Goal: Task Accomplishment & Management: Manage account settings

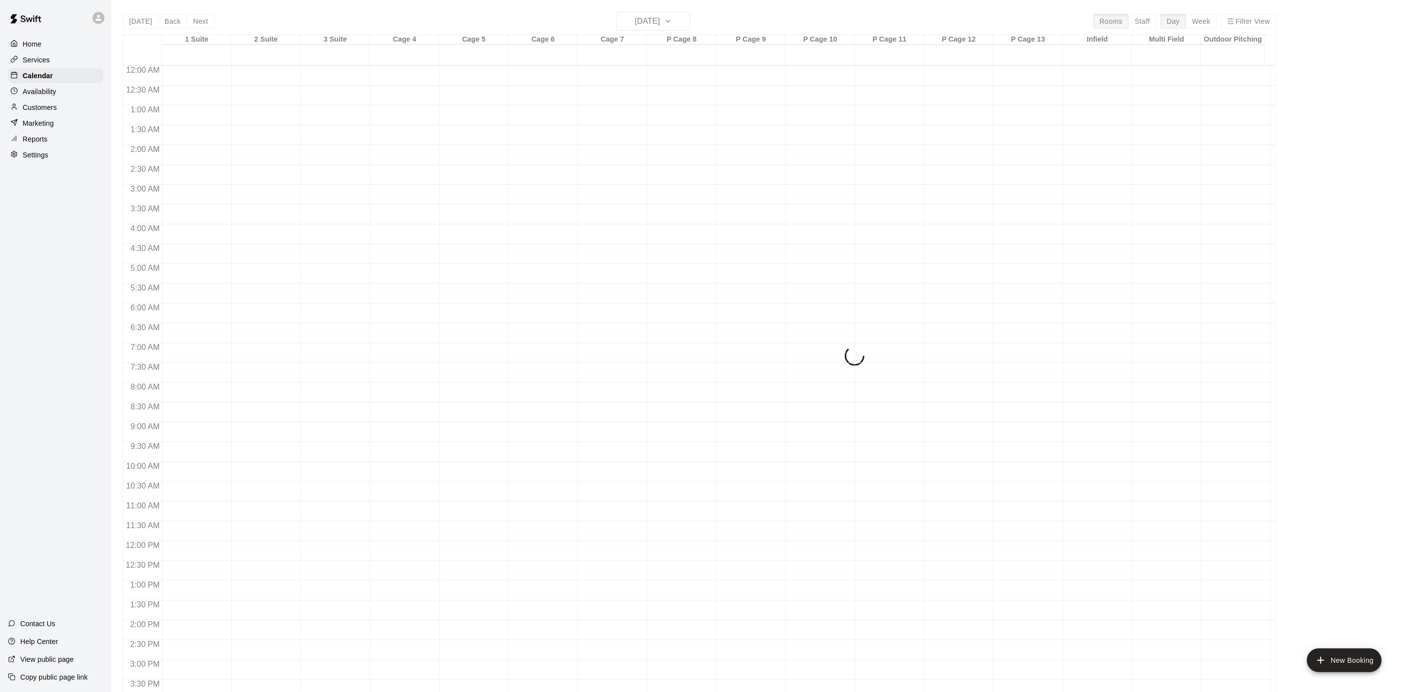
scroll to position [284, 0]
click at [187, 1] on main "[DATE] Back [DATE][DATE] Rooms Staff Day Week Filter View 1 Suite 22 Fri 2 Suit…" at bounding box center [759, 354] width 1297 height 708
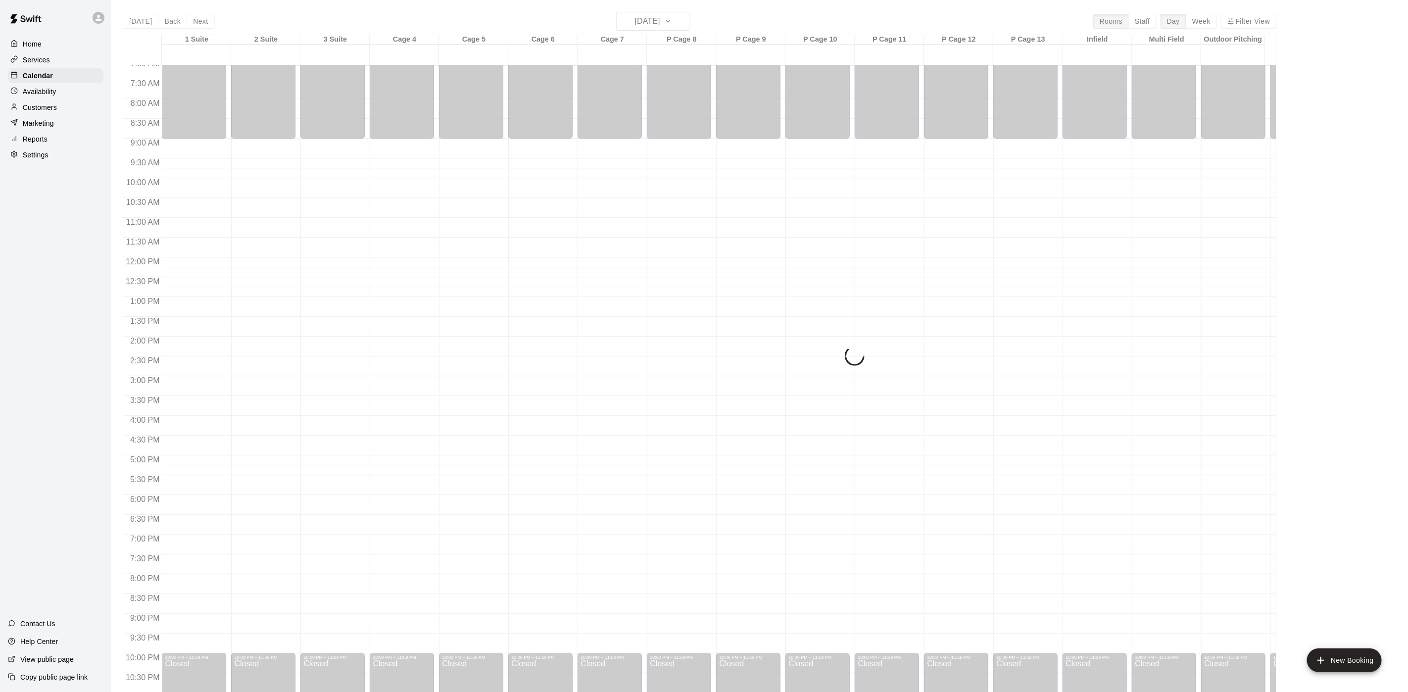
click at [187, 1] on main "[DATE] Back [DATE][DATE] Rooms Staff Day Week Filter View 1 Suite 22 Fri 2 Suit…" at bounding box center [759, 354] width 1297 height 708
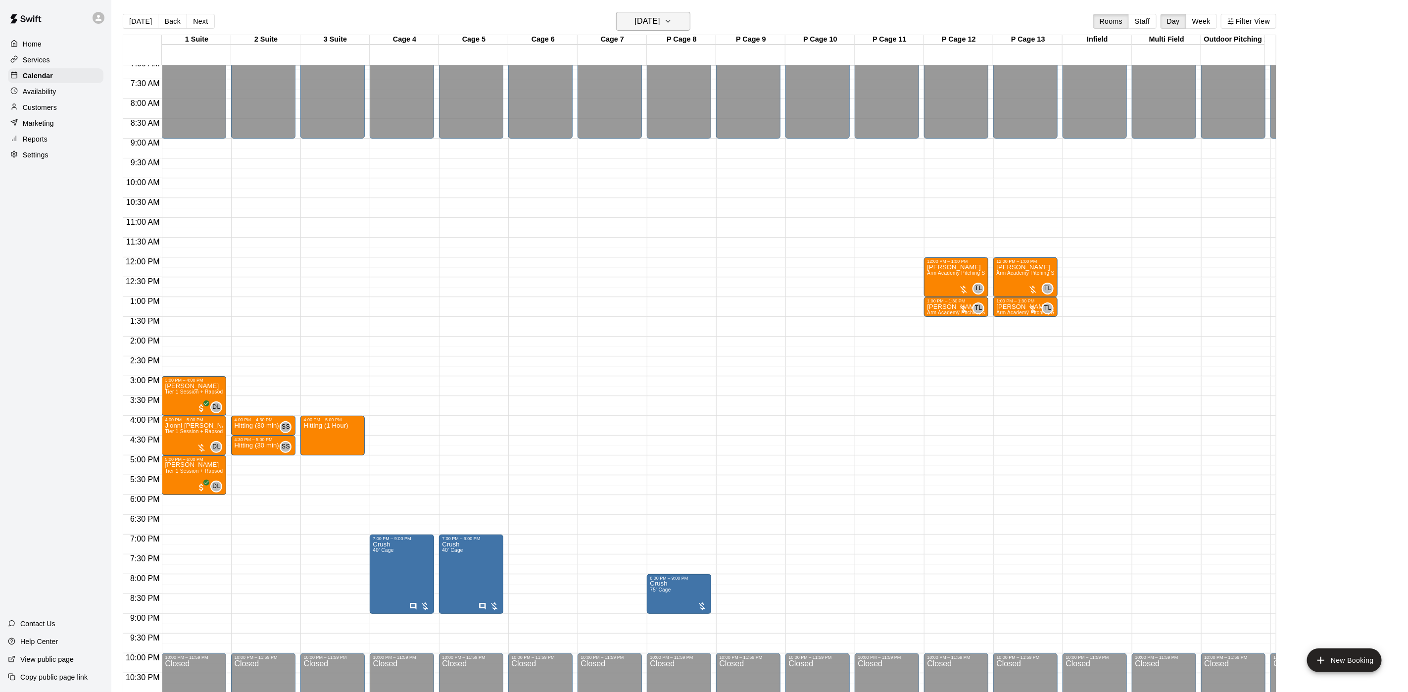
click at [660, 22] on h6 "[DATE]" at bounding box center [647, 21] width 25 height 14
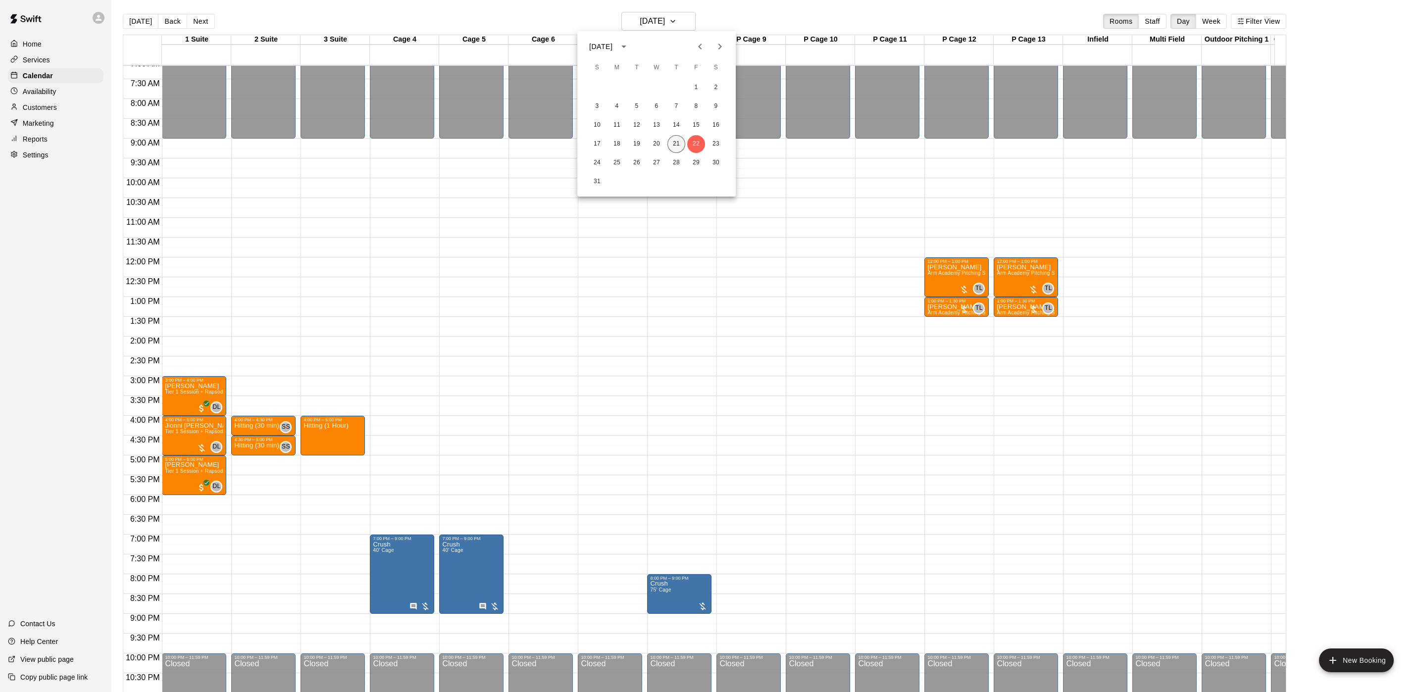
click at [667, 147] on button "21" at bounding box center [676, 144] width 18 height 18
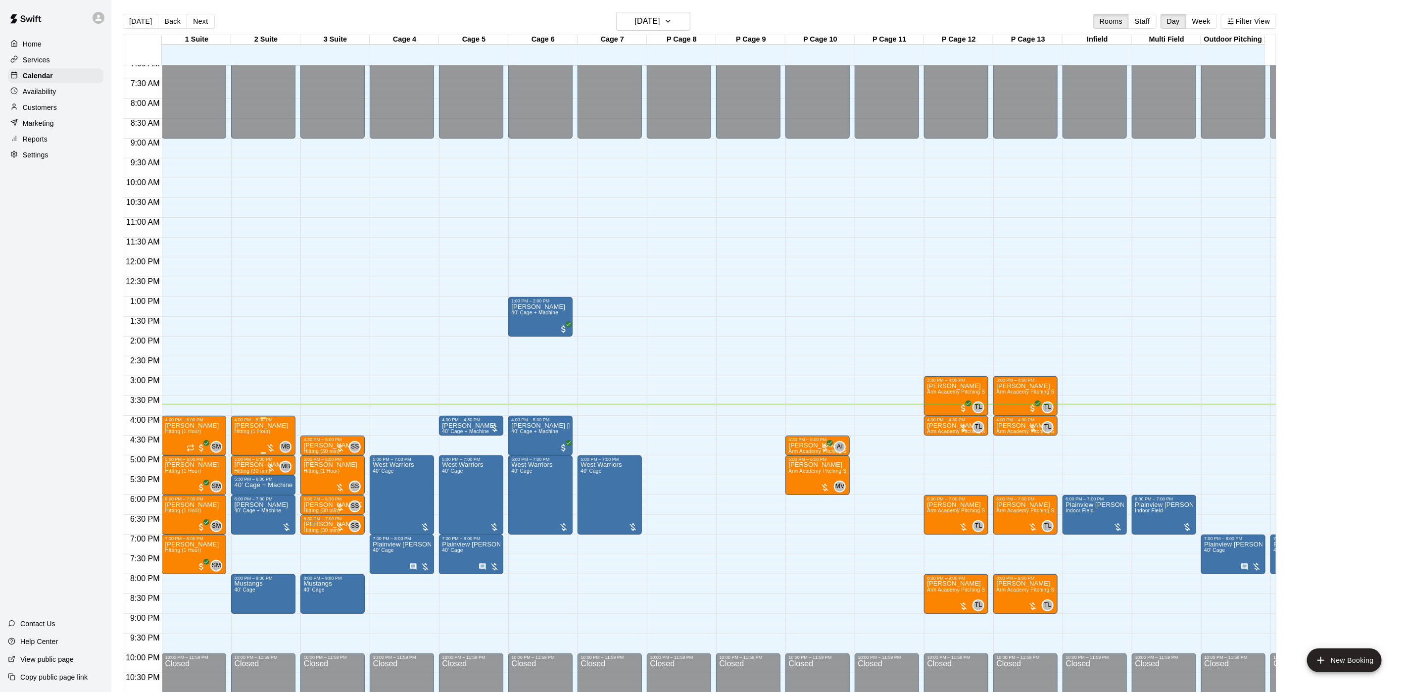
click at [266, 434] on span "Hitting (1 Hour)" at bounding box center [252, 431] width 36 height 5
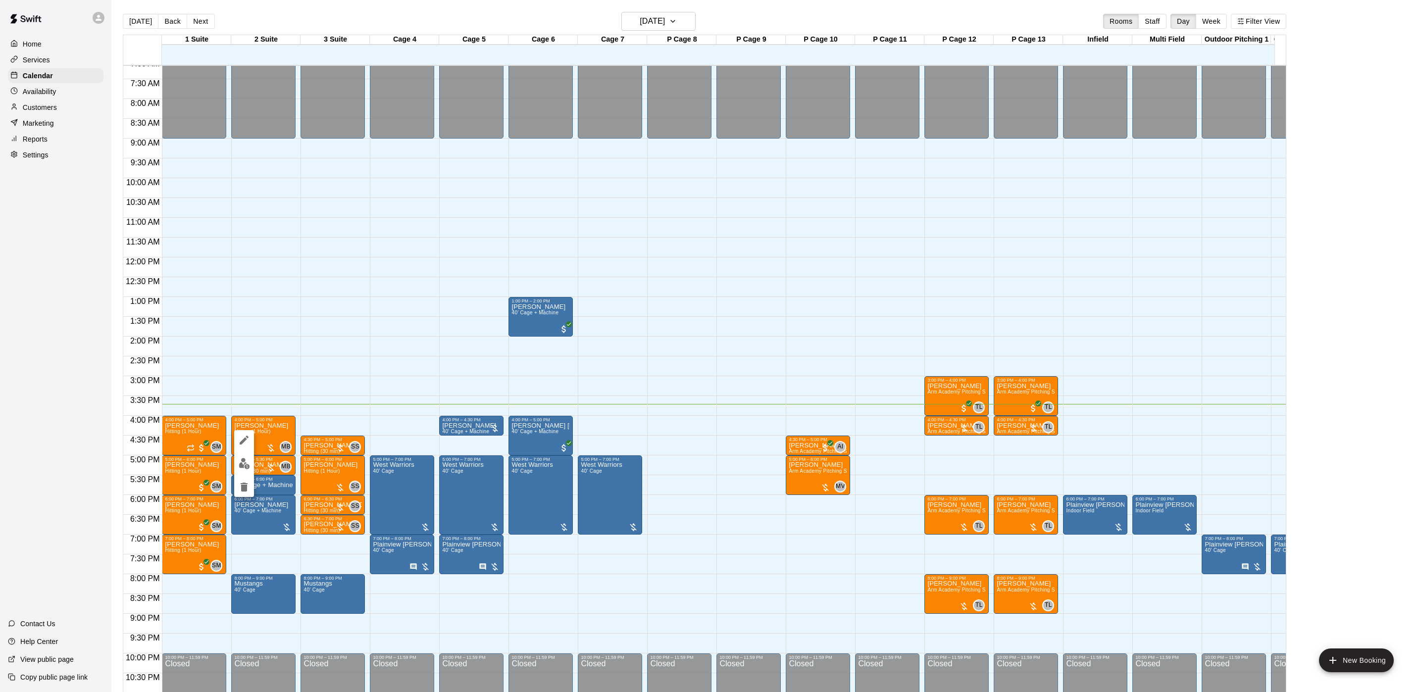
click at [361, 423] on div at bounding box center [710, 346] width 1420 height 692
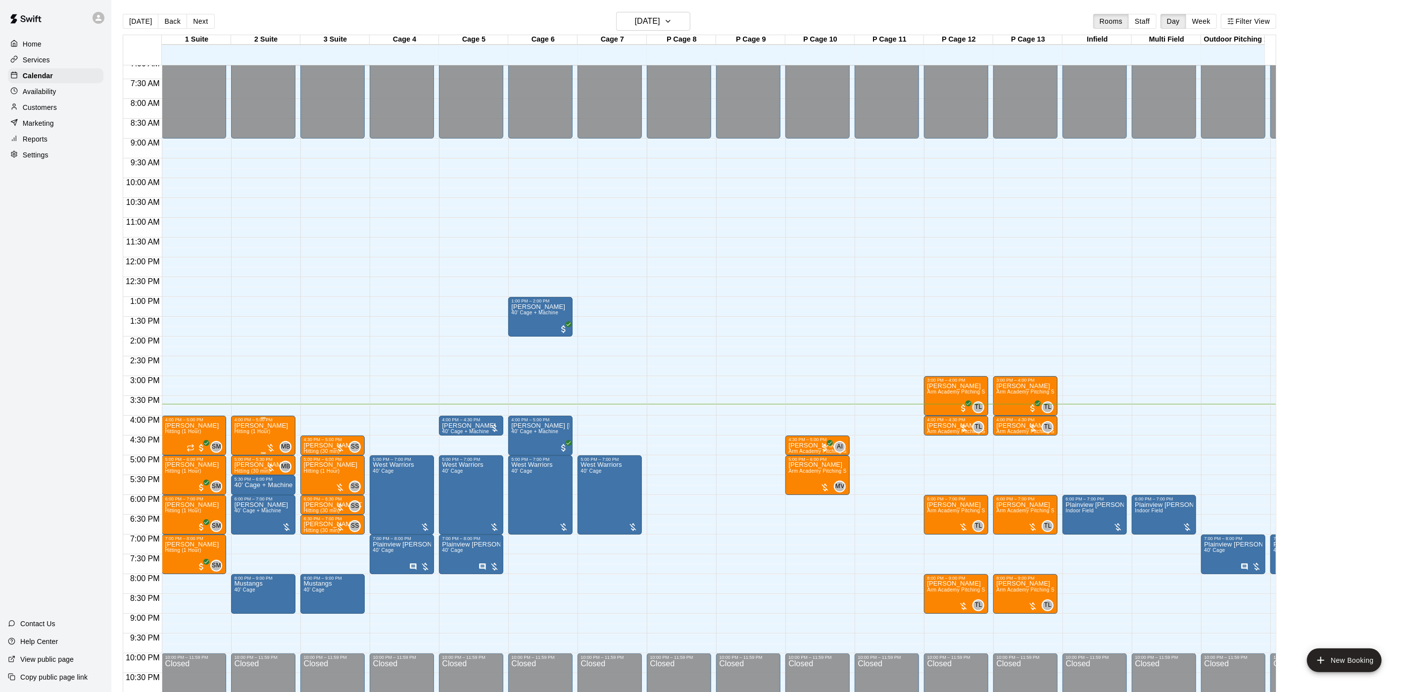
click at [264, 431] on span "Hitting (1 Hour)" at bounding box center [252, 431] width 36 height 5
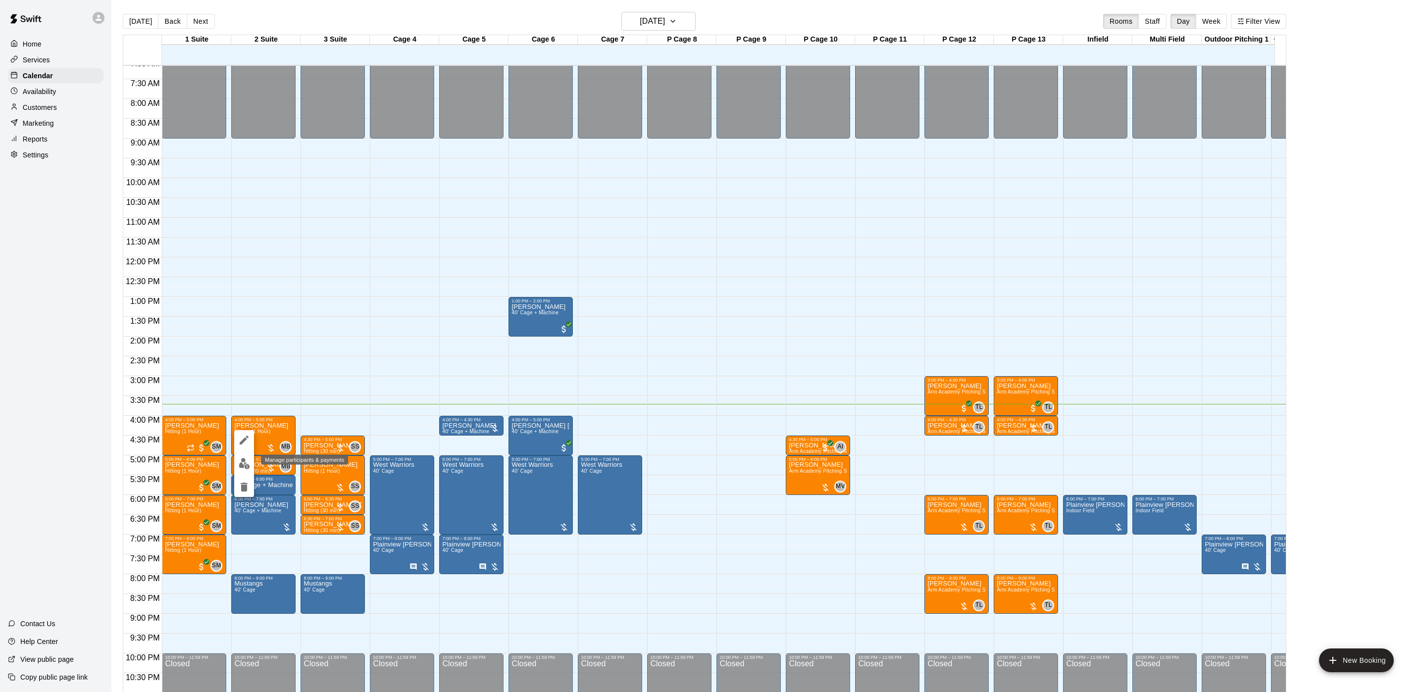
click at [244, 458] on img "edit" at bounding box center [244, 463] width 11 height 11
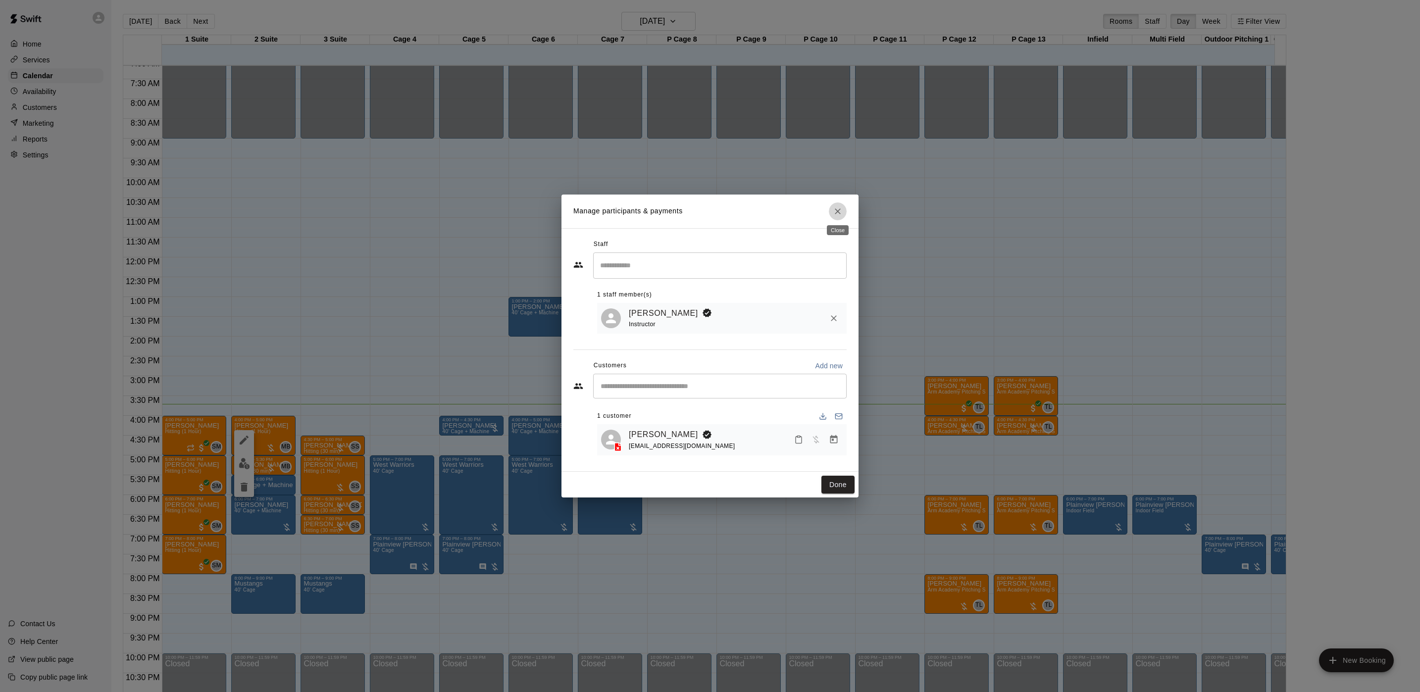
click at [833, 217] on button "Close" at bounding box center [838, 211] width 18 height 18
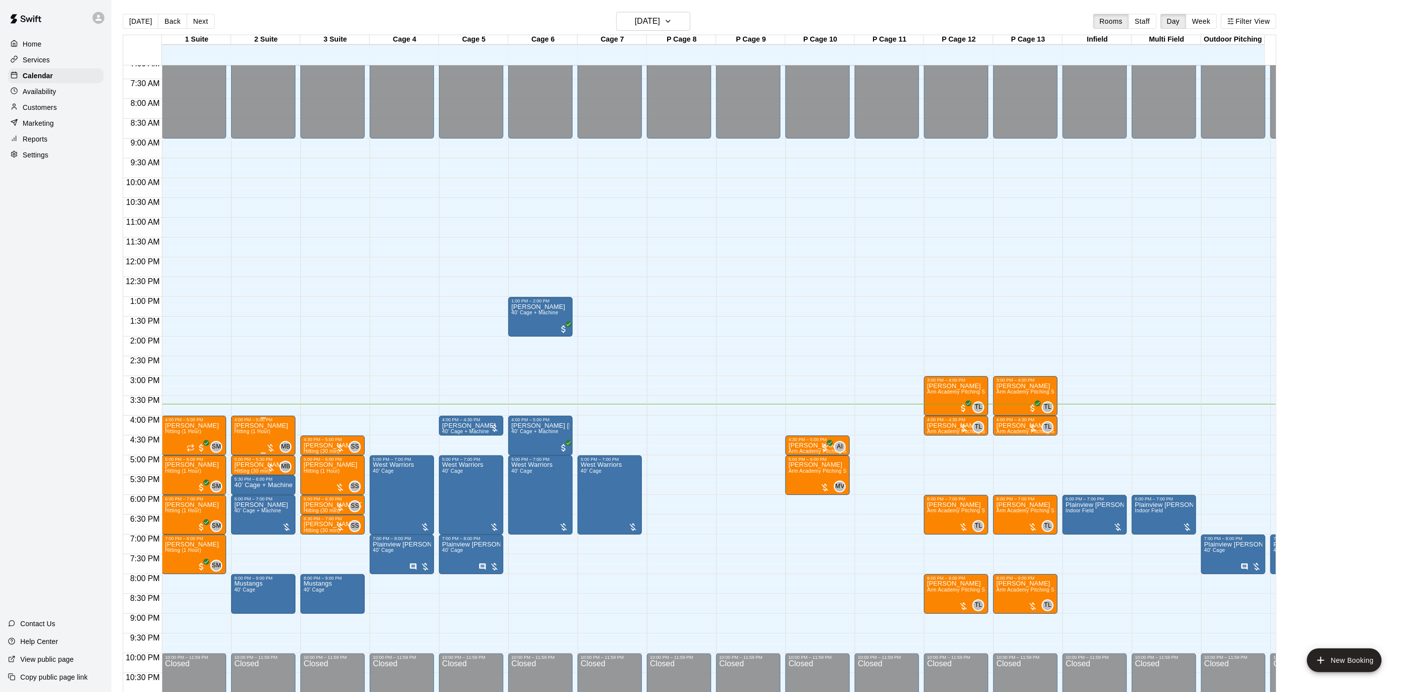
click at [238, 437] on div "4:00 PM – 5:00 PM Lucas LaCova Hitting (1 Hour) MB 0" at bounding box center [263, 436] width 64 height 40
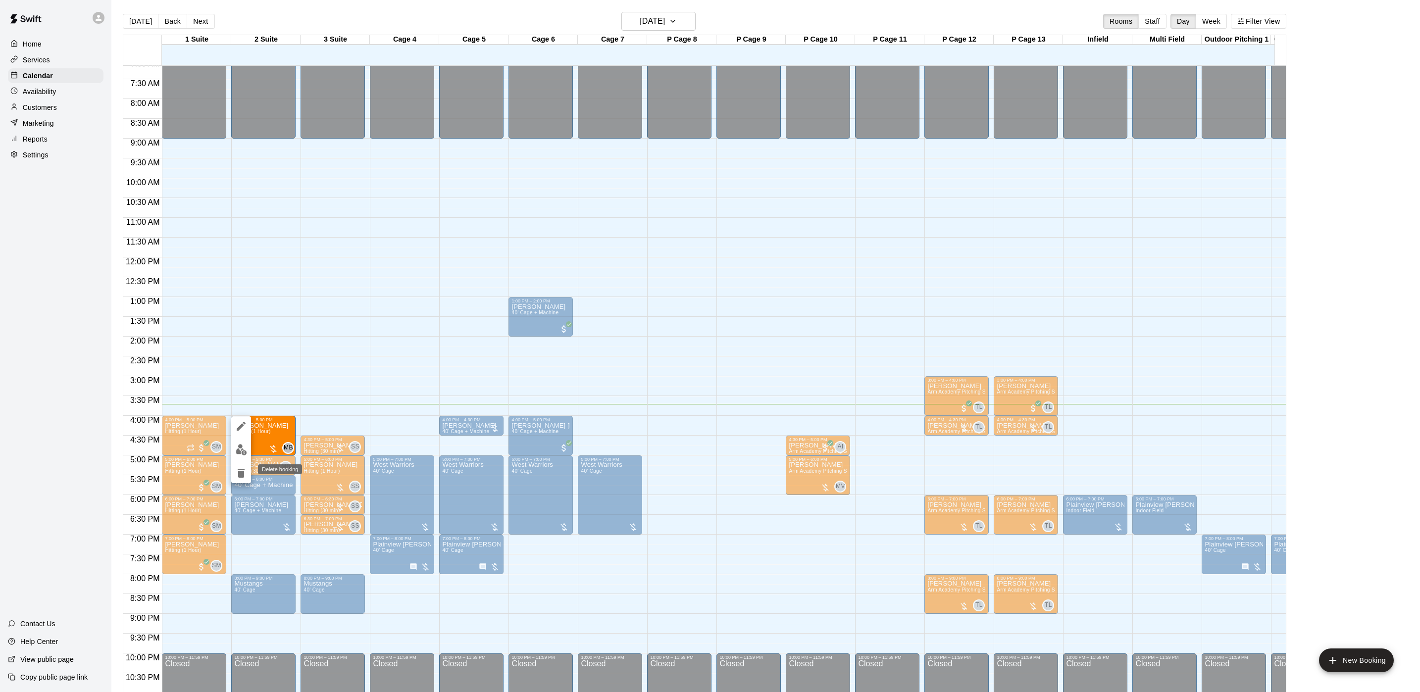
click at [247, 477] on icon "delete" at bounding box center [241, 473] width 12 height 12
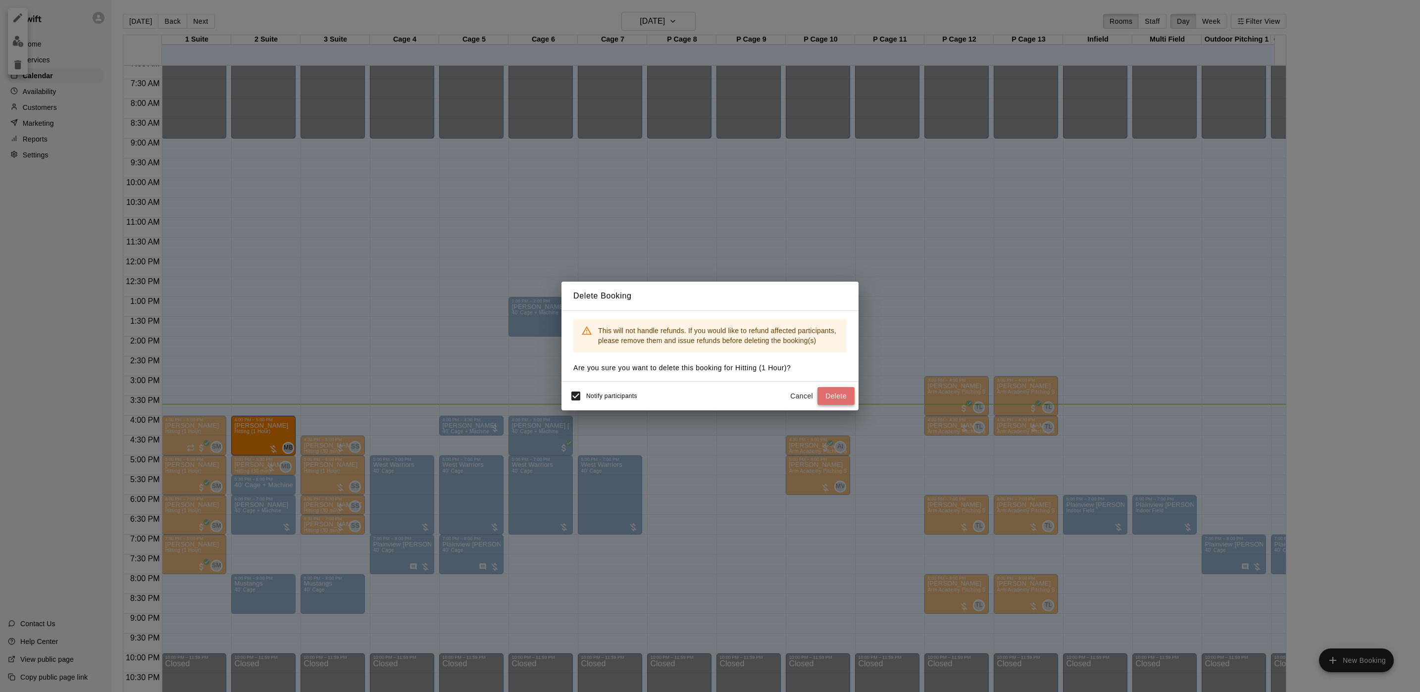
click at [837, 396] on button "Delete" at bounding box center [835, 396] width 37 height 18
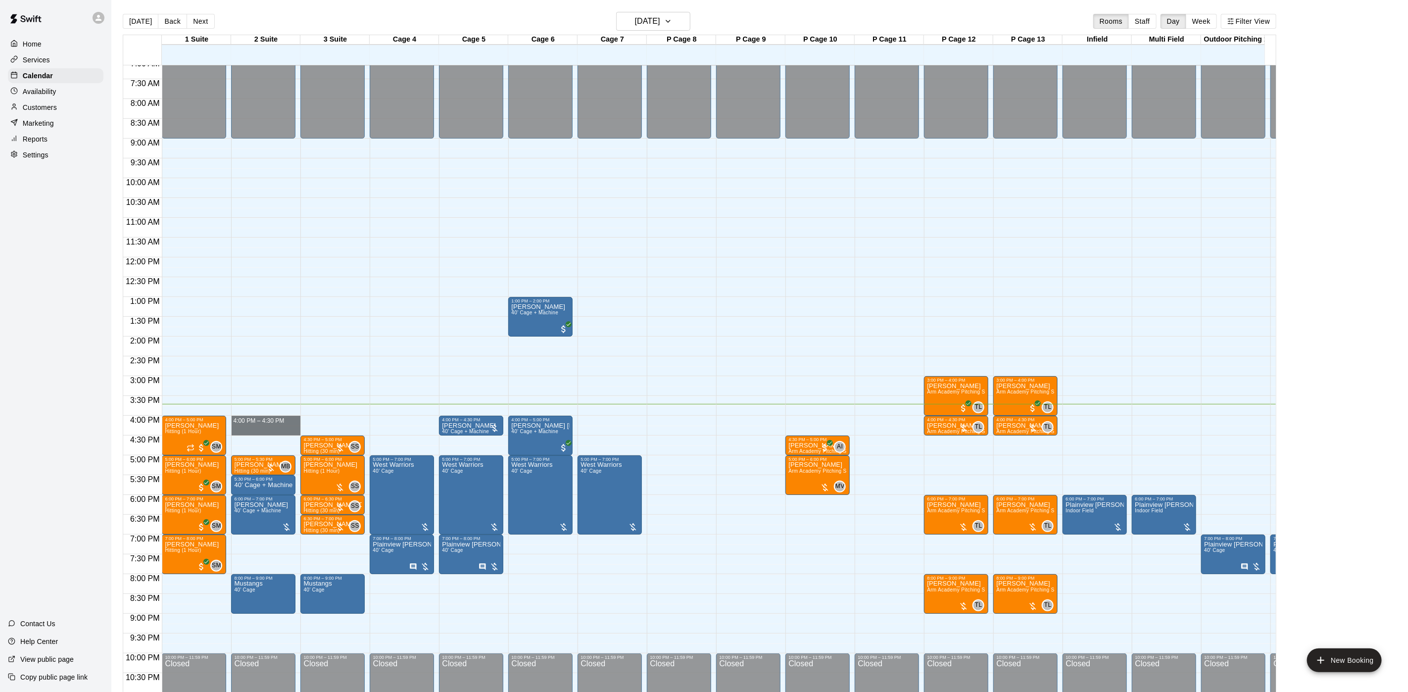
drag, startPoint x: 273, startPoint y: 419, endPoint x: 274, endPoint y: 431, distance: 11.9
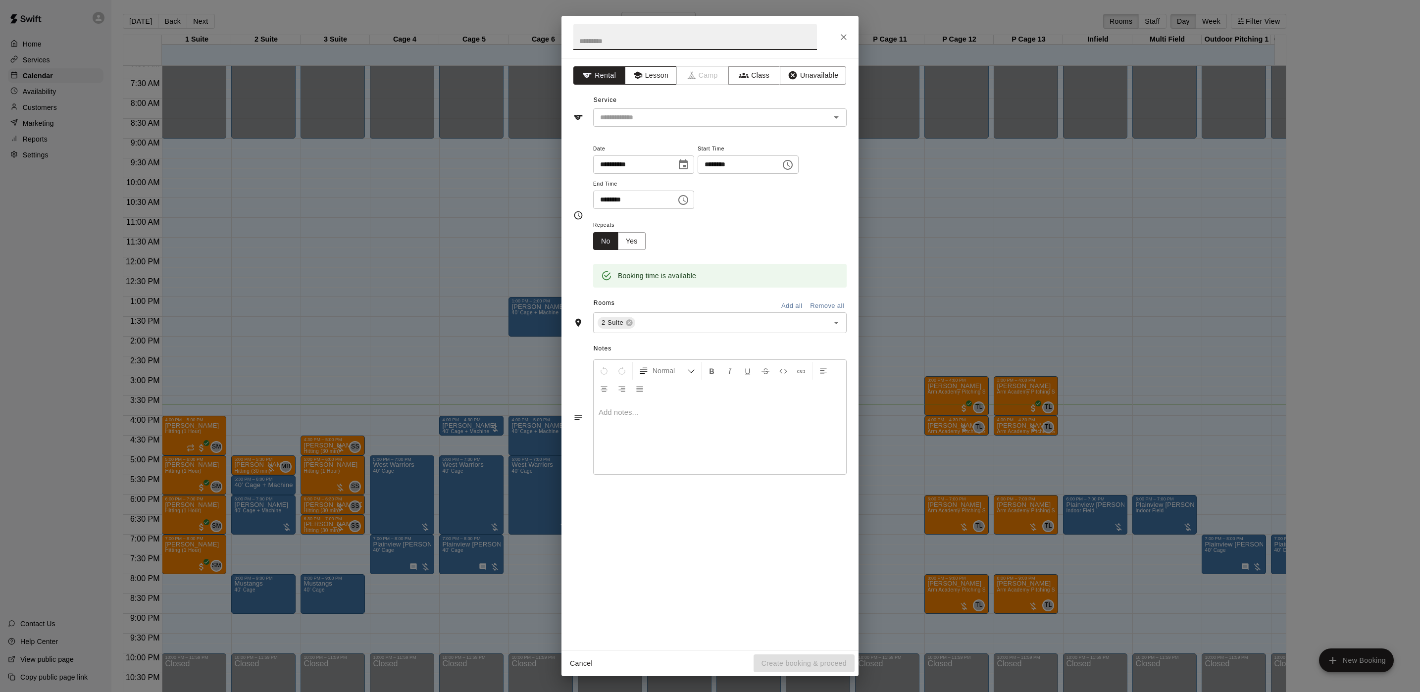
click at [639, 85] on button "Lesson" at bounding box center [651, 75] width 52 height 18
drag, startPoint x: 641, startPoint y: 112, endPoint x: 642, endPoint y: 120, distance: 8.5
click at [642, 112] on input "text" at bounding box center [705, 117] width 218 height 12
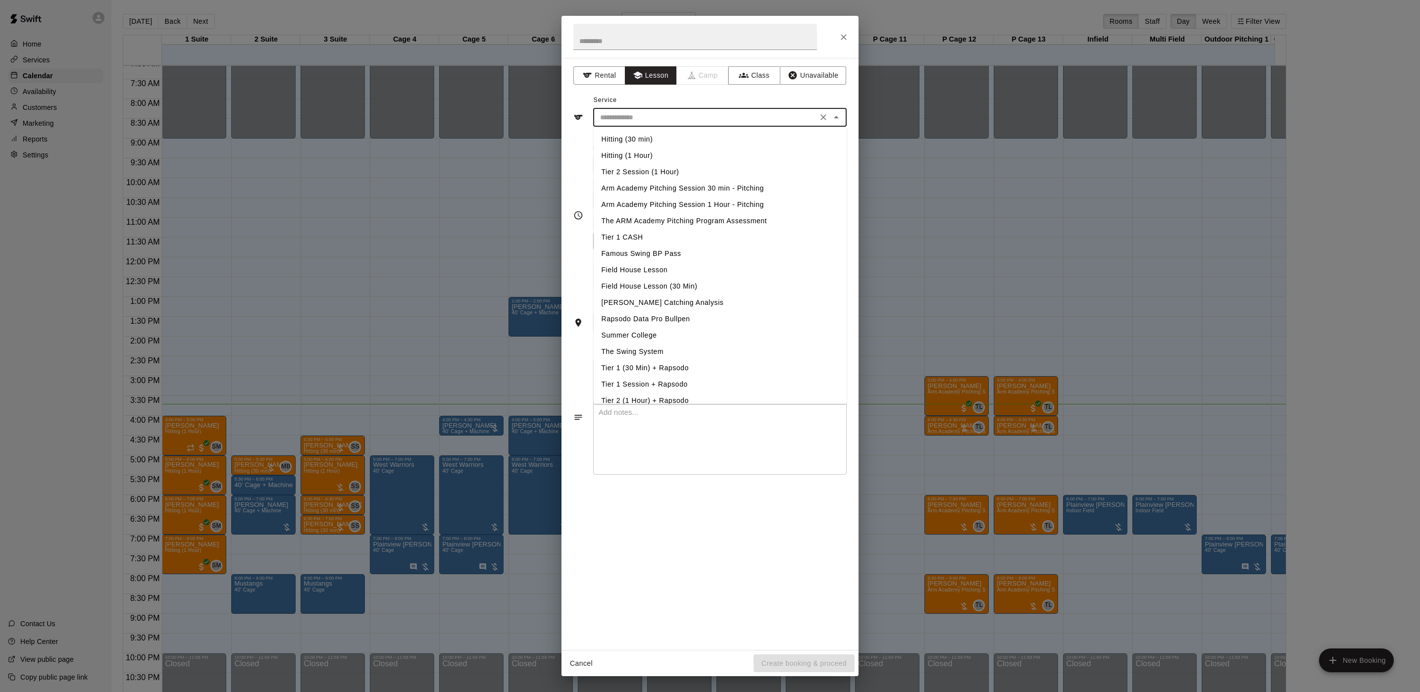
click at [642, 140] on li "Hitting (30 min)" at bounding box center [720, 139] width 253 height 16
type input "**********"
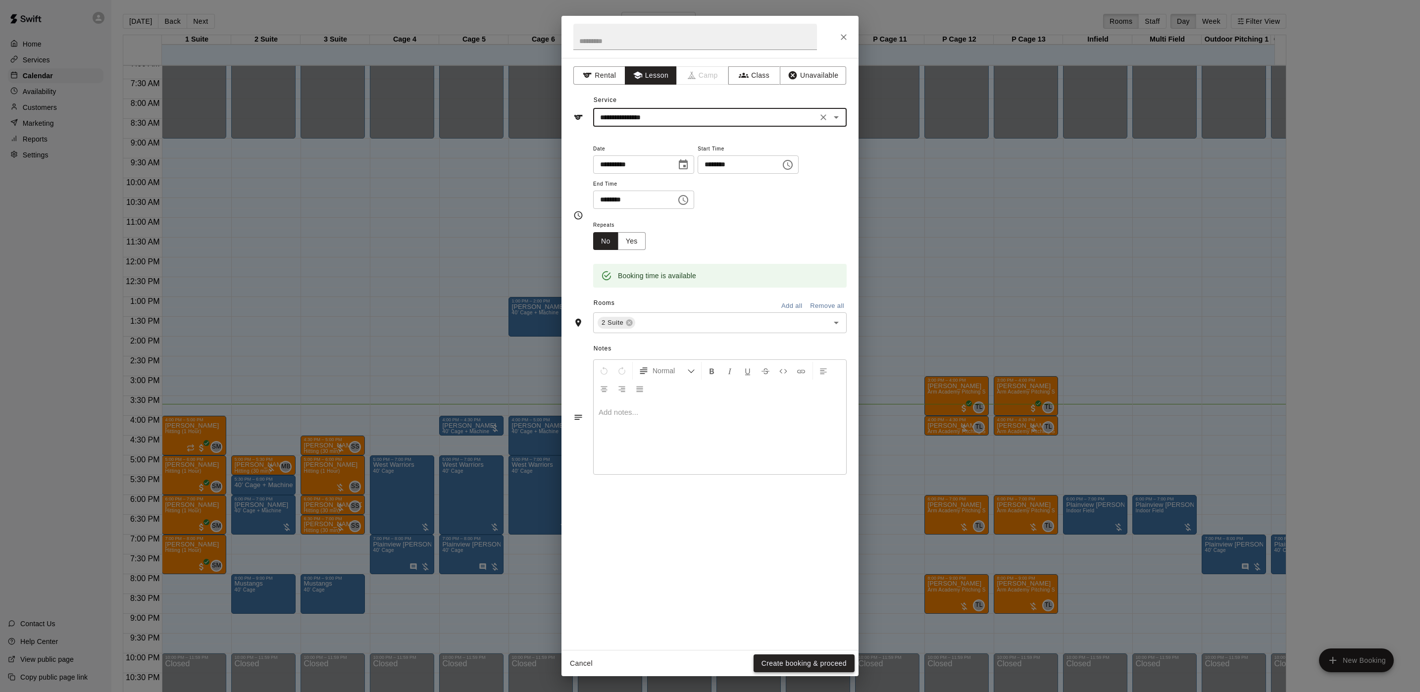
click at [771, 662] on button "Create booking & proceed" at bounding box center [803, 663] width 101 height 18
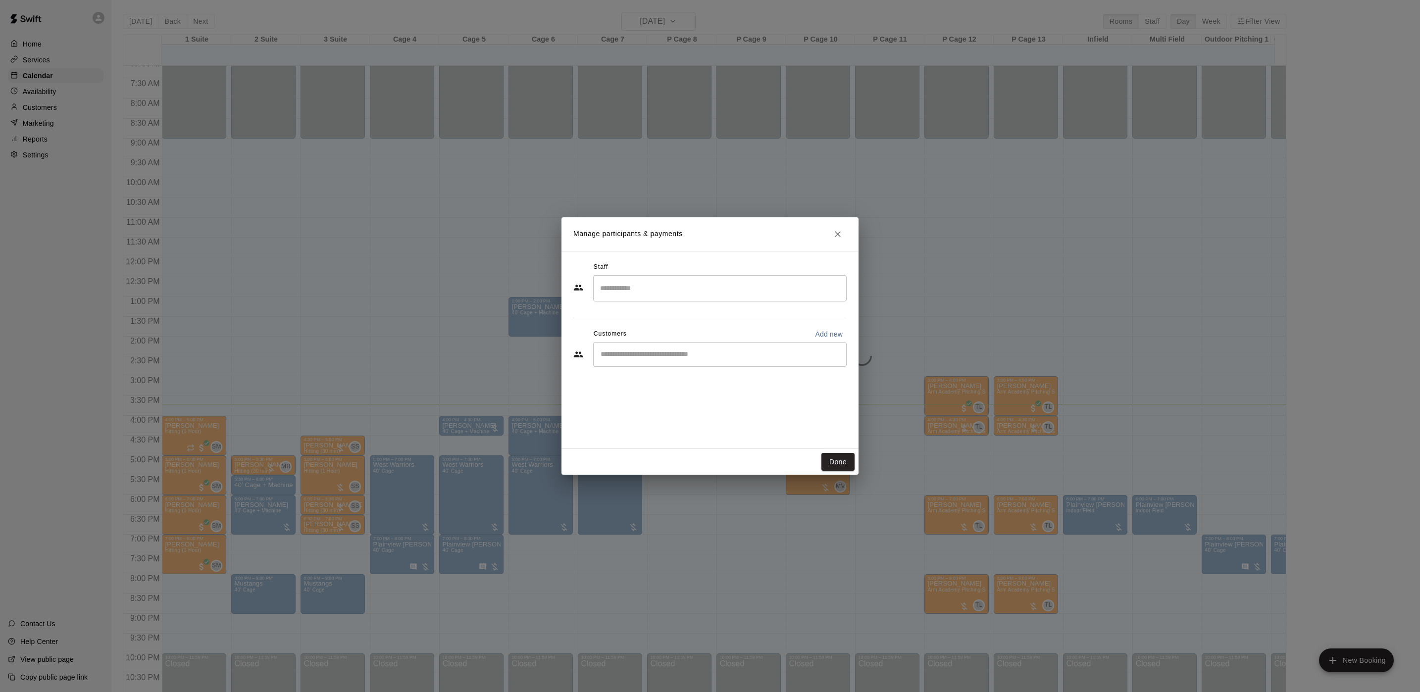
click at [737, 278] on div "​" at bounding box center [719, 288] width 253 height 26
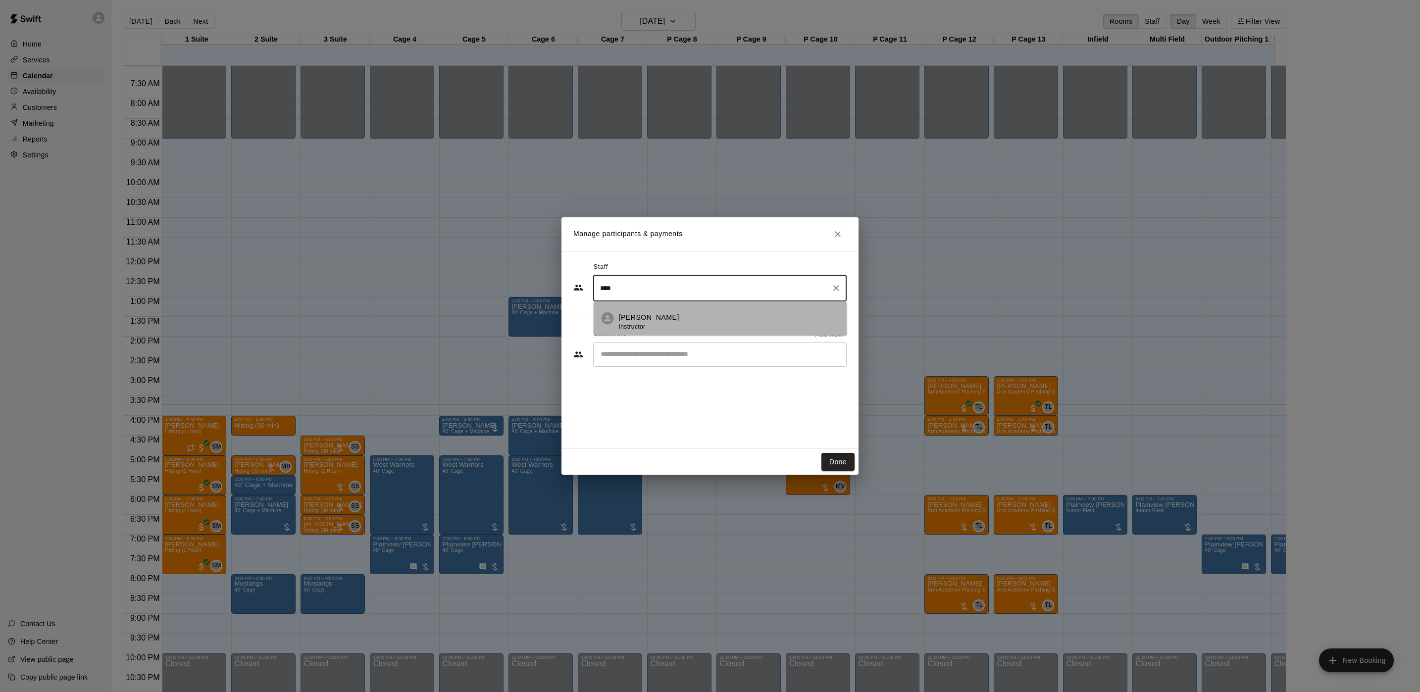
click at [697, 312] on div "Mike Badala Instructor" at bounding box center [729, 321] width 220 height 19
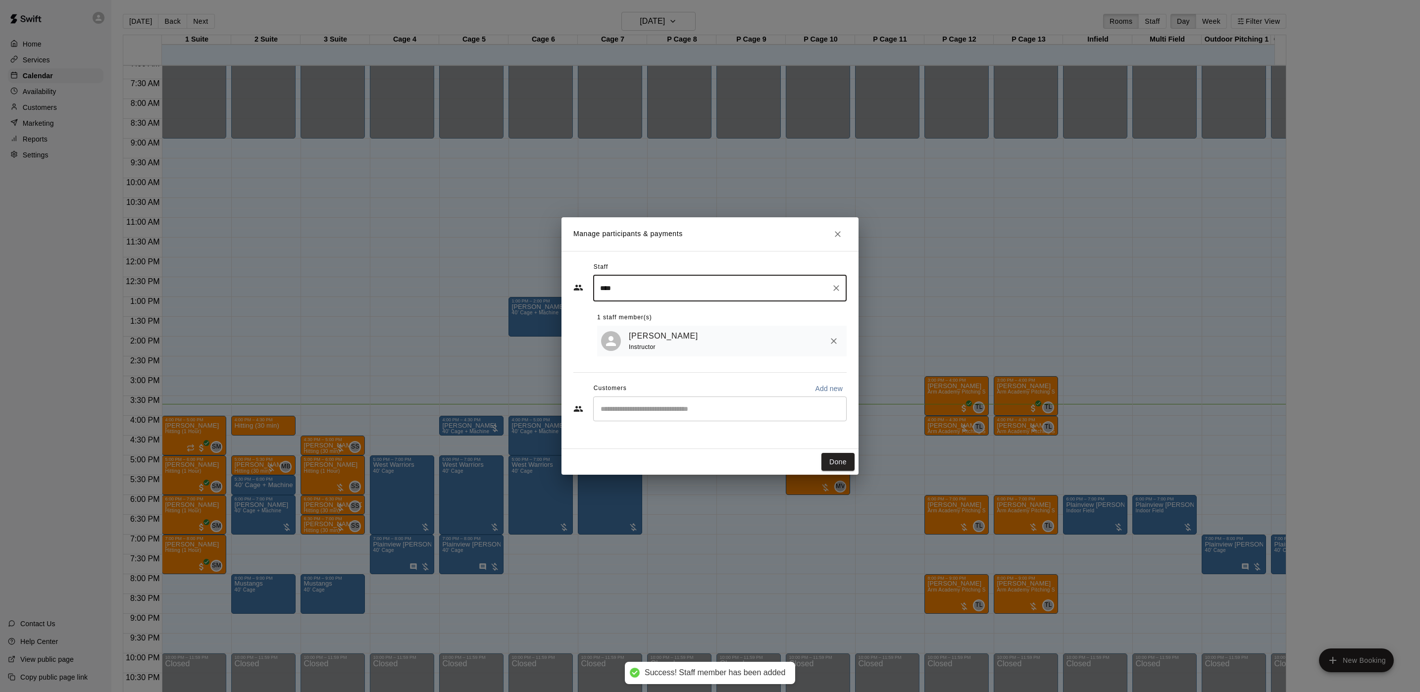
click at [682, 403] on div "​" at bounding box center [719, 408] width 253 height 25
type input "****"
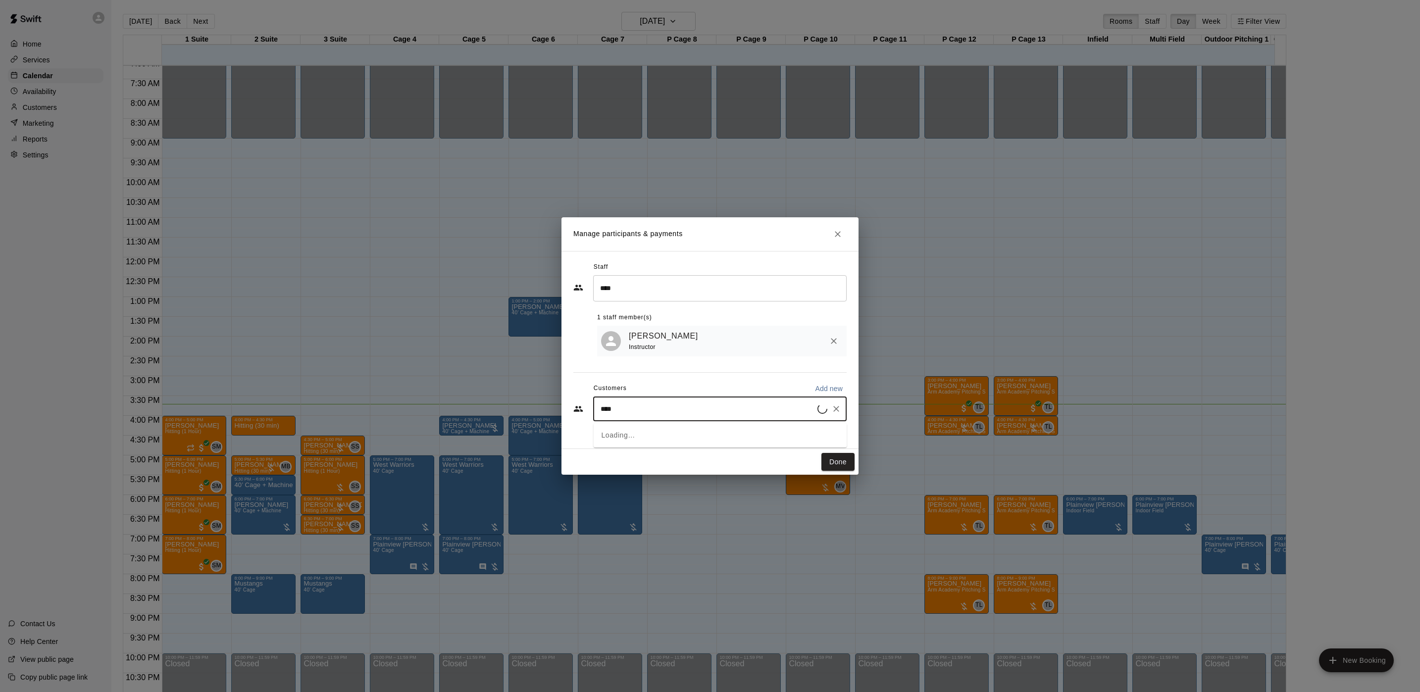
type input "*****"
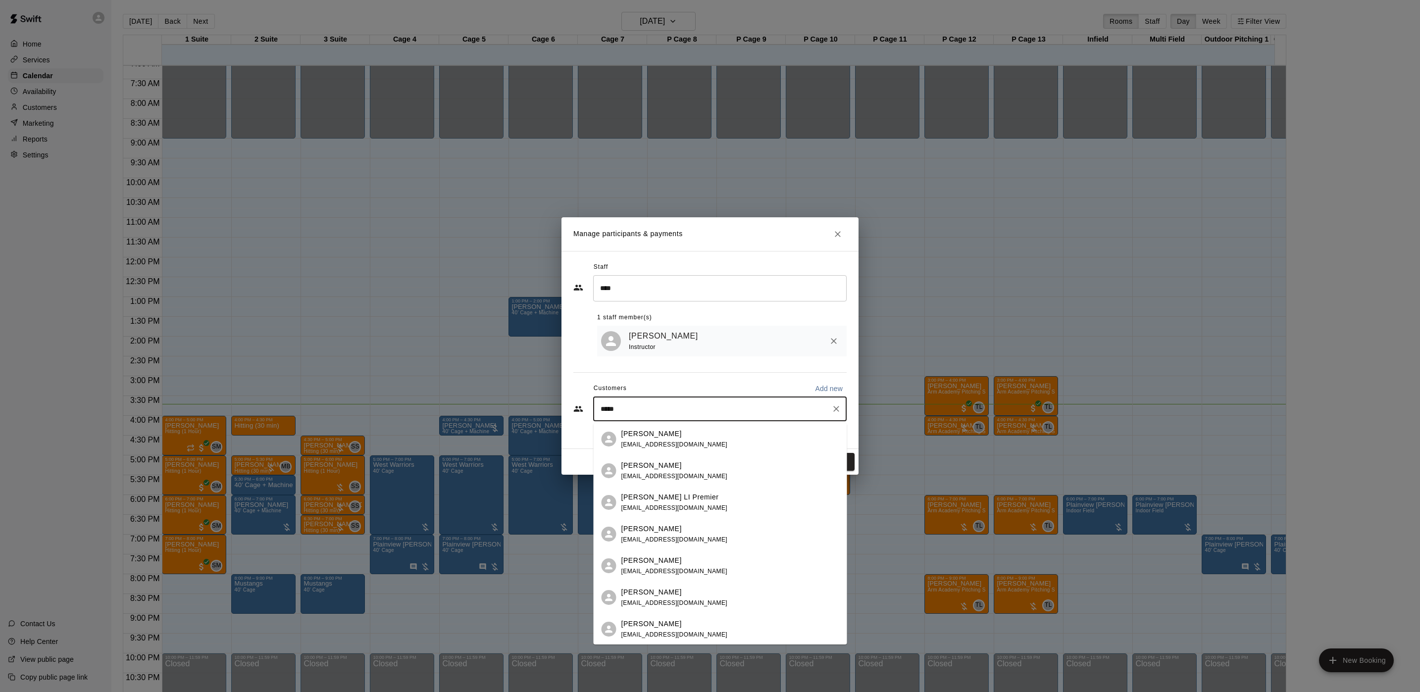
click at [676, 462] on div "Lucas LaCova" at bounding box center [674, 465] width 106 height 10
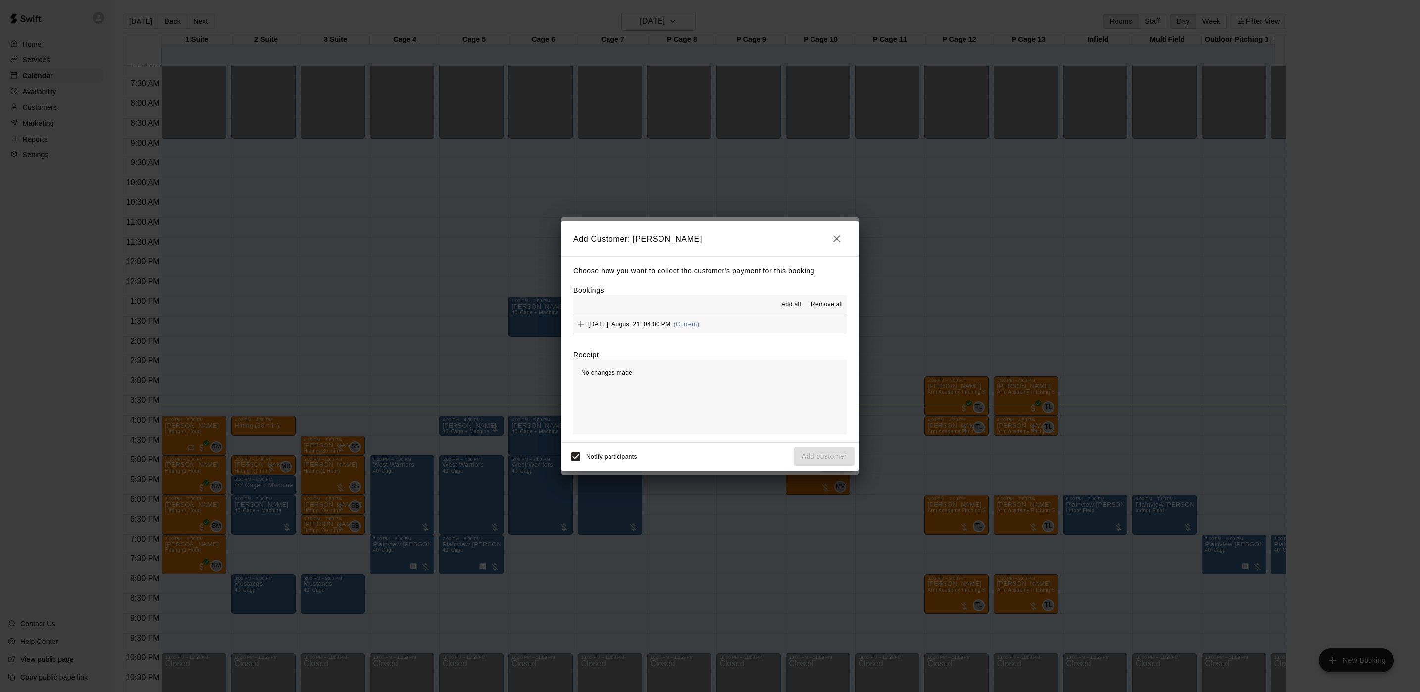
click at [792, 330] on button "Thursday, August 21: 04:00 PM (Current)" at bounding box center [709, 324] width 273 height 18
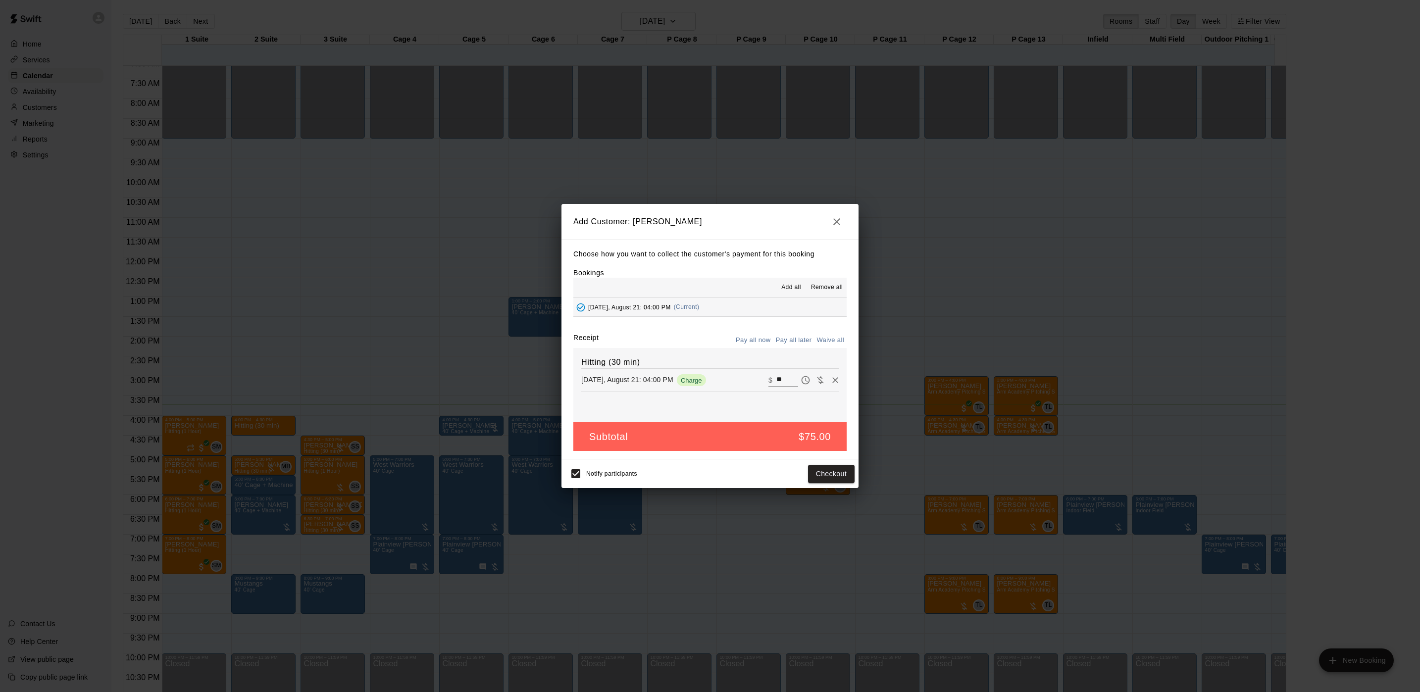
click at [792, 332] on div "Choose how you want to collect the customer's payment for this booking Bookings…" at bounding box center [709, 350] width 297 height 220
click at [796, 342] on button "Pay all later" at bounding box center [793, 340] width 41 height 15
click at [821, 474] on button "Add customer" at bounding box center [823, 474] width 61 height 18
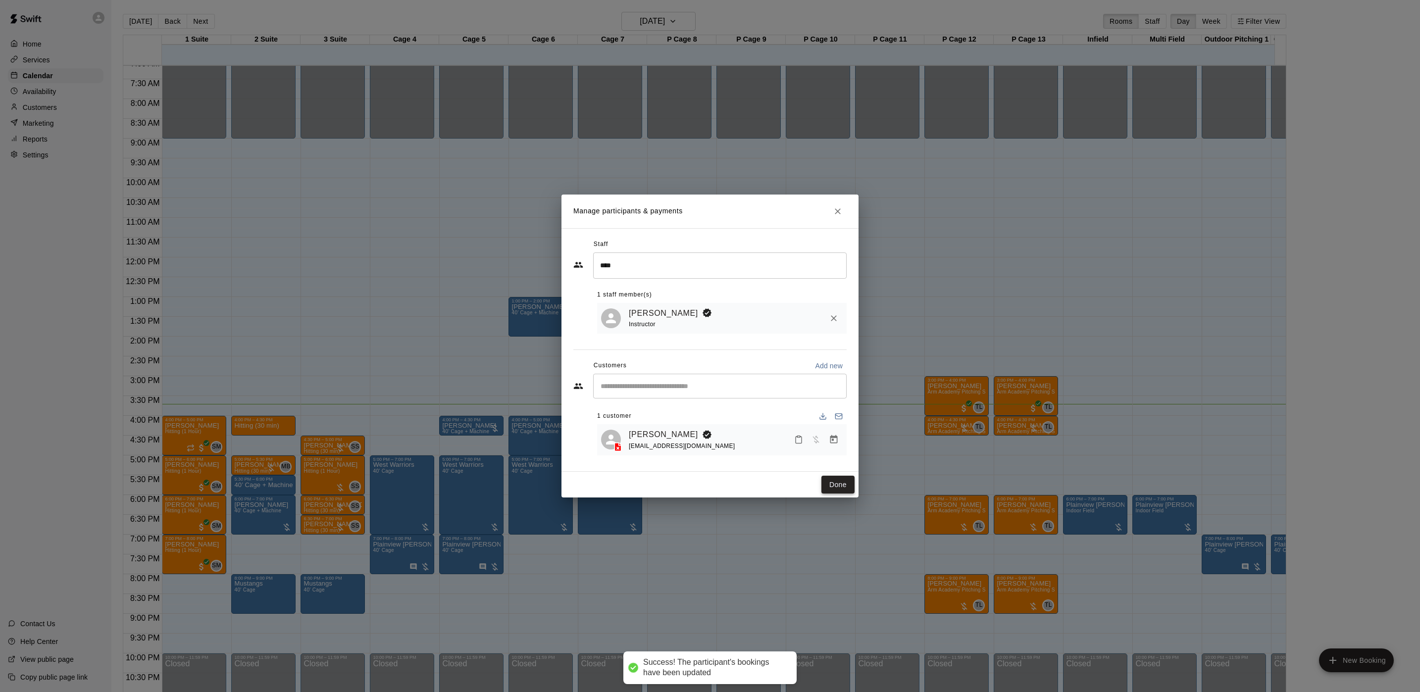
click at [841, 482] on button "Done" at bounding box center [837, 485] width 33 height 18
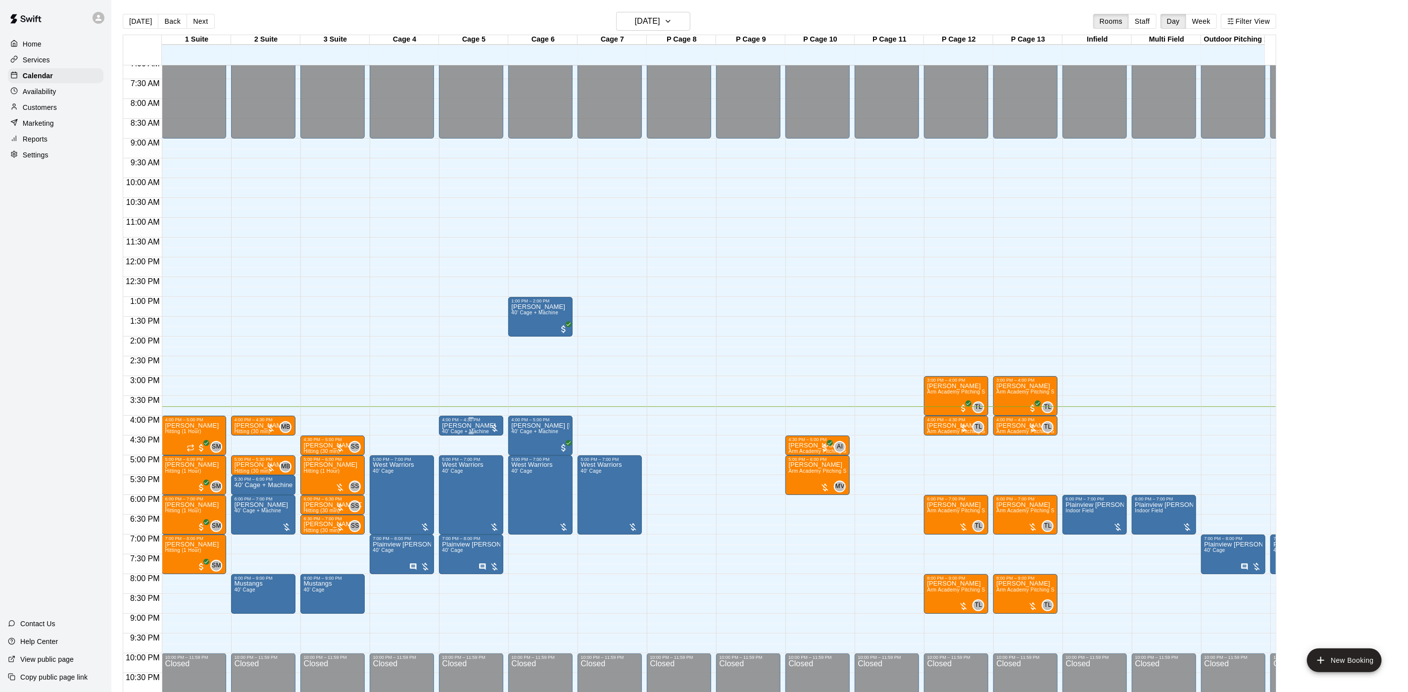
click at [448, 431] on span "40’ Cage + Machine" at bounding box center [465, 431] width 47 height 5
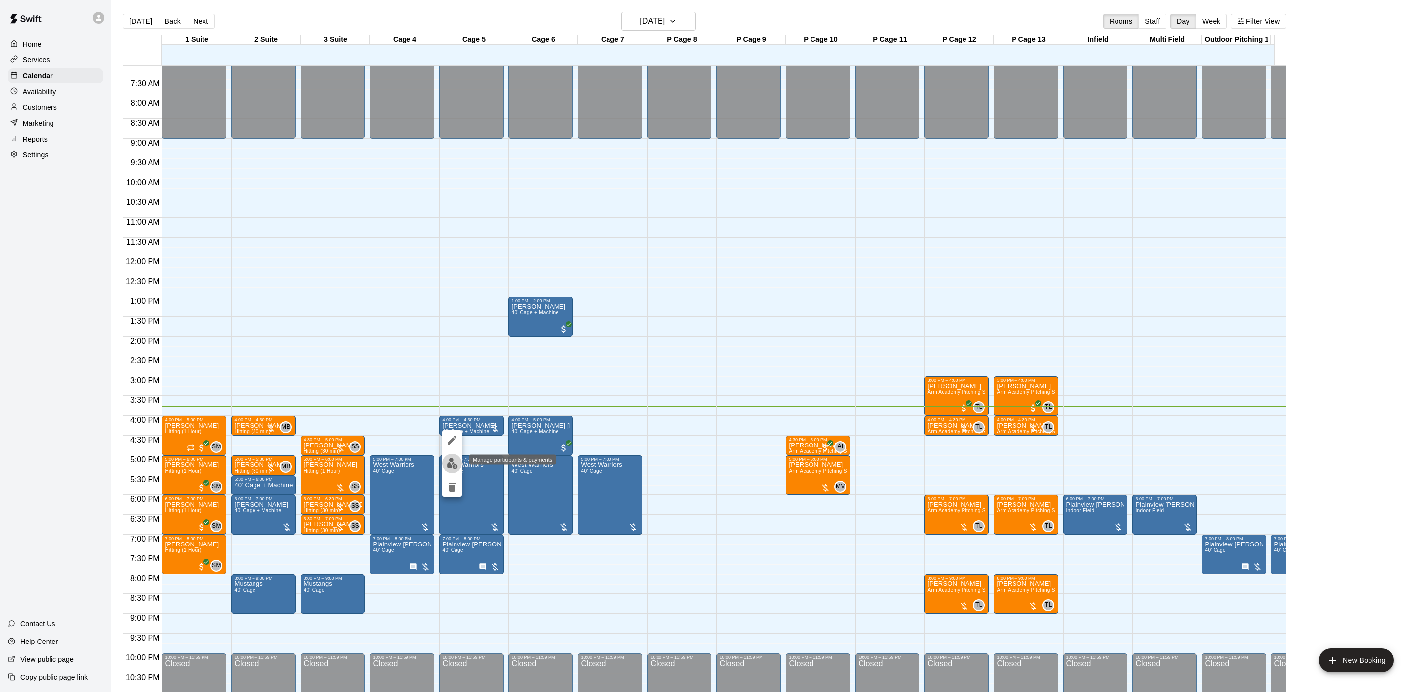
click at [450, 461] on img "edit" at bounding box center [451, 463] width 11 height 11
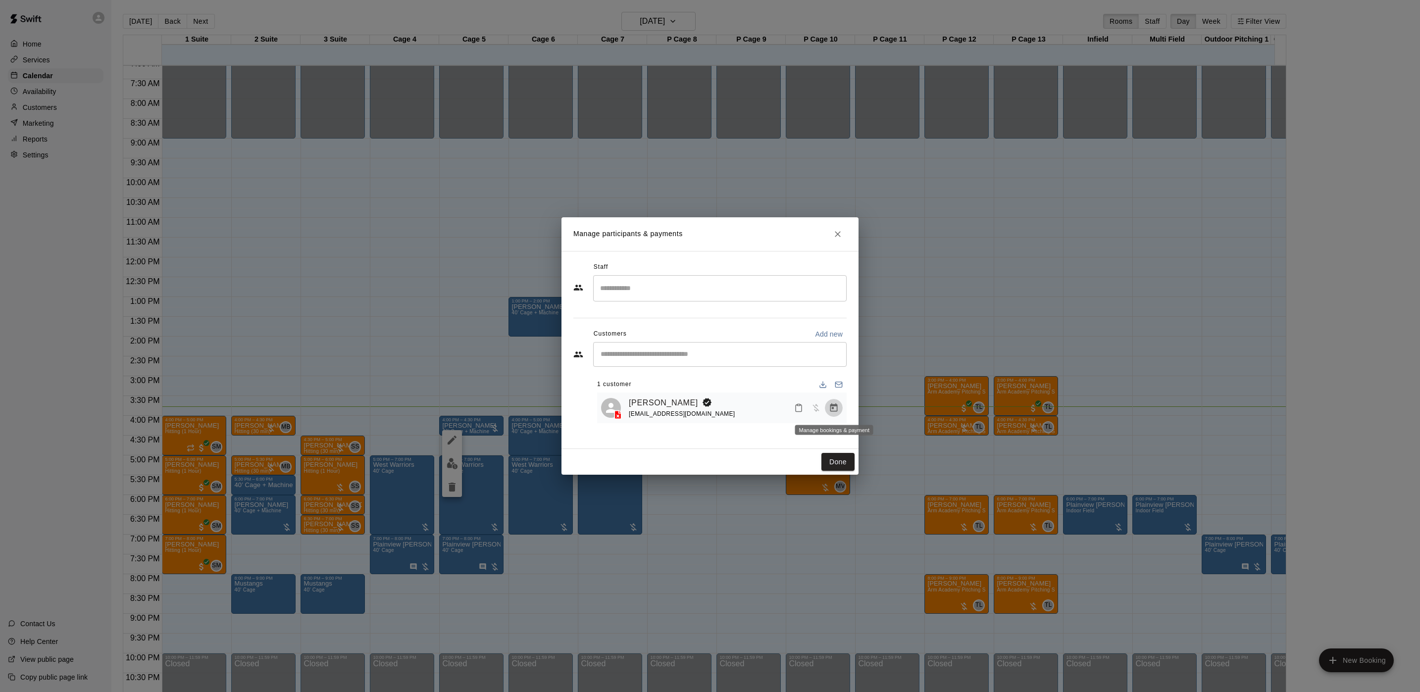
click at [840, 406] on button "Manage bookings & payment" at bounding box center [834, 408] width 18 height 18
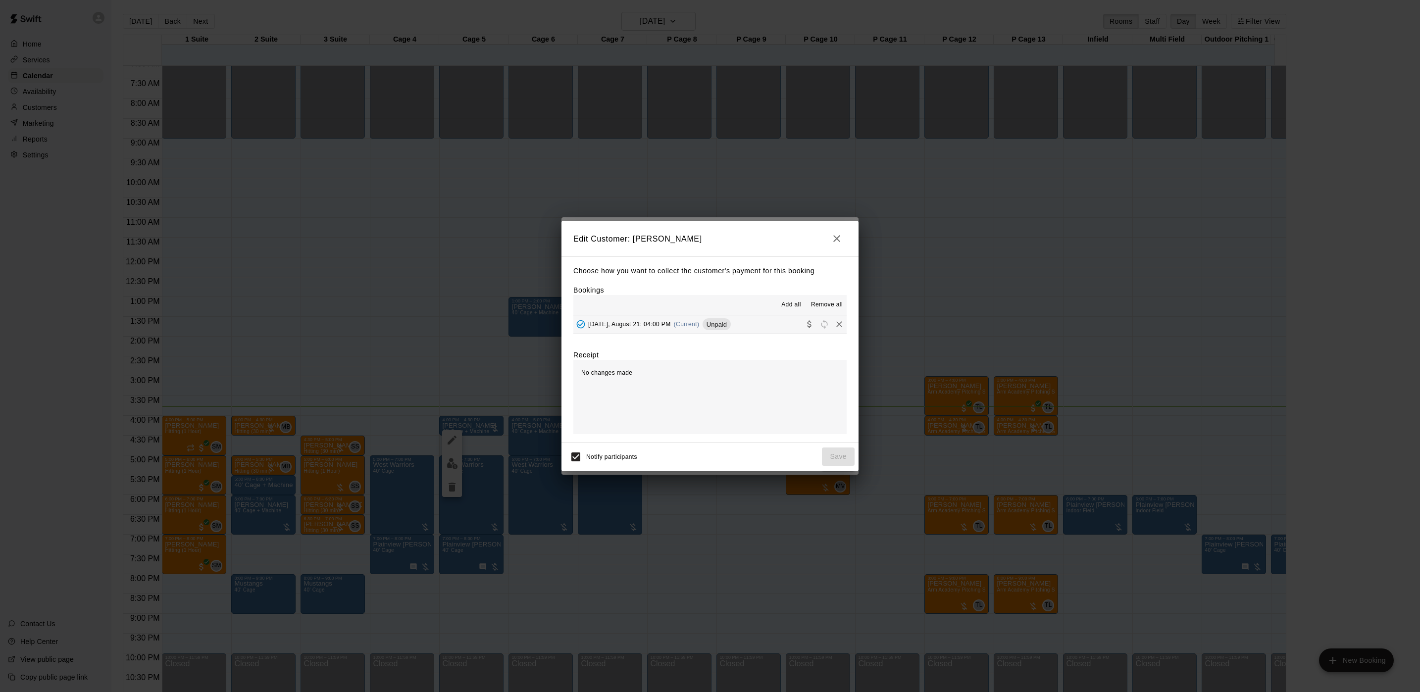
click at [698, 323] on span "(Current)" at bounding box center [687, 324] width 26 height 7
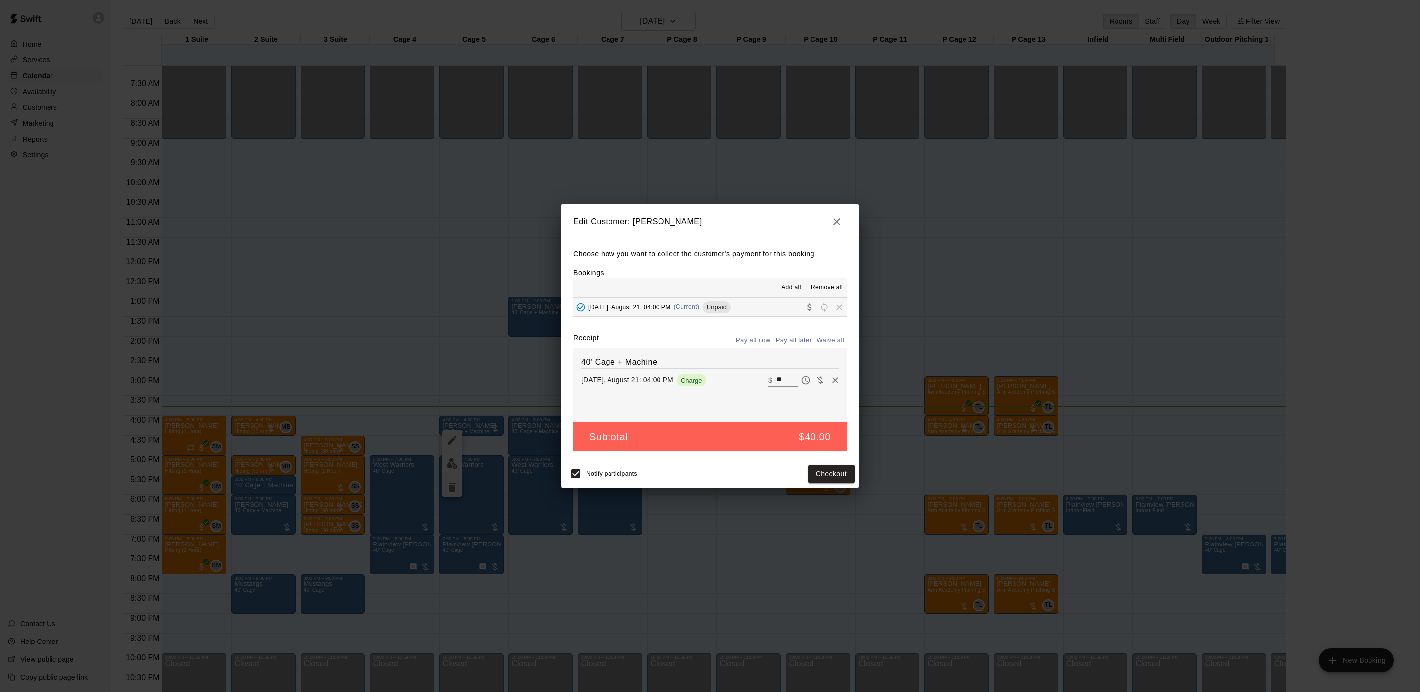
click at [776, 387] on input "**" at bounding box center [787, 380] width 22 height 13
click at [814, 474] on button "Checkout" at bounding box center [831, 474] width 47 height 18
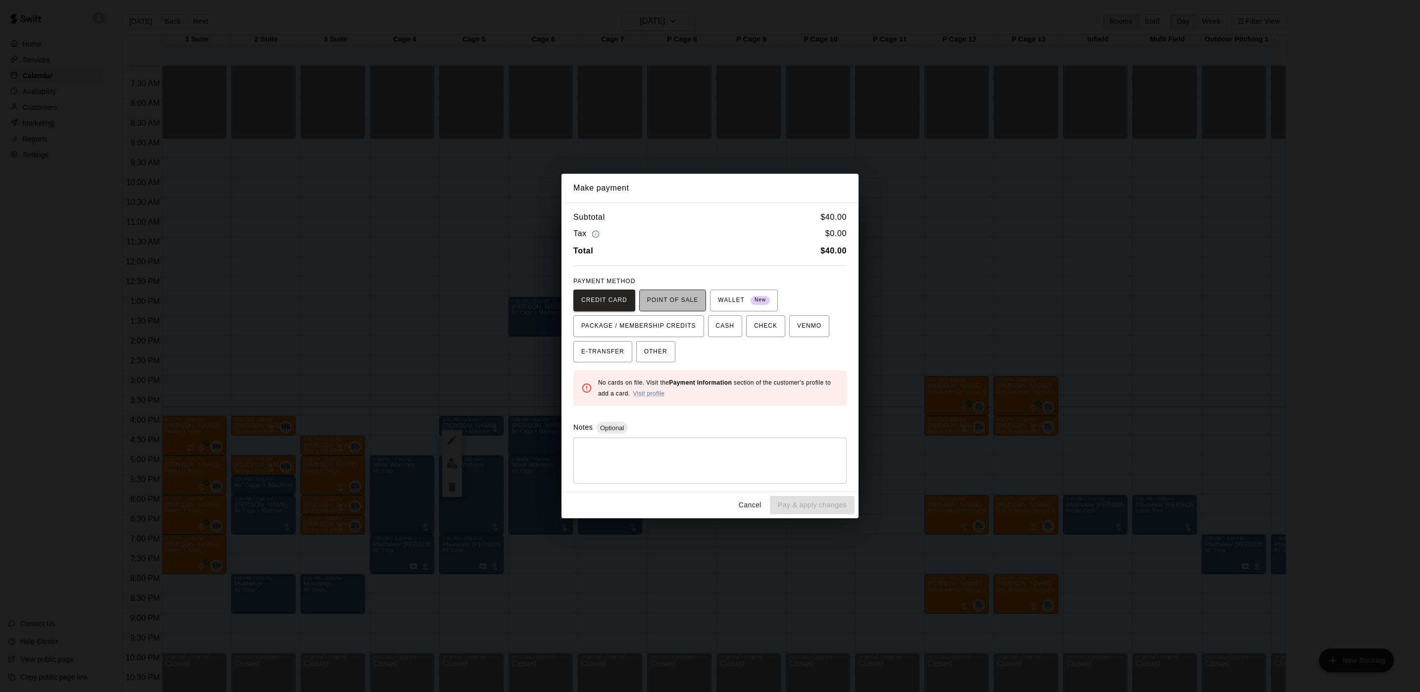
click at [691, 302] on button "POINT OF SALE" at bounding box center [672, 301] width 67 height 22
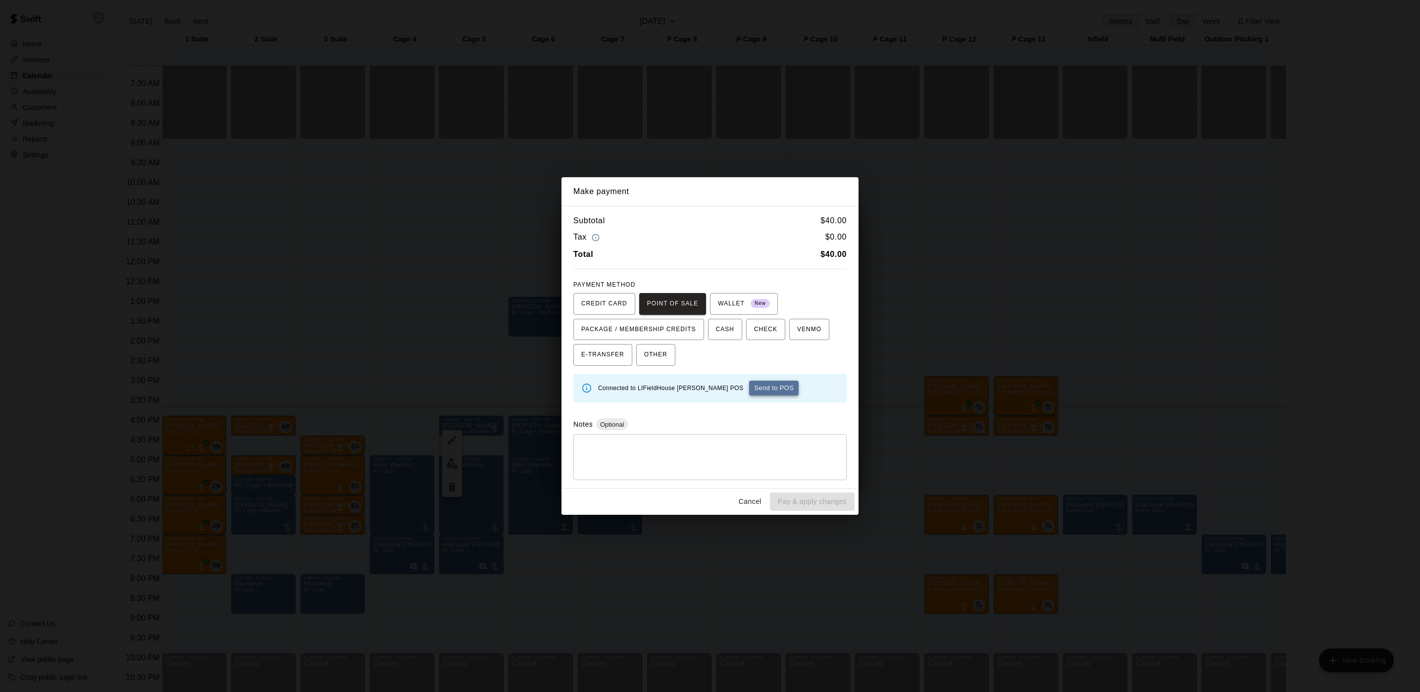
click at [749, 386] on button "Send to POS" at bounding box center [773, 388] width 49 height 15
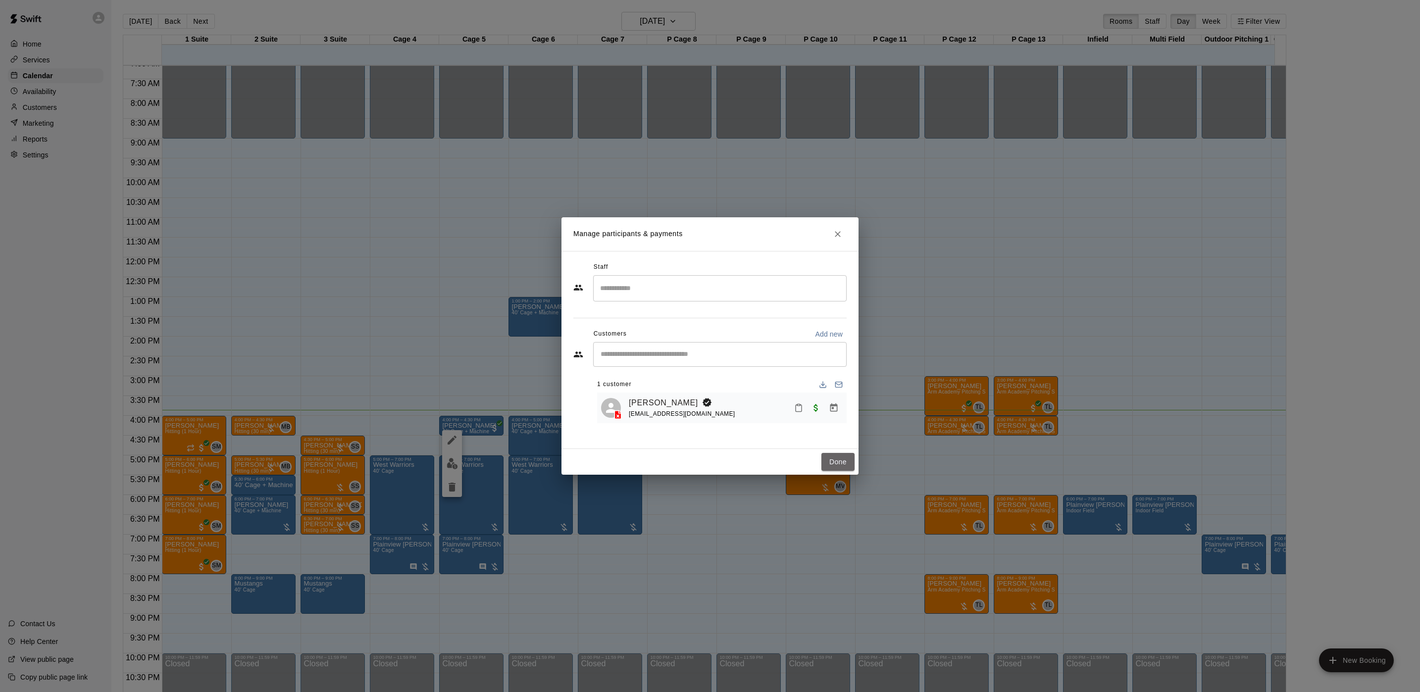
drag, startPoint x: 835, startPoint y: 459, endPoint x: 567, endPoint y: 441, distance: 267.9
click at [836, 459] on button "Done" at bounding box center [837, 462] width 33 height 18
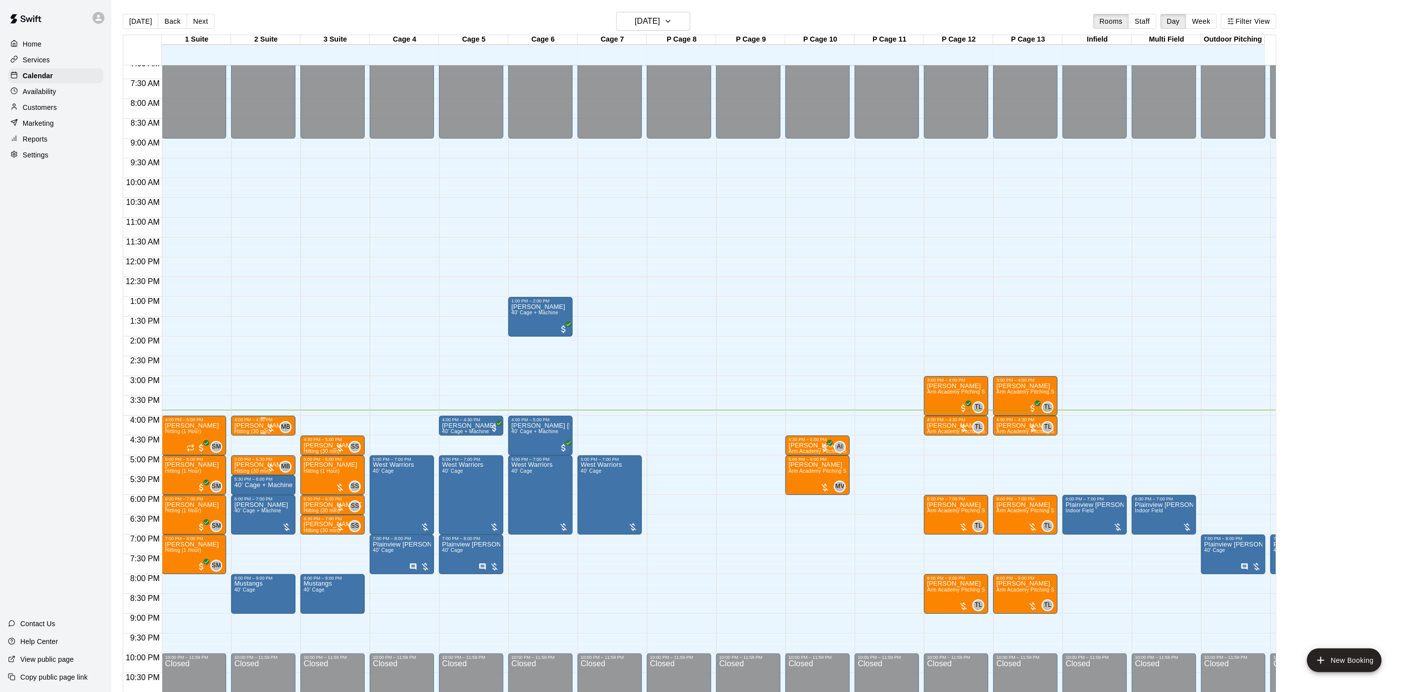
click at [254, 426] on p "Lucas LaCova" at bounding box center [261, 426] width 54 height 0
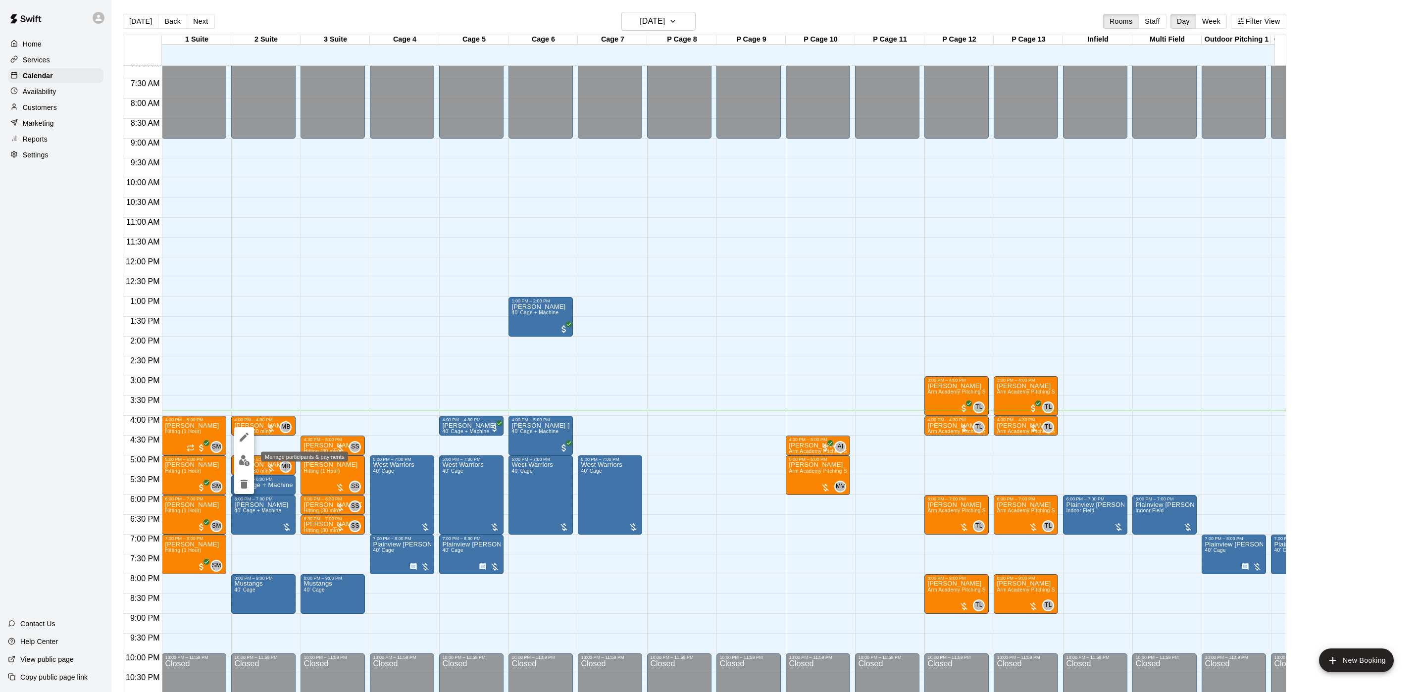
click at [239, 461] on img "edit" at bounding box center [244, 460] width 11 height 11
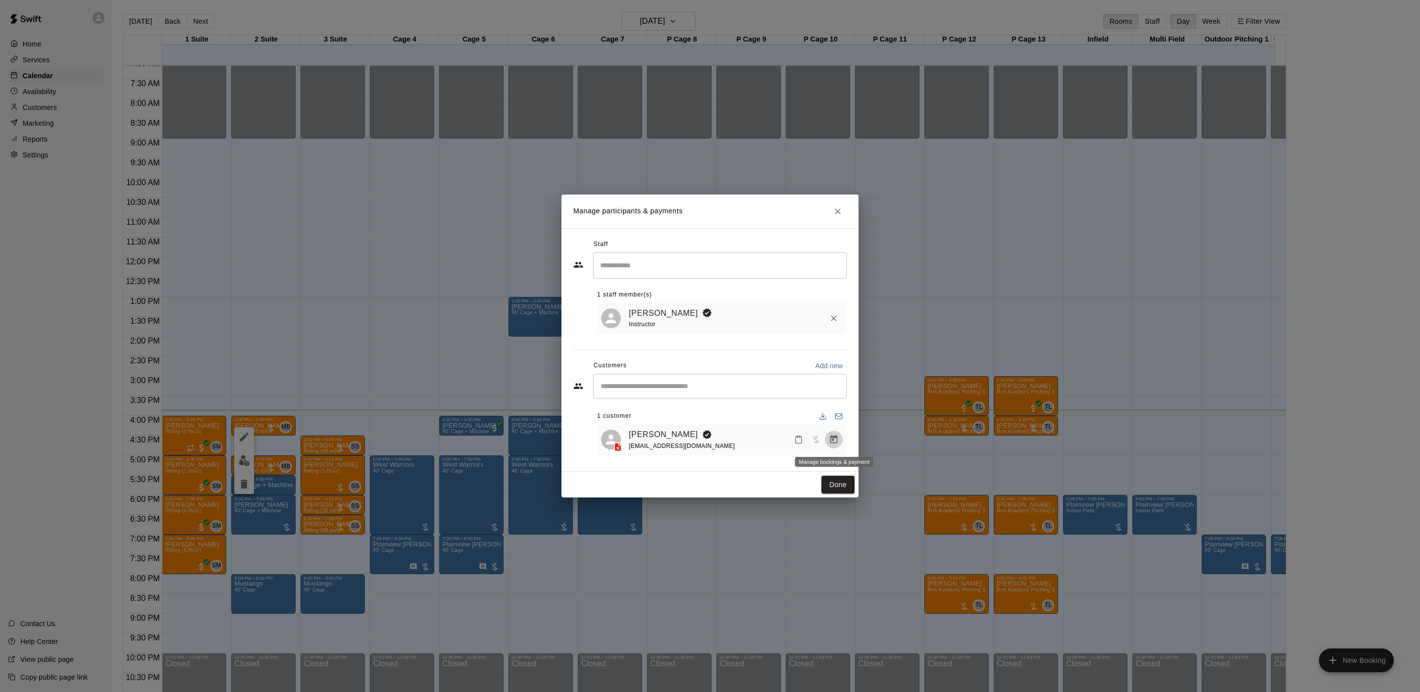
click at [840, 440] on button "Manage bookings & payment" at bounding box center [834, 440] width 18 height 18
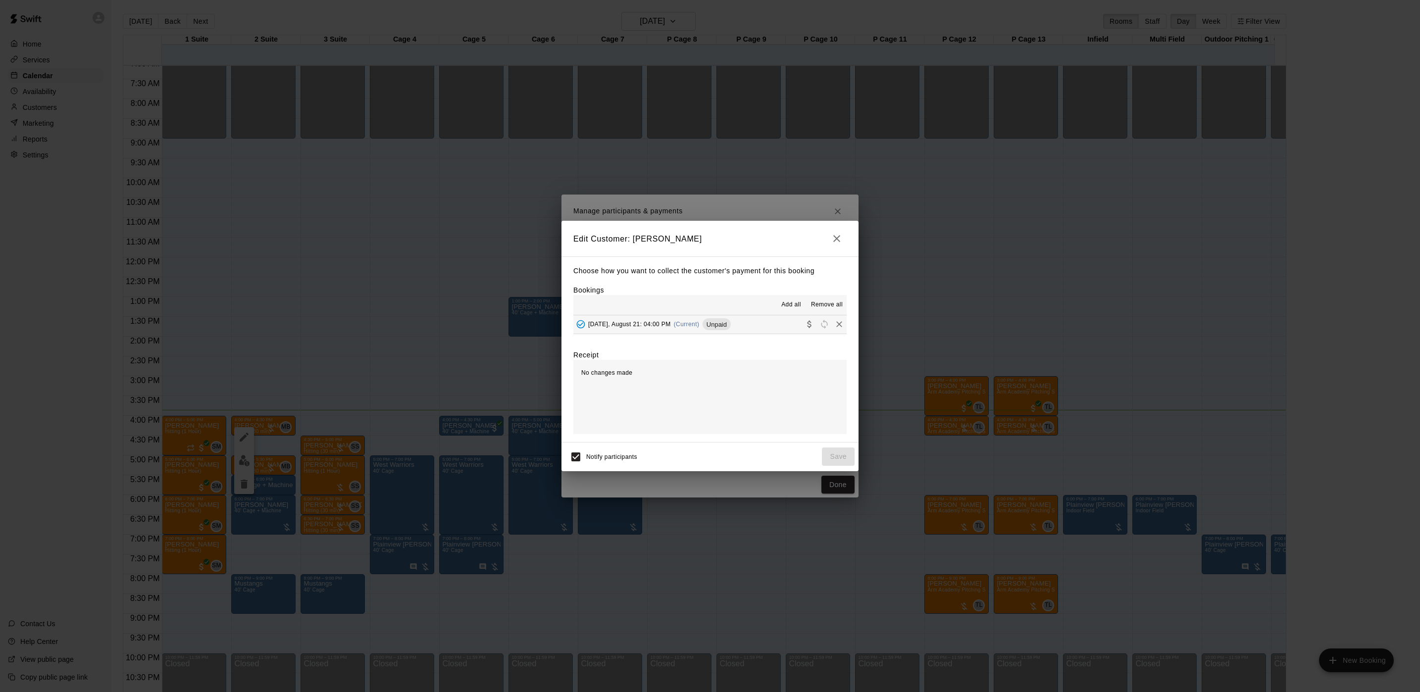
click at [701, 336] on div "Choose how you want to collect the customer's payment for this booking Bookings…" at bounding box center [709, 349] width 297 height 186
click at [705, 321] on div "Thursday, August 21: 04:00 PM (Current) Unpaid" at bounding box center [651, 324] width 157 height 15
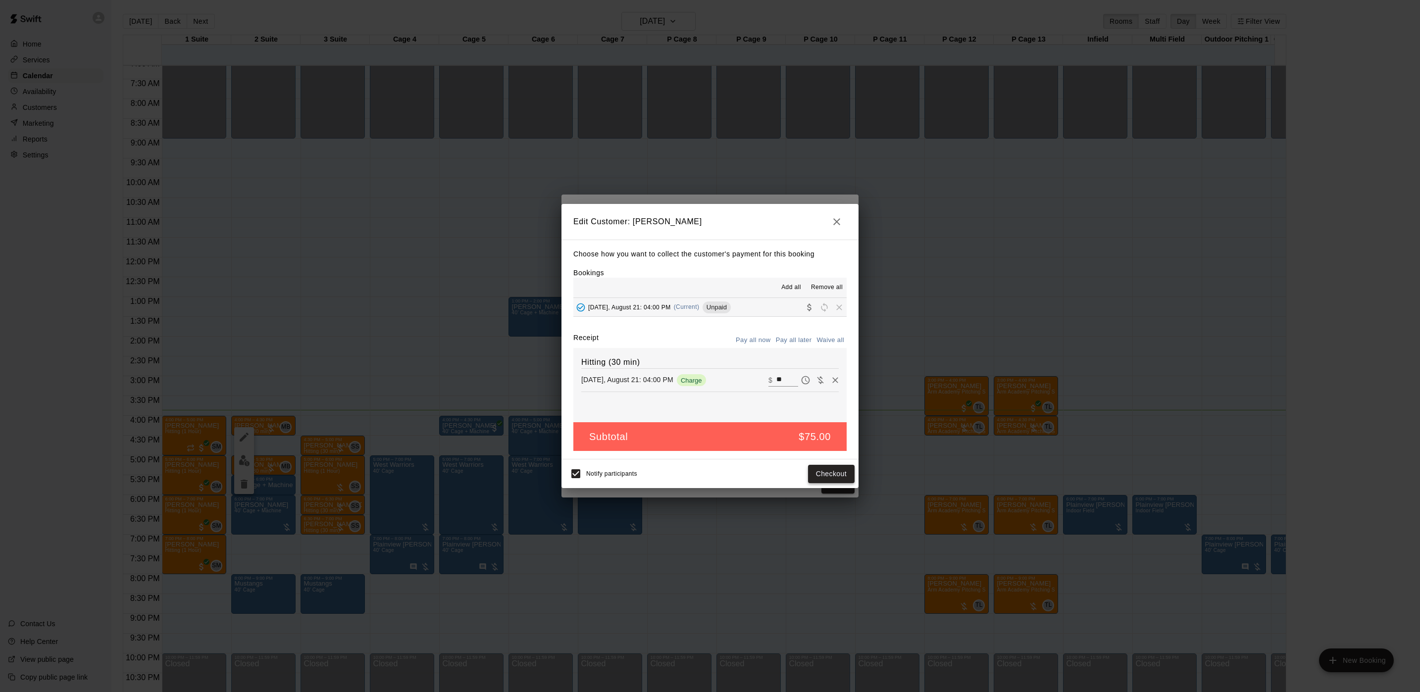
click at [821, 471] on button "Checkout" at bounding box center [831, 474] width 47 height 18
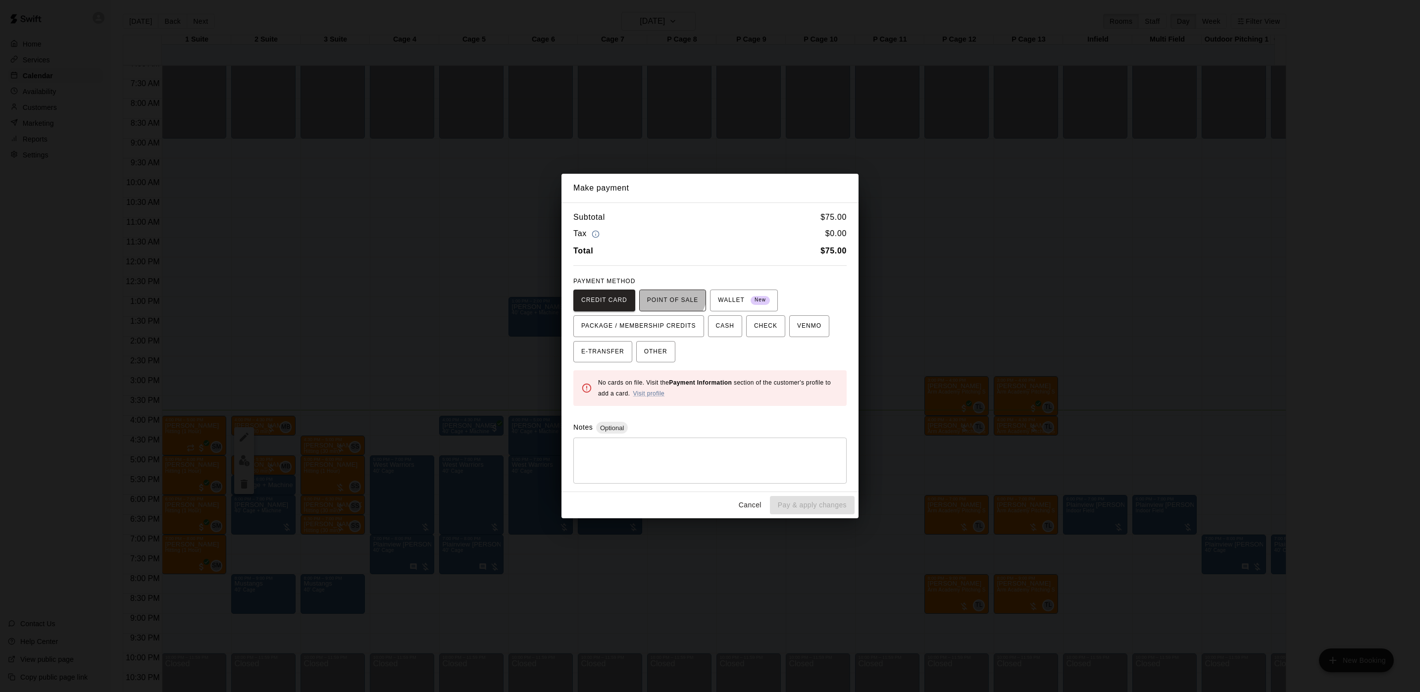
click at [664, 293] on span "POINT OF SALE" at bounding box center [672, 301] width 51 height 16
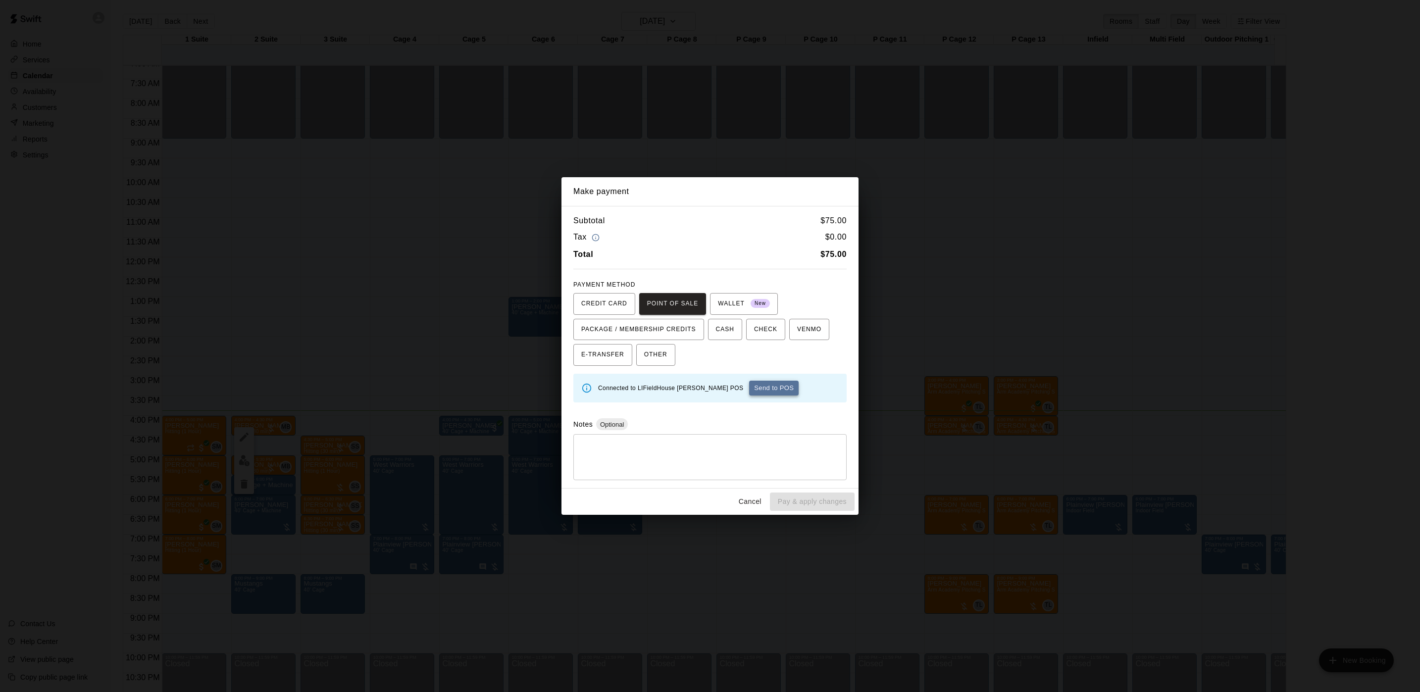
click at [749, 393] on button "Send to POS" at bounding box center [773, 388] width 49 height 15
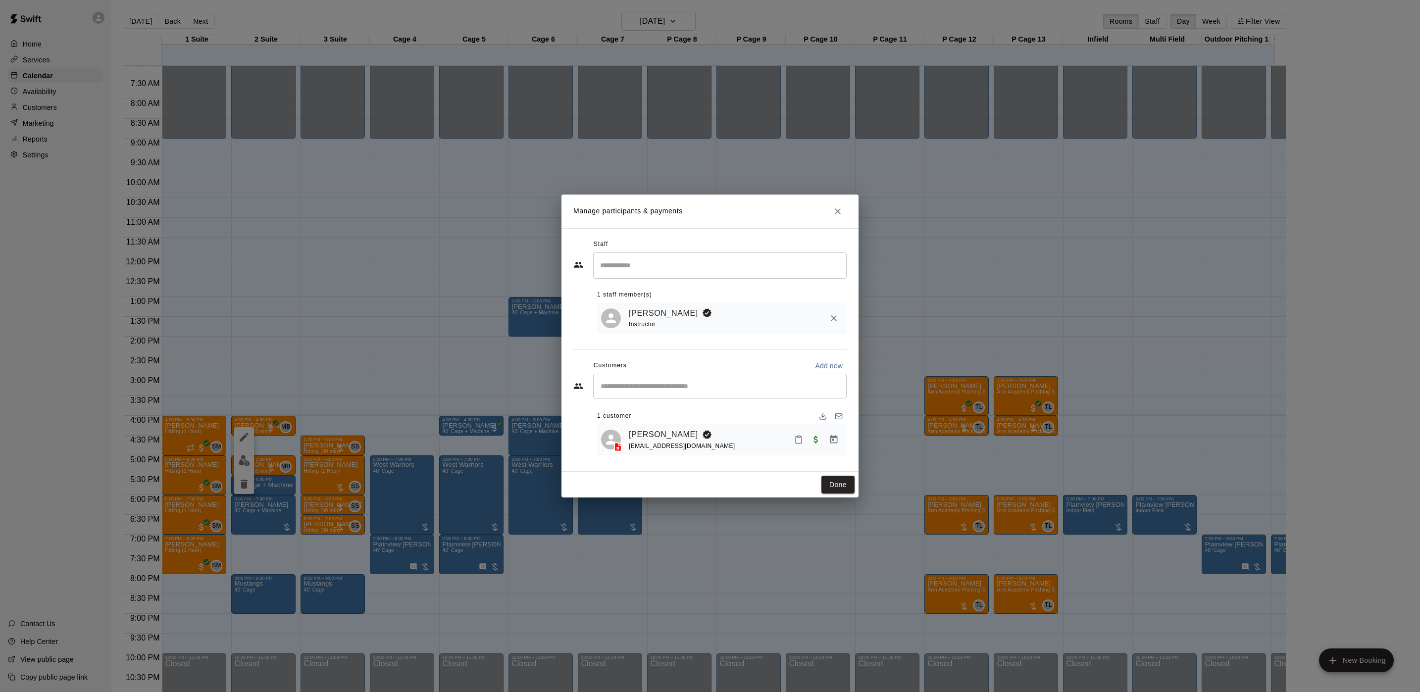
click at [839, 476] on div "Done" at bounding box center [709, 485] width 297 height 26
click at [838, 490] on button "Done" at bounding box center [837, 485] width 33 height 18
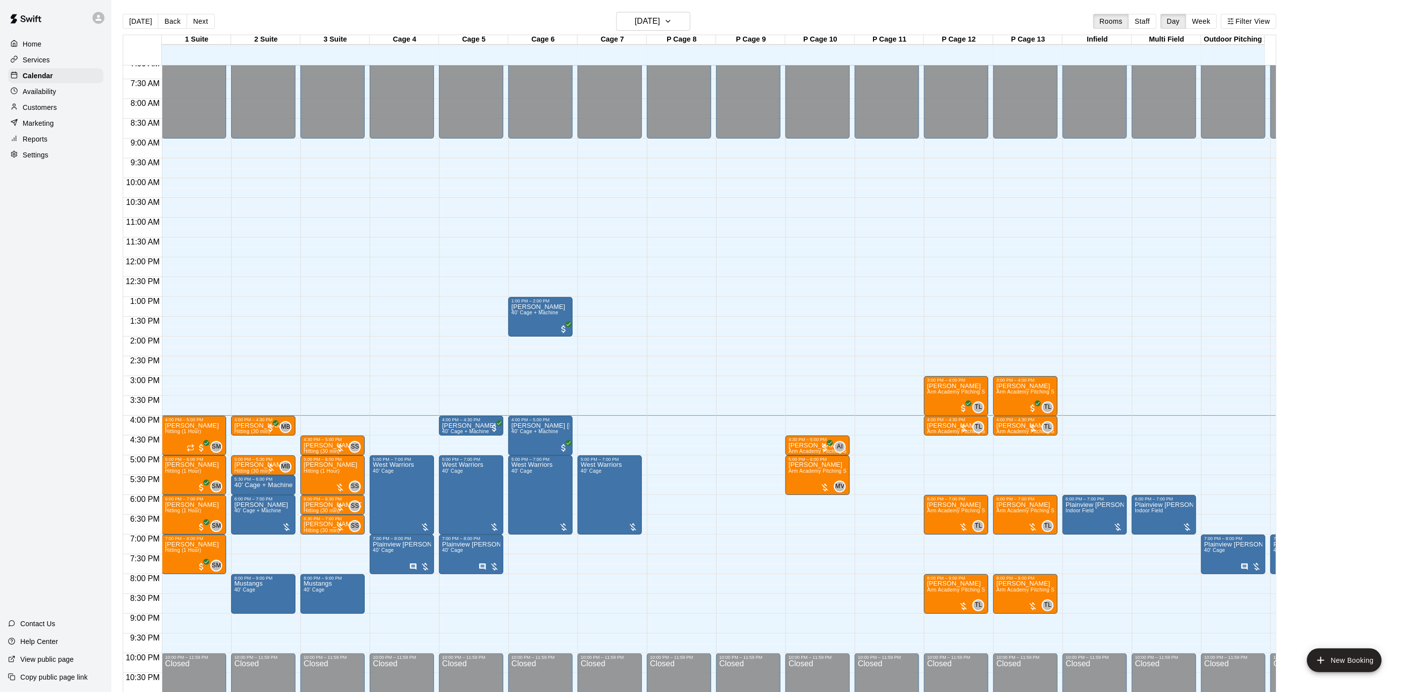
click at [199, 21] on button "Next" at bounding box center [201, 21] width 28 height 15
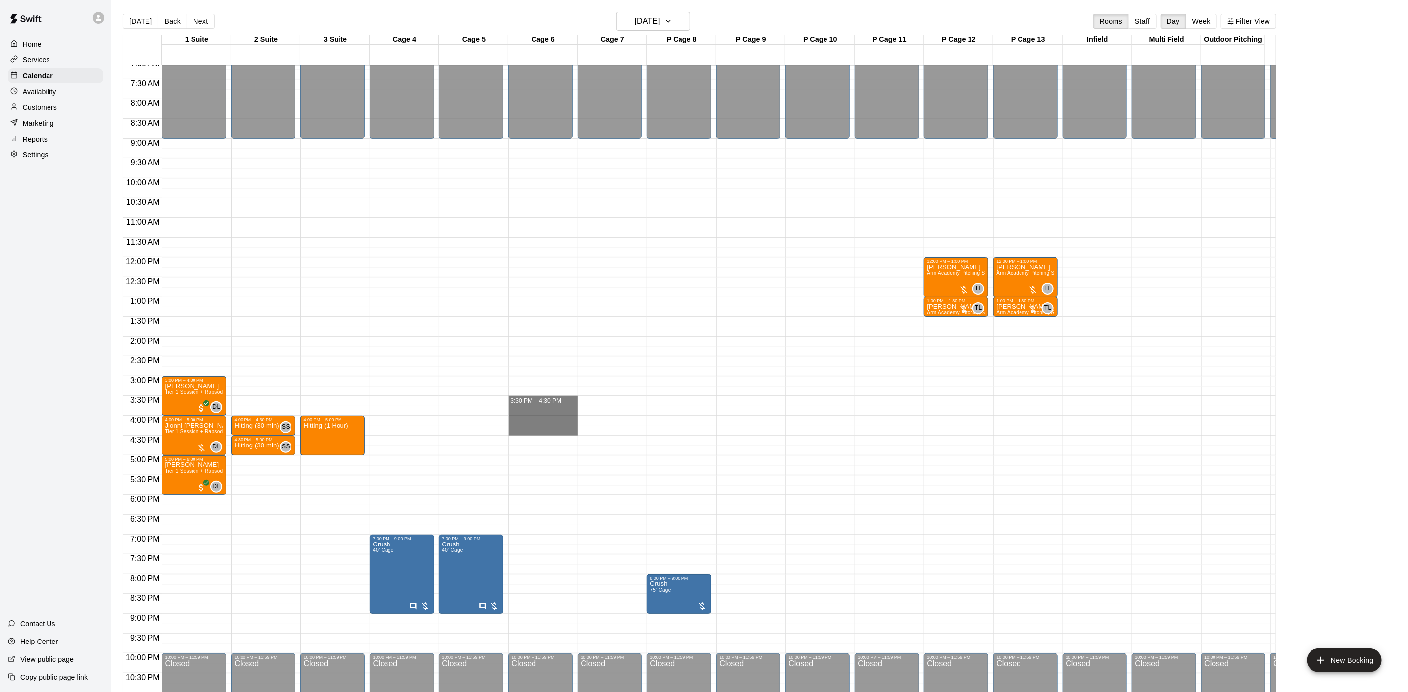
drag, startPoint x: 540, startPoint y: 399, endPoint x: 537, endPoint y: 429, distance: 29.8
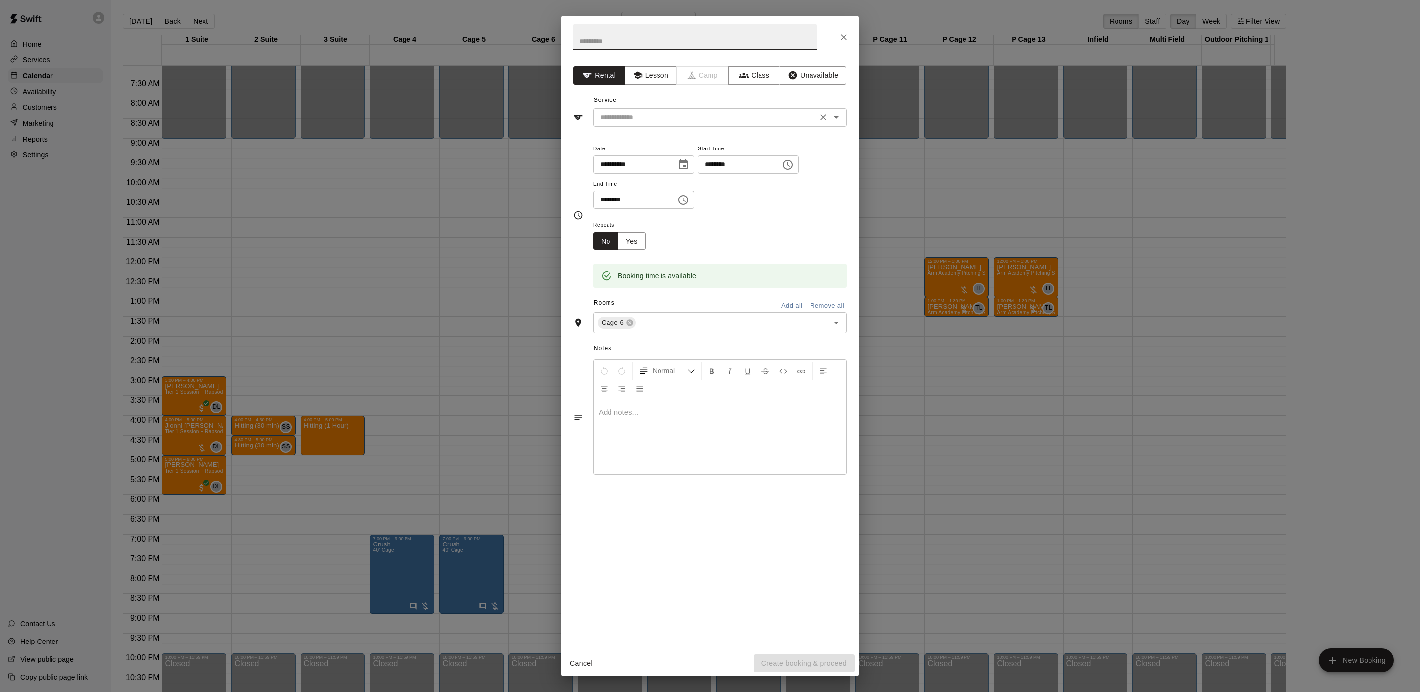
click at [612, 125] on div "​" at bounding box center [719, 117] width 253 height 18
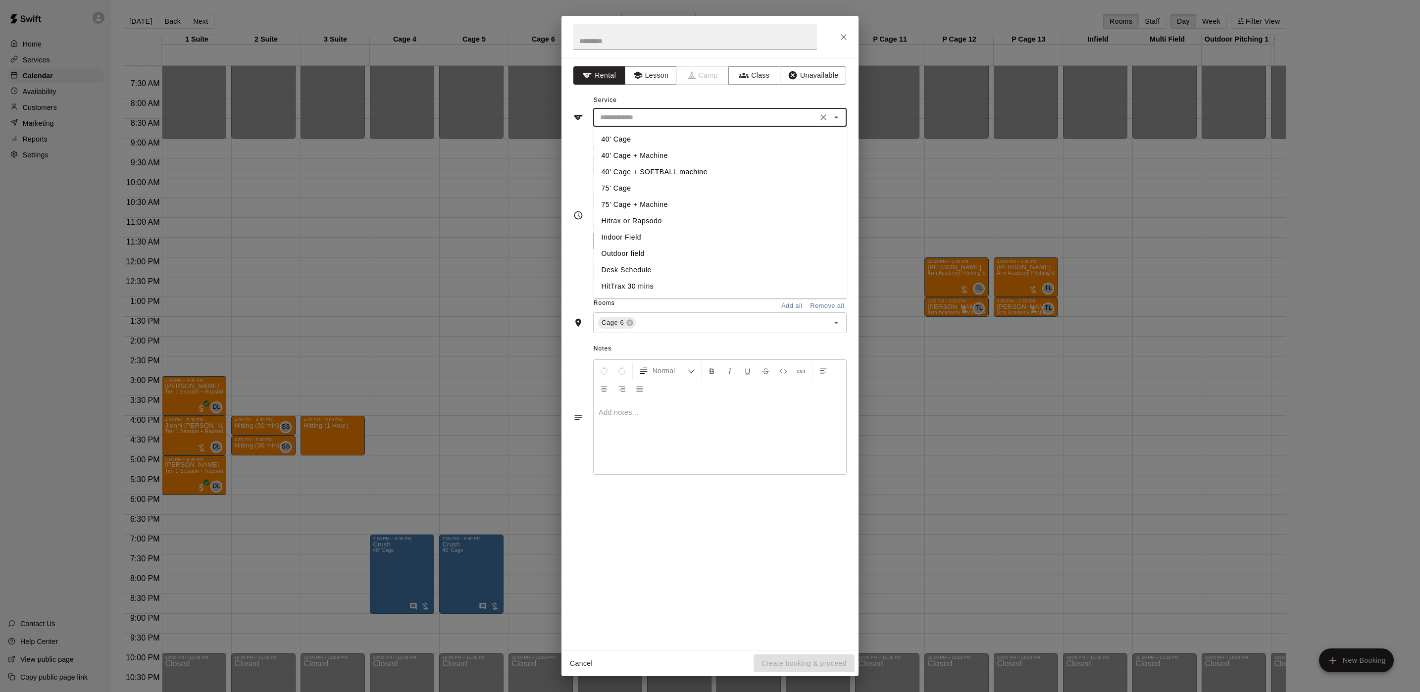
click at [625, 154] on li "40’ Cage + Machine" at bounding box center [720, 156] width 253 height 16
type input "**********"
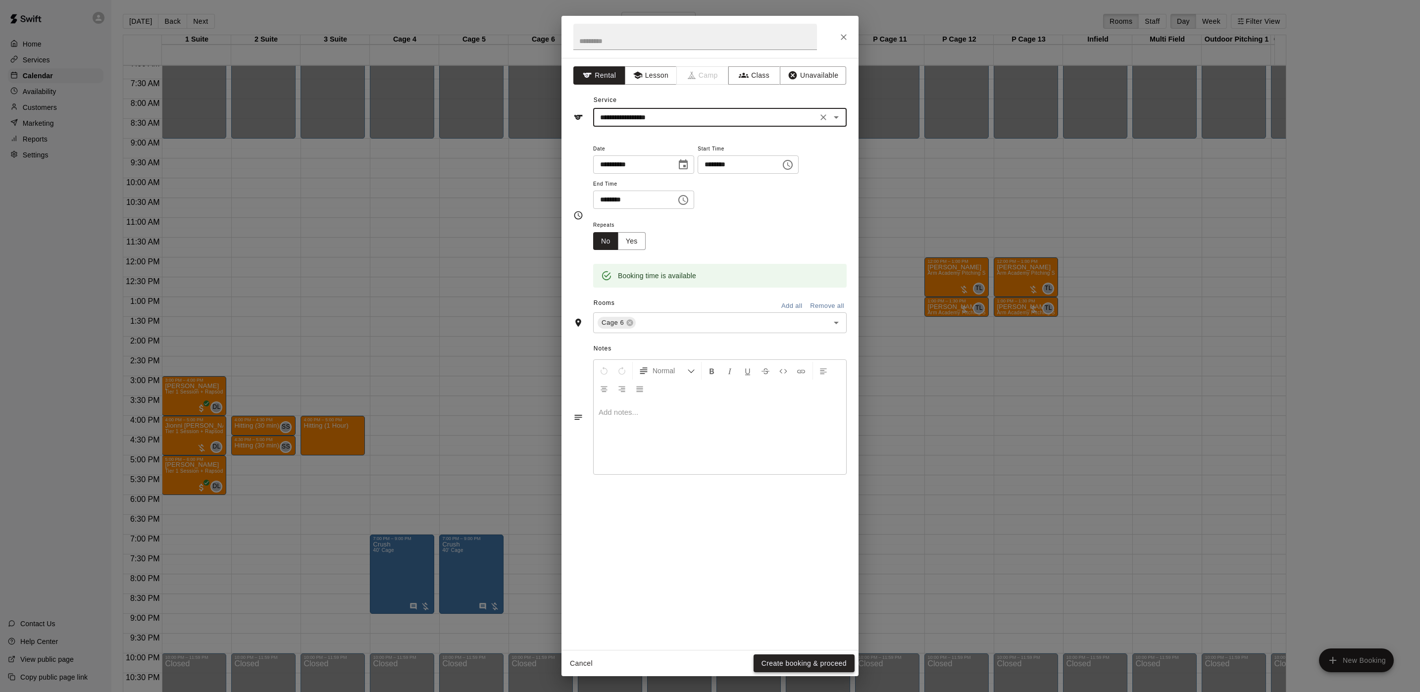
click at [793, 664] on button "Create booking & proceed" at bounding box center [803, 663] width 101 height 18
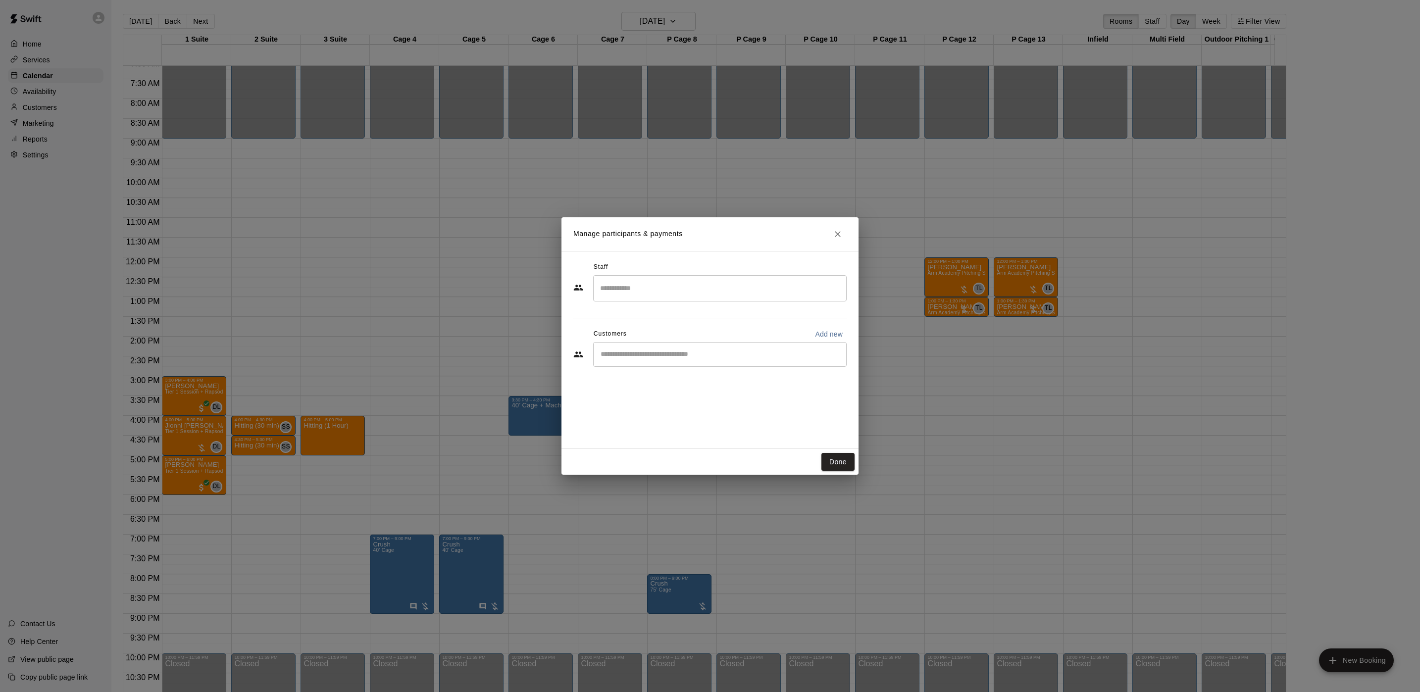
click at [634, 360] on div "​" at bounding box center [719, 354] width 253 height 25
type input "****"
click at [643, 389] on span "[EMAIL_ADDRESS][DOMAIN_NAME]" at bounding box center [674, 388] width 106 height 7
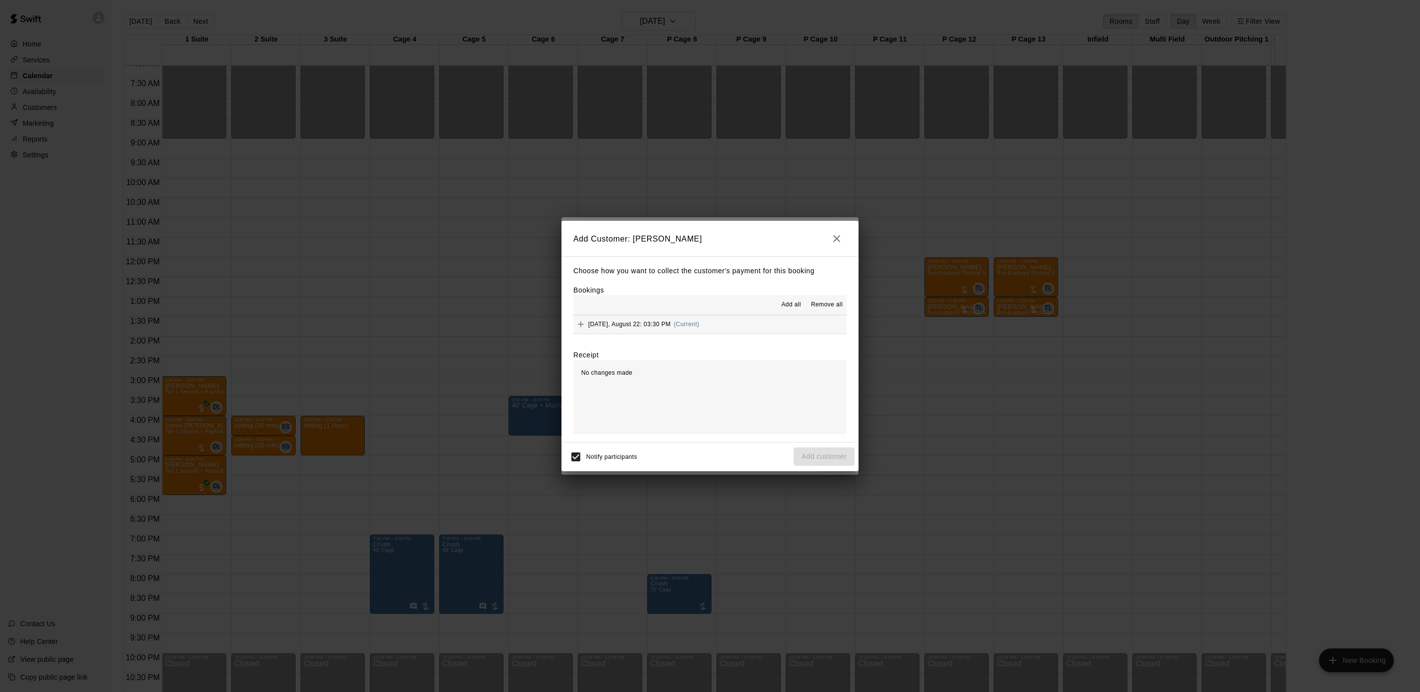
click at [697, 327] on button "Friday, August 22: 03:30 PM (Current)" at bounding box center [709, 324] width 273 height 18
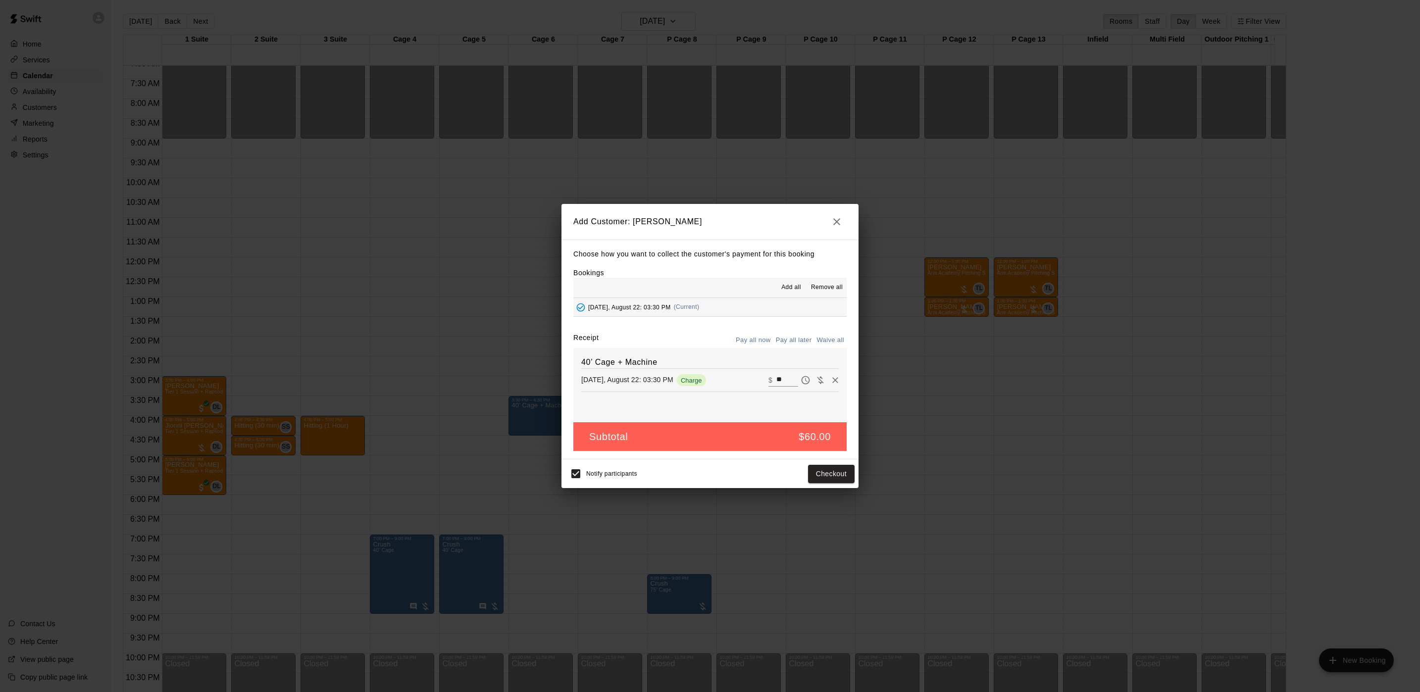
click at [802, 340] on button "Pay all later" at bounding box center [793, 340] width 41 height 15
click at [817, 474] on button "Add customer" at bounding box center [823, 474] width 61 height 18
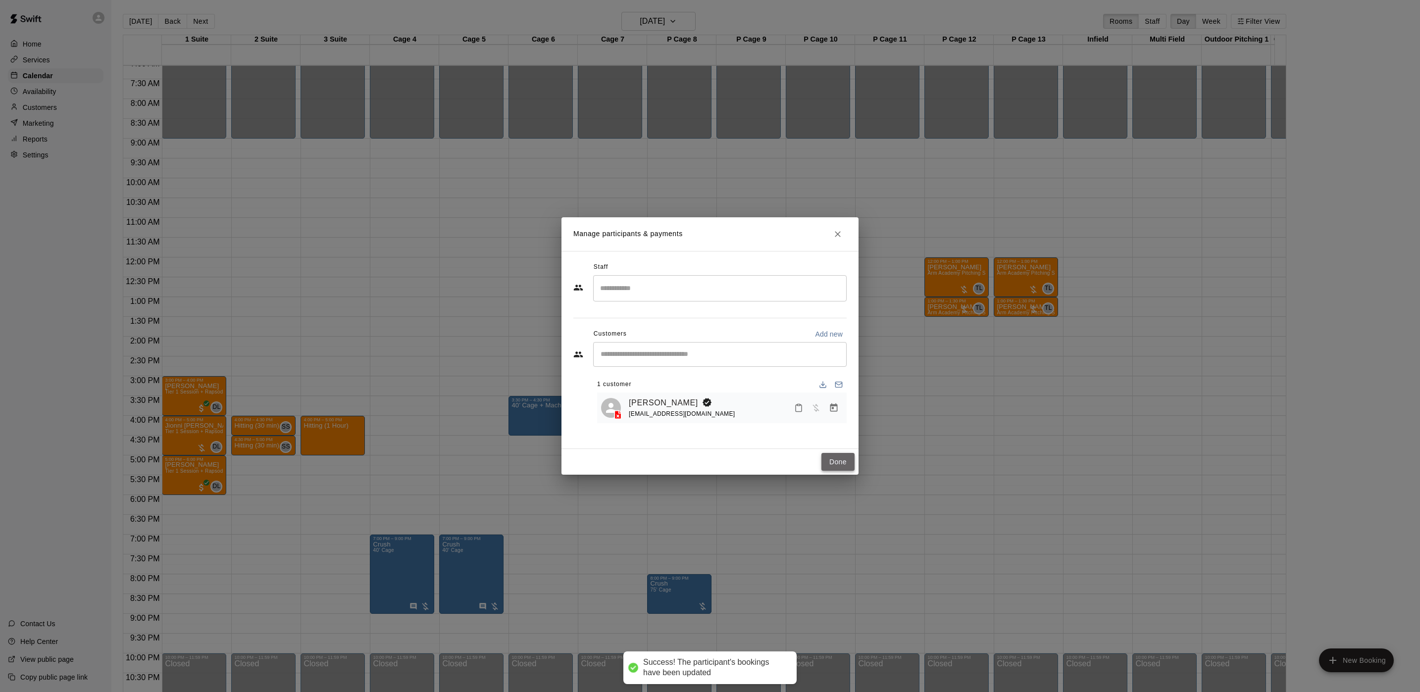
click at [826, 455] on button "Done" at bounding box center [837, 462] width 33 height 18
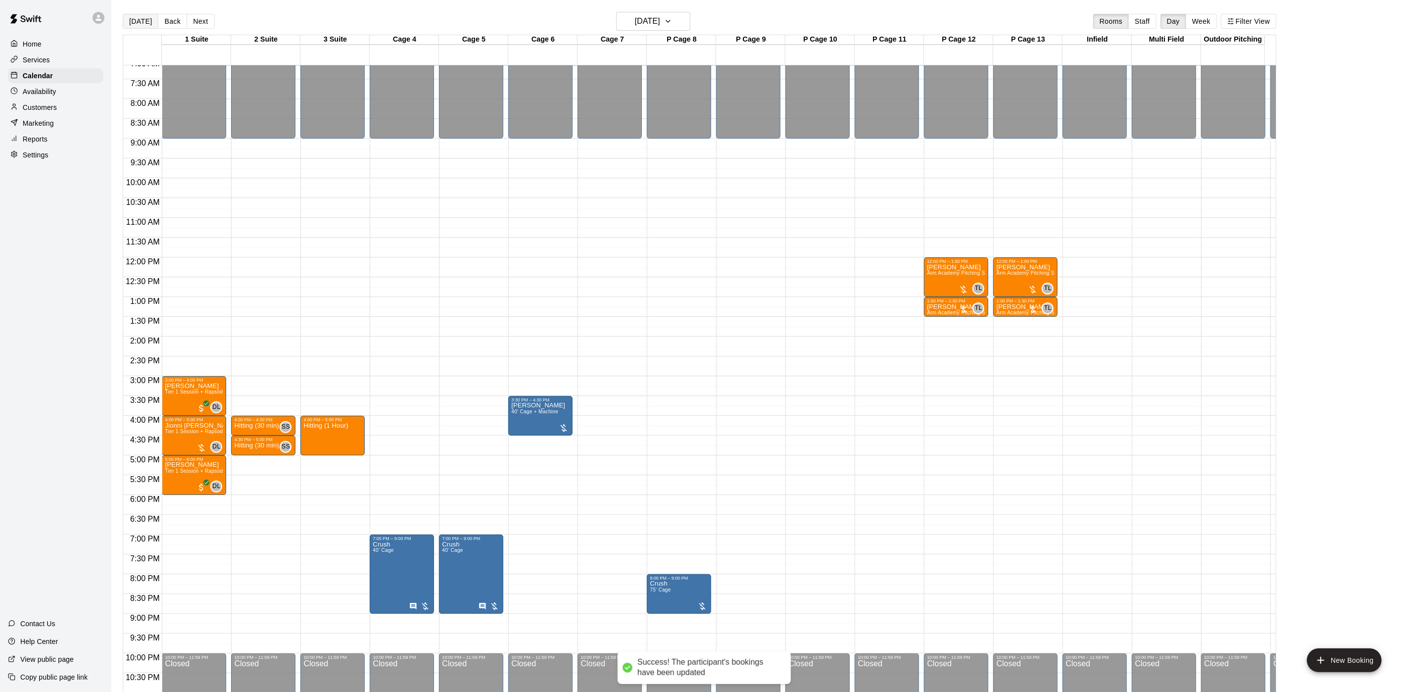
click at [144, 15] on button "[DATE]" at bounding box center [141, 21] width 36 height 15
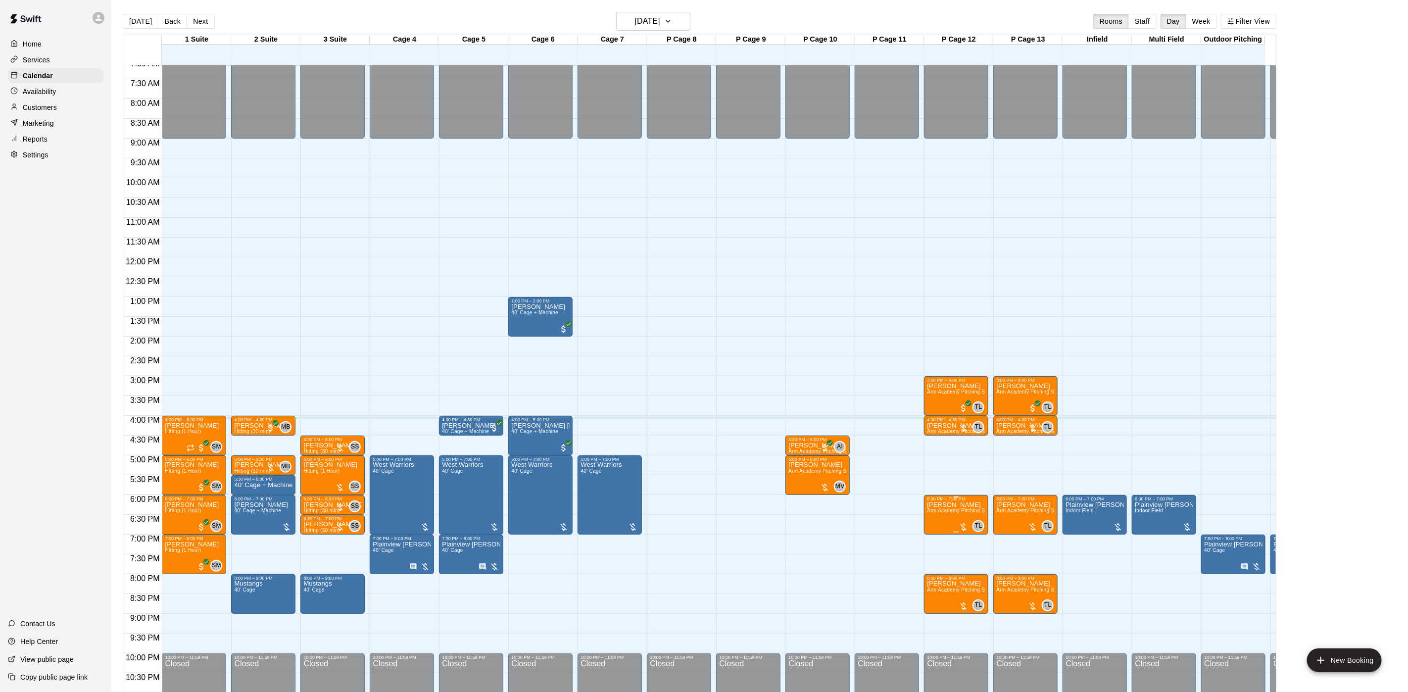
click at [946, 511] on span "Arm Academy Pitching Session 1 Hour - Pitching" at bounding box center [984, 510] width 115 height 5
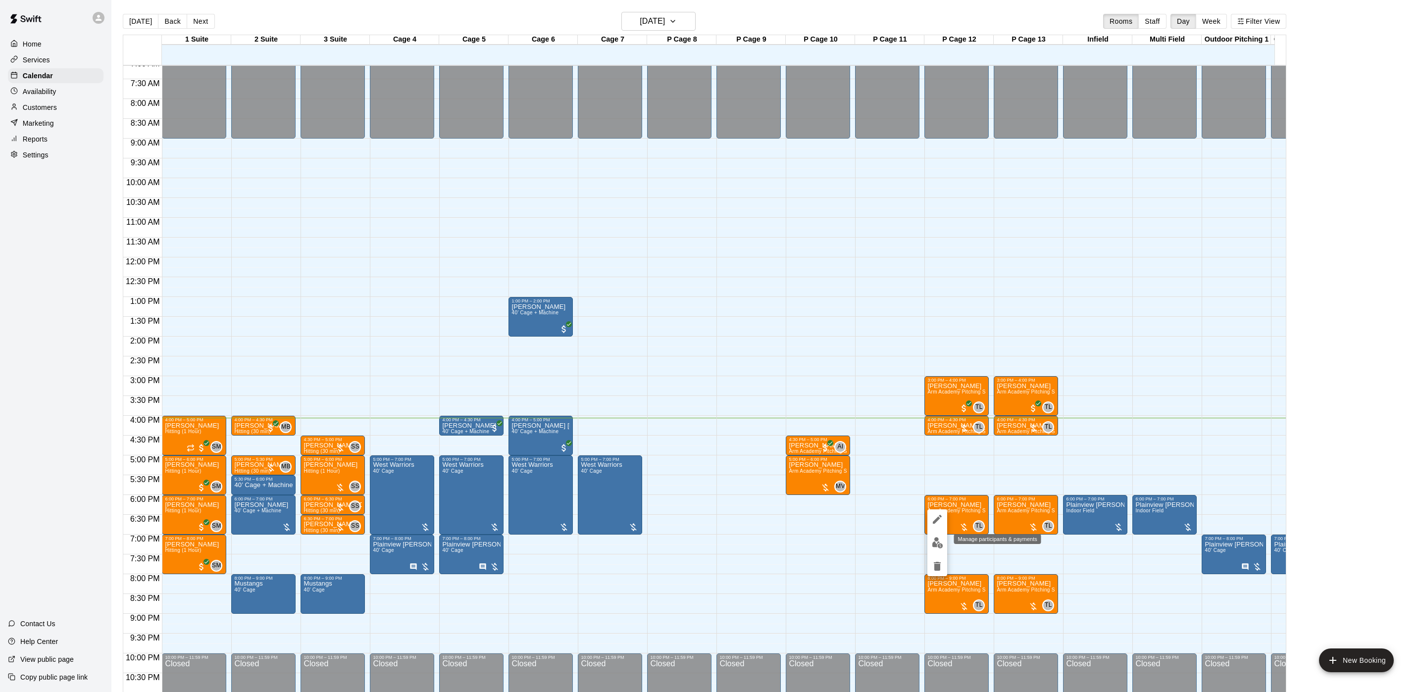
click at [943, 541] on button "edit" at bounding box center [937, 542] width 20 height 19
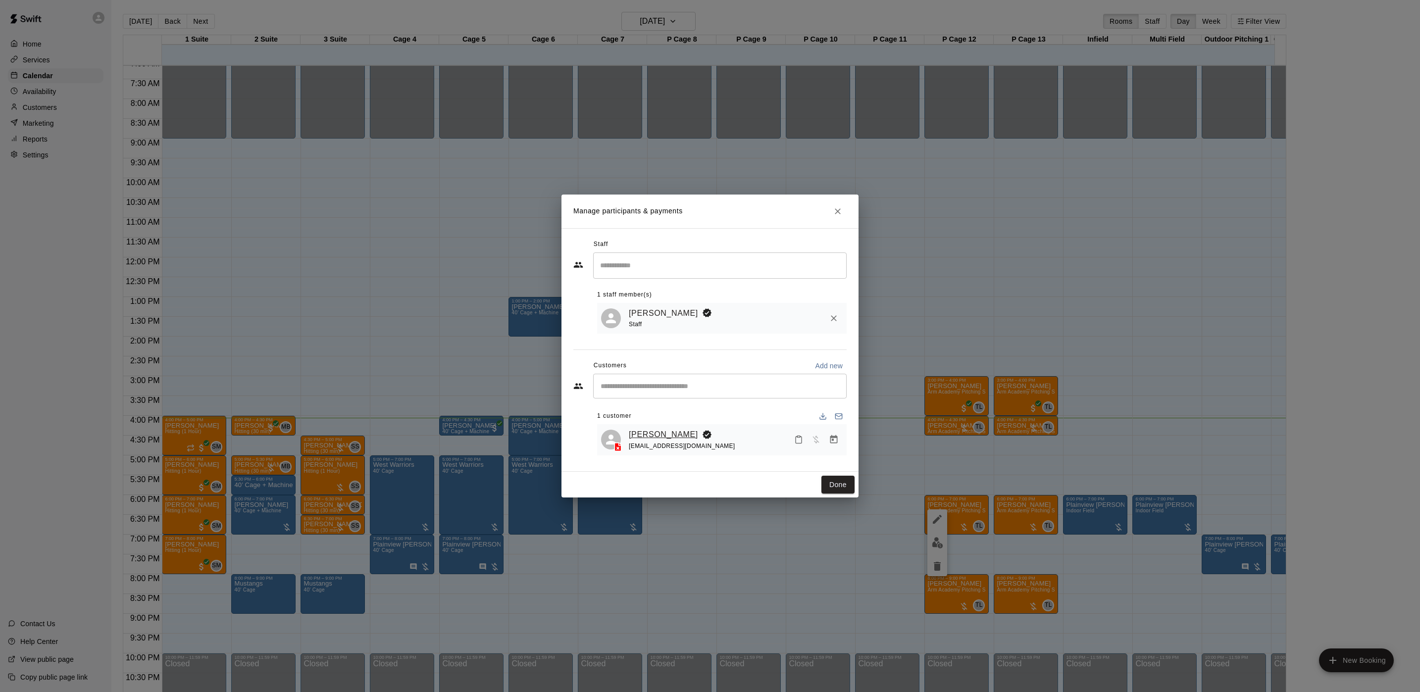
click at [695, 440] on link "[PERSON_NAME]" at bounding box center [663, 434] width 69 height 13
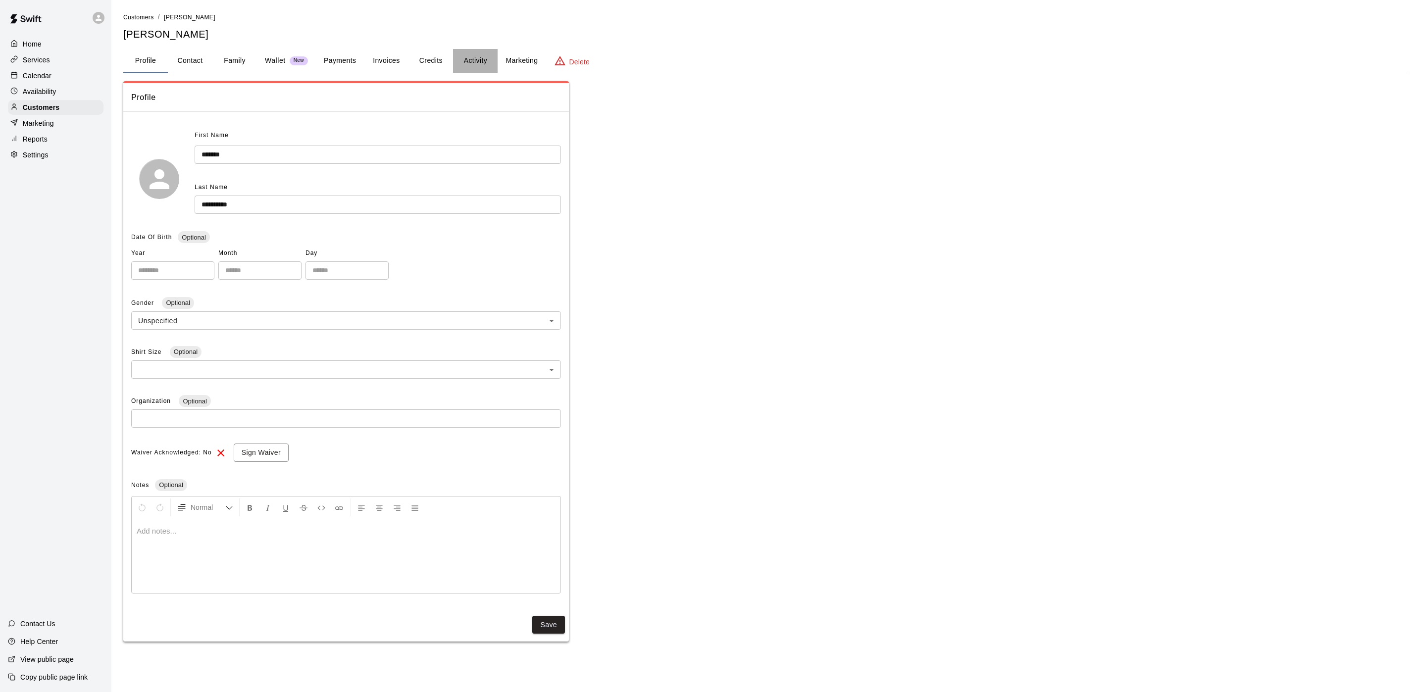
click at [474, 50] on button "Activity" at bounding box center [475, 61] width 45 height 24
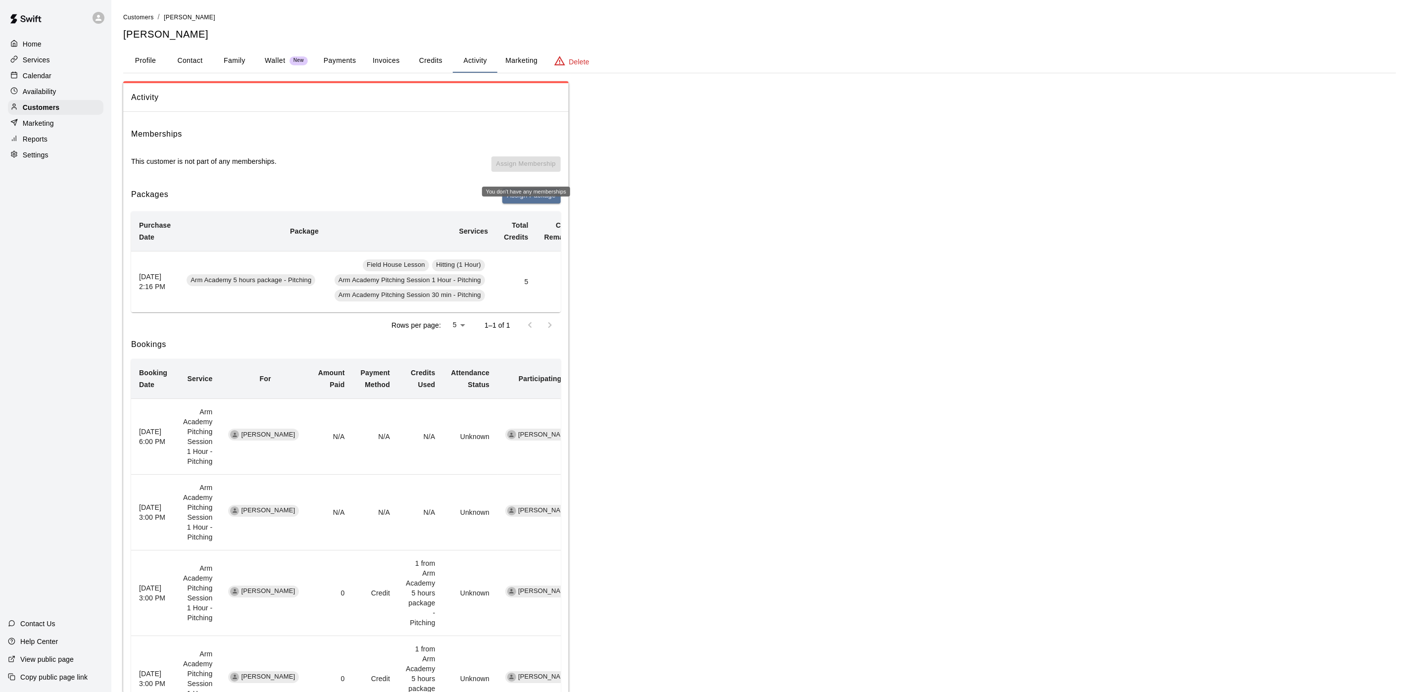
click at [529, 186] on div "You don't have any memberships" at bounding box center [526, 189] width 90 height 18
click at [533, 202] on button "Assign Package" at bounding box center [531, 195] width 58 height 15
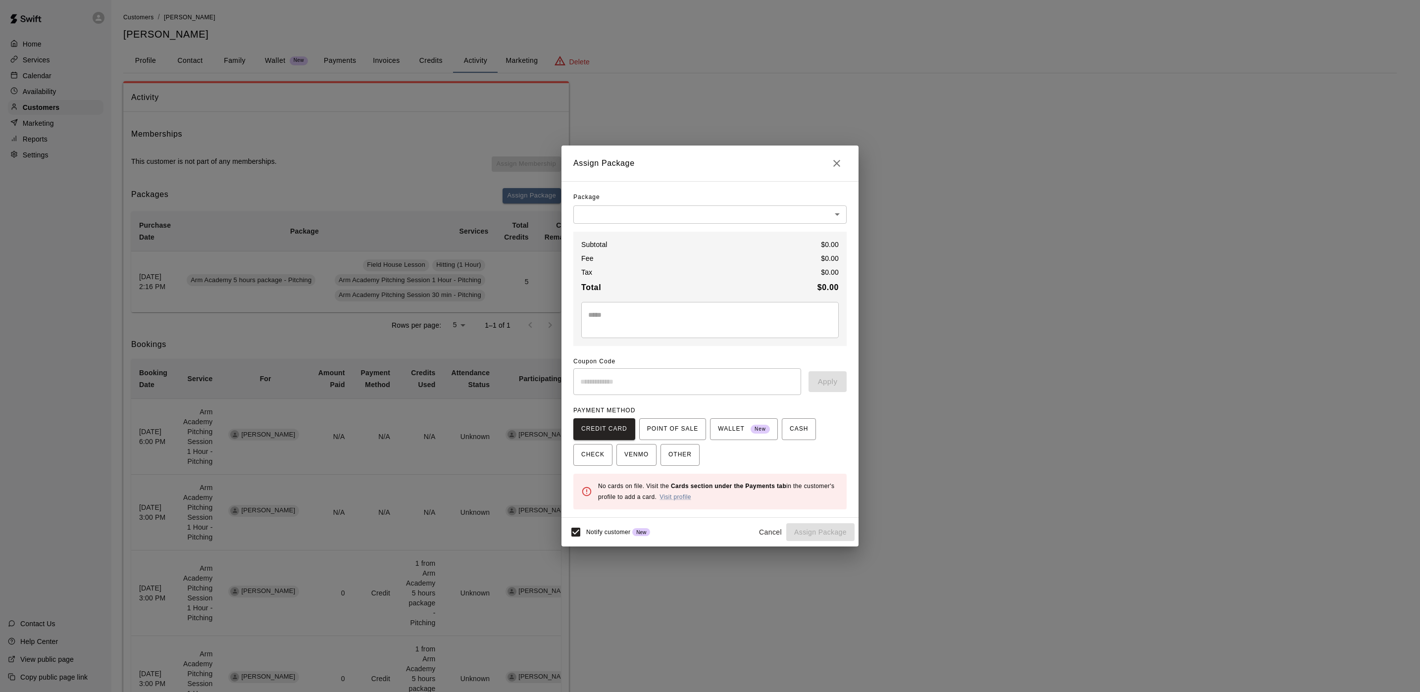
click at [625, 227] on div "Package ​ ​ Subtotal $ 0.00 Fee $ 0.00 Tax $ 0.00 Total $ 0.00 * ​ Coupon Code …" at bounding box center [709, 350] width 273 height 320
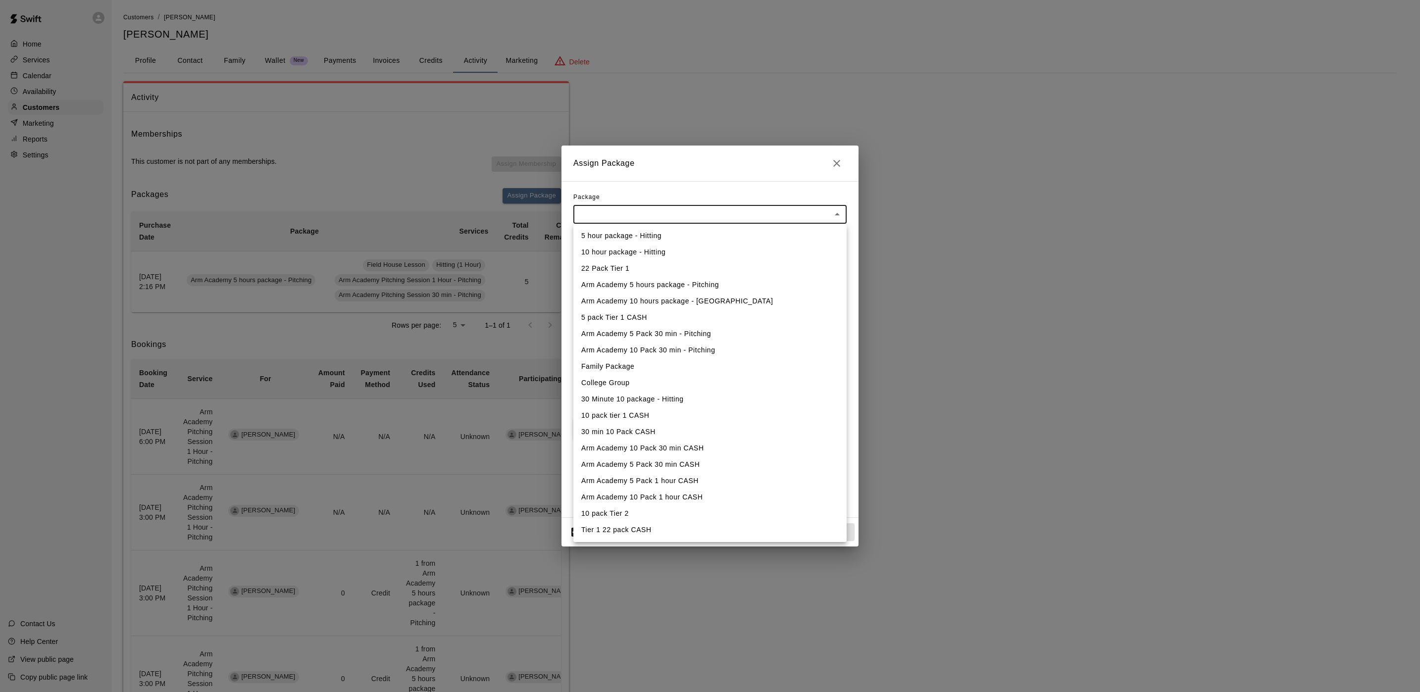
click at [623, 211] on body "Home Services Calendar Availability Customers Marketing Reports Settings Contac…" at bounding box center [710, 577] width 1420 height 1154
click at [670, 282] on li "Arm Academy 5 hours package - Pitching" at bounding box center [709, 285] width 273 height 16
type input "**********"
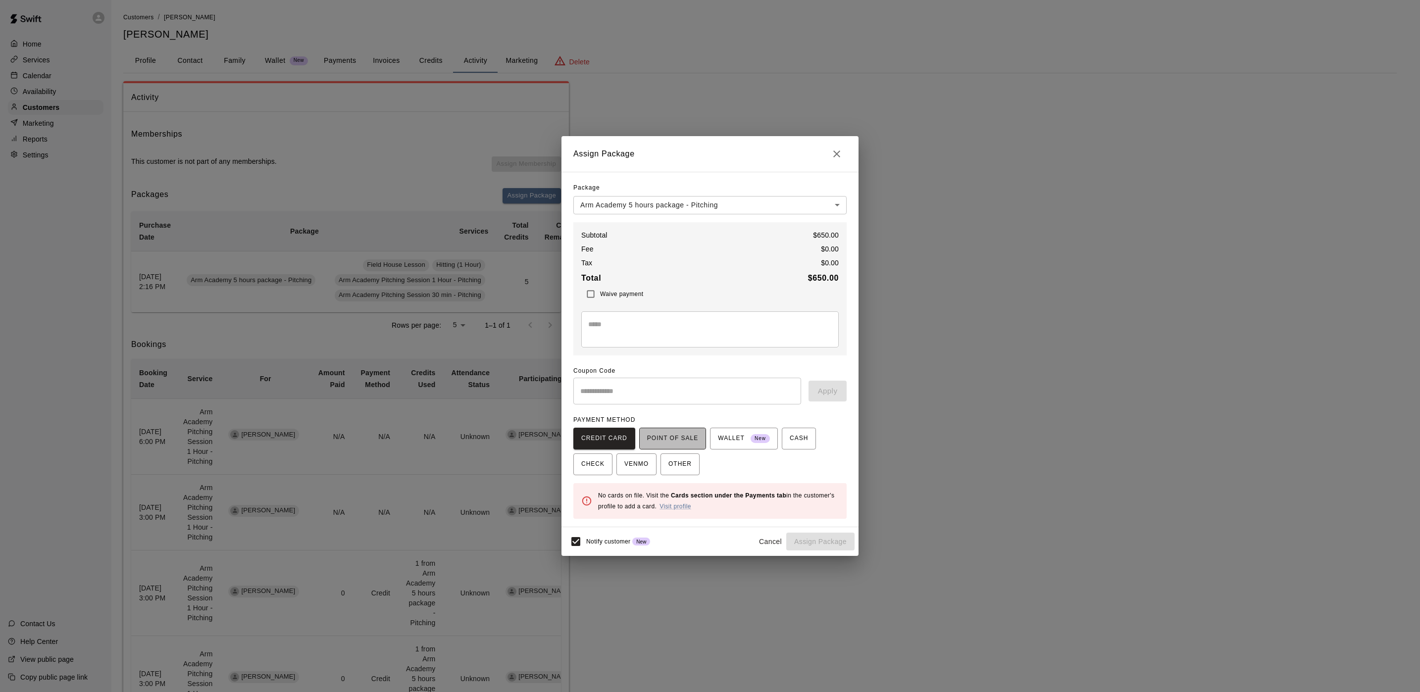
click at [671, 445] on span "POINT OF SALE" at bounding box center [672, 439] width 51 height 16
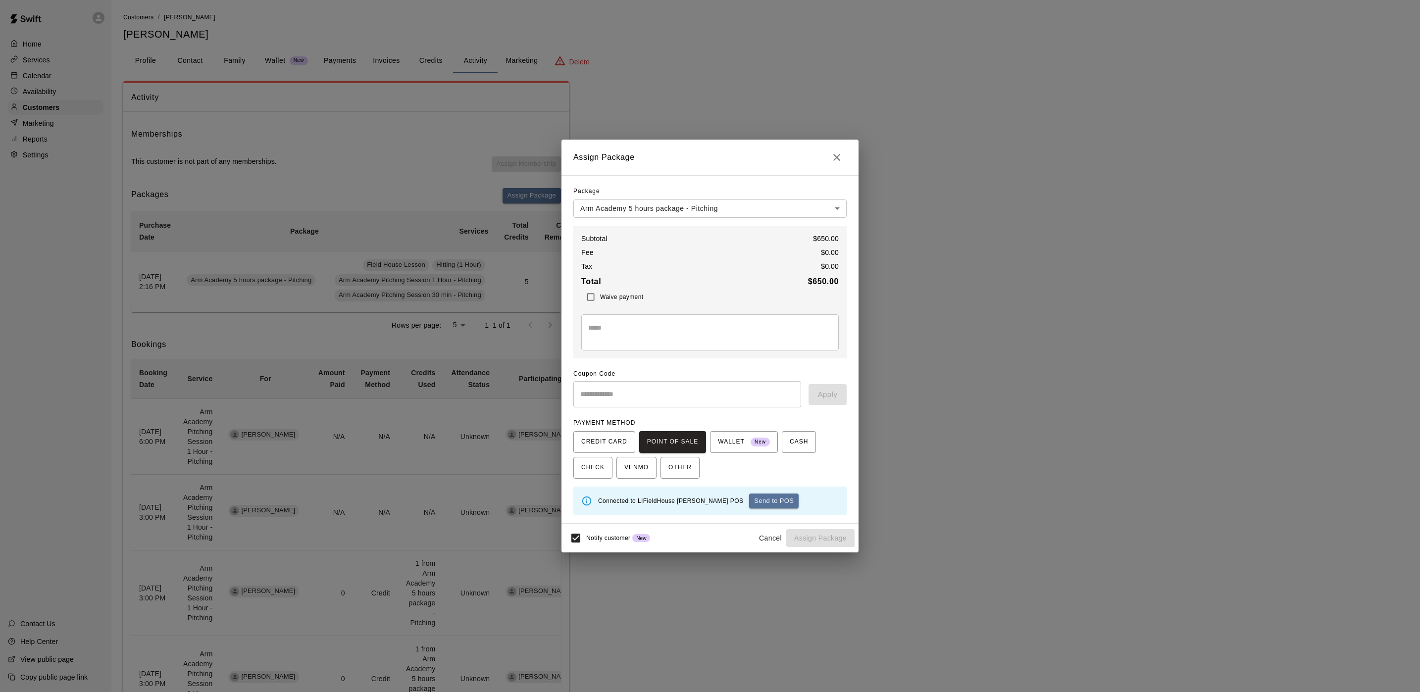
click at [749, 501] on button "Send to POS" at bounding box center [773, 501] width 49 height 15
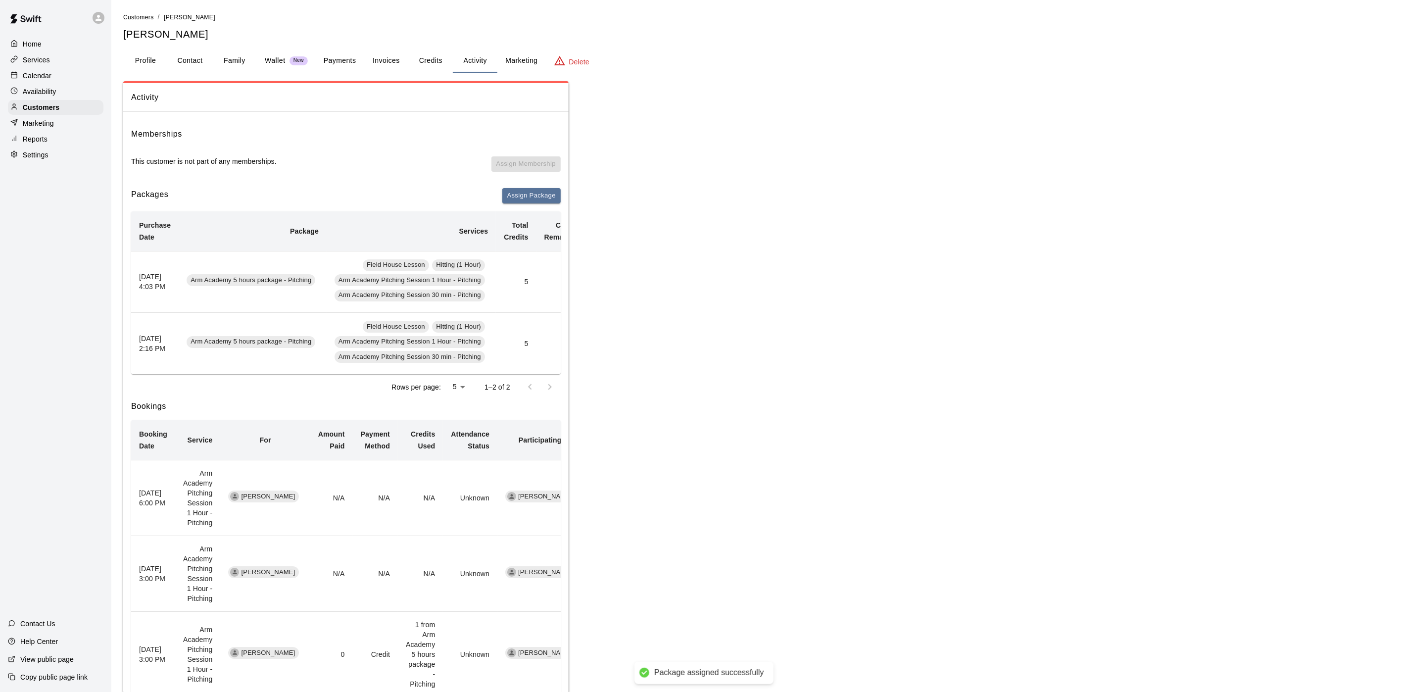
scroll to position [0, 128]
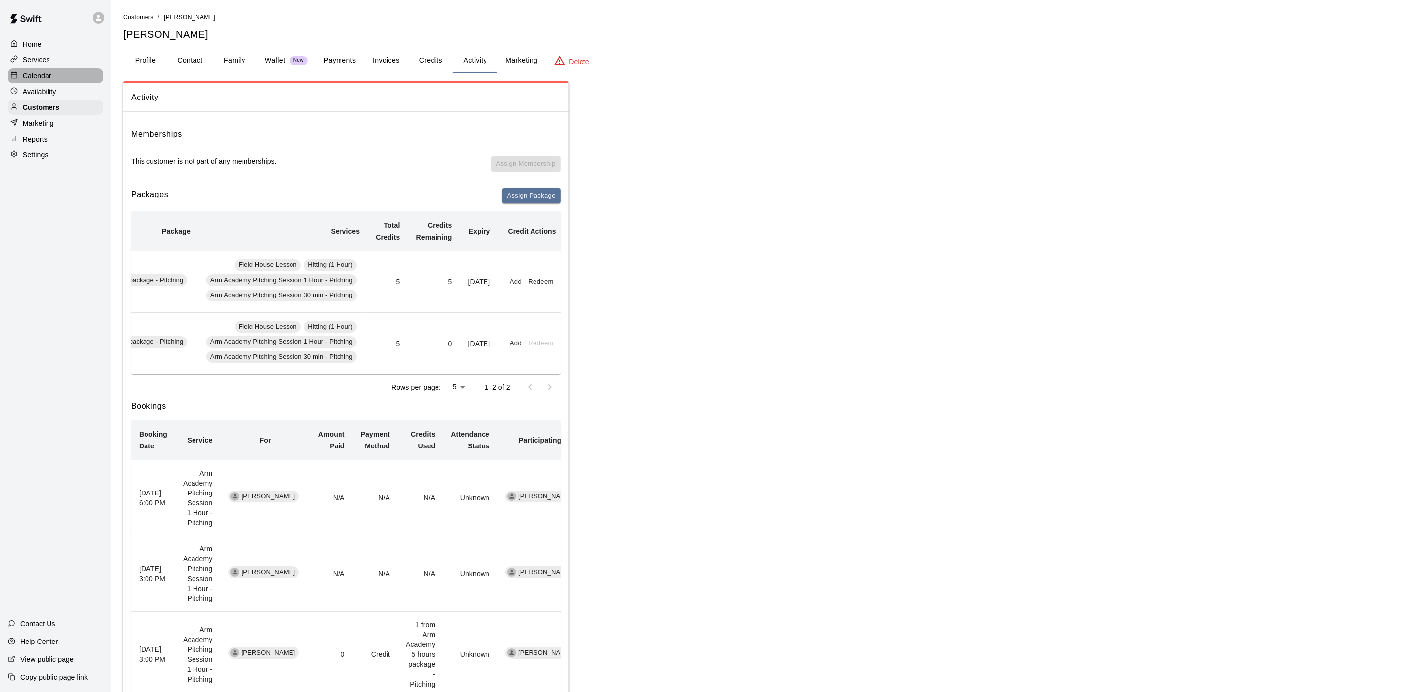
click at [65, 76] on div "Calendar" at bounding box center [56, 75] width 96 height 15
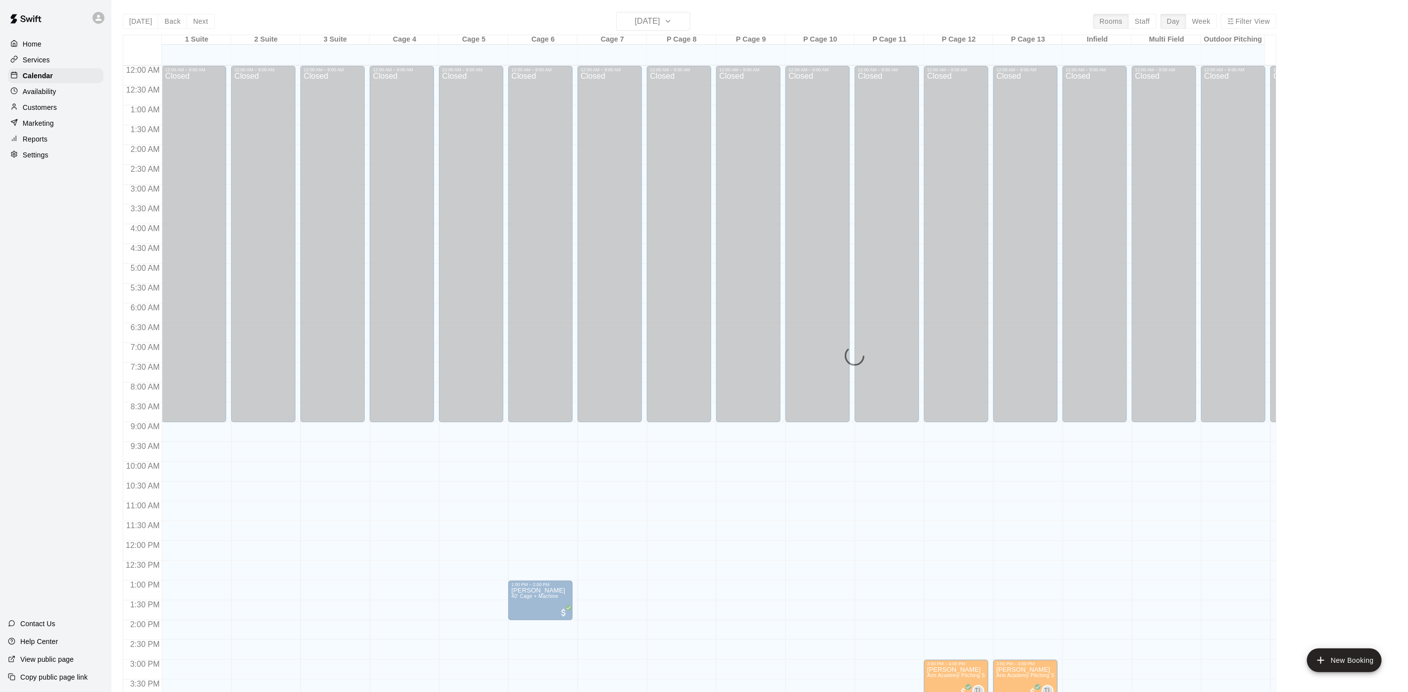
click at [639, 11] on main "Today Back Next Thursday Aug 21 Rooms Staff Day Week Filter View 1 Suite 21 Thu…" at bounding box center [759, 354] width 1297 height 708
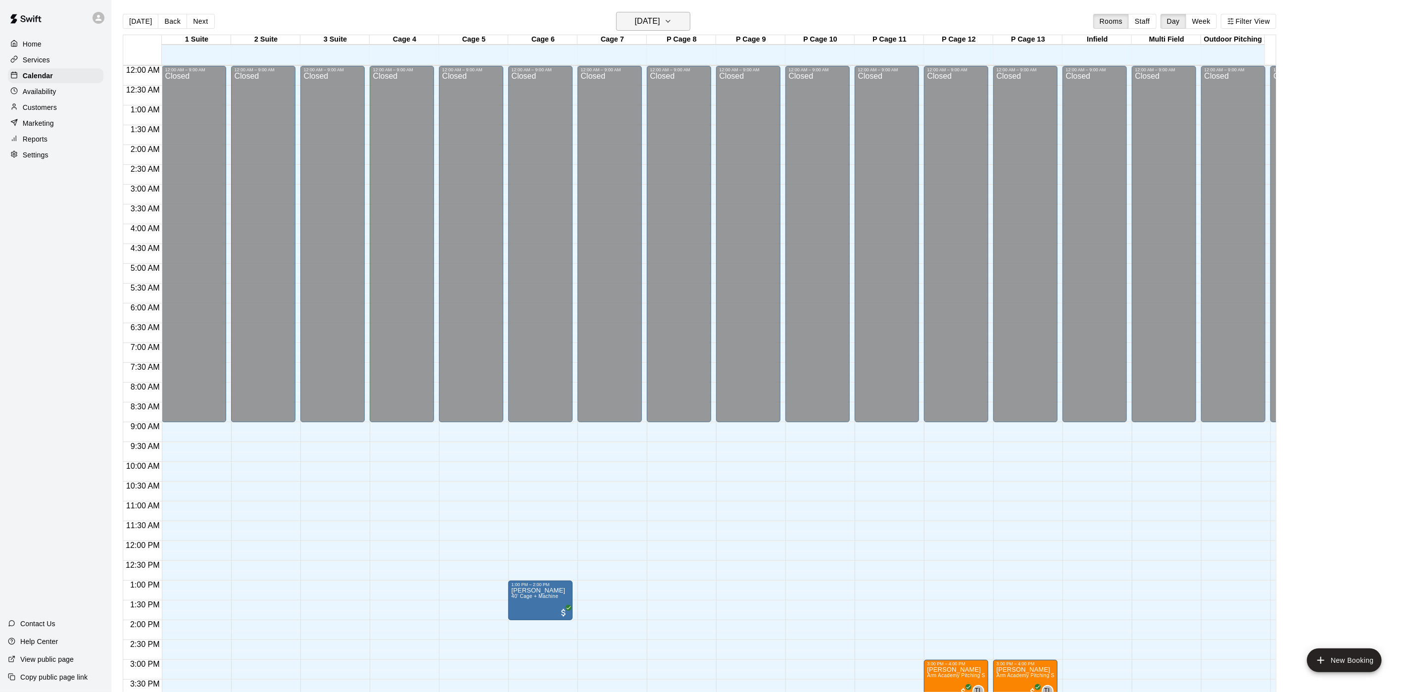
scroll to position [284, 0]
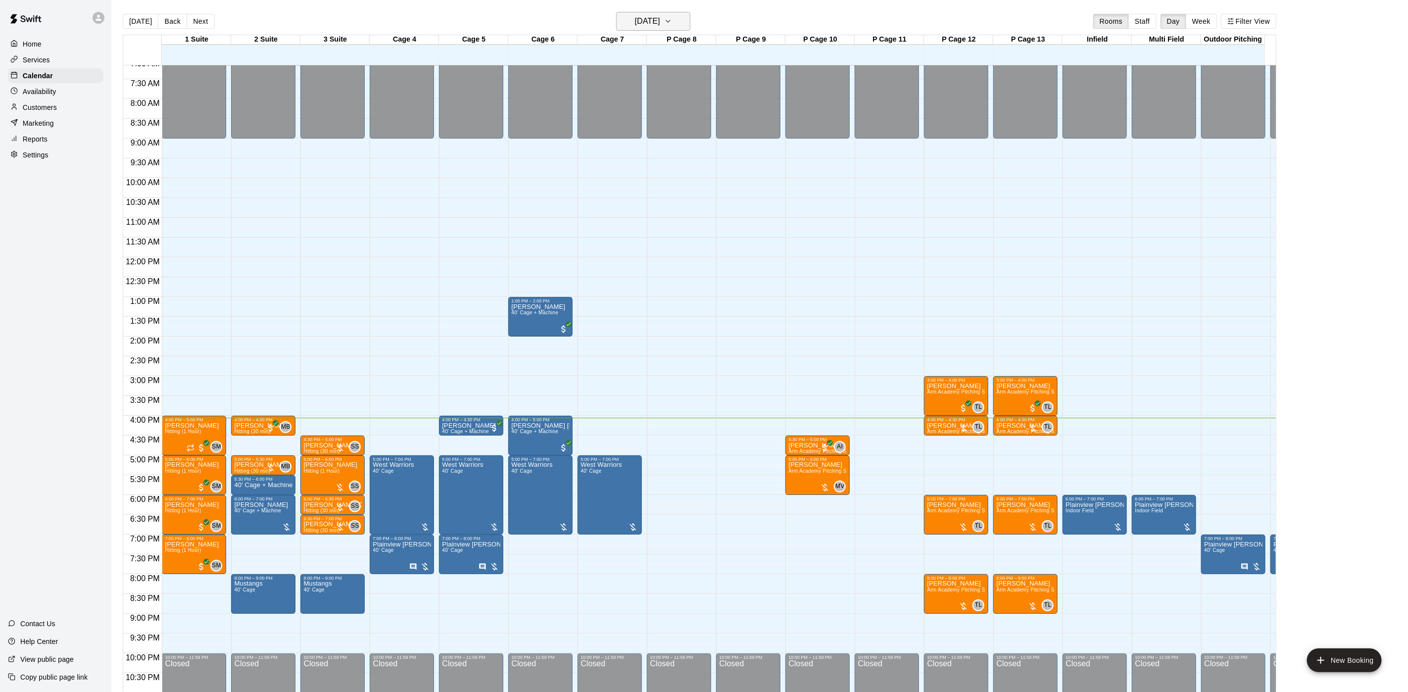
click at [639, 13] on button "[DATE]" at bounding box center [653, 21] width 74 height 19
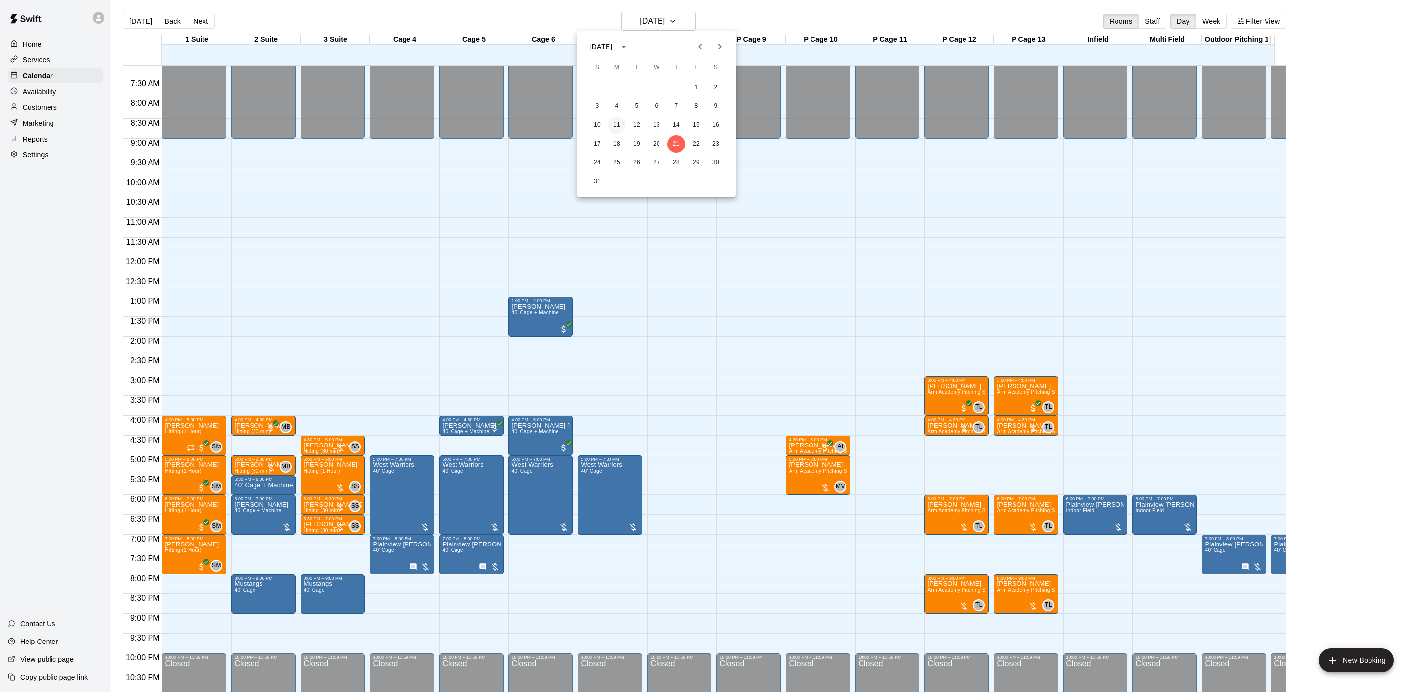
click at [612, 126] on button "11" at bounding box center [617, 125] width 18 height 18
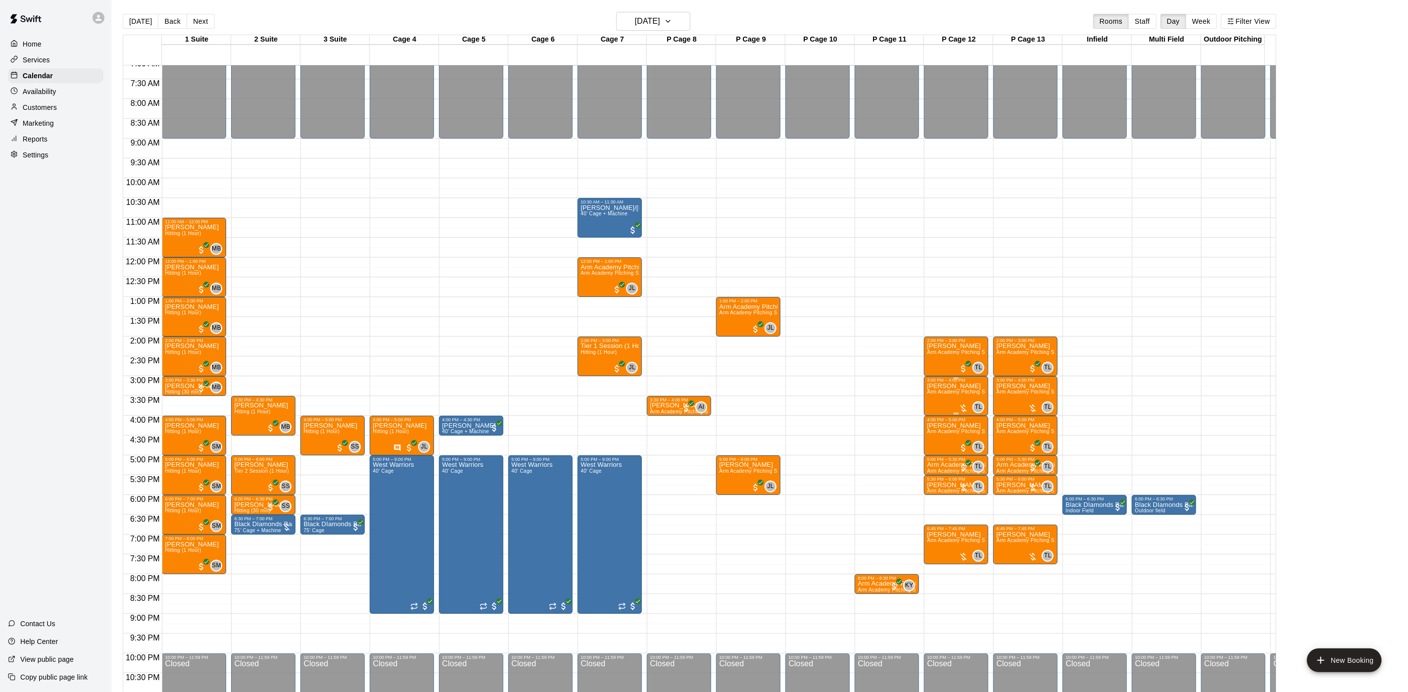
click at [948, 386] on p "[PERSON_NAME]" at bounding box center [956, 386] width 58 height 0
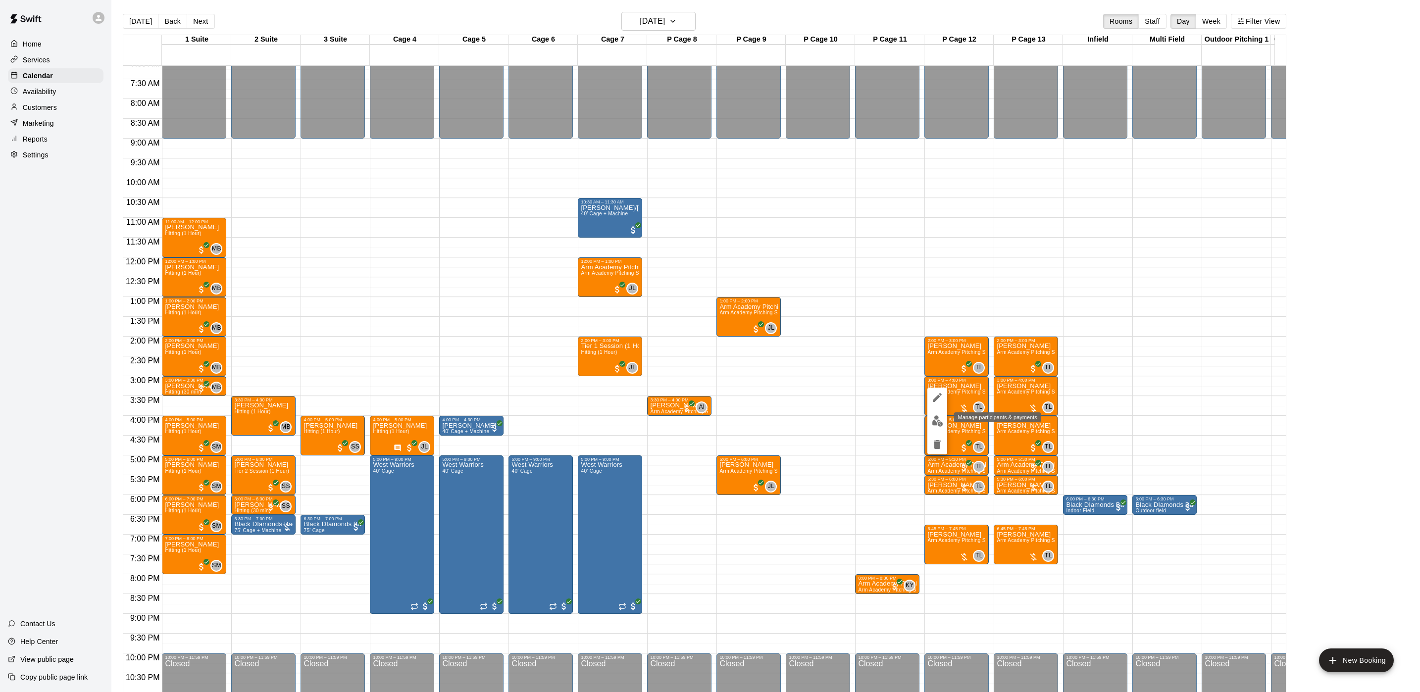
click at [938, 421] on img "edit" at bounding box center [937, 420] width 11 height 11
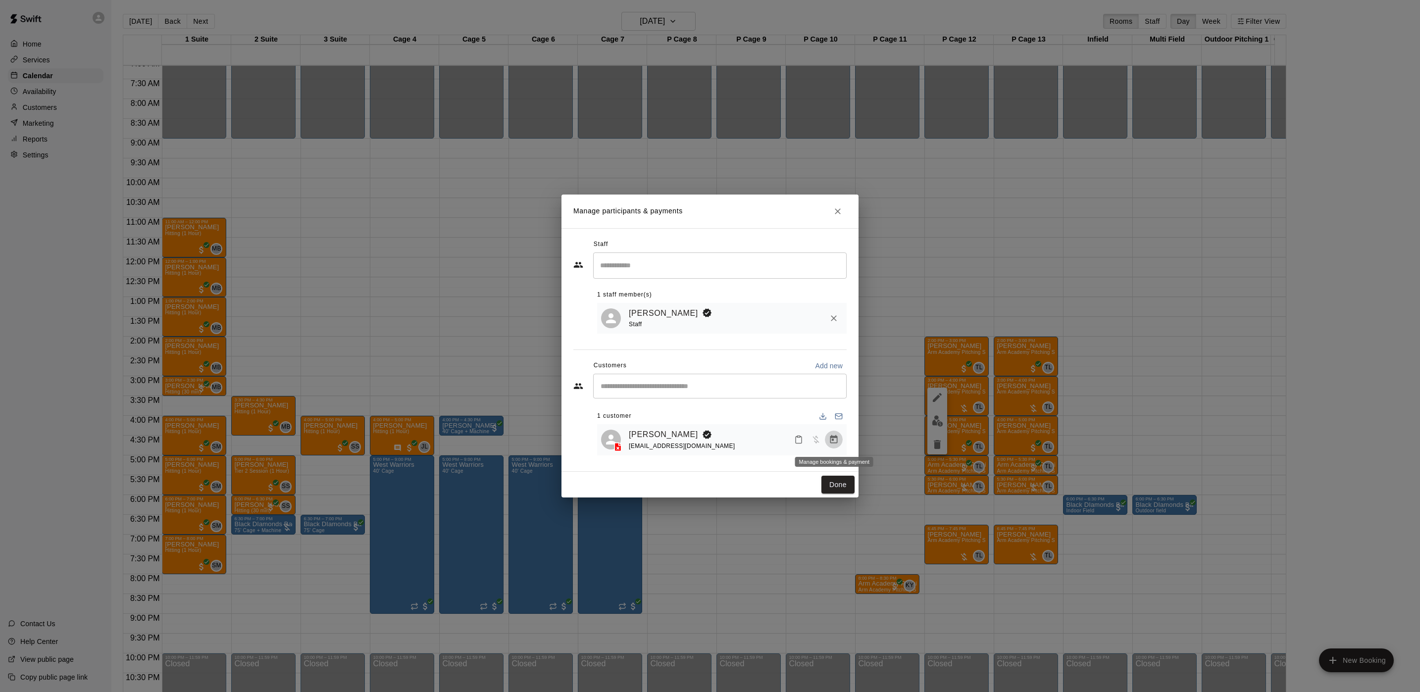
click at [830, 439] on icon "Manage bookings & payment" at bounding box center [833, 439] width 7 height 8
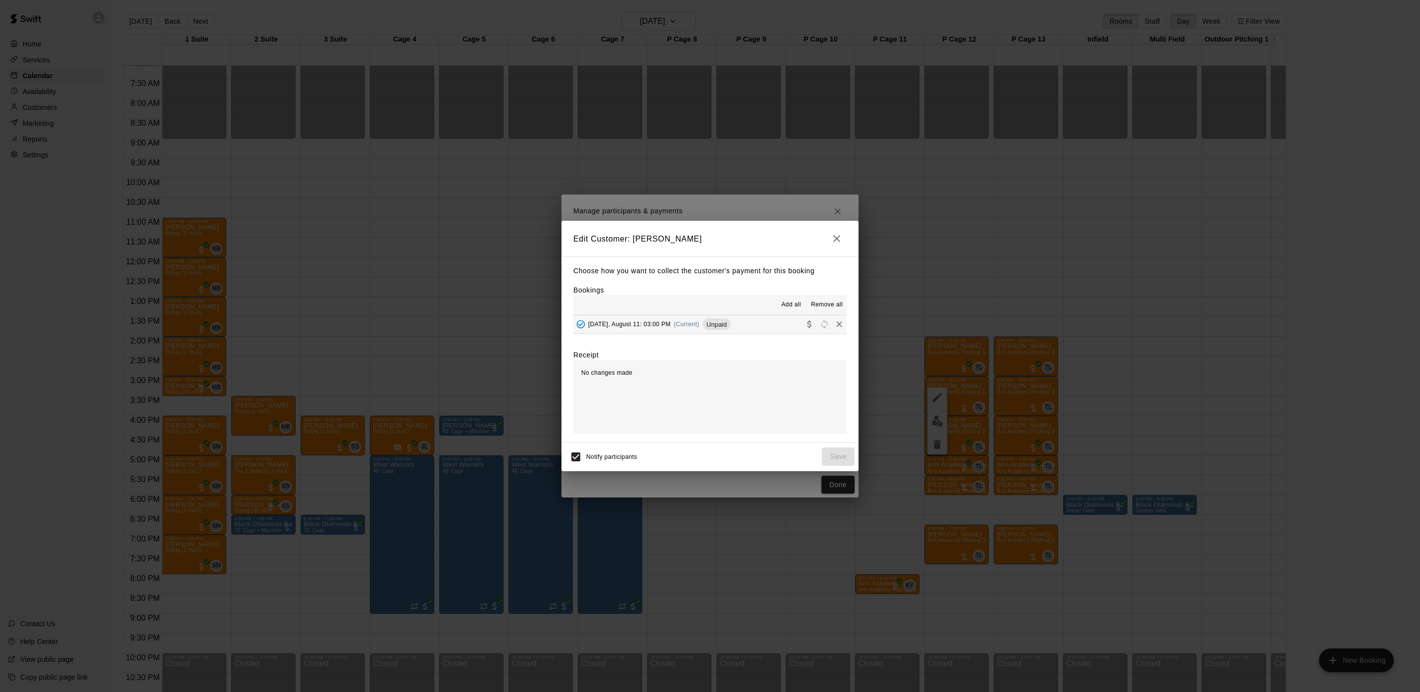
click at [665, 331] on div "Monday, August 11: 03:00 PM (Current) Unpaid" at bounding box center [651, 324] width 157 height 15
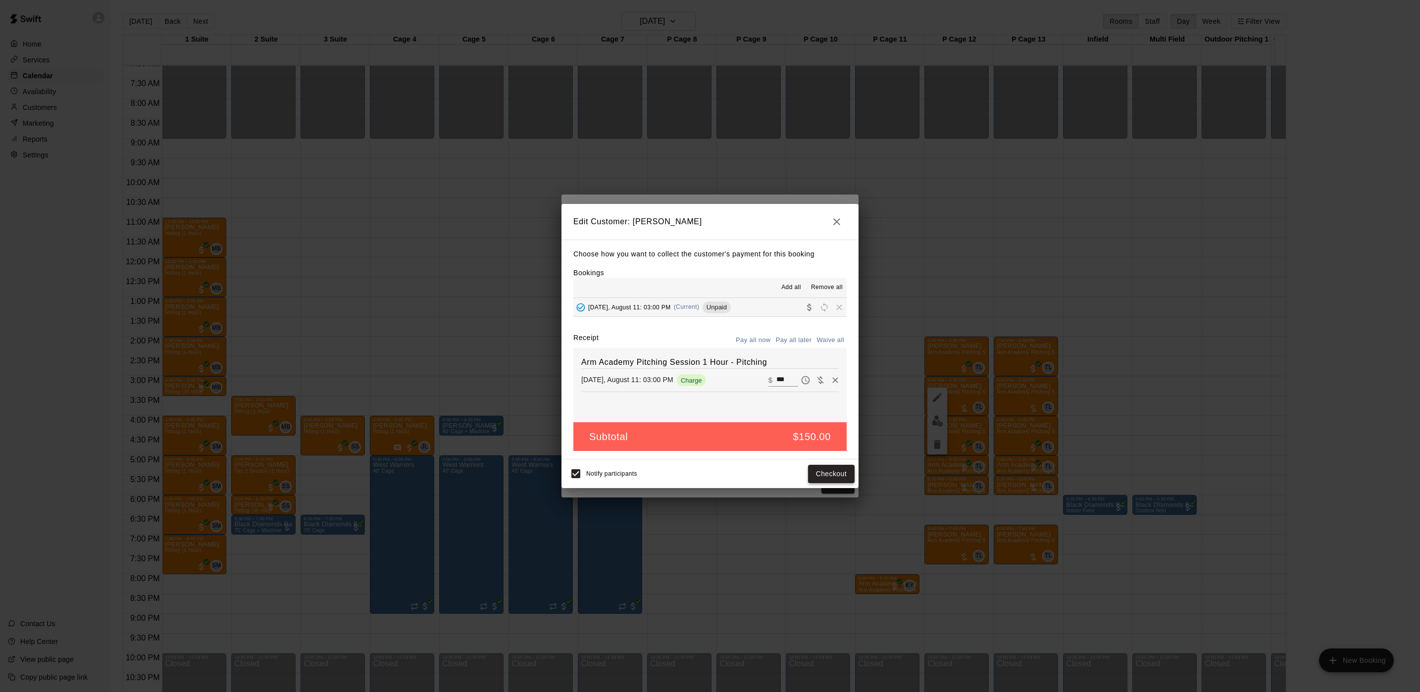
click at [814, 467] on button "Checkout" at bounding box center [831, 474] width 47 height 18
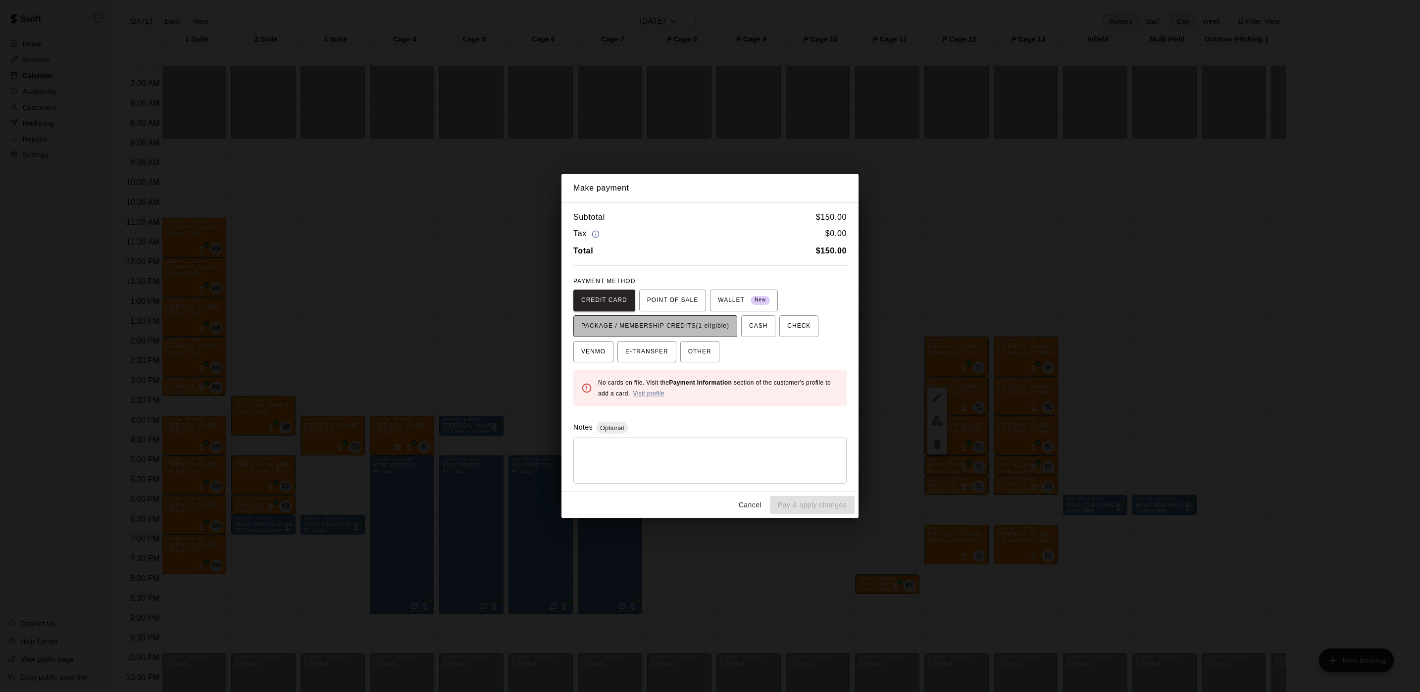
click at [695, 323] on span "PACKAGE / MEMBERSHIP CREDITS (1 eligible)" at bounding box center [655, 326] width 148 height 16
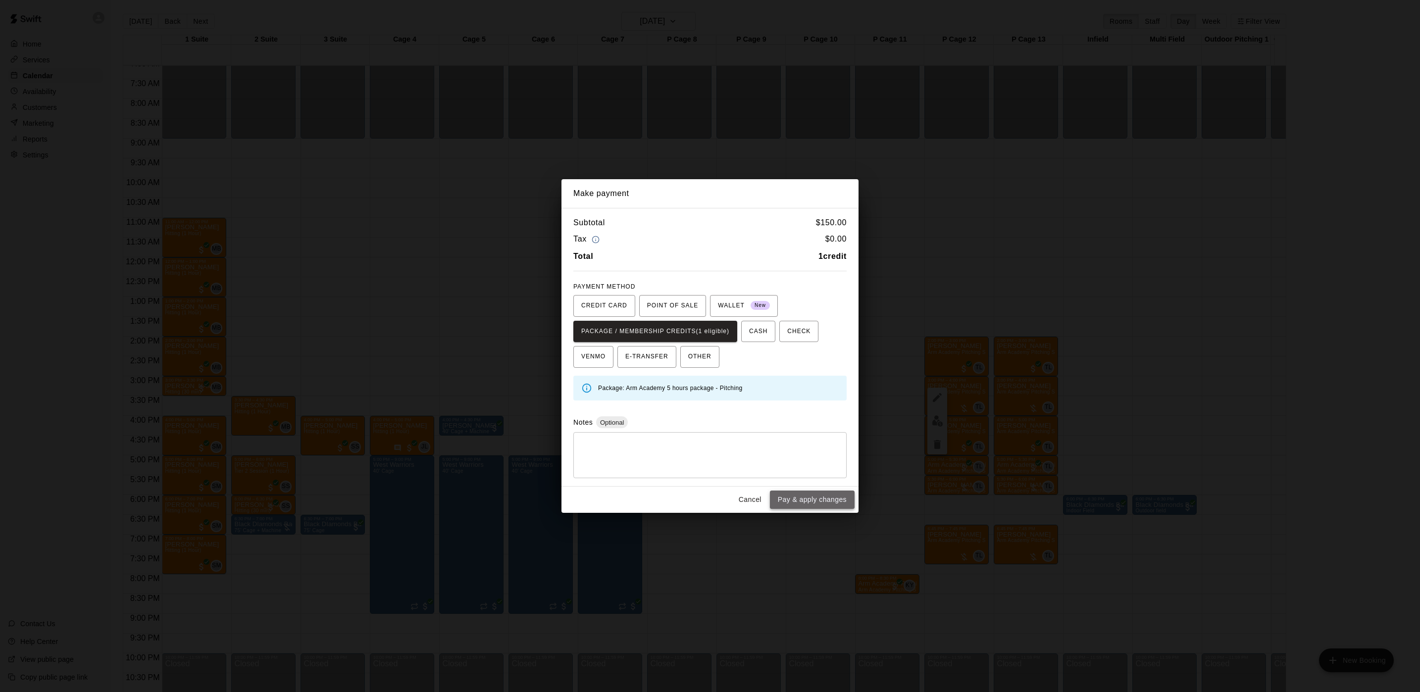
click at [841, 499] on button "Pay & apply changes" at bounding box center [812, 500] width 85 height 18
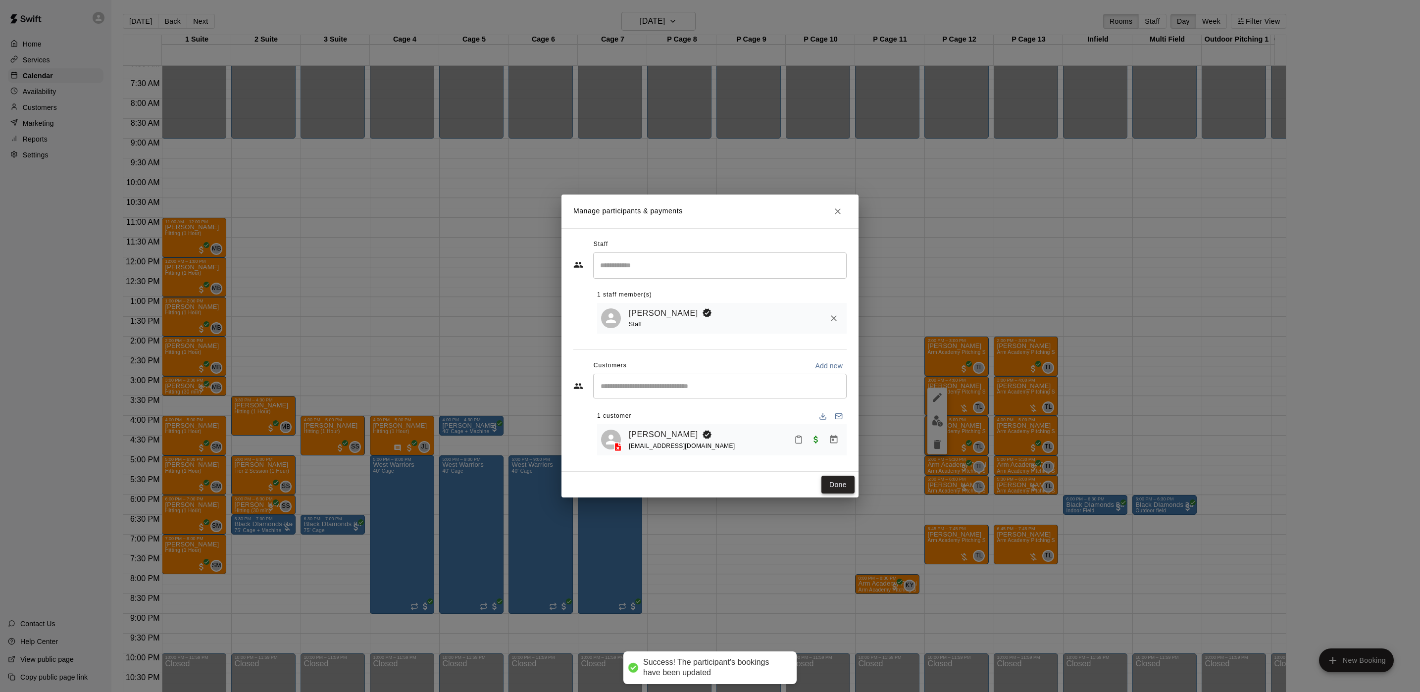
click at [835, 486] on button "Done" at bounding box center [837, 485] width 33 height 18
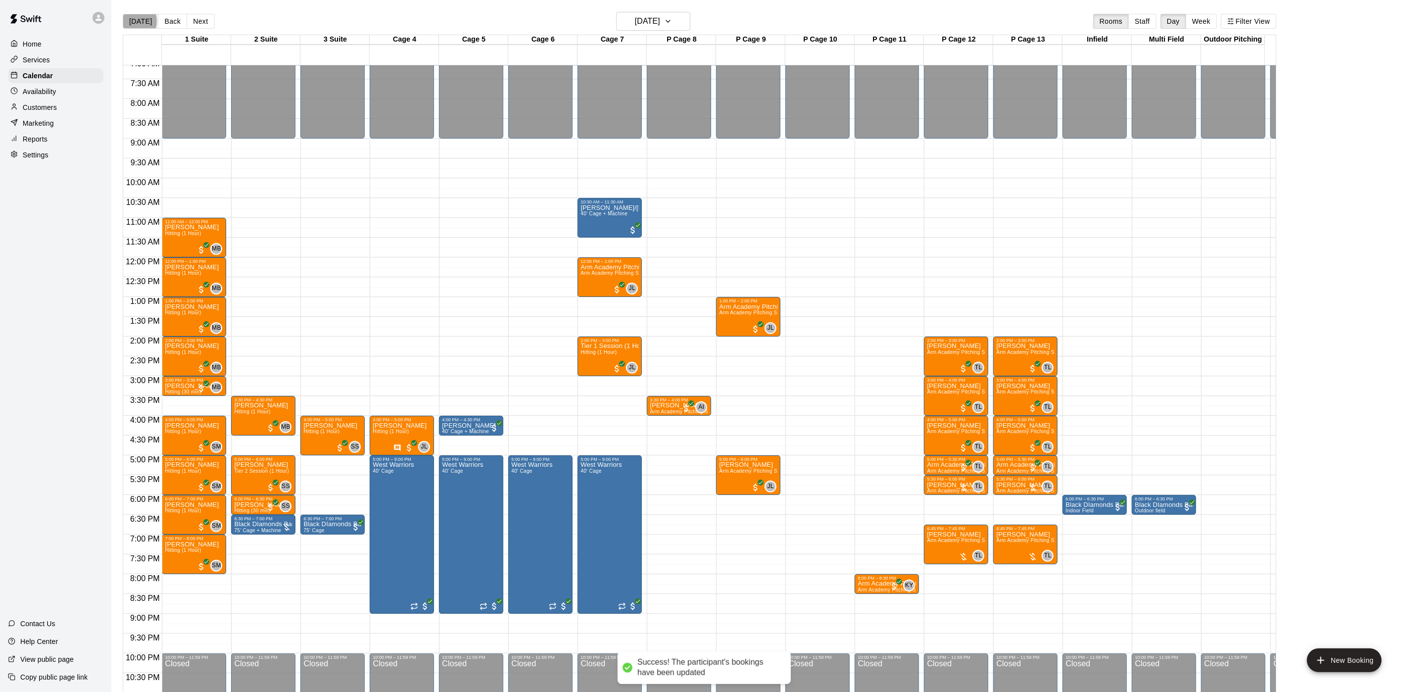
click at [133, 21] on button "[DATE]" at bounding box center [141, 21] width 36 height 15
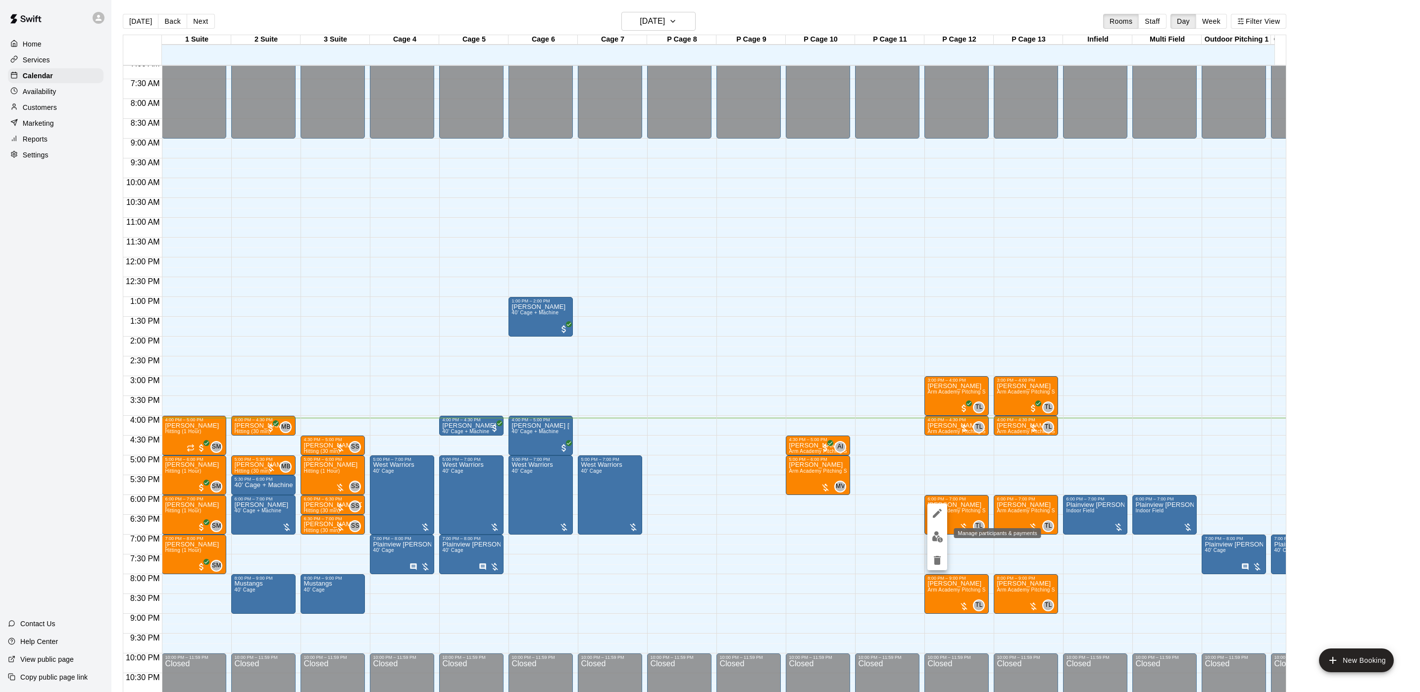
click at [936, 541] on img "edit" at bounding box center [937, 536] width 11 height 11
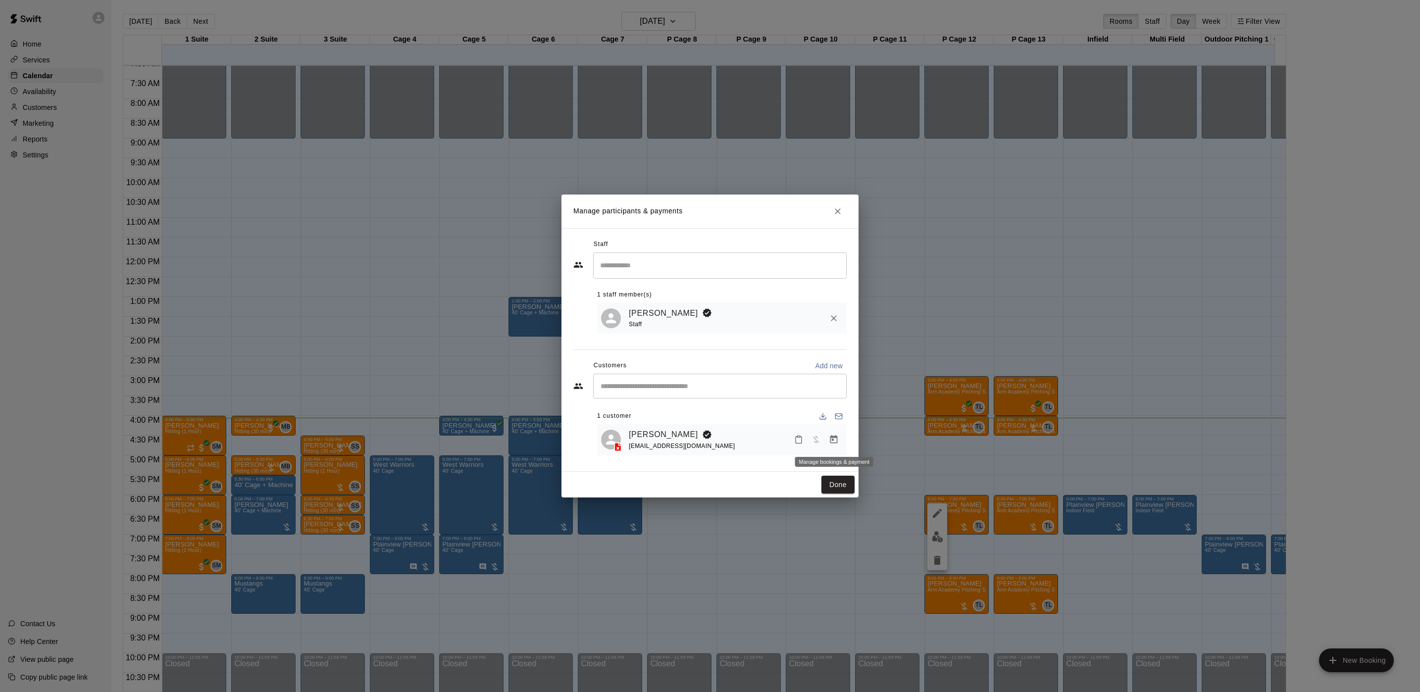
click at [832, 440] on icon "Manage bookings & payment" at bounding box center [834, 440] width 10 height 10
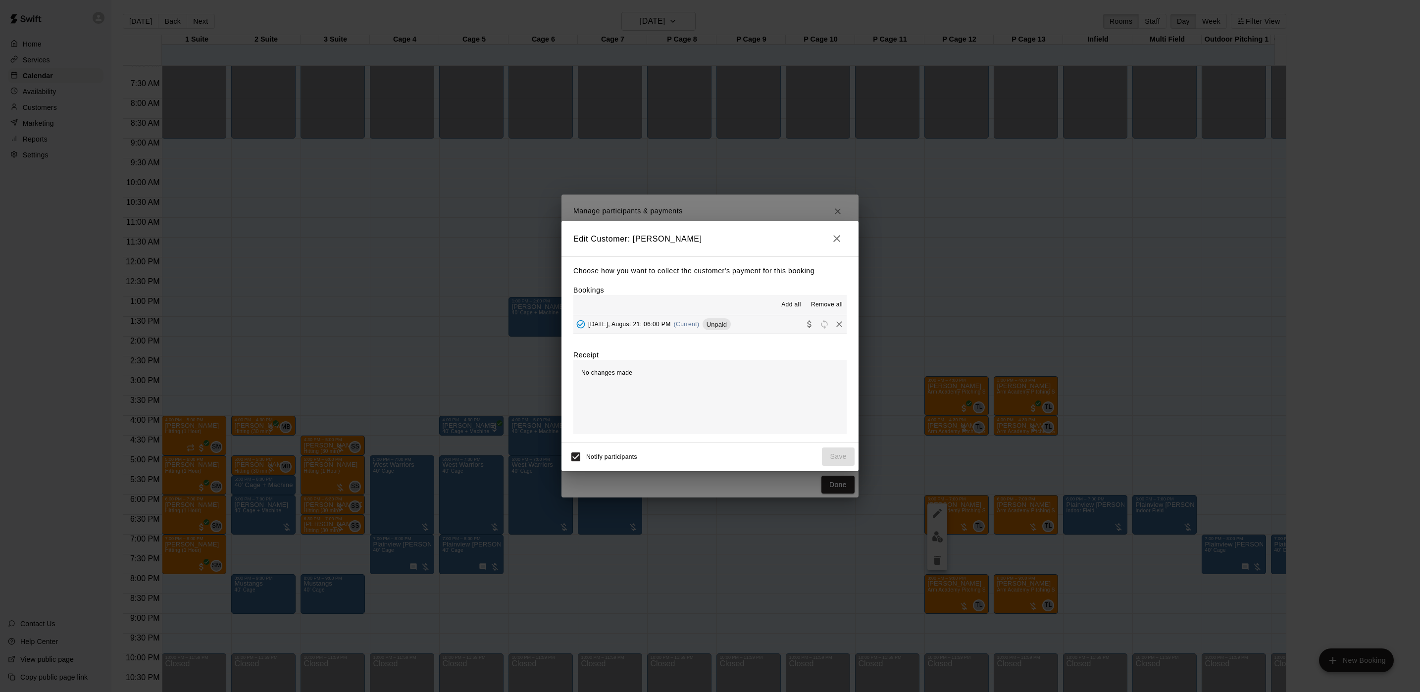
click at [690, 327] on span "(Current)" at bounding box center [687, 324] width 26 height 7
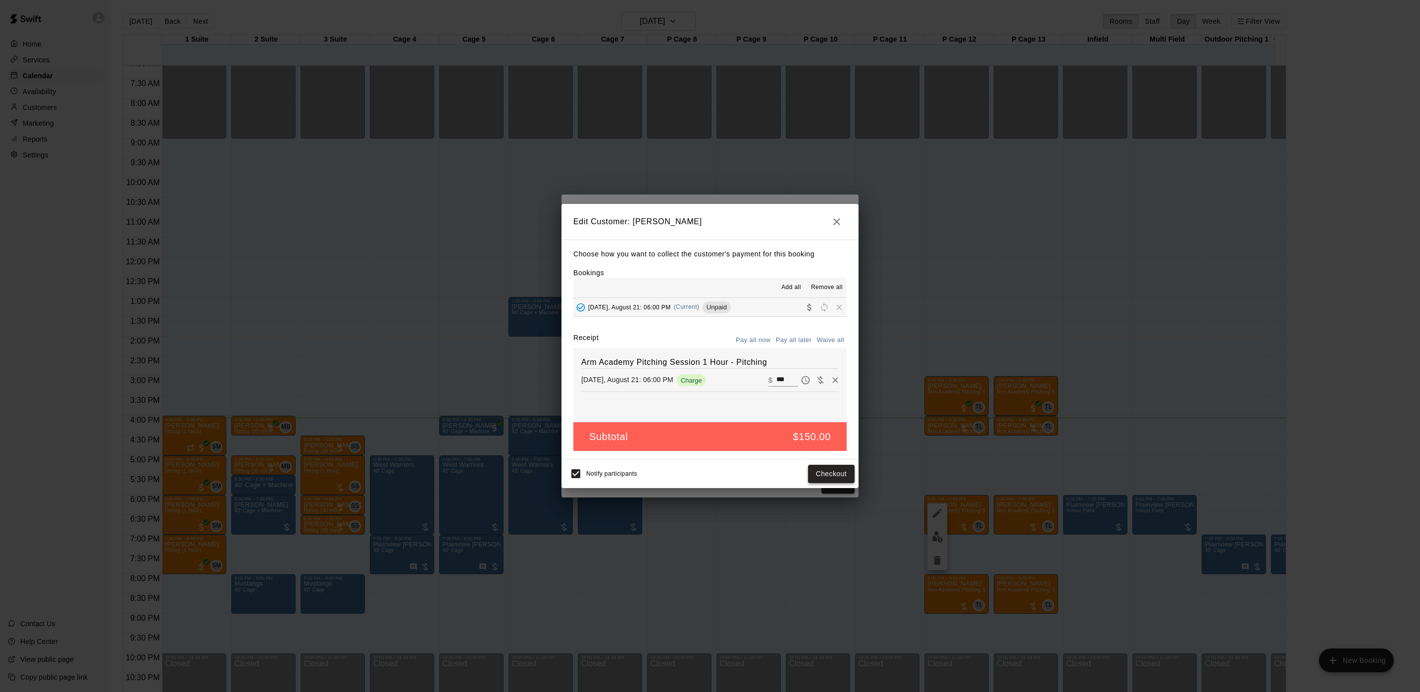
click at [816, 471] on button "Checkout" at bounding box center [831, 474] width 47 height 18
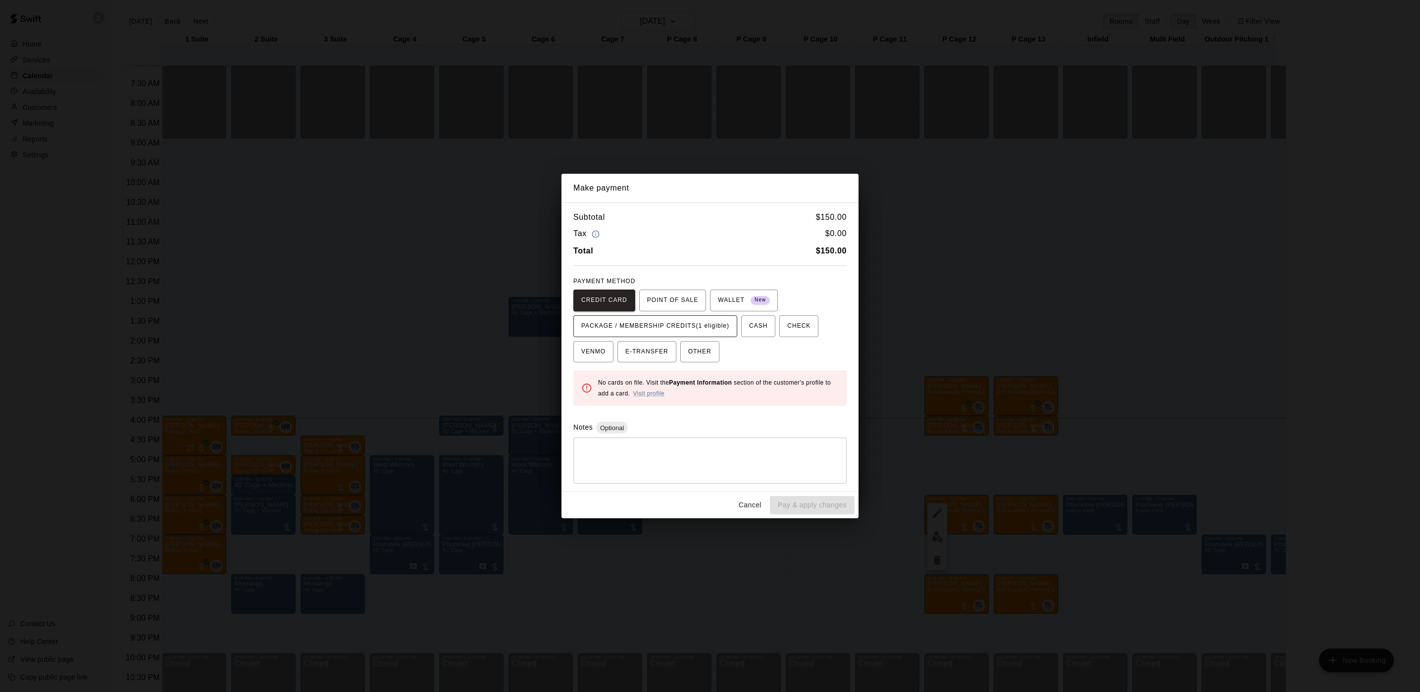
click at [707, 316] on button "PACKAGE / MEMBERSHIP CREDITS (1 eligible)" at bounding box center [655, 326] width 164 height 22
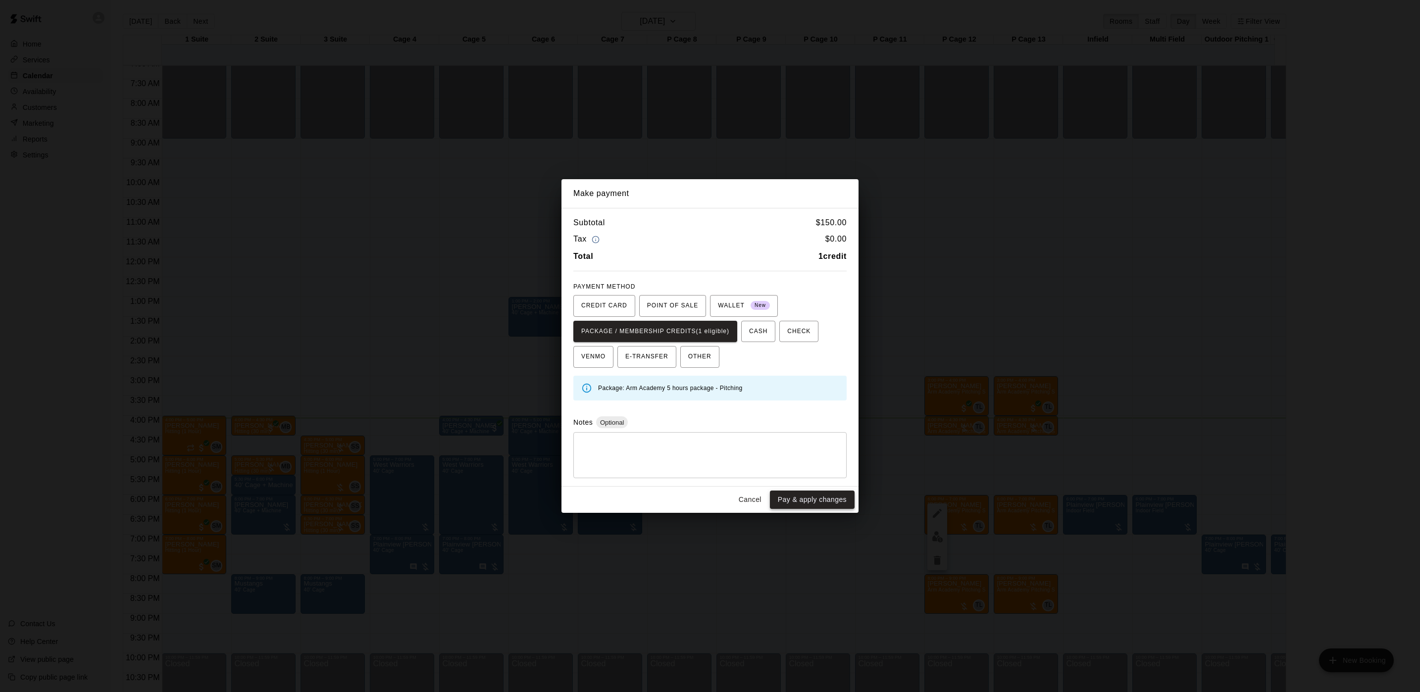
click at [786, 495] on button "Pay & apply changes" at bounding box center [812, 500] width 85 height 18
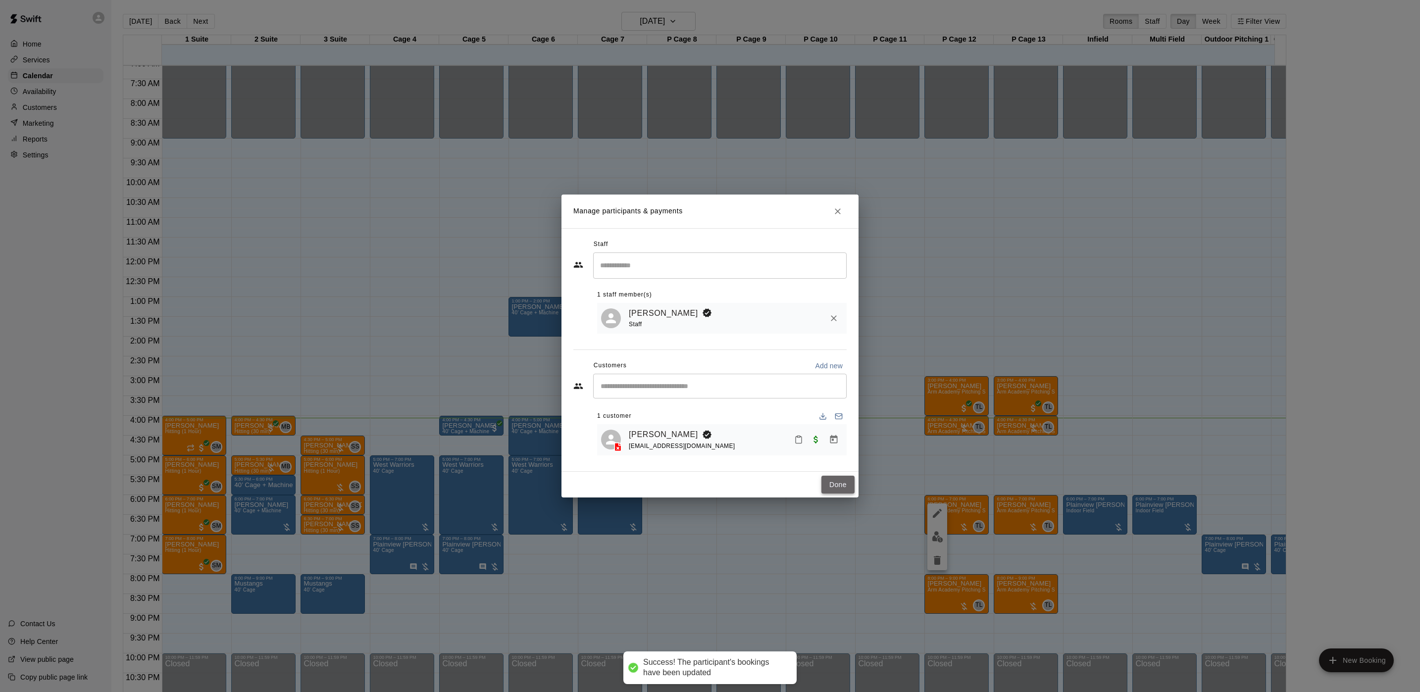
click at [847, 489] on button "Done" at bounding box center [837, 485] width 33 height 18
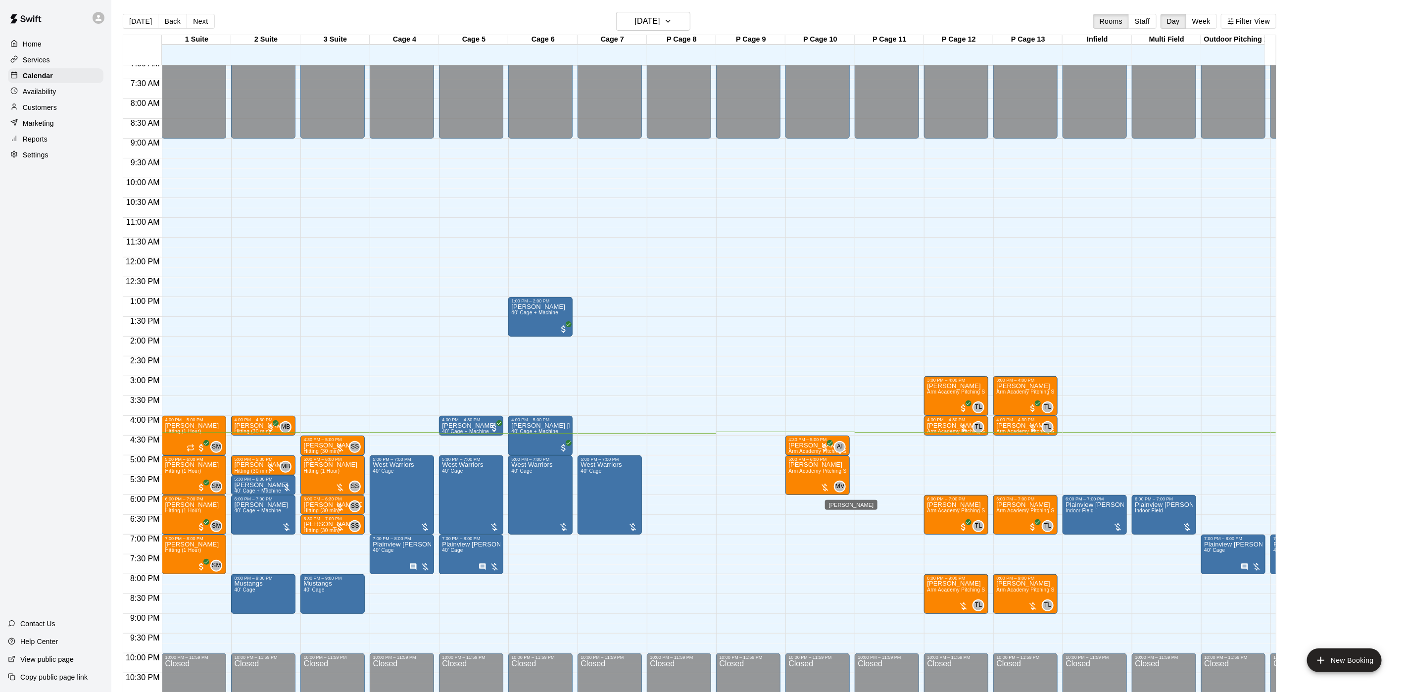
drag, startPoint x: 844, startPoint y: 488, endPoint x: 900, endPoint y: 495, distance: 56.4
click at [850, 488] on div "12:00 AM – 9:00 AM Closed 4:30 PM – 5:00 PM Brady Finn Arm Academy Pitching Ses…" at bounding box center [820, 257] width 69 height 950
click at [891, 495] on div "12:00 AM 12:30 AM 1:00 AM 1:30 AM 2:00 AM 2:30 AM 3:00 AM 3:30 AM 4:00 AM 4:30 …" at bounding box center [699, 384] width 1153 height 639
click at [899, 495] on div "12:00 AM – 9:00 AM Closed 10:00 PM – 11:59 PM Closed" at bounding box center [887, 257] width 64 height 950
click at [900, 495] on div "12:00 AM – 9:00 AM Closed 10:00 PM – 11:59 PM Closed" at bounding box center [887, 257] width 64 height 950
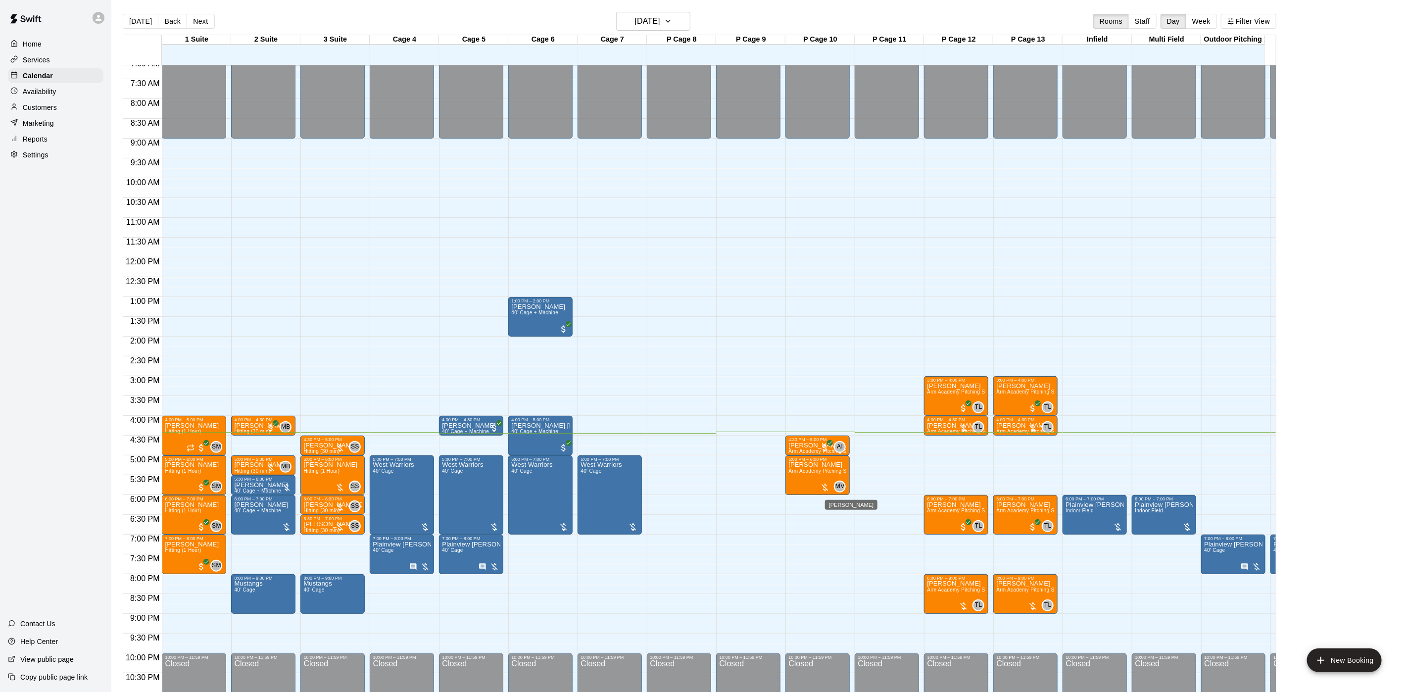
click at [900, 495] on div "12:00 AM – 9:00 AM Closed 10:00 PM – 11:59 PM Closed" at bounding box center [887, 257] width 64 height 950
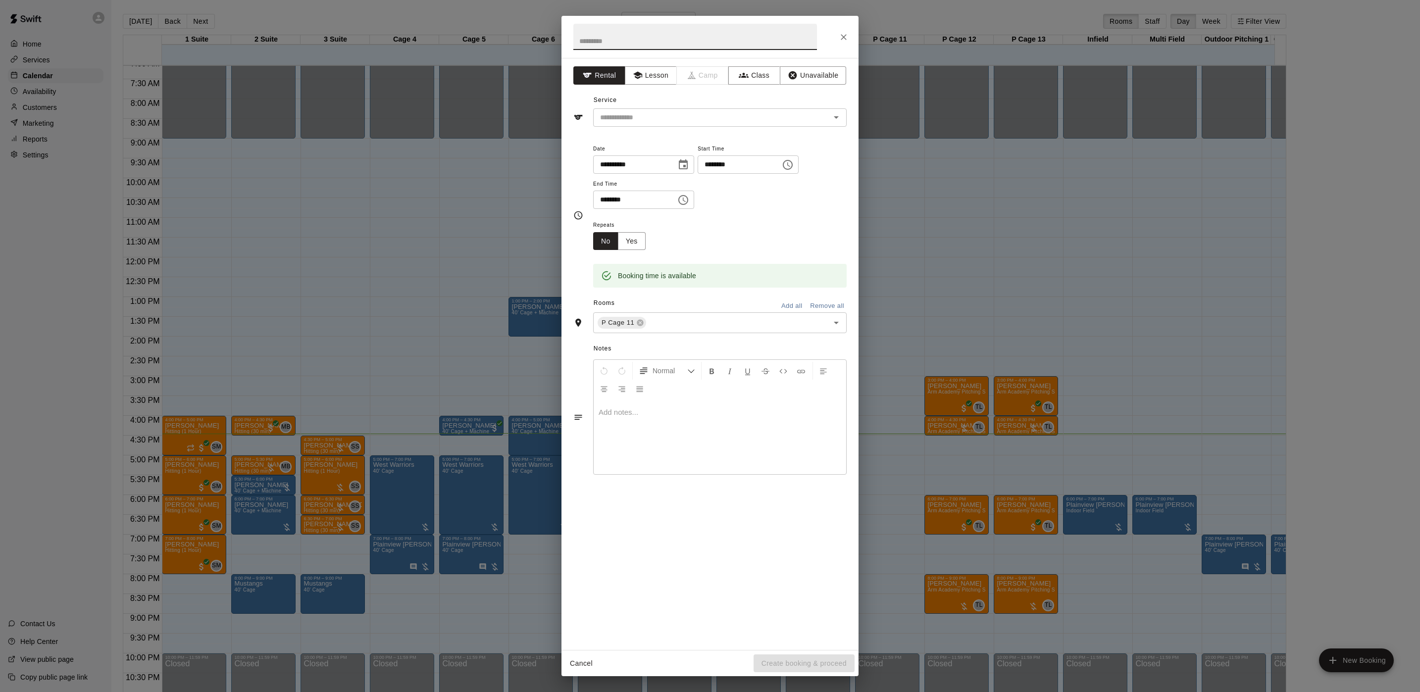
click at [346, 345] on div "**********" at bounding box center [710, 346] width 1420 height 692
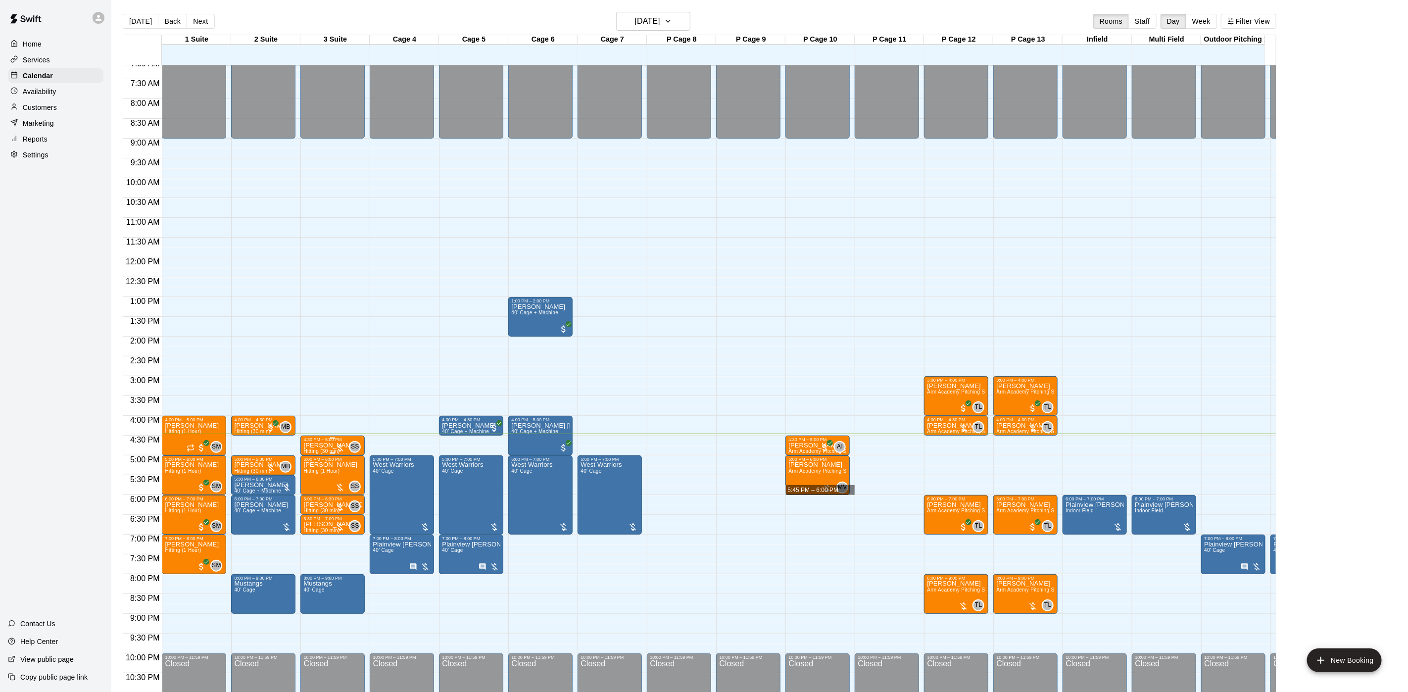
click at [316, 445] on p "[PERSON_NAME]" at bounding box center [330, 445] width 54 height 0
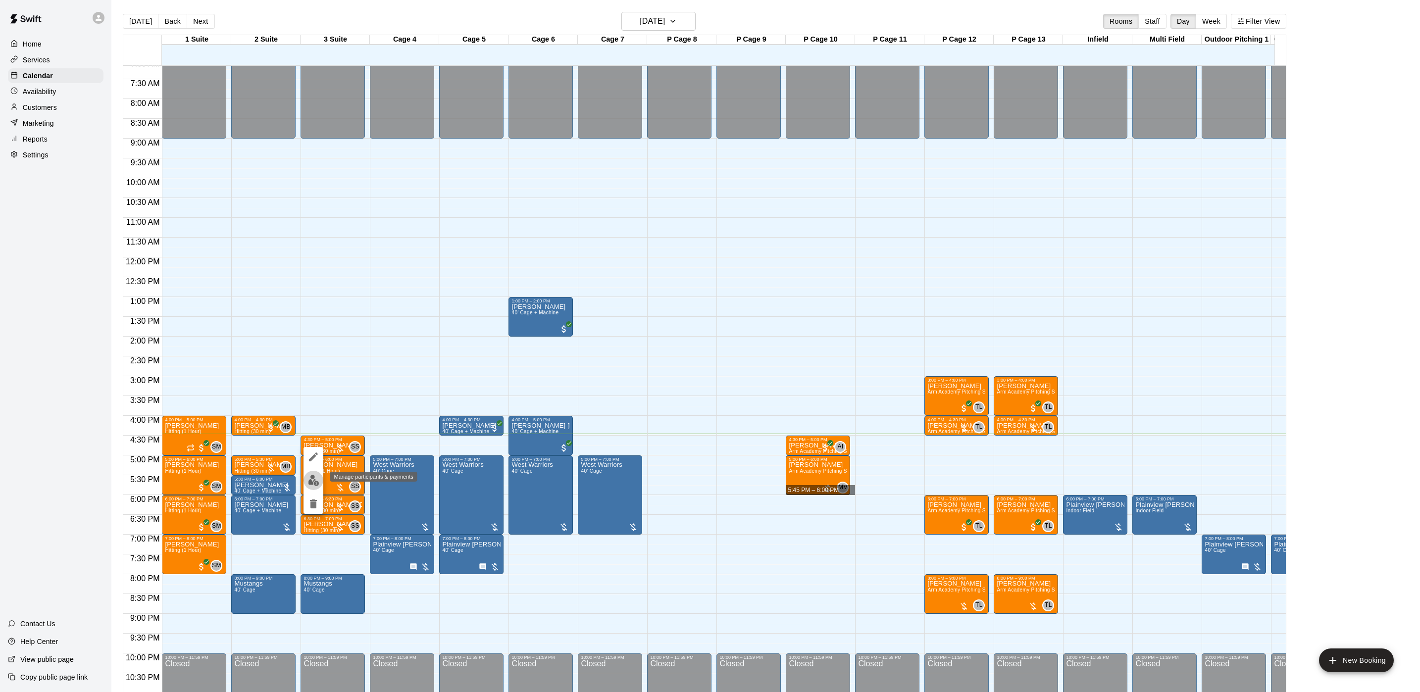
click at [312, 471] on button "edit" at bounding box center [313, 480] width 20 height 19
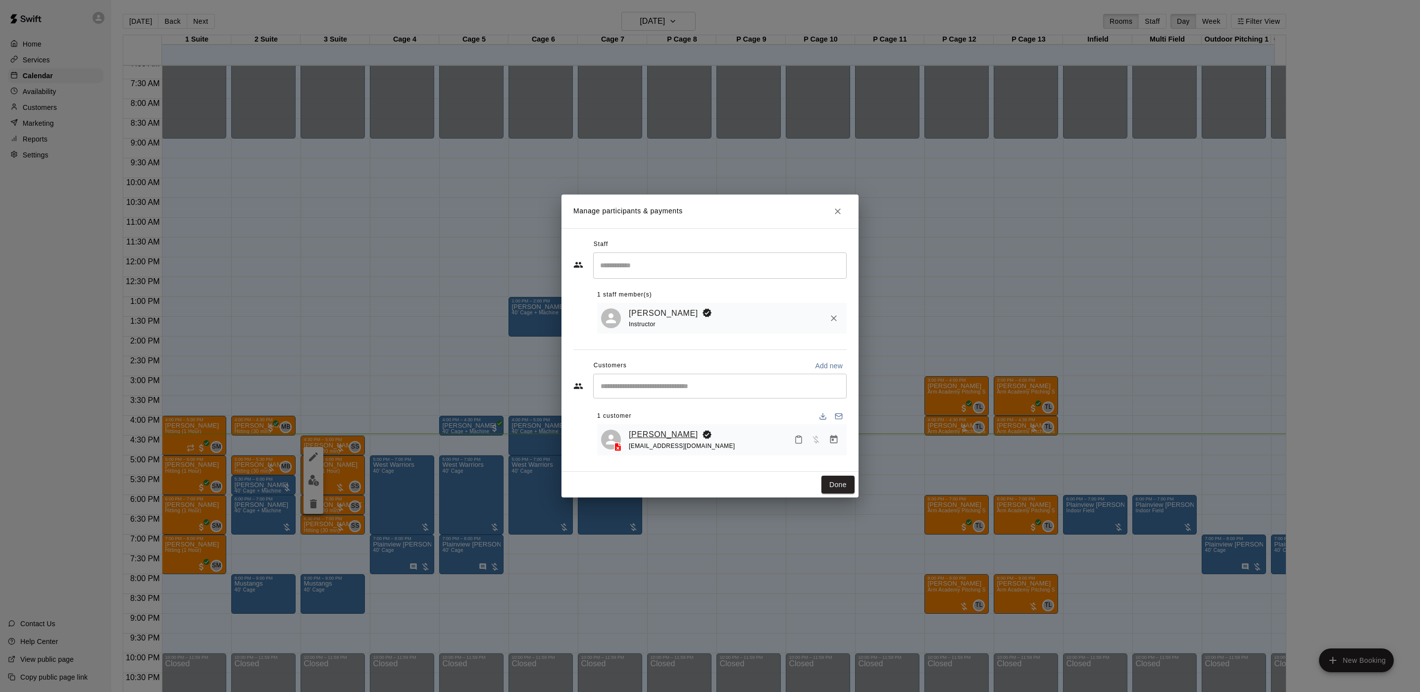
click at [637, 432] on link "[PERSON_NAME]" at bounding box center [663, 434] width 69 height 13
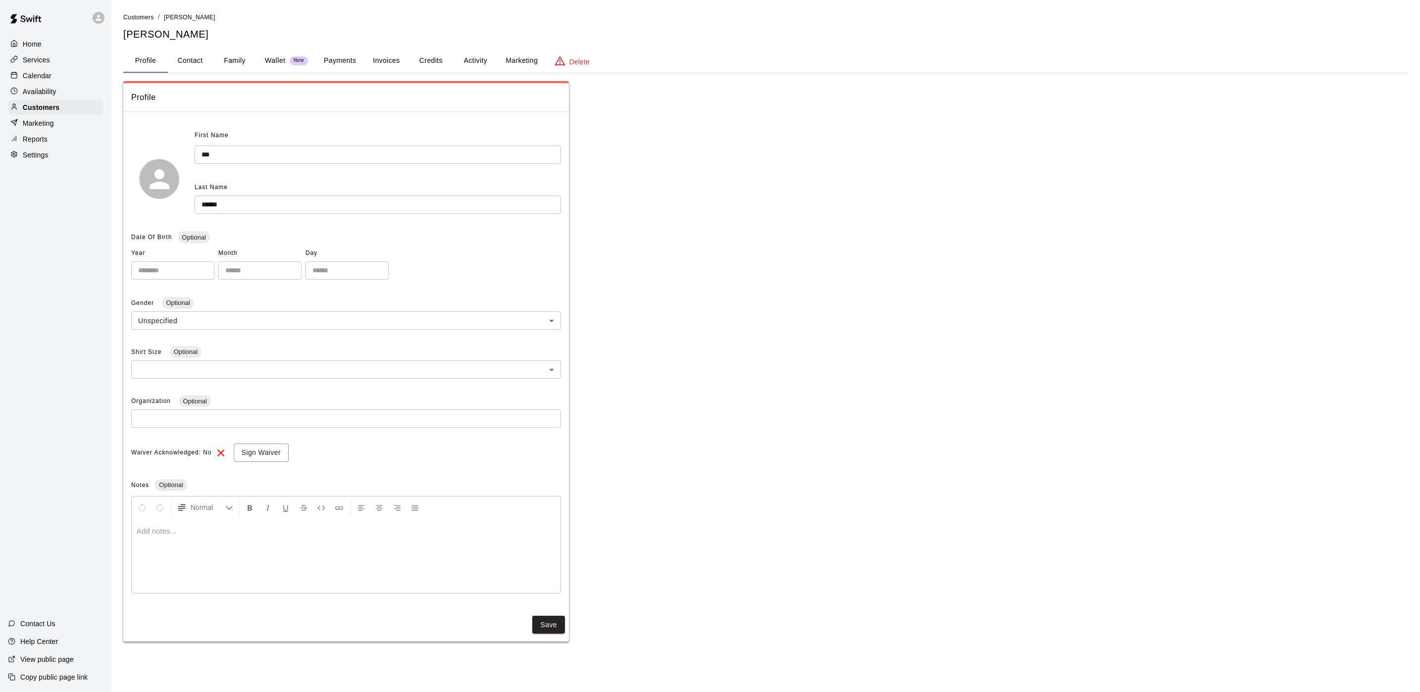
click at [471, 70] on button "Activity" at bounding box center [475, 61] width 45 height 24
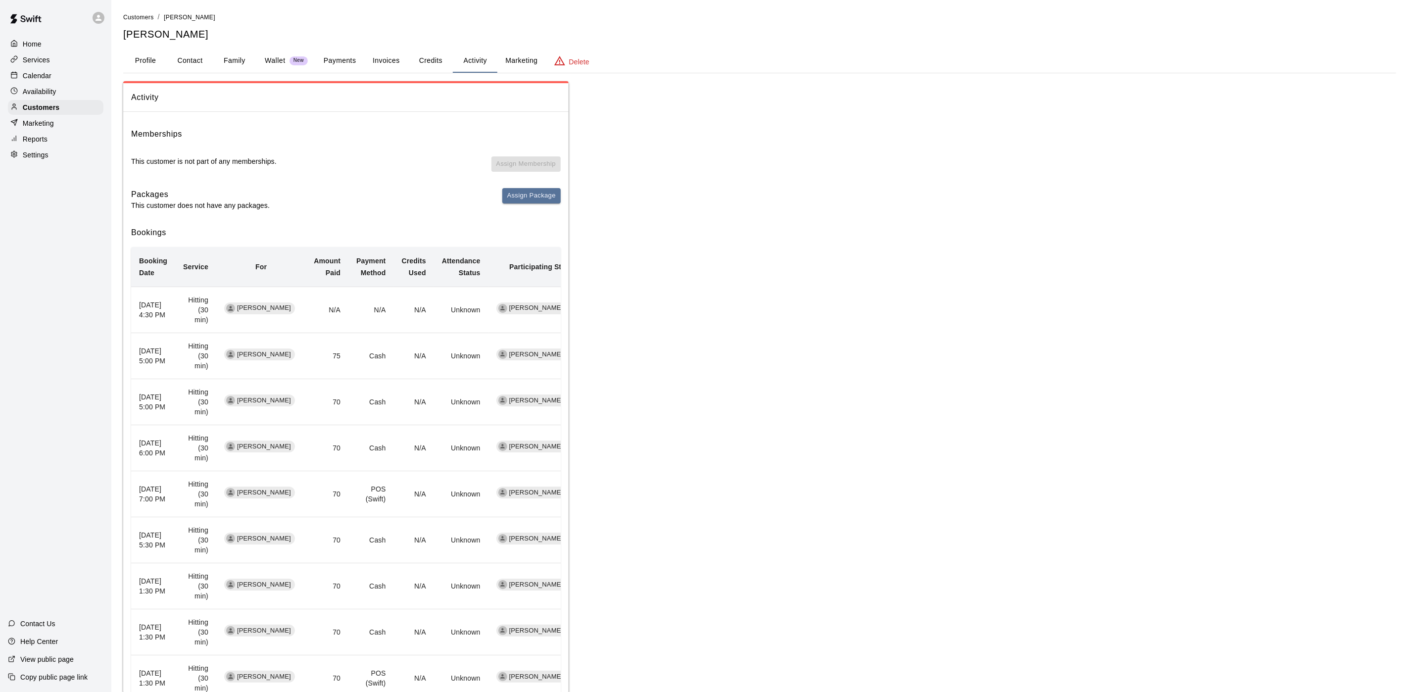
click at [66, 72] on div "Calendar" at bounding box center [56, 75] width 96 height 15
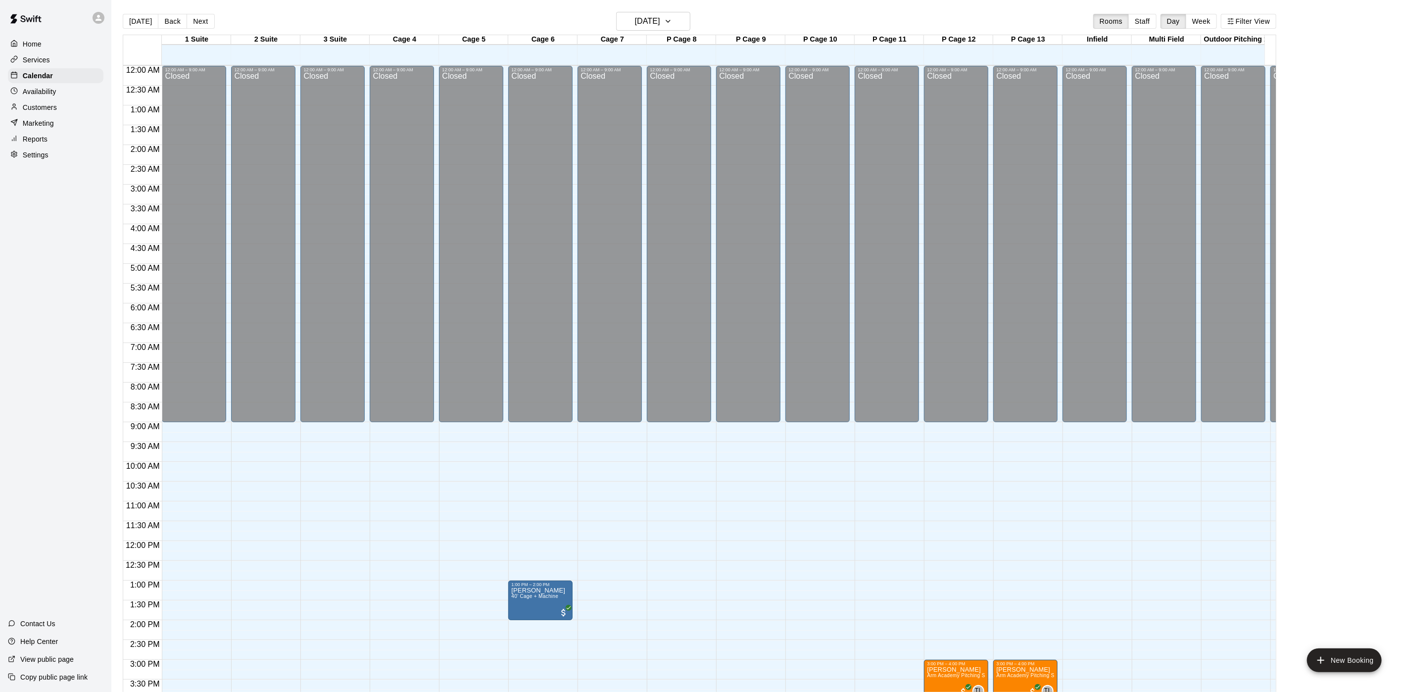
scroll to position [284, 0]
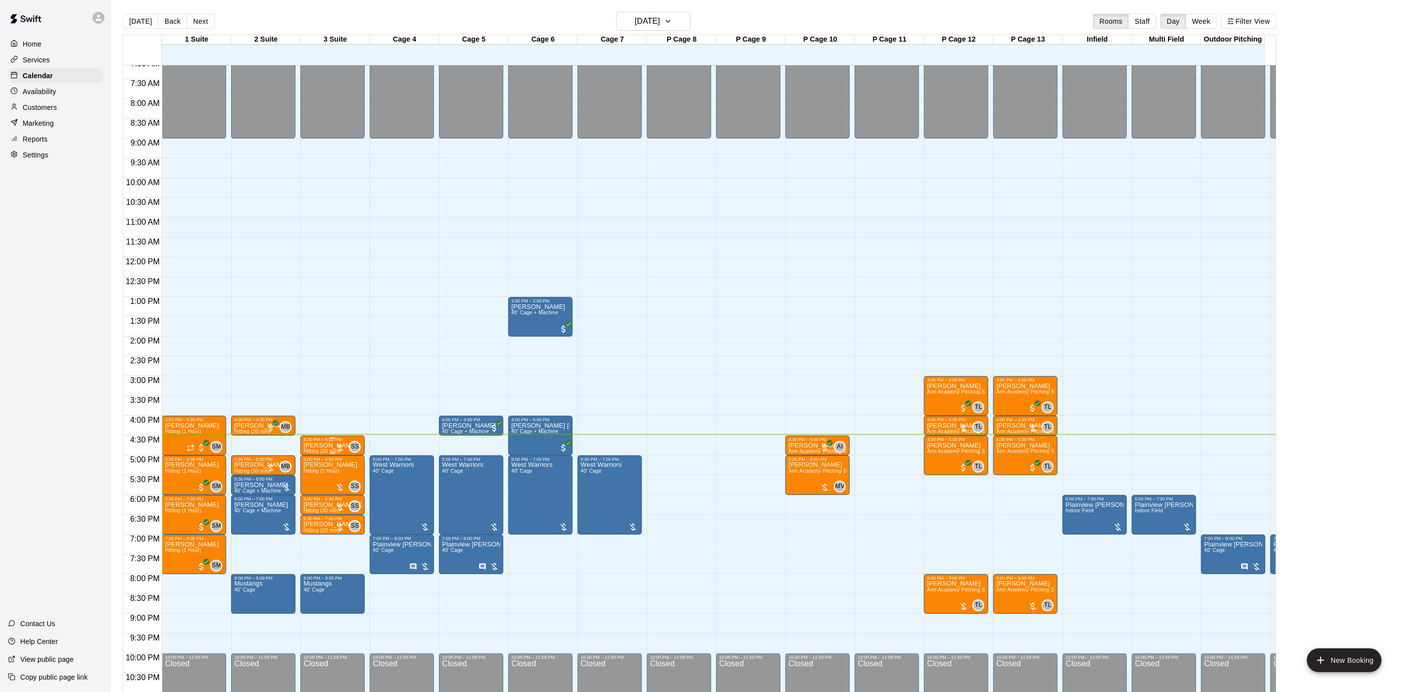
click at [324, 445] on p "[PERSON_NAME]" at bounding box center [330, 445] width 54 height 0
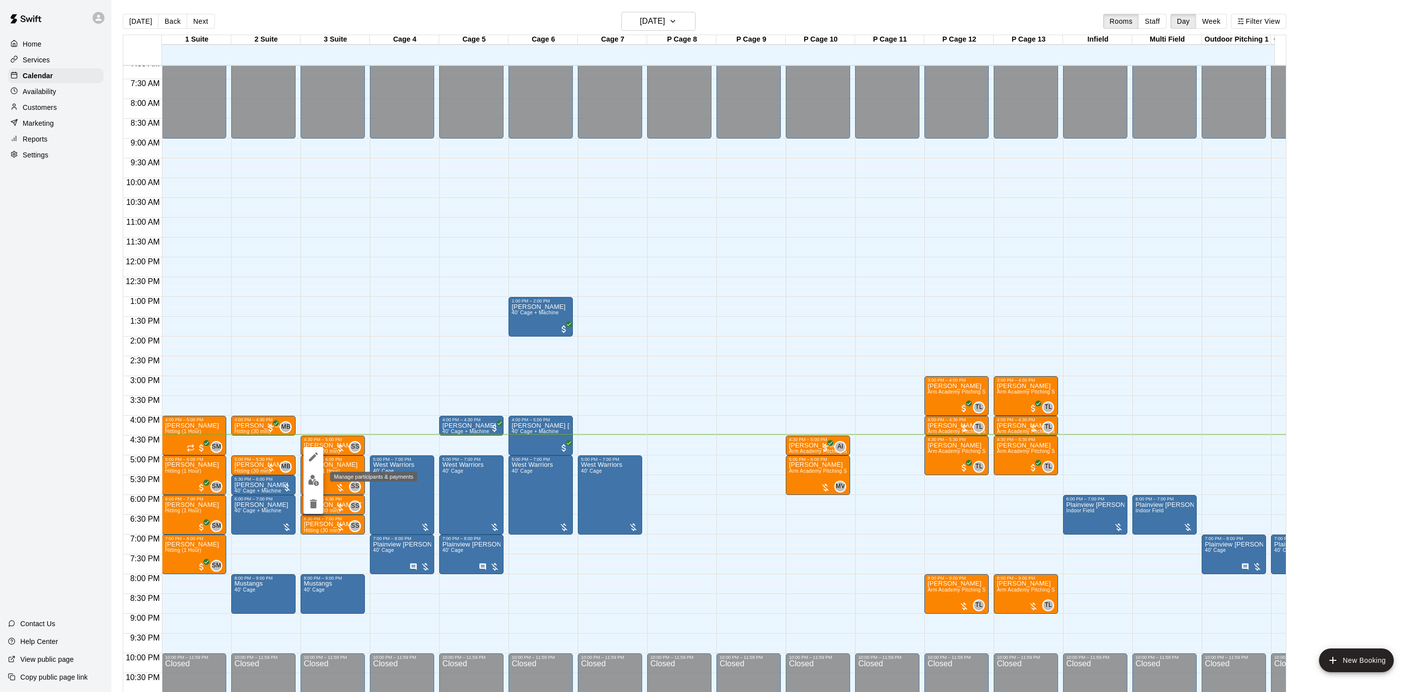
click at [317, 474] on button "edit" at bounding box center [313, 480] width 20 height 19
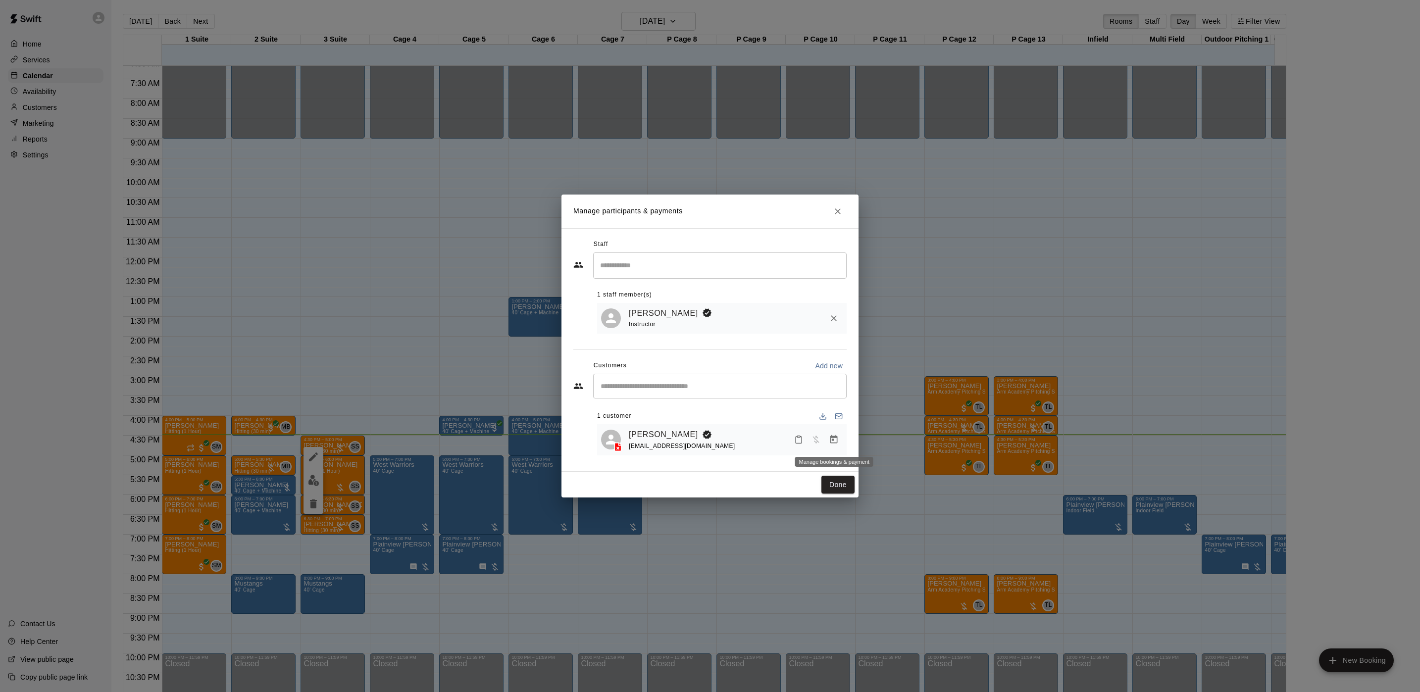
click at [829, 440] on icon "Manage bookings & payment" at bounding box center [834, 440] width 10 height 10
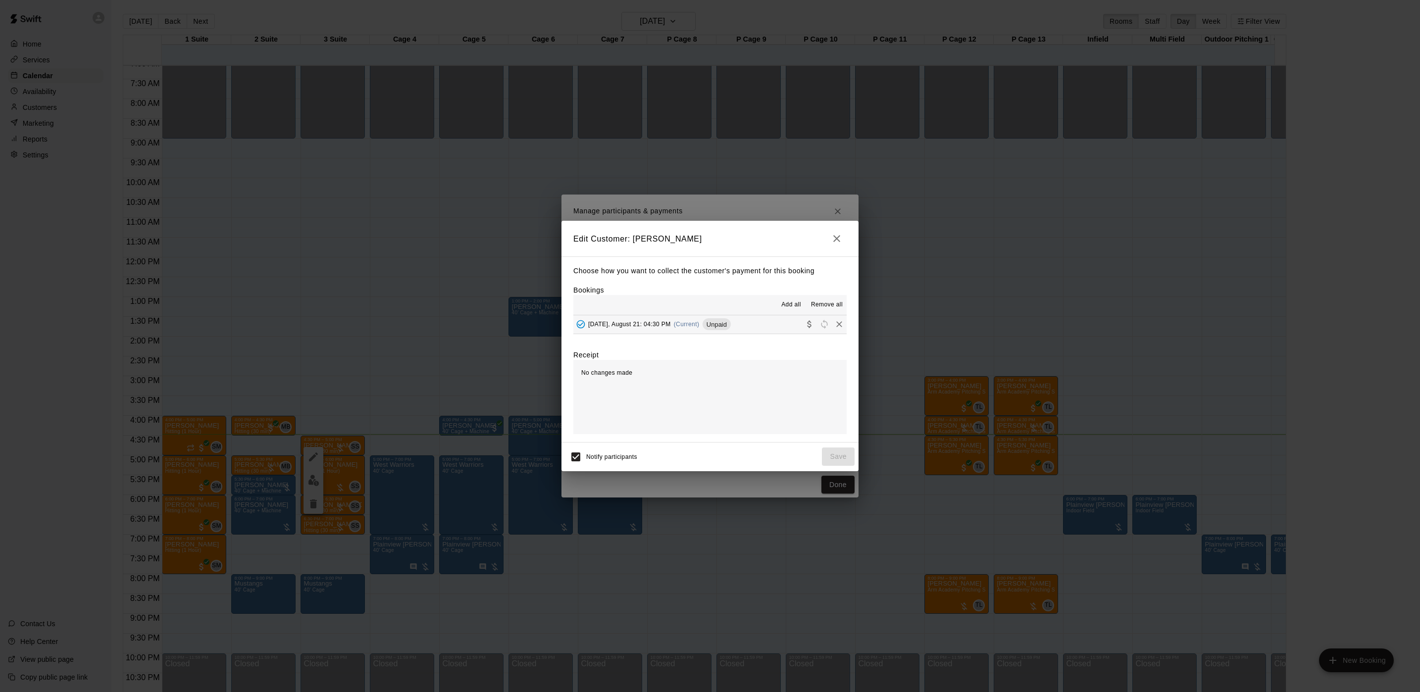
click at [640, 322] on span "Thursday, August 21: 04:30 PM" at bounding box center [629, 324] width 83 height 7
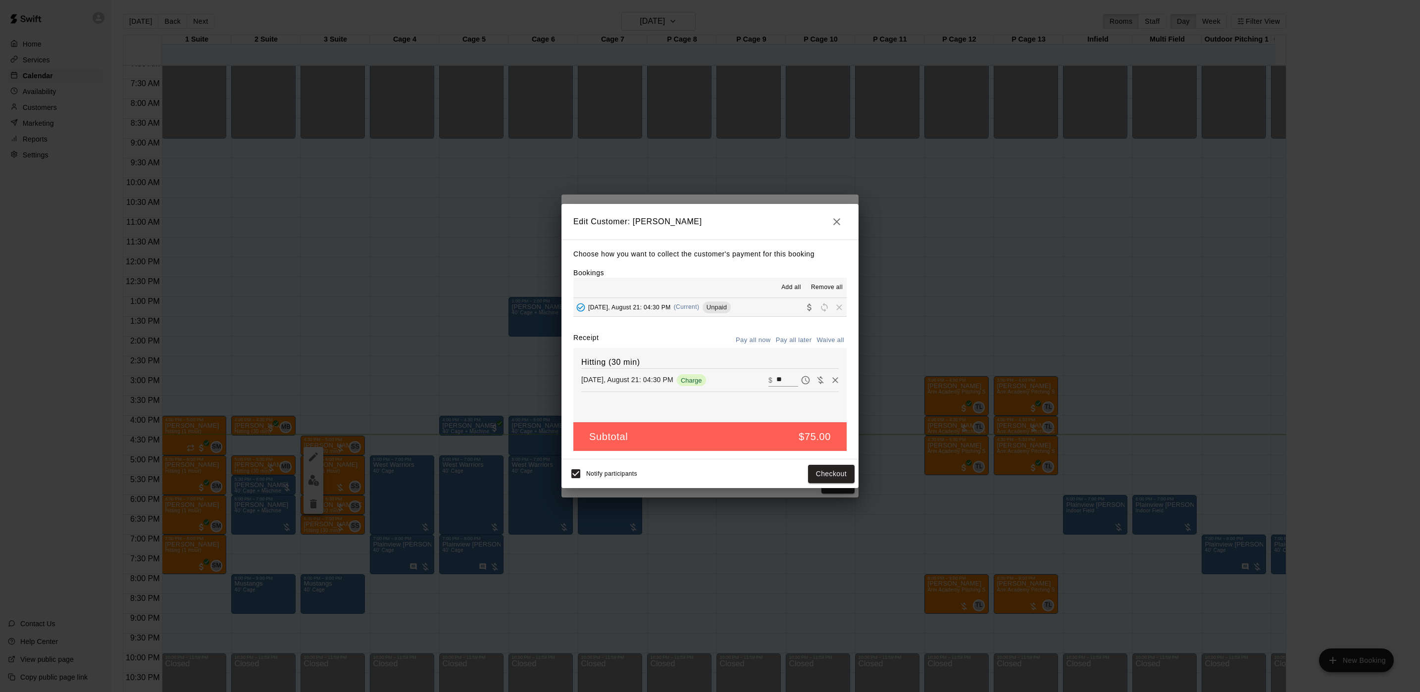
click at [776, 383] on input "**" at bounding box center [787, 380] width 22 height 13
type input "**"
click at [830, 480] on button "Checkout" at bounding box center [831, 474] width 47 height 18
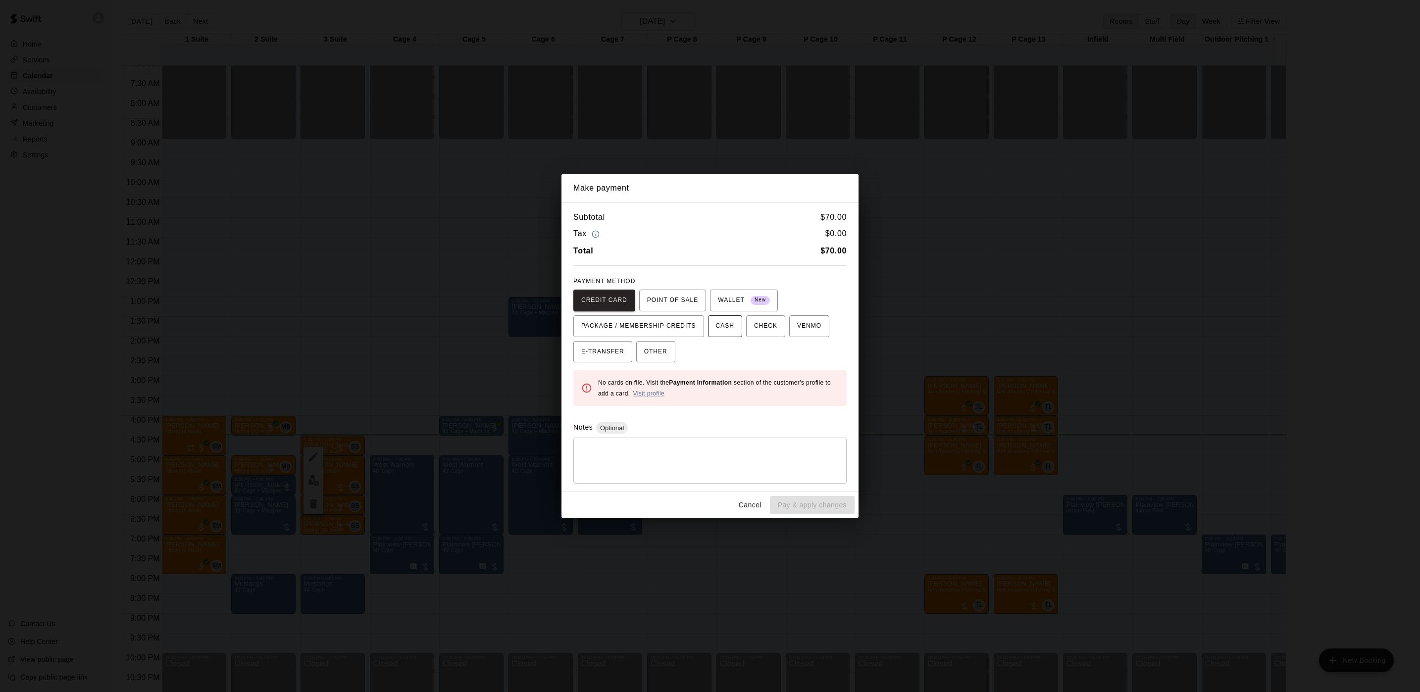
click at [716, 326] on span "CASH" at bounding box center [725, 326] width 18 height 16
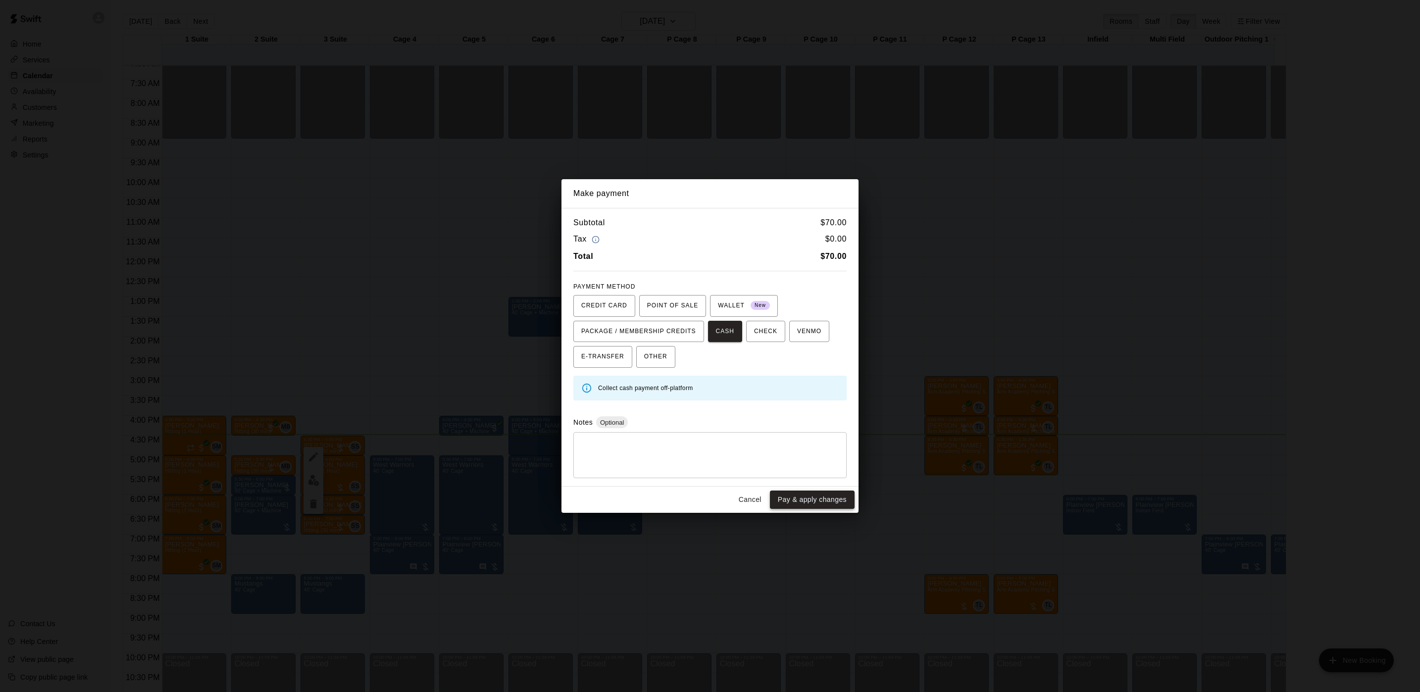
click at [829, 504] on button "Pay & apply changes" at bounding box center [812, 500] width 85 height 18
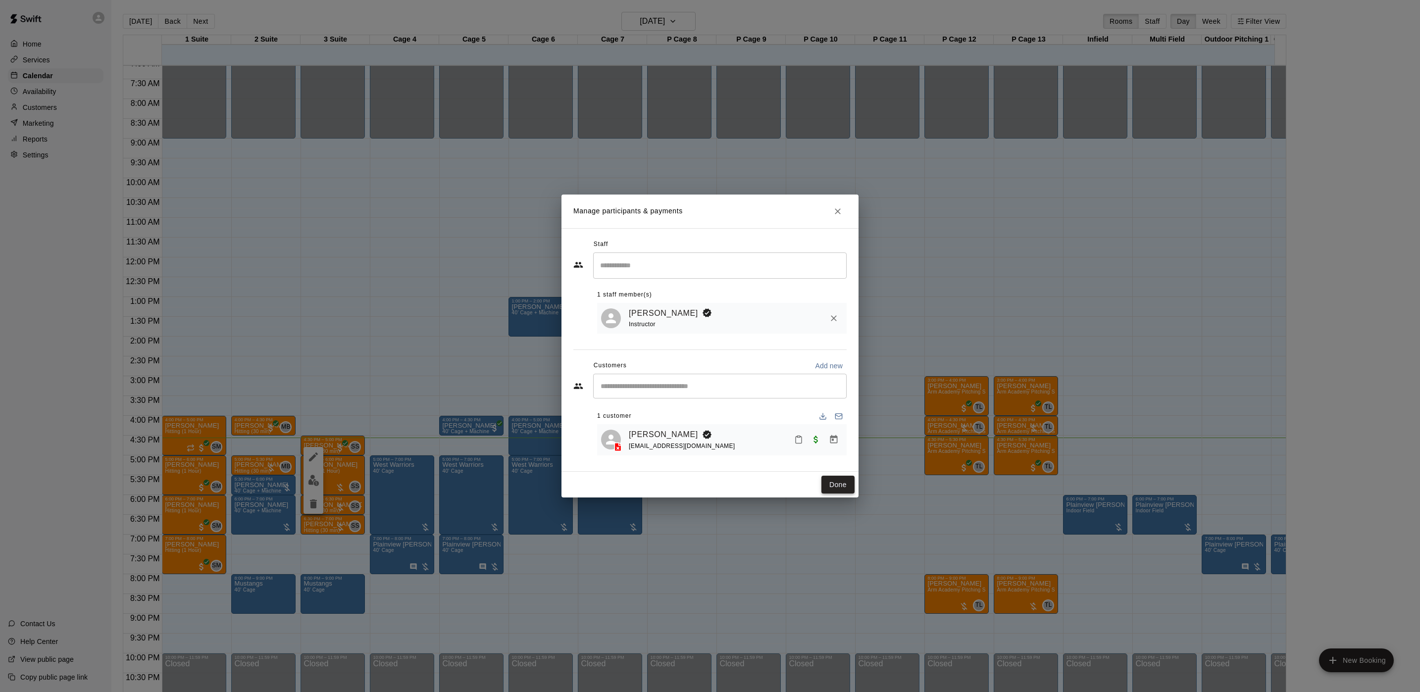
click at [827, 483] on button "Done" at bounding box center [837, 485] width 33 height 18
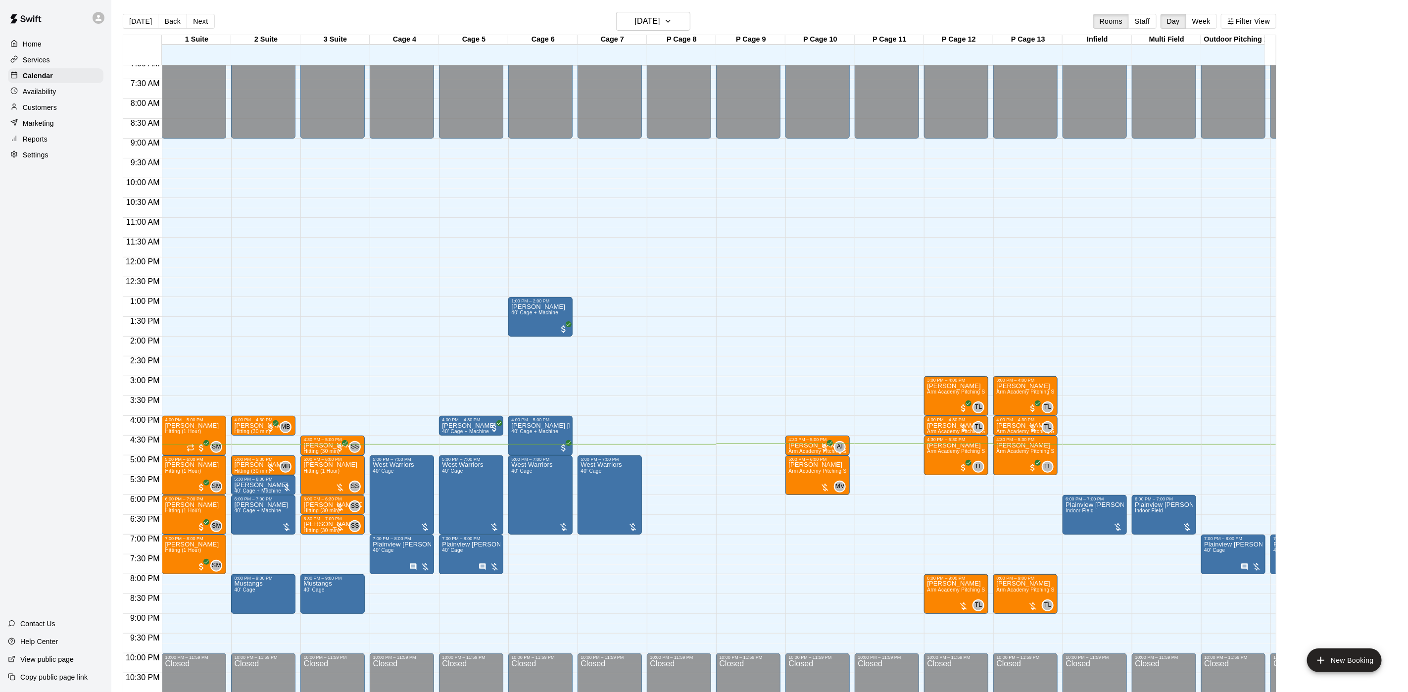
click at [52, 111] on p "Customers" at bounding box center [40, 107] width 34 height 10
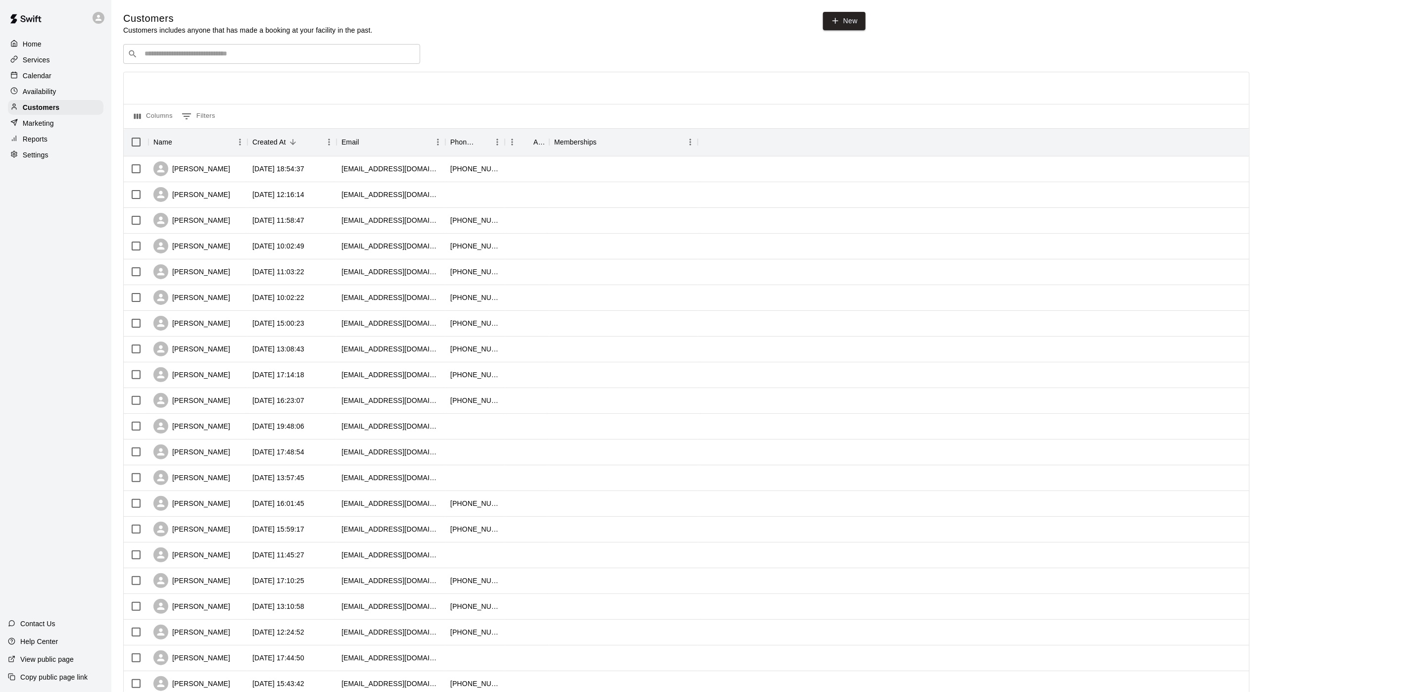
click at [143, 47] on div "​ ​" at bounding box center [271, 54] width 297 height 20
type input "*******"
click at [211, 109] on div "Frankie Belling" at bounding box center [204, 108] width 106 height 10
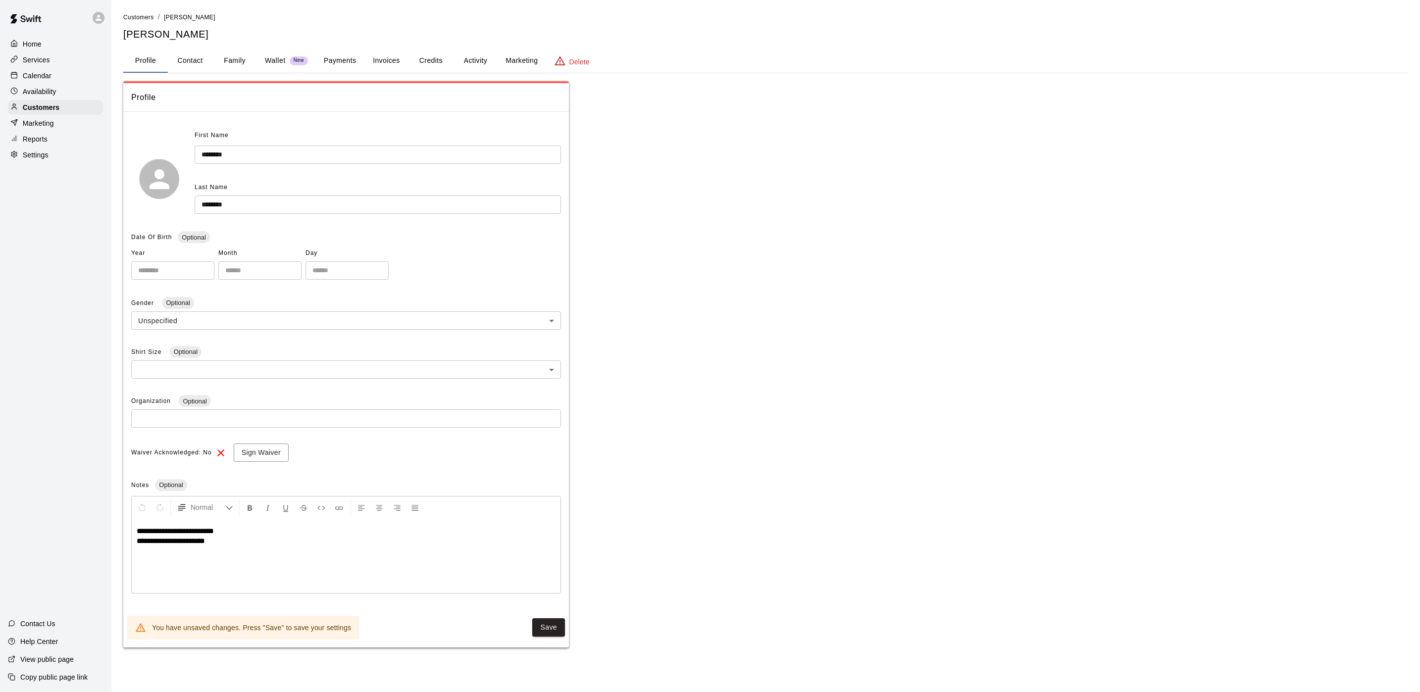
click at [202, 69] on button "Contact" at bounding box center [190, 61] width 45 height 24
select select "**"
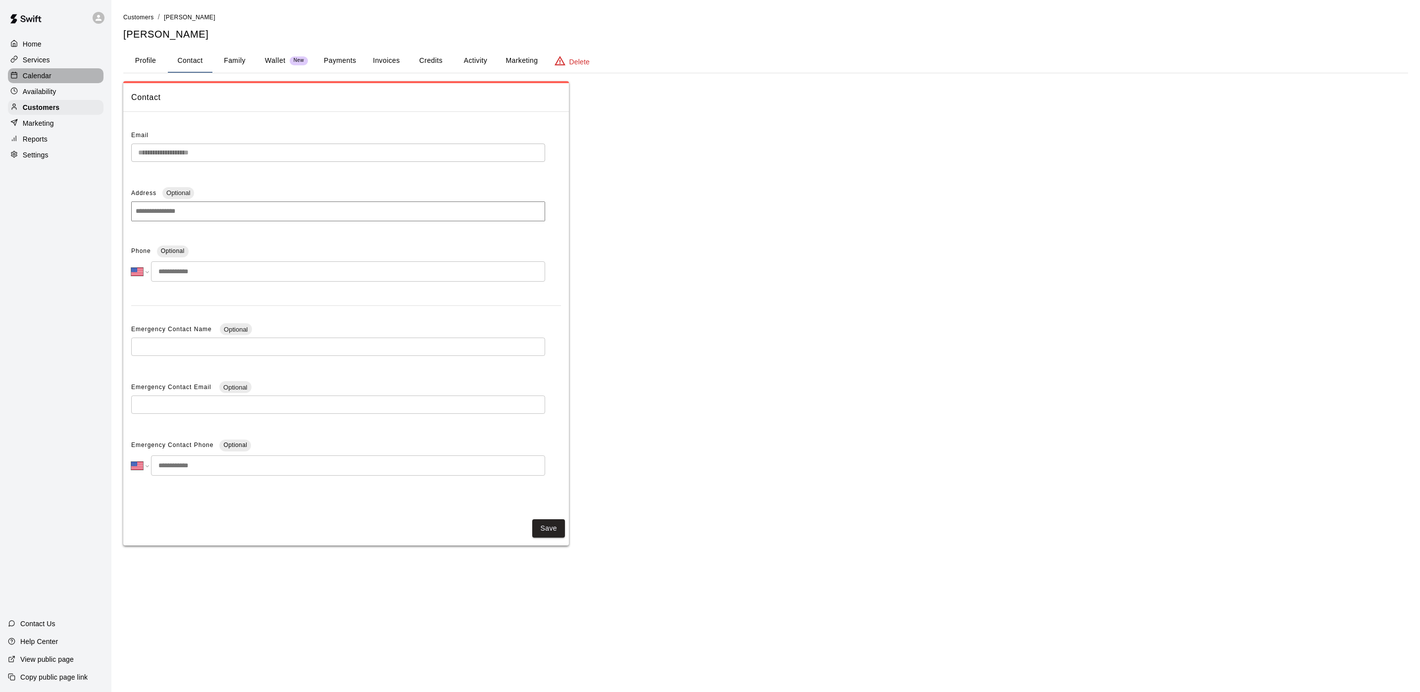
click at [23, 79] on p "Calendar" at bounding box center [37, 76] width 29 height 10
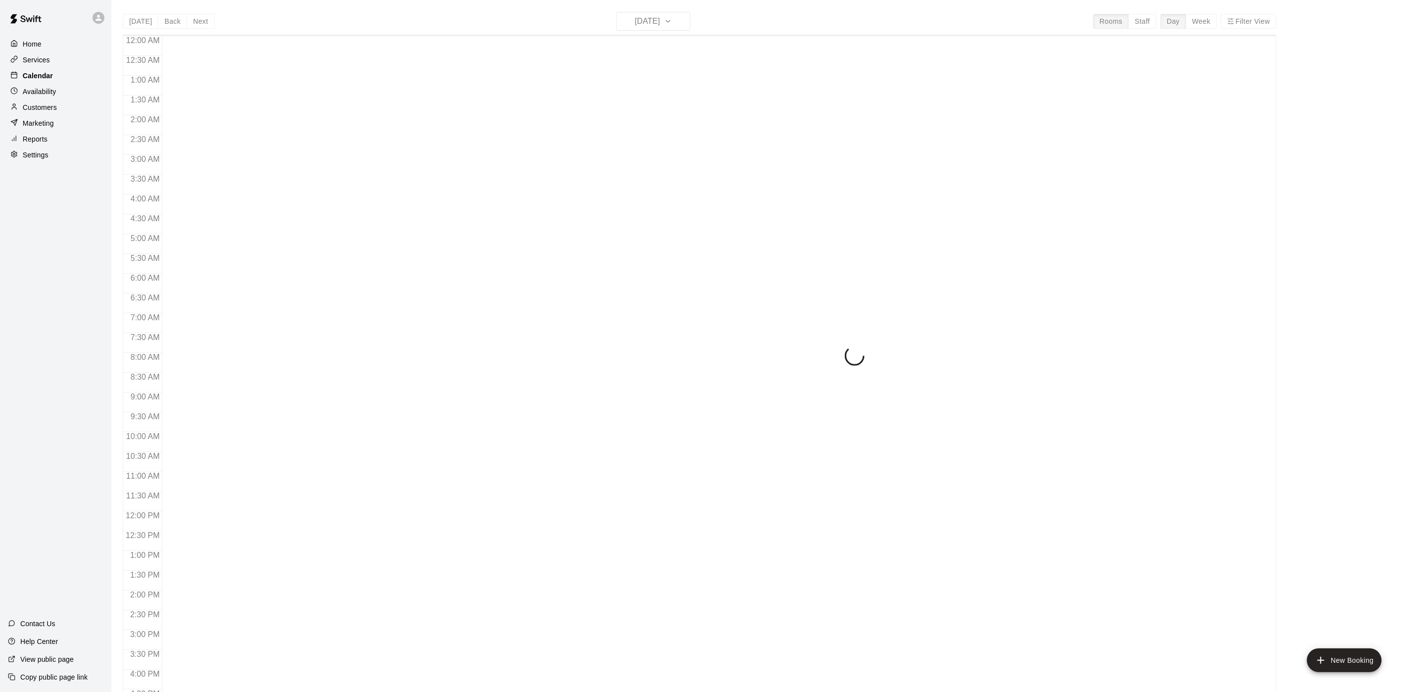
scroll to position [284, 0]
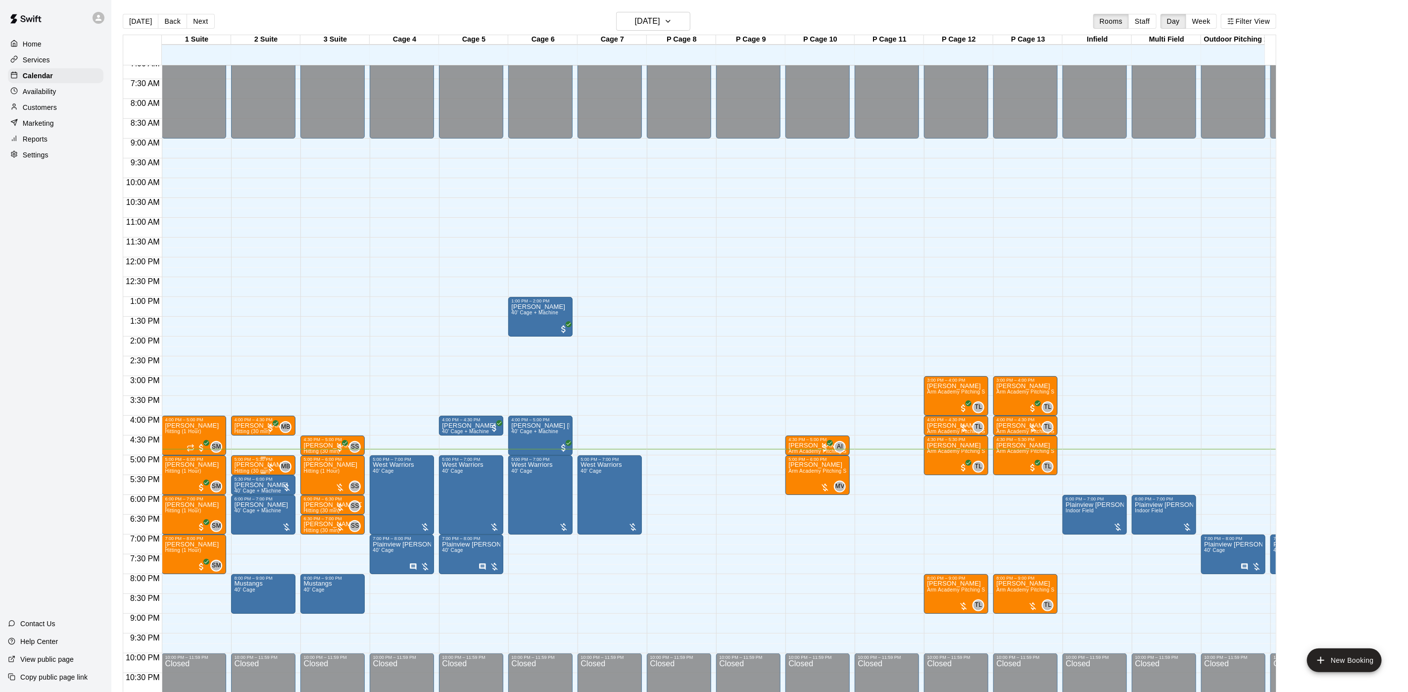
click at [239, 462] on div "5:00 PM – 5:30 PM Mike Oshea Hitting (30 min) MB 0" at bounding box center [263, 465] width 58 height 17
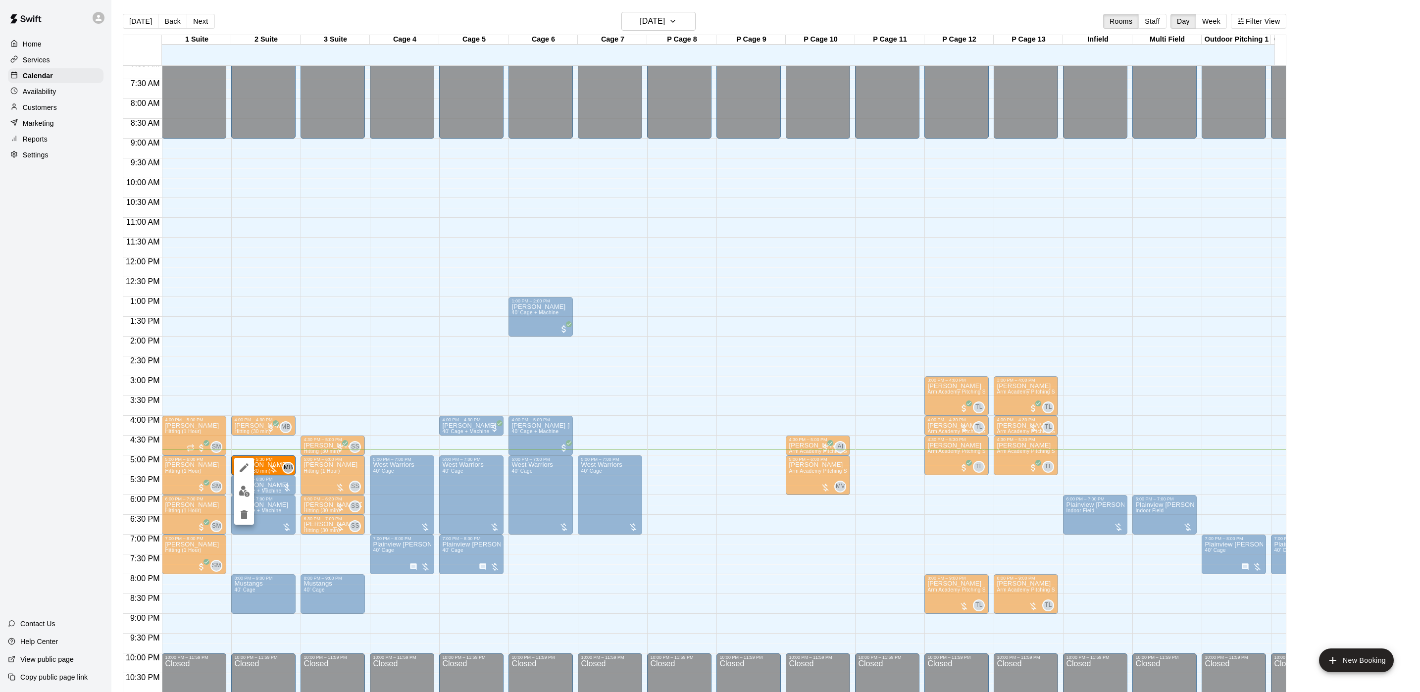
click at [385, 487] on div at bounding box center [710, 346] width 1420 height 692
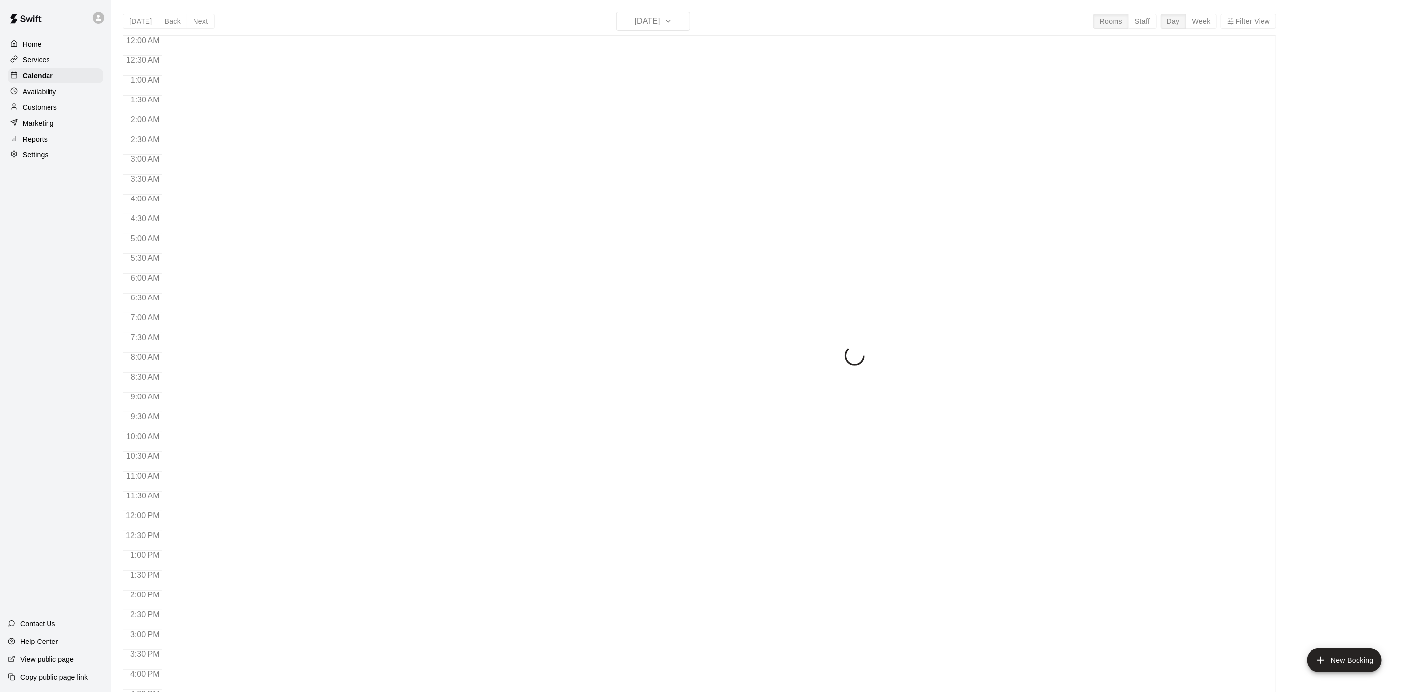
scroll to position [284, 0]
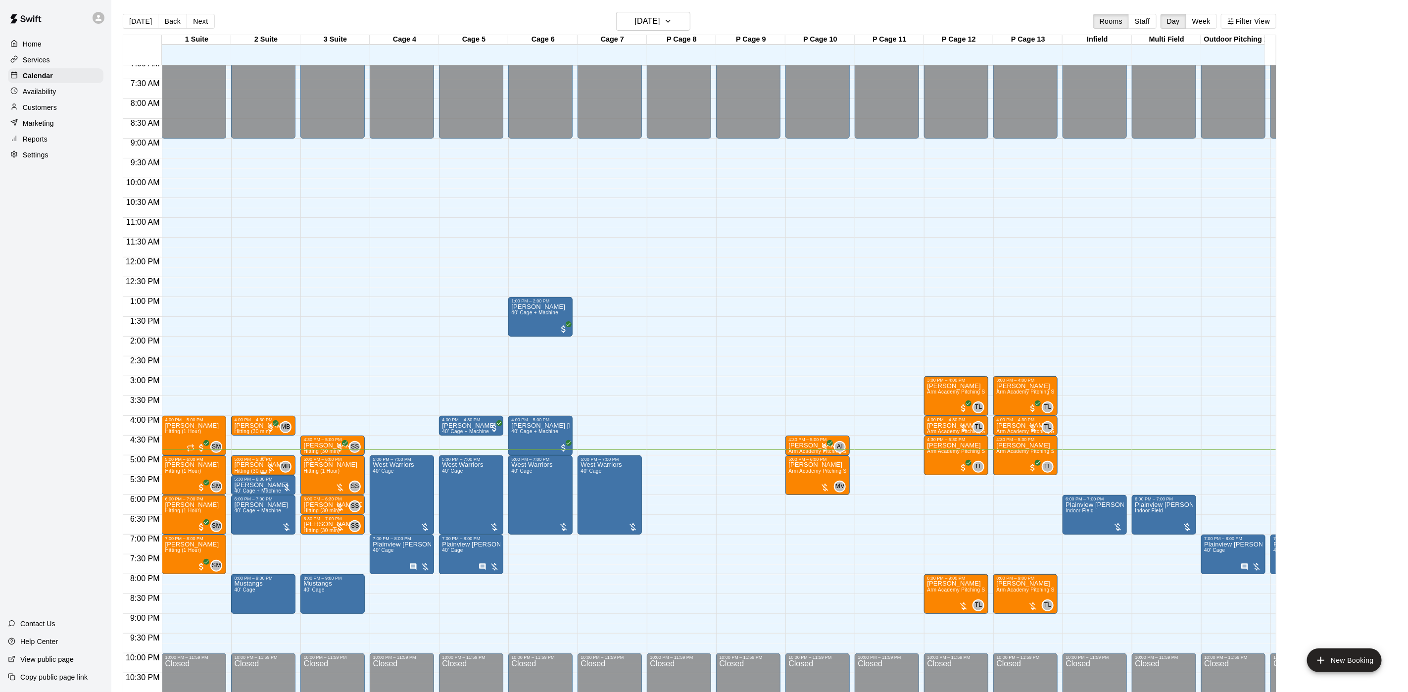
click at [263, 465] on p "[PERSON_NAME]" at bounding box center [261, 465] width 54 height 0
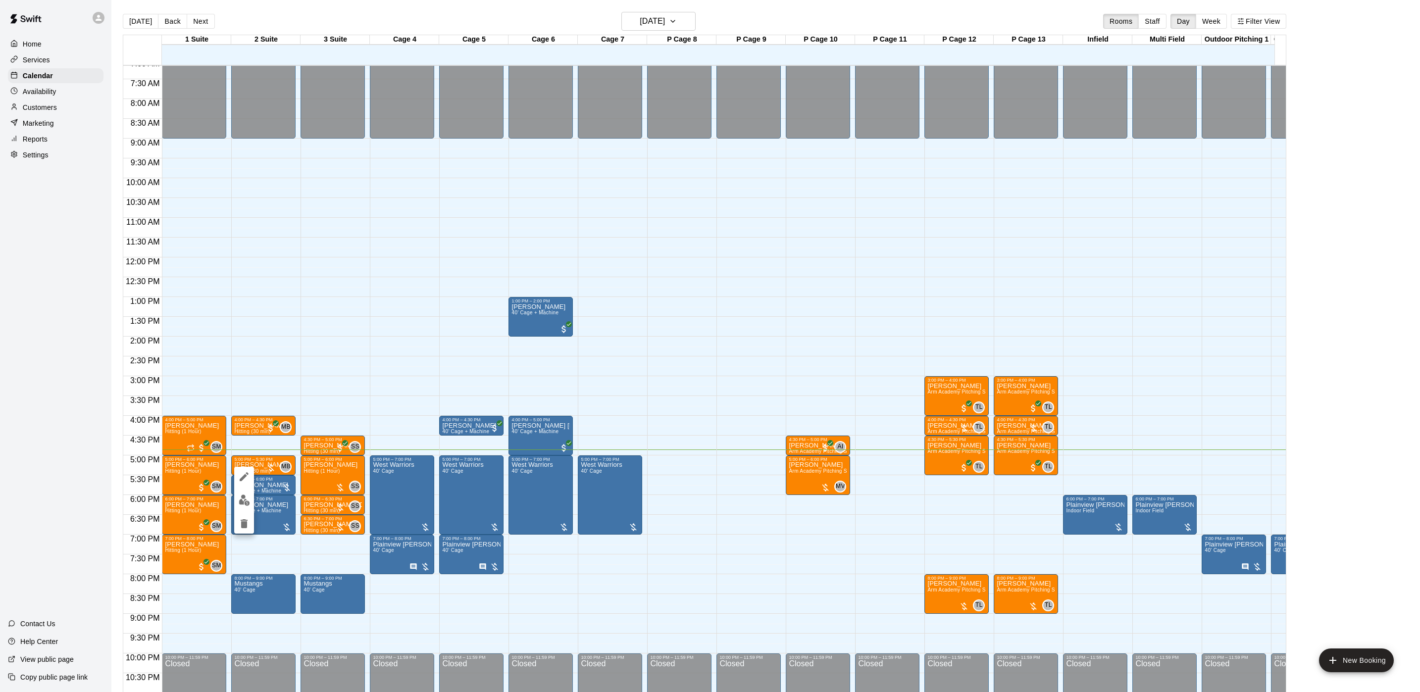
click at [249, 495] on img "edit" at bounding box center [244, 500] width 11 height 11
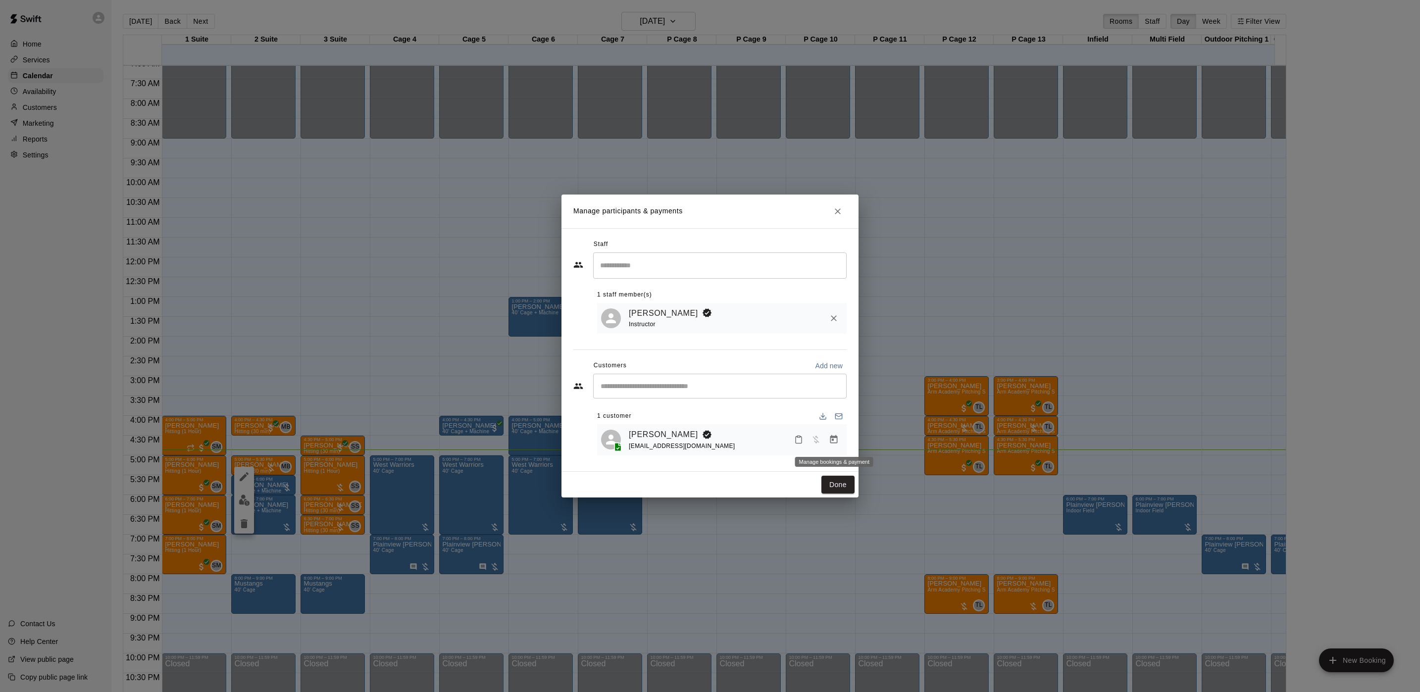
click at [832, 445] on icon "Manage bookings & payment" at bounding box center [834, 440] width 10 height 10
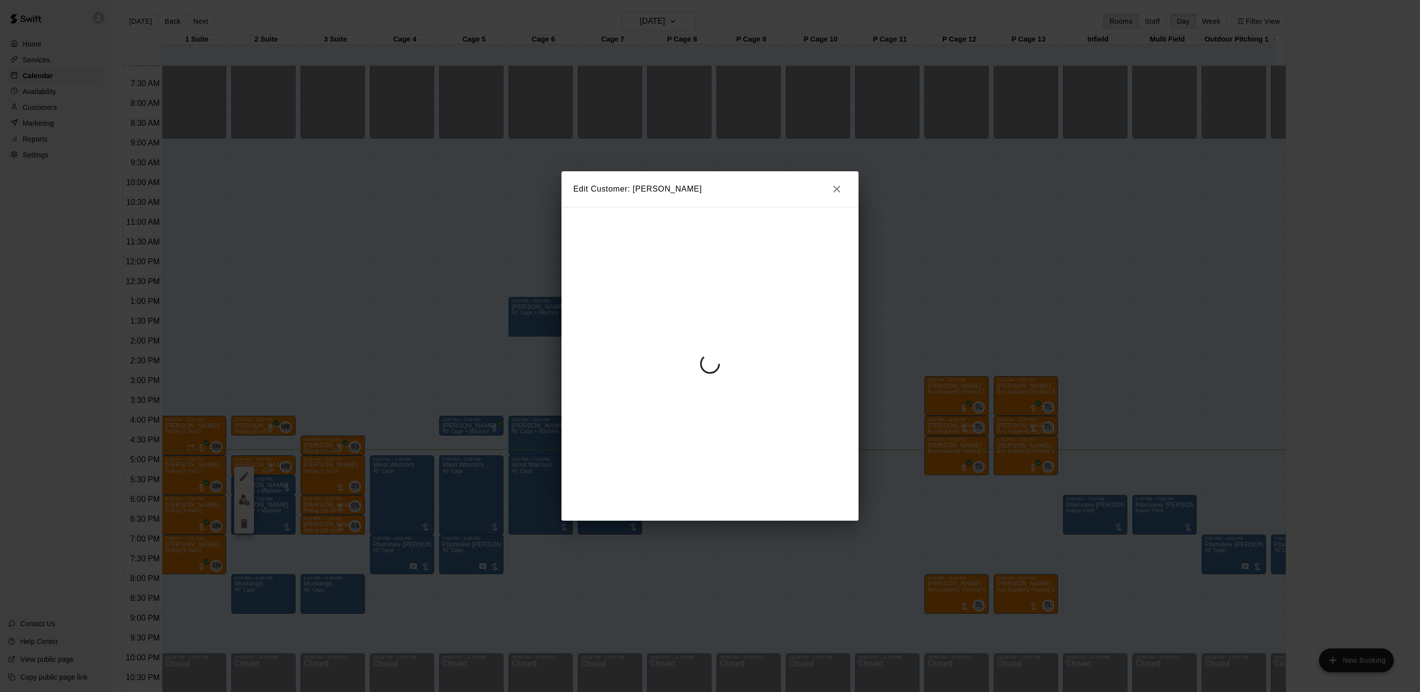
click at [740, 334] on div at bounding box center [709, 364] width 297 height 314
click at [831, 194] on icon "button" at bounding box center [837, 189] width 12 height 12
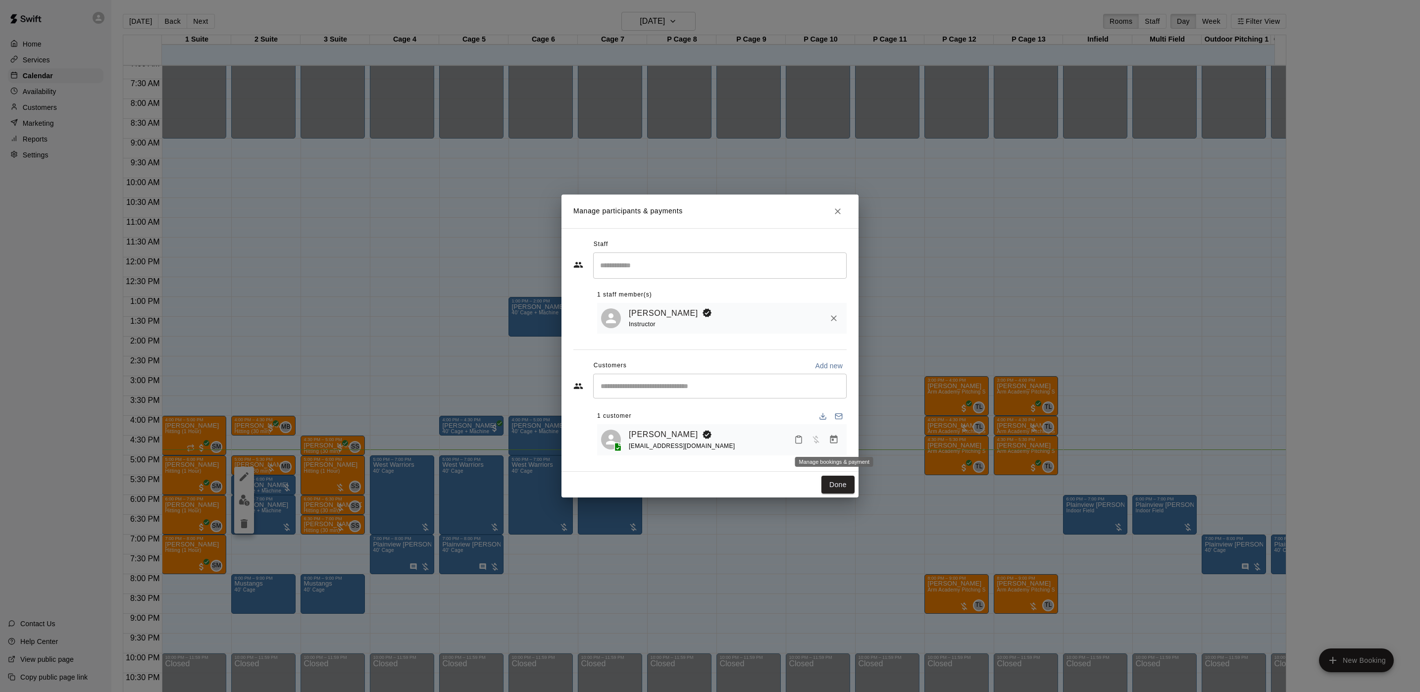
click at [835, 447] on button "Manage bookings & payment" at bounding box center [834, 440] width 18 height 18
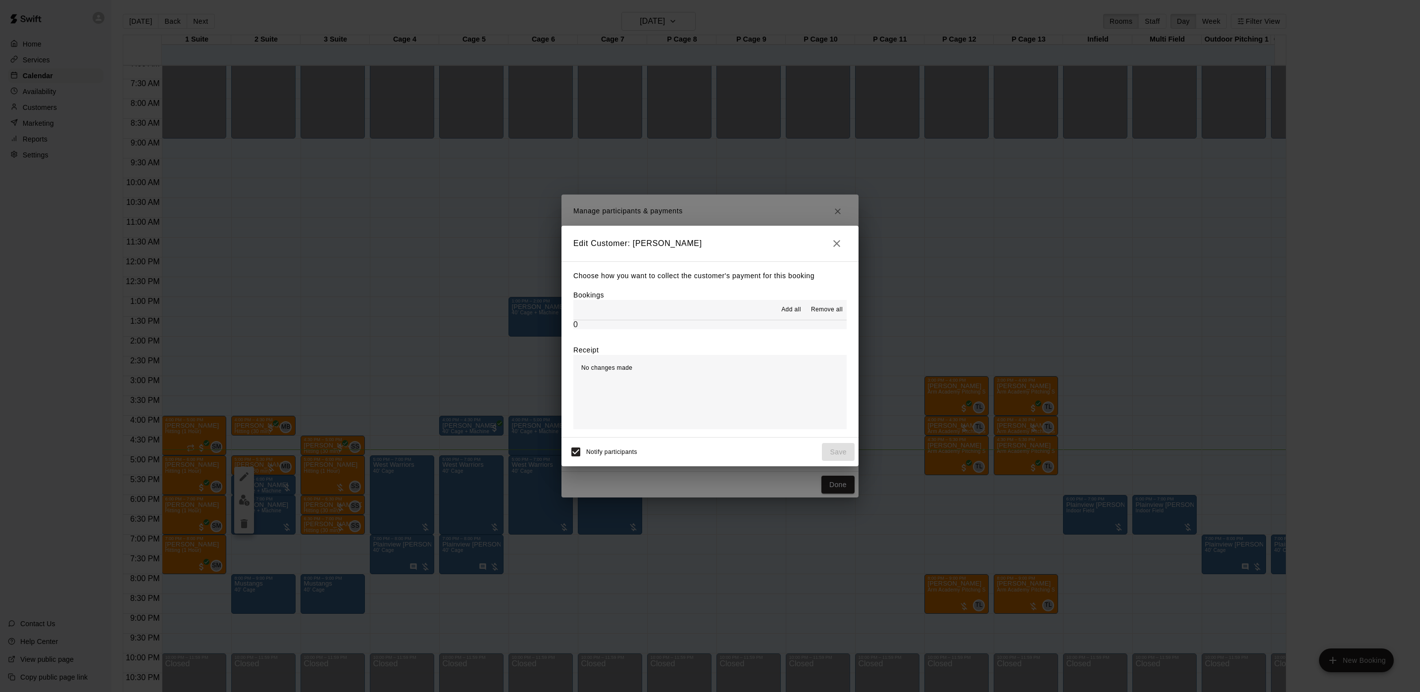
click at [695, 338] on div "Choose how you want to collect the customer's payment for this booking Bookings…" at bounding box center [709, 349] width 297 height 176
click at [1059, 354] on div "Edit Customer: Mike Oshea Choose how you want to collect the customer's payment…" at bounding box center [710, 346] width 1420 height 692
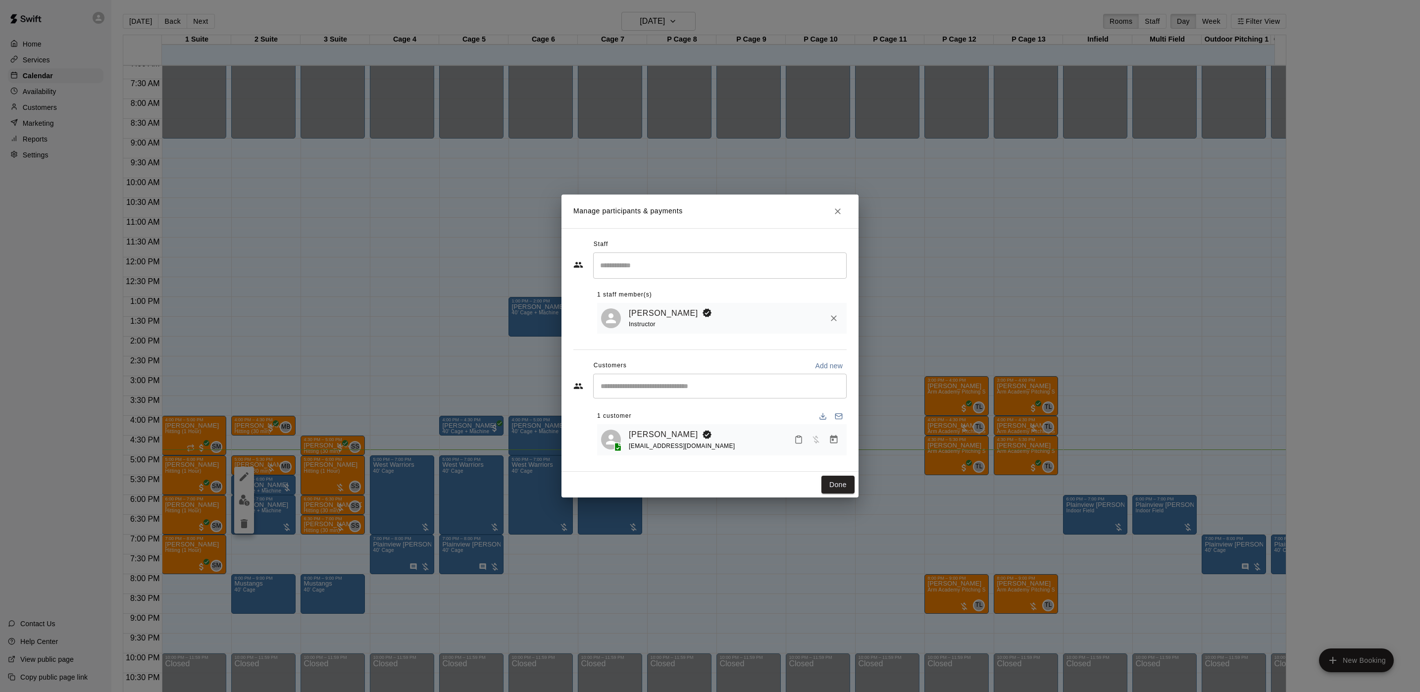
drag, startPoint x: 1059, startPoint y: 354, endPoint x: 1054, endPoint y: 337, distance: 17.5
click at [1059, 355] on div "Edit Participant Bookings Add all Remove all 0 Summary No changes made Notify p…" at bounding box center [710, 346] width 1420 height 692
click at [1054, 351] on div "Manage participants & payments Staff ​ 1 staff member(s) Mike Badala Instructor…" at bounding box center [710, 346] width 1420 height 692
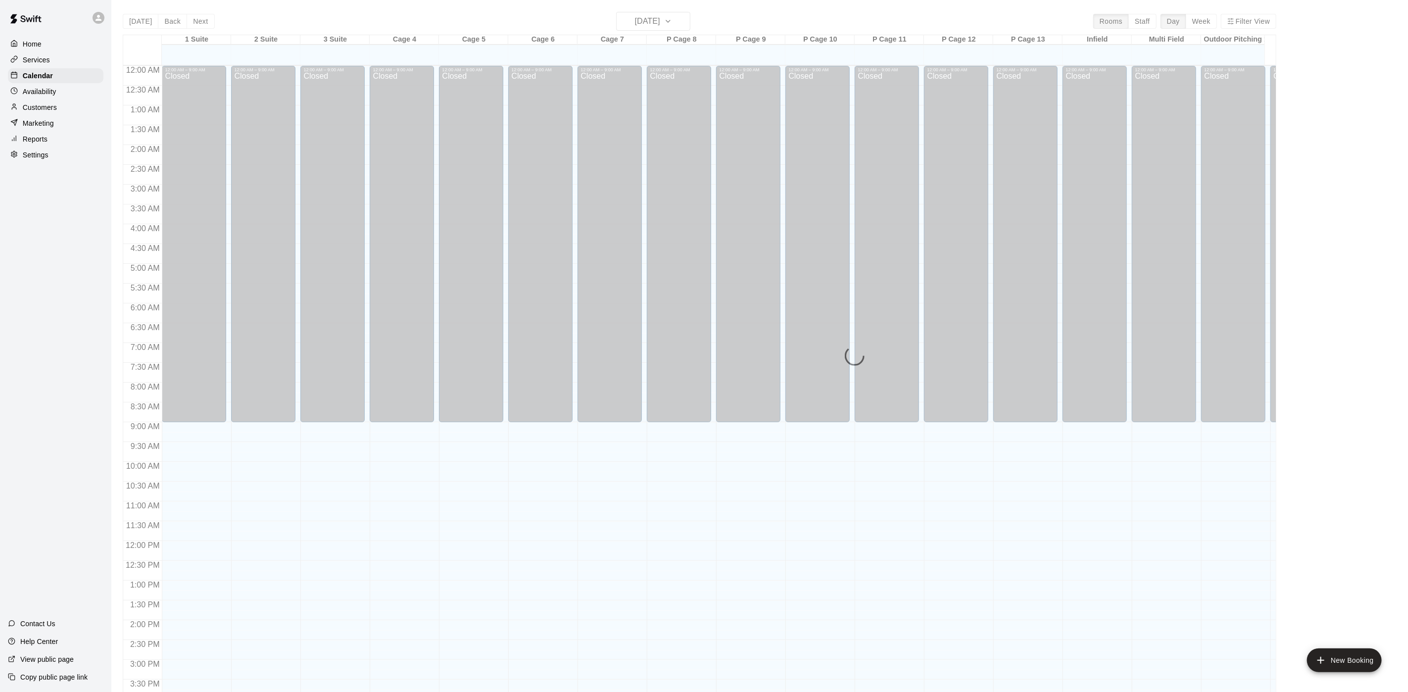
scroll to position [284, 0]
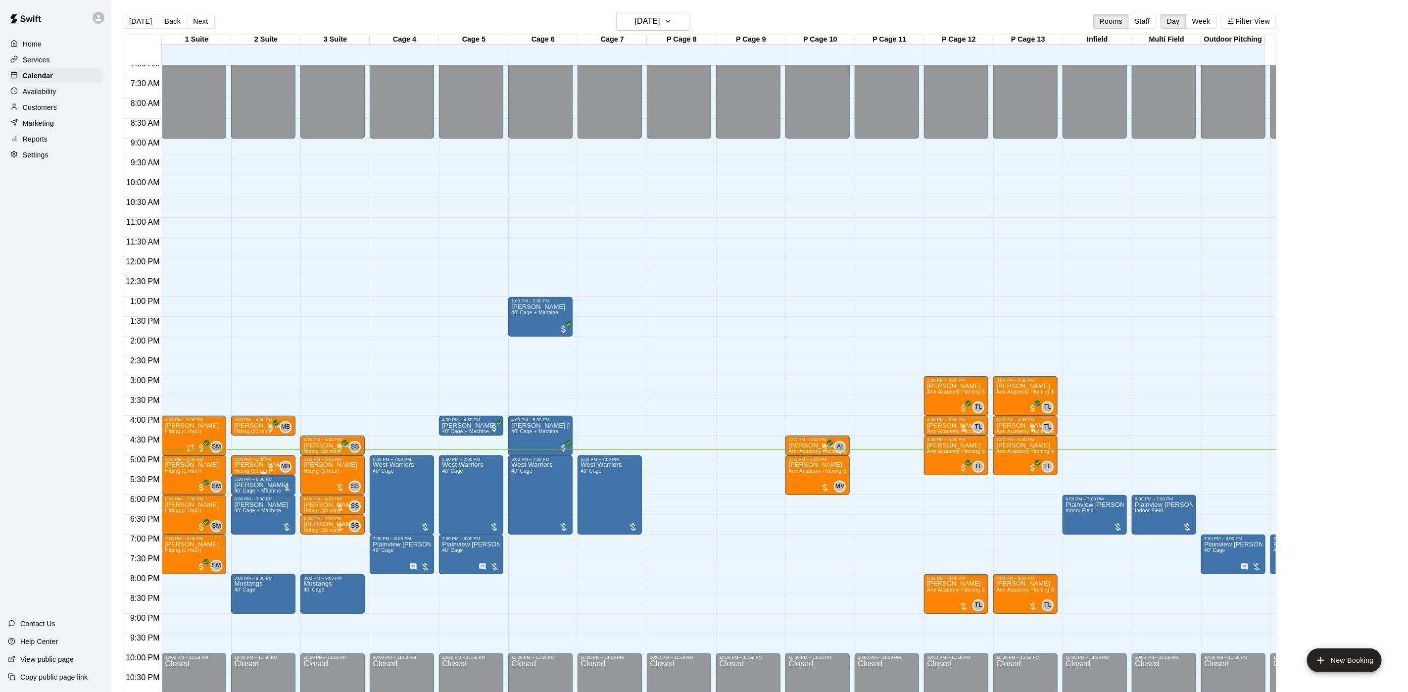
click at [257, 461] on div "5:00 PM – 5:30 PM" at bounding box center [263, 459] width 58 height 5
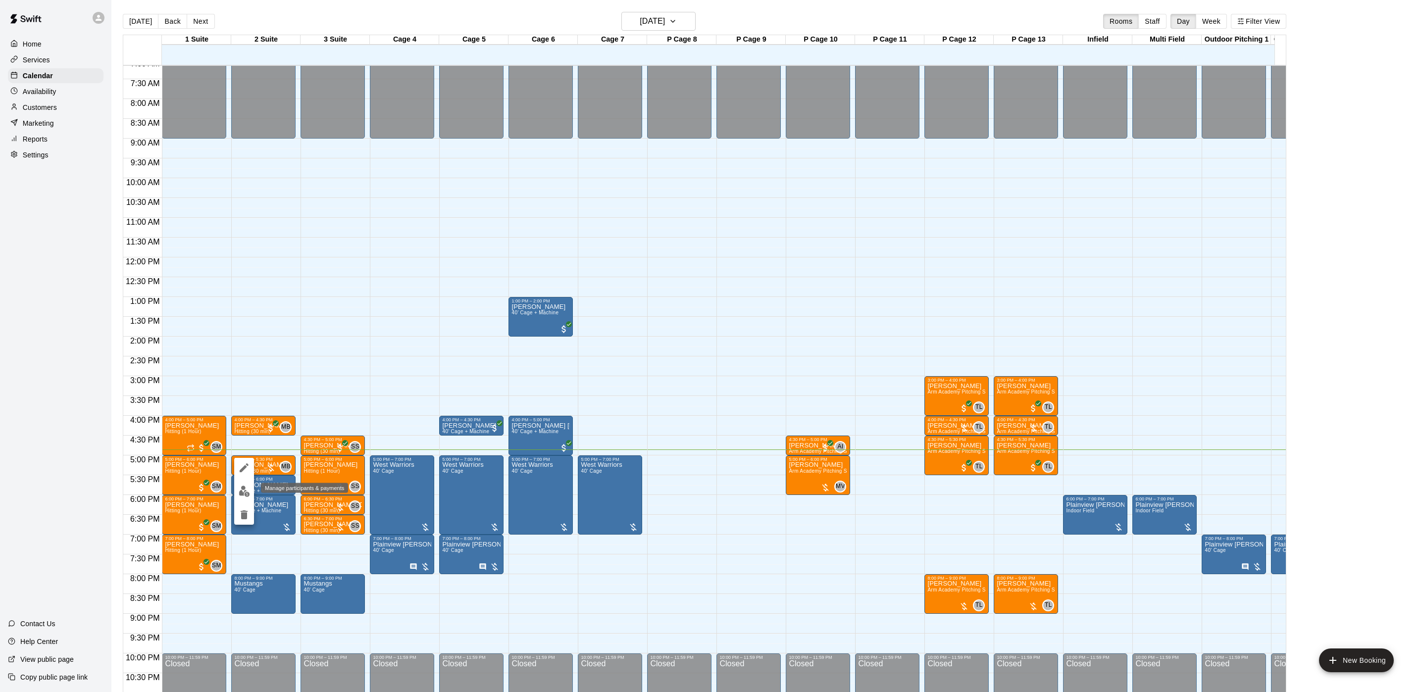
click at [246, 496] on img "edit" at bounding box center [244, 491] width 11 height 11
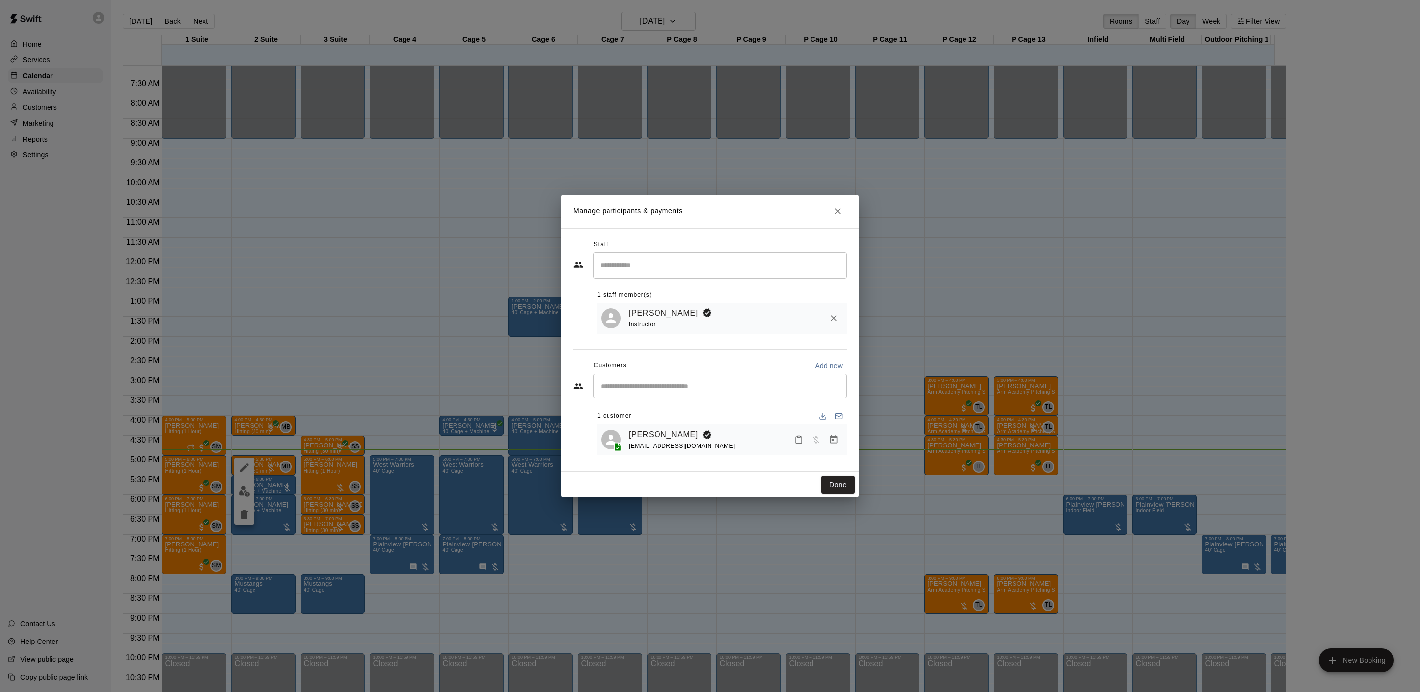
drag, startPoint x: 841, startPoint y: 436, endPoint x: 834, endPoint y: 436, distance: 7.4
click at [841, 436] on button "Manage bookings & payment" at bounding box center [834, 440] width 18 height 18
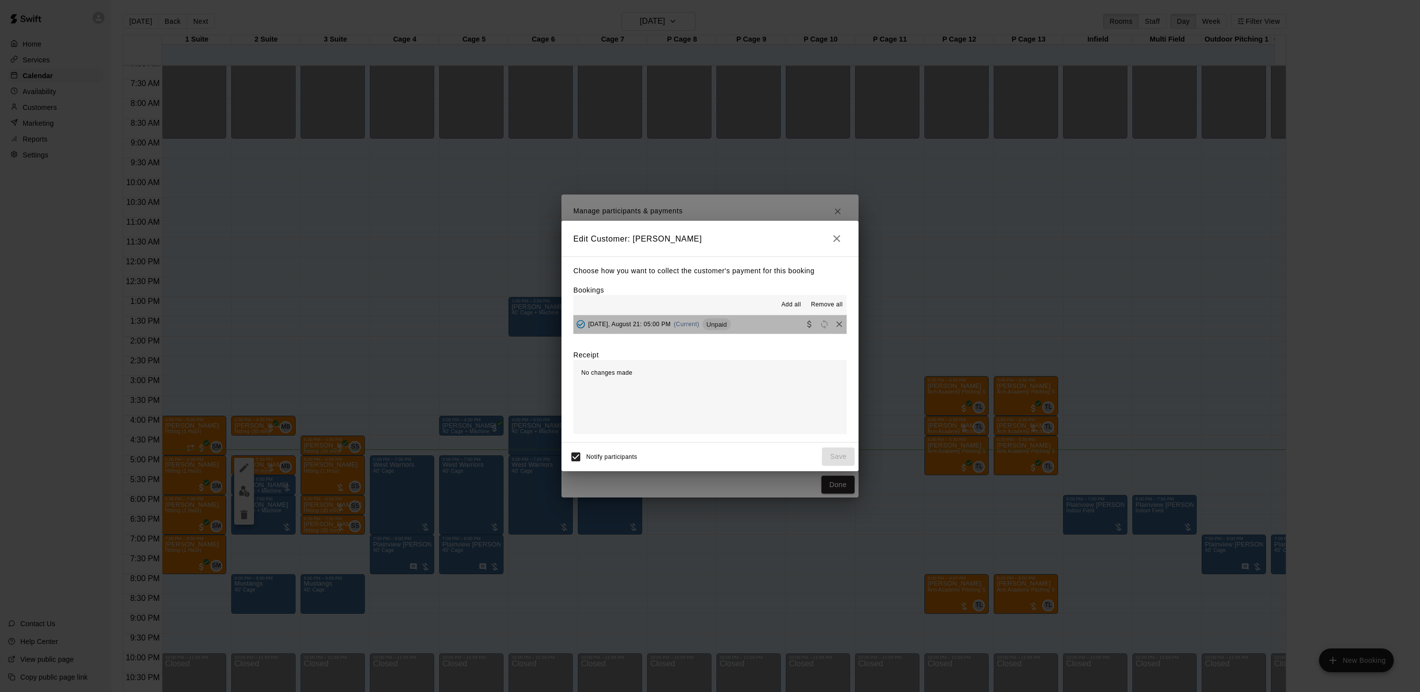
click at [715, 321] on span "Unpaid" at bounding box center [716, 324] width 28 height 7
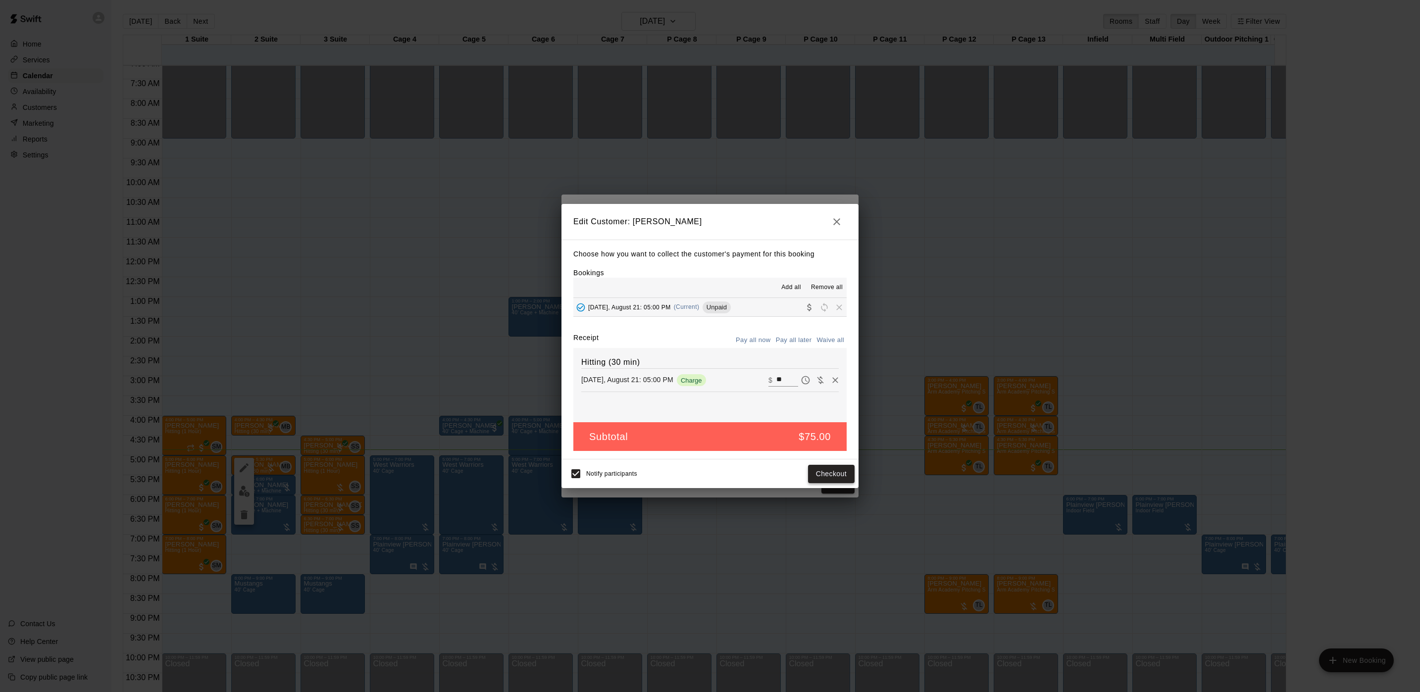
click at [833, 471] on button "Checkout" at bounding box center [831, 474] width 47 height 18
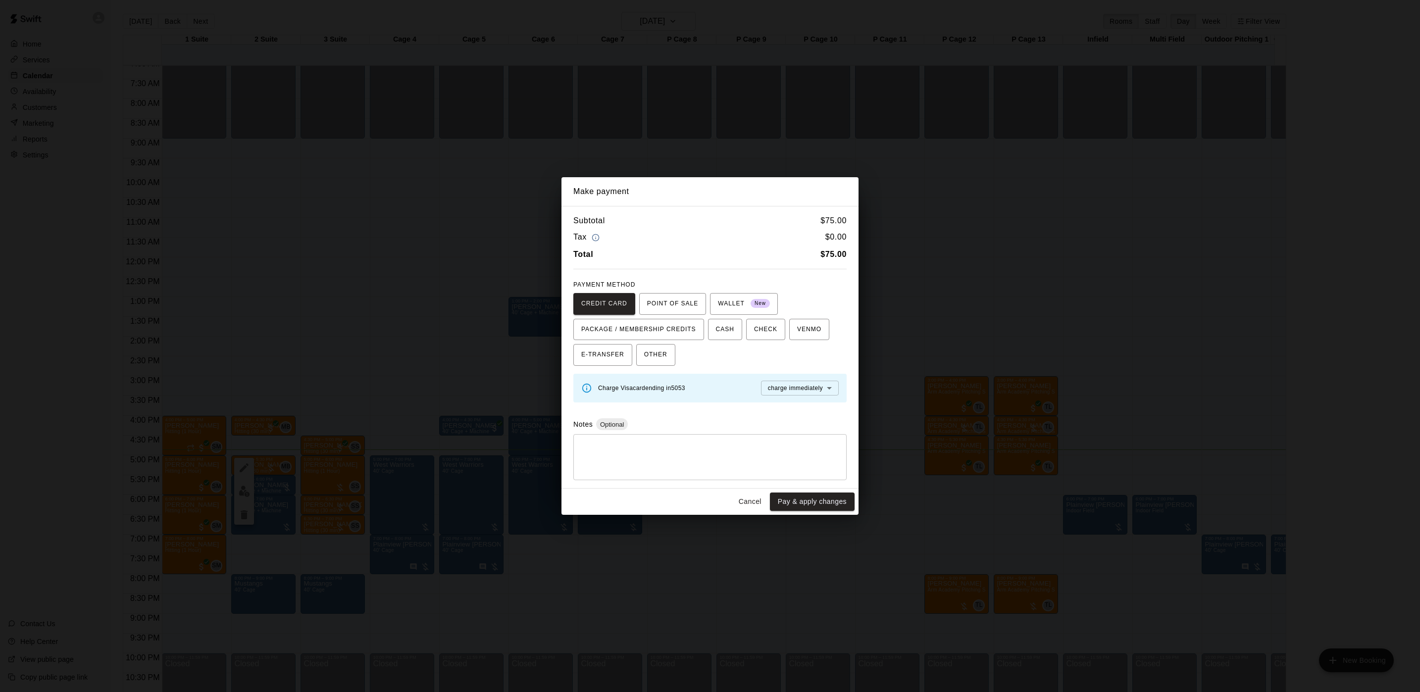
click at [1116, 421] on div "Make payment Subtotal $ 75.00 Tax $ 0.00 Total $ 75.00 PAYMENT METHOD CREDIT CA…" at bounding box center [710, 346] width 1420 height 692
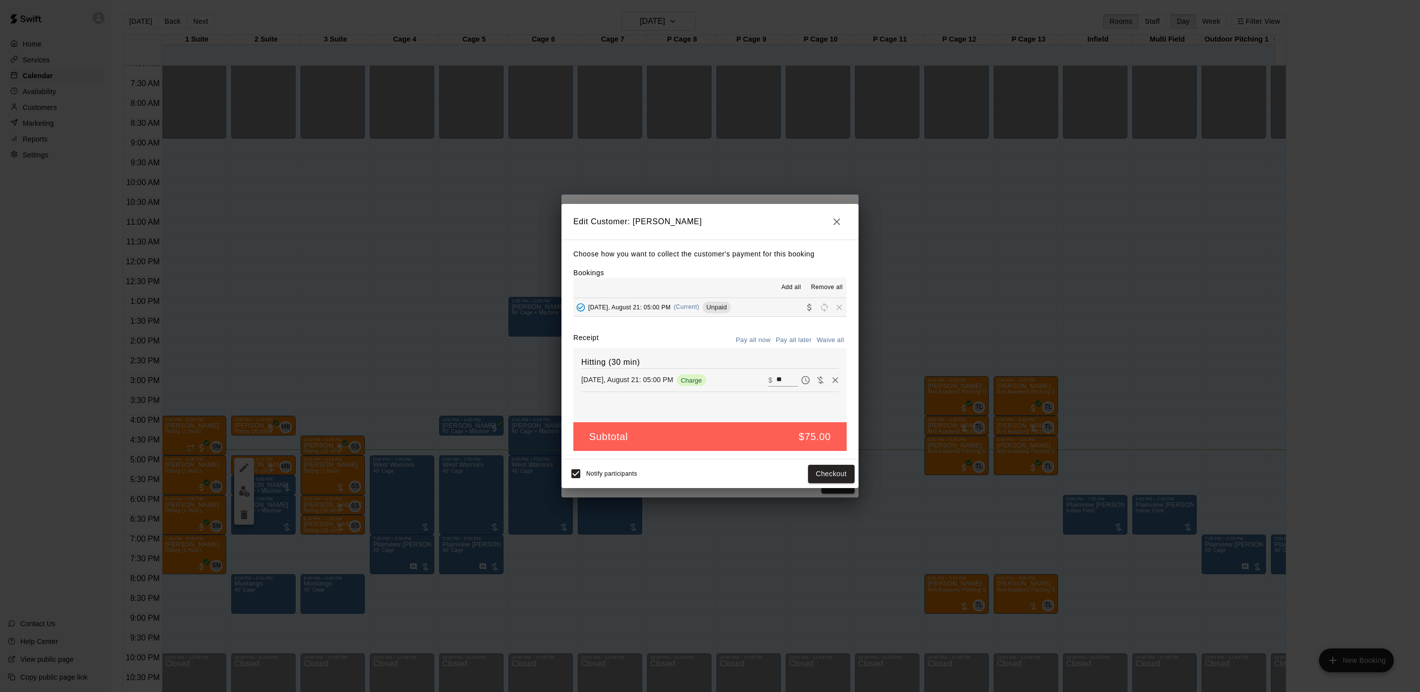
click at [776, 379] on input "**" at bounding box center [787, 380] width 22 height 13
type input "*"
type input "**"
click at [835, 481] on button "Checkout" at bounding box center [831, 474] width 47 height 18
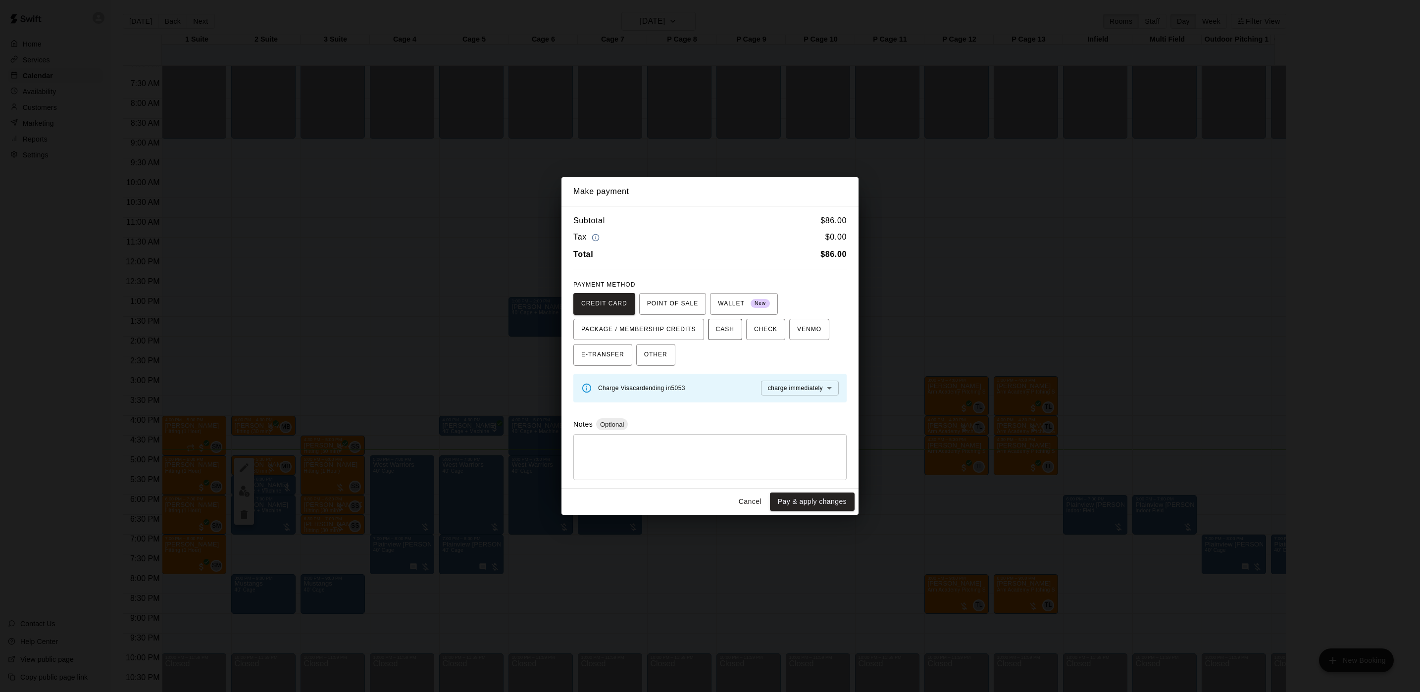
click at [718, 337] on button "CASH" at bounding box center [725, 330] width 34 height 22
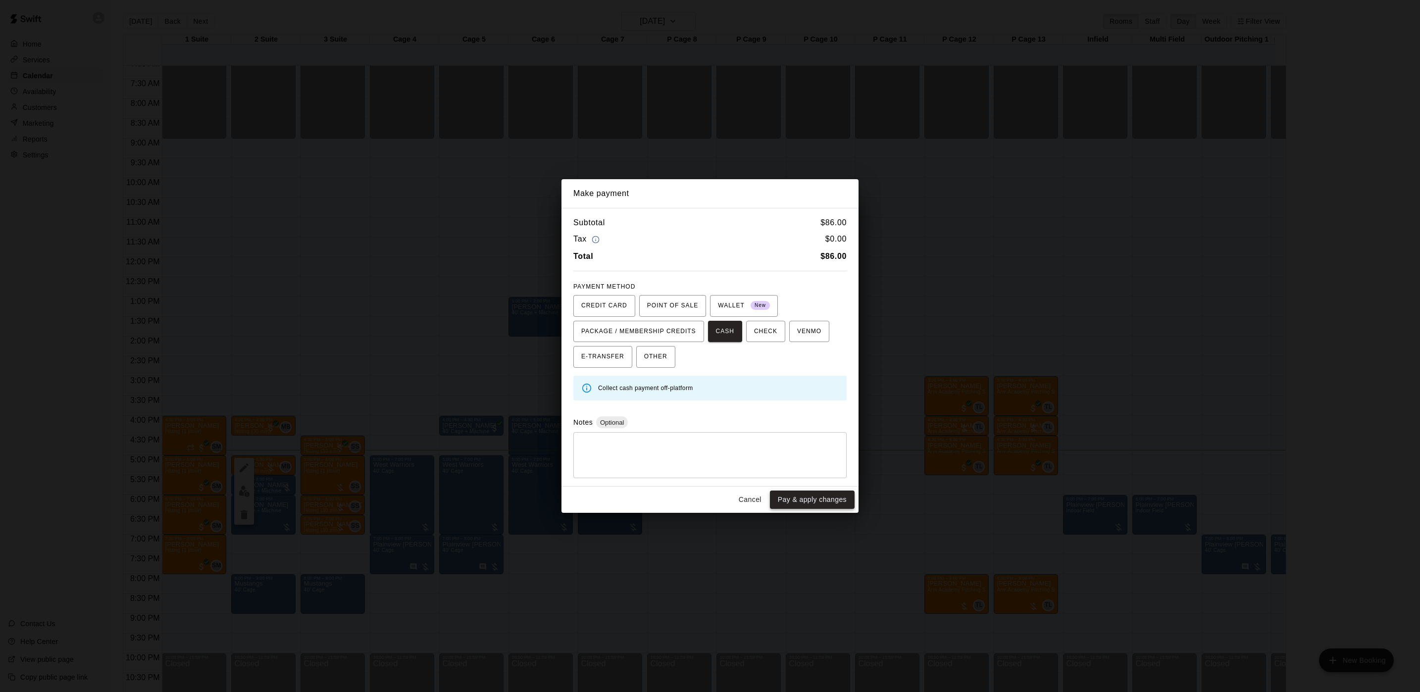
click at [845, 496] on button "Pay & apply changes" at bounding box center [812, 500] width 85 height 18
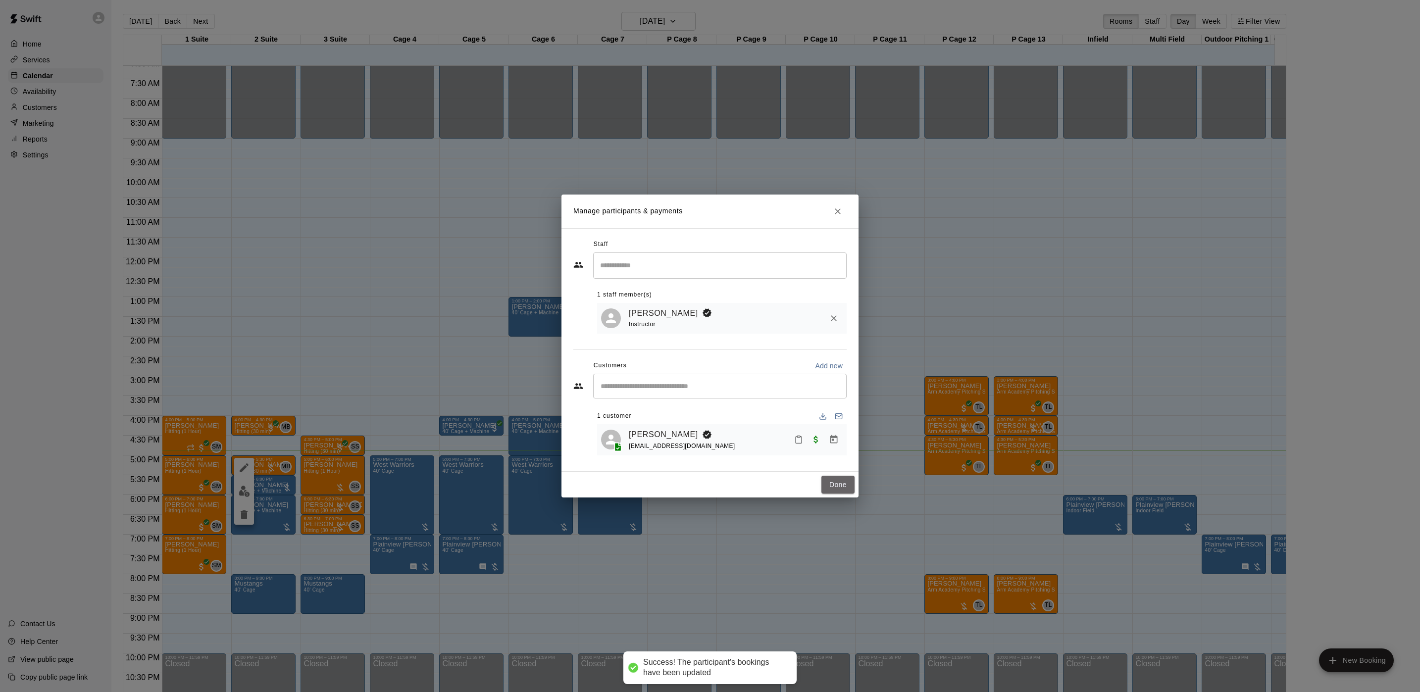
click at [827, 489] on button "Done" at bounding box center [837, 485] width 33 height 18
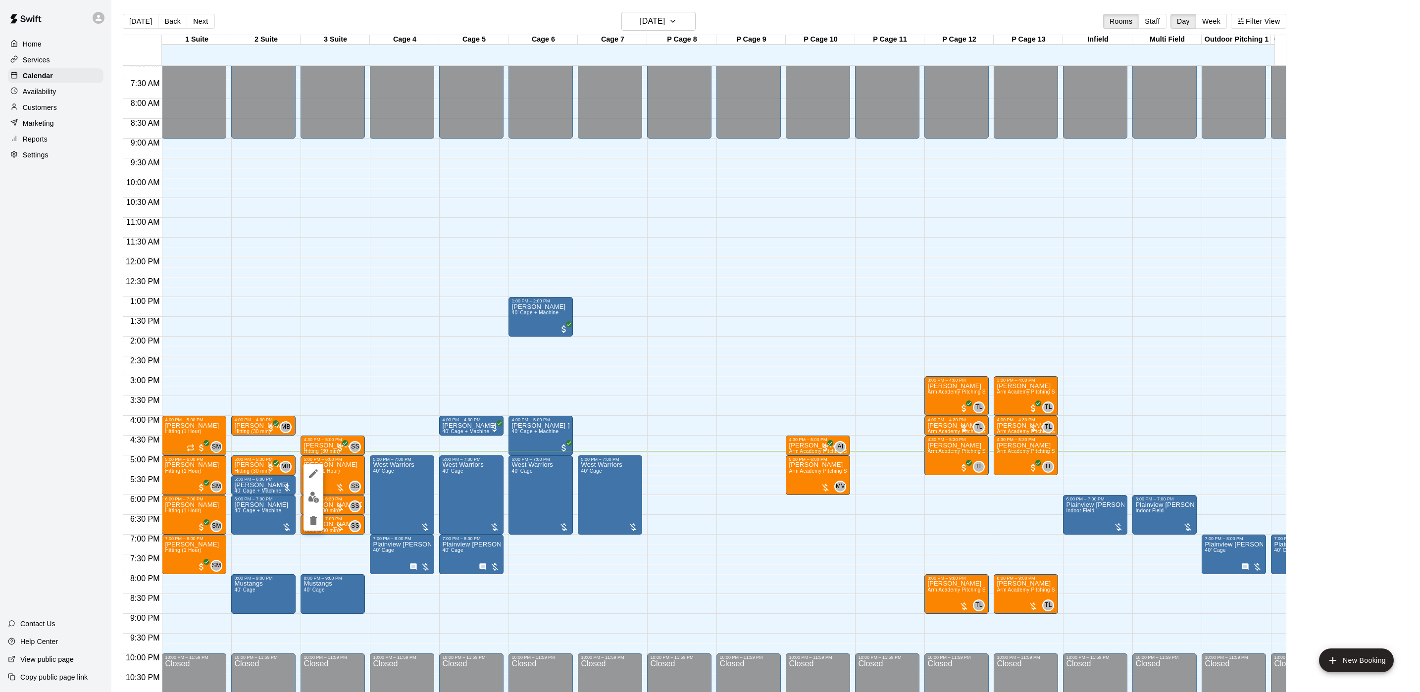
click at [318, 495] on img "edit" at bounding box center [313, 497] width 11 height 11
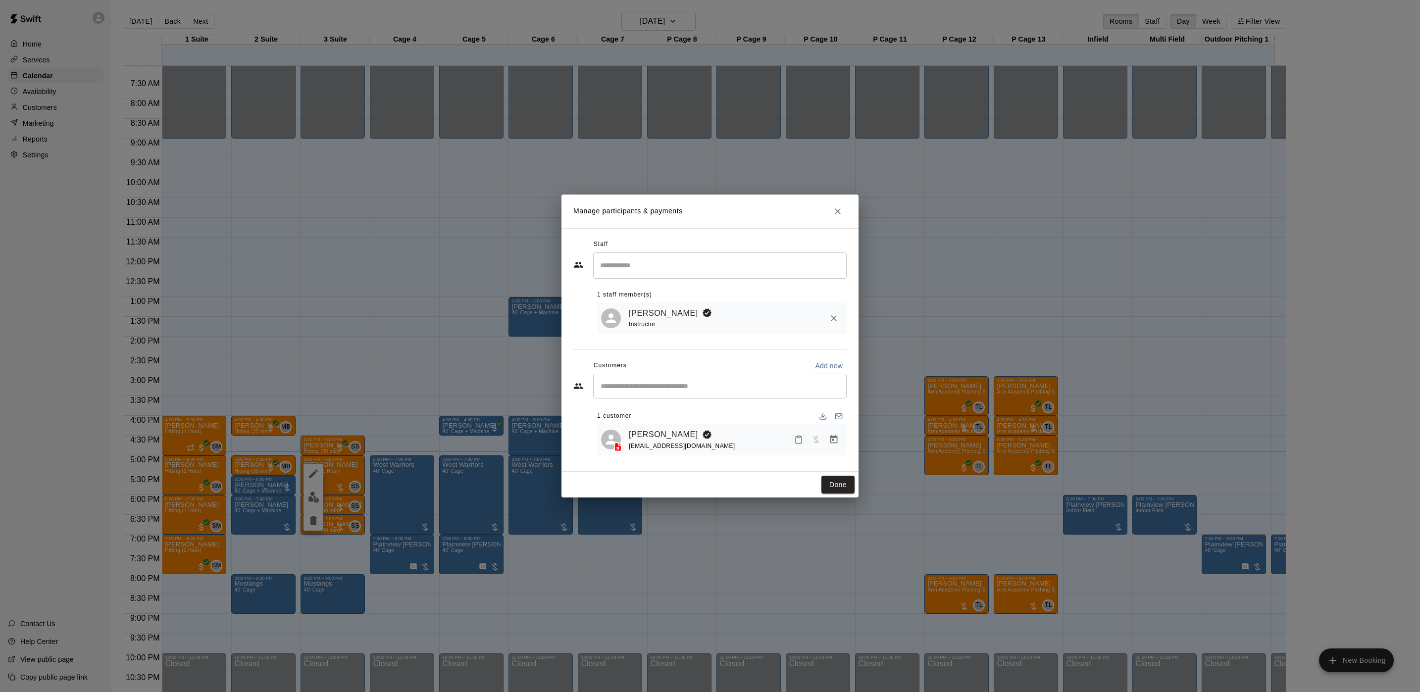
drag, startPoint x: 660, startPoint y: 433, endPoint x: 660, endPoint y: 425, distance: 7.4
click at [660, 433] on link "[PERSON_NAME]" at bounding box center [663, 434] width 69 height 13
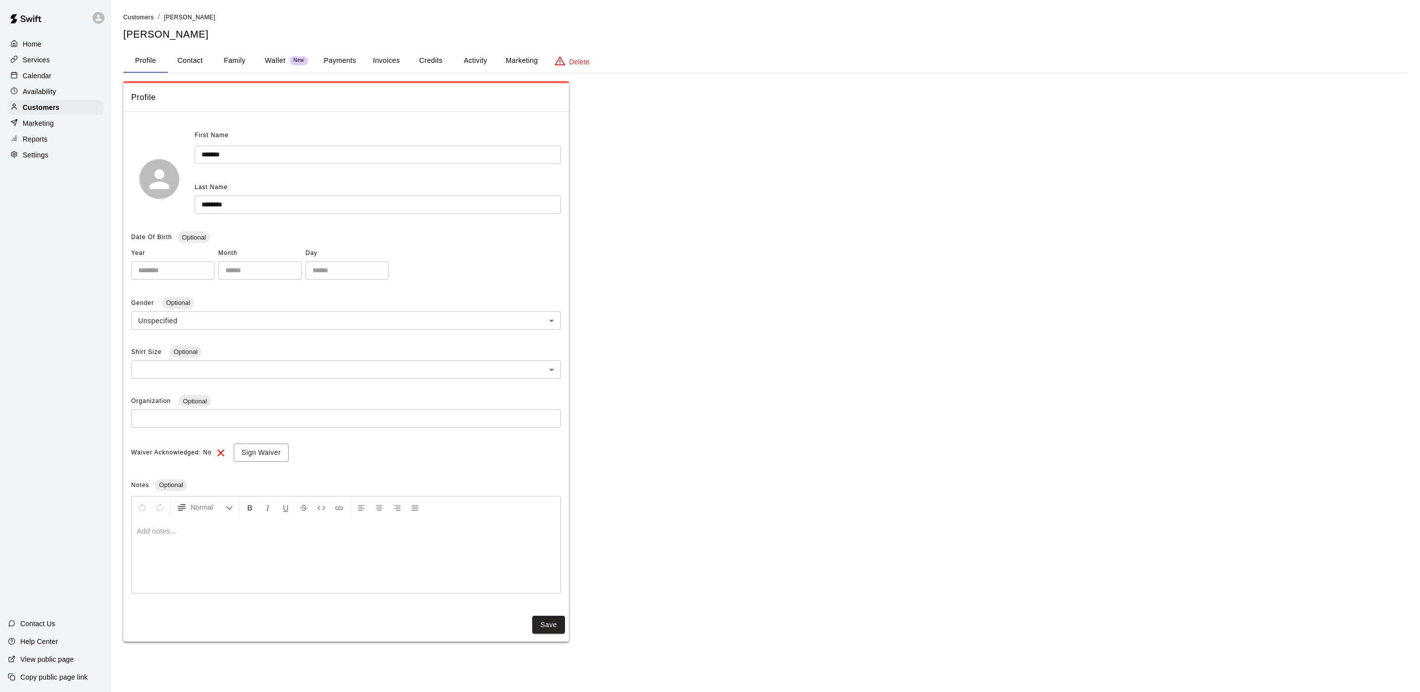
click at [467, 52] on button "Activity" at bounding box center [475, 61] width 45 height 24
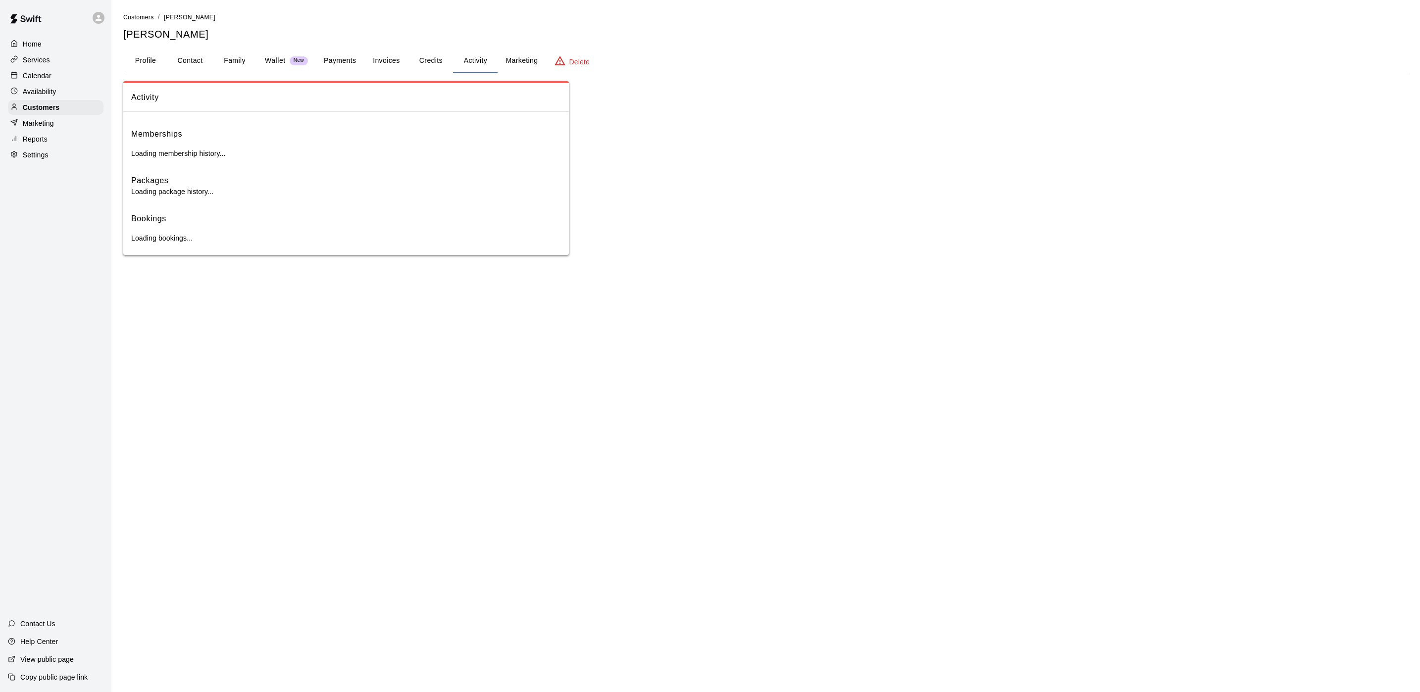
drag, startPoint x: 467, startPoint y: 52, endPoint x: 425, endPoint y: 55, distance: 42.2
click at [468, 52] on button "Activity" at bounding box center [475, 61] width 45 height 24
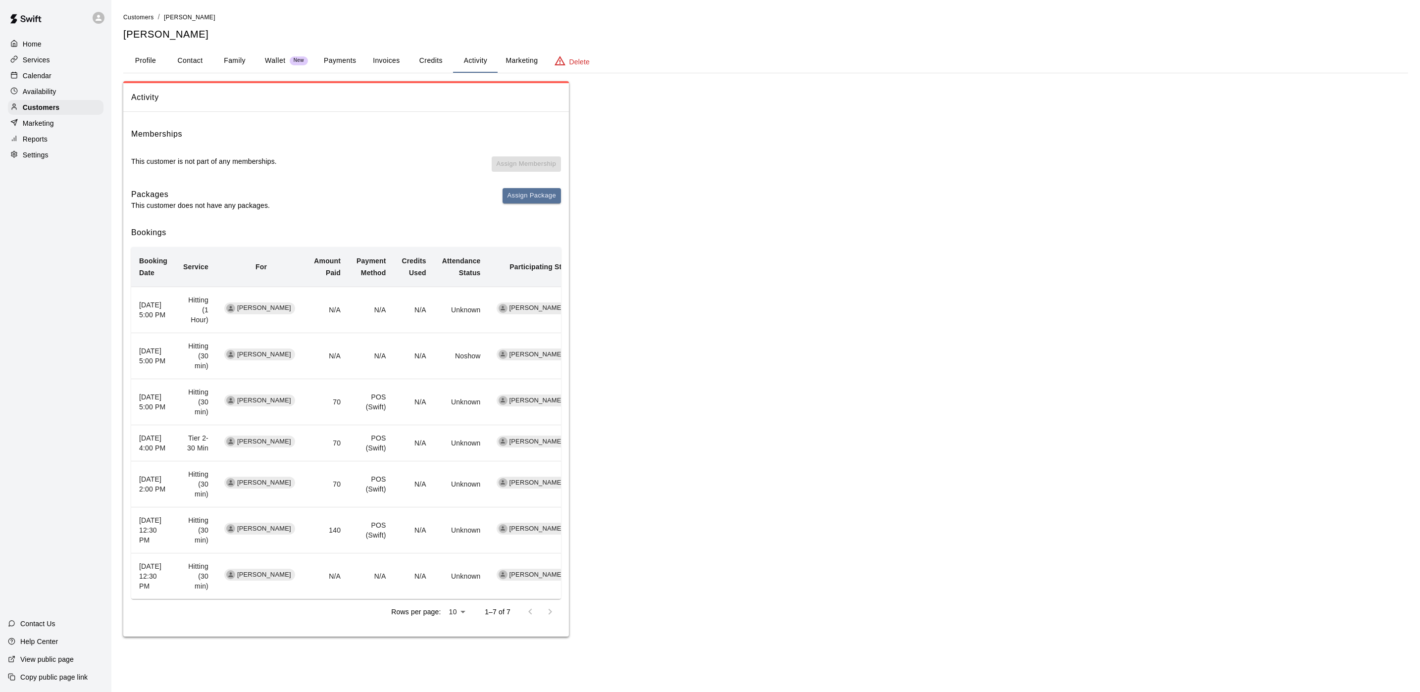
click at [61, 82] on div "Calendar" at bounding box center [56, 75] width 96 height 15
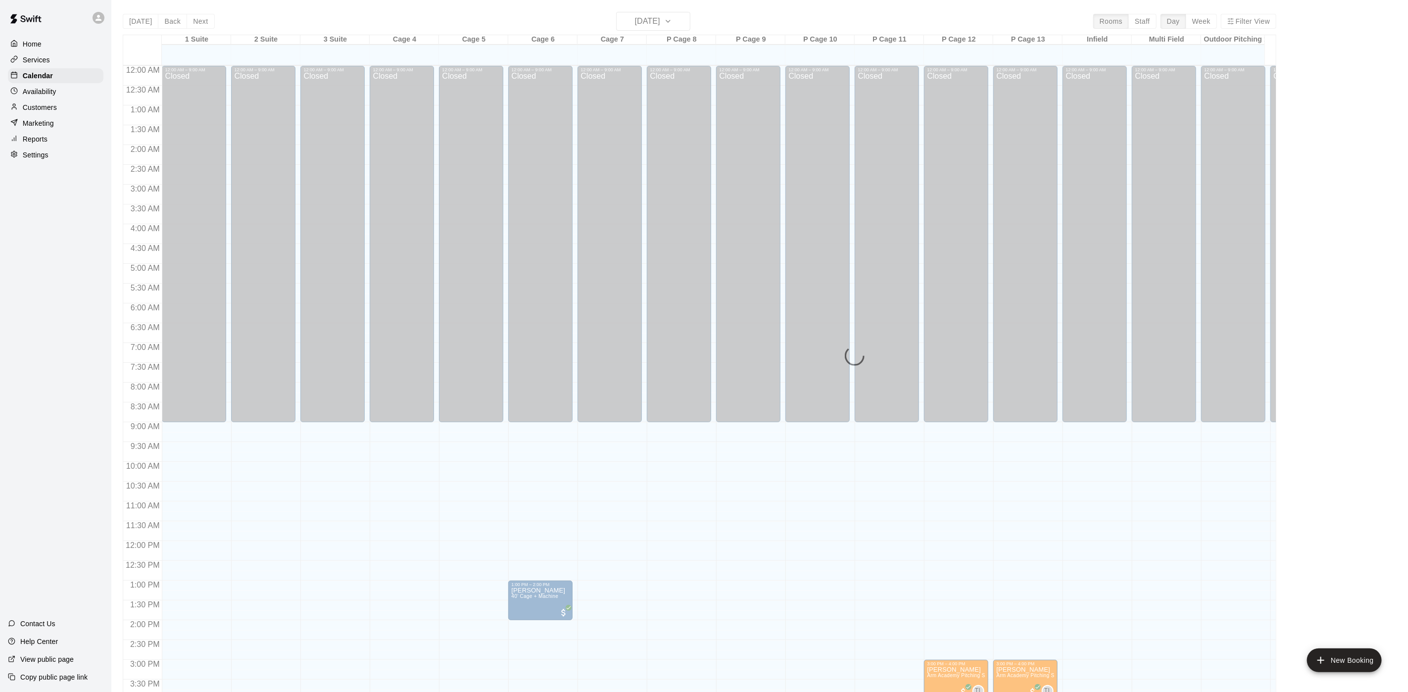
scroll to position [284, 0]
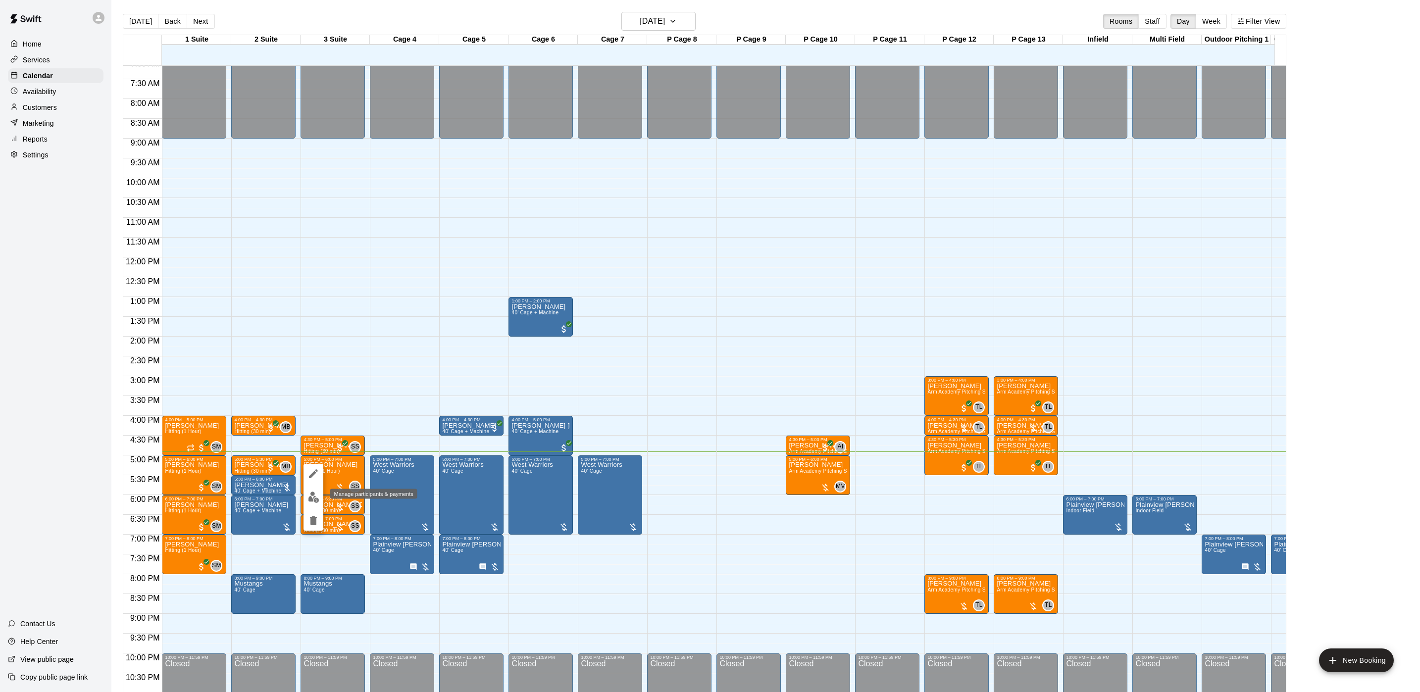
click at [316, 496] on img "edit" at bounding box center [313, 497] width 11 height 11
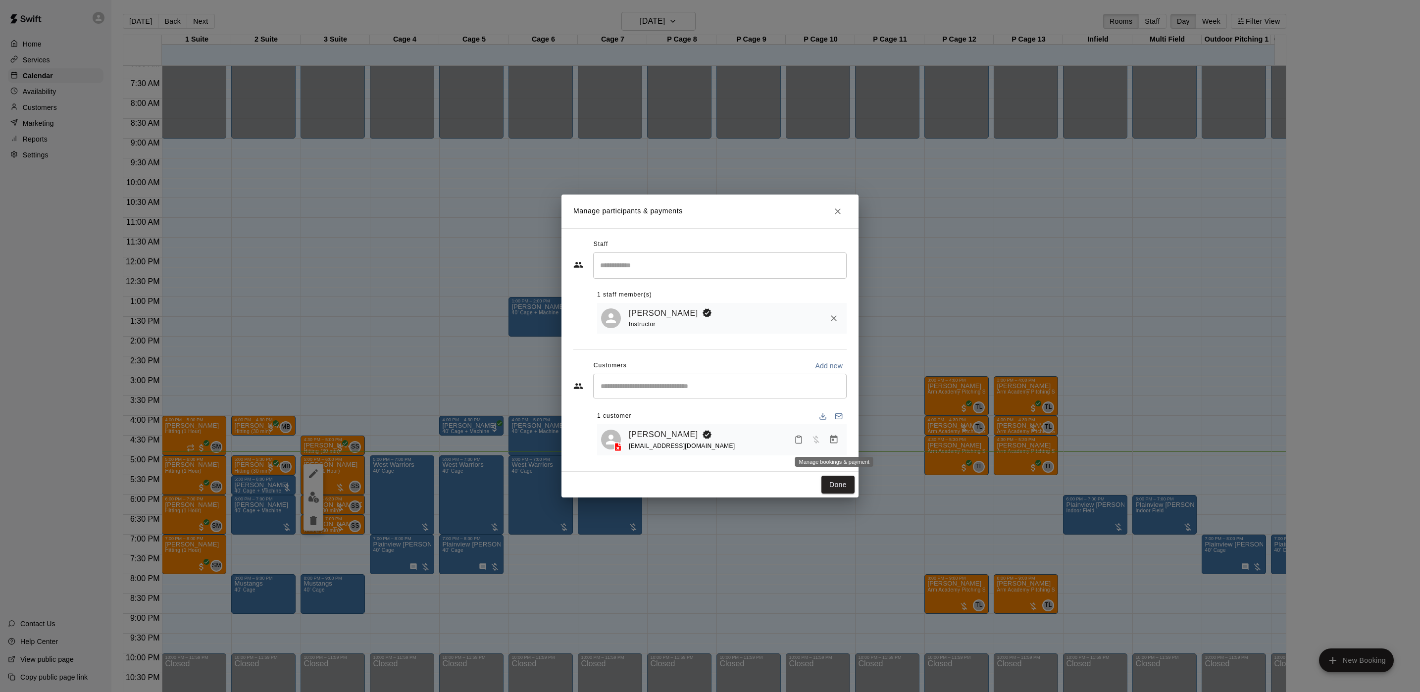
click at [833, 437] on icon "Manage bookings & payment" at bounding box center [833, 439] width 7 height 8
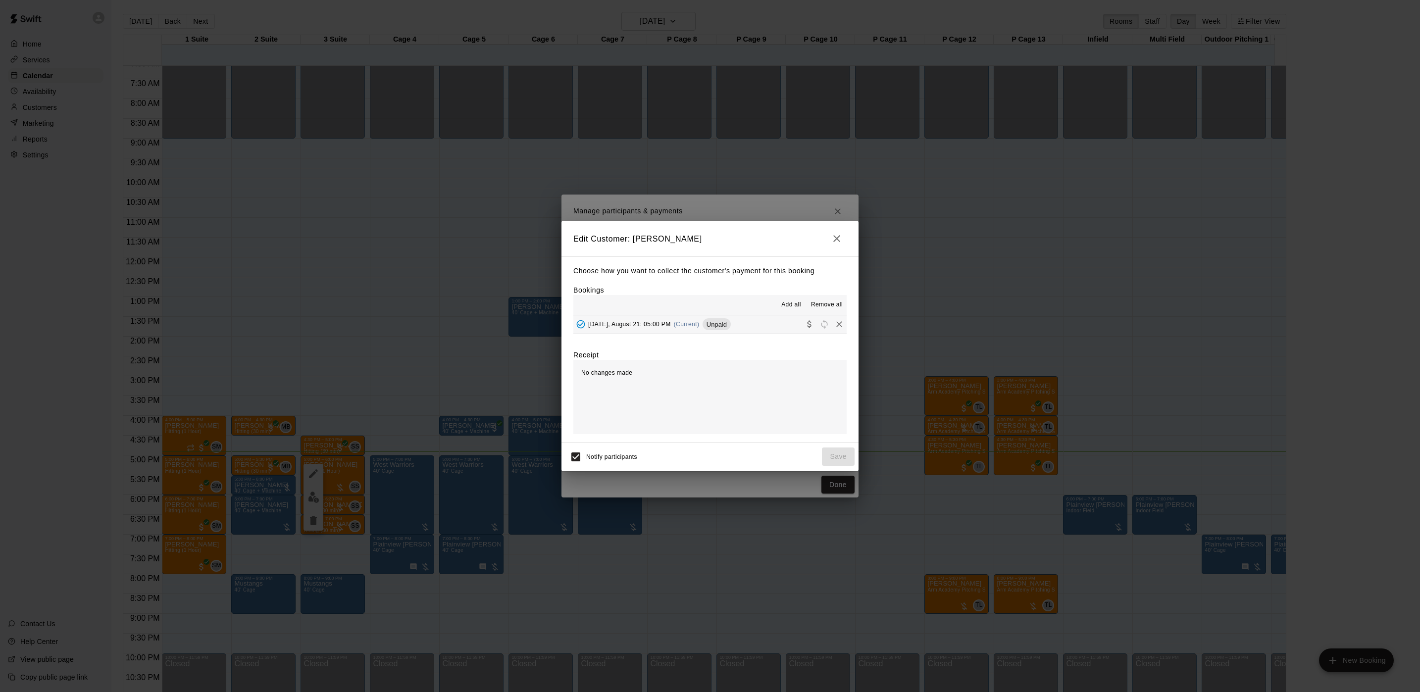
click at [711, 327] on span "Unpaid" at bounding box center [716, 324] width 28 height 7
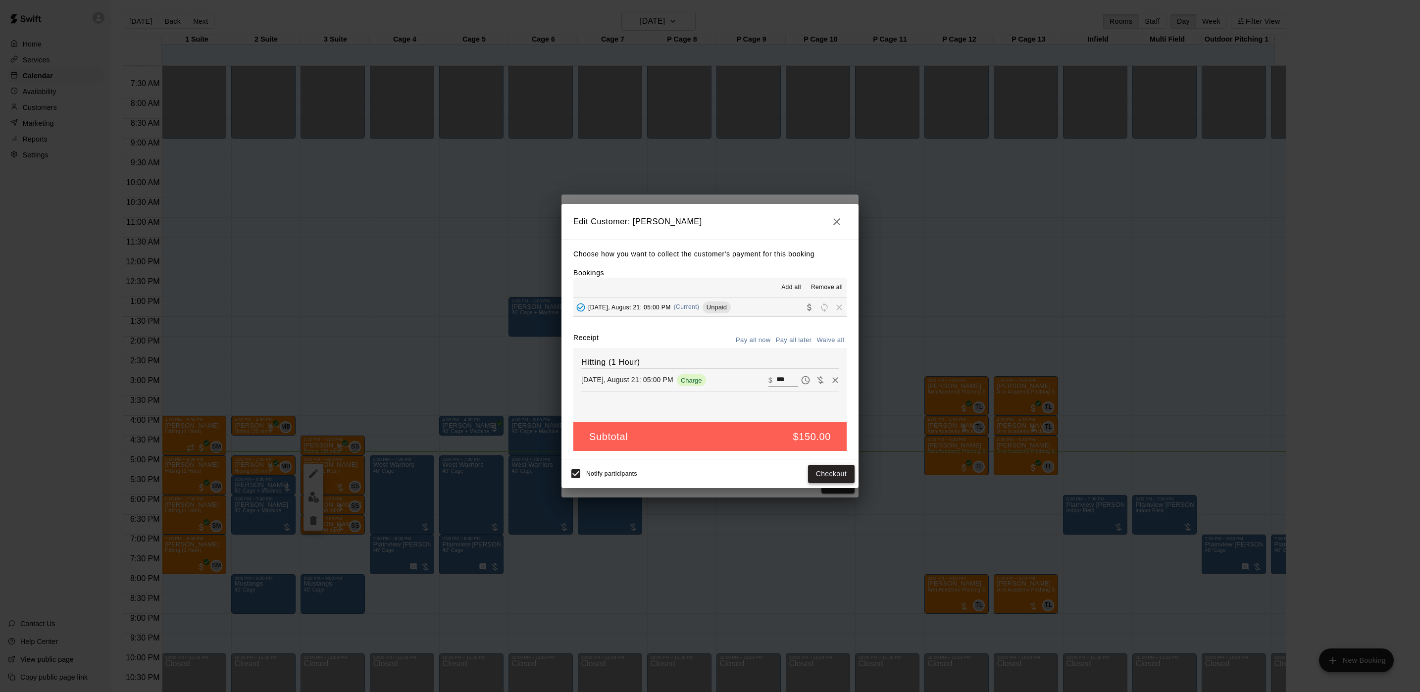
click at [831, 475] on button "Checkout" at bounding box center [831, 474] width 47 height 18
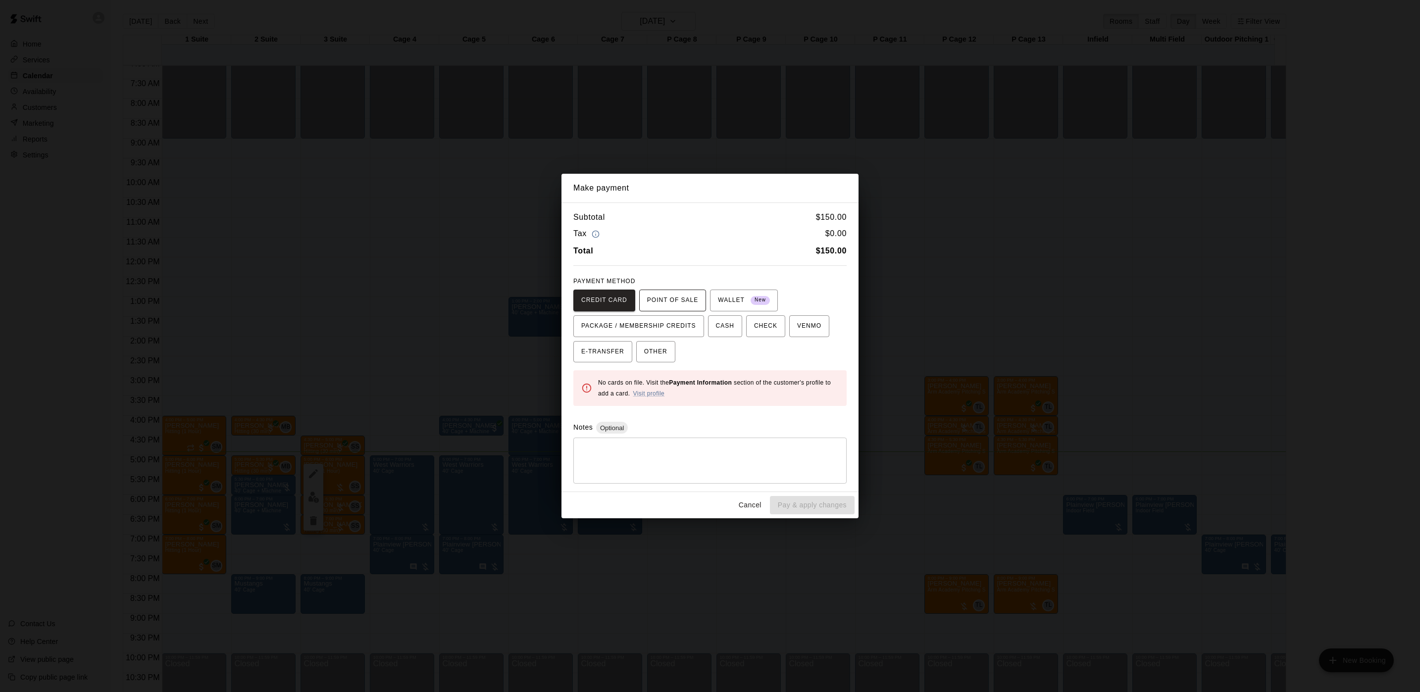
click at [653, 301] on span "POINT OF SALE" at bounding box center [672, 301] width 51 height 16
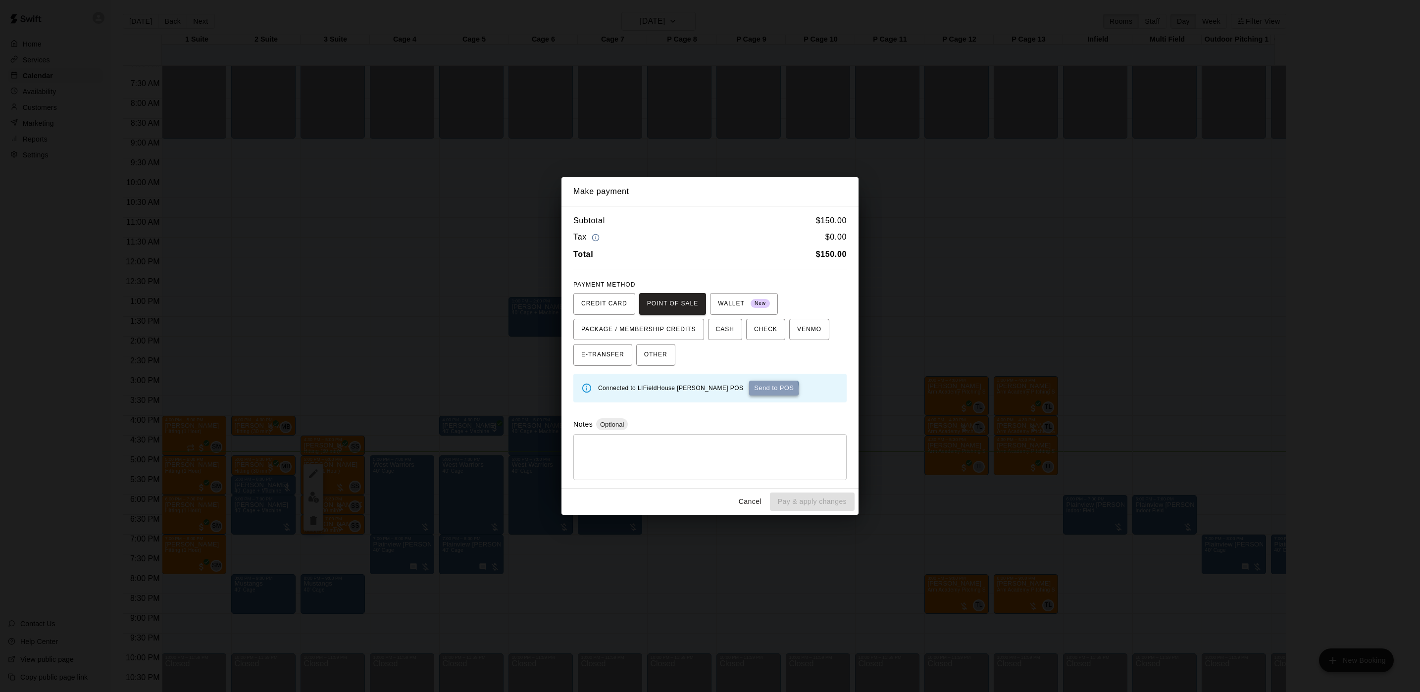
click at [749, 391] on button "Send to POS" at bounding box center [773, 388] width 49 height 15
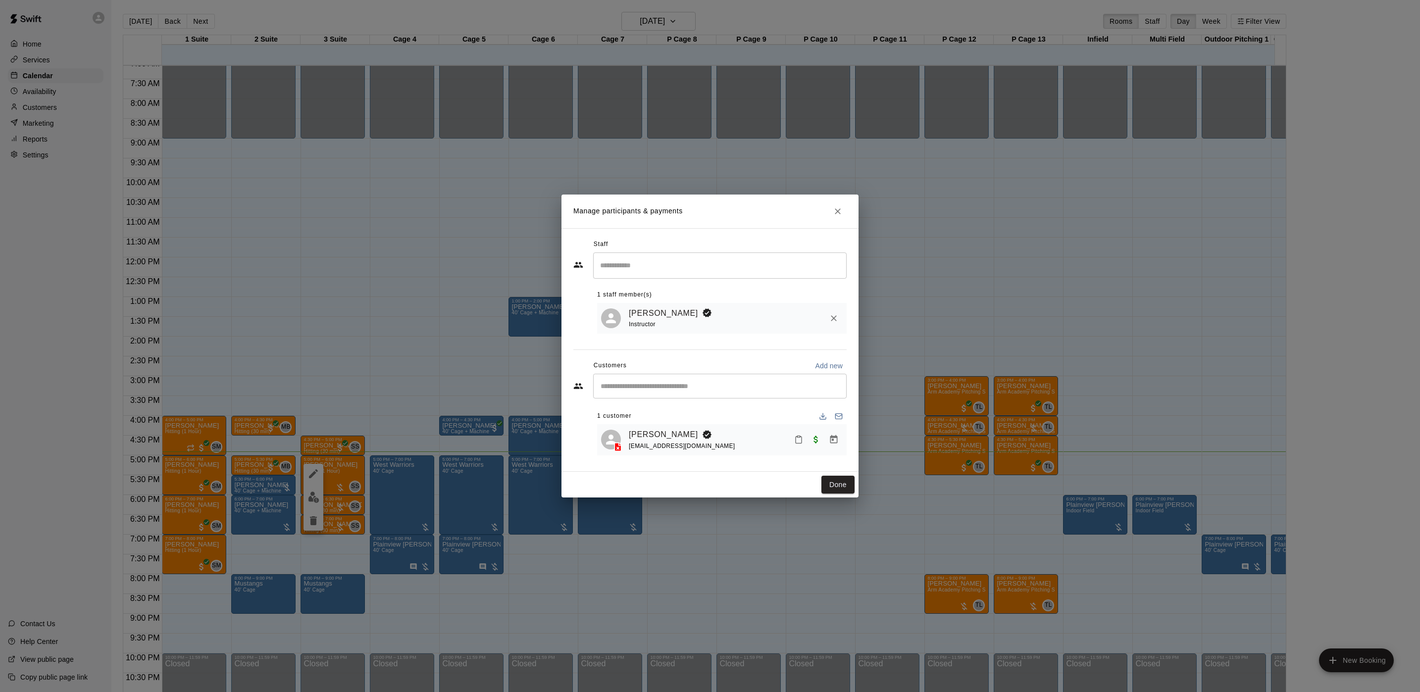
drag, startPoint x: 850, startPoint y: 483, endPoint x: 874, endPoint y: 432, distance: 56.2
click at [851, 483] on button "Done" at bounding box center [837, 485] width 33 height 18
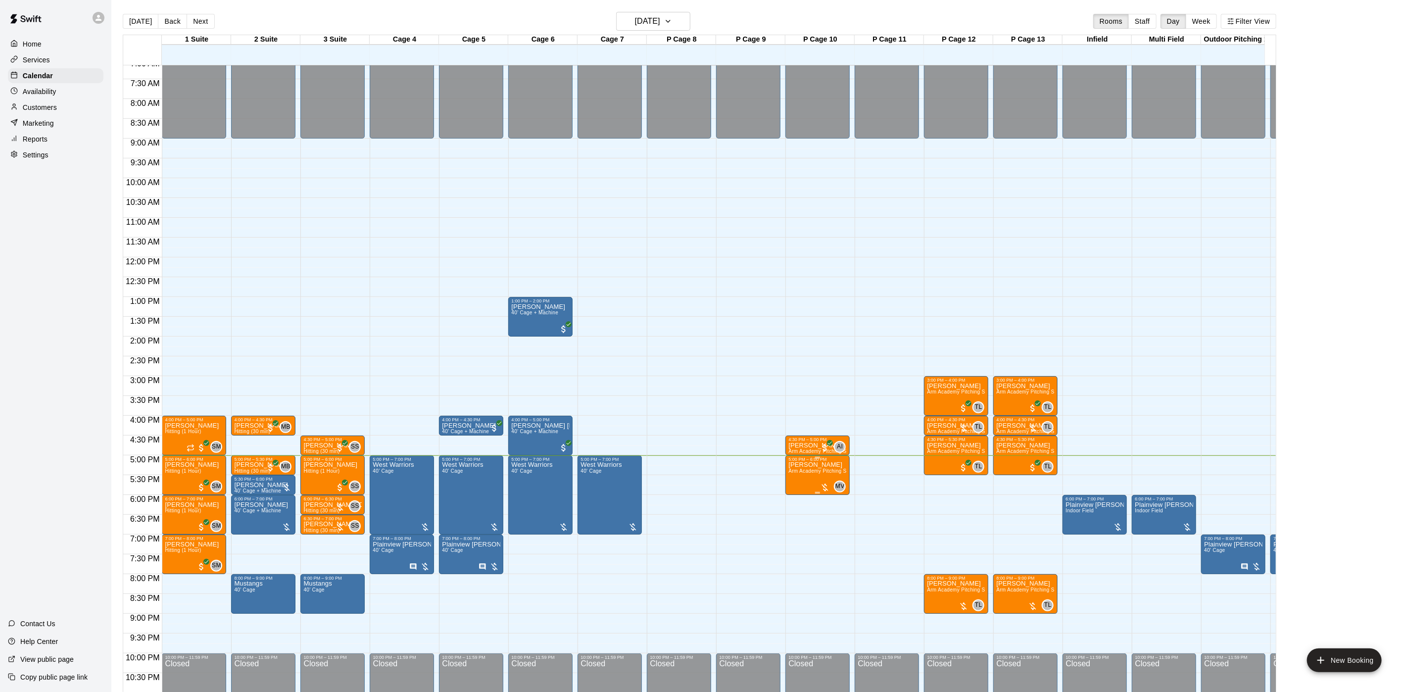
click at [793, 472] on span "Arm Academy Pitching Session 1 Hour - Pitching" at bounding box center [846, 470] width 115 height 5
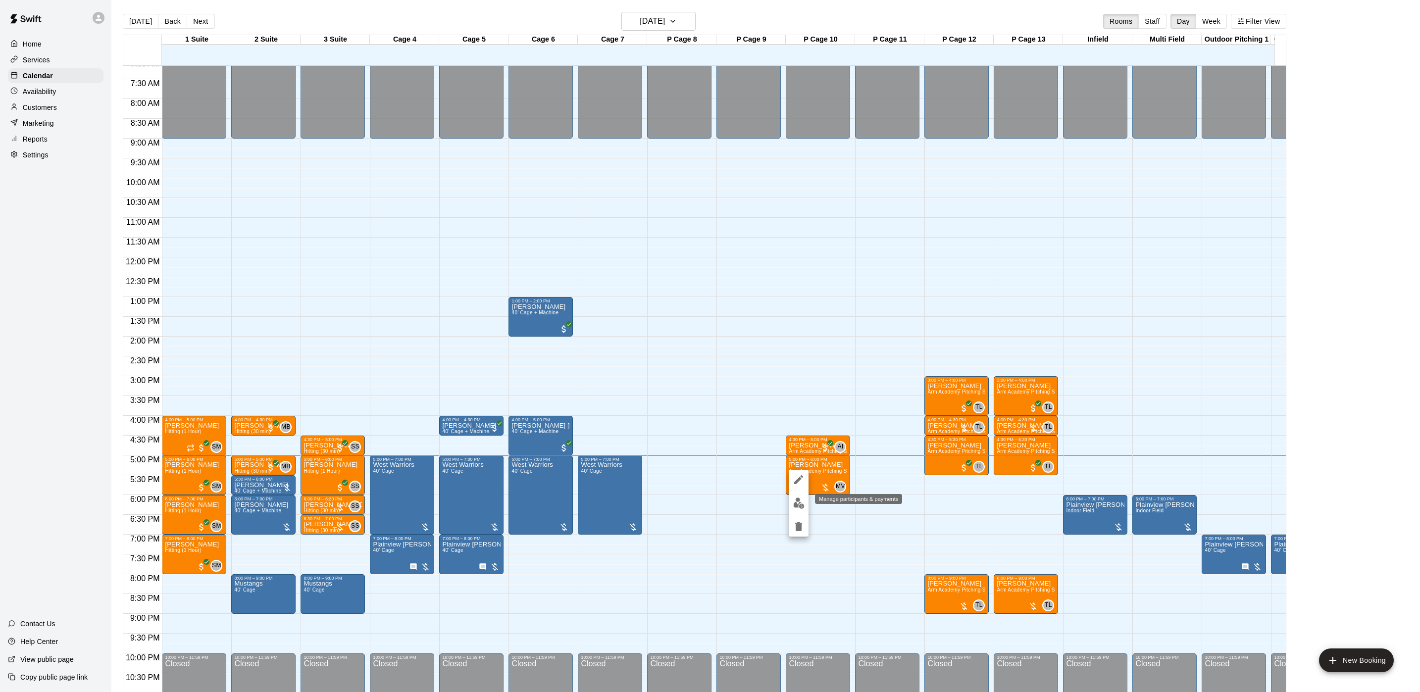
click at [796, 494] on button "edit" at bounding box center [799, 503] width 20 height 19
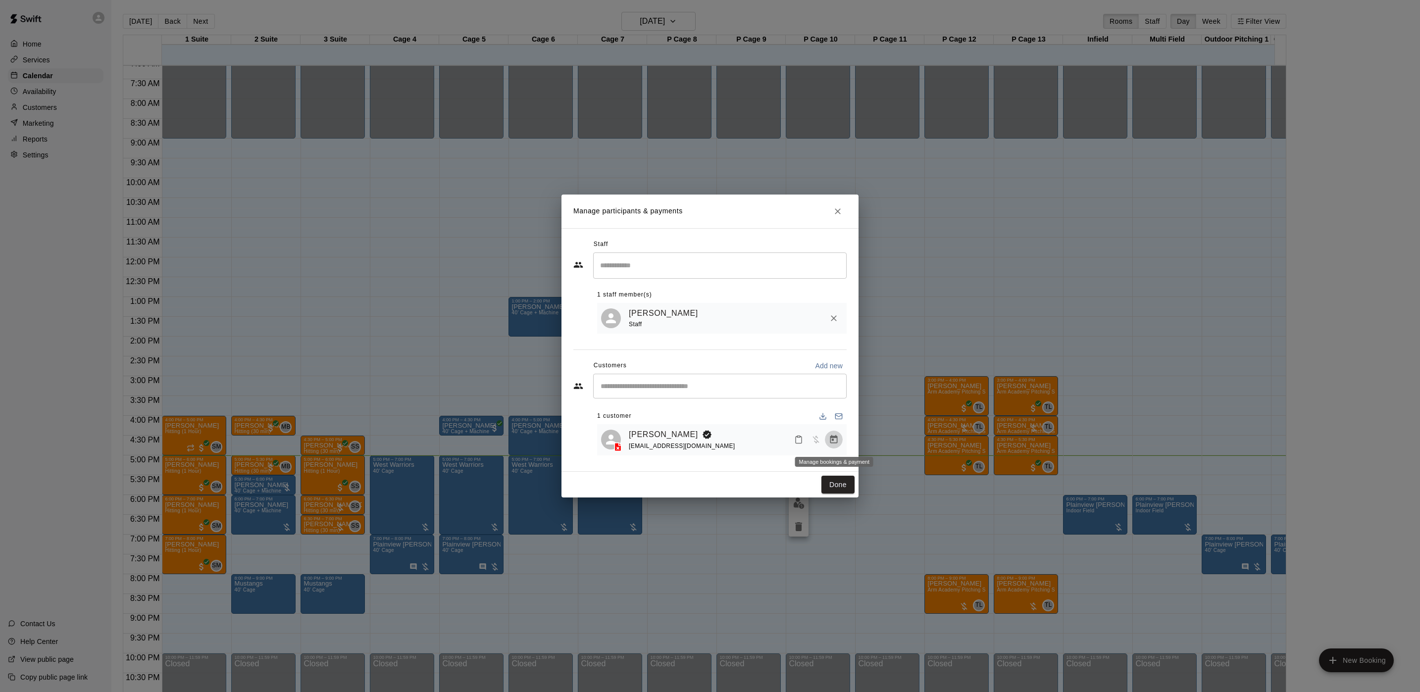
click at [830, 436] on icon "Manage bookings & payment" at bounding box center [834, 440] width 10 height 10
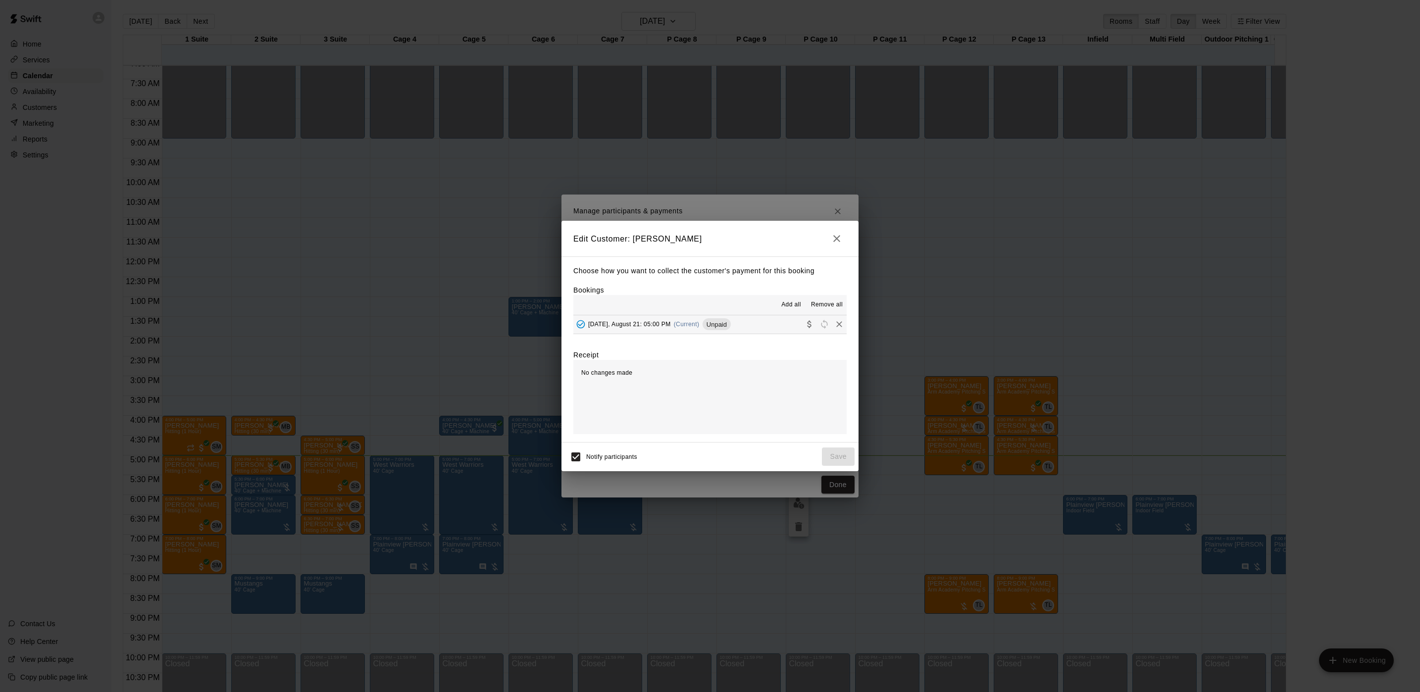
click at [712, 336] on div "Choose how you want to collect the customer's payment for this booking Bookings…" at bounding box center [709, 349] width 297 height 186
click at [719, 328] on span "Unpaid" at bounding box center [716, 324] width 28 height 7
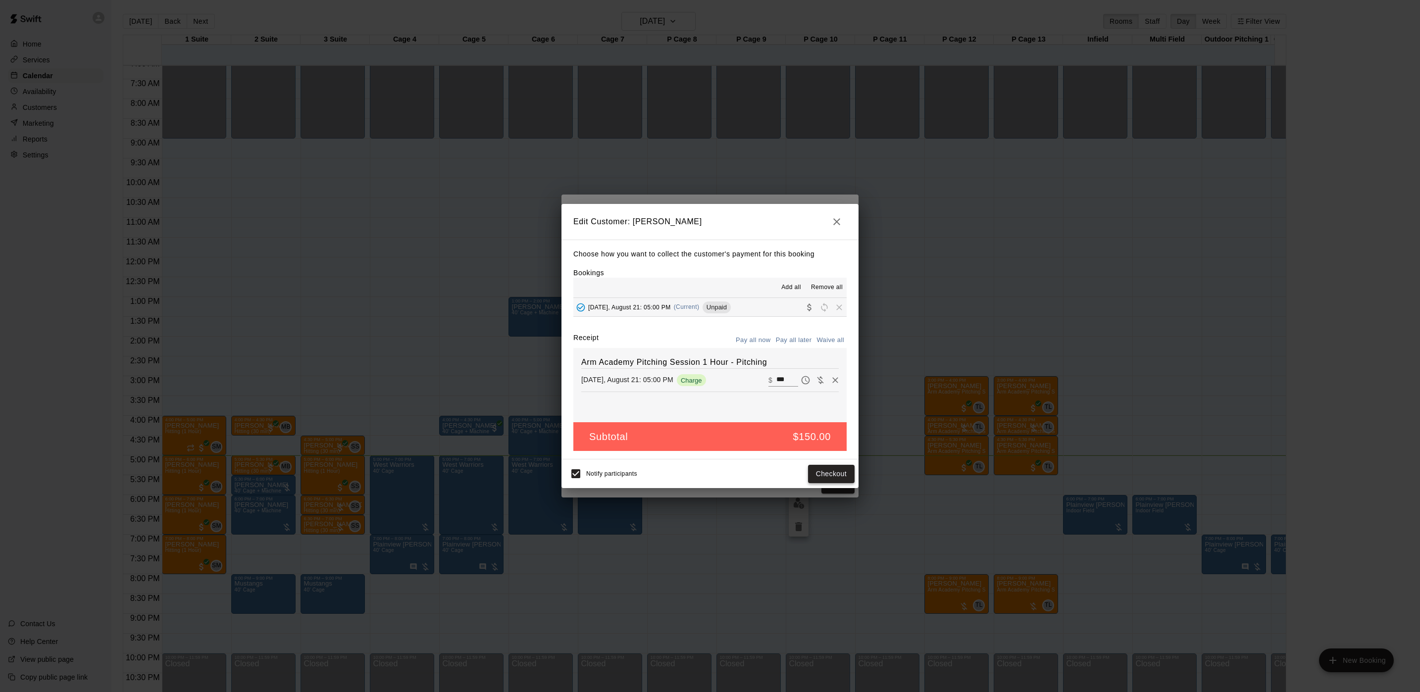
click at [823, 476] on button "Checkout" at bounding box center [831, 474] width 47 height 18
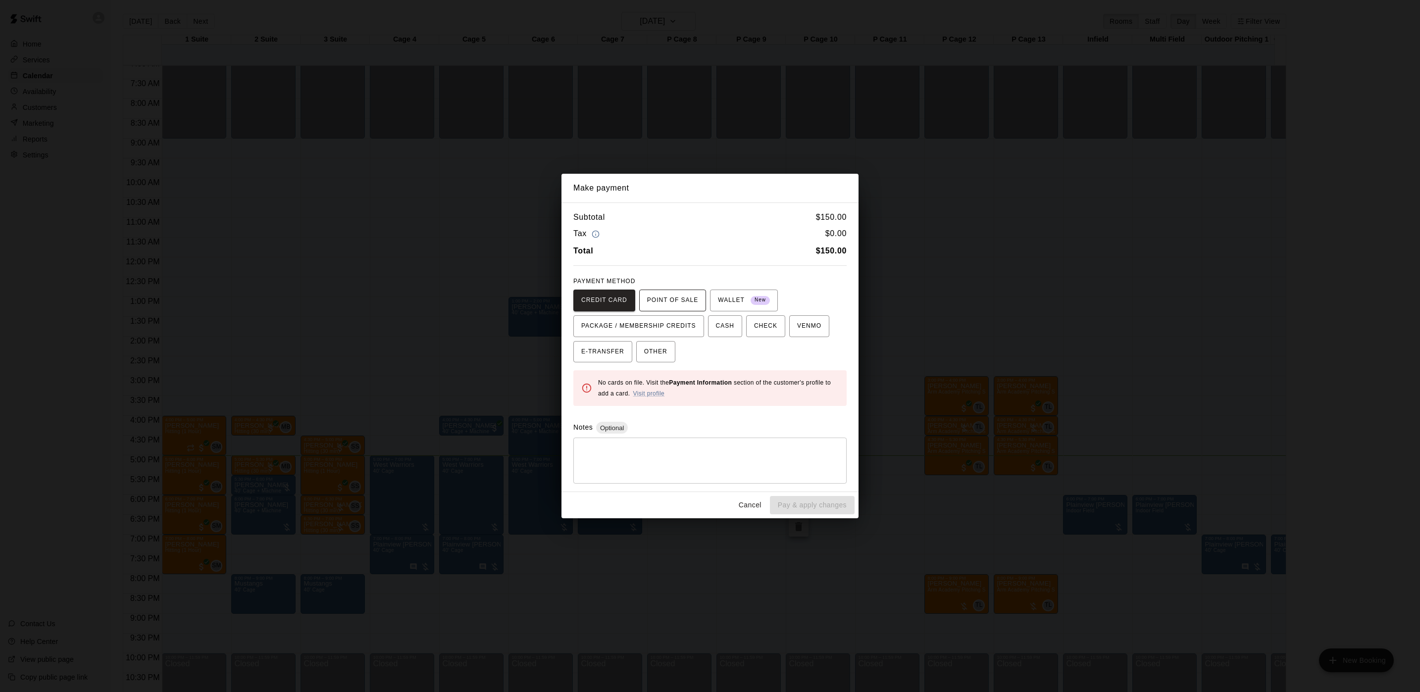
click at [691, 306] on span "POINT OF SALE" at bounding box center [672, 301] width 51 height 16
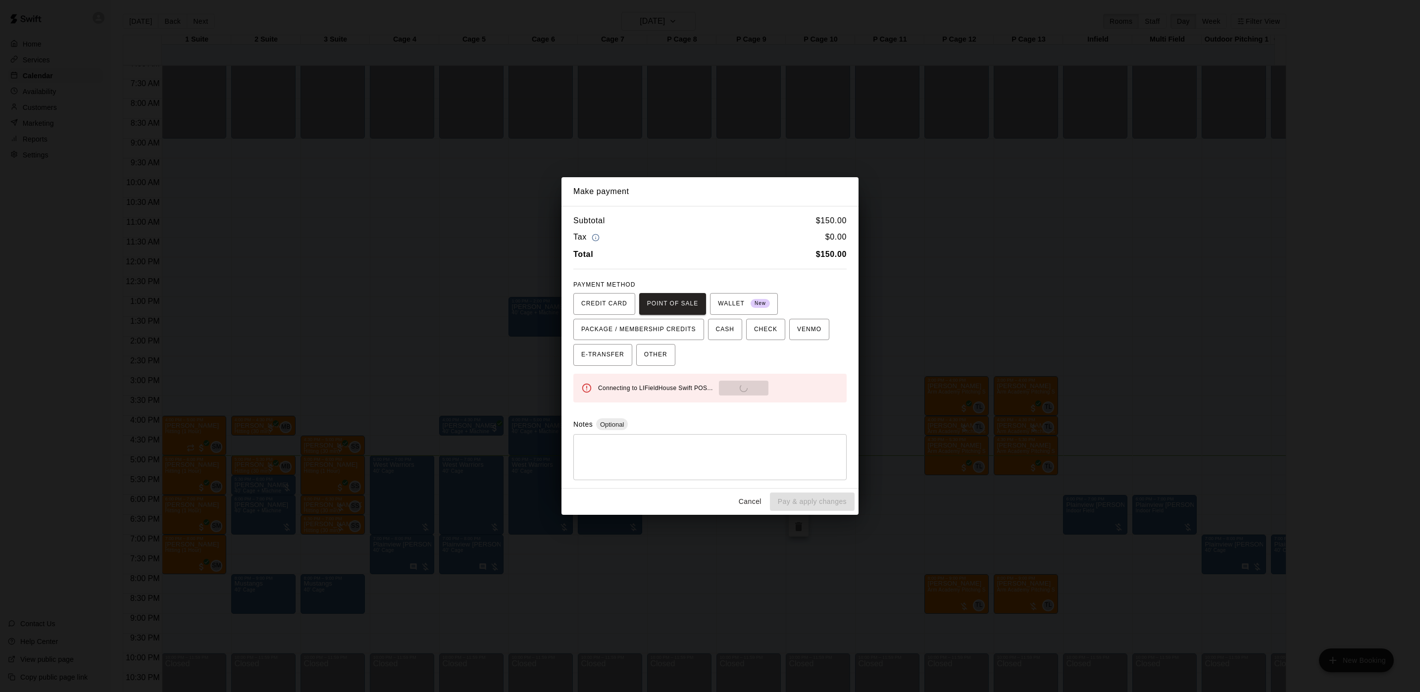
click at [725, 385] on div "Connecting to LIFieldHouse Swift POS... Send to POS" at bounding box center [718, 388] width 241 height 15
click at [725, 385] on button "Send to POS" at bounding box center [743, 388] width 49 height 15
click at [725, 385] on div "Creating payment... Send to POS" at bounding box center [718, 388] width 241 height 15
click at [753, 348] on div "CREDIT CARD POINT OF SALE WALLET New PACKAGE / MEMBERSHIP CREDITS CASH CHECK VE…" at bounding box center [709, 329] width 273 height 73
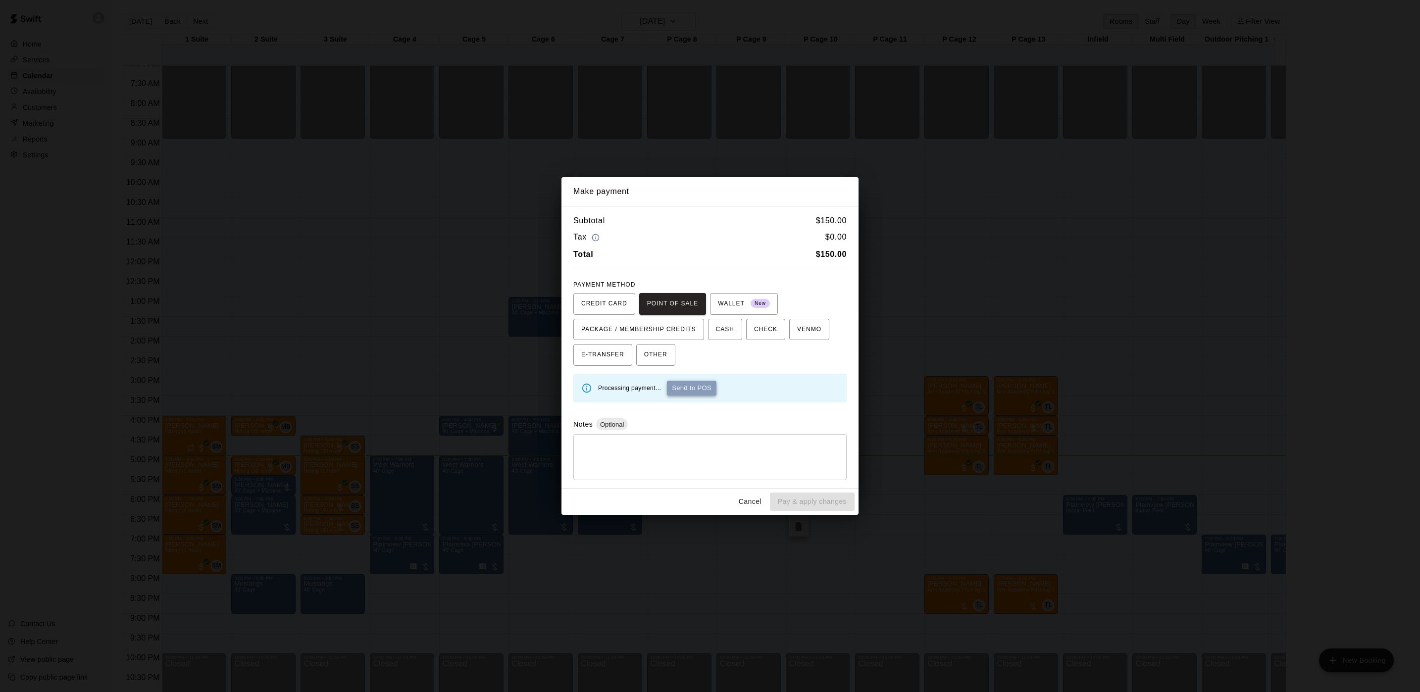
click at [702, 390] on button "Send to POS" at bounding box center [691, 388] width 49 height 15
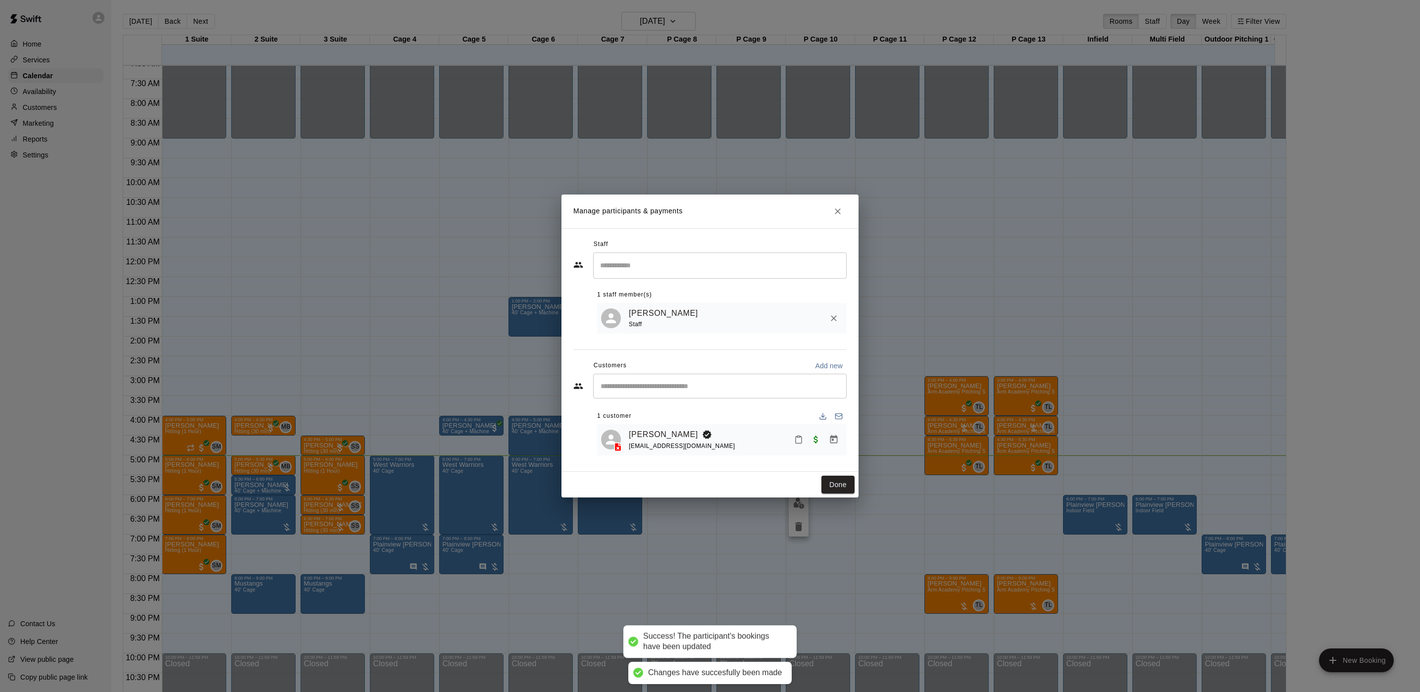
drag, startPoint x: 847, startPoint y: 489, endPoint x: 520, endPoint y: 144, distance: 475.1
click at [846, 489] on button "Done" at bounding box center [837, 485] width 33 height 18
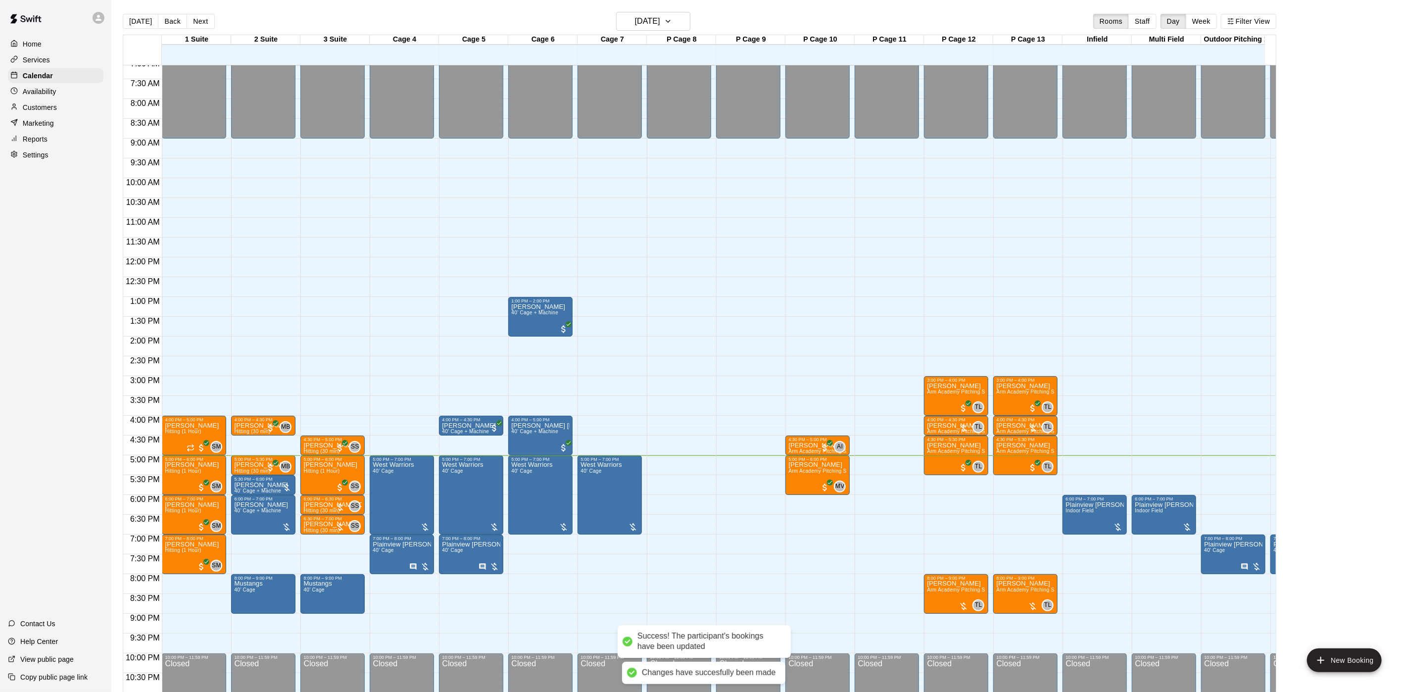
click at [63, 111] on div "Customers" at bounding box center [56, 107] width 96 height 15
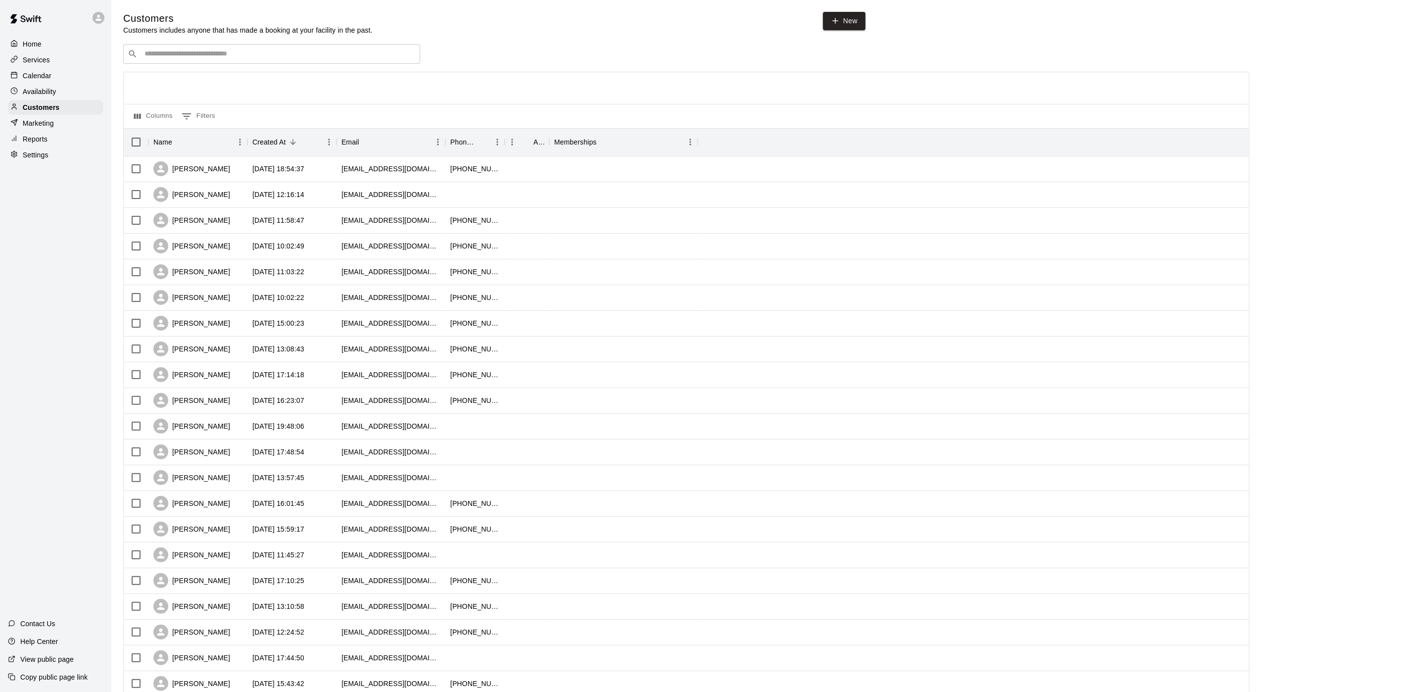
click at [155, 63] on div "​ ​" at bounding box center [271, 54] width 297 height 20
type input "**********"
click at [195, 64] on div "**********" at bounding box center [271, 54] width 297 height 20
click at [197, 79] on p "Logan Gersbeck" at bounding box center [181, 76] width 60 height 10
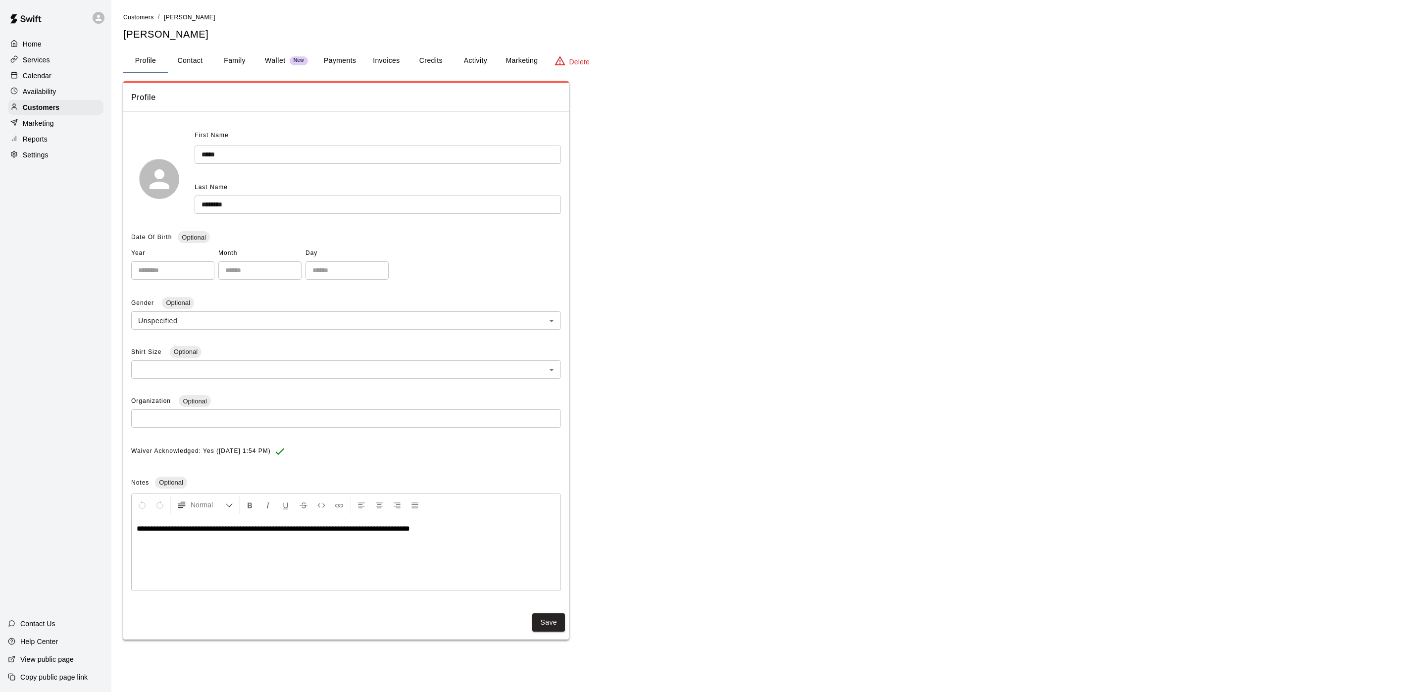
drag, startPoint x: 345, startPoint y: 48, endPoint x: 344, endPoint y: 59, distance: 11.9
click at [345, 48] on div "**********" at bounding box center [765, 326] width 1285 height 628
click at [344, 59] on button "Payments" at bounding box center [340, 61] width 48 height 24
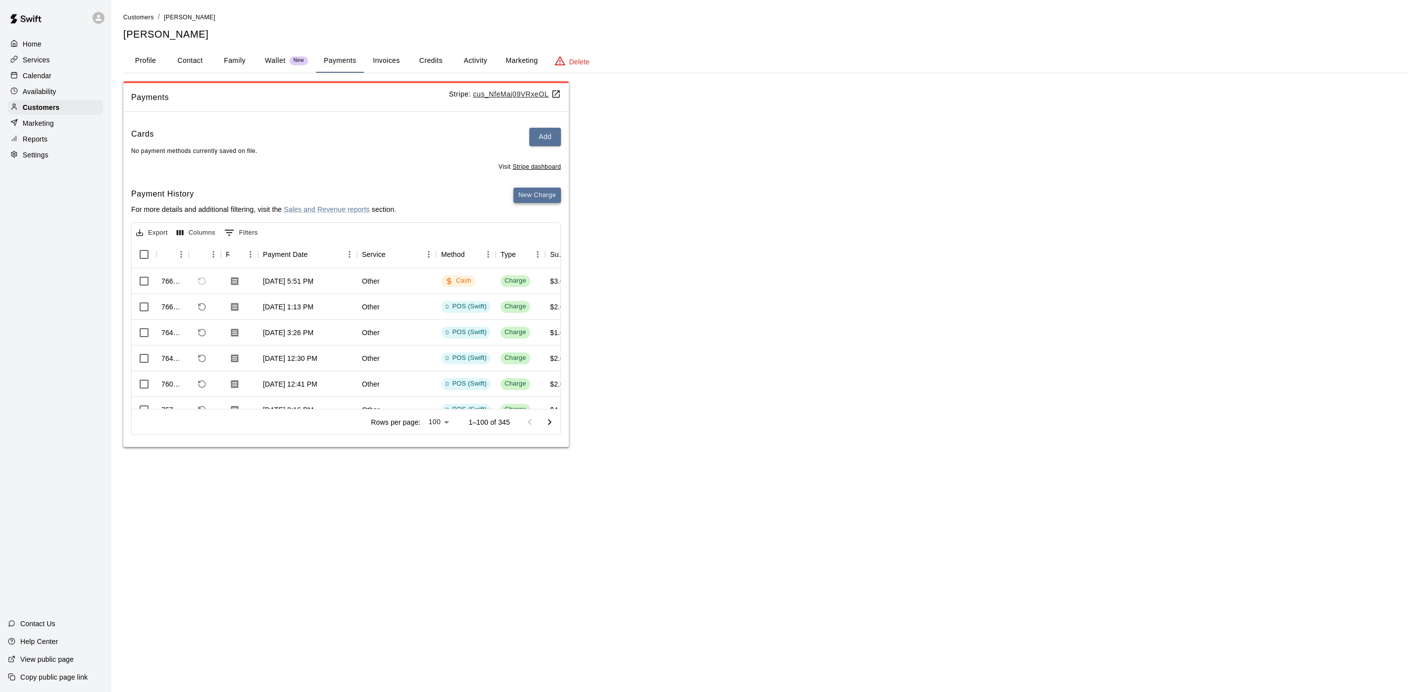
click at [536, 196] on button "New Charge" at bounding box center [537, 195] width 48 height 15
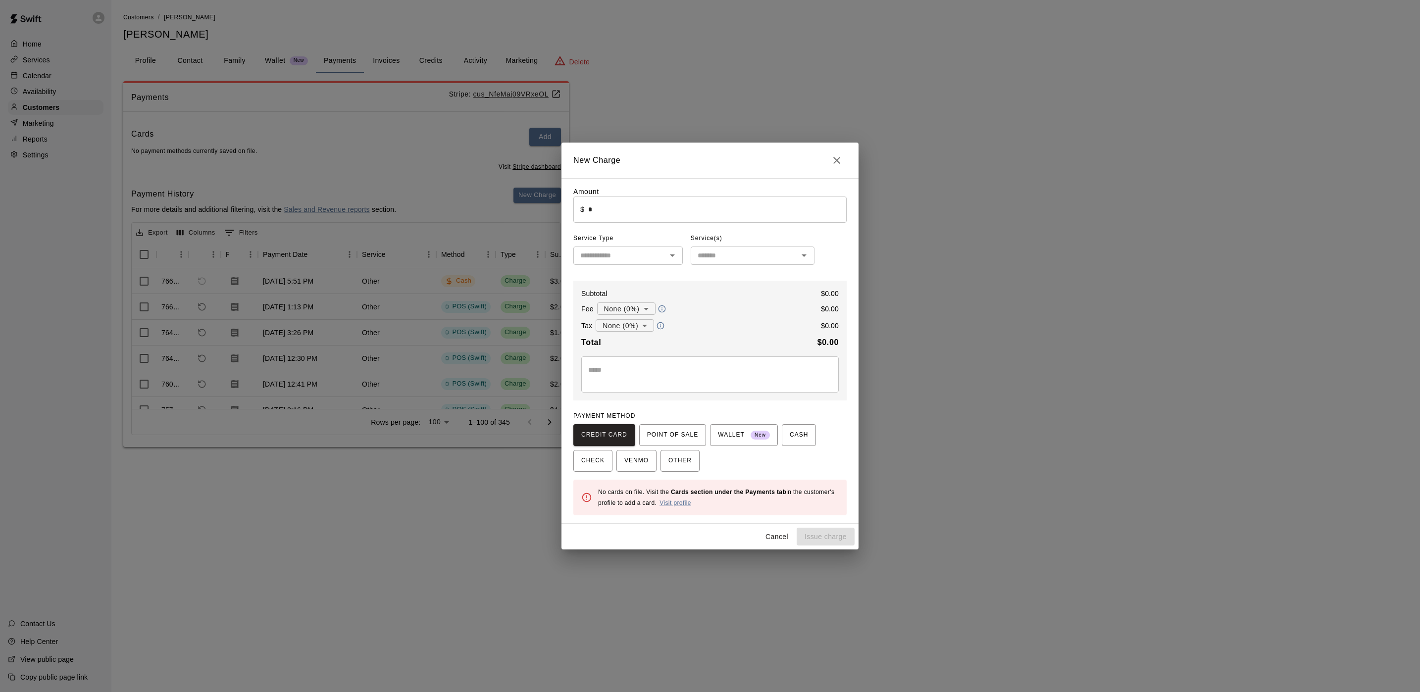
click at [622, 225] on div "Amount ​ $ * ​ Service Type ​ Service(s) ​ Subtotal $ 0.00 Fee None (0%) * ​ $ …" at bounding box center [709, 351] width 273 height 329
type input "****"
click at [663, 378] on textarea at bounding box center [710, 375] width 244 height 20
type textarea "**********"
click at [790, 428] on span "CASH" at bounding box center [799, 435] width 18 height 16
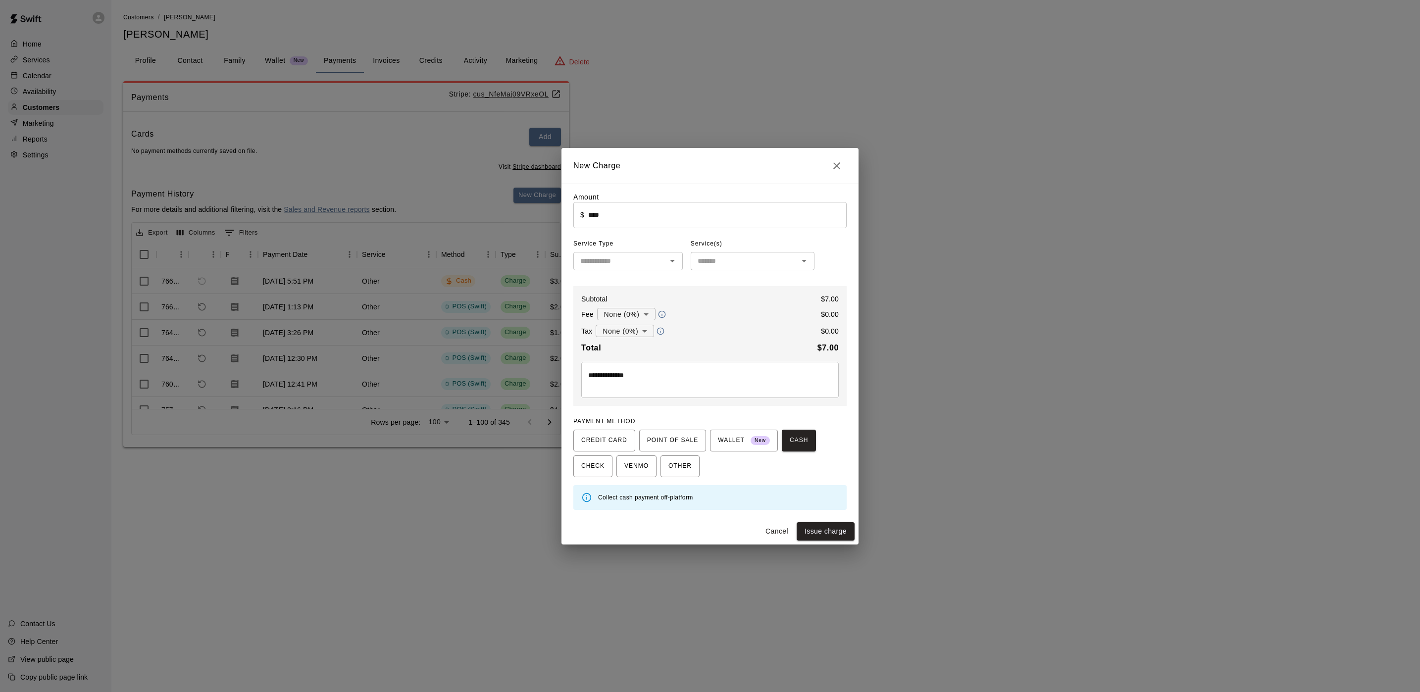
click at [836, 542] on div "Cancel Issue charge" at bounding box center [709, 531] width 297 height 26
click at [835, 532] on button "Issue charge" at bounding box center [825, 531] width 58 height 18
type input "*"
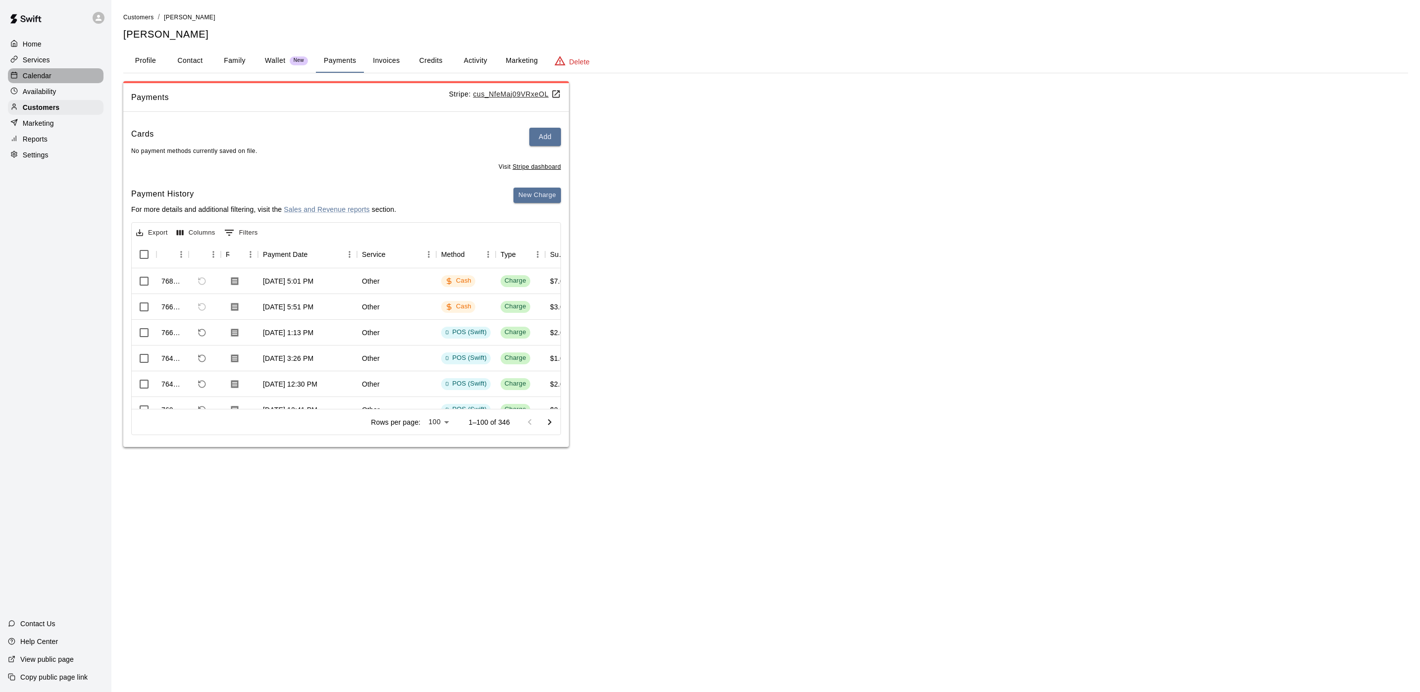
click at [55, 78] on div "Calendar" at bounding box center [56, 75] width 96 height 15
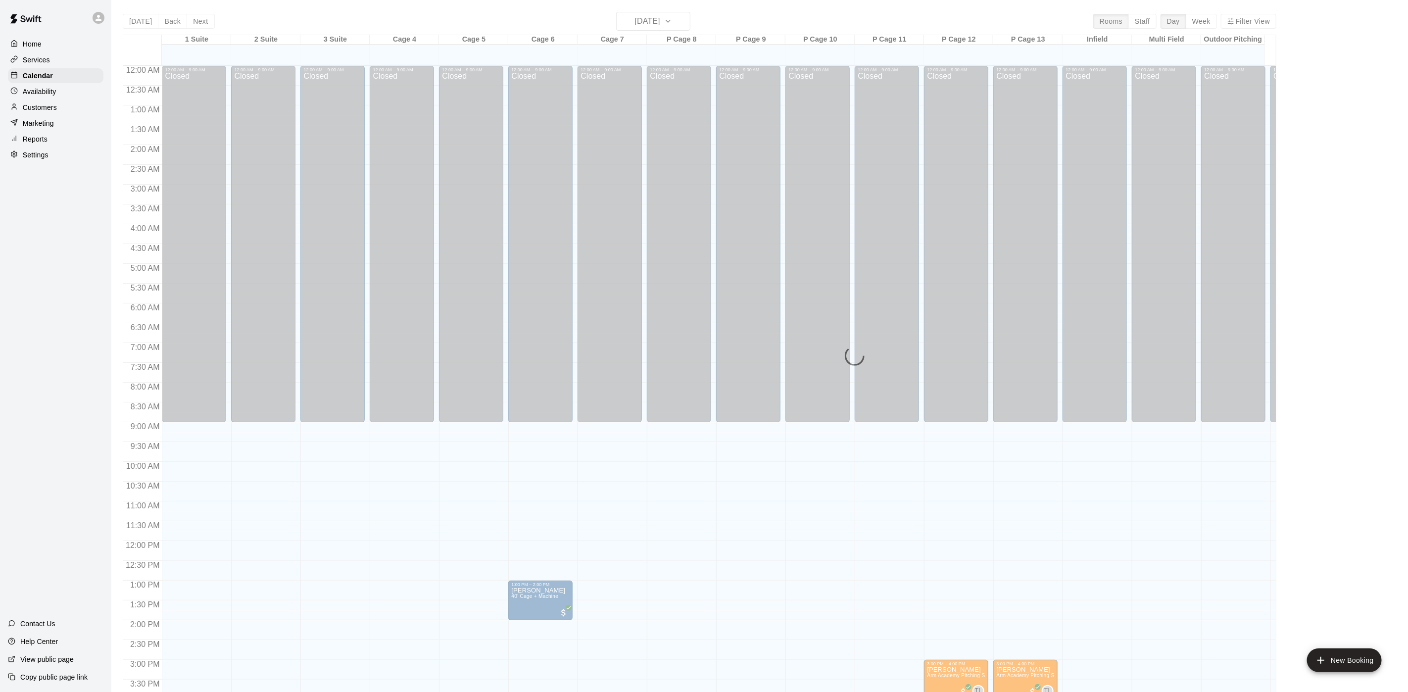
scroll to position [284, 0]
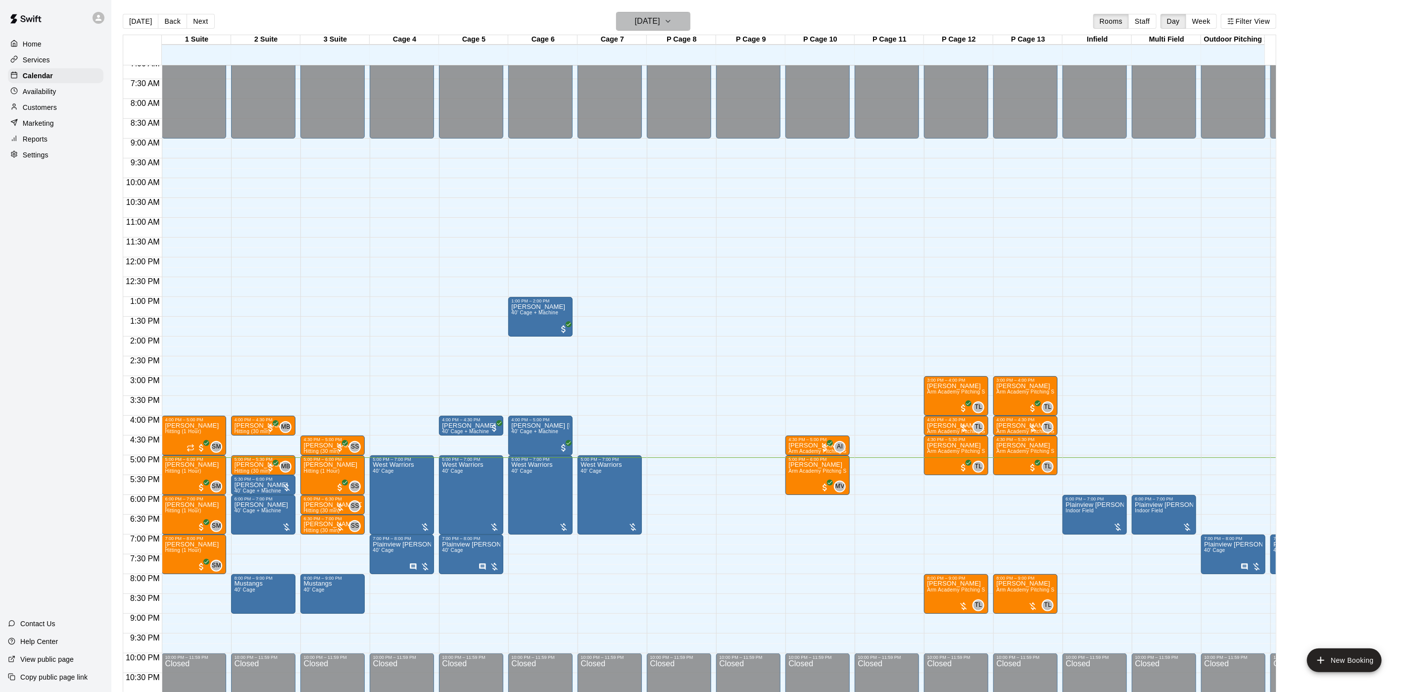
click at [658, 20] on h6 "Thursday Aug 21" at bounding box center [647, 21] width 25 height 14
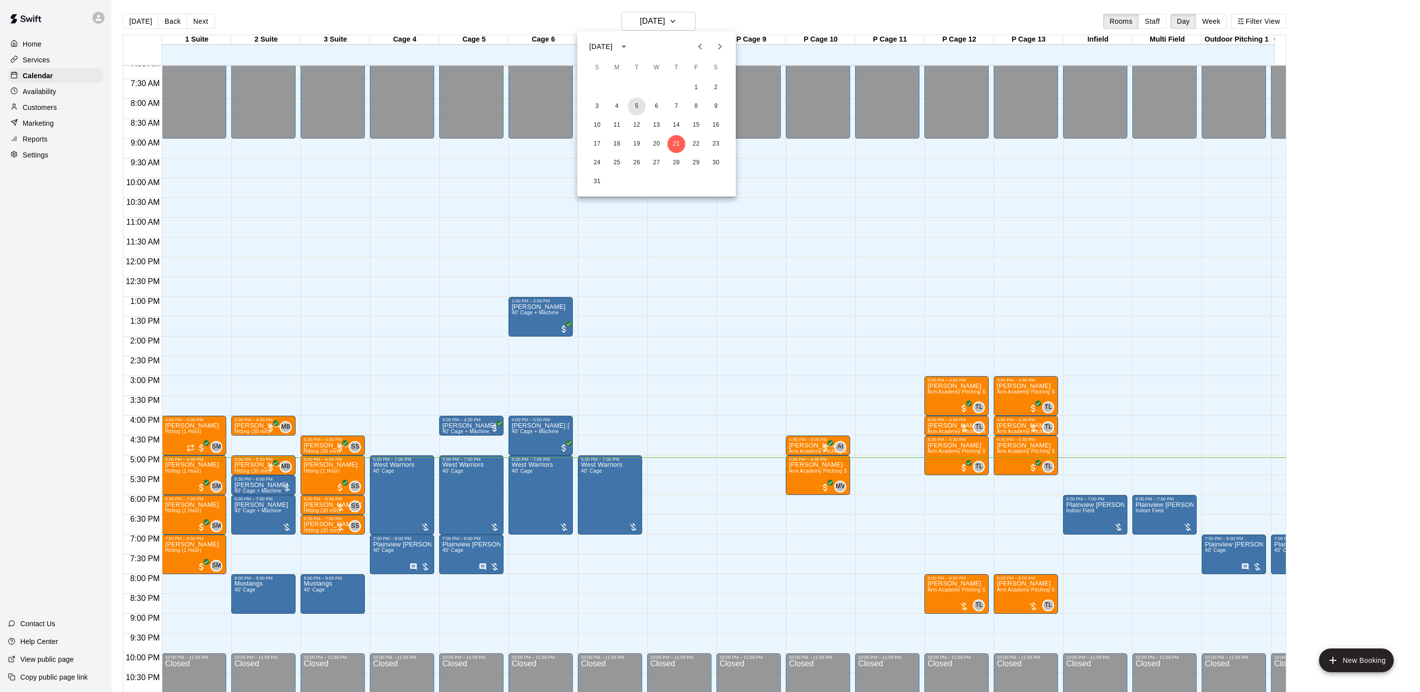
drag, startPoint x: 633, startPoint y: 107, endPoint x: 664, endPoint y: 83, distance: 39.9
click at [664, 83] on div "1 2 3 4 5 6 7 8 9 10 11 12 13 14 15 16 17 18 19 20 21 22 23 24 25 26 27 28 29 3…" at bounding box center [656, 135] width 158 height 114
click at [635, 168] on button "26" at bounding box center [637, 163] width 18 height 18
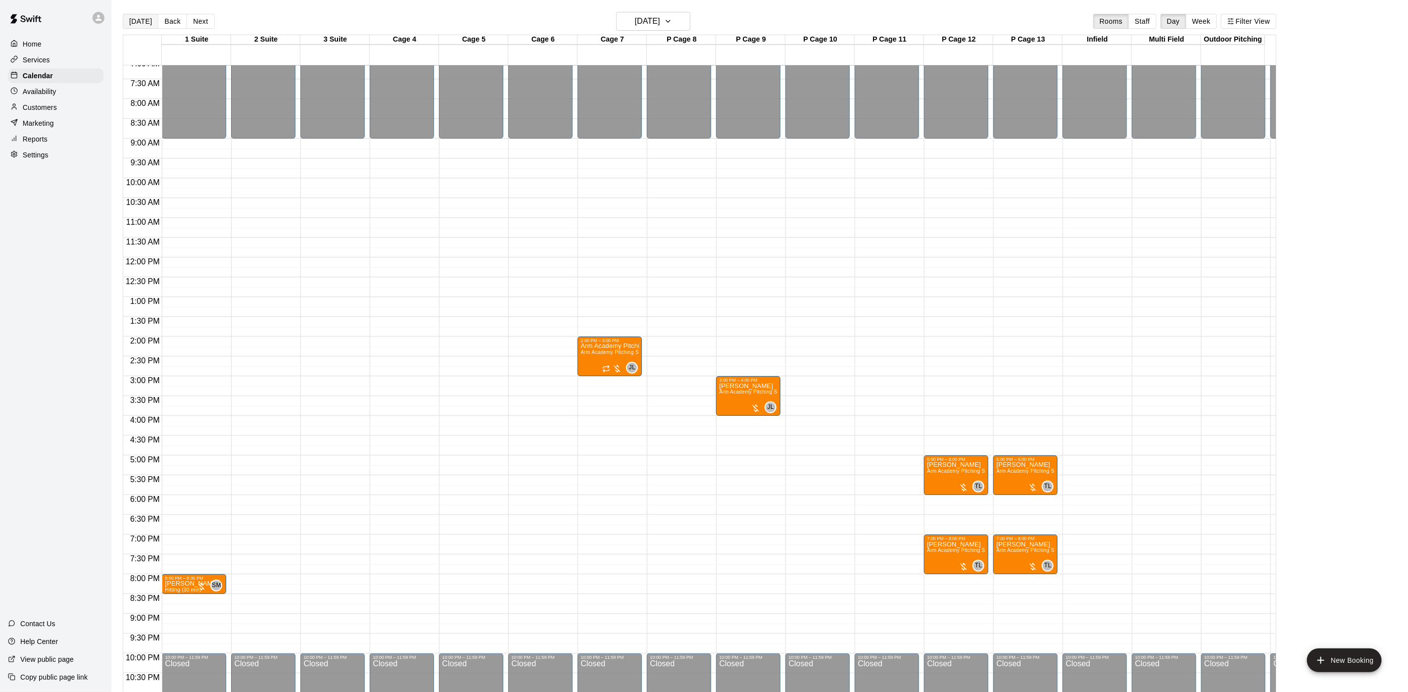
click at [147, 18] on button "[DATE]" at bounding box center [141, 21] width 36 height 15
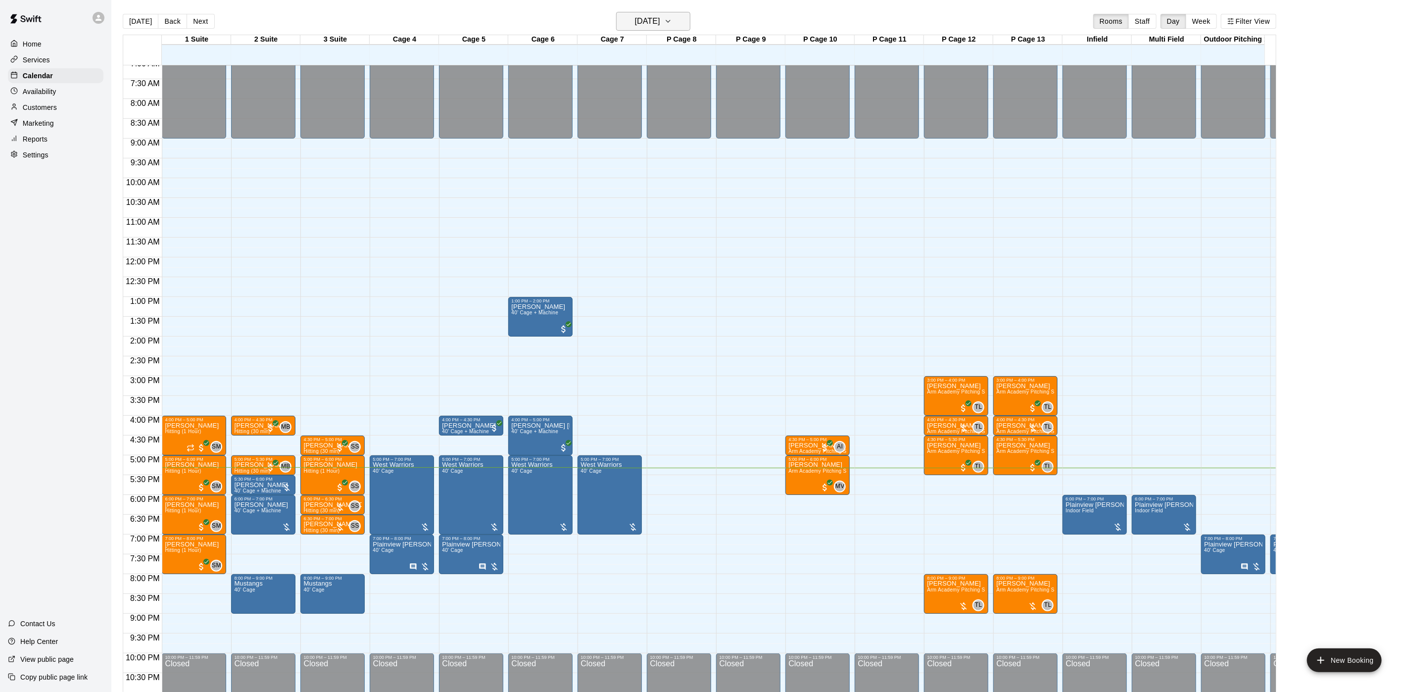
click at [672, 26] on icon "button" at bounding box center [668, 21] width 8 height 12
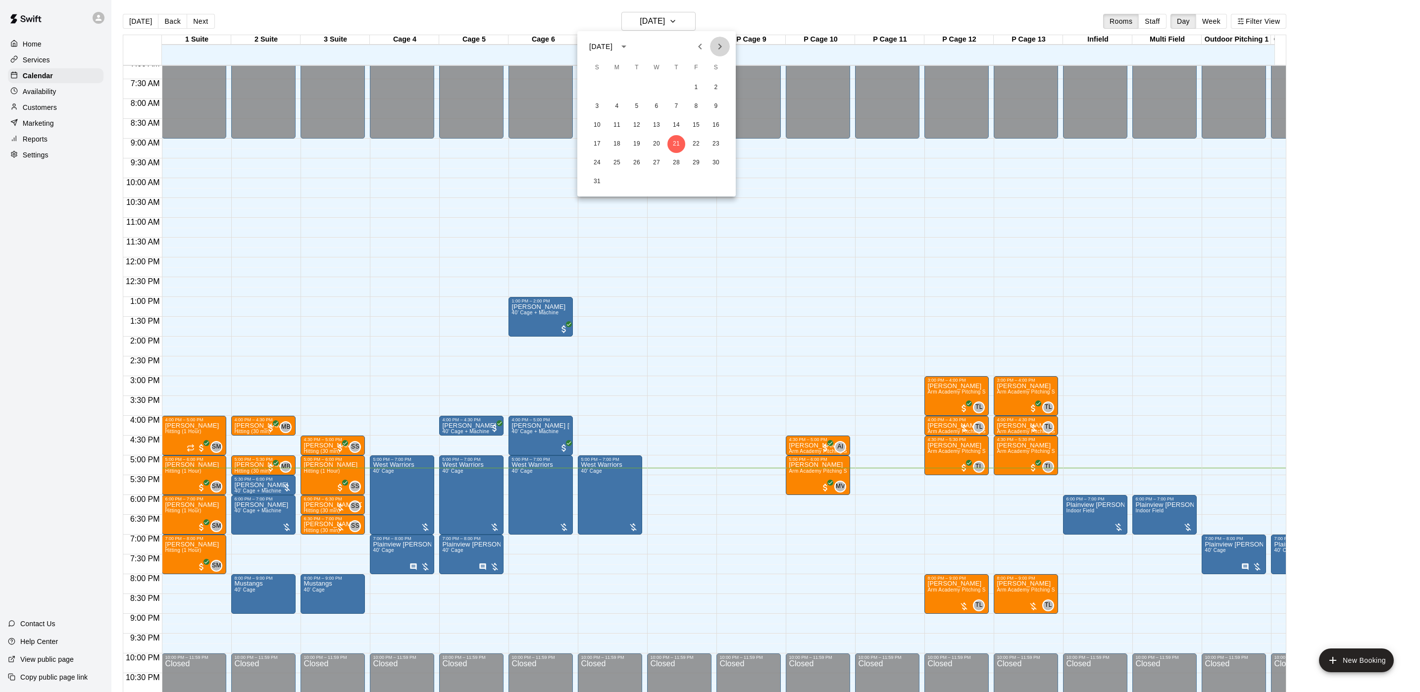
click at [719, 43] on icon "Next month" at bounding box center [720, 47] width 12 height 12
click at [46, 125] on div at bounding box center [710, 346] width 1420 height 692
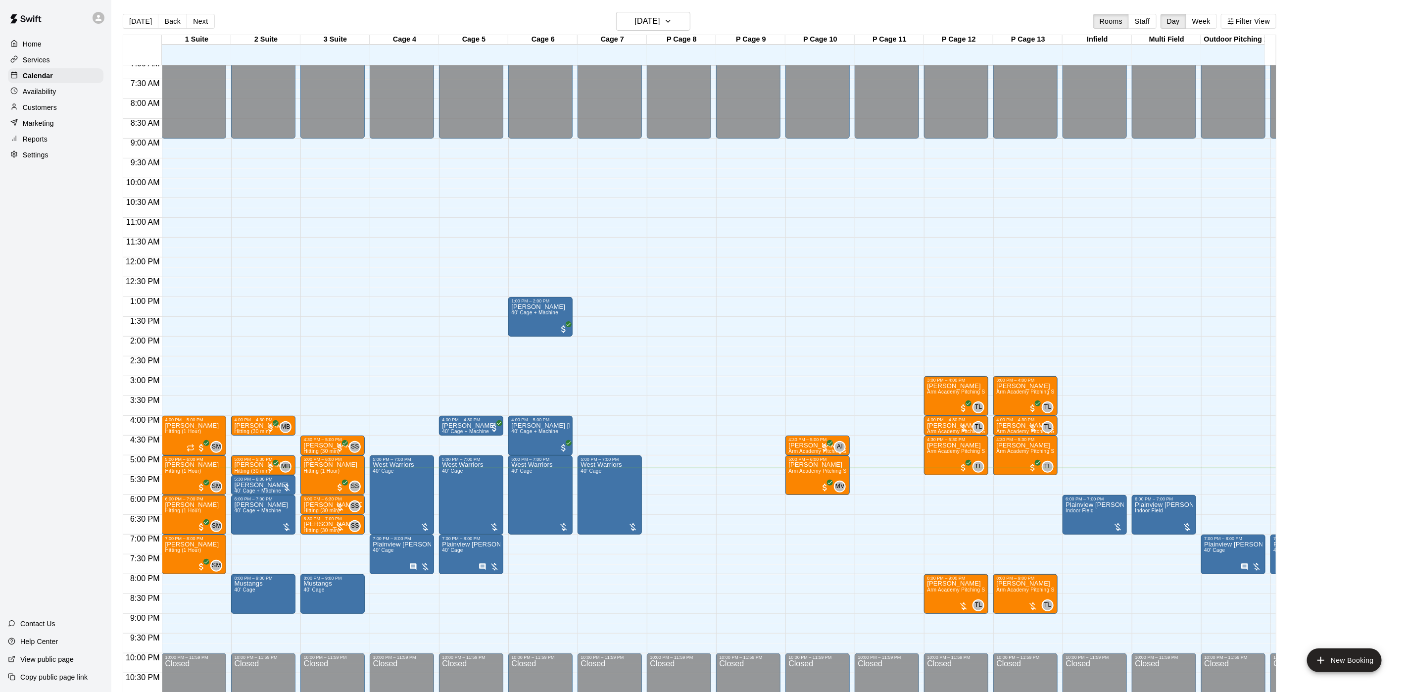
click at [50, 116] on div "September 2025 S M T W T F S 1 2 3 4 5 6 7 8 9 10 11 12 13 14 15 16 17 18 19 20…" at bounding box center [704, 346] width 1408 height 692
click at [50, 112] on p "Customers" at bounding box center [40, 107] width 34 height 10
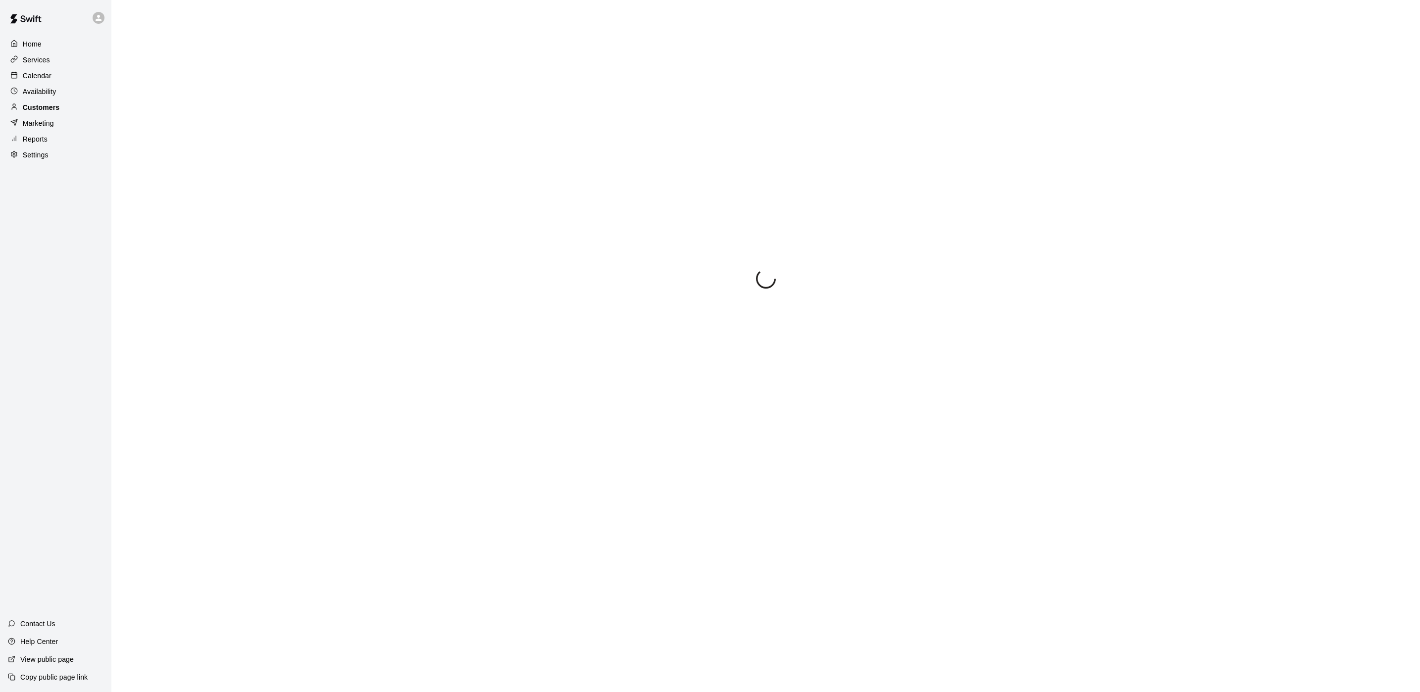
click at [50, 112] on p "Customers" at bounding box center [41, 107] width 37 height 10
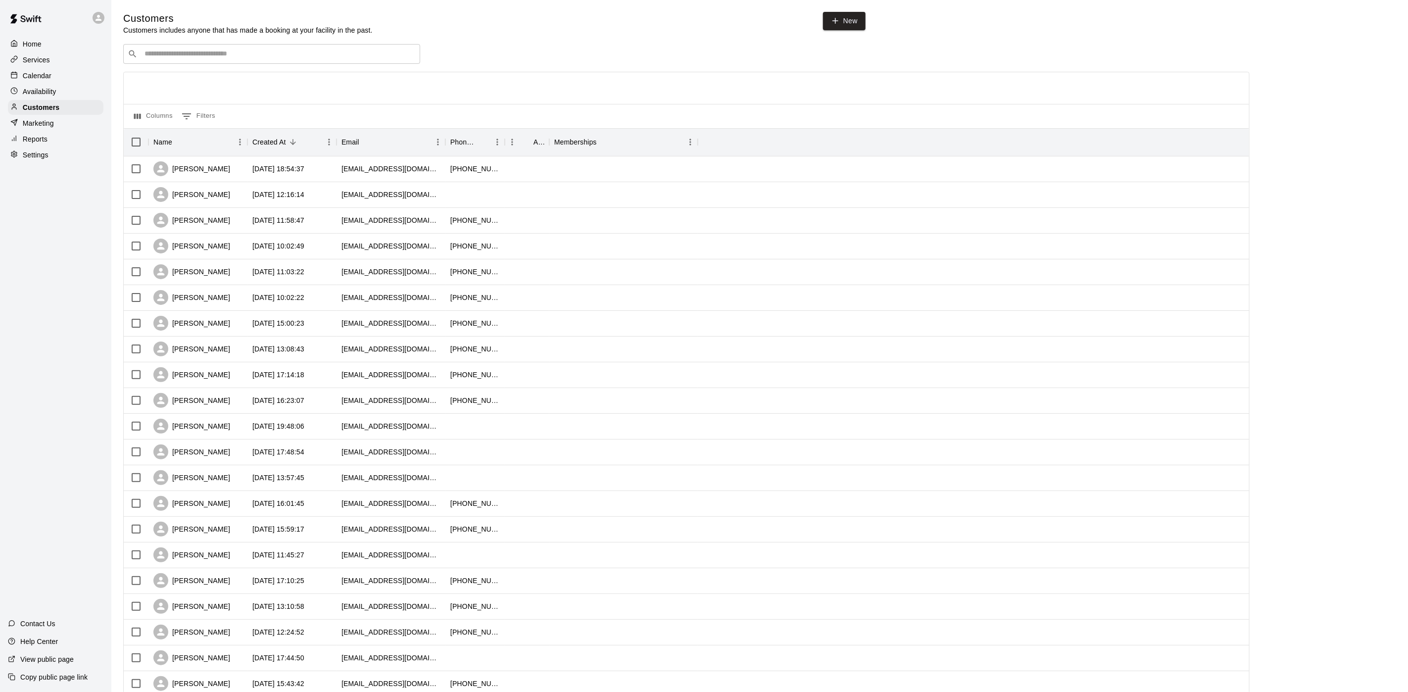
click at [153, 59] on input "Search customers by name or email" at bounding box center [279, 54] width 274 height 10
type input "*****"
click at [200, 106] on p "Nathan Isaacson" at bounding box center [181, 108] width 60 height 10
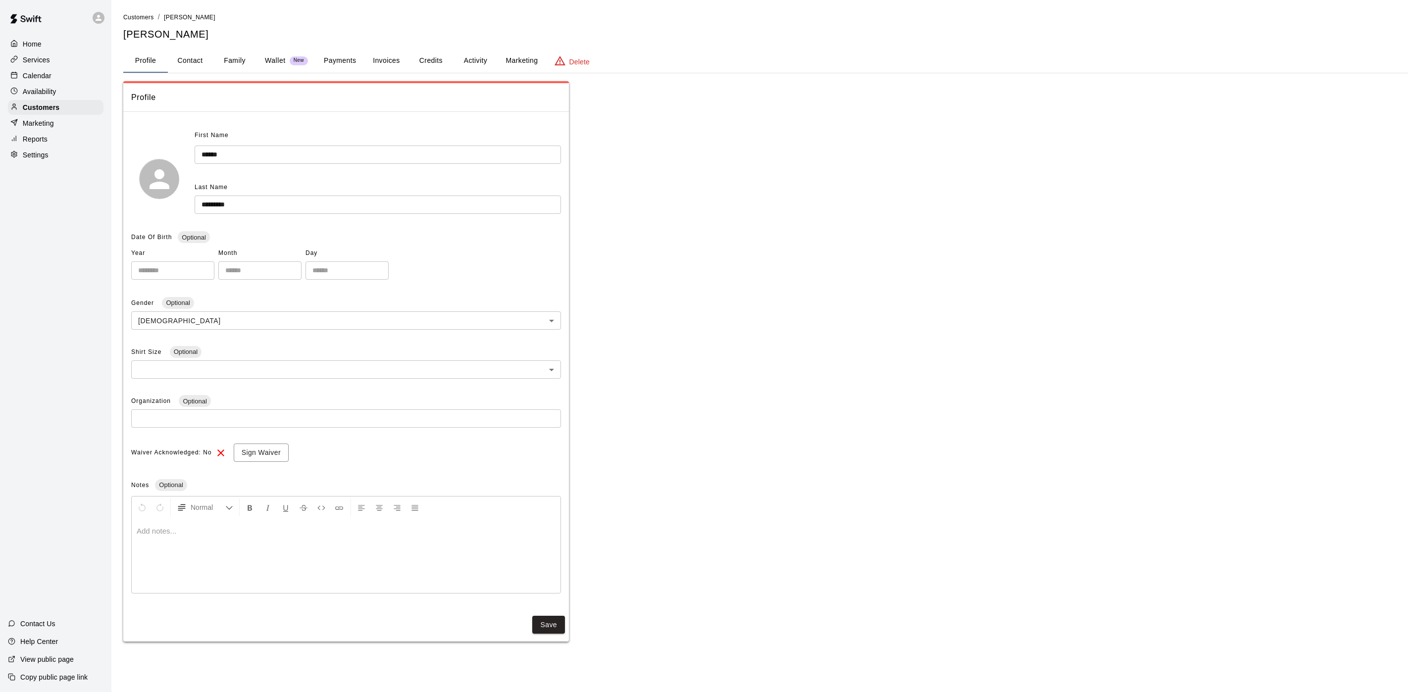
click at [491, 67] on button "Activity" at bounding box center [475, 61] width 45 height 24
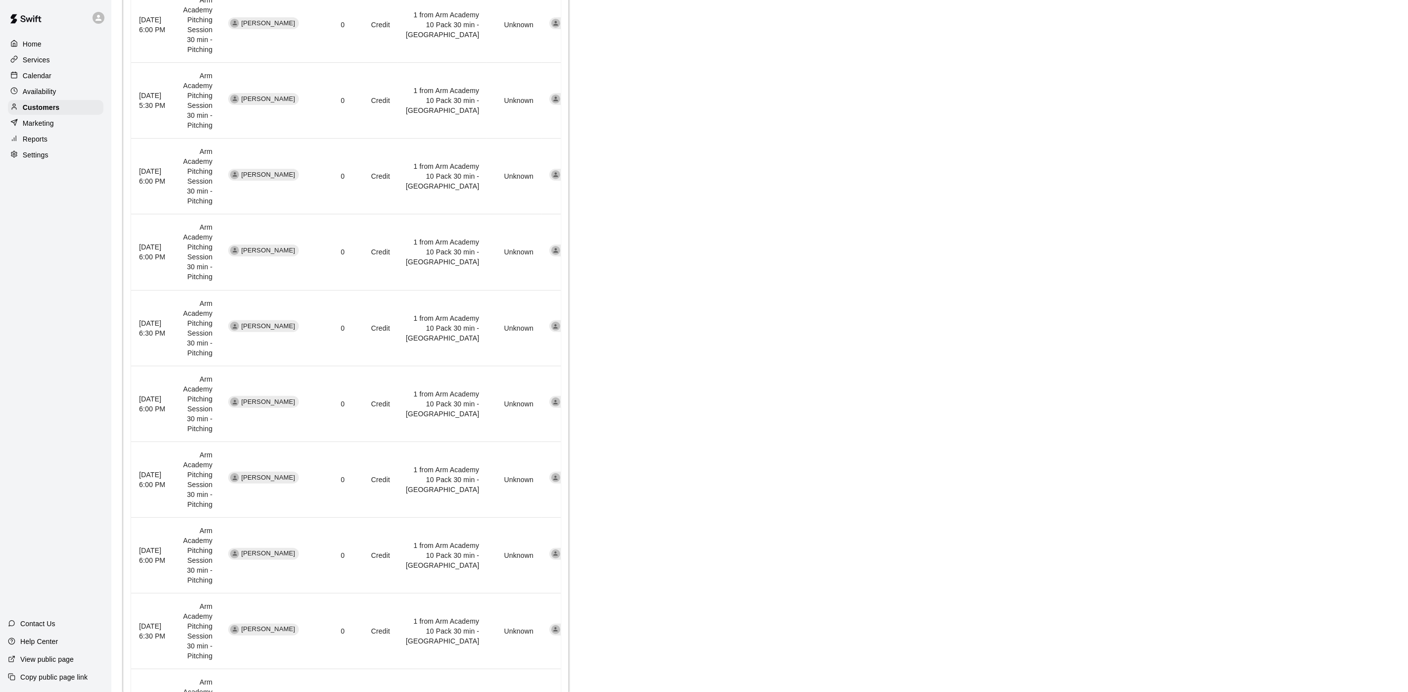
scroll to position [370, 0]
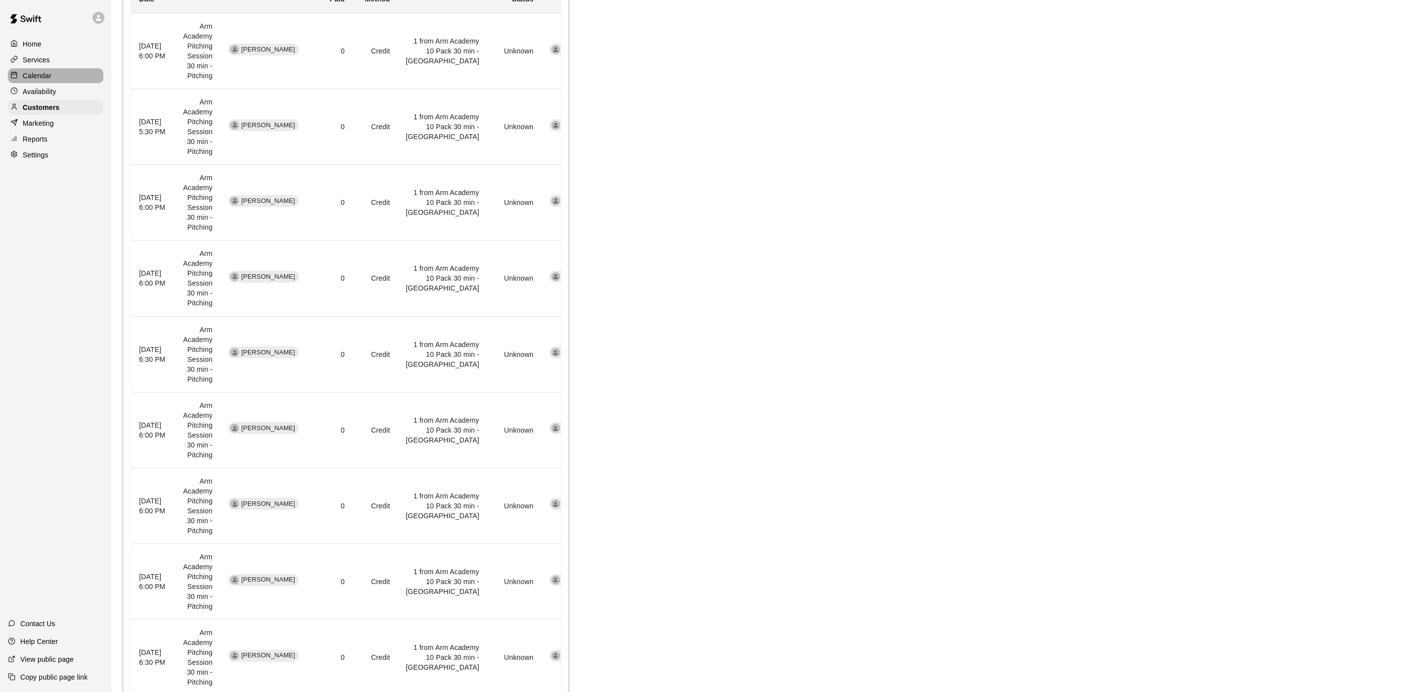
click at [29, 81] on p "Calendar" at bounding box center [37, 76] width 29 height 10
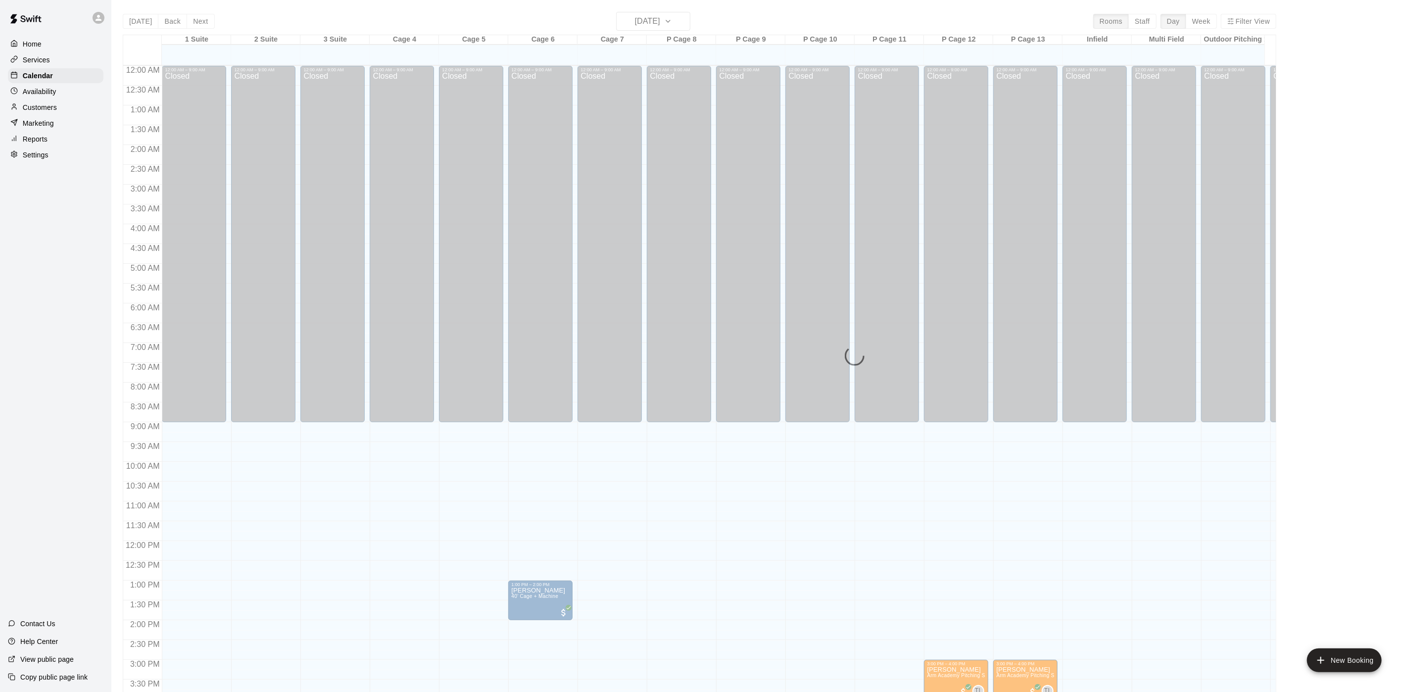
scroll to position [284, 0]
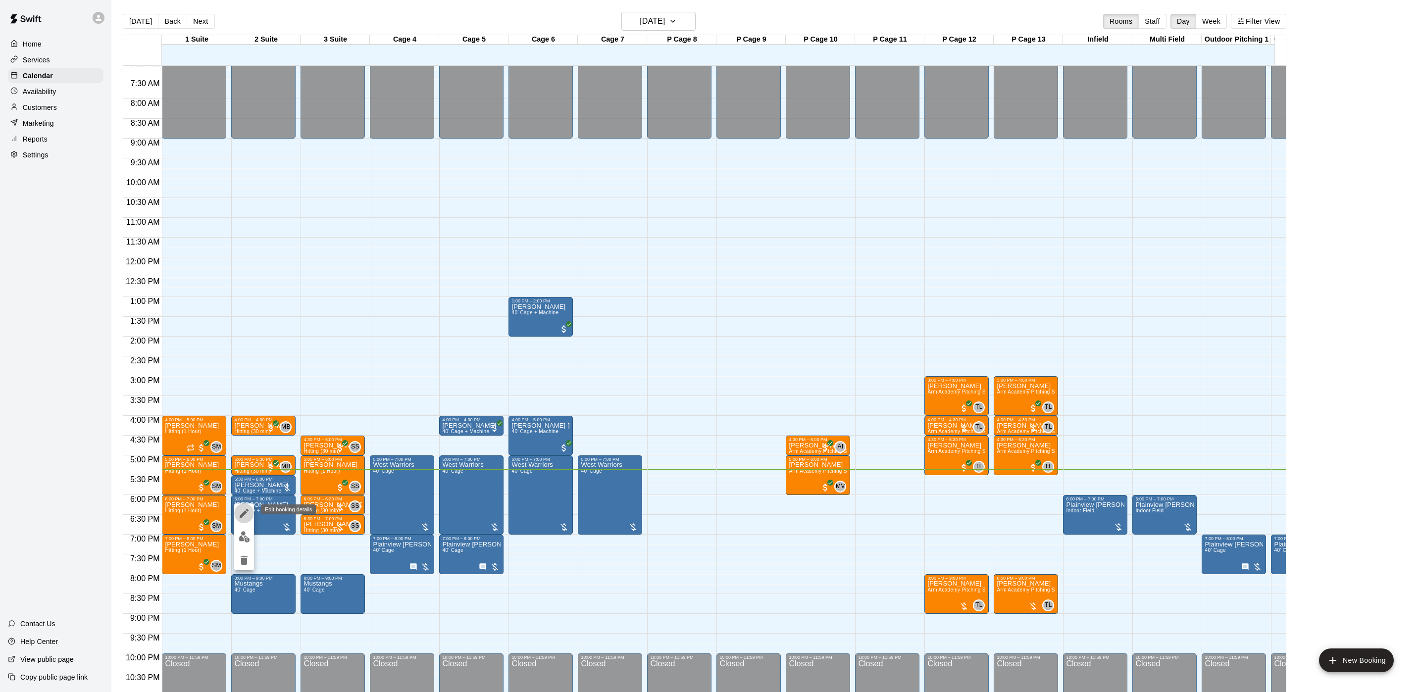
click at [238, 515] on icon "edit" at bounding box center [244, 513] width 12 height 12
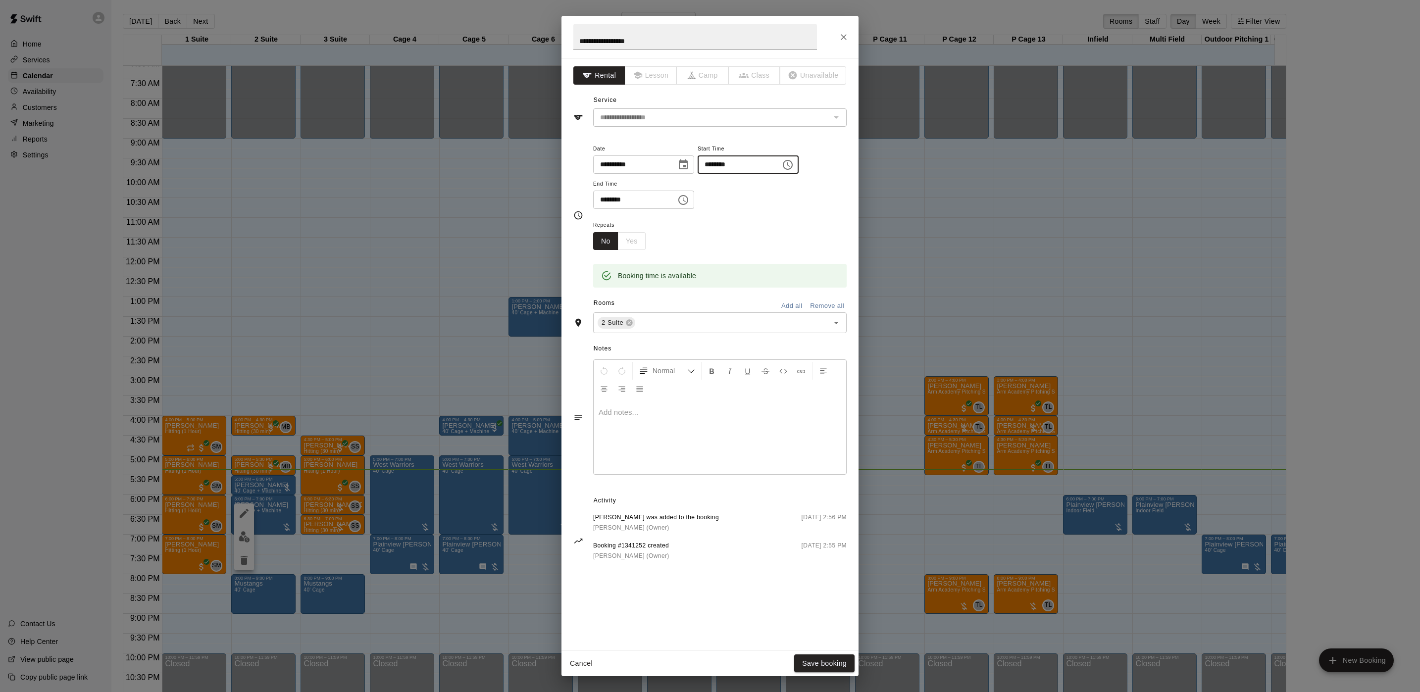
click at [725, 164] on input "********" at bounding box center [735, 164] width 76 height 18
type input "********"
click at [608, 201] on input "********" at bounding box center [631, 200] width 76 height 18
type input "********"
click at [746, 160] on input "********" at bounding box center [735, 164] width 76 height 18
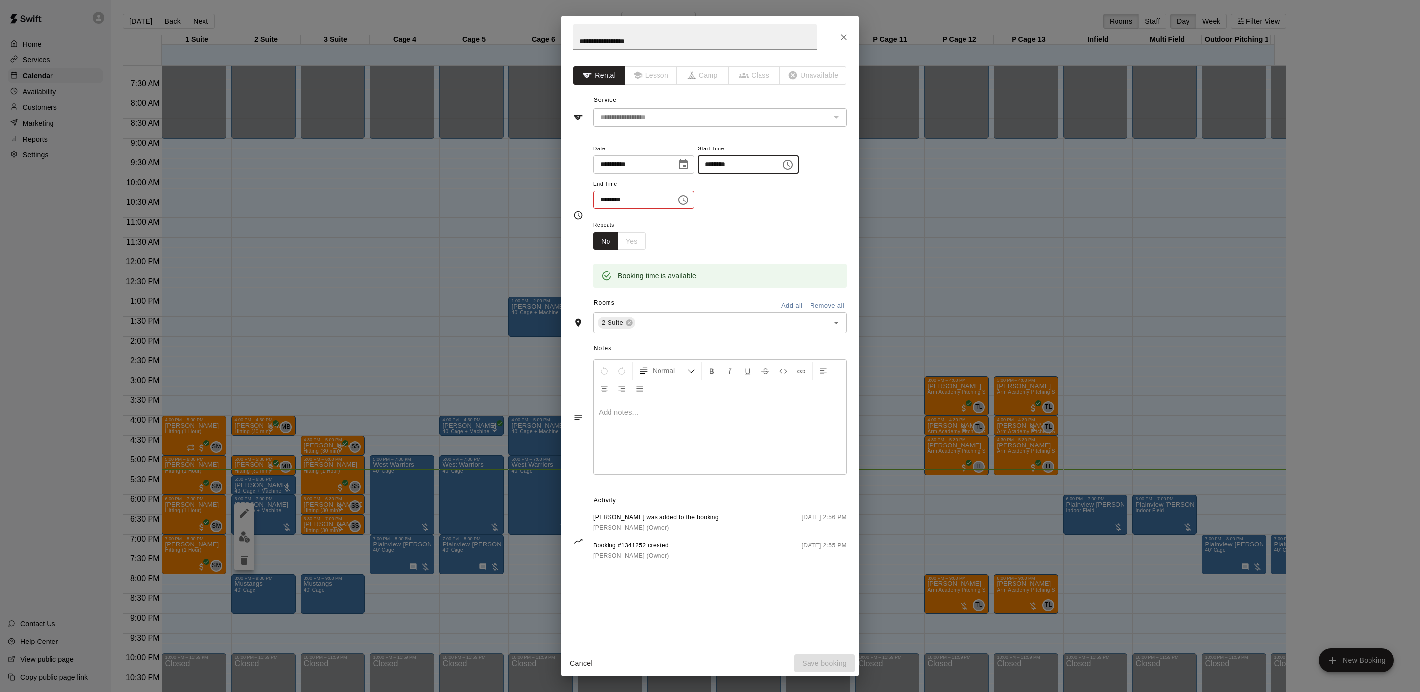
type input "********"
click at [689, 166] on icon "Choose date, selected date is Aug 21, 2025" at bounding box center [683, 165] width 12 height 12
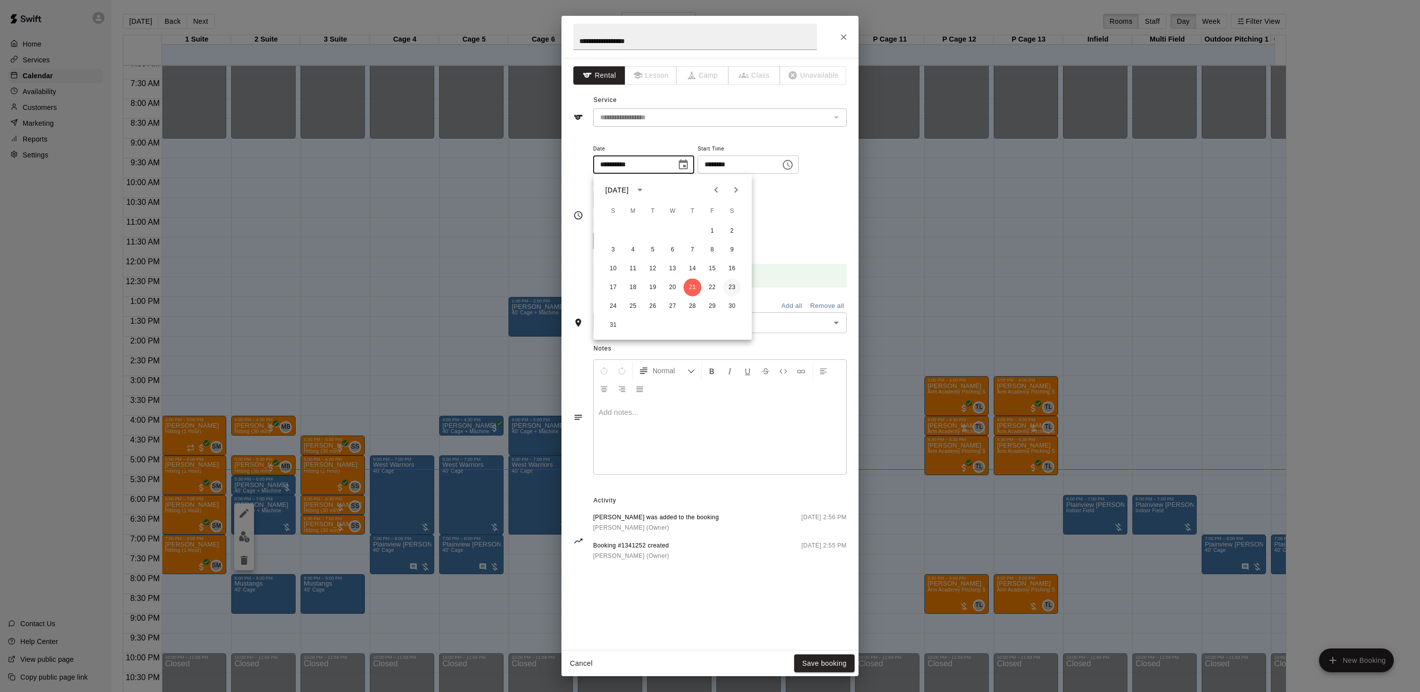
click at [725, 284] on button "23" at bounding box center [732, 288] width 18 height 18
type input "**********"
click at [826, 661] on button "Save booking" at bounding box center [824, 663] width 60 height 18
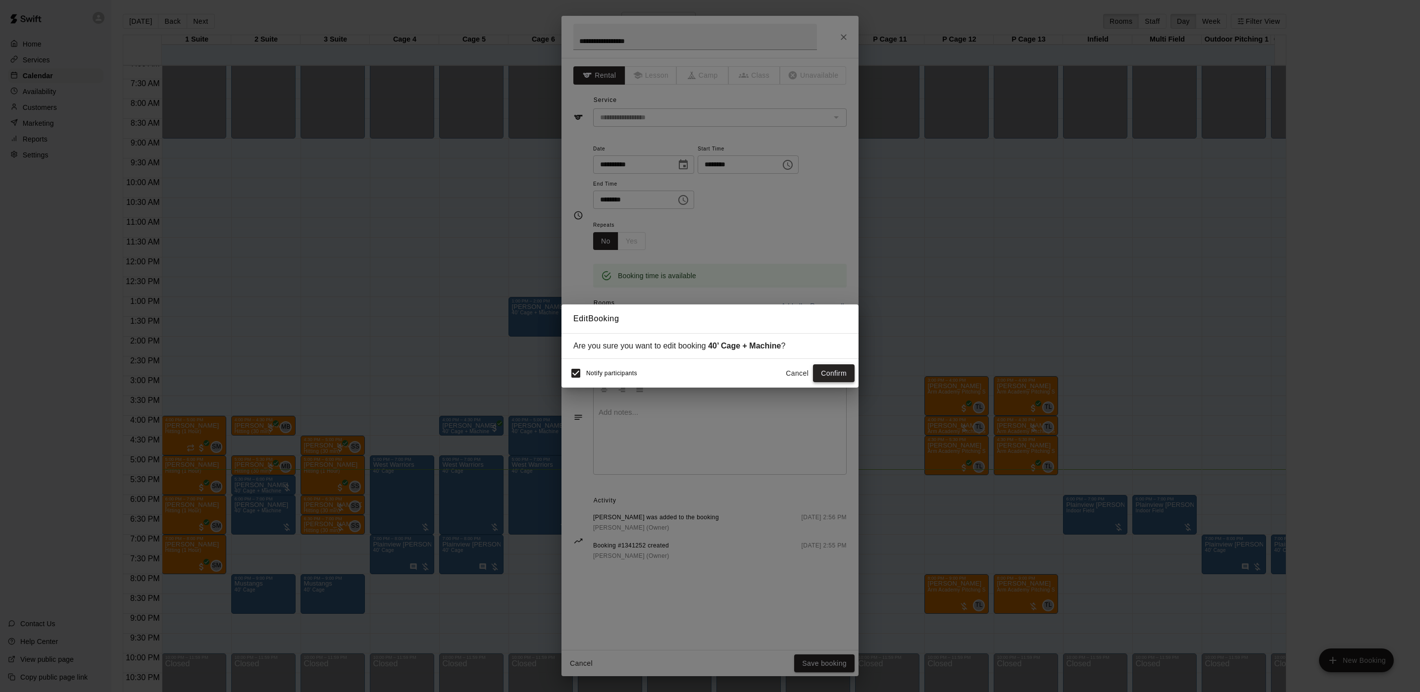
click at [831, 372] on button "Confirm" at bounding box center [834, 373] width 42 height 18
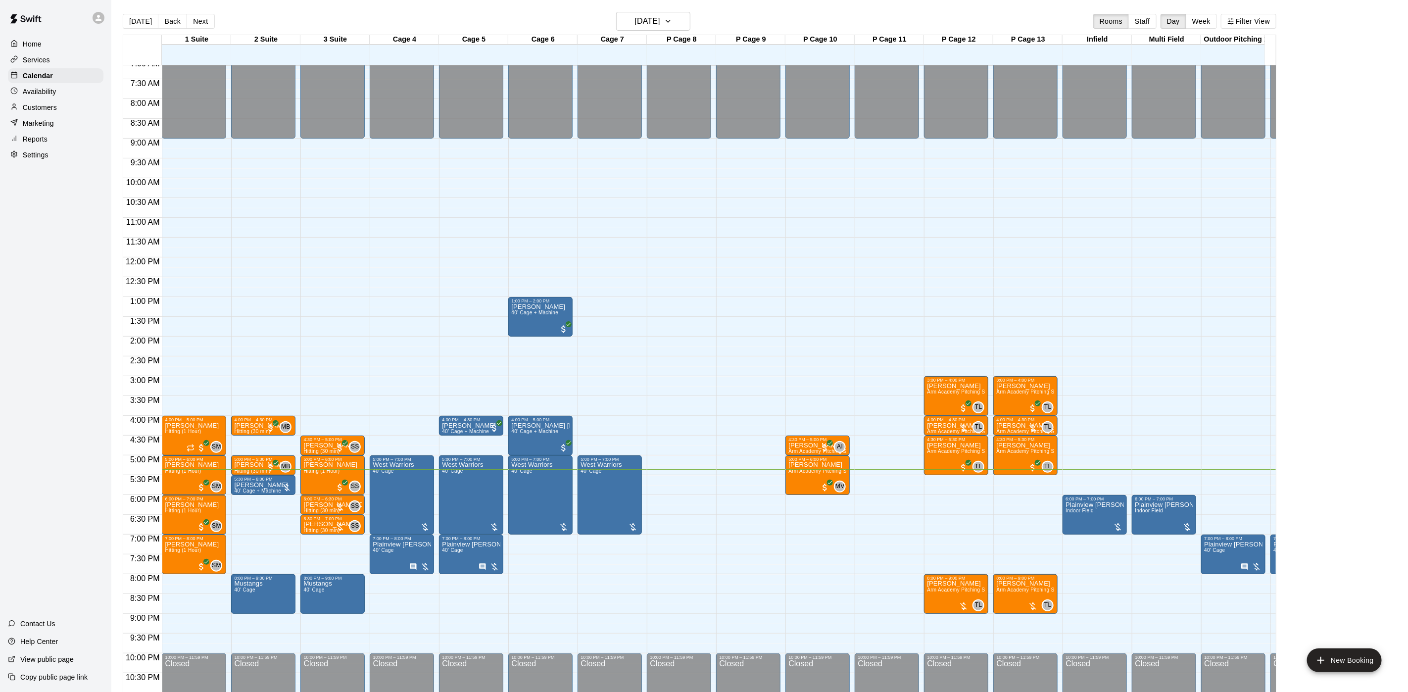
click at [193, 18] on button "Next" at bounding box center [201, 21] width 28 height 15
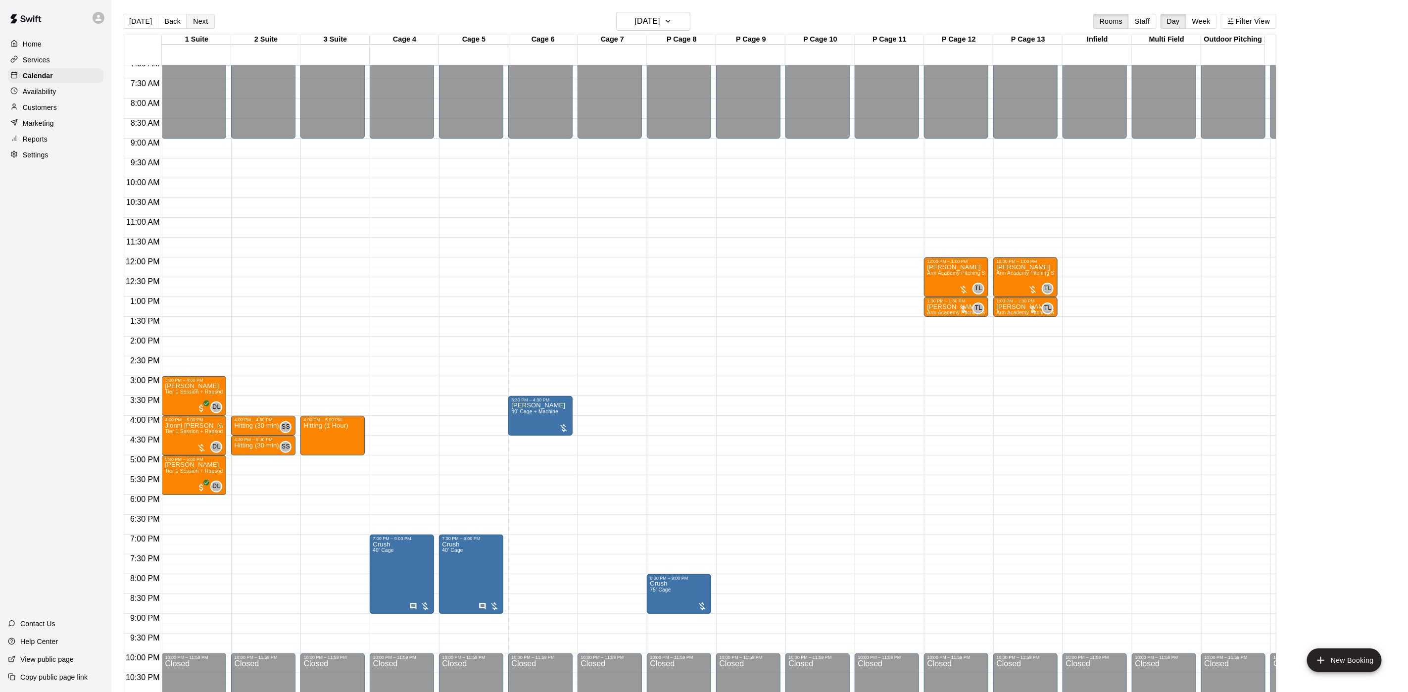
click at [191, 23] on button "Next" at bounding box center [201, 21] width 28 height 15
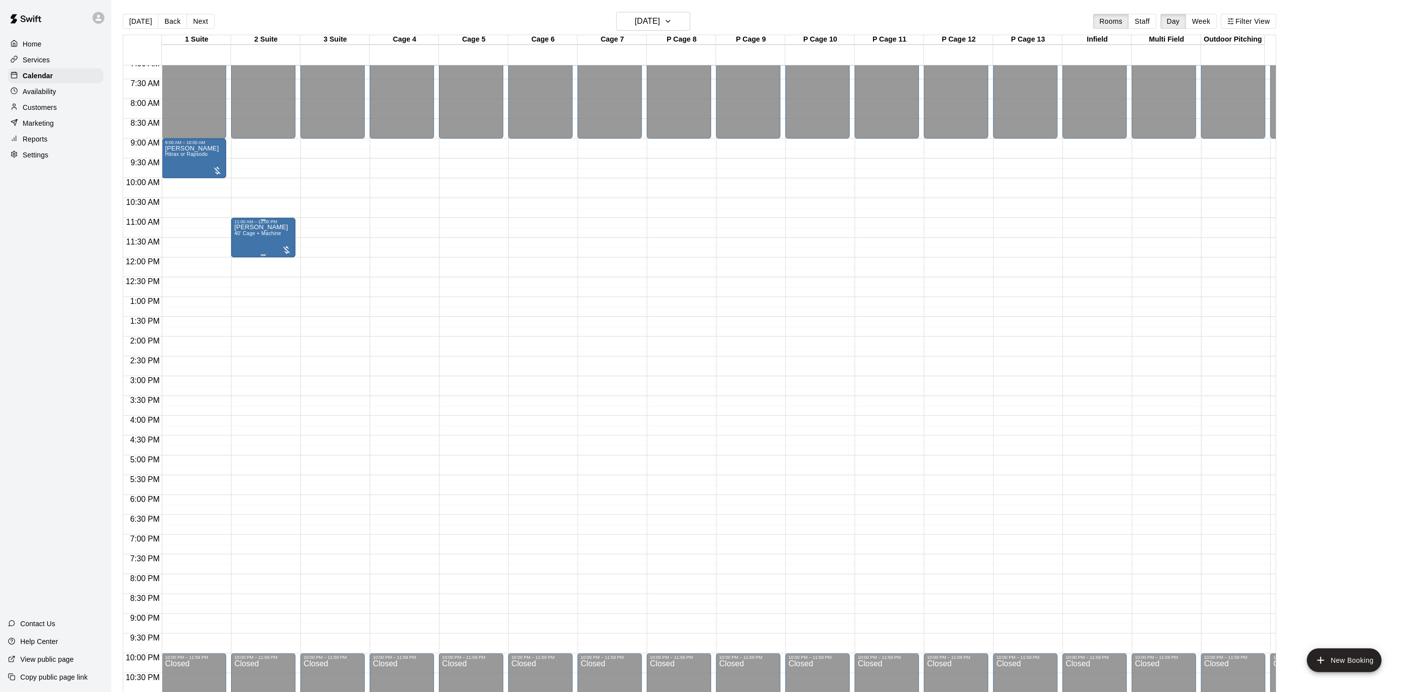
click at [242, 227] on p "nick guarneri" at bounding box center [261, 227] width 54 height 0
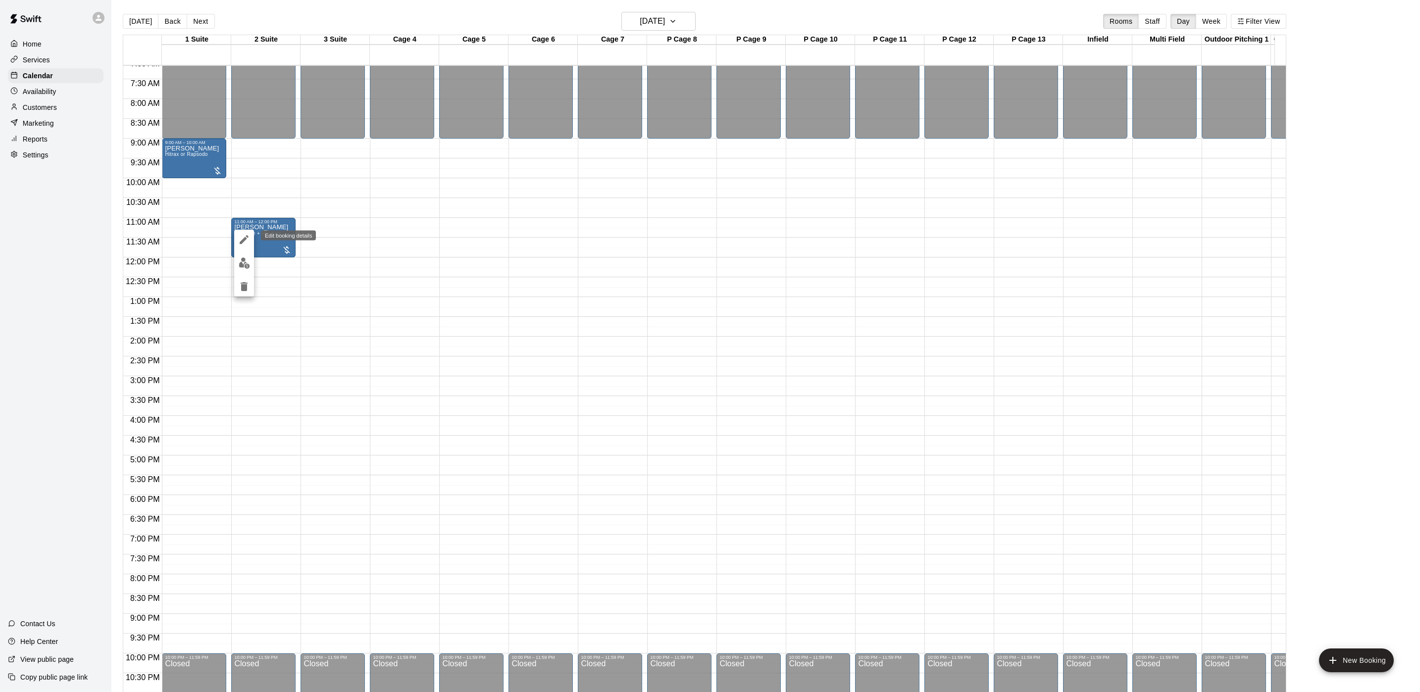
click at [239, 239] on icon "edit" at bounding box center [244, 240] width 12 height 12
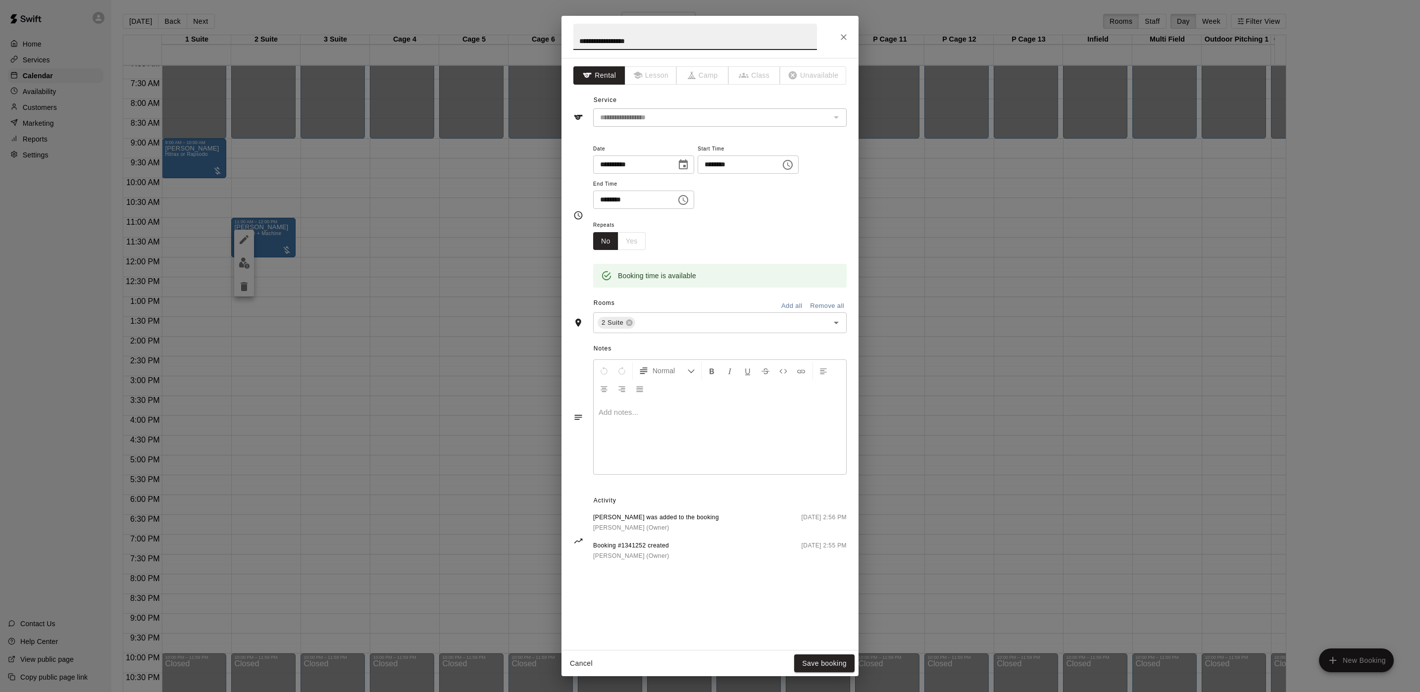
click at [672, 405] on div at bounding box center [720, 437] width 252 height 74
click at [827, 656] on button "Save booking" at bounding box center [824, 663] width 60 height 18
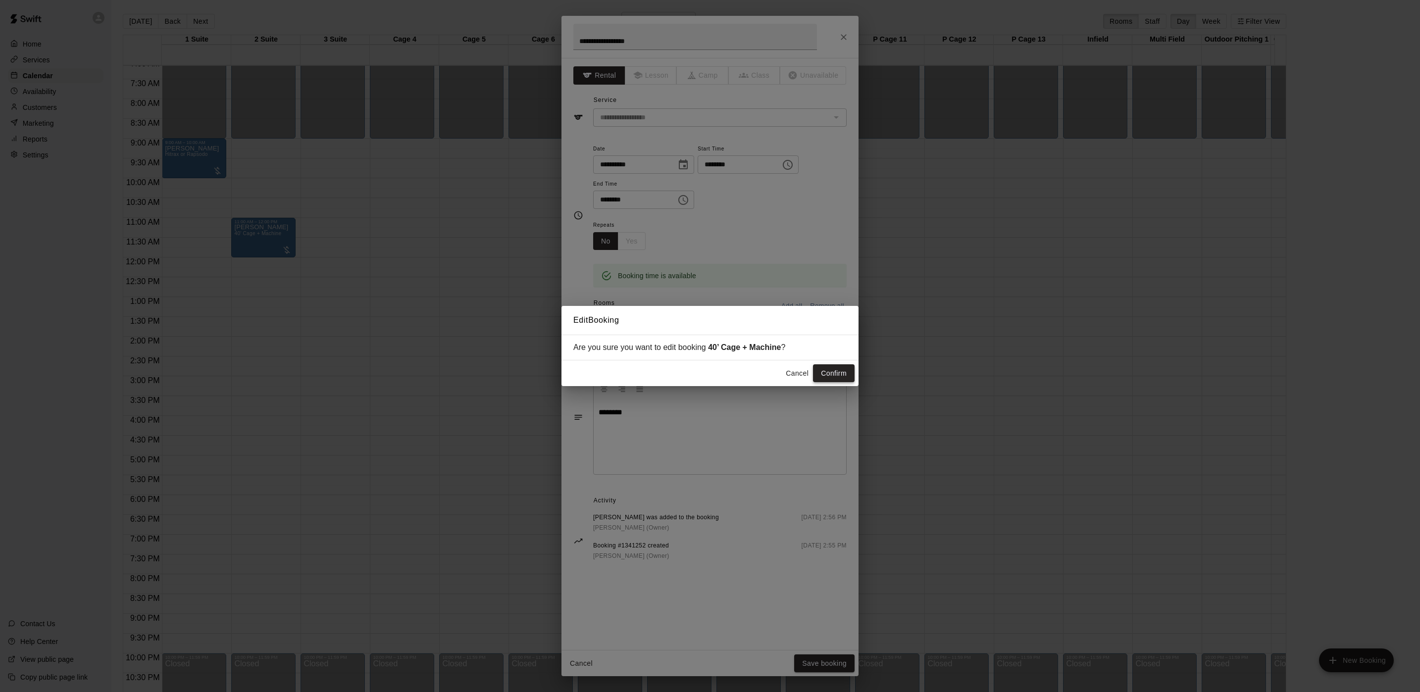
click at [817, 376] on button "Confirm" at bounding box center [834, 373] width 42 height 18
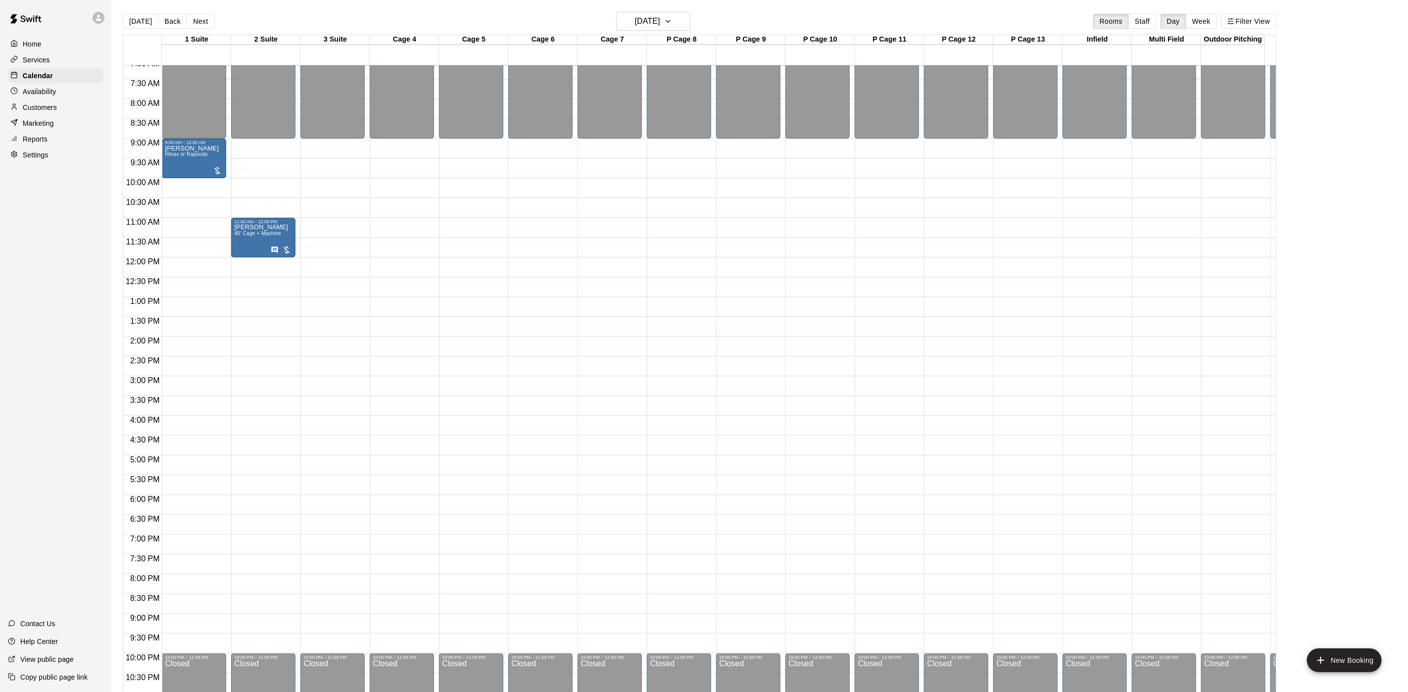
click at [52, 112] on p "Customers" at bounding box center [40, 107] width 34 height 10
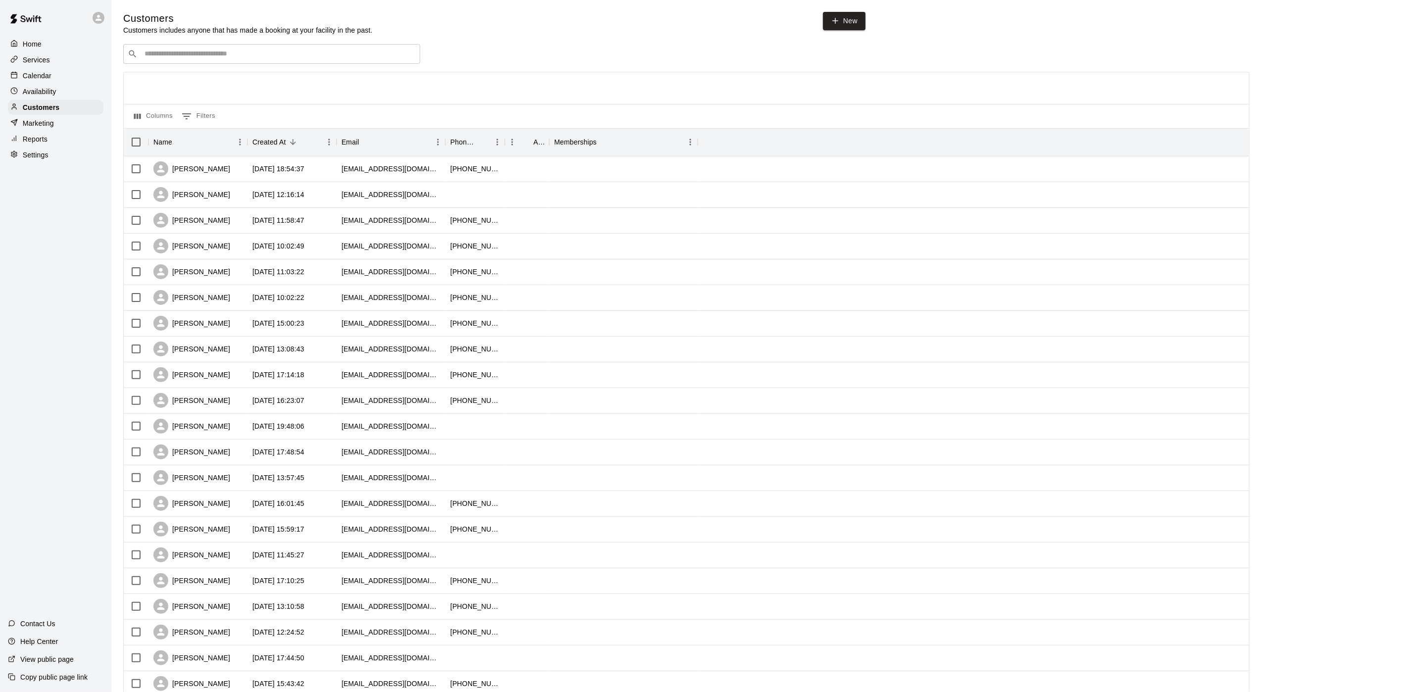
click at [295, 48] on div "​ ​" at bounding box center [271, 54] width 297 height 20
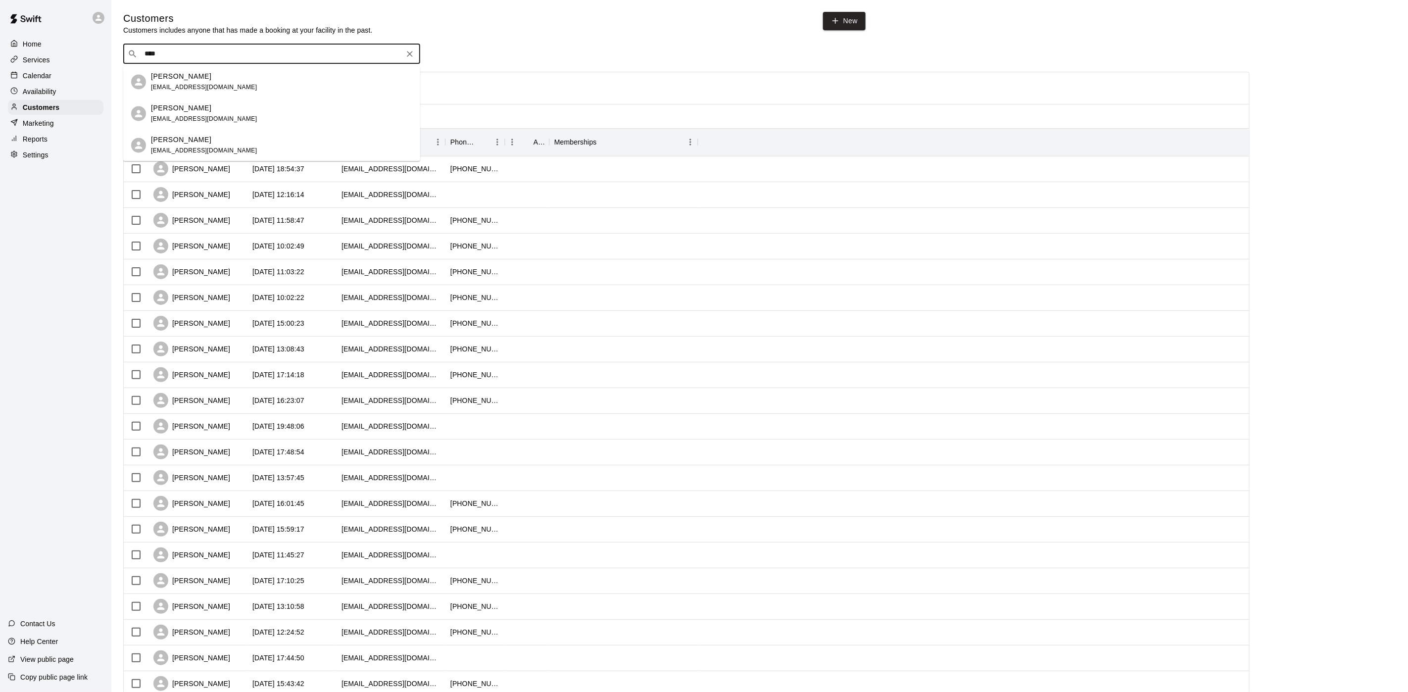
type input "*****"
click at [275, 86] on div "Tristin Hoshyla curbiochristina@yahoo.com" at bounding box center [281, 81] width 261 height 21
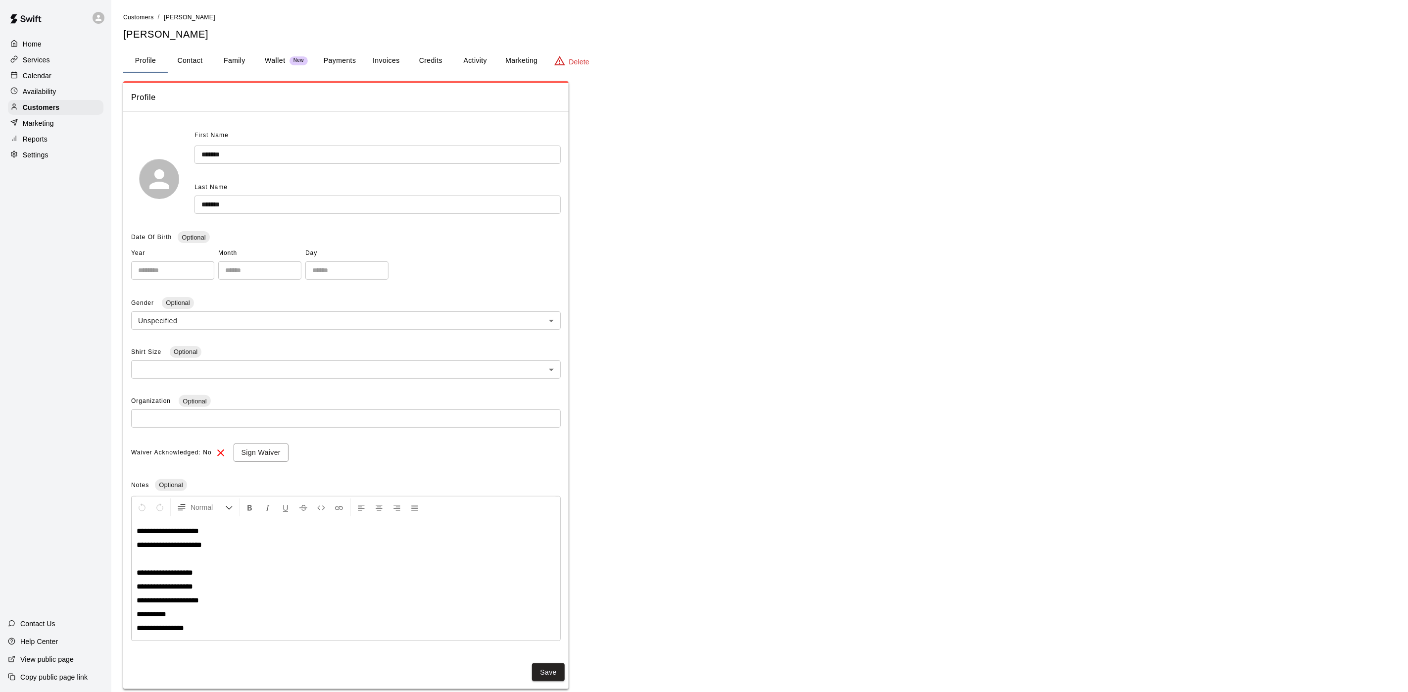
click at [473, 64] on button "Activity" at bounding box center [475, 61] width 45 height 24
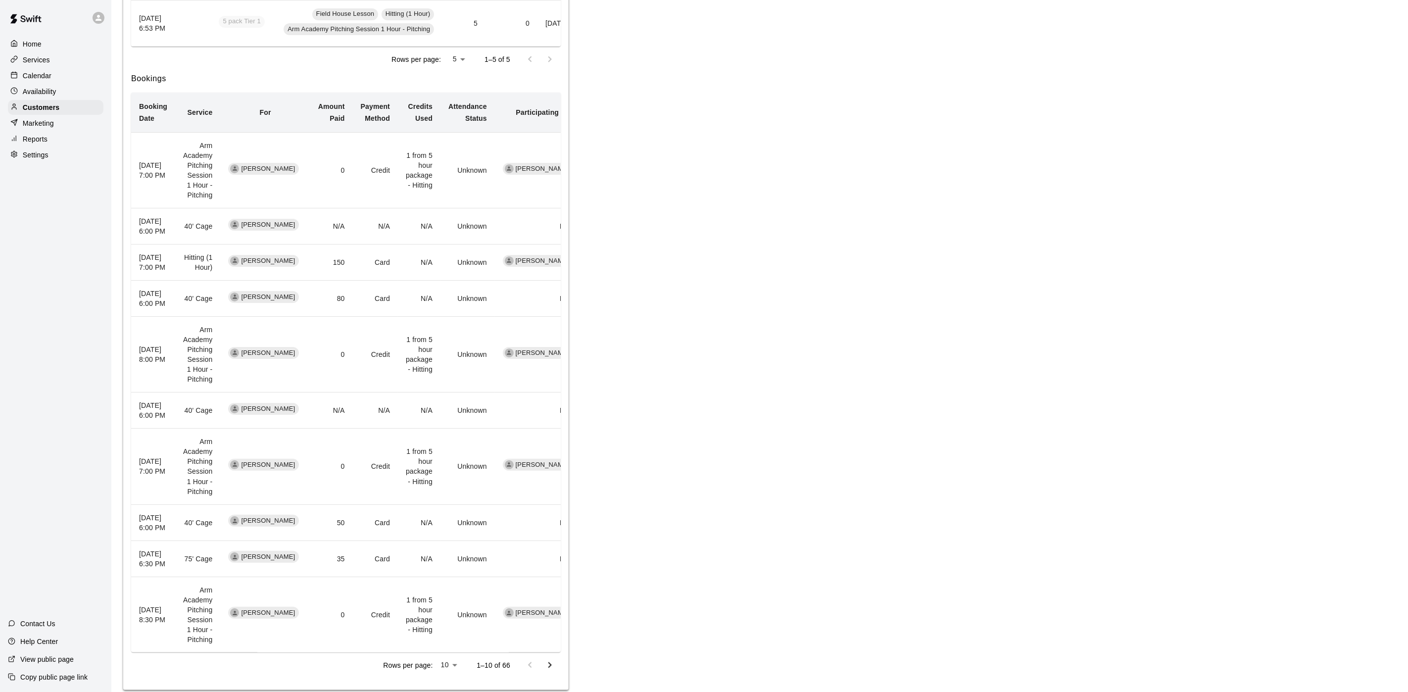
scroll to position [445, 0]
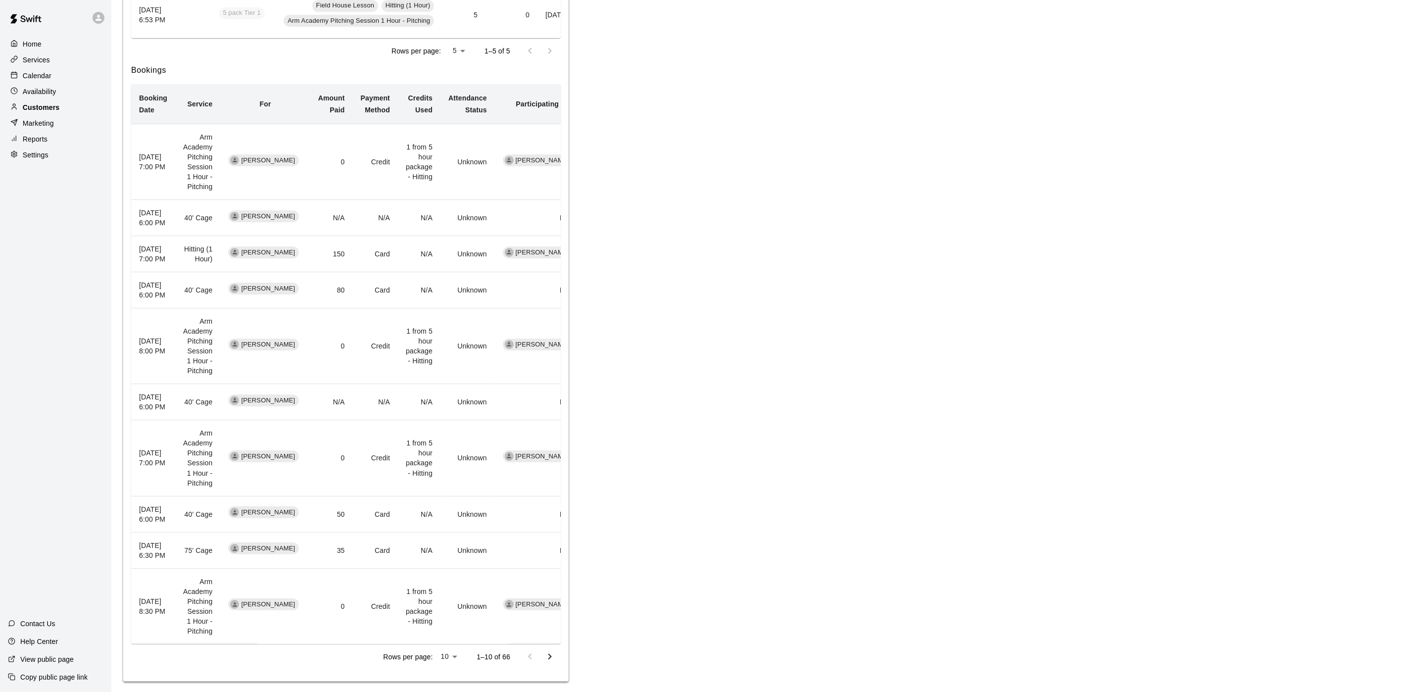
click at [50, 110] on p "Customers" at bounding box center [41, 107] width 37 height 10
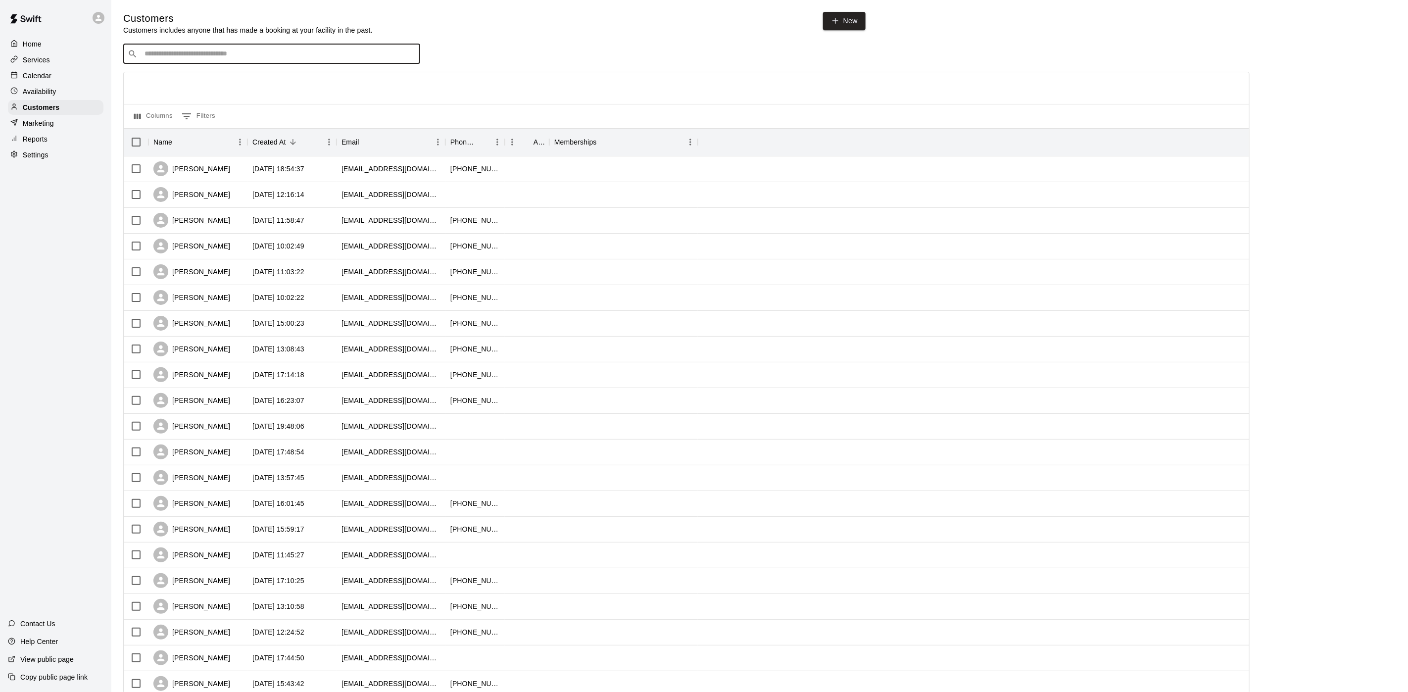
click at [150, 52] on input "Search customers by name or email" at bounding box center [279, 54] width 274 height 10
type input "****"
click at [187, 77] on p "Dom Giamatteo" at bounding box center [181, 76] width 60 height 10
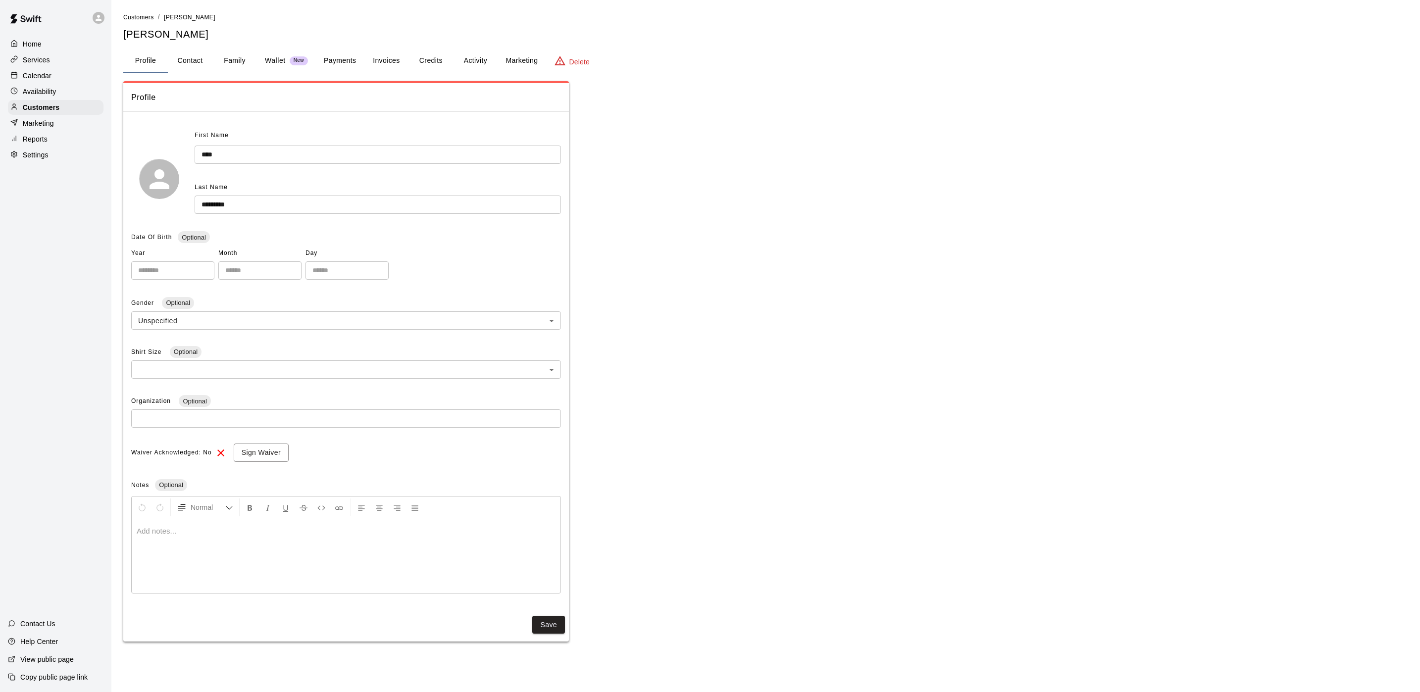
click at [487, 54] on button "Activity" at bounding box center [475, 61] width 45 height 24
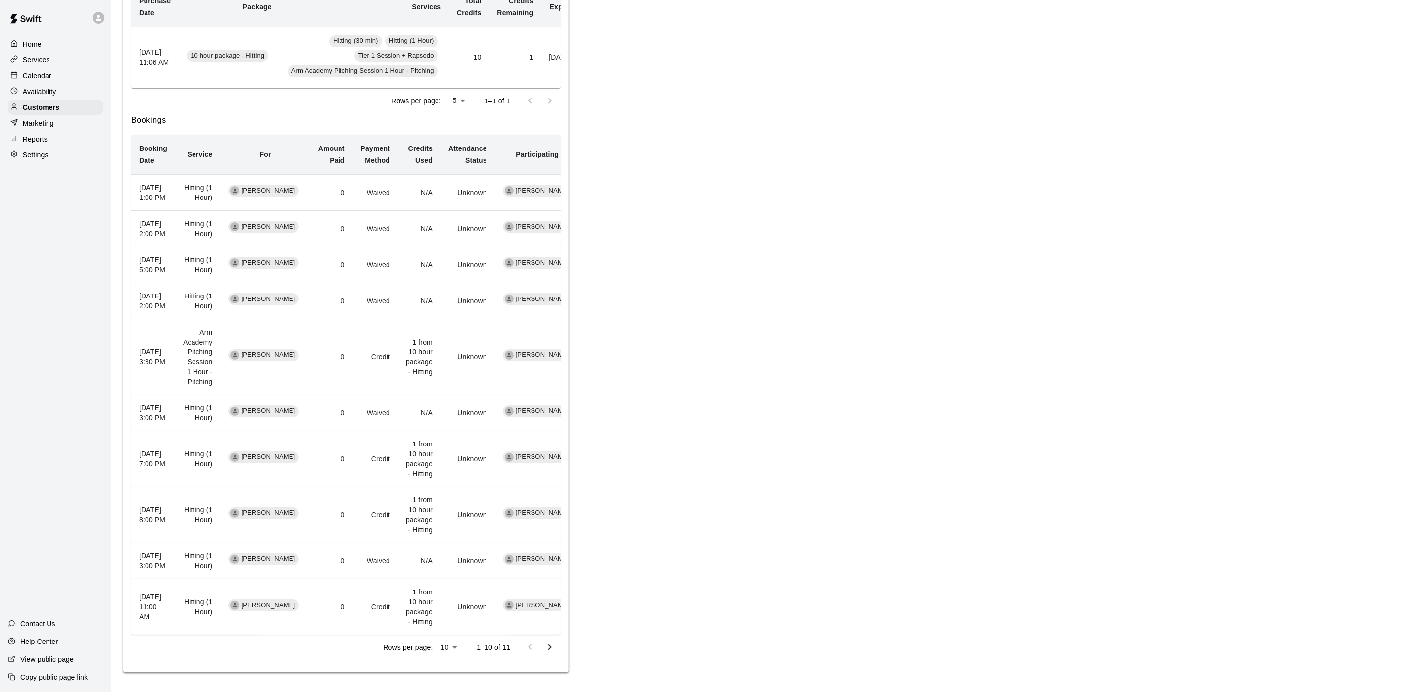
scroll to position [296, 0]
click at [546, 651] on icon "Go to next page" at bounding box center [550, 648] width 12 height 12
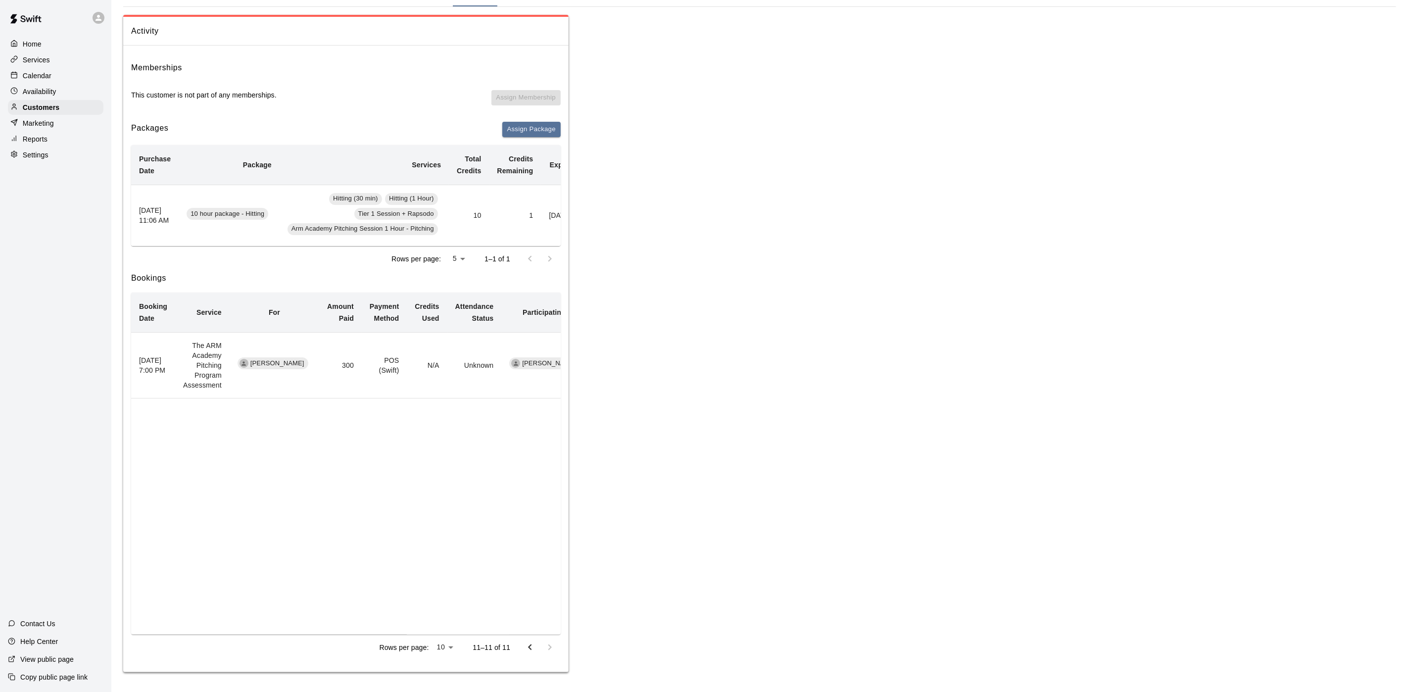
click at [517, 650] on div "Rows per page: 10 ** 11–11 of 11" at bounding box center [346, 648] width 430 height 26
click at [526, 648] on icon "Go to previous page" at bounding box center [530, 648] width 12 height 12
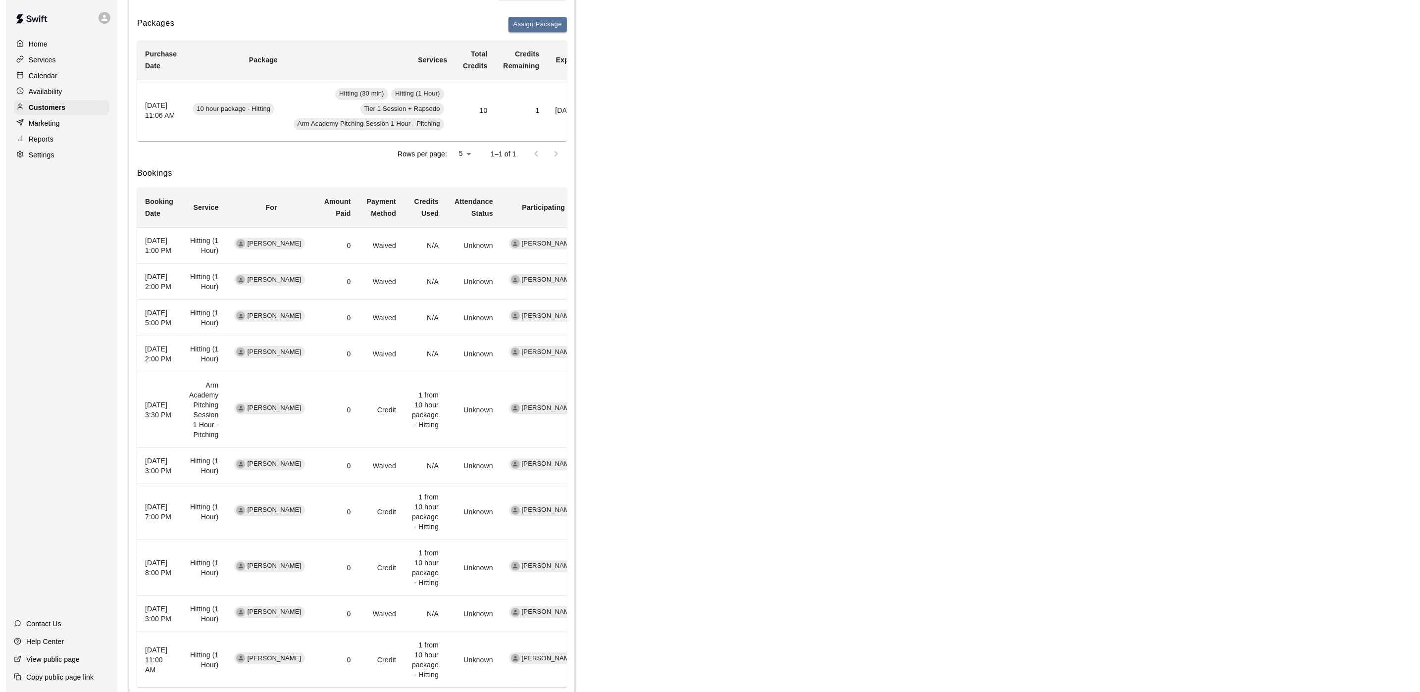
scroll to position [0, 0]
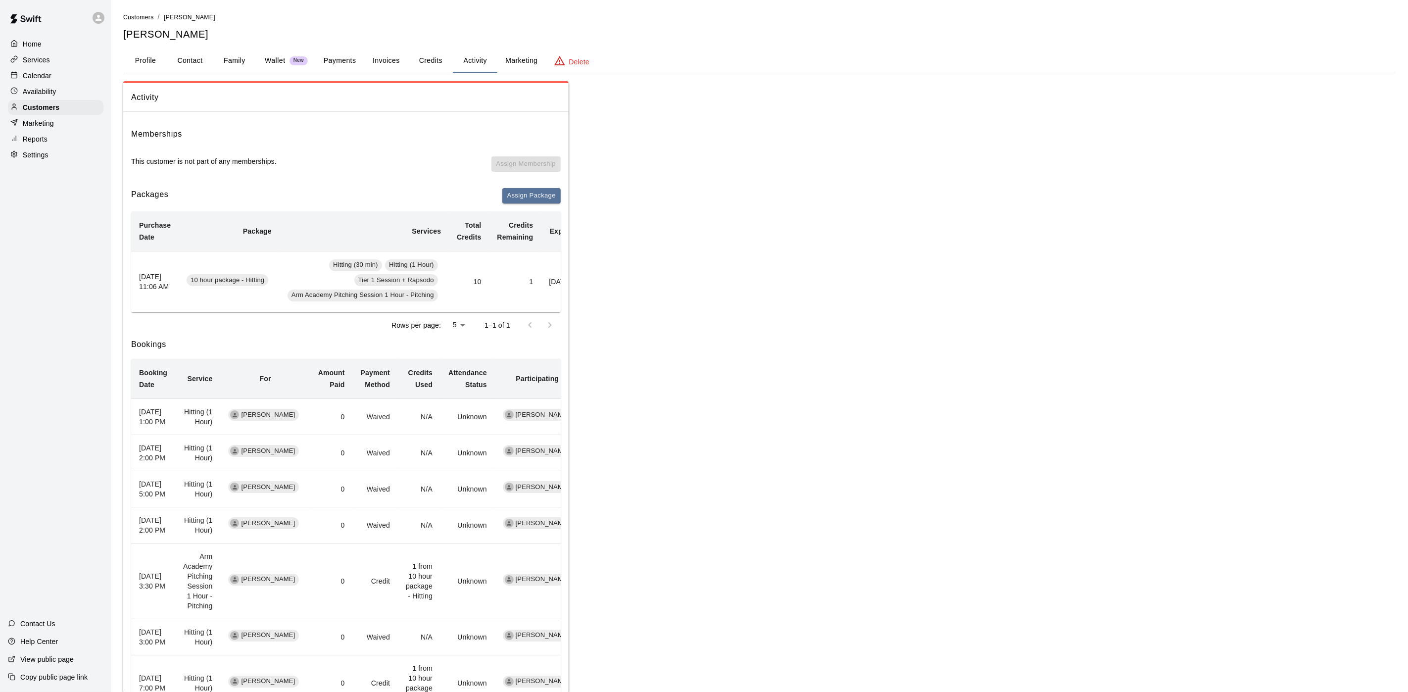
click at [349, 42] on div "Customers / Dom Giamatteo Dom Giamatteo Profile Contact Family Wallet New Payme…" at bounding box center [759, 454] width 1273 height 885
click at [349, 45] on div "Customers / Dom Giamatteo Dom Giamatteo Profile Contact Family Wallet New Payme…" at bounding box center [759, 454] width 1273 height 885
click at [349, 51] on button "Payments" at bounding box center [340, 61] width 48 height 24
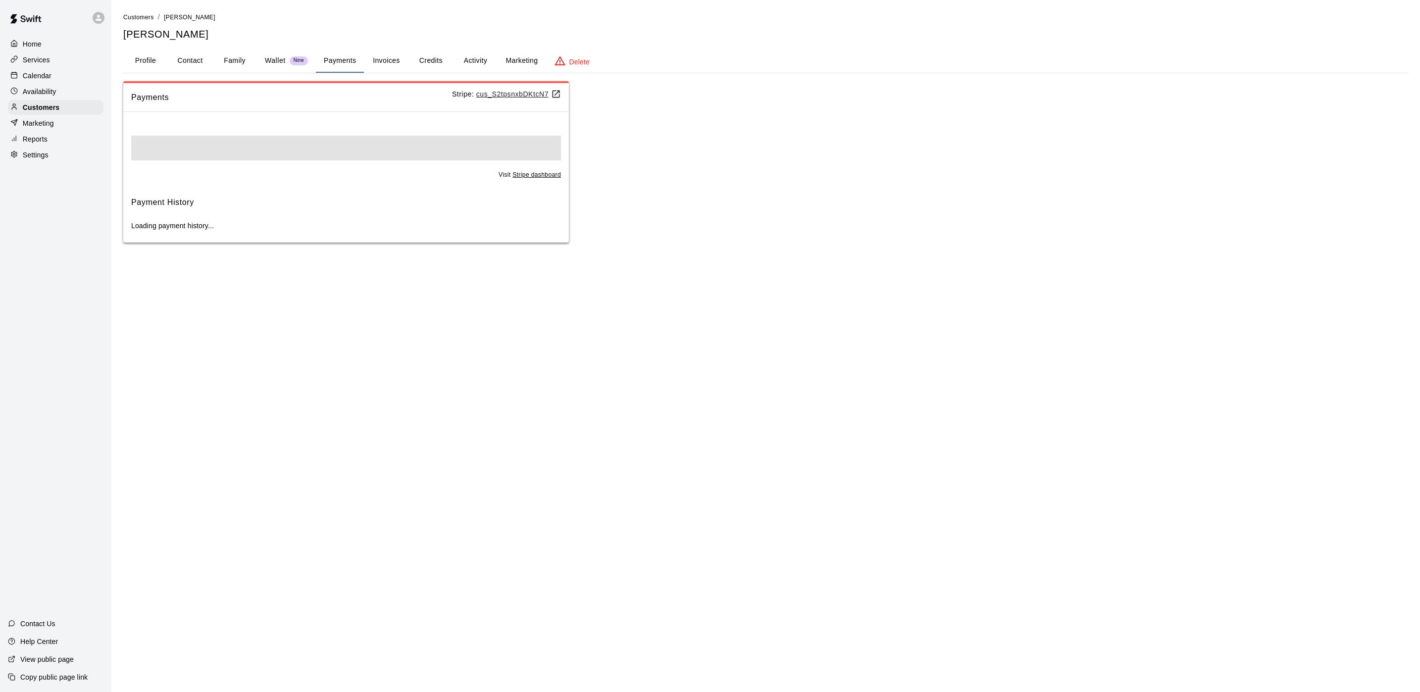
click at [345, 55] on button "Payments" at bounding box center [340, 61] width 48 height 24
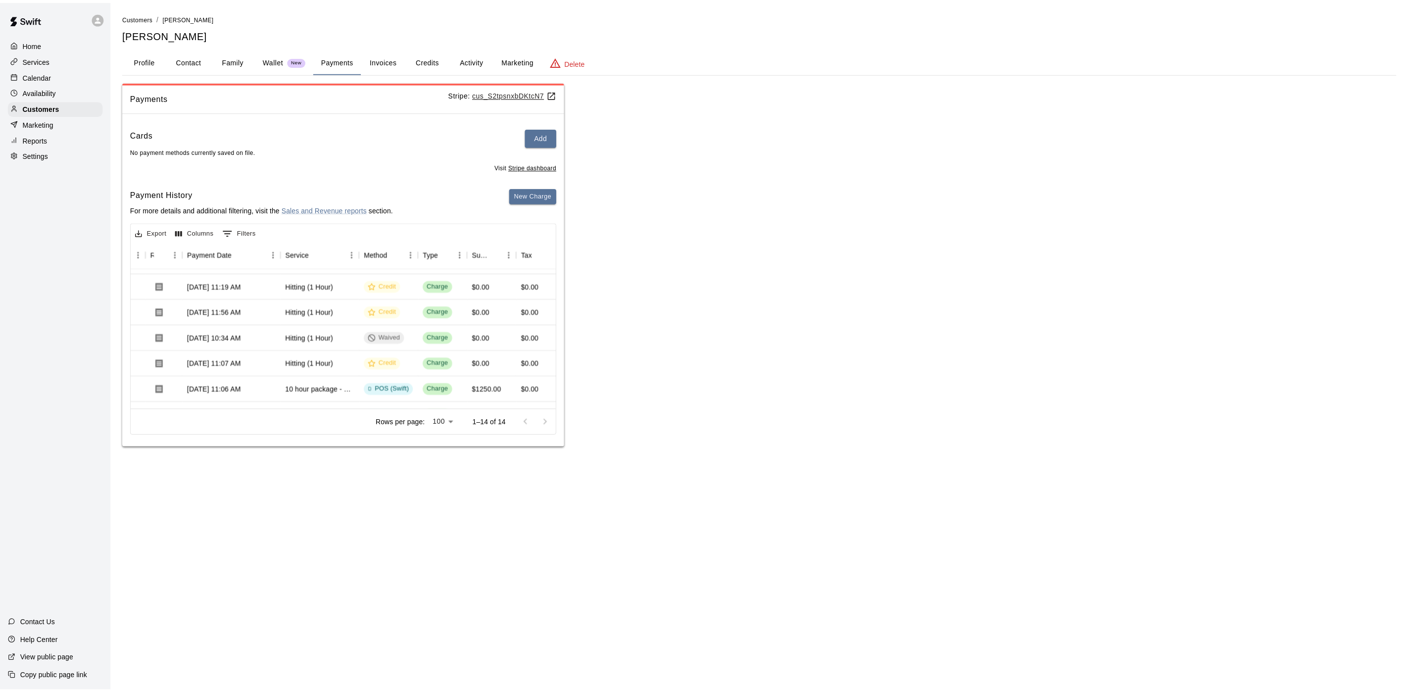
scroll to position [242, 74]
click at [70, 112] on div "Customers" at bounding box center [56, 107] width 96 height 15
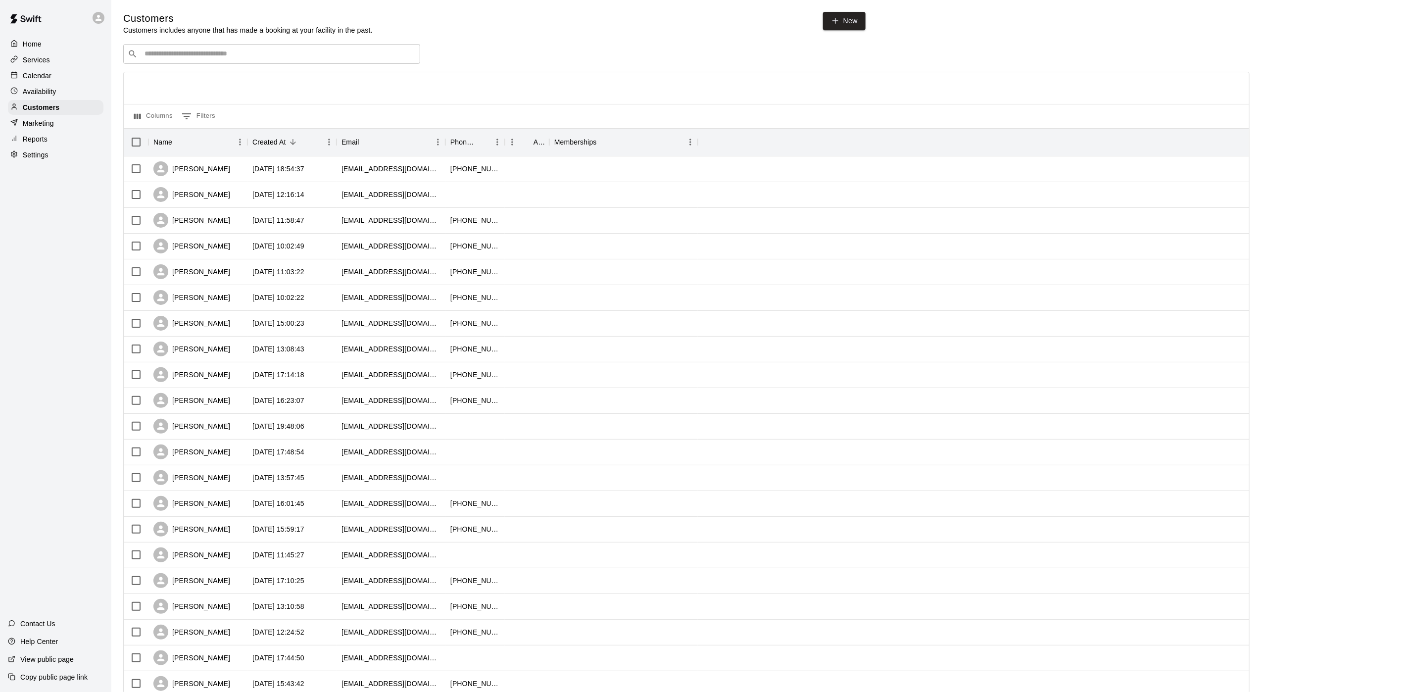
click at [168, 55] on input "Search customers by name or email" at bounding box center [279, 54] width 274 height 10
type input "****"
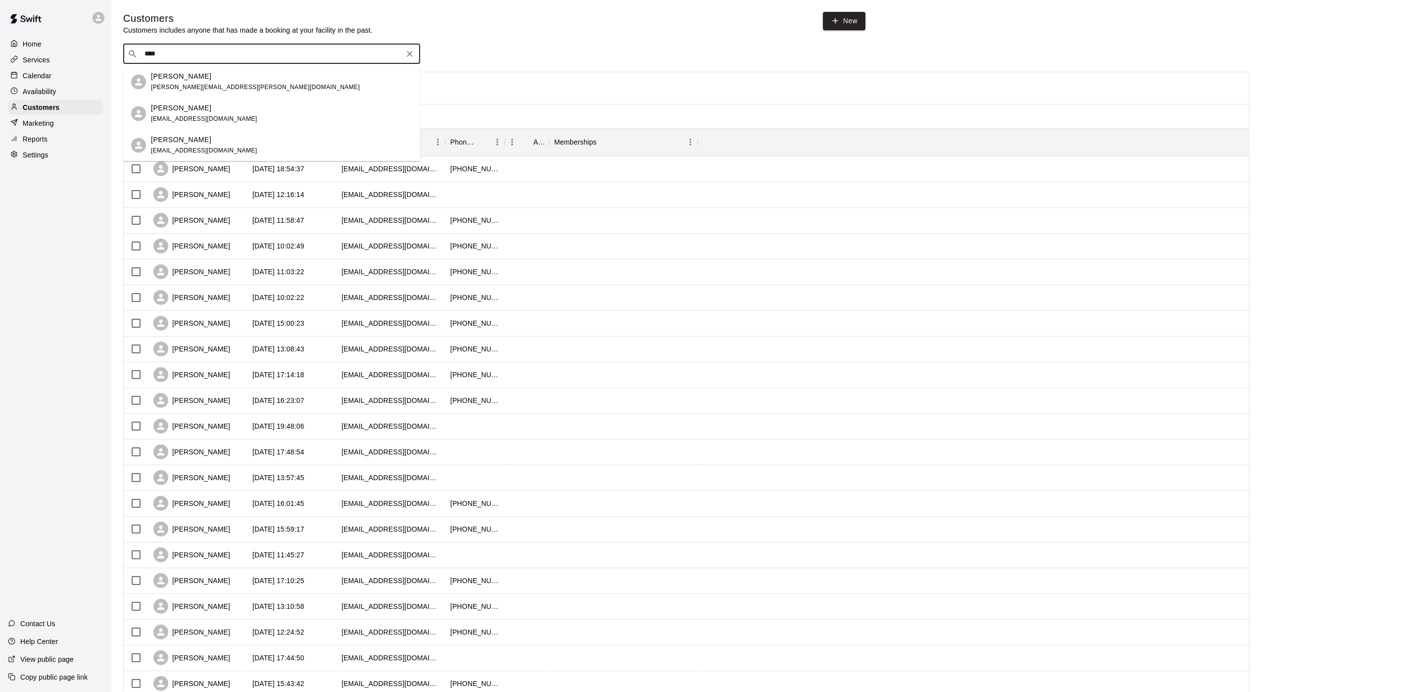
click at [199, 141] on div "Sean Killeen" at bounding box center [204, 140] width 106 height 10
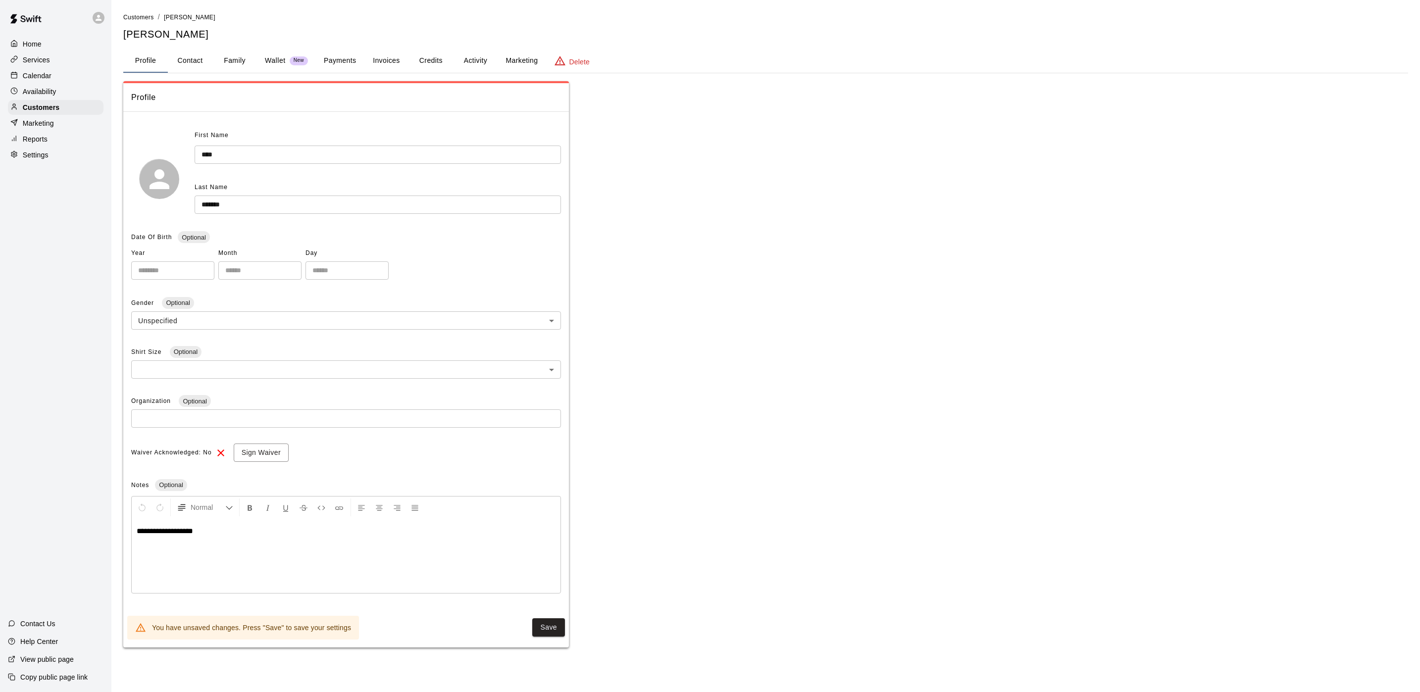
click at [487, 55] on button "Activity" at bounding box center [475, 61] width 45 height 24
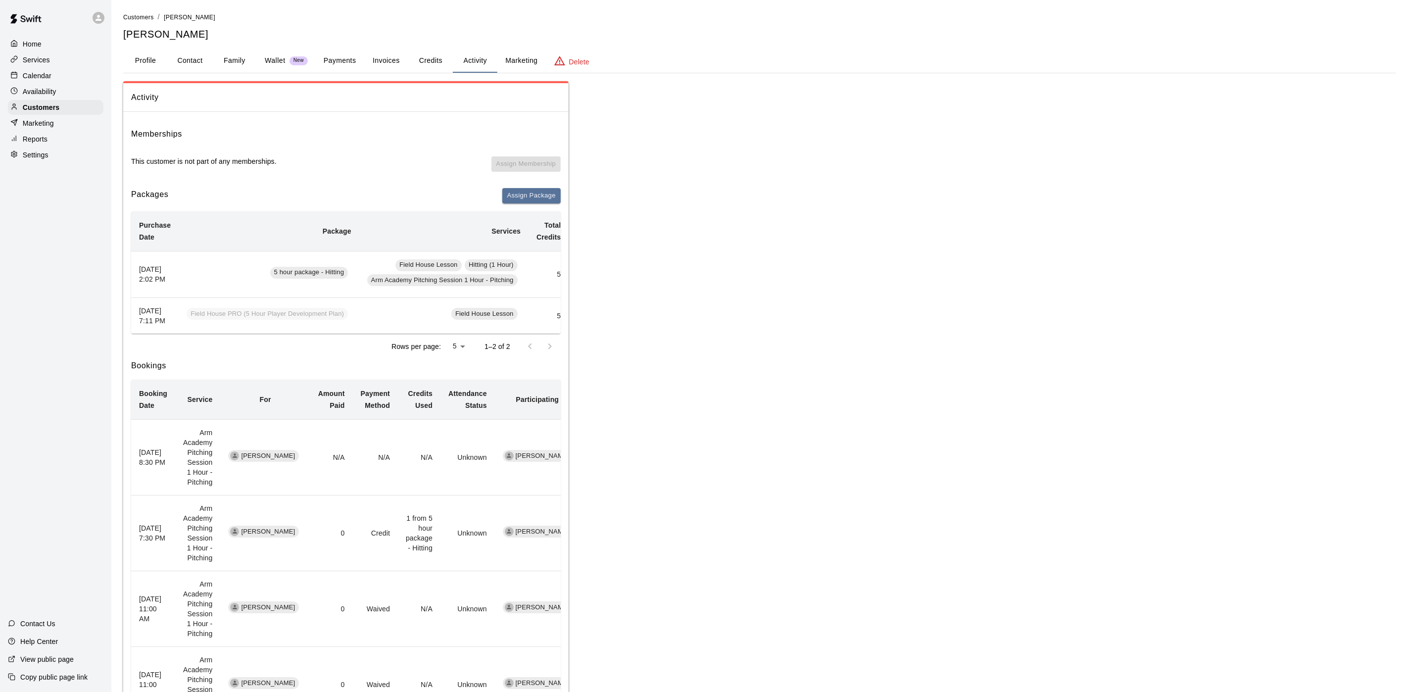
click at [329, 70] on button "Payments" at bounding box center [340, 61] width 48 height 24
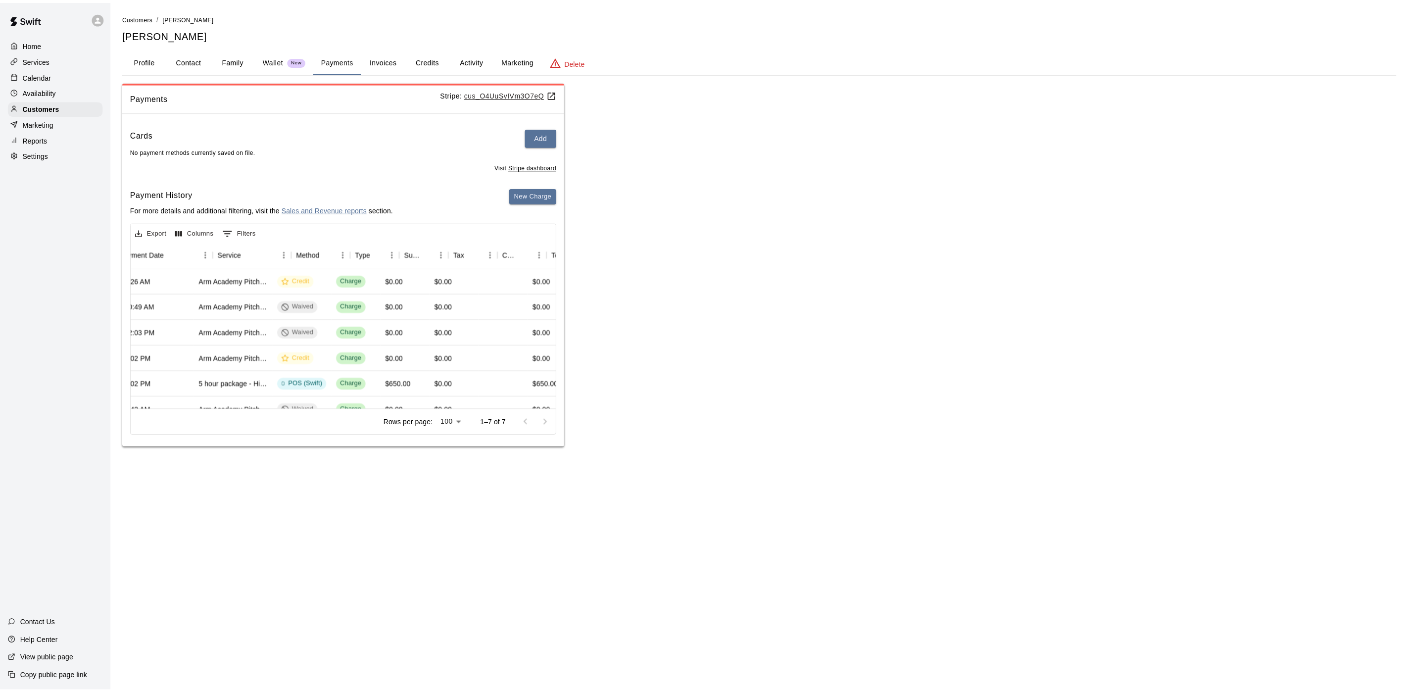
scroll to position [0, 179]
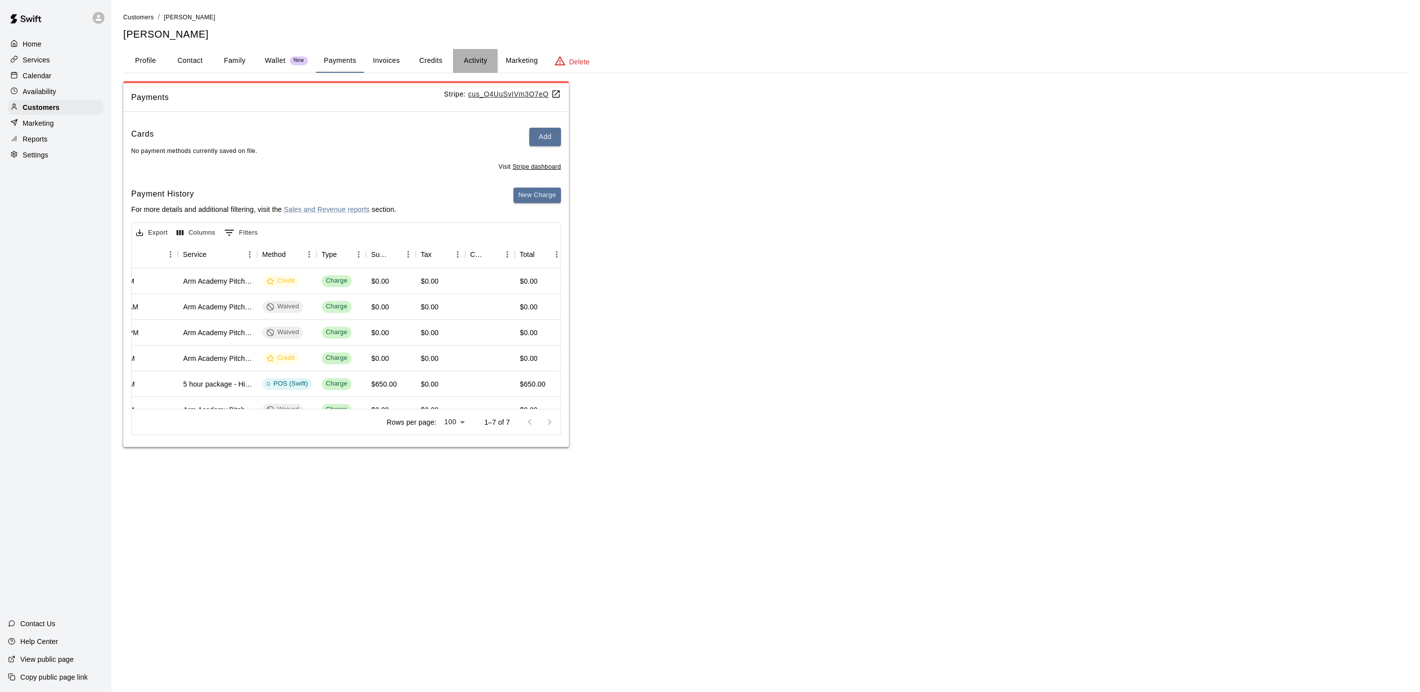
click at [472, 52] on button "Activity" at bounding box center [475, 61] width 45 height 24
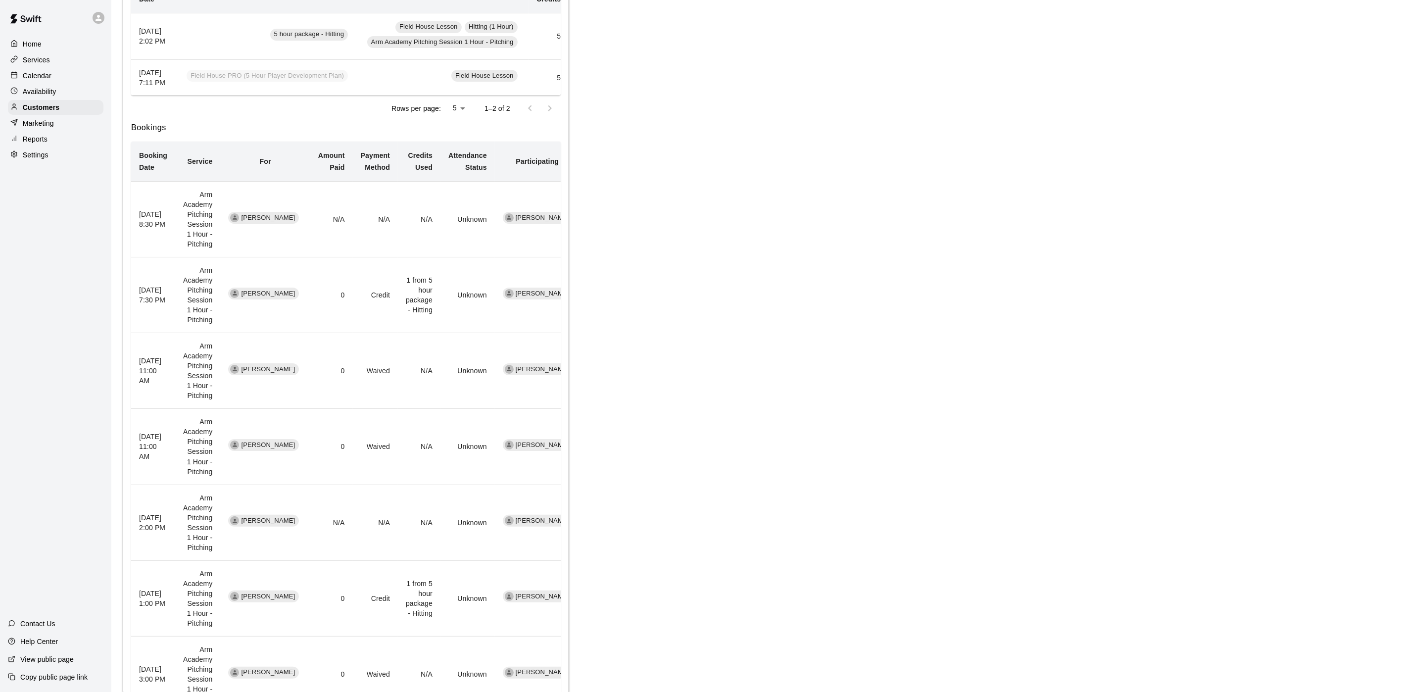
scroll to position [297, 0]
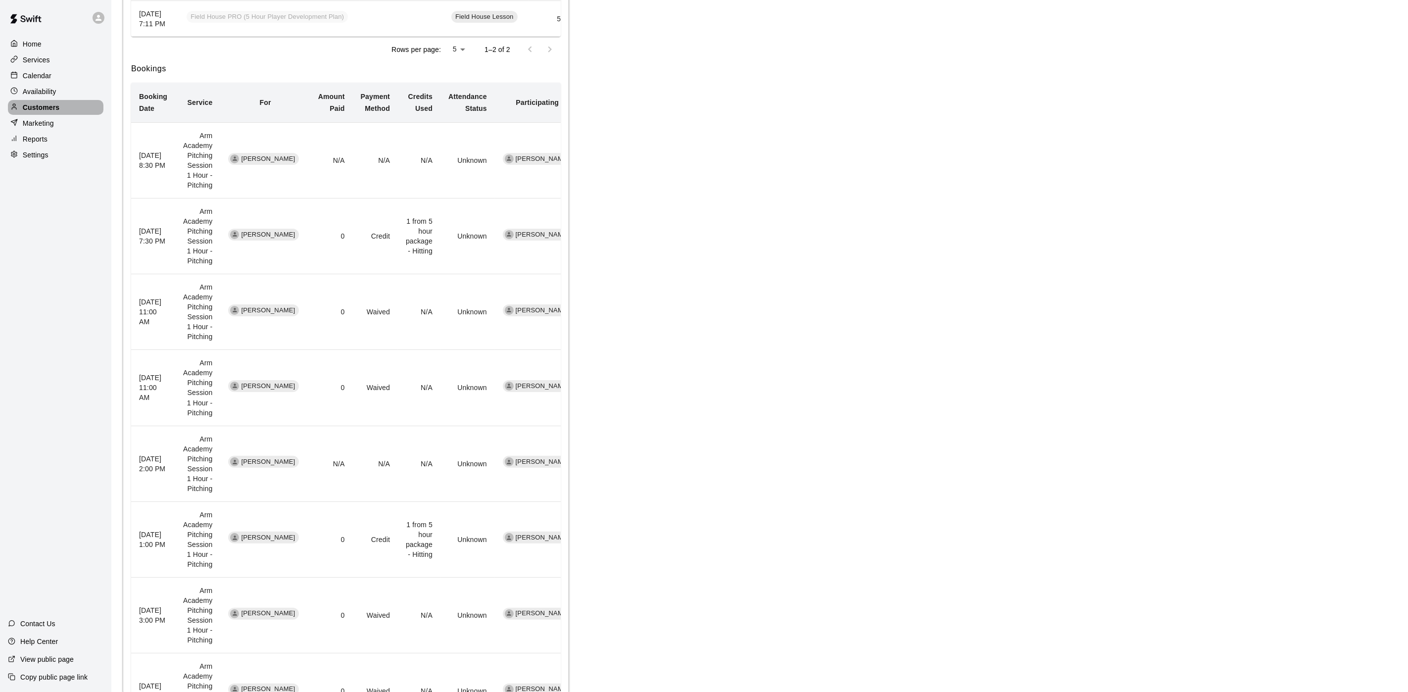
click at [35, 112] on p "Customers" at bounding box center [41, 107] width 37 height 10
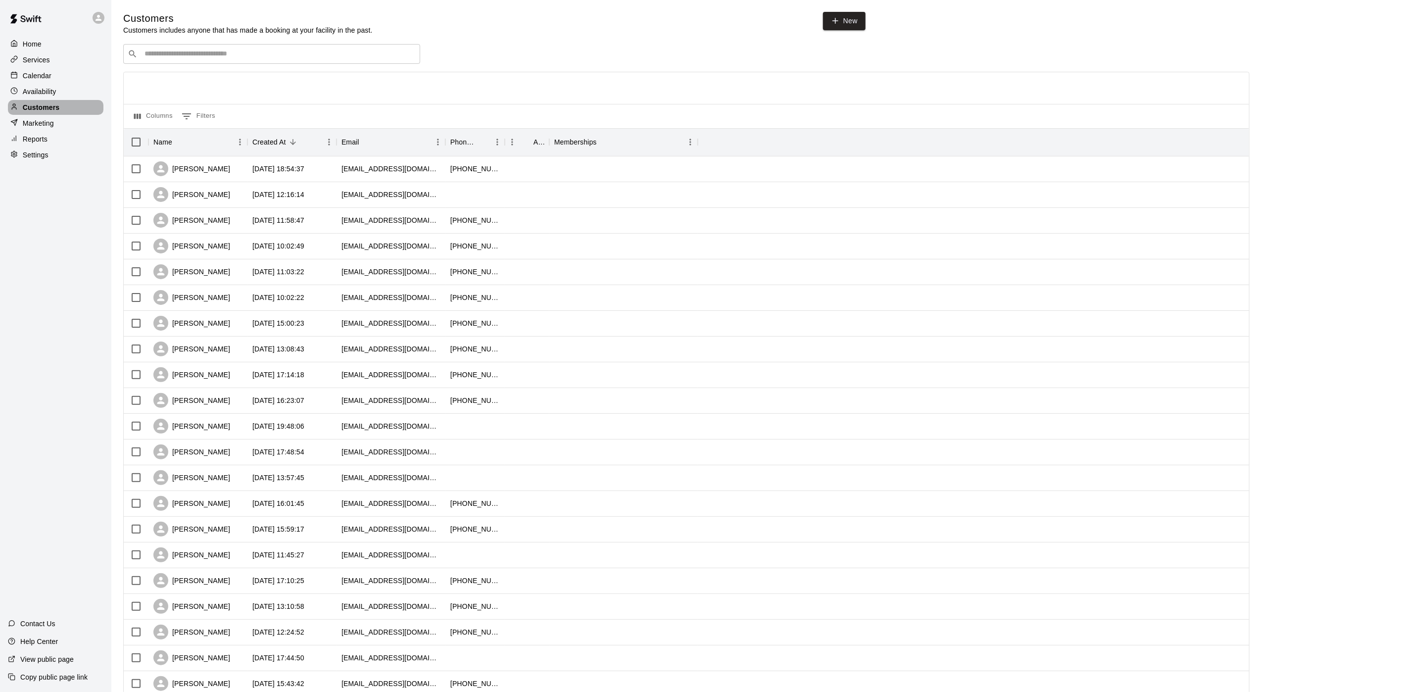
click at [35, 112] on p "Customers" at bounding box center [41, 107] width 37 height 10
click at [182, 56] on input "Search customers by name or email" at bounding box center [279, 54] width 274 height 10
type input "***"
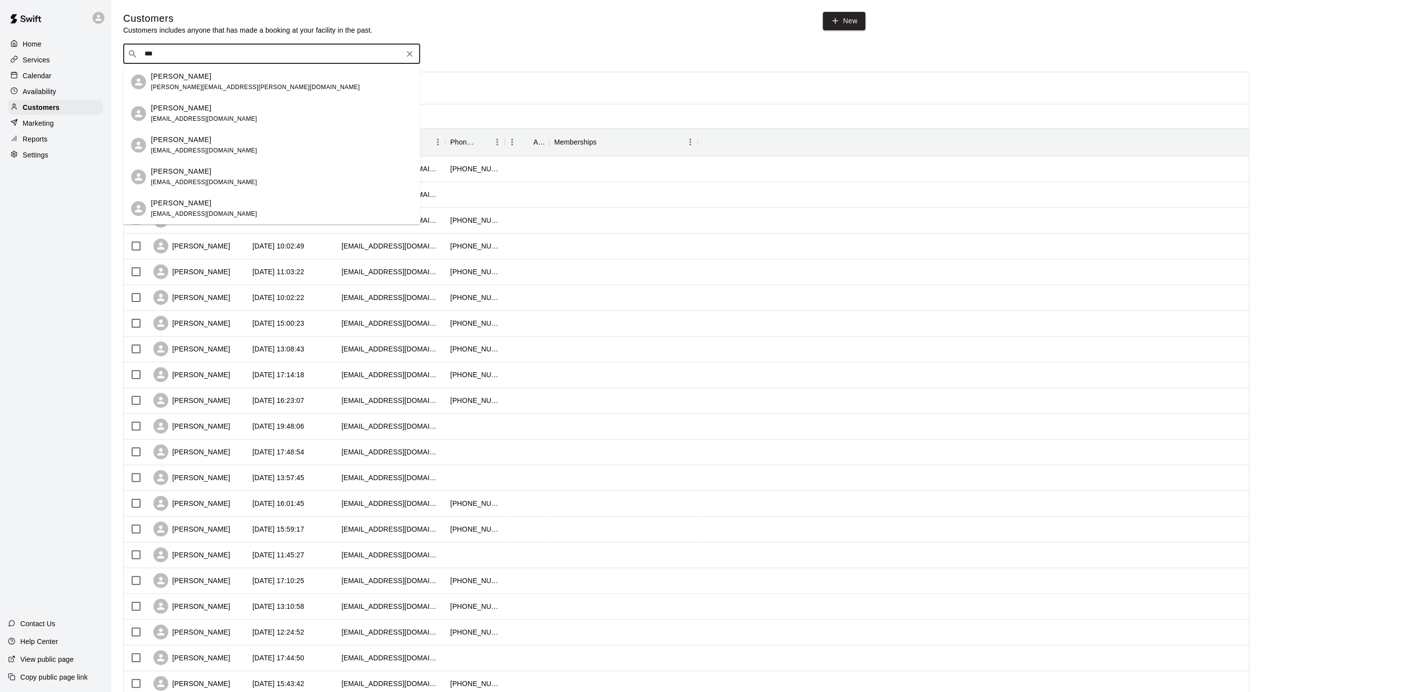
click at [199, 202] on p "Andrew Kilbbang" at bounding box center [181, 203] width 60 height 10
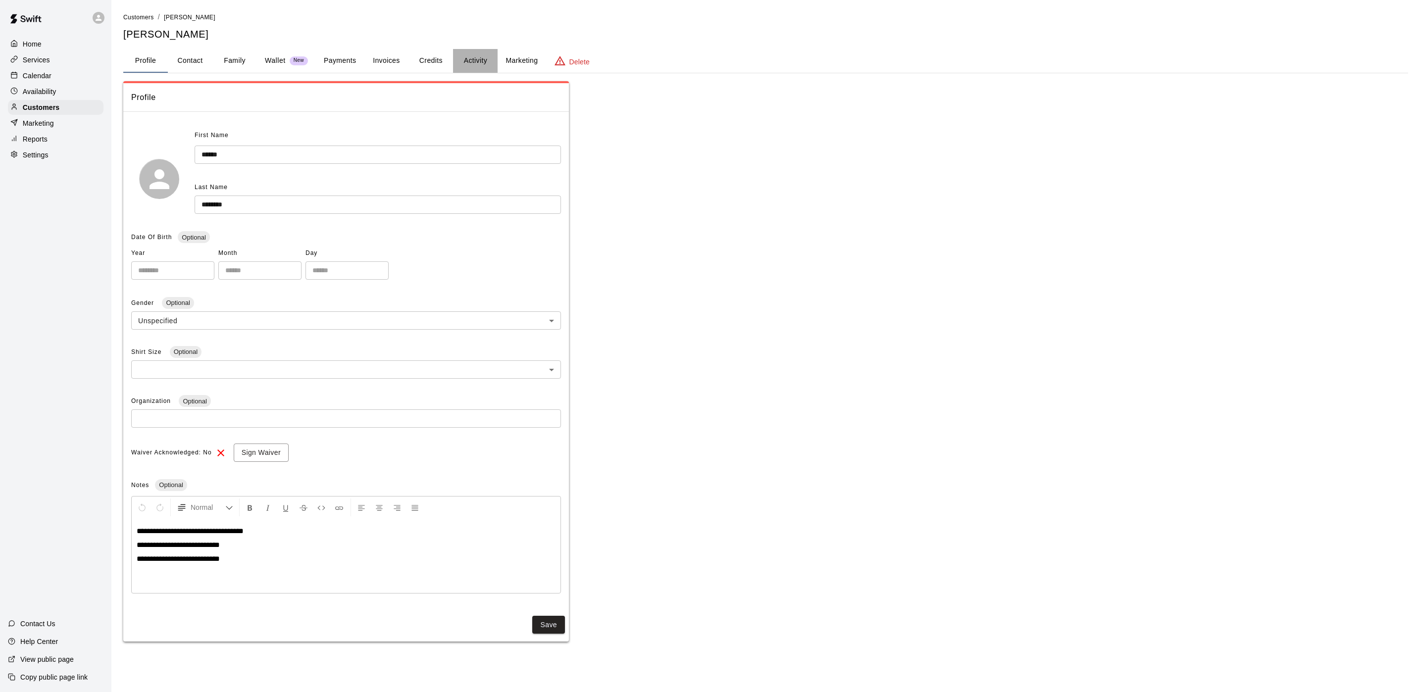
click at [480, 60] on button "Activity" at bounding box center [475, 61] width 45 height 24
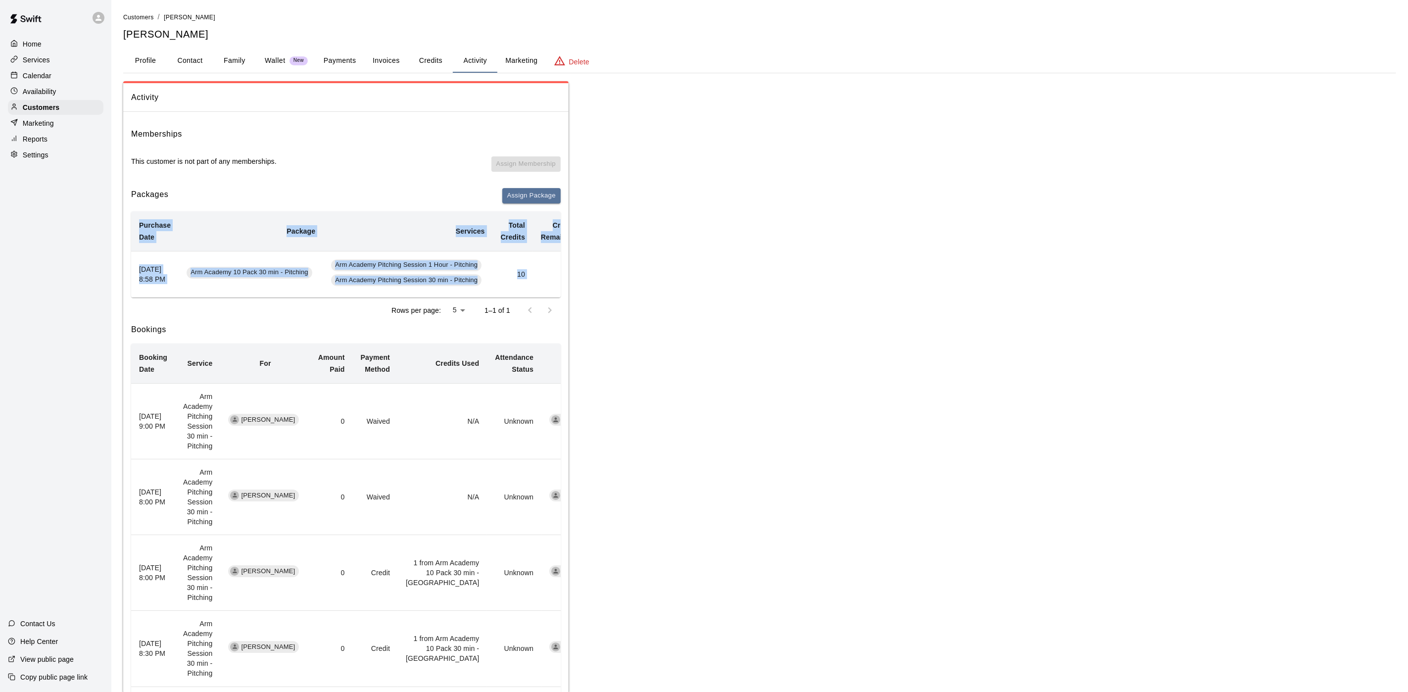
drag, startPoint x: 389, startPoint y: 308, endPoint x: 416, endPoint y: 306, distance: 27.3
click at [416, 306] on div "Purchase Date Package Services Total Credits Credits Remaining Expiry Credit Ac…" at bounding box center [346, 267] width 430 height 112
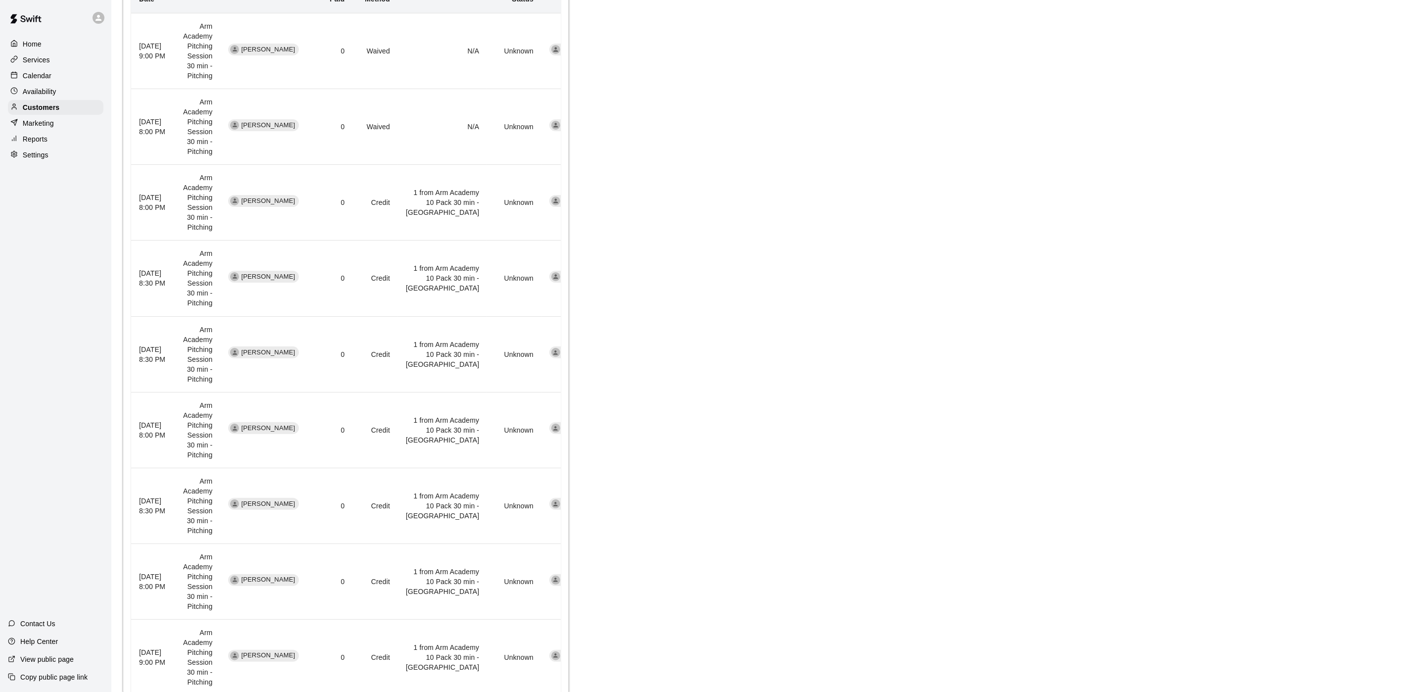
scroll to position [296, 0]
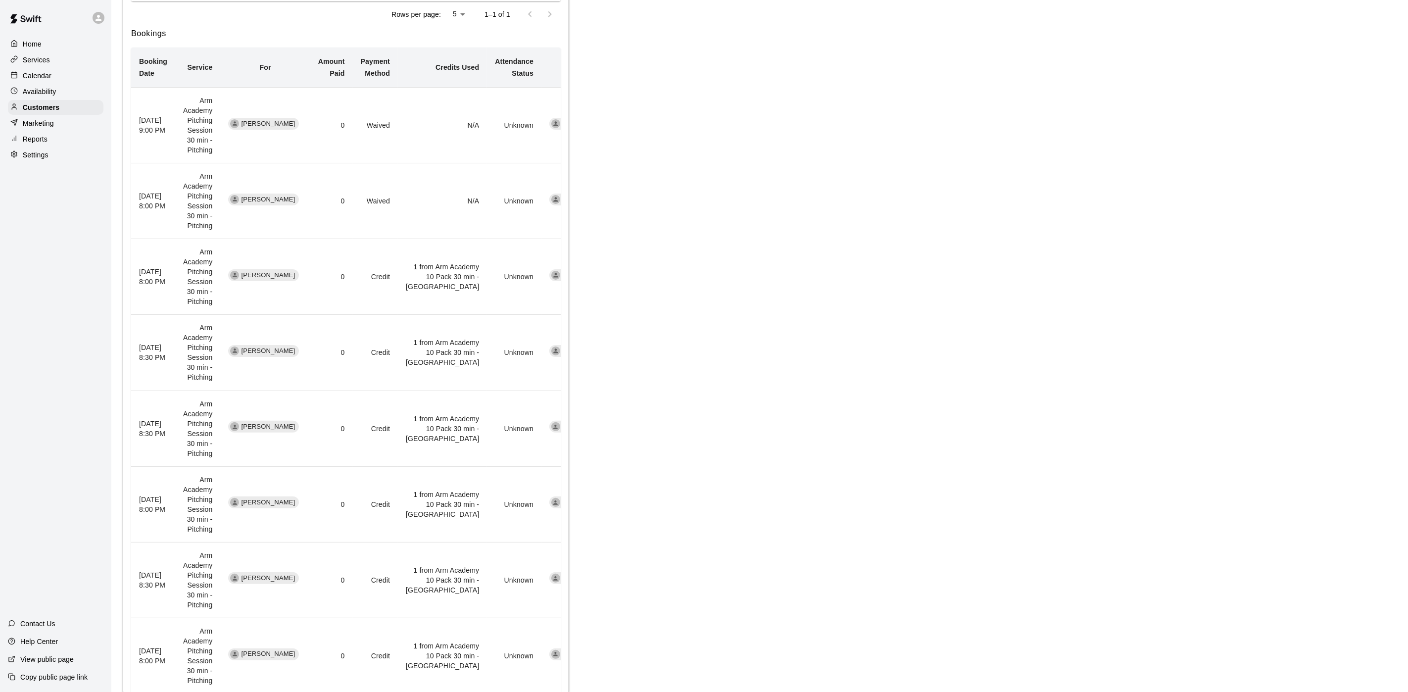
drag, startPoint x: 67, startPoint y: 107, endPoint x: 97, endPoint y: 90, distance: 34.4
click at [67, 107] on div "Customers" at bounding box center [56, 107] width 96 height 15
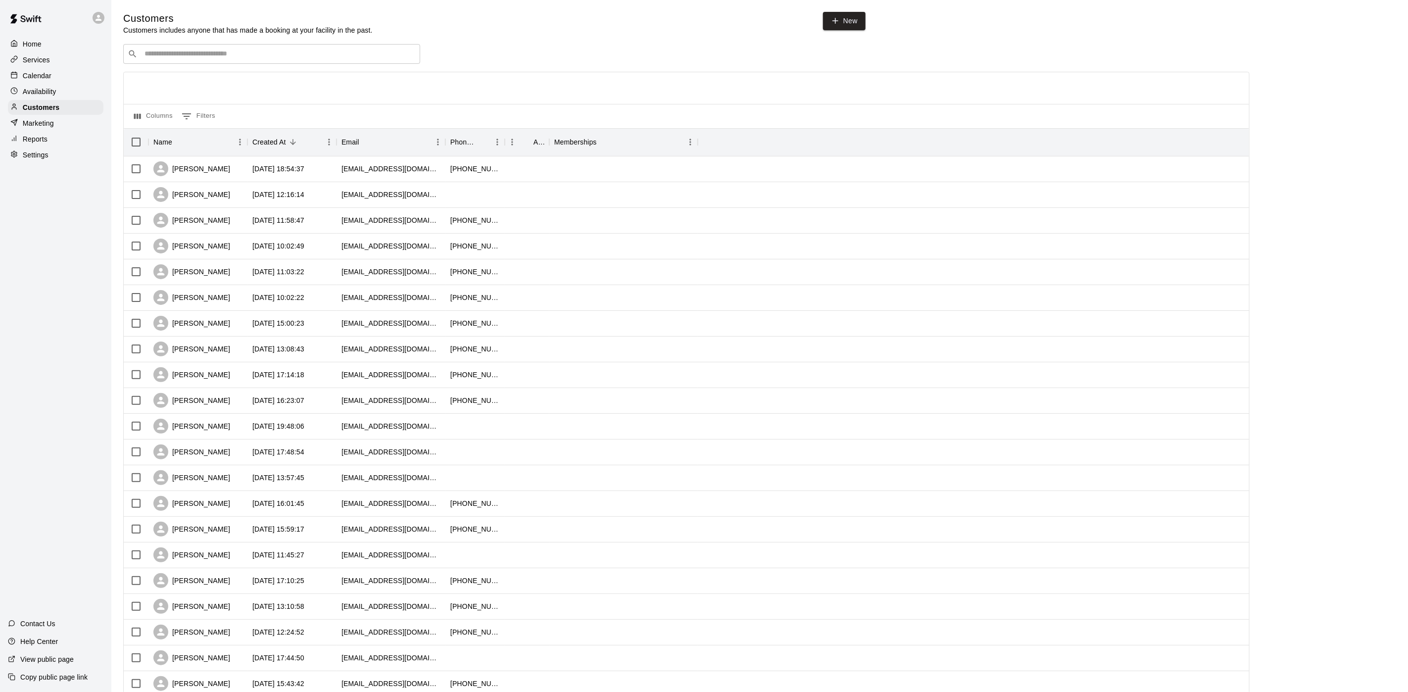
click at [167, 57] on input "Search customers by name or email" at bounding box center [279, 54] width 274 height 10
type input "****"
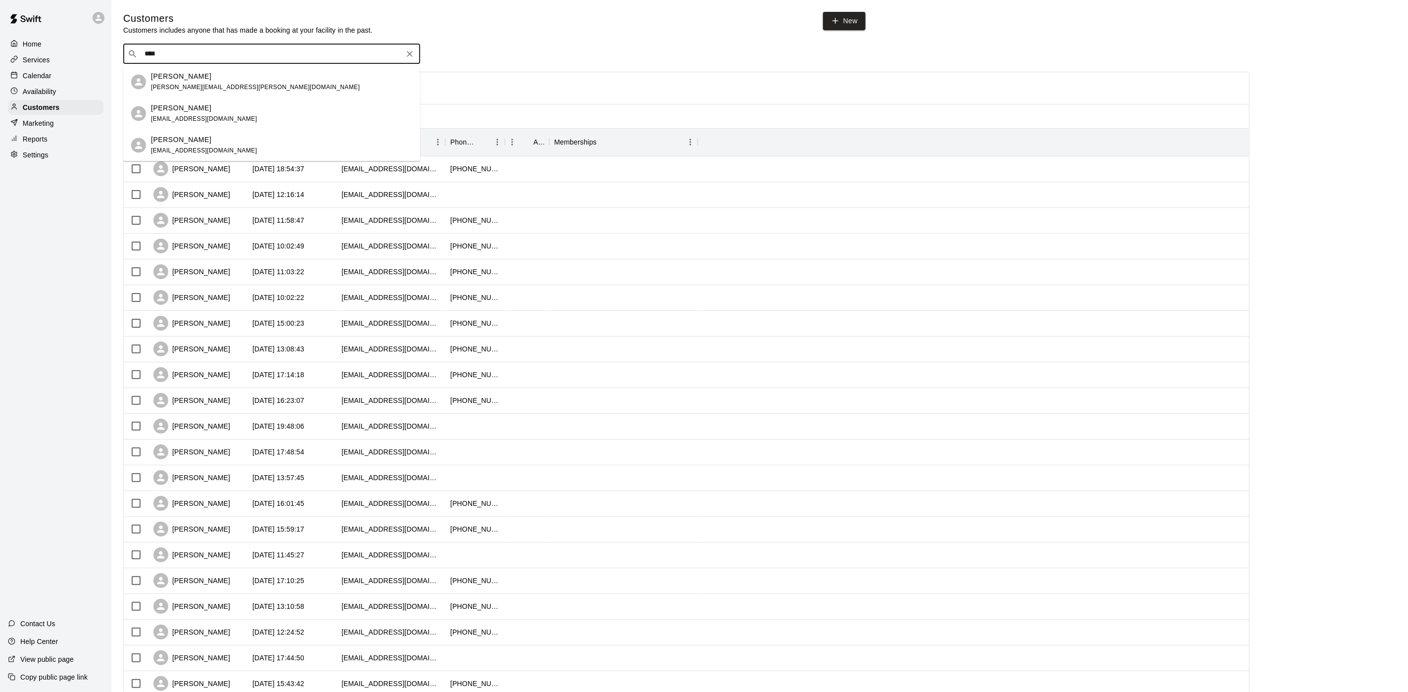
click at [215, 142] on div "Sean Killeen smk4759@gmail.com" at bounding box center [281, 145] width 261 height 21
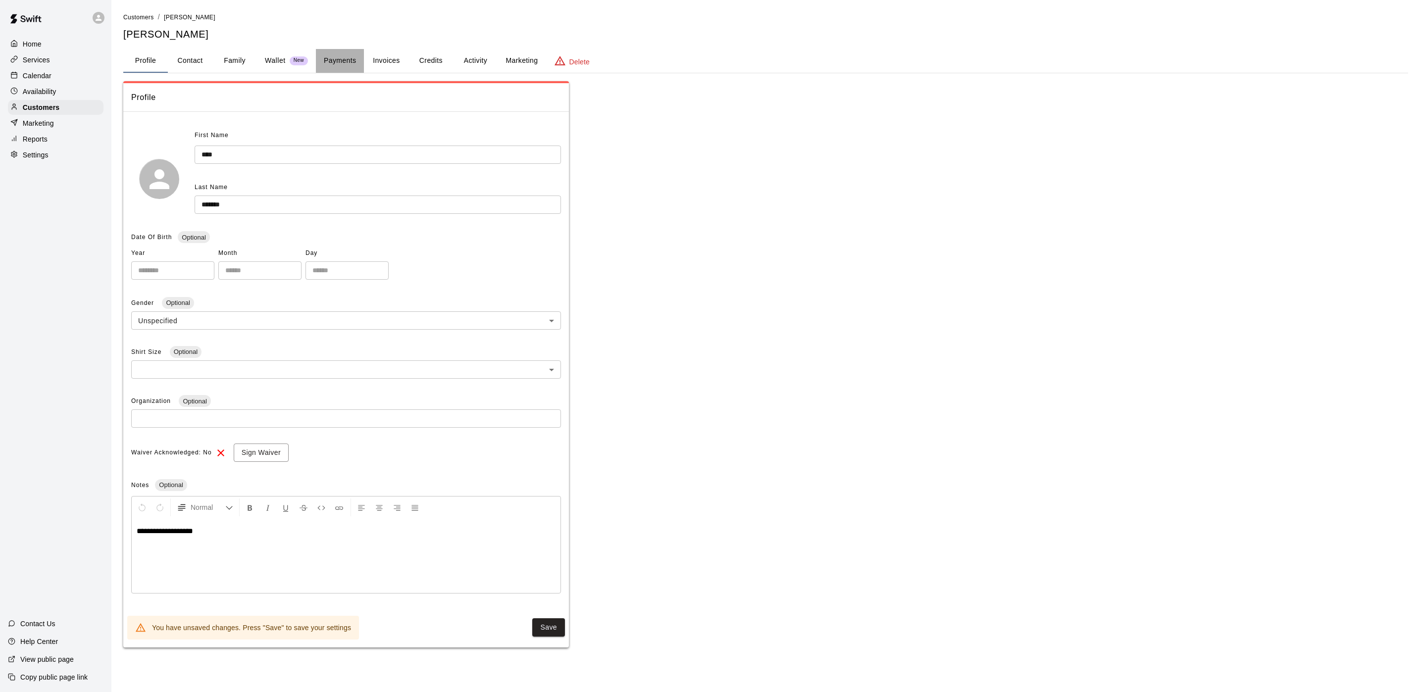
click at [342, 58] on button "Payments" at bounding box center [340, 61] width 48 height 24
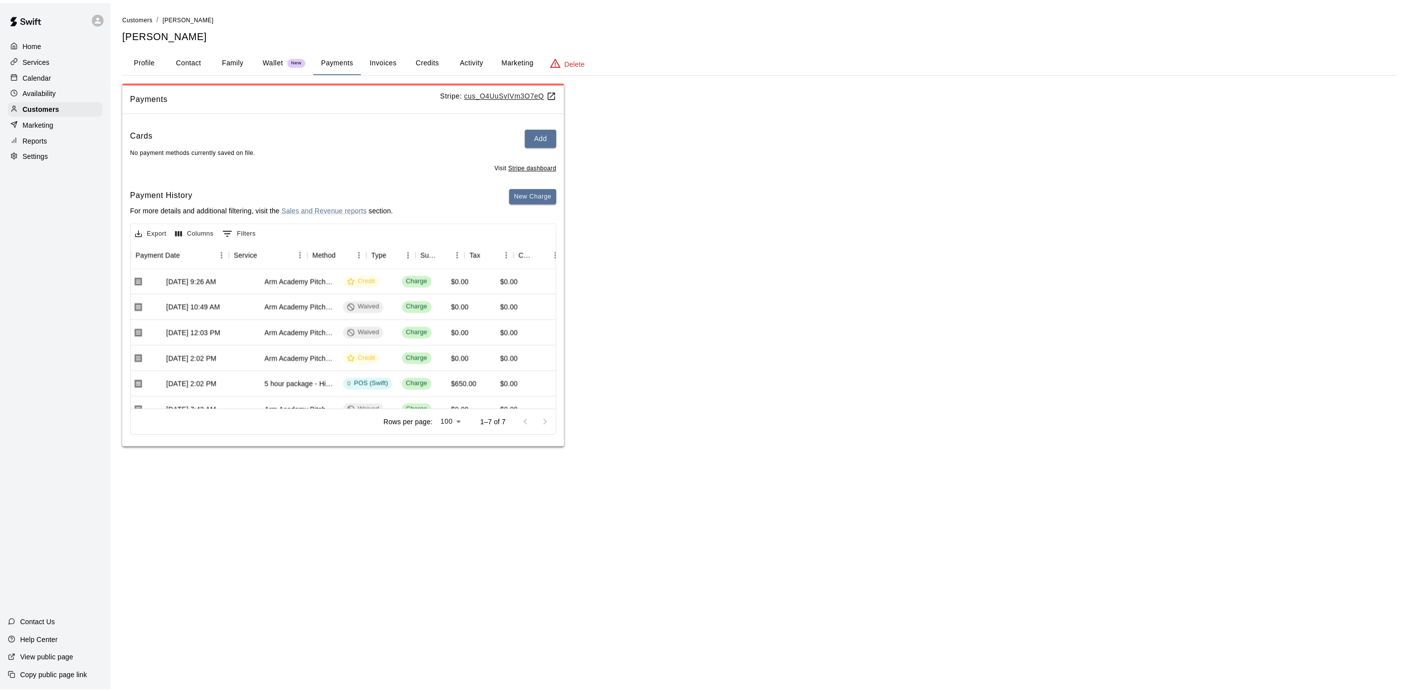
scroll to position [0, 126]
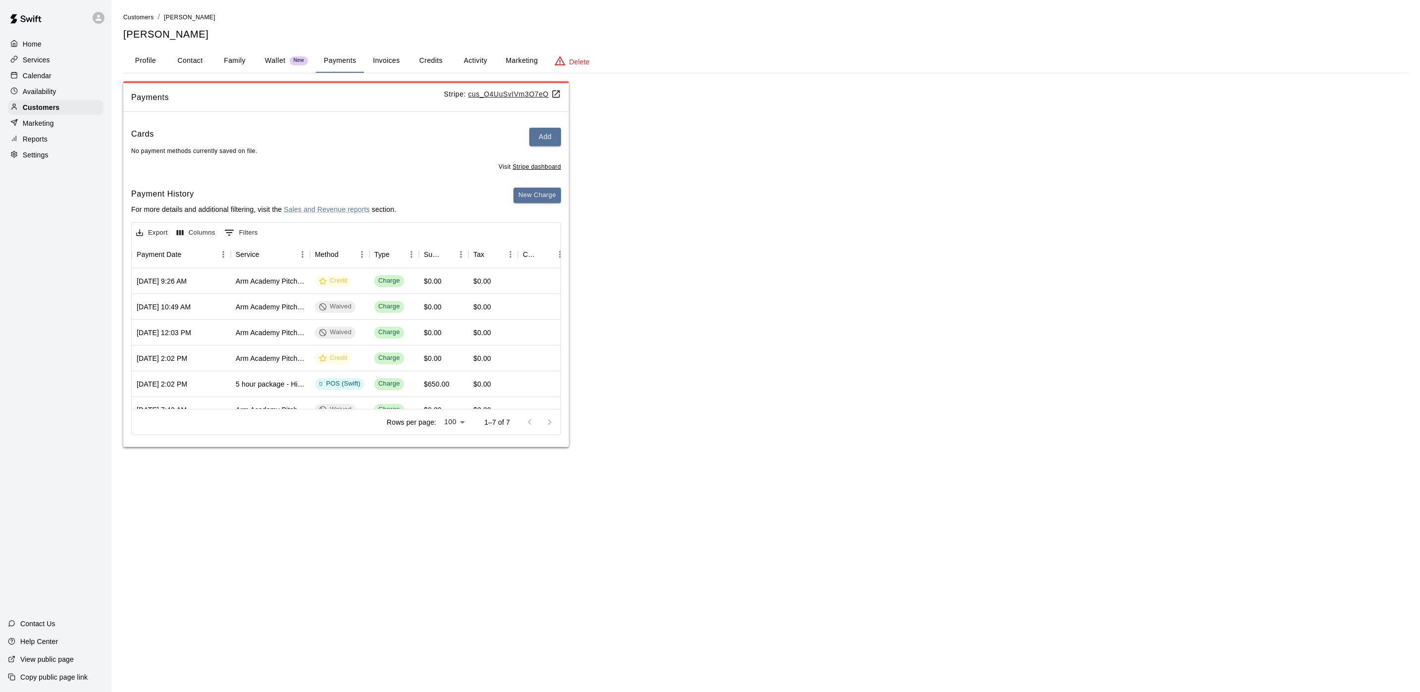
click at [482, 55] on button "Activity" at bounding box center [475, 61] width 45 height 24
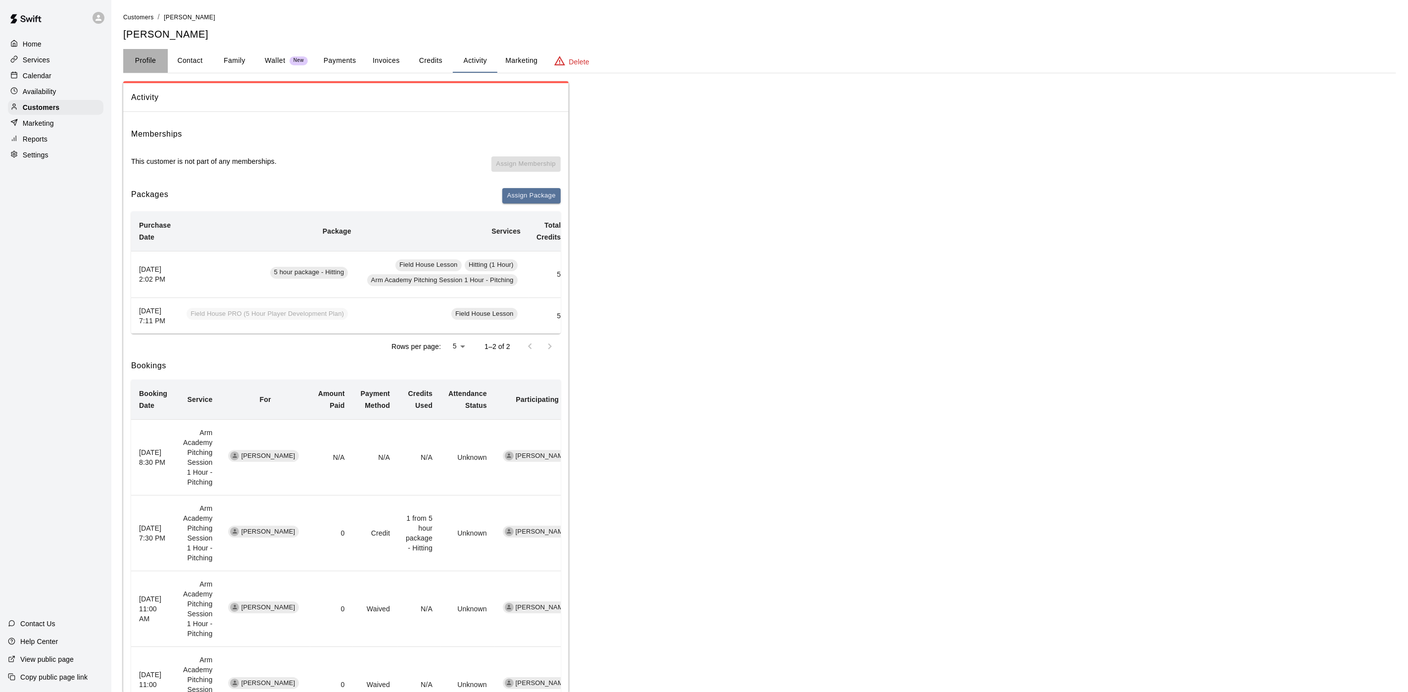
click at [156, 55] on button "Profile" at bounding box center [145, 61] width 45 height 24
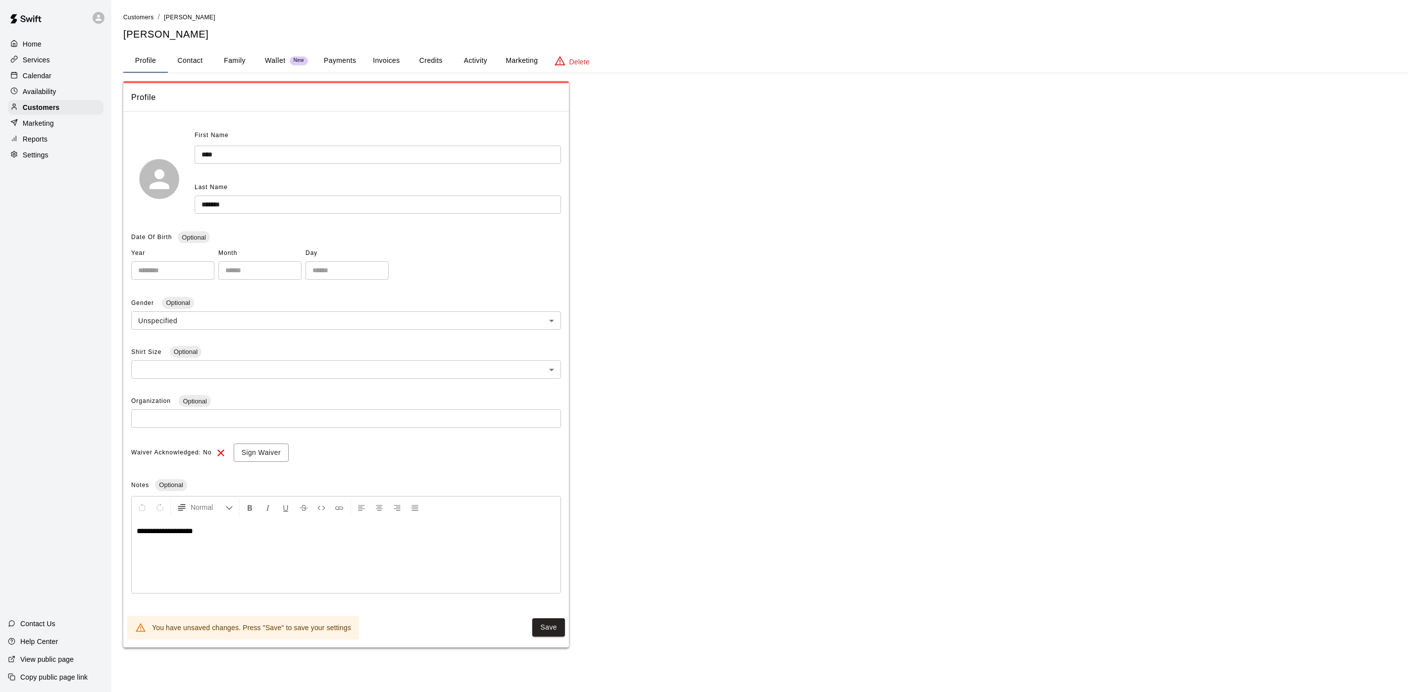
click at [464, 56] on button "Activity" at bounding box center [475, 61] width 45 height 24
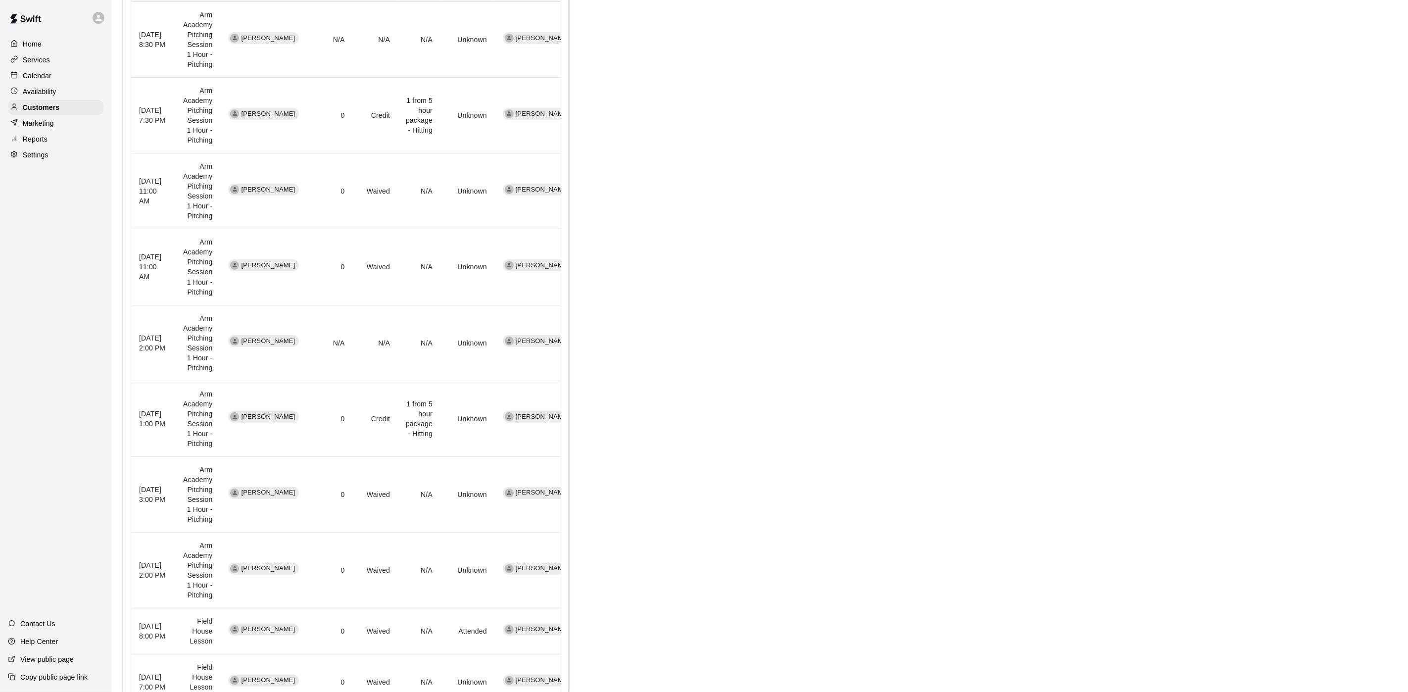
scroll to position [516, 0]
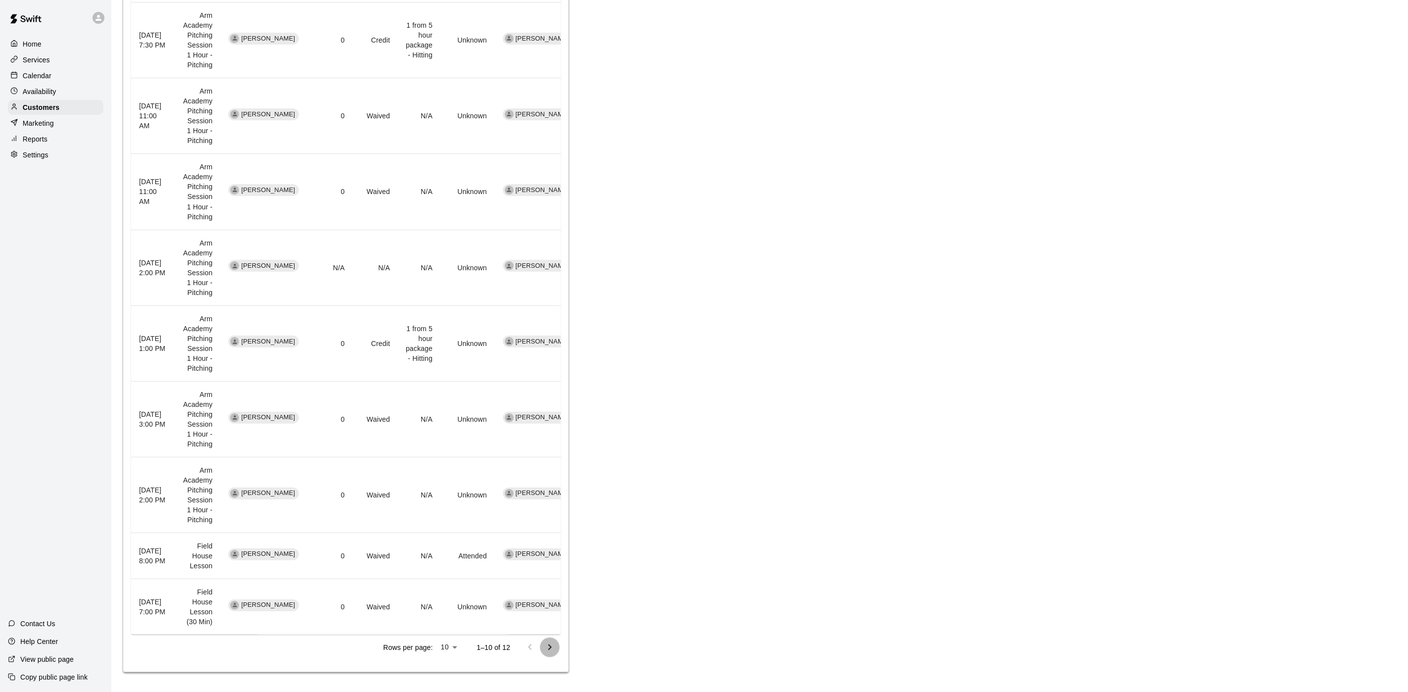
click at [545, 649] on icon "Go to next page" at bounding box center [550, 648] width 12 height 12
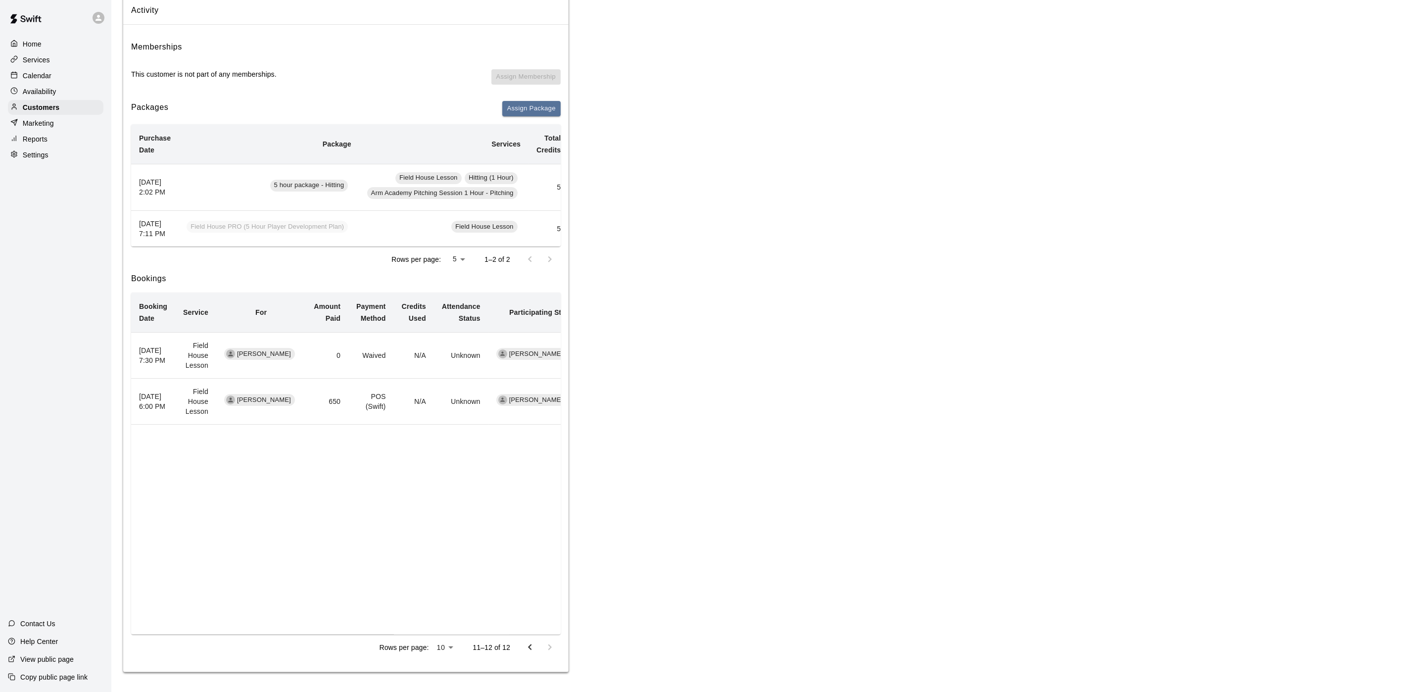
click at [529, 646] on icon "Go to previous page" at bounding box center [529, 647] width 3 height 6
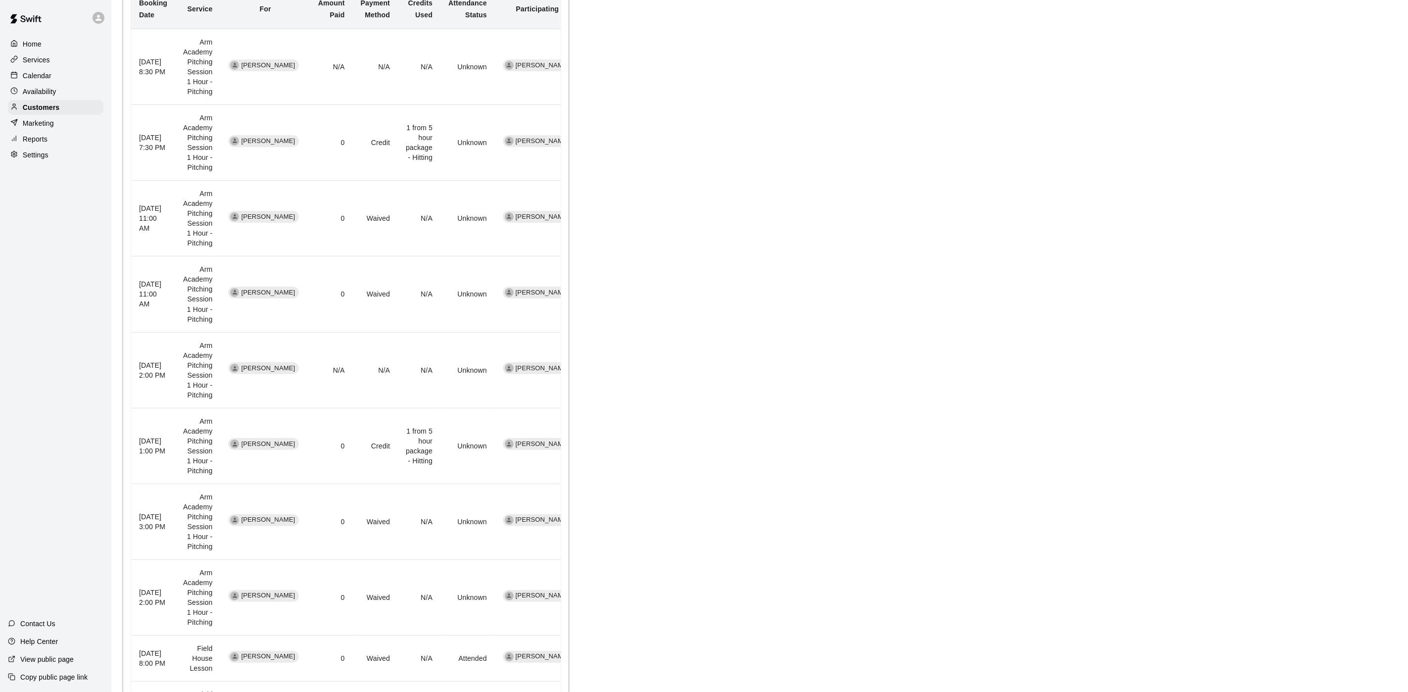
scroll to position [367, 0]
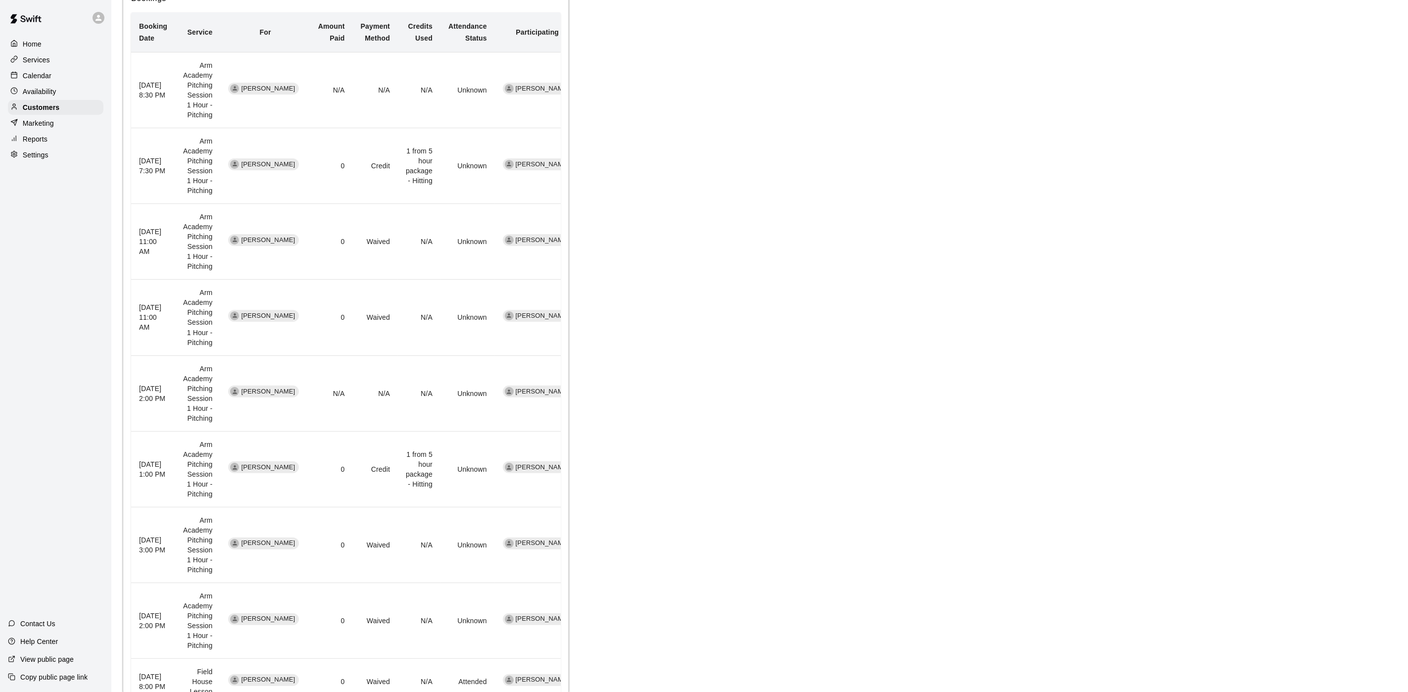
click at [81, 72] on div "Calendar" at bounding box center [56, 75] width 96 height 15
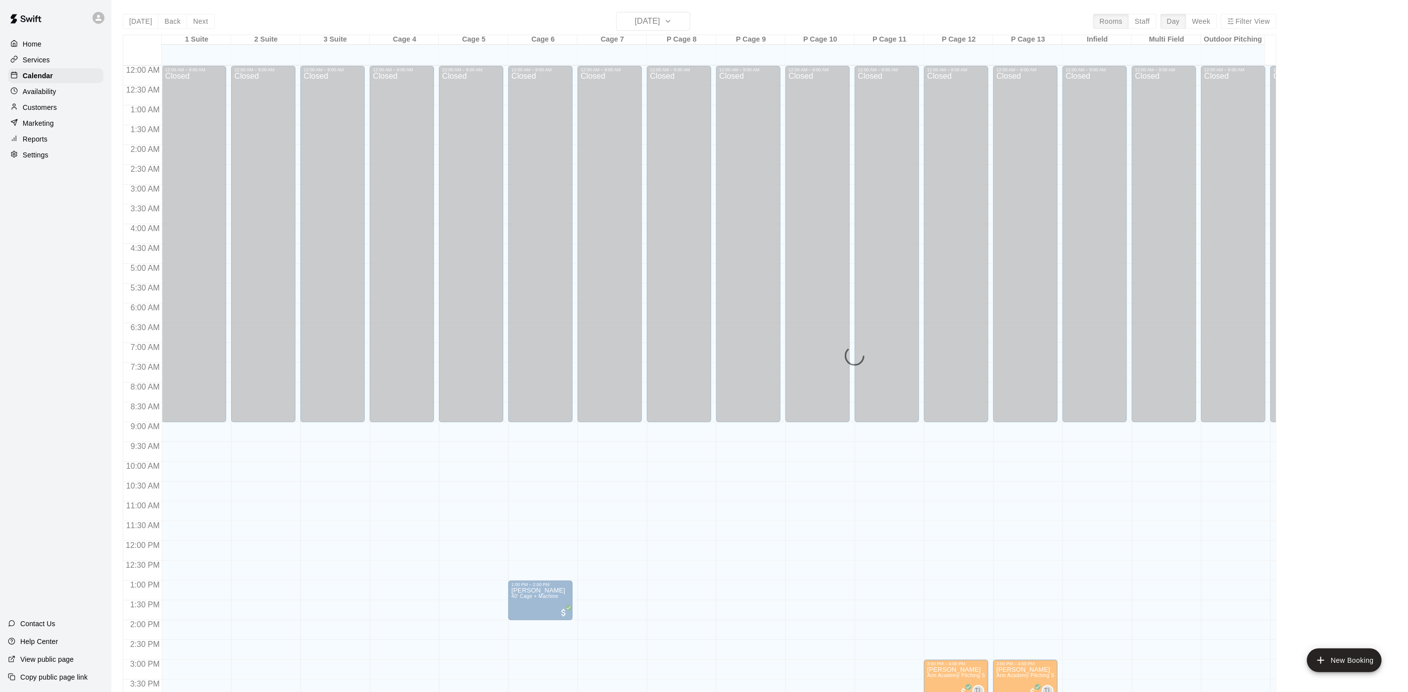
scroll to position [284, 0]
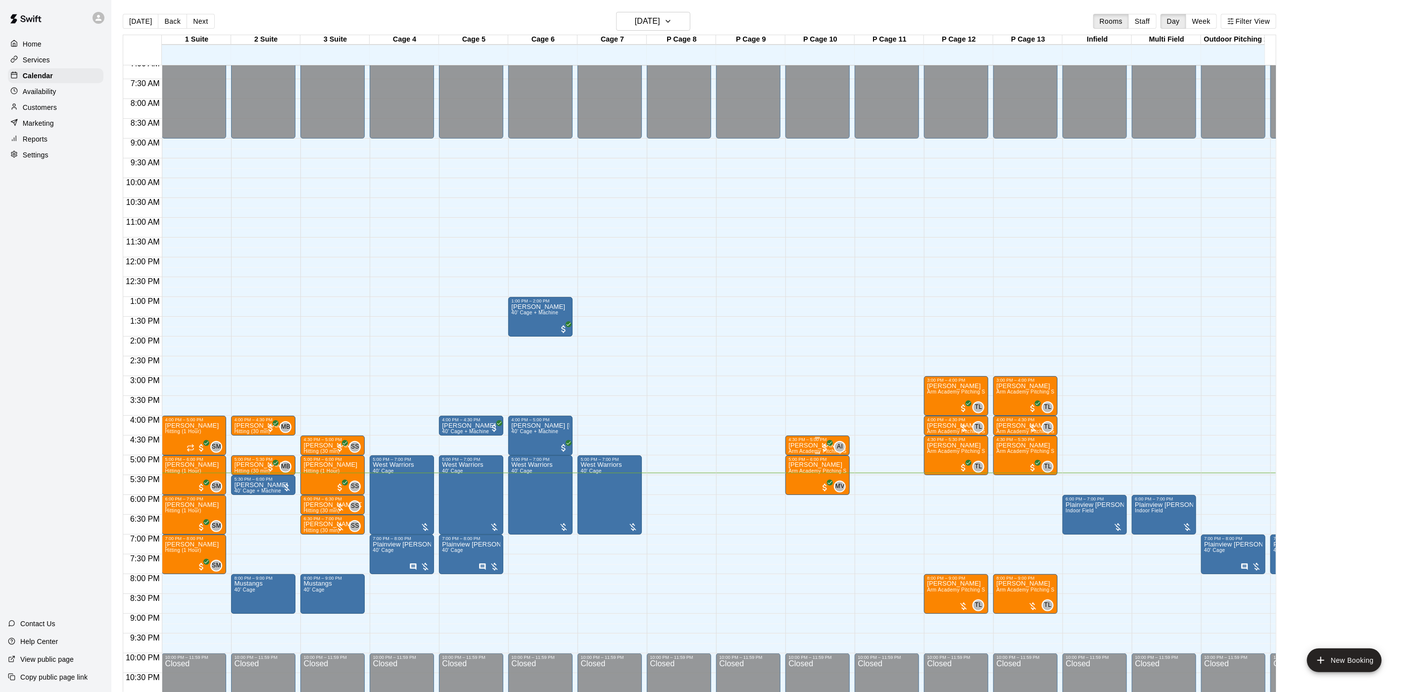
click at [794, 440] on div "4:30 PM – 5:00 PM" at bounding box center [818, 439] width 58 height 5
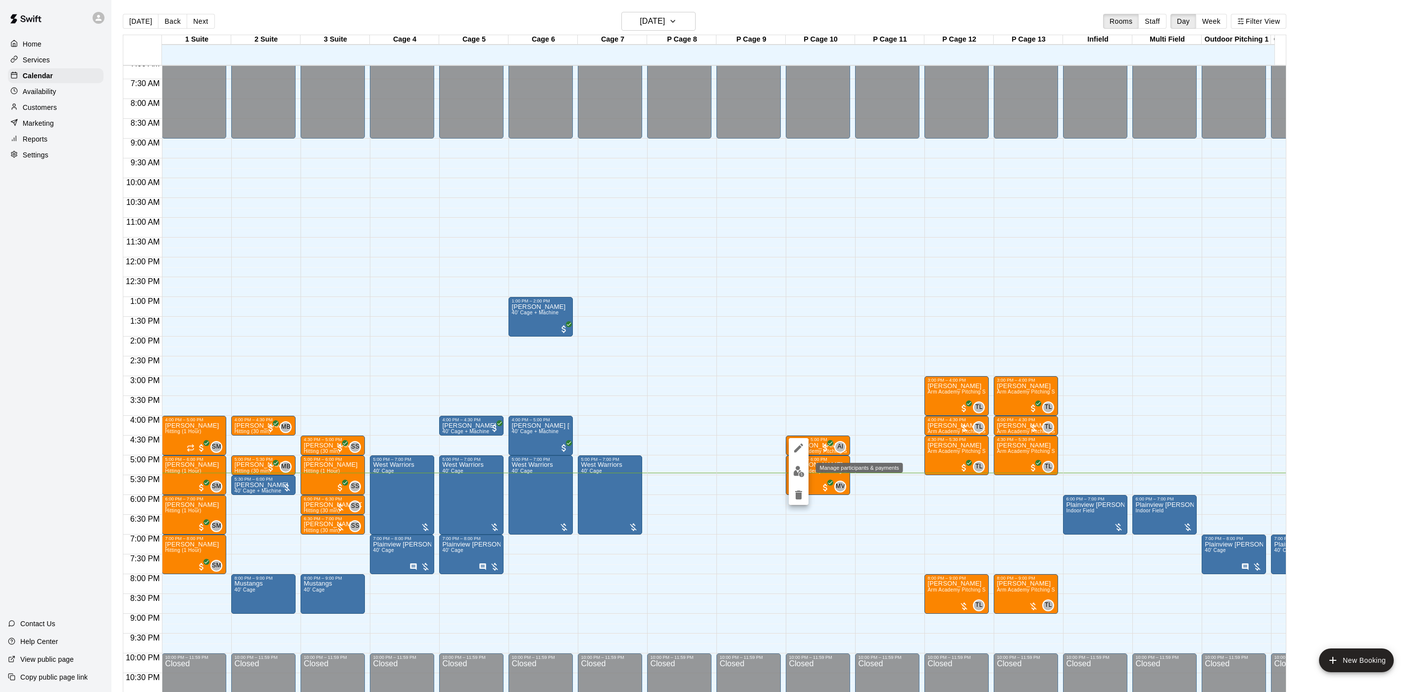
click at [794, 475] on img "edit" at bounding box center [798, 471] width 11 height 11
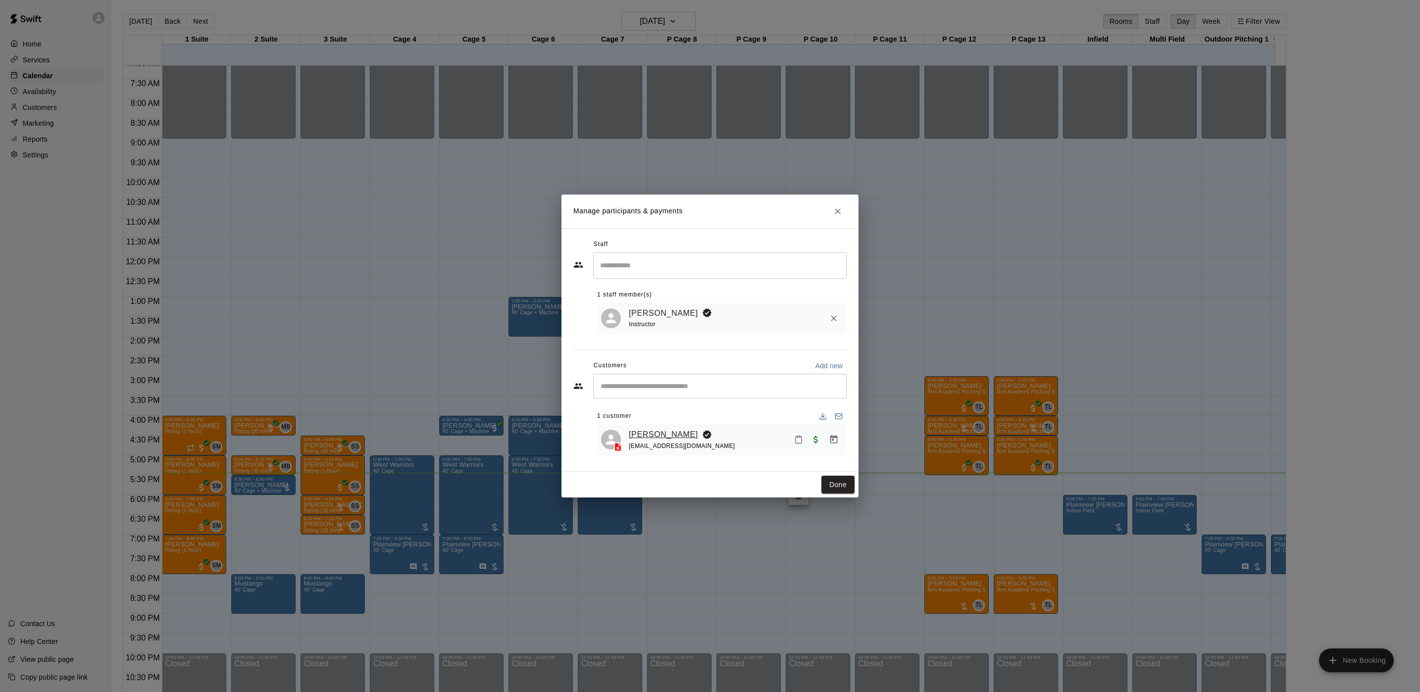
click at [652, 428] on link "Brady Finn" at bounding box center [663, 434] width 69 height 13
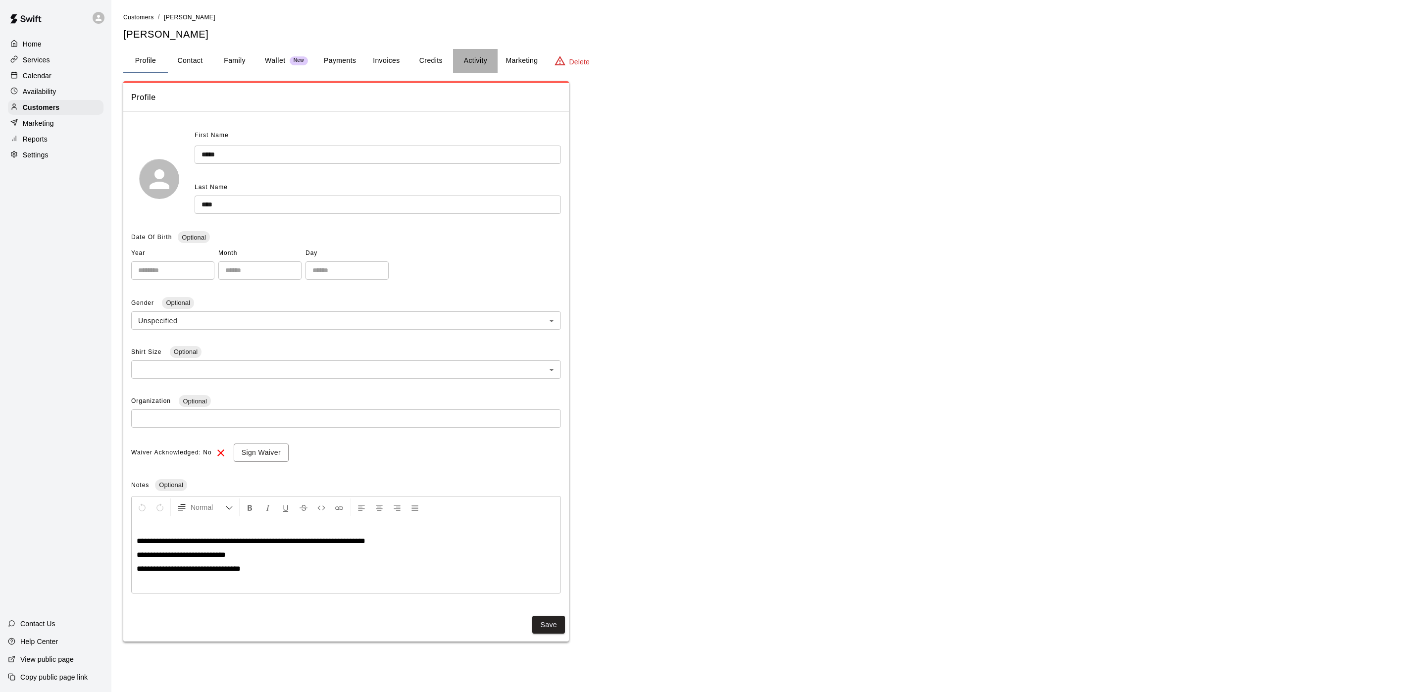
click at [459, 59] on button "Activity" at bounding box center [475, 61] width 45 height 24
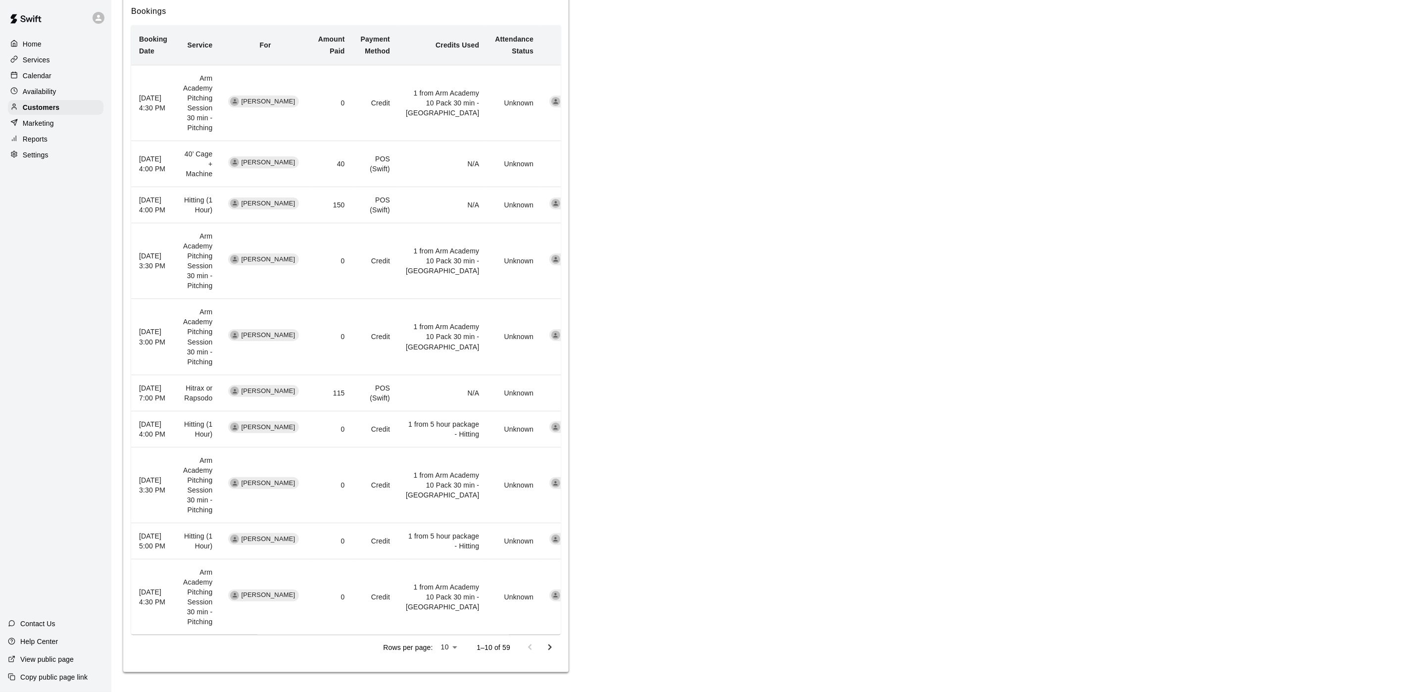
scroll to position [549, 0]
click at [560, 640] on div "Rows per page: 10 ** 1–10 of 59" at bounding box center [346, 648] width 430 height 26
click at [557, 642] on button "Go to next page" at bounding box center [550, 648] width 20 height 20
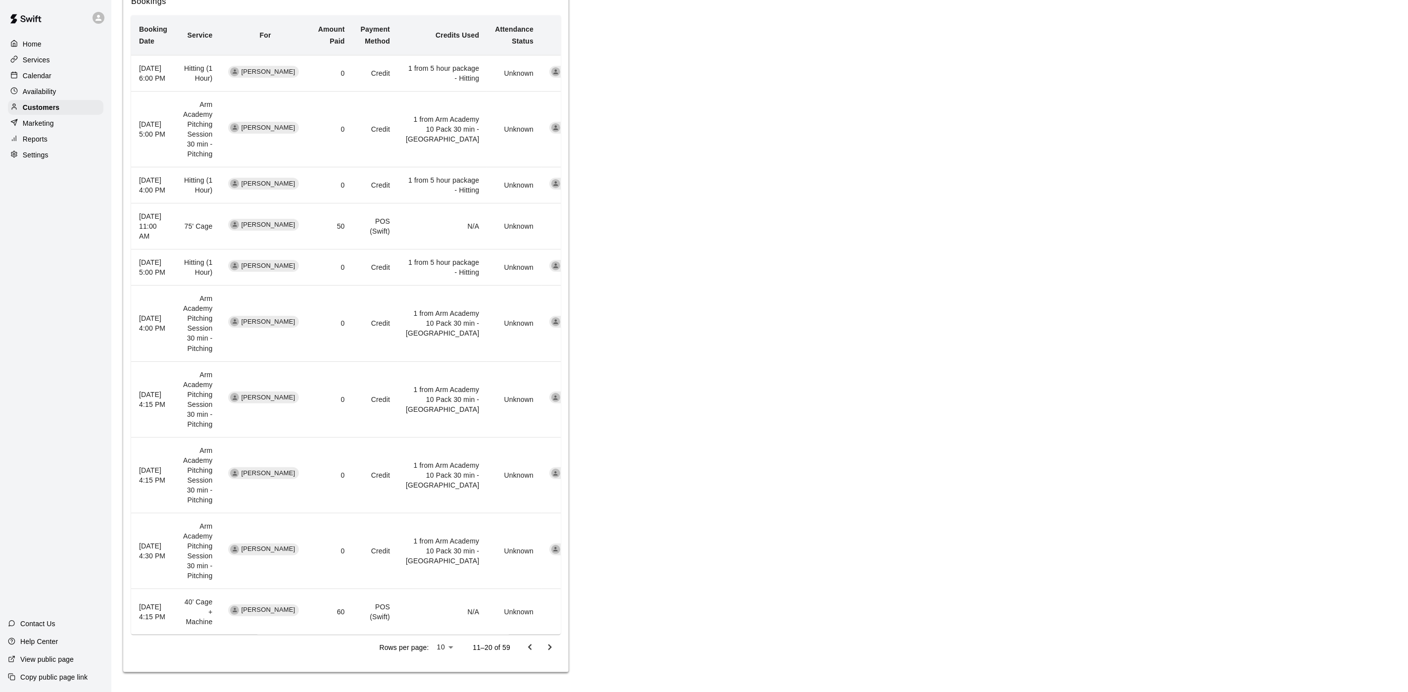
click at [526, 649] on icon "Go to previous page" at bounding box center [530, 648] width 12 height 12
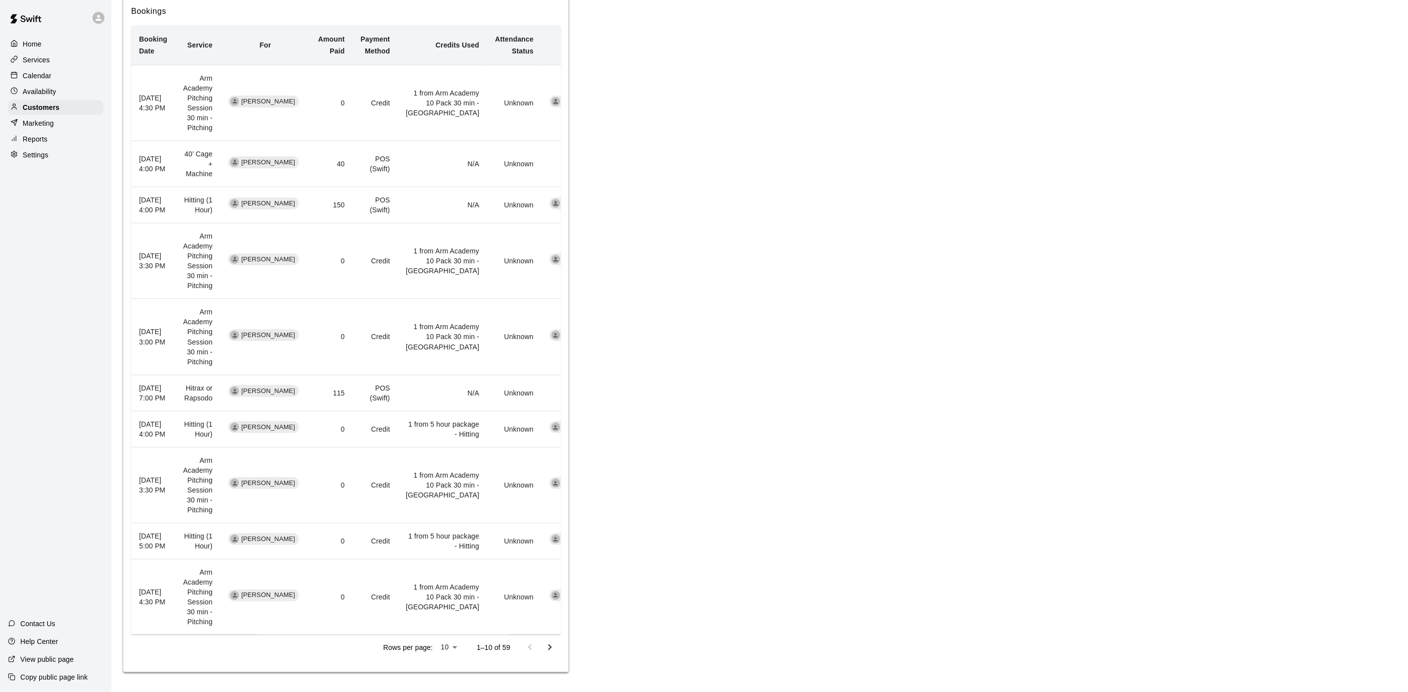
scroll to position [475, 0]
click at [68, 83] on div "Calendar" at bounding box center [56, 75] width 96 height 15
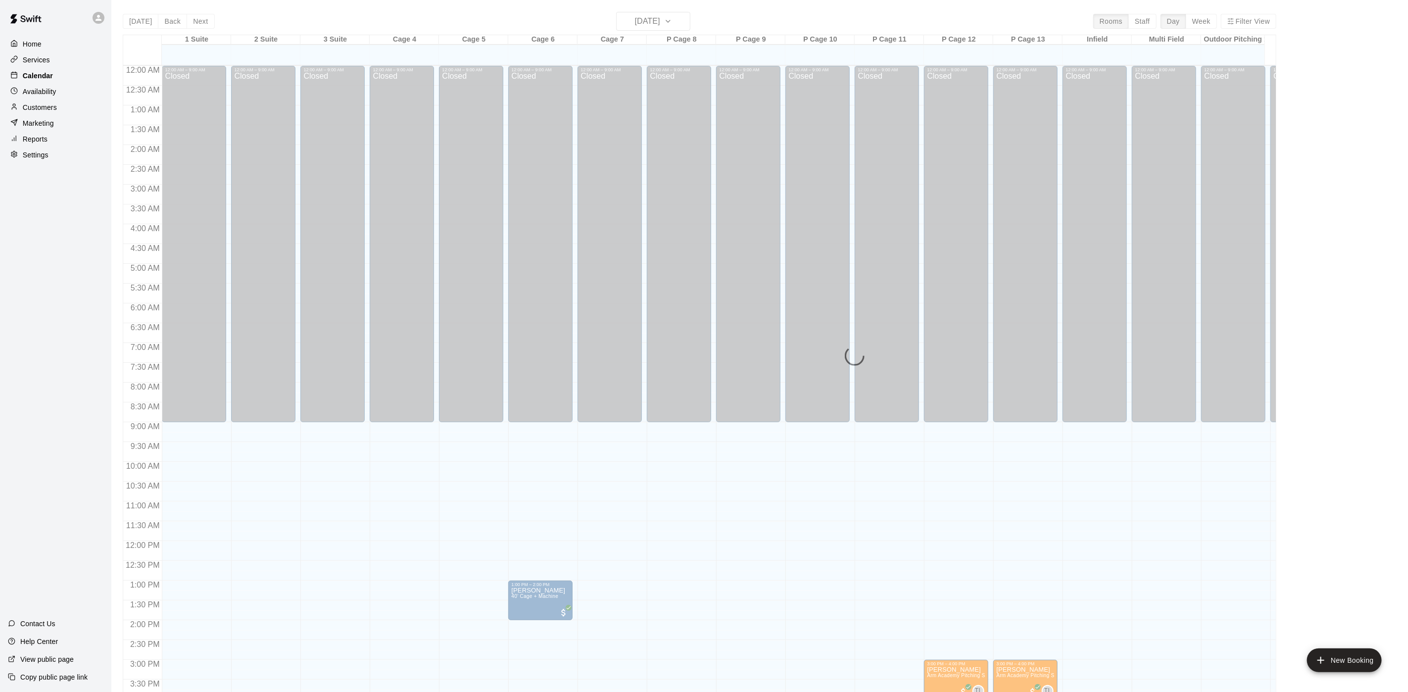
scroll to position [284, 0]
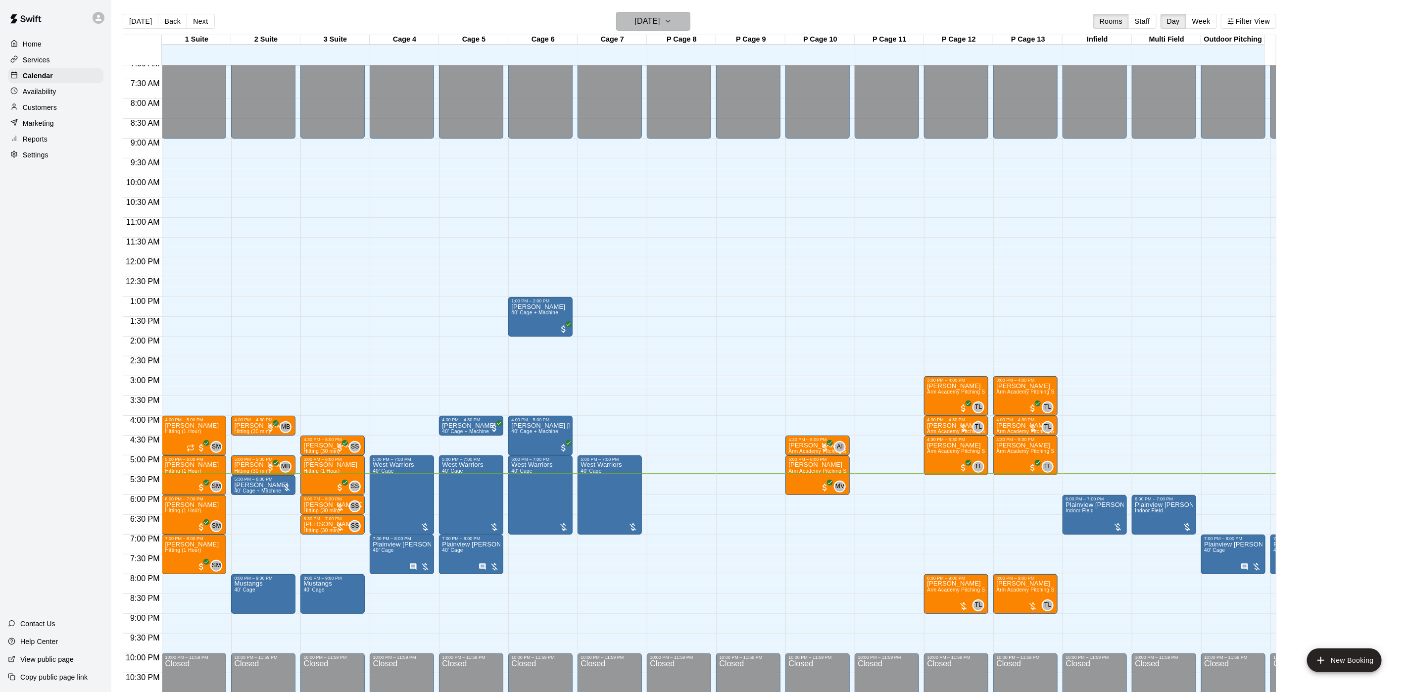
click at [643, 18] on h6 "Thursday Aug 21" at bounding box center [647, 21] width 25 height 14
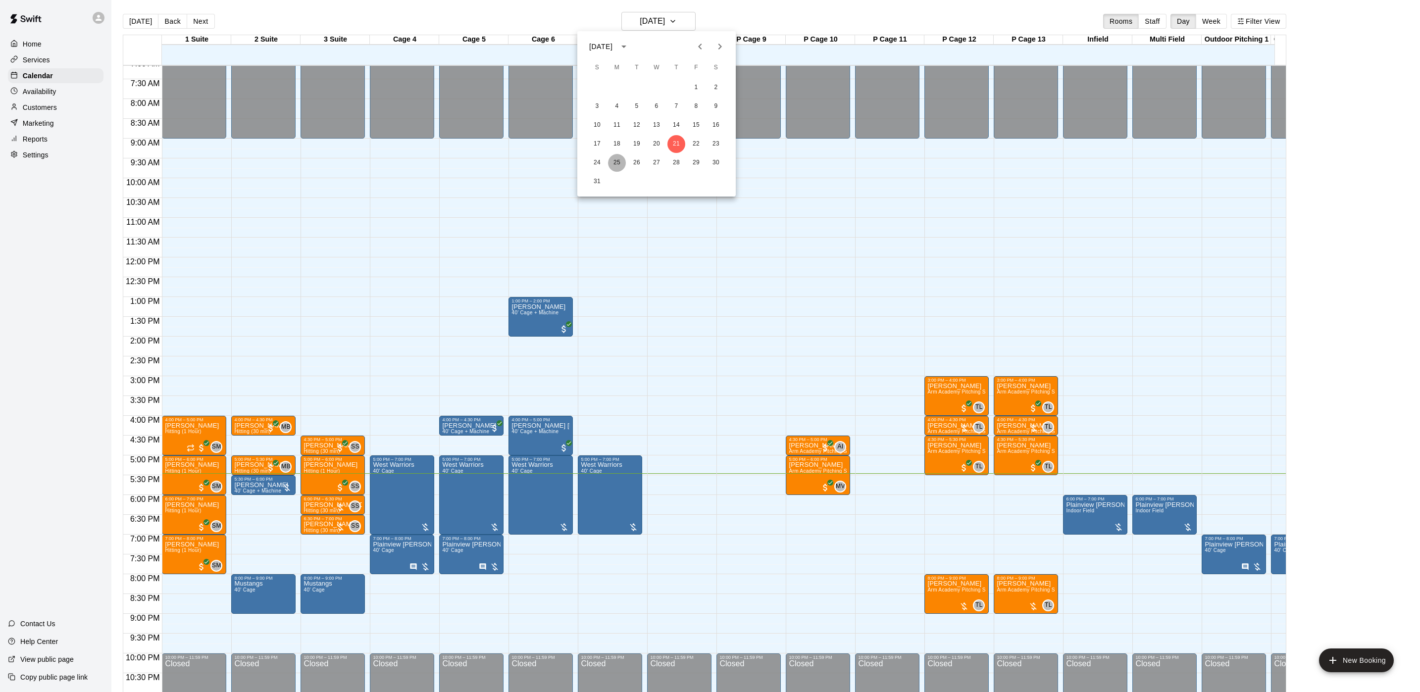
click at [619, 162] on button "25" at bounding box center [617, 163] width 18 height 18
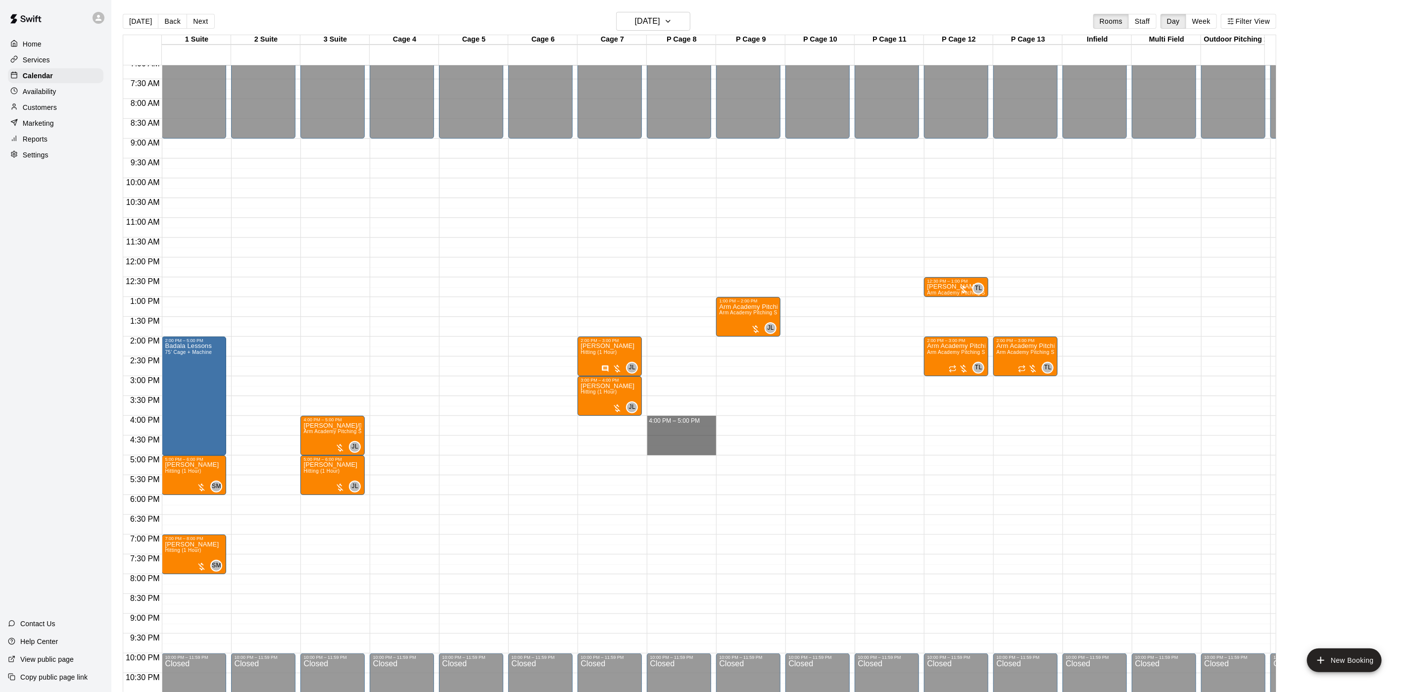
drag, startPoint x: 661, startPoint y: 420, endPoint x: 670, endPoint y: 456, distance: 36.7
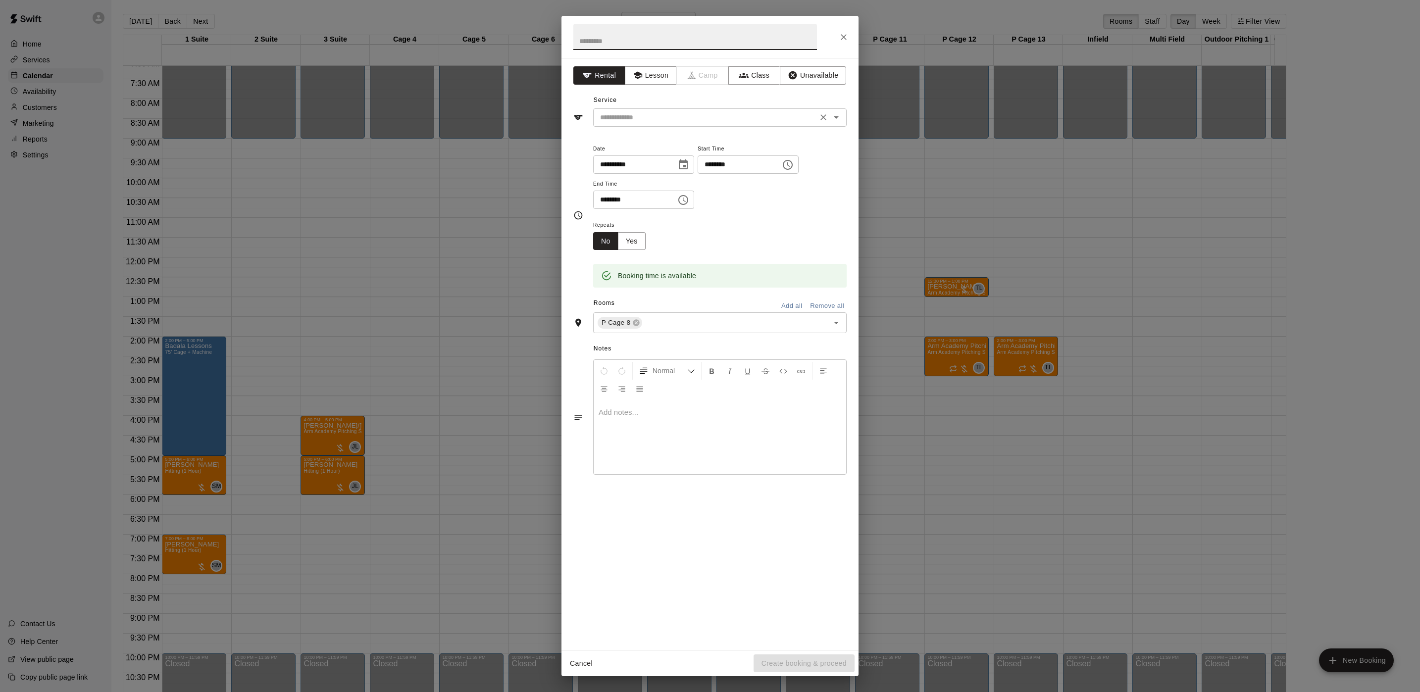
click at [708, 120] on input "text" at bounding box center [705, 117] width 218 height 12
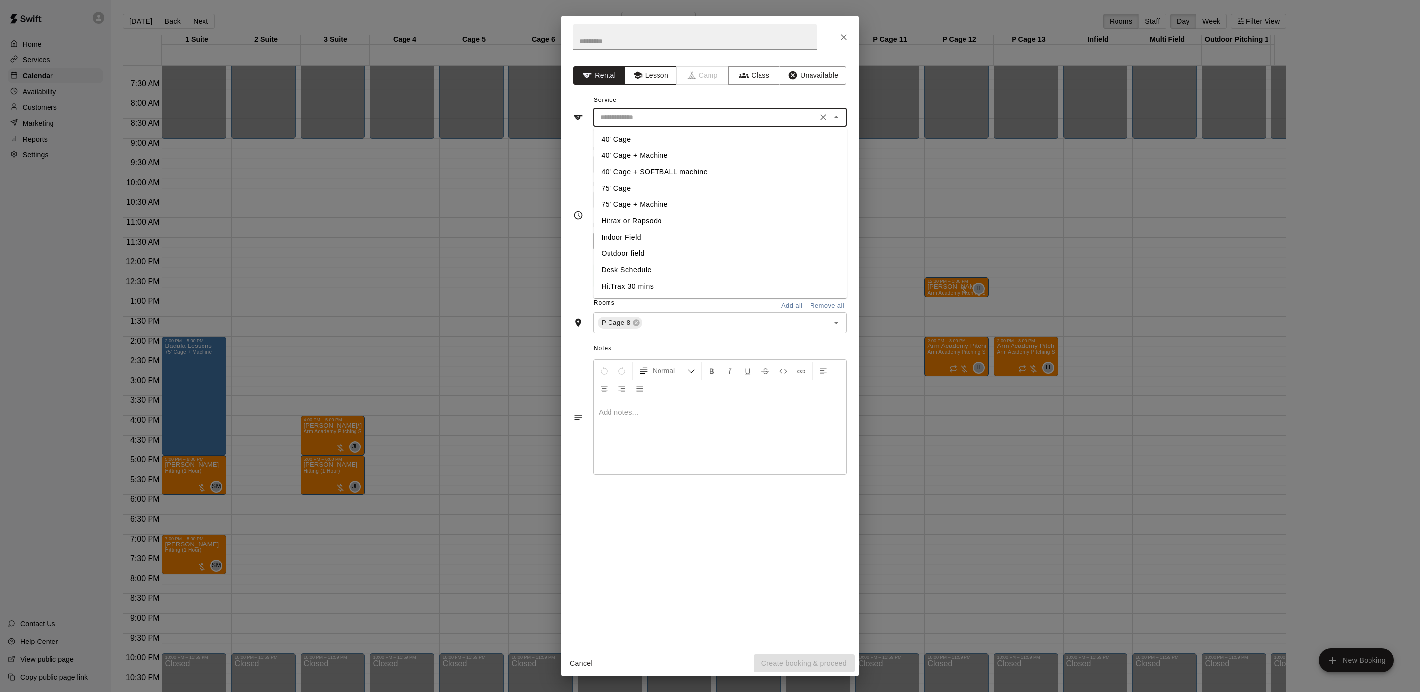
click at [639, 76] on icon "button" at bounding box center [637, 75] width 9 height 7
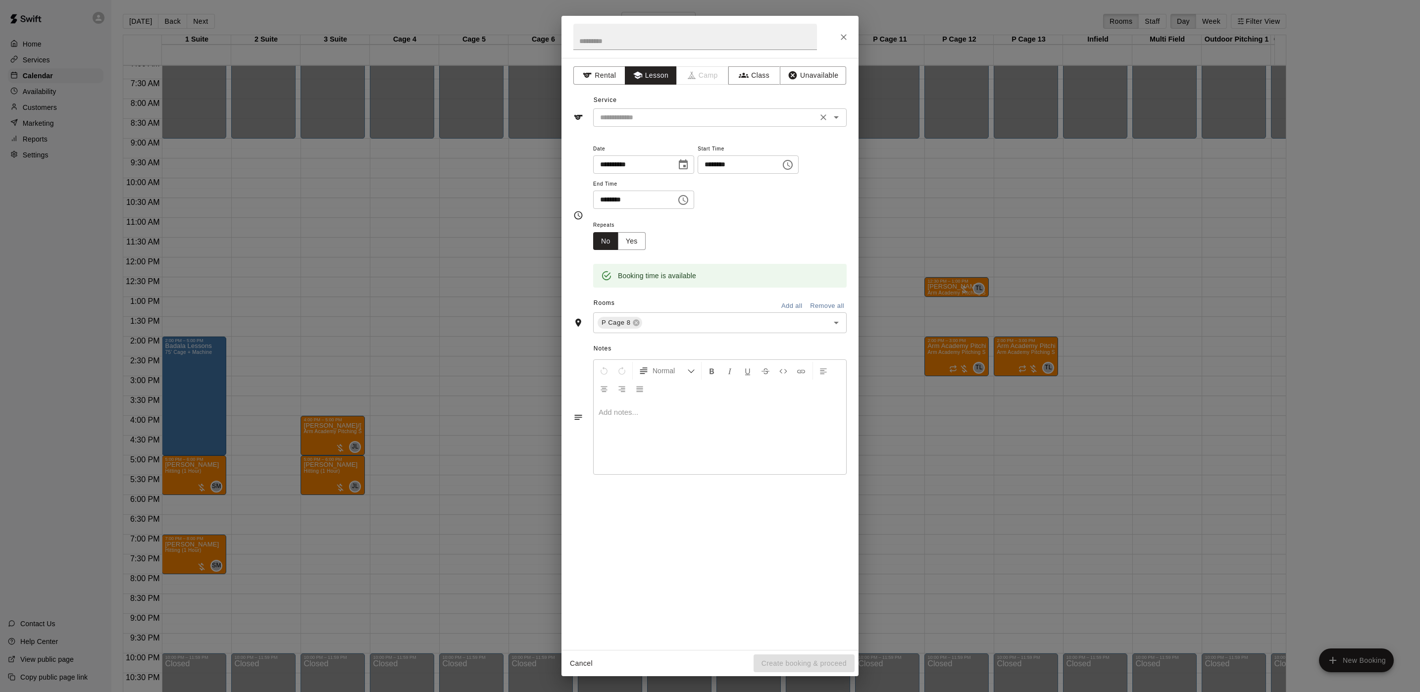
click at [617, 122] on input "text" at bounding box center [705, 117] width 218 height 12
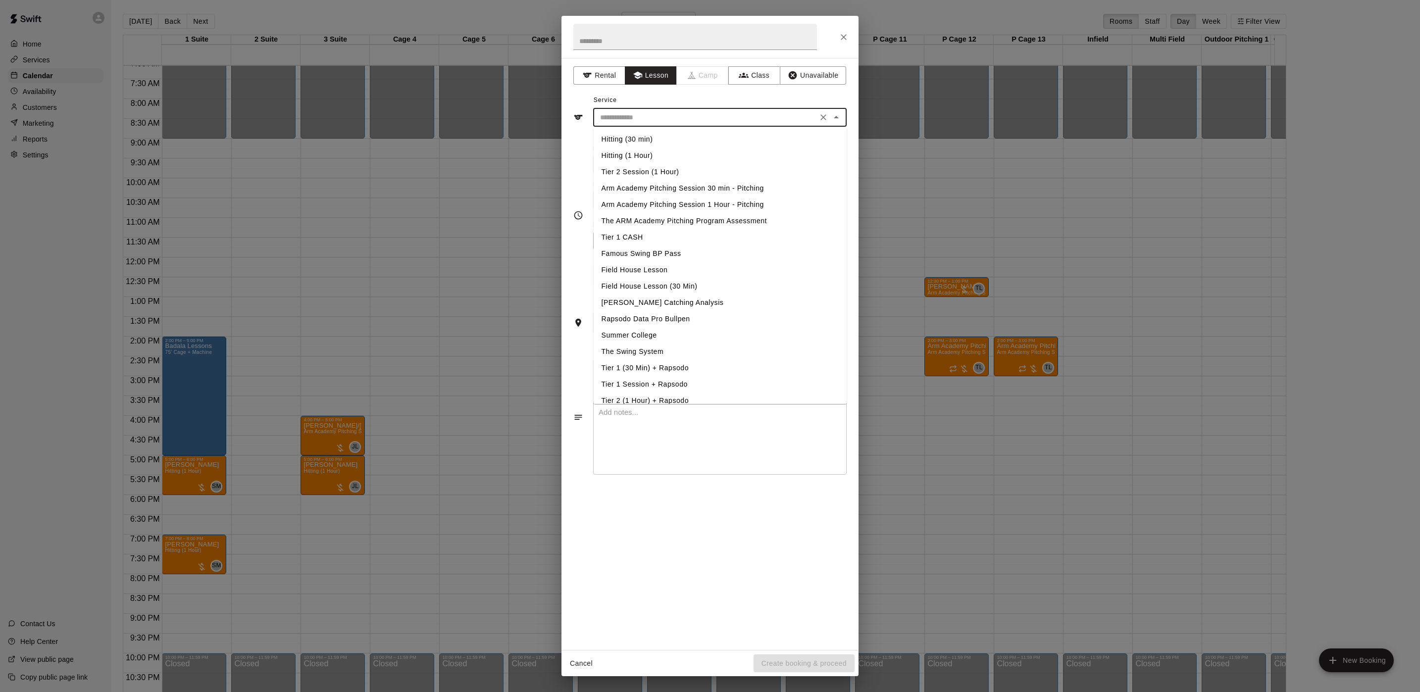
click at [655, 204] on li "Arm Academy Pitching Session 1 Hour - Pitching" at bounding box center [720, 205] width 253 height 16
type input "**********"
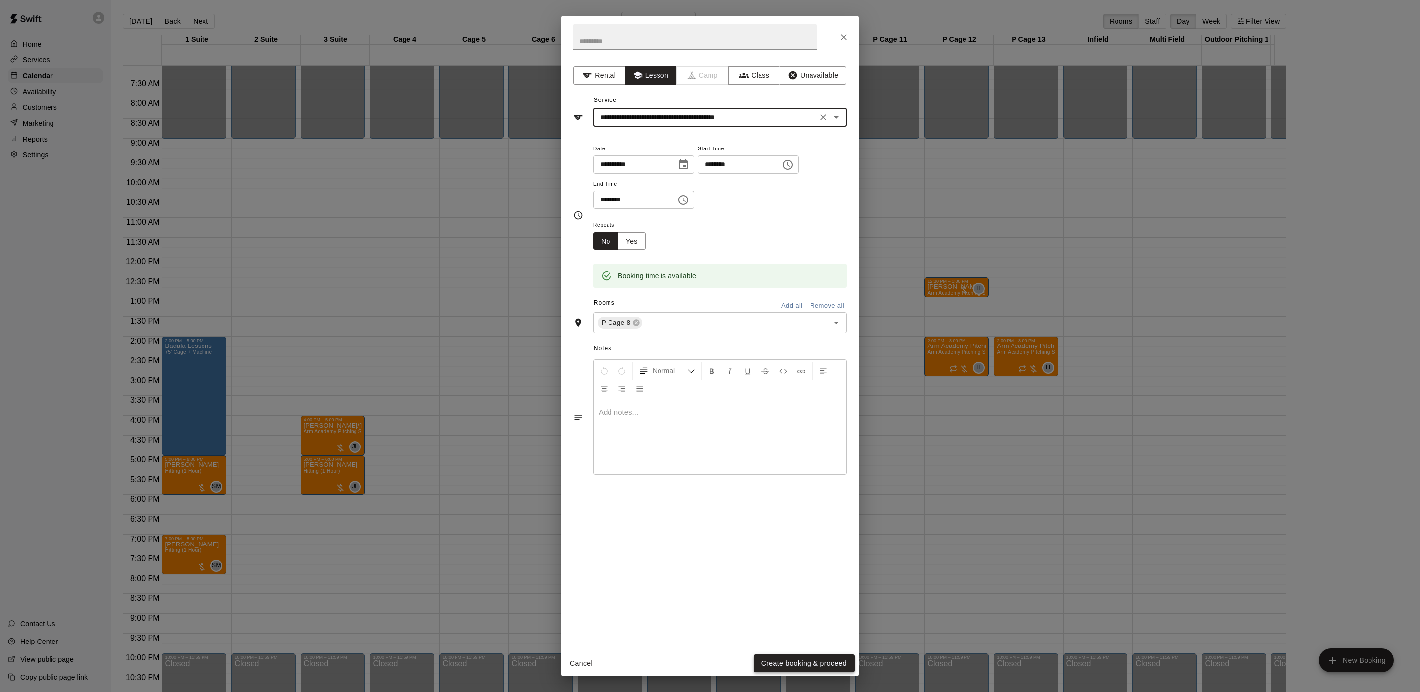
click at [799, 665] on button "Create booking & proceed" at bounding box center [803, 663] width 101 height 18
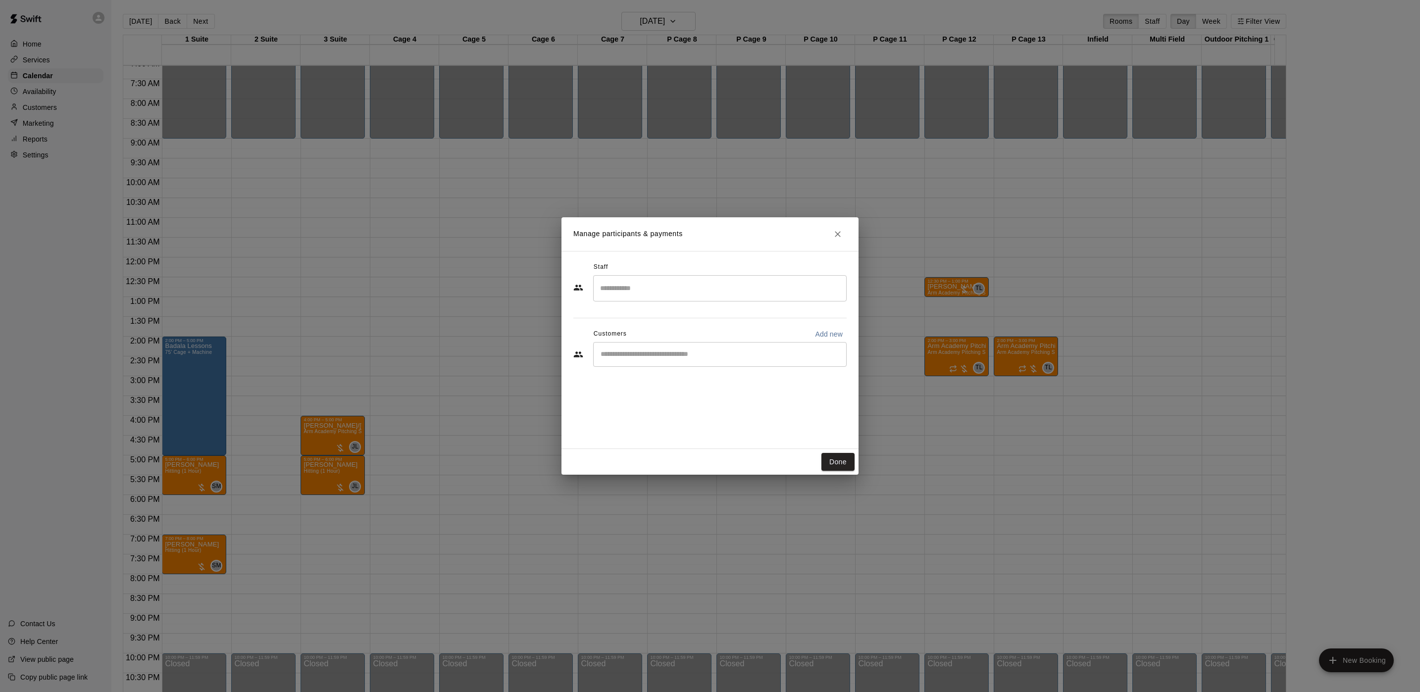
click at [621, 367] on div "​" at bounding box center [709, 355] width 273 height 27
click at [622, 345] on div "​" at bounding box center [719, 354] width 253 height 25
type input "****"
click at [636, 385] on span "ppf29mp@gmail.com" at bounding box center [674, 388] width 106 height 7
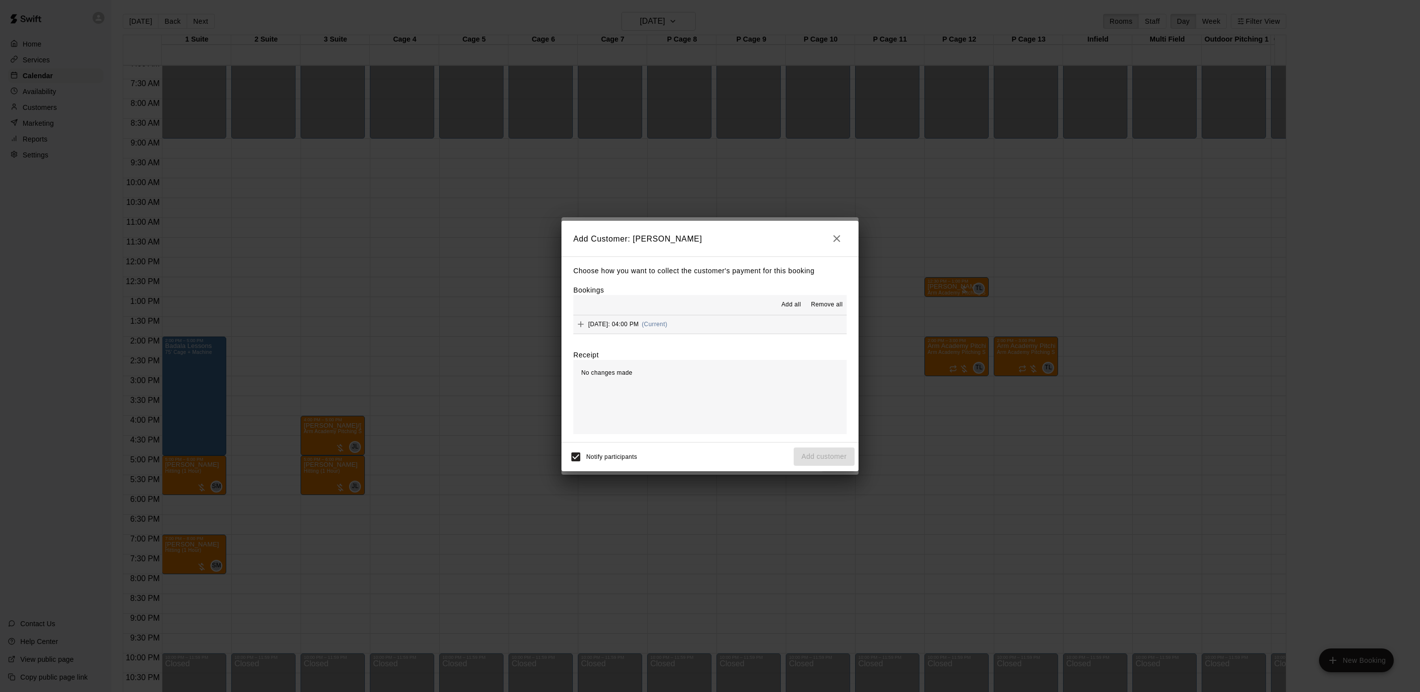
click at [667, 328] on div "Monday, August 25: 04:00 PM (Current)" at bounding box center [620, 324] width 94 height 15
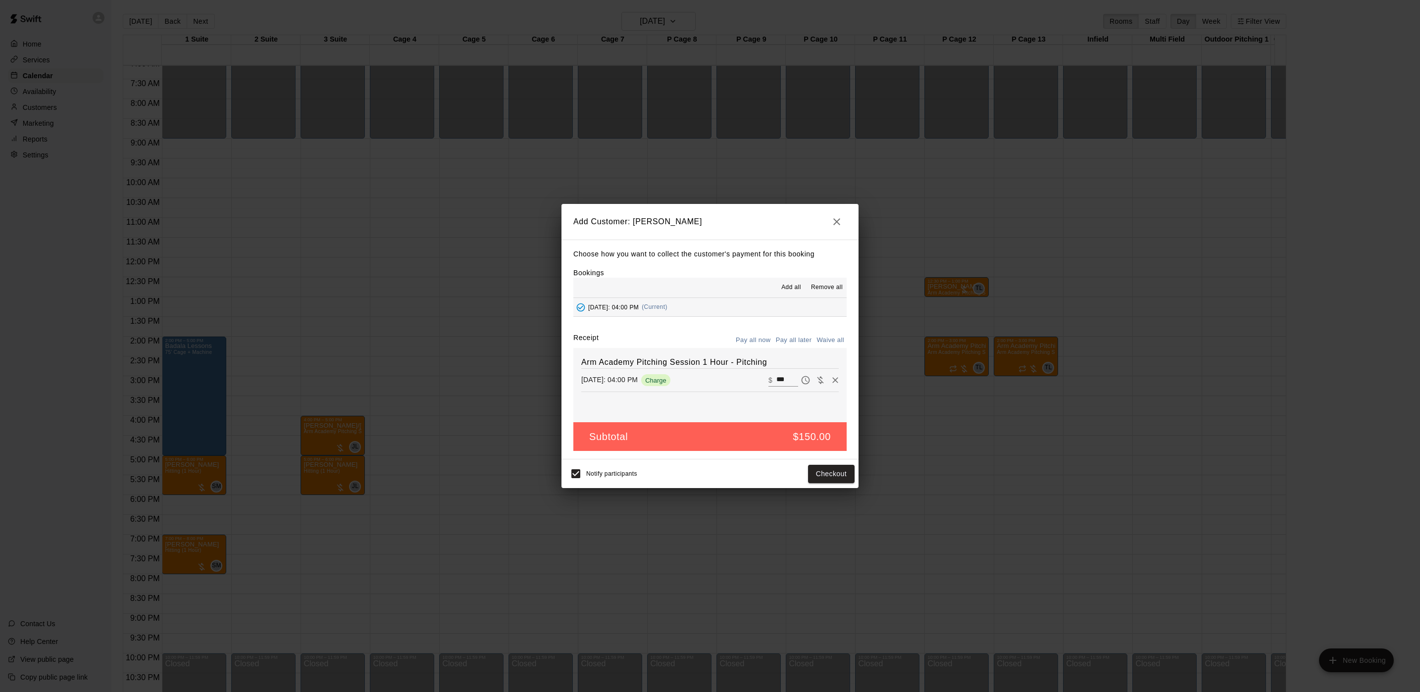
click at [794, 339] on button "Pay all later" at bounding box center [793, 340] width 41 height 15
click at [828, 471] on button "Add customer" at bounding box center [823, 474] width 61 height 18
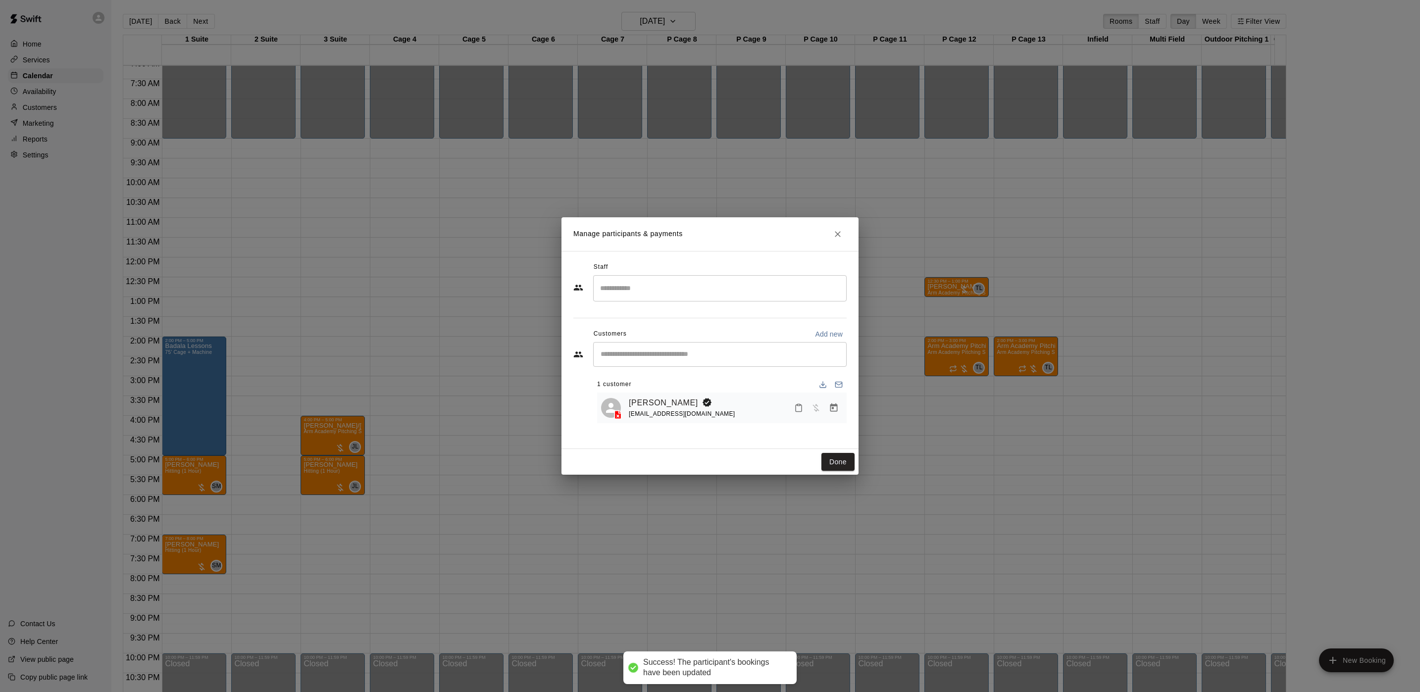
click at [655, 296] on input "Search staff" at bounding box center [719, 288] width 245 height 17
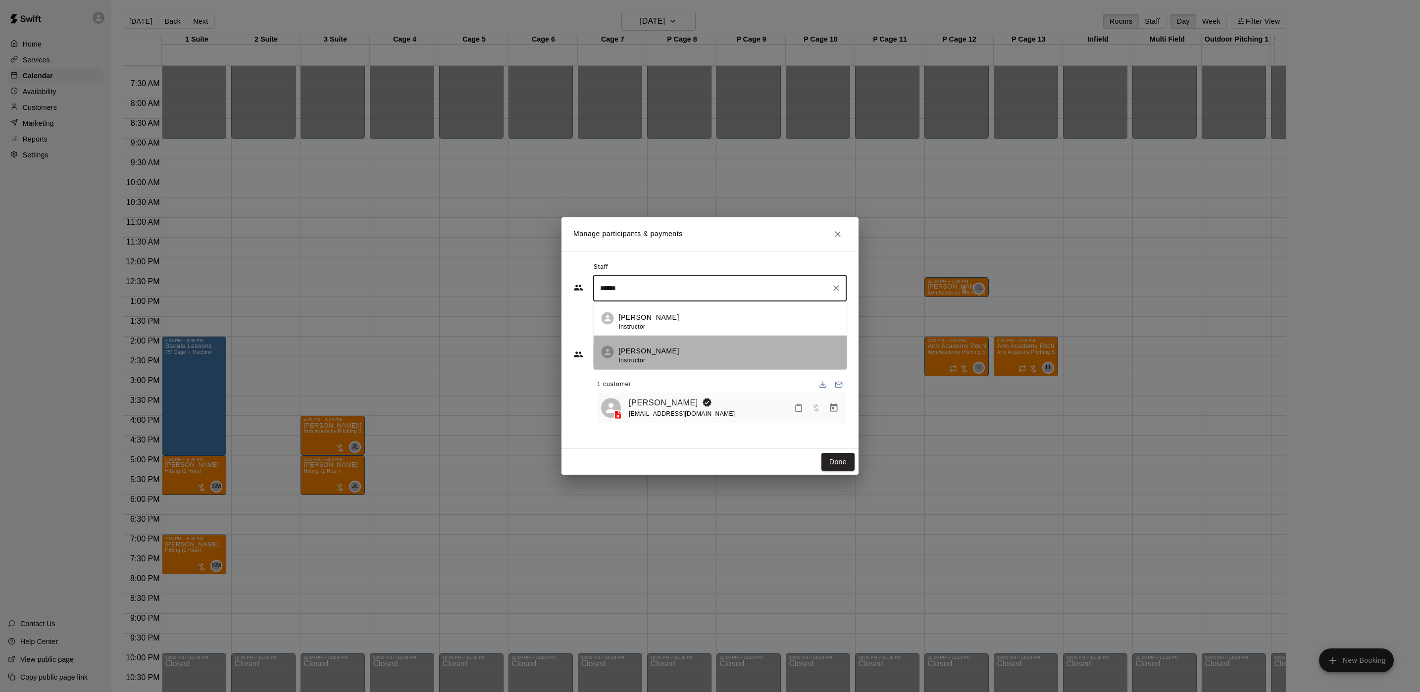
click at [673, 354] on p "[PERSON_NAME]" at bounding box center [649, 351] width 60 height 10
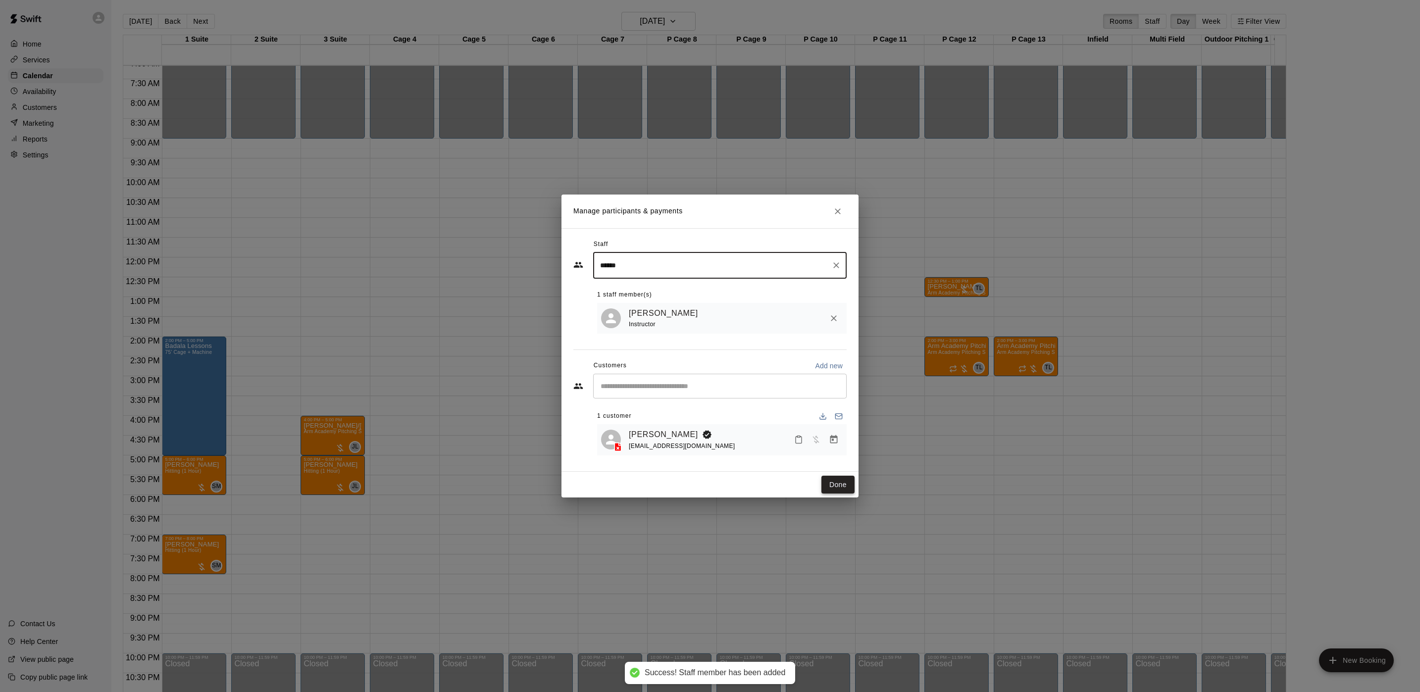
type input "******"
click at [837, 484] on button "Done" at bounding box center [837, 485] width 33 height 18
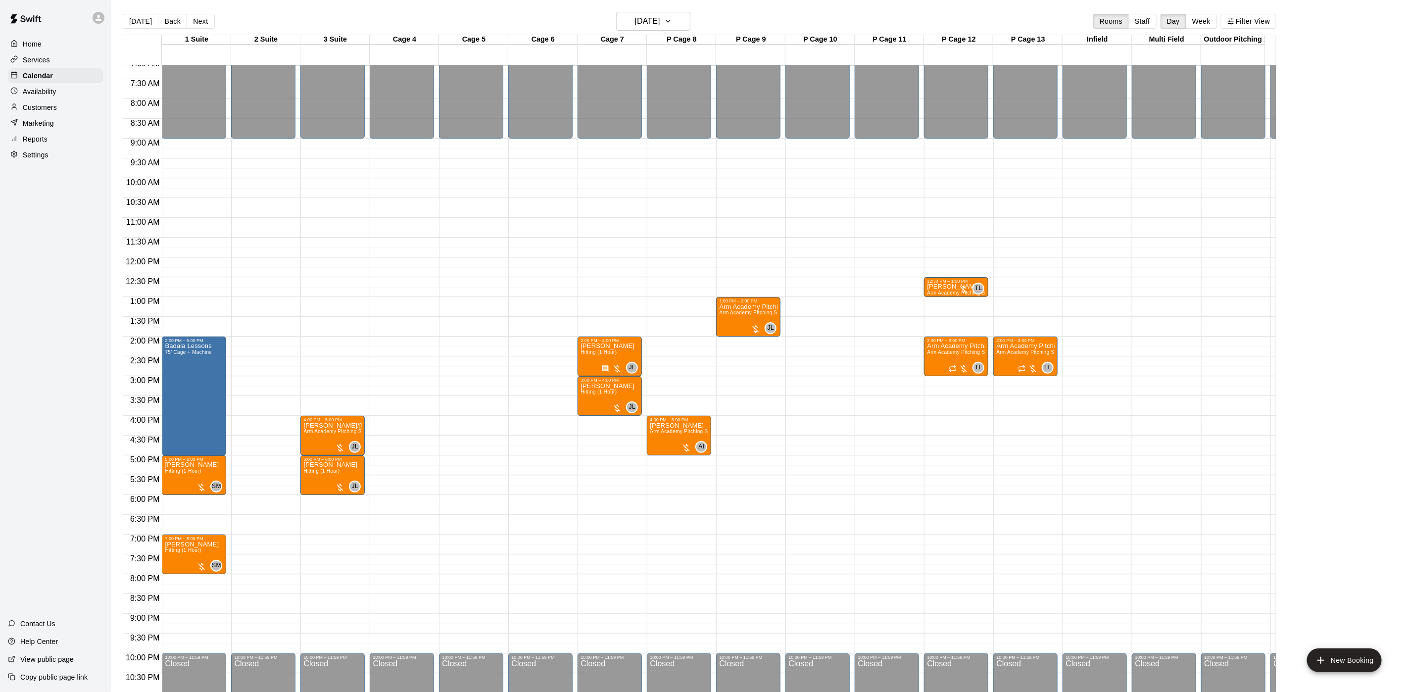
click at [121, 26] on div "Today Back Next Monday Aug 25 Rooms Staff Day Week Filter View 1 Suite 25 Mon 2…" at bounding box center [699, 358] width 1169 height 692
click at [131, 20] on button "[DATE]" at bounding box center [141, 21] width 36 height 15
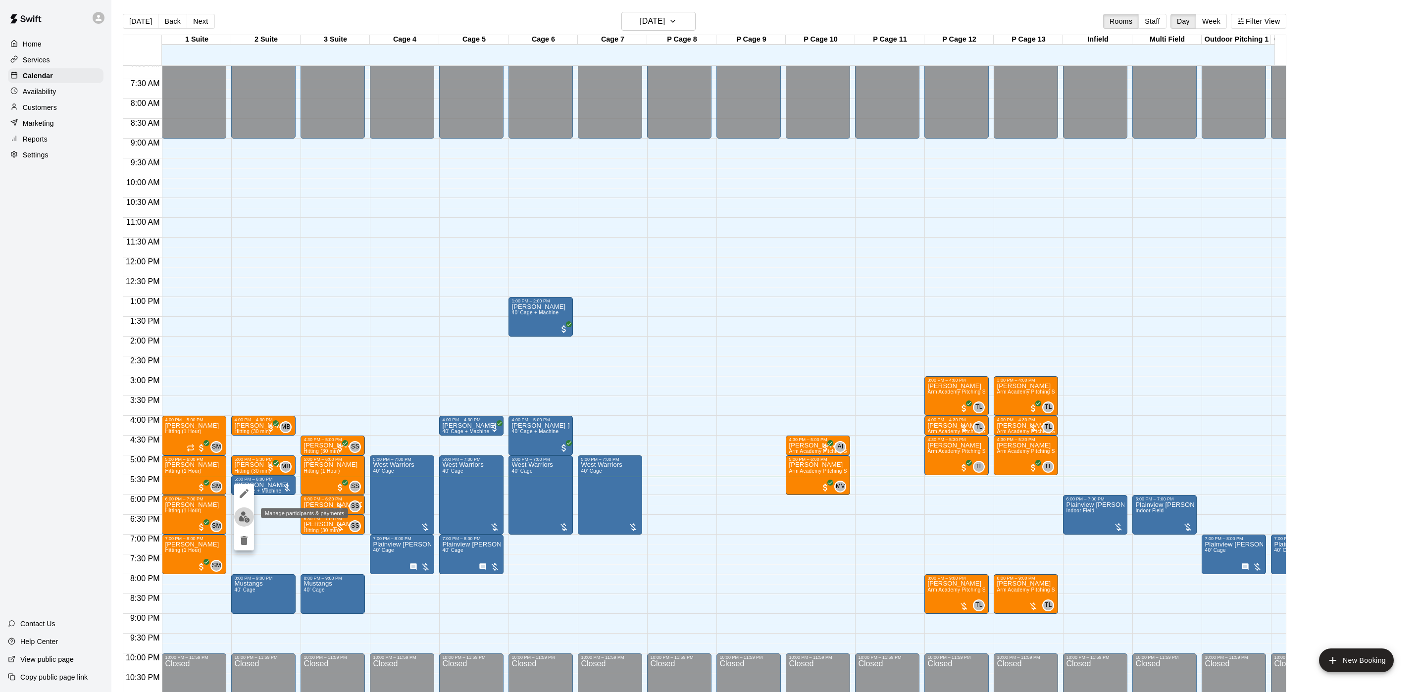
click at [239, 523] on button "edit" at bounding box center [244, 516] width 20 height 19
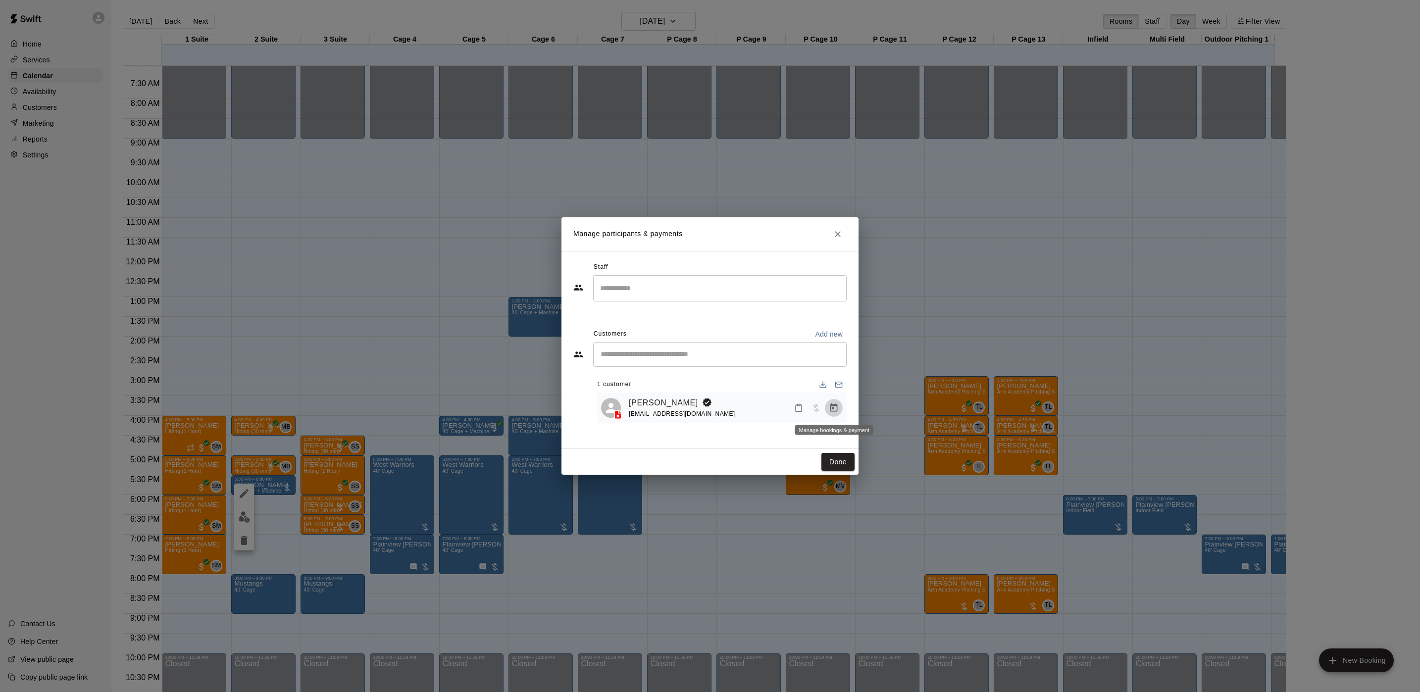
click at [837, 401] on button "Manage bookings & payment" at bounding box center [834, 408] width 18 height 18
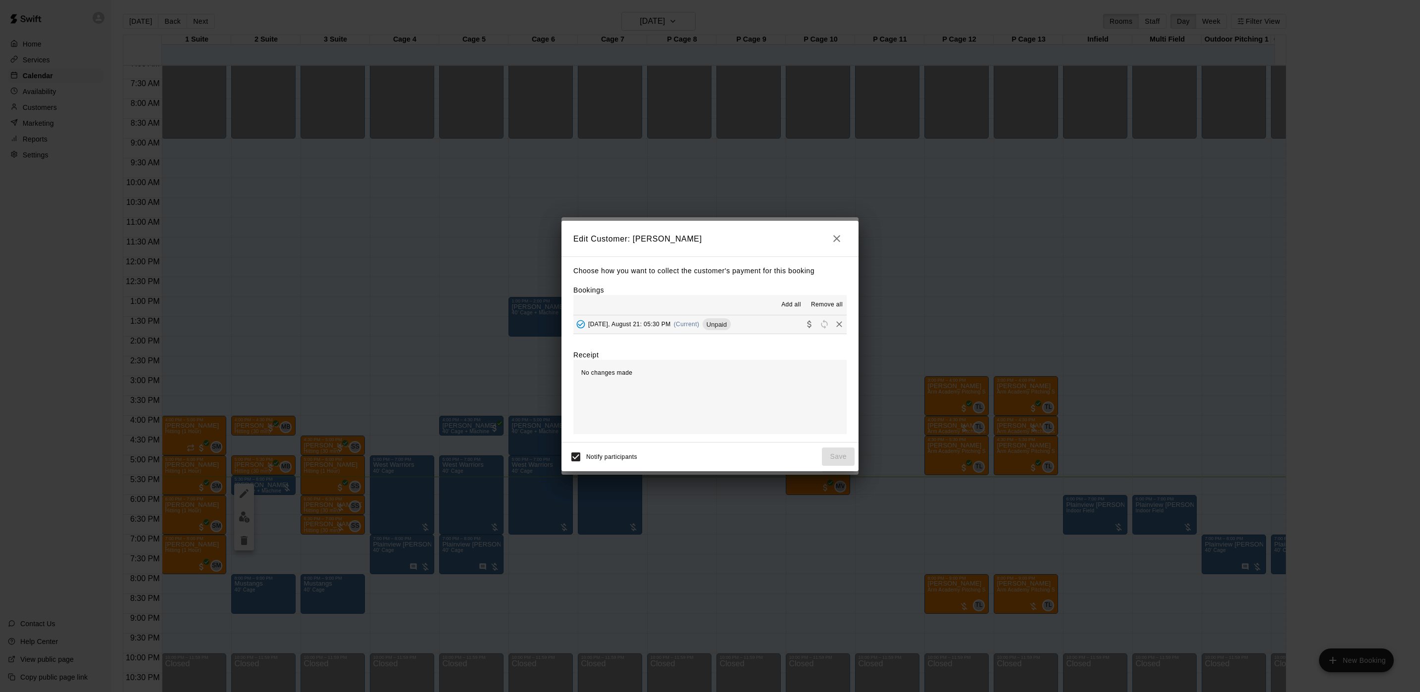
click at [701, 315] on hr at bounding box center [709, 315] width 273 height 0
click at [708, 324] on span "Unpaid" at bounding box center [716, 324] width 28 height 7
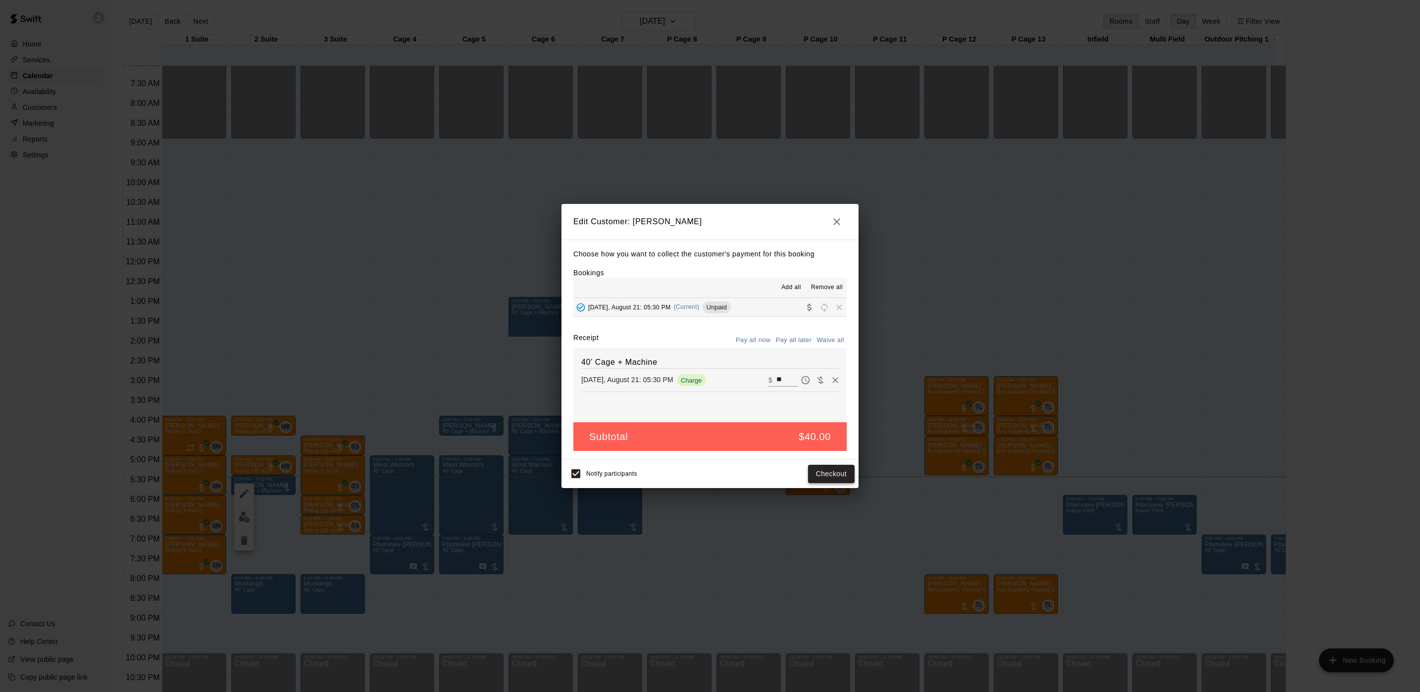
click at [820, 477] on button "Checkout" at bounding box center [831, 474] width 47 height 18
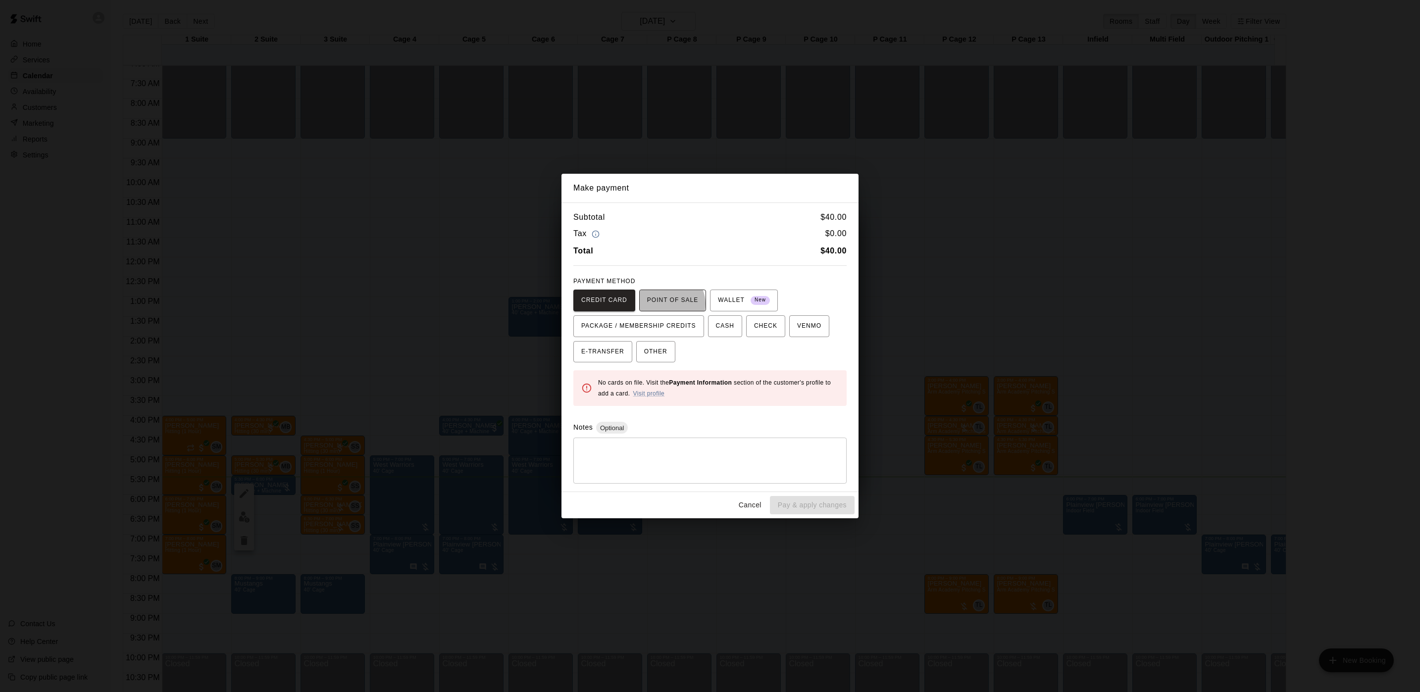
click at [667, 303] on span "POINT OF SALE" at bounding box center [672, 301] width 51 height 16
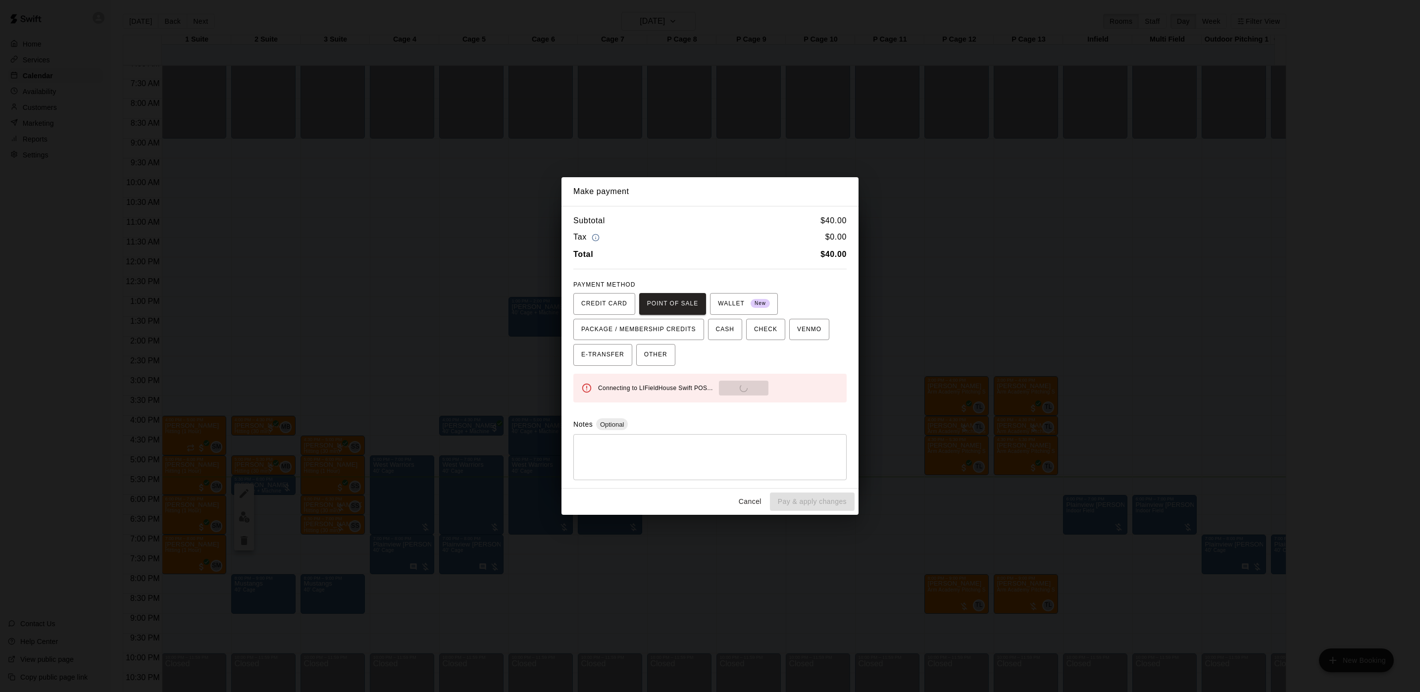
click at [729, 382] on div "Connecting to LIFieldHouse Swift POS... Send to POS" at bounding box center [718, 388] width 241 height 15
click at [729, 382] on button "Send to POS" at bounding box center [743, 388] width 49 height 15
click at [729, 382] on div "Creating payment... Send to POS" at bounding box center [718, 388] width 241 height 15
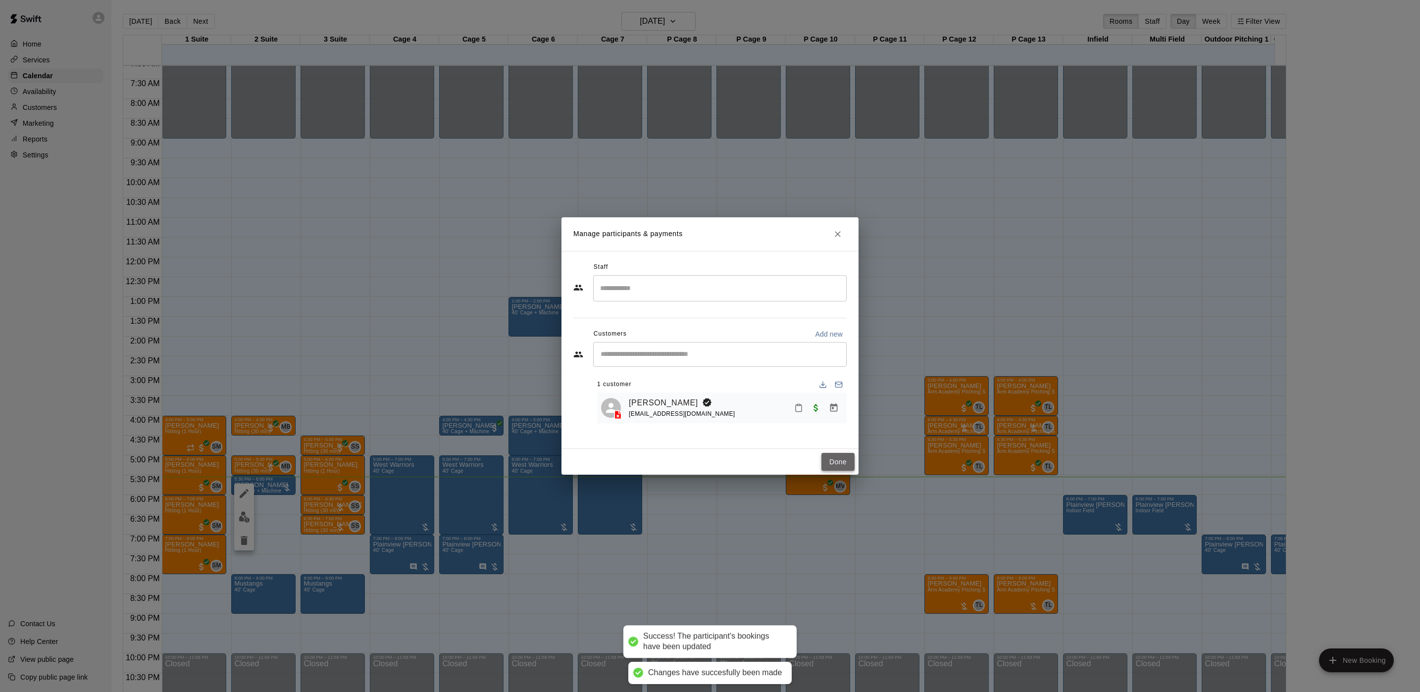
click at [832, 462] on button "Done" at bounding box center [837, 462] width 33 height 18
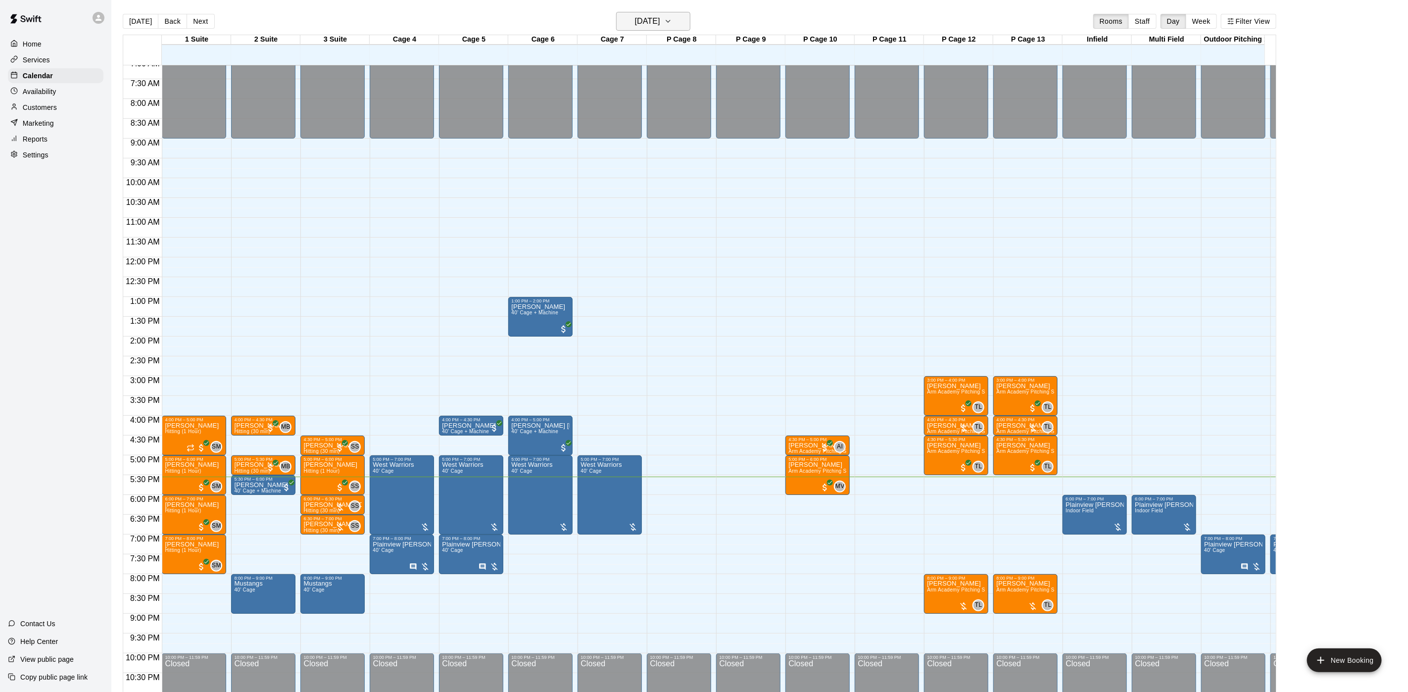
click at [635, 27] on h6 "Thursday Aug 21" at bounding box center [647, 21] width 25 height 14
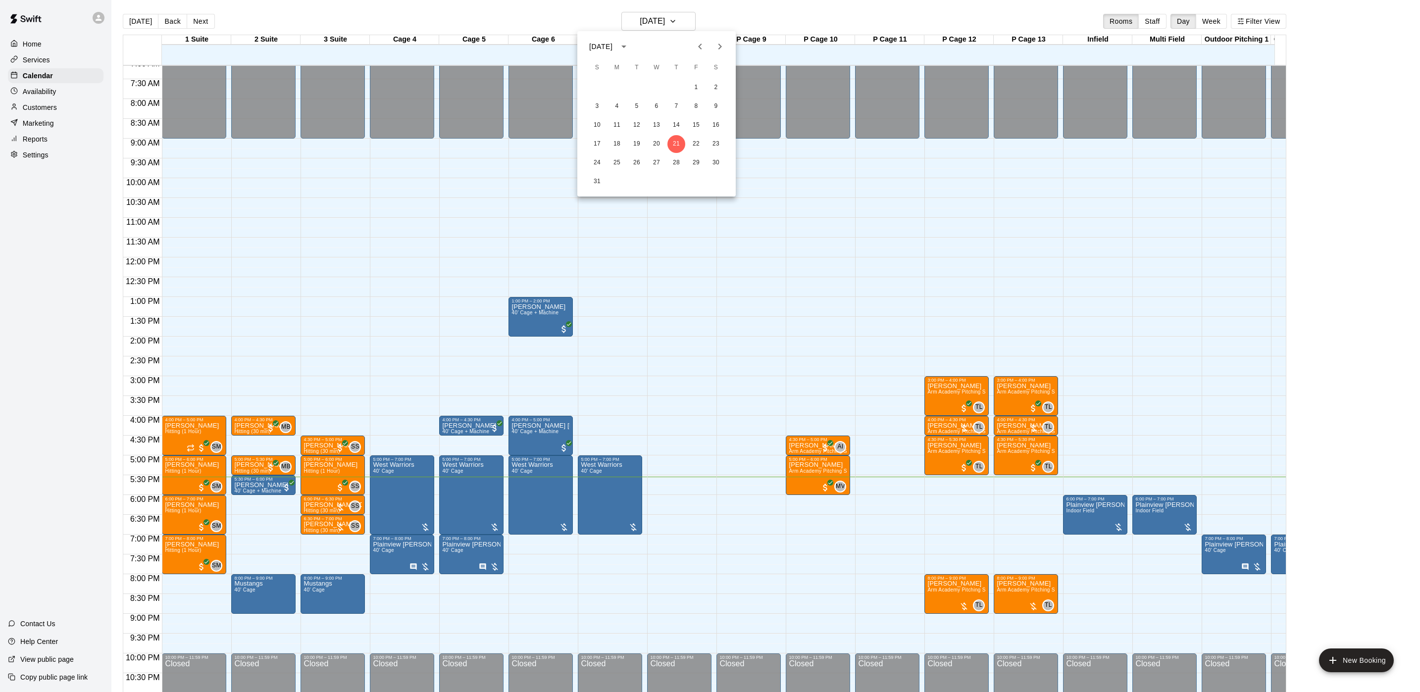
click at [138, 12] on div at bounding box center [710, 346] width 1420 height 692
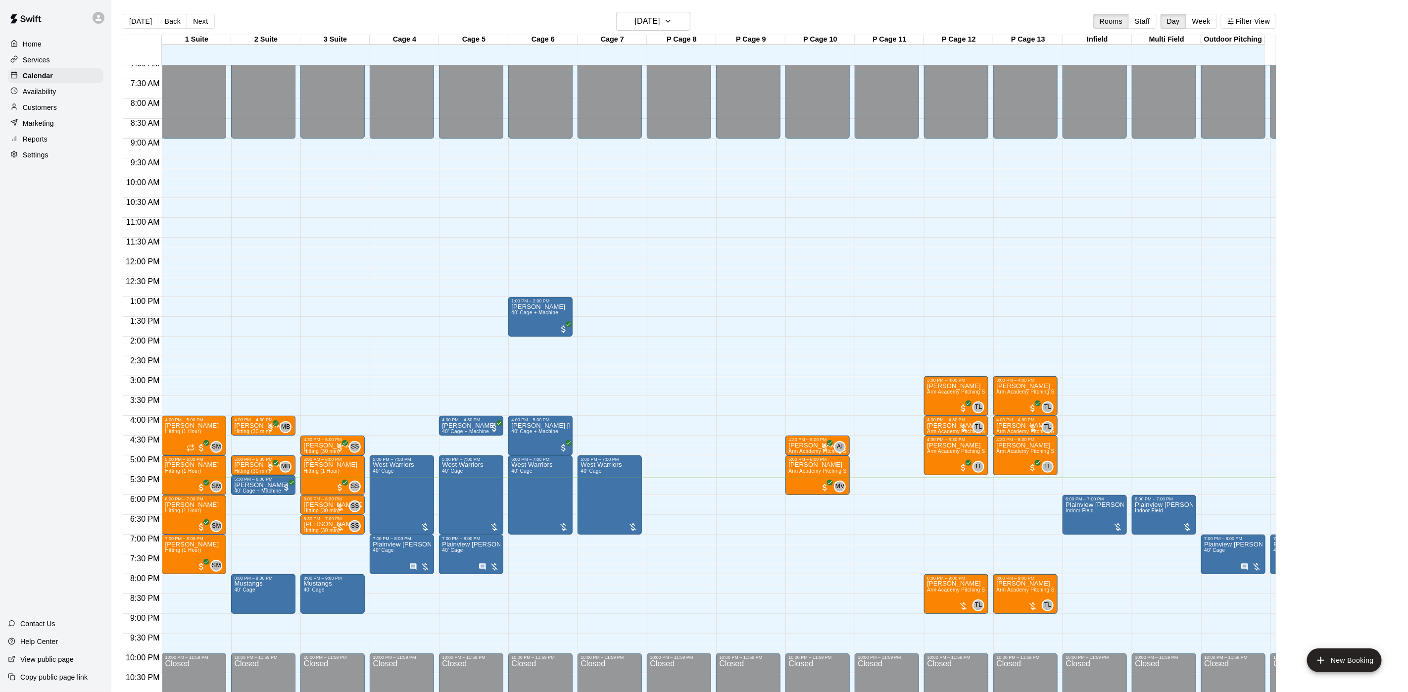
drag, startPoint x: 371, startPoint y: 570, endPoint x: 379, endPoint y: 576, distance: 9.9
click at [379, 576] on div "12:00 AM – 9:00 AM Closed 5:00 PM – 7:00 PM West Warriors 40' Cage 7:00 PM – 8:…" at bounding box center [402, 257] width 64 height 950
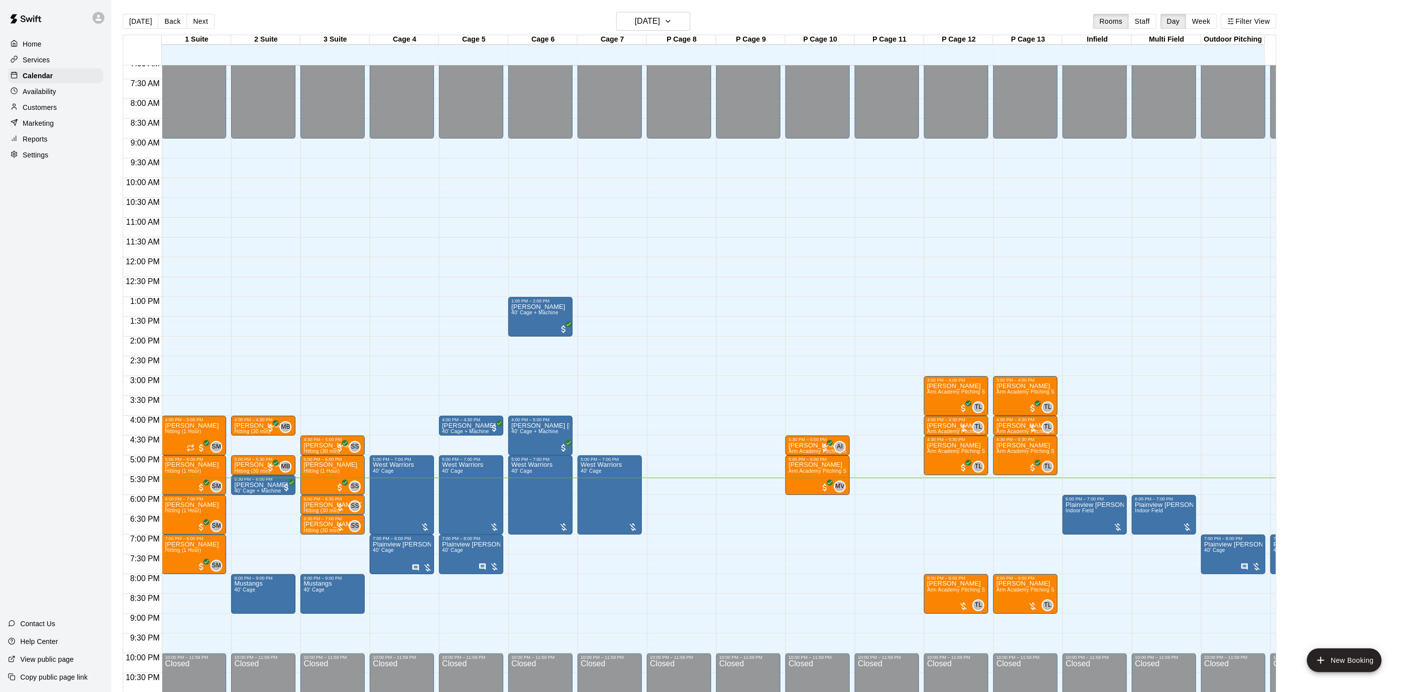
click at [380, 551] on span "40' Cage" at bounding box center [383, 549] width 21 height 5
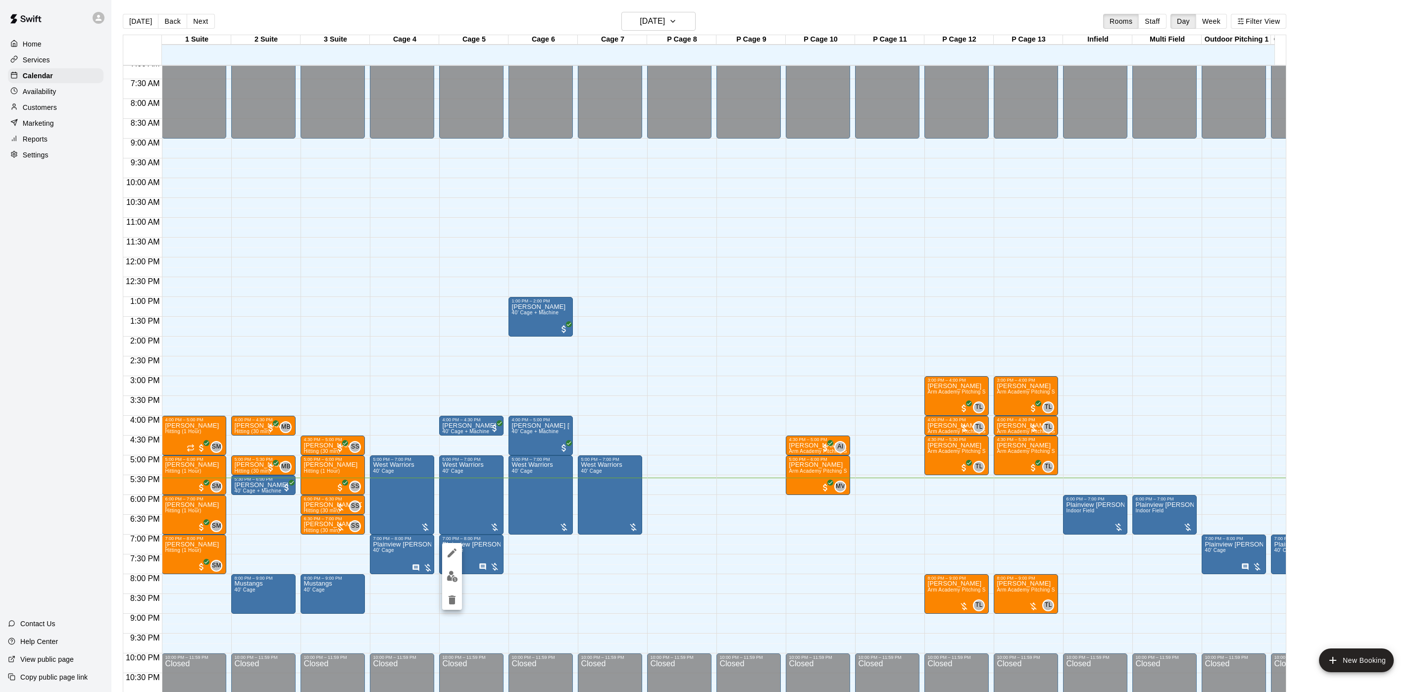
click at [453, 551] on icon "edit" at bounding box center [451, 552] width 9 height 9
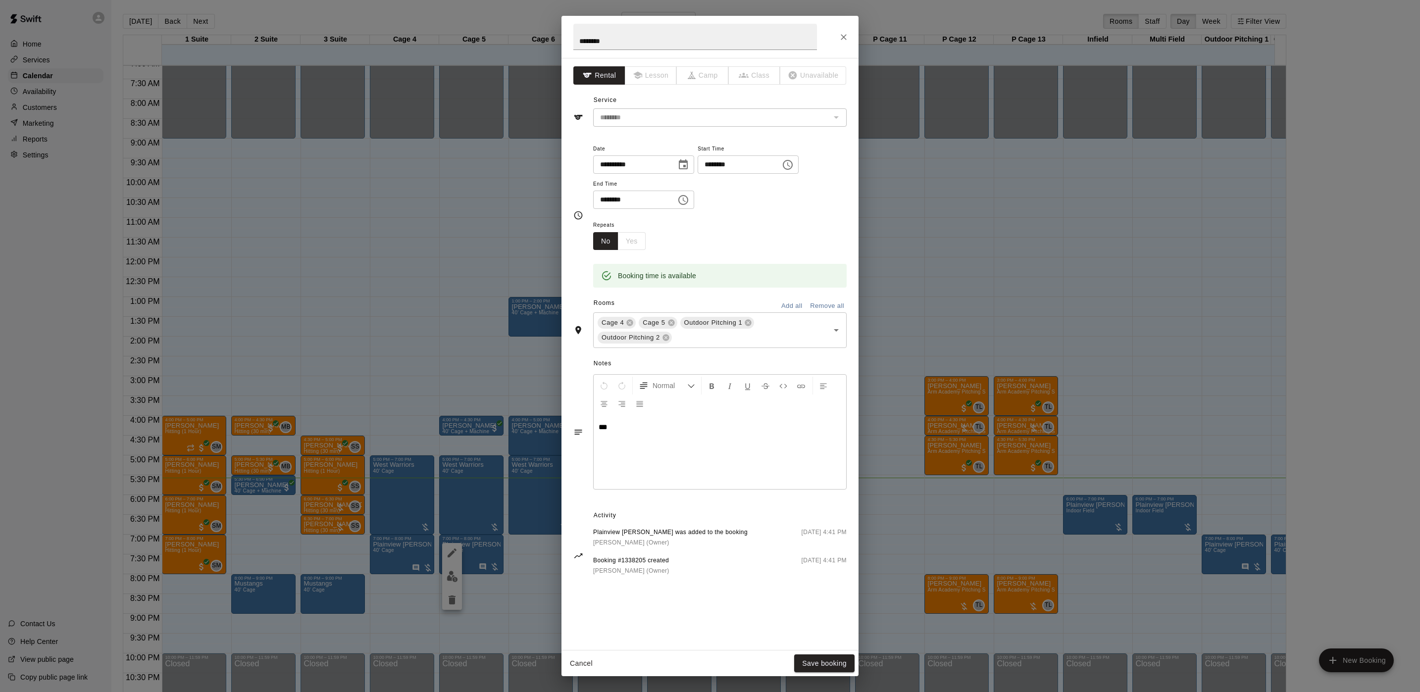
drag, startPoint x: 701, startPoint y: 420, endPoint x: 592, endPoint y: 416, distance: 110.0
click at [594, 416] on div "***" at bounding box center [720, 452] width 252 height 74
click at [827, 660] on button "Save booking" at bounding box center [824, 663] width 60 height 18
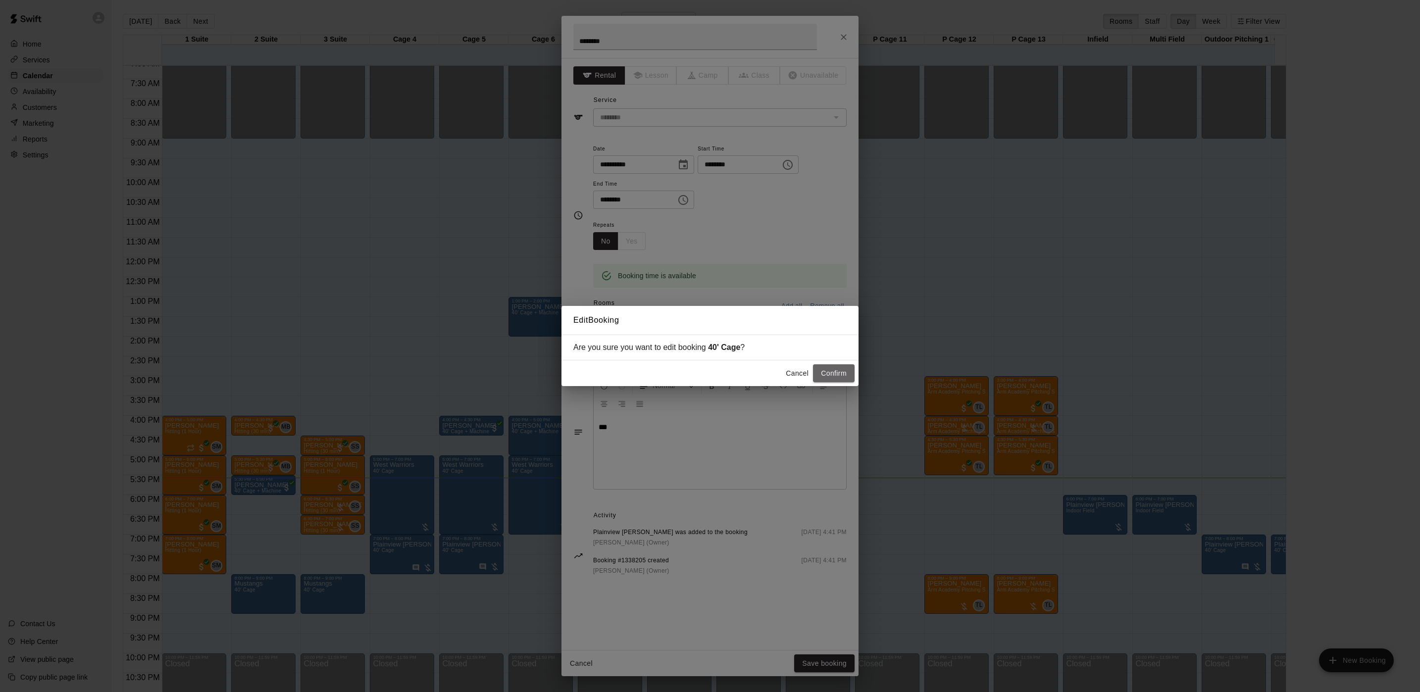
click at [833, 379] on button "Confirm" at bounding box center [834, 373] width 42 height 18
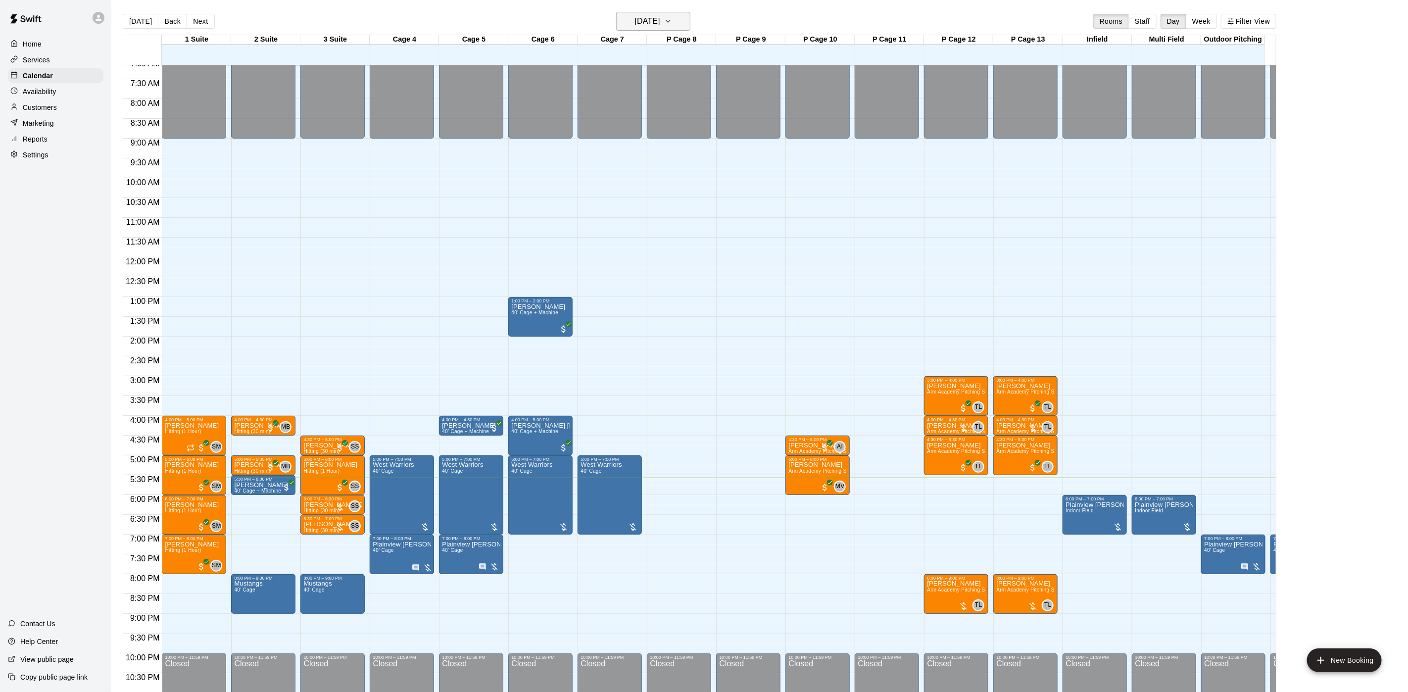
click at [635, 22] on h6 "Thursday Aug 21" at bounding box center [647, 21] width 25 height 14
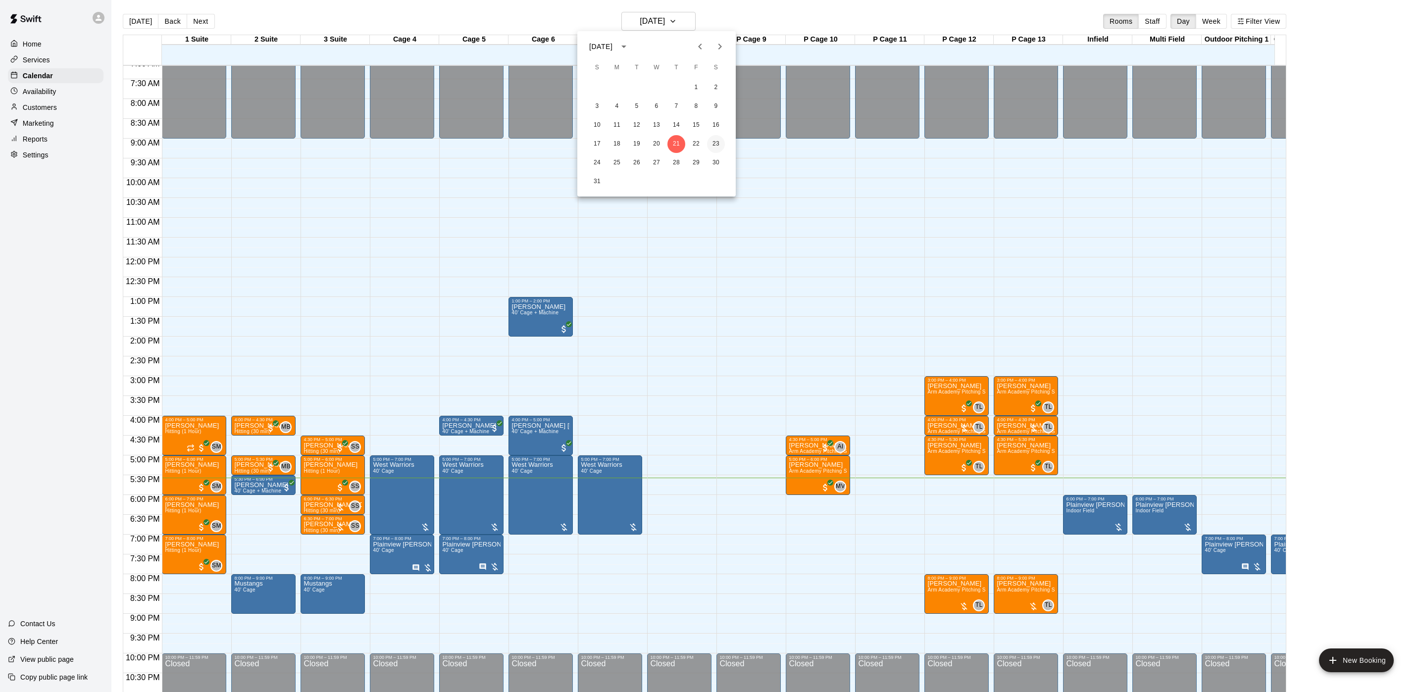
click at [707, 146] on button "23" at bounding box center [716, 144] width 18 height 18
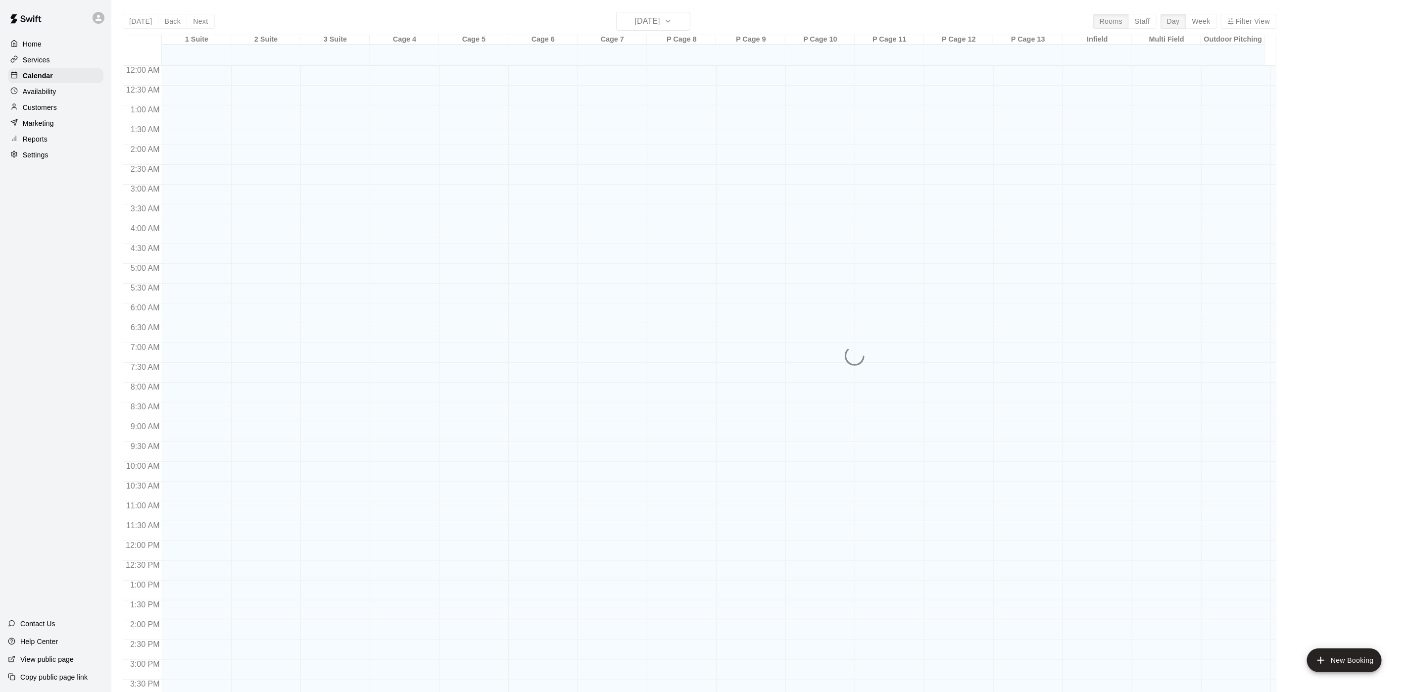
scroll to position [284, 0]
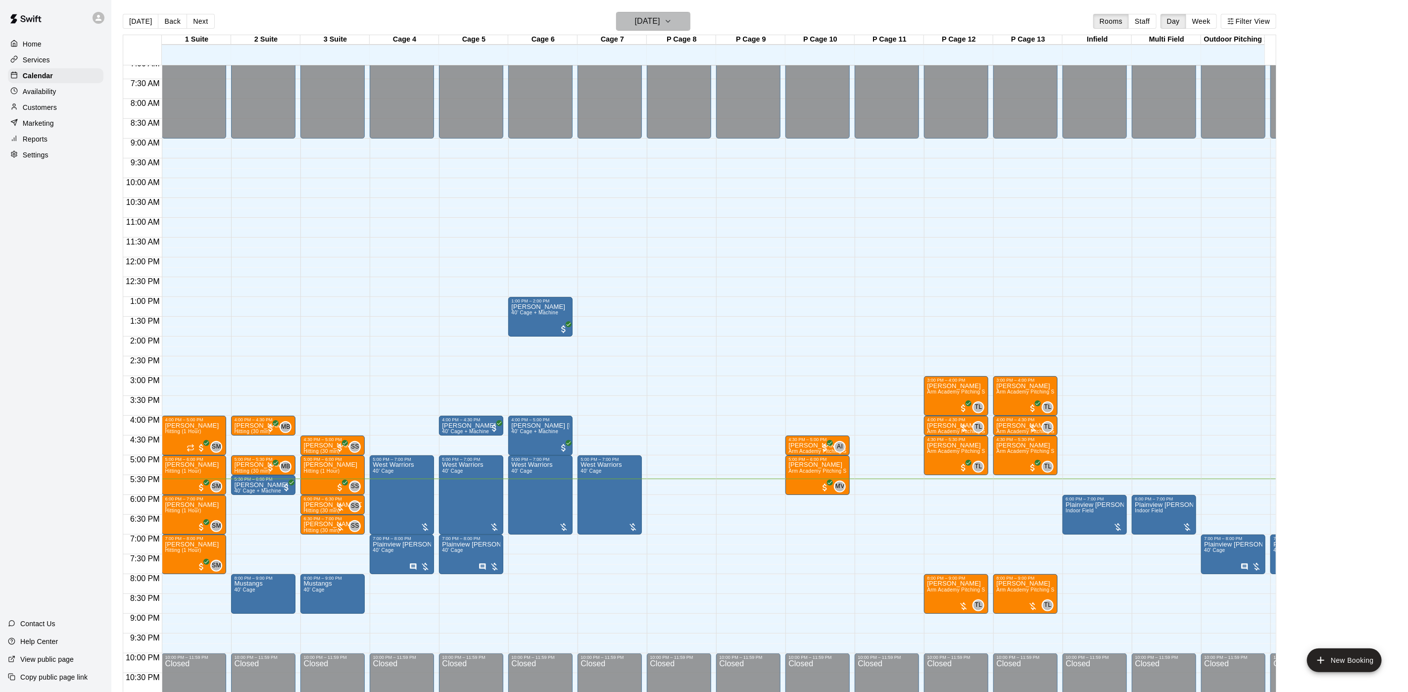
click at [636, 21] on h6 "[DATE]" at bounding box center [647, 21] width 25 height 14
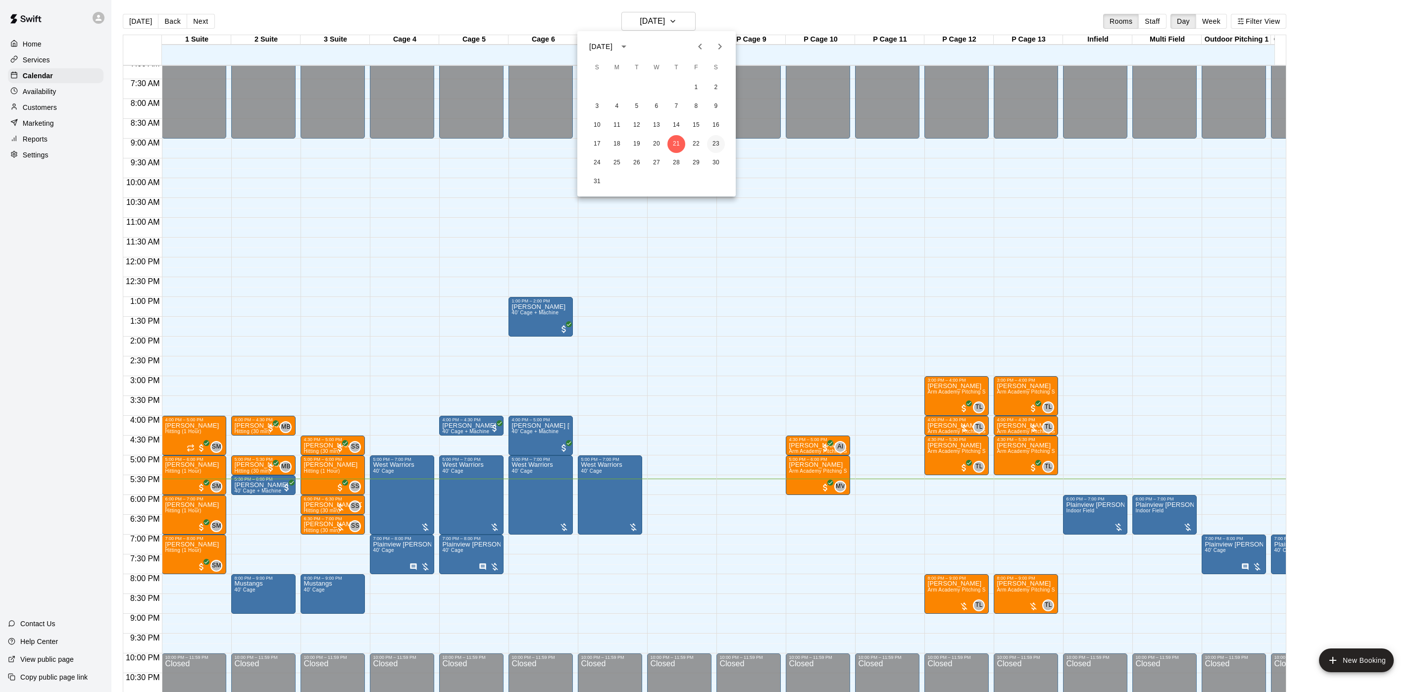
click at [716, 150] on button "23" at bounding box center [716, 144] width 18 height 18
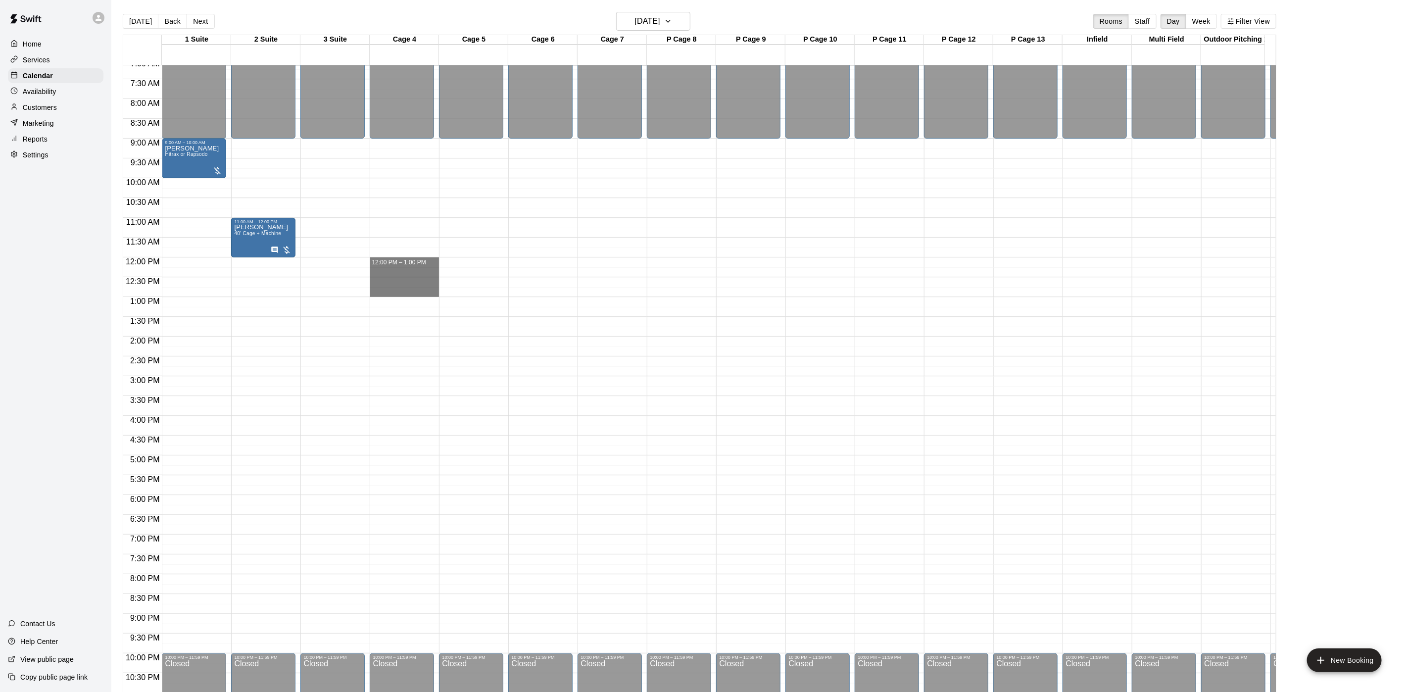
drag, startPoint x: 388, startPoint y: 260, endPoint x: 393, endPoint y: 291, distance: 31.0
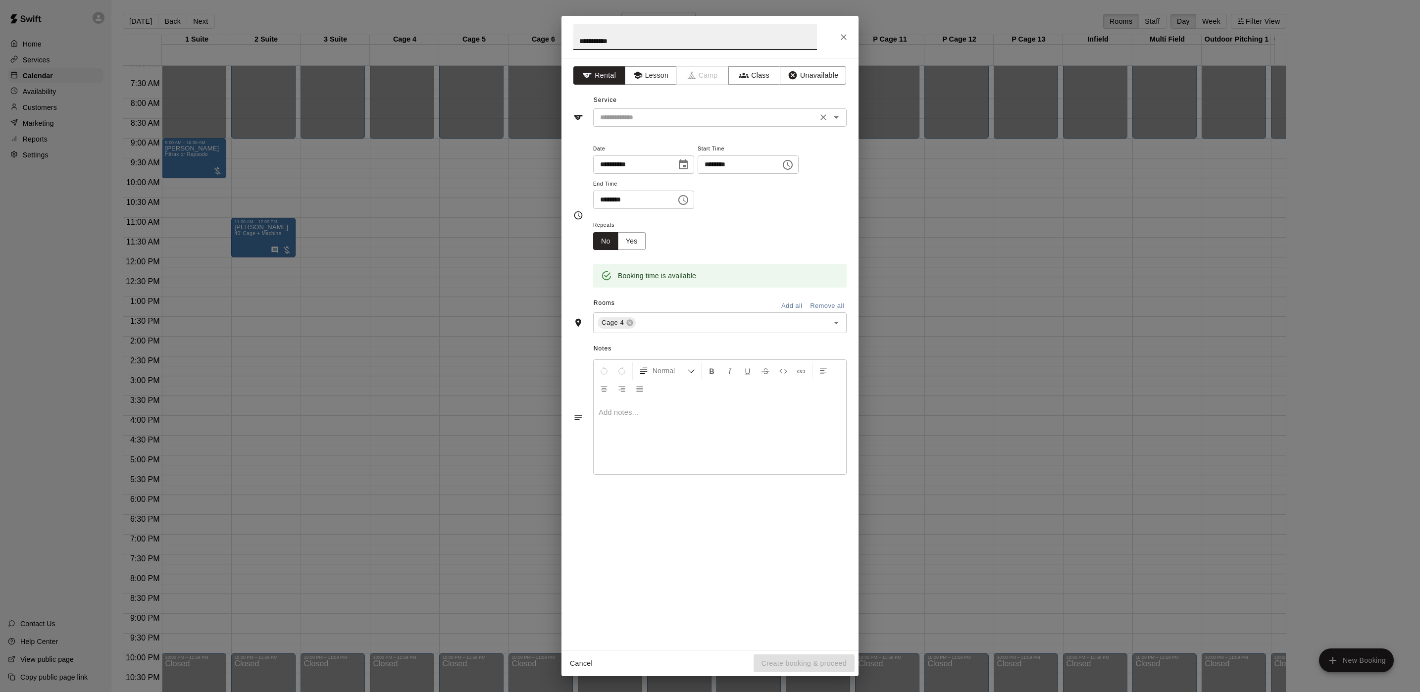
type input "**********"
drag, startPoint x: 655, startPoint y: 113, endPoint x: 651, endPoint y: 117, distance: 5.6
click at [654, 116] on input "text" at bounding box center [705, 117] width 218 height 12
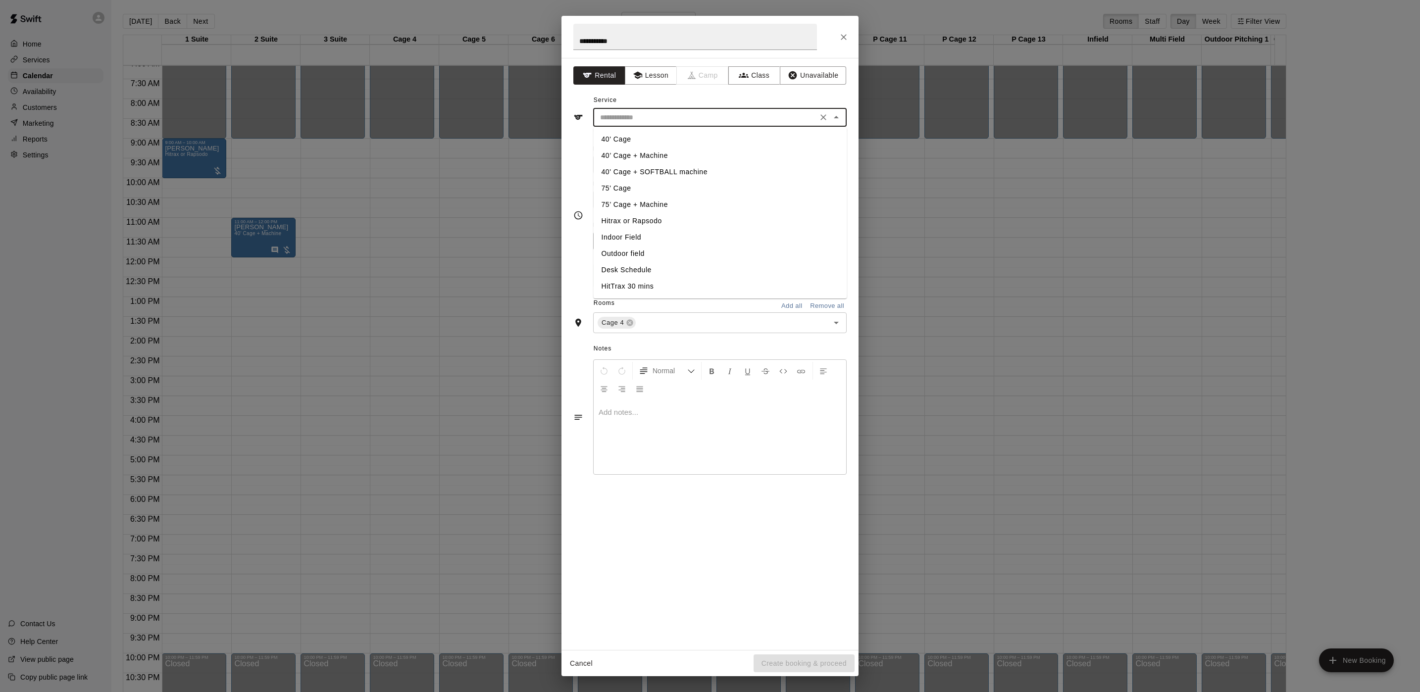
click at [630, 140] on li "40' Cage" at bounding box center [720, 139] width 253 height 16
type input "********"
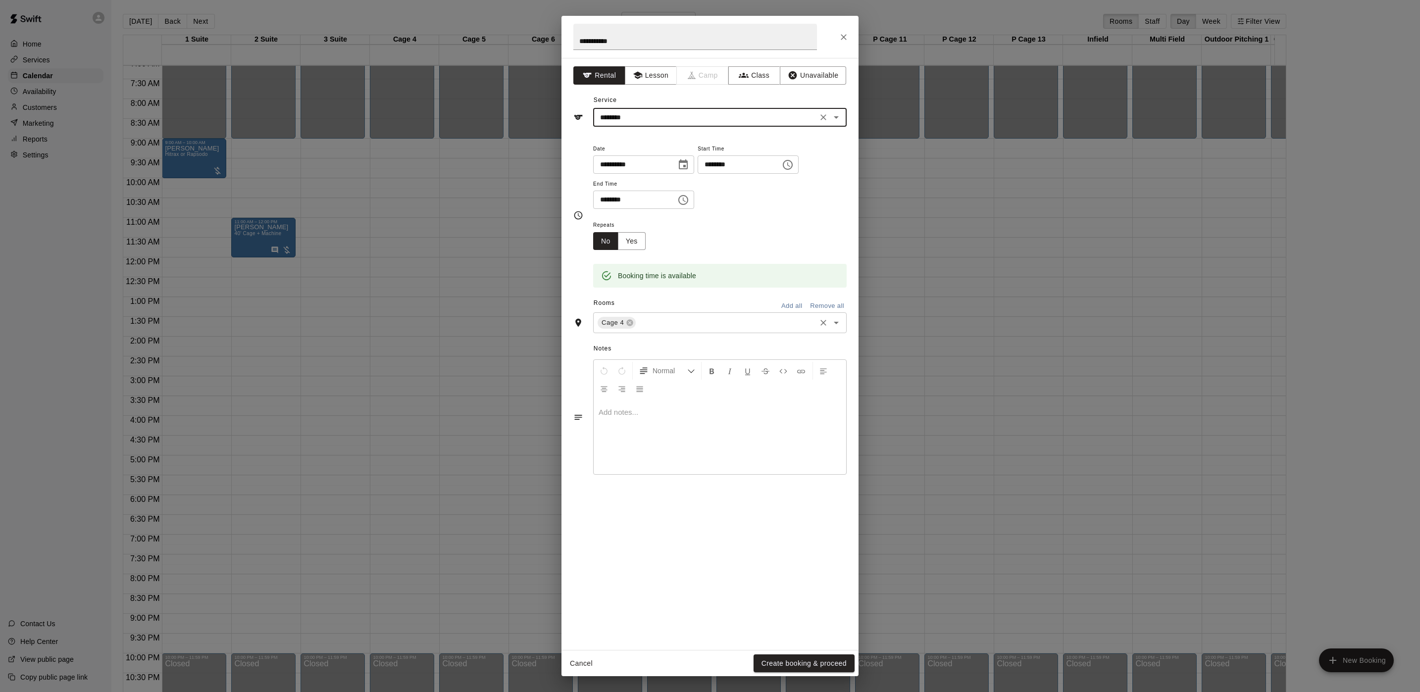
click at [661, 322] on input "text" at bounding box center [725, 323] width 177 height 12
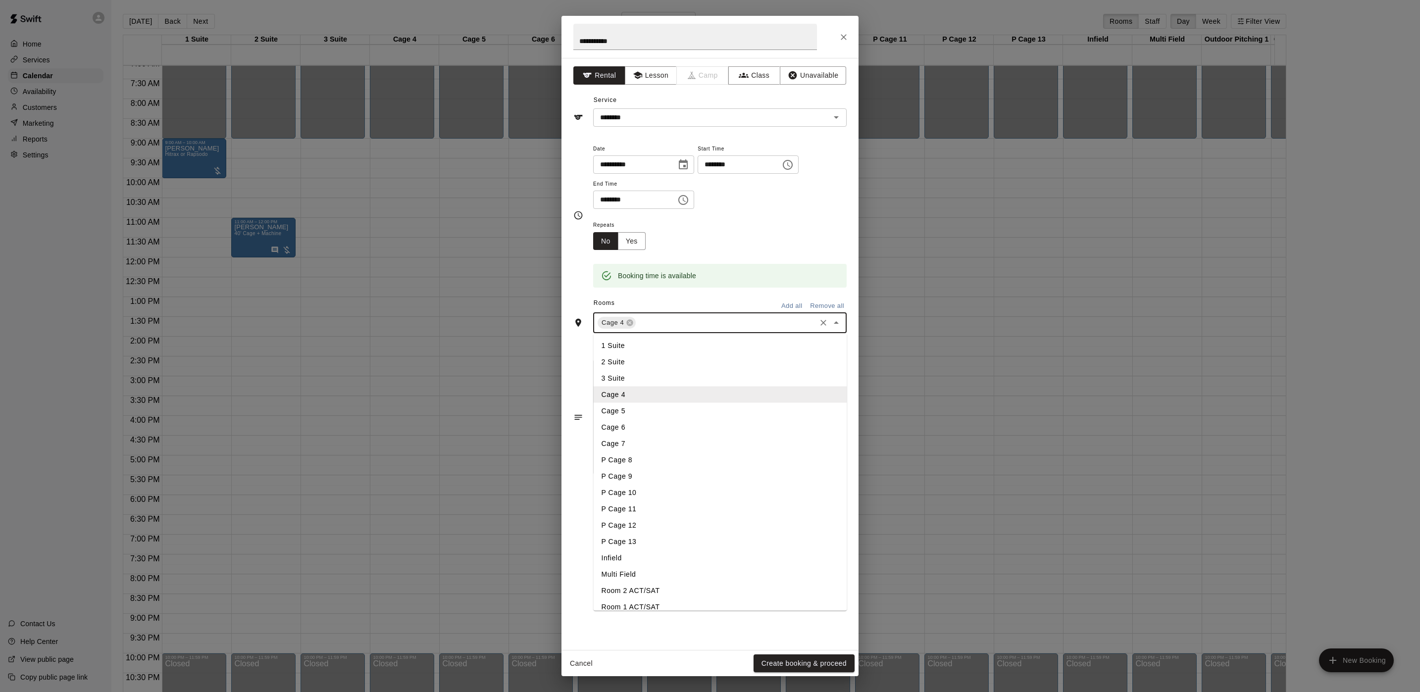
click at [639, 405] on li "Cage 5" at bounding box center [720, 411] width 253 height 16
click at [780, 664] on button "Create booking & proceed" at bounding box center [803, 663] width 101 height 18
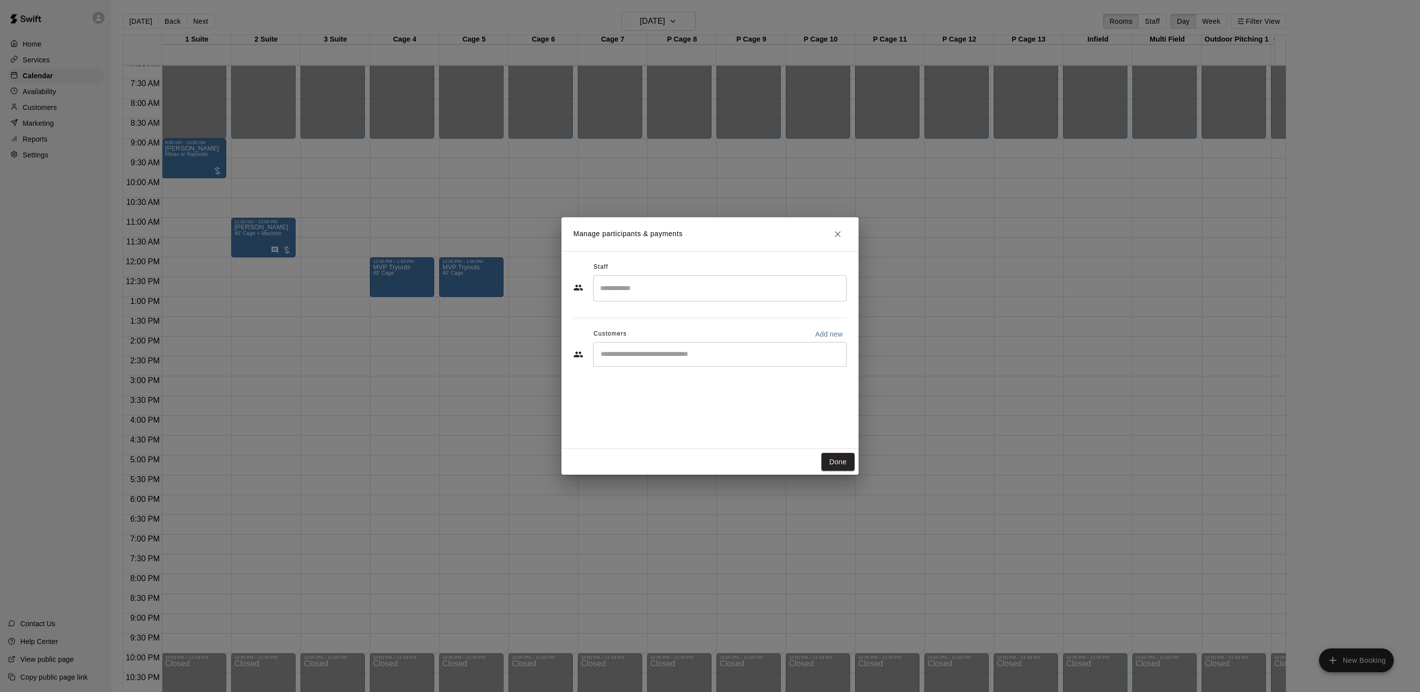
click at [831, 464] on button "Done" at bounding box center [837, 462] width 33 height 18
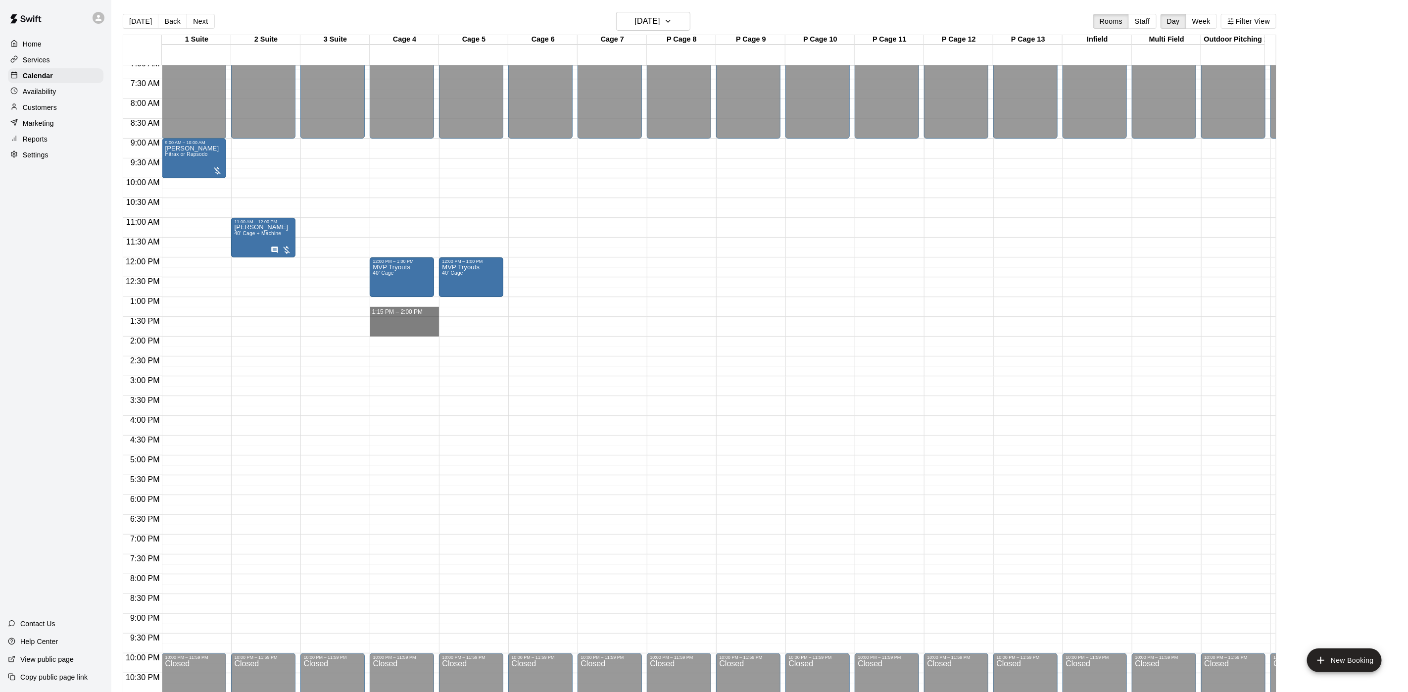
drag, startPoint x: 412, startPoint y: 304, endPoint x: 423, endPoint y: 333, distance: 30.9
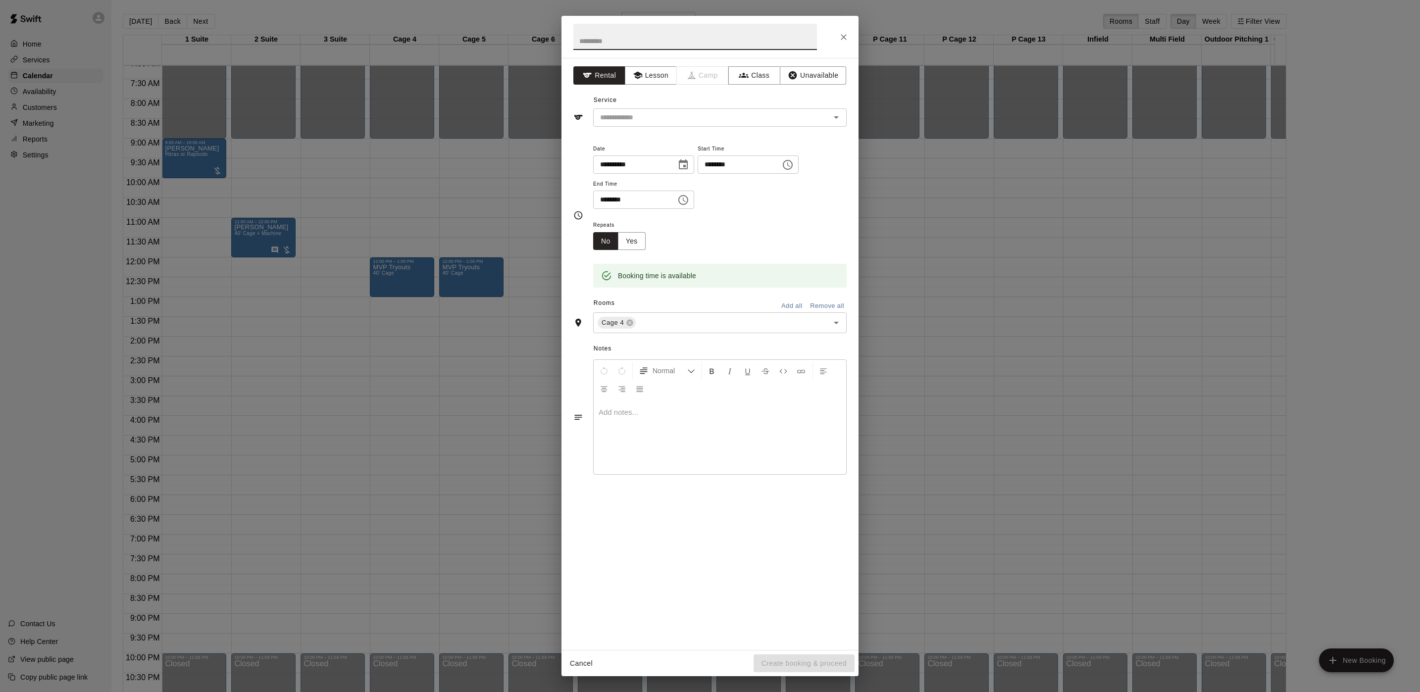
click at [736, 164] on input "********" at bounding box center [735, 164] width 76 height 18
type input "********"
click at [634, 33] on input "text" at bounding box center [695, 37] width 244 height 26
click at [595, 125] on div "​" at bounding box center [719, 117] width 253 height 18
type input "**********"
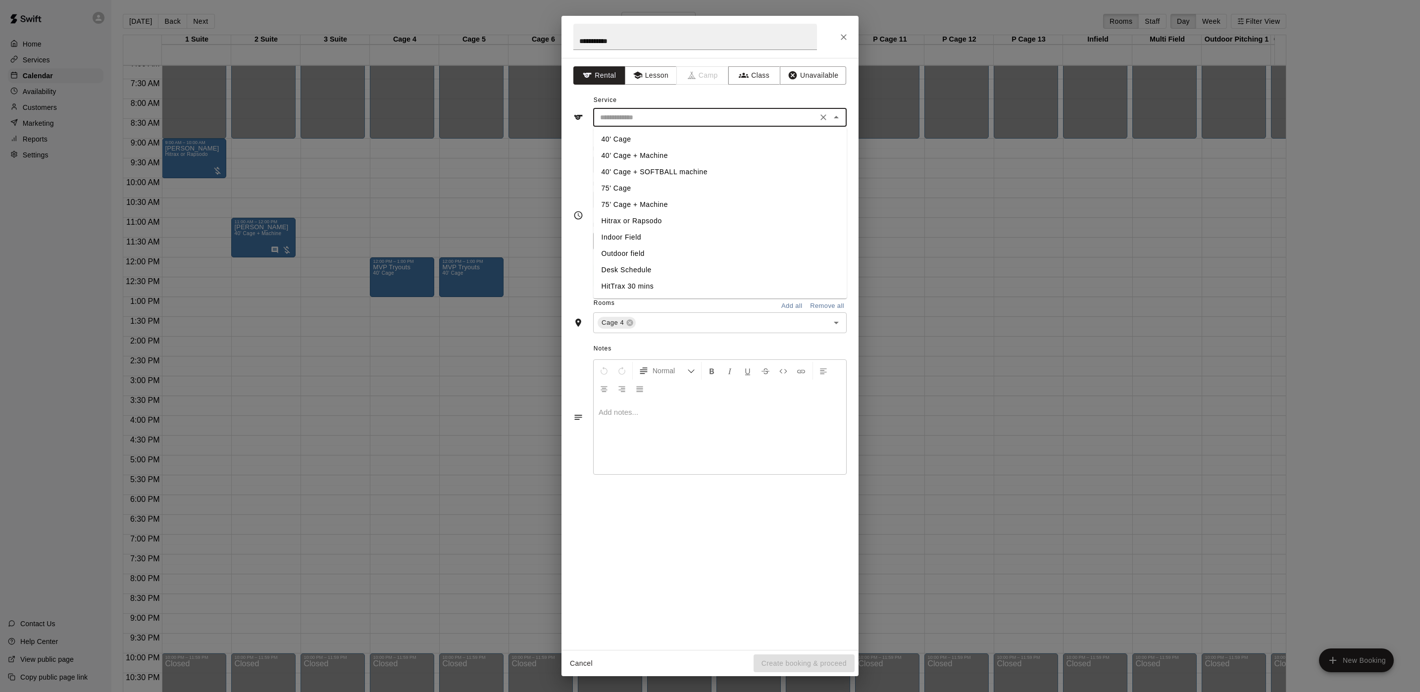
click at [615, 136] on li "40' Cage" at bounding box center [720, 139] width 253 height 16
type input "********"
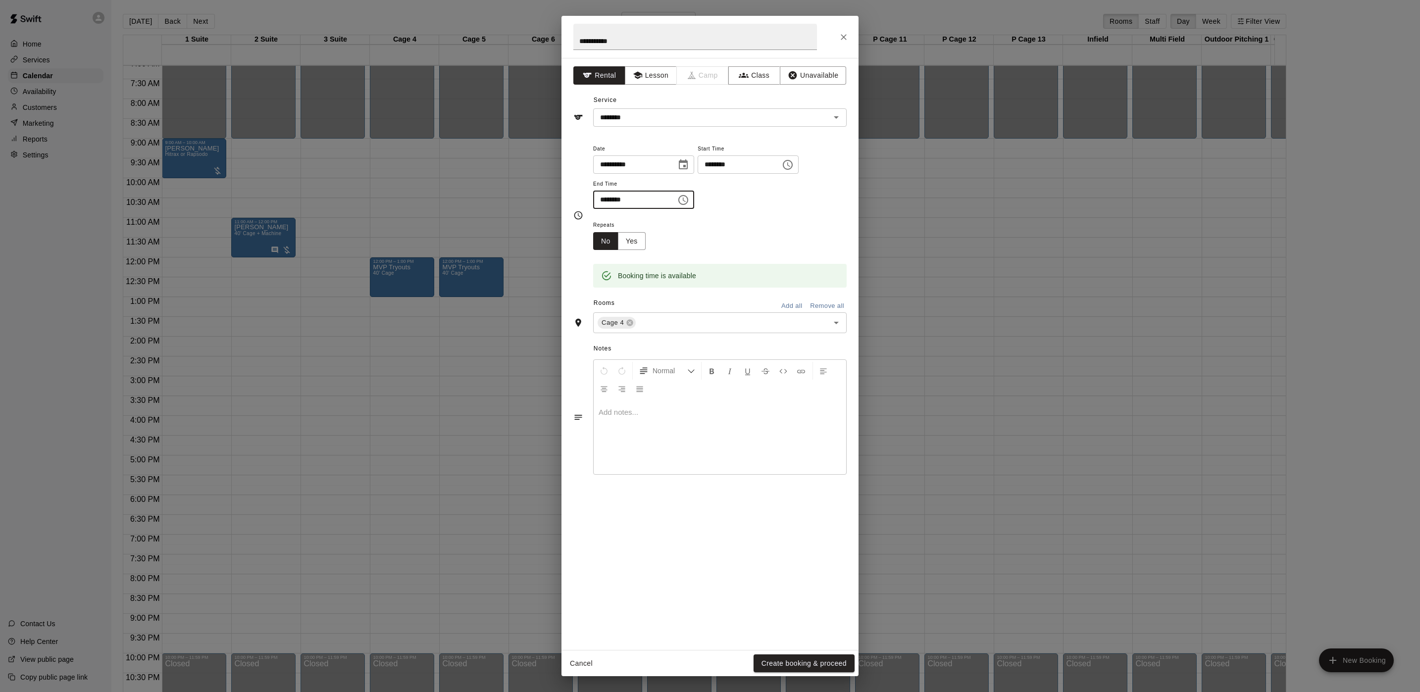
click at [607, 200] on input "********" at bounding box center [631, 200] width 76 height 18
type input "********"
click at [667, 321] on input "text" at bounding box center [725, 323] width 177 height 12
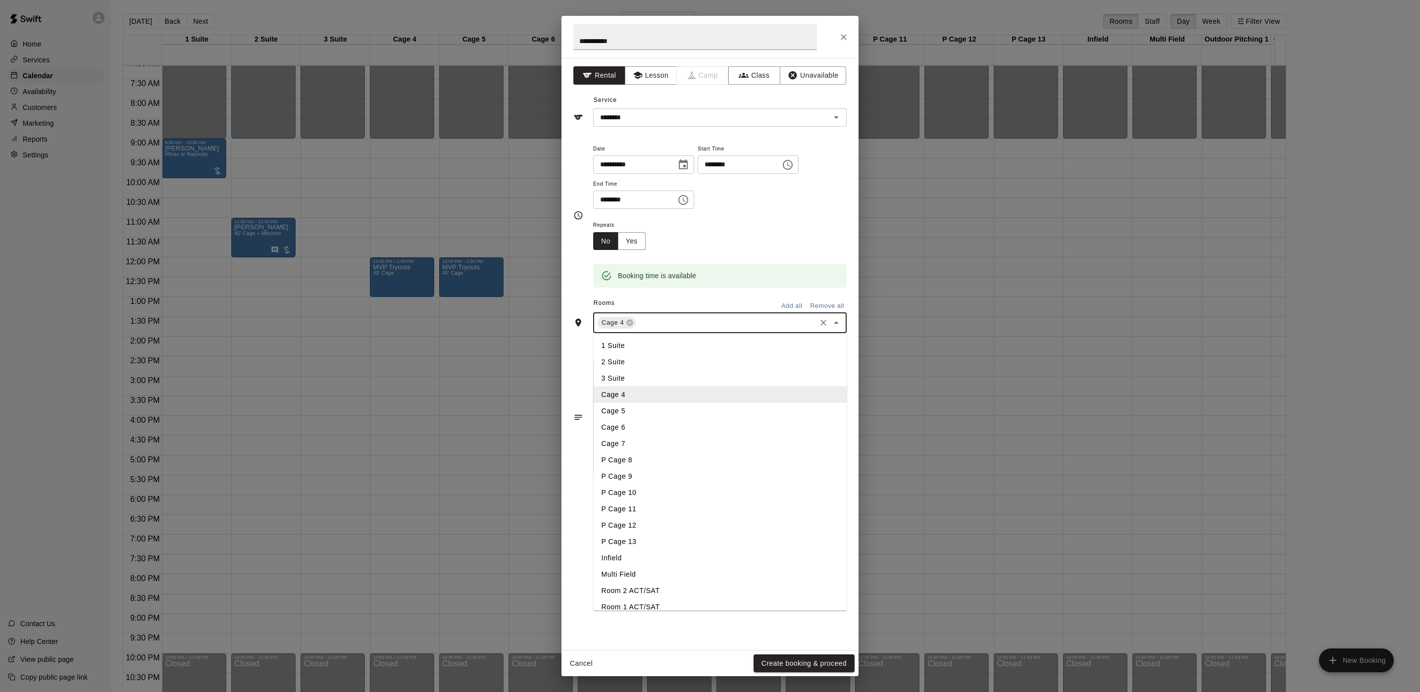
click at [627, 407] on li "Cage 5" at bounding box center [720, 411] width 253 height 16
click at [702, 321] on input "text" at bounding box center [747, 323] width 136 height 12
click at [644, 459] on li "P Cage 8" at bounding box center [720, 460] width 253 height 16
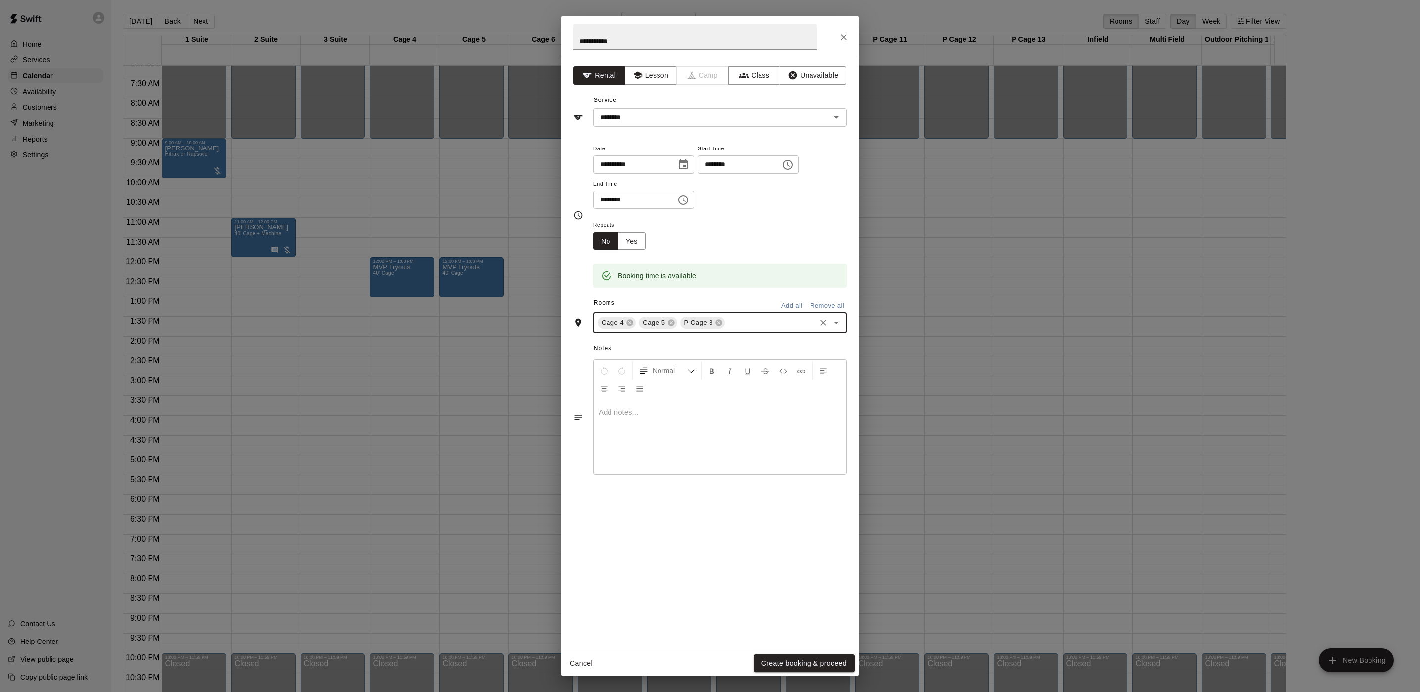
click at [730, 333] on div "Cage 4 Cage 5 P Cage 8 ​" at bounding box center [719, 322] width 253 height 21
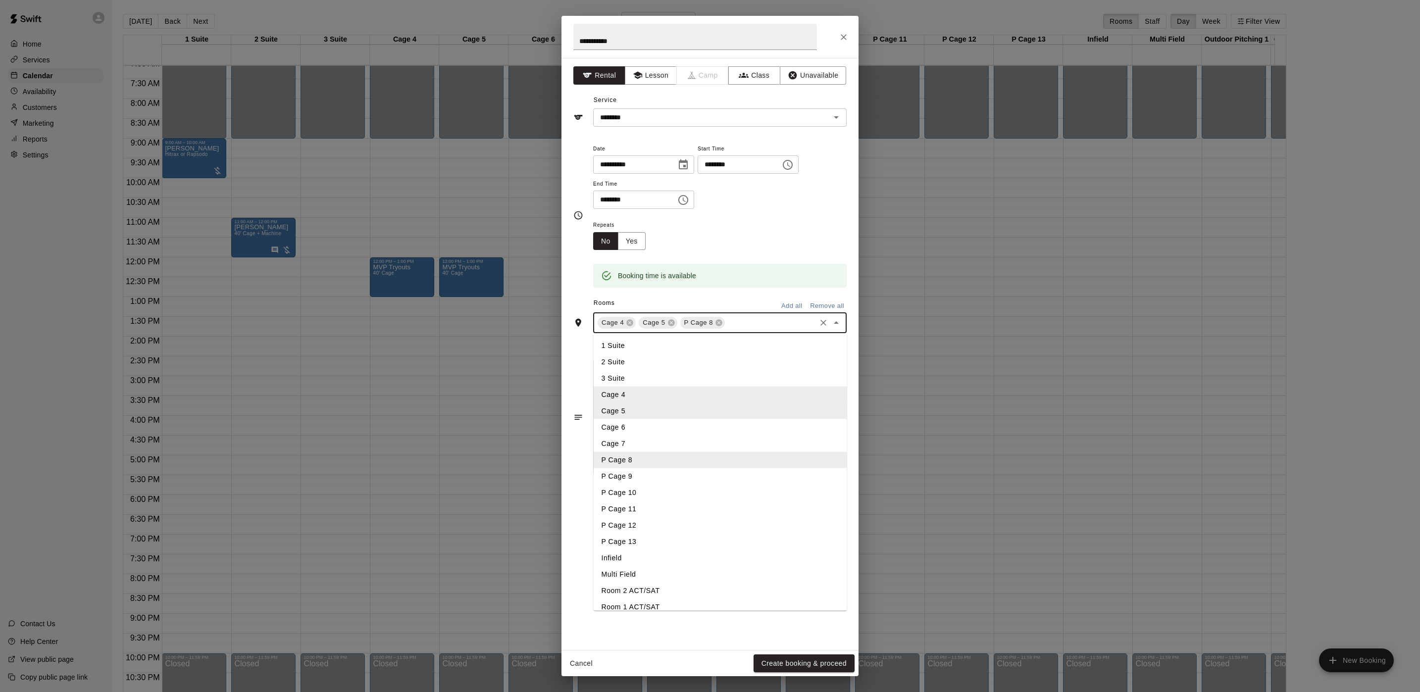
click at [650, 471] on li "P Cage 9" at bounding box center [720, 476] width 253 height 16
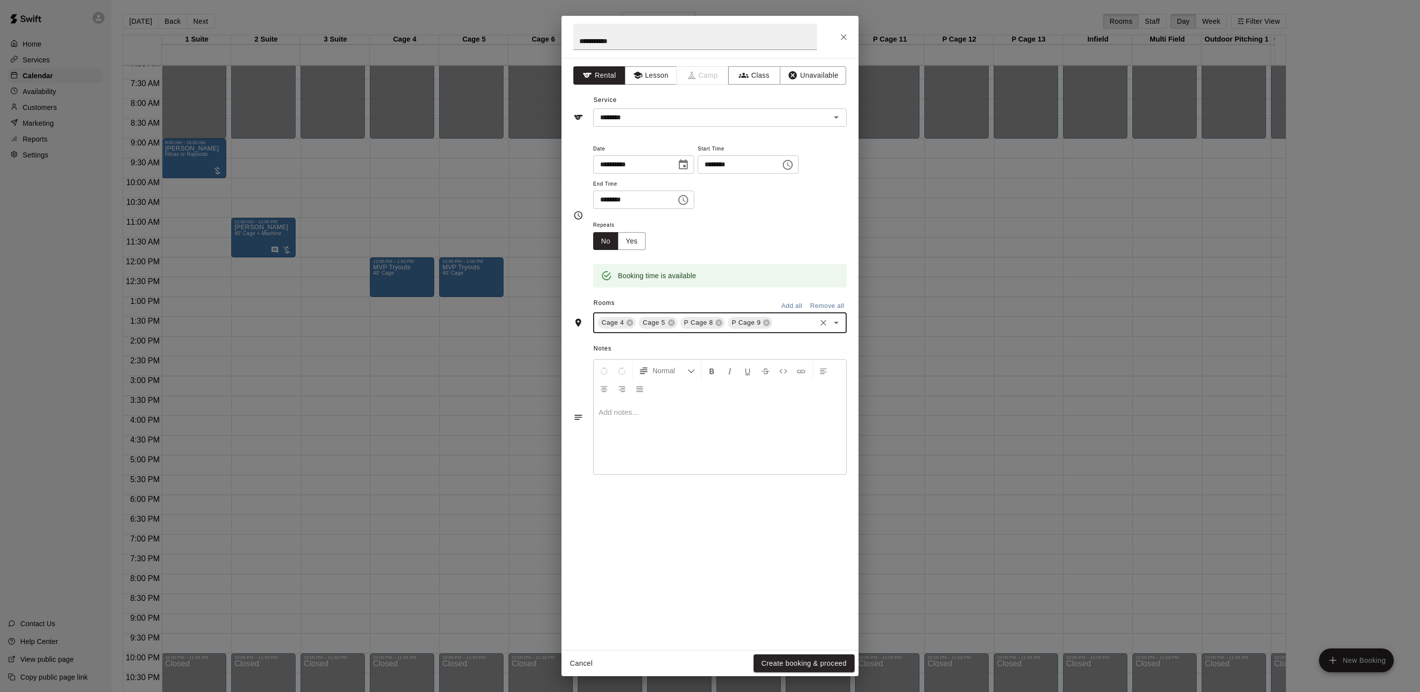
click at [780, 321] on input "text" at bounding box center [794, 323] width 41 height 12
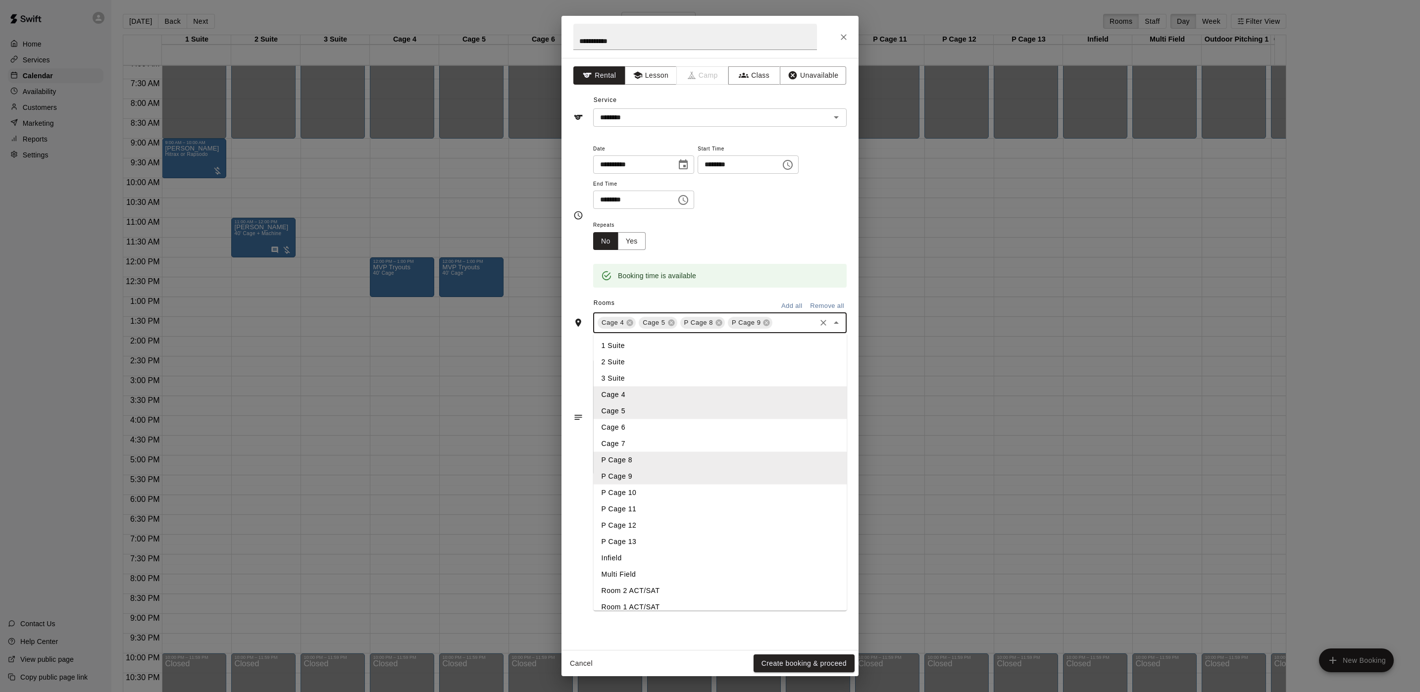
click at [614, 548] on li "P Cage 13" at bounding box center [720, 542] width 253 height 16
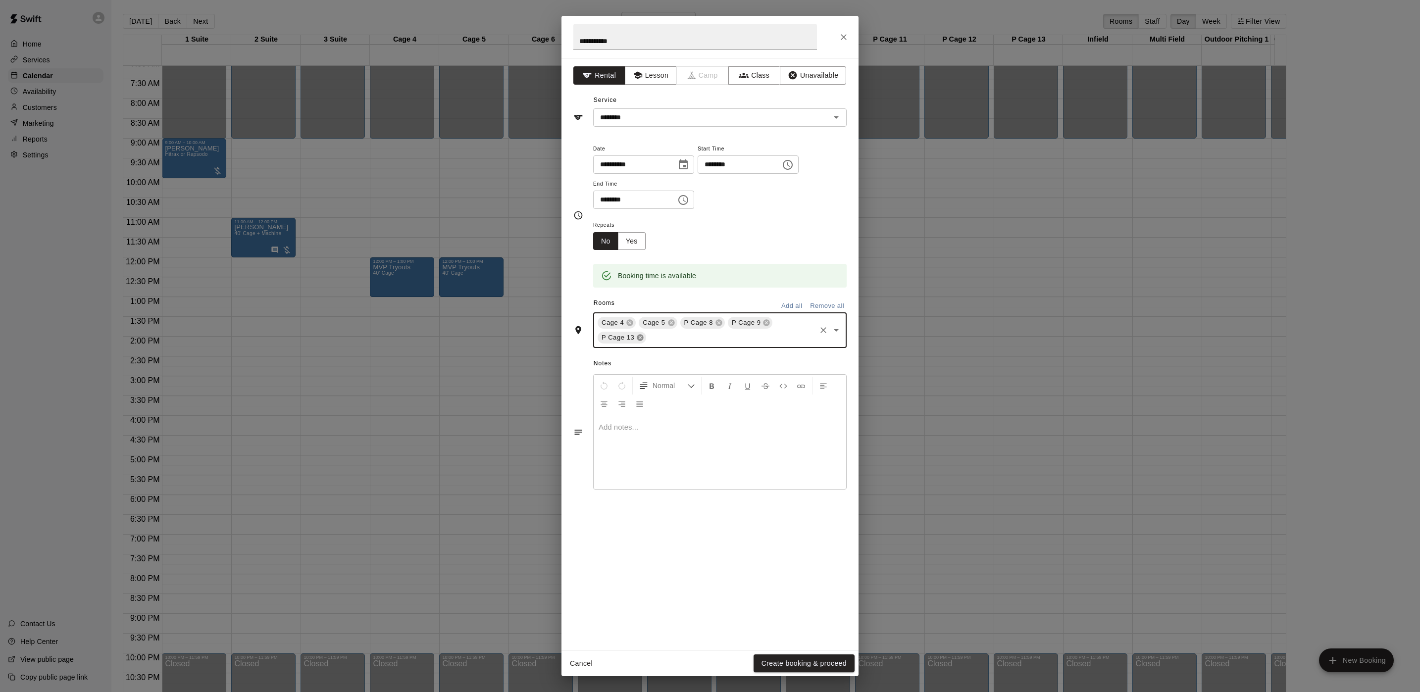
click at [639, 341] on icon at bounding box center [640, 338] width 6 height 6
click at [777, 333] on div "Cage 4 Cage 5 P Cage 8 P Cage 9 ​" at bounding box center [719, 322] width 253 height 21
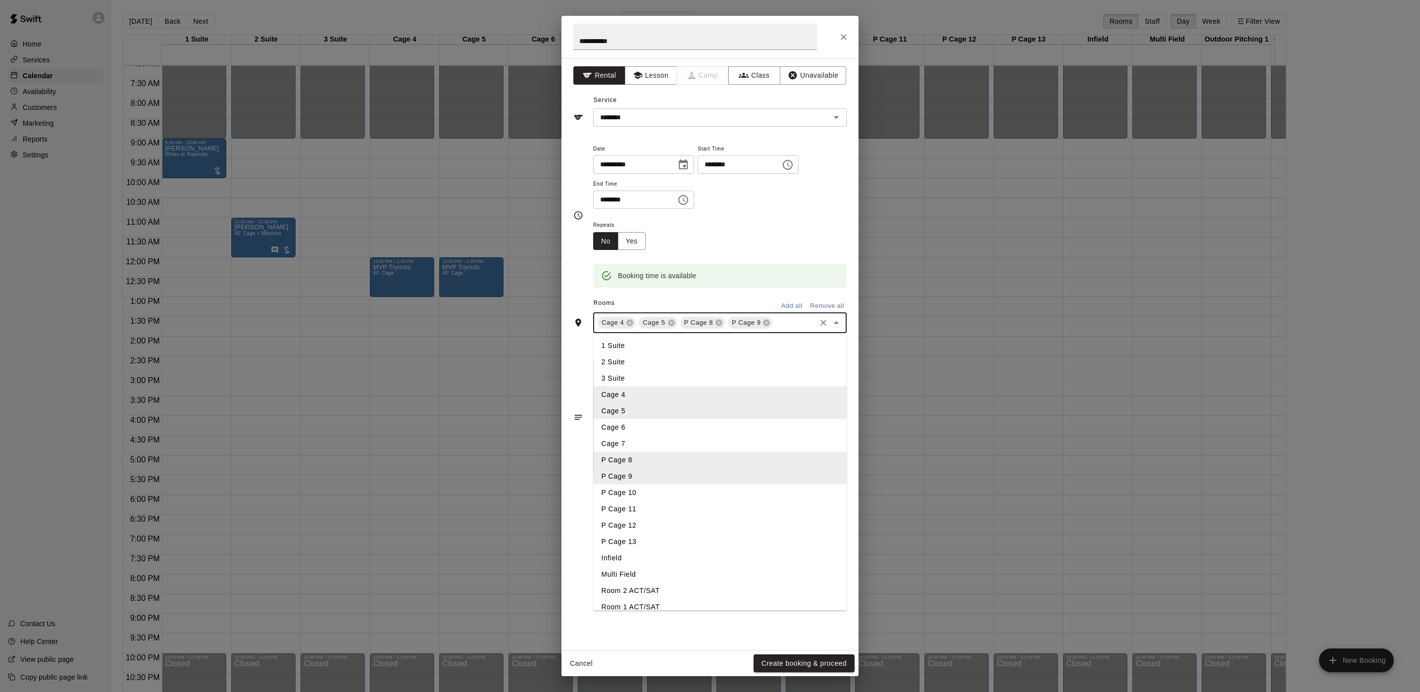
click at [623, 557] on li "Infield" at bounding box center [720, 558] width 253 height 16
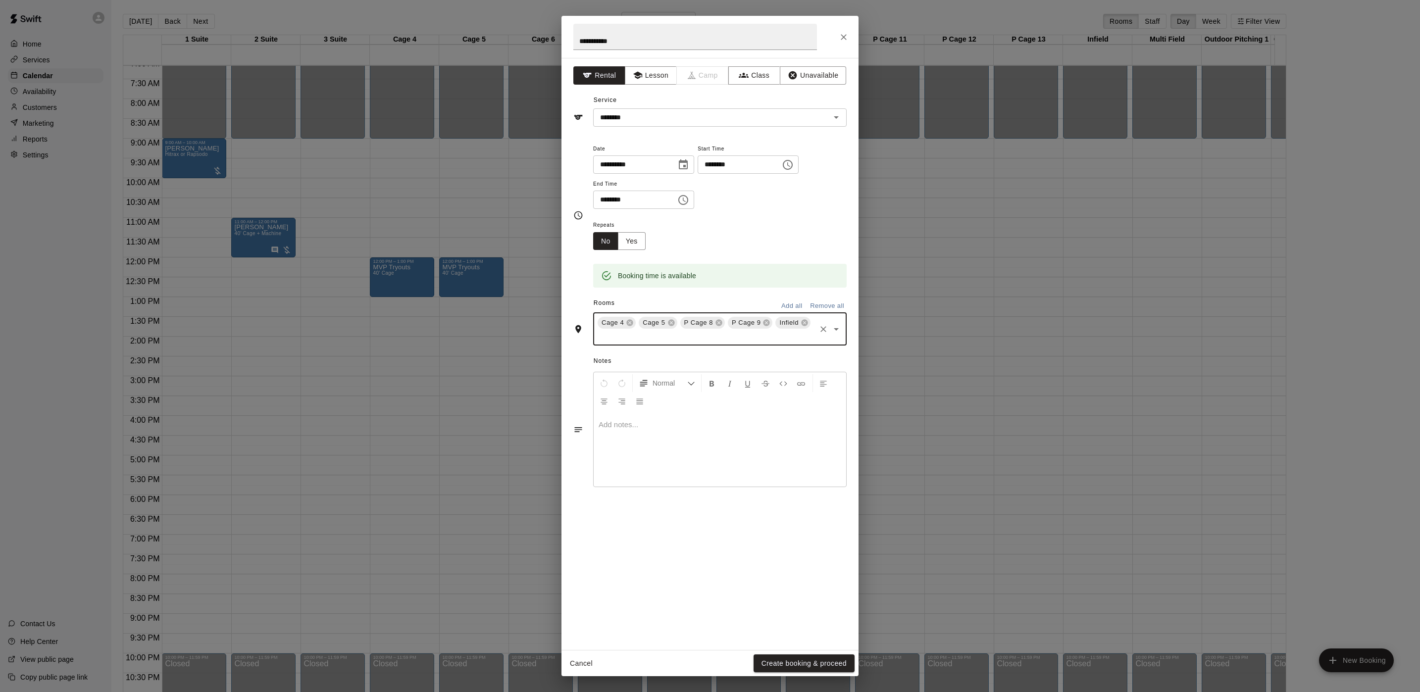
click at [760, 342] on input "text" at bounding box center [705, 336] width 218 height 12
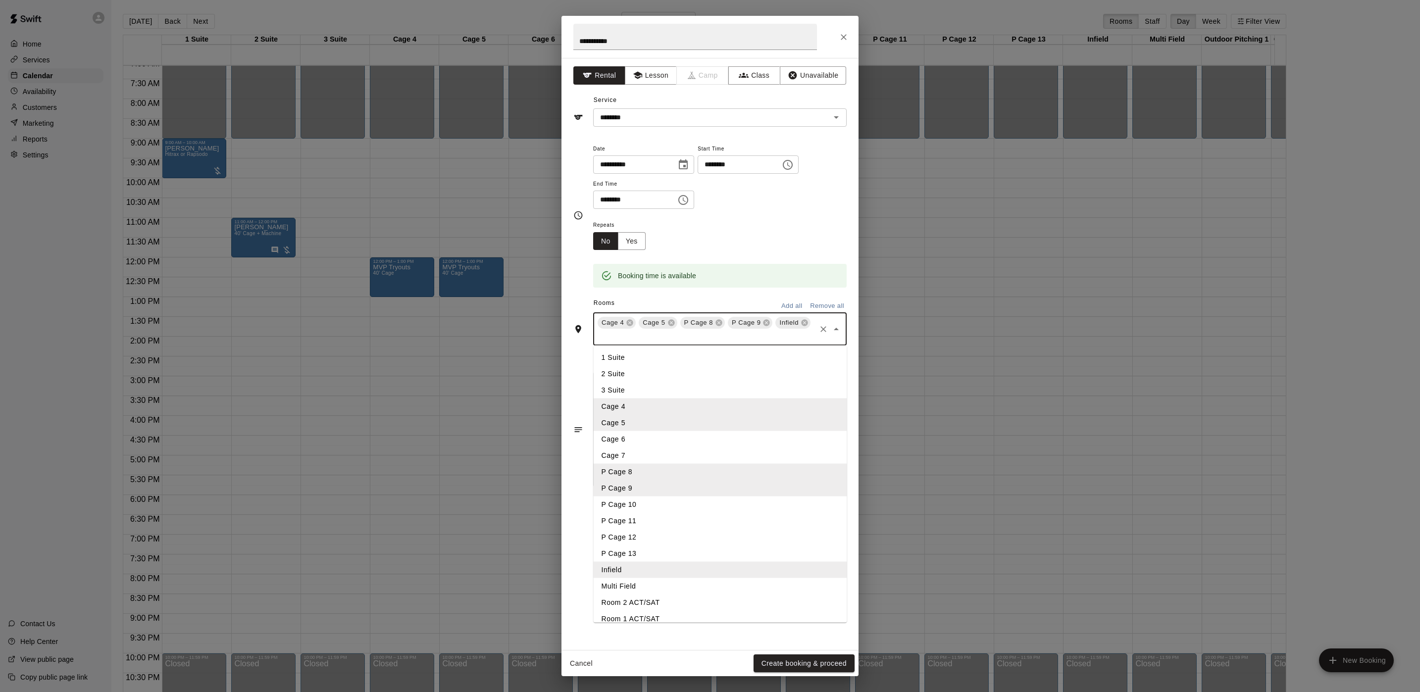
click at [637, 586] on li "Multi Field" at bounding box center [720, 586] width 253 height 16
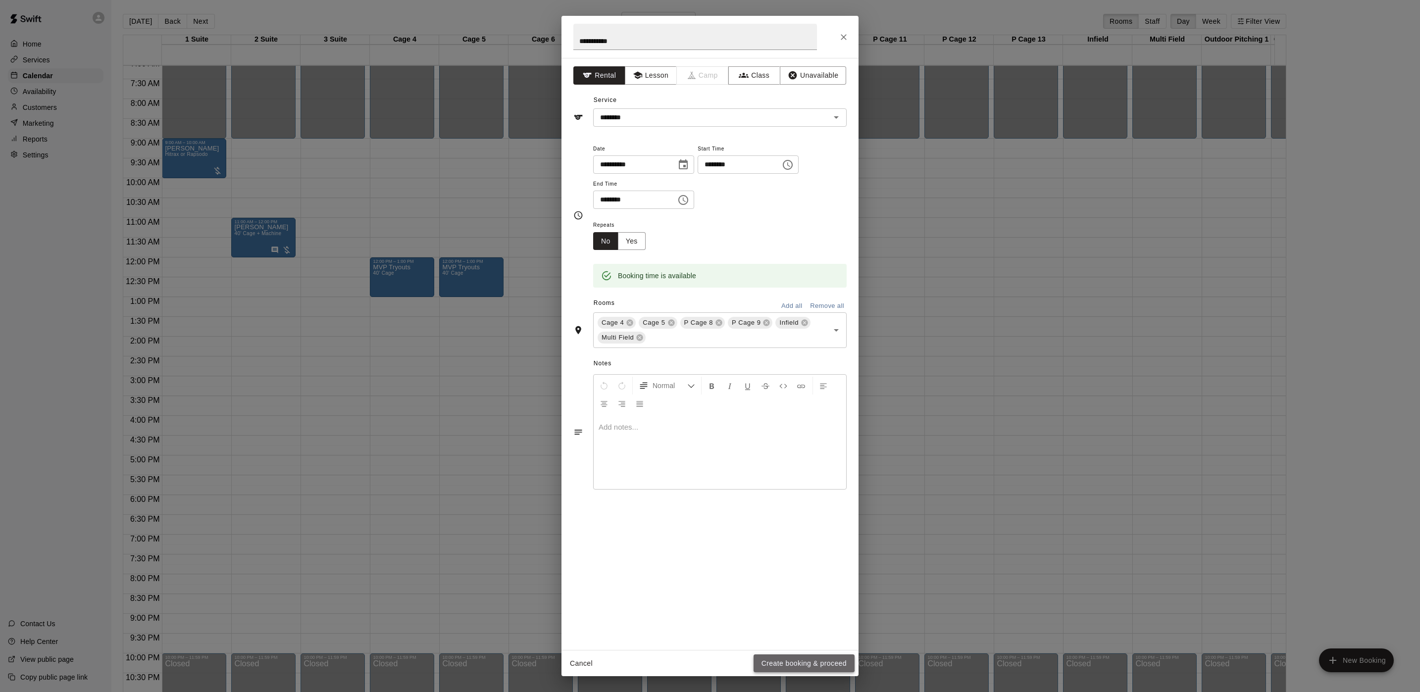
click at [796, 657] on button "Create booking & proceed" at bounding box center [803, 663] width 101 height 18
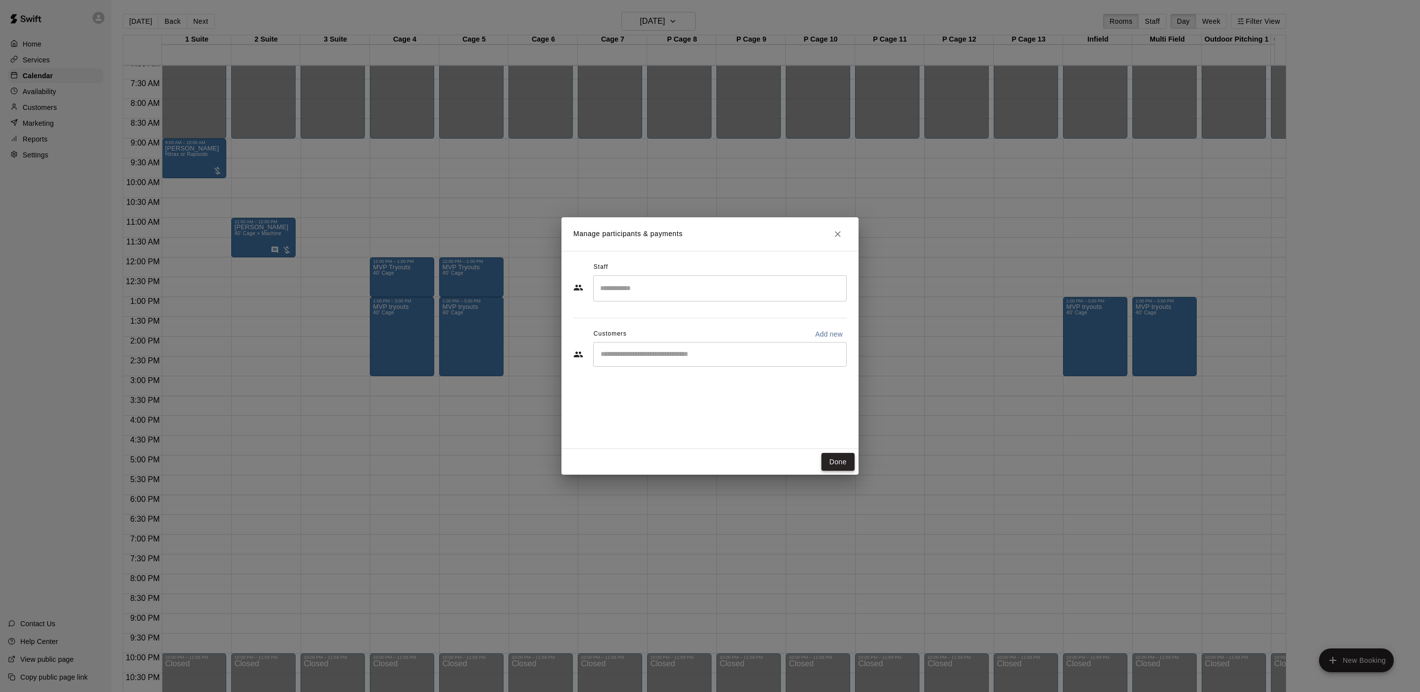
click at [831, 460] on button "Done" at bounding box center [837, 462] width 33 height 18
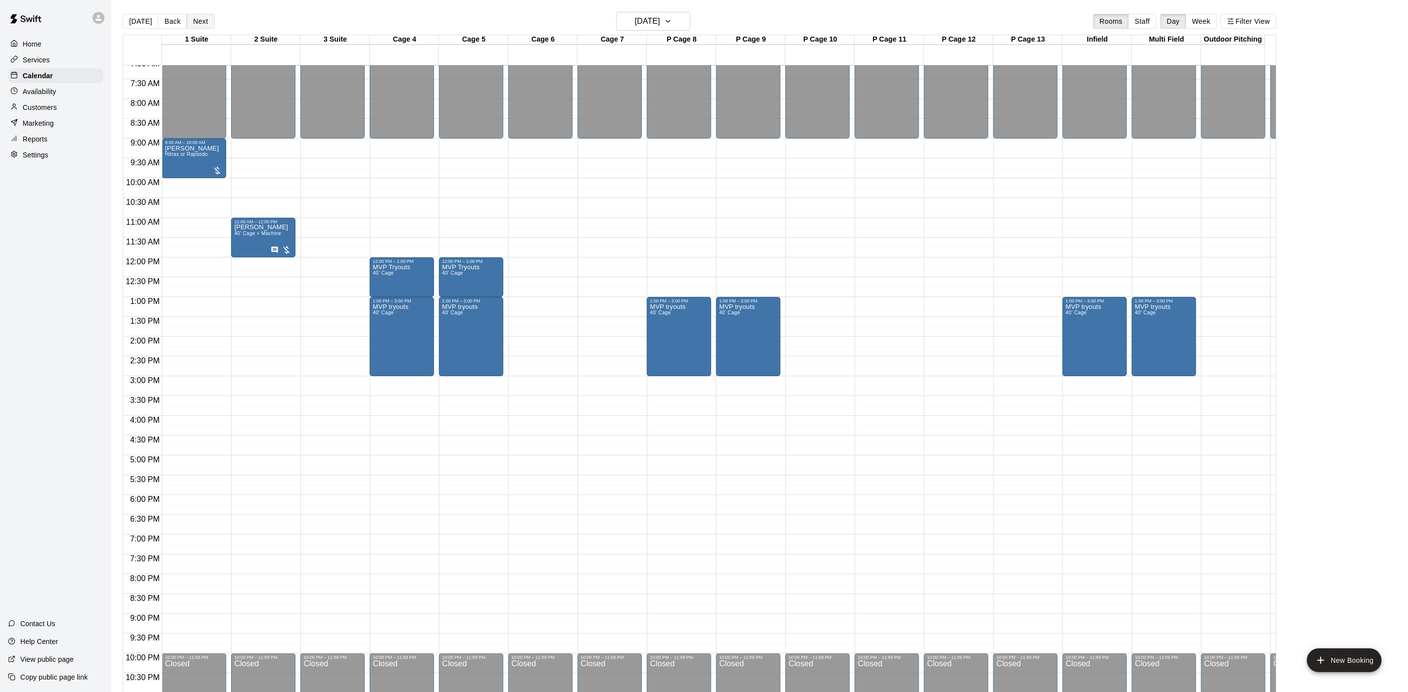
click at [202, 16] on button "Next" at bounding box center [201, 21] width 28 height 15
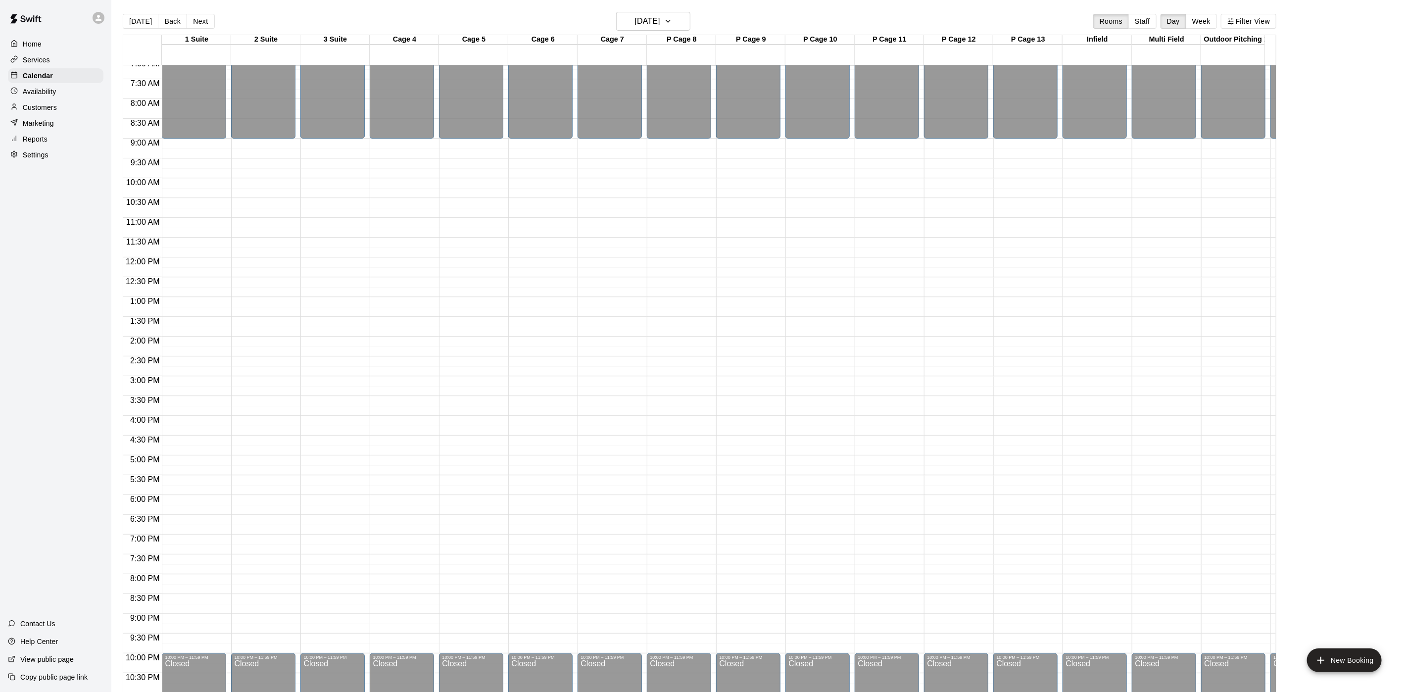
click at [174, 30] on div "Today Back Next Sunday Aug 24 Rooms Staff Day Week Filter View" at bounding box center [700, 23] width 1154 height 23
click at [174, 25] on button "Back" at bounding box center [172, 21] width 29 height 15
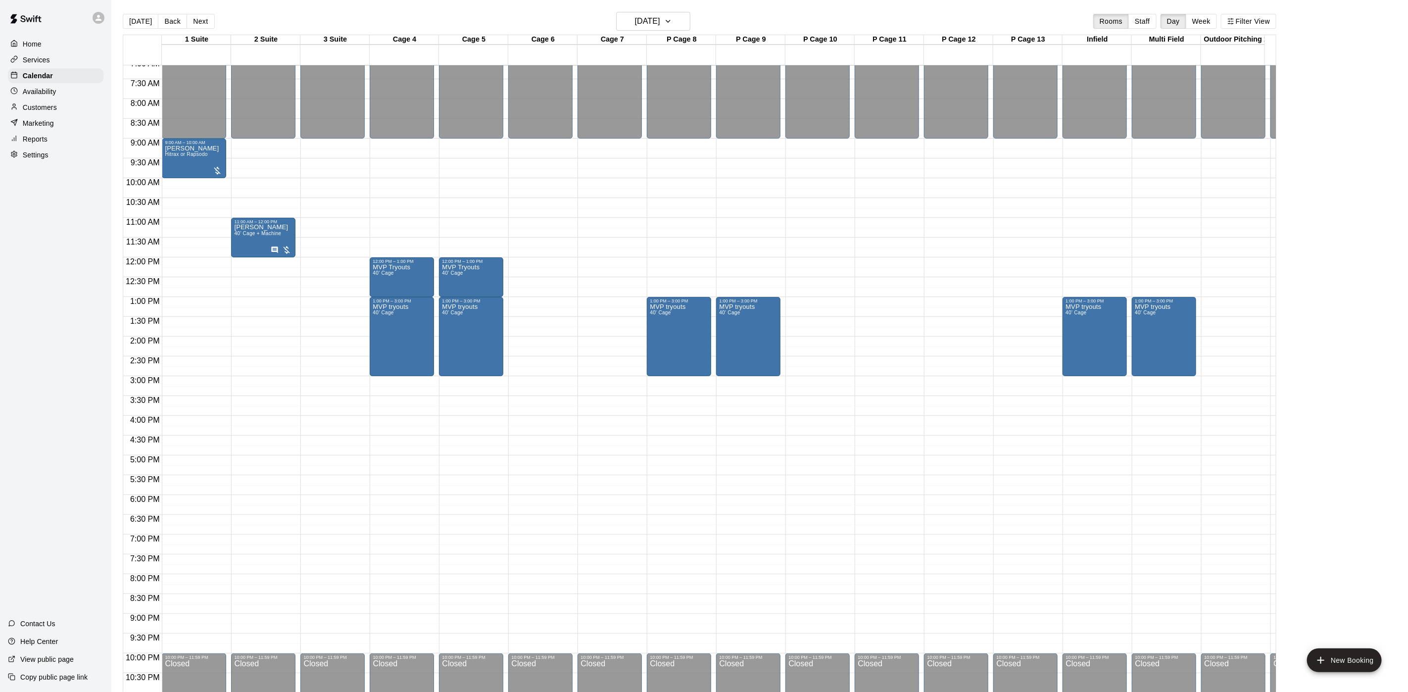
click at [128, 22] on button "[DATE]" at bounding box center [141, 21] width 36 height 15
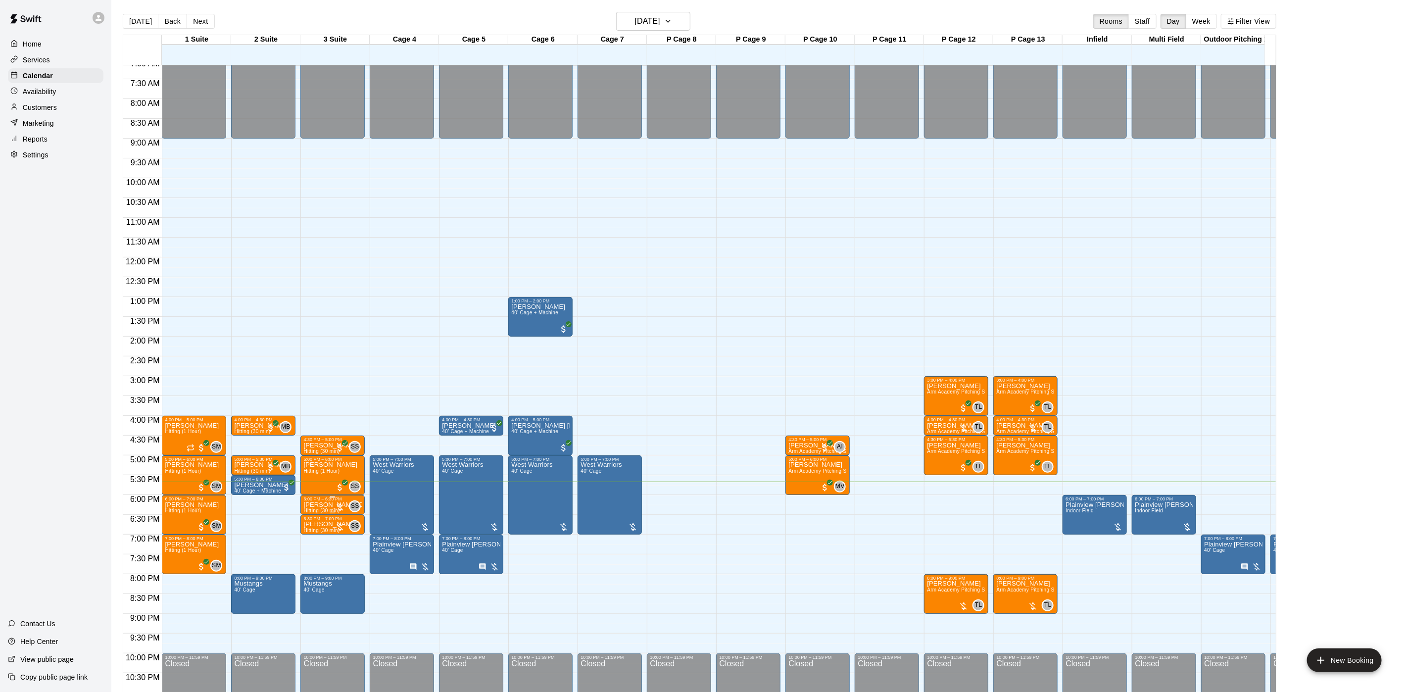
click at [329, 510] on span "Hitting (30 min)" at bounding box center [321, 510] width 36 height 5
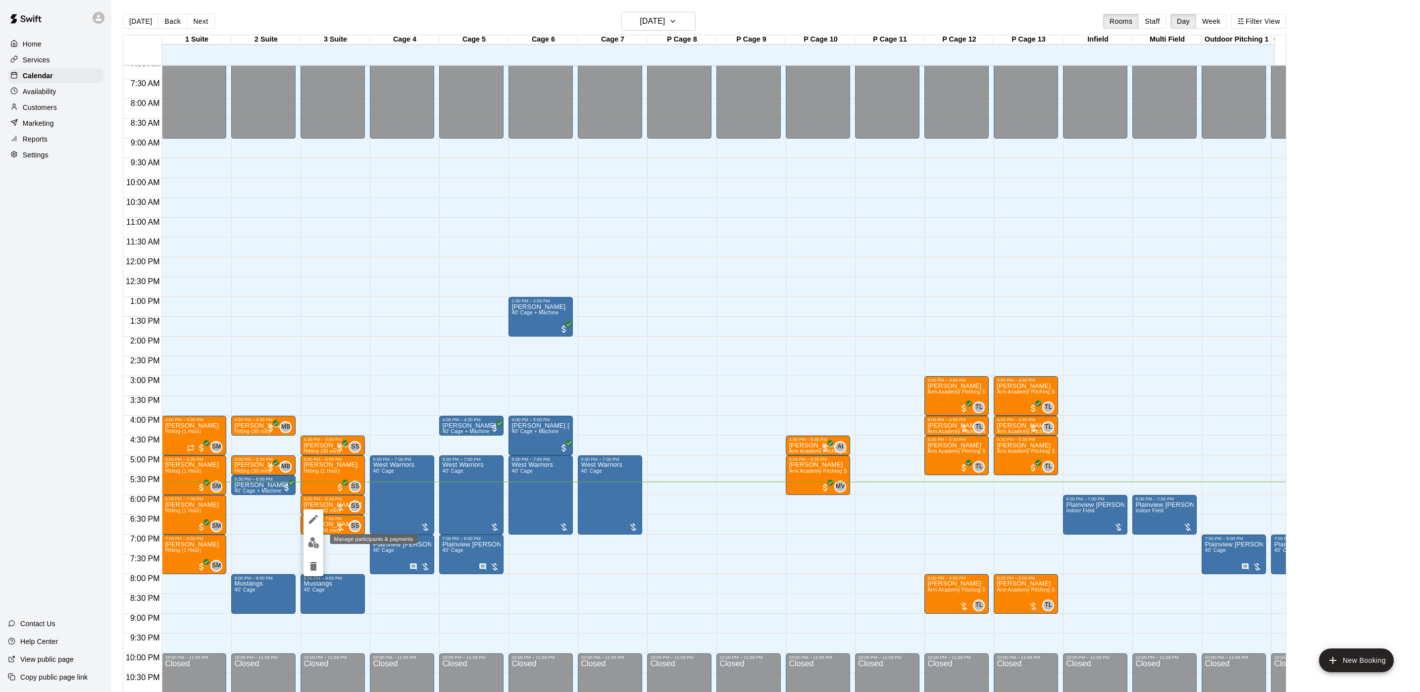
click at [313, 541] on img "edit" at bounding box center [313, 542] width 11 height 11
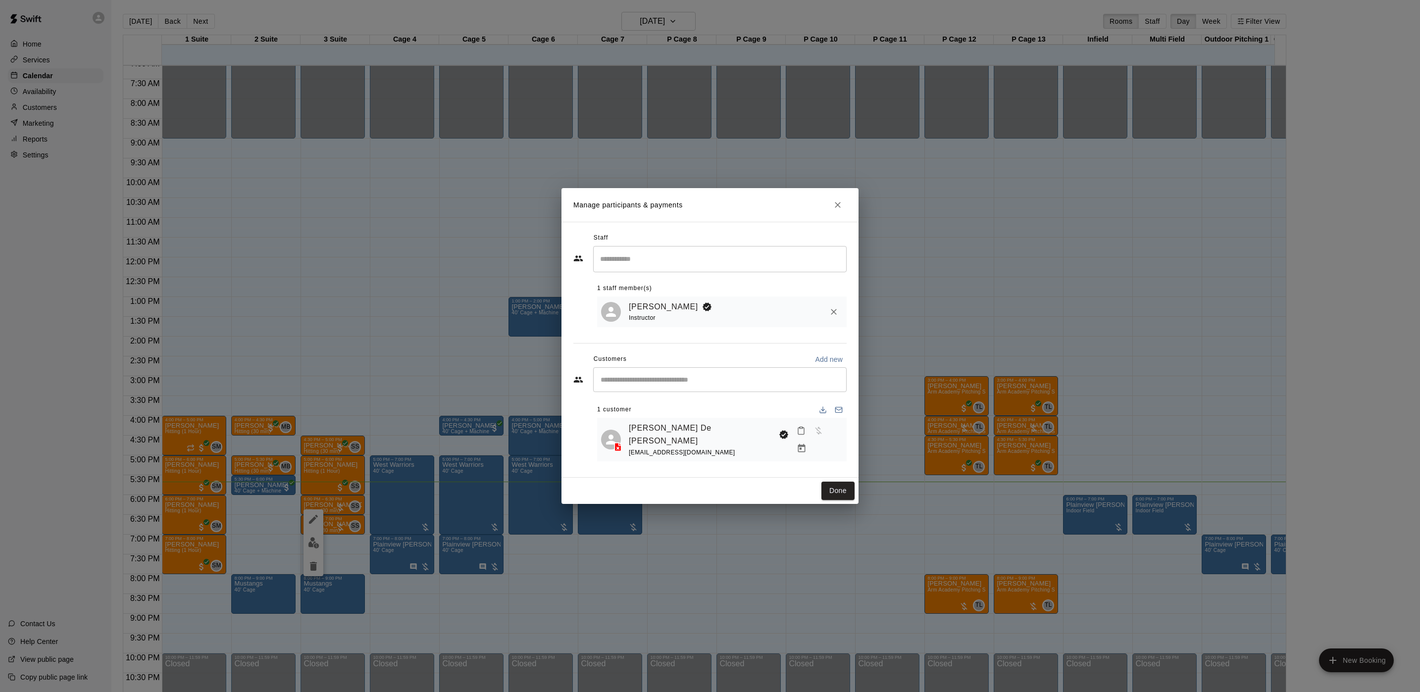
click at [810, 441] on button "Manage bookings & payment" at bounding box center [801, 449] width 18 height 18
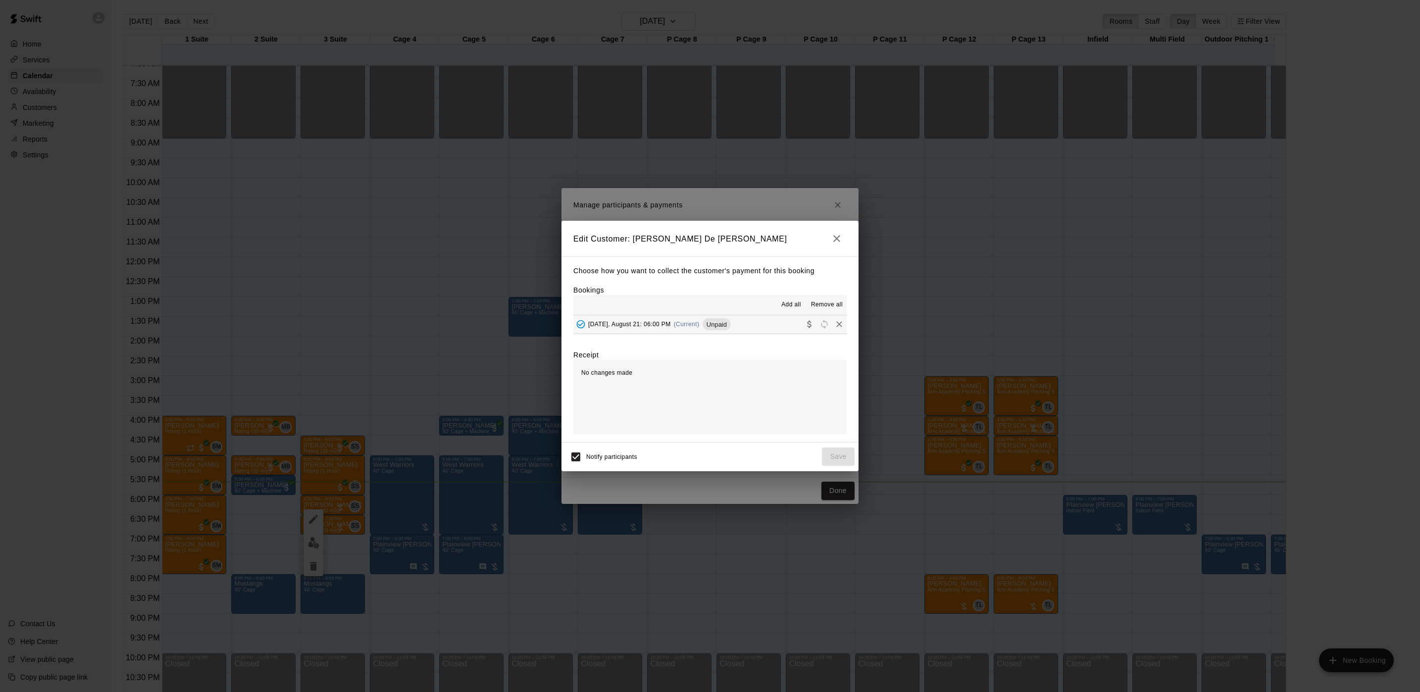
click at [690, 321] on div "Thursday, August 21: 06:00 PM (Current) Unpaid" at bounding box center [651, 324] width 157 height 15
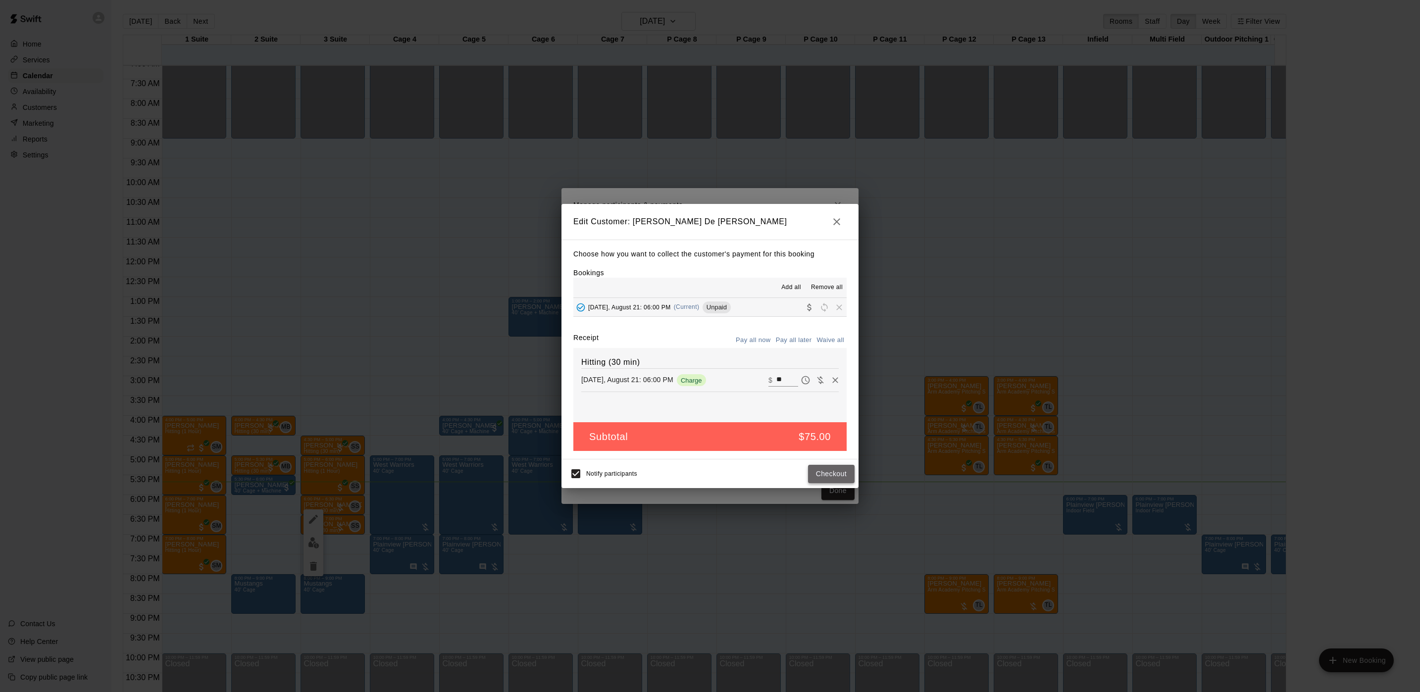
click at [823, 480] on button "Checkout" at bounding box center [831, 474] width 47 height 18
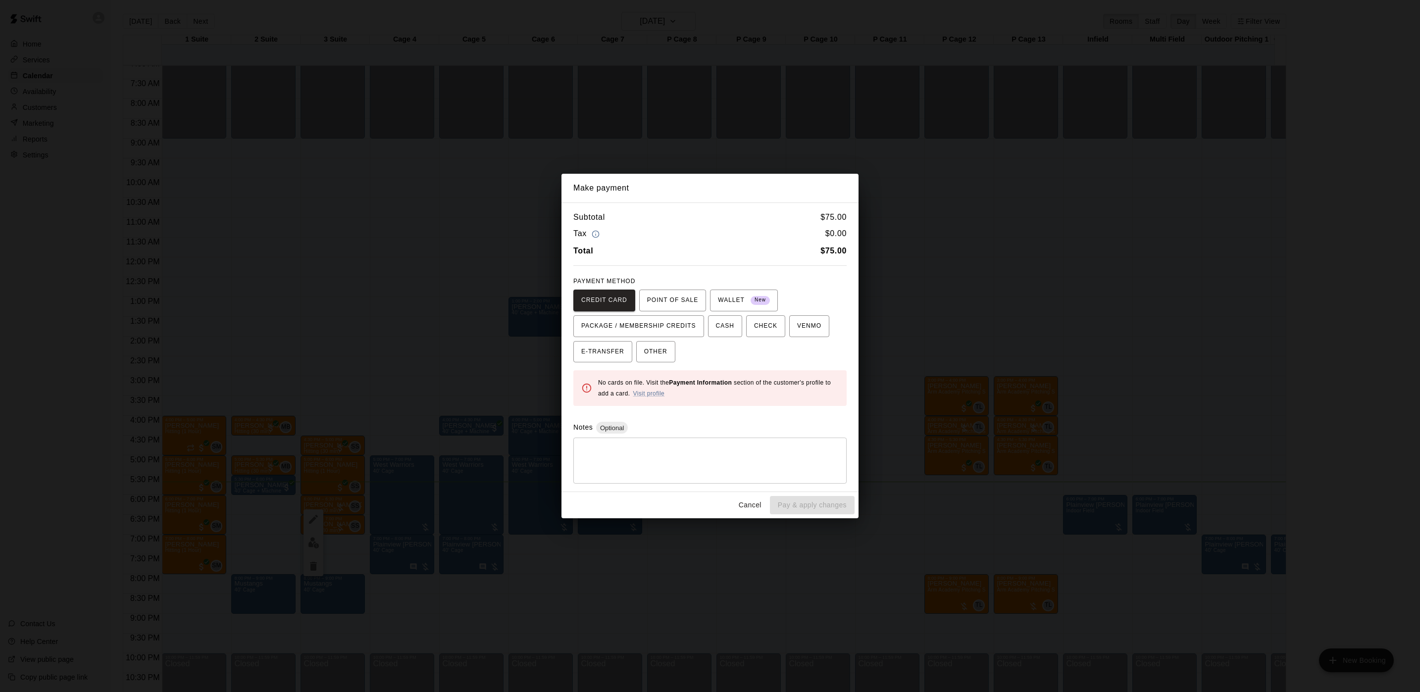
click at [426, 300] on div "Make payment Subtotal $ 75.00 Tax $ 0.00 Total $ 75.00 PAYMENT METHOD CREDIT CA…" at bounding box center [710, 346] width 1420 height 692
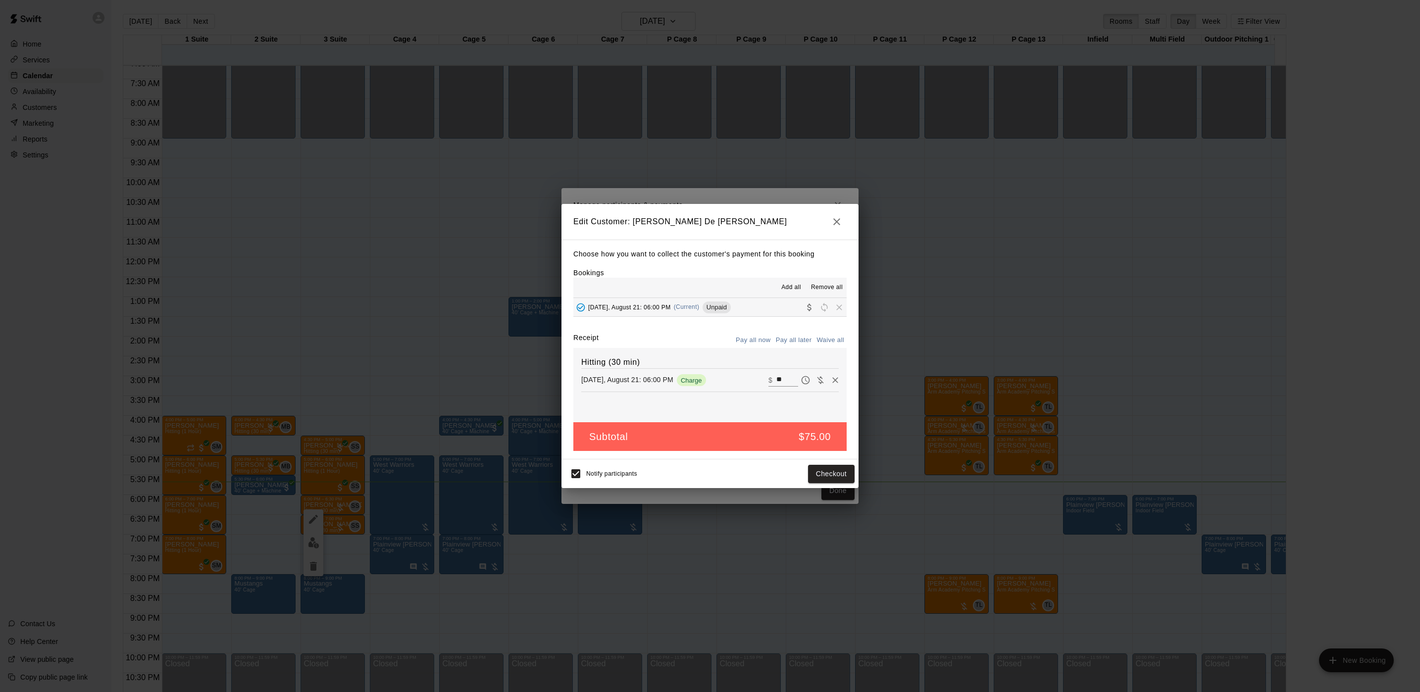
click at [426, 300] on div "Edit Customer: julianna De louise Choose how you want to collect the customer's…" at bounding box center [710, 346] width 1420 height 692
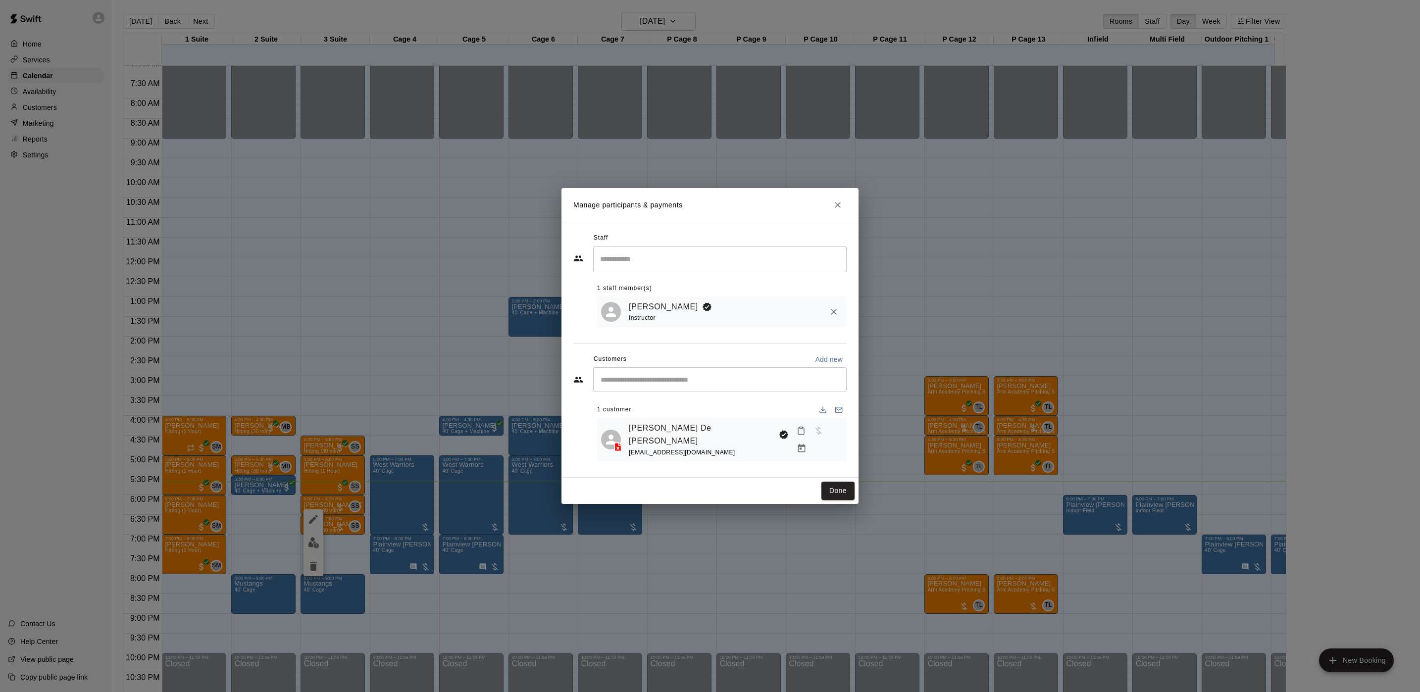
click at [367, 347] on div "Manage participants & payments Staff ​ 1 staff member(s) Sean Singh Instructor …" at bounding box center [710, 346] width 1420 height 692
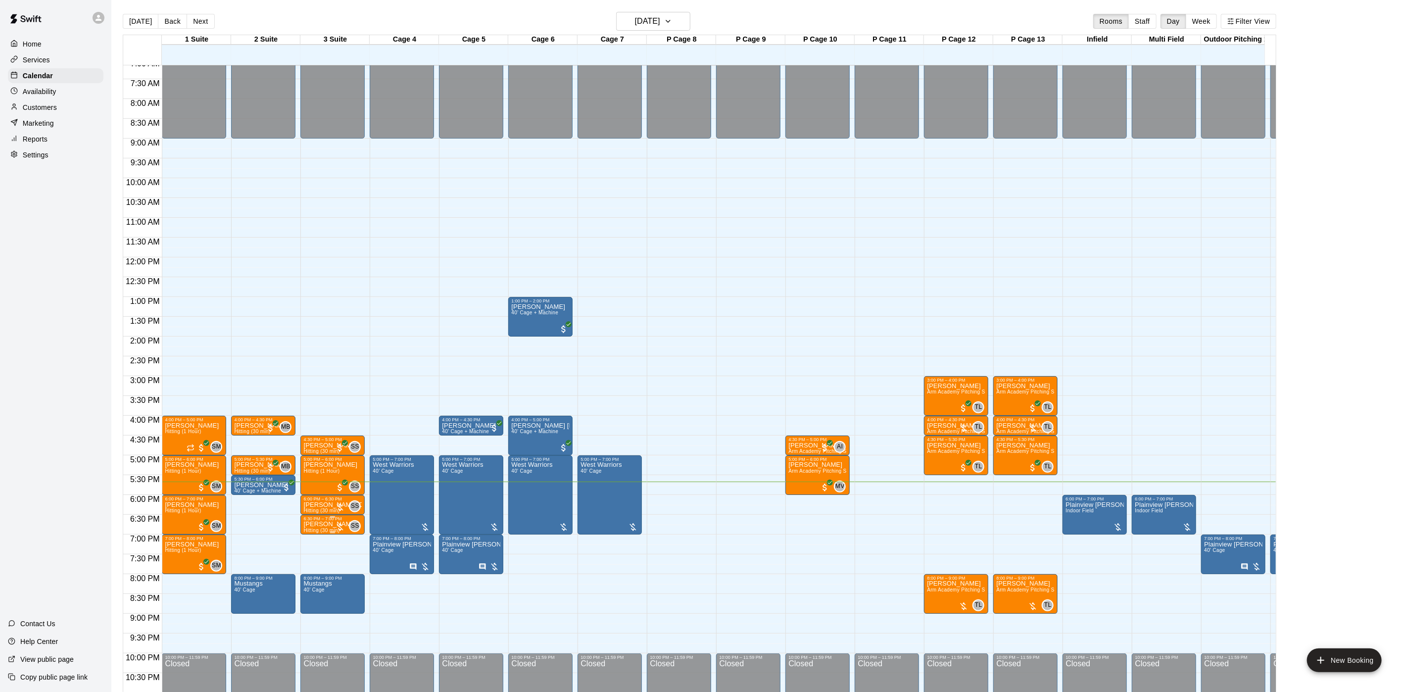
click at [335, 525] on div at bounding box center [340, 527] width 10 height 10
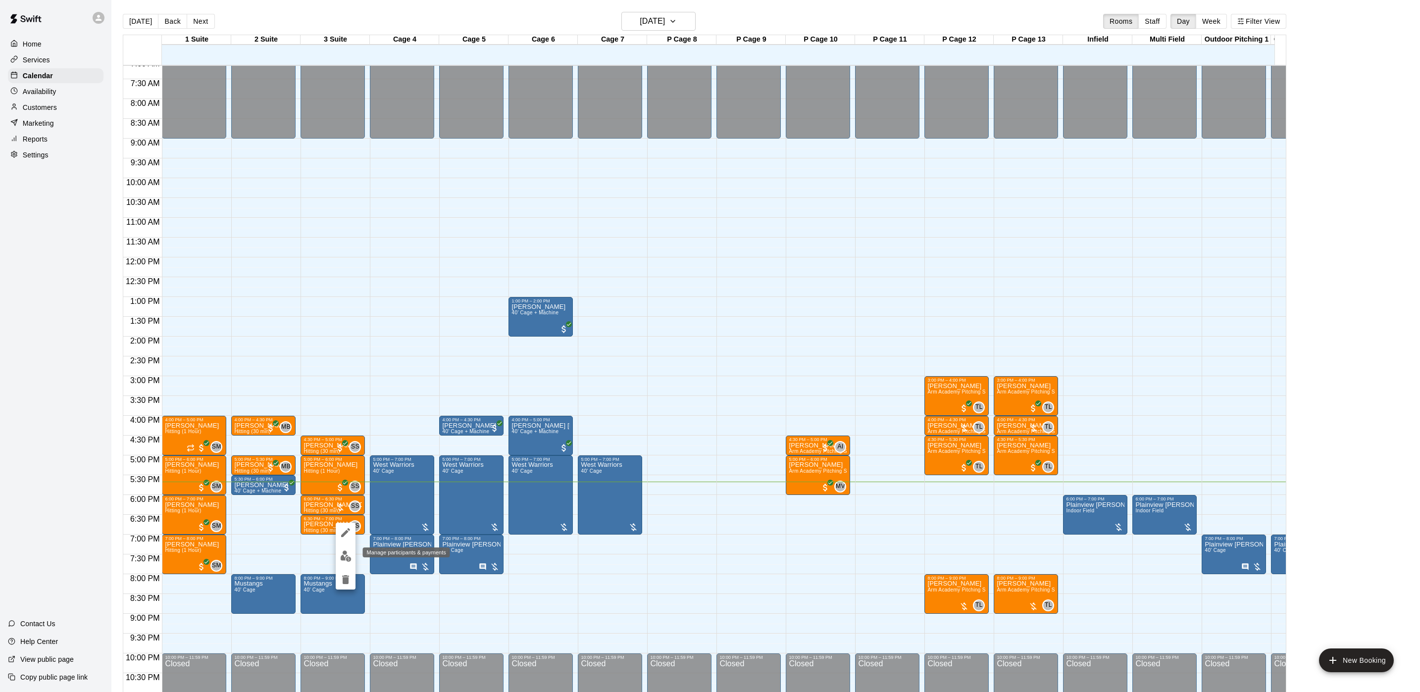
click at [345, 556] on img "edit" at bounding box center [345, 555] width 11 height 11
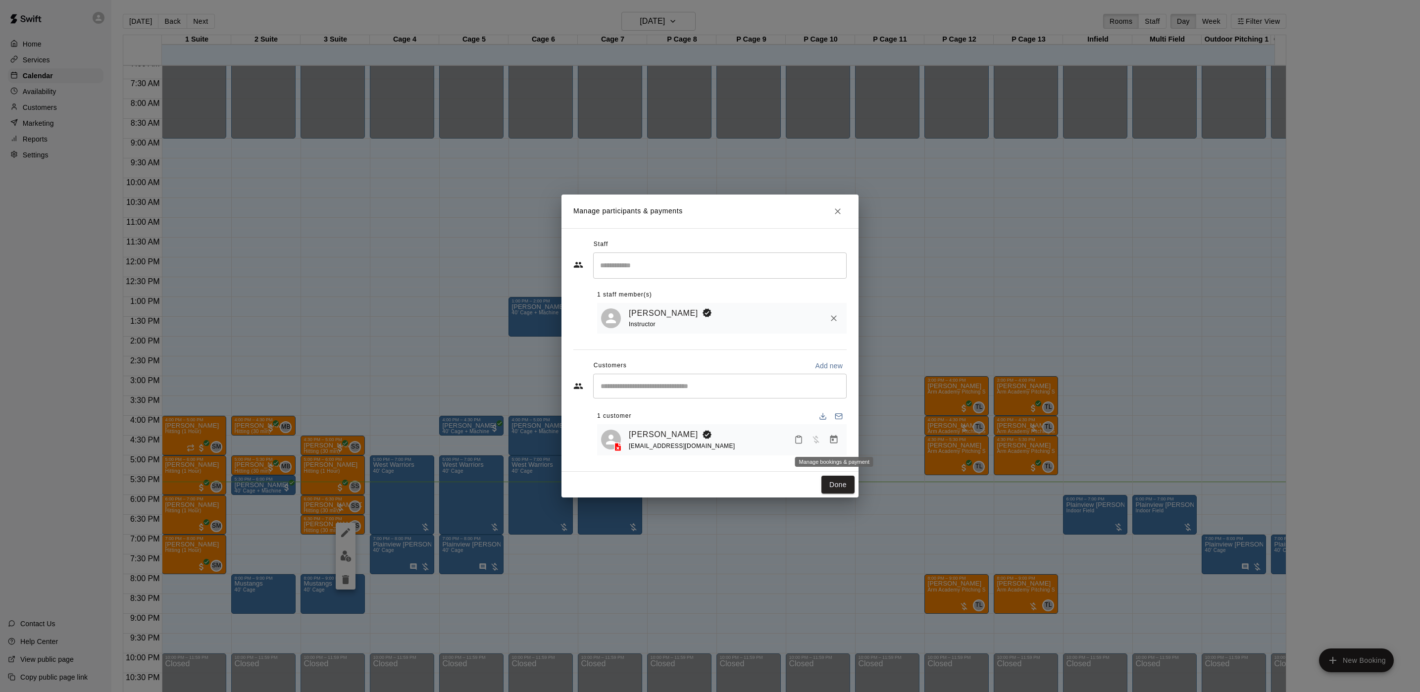
click at [830, 440] on icon "Manage bookings & payment" at bounding box center [833, 439] width 7 height 8
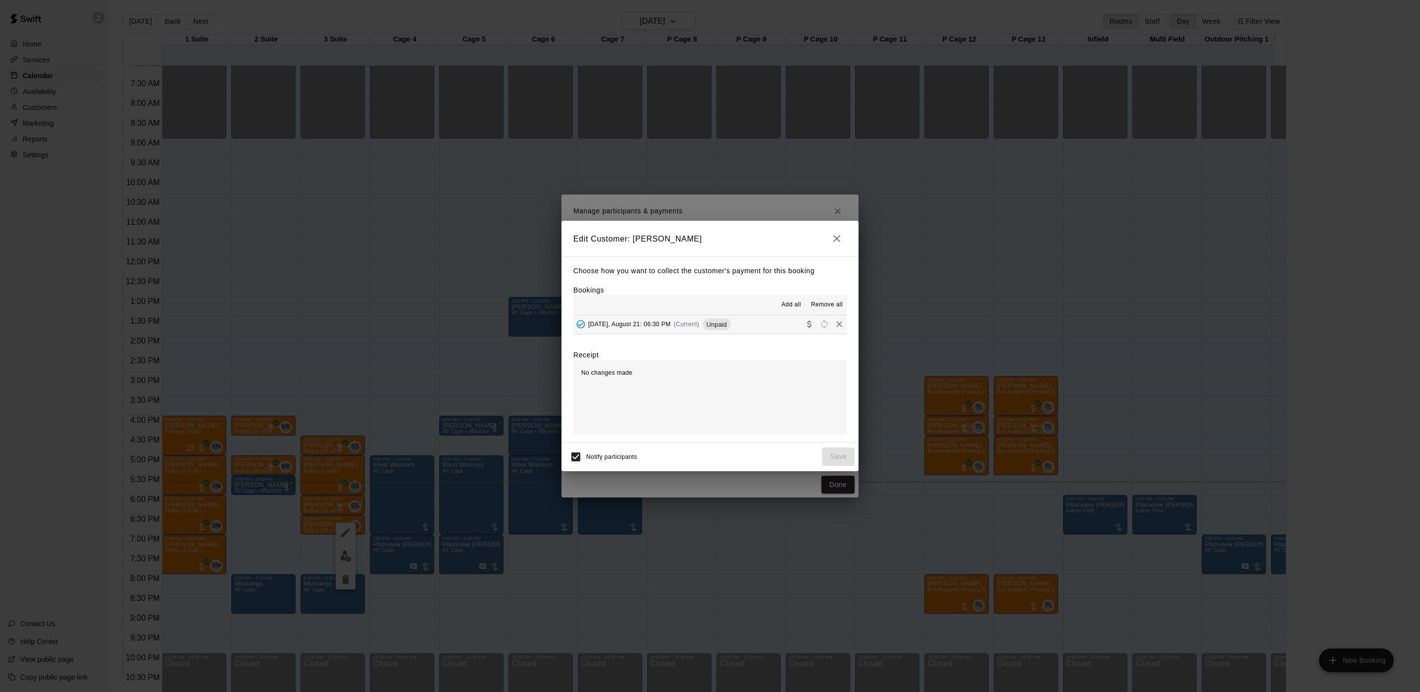
drag, startPoint x: 725, startPoint y: 327, endPoint x: 744, endPoint y: 327, distance: 18.8
click at [731, 329] on div "Unpaid" at bounding box center [716, 324] width 28 height 12
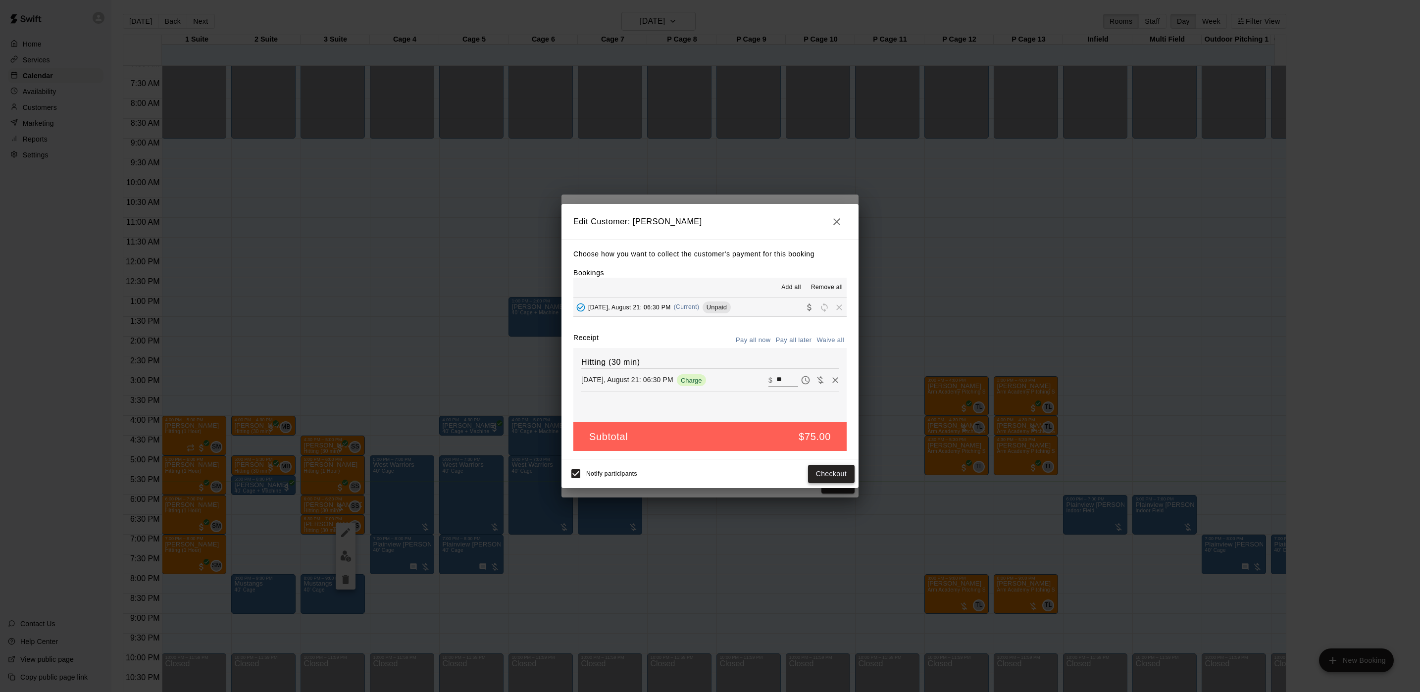
click at [821, 474] on button "Checkout" at bounding box center [831, 474] width 47 height 18
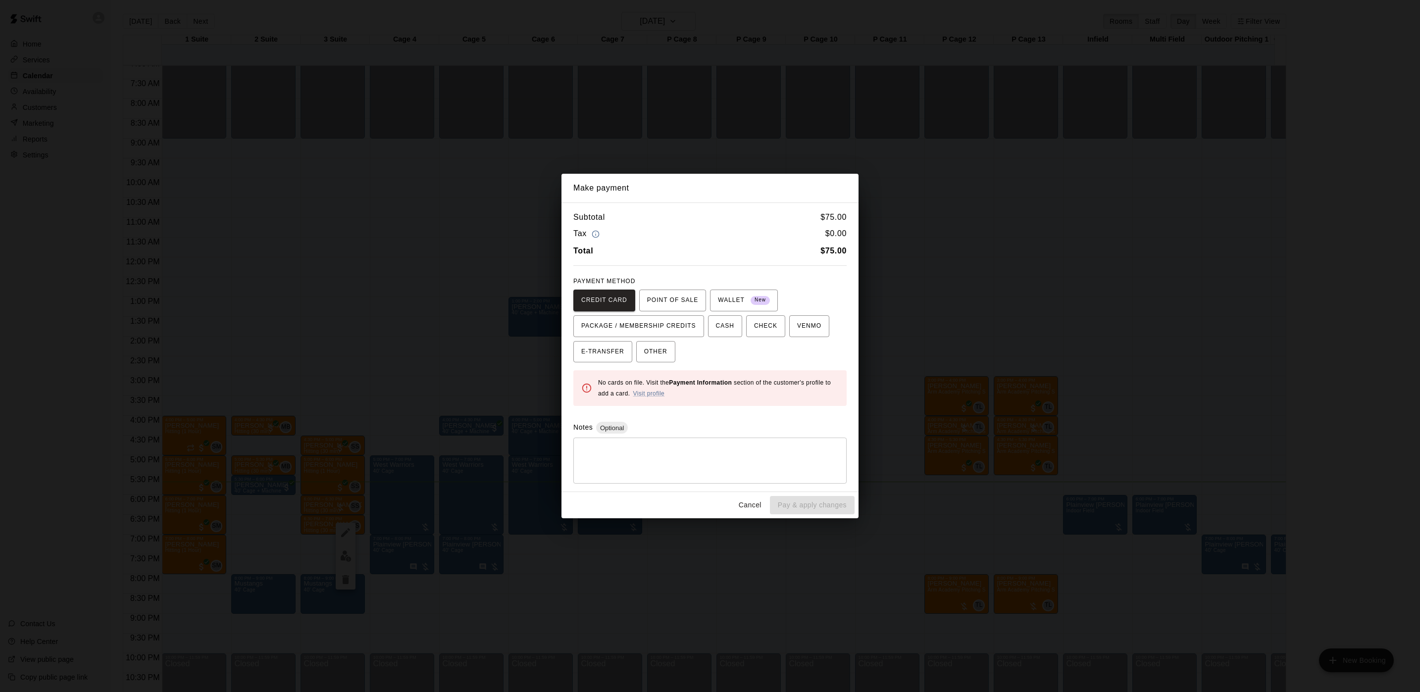
click at [474, 314] on div "Make payment Subtotal $ 75.00 Tax $ 0.00 Total $ 75.00 PAYMENT METHOD CREDIT CA…" at bounding box center [710, 346] width 1420 height 692
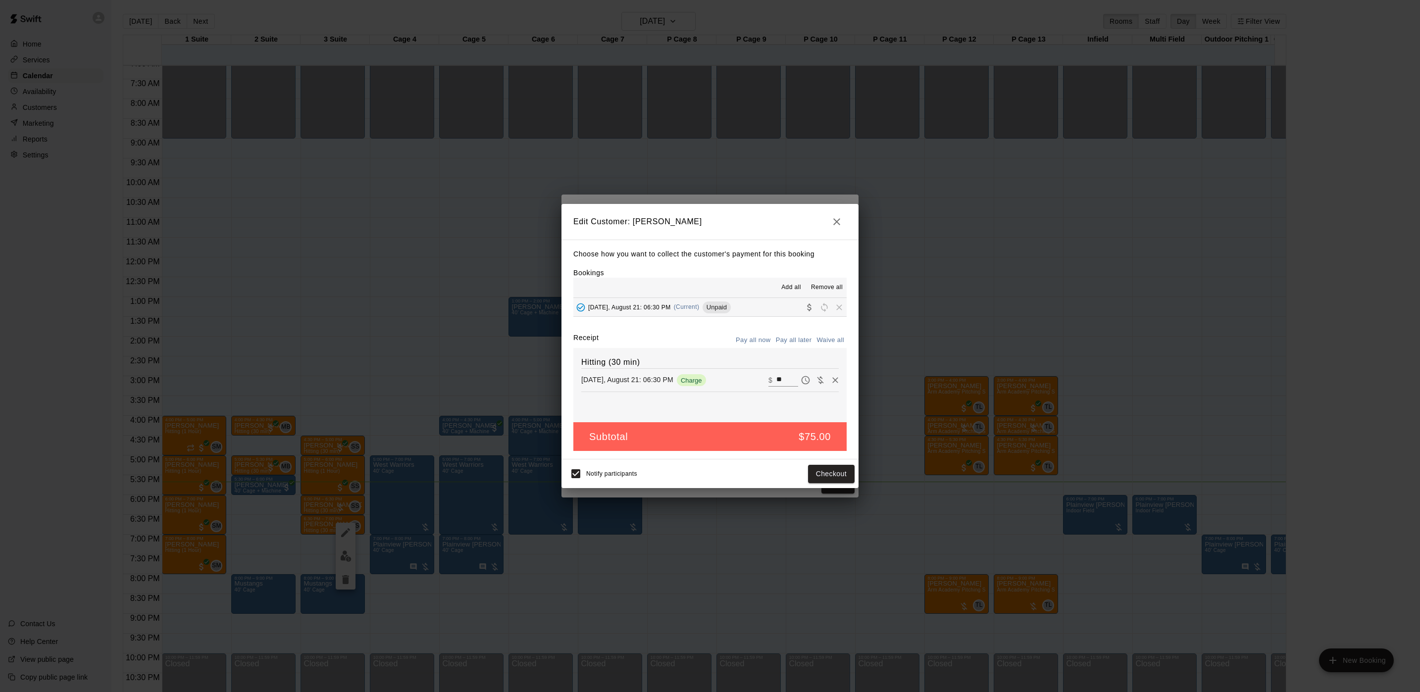
click at [474, 314] on div "Edit Customer: Brandon Boos Choose how you want to collect the customer's payme…" at bounding box center [710, 346] width 1420 height 692
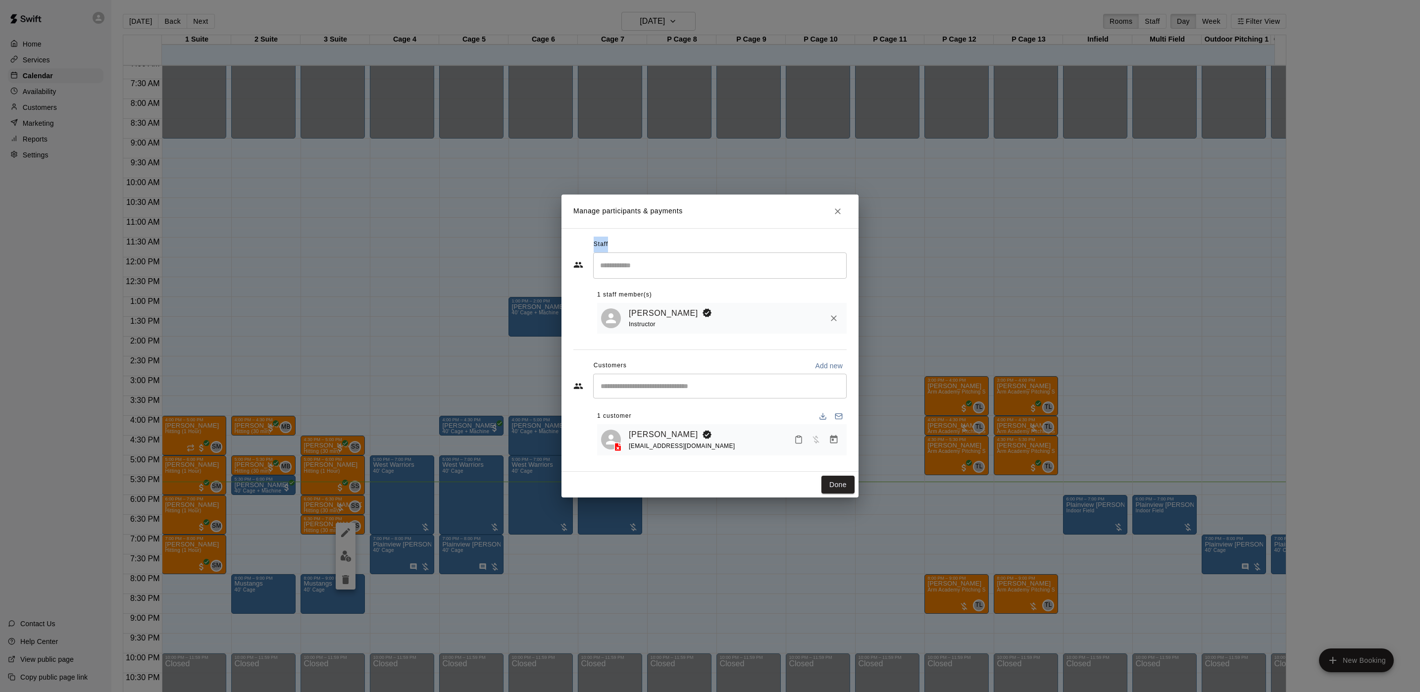
click at [474, 314] on div "Manage participants & payments Staff ​ 1 staff member(s) Sean Singh Instructor …" at bounding box center [710, 346] width 1420 height 692
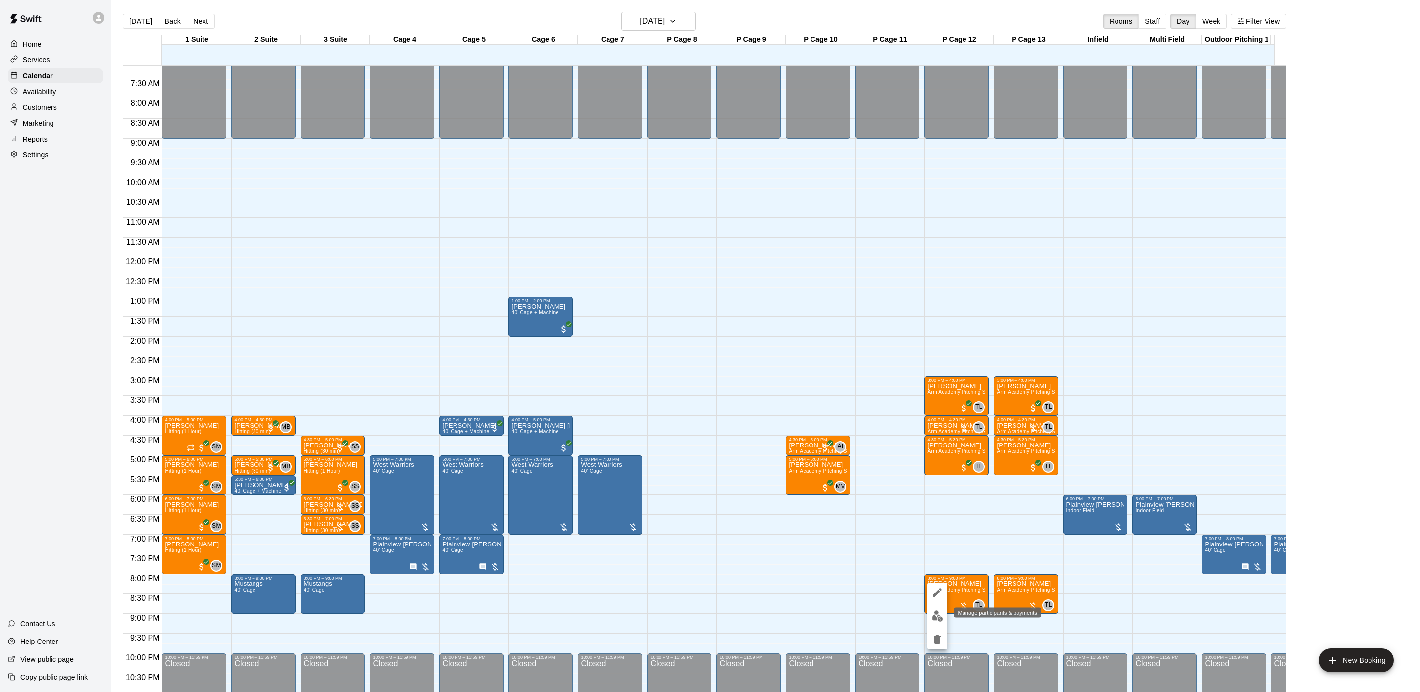
click at [939, 615] on img "edit" at bounding box center [937, 615] width 11 height 11
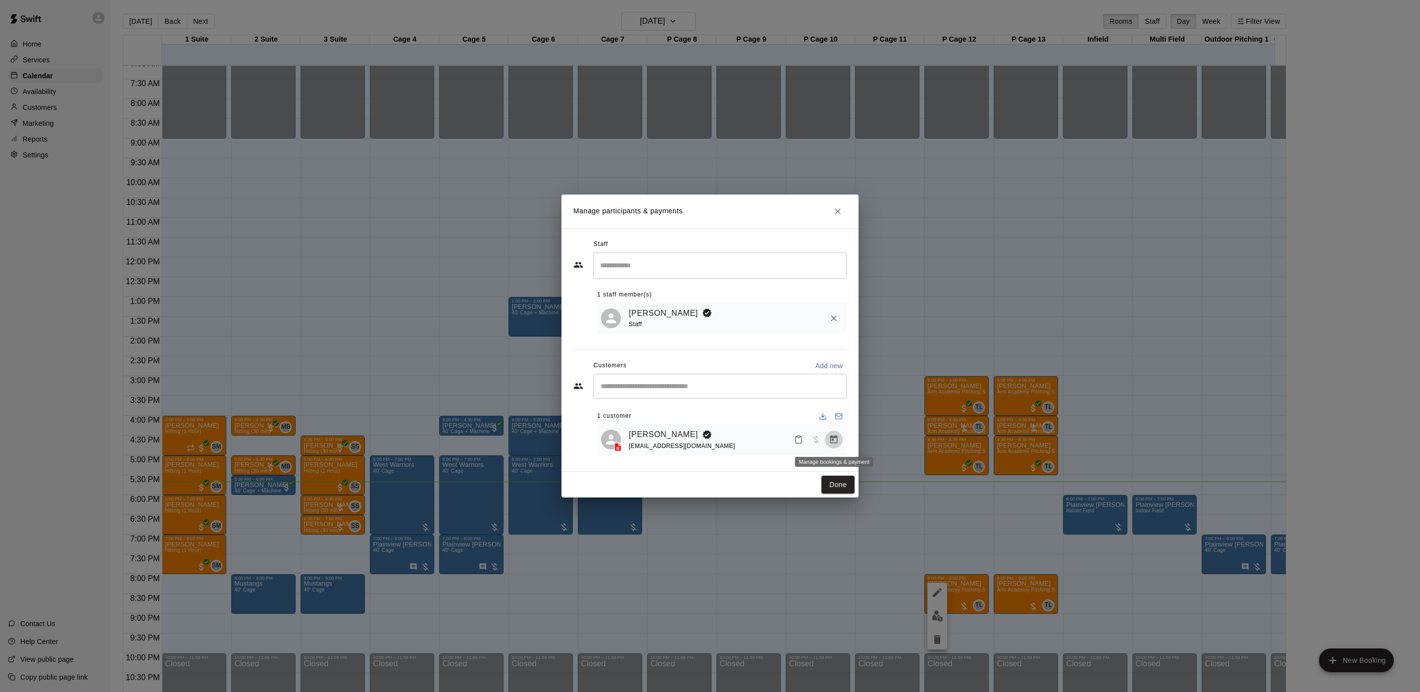
click at [830, 441] on icon "Manage bookings & payment" at bounding box center [833, 439] width 7 height 8
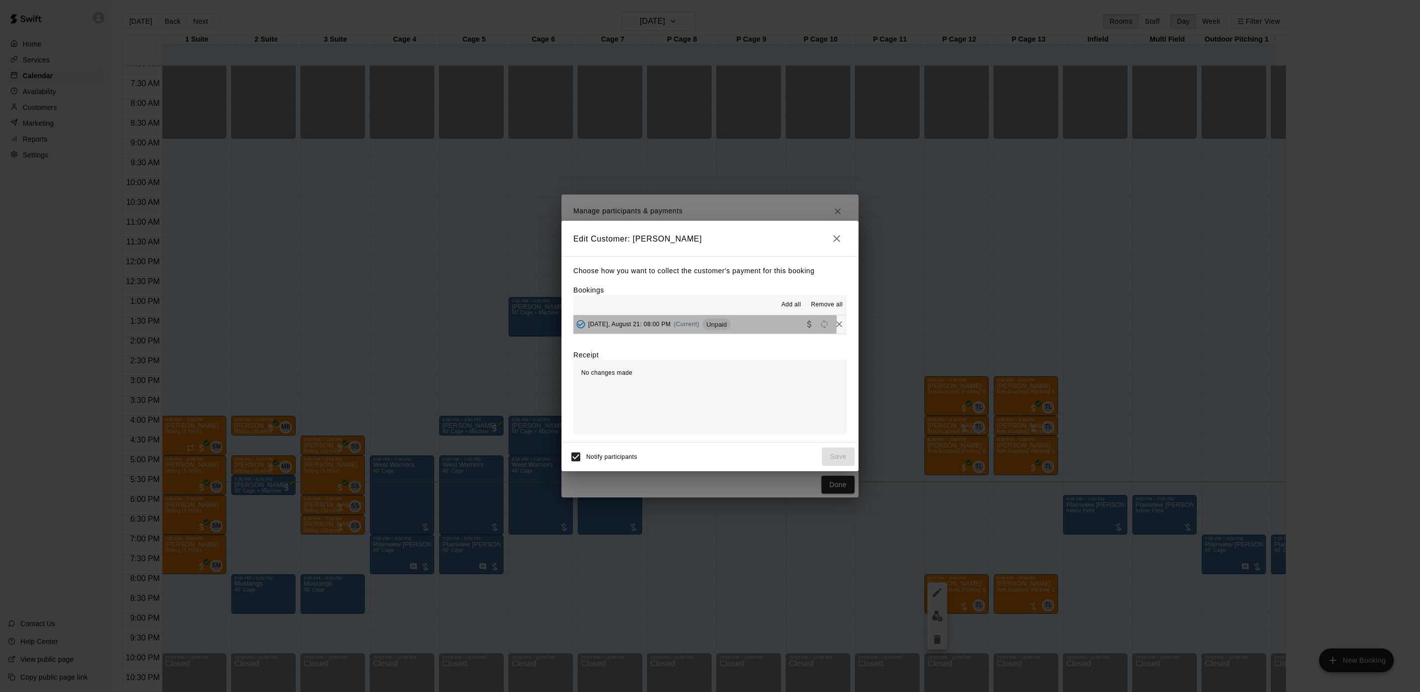
click at [658, 322] on span "Thursday, August 21: 08:00 PM" at bounding box center [629, 324] width 83 height 7
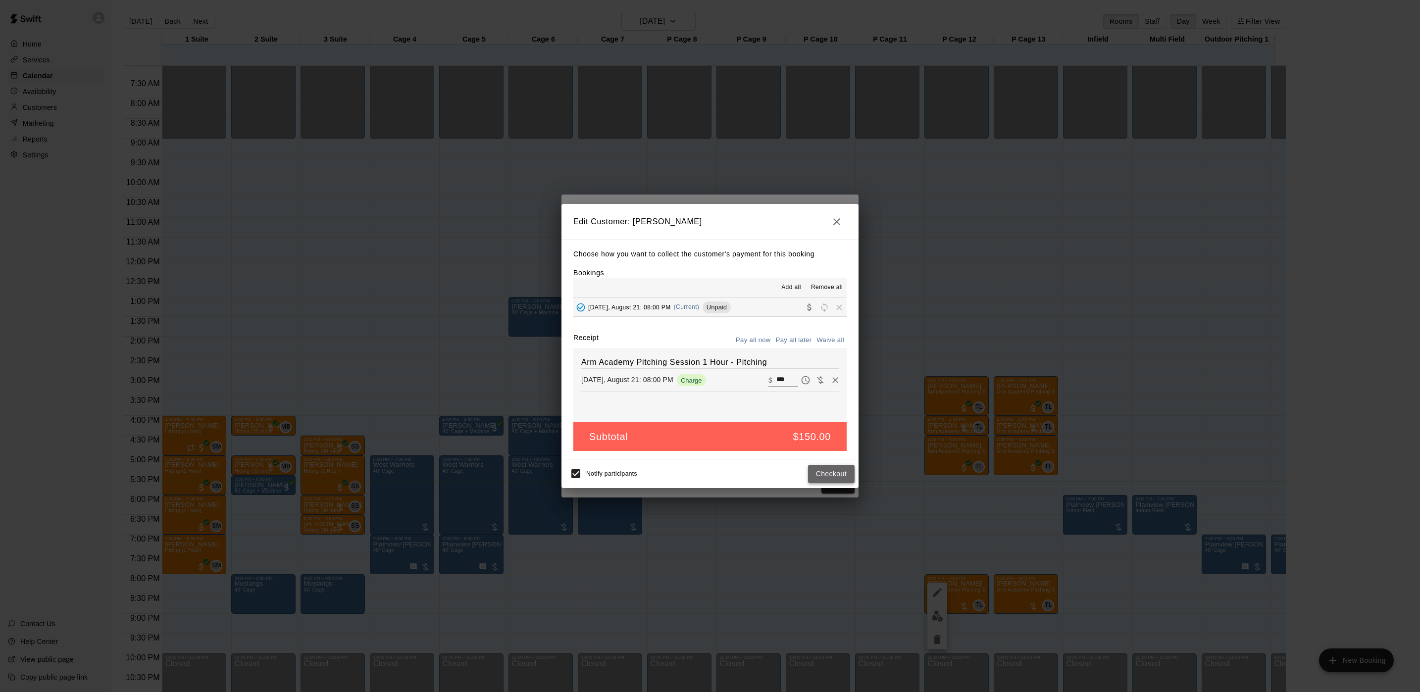
click at [827, 472] on button "Checkout" at bounding box center [831, 474] width 47 height 18
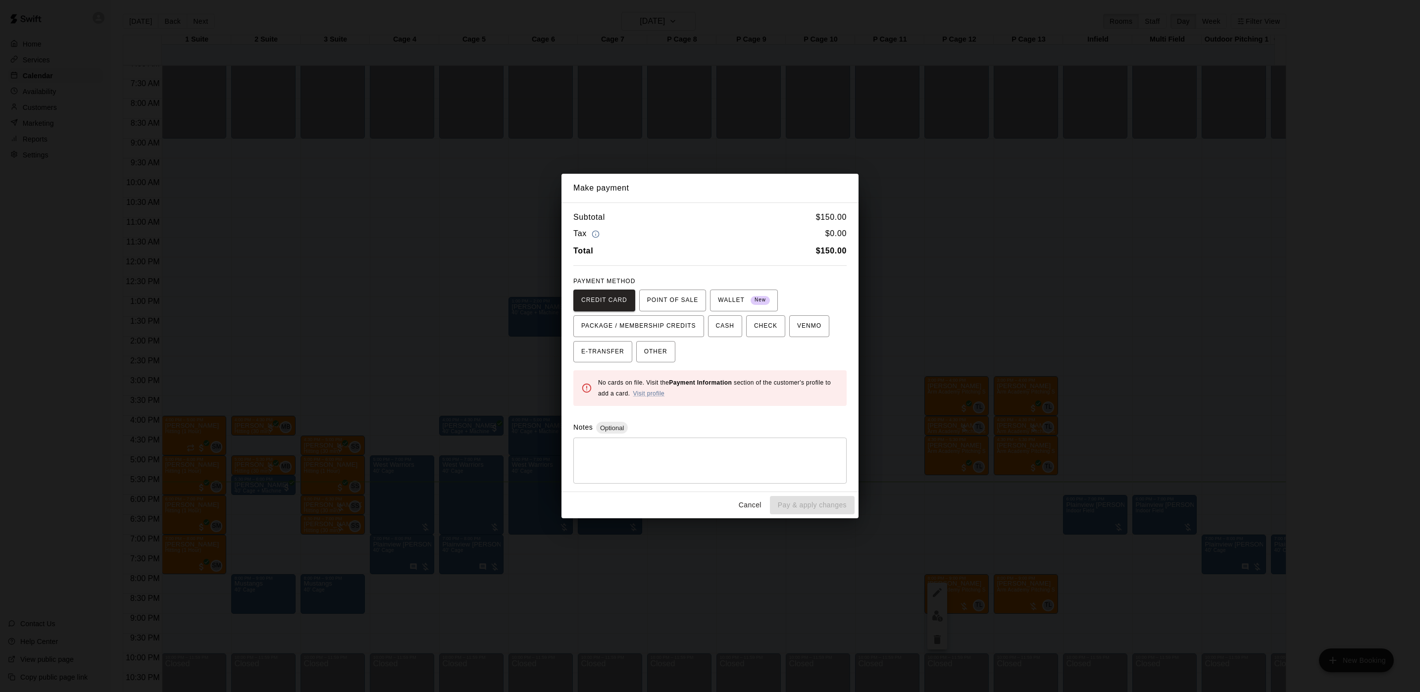
click at [456, 236] on div "Make payment Subtotal $ 150.00 Tax $ 0.00 Total $ 150.00 PAYMENT METHOD CREDIT …" at bounding box center [710, 346] width 1420 height 692
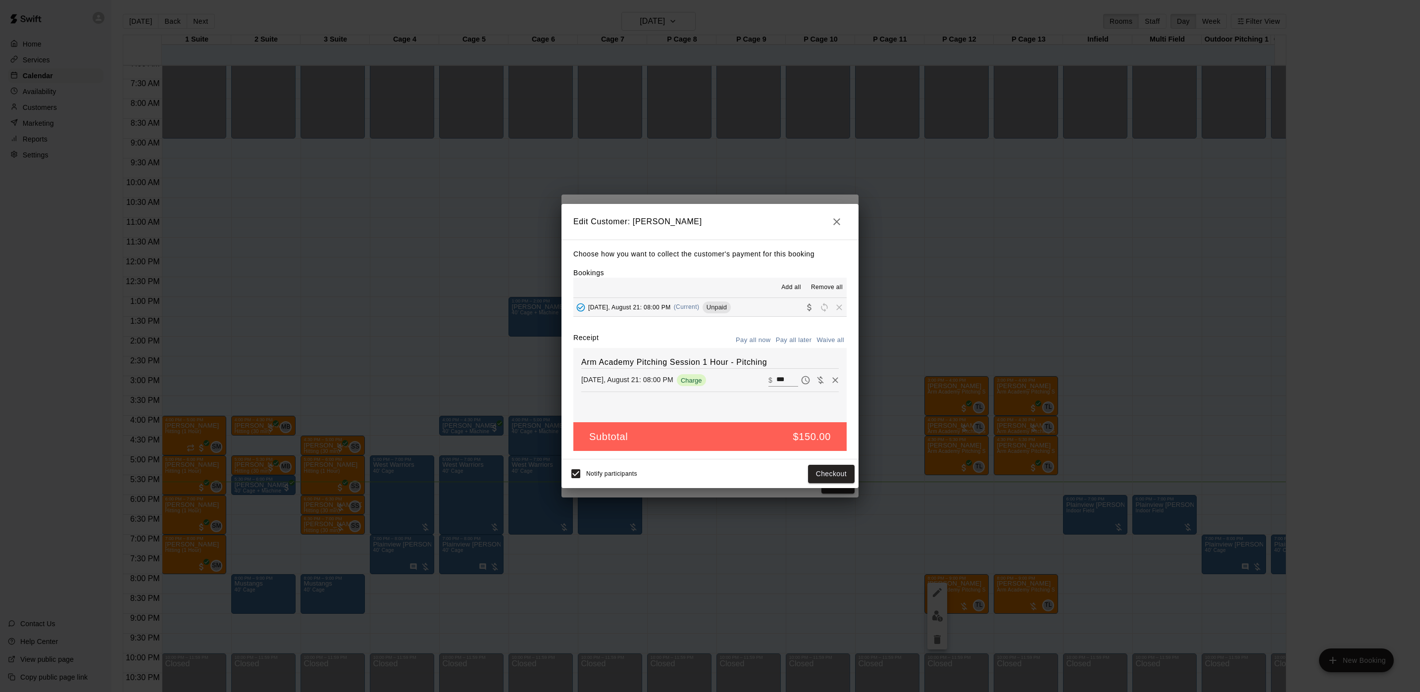
click at [456, 236] on div "Make payment Subtotal $ 150.00 Tax $ 0.00 Total $ 150.00 PAYMENT METHOD CREDIT …" at bounding box center [710, 346] width 1420 height 692
click at [457, 235] on div "Edit Customer: Max Troche Choose how you want to collect the customer's payment…" at bounding box center [710, 346] width 1420 height 692
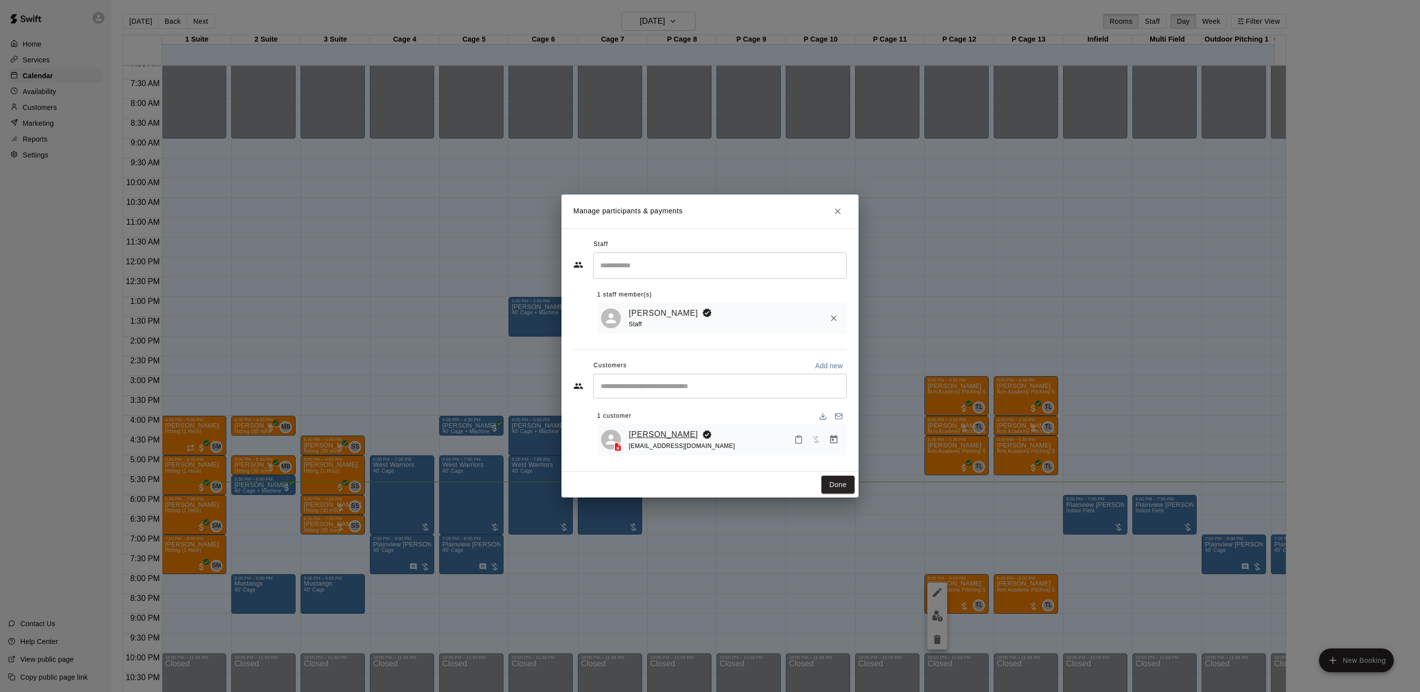
click at [664, 438] on link "Max Troche" at bounding box center [663, 434] width 69 height 13
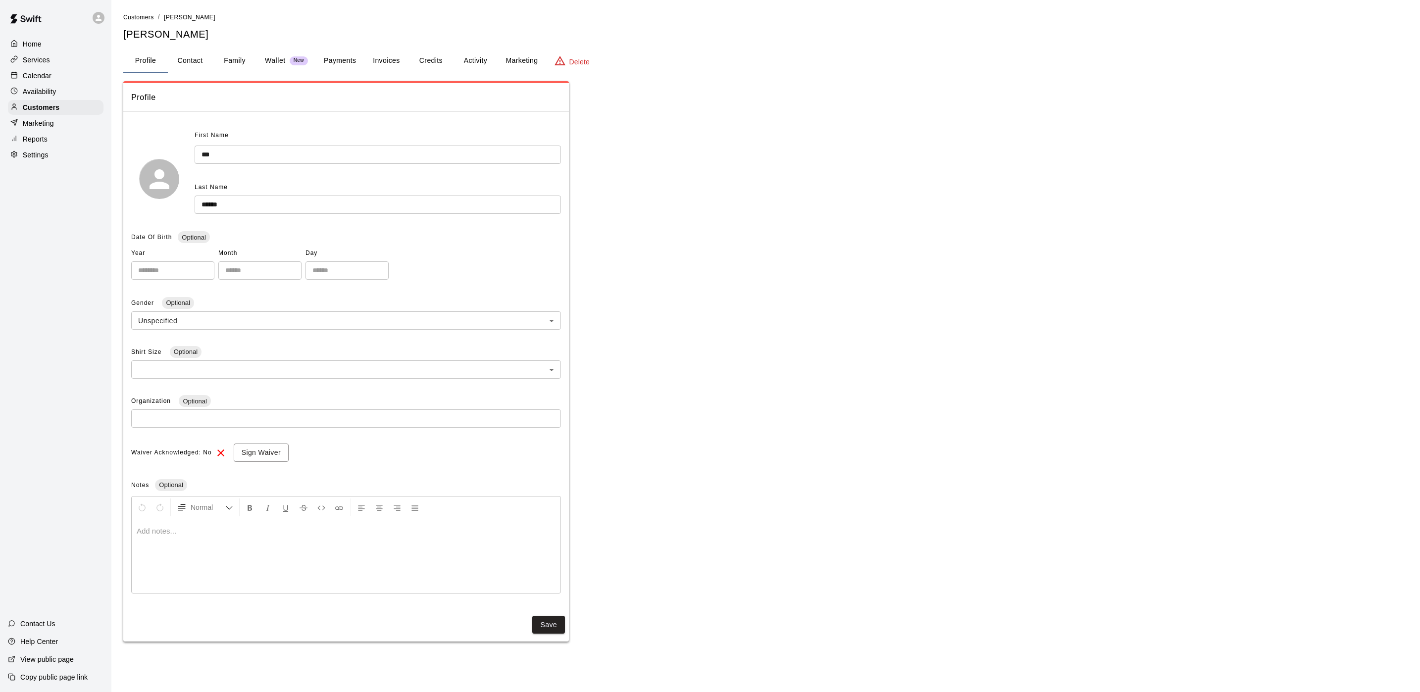
click at [244, 61] on button "Family" at bounding box center [234, 61] width 45 height 24
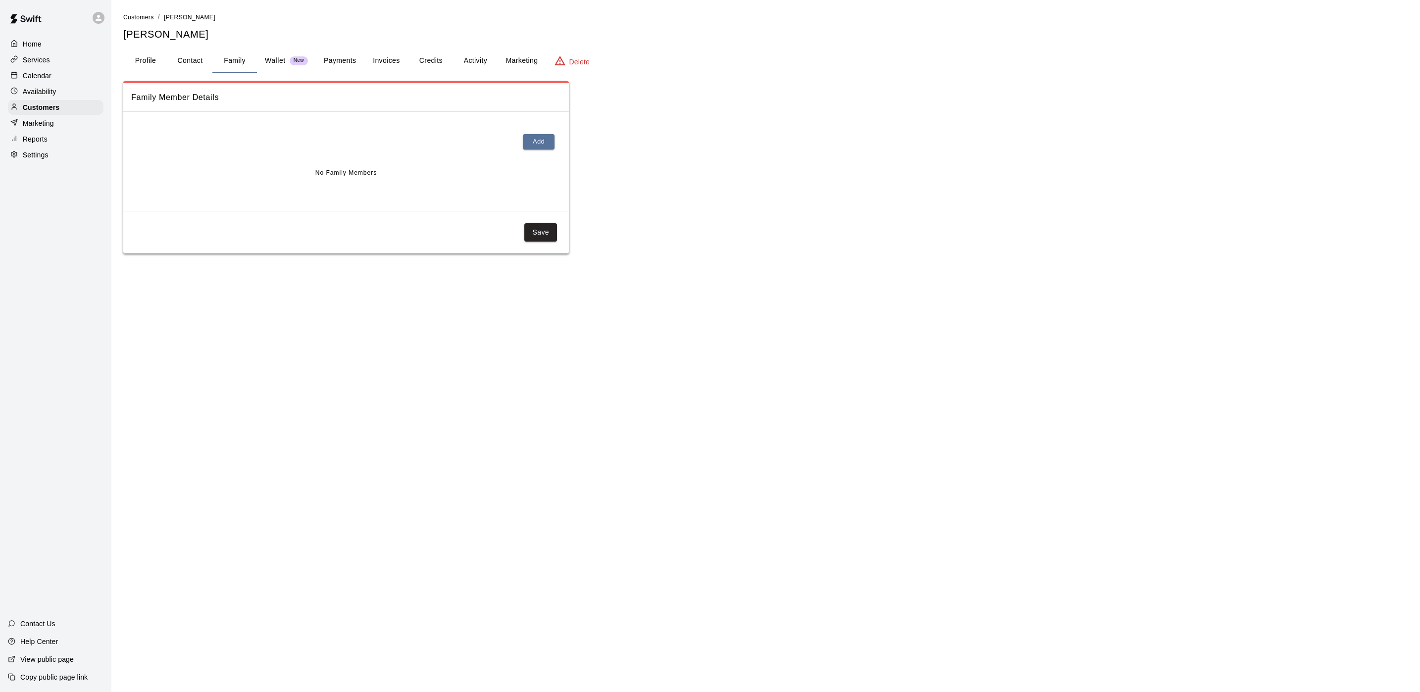
click at [407, 65] on button "Invoices" at bounding box center [386, 61] width 45 height 24
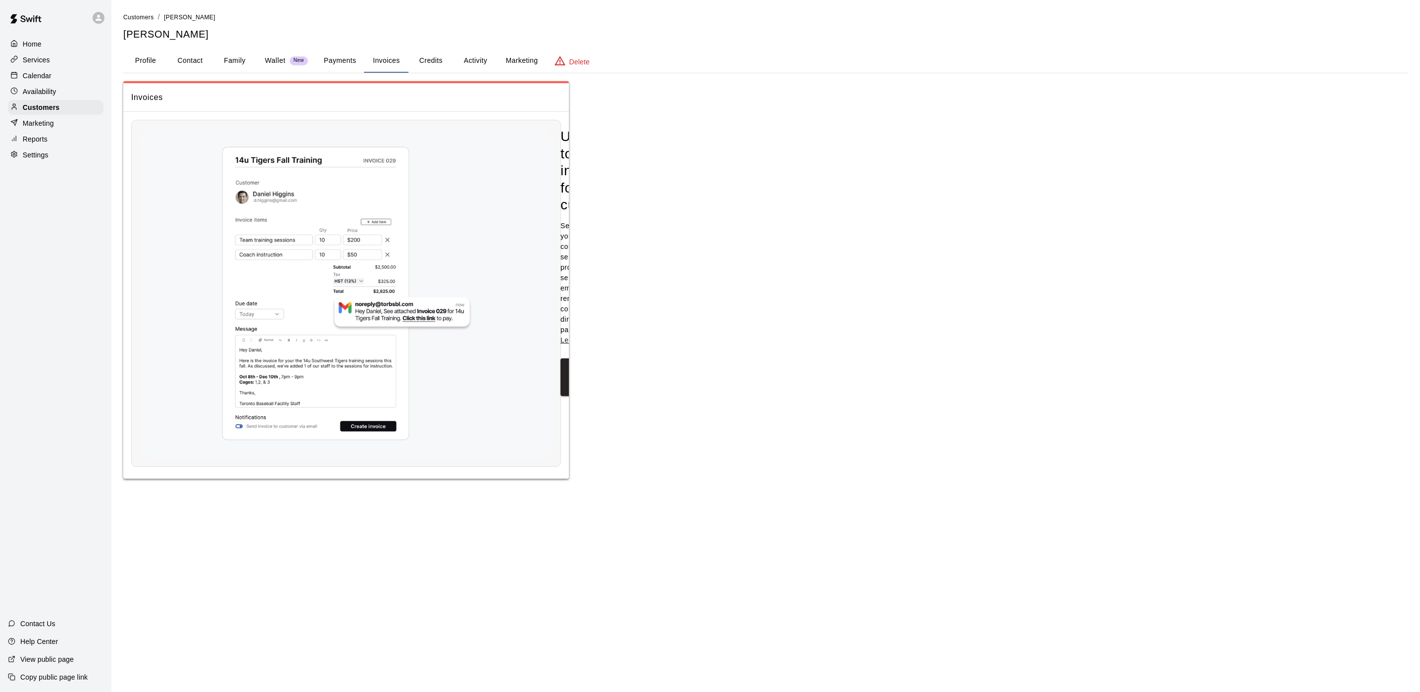
click at [411, 64] on button "Credits" at bounding box center [430, 61] width 45 height 24
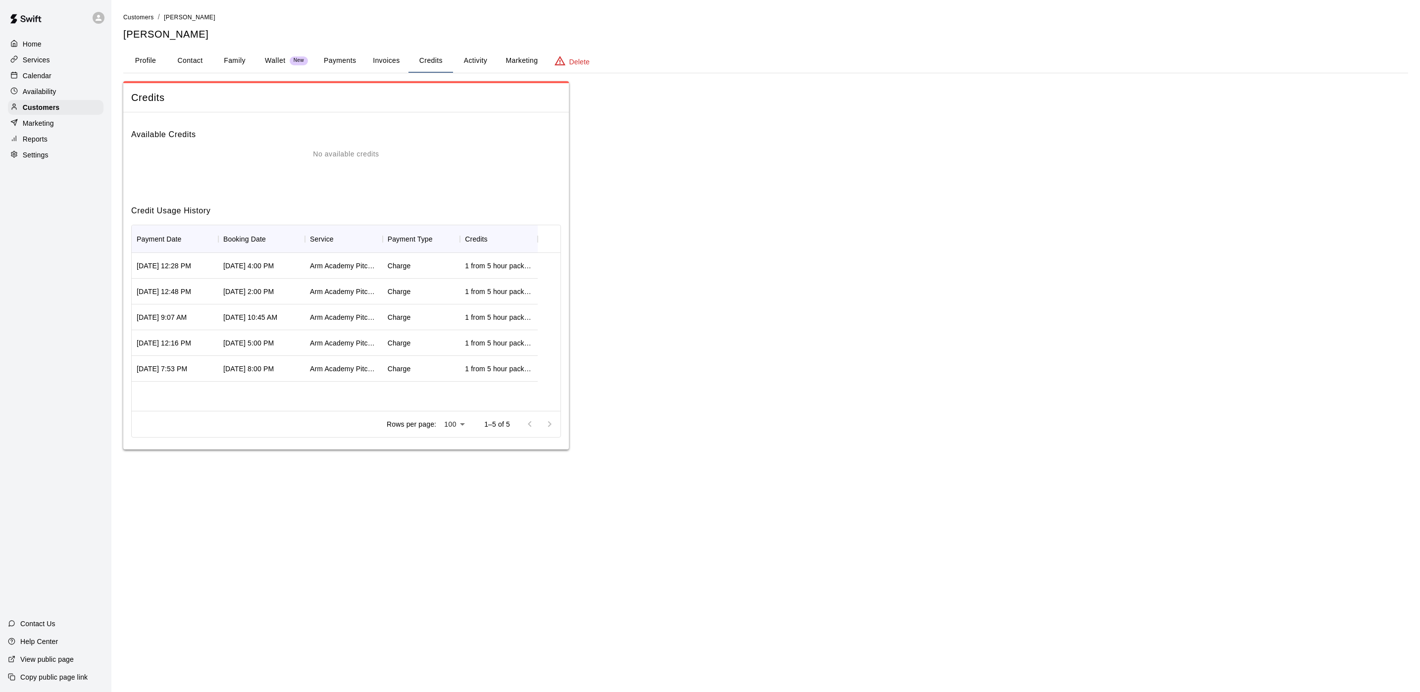
click at [51, 82] on div "Calendar" at bounding box center [56, 75] width 96 height 15
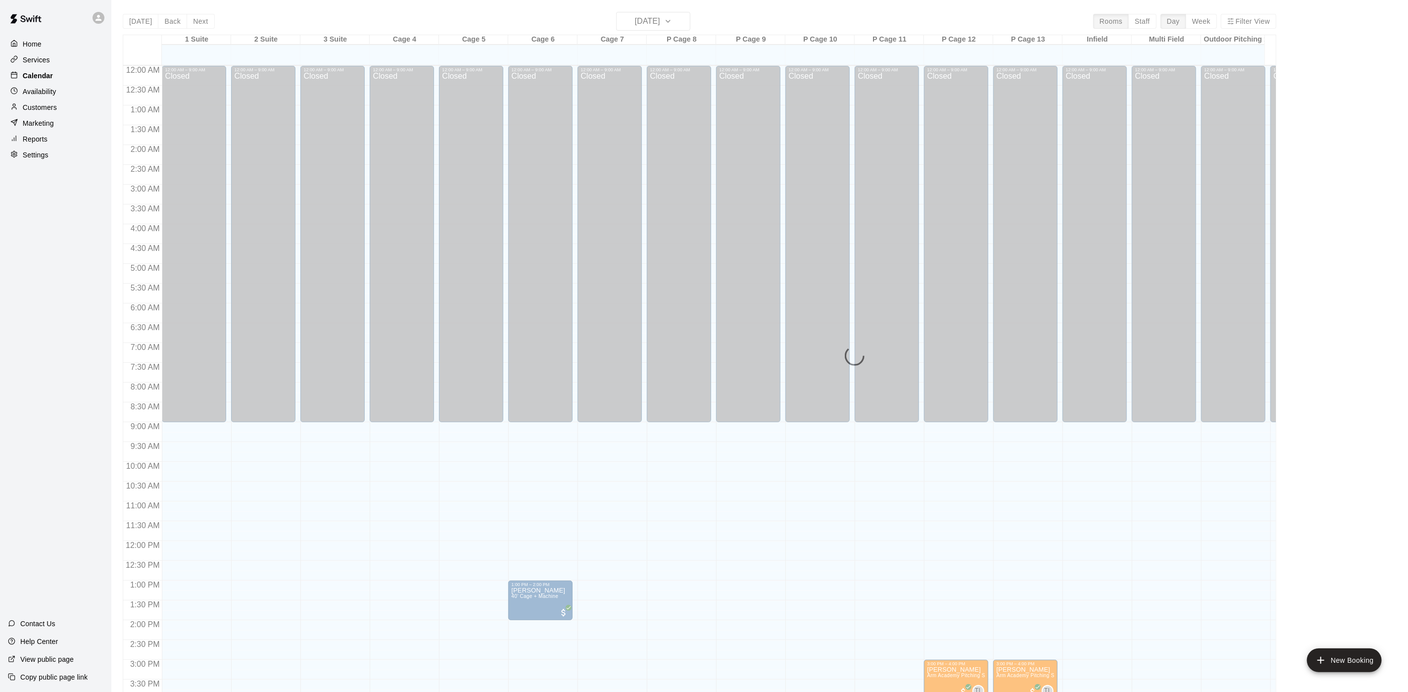
scroll to position [284, 0]
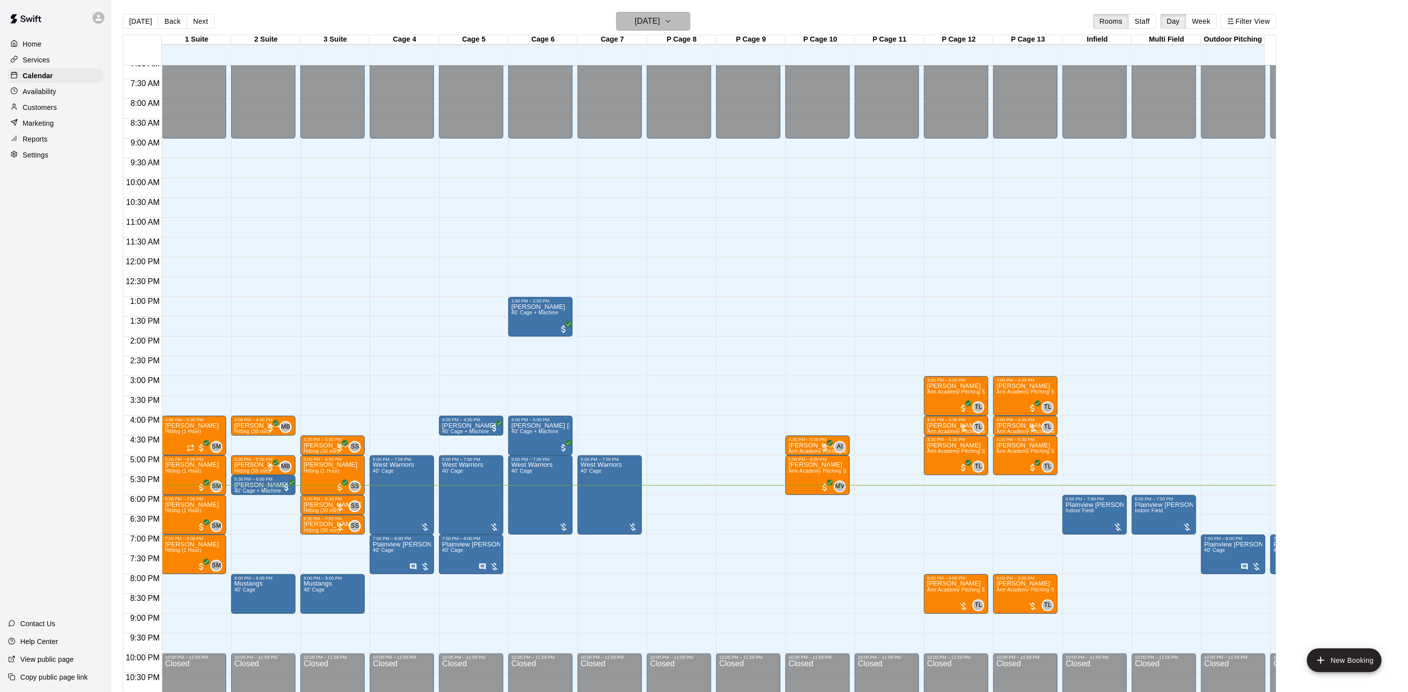
click at [656, 19] on h6 "Thursday Aug 21" at bounding box center [647, 21] width 25 height 14
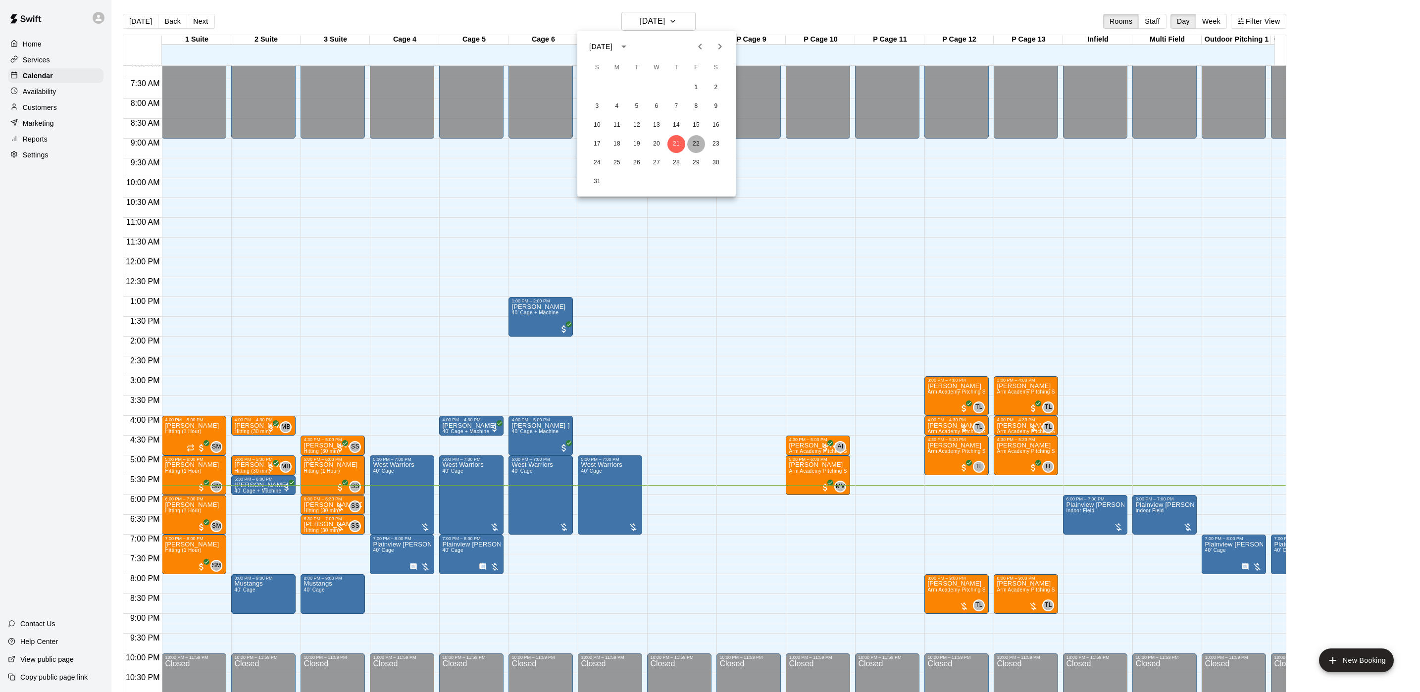
click at [693, 143] on button "22" at bounding box center [696, 144] width 18 height 18
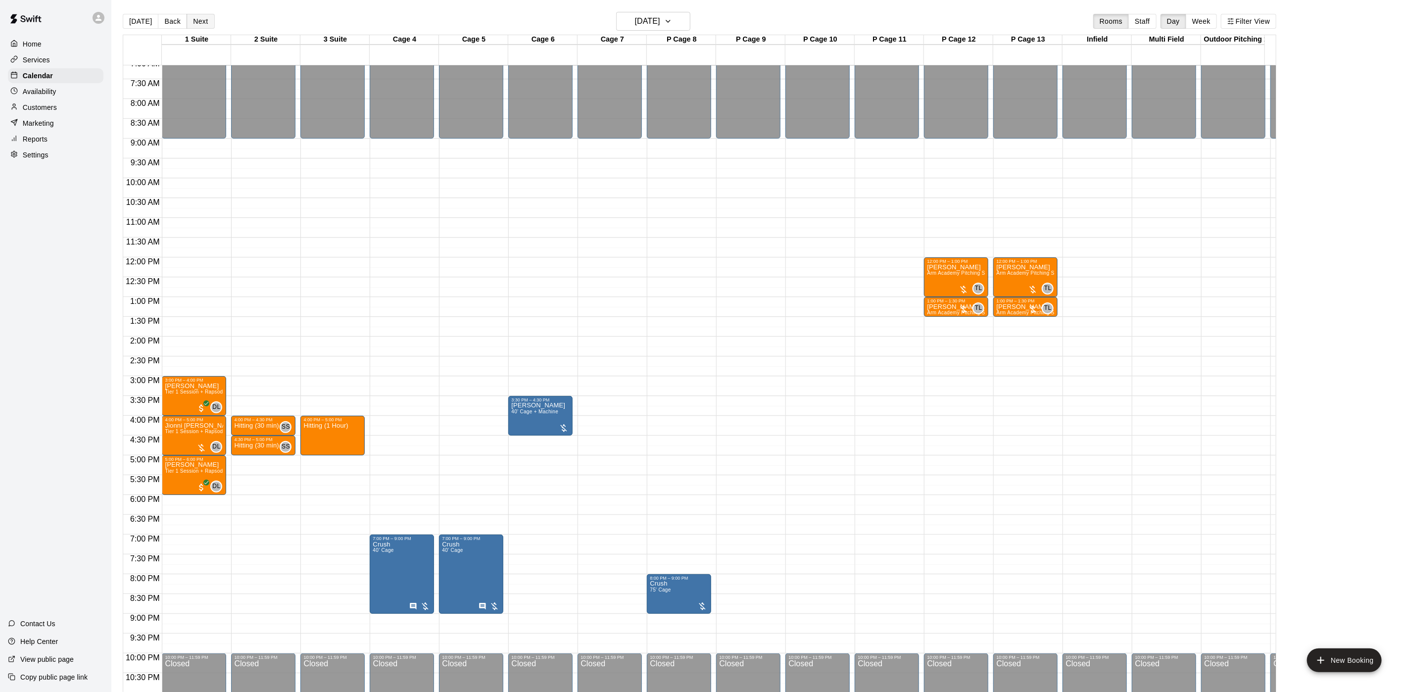
click at [196, 19] on button "Next" at bounding box center [201, 21] width 28 height 15
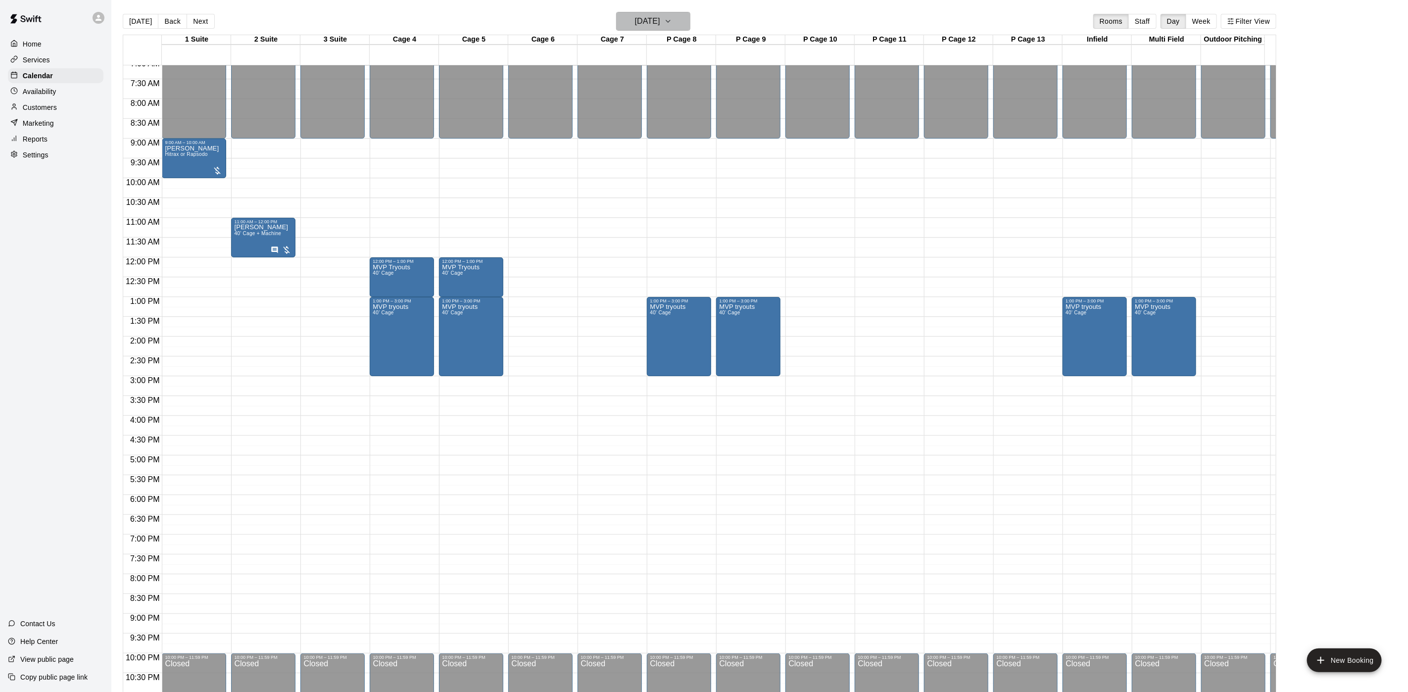
click at [639, 21] on h6 "Saturday Aug 23" at bounding box center [647, 21] width 25 height 14
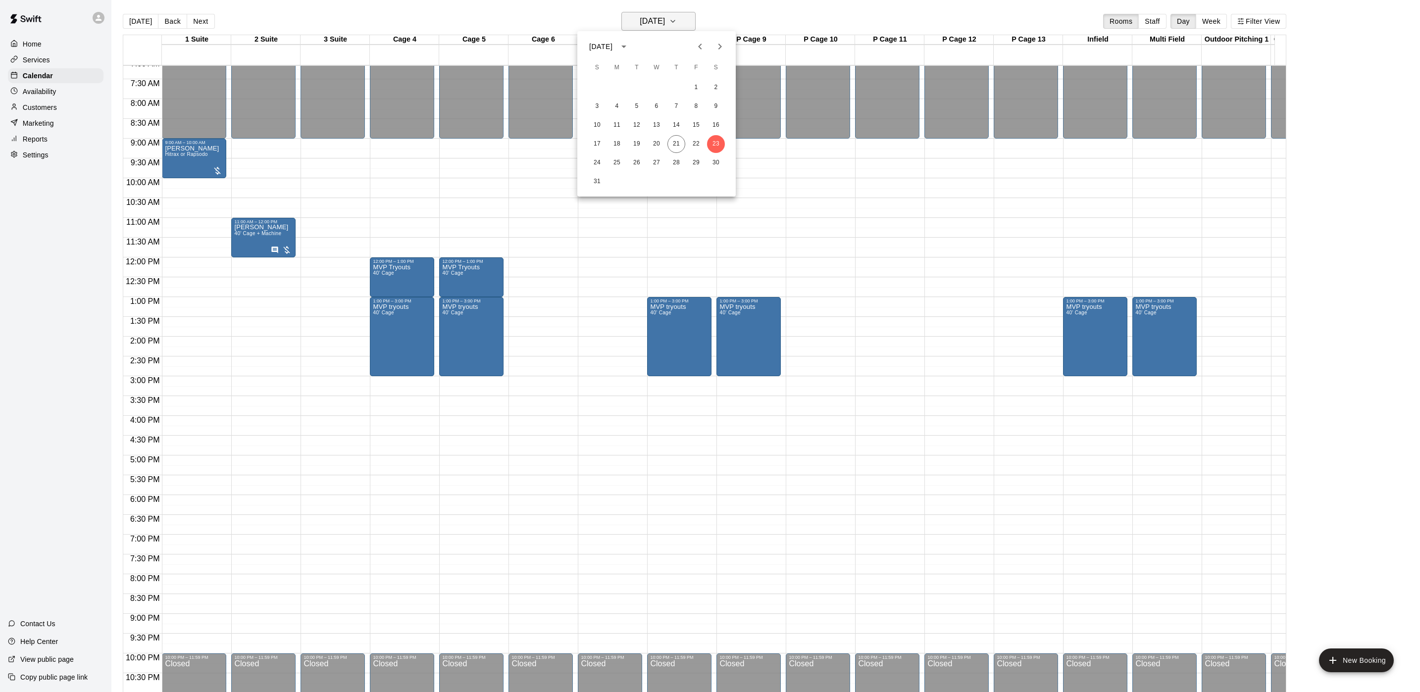
click at [639, 21] on div at bounding box center [710, 346] width 1420 height 692
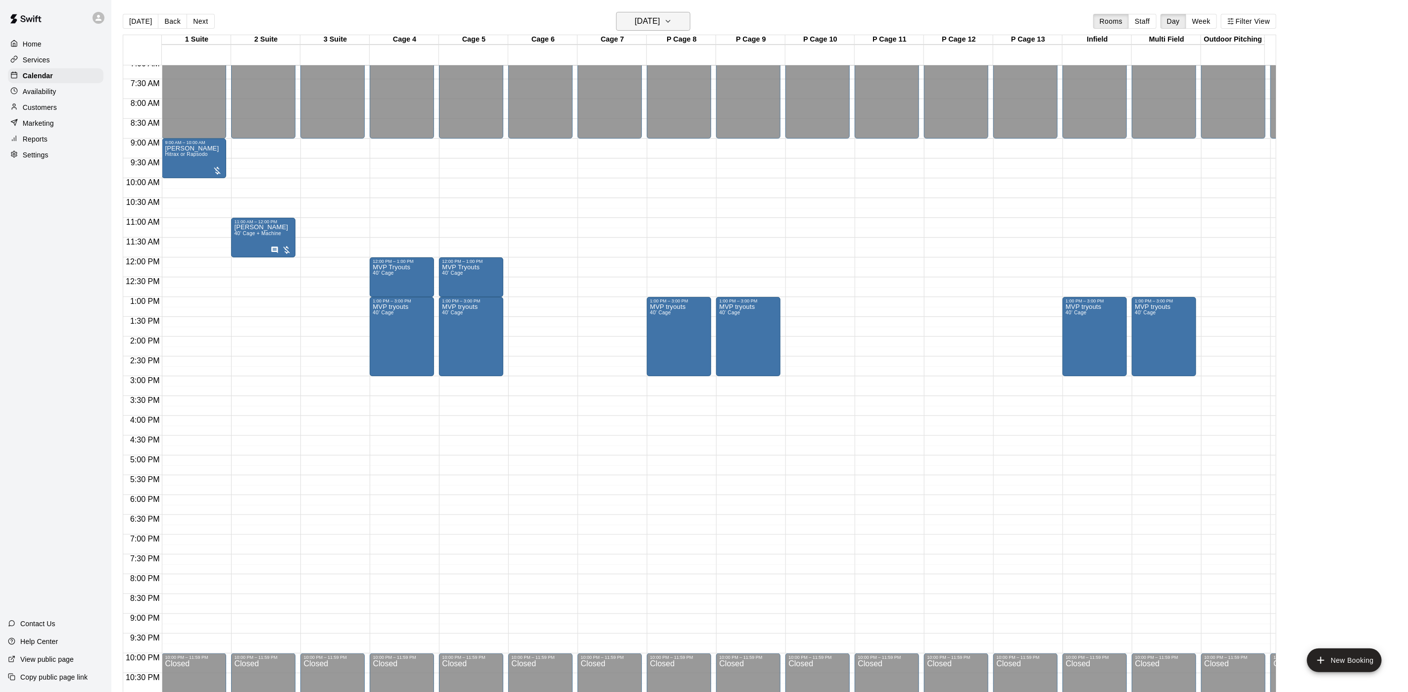
click at [639, 21] on h6 "Saturday Aug 23" at bounding box center [647, 21] width 25 height 14
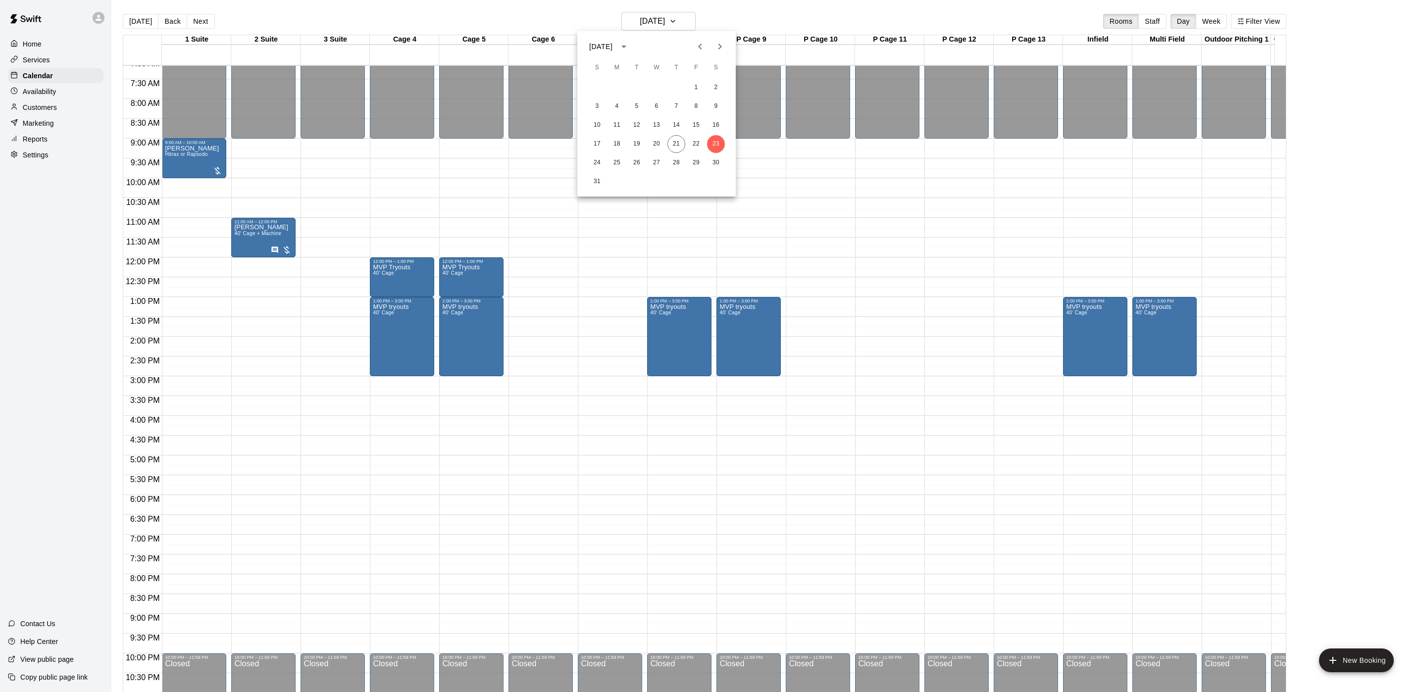
click at [711, 40] on button "Next month" at bounding box center [720, 47] width 20 height 20
click at [635, 85] on button "2" at bounding box center [637, 88] width 18 height 18
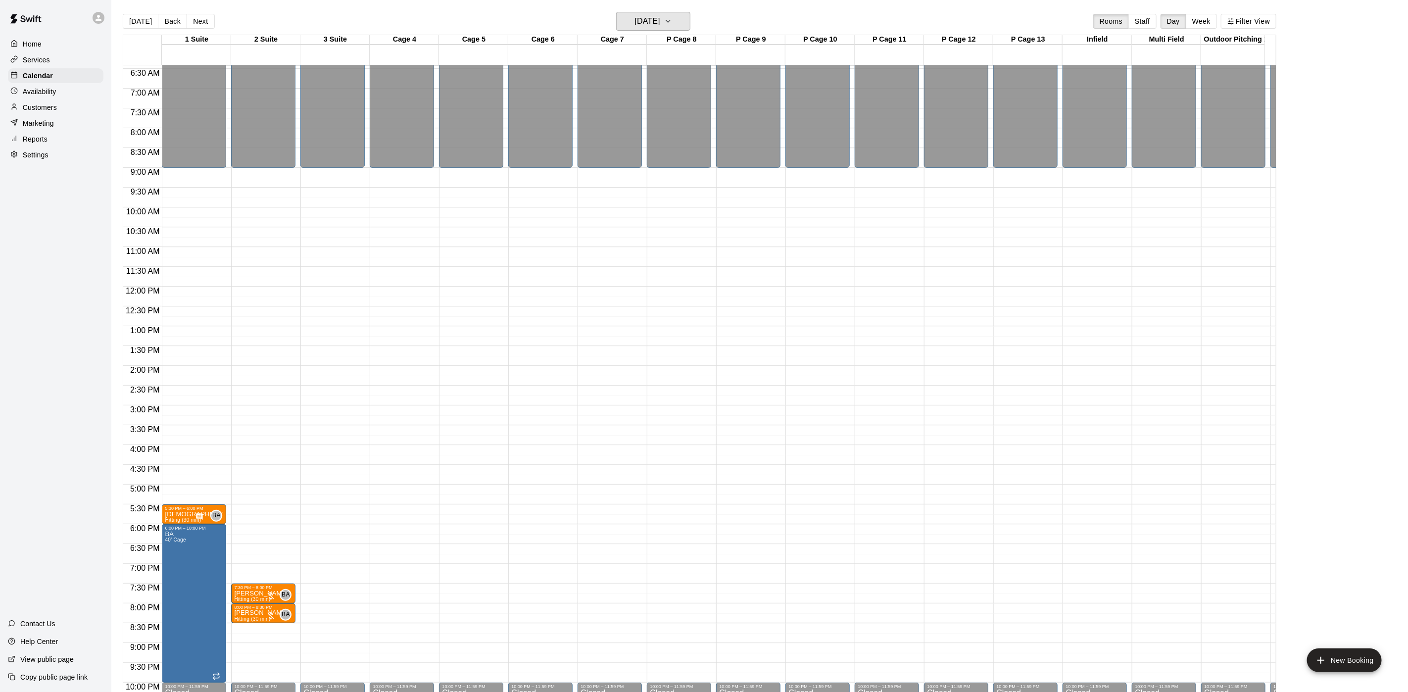
scroll to position [324, 0]
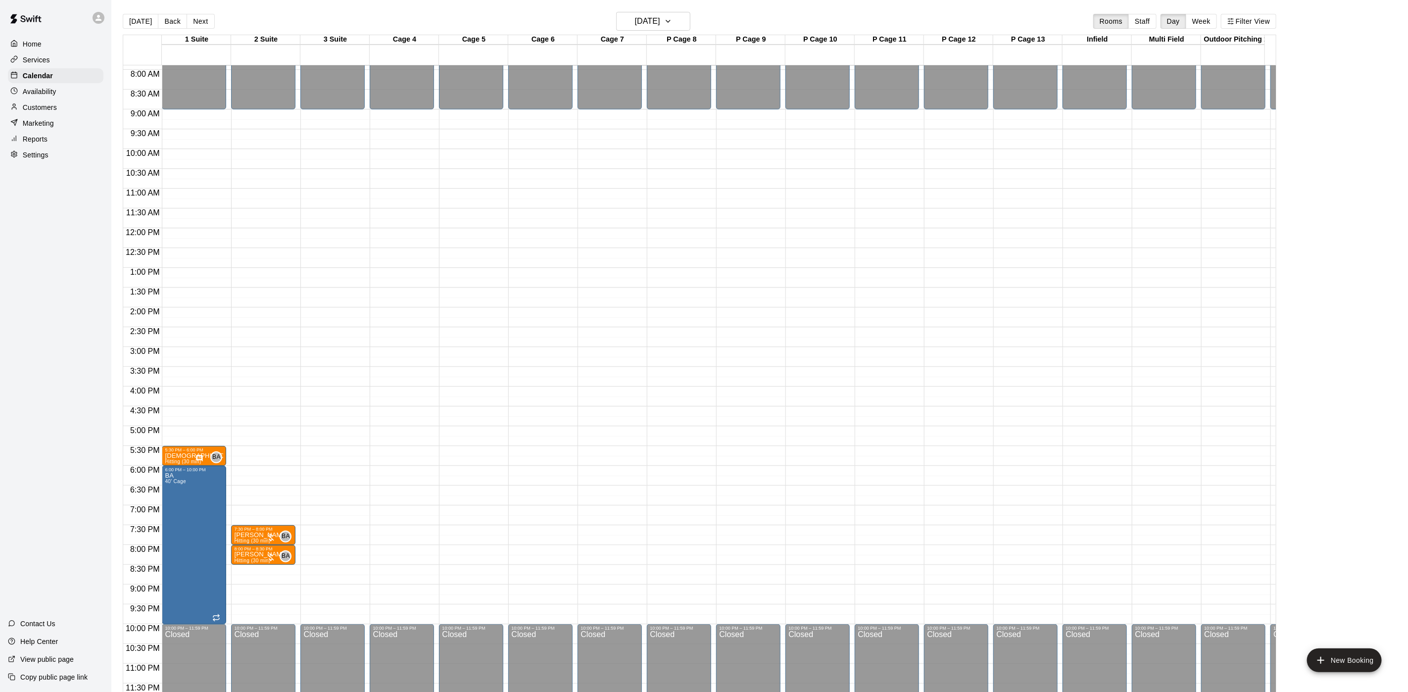
drag, startPoint x: 72, startPoint y: 98, endPoint x: 90, endPoint y: 98, distance: 17.8
click at [72, 98] on div "Availability" at bounding box center [56, 91] width 96 height 15
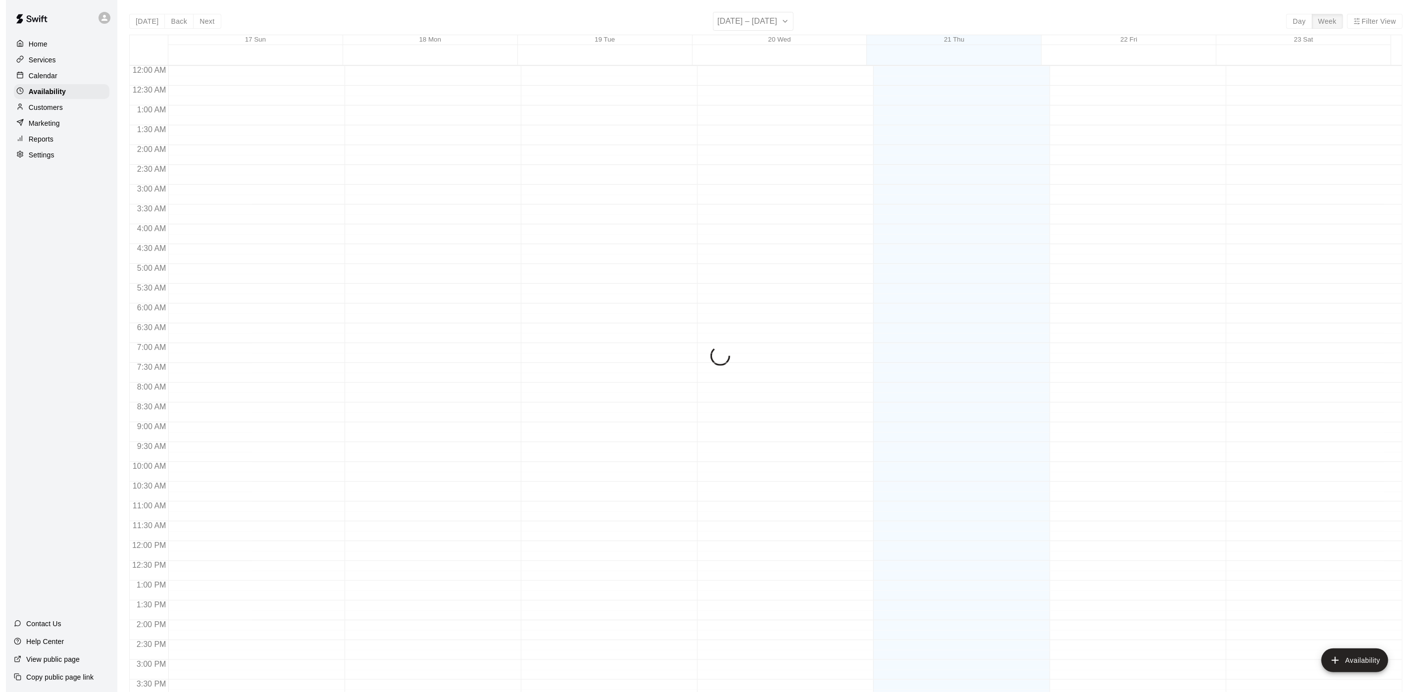
scroll to position [313, 0]
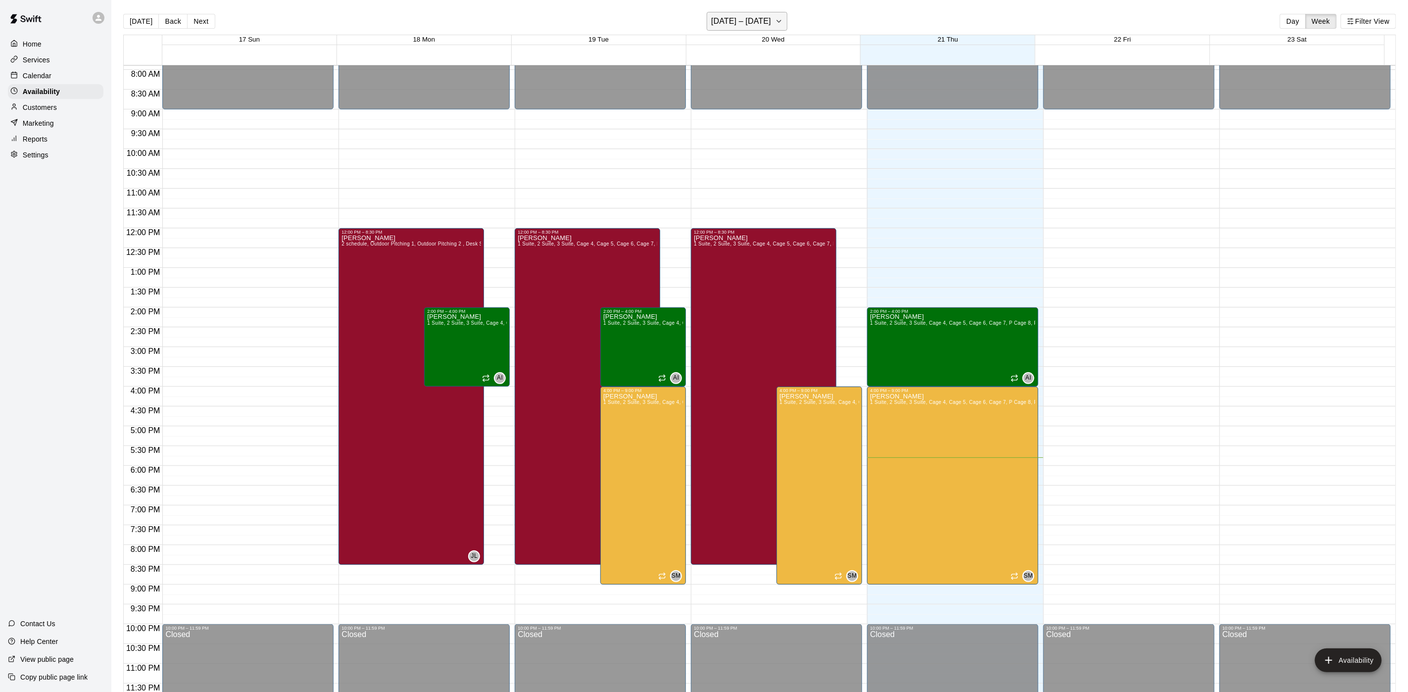
click at [735, 18] on h6 "[DATE] – [DATE]" at bounding box center [741, 21] width 60 height 14
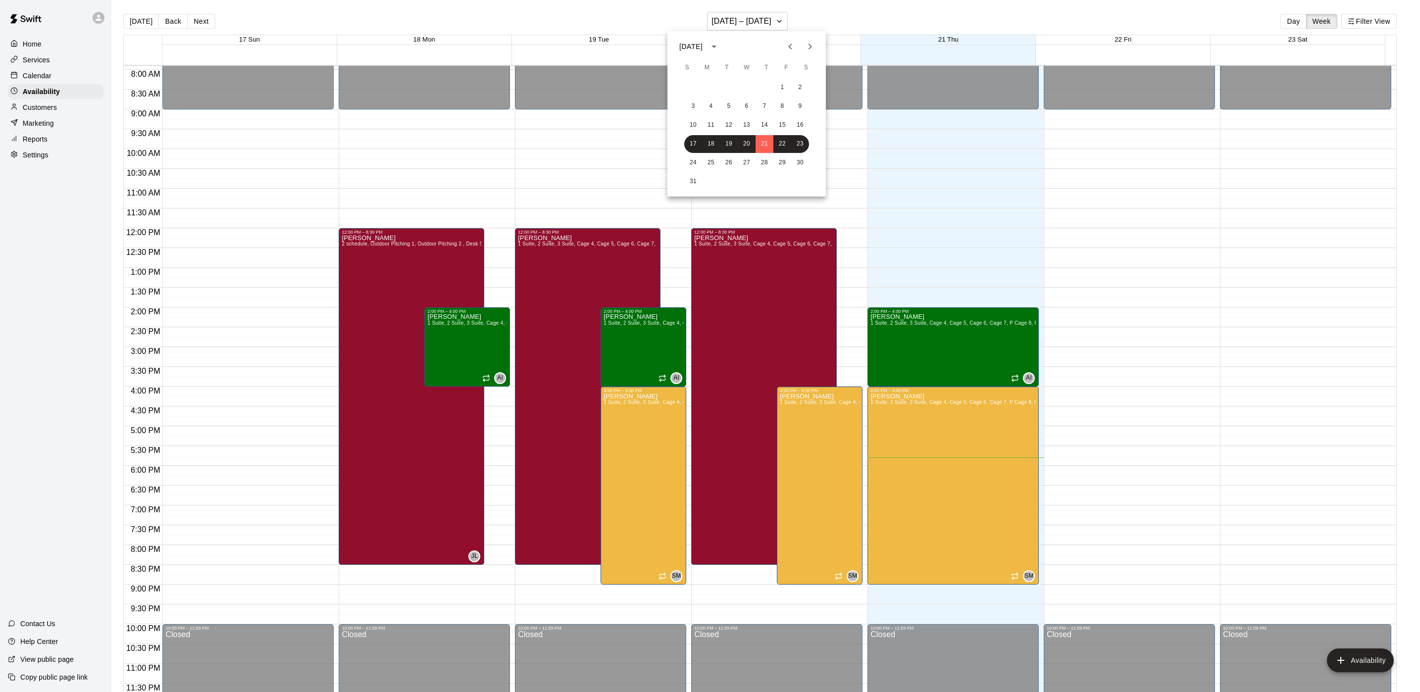
click at [801, 48] on button "Next month" at bounding box center [810, 47] width 20 height 20
click at [744, 84] on button "3" at bounding box center [747, 88] width 18 height 18
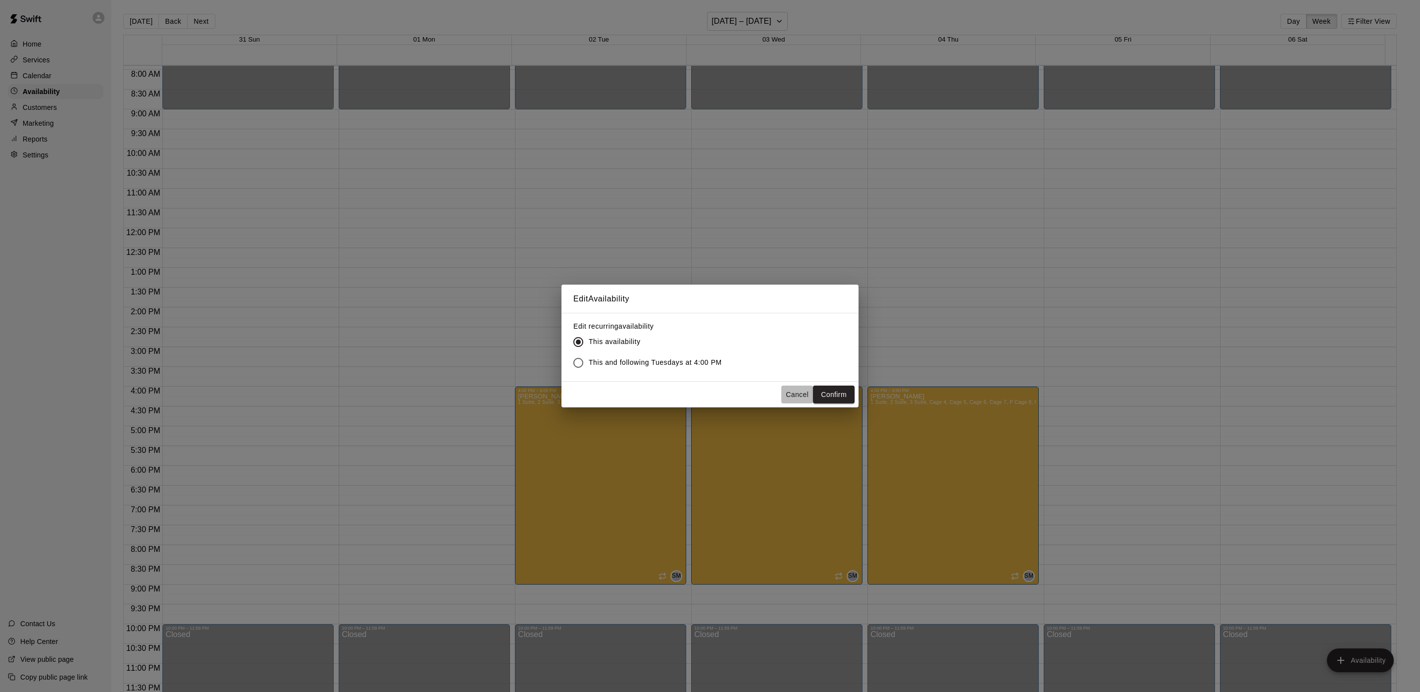
click at [795, 396] on button "Cancel" at bounding box center [797, 395] width 32 height 18
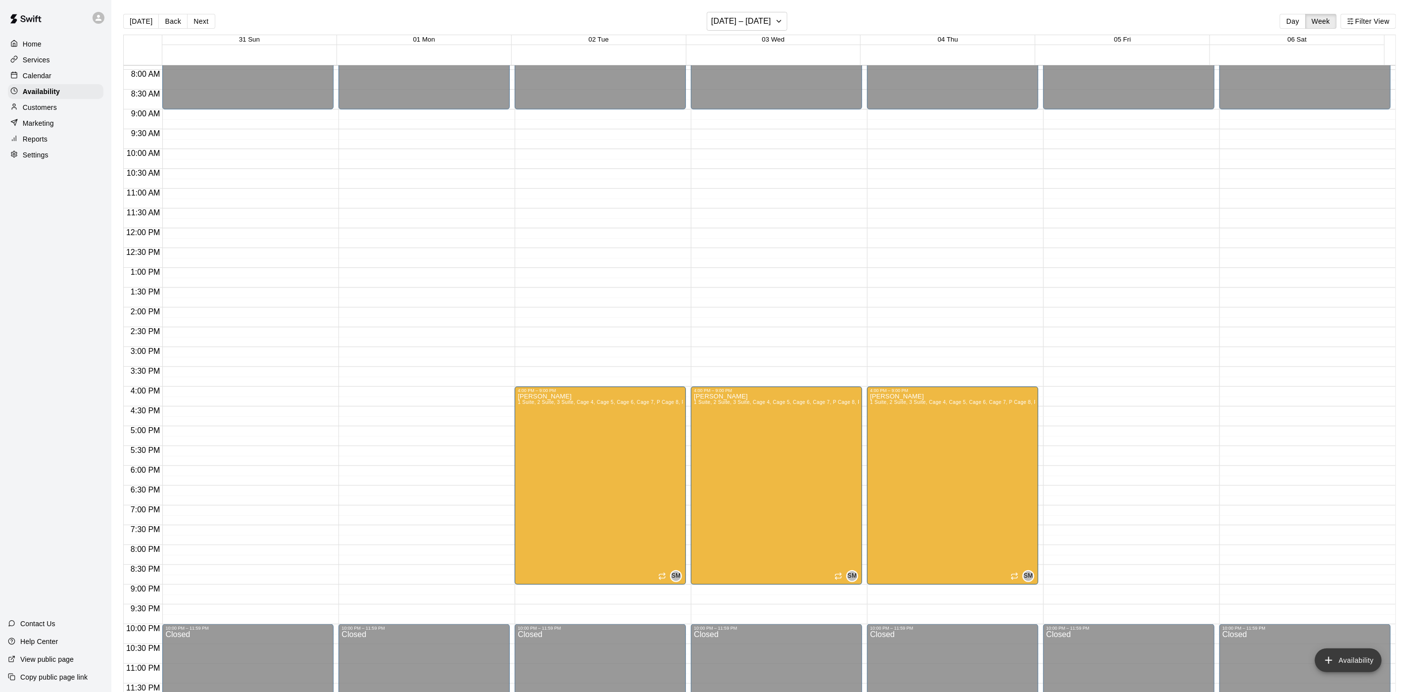
click at [1365, 660] on button "Availability" at bounding box center [1348, 660] width 67 height 24
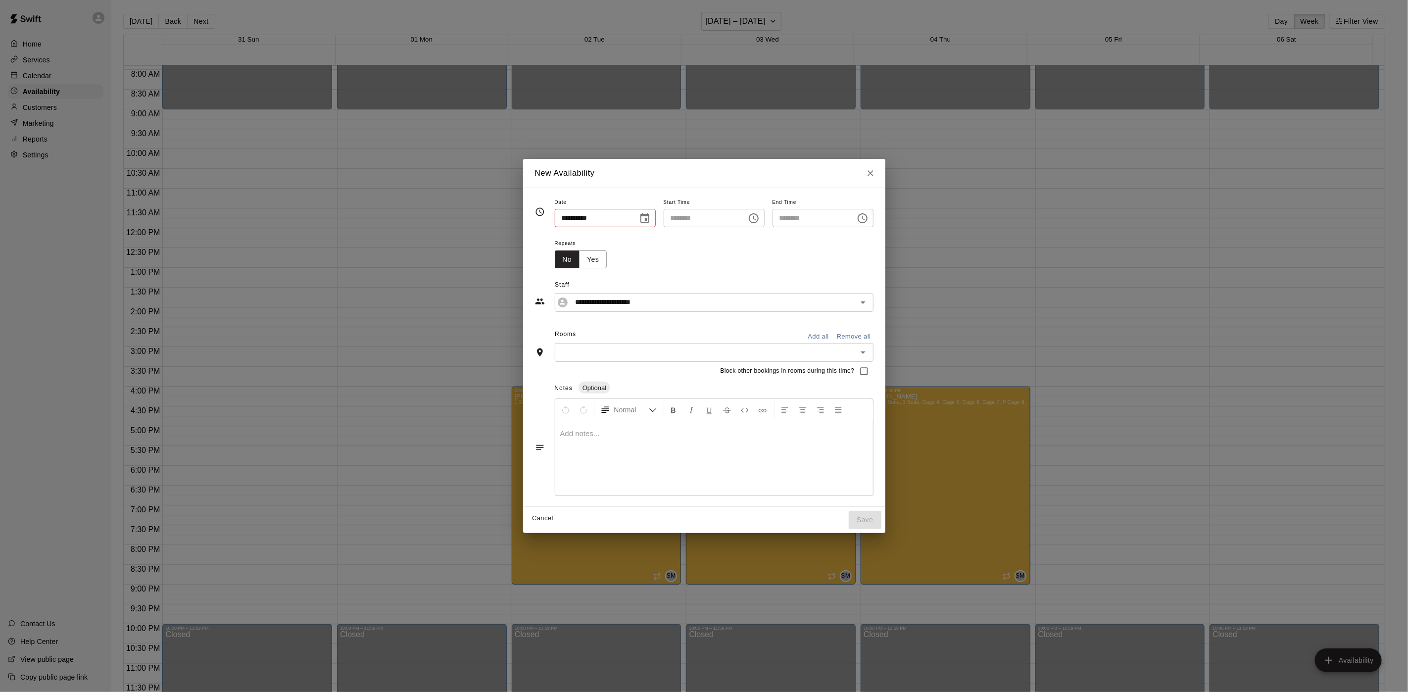
type input "**********"
type input "********"
click at [642, 300] on input "**********" at bounding box center [712, 302] width 270 height 12
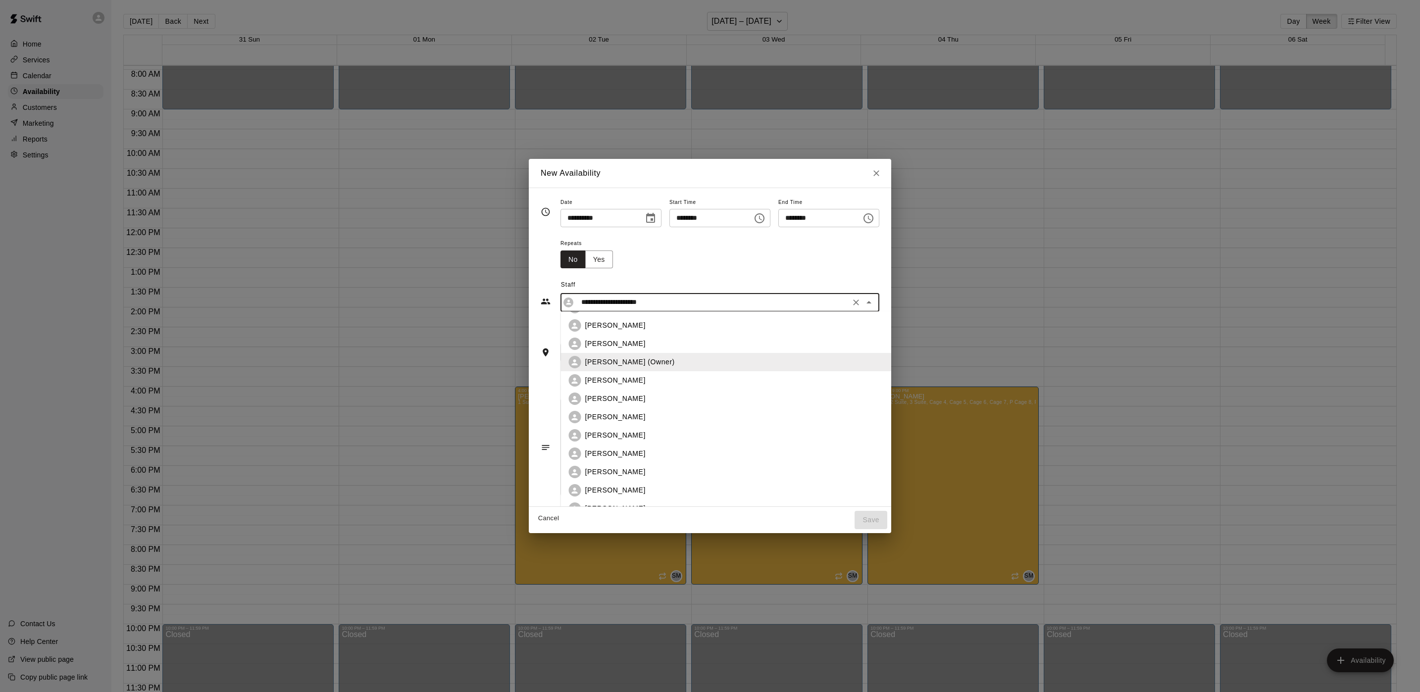
scroll to position [463, 0]
click at [597, 371] on p "[PERSON_NAME]" at bounding box center [615, 374] width 60 height 10
type input "**********"
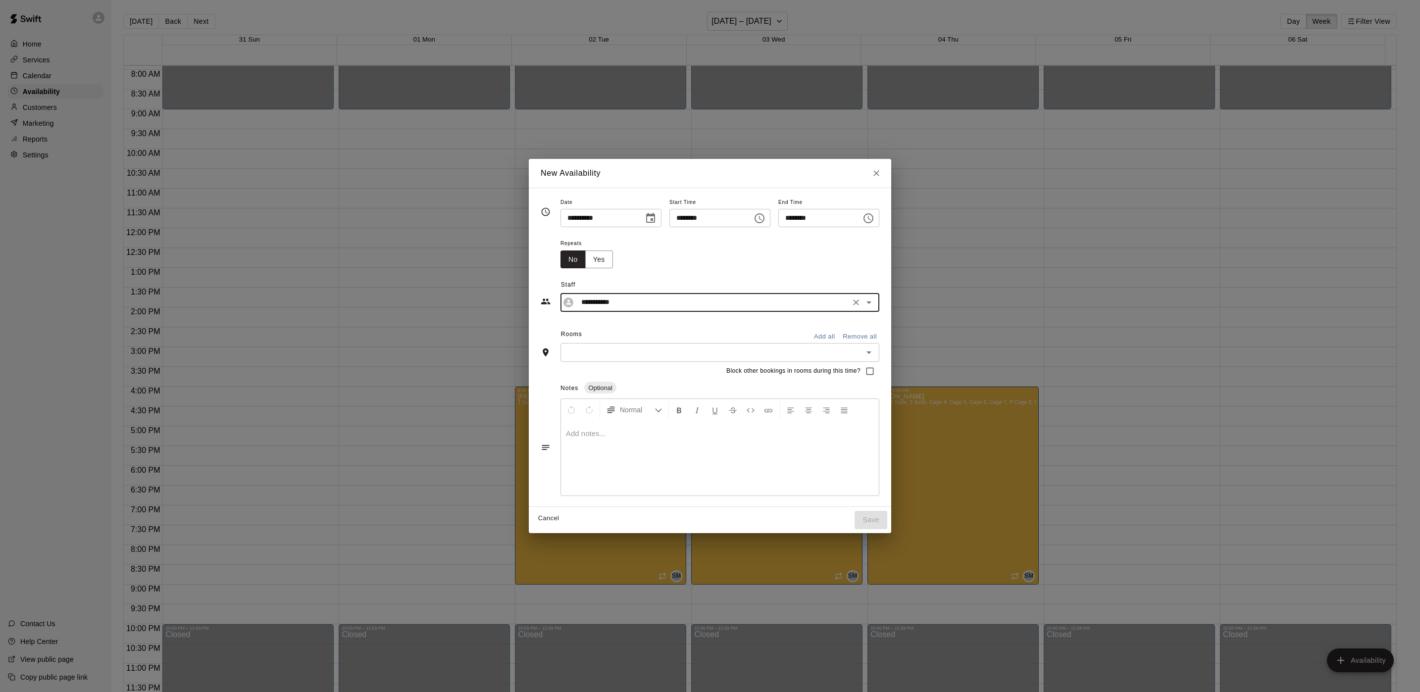
click at [762, 221] on icon "Choose time, selected time is 5:00 PM" at bounding box center [759, 218] width 12 height 12
drag, startPoint x: 672, startPoint y: 254, endPoint x: 682, endPoint y: 254, distance: 10.4
click at [682, 254] on ul "12 01 02 03 04 05 06 07 08 09 10 11" at bounding box center [676, 284] width 28 height 115
click at [670, 254] on li "06" at bounding box center [676, 257] width 24 height 18
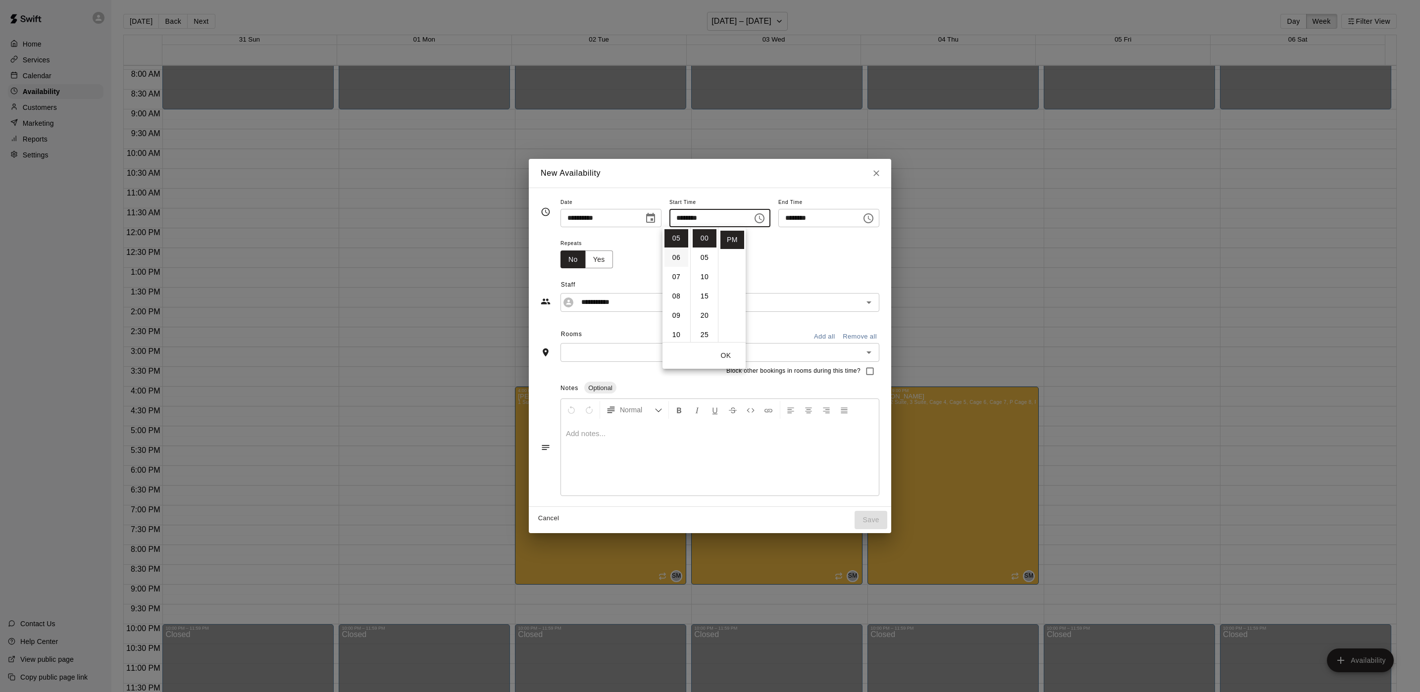
type input "********"
click at [874, 217] on icon "Choose time, selected time is 6:30 PM" at bounding box center [868, 218] width 12 height 12
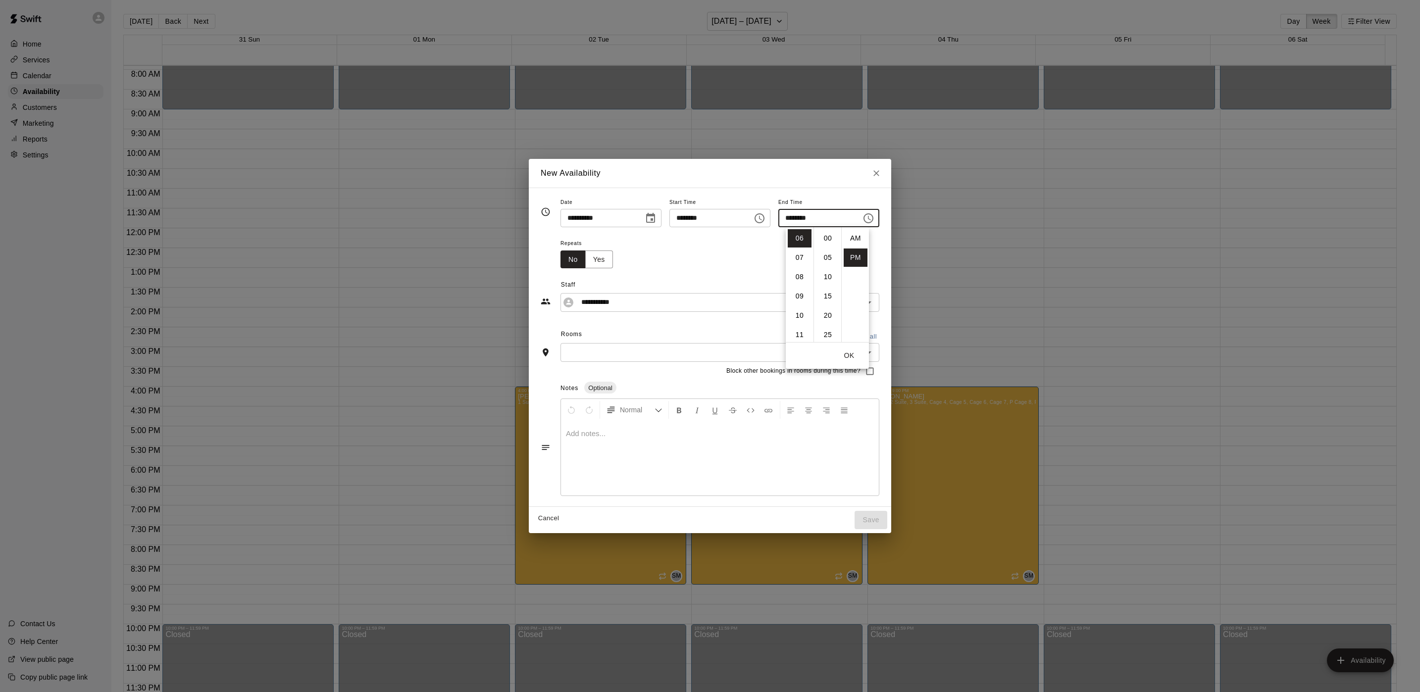
scroll to position [18, 0]
click at [796, 278] on li "08" at bounding box center [800, 277] width 24 height 18
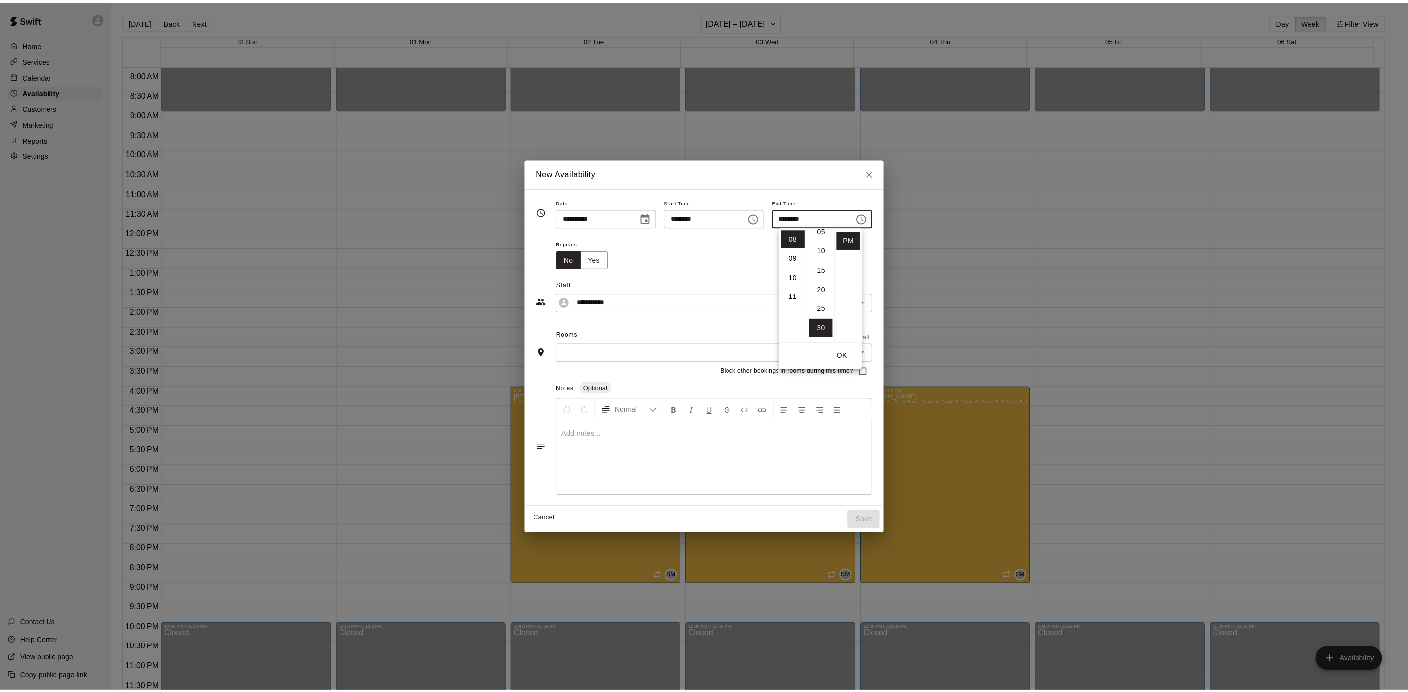
scroll to position [0, 0]
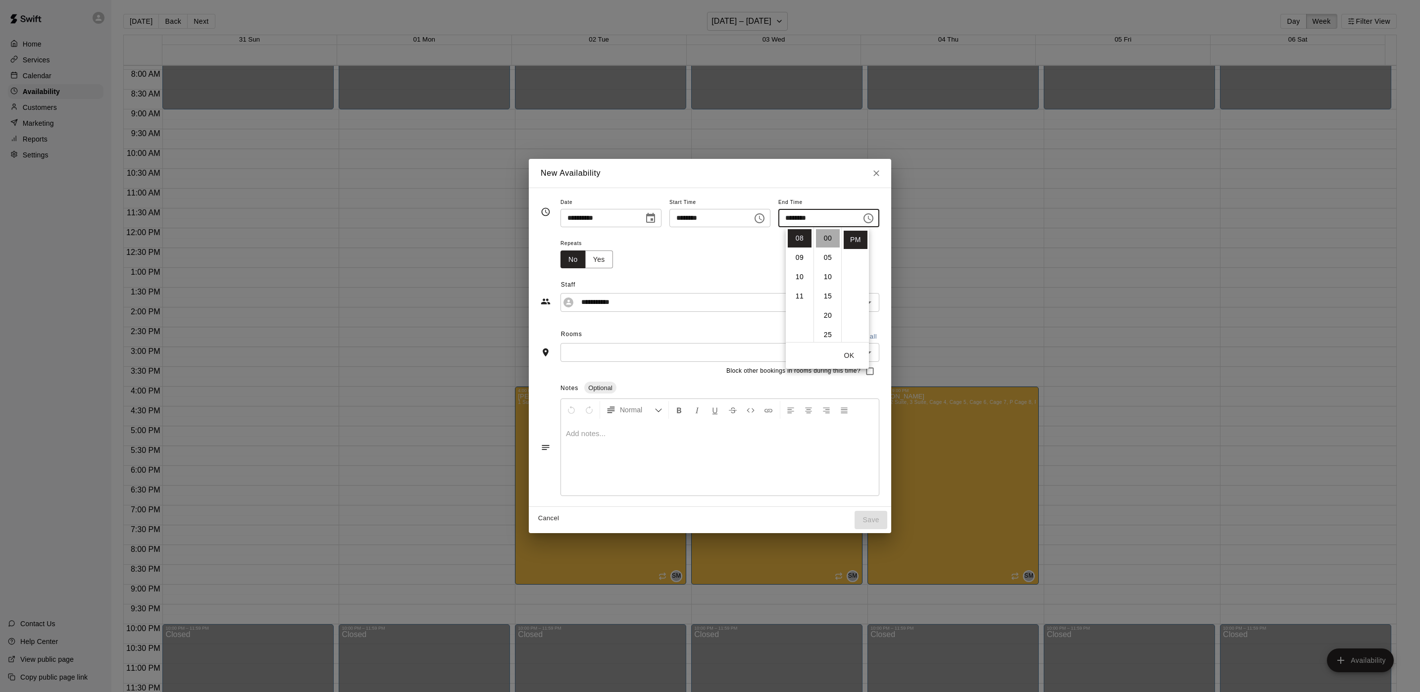
click at [827, 236] on li "00" at bounding box center [828, 238] width 24 height 18
type input "********"
click at [691, 266] on div "Repeats No Yes" at bounding box center [719, 252] width 319 height 31
click at [646, 220] on icon "Choose date, selected date is Sep 3, 2025" at bounding box center [650, 218] width 12 height 12
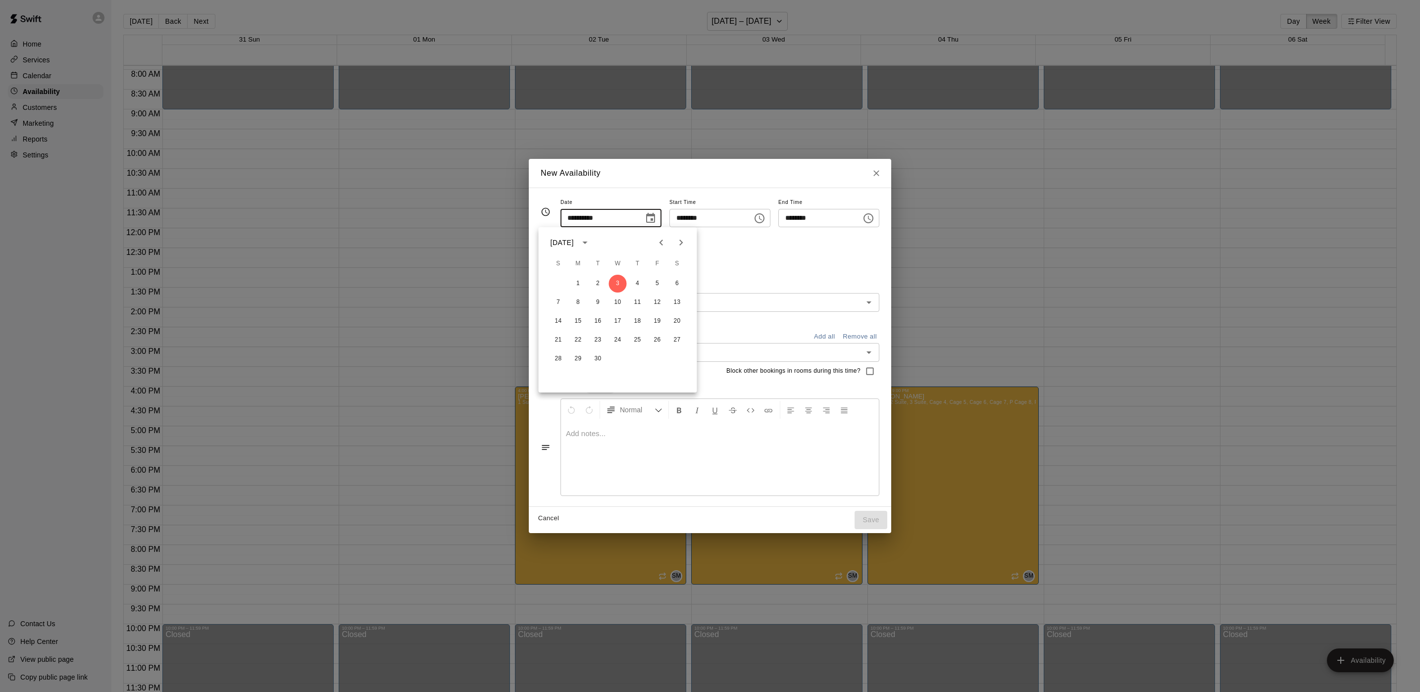
click at [765, 266] on div "Repeats No Yes" at bounding box center [719, 252] width 319 height 31
click at [644, 220] on icon "Choose date, selected date is Sep 3, 2025" at bounding box center [650, 218] width 12 height 12
click at [633, 280] on button "4" at bounding box center [638, 284] width 18 height 18
click at [641, 216] on button "Choose date, selected date is Sep 4, 2025" at bounding box center [651, 218] width 20 height 20
click at [619, 284] on button "3" at bounding box center [618, 284] width 18 height 18
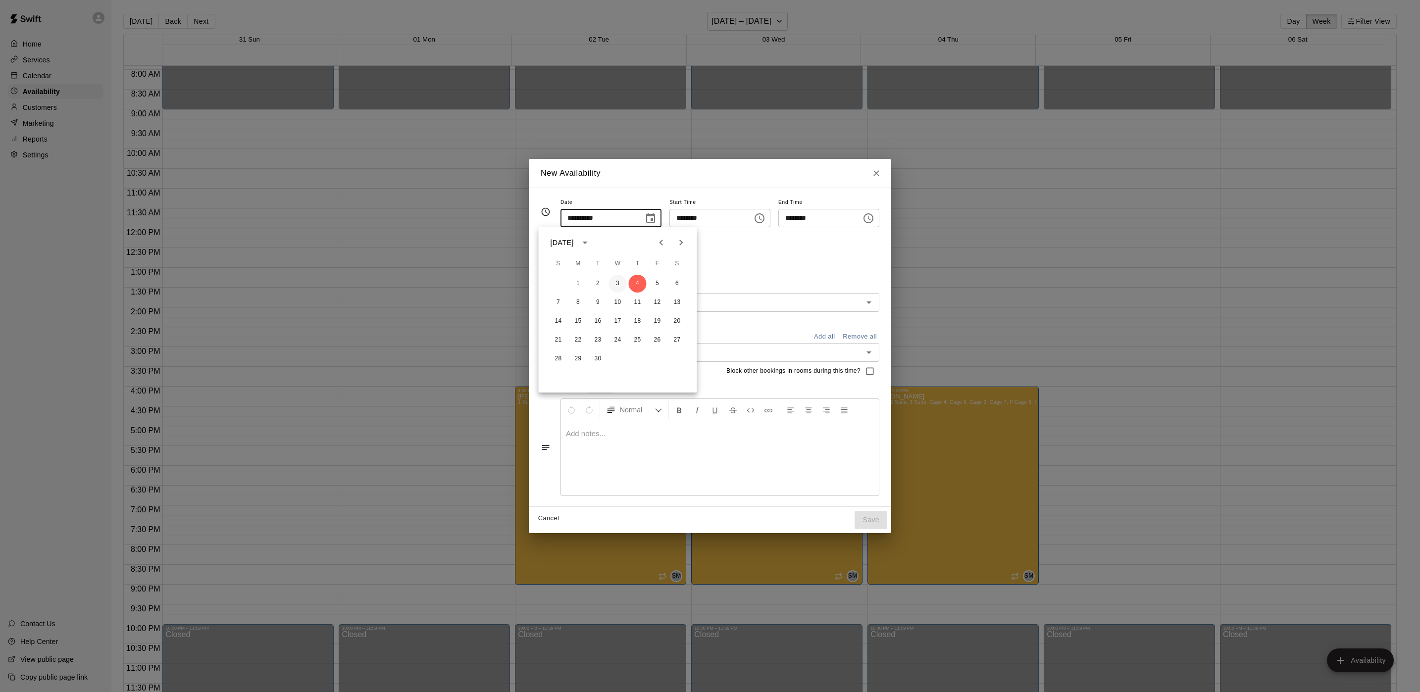
type input "**********"
click at [687, 353] on input "text" at bounding box center [711, 352] width 297 height 12
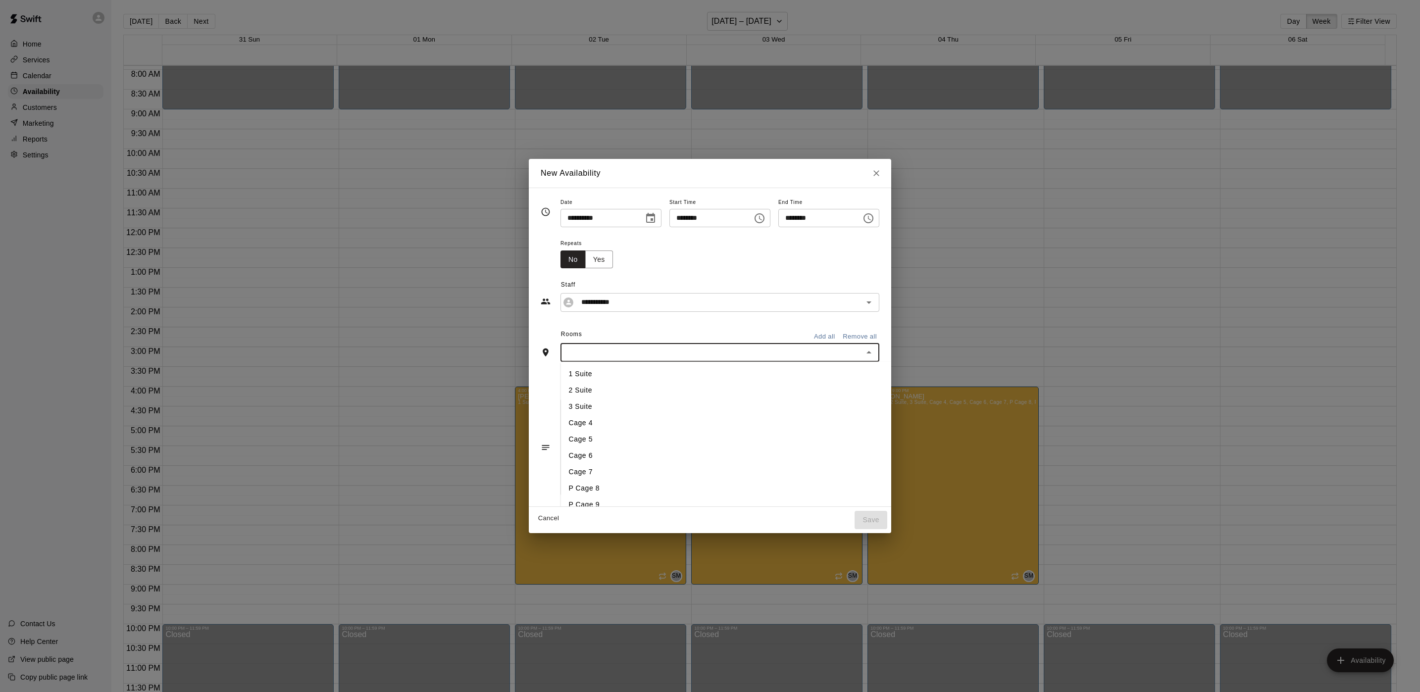
click at [619, 369] on li "1 Suite" at bounding box center [742, 373] width 362 height 16
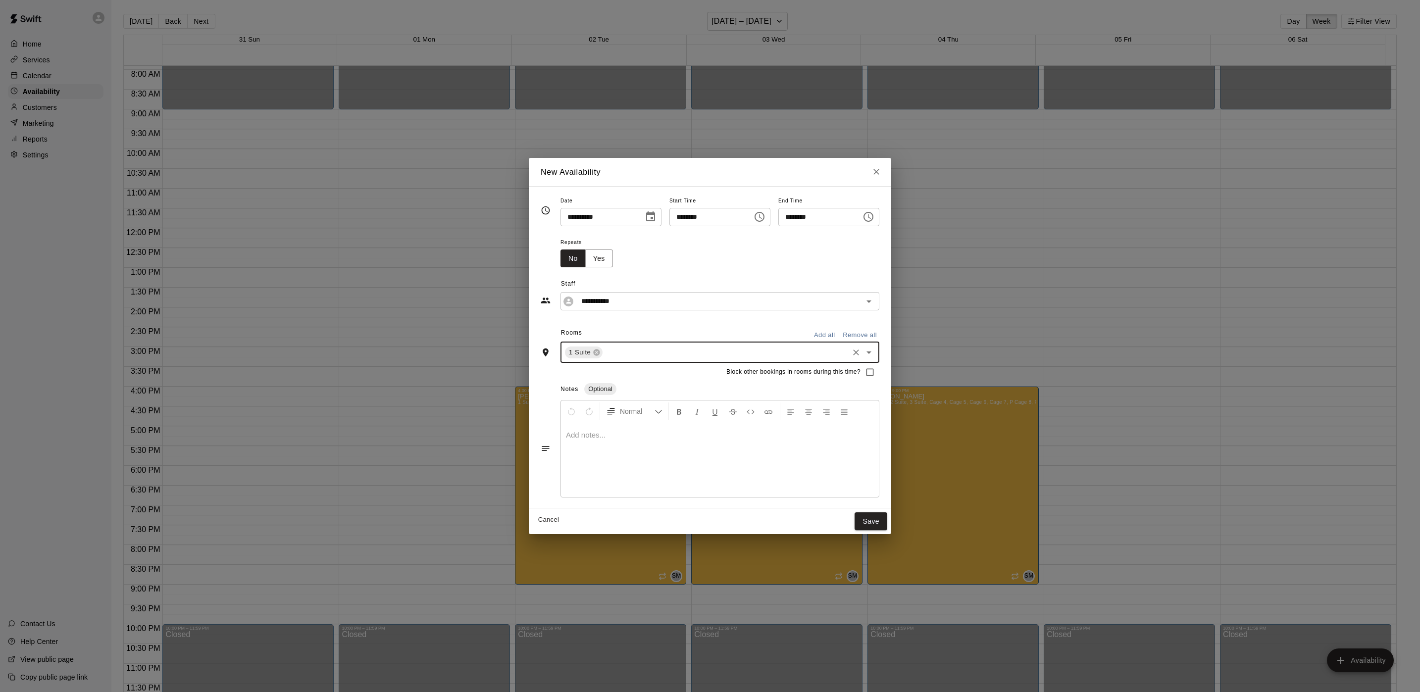
click at [619, 348] on input "text" at bounding box center [725, 352] width 243 height 12
click at [613, 394] on li "2 Suite" at bounding box center [742, 392] width 362 height 16
click at [645, 350] on input "text" at bounding box center [746, 352] width 202 height 12
click at [622, 403] on li "3 Suite" at bounding box center [742, 408] width 362 height 16
click at [585, 262] on button "Yes" at bounding box center [599, 258] width 28 height 18
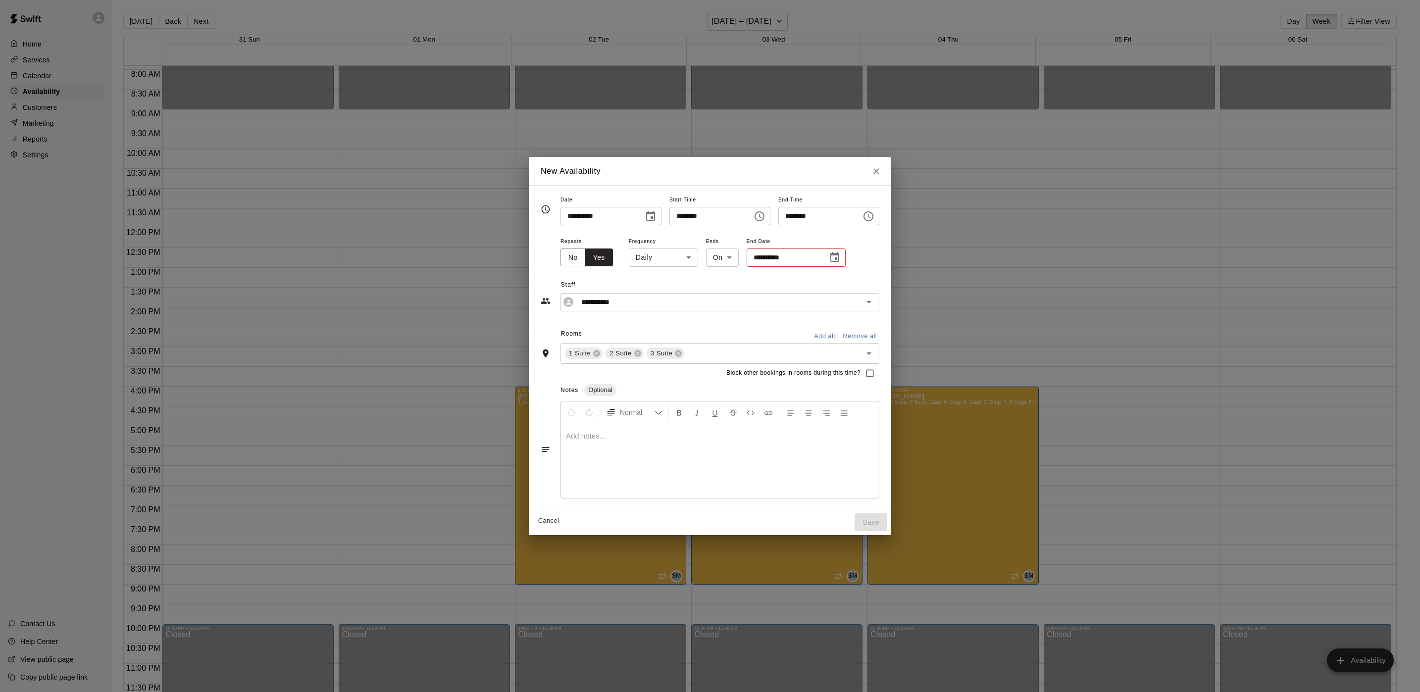
click at [829, 262] on icon "Choose date" at bounding box center [835, 257] width 12 height 12
click at [867, 279] on icon "Next month" at bounding box center [867, 282] width 12 height 12
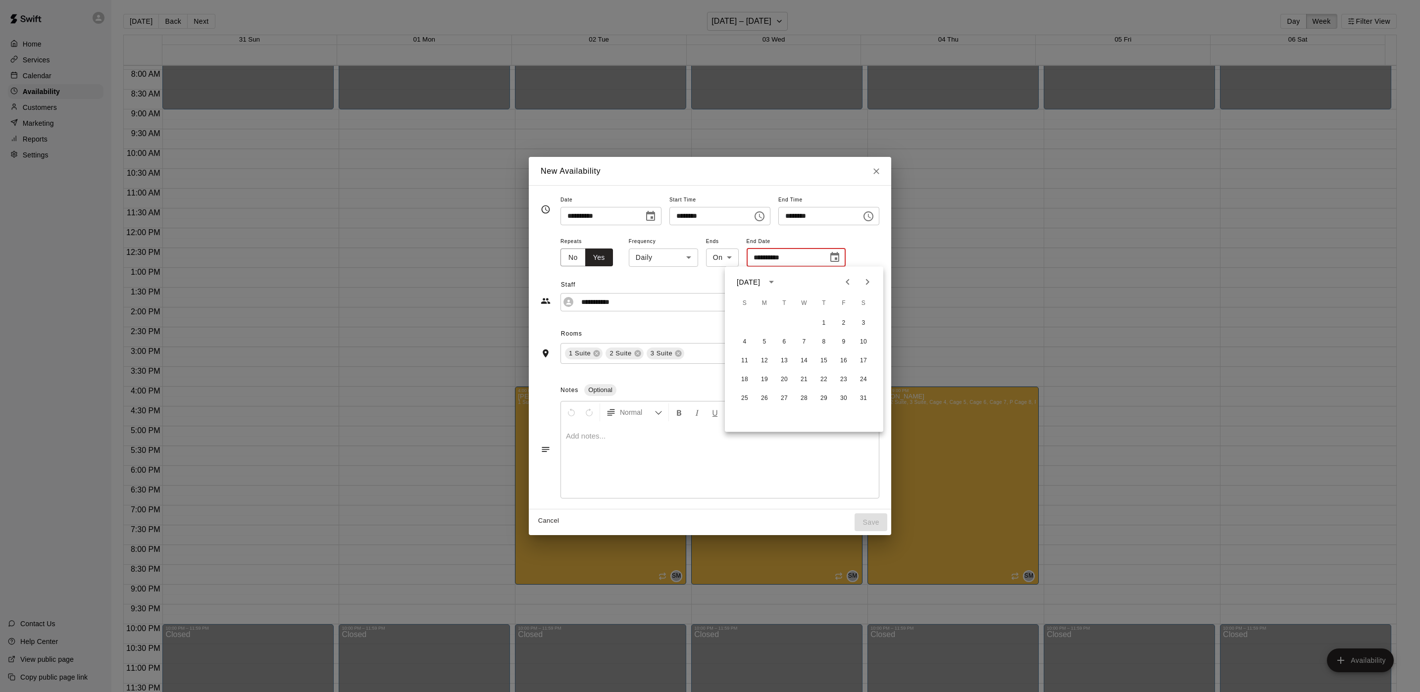
click at [867, 279] on icon "Next month" at bounding box center [867, 282] width 12 height 12
click at [808, 379] on button "25" at bounding box center [804, 380] width 18 height 18
type input "**********"
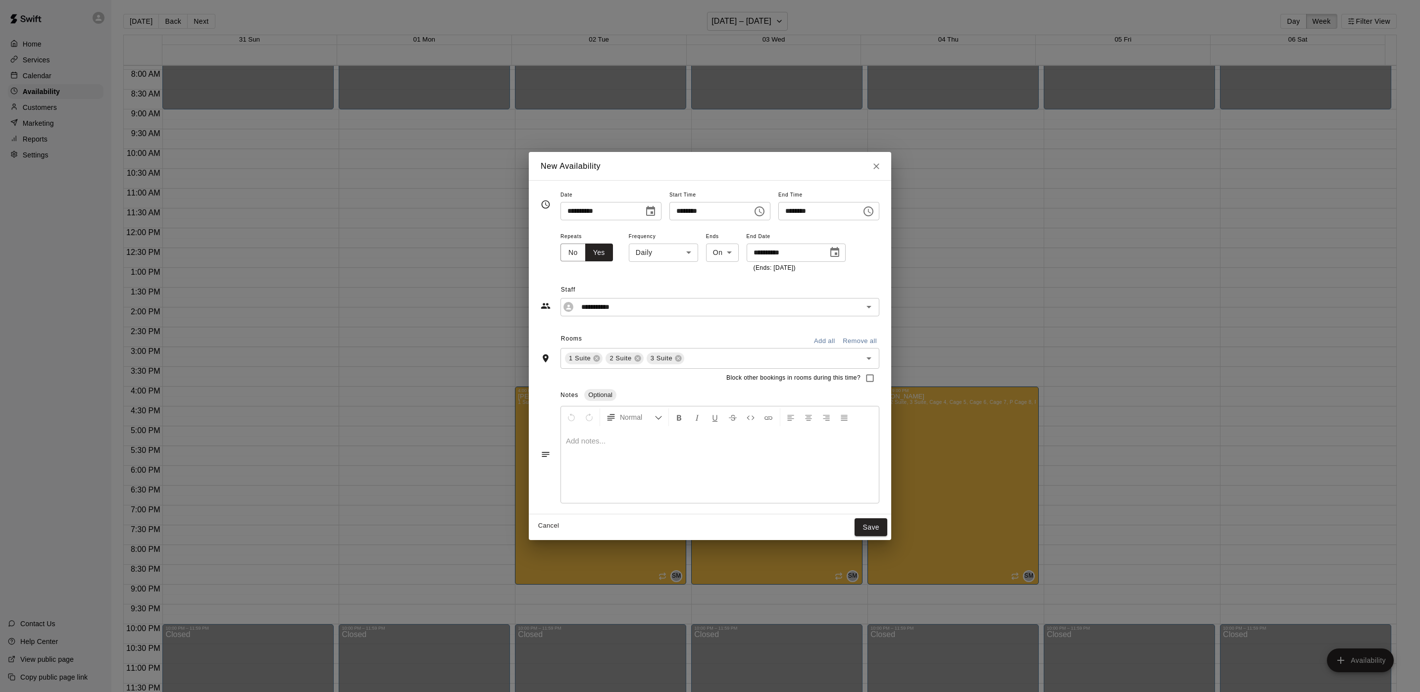
click at [644, 211] on icon "Choose date, selected date is Sep 3, 2025" at bounding box center [650, 211] width 12 height 12
click at [887, 533] on button "Save" at bounding box center [870, 527] width 33 height 18
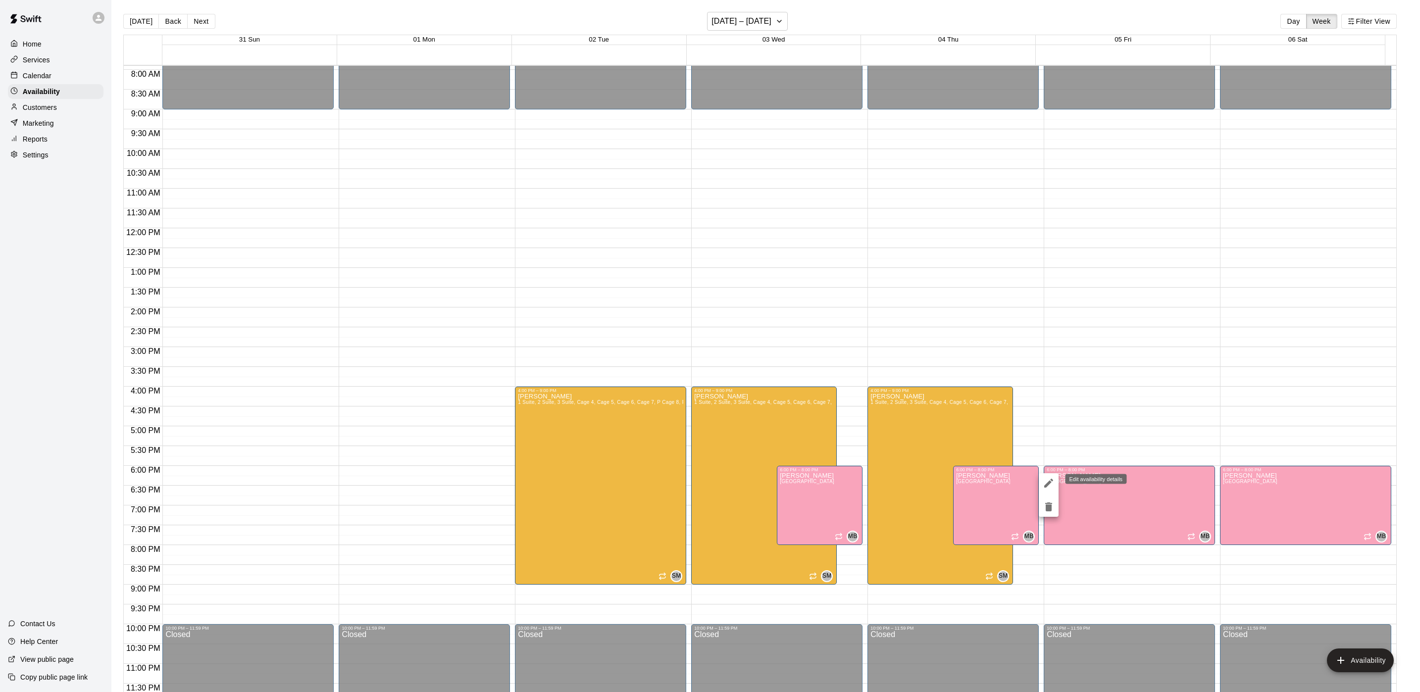
click at [1050, 487] on icon "edit" at bounding box center [1048, 483] width 12 height 12
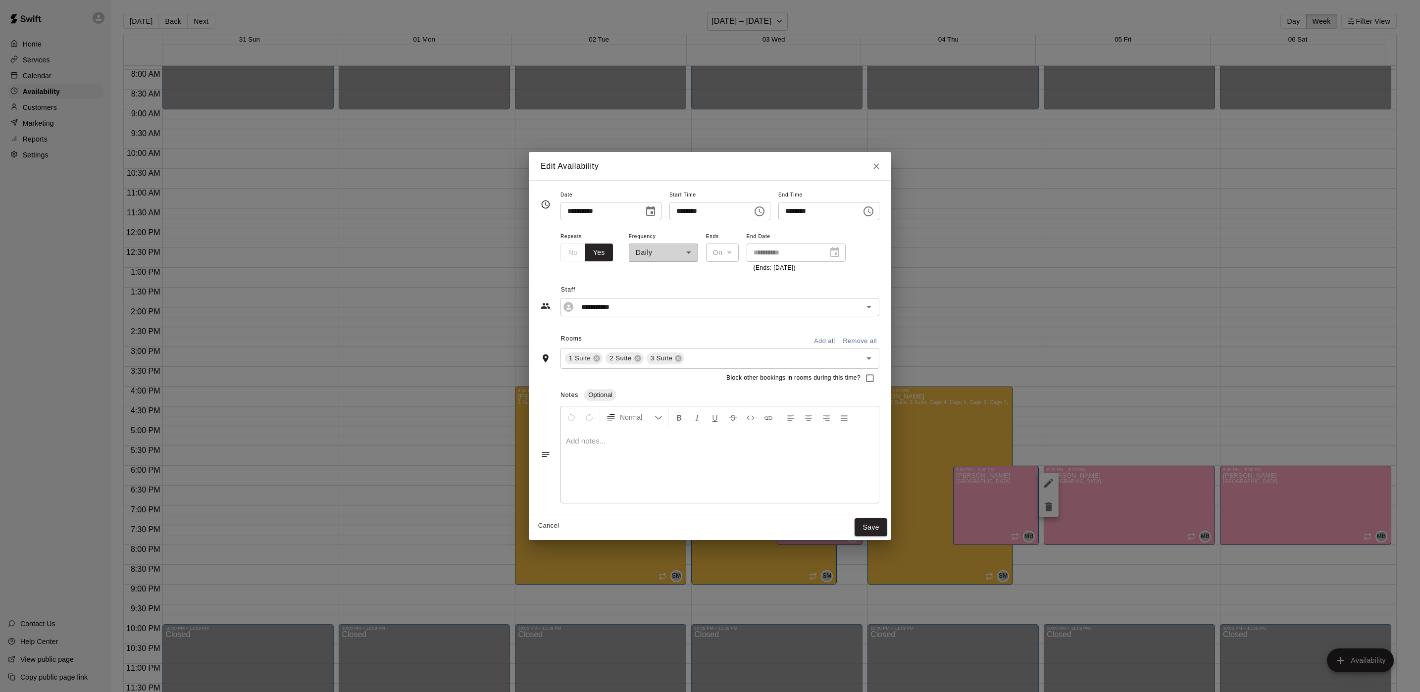
click at [663, 254] on div "**********" at bounding box center [663, 251] width 69 height 43
click at [879, 167] on icon "Close" at bounding box center [876, 166] width 6 height 6
type input "**********"
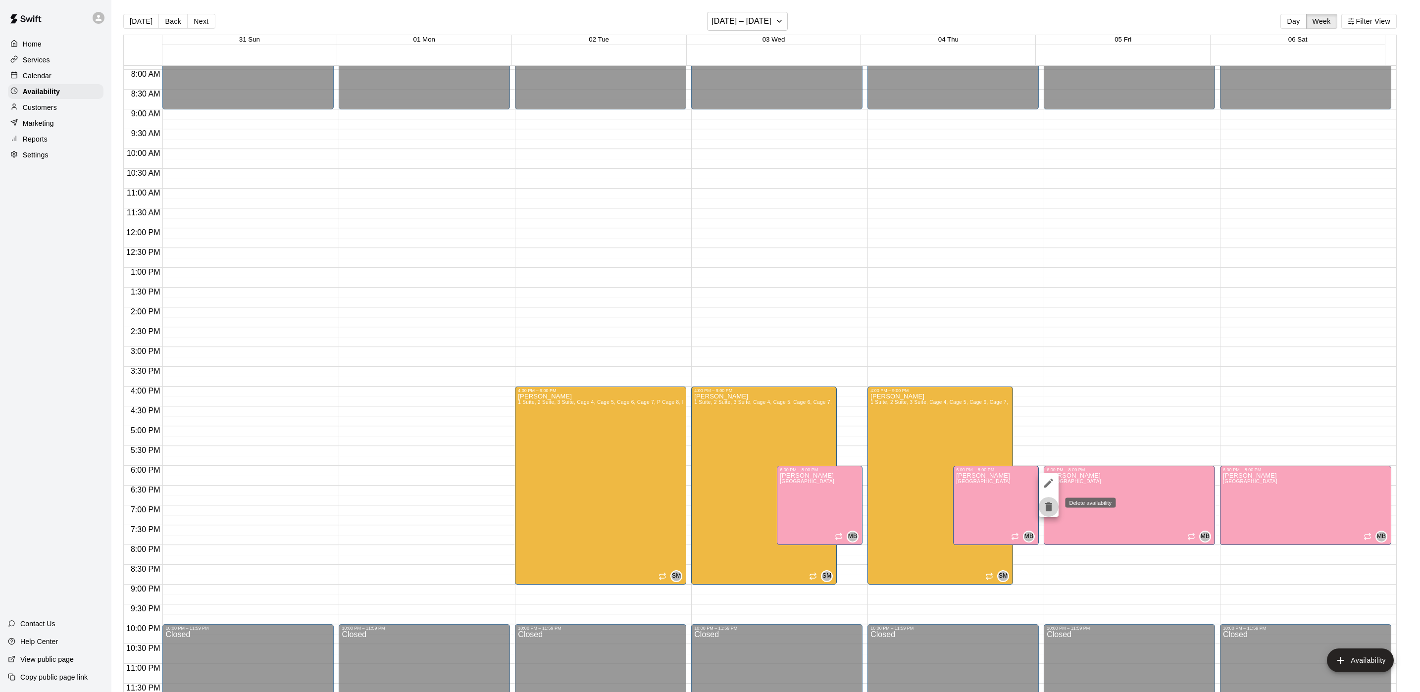
click at [1053, 513] on button "delete" at bounding box center [1049, 507] width 20 height 20
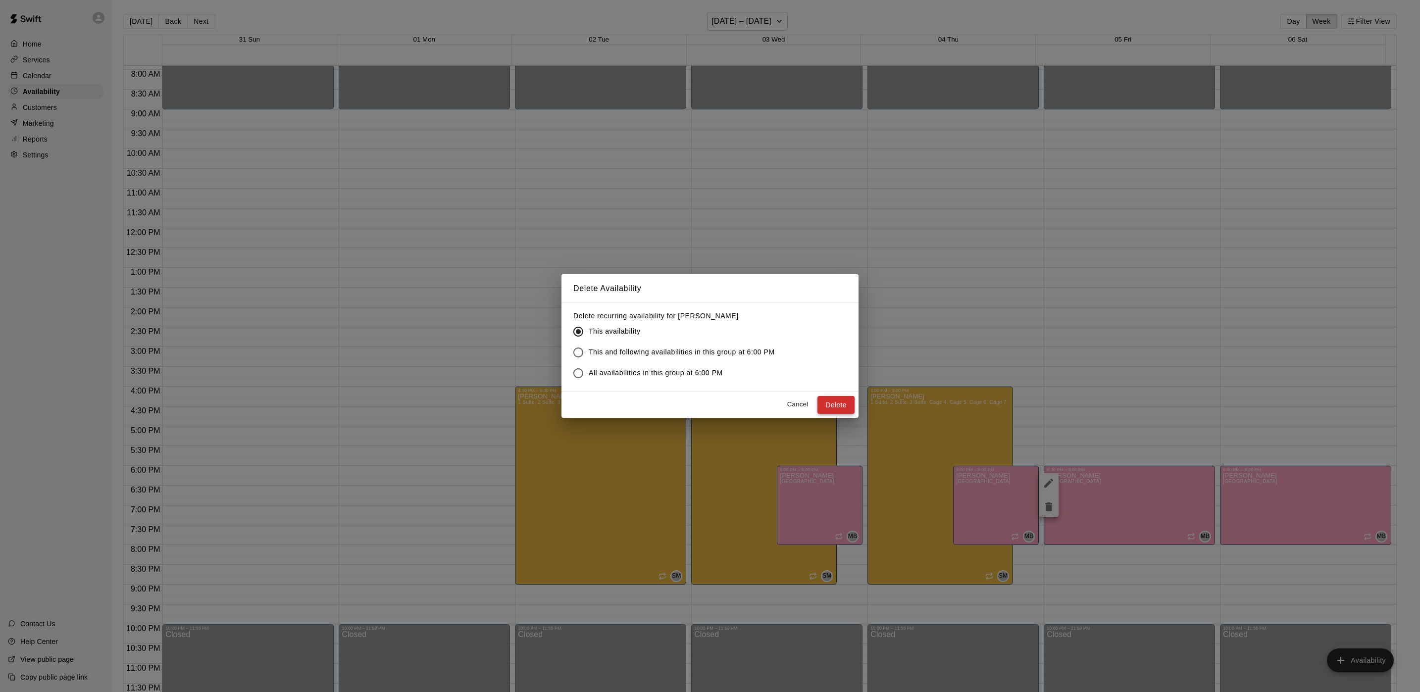
click at [839, 406] on button "Delete" at bounding box center [835, 405] width 37 height 18
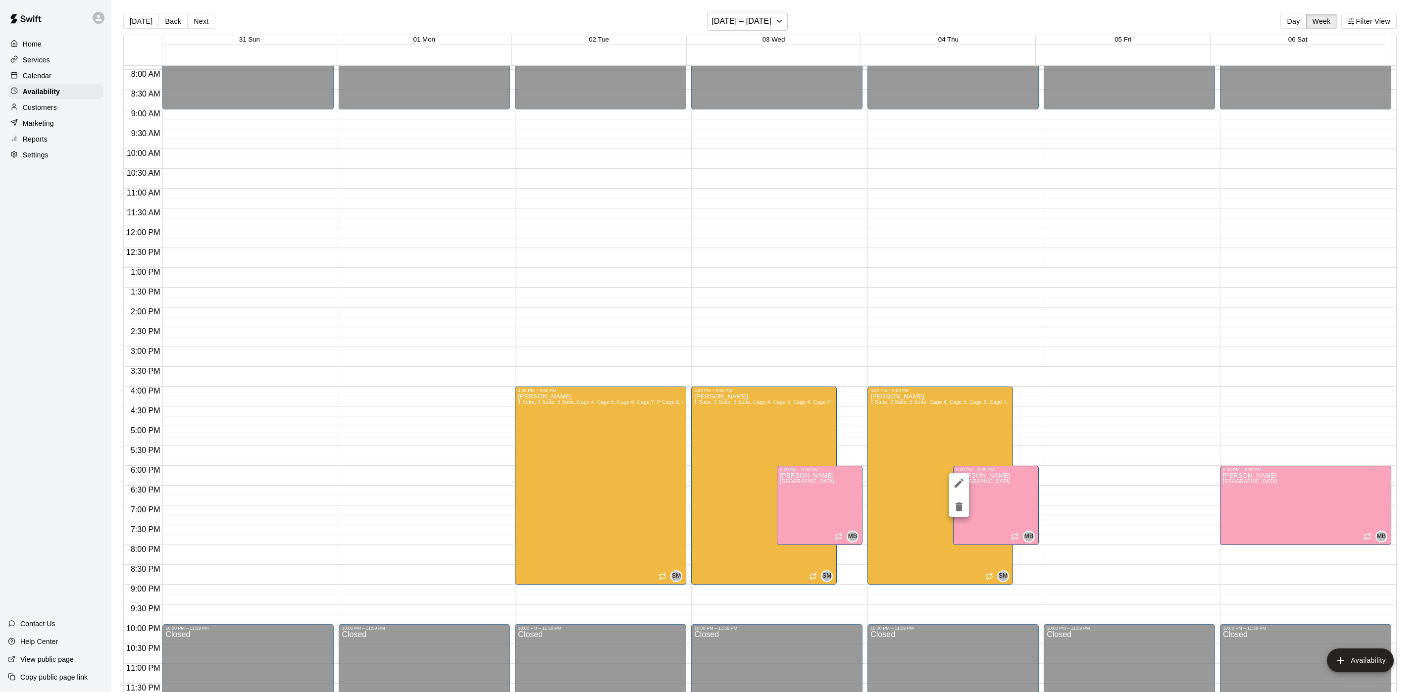
click at [960, 501] on icon "delete" at bounding box center [959, 507] width 12 height 12
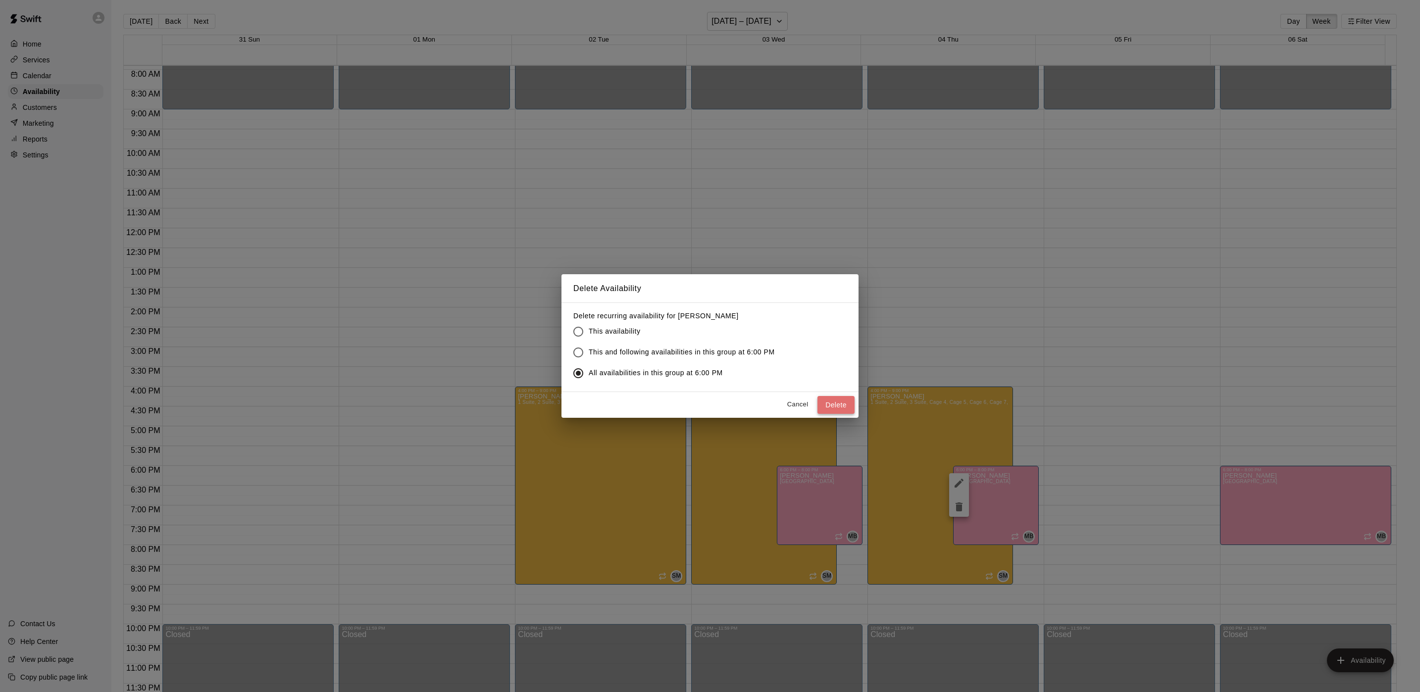
click at [831, 411] on button "Delete" at bounding box center [835, 405] width 37 height 18
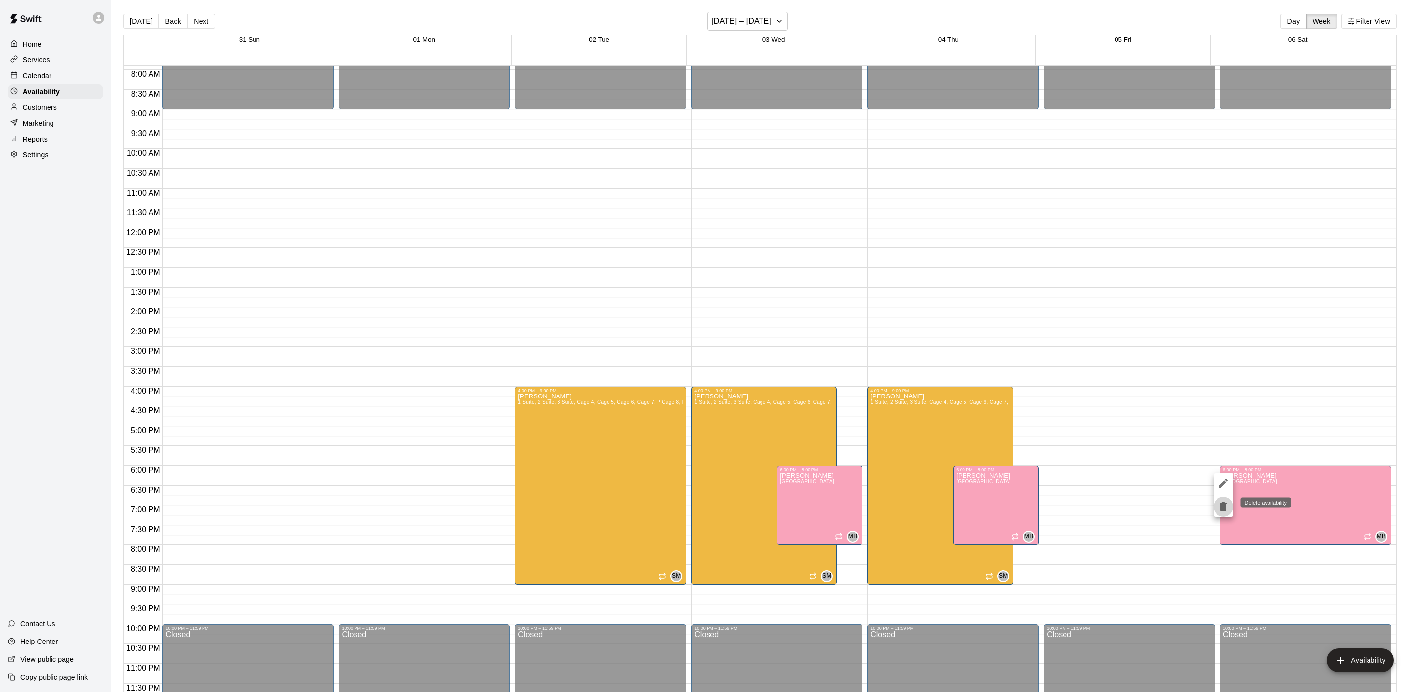
click at [1226, 503] on icon "delete" at bounding box center [1223, 507] width 12 height 12
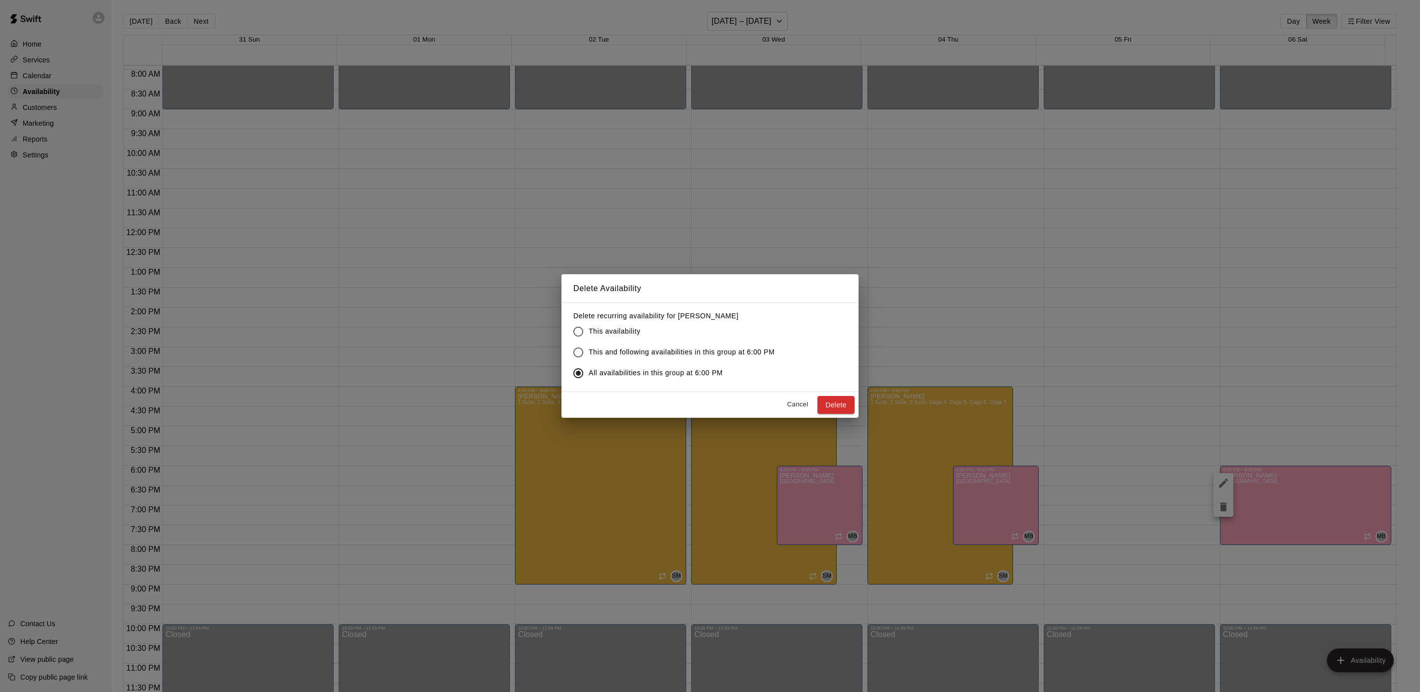
click at [838, 401] on button "Delete" at bounding box center [835, 405] width 37 height 18
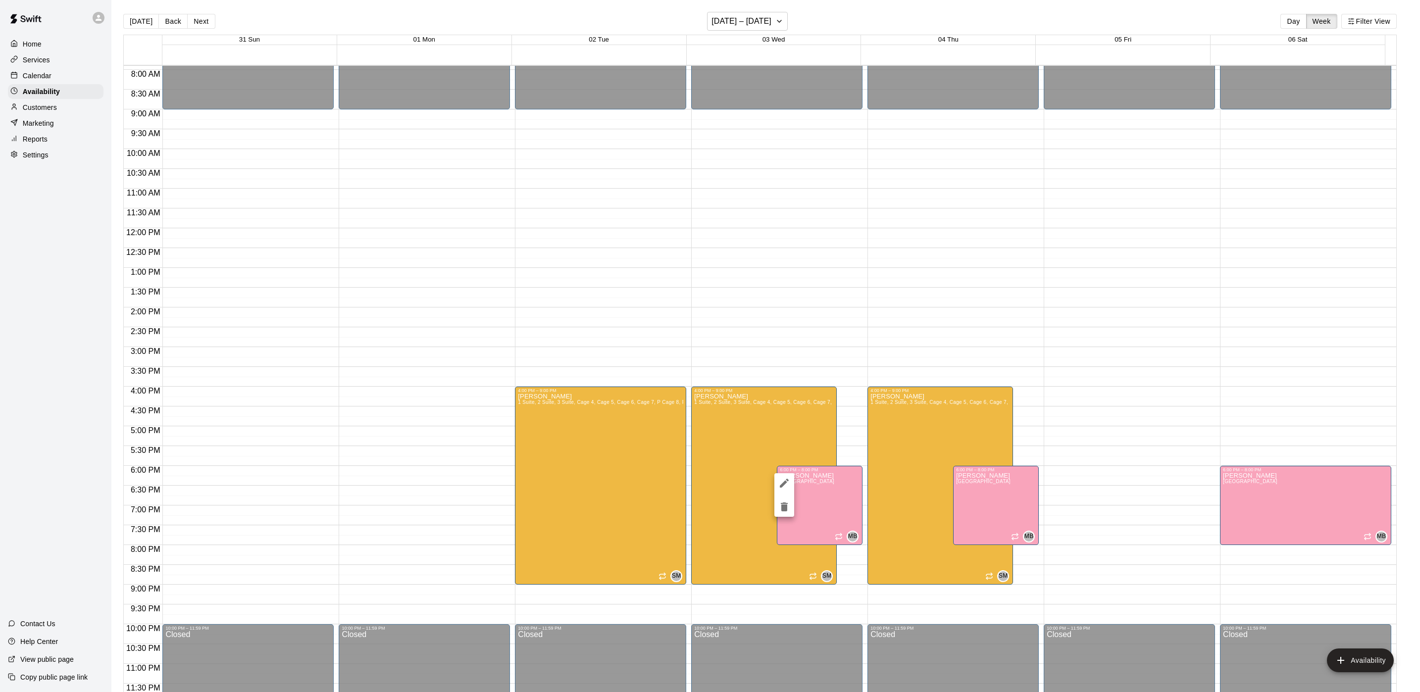
click at [1004, 482] on div at bounding box center [710, 346] width 1420 height 692
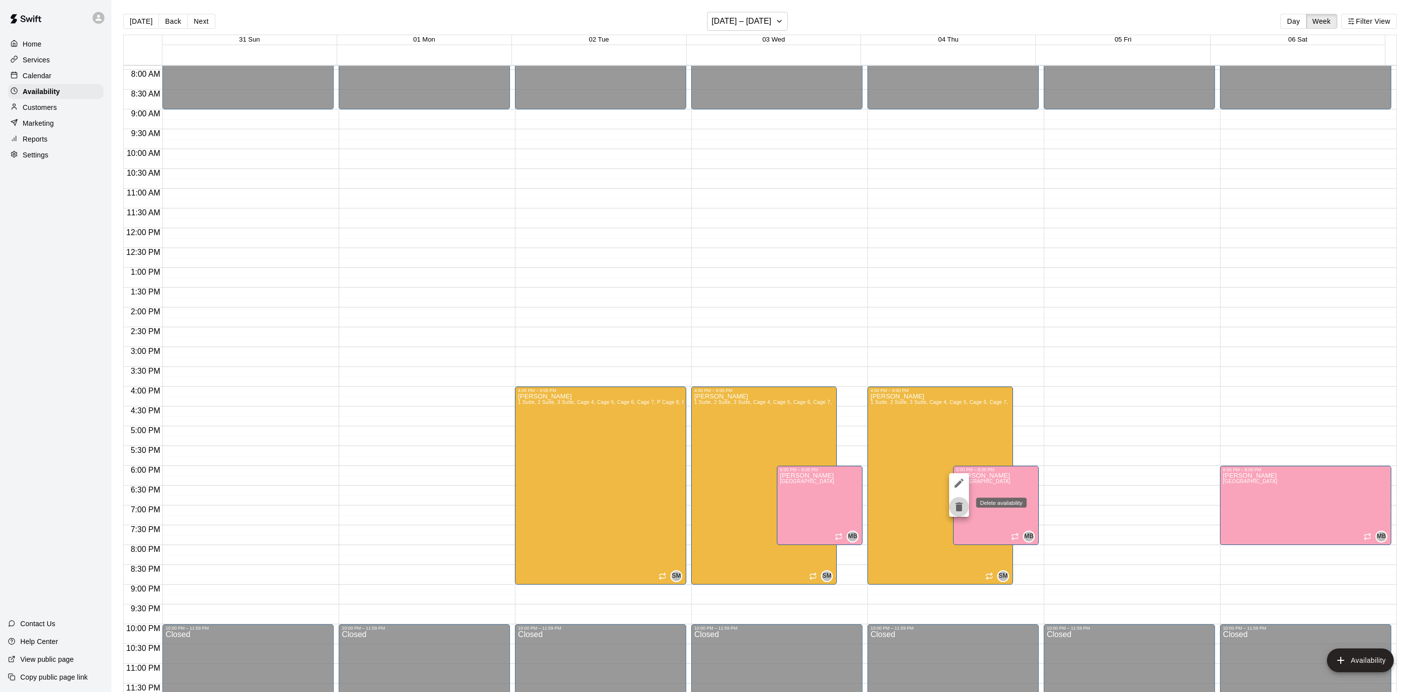
click at [961, 507] on icon "delete" at bounding box center [958, 506] width 7 height 9
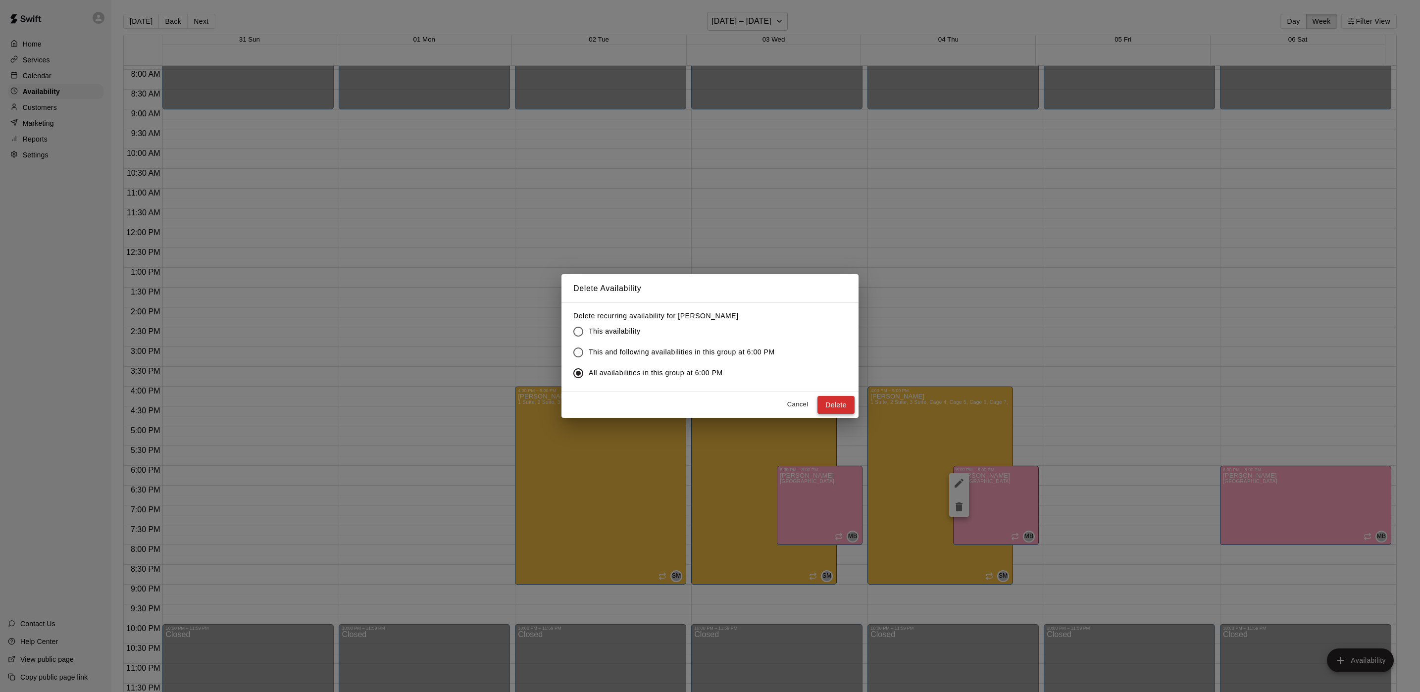
click at [844, 401] on button "Delete" at bounding box center [835, 405] width 37 height 18
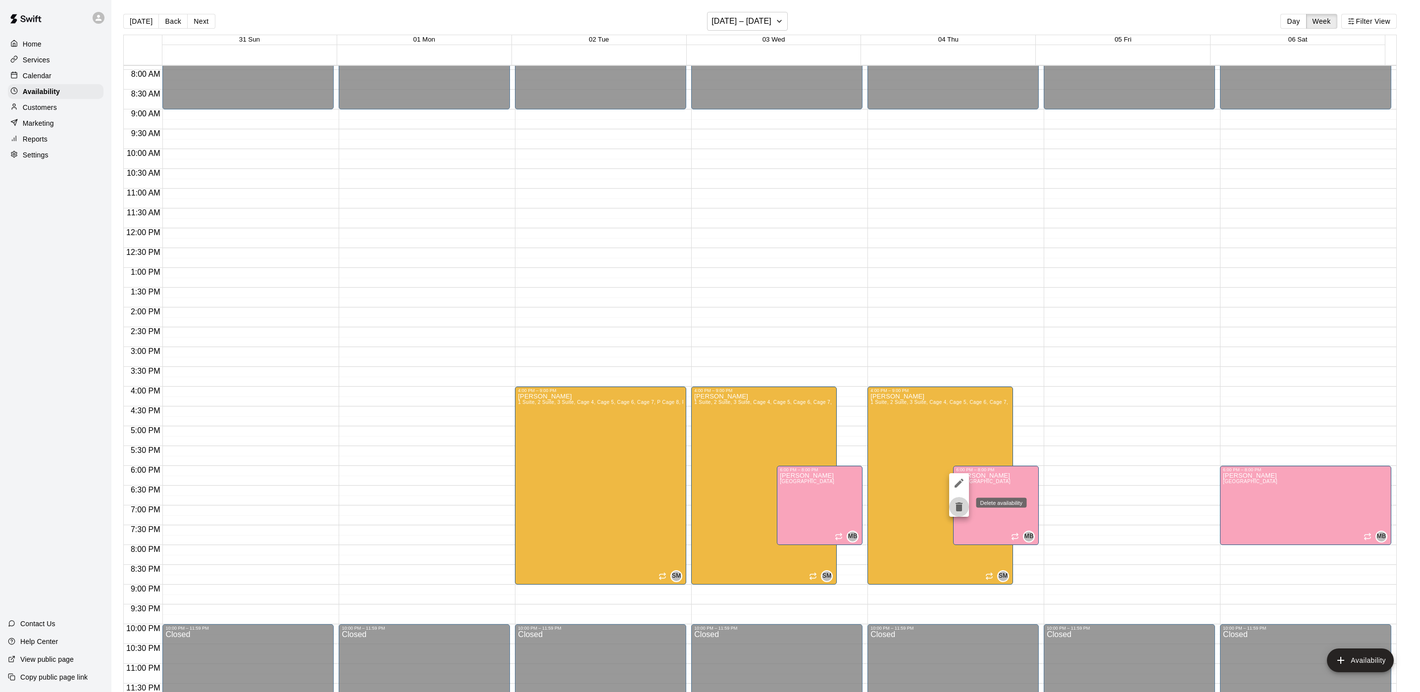
click at [958, 505] on icon "delete" at bounding box center [958, 506] width 7 height 9
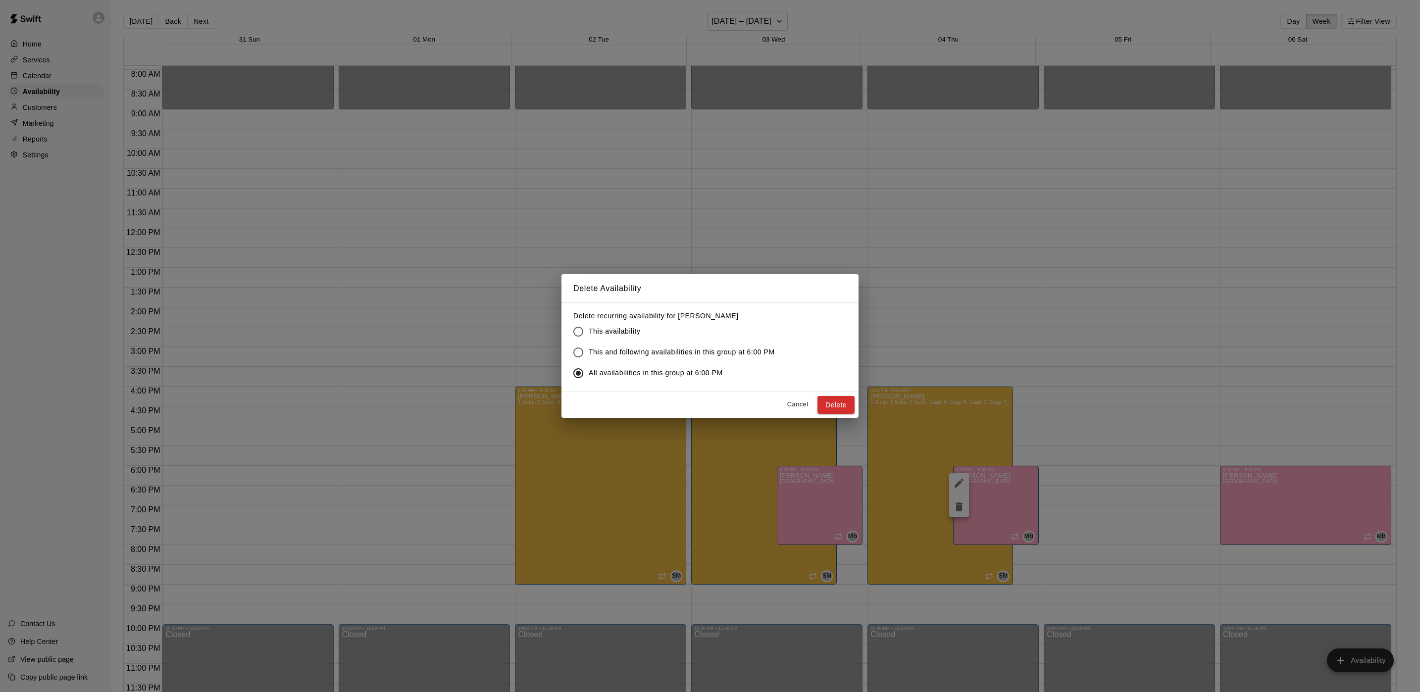
click at [596, 348] on span "This and following availabilities in this group at 6:00 PM" at bounding box center [682, 352] width 186 height 10
click at [844, 405] on button "Delete" at bounding box center [835, 405] width 37 height 18
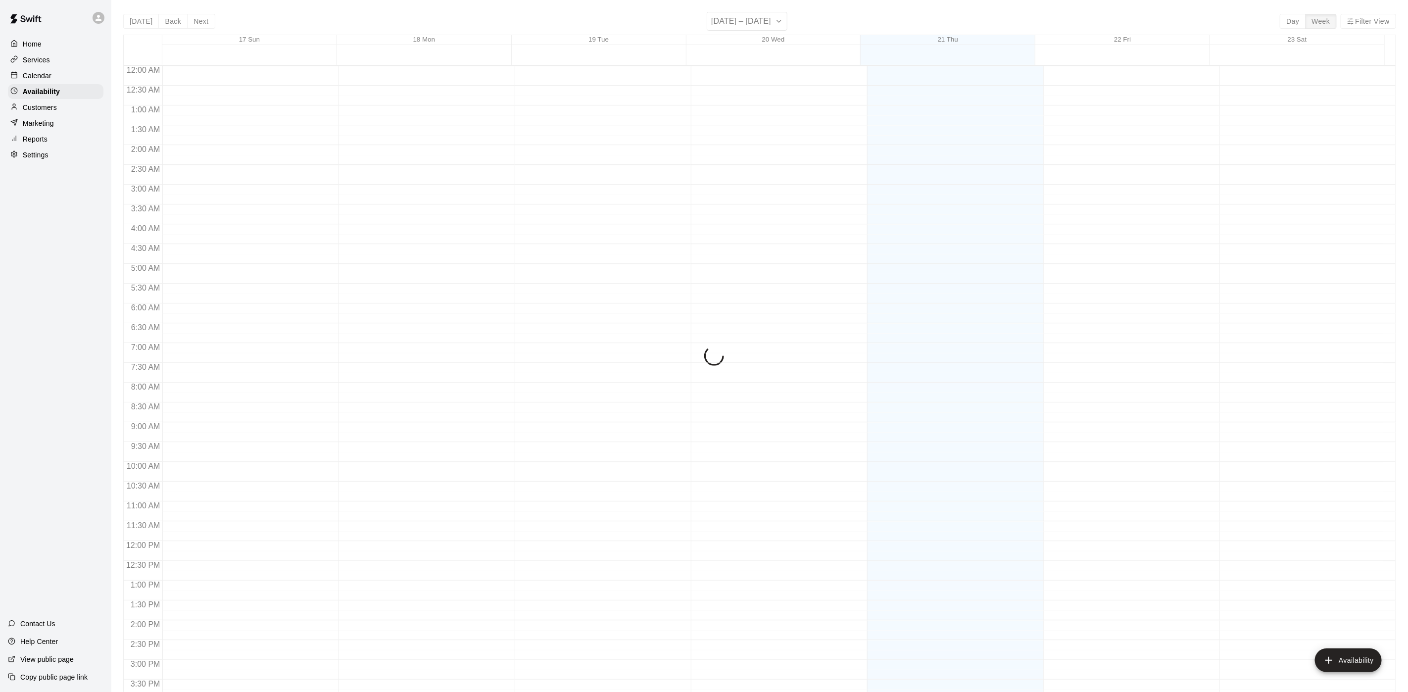
scroll to position [313, 0]
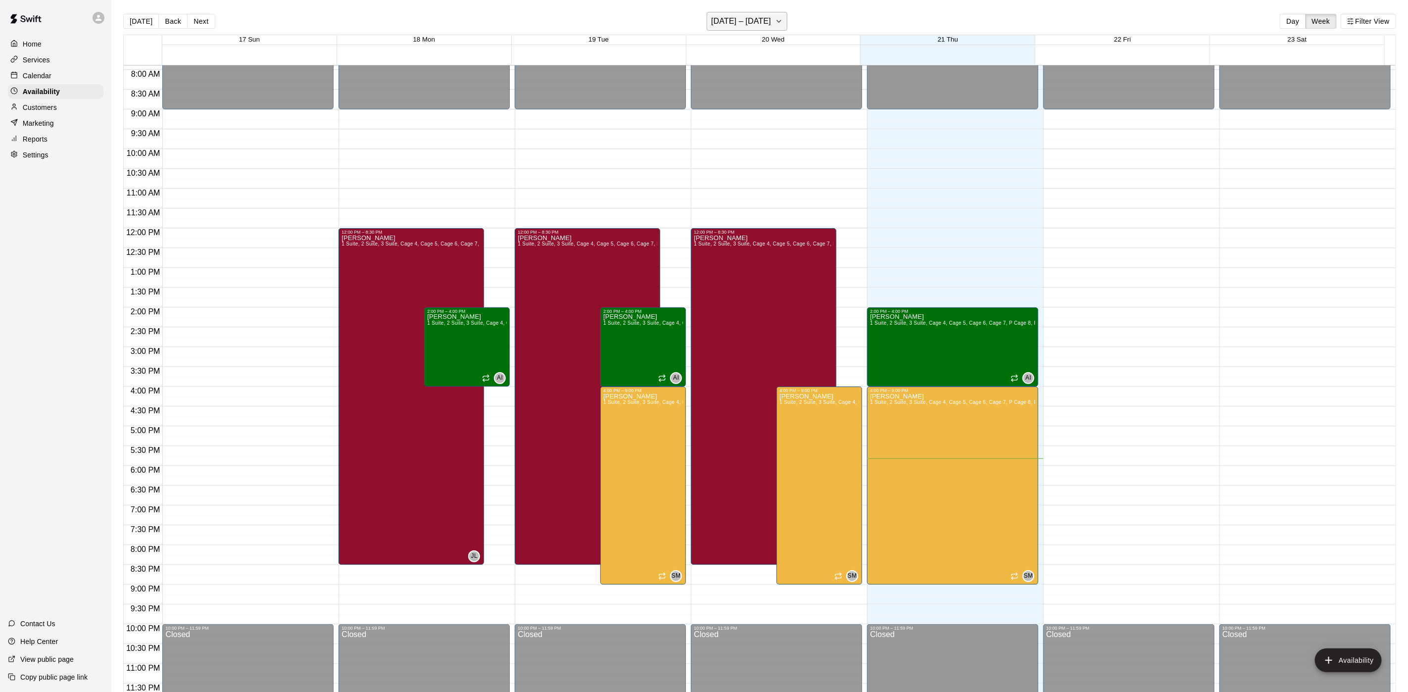
click at [775, 23] on icon "button" at bounding box center [779, 21] width 8 height 12
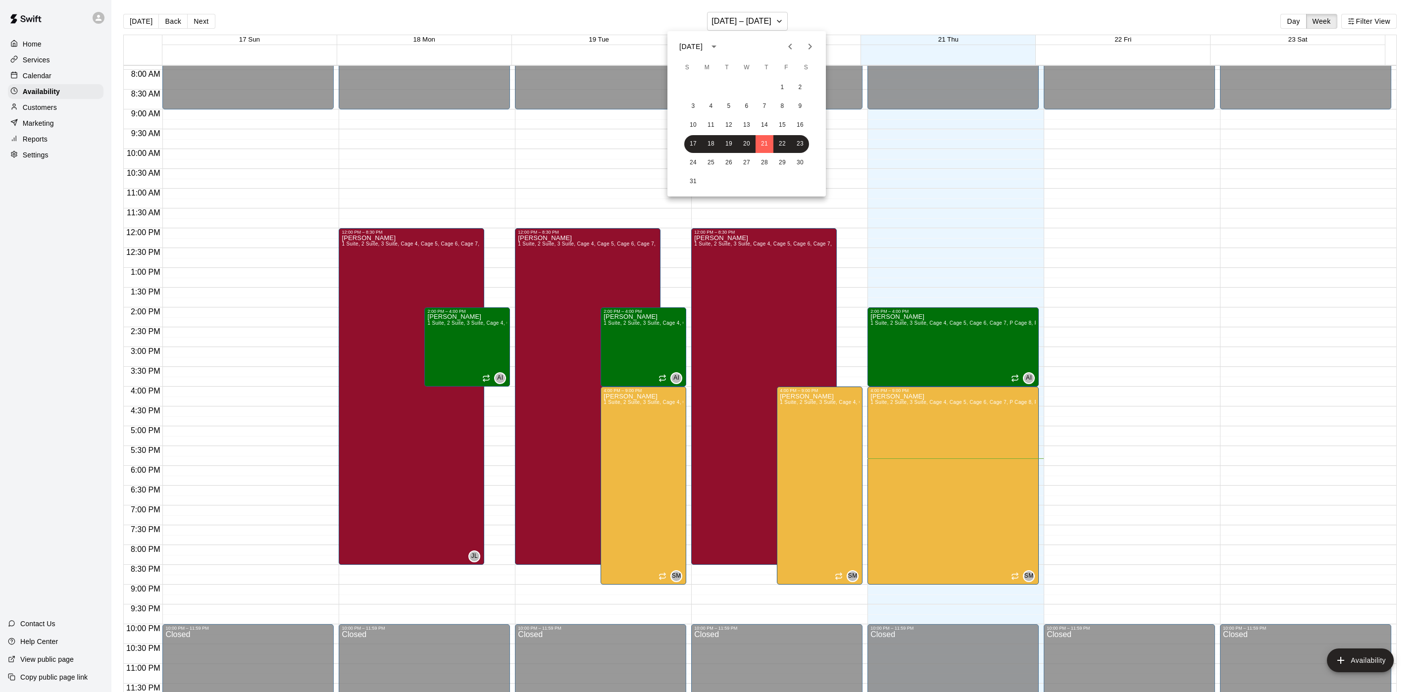
click at [812, 49] on icon "Next month" at bounding box center [810, 47] width 12 height 12
click at [741, 87] on button "3" at bounding box center [747, 88] width 18 height 18
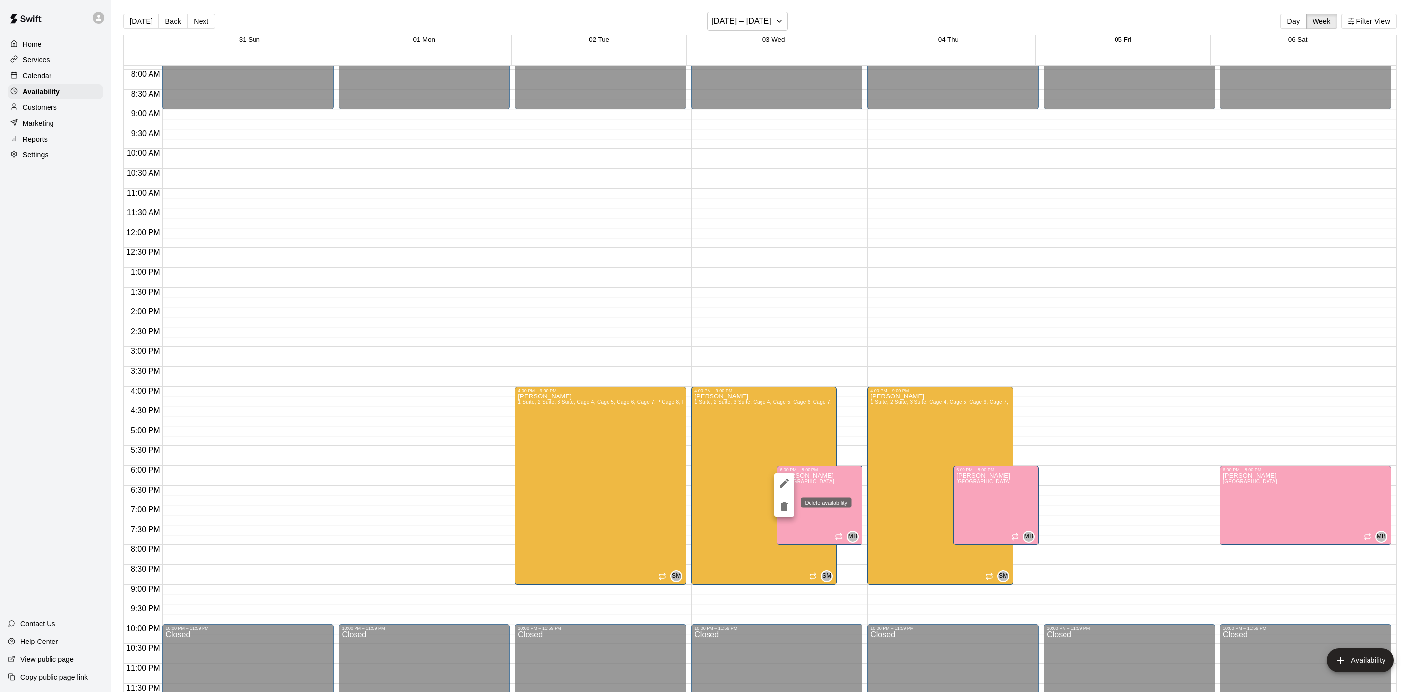
click at [777, 514] on button "delete" at bounding box center [784, 507] width 20 height 20
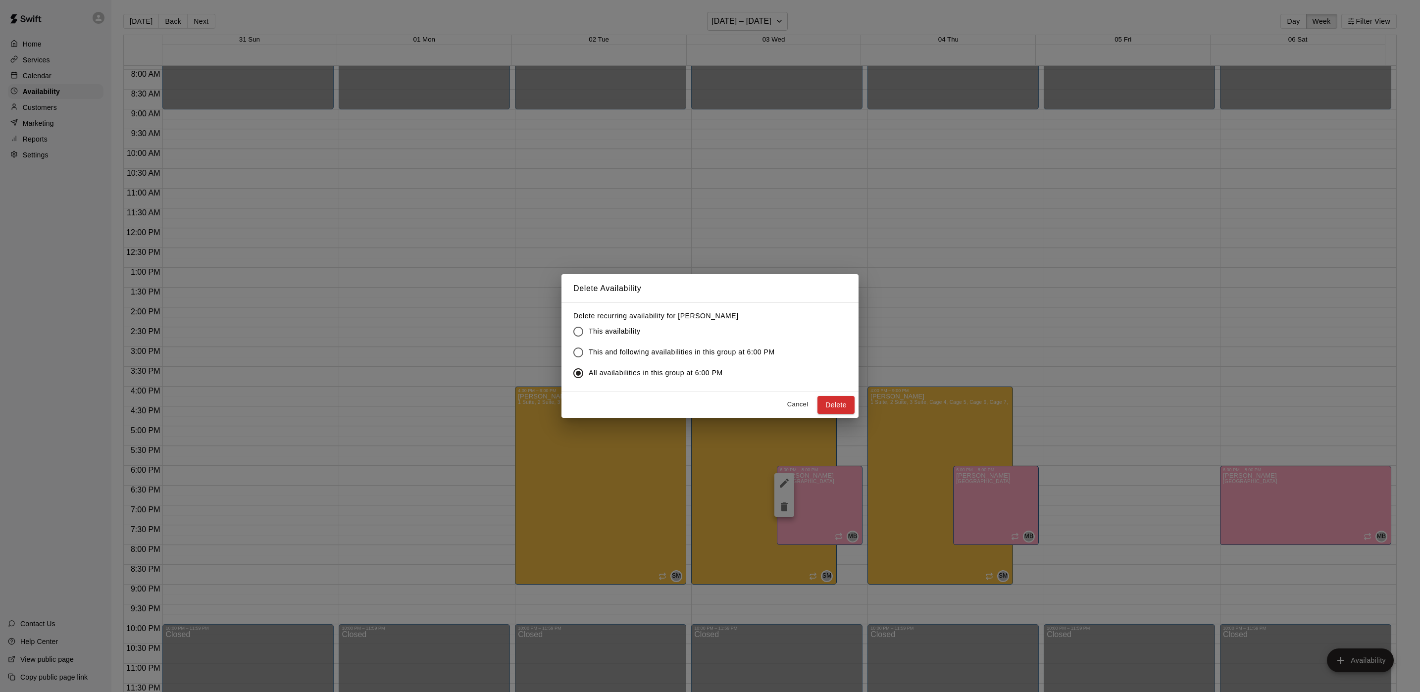
click at [846, 415] on div "Cancel Delete" at bounding box center [709, 405] width 297 height 26
click button "Delete"
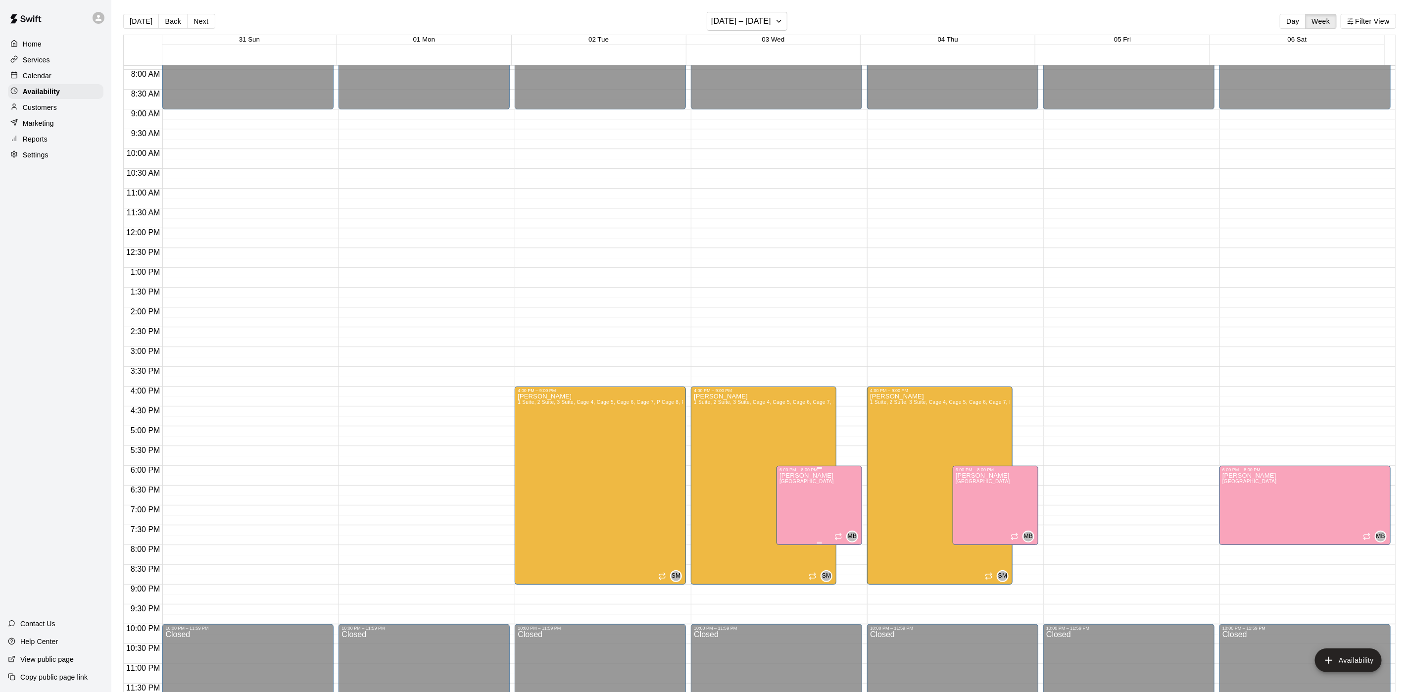
click div "[PERSON_NAME] [GEOGRAPHIC_DATA]"
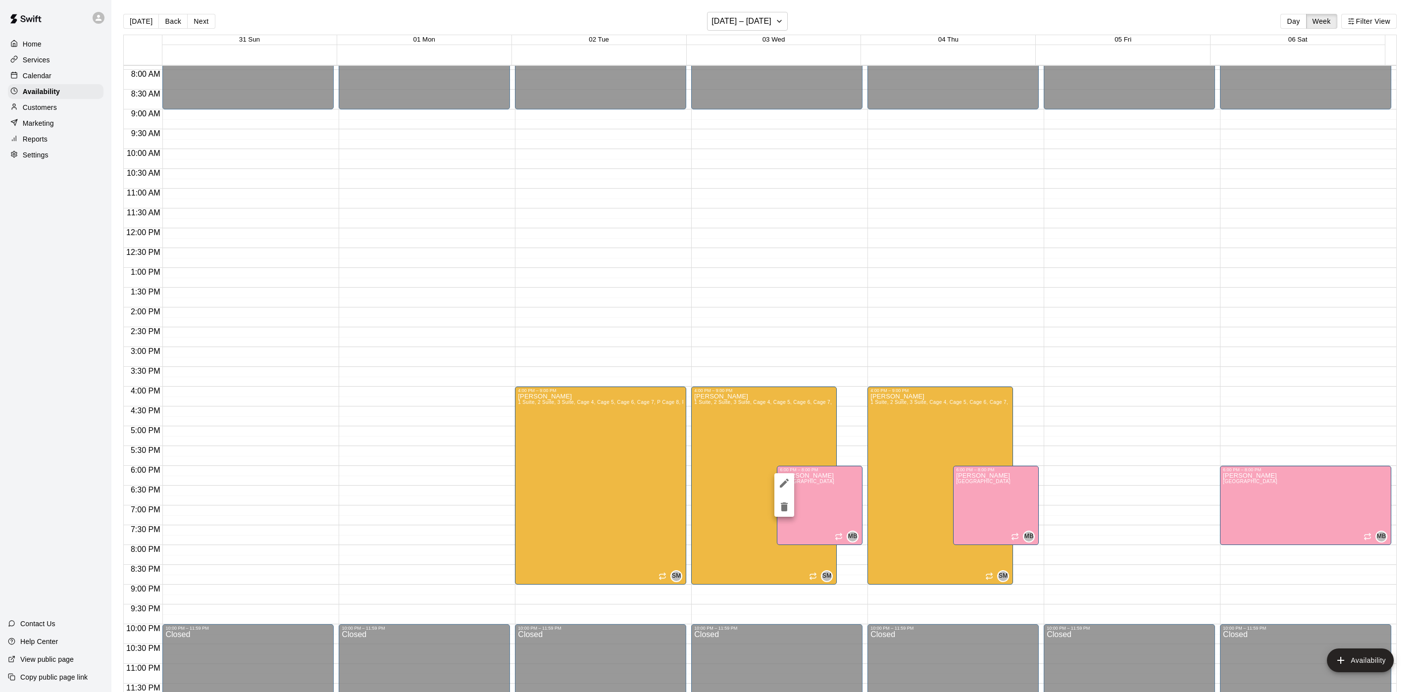
click div
click icon "delete"
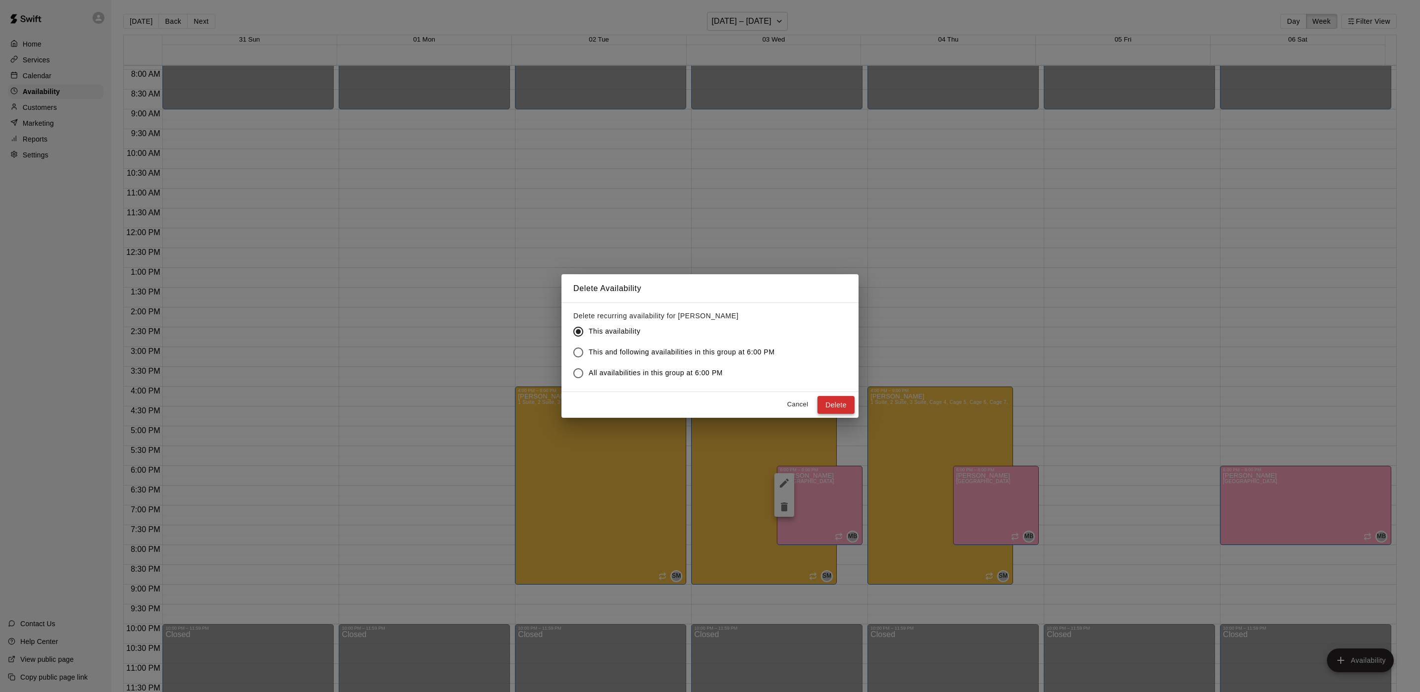
click button "Delete"
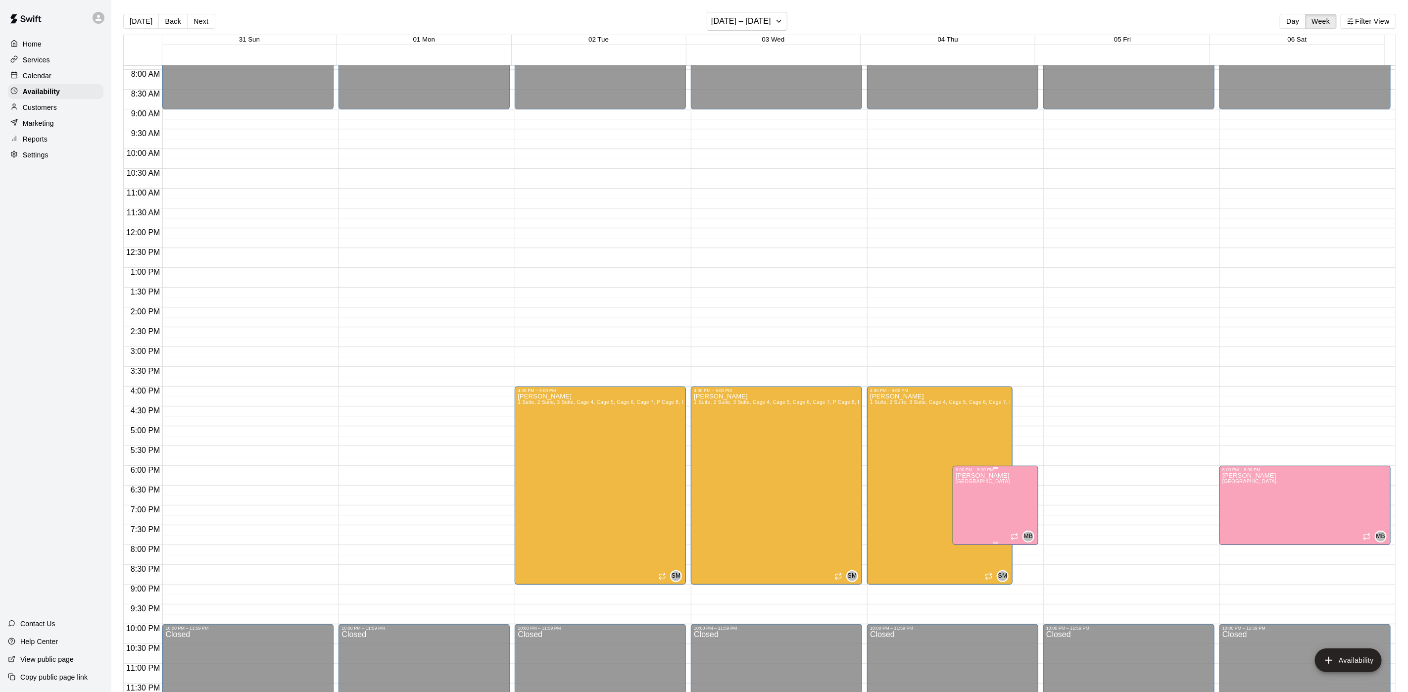
click div "[PERSON_NAME] [GEOGRAPHIC_DATA]"
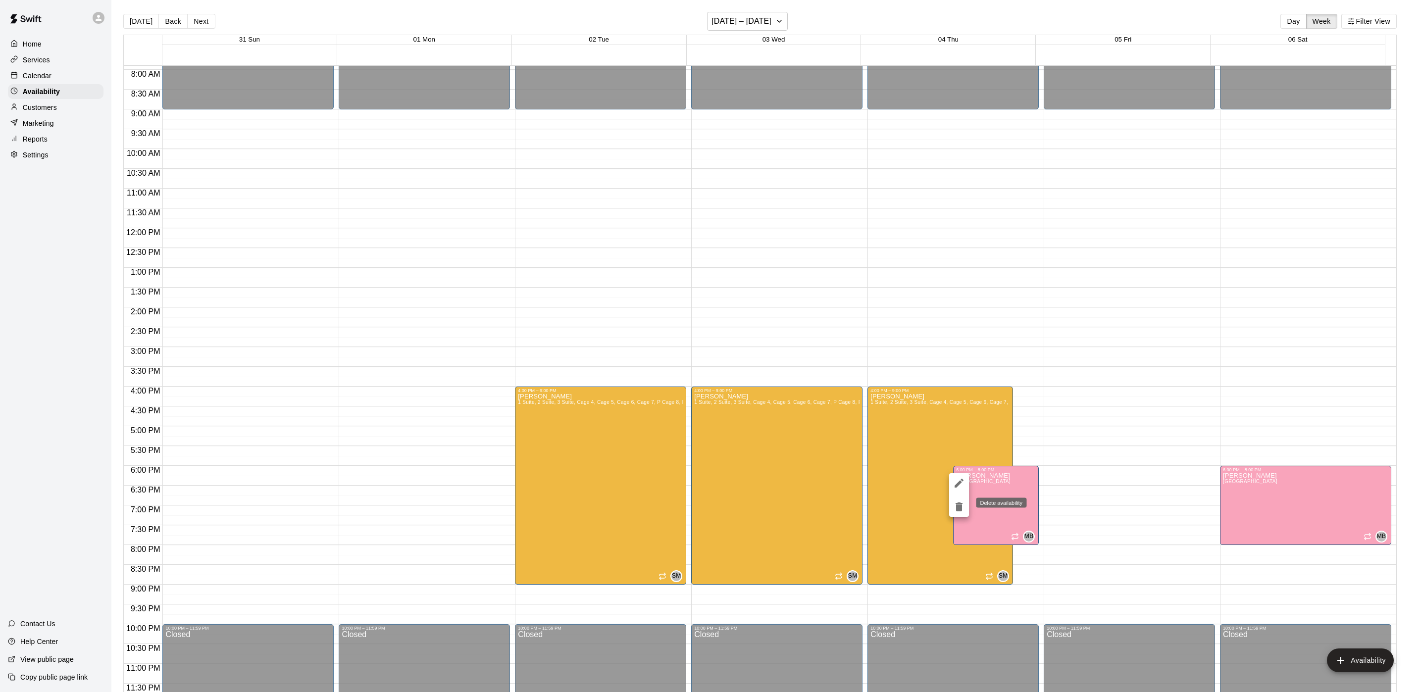
click icon "delete"
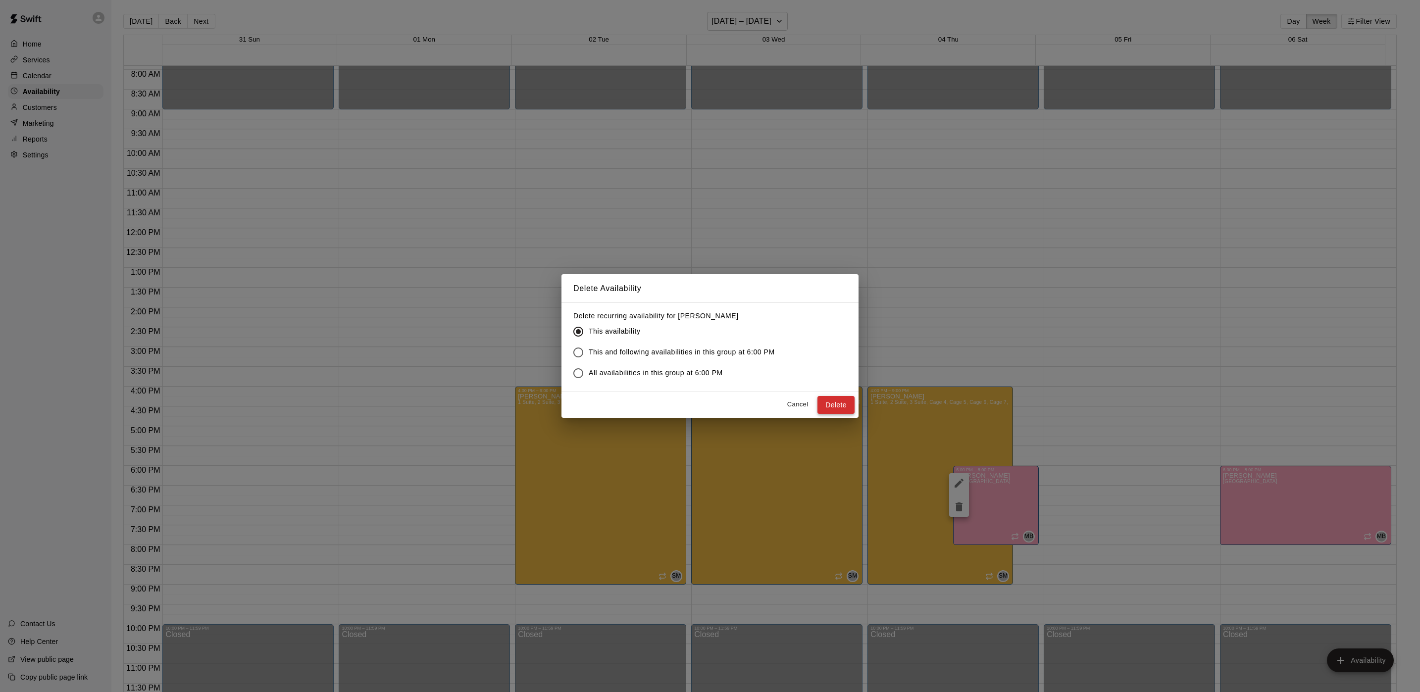
click button "Delete"
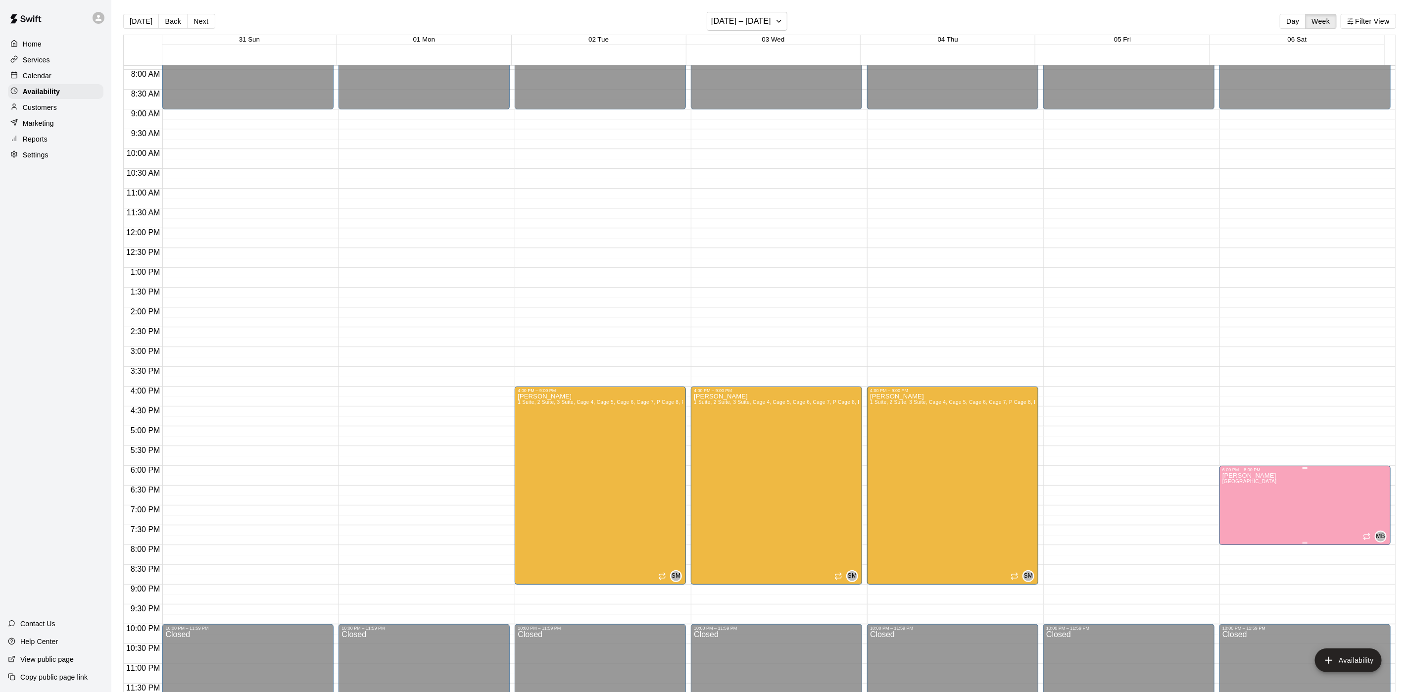
click div "[PERSON_NAME] [GEOGRAPHIC_DATA]"
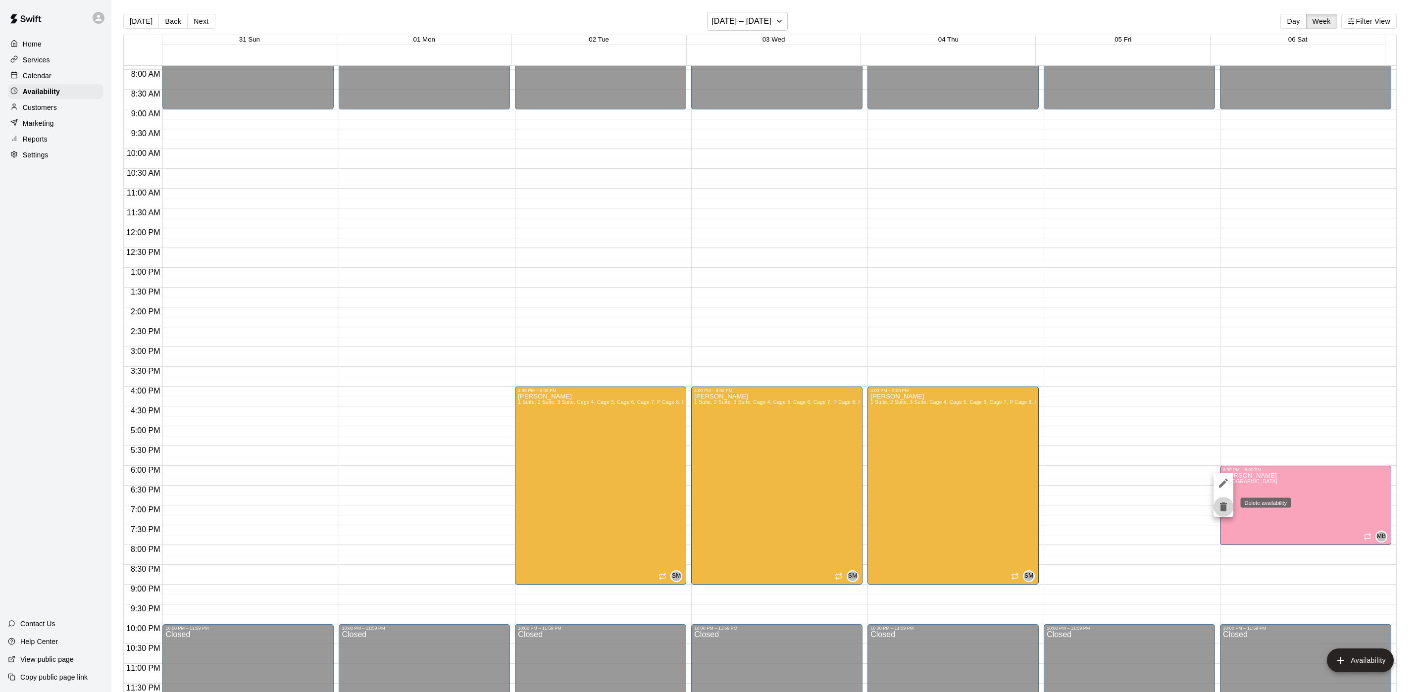
click button "delete"
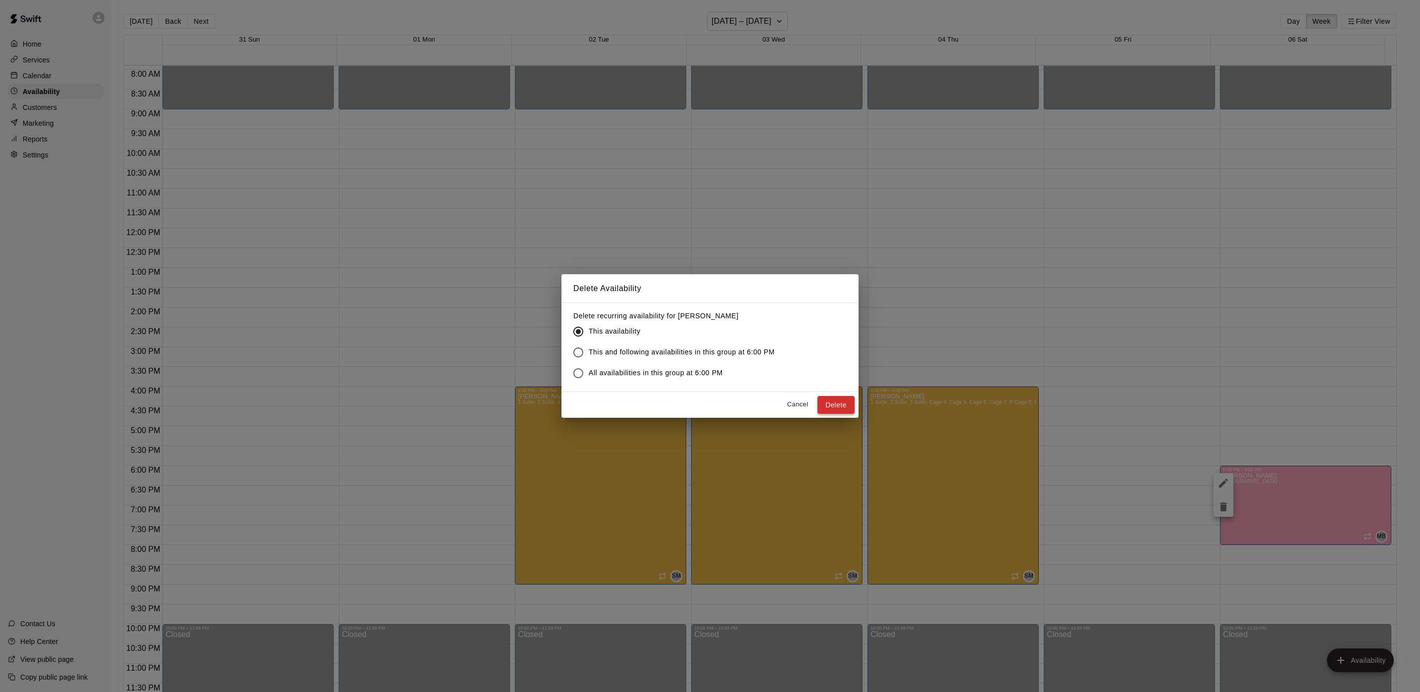
click button "Delete"
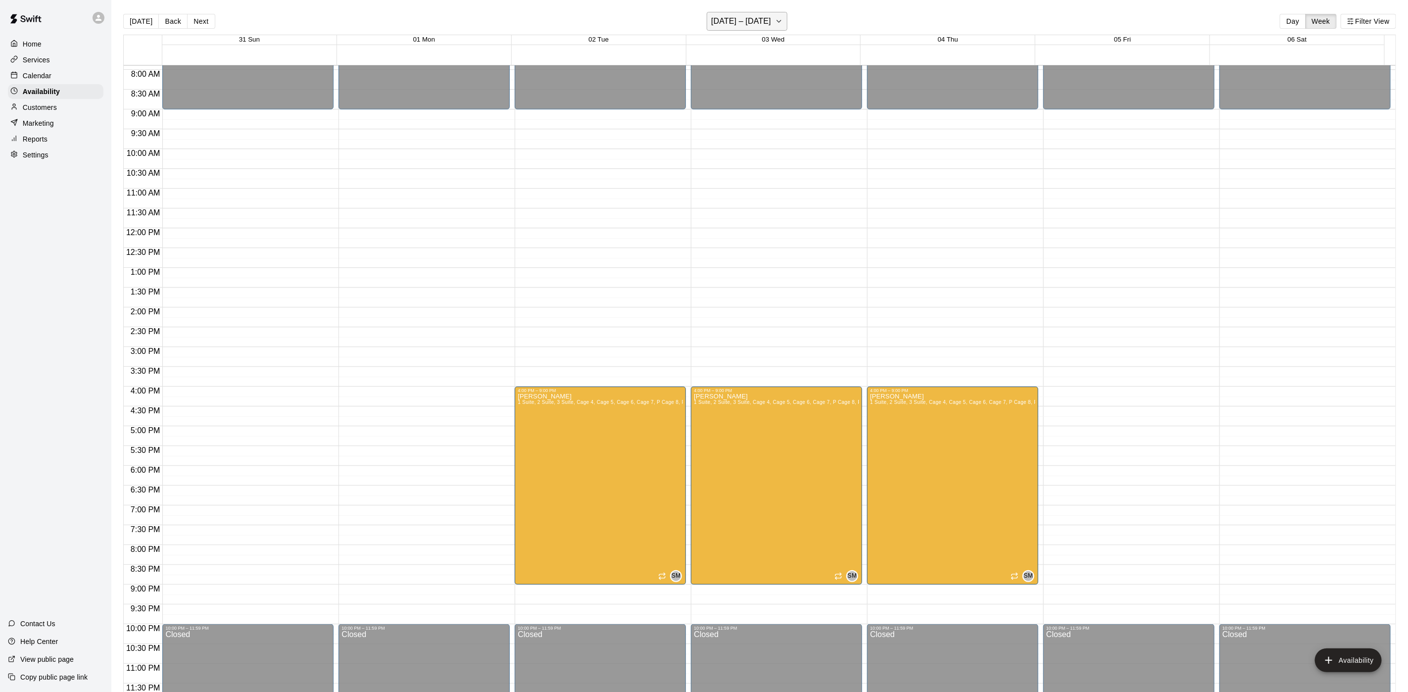
click h6 "[DATE] – [DATE]"
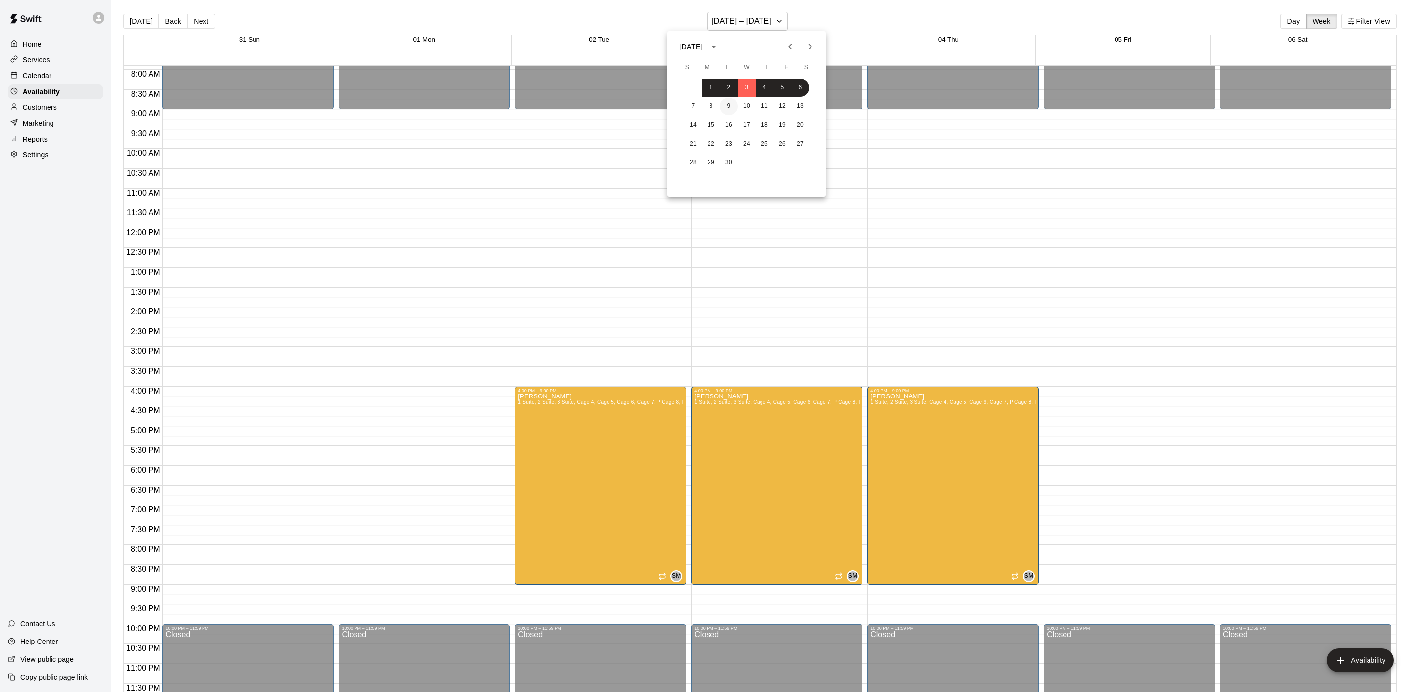
click button "9"
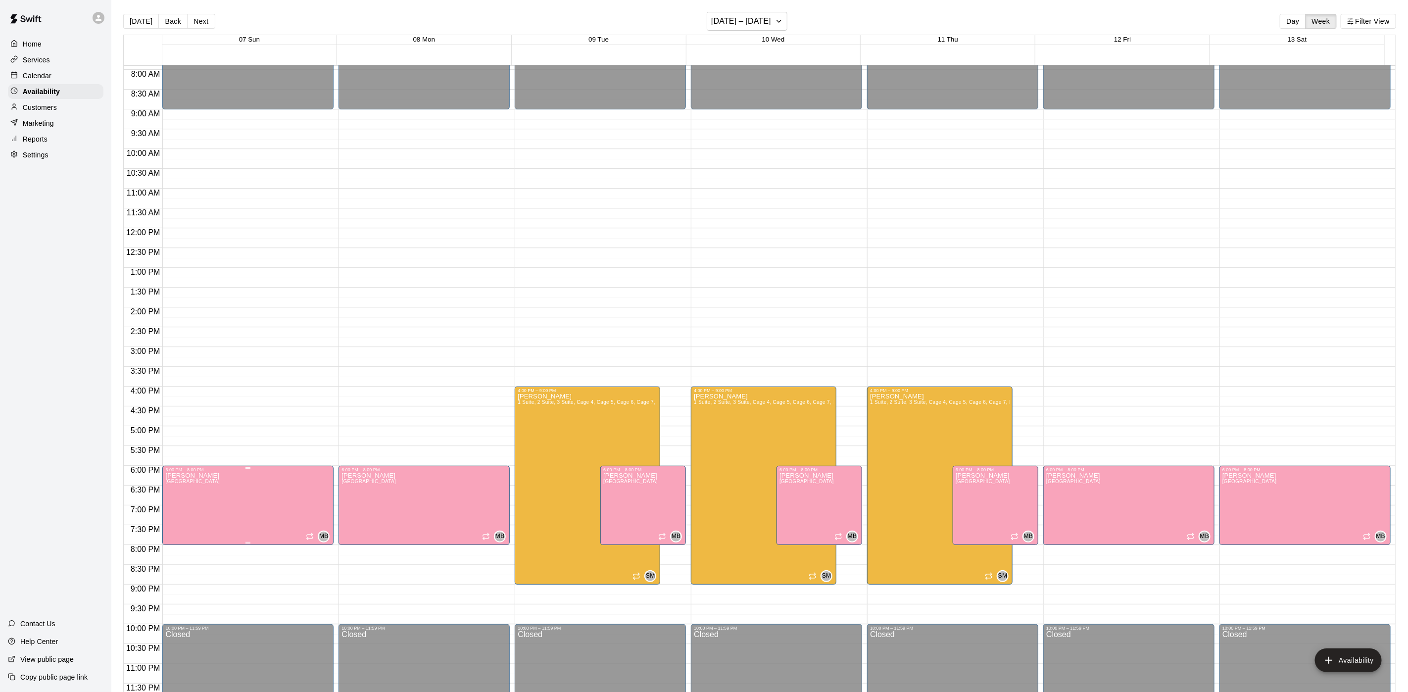
click div "[PERSON_NAME] [GEOGRAPHIC_DATA]"
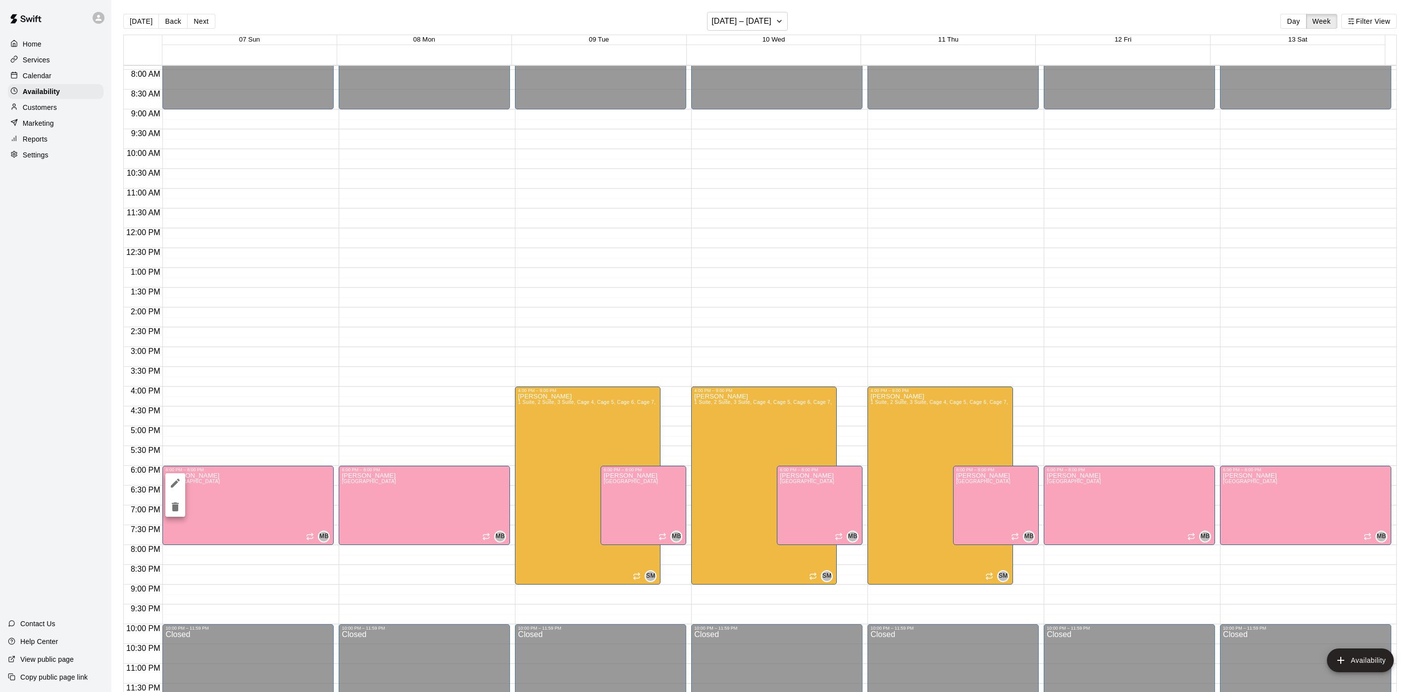
click icon "delete"
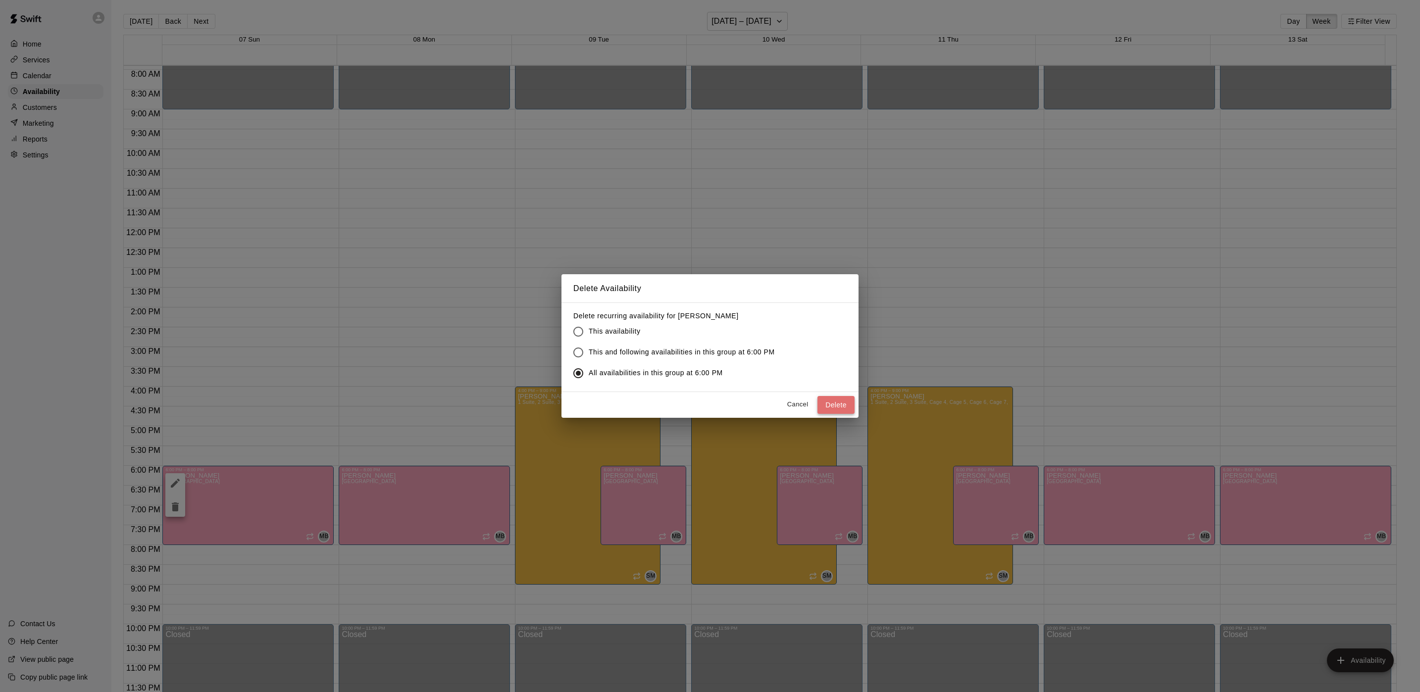
click button "Delete"
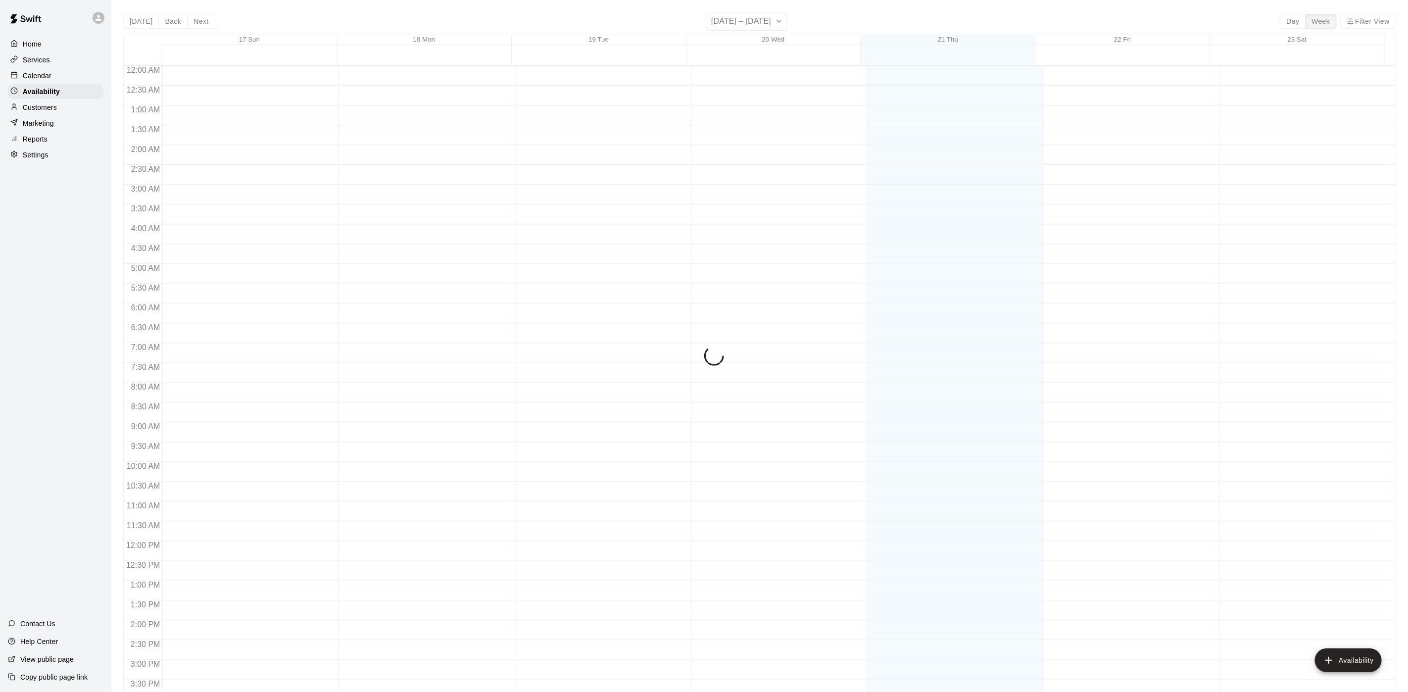
scroll to position [313, 0]
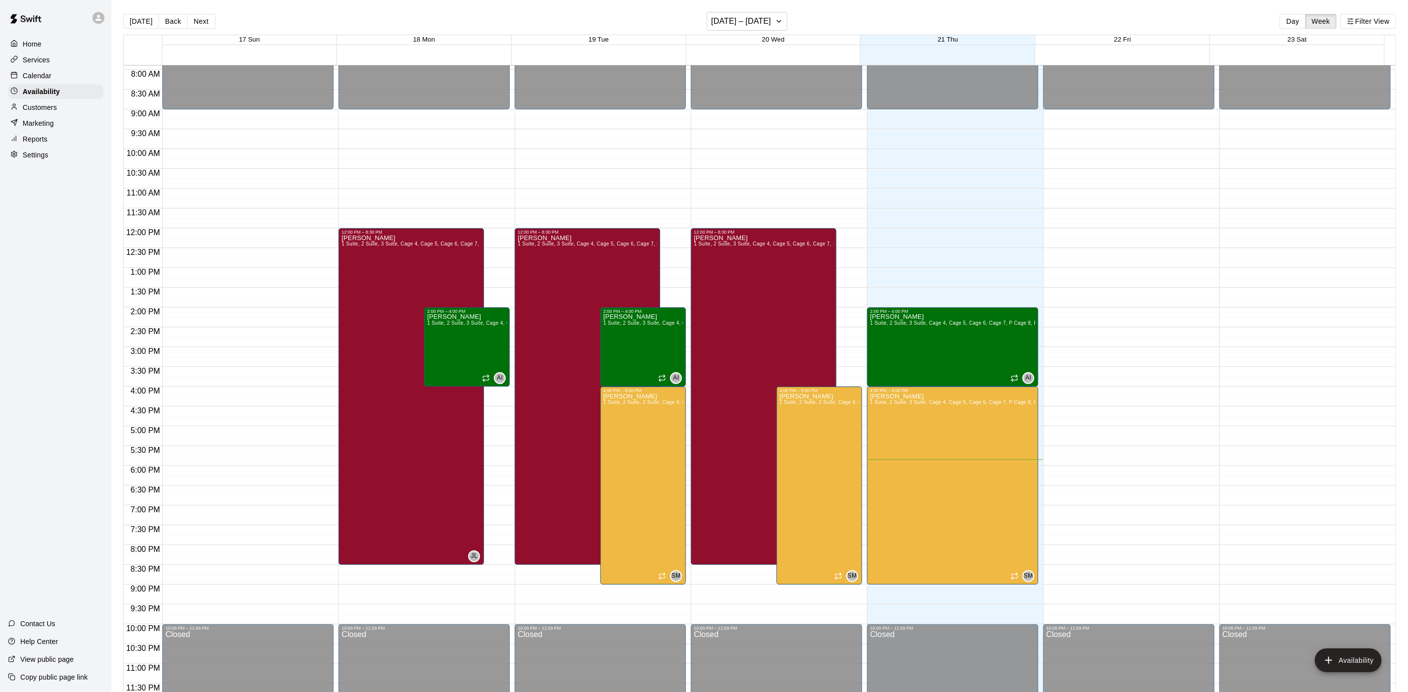
click at [764, 9] on main "[DATE] Back Next [DATE] – [DATE] Day Week Filter View 17 Sun 18 Mon 19 Tue 20 W…" at bounding box center [759, 354] width 1297 height 708
click at [774, 14] on button "[DATE] – [DATE]" at bounding box center [747, 21] width 81 height 19
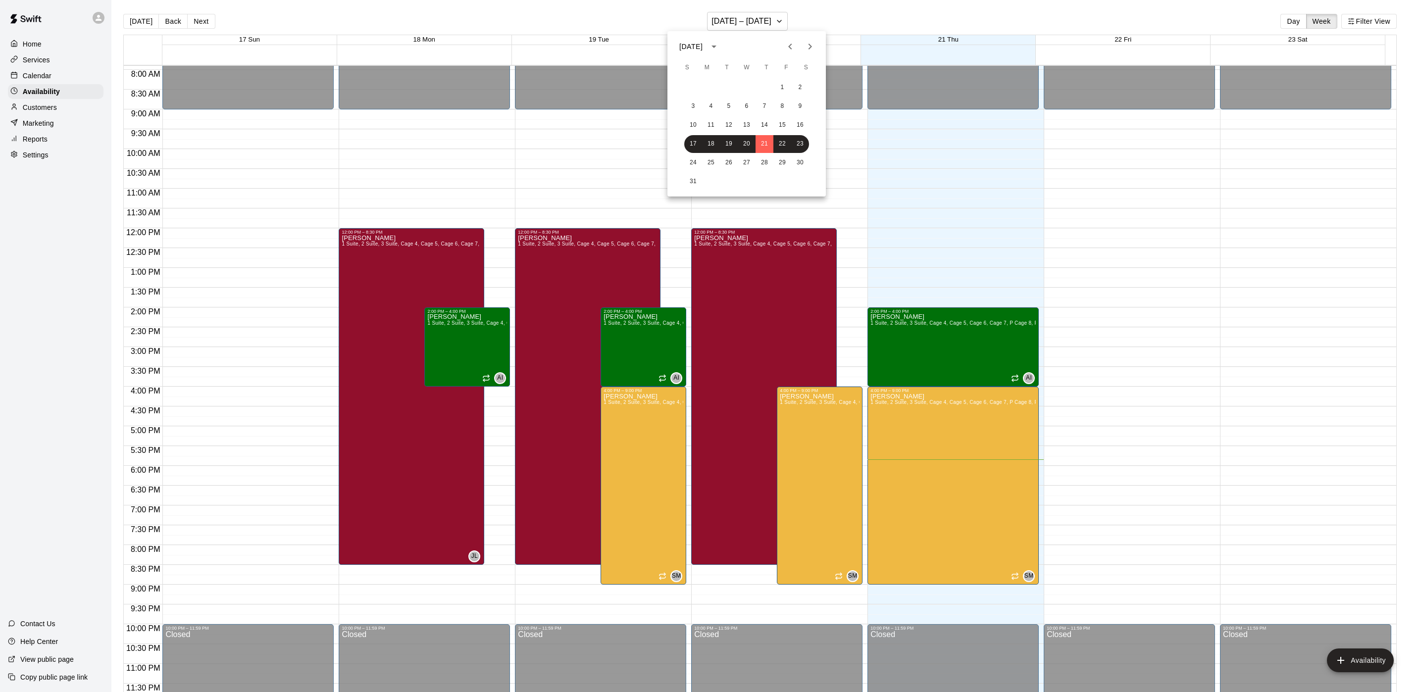
click at [811, 56] on div "[DATE] S M T W T F S 1 2 3 4 5 6 7 8 9 10 11 12 13 14 15 16 17 18 19 20 21 22 2…" at bounding box center [746, 113] width 158 height 165
click at [804, 47] on button "Next month" at bounding box center [810, 47] width 20 height 20
click at [740, 106] on button "10" at bounding box center [747, 107] width 18 height 18
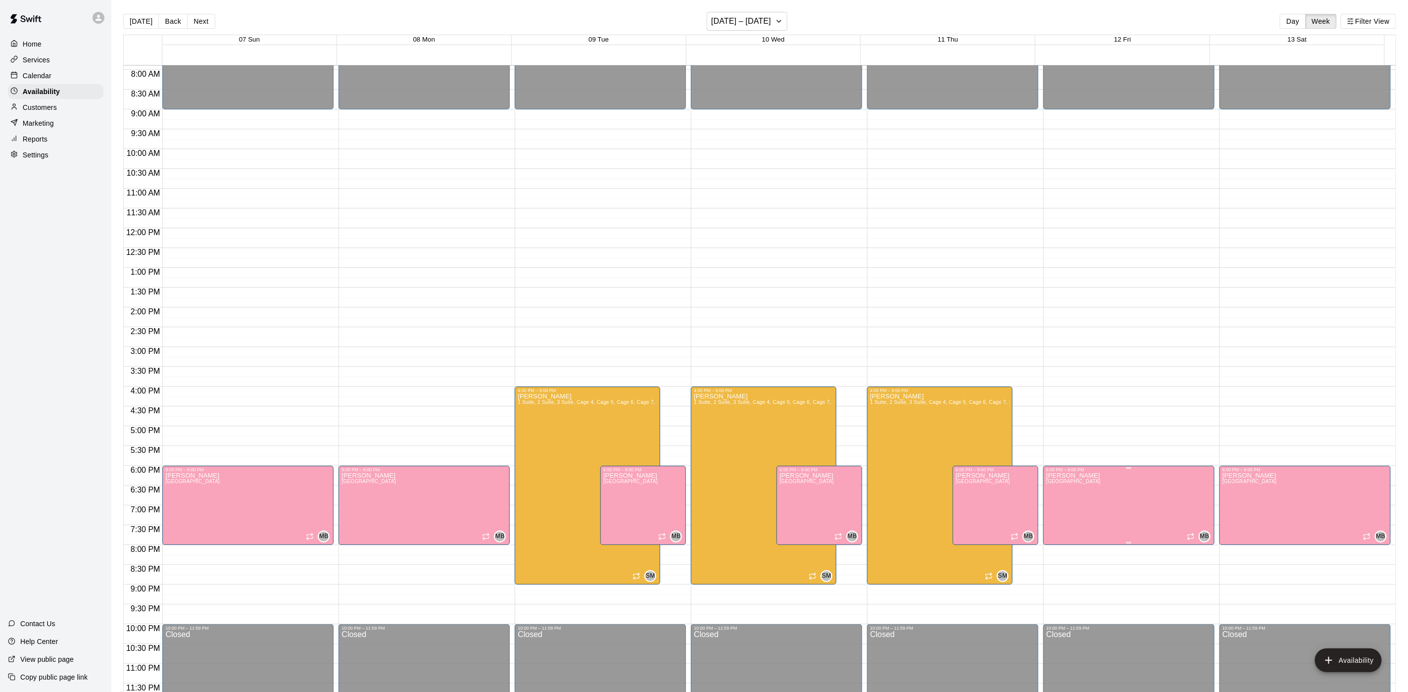
click at [1086, 479] on span "[GEOGRAPHIC_DATA]" at bounding box center [1073, 481] width 54 height 5
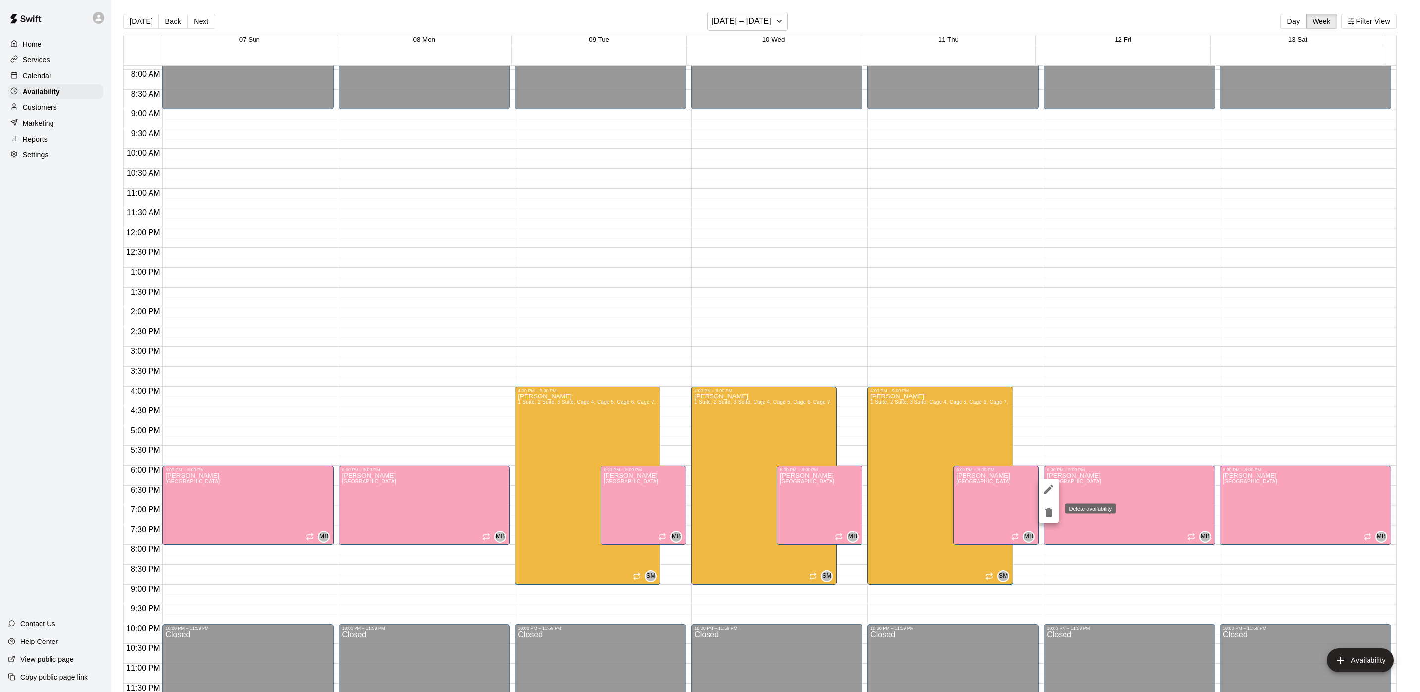
click at [1046, 518] on icon "delete" at bounding box center [1048, 513] width 12 height 12
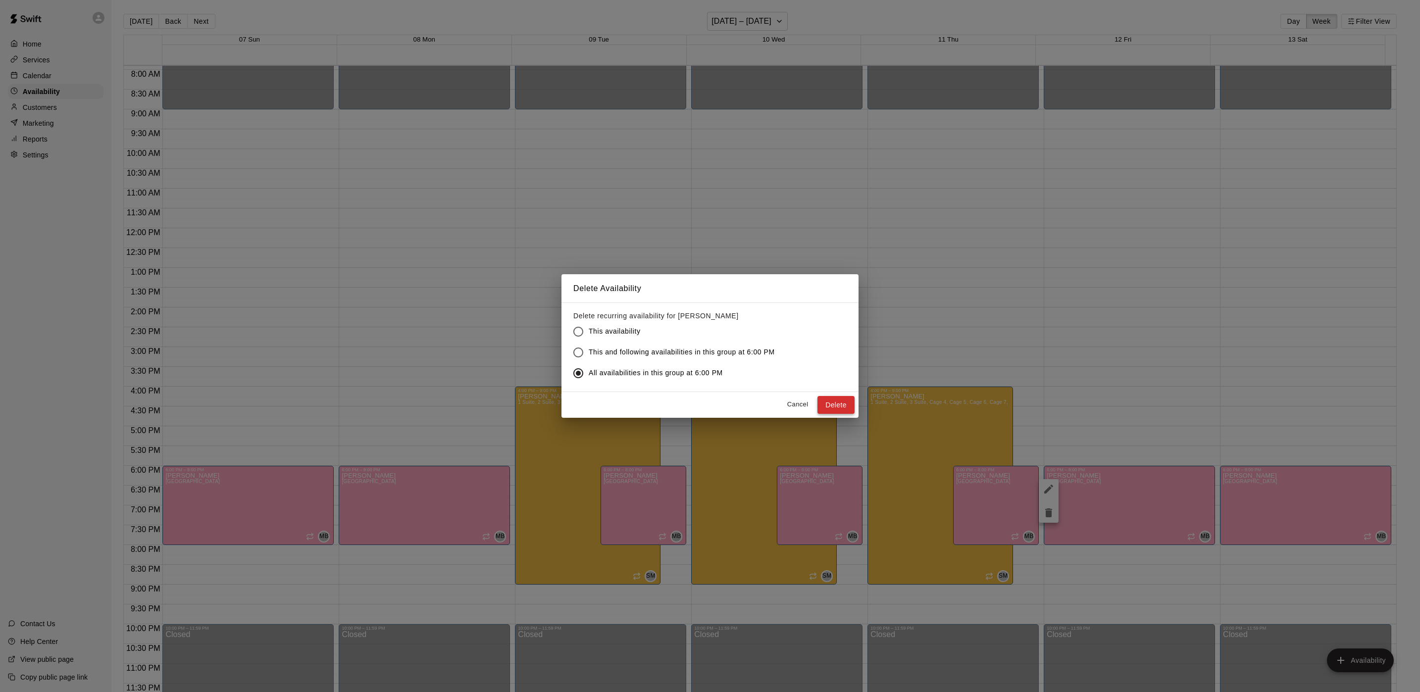
click at [837, 408] on button "Delete" at bounding box center [835, 405] width 37 height 18
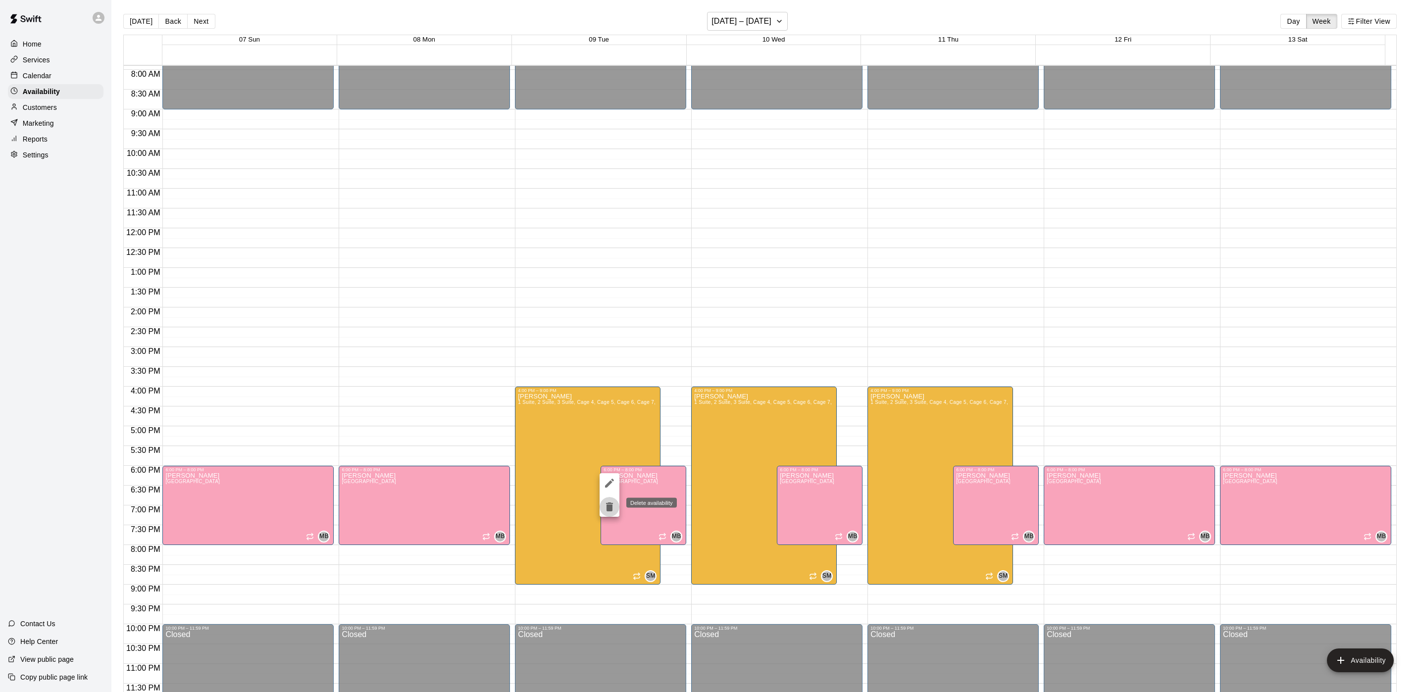
click at [614, 504] on icon "delete" at bounding box center [609, 507] width 12 height 12
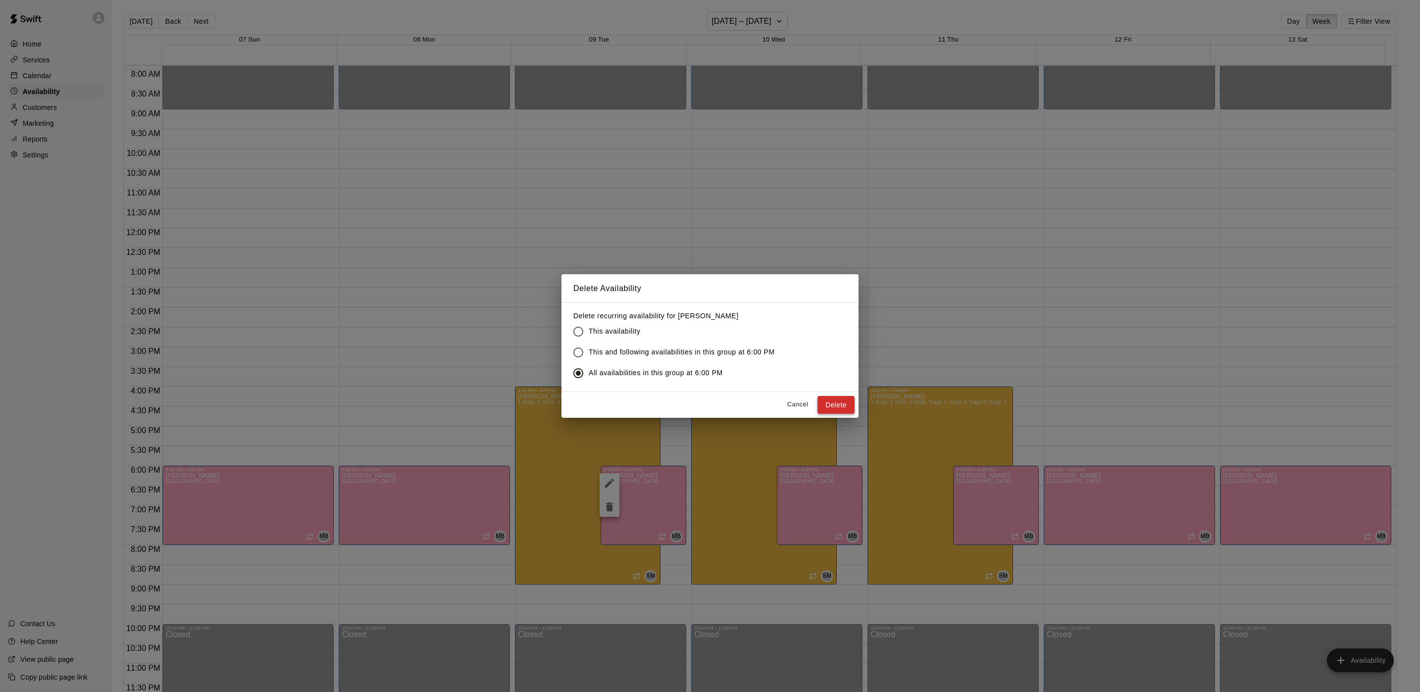
click at [847, 402] on button "Delete" at bounding box center [835, 405] width 37 height 18
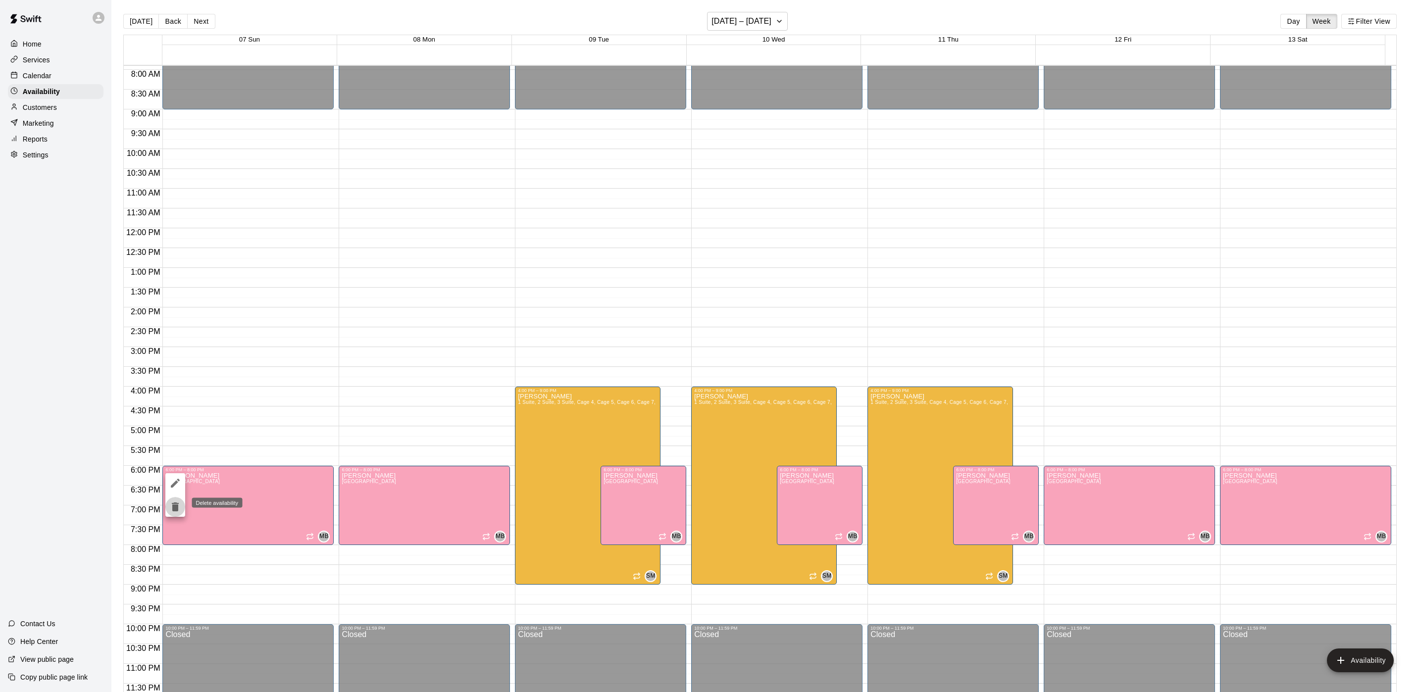
click at [178, 508] on icon "delete" at bounding box center [175, 507] width 12 height 12
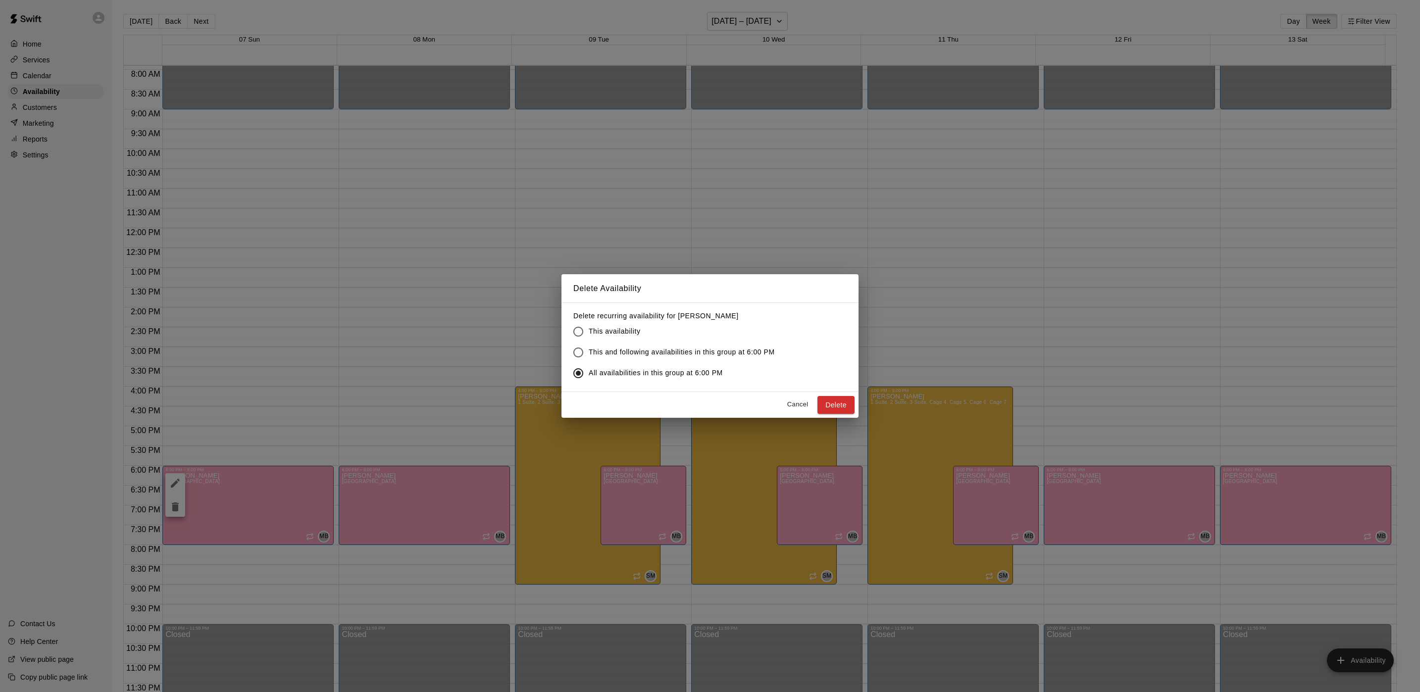
drag, startPoint x: 825, startPoint y: 401, endPoint x: 854, endPoint y: 428, distance: 40.3
click at [828, 401] on button "Delete" at bounding box center [835, 405] width 37 height 18
click at [789, 404] on button "Cancel" at bounding box center [798, 404] width 32 height 15
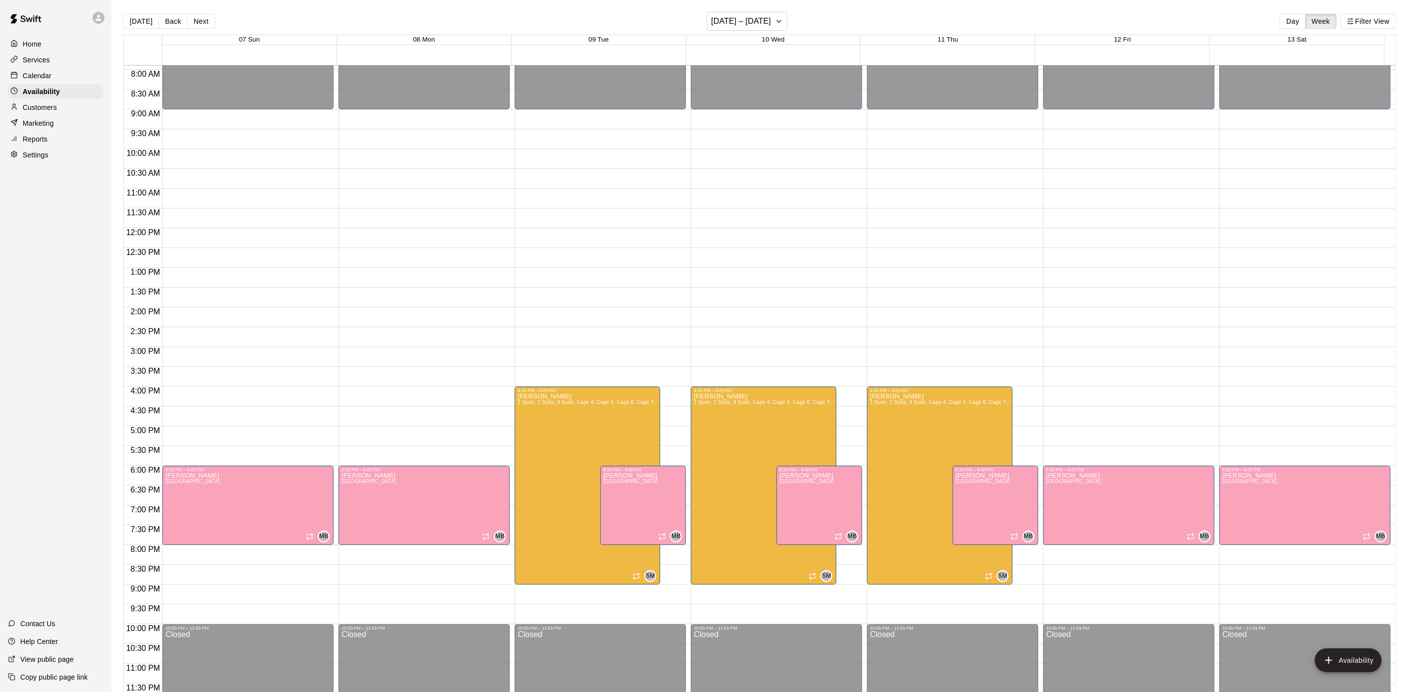
click at [145, 479] on div "6:00 PM" at bounding box center [143, 473] width 39 height 14
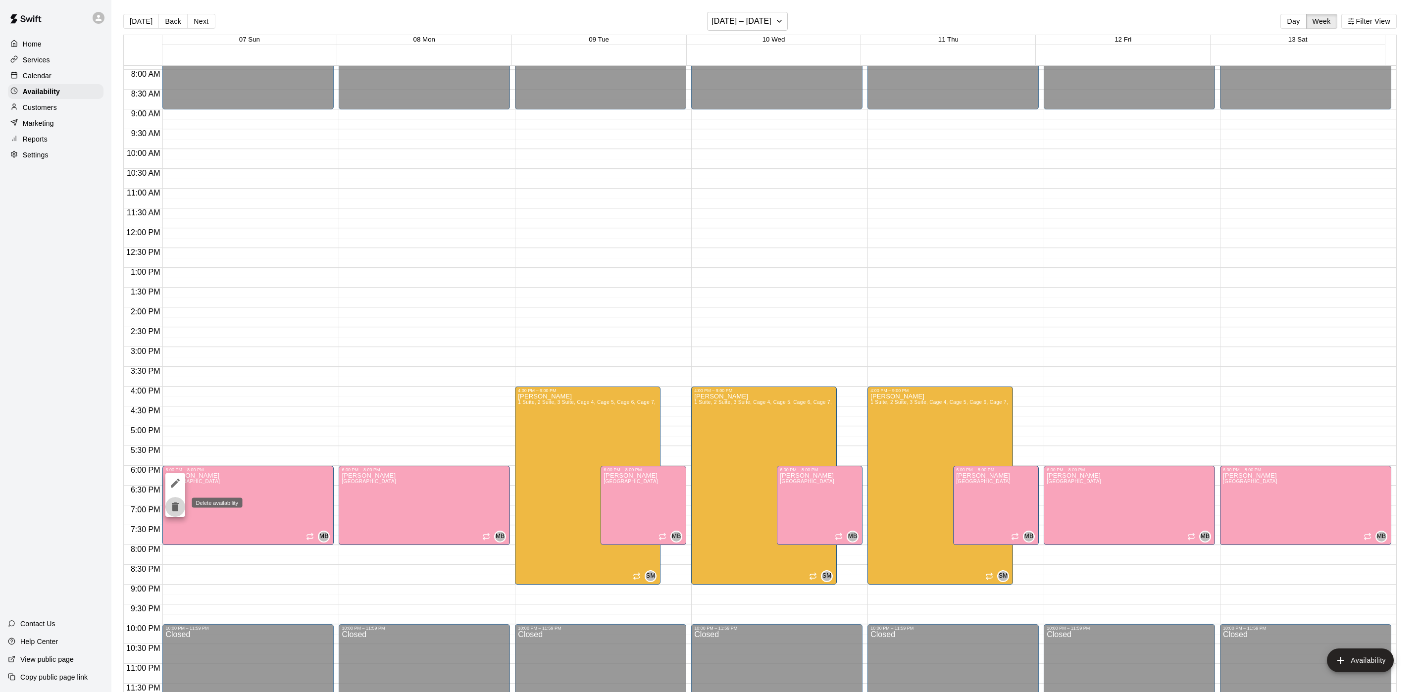
click at [177, 501] on icon "delete" at bounding box center [175, 507] width 12 height 12
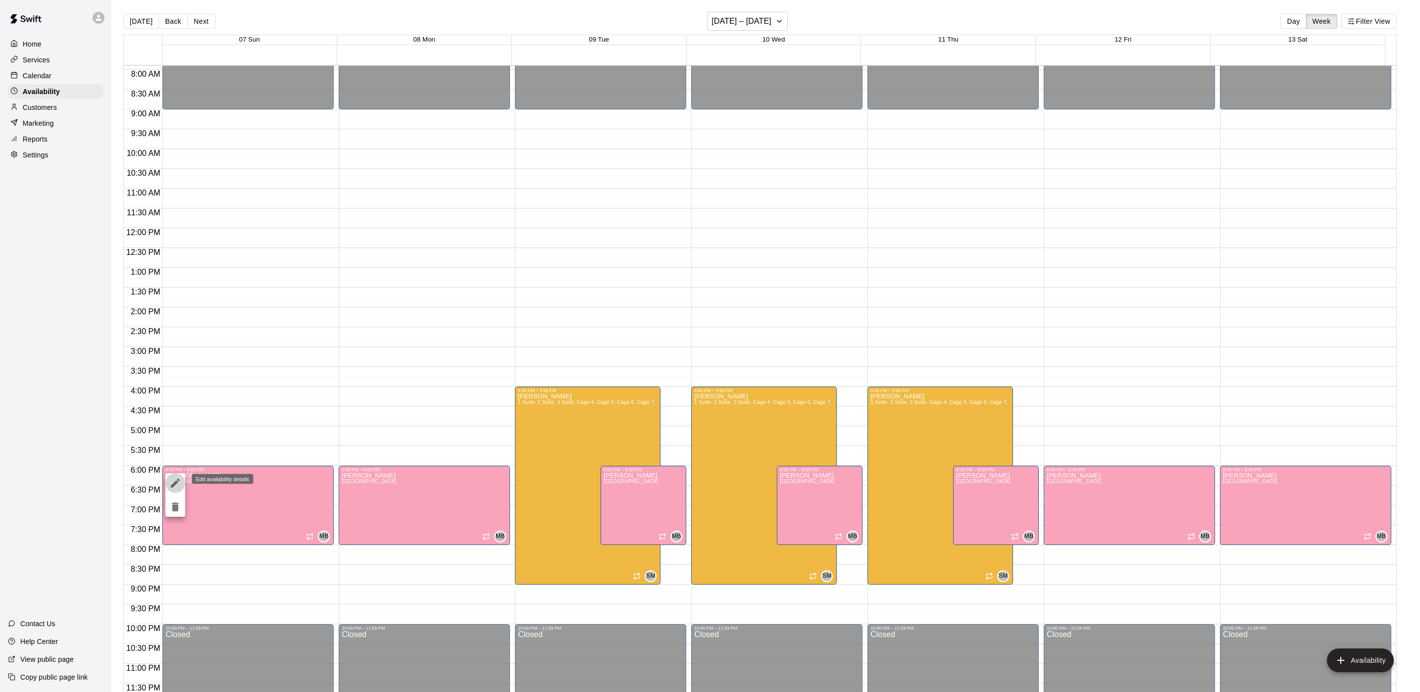
click at [180, 482] on icon "edit" at bounding box center [175, 483] width 12 height 12
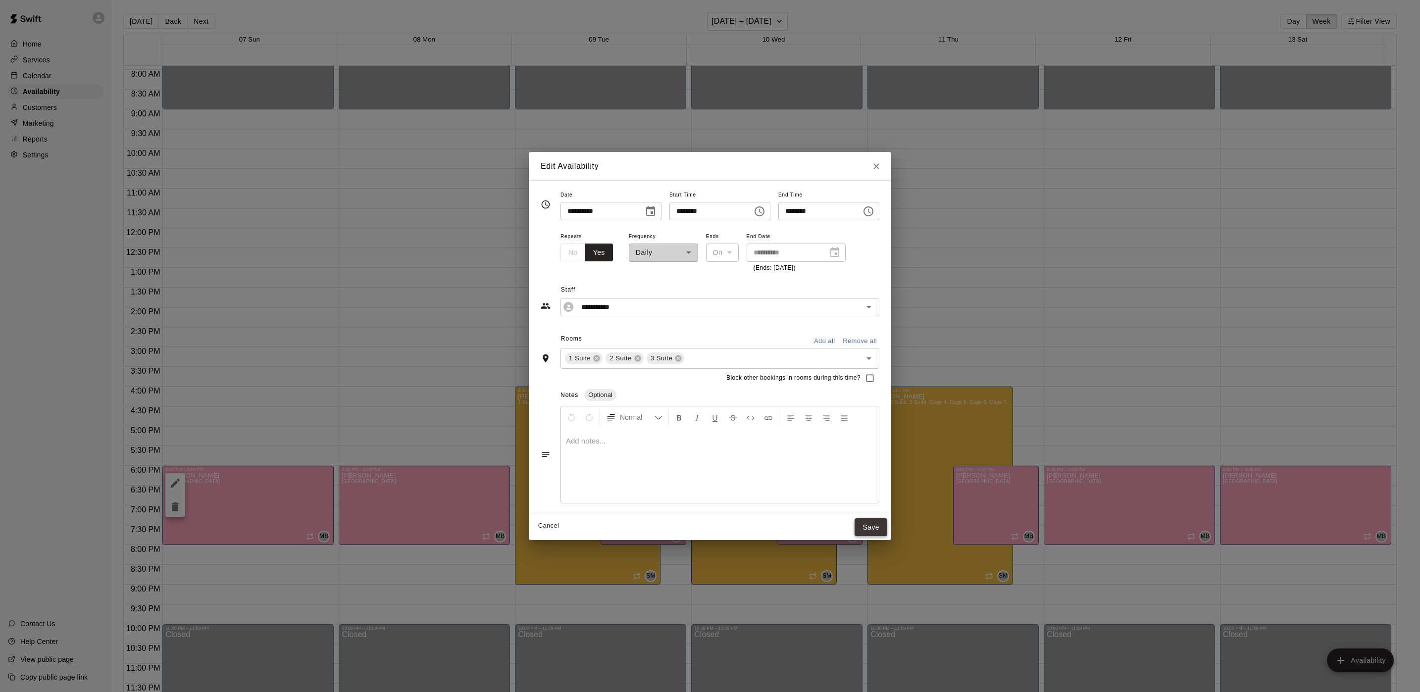
click at [887, 529] on button "Save" at bounding box center [870, 527] width 33 height 18
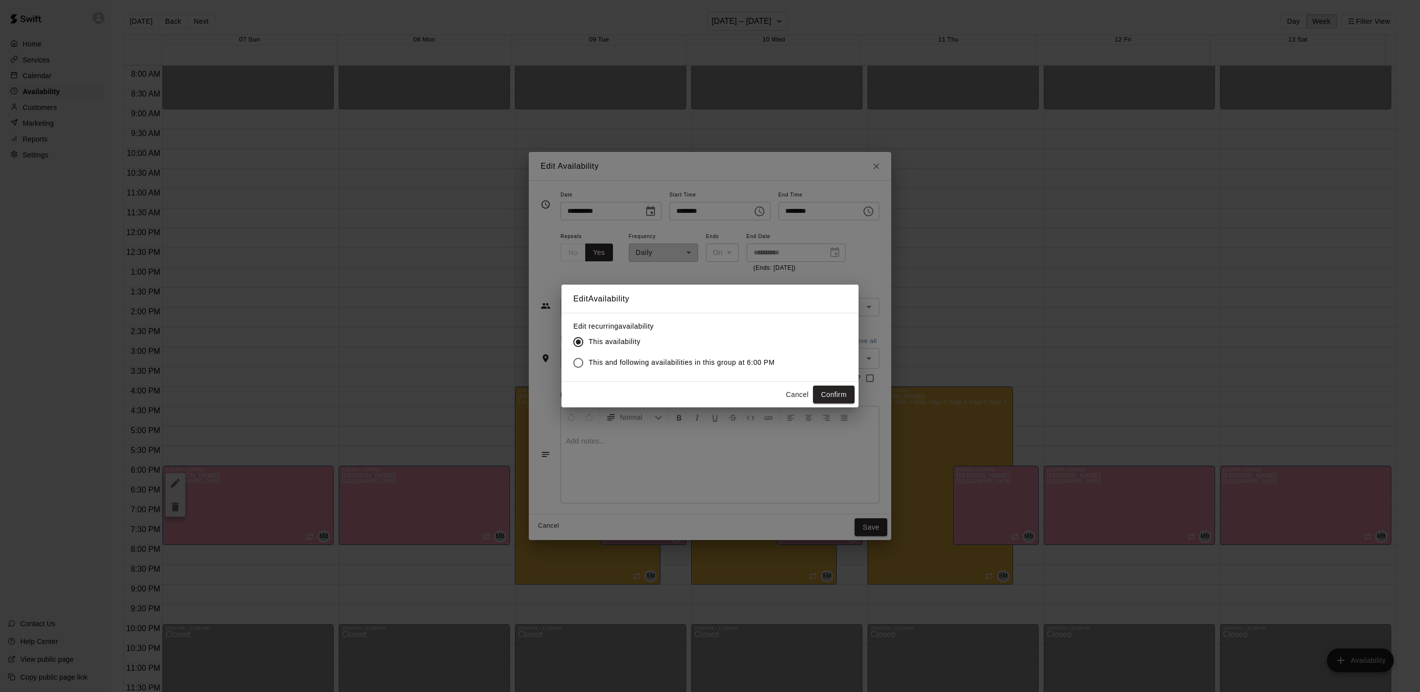
click at [791, 390] on button "Cancel" at bounding box center [797, 395] width 32 height 18
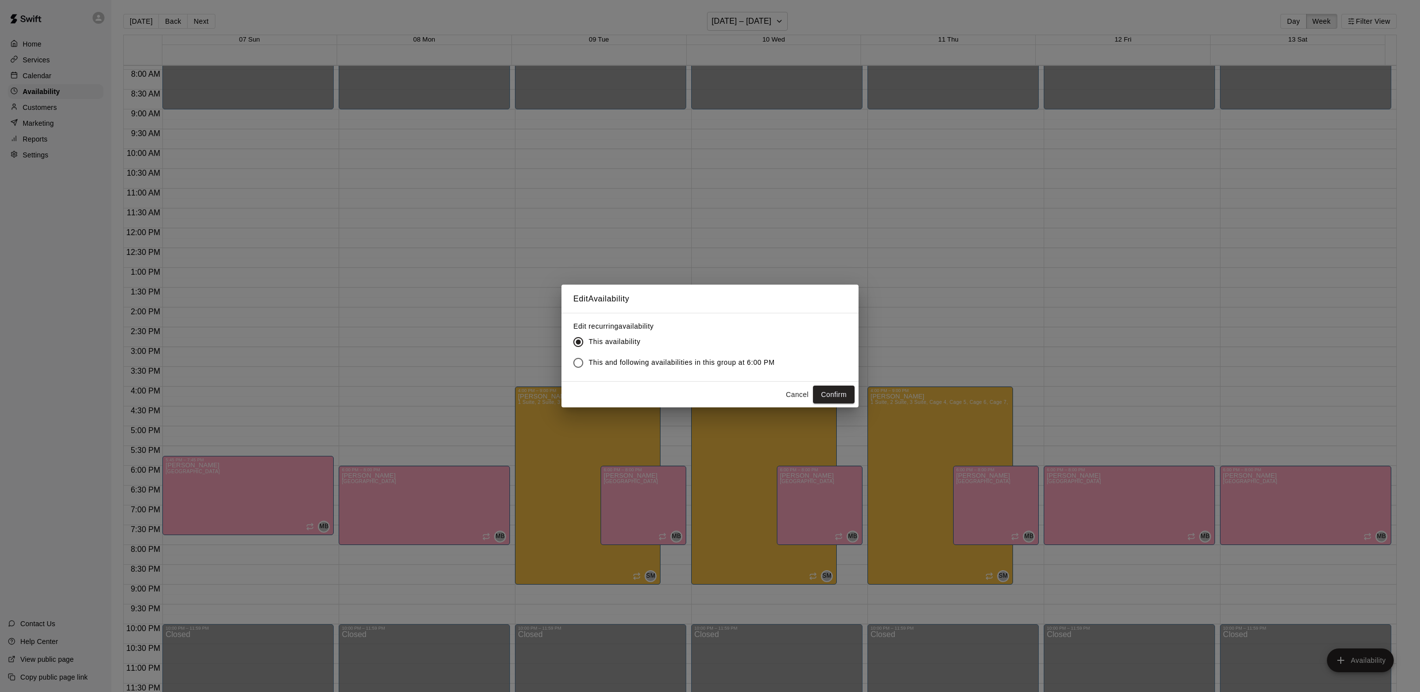
click at [791, 392] on button "Cancel" at bounding box center [797, 395] width 32 height 18
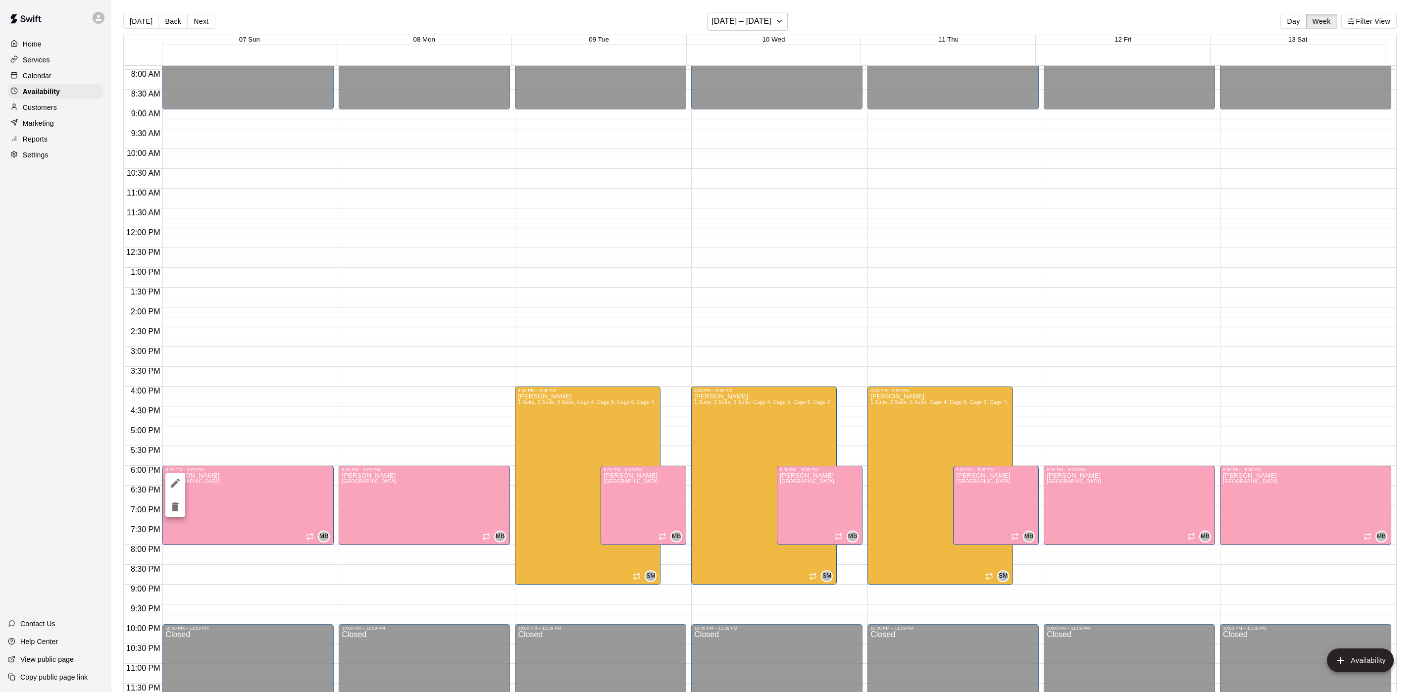
click at [177, 509] on icon "delete" at bounding box center [175, 506] width 7 height 9
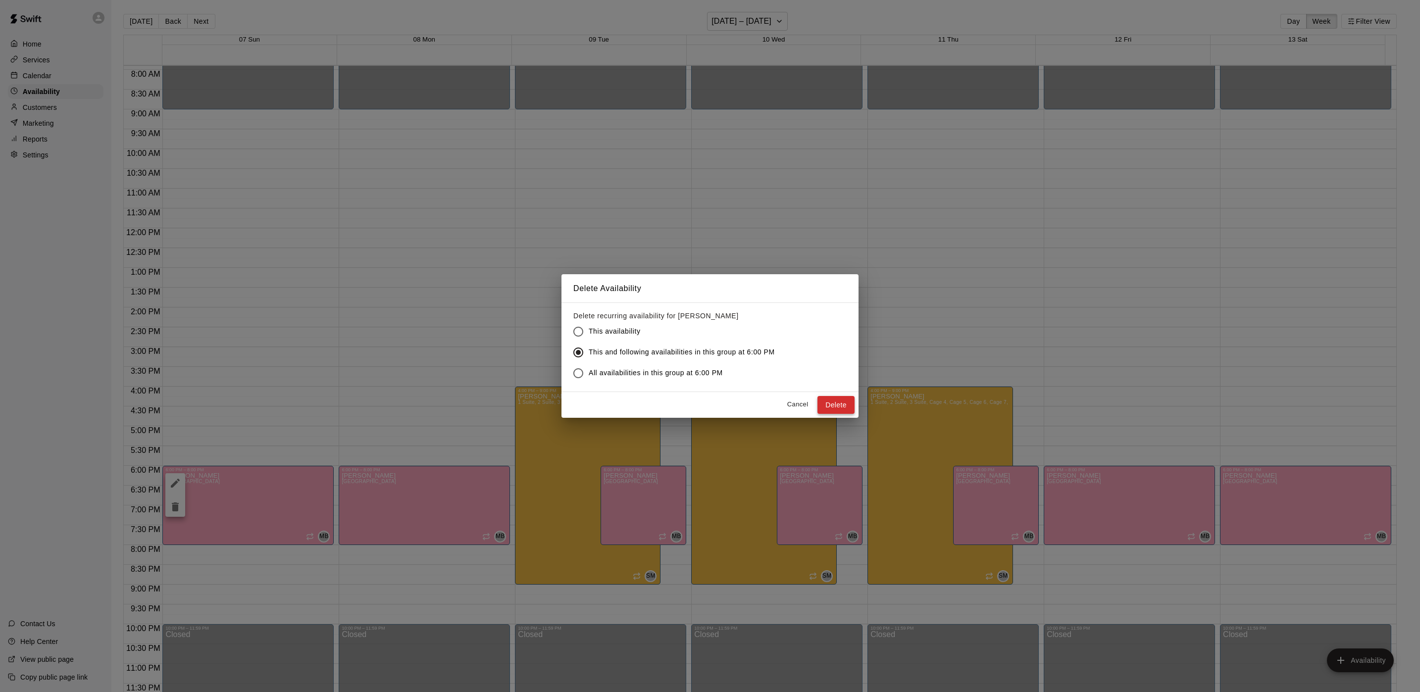
click at [839, 403] on button "Delete" at bounding box center [835, 405] width 37 height 18
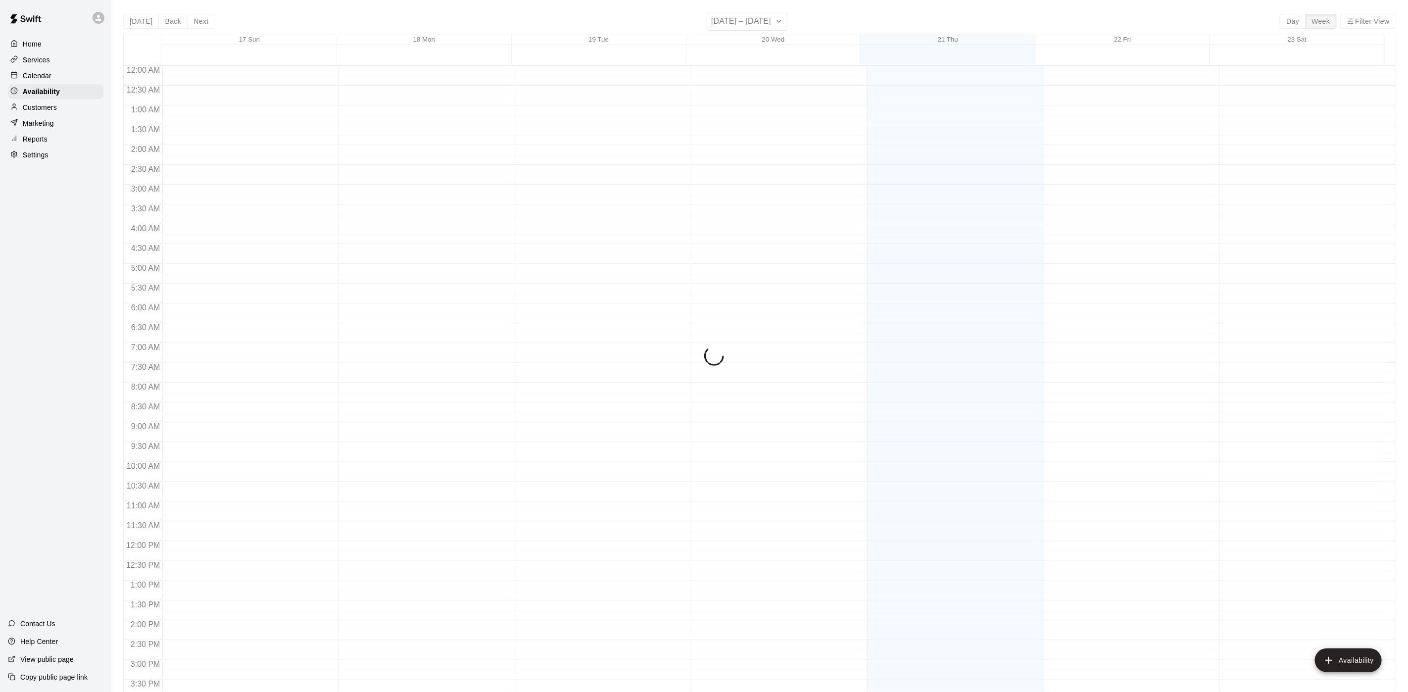
scroll to position [313, 0]
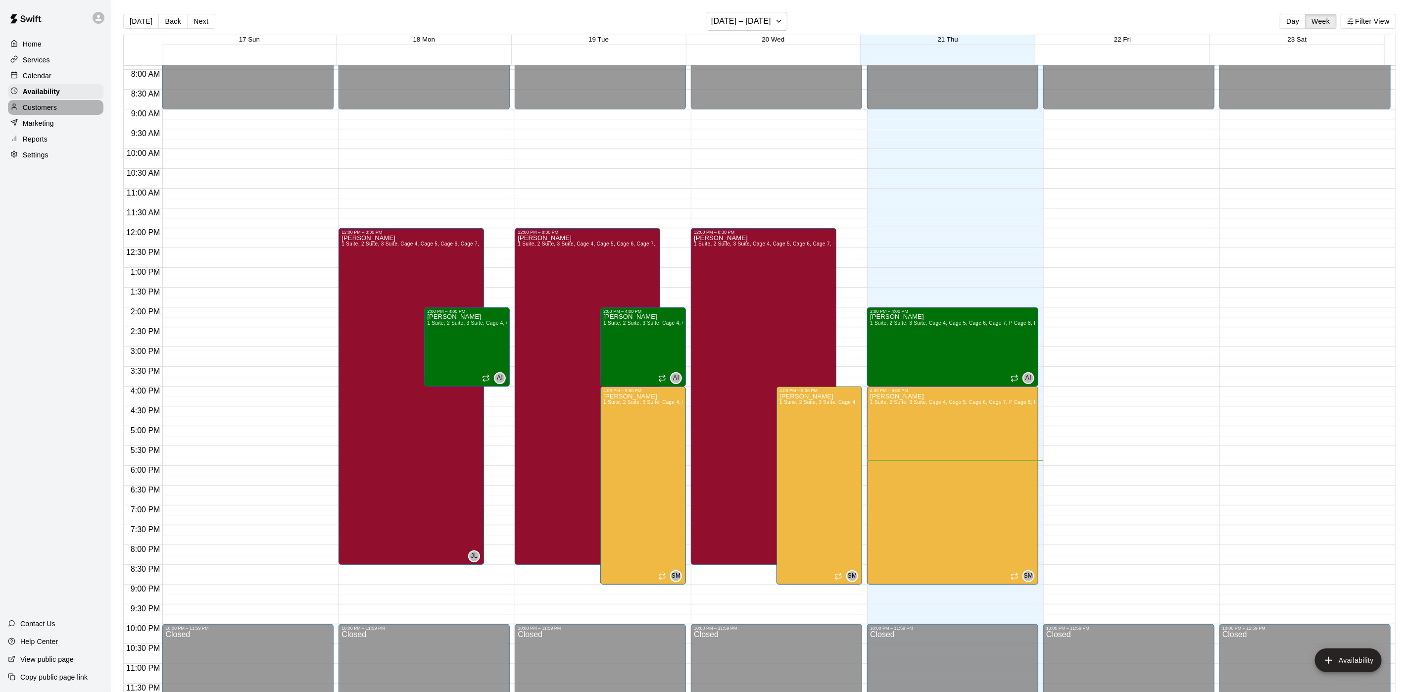
click at [76, 105] on div "Customers" at bounding box center [56, 107] width 96 height 15
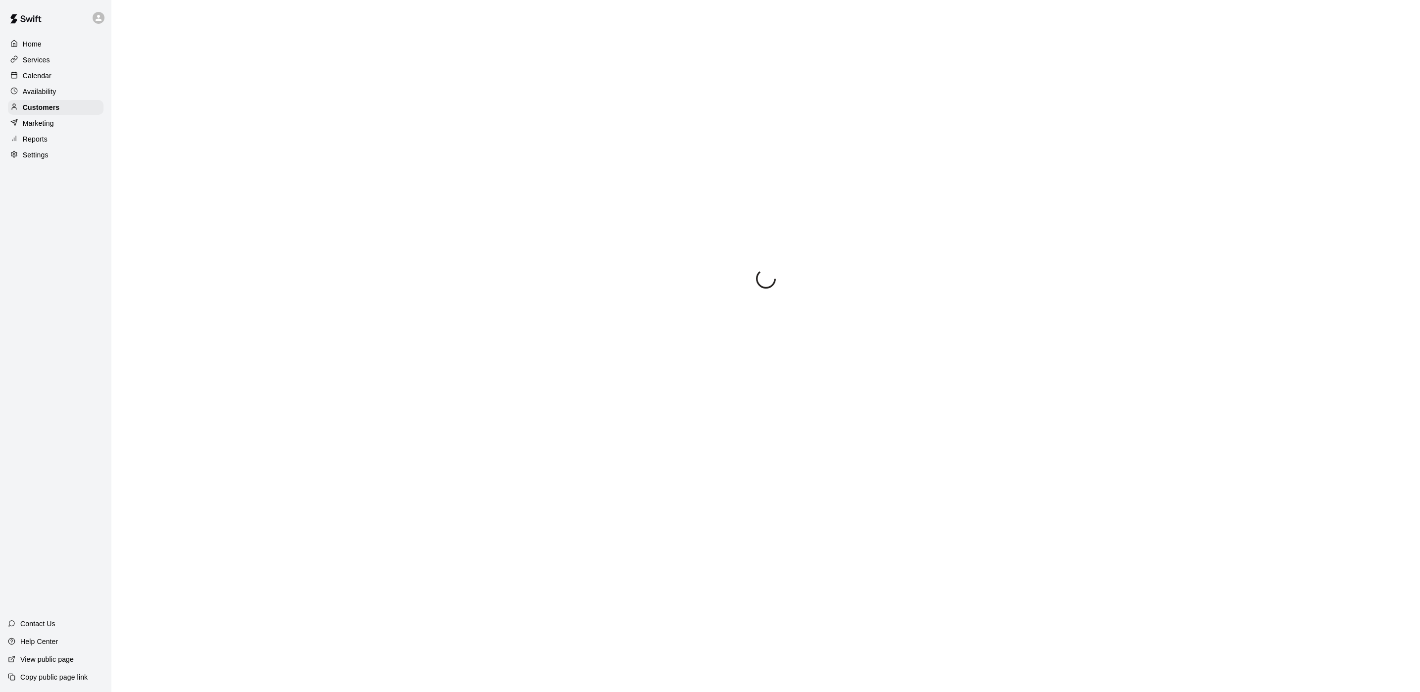
click at [68, 92] on div "Availability" at bounding box center [56, 91] width 96 height 15
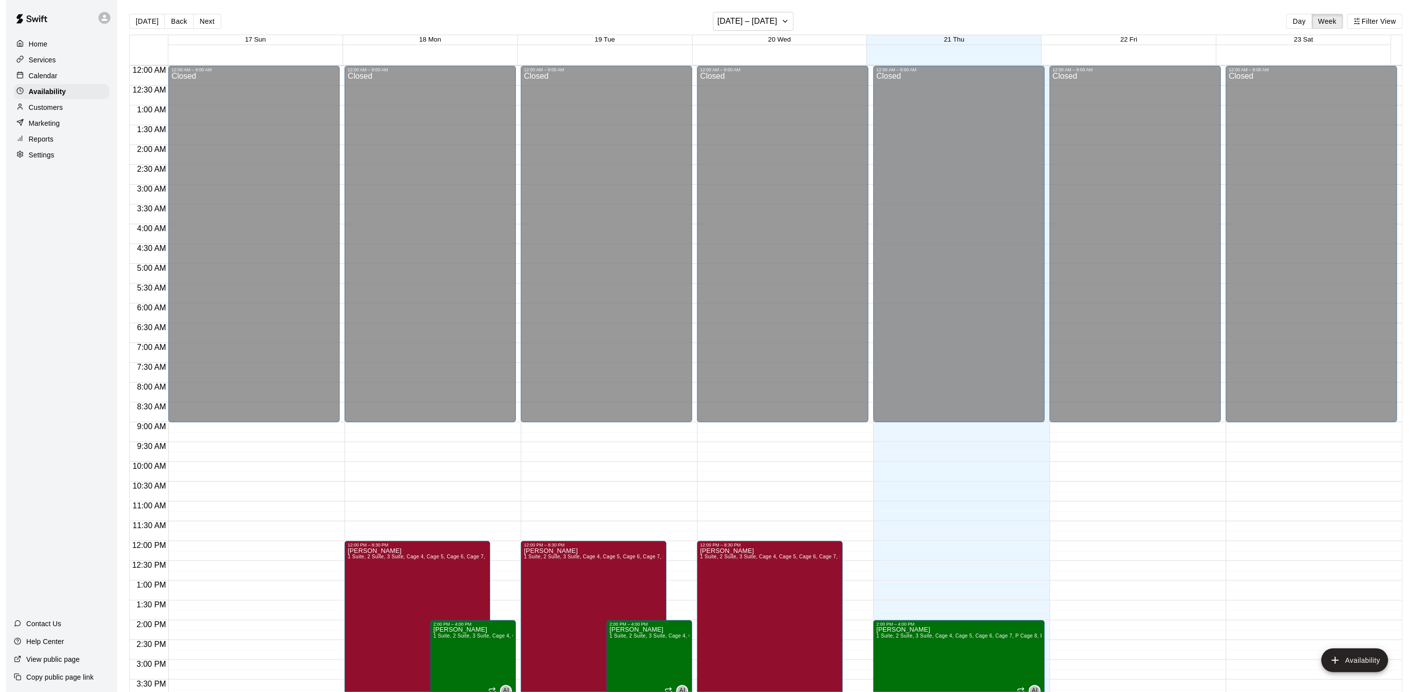
scroll to position [313, 0]
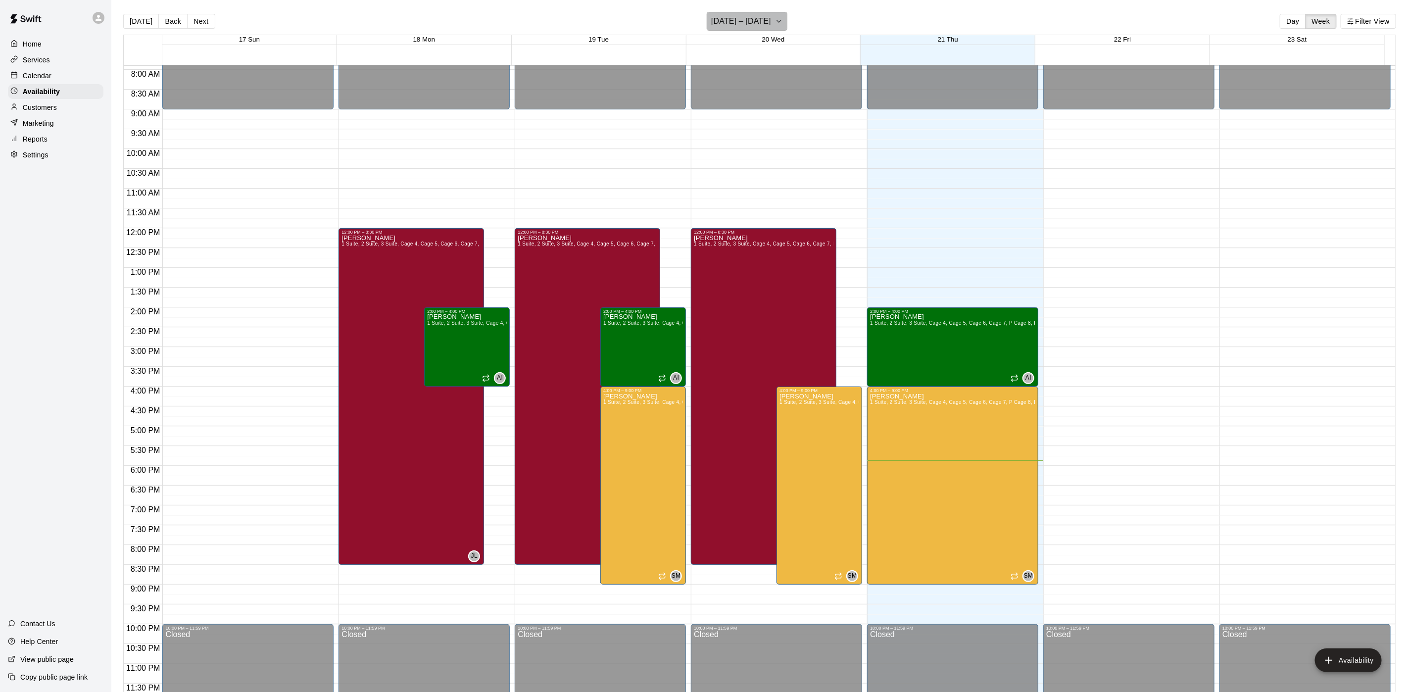
click at [760, 24] on h6 "[DATE] – [DATE]" at bounding box center [741, 21] width 60 height 14
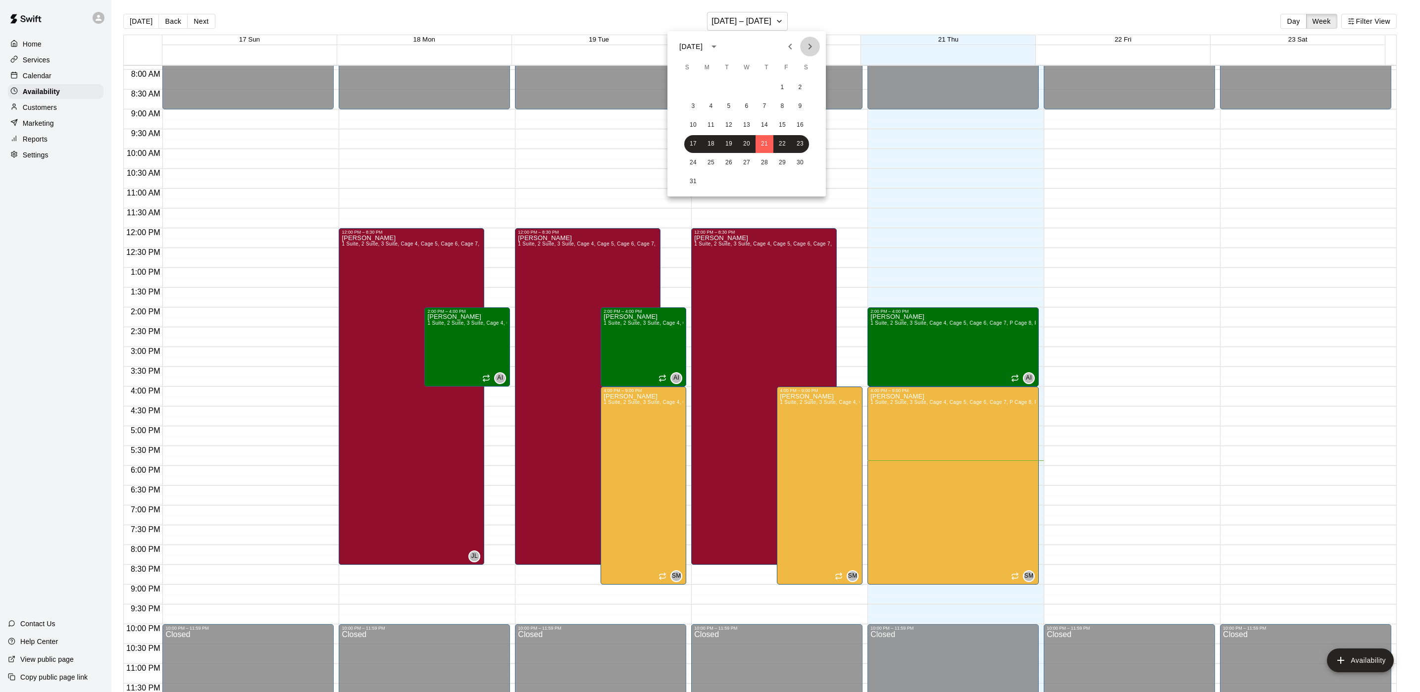
click at [814, 46] on icon "Next month" at bounding box center [810, 47] width 12 height 12
click at [741, 88] on button "3" at bounding box center [747, 88] width 18 height 18
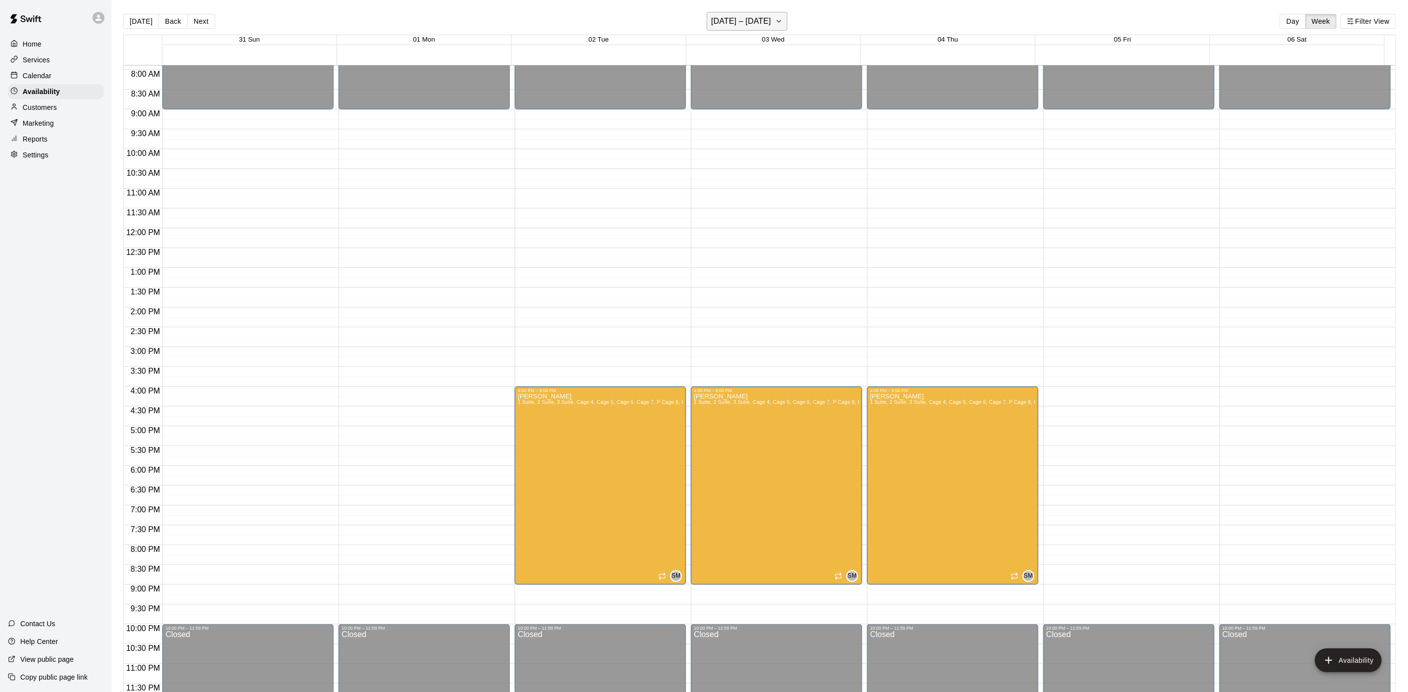
click at [771, 18] on h6 "August 31 – September 06" at bounding box center [741, 21] width 60 height 14
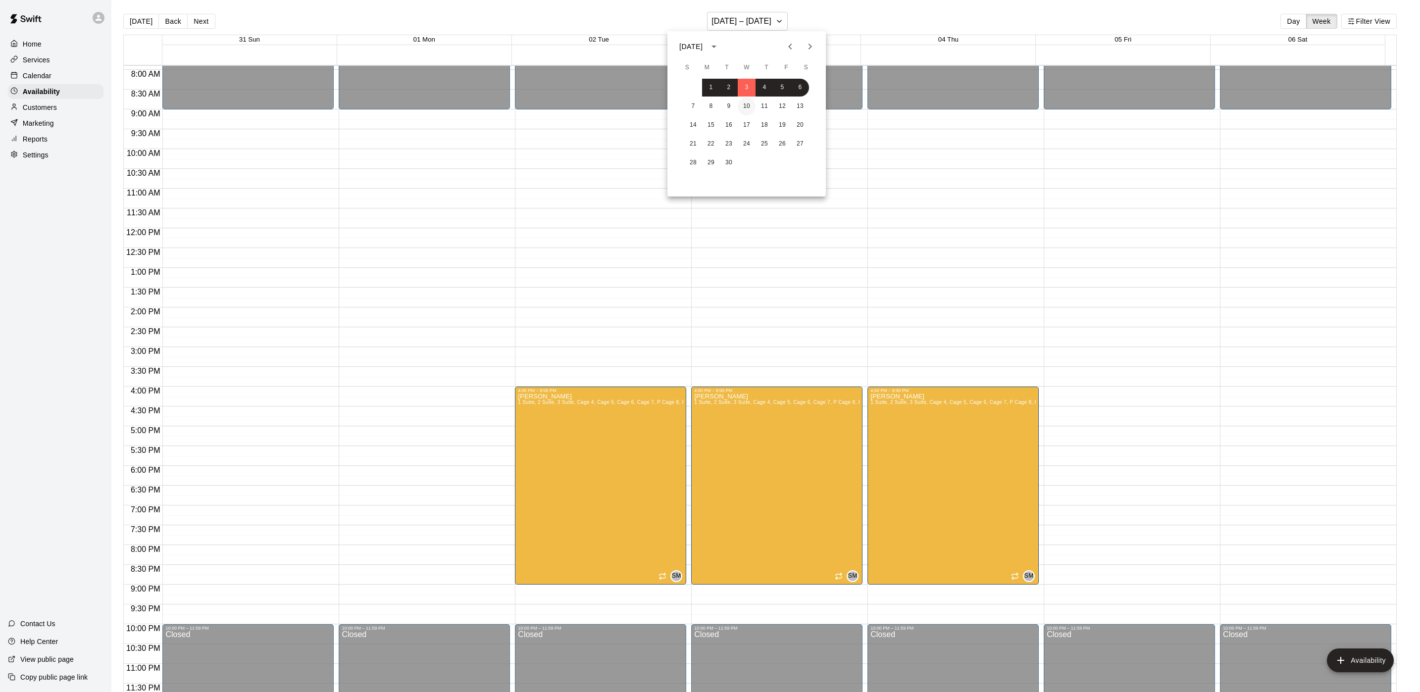
click at [749, 108] on button "10" at bounding box center [747, 107] width 18 height 18
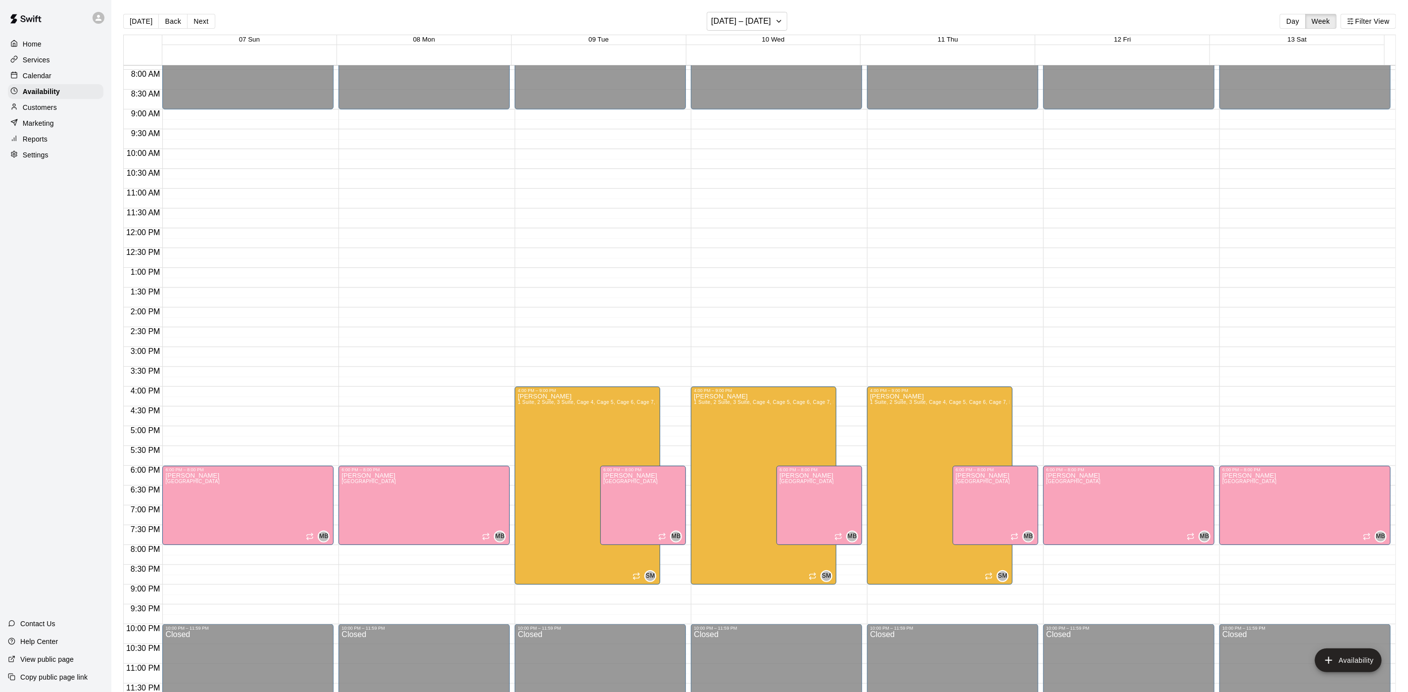
click at [237, 457] on div "12:00 AM – 9:00 AM Closed 6:00 PM – 8:00 PM Mike Badala 1 Suite, 2 Suite, 3 Sui…" at bounding box center [247, 228] width 171 height 950
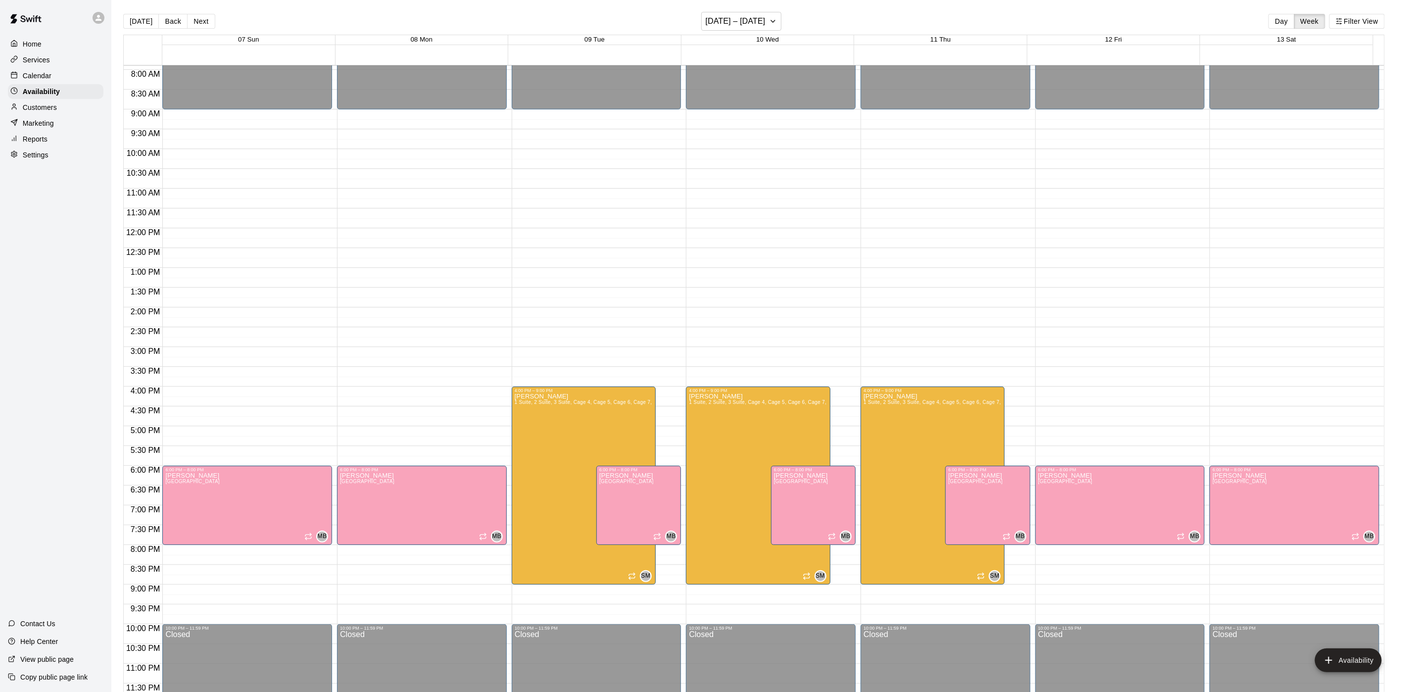
type input "**********"
type input "********"
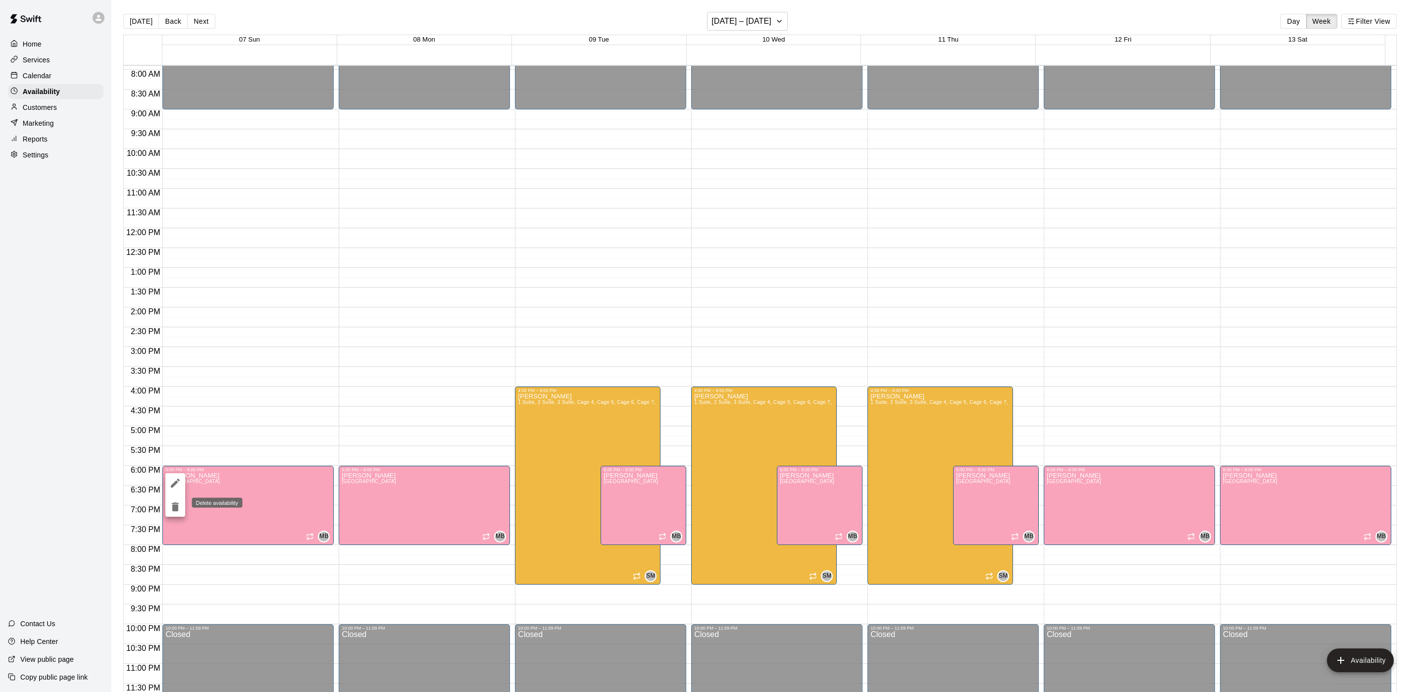
click at [182, 506] on button "delete" at bounding box center [175, 507] width 20 height 20
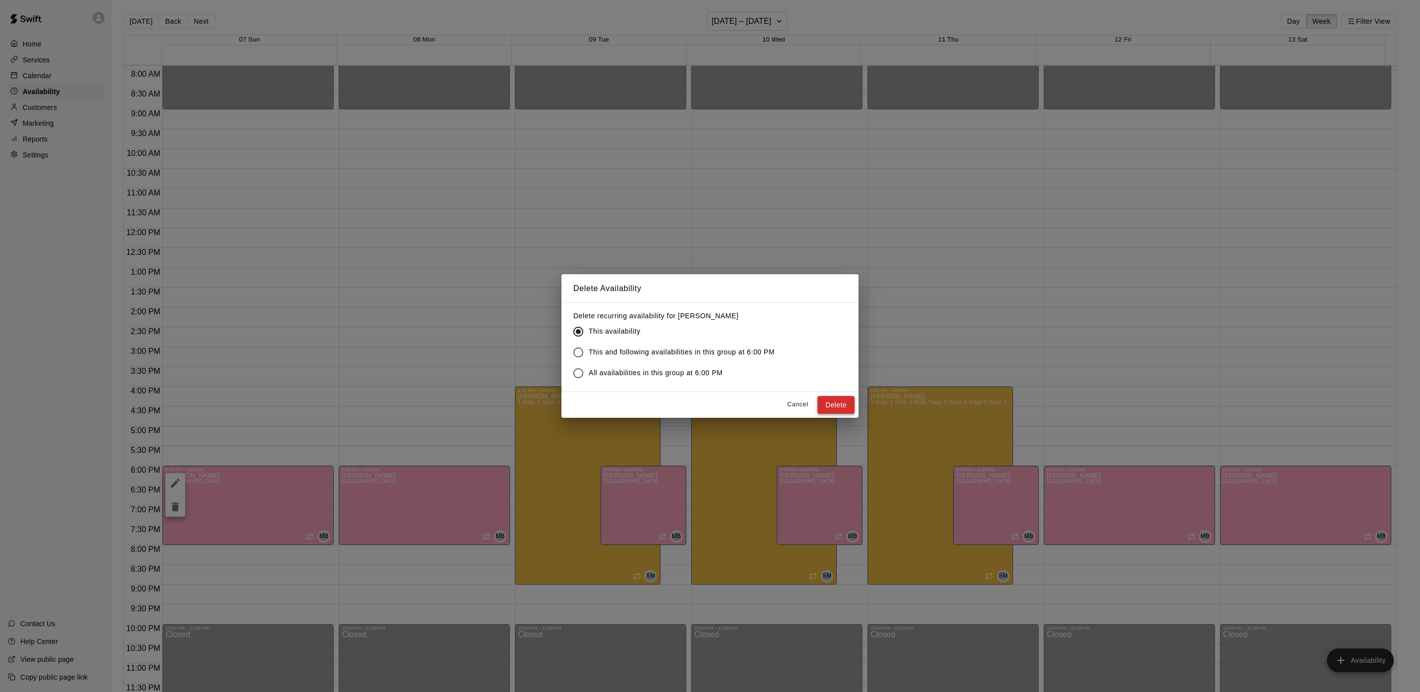
click at [844, 407] on button "Delete" at bounding box center [835, 405] width 37 height 18
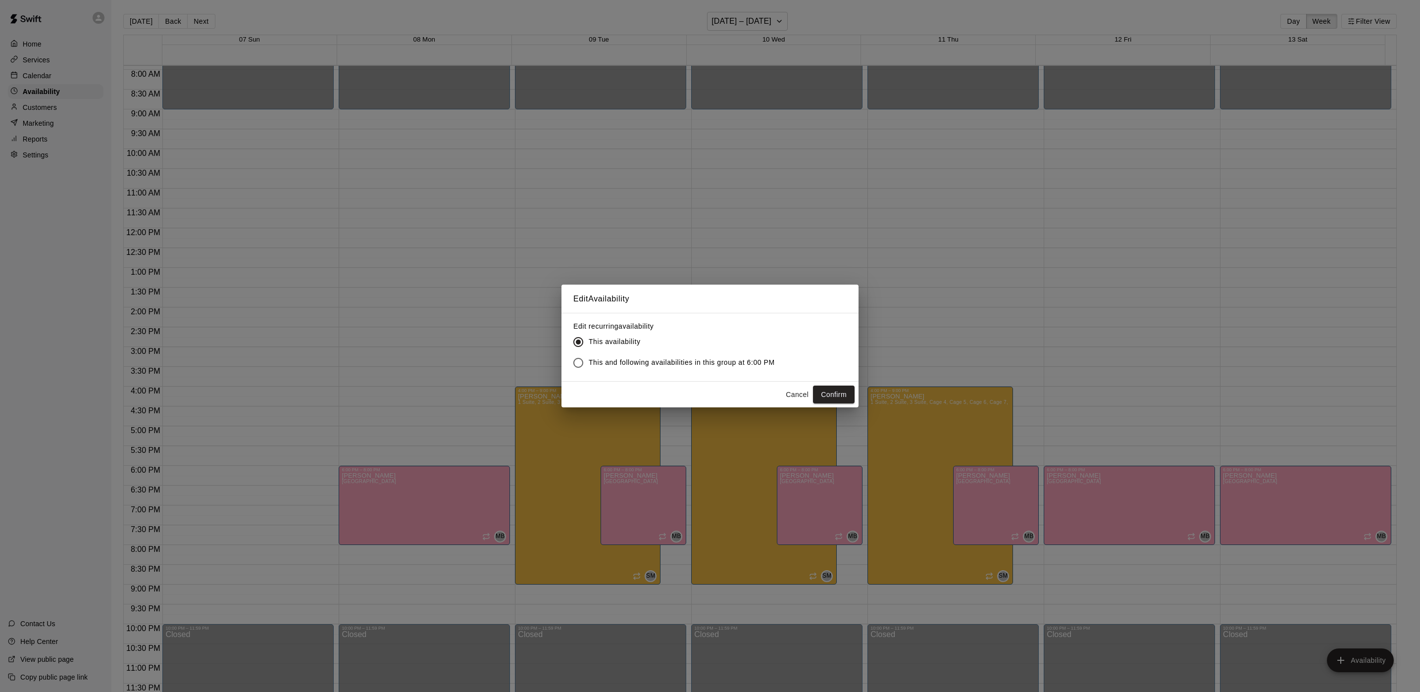
click at [829, 395] on button "Confirm" at bounding box center [834, 395] width 42 height 18
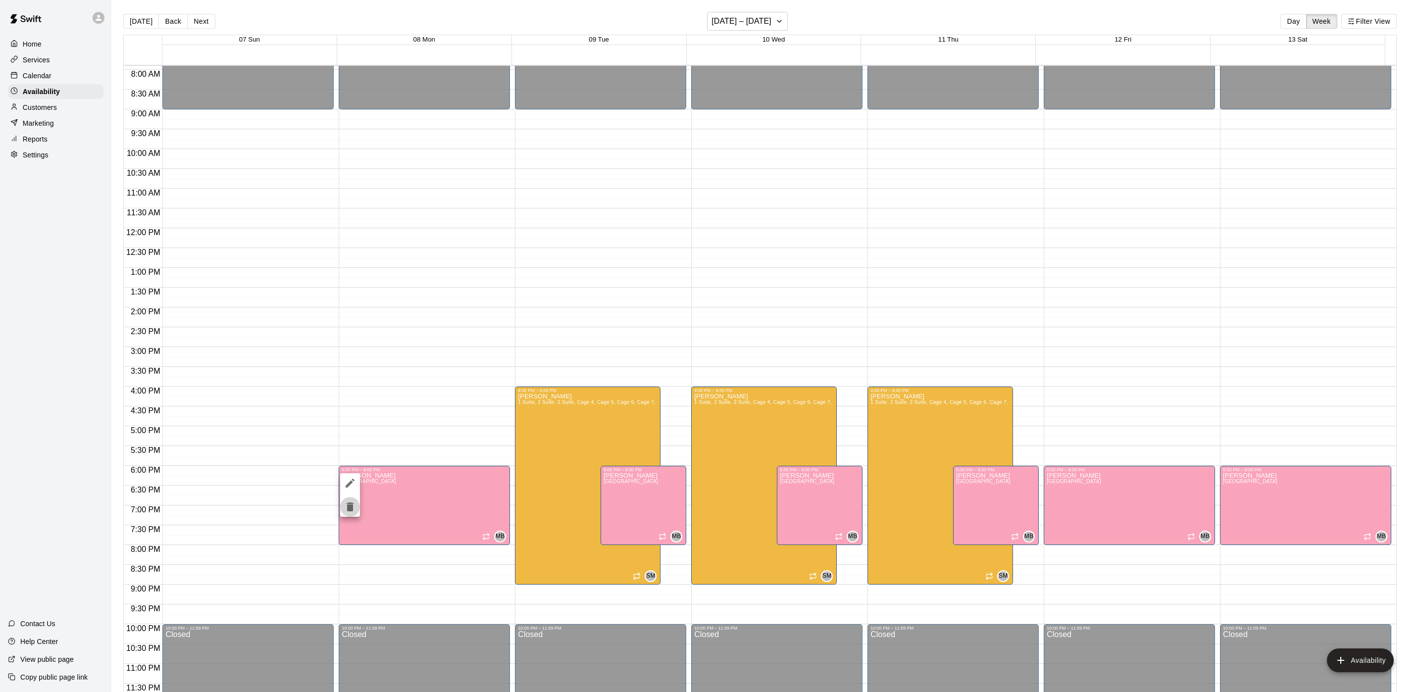
click at [355, 510] on icon "delete" at bounding box center [350, 507] width 12 height 12
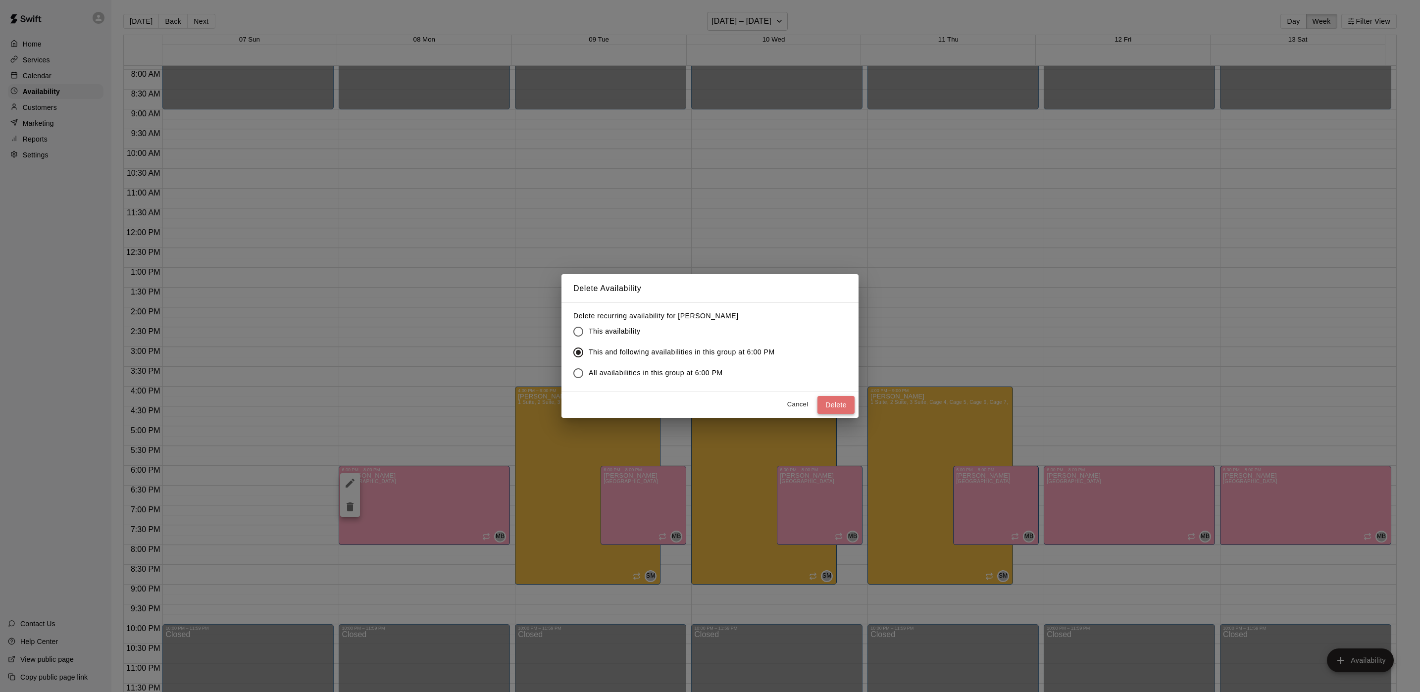
click at [843, 408] on button "Delete" at bounding box center [835, 405] width 37 height 18
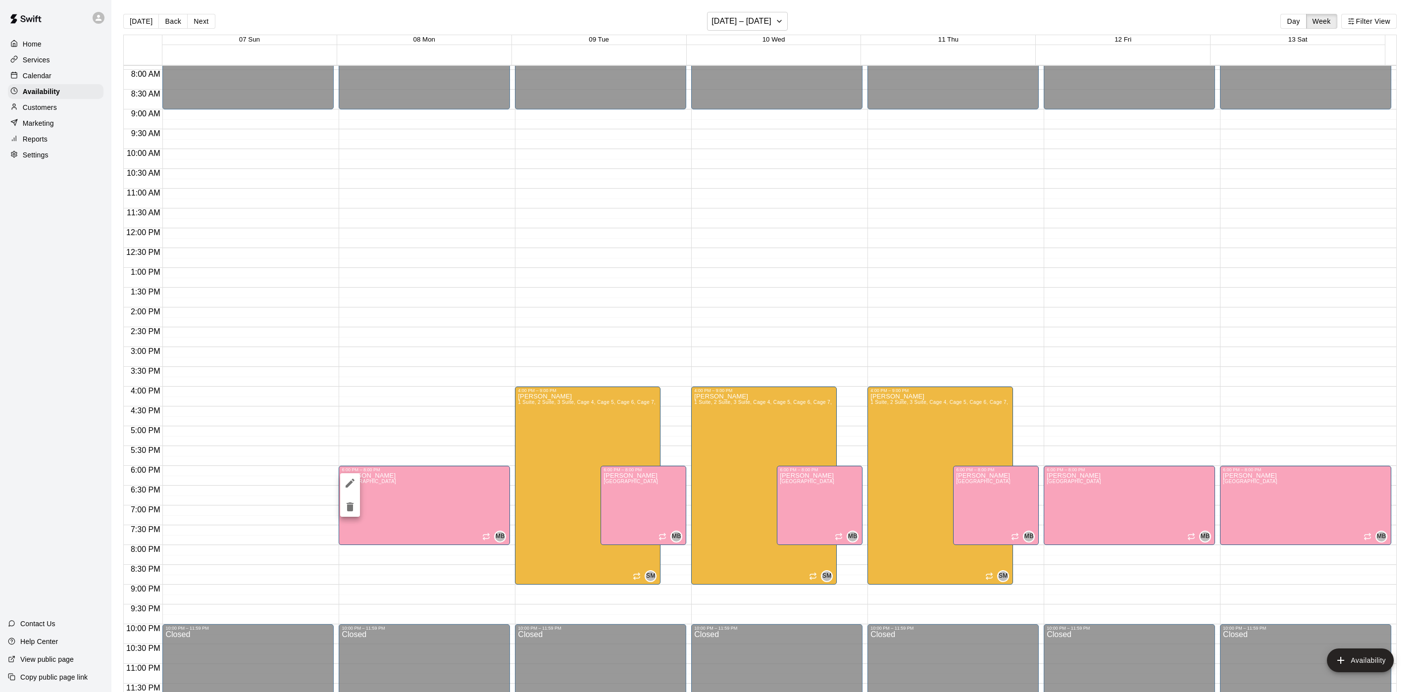
click at [355, 506] on icon "delete" at bounding box center [350, 507] width 12 height 12
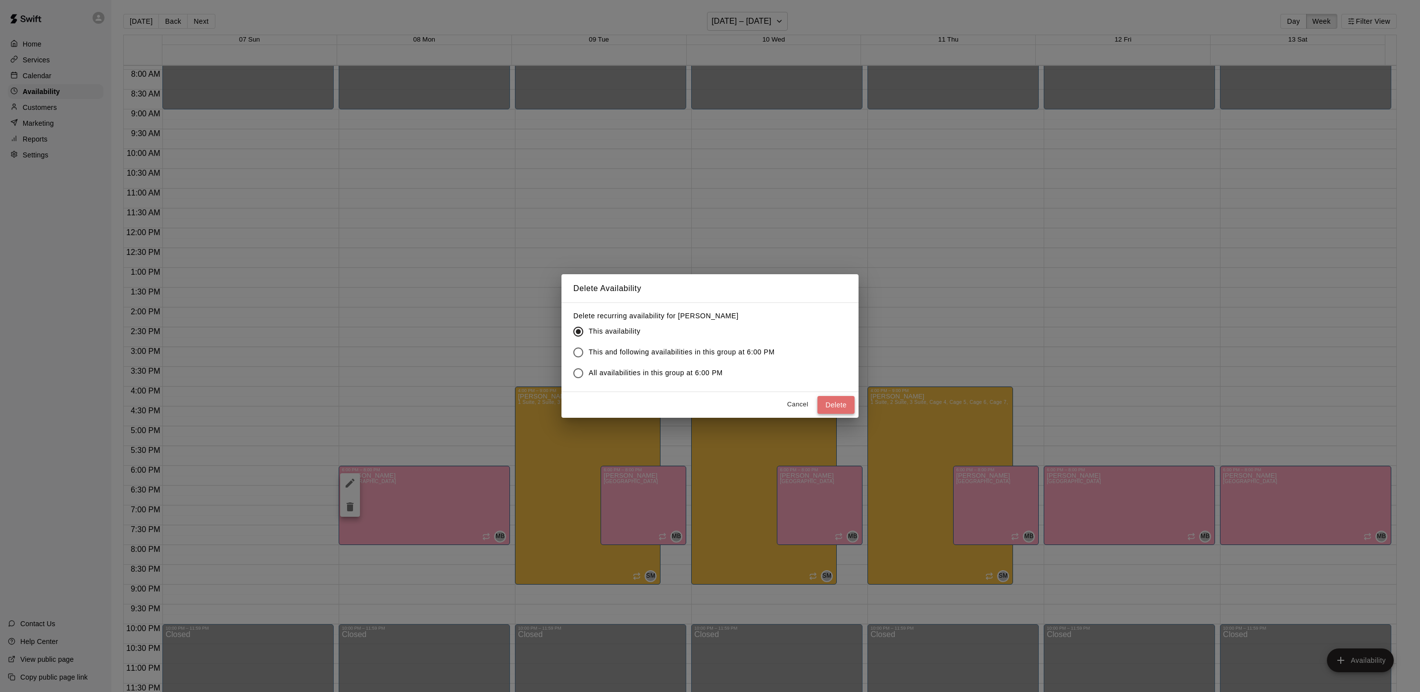
click at [834, 406] on button "Delete" at bounding box center [835, 405] width 37 height 18
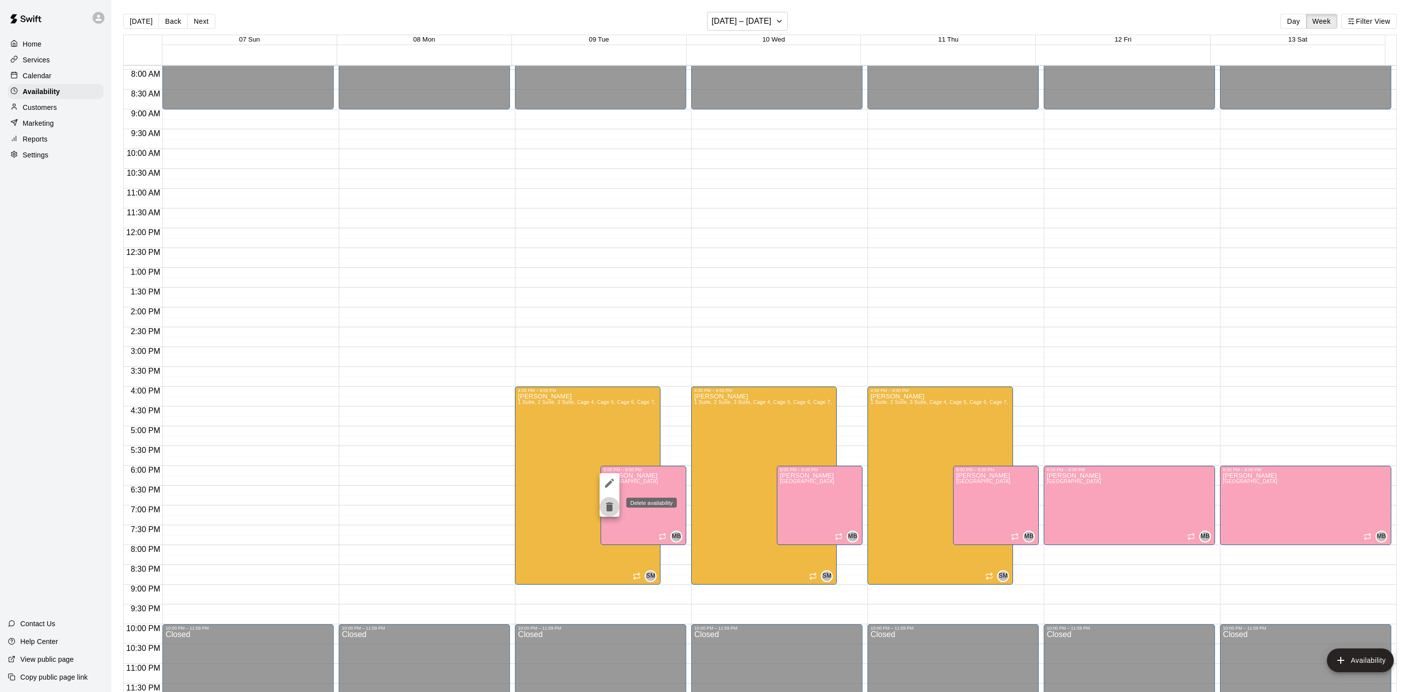
click at [610, 506] on icon "delete" at bounding box center [609, 506] width 7 height 9
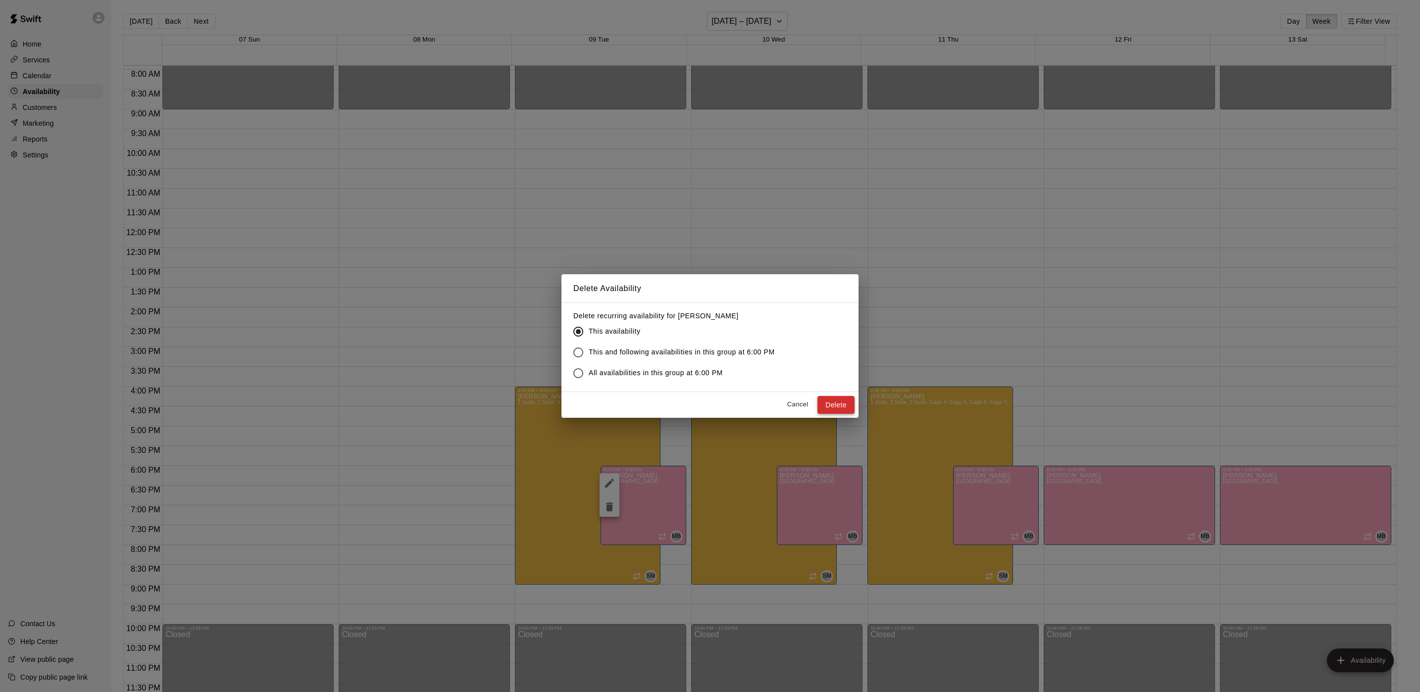
click at [843, 407] on button "Delete" at bounding box center [835, 405] width 37 height 18
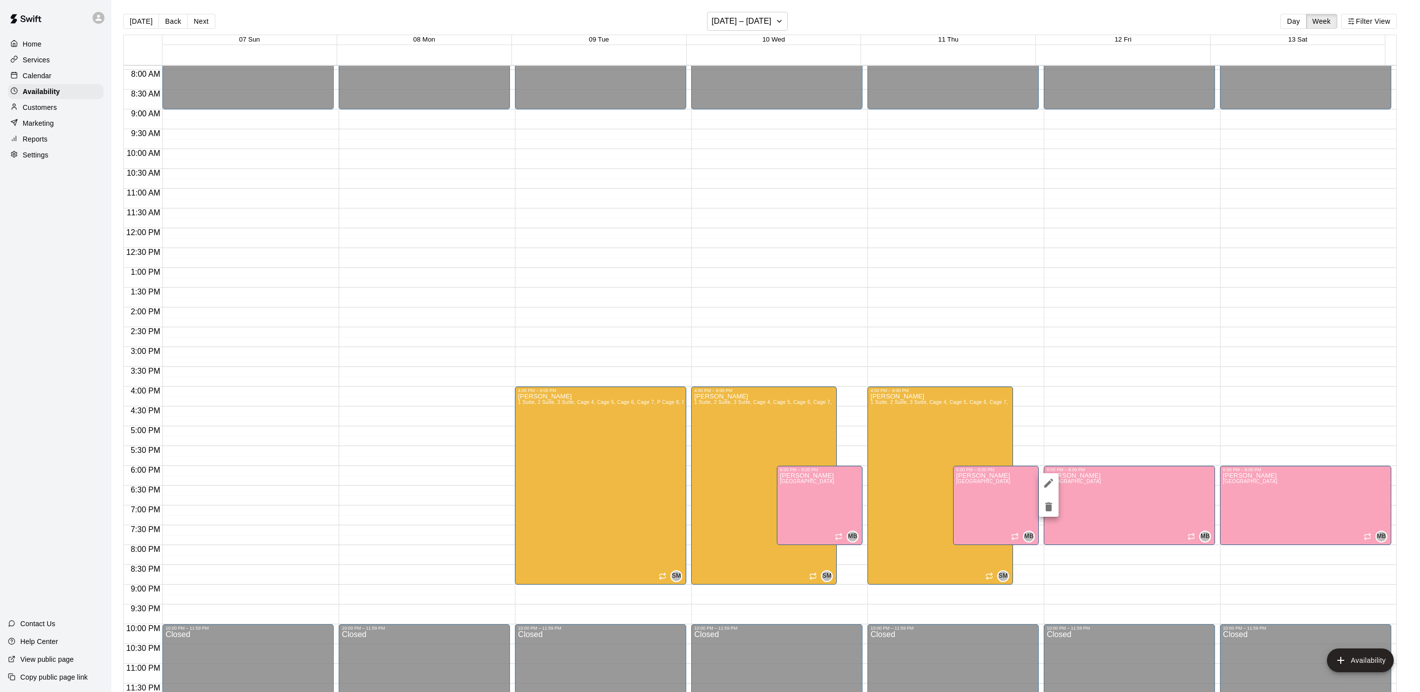
click at [1056, 508] on button "delete" at bounding box center [1049, 507] width 20 height 20
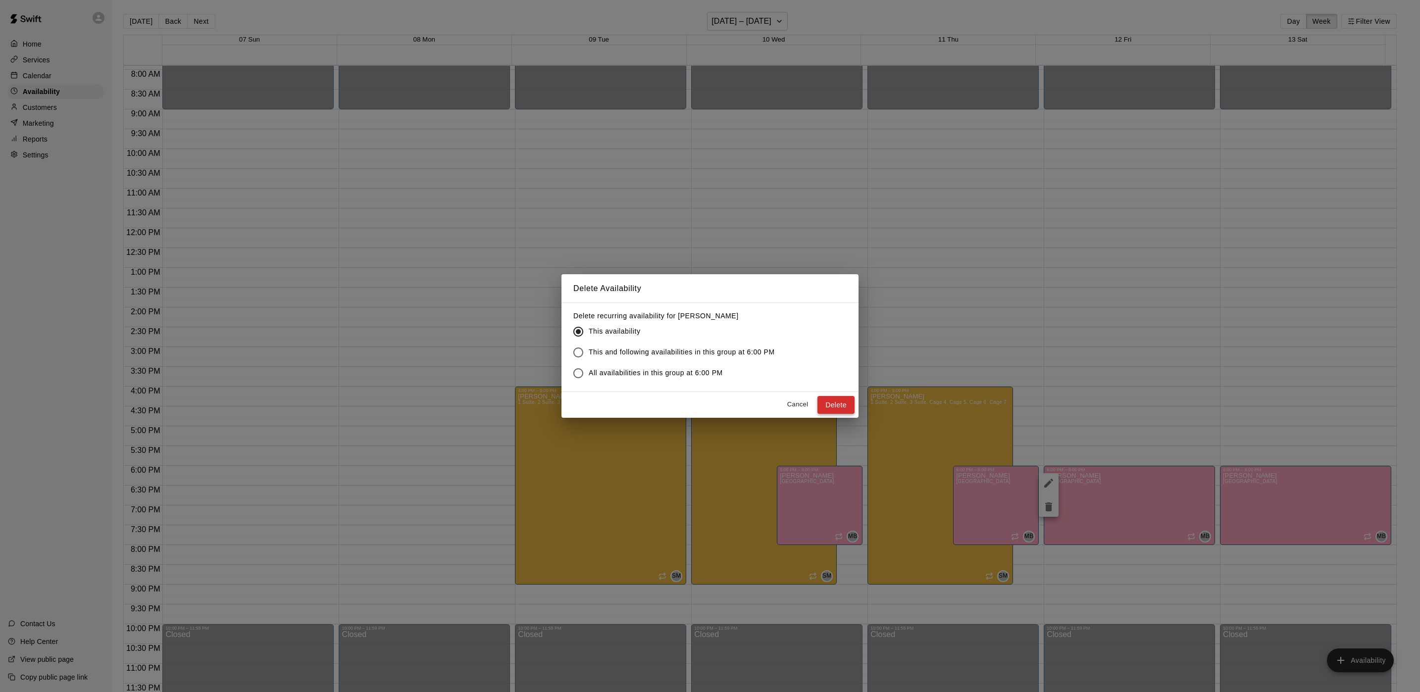
click at [835, 406] on button "Delete" at bounding box center [835, 405] width 37 height 18
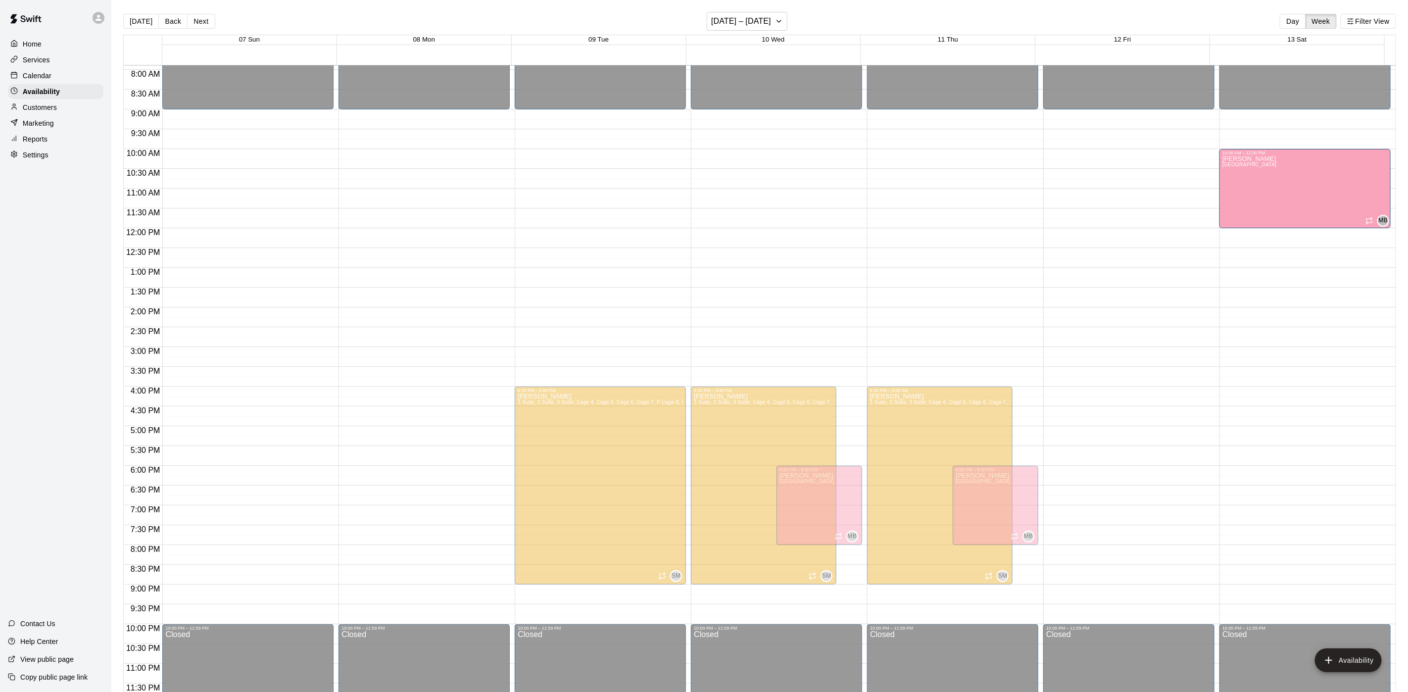
drag, startPoint x: 1256, startPoint y: 511, endPoint x: 1325, endPoint y: 200, distance: 317.9
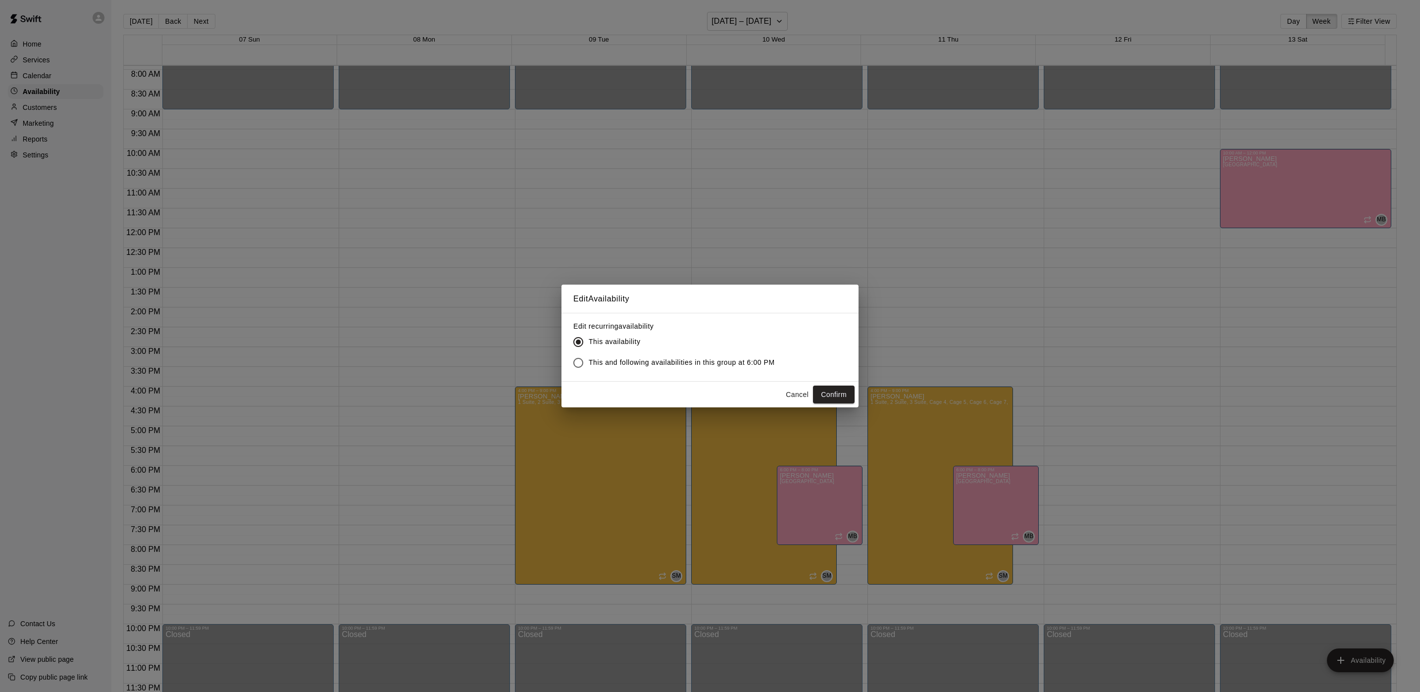
click at [828, 397] on button "Confirm" at bounding box center [834, 395] width 42 height 18
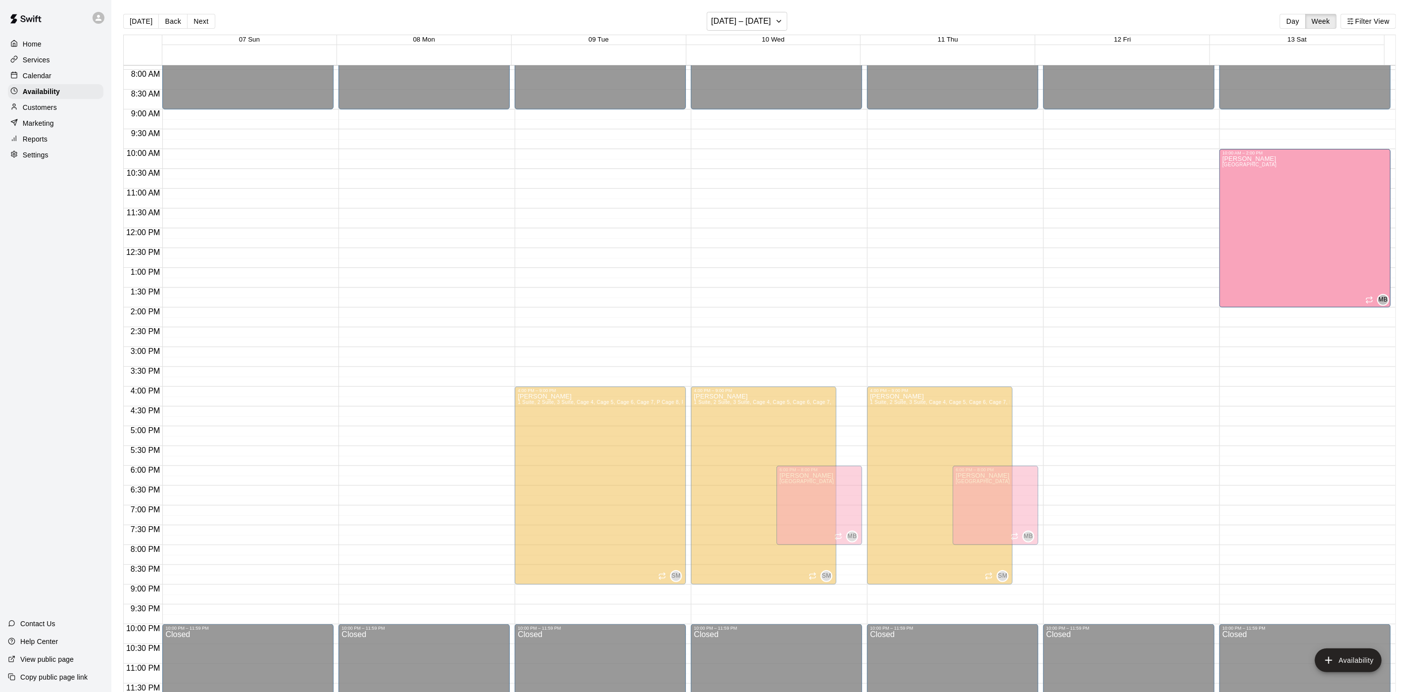
drag, startPoint x: 1295, startPoint y: 224, endPoint x: 1300, endPoint y: 315, distance: 91.2
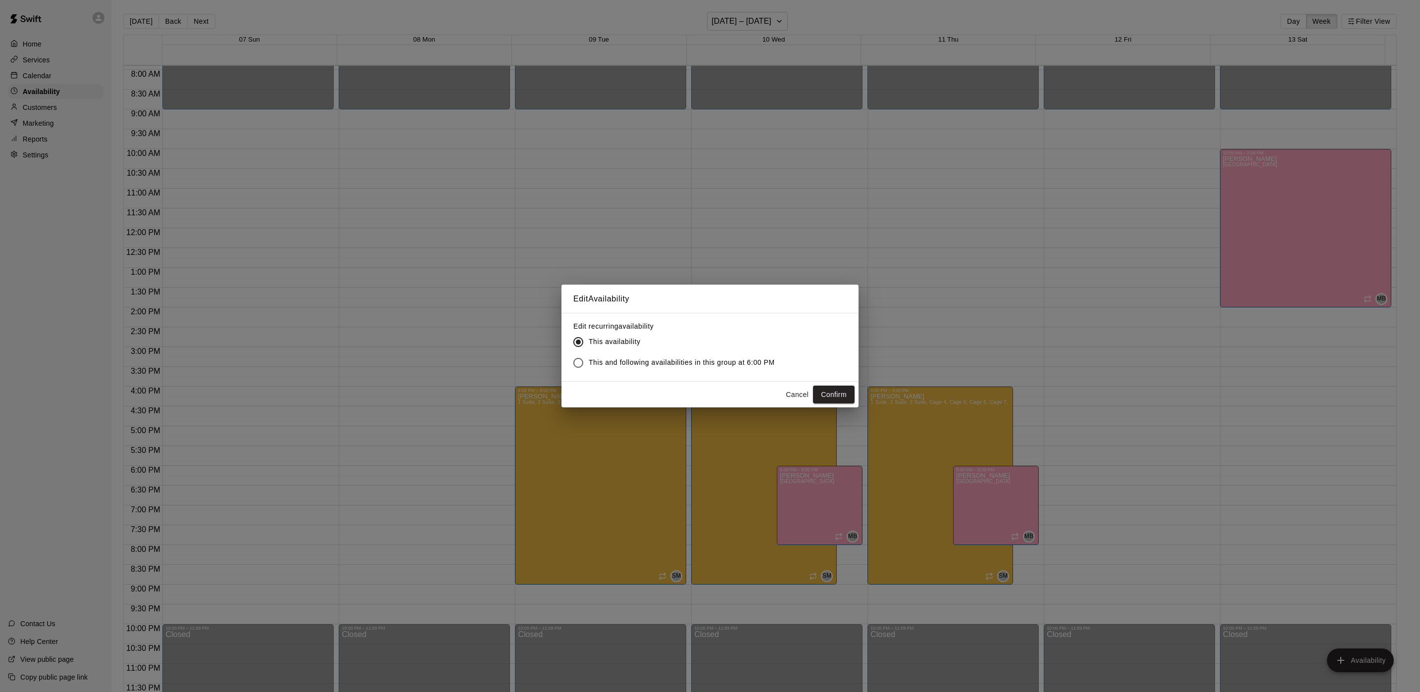
click at [831, 389] on button "Confirm" at bounding box center [834, 395] width 42 height 18
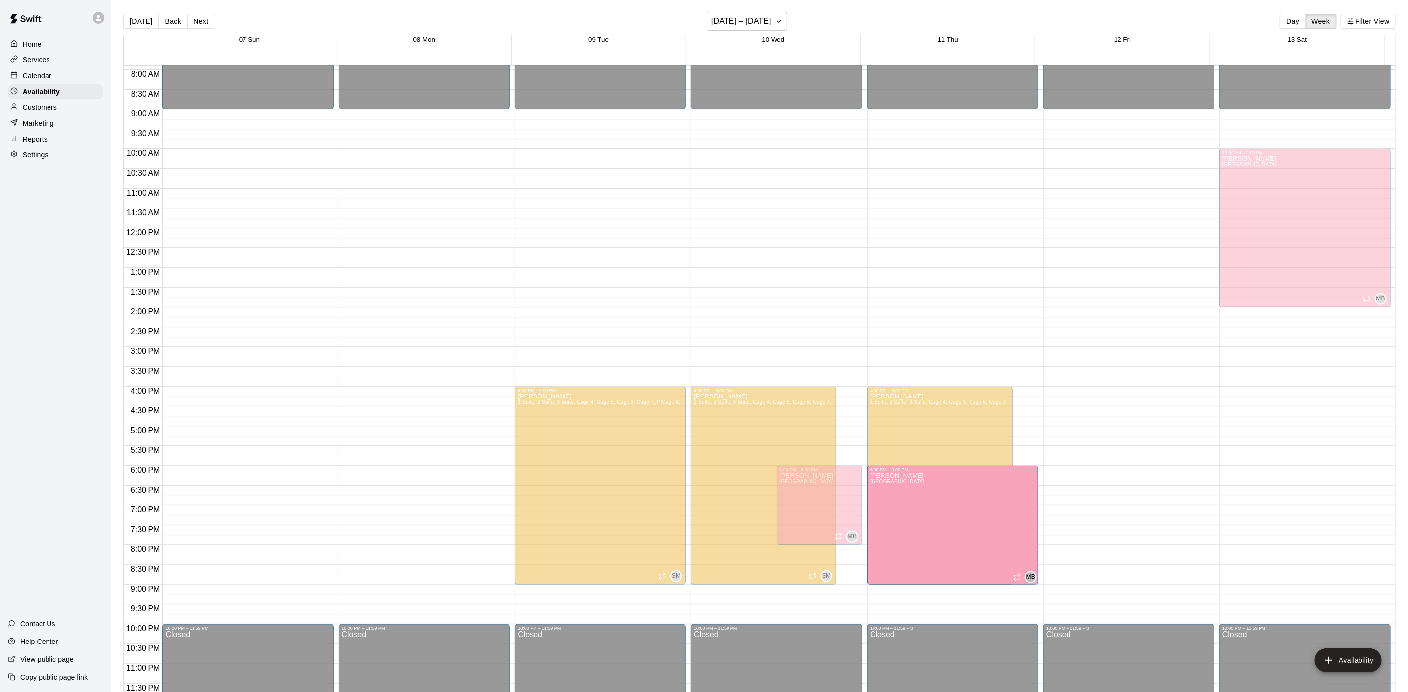
drag, startPoint x: 988, startPoint y: 543, endPoint x: 988, endPoint y: 585, distance: 42.6
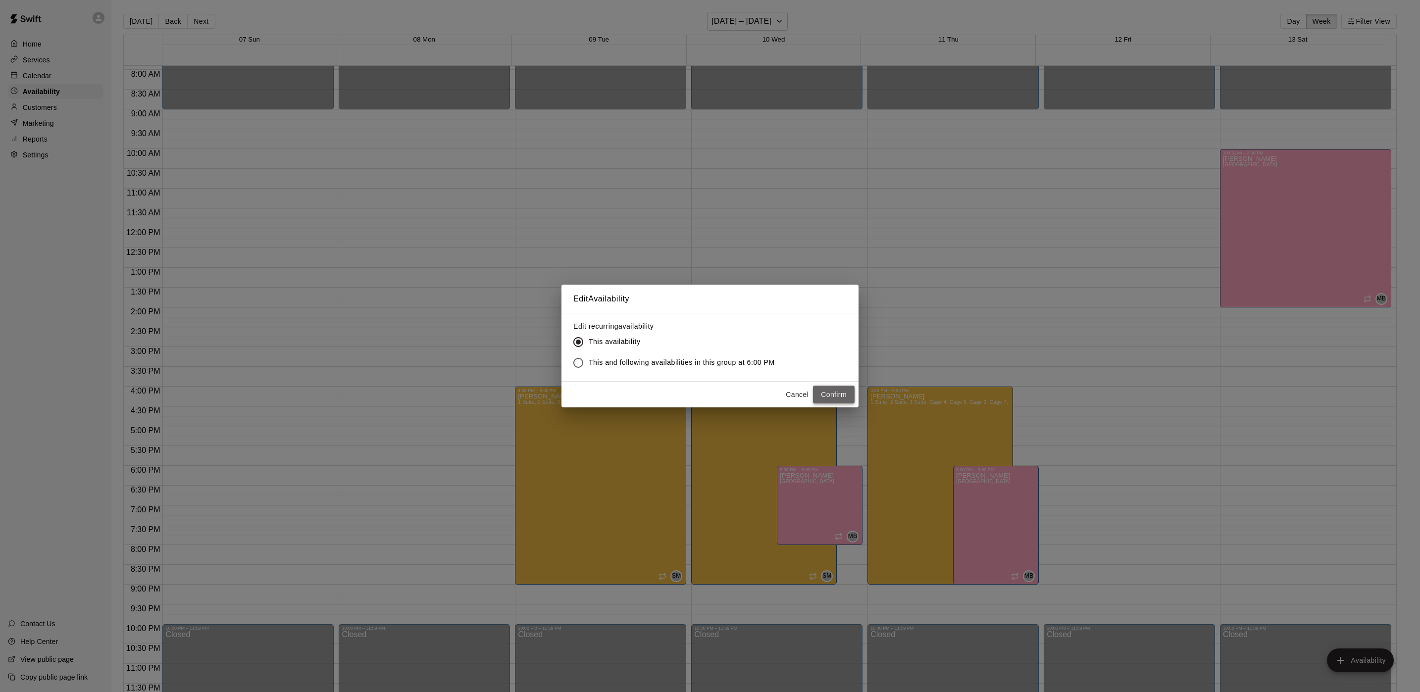
click at [842, 394] on button "Confirm" at bounding box center [834, 395] width 42 height 18
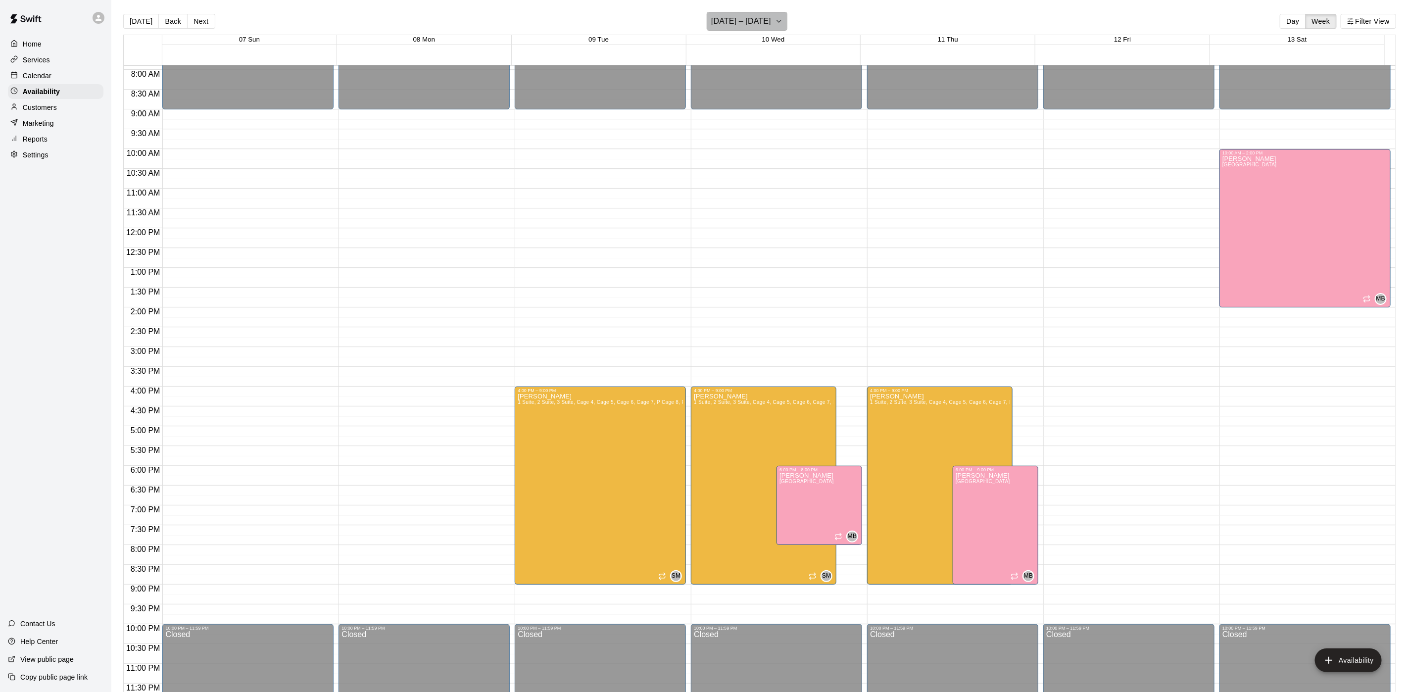
click at [752, 26] on h6 "[DATE] – [DATE]" at bounding box center [741, 21] width 60 height 14
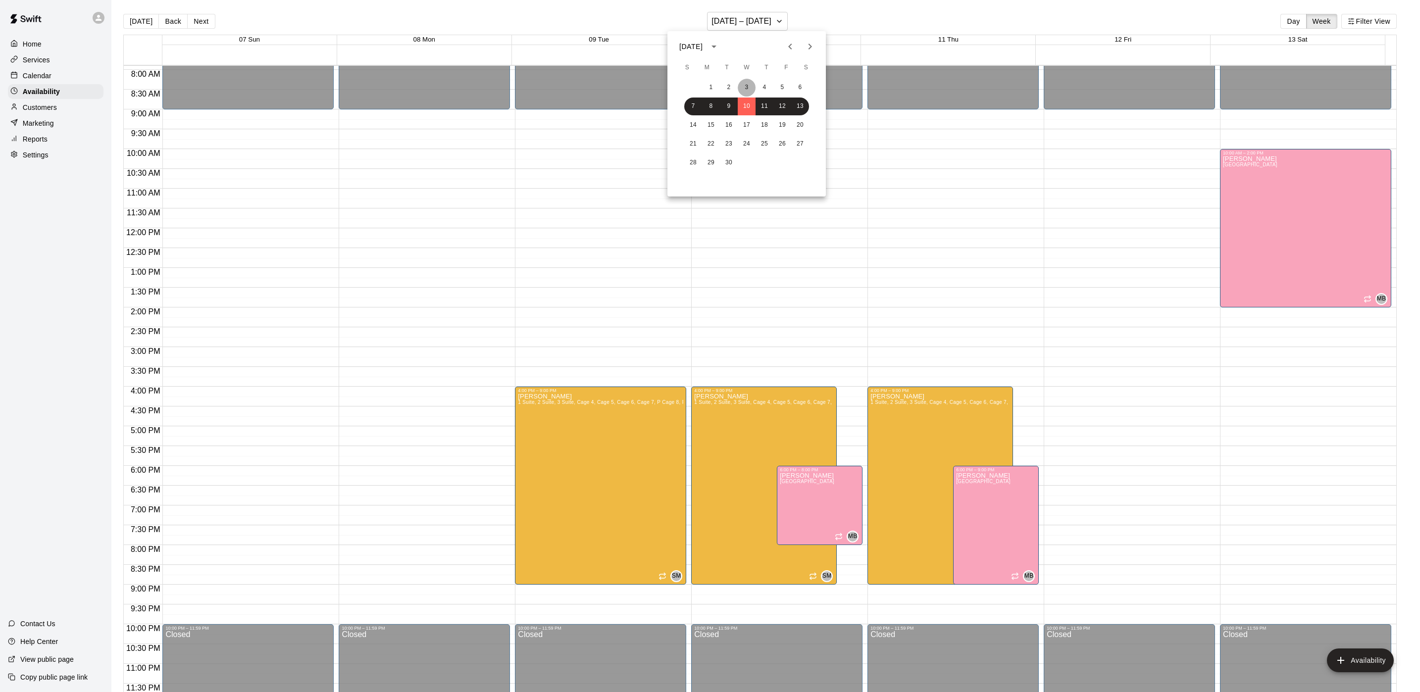
click at [750, 88] on button "3" at bounding box center [747, 88] width 18 height 18
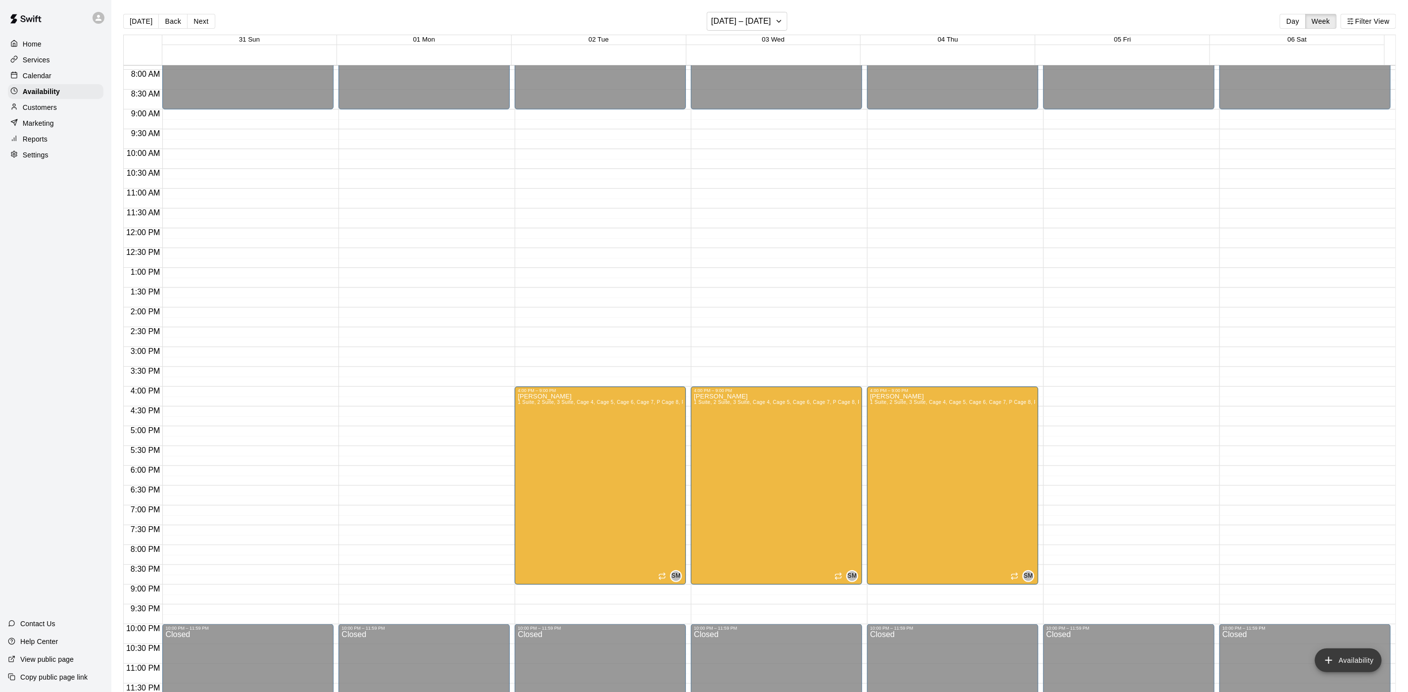
click at [1340, 655] on button "Availability" at bounding box center [1348, 660] width 67 height 24
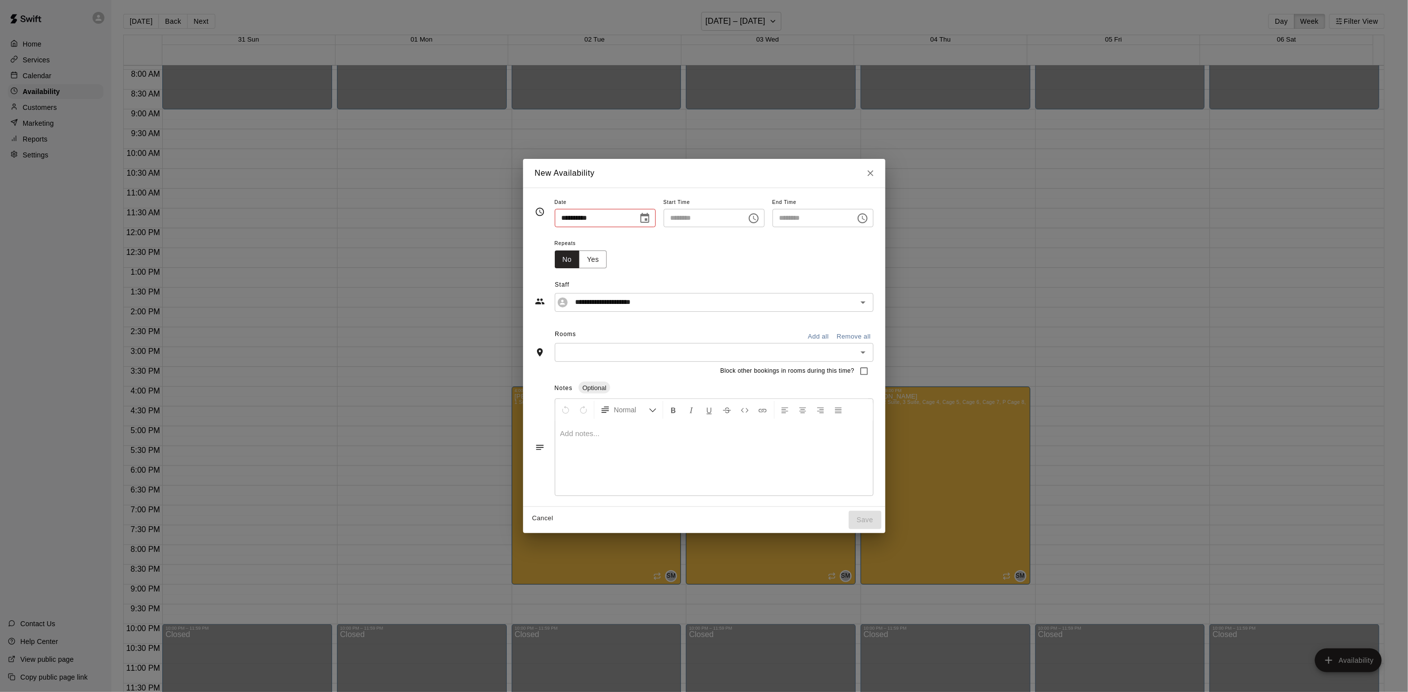
type input "**********"
type input "********"
click at [713, 217] on input "********" at bounding box center [707, 218] width 76 height 18
click at [765, 219] on icon "Choose time, selected time is 5:00 PM" at bounding box center [759, 218] width 12 height 12
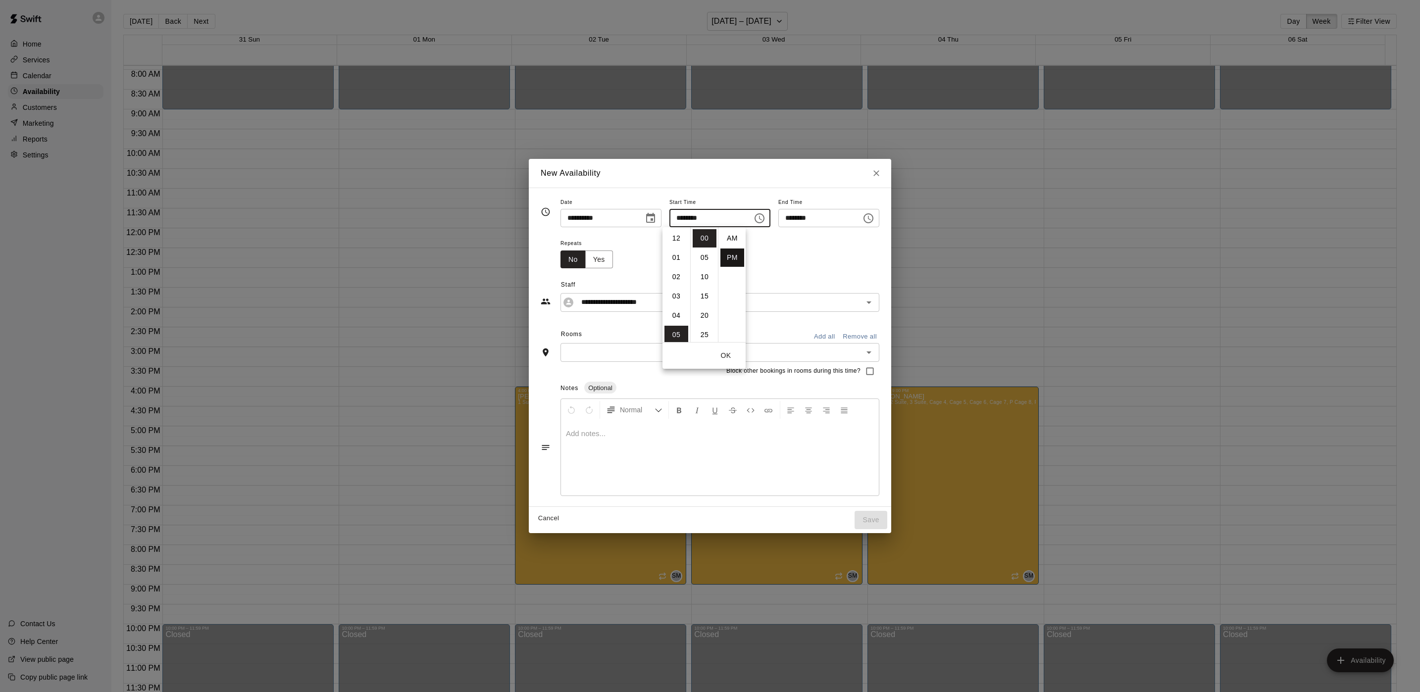
scroll to position [18, 0]
click at [670, 258] on li "06" at bounding box center [676, 257] width 24 height 18
type input "********"
click at [878, 220] on button "Choose time, selected time is 6:30 PM" at bounding box center [868, 218] width 20 height 20
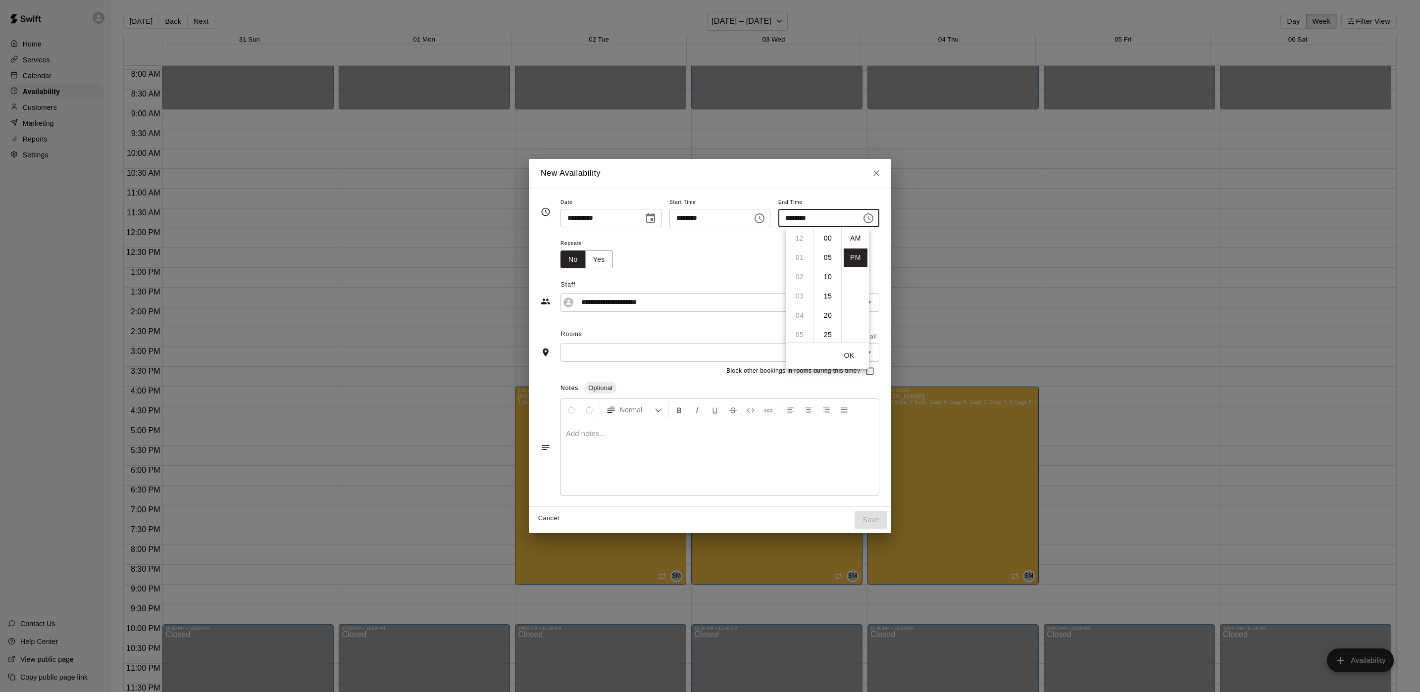
scroll to position [18, 0]
click at [796, 276] on li "08" at bounding box center [800, 277] width 24 height 18
click at [647, 303] on input "**********" at bounding box center [712, 302] width 270 height 12
click at [807, 209] on input "********" at bounding box center [816, 218] width 76 height 18
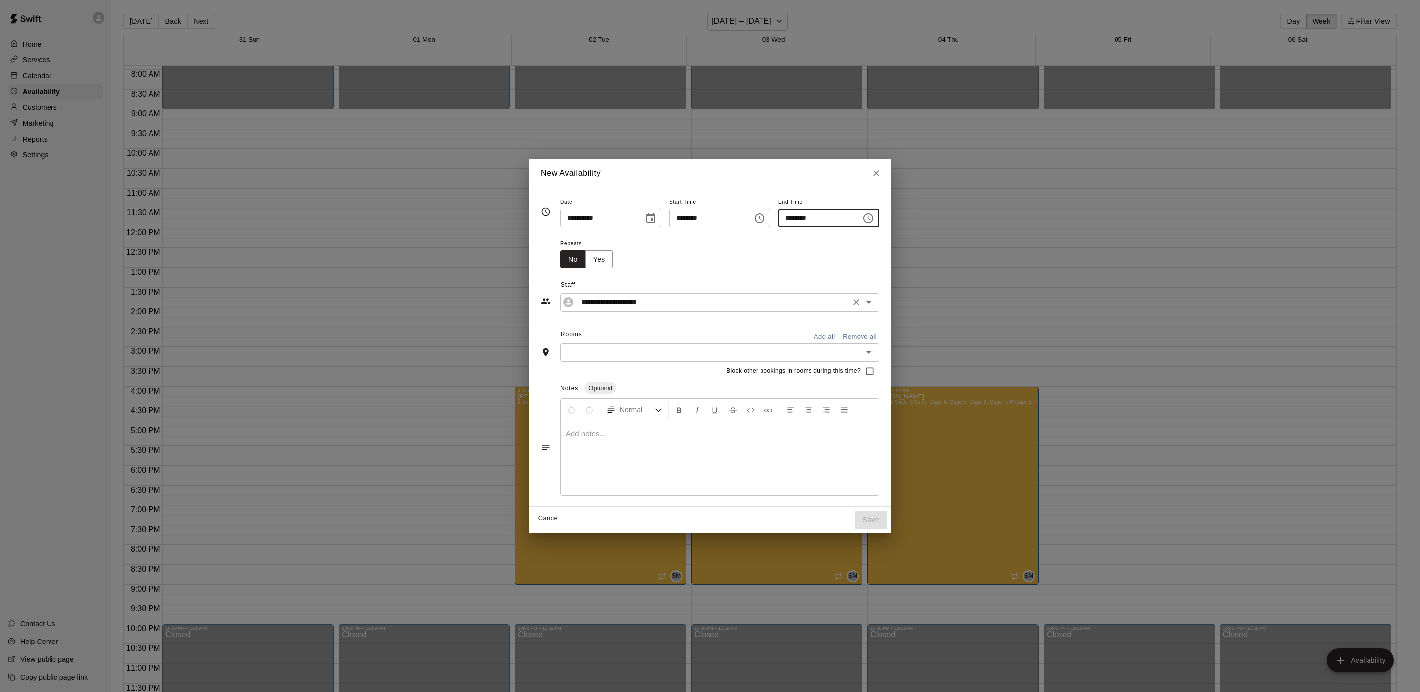
type input "********"
click at [685, 306] on input "**********" at bounding box center [712, 302] width 270 height 12
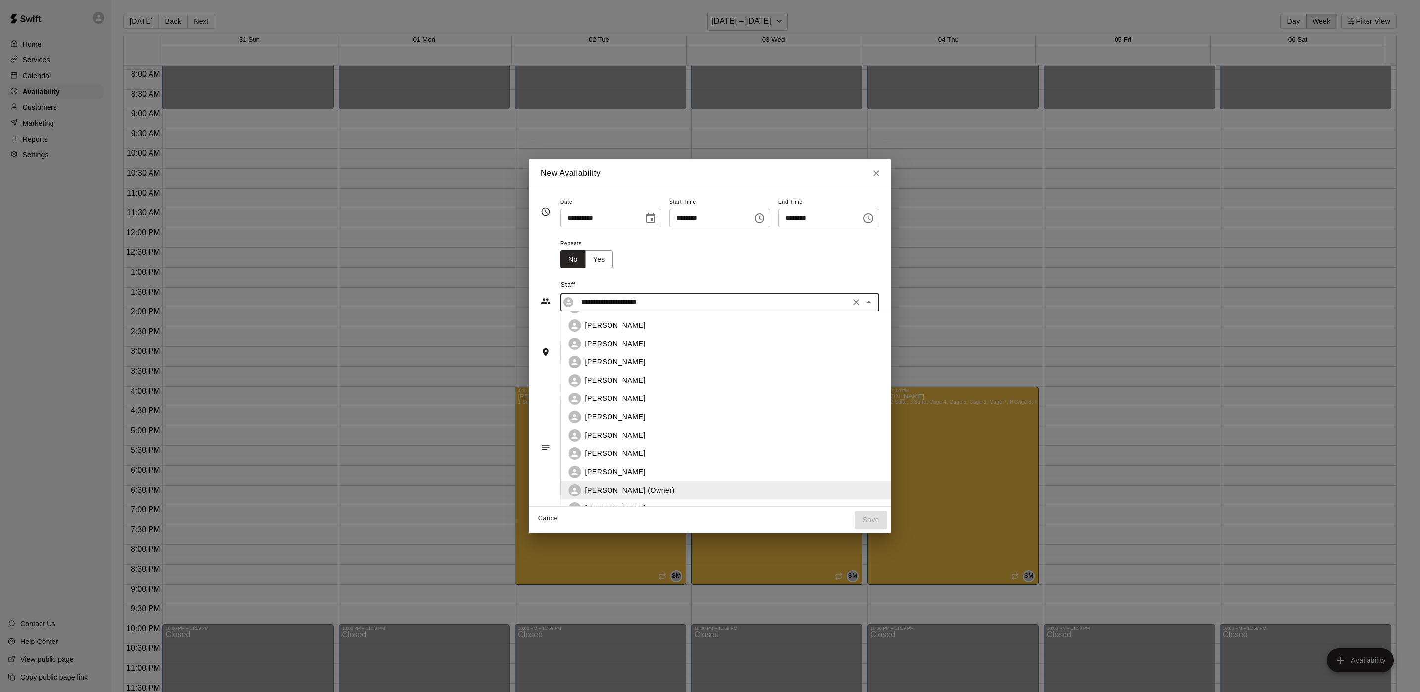
scroll to position [390, 0]
click at [609, 443] on div "[PERSON_NAME]" at bounding box center [750, 448] width 330 height 10
type input "**********"
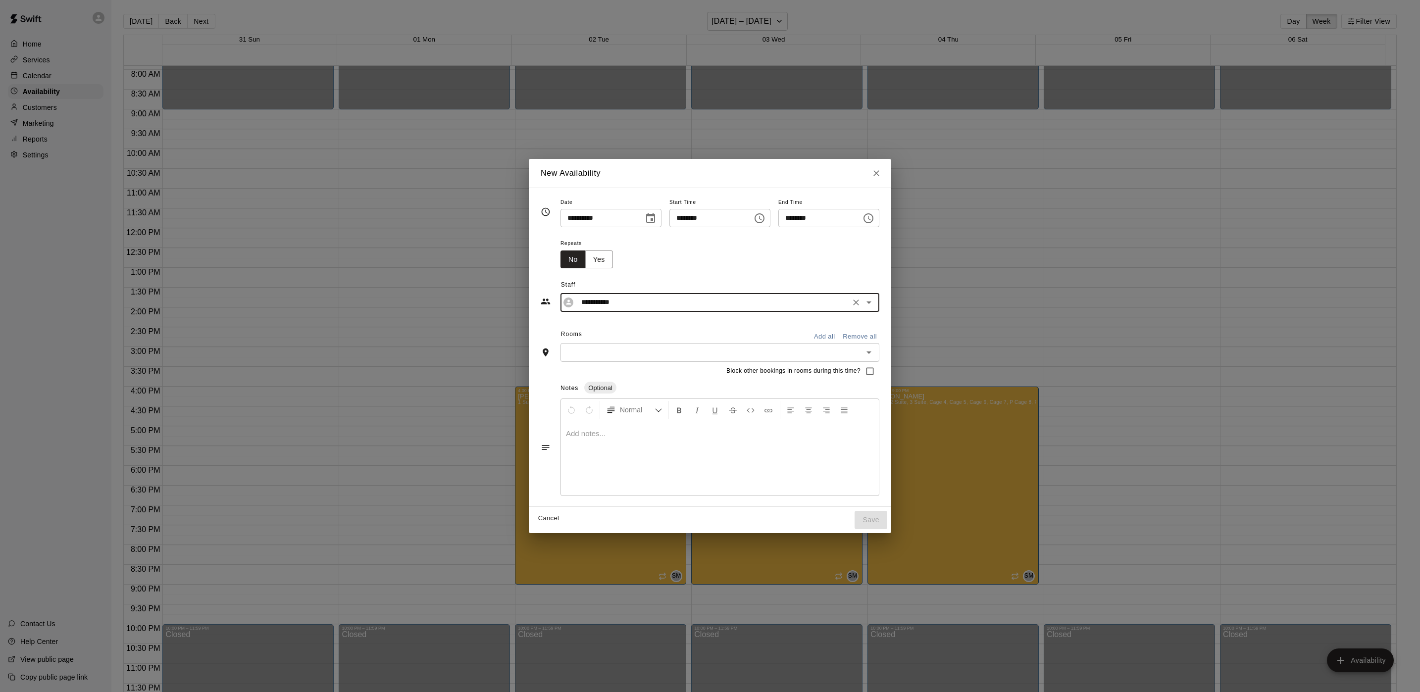
click at [661, 350] on input "text" at bounding box center [711, 352] width 297 height 12
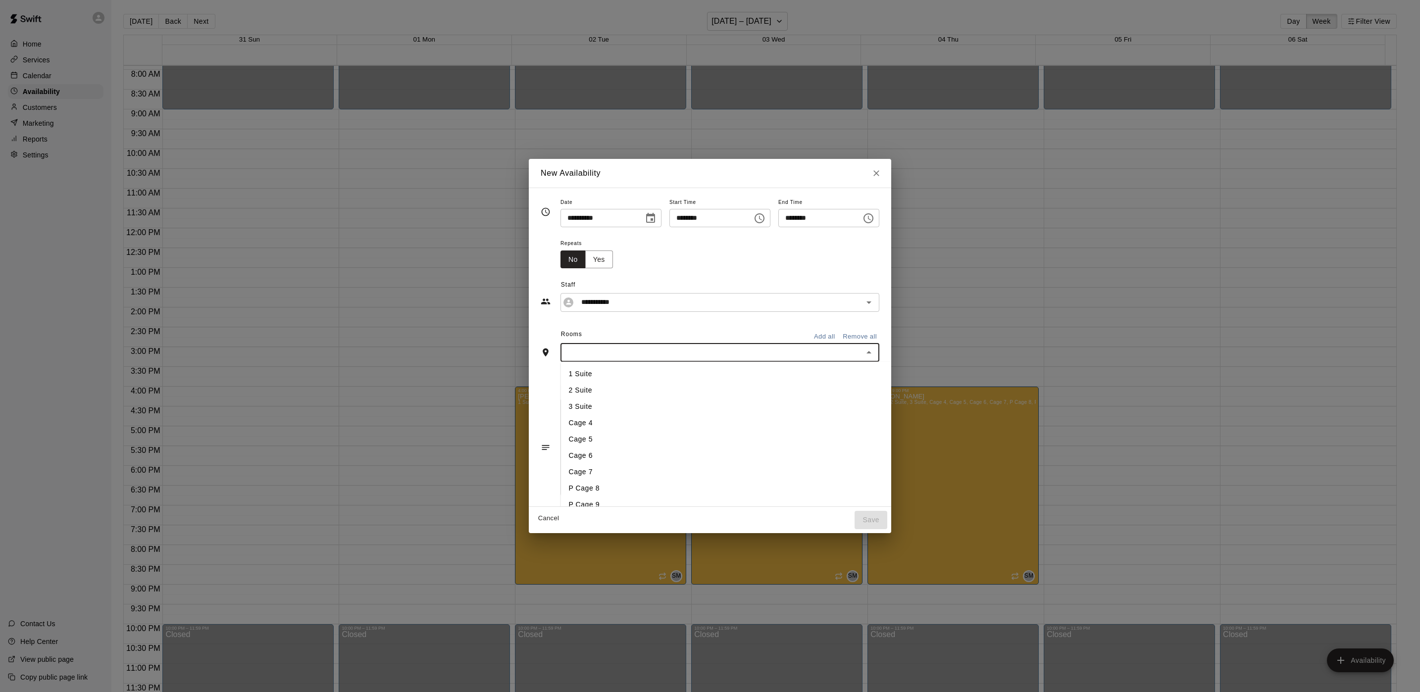
click at [613, 379] on li "1 Suite" at bounding box center [742, 373] width 362 height 16
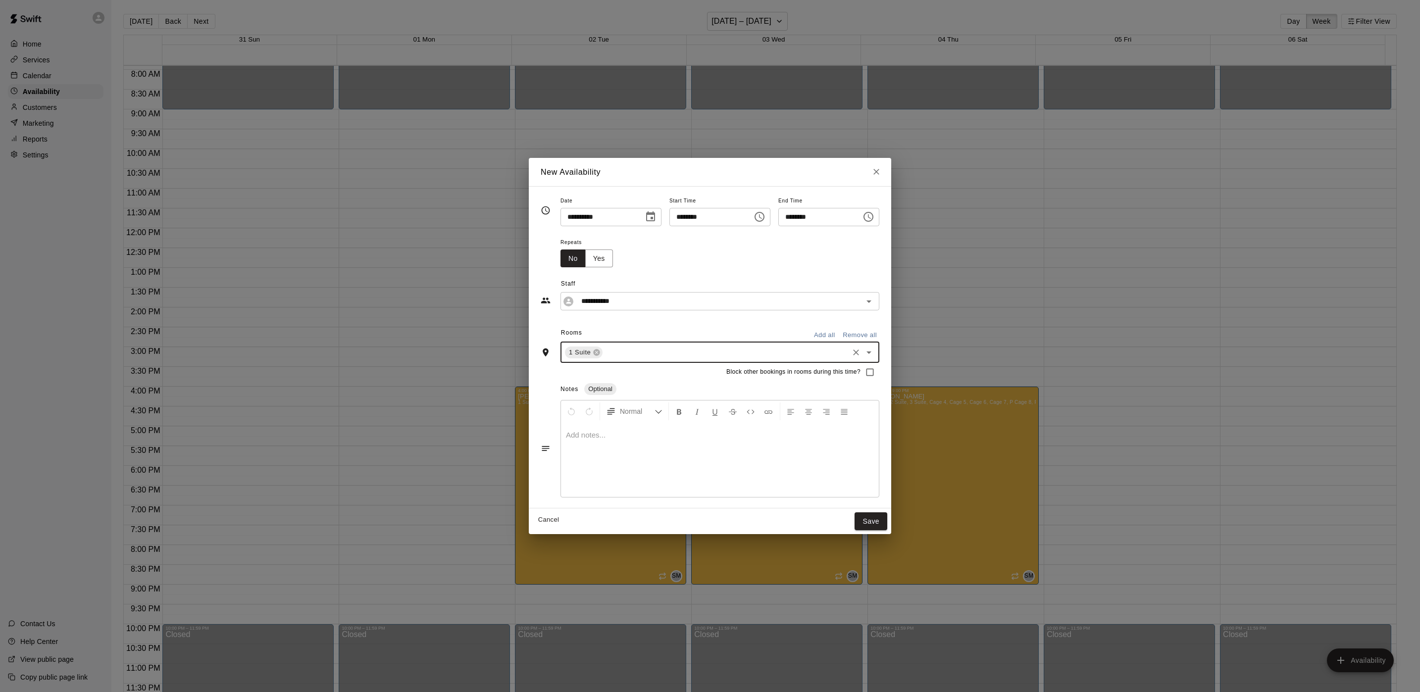
click at [614, 360] on div "1 Suite ​" at bounding box center [719, 352] width 319 height 21
click at [602, 388] on li "2 Suite" at bounding box center [742, 392] width 362 height 16
click at [642, 358] on div "1 Suite 2 Suite ​" at bounding box center [719, 352] width 319 height 21
click at [621, 402] on li "3 Suite" at bounding box center [742, 408] width 362 height 16
click at [887, 520] on button "Save" at bounding box center [870, 521] width 33 height 18
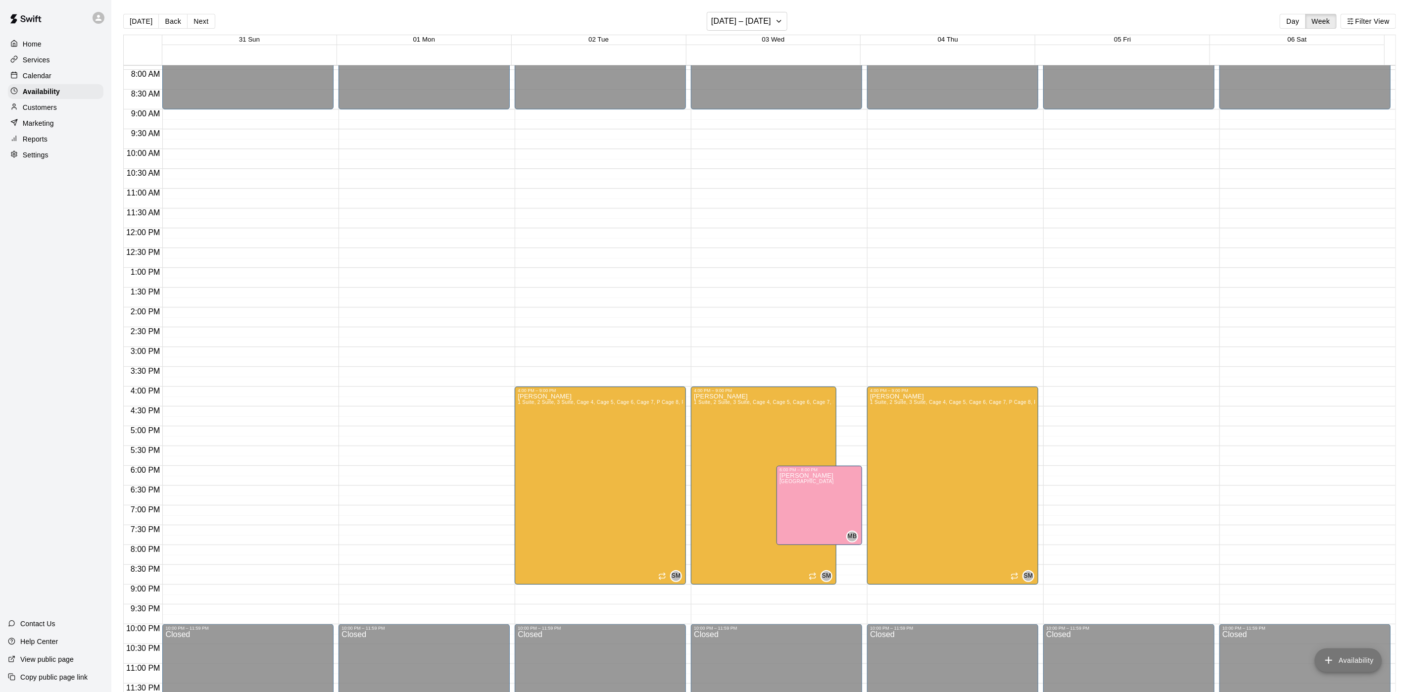
click at [1356, 661] on button "Availability" at bounding box center [1348, 660] width 67 height 24
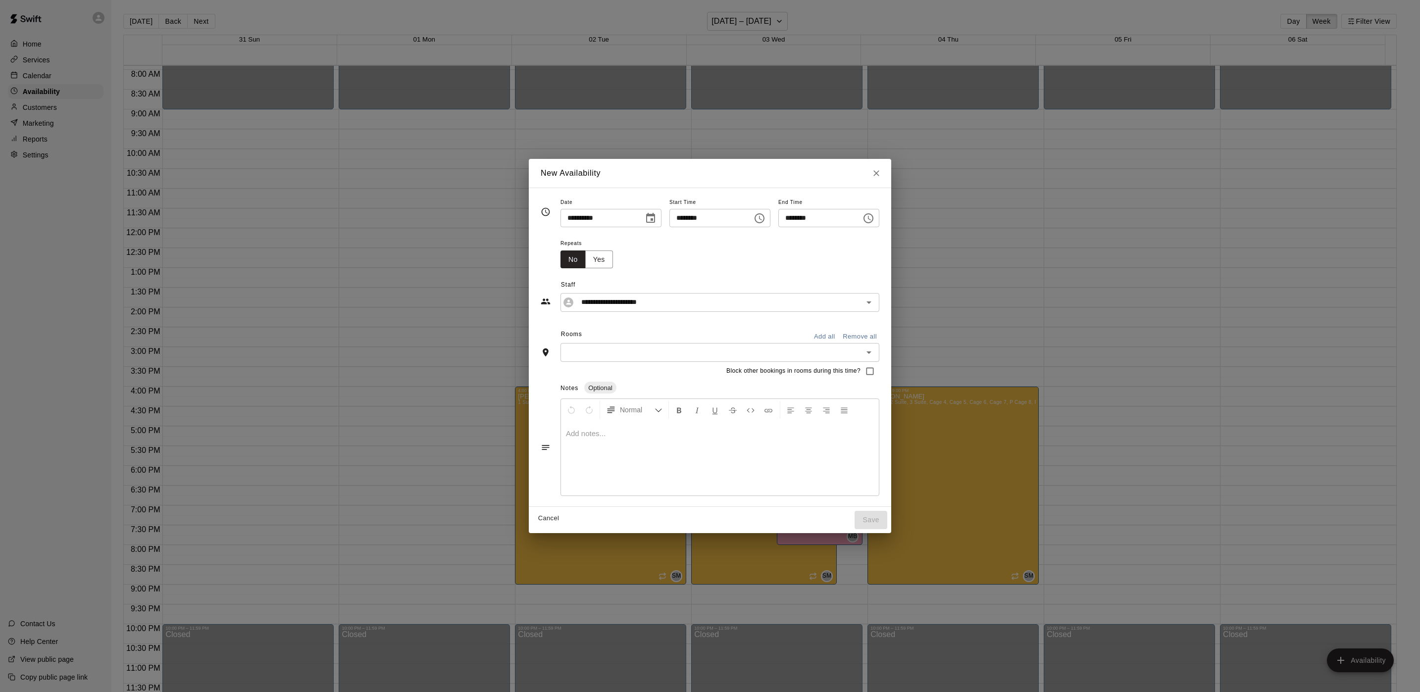
click at [764, 213] on icon "Choose time, selected time is 5:00 PM" at bounding box center [759, 218] width 10 height 10
click at [677, 257] on li "06" at bounding box center [676, 257] width 24 height 18
type input "********"
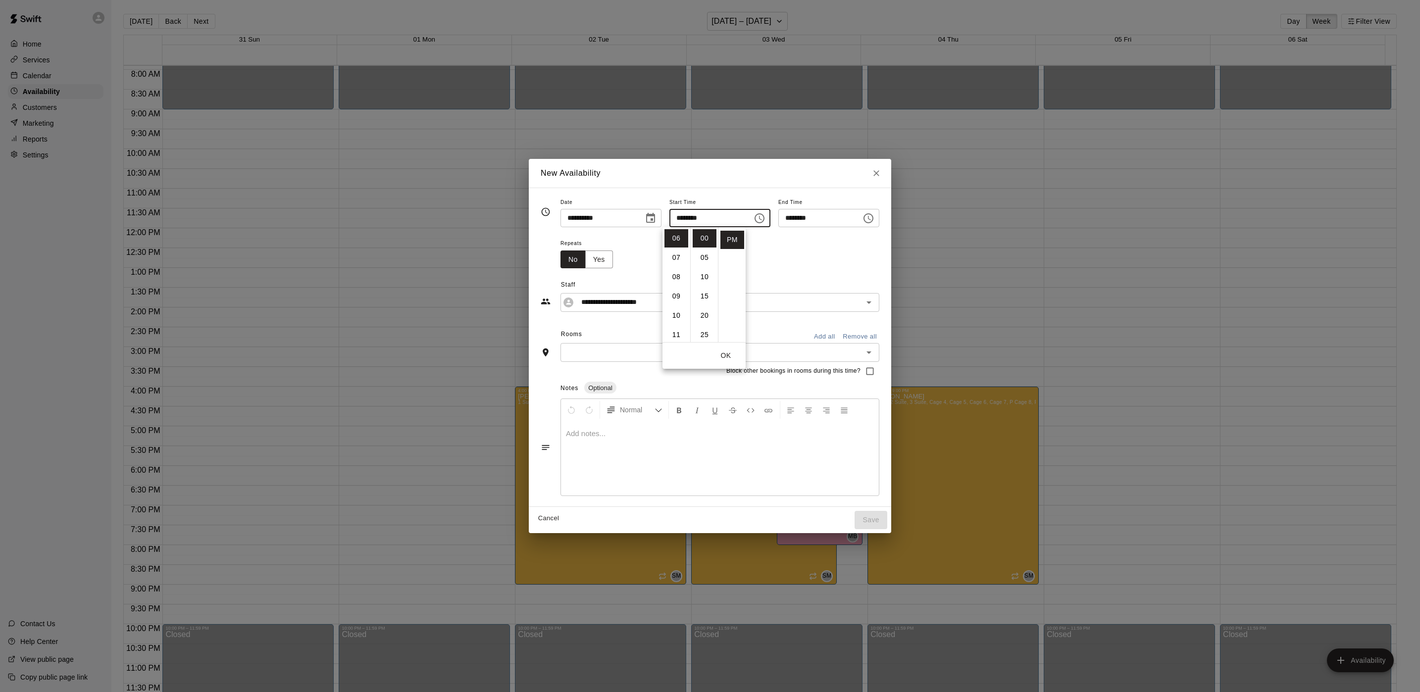
click at [800, 222] on input "********" at bounding box center [816, 218] width 76 height 18
click at [874, 221] on icon "Choose time, selected time is 6:30 PM" at bounding box center [868, 218] width 12 height 12
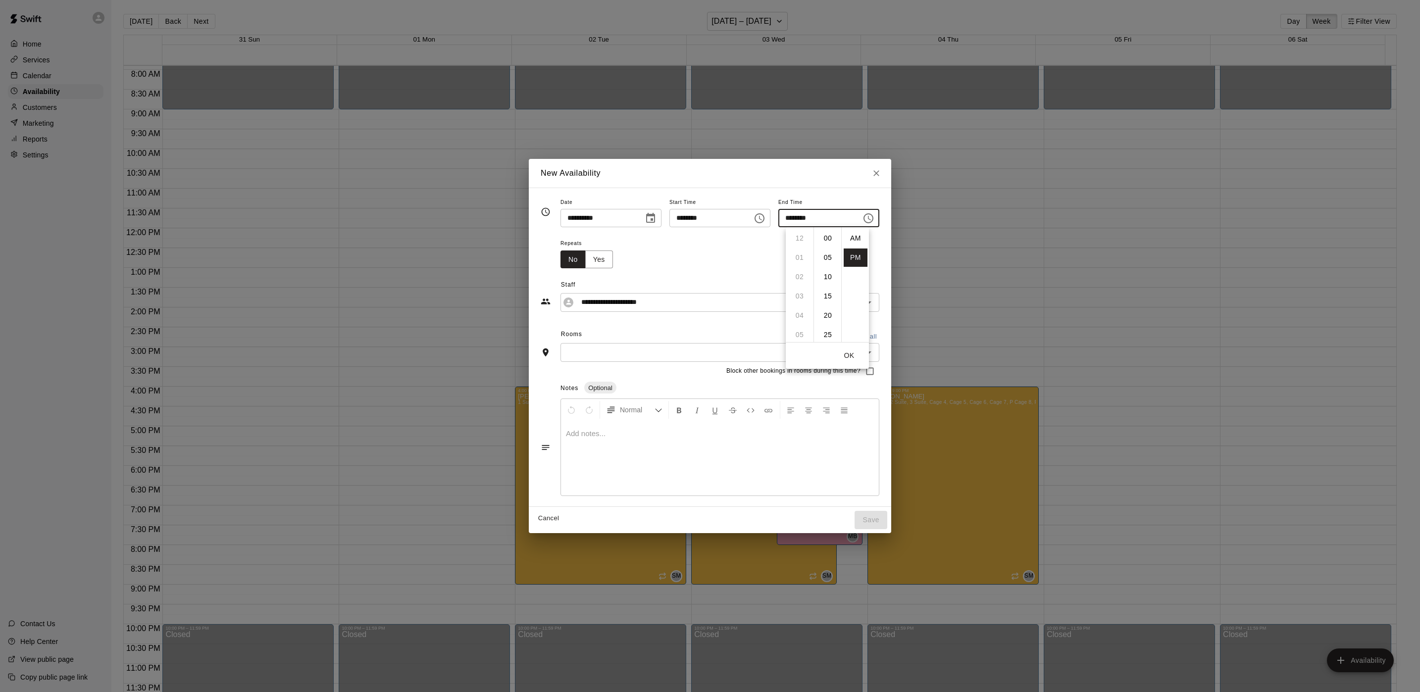
scroll to position [18, 0]
click at [799, 279] on li "08" at bounding box center [800, 277] width 24 height 18
click at [796, 255] on li "09" at bounding box center [800, 257] width 24 height 18
click at [827, 240] on li "00" at bounding box center [828, 238] width 24 height 18
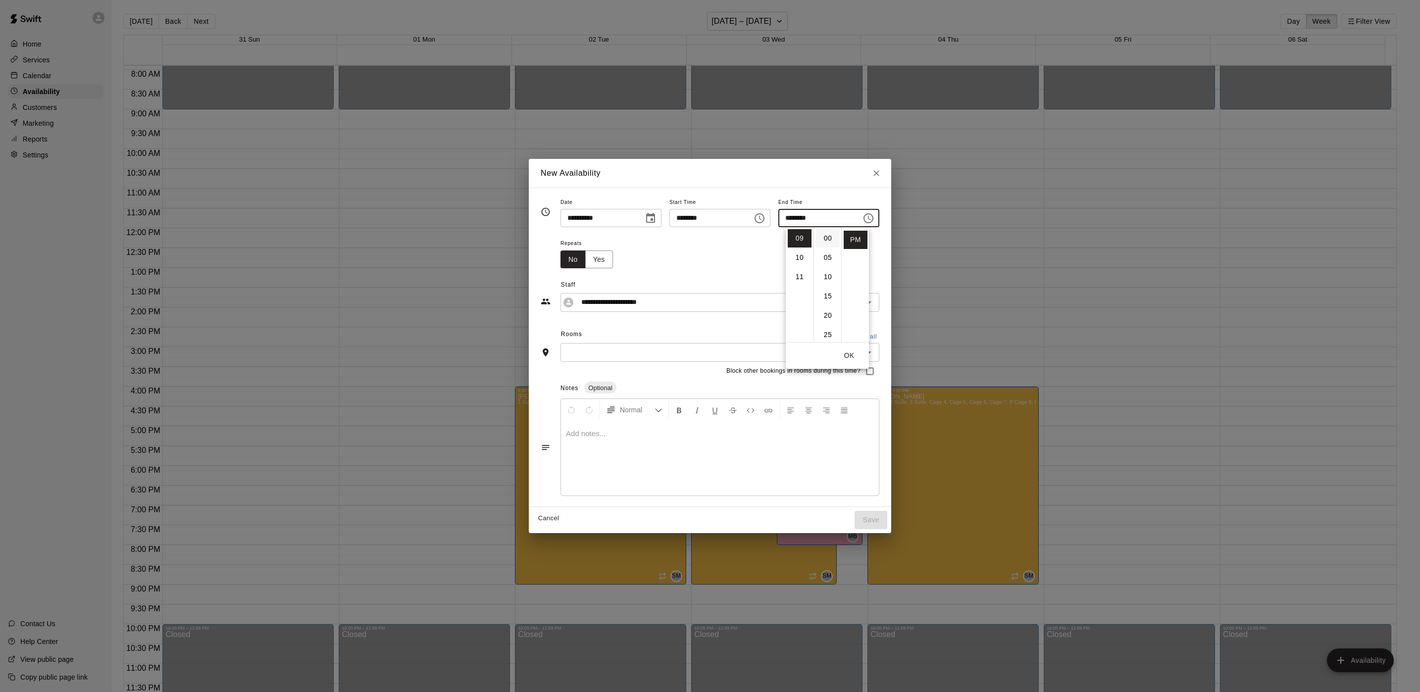
type input "********"
click at [667, 303] on input "**********" at bounding box center [712, 302] width 270 height 12
click at [664, 277] on span "Staff" at bounding box center [720, 285] width 318 height 16
click at [675, 298] on input "**********" at bounding box center [712, 302] width 270 height 12
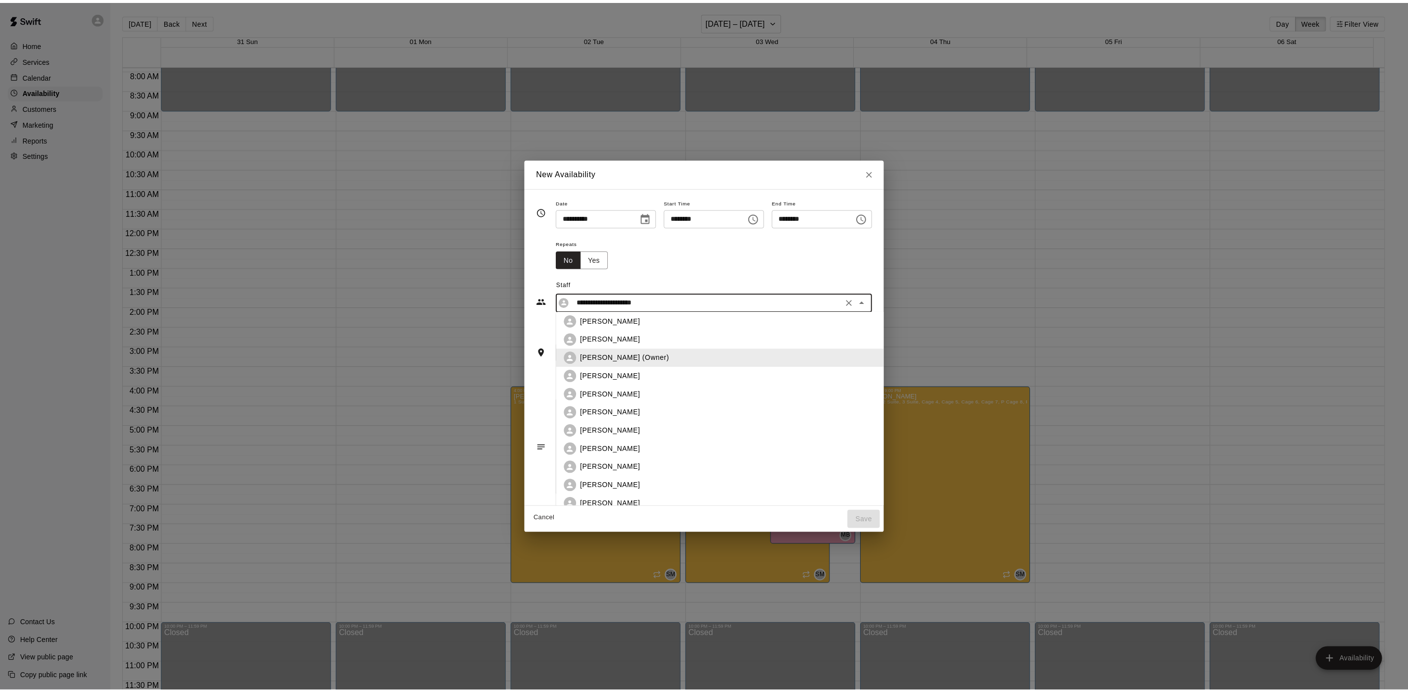
scroll to position [463, 0]
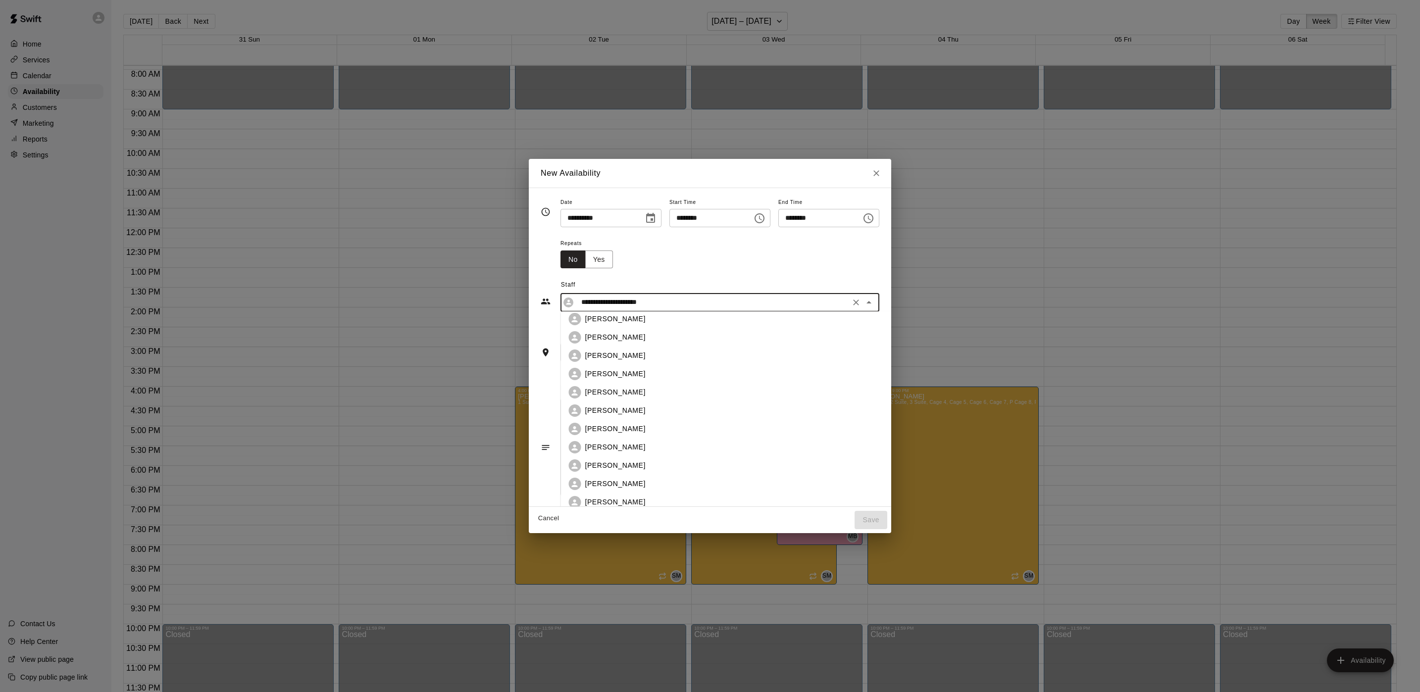
click at [619, 374] on div "[PERSON_NAME]" at bounding box center [750, 374] width 330 height 10
type input "**********"
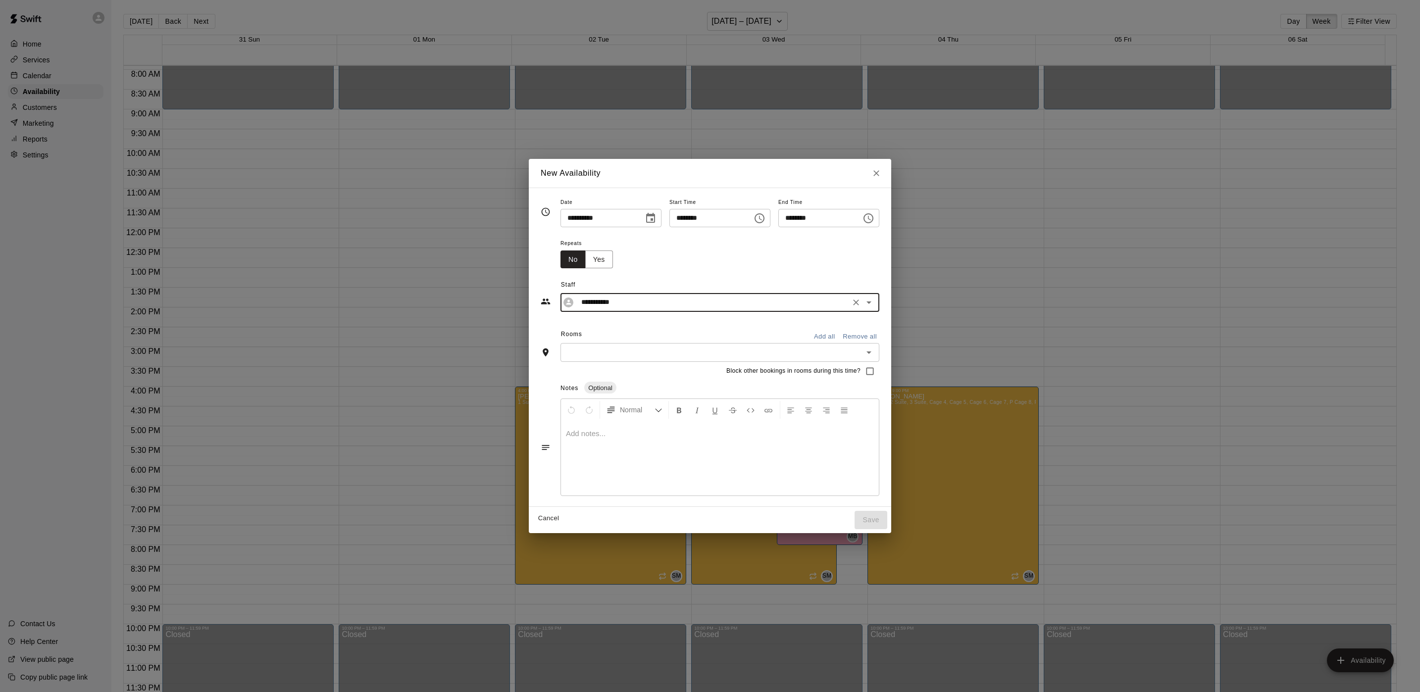
click at [759, 352] on input "text" at bounding box center [711, 352] width 297 height 12
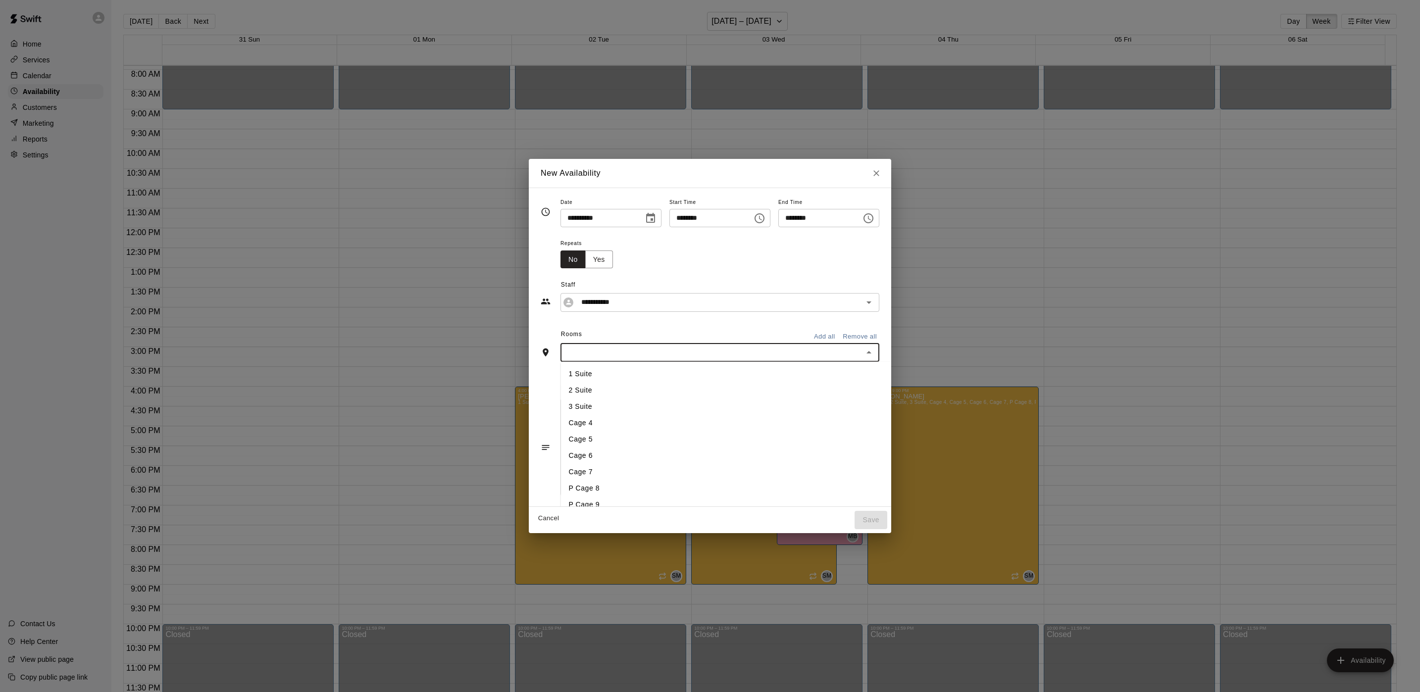
click at [655, 373] on li "1 Suite" at bounding box center [742, 373] width 362 height 16
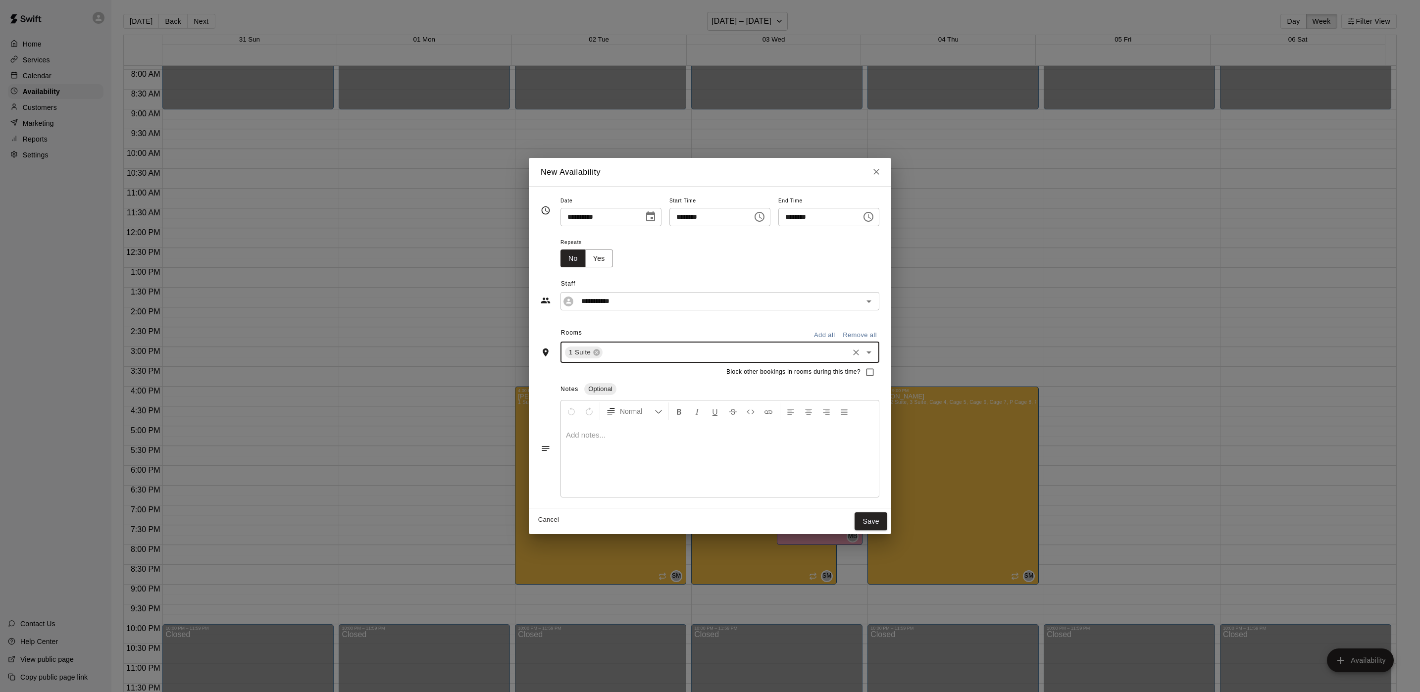
click at [652, 352] on input "text" at bounding box center [725, 352] width 243 height 12
click at [636, 393] on li "2 Suite" at bounding box center [742, 392] width 362 height 16
click at [649, 352] on input "text" at bounding box center [746, 352] width 202 height 12
click at [646, 404] on li "3 Suite" at bounding box center [742, 408] width 362 height 16
click at [884, 526] on button "Save" at bounding box center [870, 521] width 33 height 18
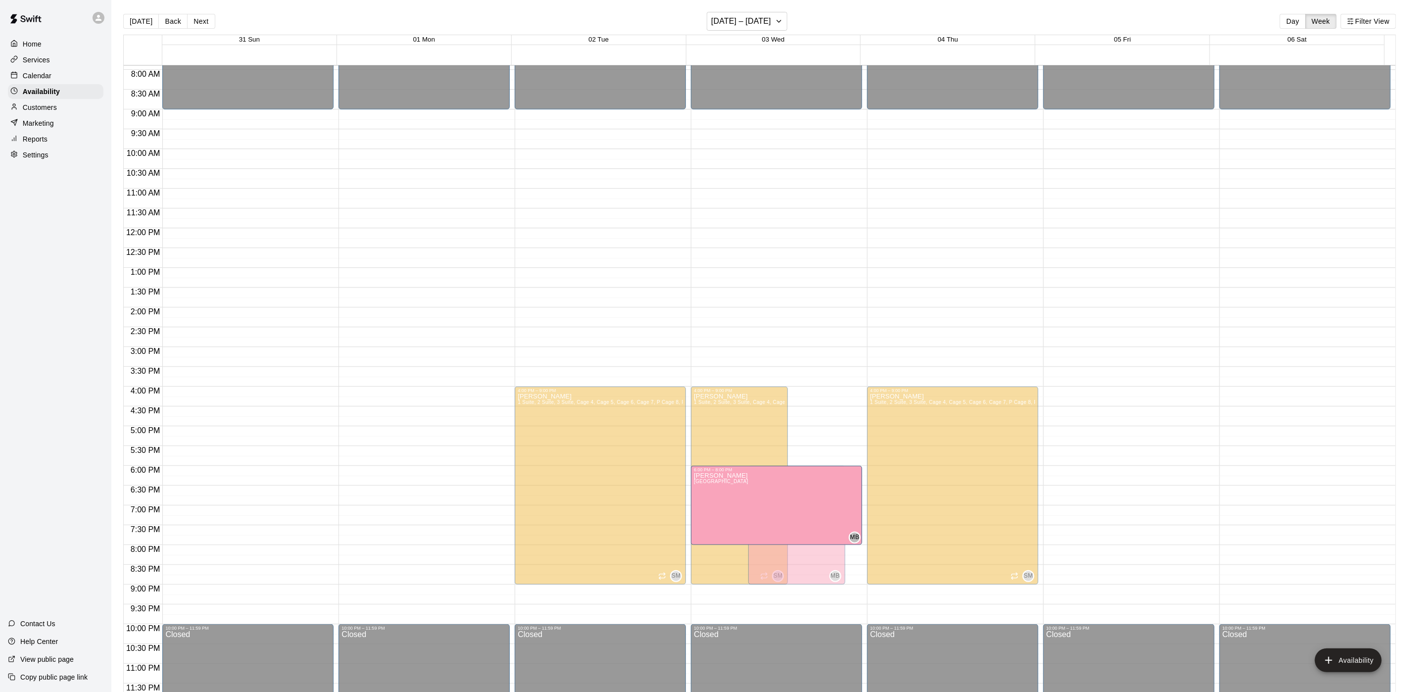
drag, startPoint x: 832, startPoint y: 492, endPoint x: 822, endPoint y: 496, distance: 11.3
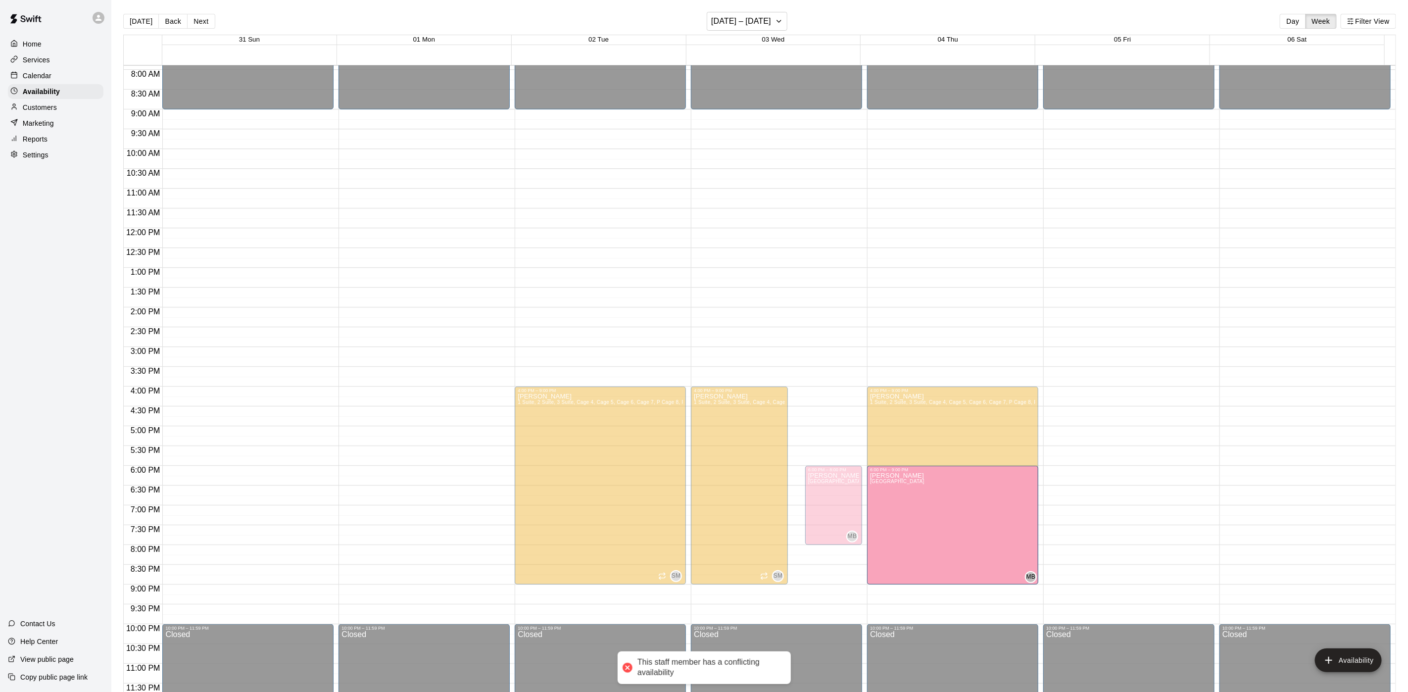
drag, startPoint x: 771, startPoint y: 536, endPoint x: 945, endPoint y: 545, distance: 174.0
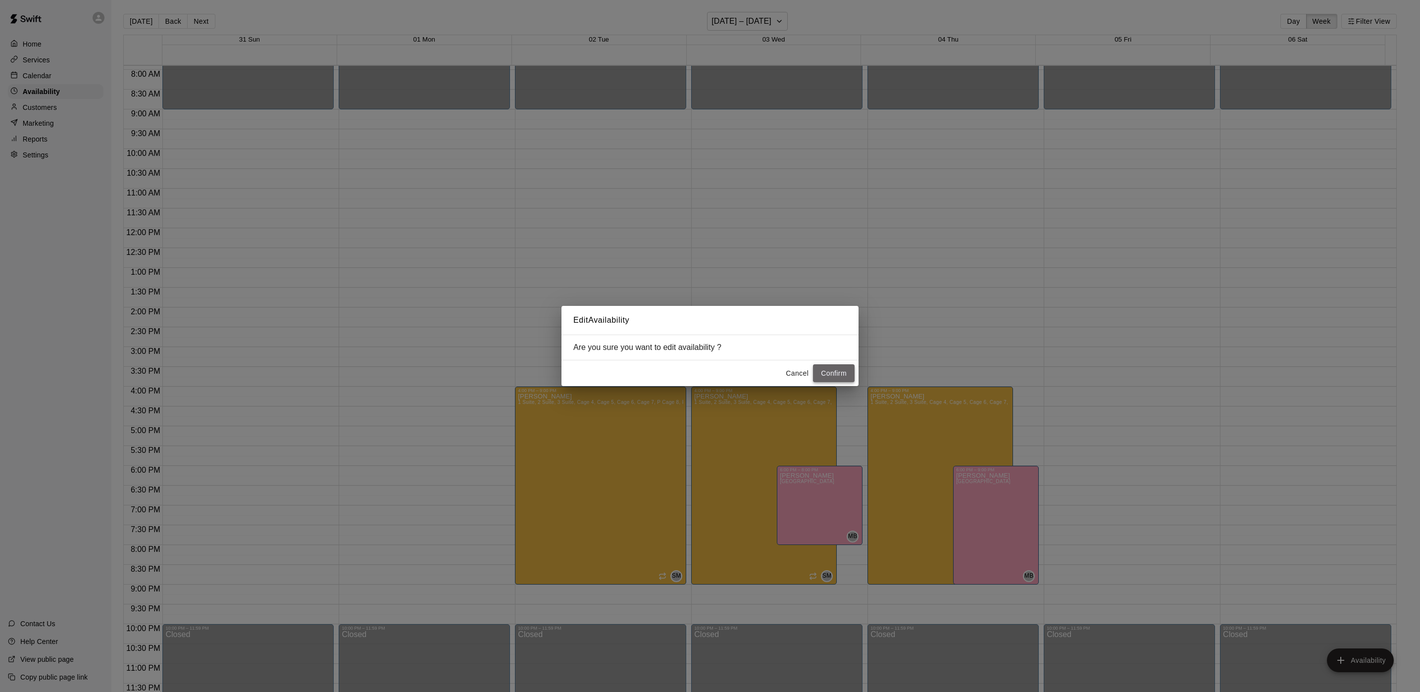
click at [844, 370] on button "Confirm" at bounding box center [834, 373] width 42 height 18
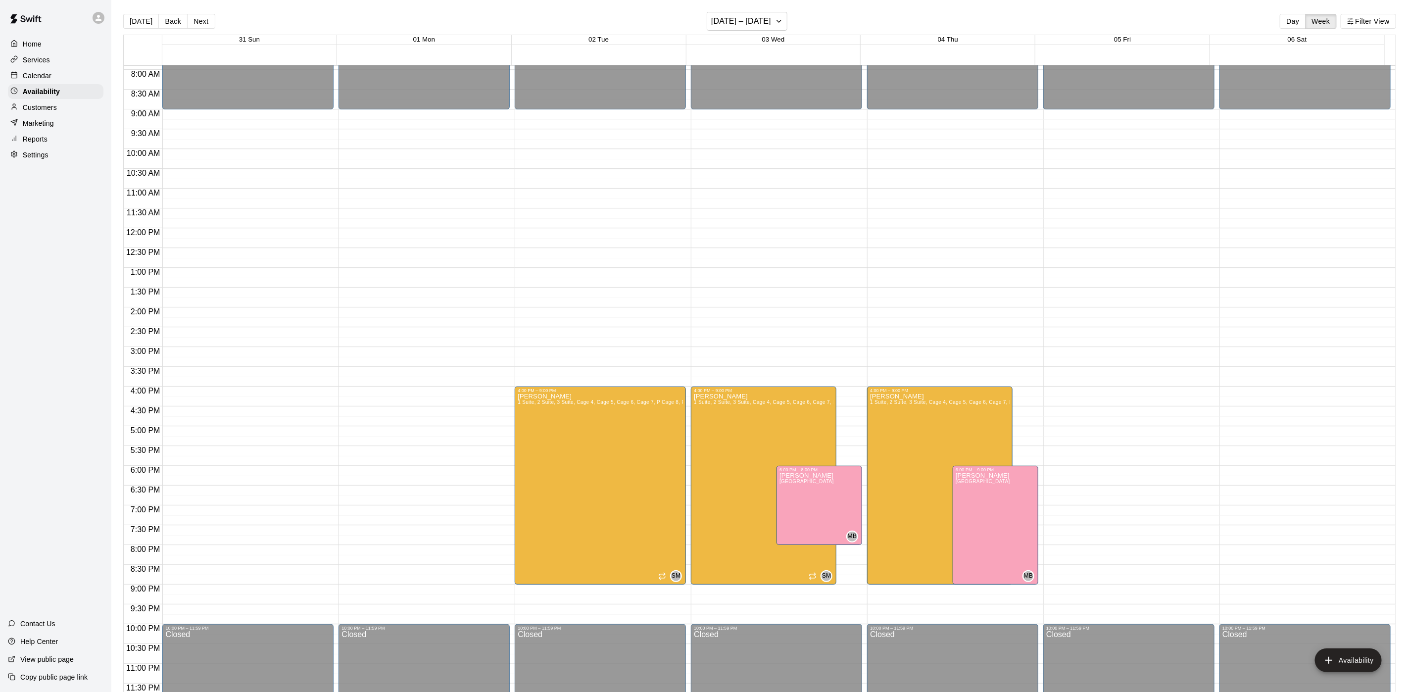
click at [26, 83] on div "Calendar" at bounding box center [56, 75] width 96 height 15
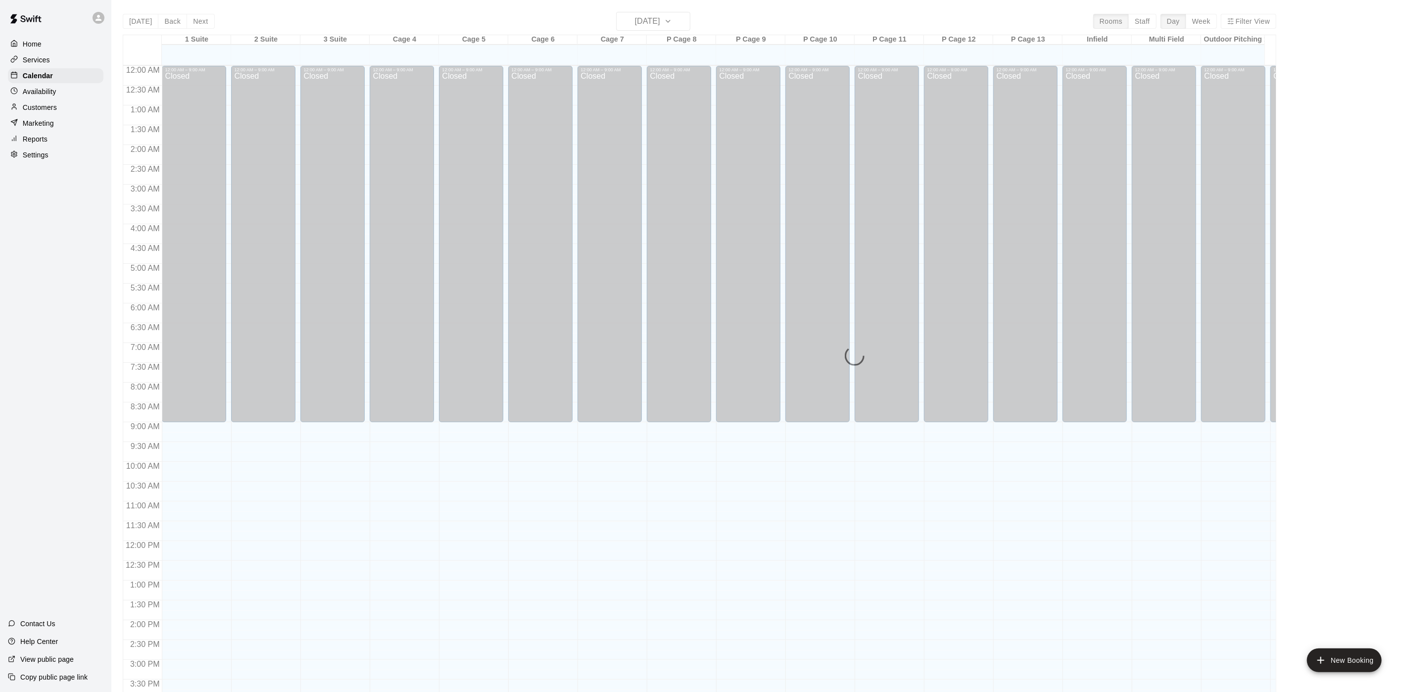
scroll to position [284, 0]
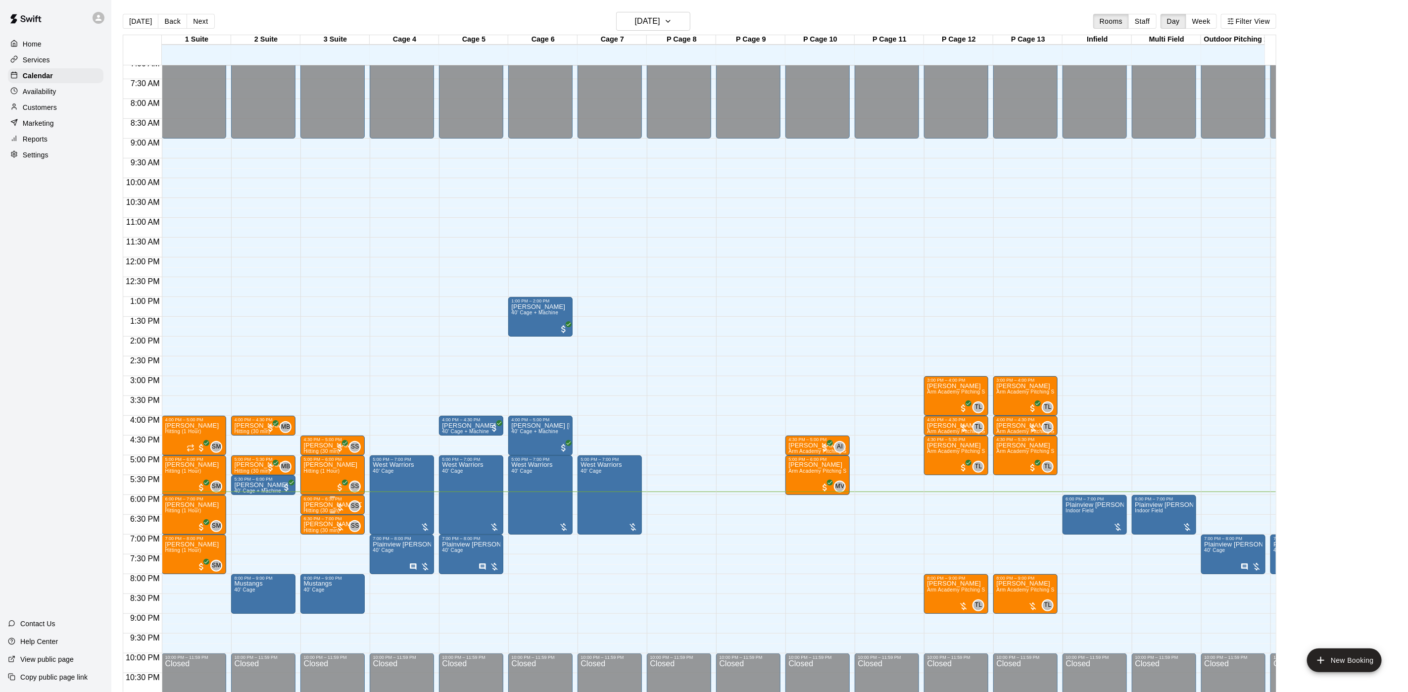
click at [321, 501] on div "6:00 PM – 6:30 PM" at bounding box center [332, 498] width 58 height 5
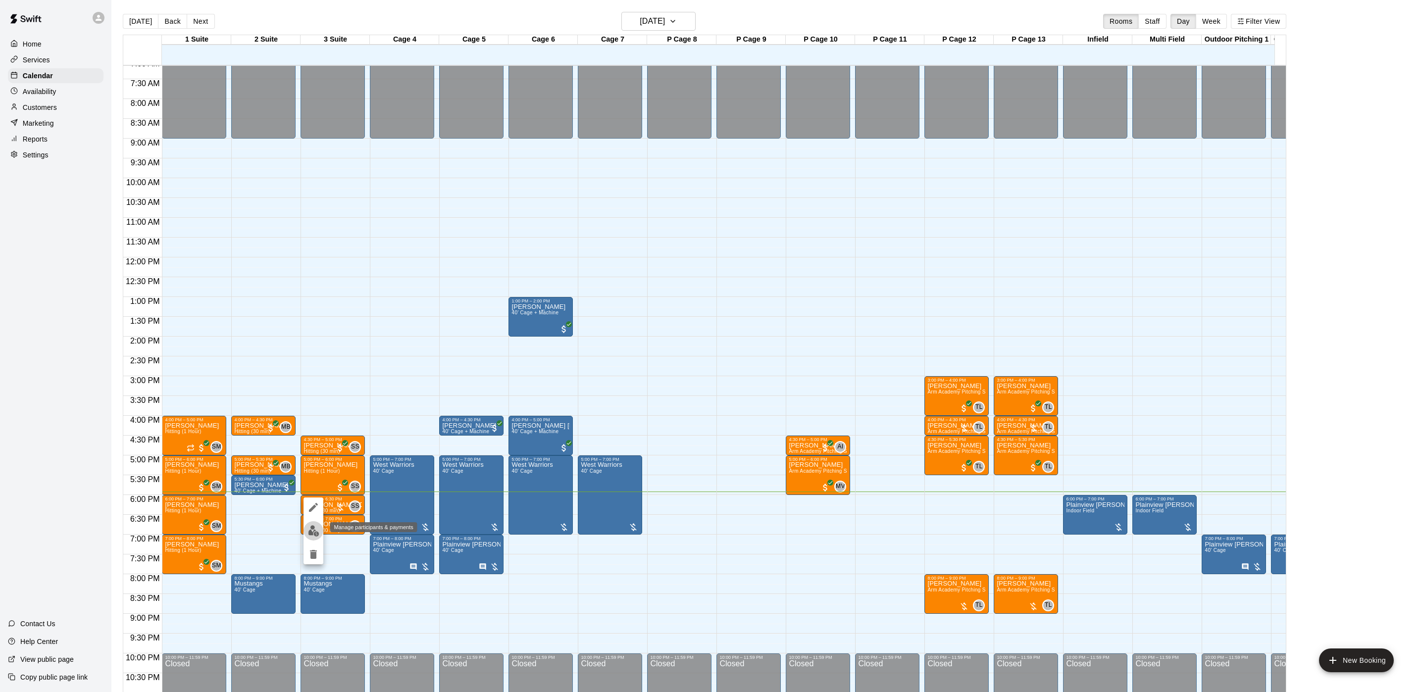
click at [306, 535] on button "edit" at bounding box center [313, 530] width 20 height 19
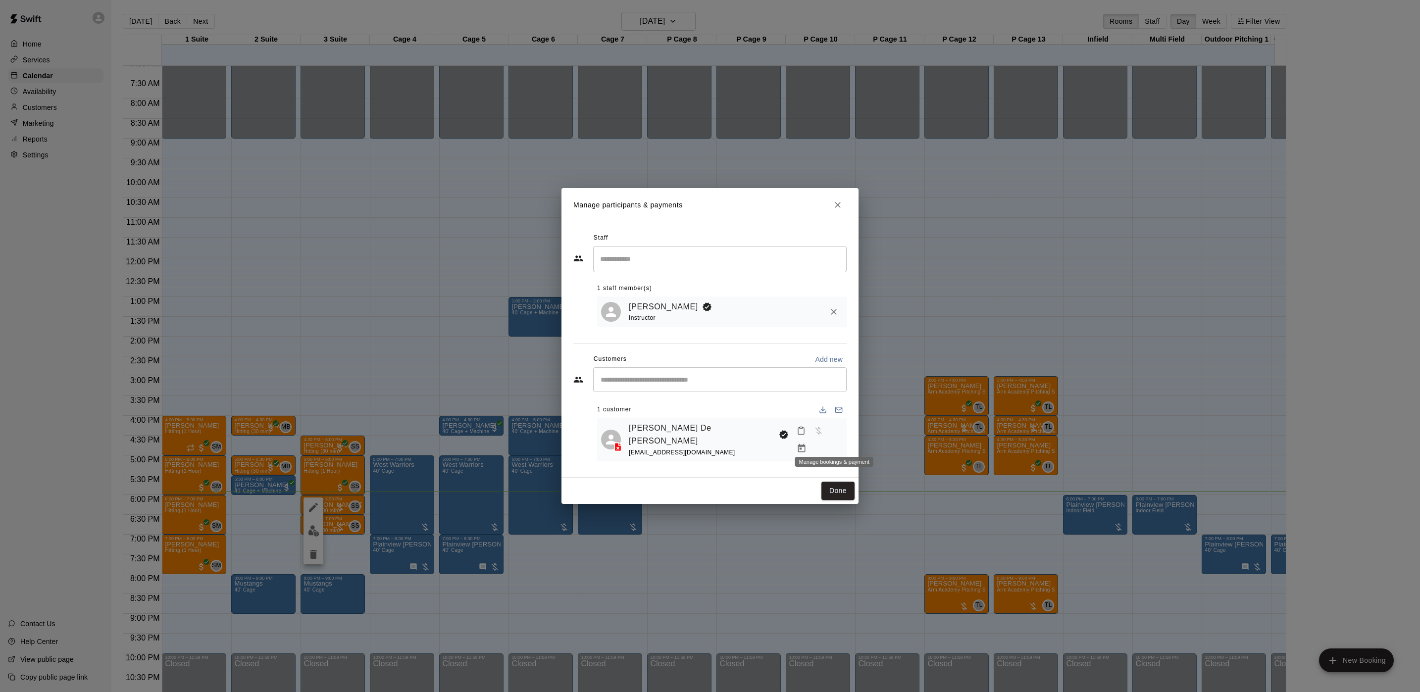
click at [806, 444] on icon "Manage bookings & payment" at bounding box center [801, 449] width 10 height 10
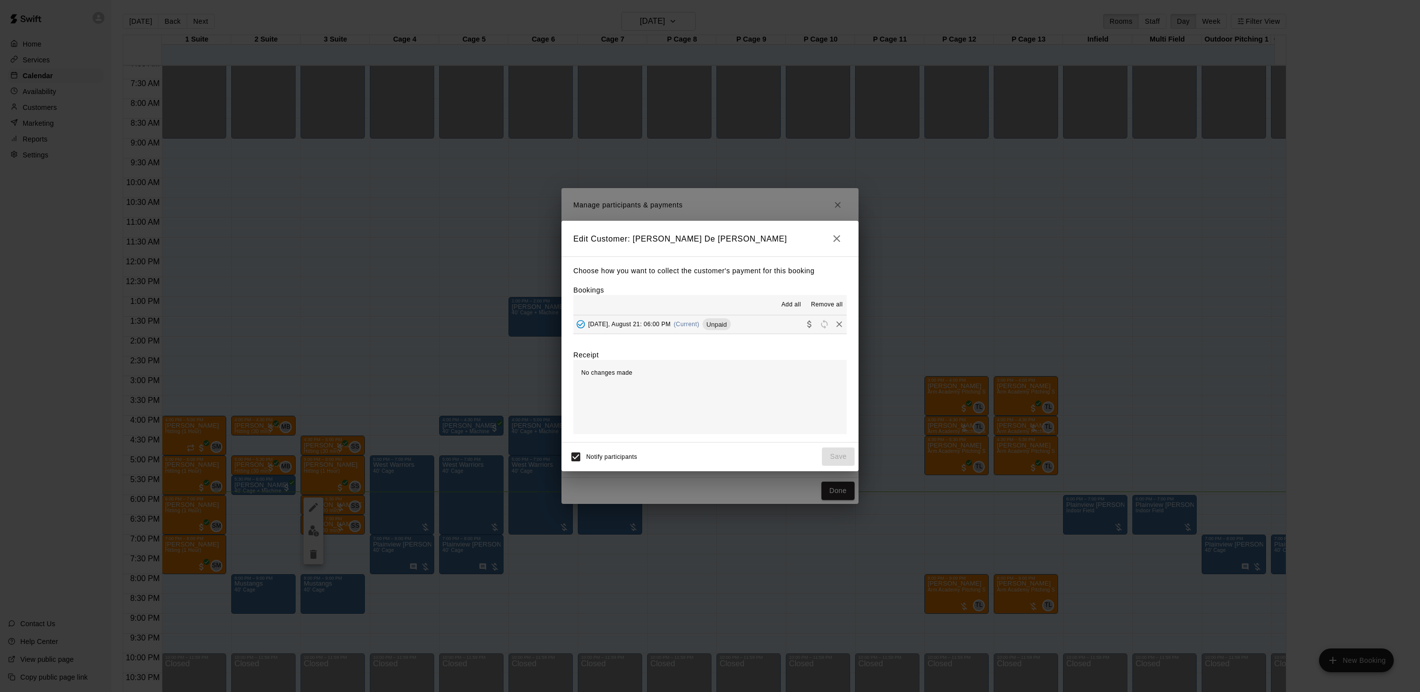
click at [658, 323] on span "Thursday, August 21: 06:00 PM" at bounding box center [629, 324] width 83 height 7
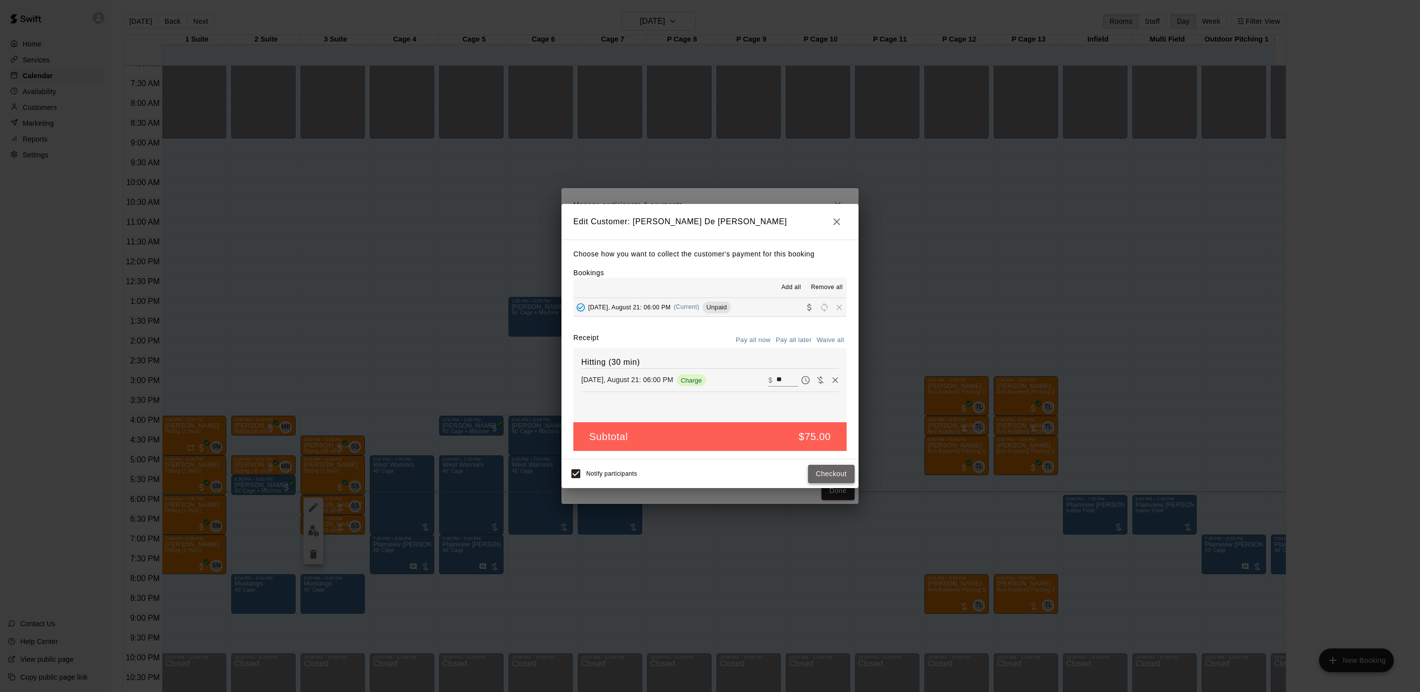
click at [830, 475] on button "Checkout" at bounding box center [831, 474] width 47 height 18
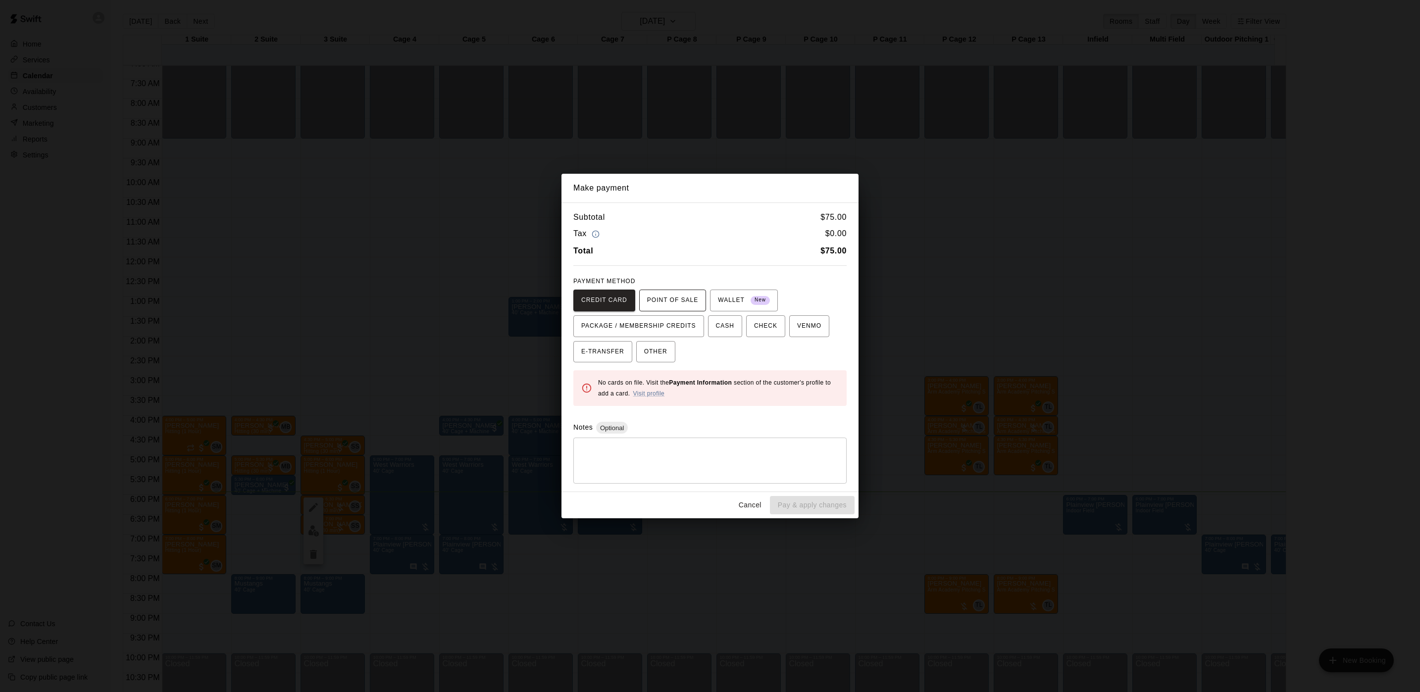
click at [655, 307] on span "POINT OF SALE" at bounding box center [672, 301] width 51 height 16
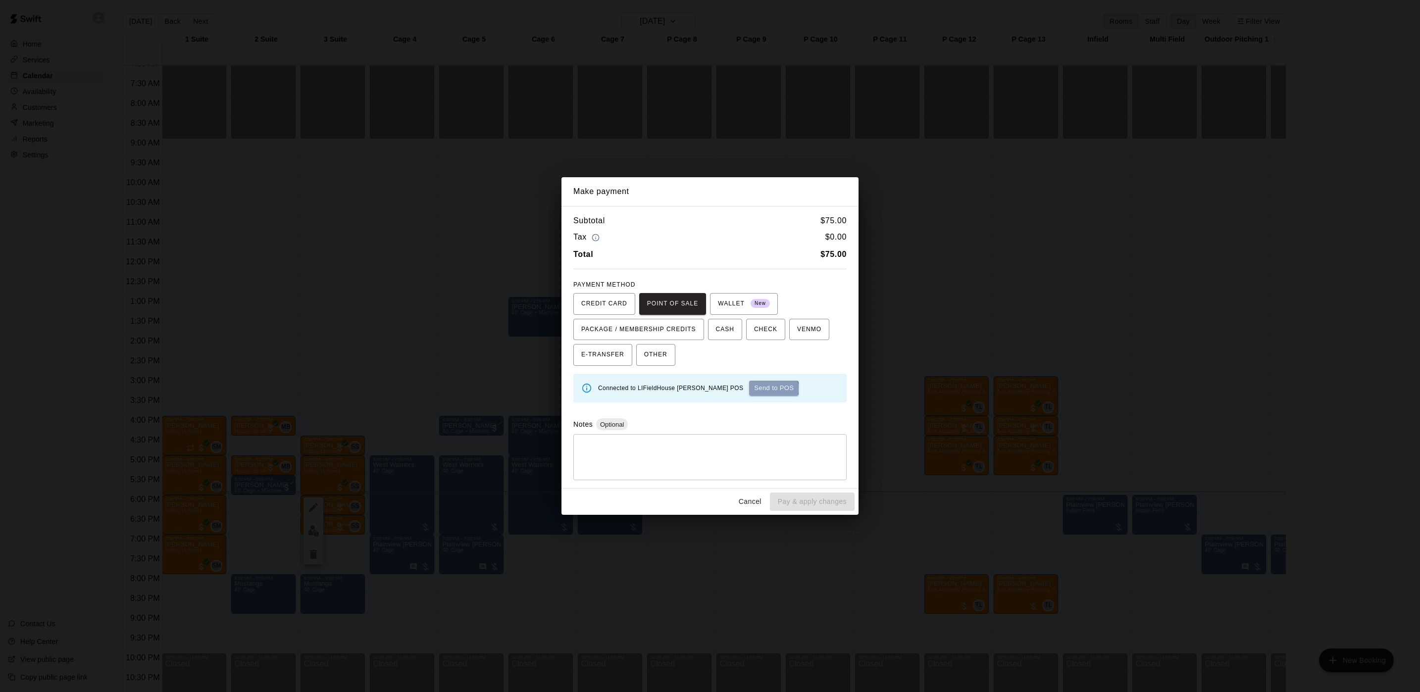
click at [749, 389] on button "Send to POS" at bounding box center [773, 388] width 49 height 15
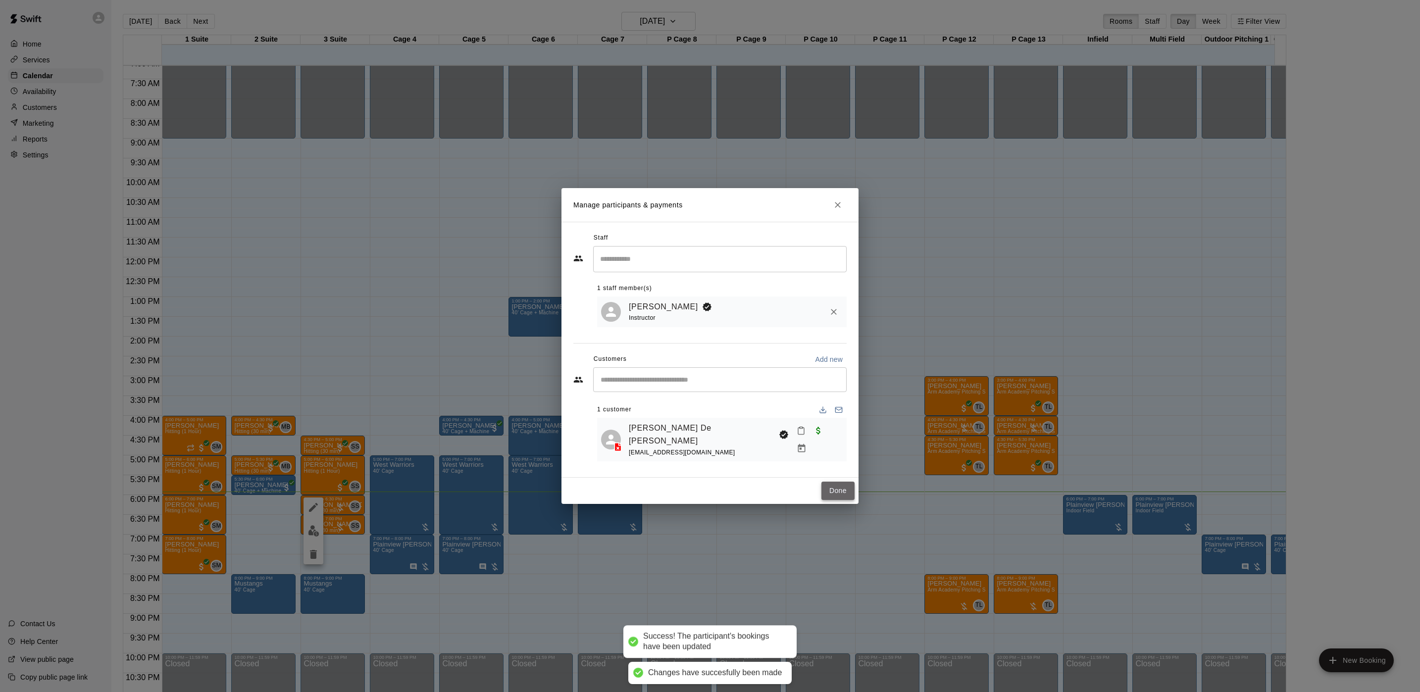
click at [846, 484] on button "Done" at bounding box center [837, 491] width 33 height 18
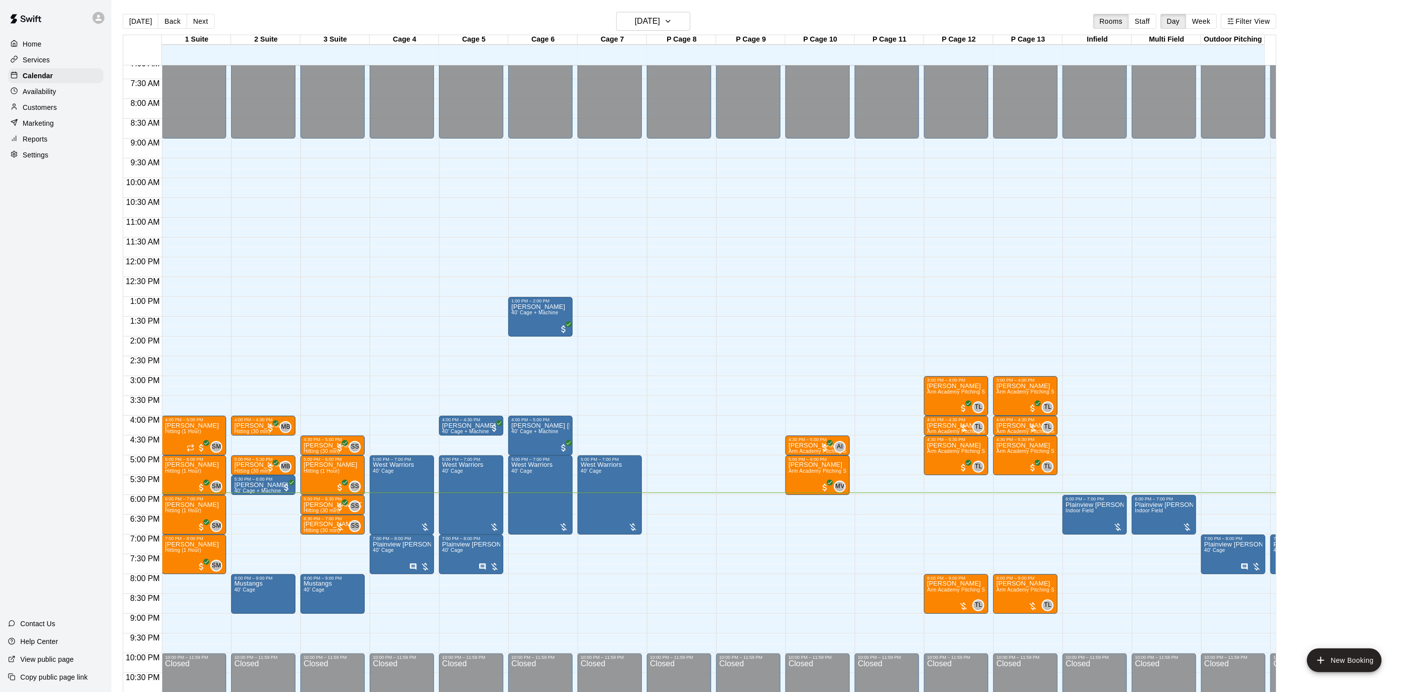
drag, startPoint x: 67, startPoint y: 99, endPoint x: 78, endPoint y: 93, distance: 12.0
click at [67, 99] on div "Availability" at bounding box center [56, 91] width 96 height 15
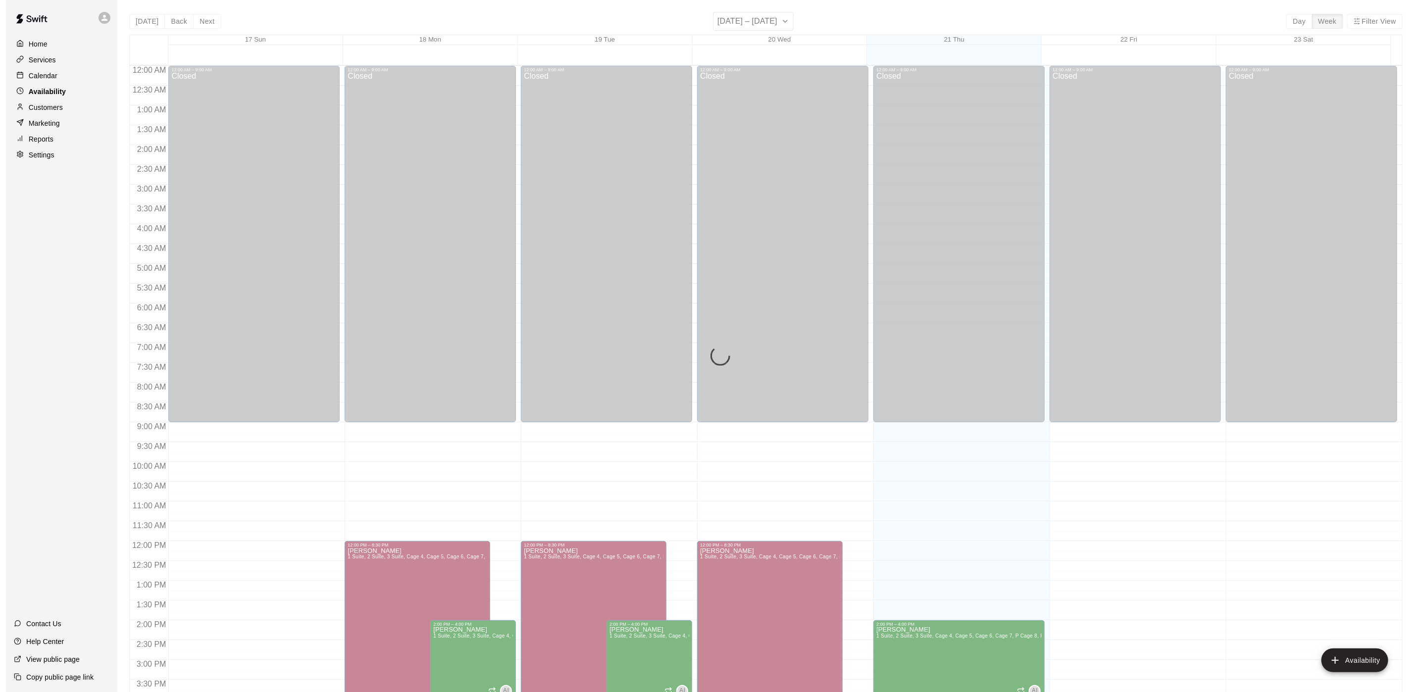
scroll to position [313, 0]
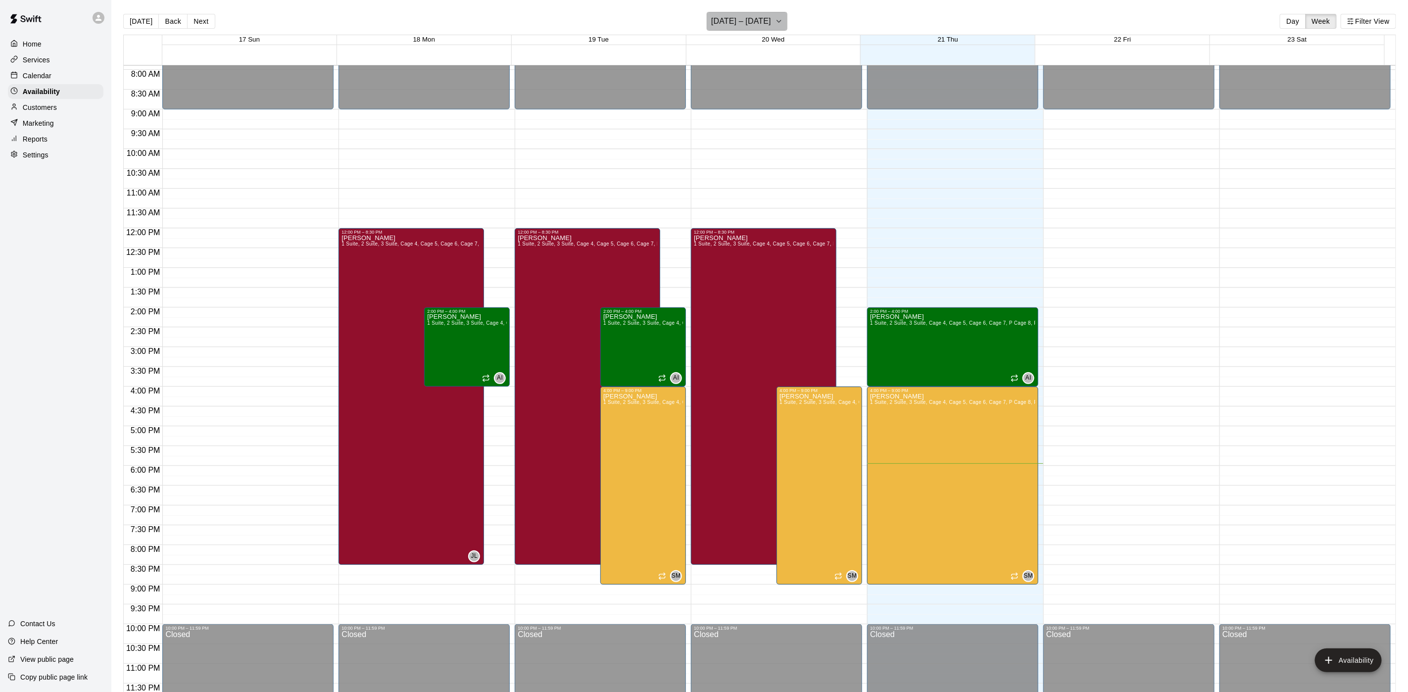
click at [755, 18] on h6 "[DATE] – [DATE]" at bounding box center [741, 21] width 60 height 14
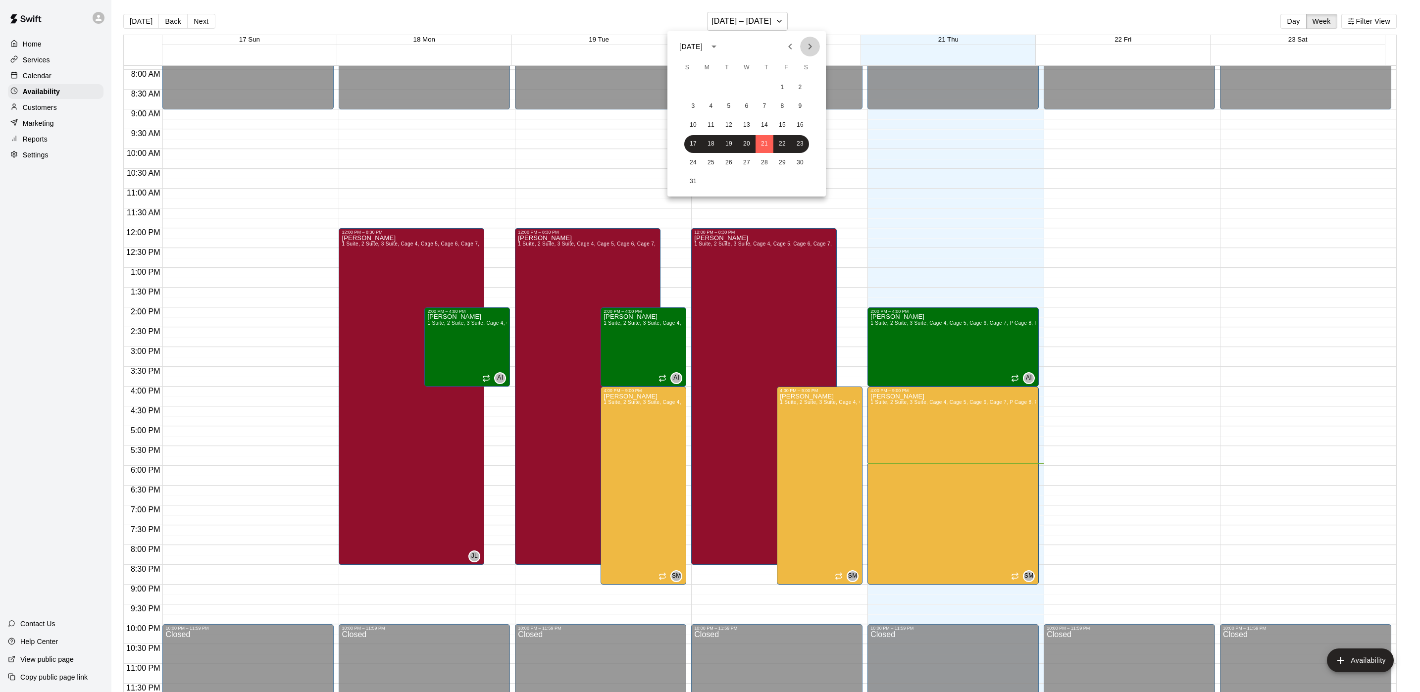
click at [810, 48] on icon "Next month" at bounding box center [810, 47] width 12 height 12
click at [750, 90] on button "3" at bounding box center [747, 88] width 18 height 18
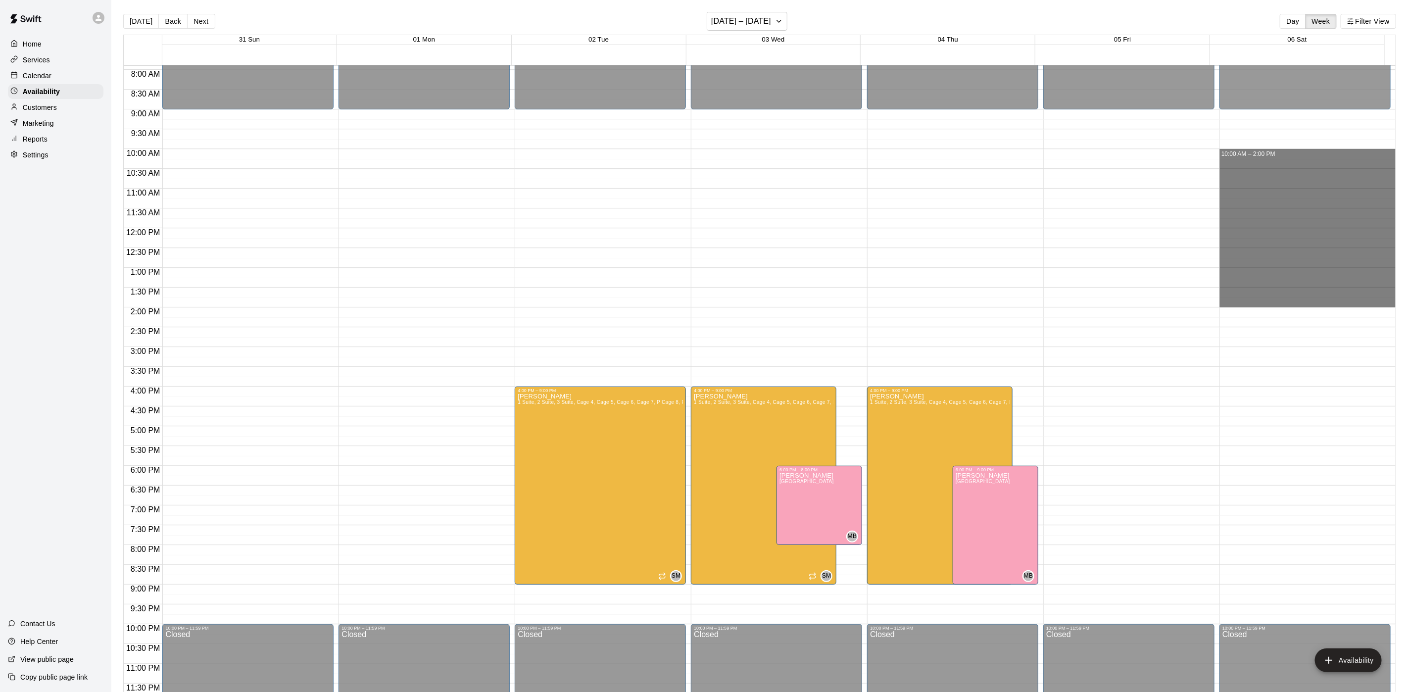
drag, startPoint x: 1306, startPoint y: 151, endPoint x: 1350, endPoint y: 303, distance: 157.7
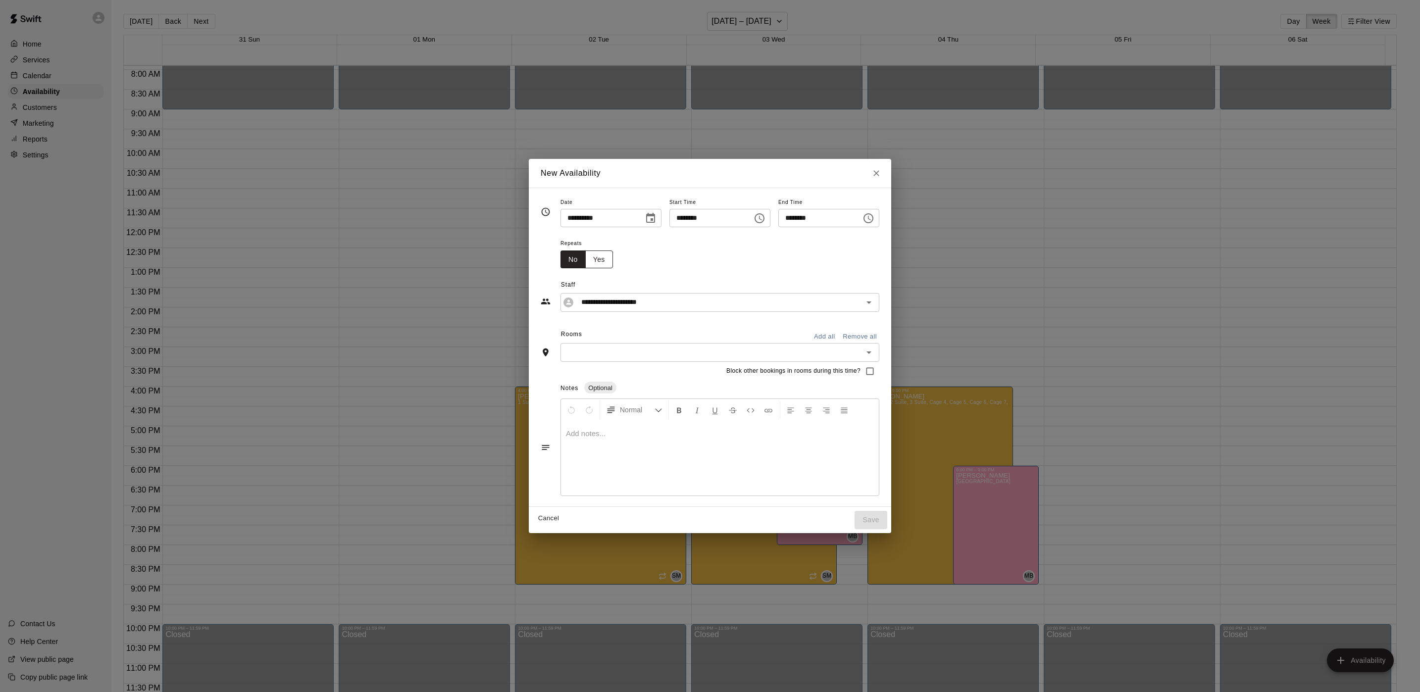
click at [585, 254] on button "Yes" at bounding box center [599, 259] width 28 height 18
click at [632, 255] on body "Home Services Calendar Availability Customers Marketing Reports Settings Contac…" at bounding box center [710, 354] width 1420 height 708
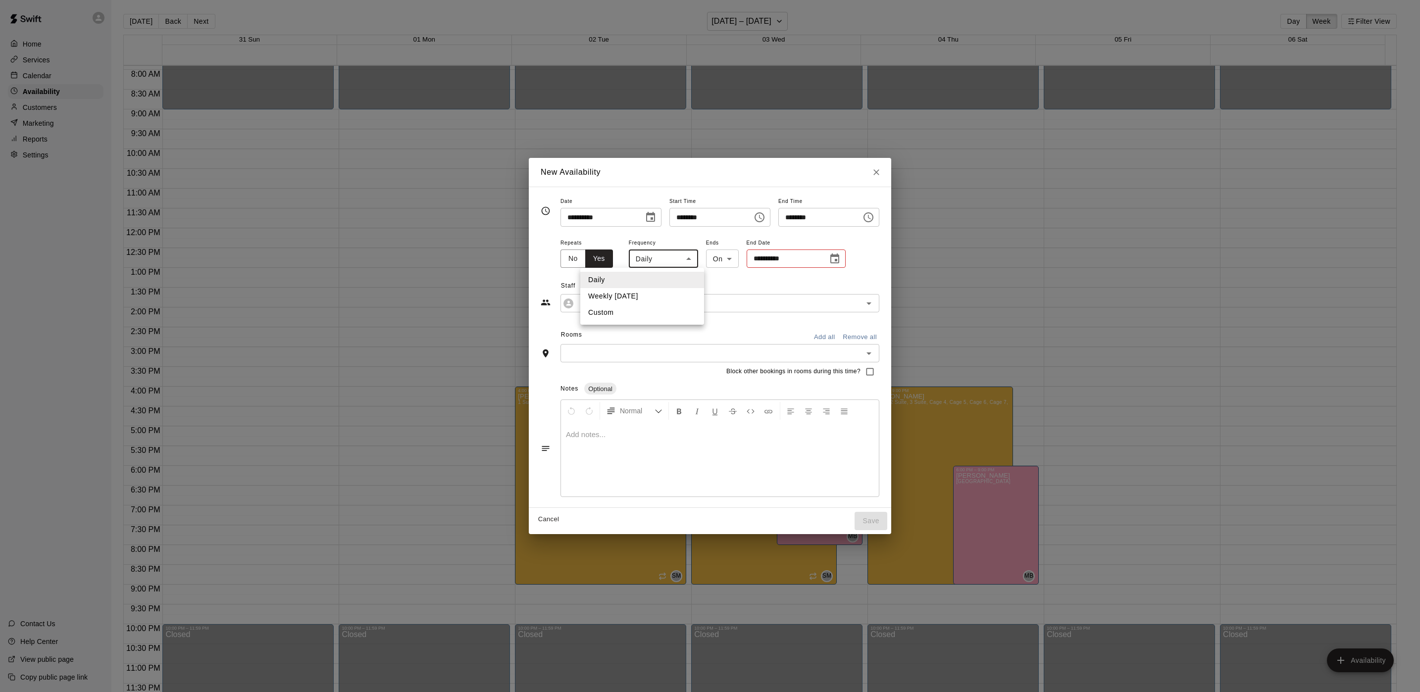
click at [640, 295] on li "Weekly on Saturday" at bounding box center [642, 296] width 124 height 16
type input "******"
click at [729, 257] on body "Home Services Calendar Availability Customers Marketing Reports Settings Contac…" at bounding box center [710, 354] width 1420 height 708
click at [723, 282] on li "On" at bounding box center [719, 280] width 32 height 16
click at [755, 260] on input "**********" at bounding box center [786, 258] width 74 height 18
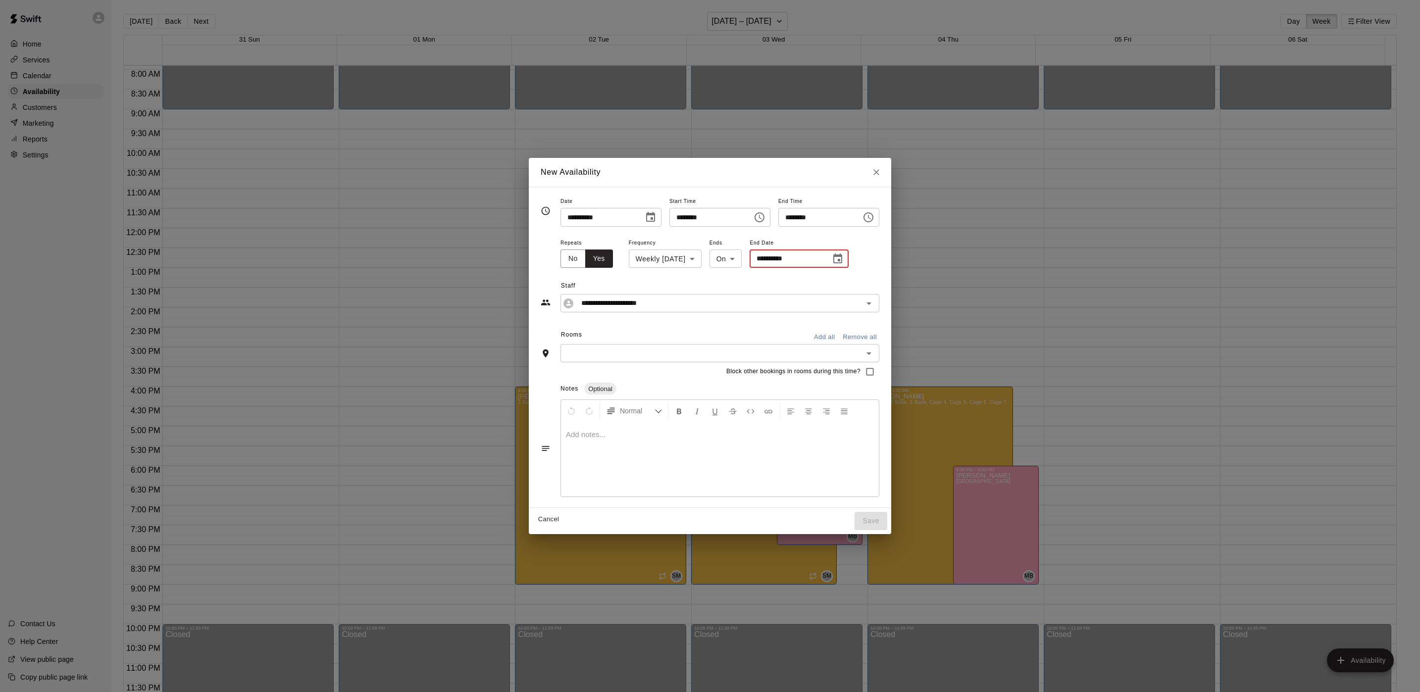
click at [832, 261] on icon "Choose date" at bounding box center [838, 259] width 12 height 12
click at [887, 284] on icon "Next month" at bounding box center [885, 284] width 3 height 6
click at [883, 284] on icon "Next month" at bounding box center [886, 284] width 12 height 12
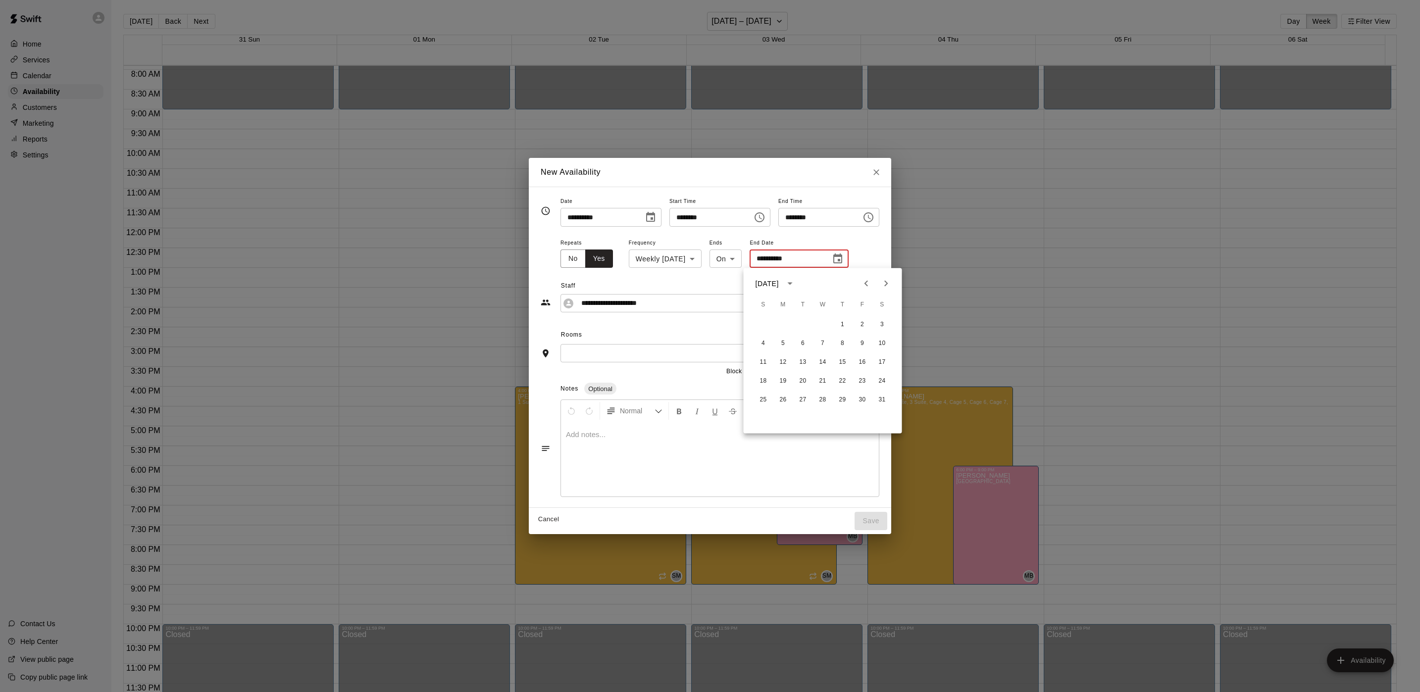
click at [889, 285] on icon "Next month" at bounding box center [886, 284] width 12 height 12
click at [876, 376] on button "28" at bounding box center [882, 381] width 18 height 18
type input "**********"
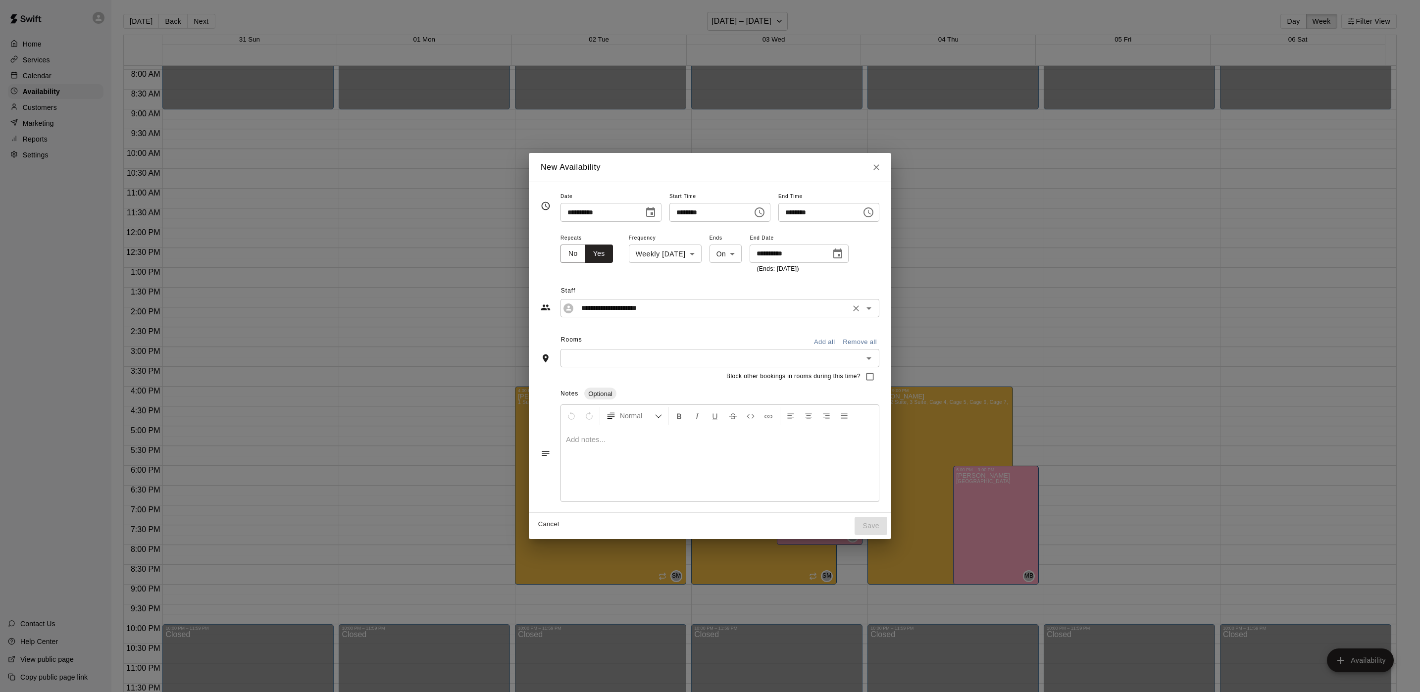
click at [639, 309] on input "**********" at bounding box center [712, 308] width 270 height 12
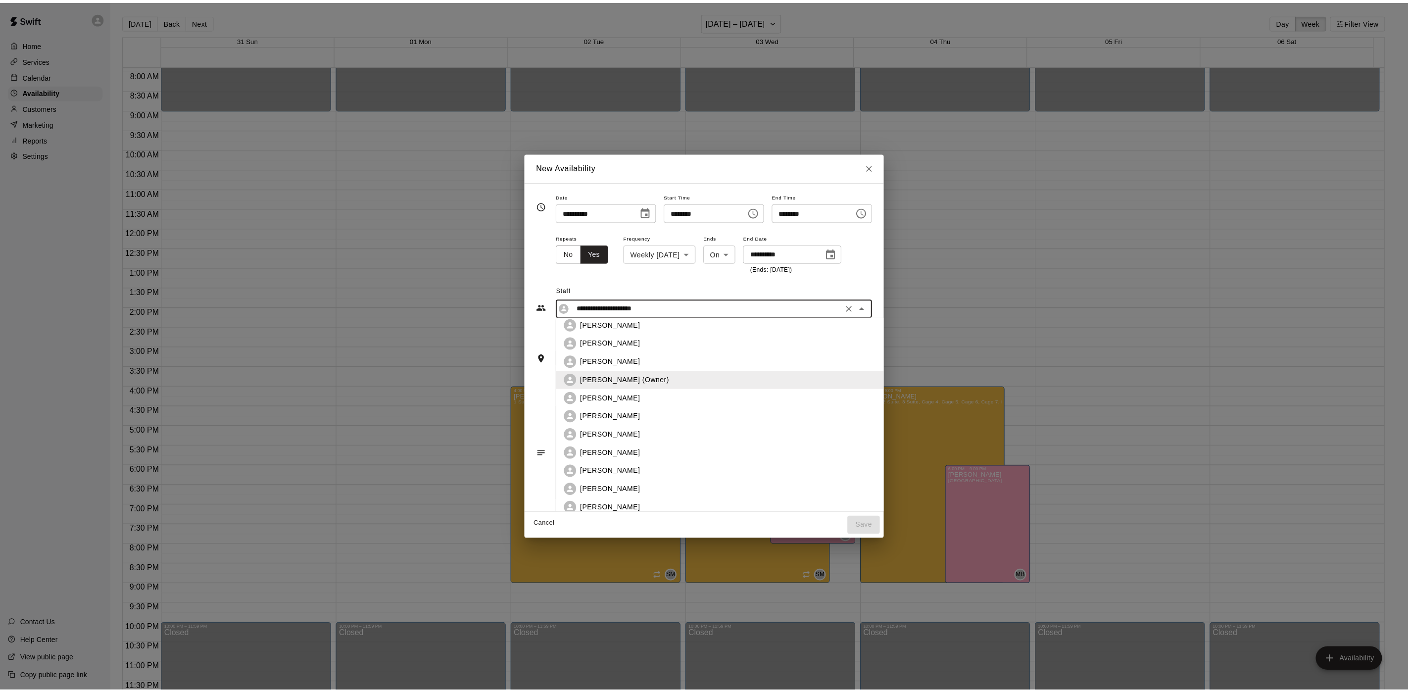
scroll to position [463, 0]
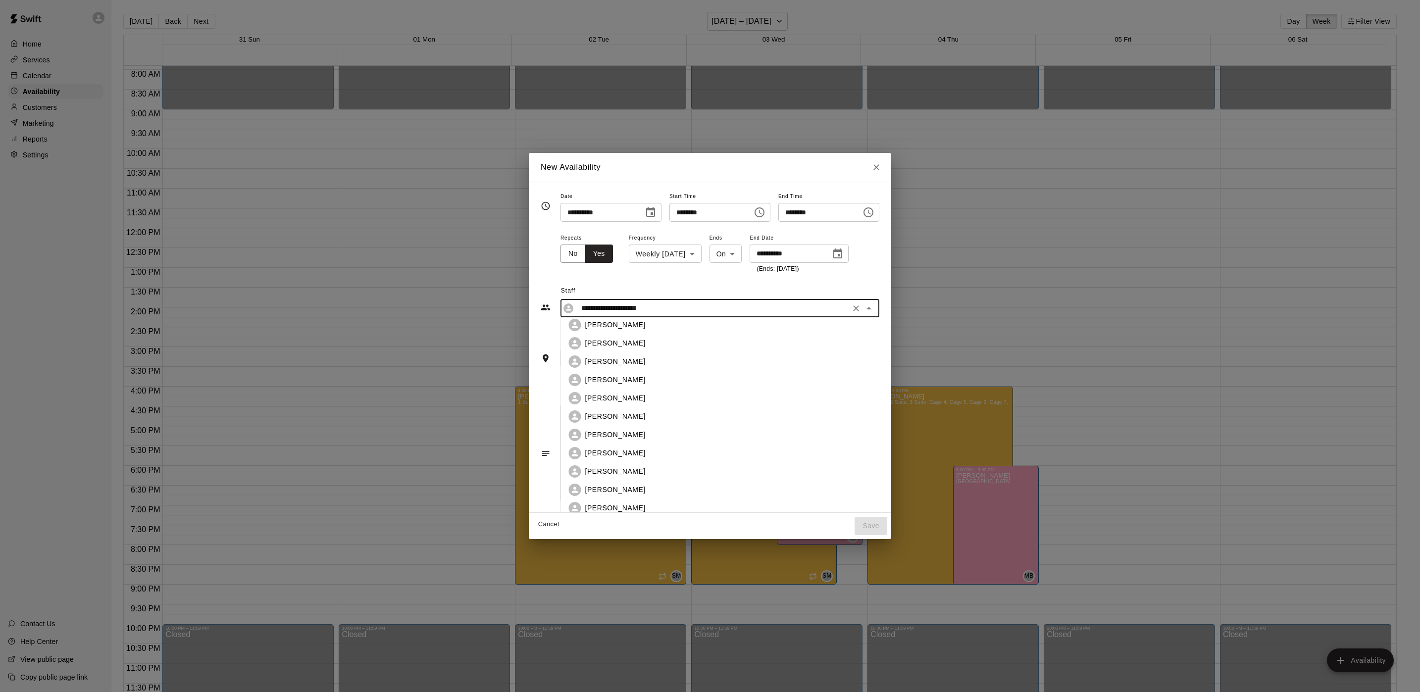
click at [590, 378] on p "[PERSON_NAME]" at bounding box center [615, 380] width 60 height 10
type input "**********"
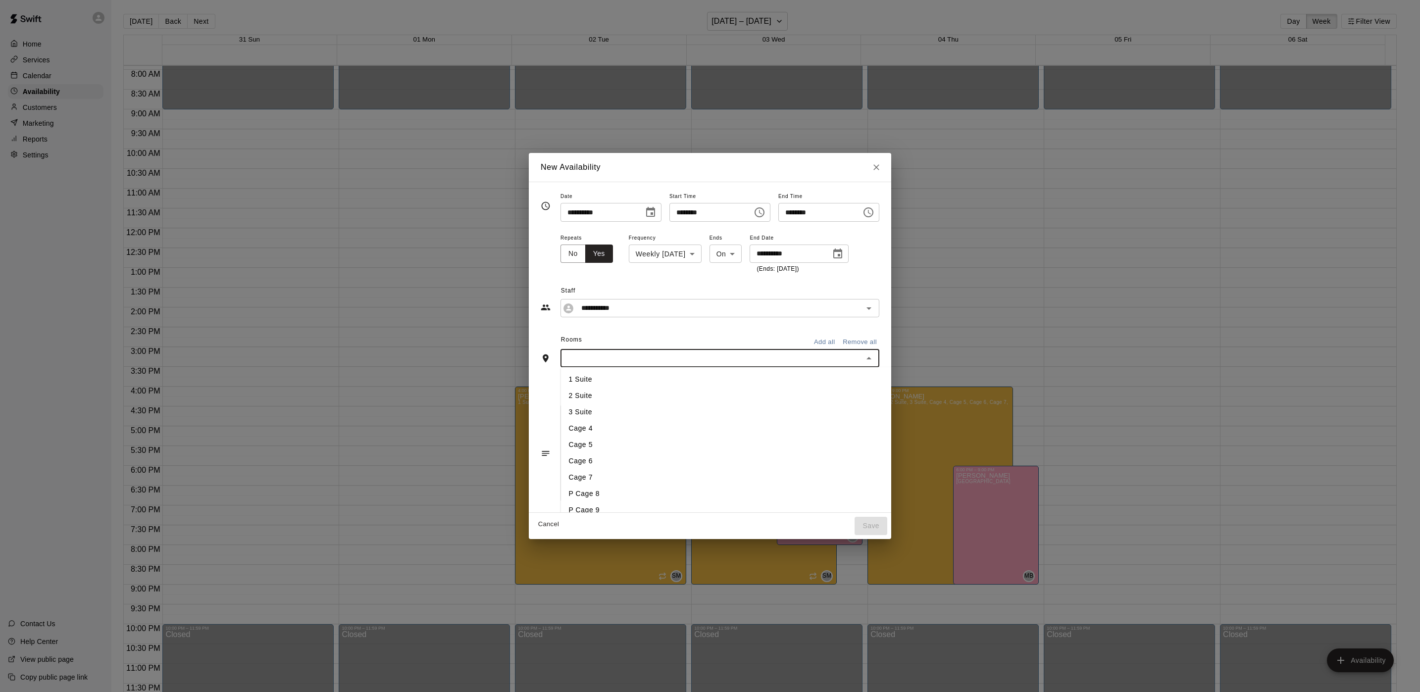
click at [625, 353] on input "text" at bounding box center [711, 358] width 297 height 12
click at [606, 374] on li "1 Suite" at bounding box center [742, 379] width 362 height 16
click at [609, 361] on input "text" at bounding box center [725, 358] width 243 height 12
click at [598, 394] on li "2 Suite" at bounding box center [742, 397] width 362 height 16
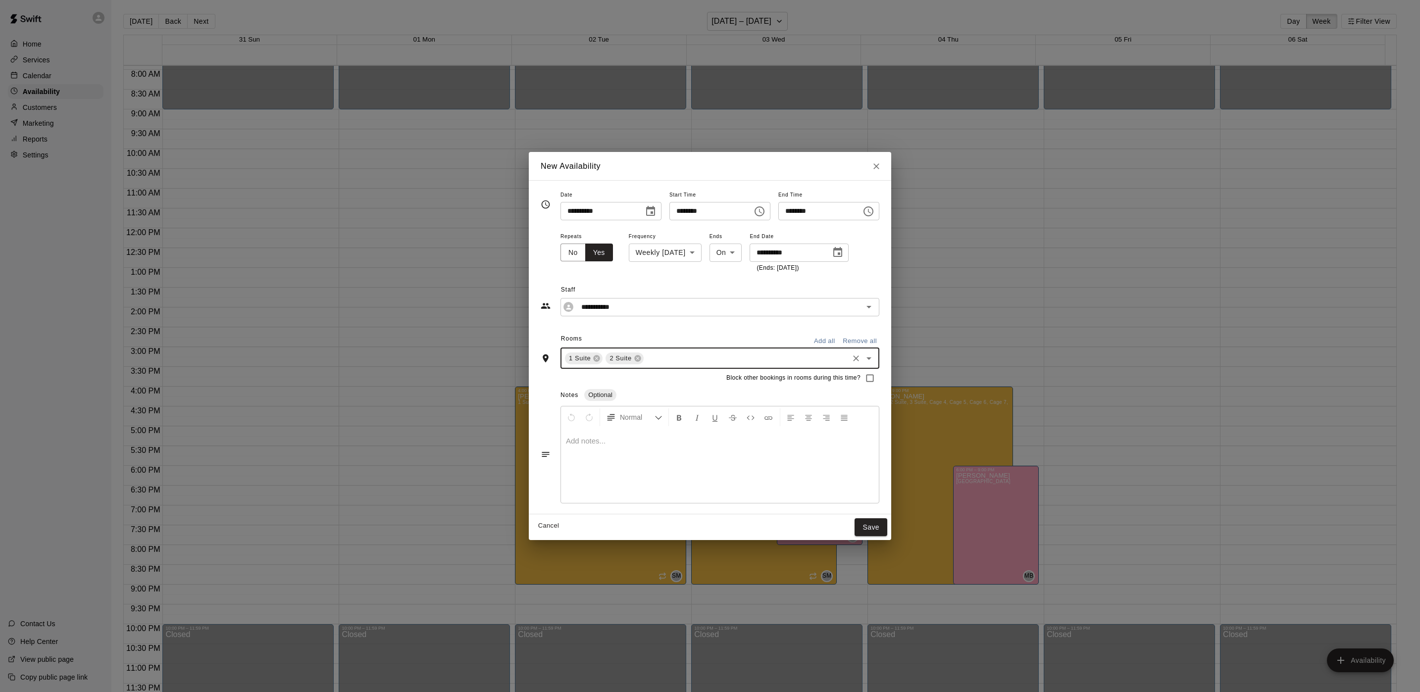
click at [645, 362] on input "text" at bounding box center [746, 358] width 202 height 12
click at [630, 416] on li "3 Suite" at bounding box center [742, 413] width 362 height 16
click at [887, 524] on button "Save" at bounding box center [870, 527] width 33 height 18
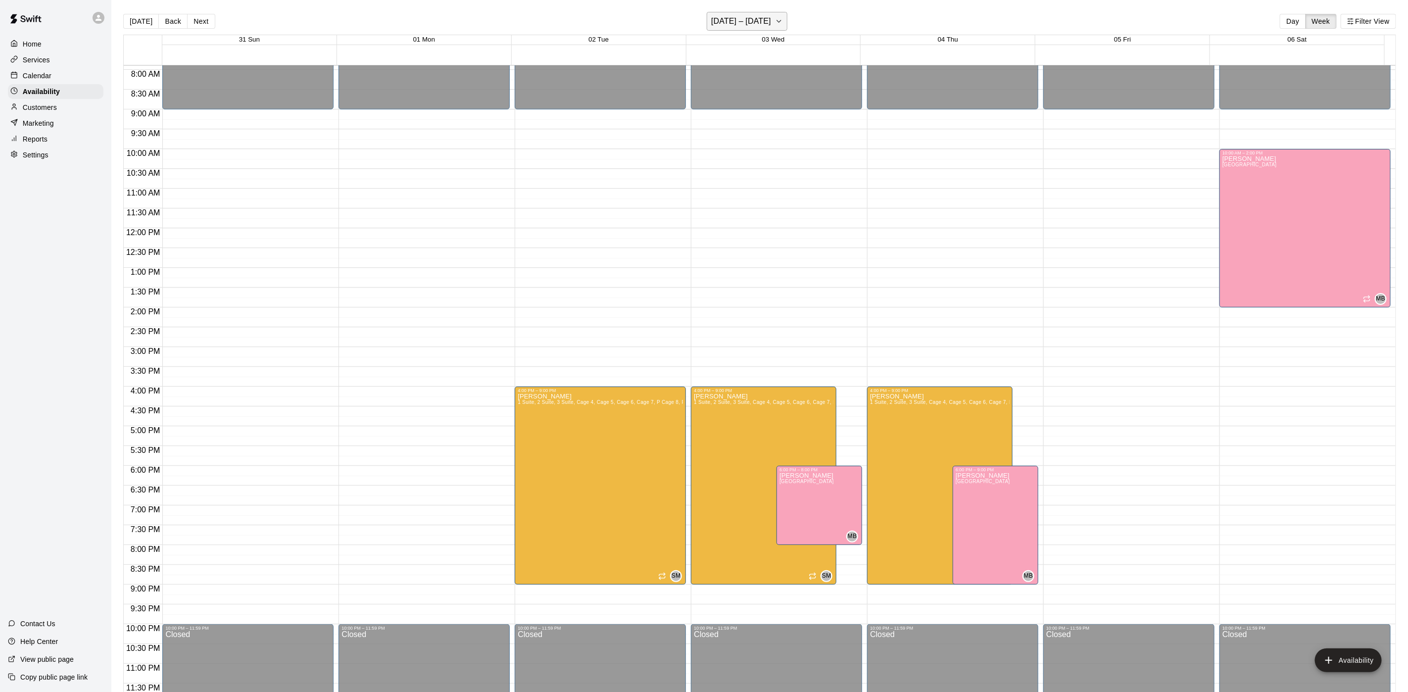
click at [768, 24] on h6 "August 31 – September 06" at bounding box center [741, 21] width 60 height 14
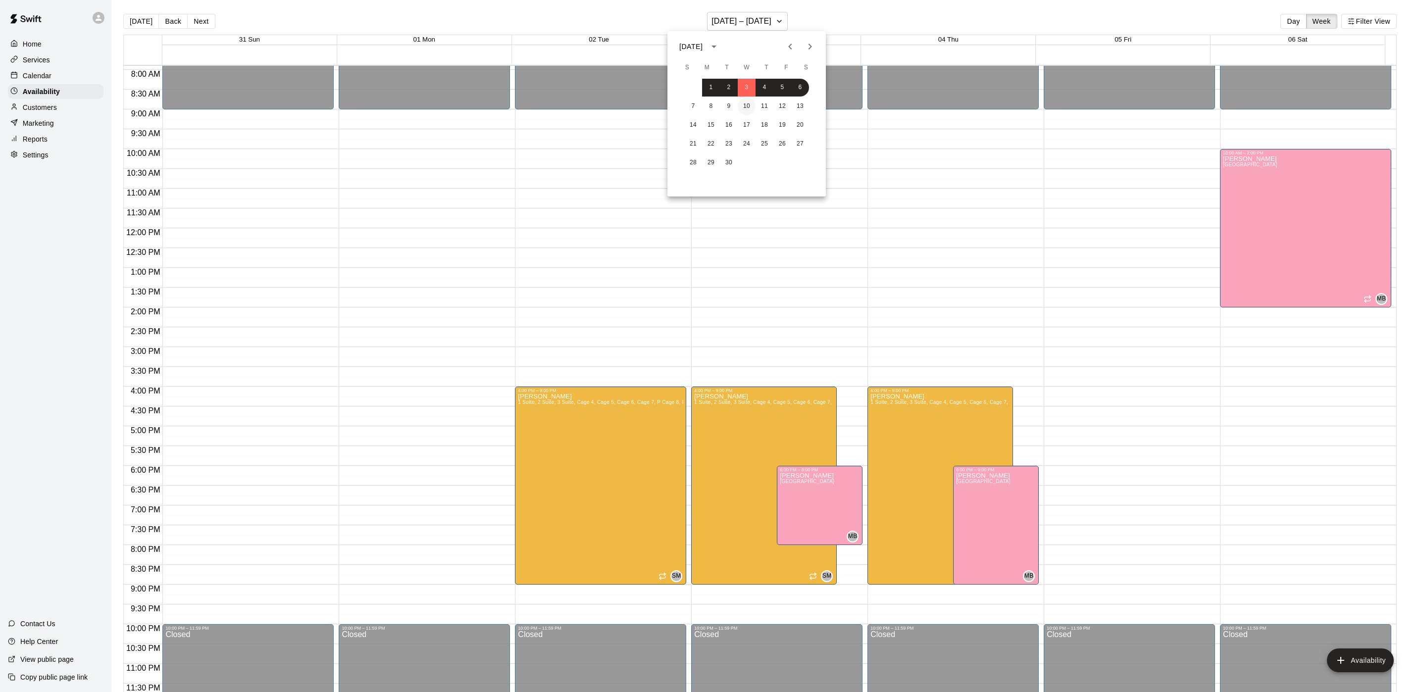
click at [750, 101] on button "10" at bounding box center [747, 107] width 18 height 18
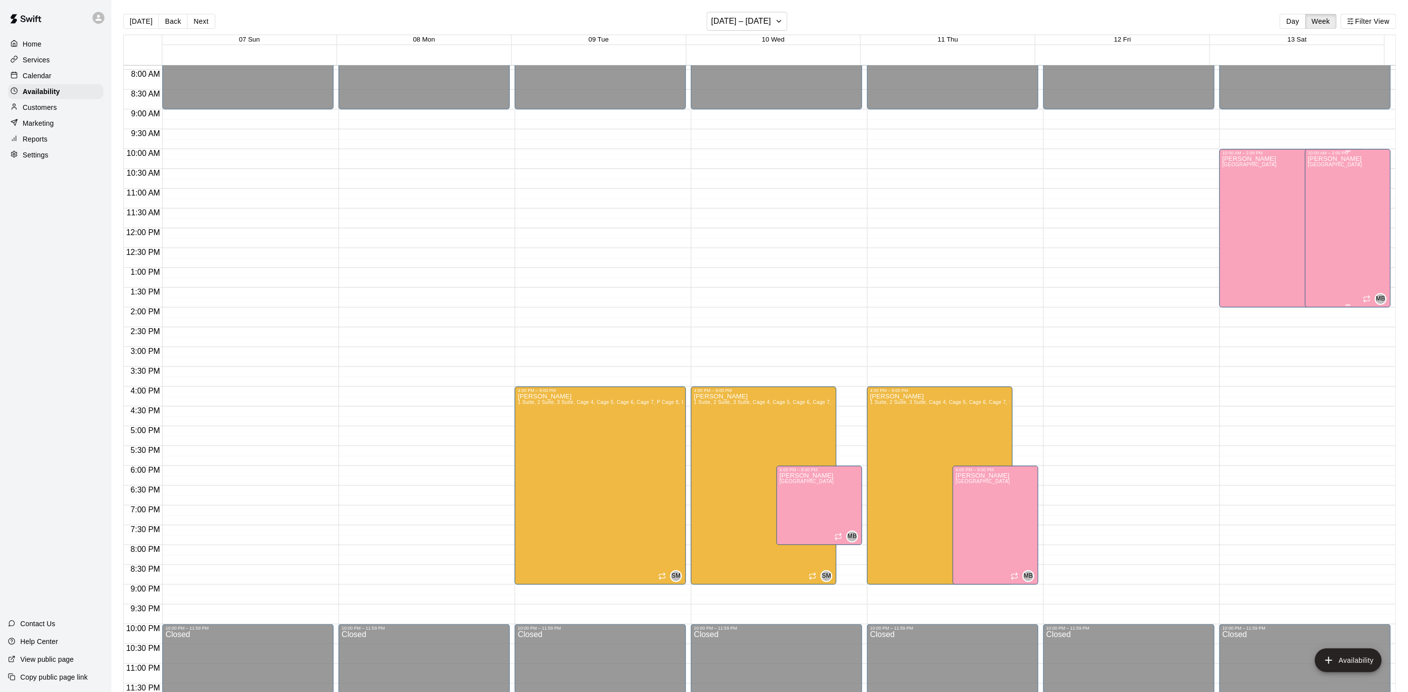
click at [1325, 199] on div "[PERSON_NAME] [GEOGRAPHIC_DATA]" at bounding box center [1335, 501] width 54 height 692
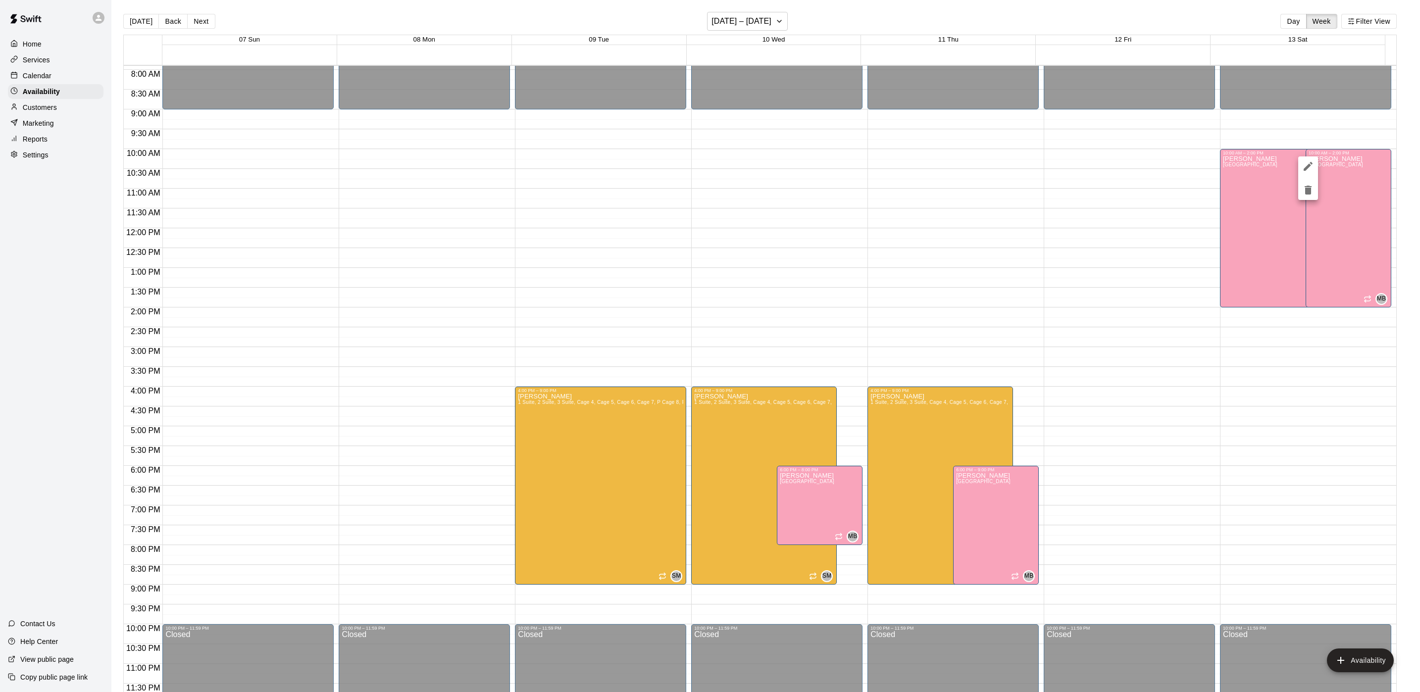
click at [1311, 197] on button "delete" at bounding box center [1308, 190] width 20 height 20
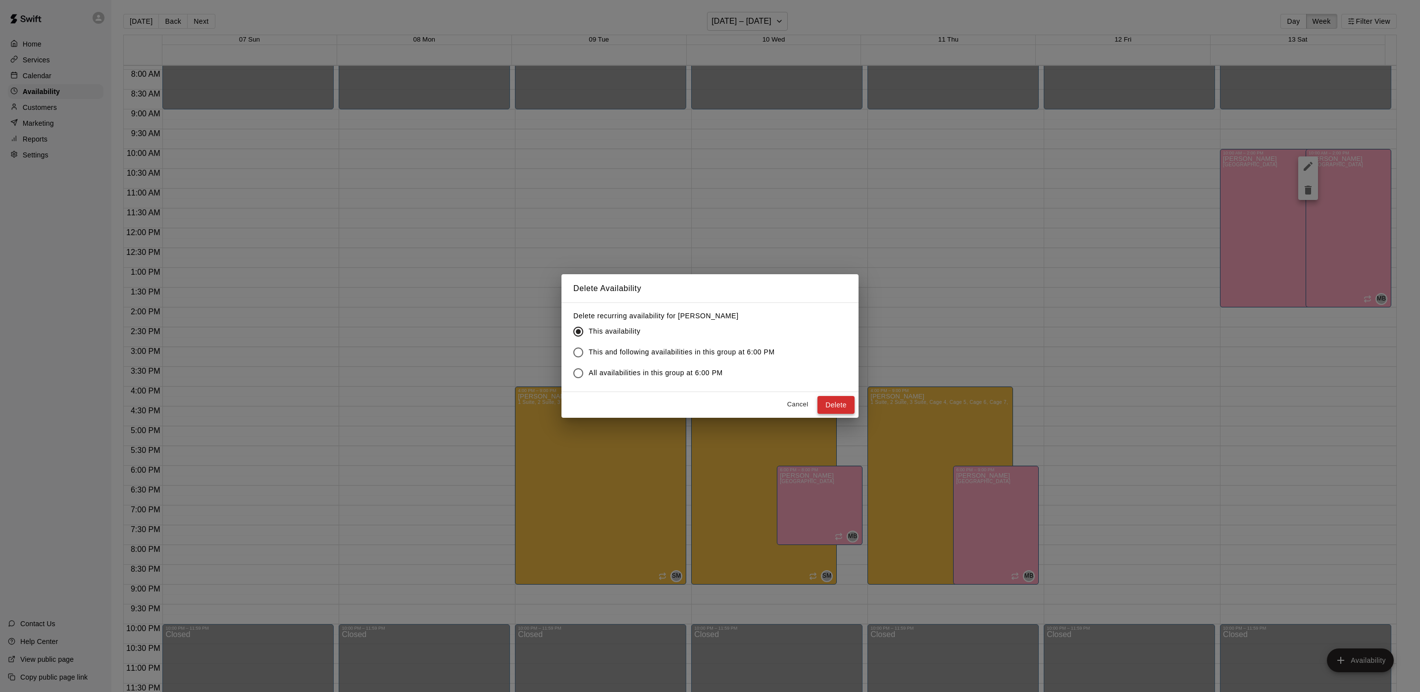
click at [846, 399] on button "Delete" at bounding box center [835, 405] width 37 height 18
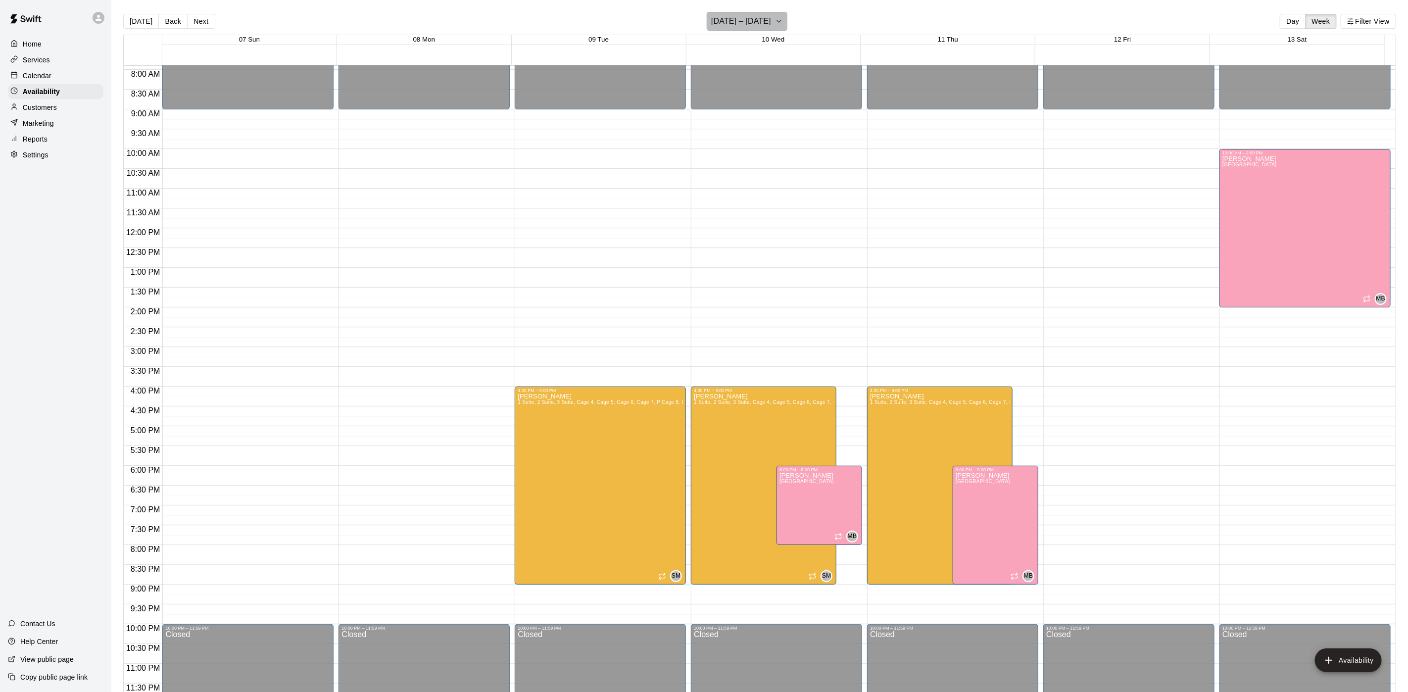
click at [771, 19] on h6 "[DATE] – [DATE]" at bounding box center [741, 21] width 60 height 14
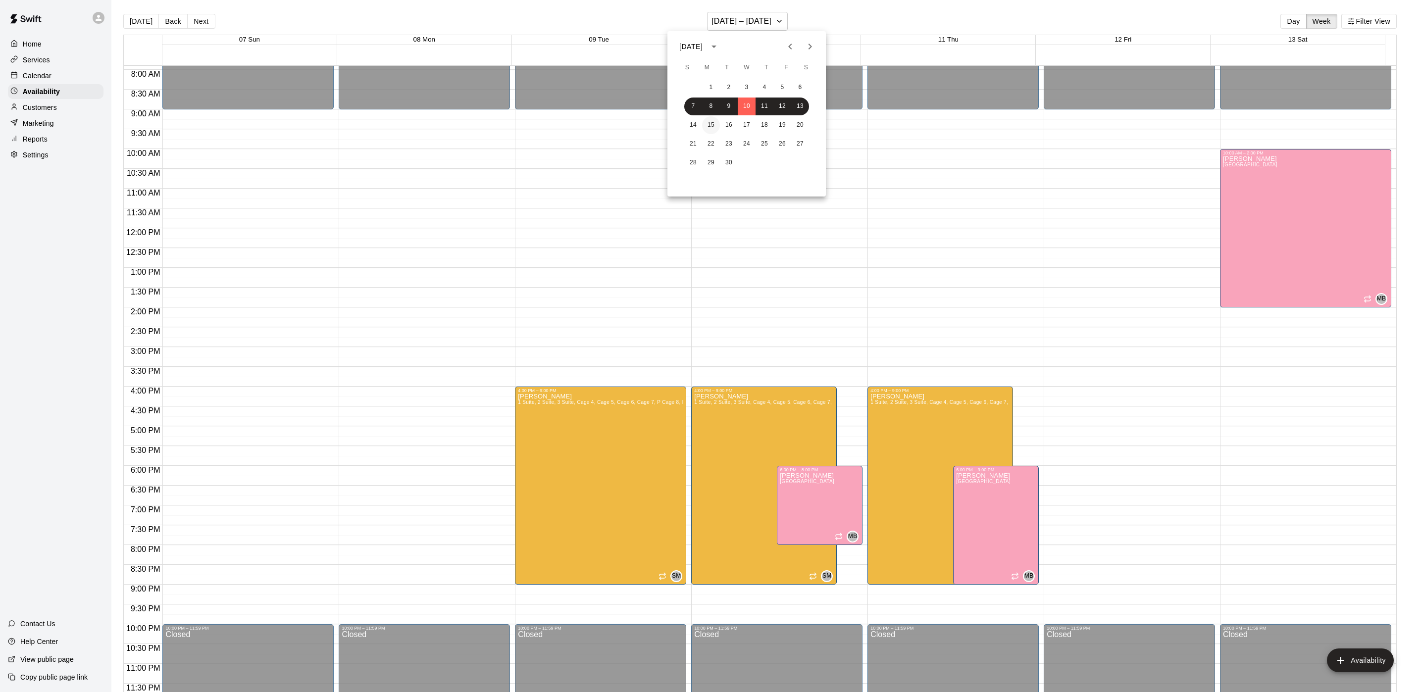
click at [715, 127] on button "15" at bounding box center [711, 125] width 18 height 18
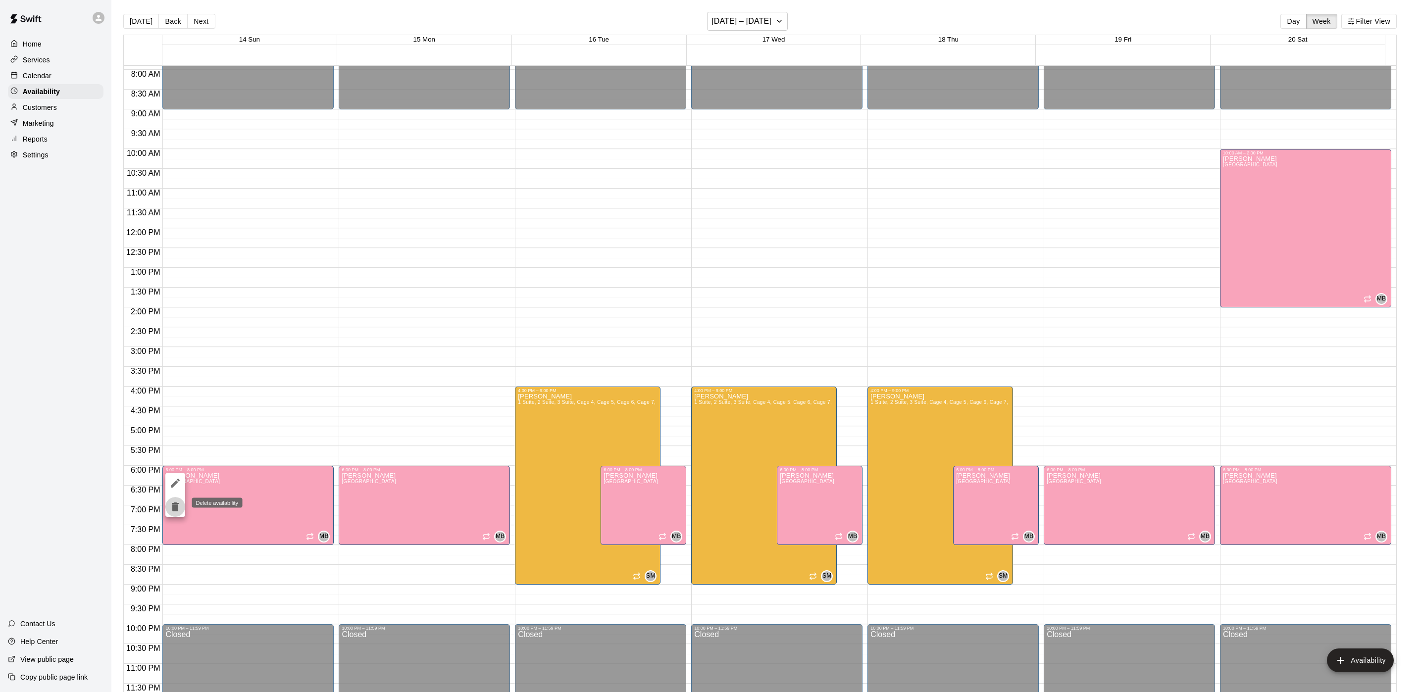
click at [181, 511] on button "delete" at bounding box center [175, 507] width 20 height 20
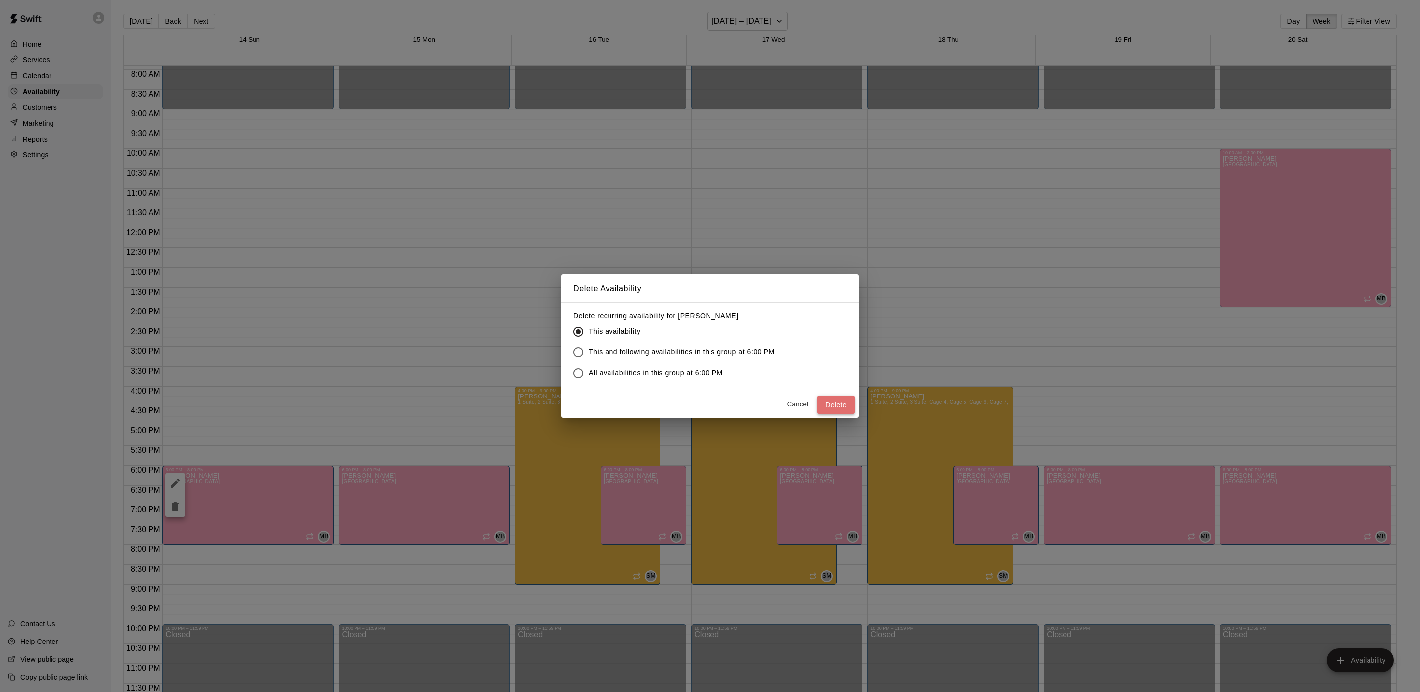
click at [842, 399] on button "Delete" at bounding box center [835, 405] width 37 height 18
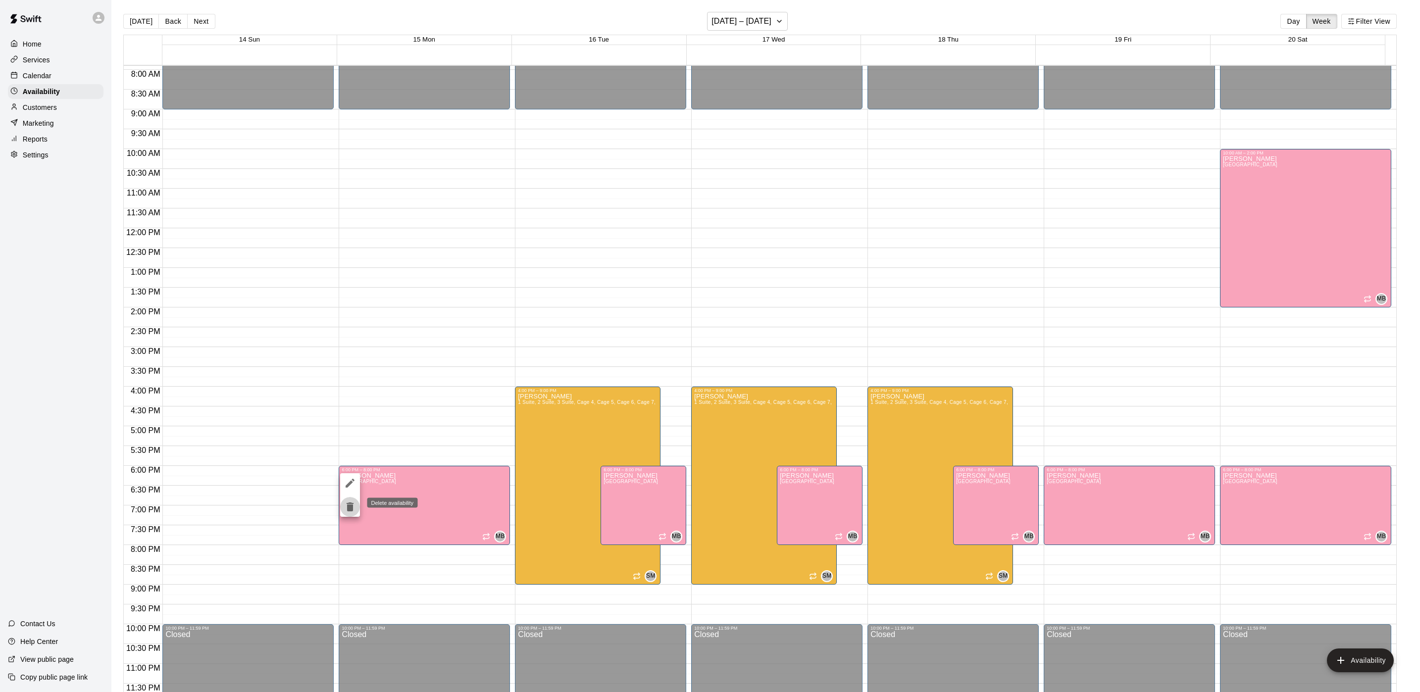
click at [349, 507] on icon "delete" at bounding box center [349, 506] width 7 height 9
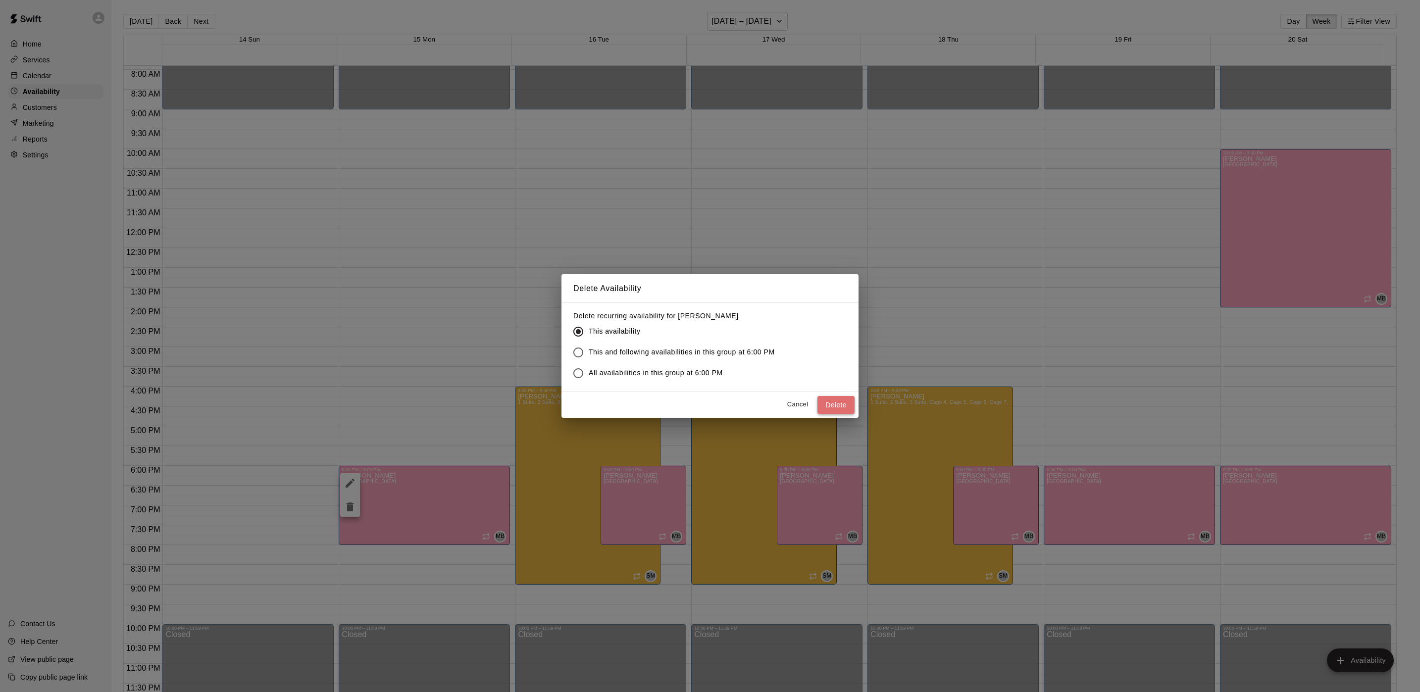
click at [852, 406] on button "Delete" at bounding box center [835, 405] width 37 height 18
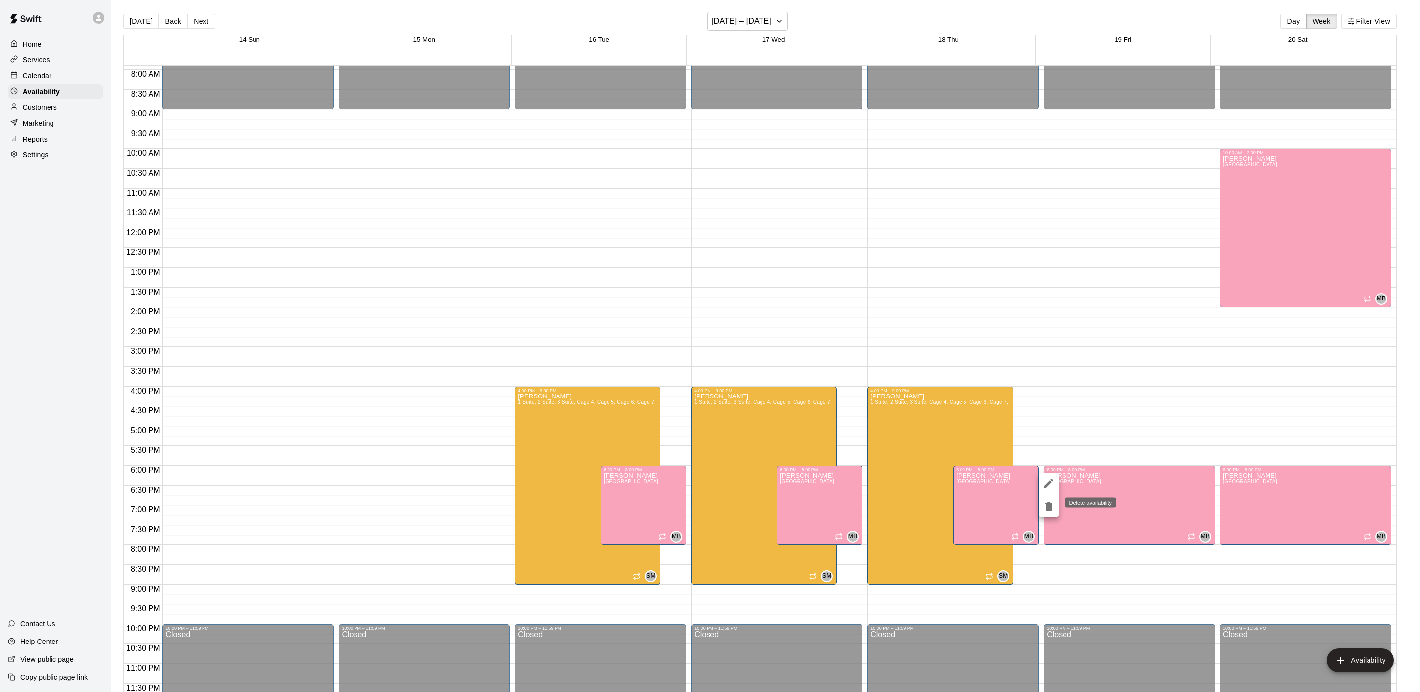
click at [1044, 514] on button "delete" at bounding box center [1049, 507] width 20 height 20
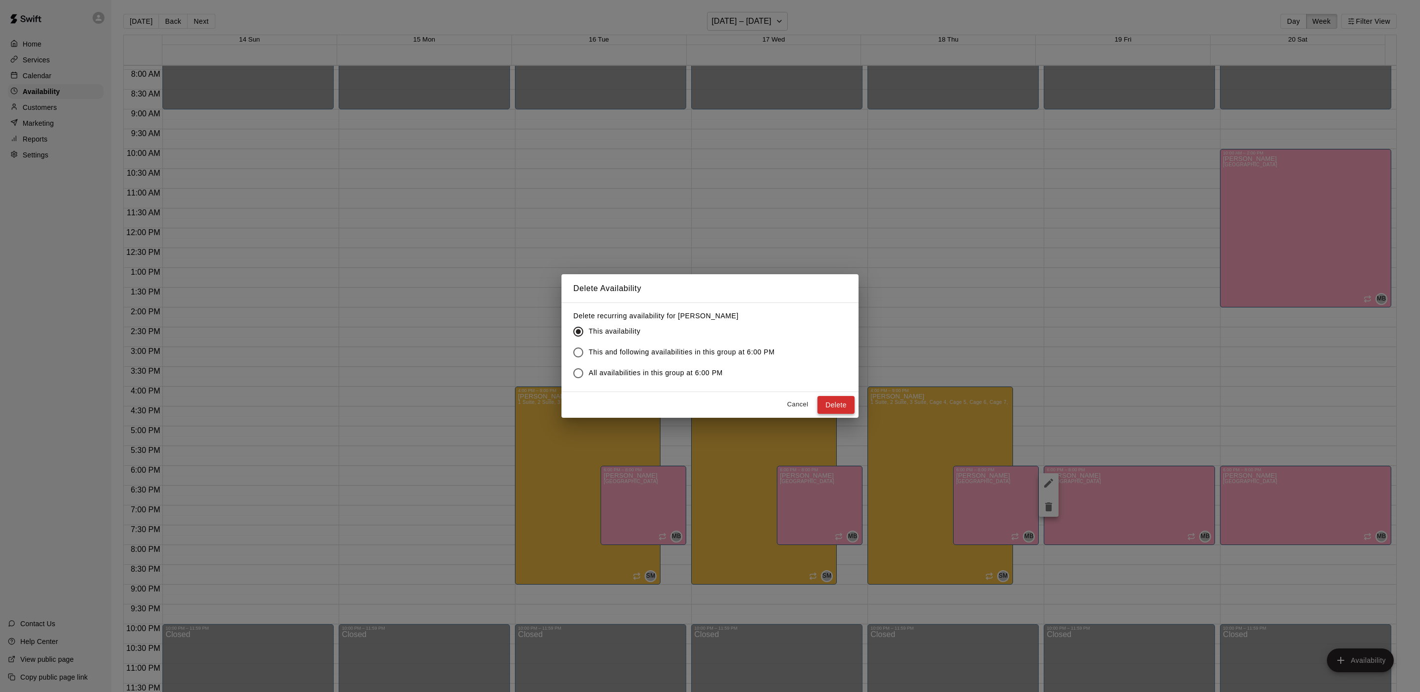
click at [824, 397] on button "Delete" at bounding box center [835, 405] width 37 height 18
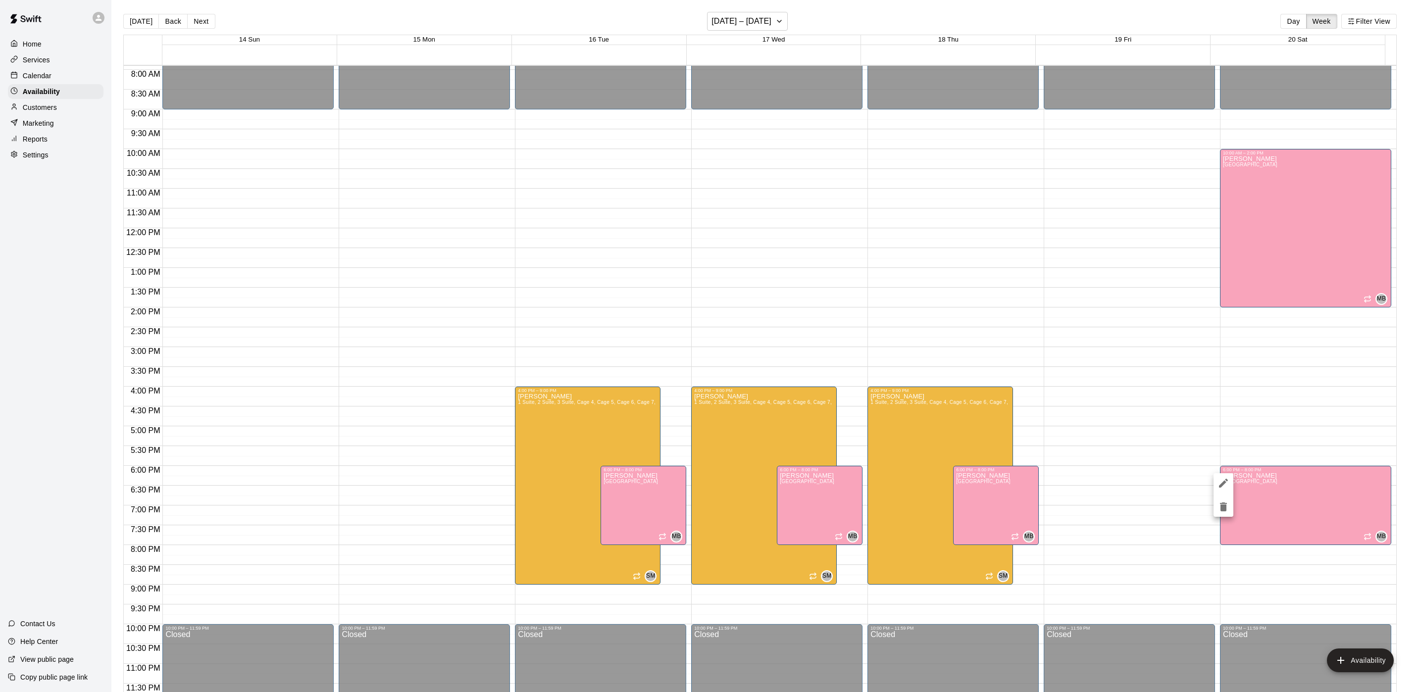
click at [1214, 507] on button "delete" at bounding box center [1223, 507] width 20 height 20
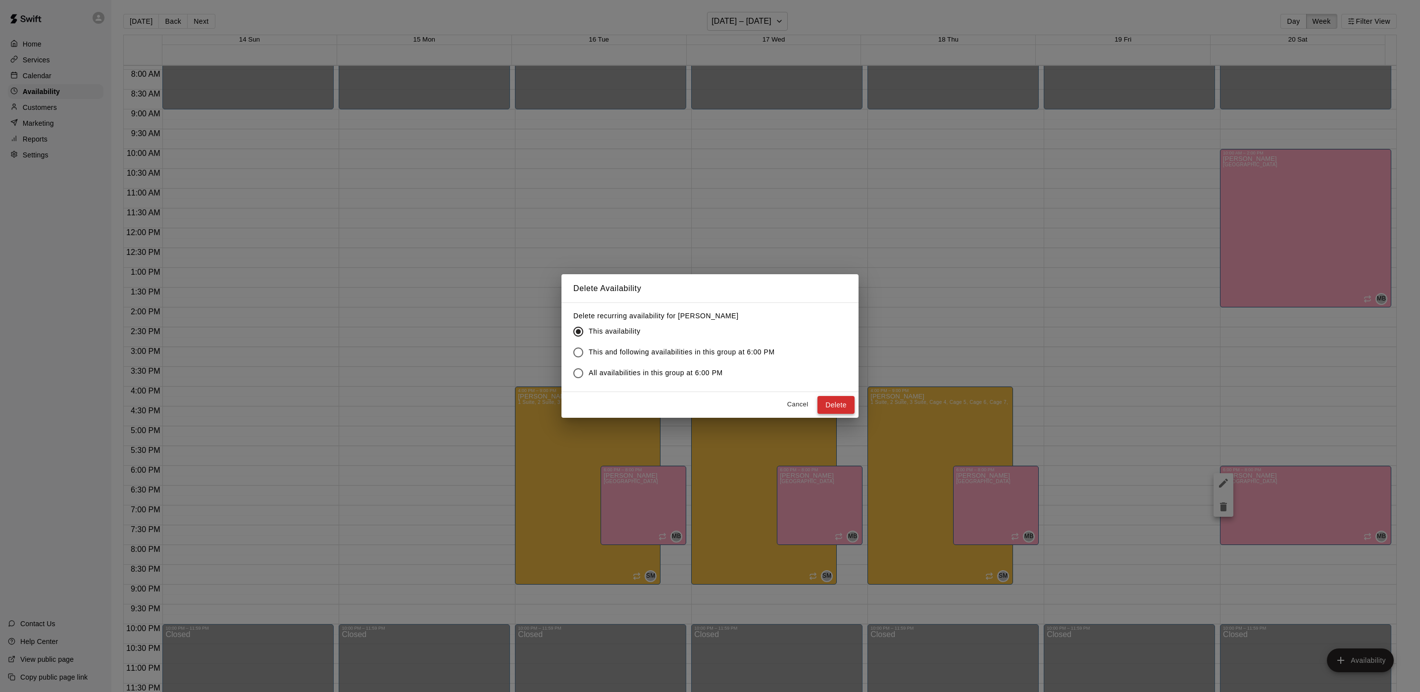
click at [846, 404] on button "Delete" at bounding box center [835, 405] width 37 height 18
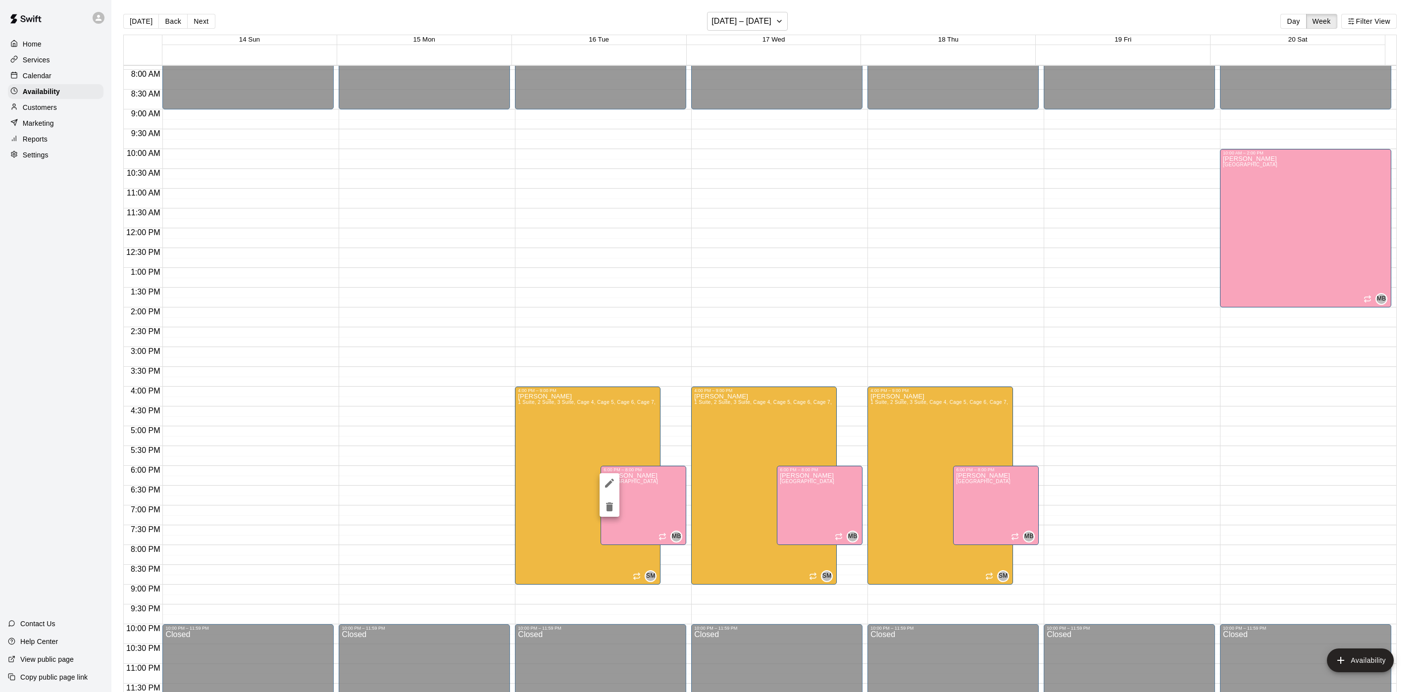
click at [612, 503] on icon "delete" at bounding box center [609, 506] width 7 height 9
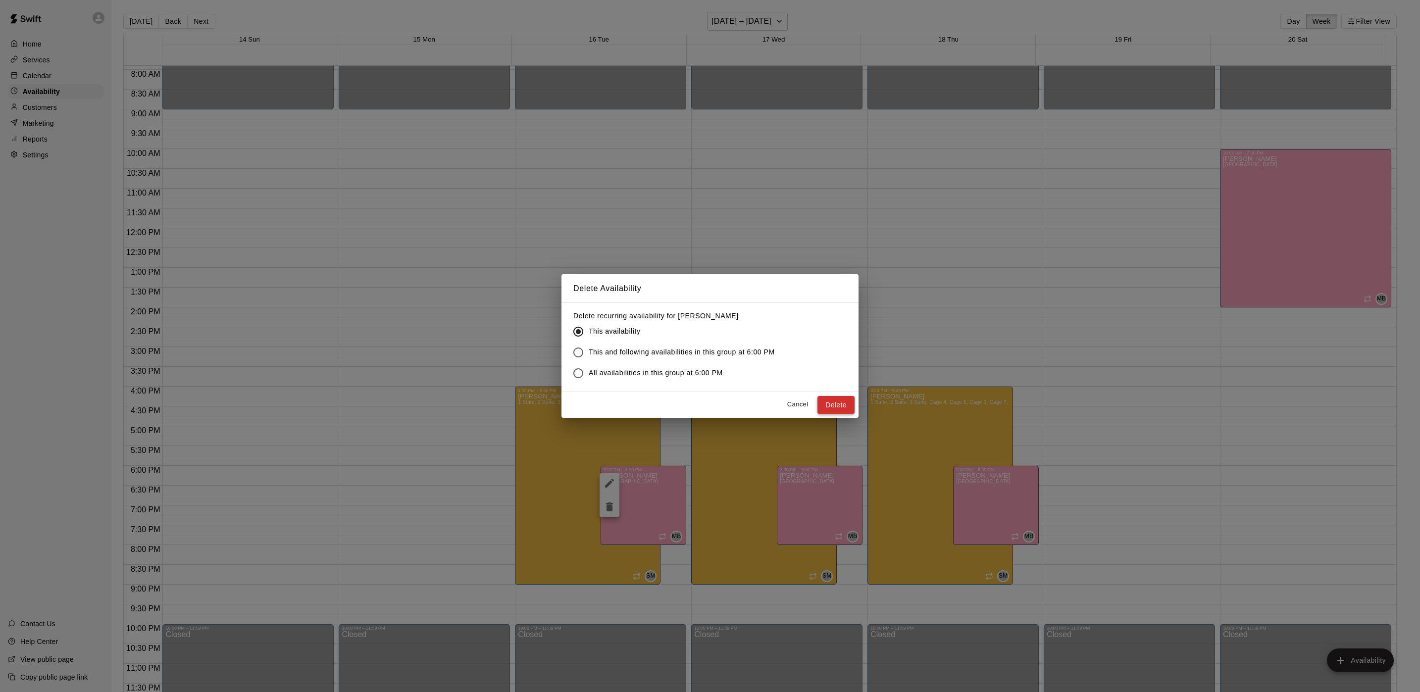
click at [845, 398] on button "Delete" at bounding box center [835, 405] width 37 height 18
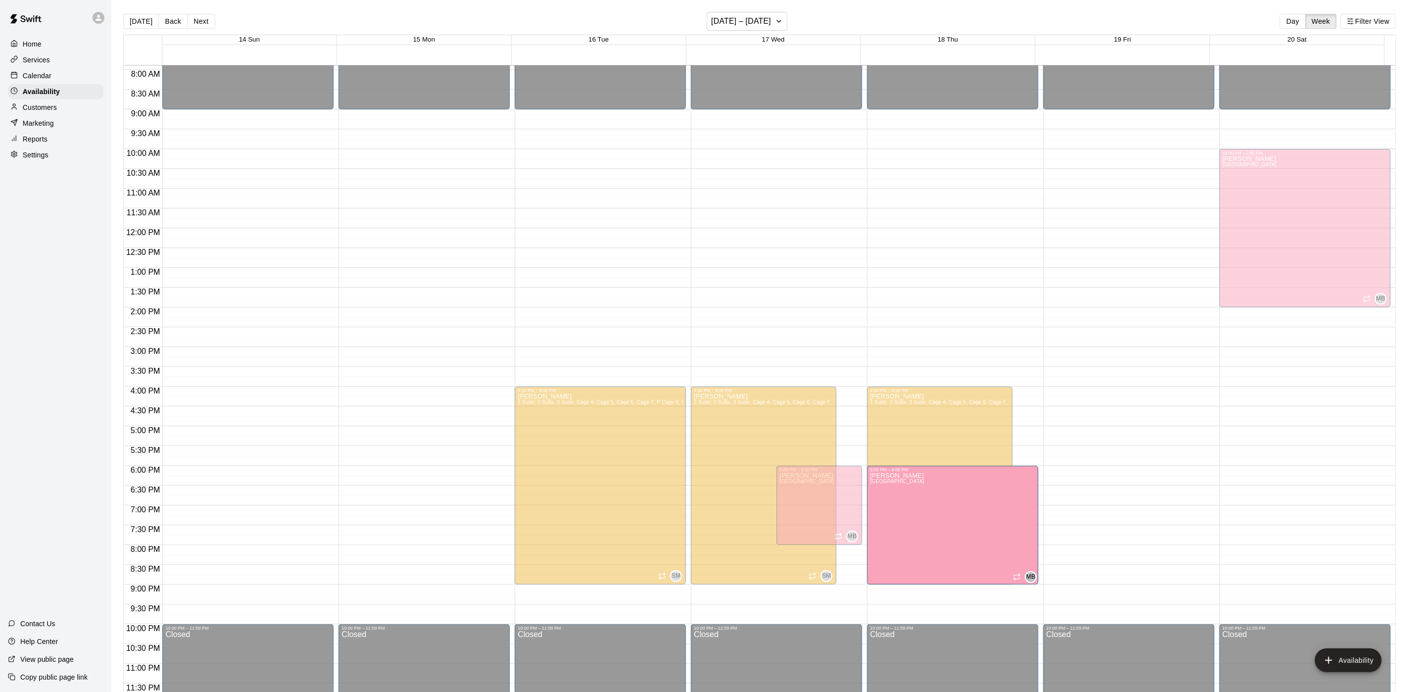
drag, startPoint x: 988, startPoint y: 542, endPoint x: 989, endPoint y: 585, distance: 43.1
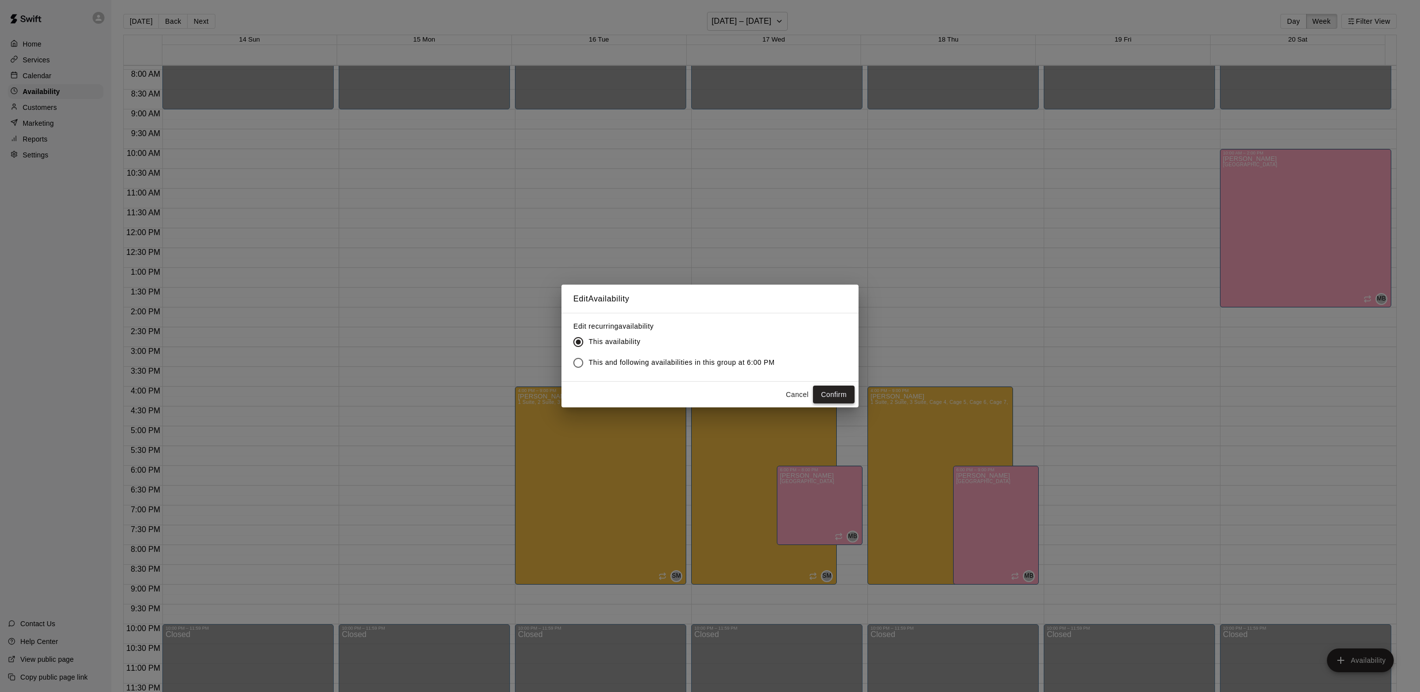
click at [851, 399] on button "Confirm" at bounding box center [834, 395] width 42 height 18
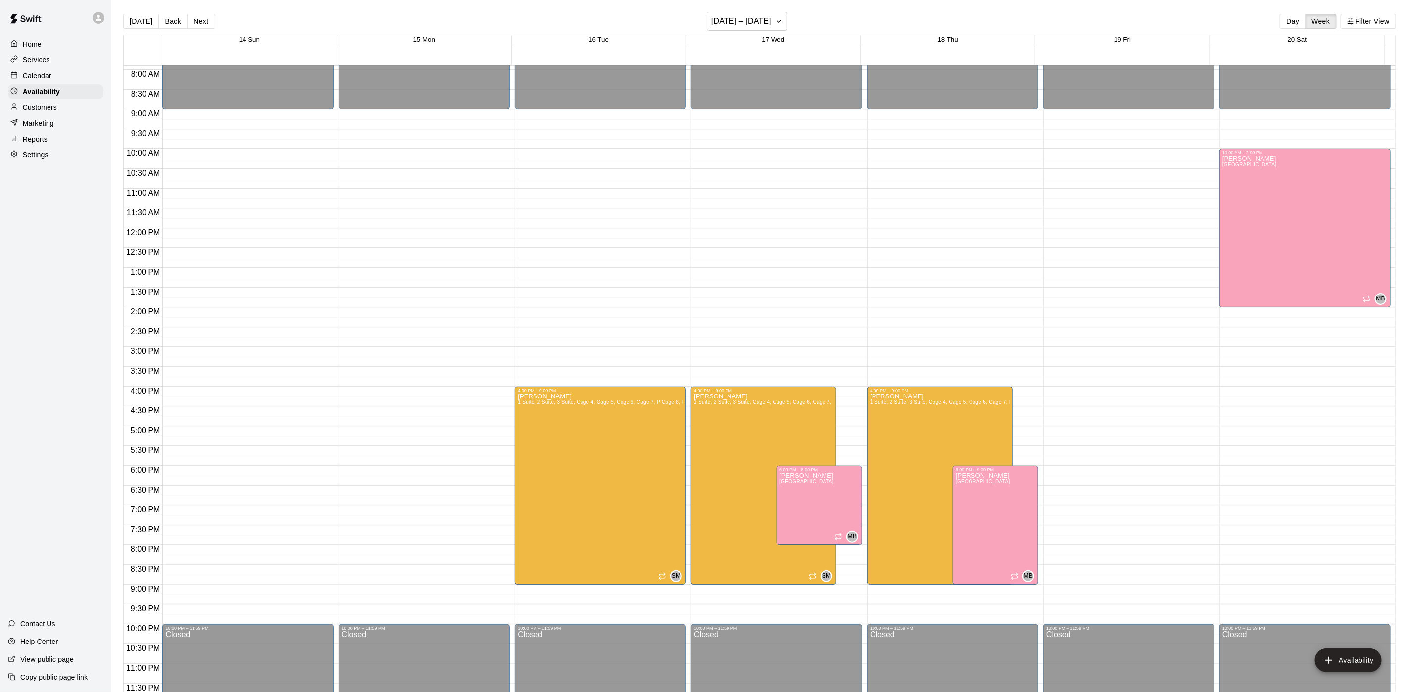
drag, startPoint x: 75, startPoint y: 83, endPoint x: 65, endPoint y: 82, distance: 9.5
click at [77, 83] on div "Calendar" at bounding box center [56, 75] width 96 height 15
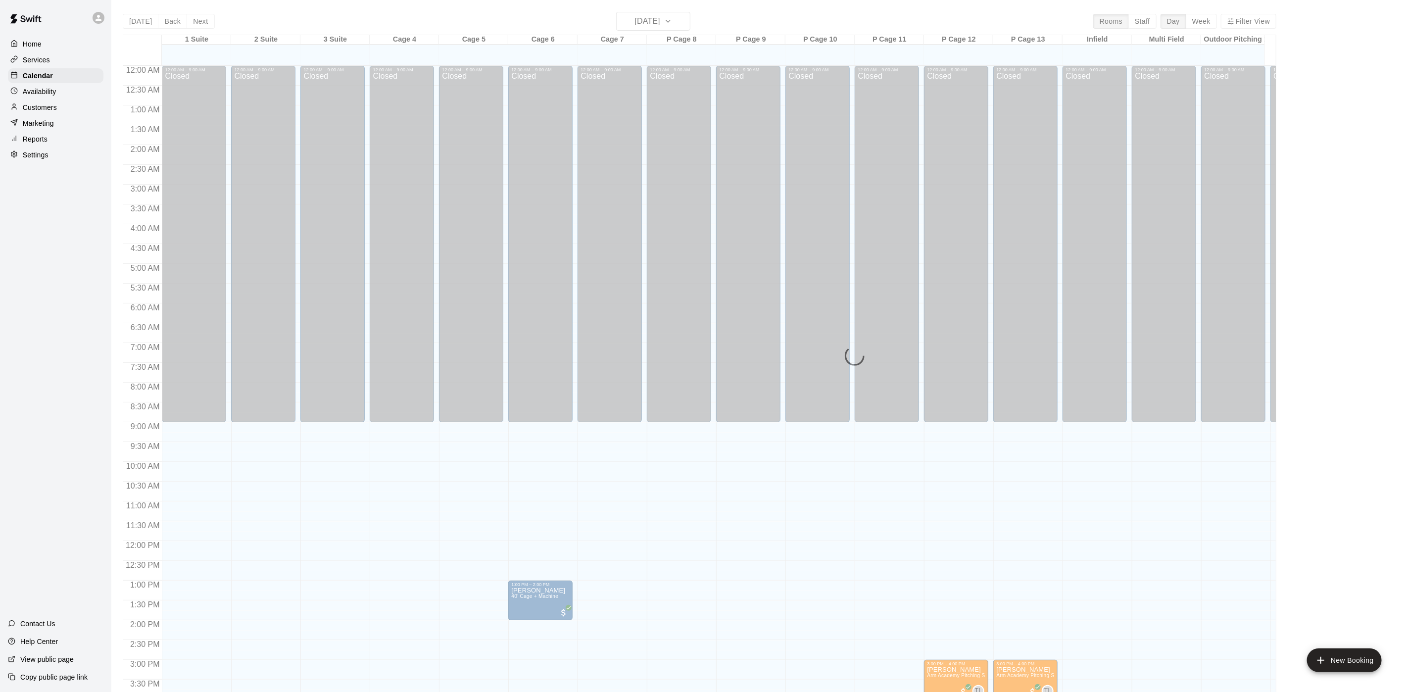
scroll to position [284, 0]
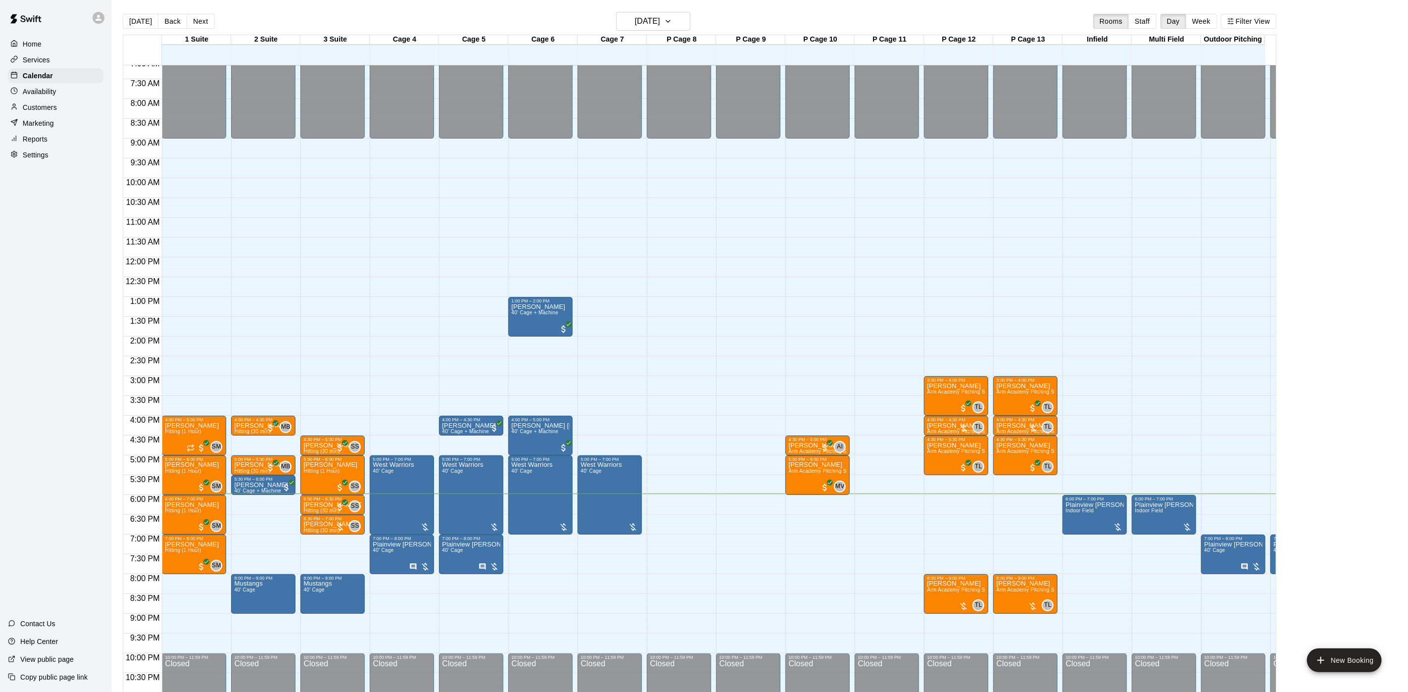
click at [55, 99] on div "Availability" at bounding box center [56, 91] width 96 height 15
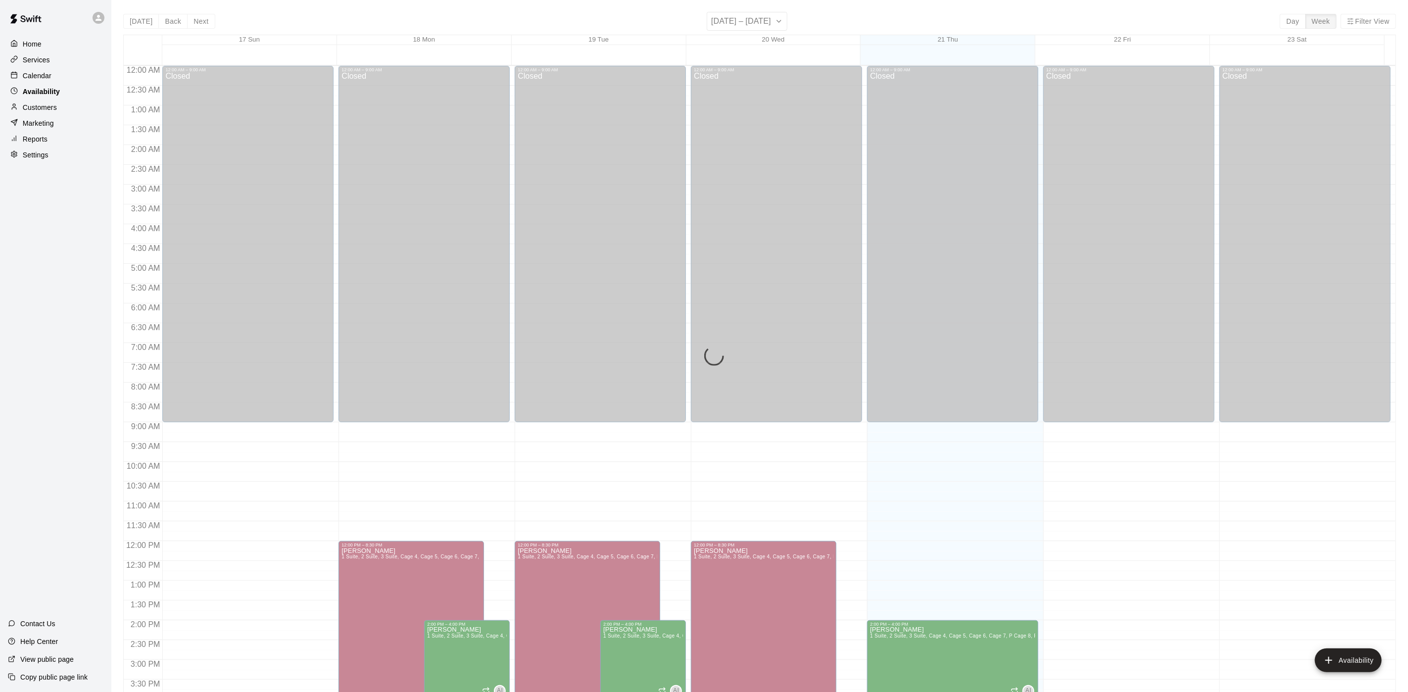
scroll to position [313, 0]
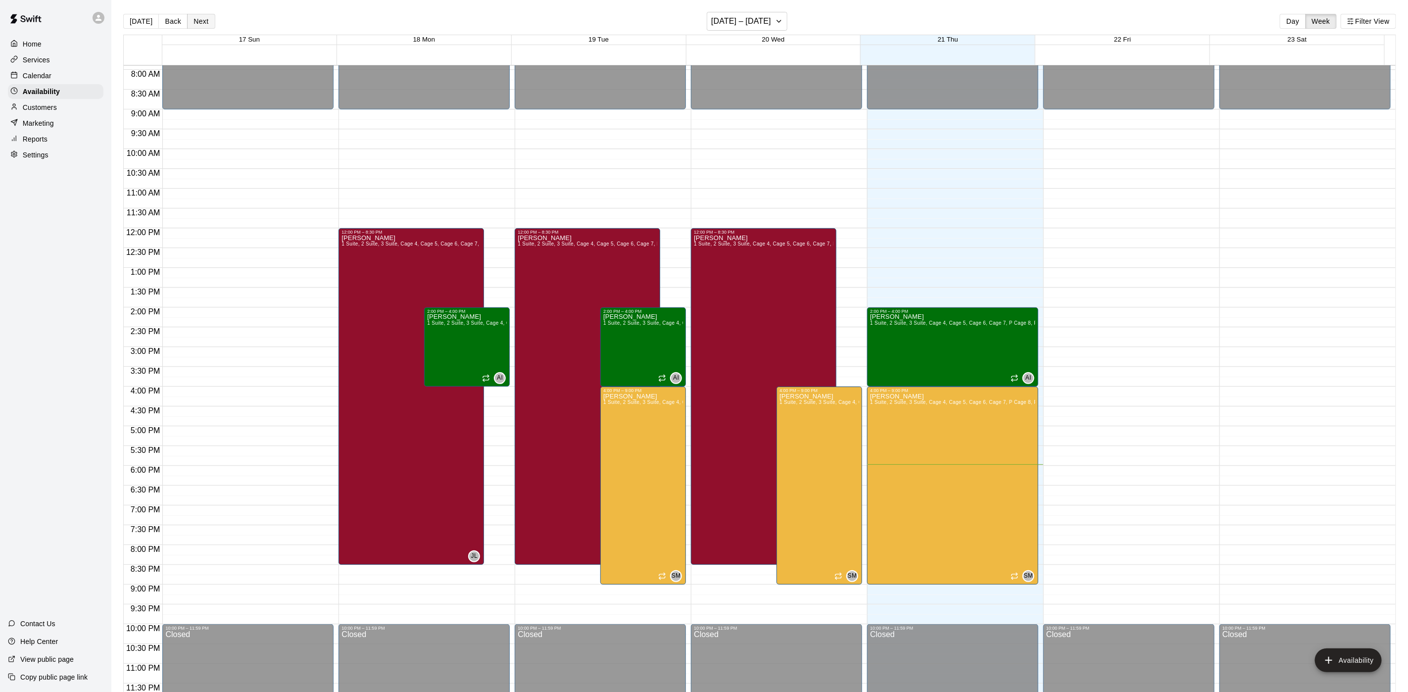
click at [198, 14] on button "Next" at bounding box center [201, 21] width 28 height 15
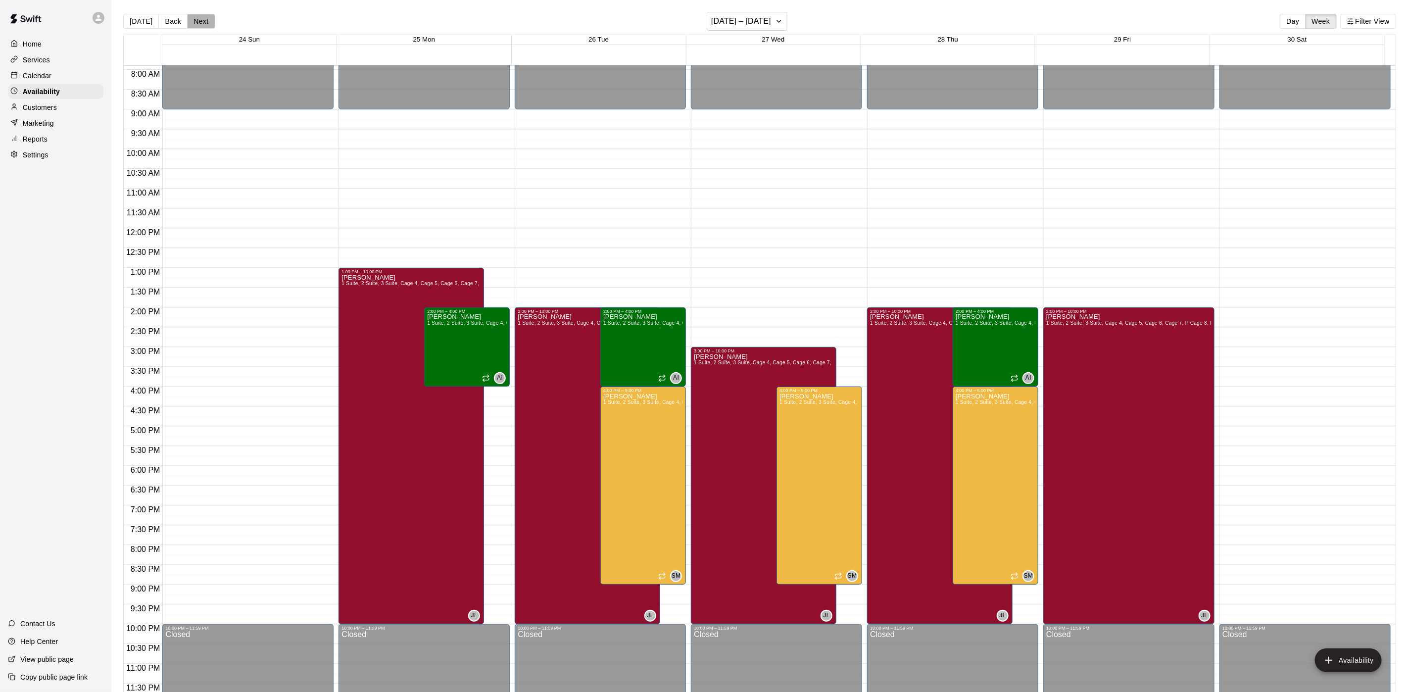
click at [202, 20] on button "Next" at bounding box center [201, 21] width 28 height 15
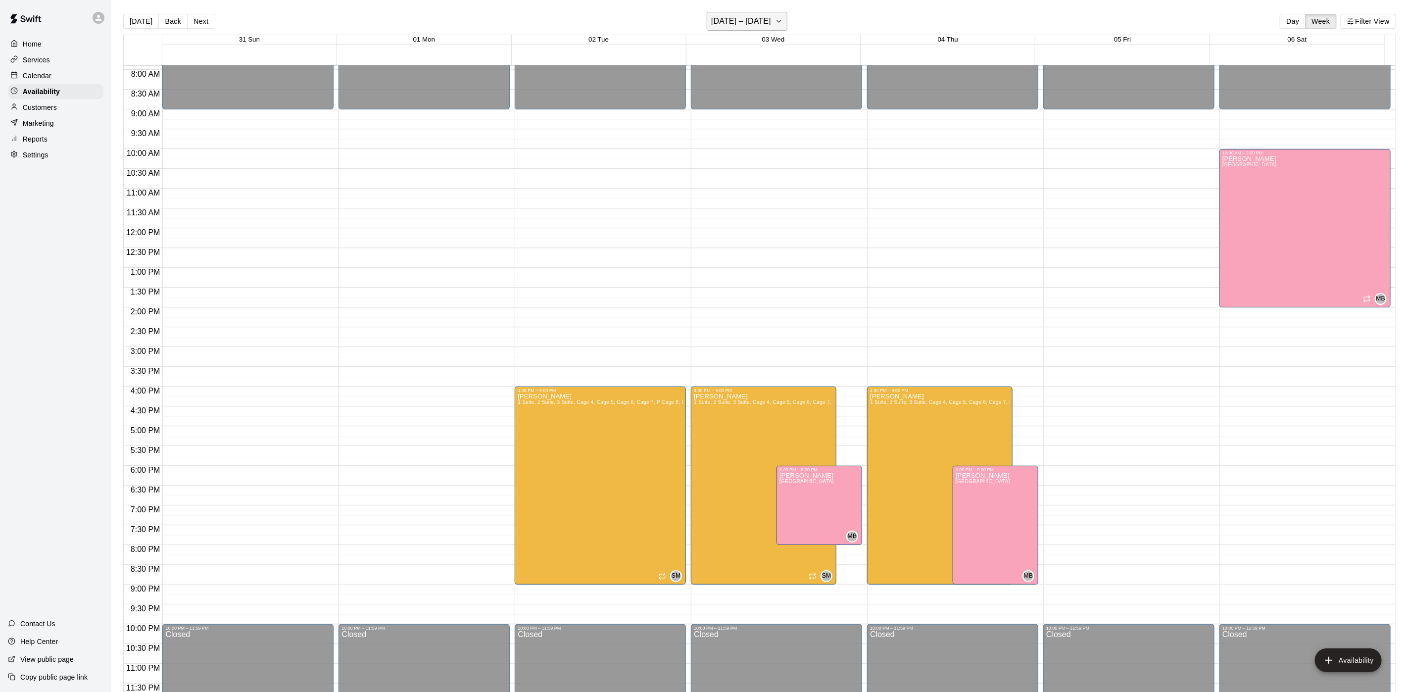
click at [744, 23] on h6 "August 31 – September 06" at bounding box center [741, 21] width 60 height 14
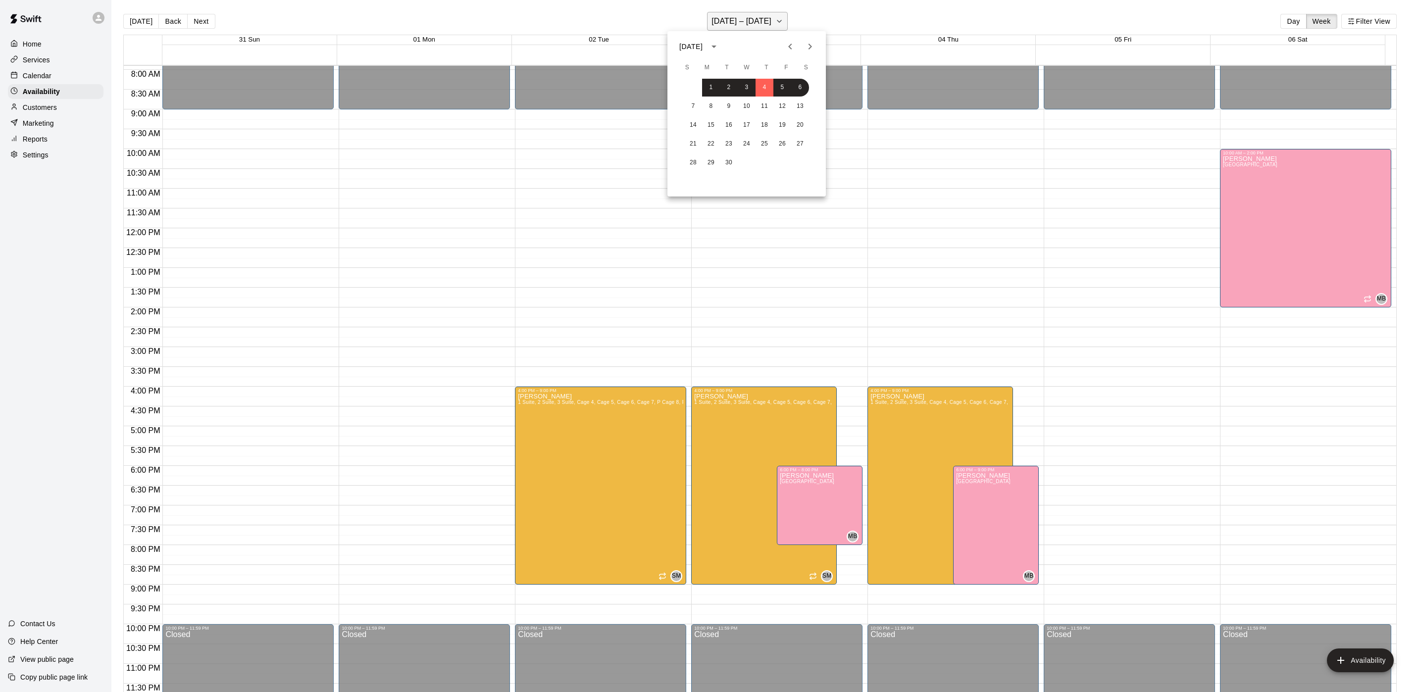
click at [744, 23] on div at bounding box center [710, 346] width 1420 height 692
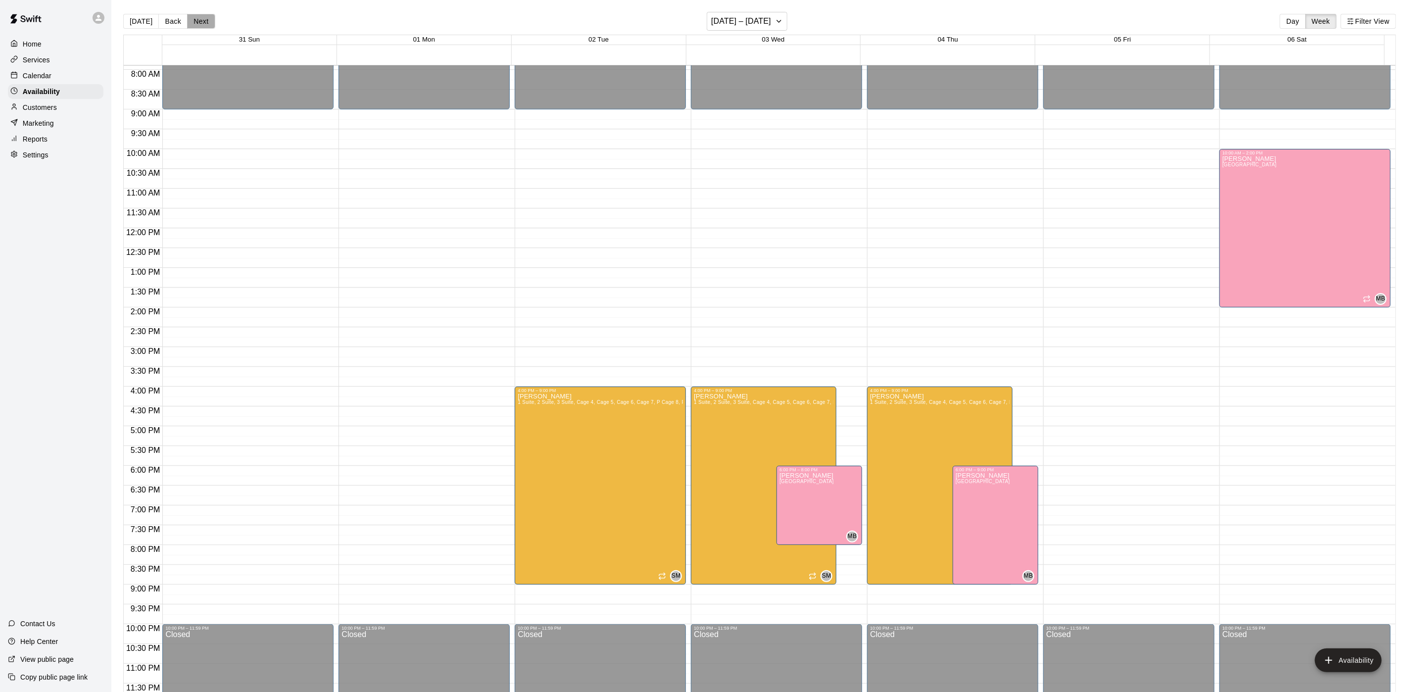
click at [192, 24] on button "Next" at bounding box center [201, 21] width 28 height 15
click at [191, 21] on button "Next" at bounding box center [201, 21] width 28 height 15
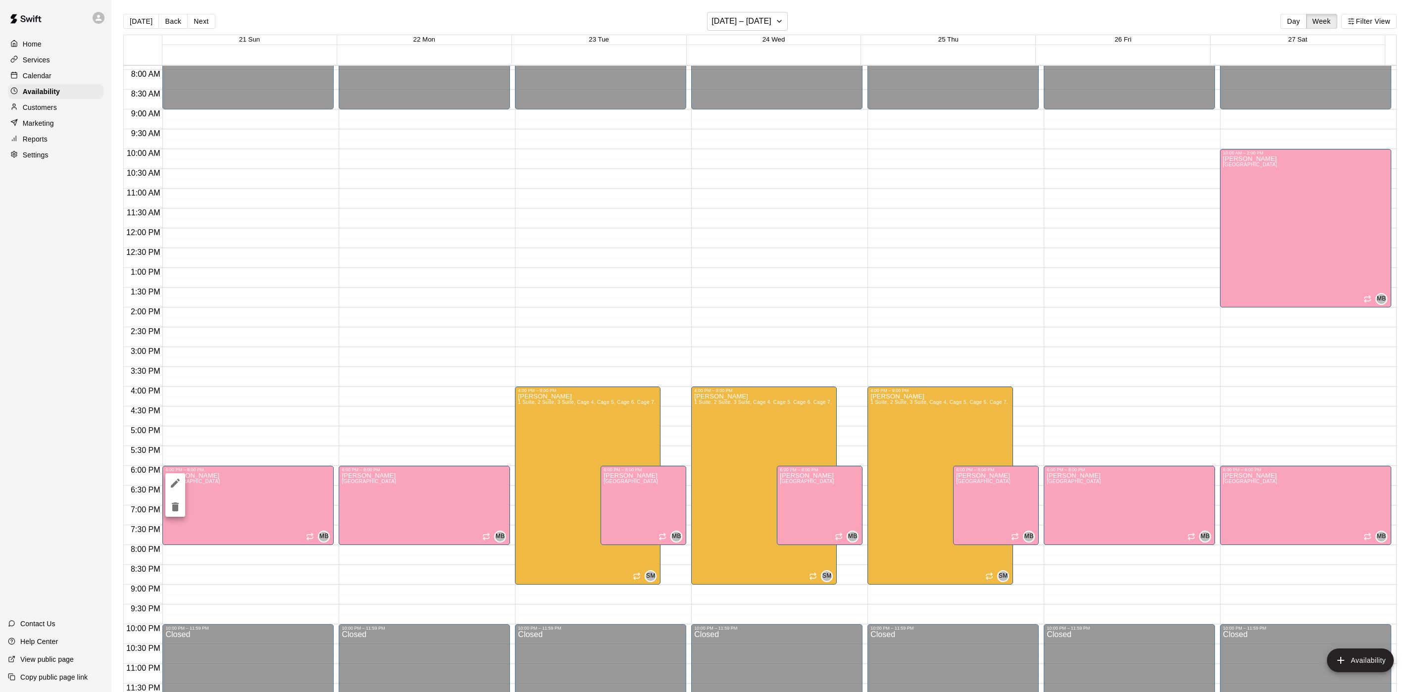
click at [189, 506] on div at bounding box center [710, 346] width 1420 height 692
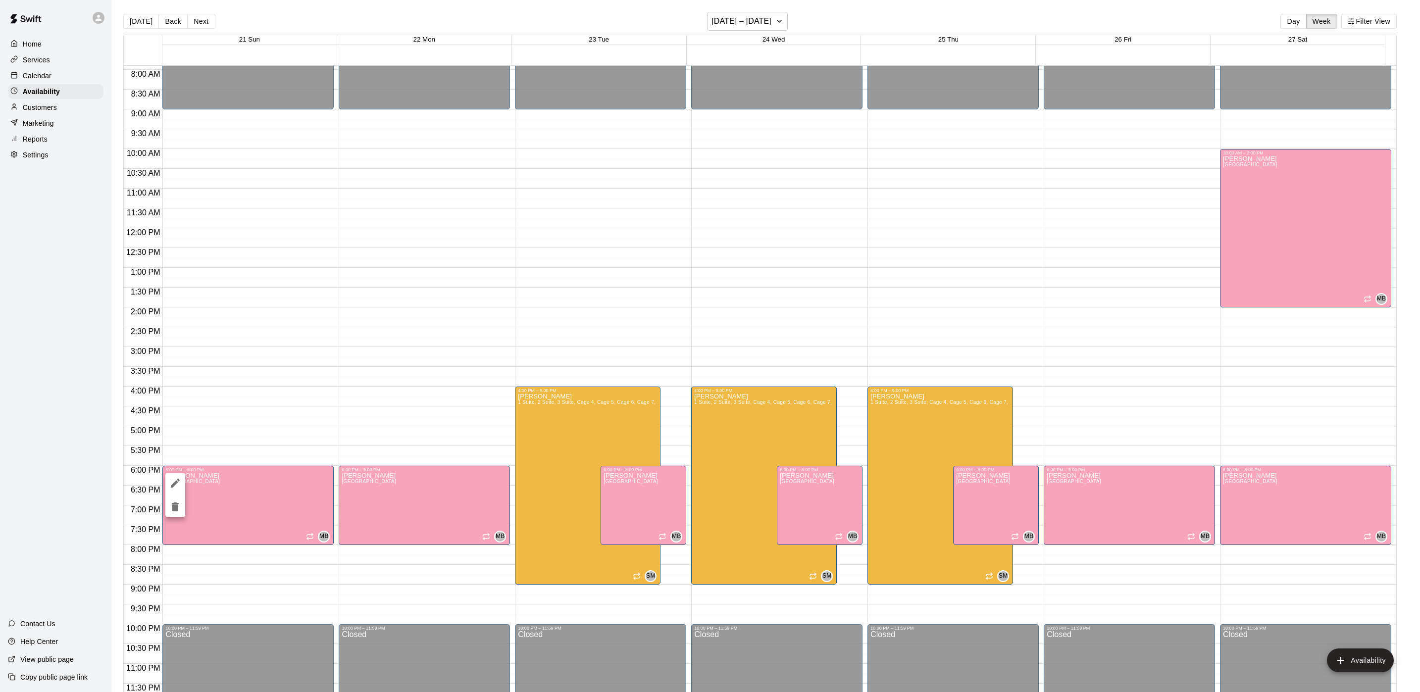
click at [173, 505] on icon "delete" at bounding box center [175, 506] width 7 height 9
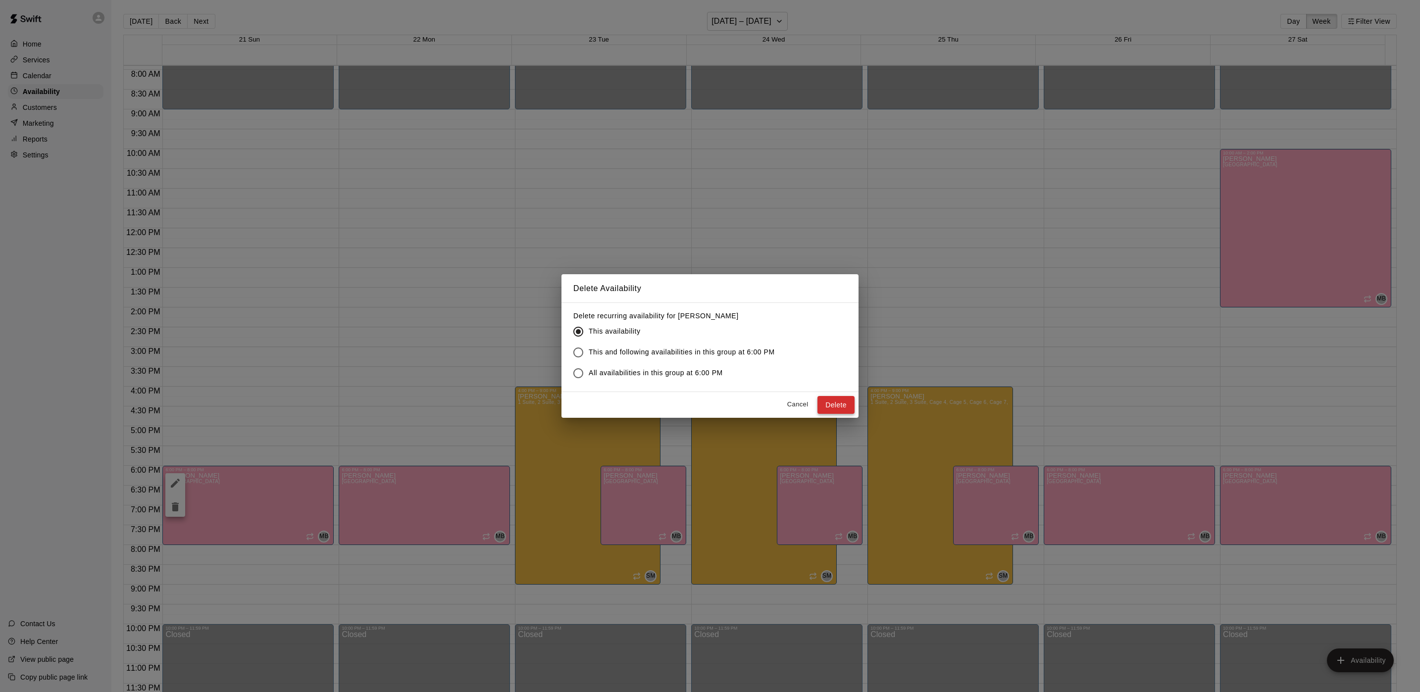
click at [836, 404] on button "Delete" at bounding box center [835, 405] width 37 height 18
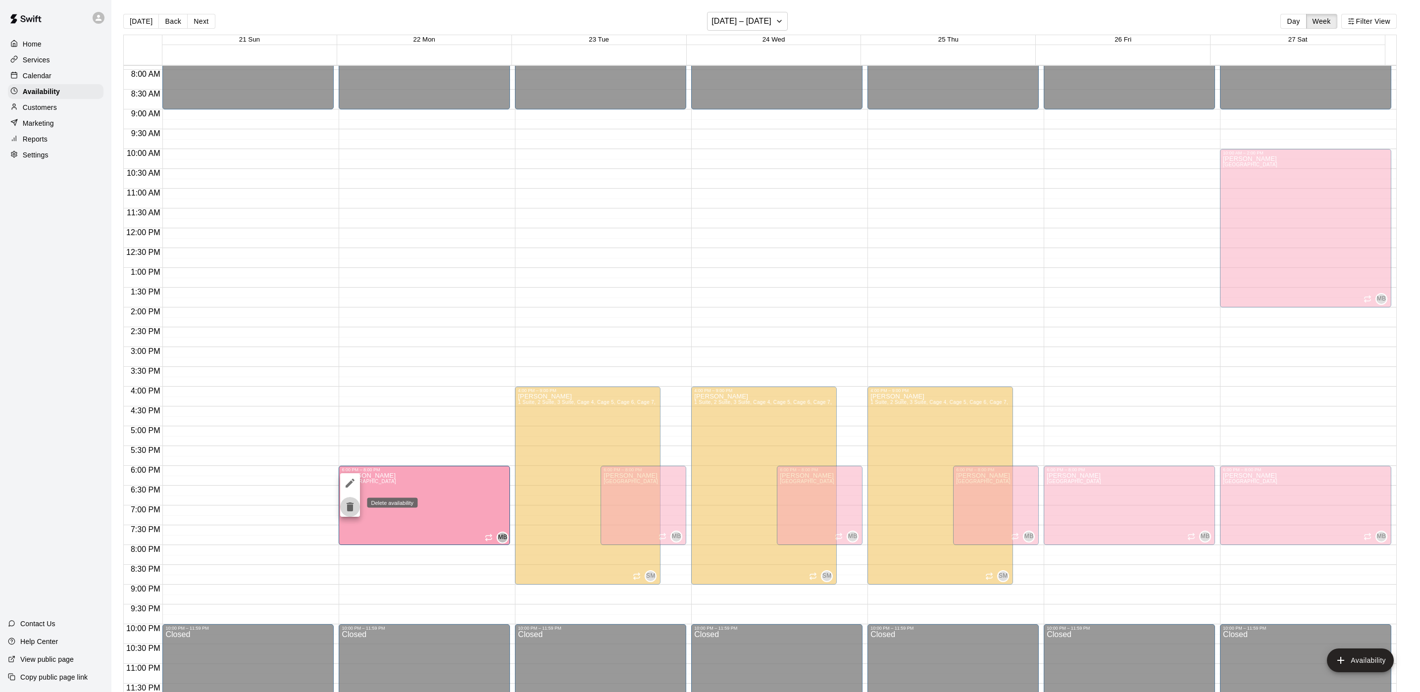
click at [358, 511] on button "delete" at bounding box center [350, 507] width 20 height 20
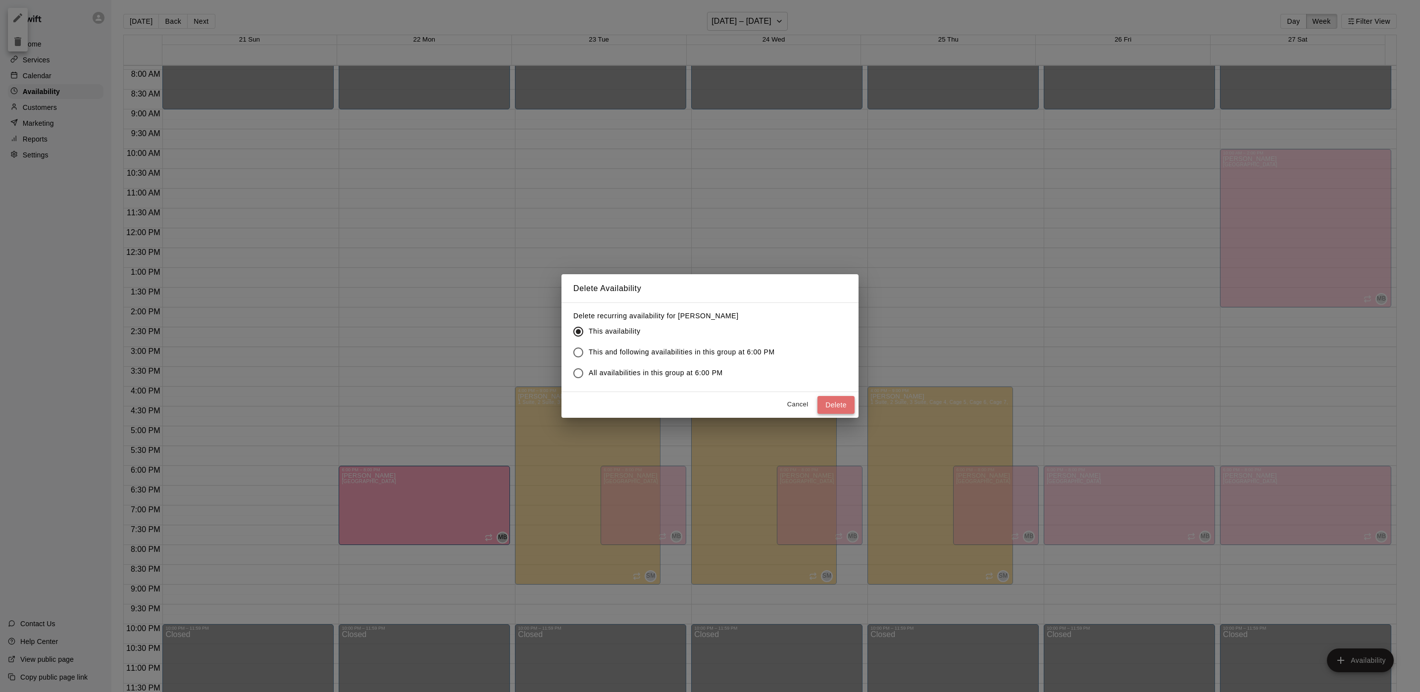
click at [836, 406] on button "Delete" at bounding box center [835, 405] width 37 height 18
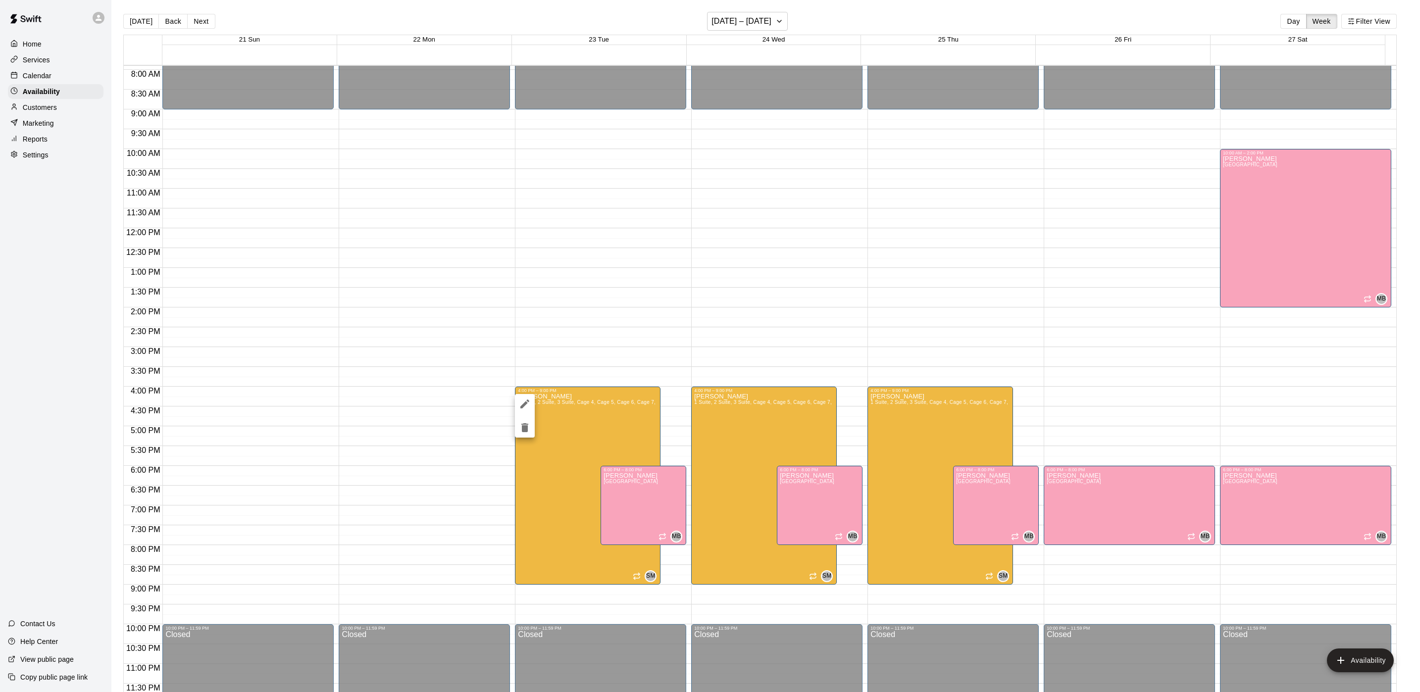
click at [618, 498] on div at bounding box center [710, 346] width 1420 height 692
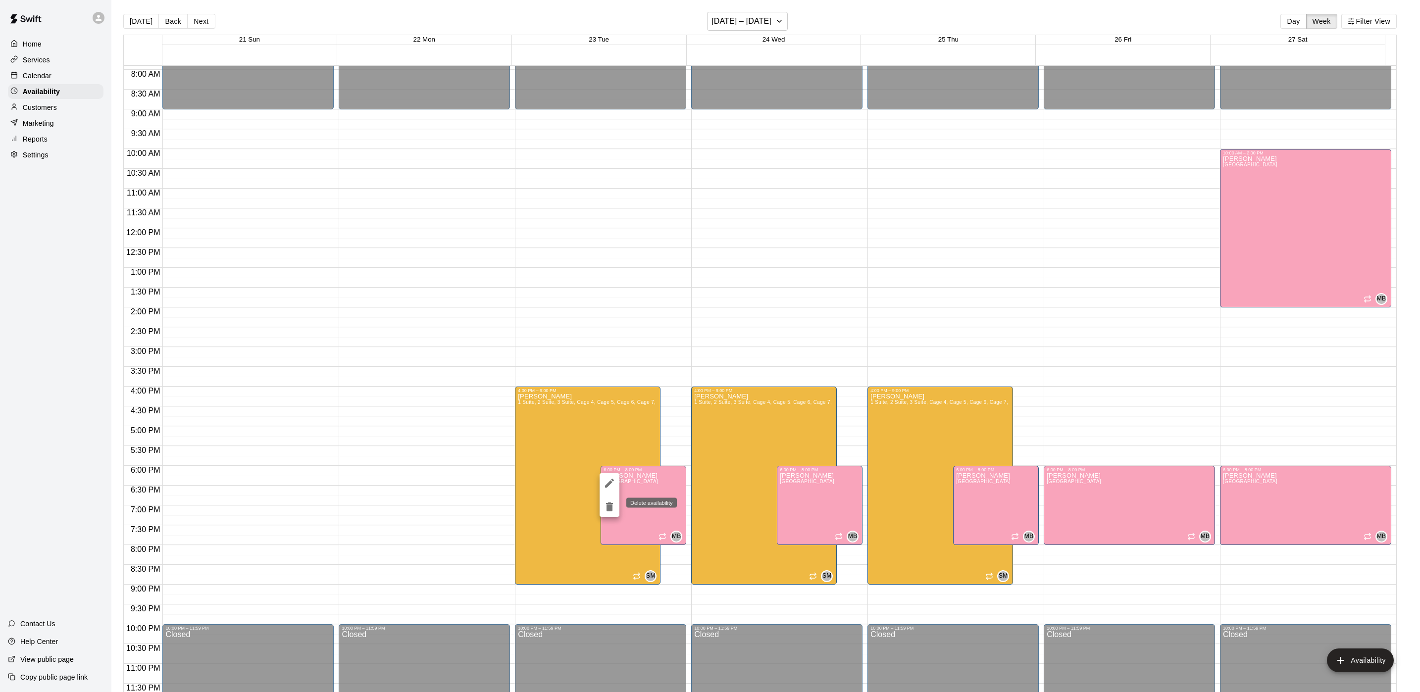
click at [615, 504] on icon "delete" at bounding box center [609, 507] width 12 height 12
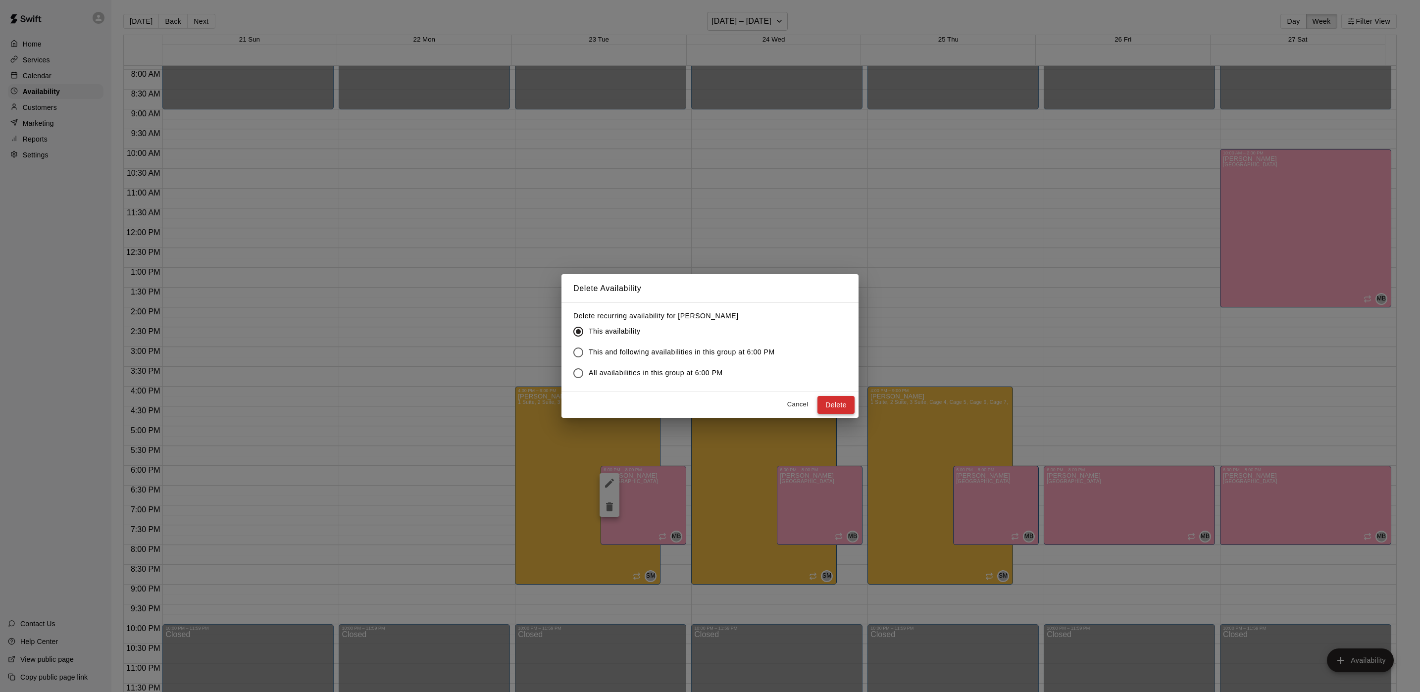
click at [826, 401] on button "Delete" at bounding box center [835, 405] width 37 height 18
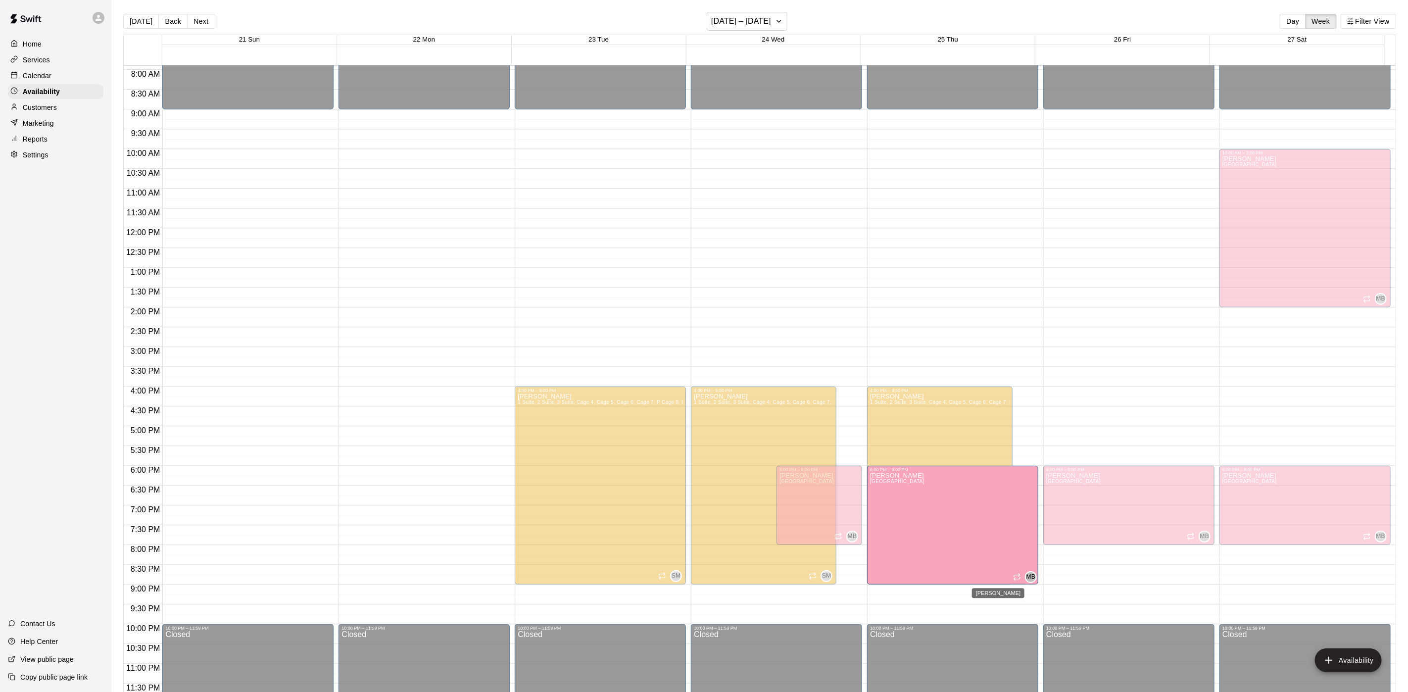
drag, startPoint x: 988, startPoint y: 541, endPoint x: 1000, endPoint y: 587, distance: 47.1
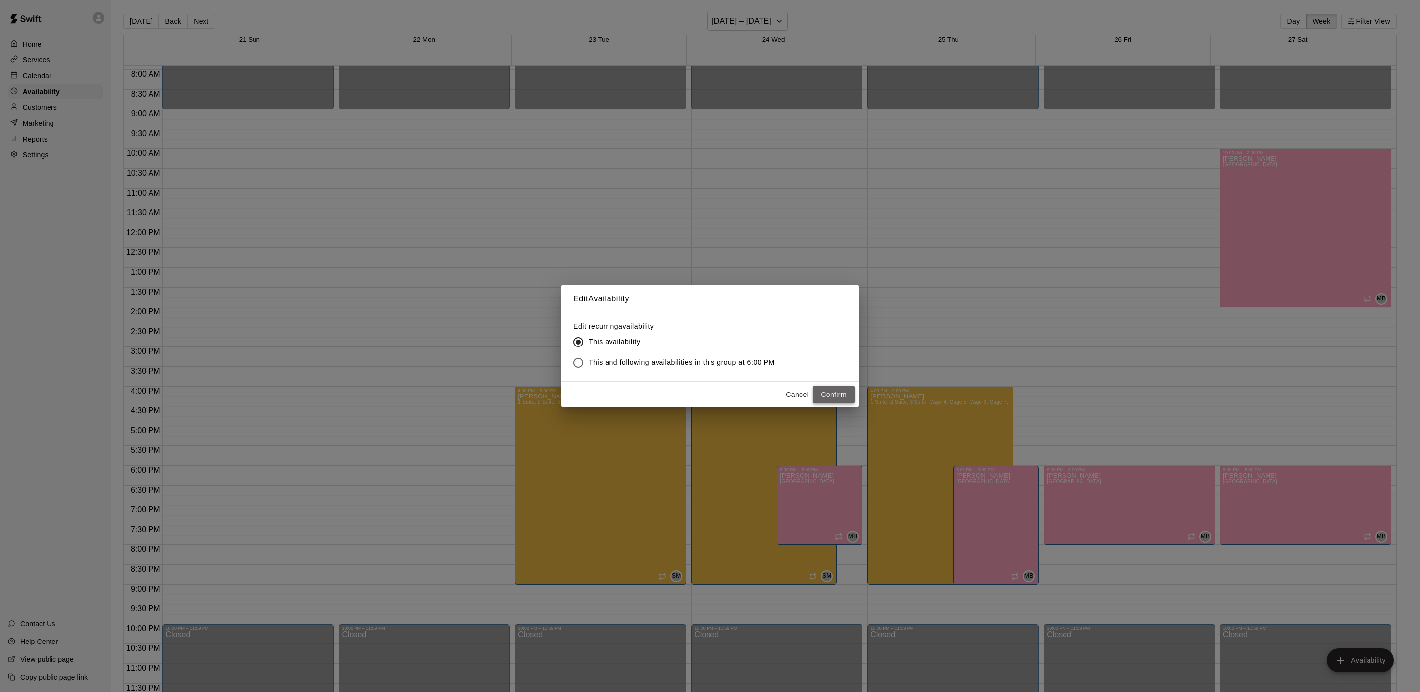
click at [847, 396] on button "Confirm" at bounding box center [834, 395] width 42 height 18
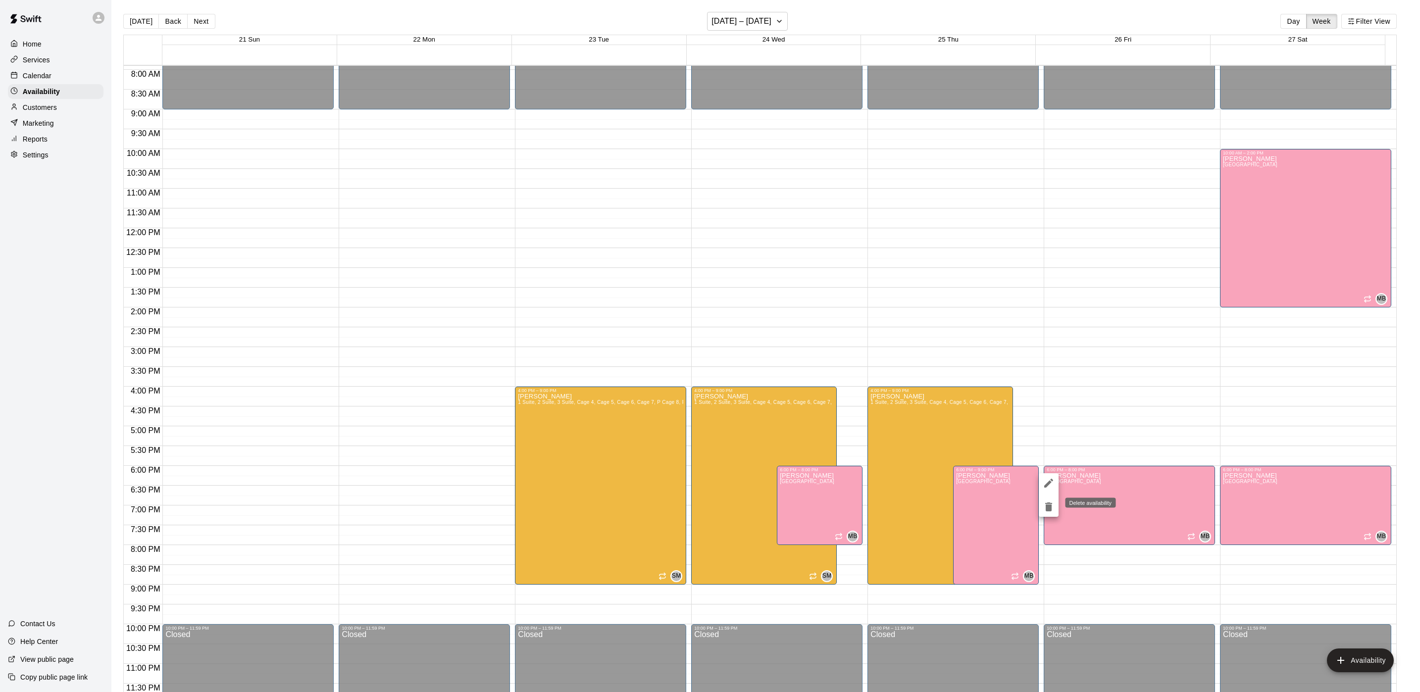
click at [1041, 502] on button "delete" at bounding box center [1049, 507] width 20 height 20
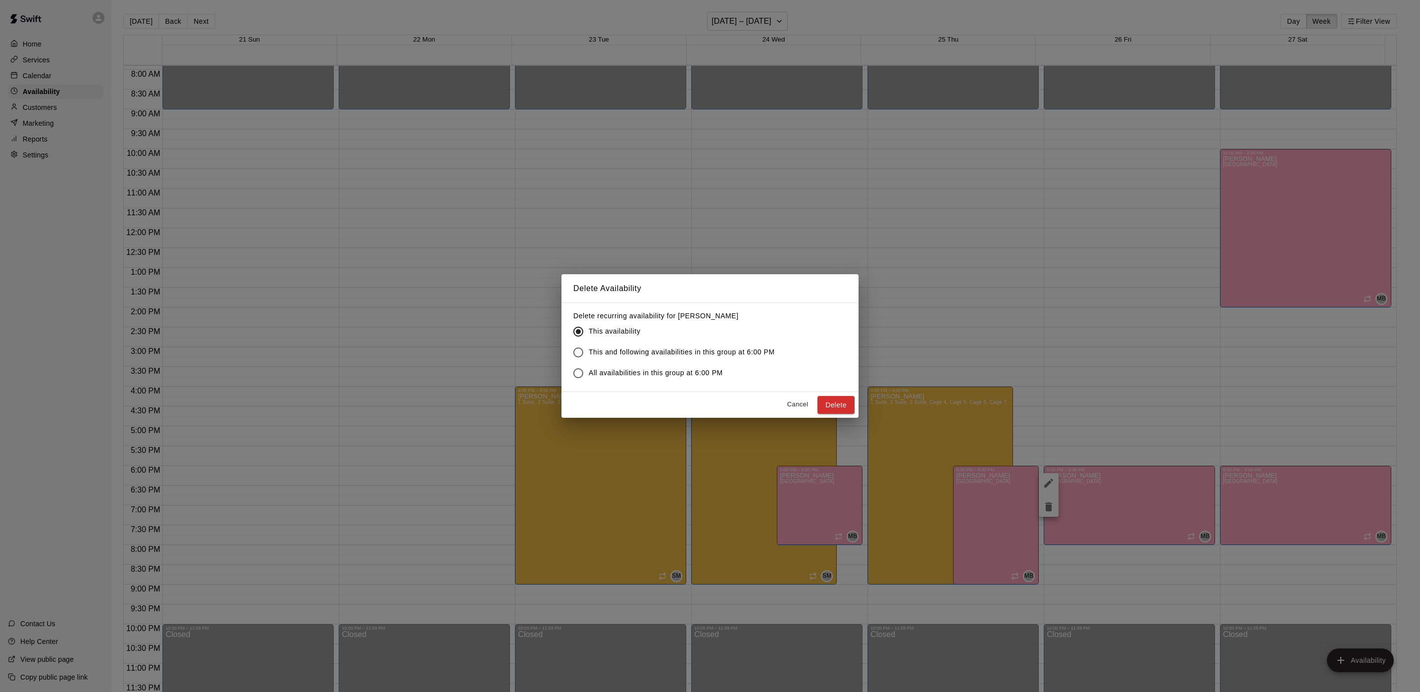
click at [842, 405] on button "Delete" at bounding box center [835, 405] width 37 height 18
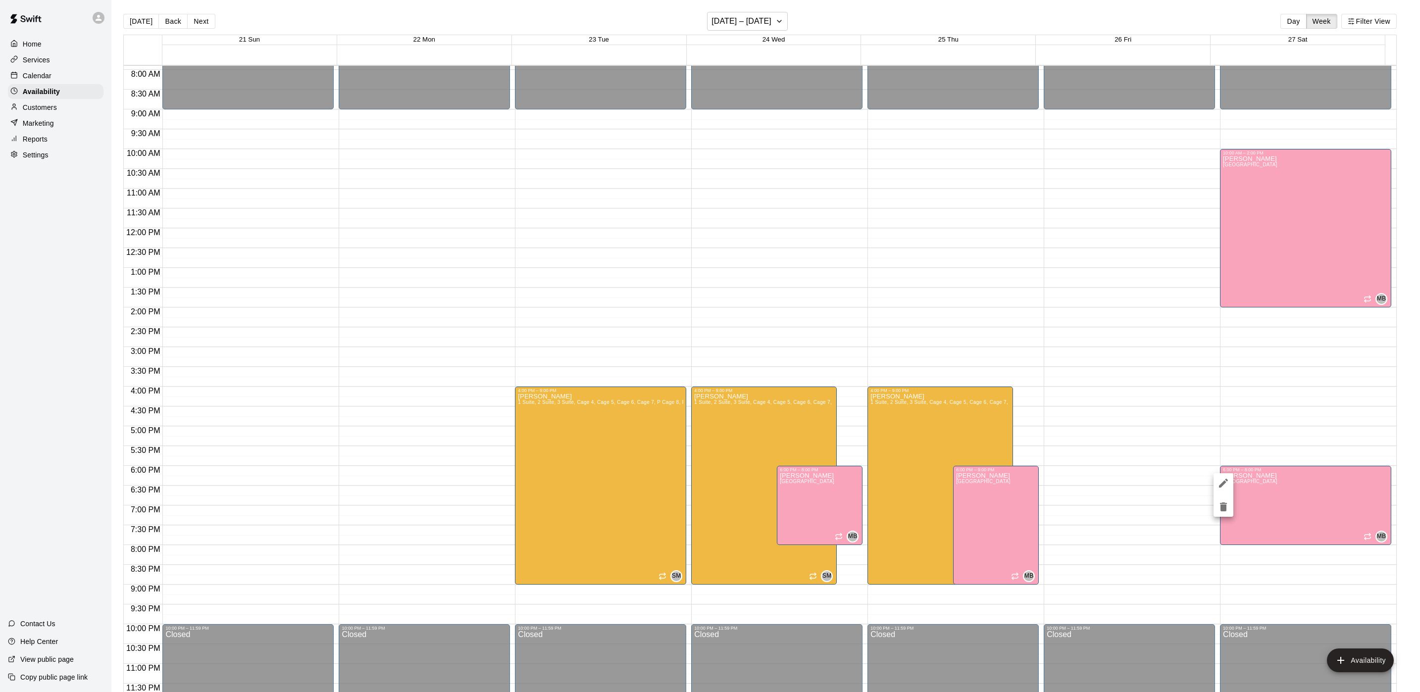
click at [1221, 506] on icon "delete" at bounding box center [1223, 506] width 7 height 9
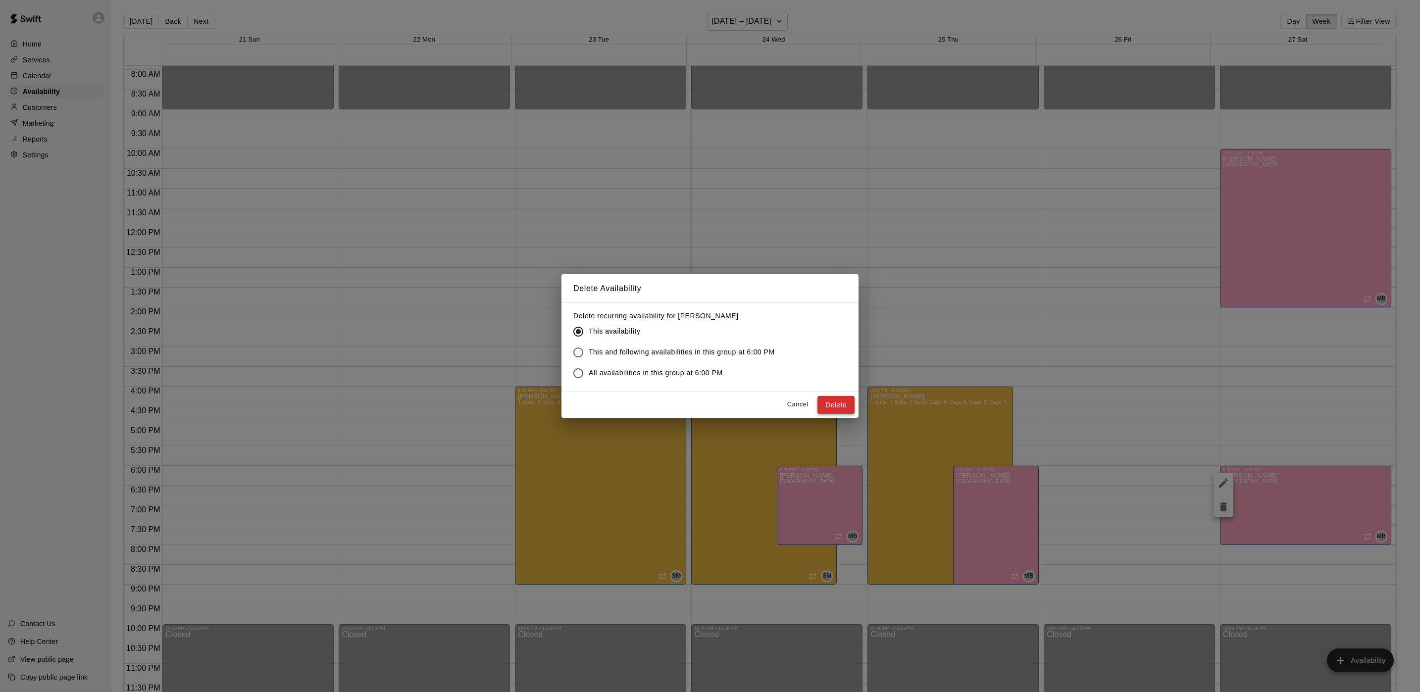
click at [833, 398] on button "Delete" at bounding box center [835, 405] width 37 height 18
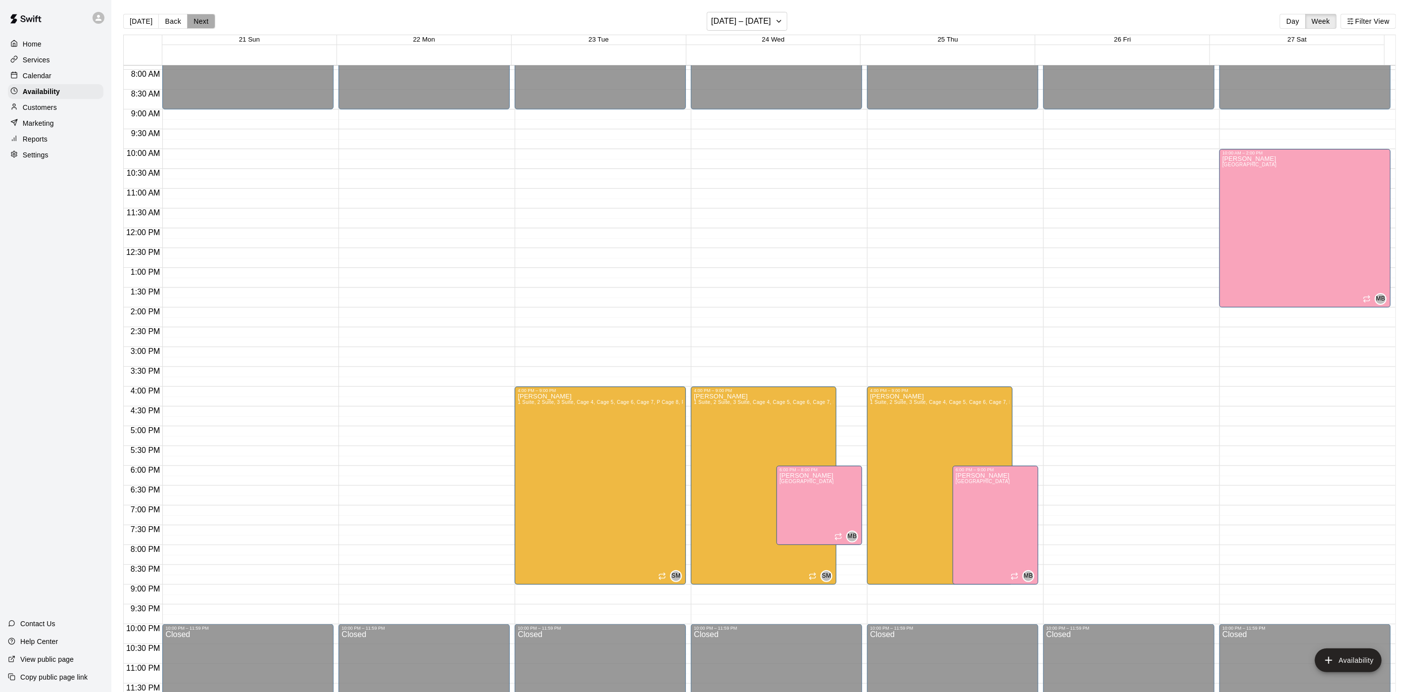
click at [196, 21] on button "Next" at bounding box center [201, 21] width 28 height 15
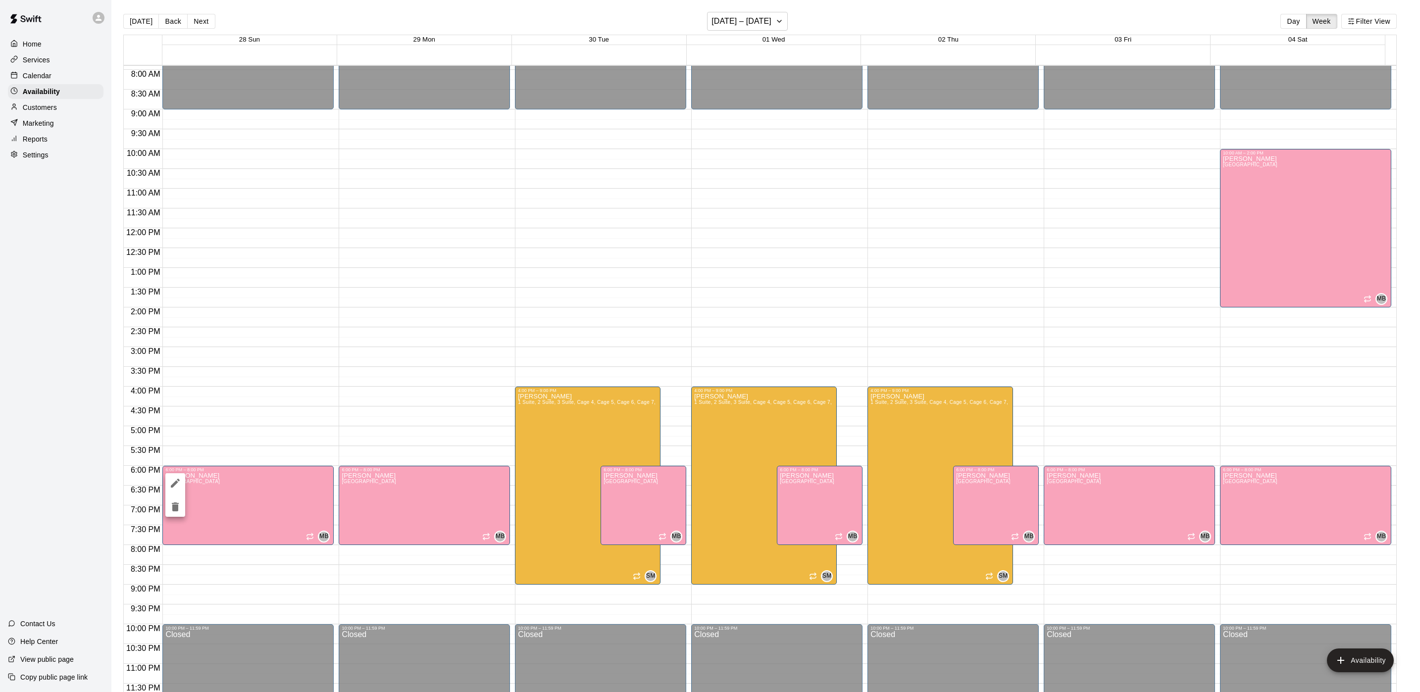
click at [174, 511] on icon "delete" at bounding box center [175, 507] width 12 height 12
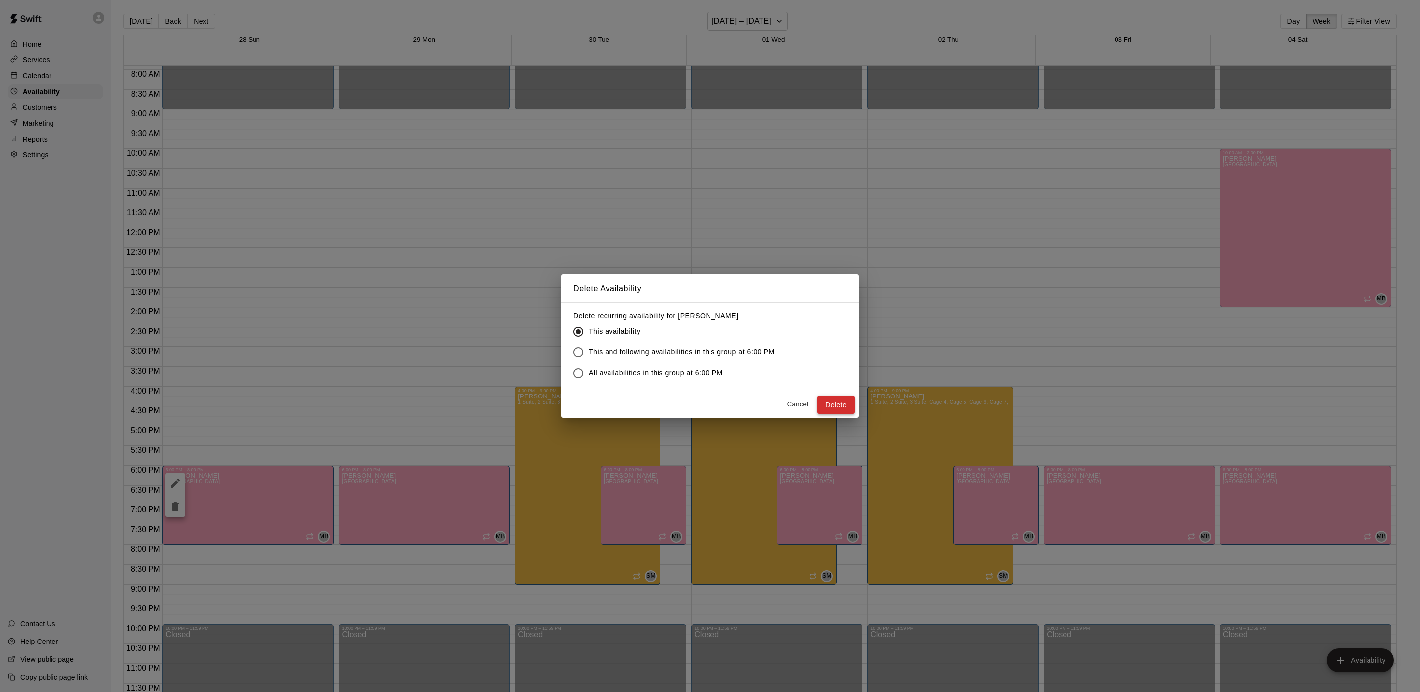
click at [835, 407] on button "Delete" at bounding box center [835, 405] width 37 height 18
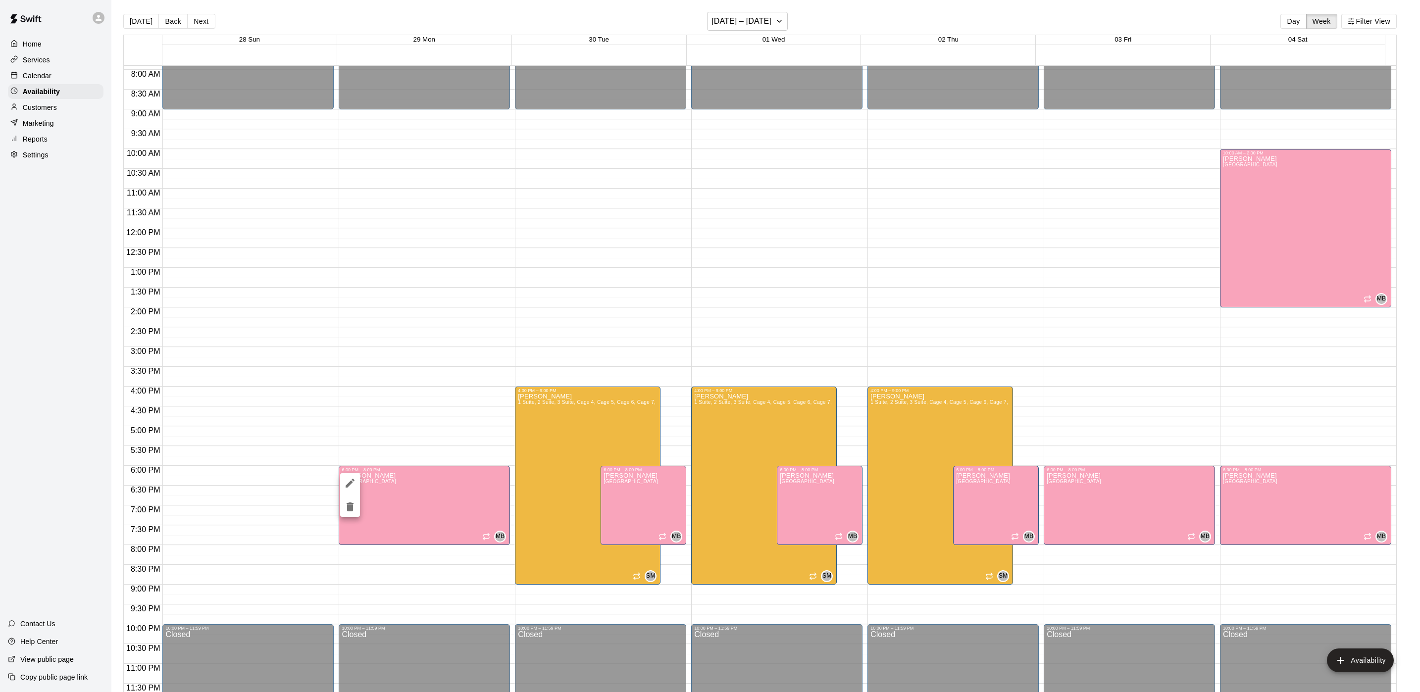
click at [345, 508] on icon "delete" at bounding box center [350, 507] width 12 height 12
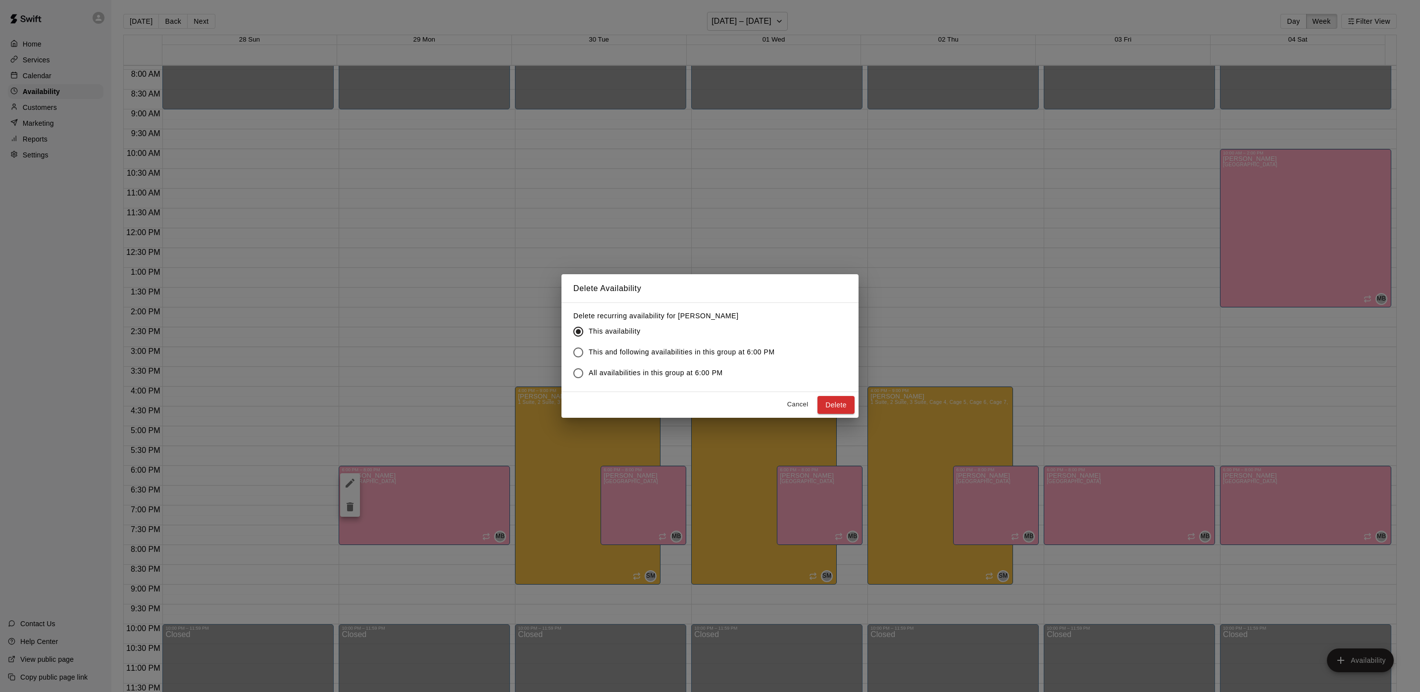
click at [826, 401] on button "Delete" at bounding box center [835, 405] width 37 height 18
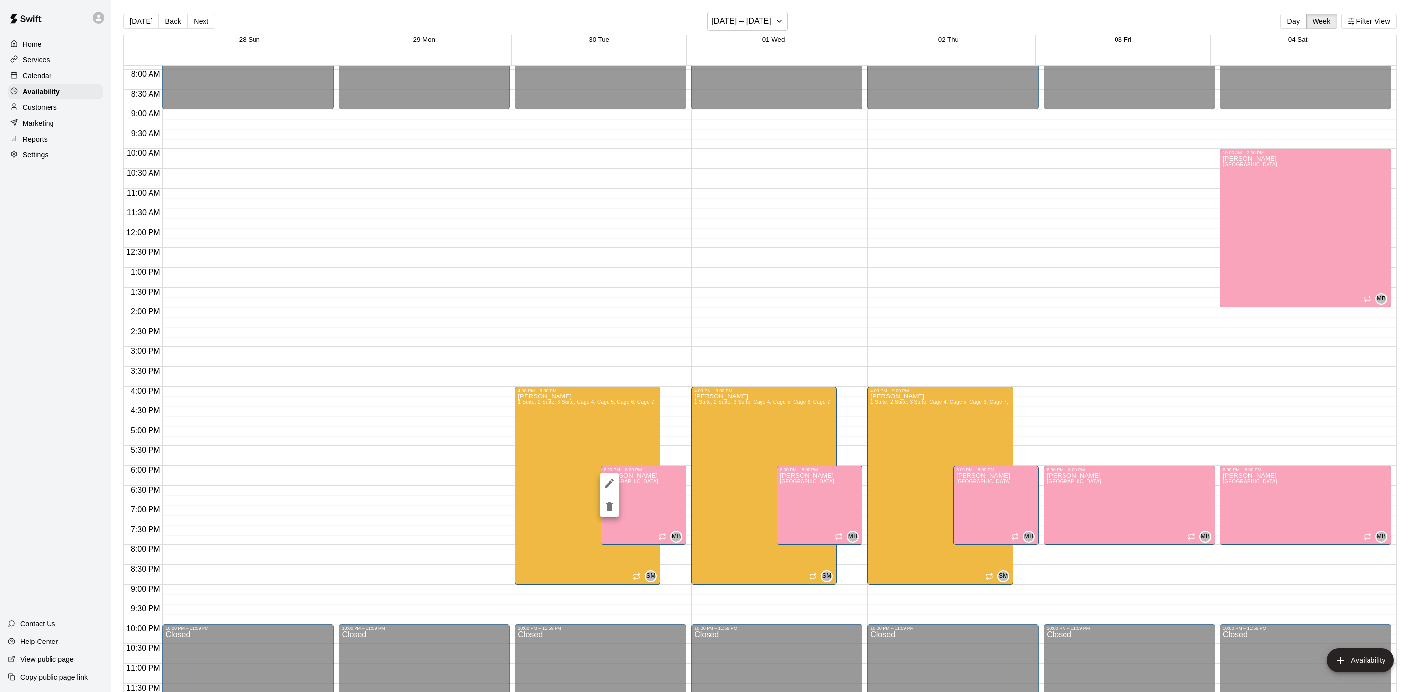
click at [614, 508] on icon "delete" at bounding box center [609, 507] width 12 height 12
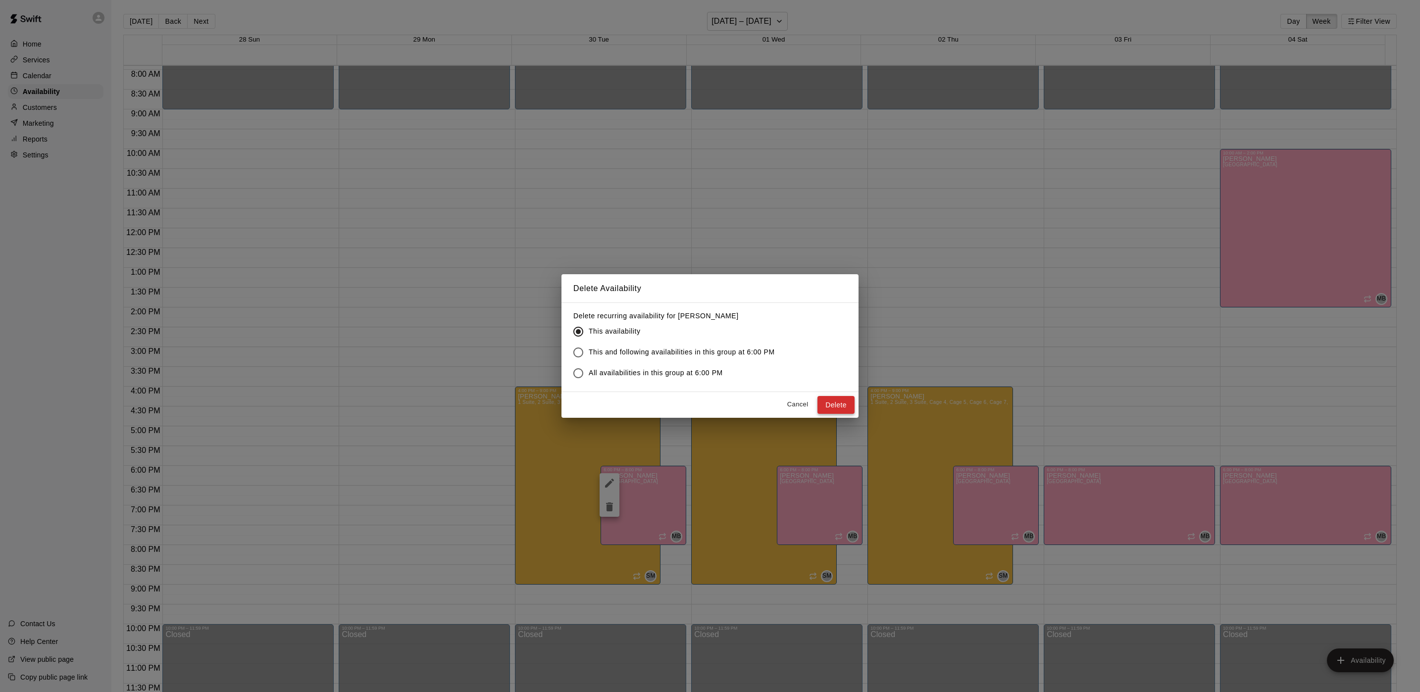
click at [842, 406] on button "Delete" at bounding box center [835, 405] width 37 height 18
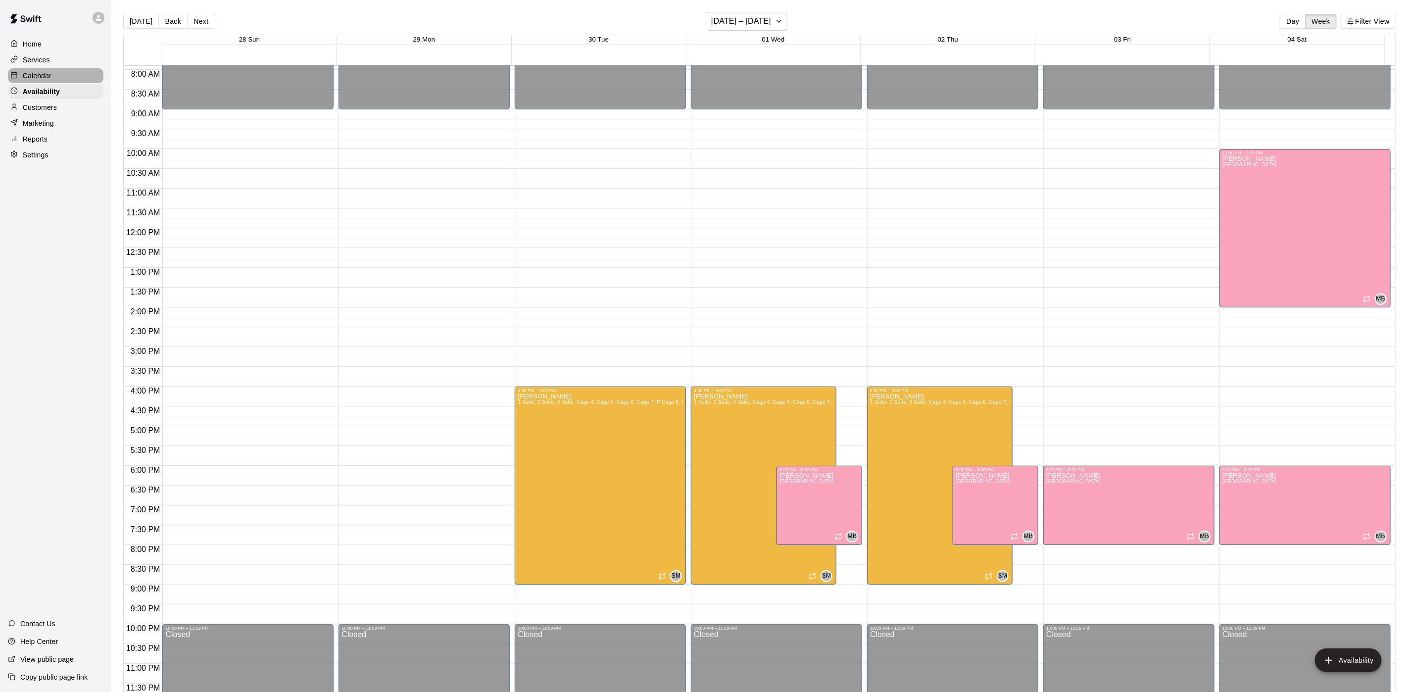
click at [50, 76] on p "Calendar" at bounding box center [37, 76] width 29 height 10
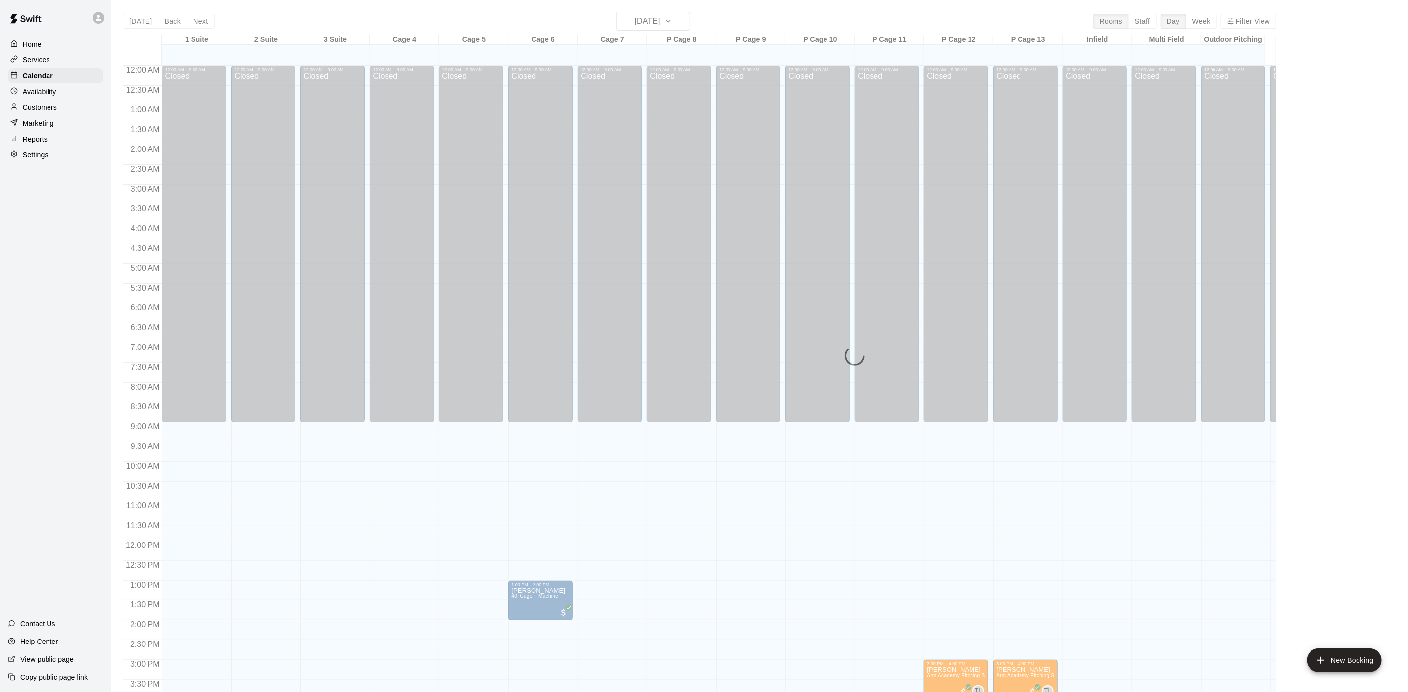
scroll to position [284, 0]
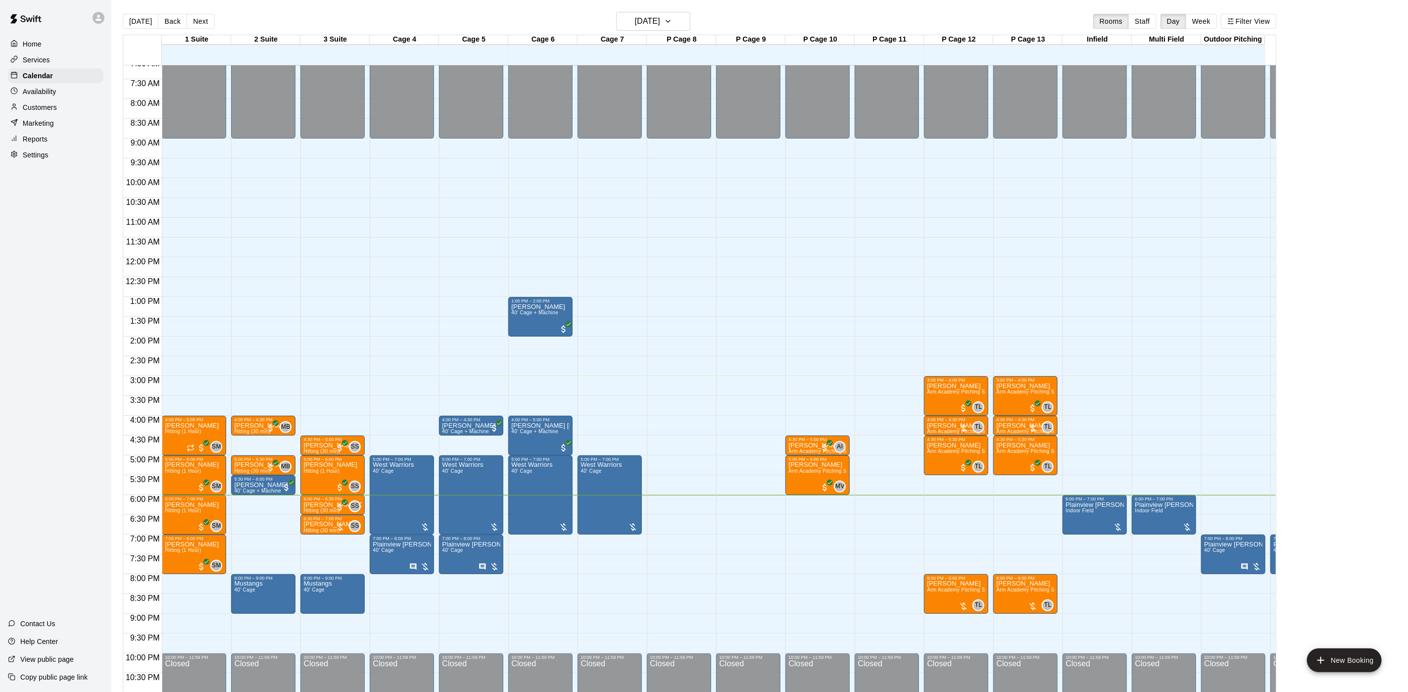
click at [36, 110] on p "Customers" at bounding box center [40, 107] width 34 height 10
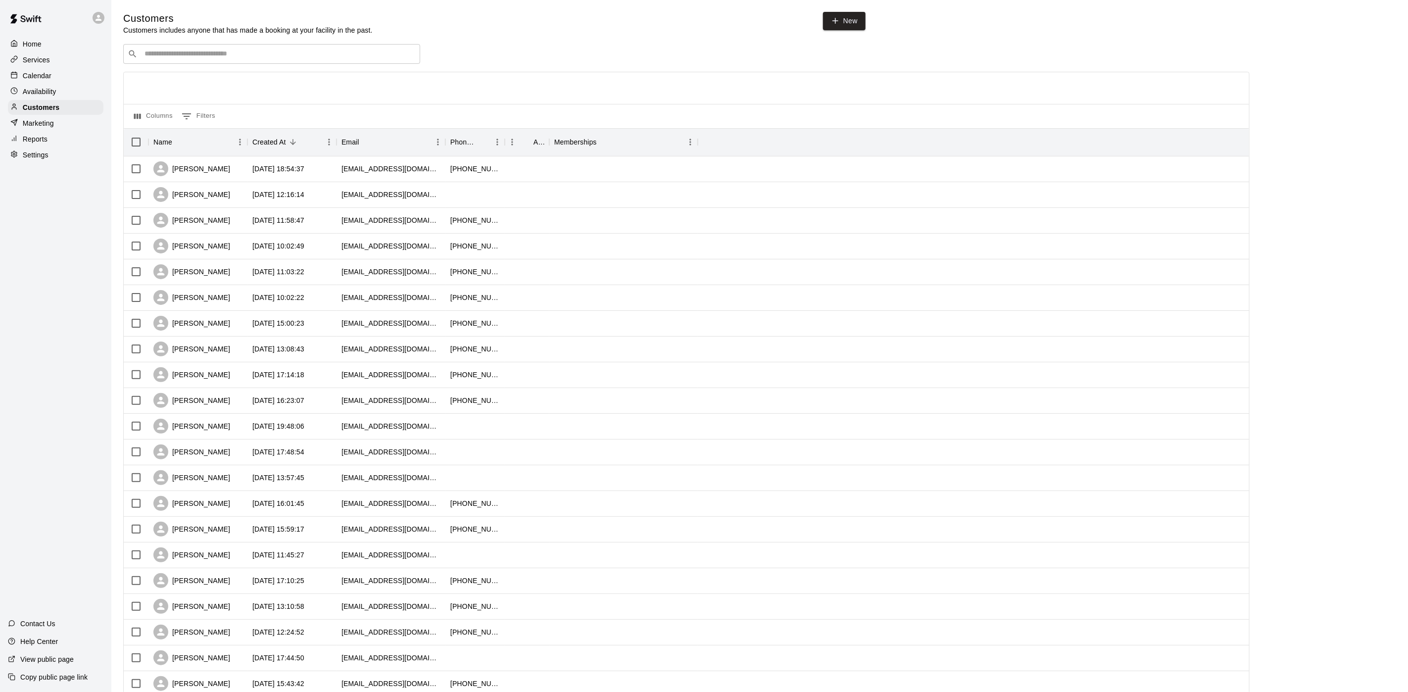
click at [199, 59] on input "Search customers by name or email" at bounding box center [279, 54] width 274 height 10
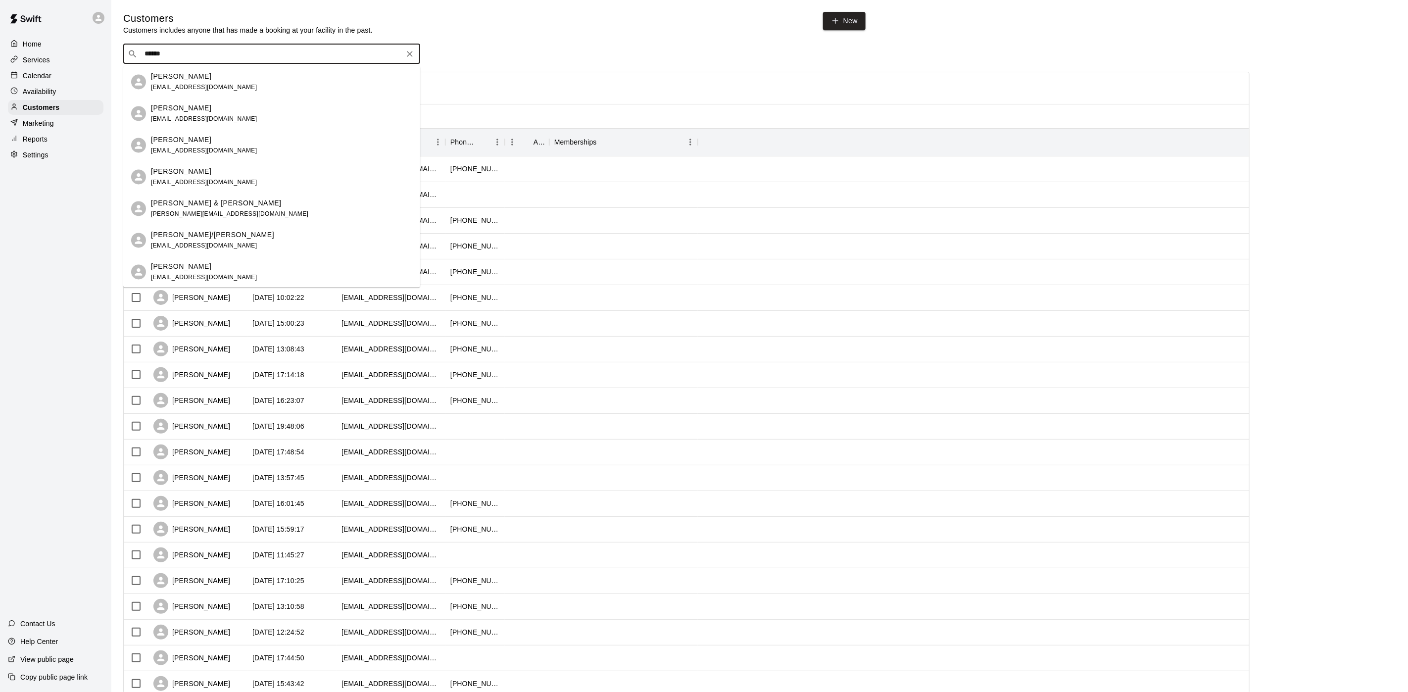
type input "*******"
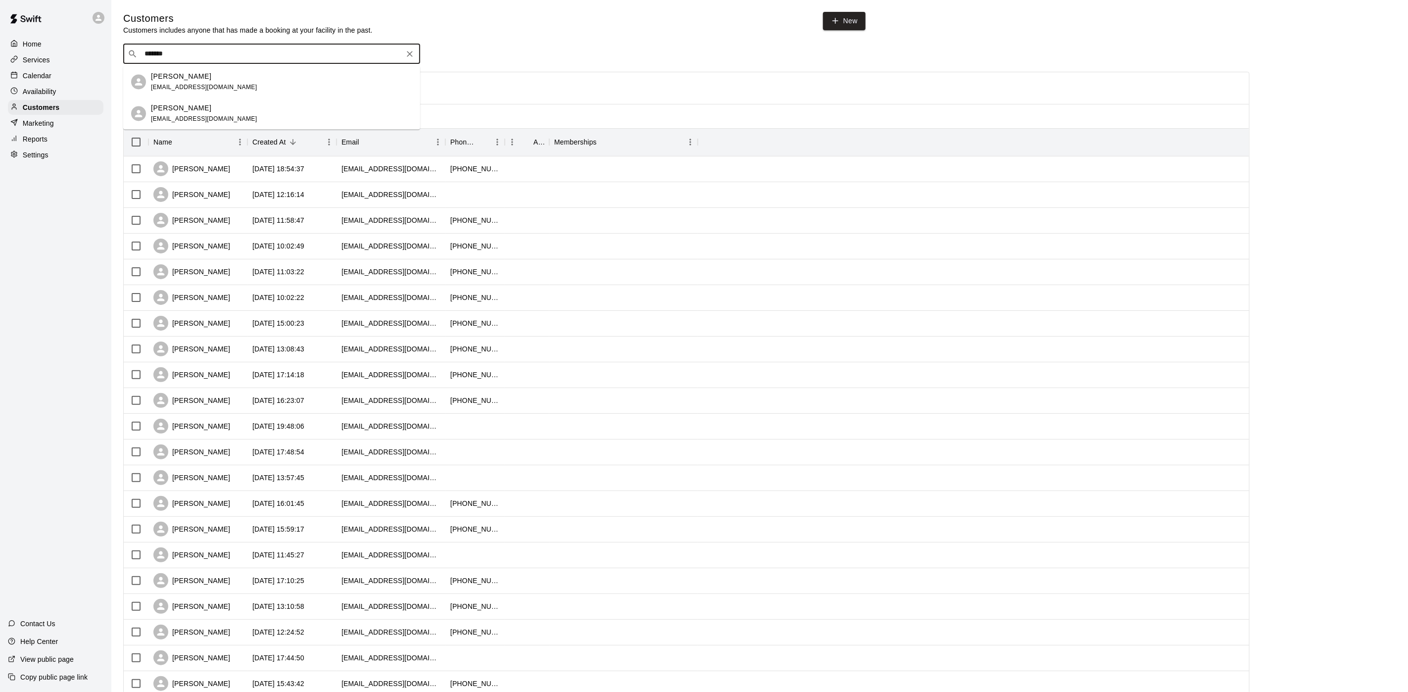
click at [179, 68] on div "Logan Gersbeck logangersbeck2@gmail.com" at bounding box center [271, 82] width 297 height 32
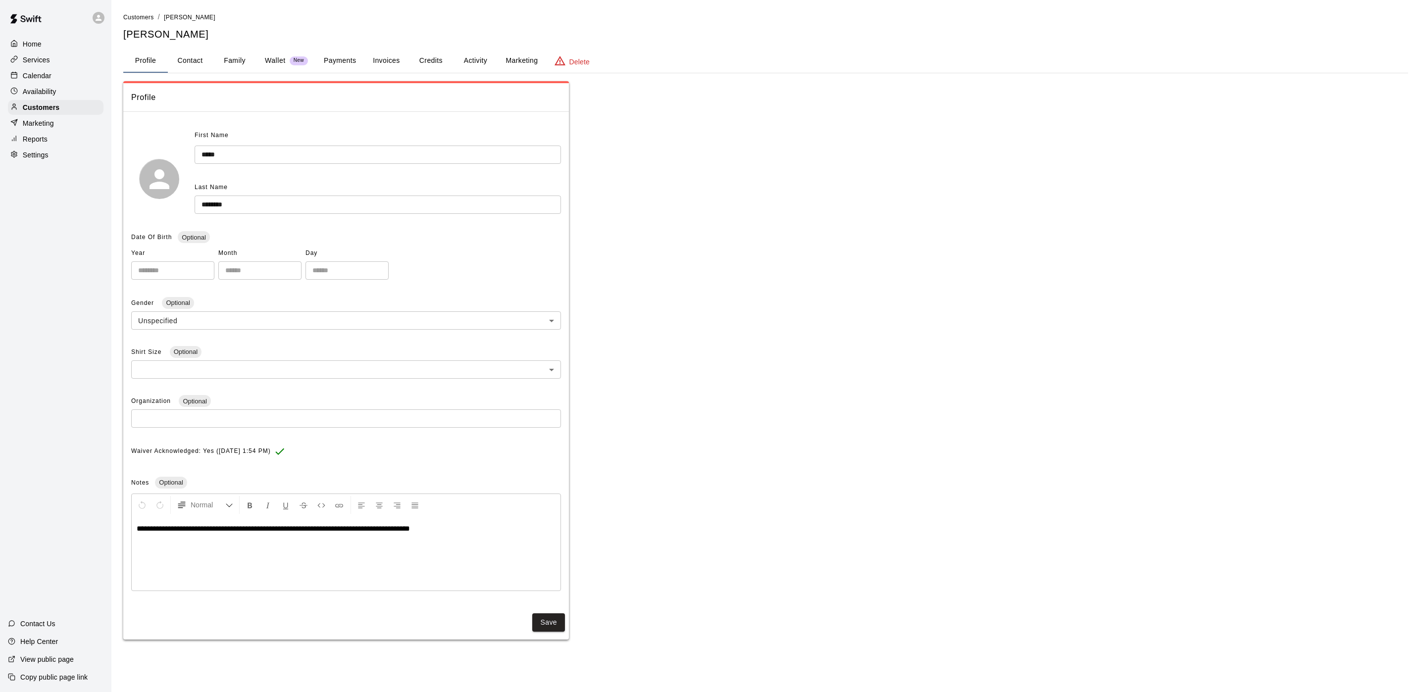
click at [325, 52] on button "Payments" at bounding box center [340, 61] width 48 height 24
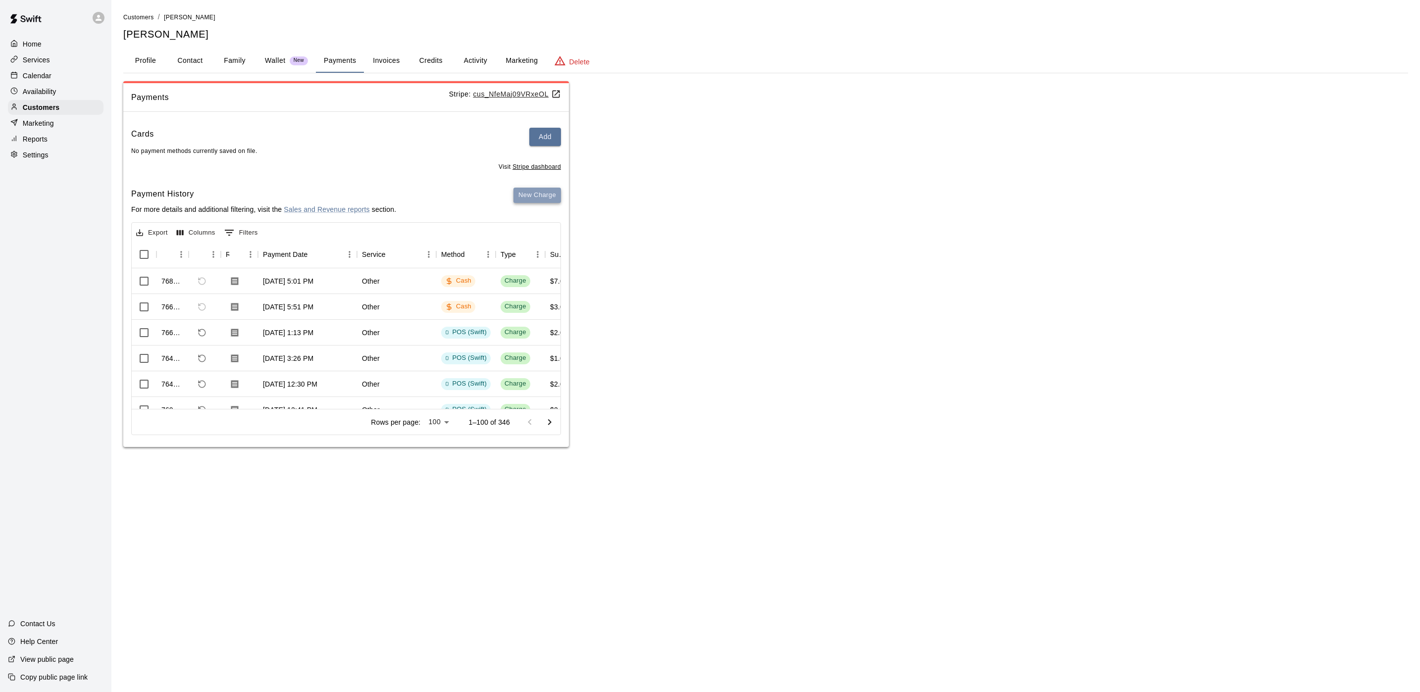
click at [544, 198] on button "New Charge" at bounding box center [537, 195] width 48 height 15
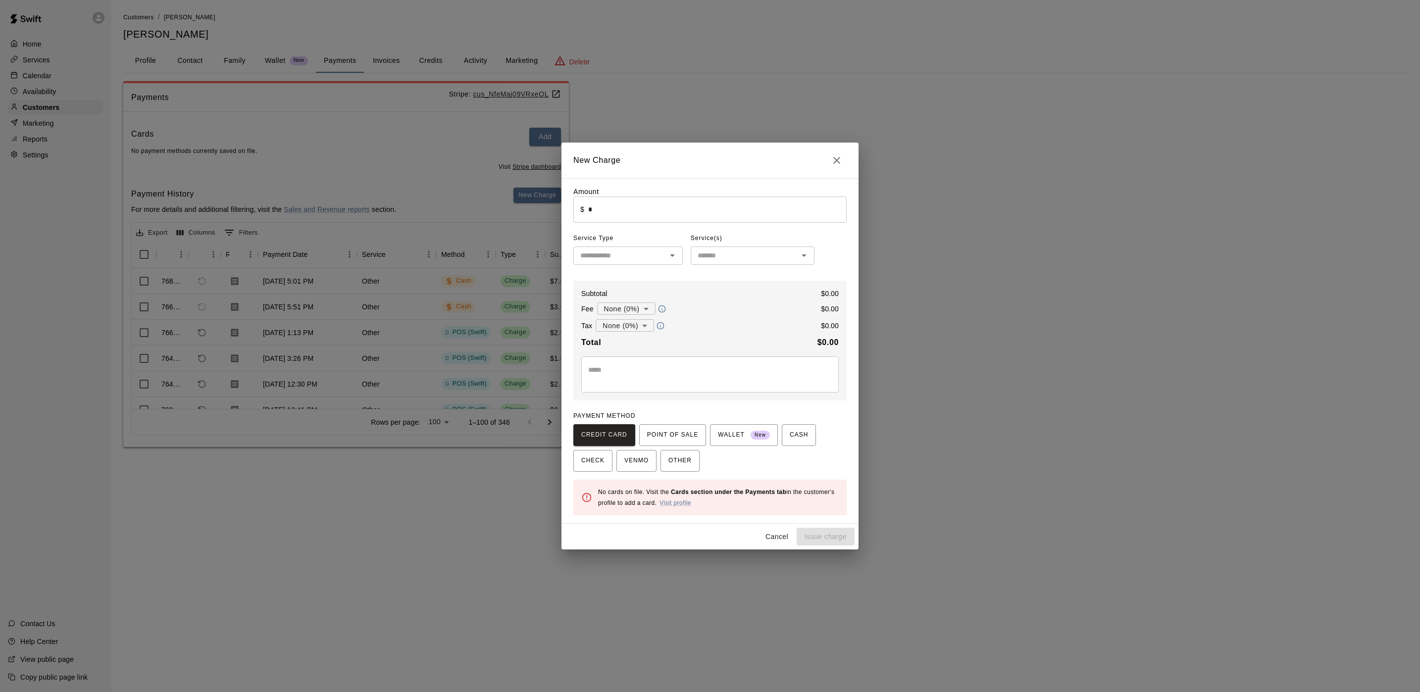
click at [607, 216] on input "*" at bounding box center [717, 210] width 258 height 26
click at [652, 434] on span "POINT OF SALE" at bounding box center [672, 435] width 51 height 16
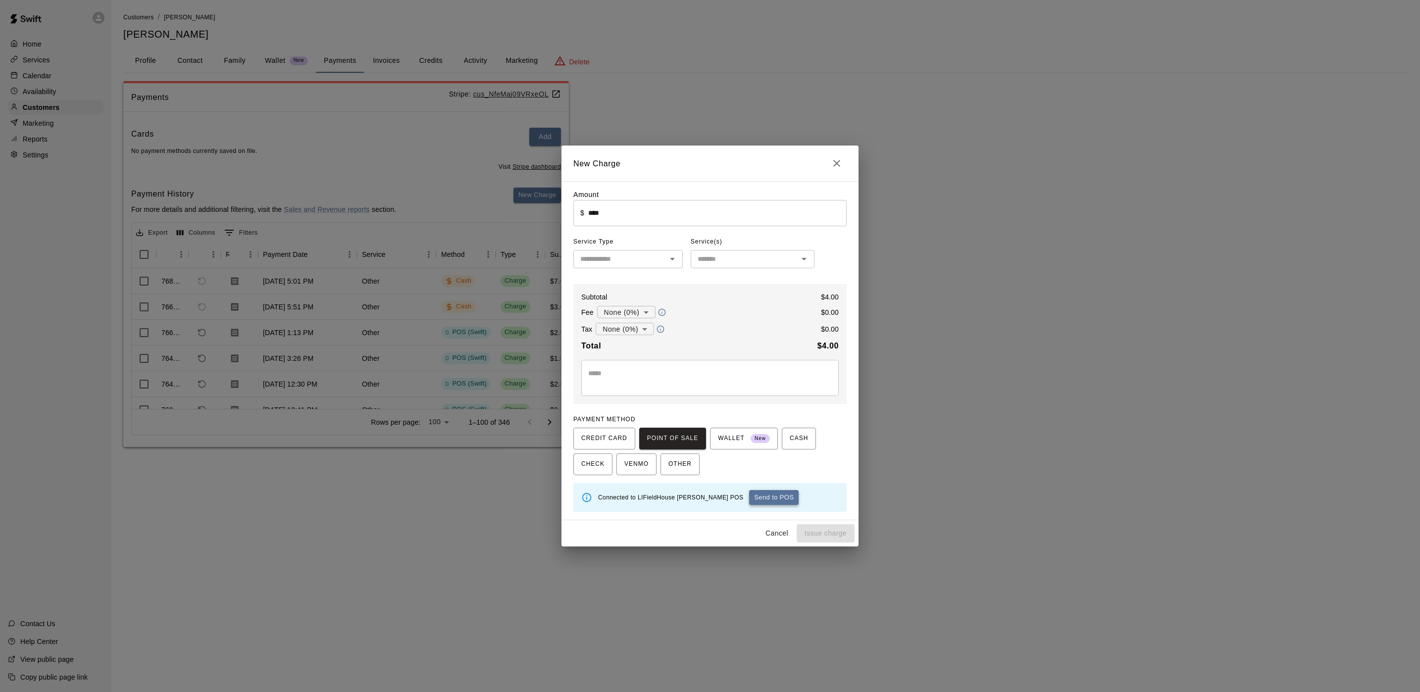
click at [749, 492] on button "Send to POS" at bounding box center [773, 497] width 49 height 15
type input "*"
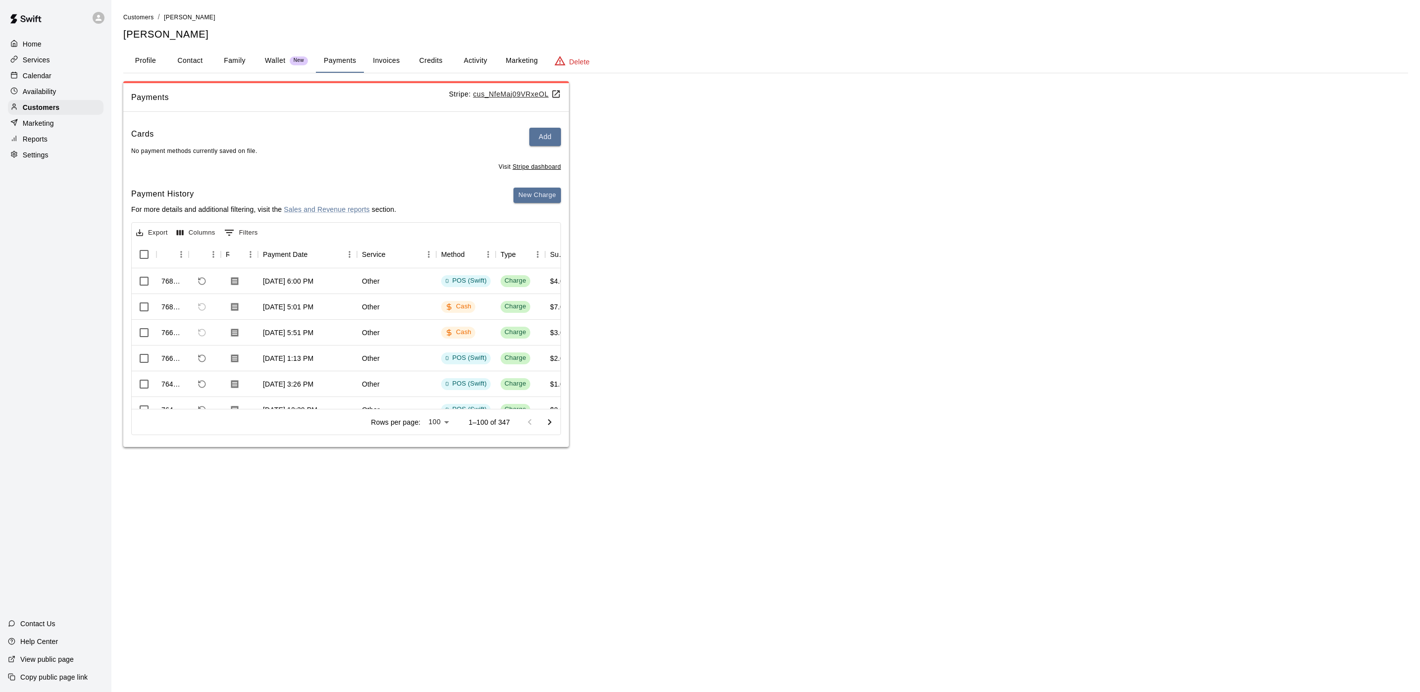
click at [63, 99] on div "Availability" at bounding box center [56, 91] width 96 height 15
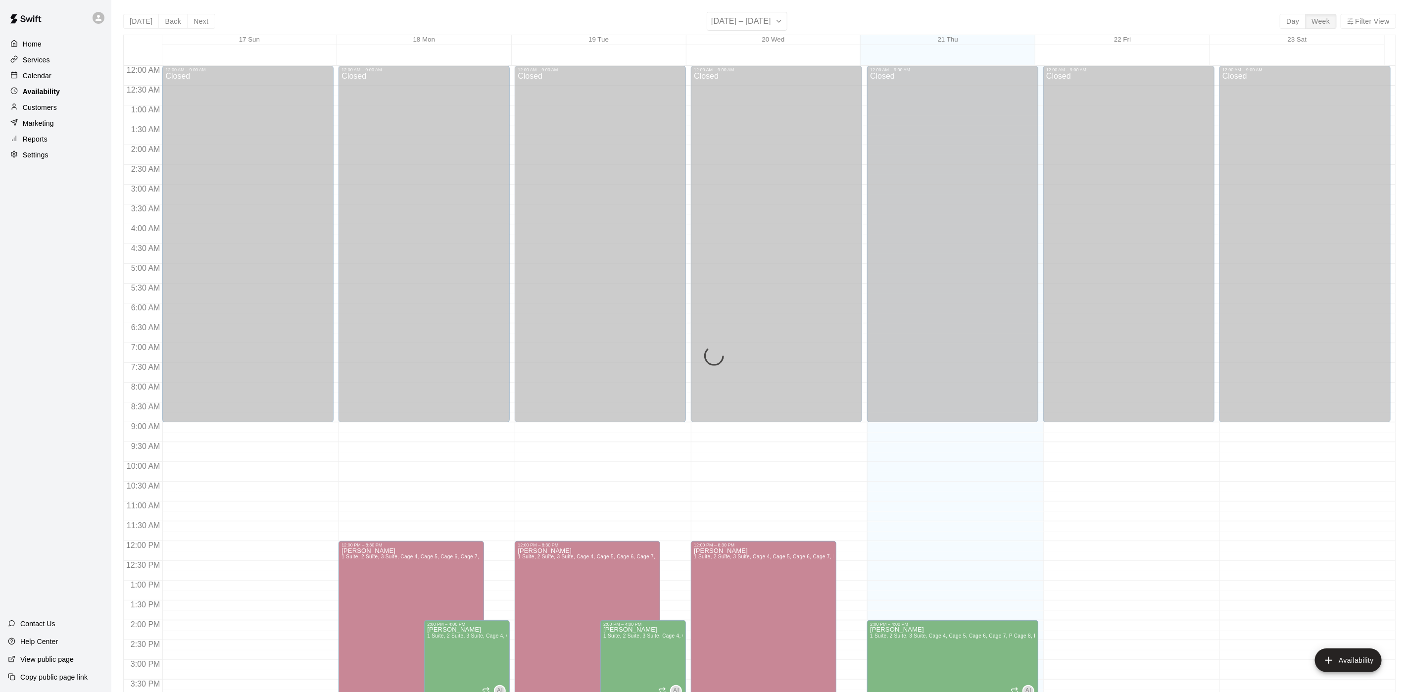
scroll to position [313, 0]
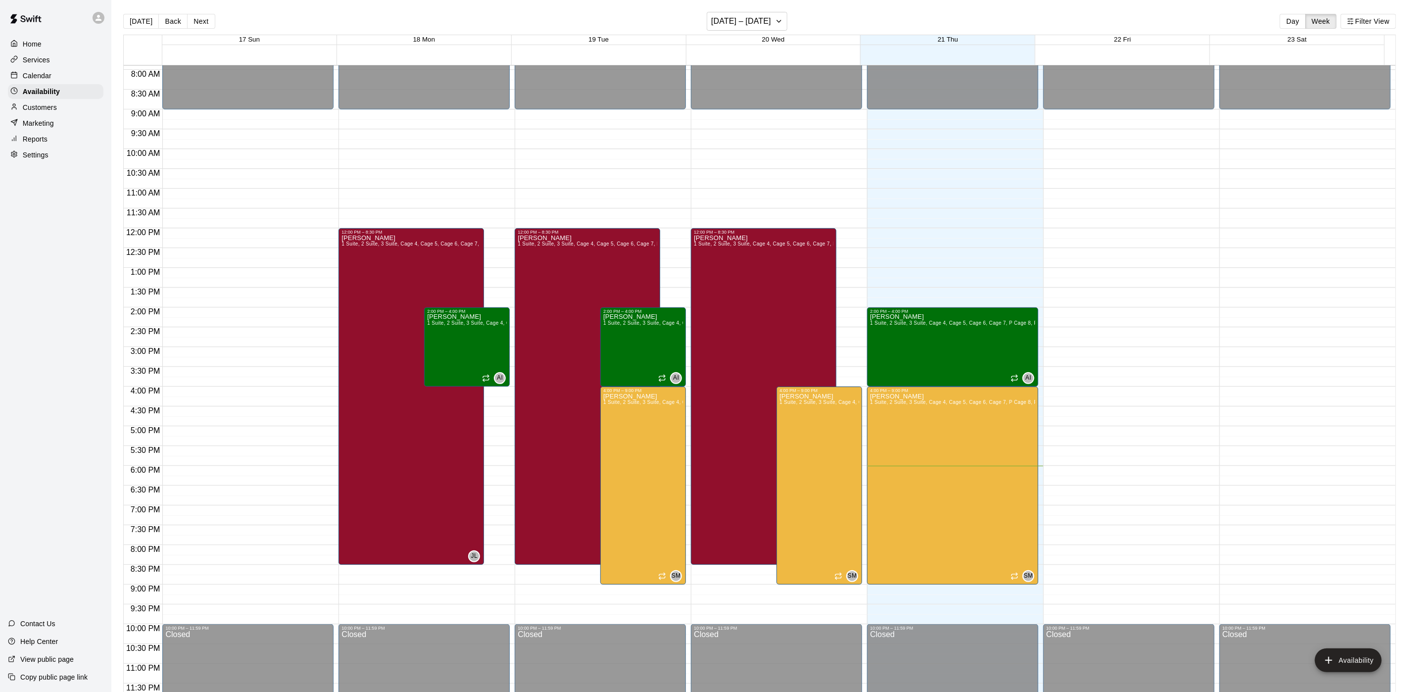
click at [777, 3] on main "[DATE] Back Next [DATE] – [DATE] Day Week Filter View 17 Sun 18 Mon 19 Tue 20 W…" at bounding box center [759, 354] width 1297 height 708
click at [768, 20] on h6 "[DATE] – [DATE]" at bounding box center [741, 21] width 60 height 14
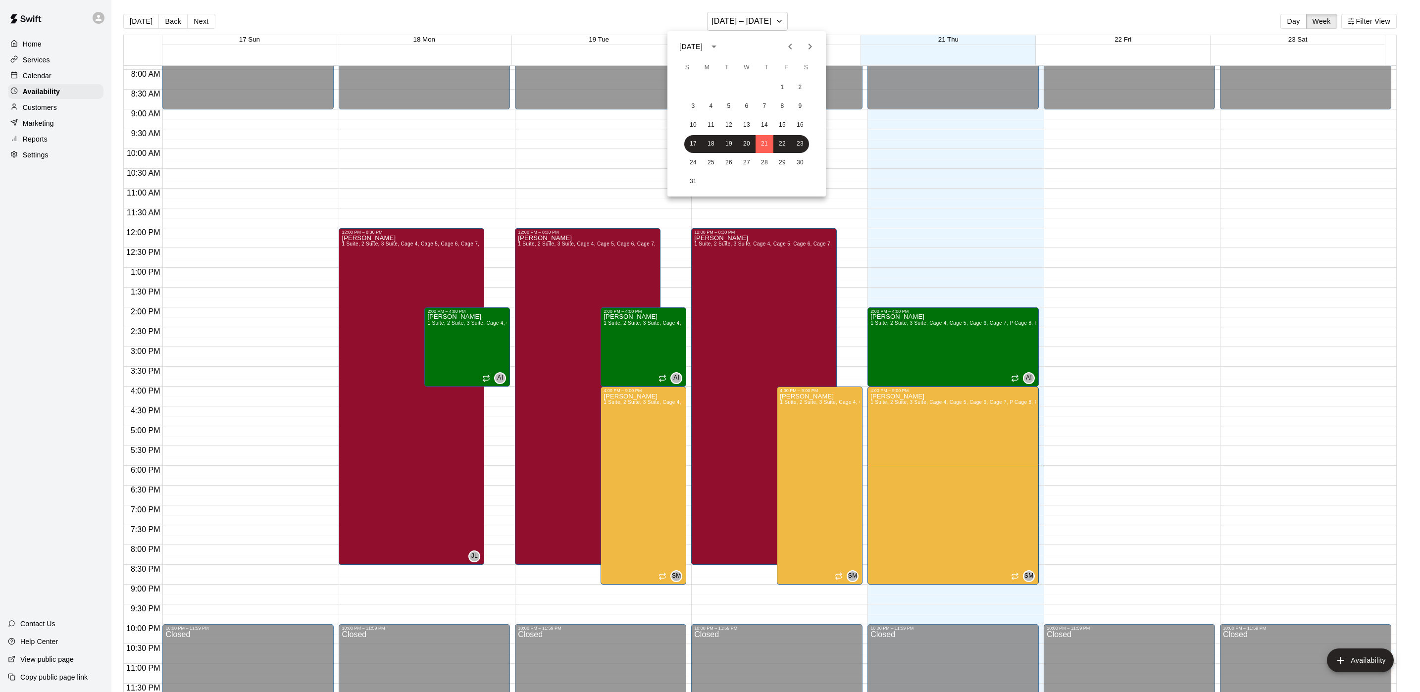
click at [815, 48] on icon "Next month" at bounding box center [810, 47] width 12 height 12
click at [748, 122] on button "17" at bounding box center [747, 125] width 18 height 18
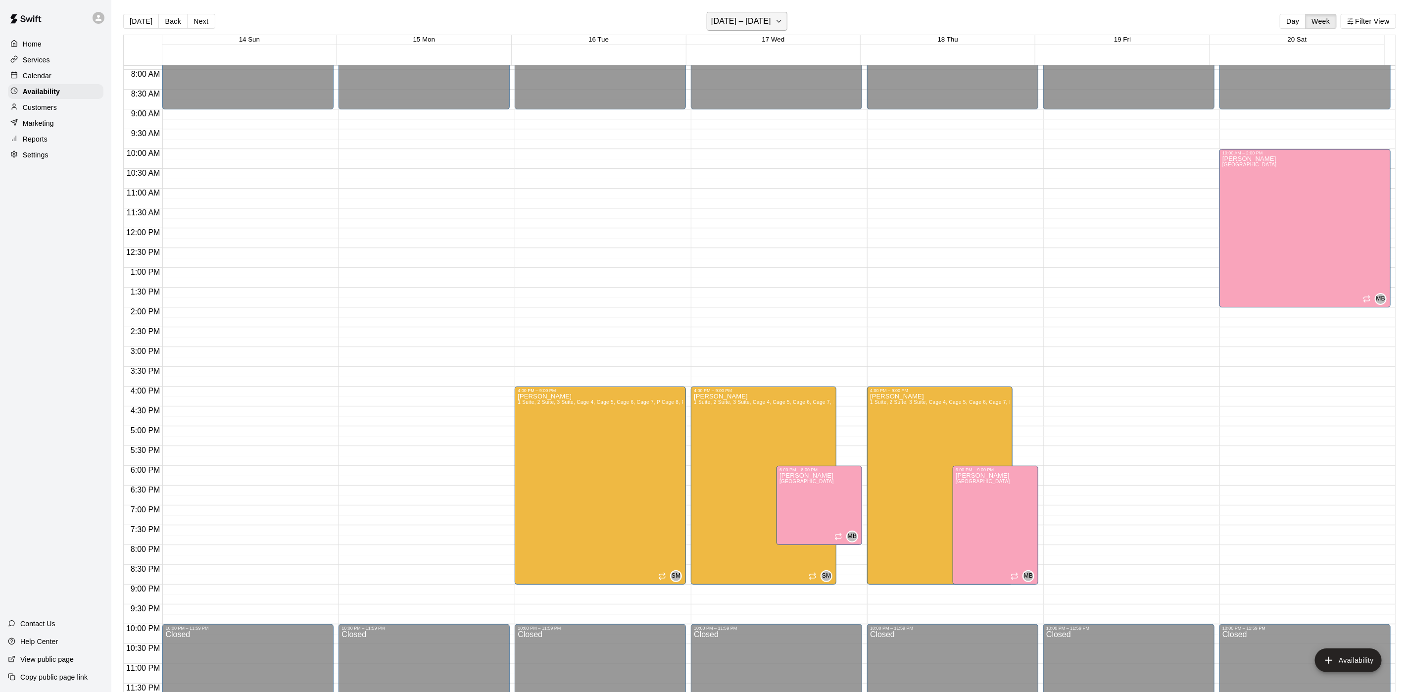
click at [765, 16] on h6 "September 14 – 20" at bounding box center [741, 21] width 60 height 14
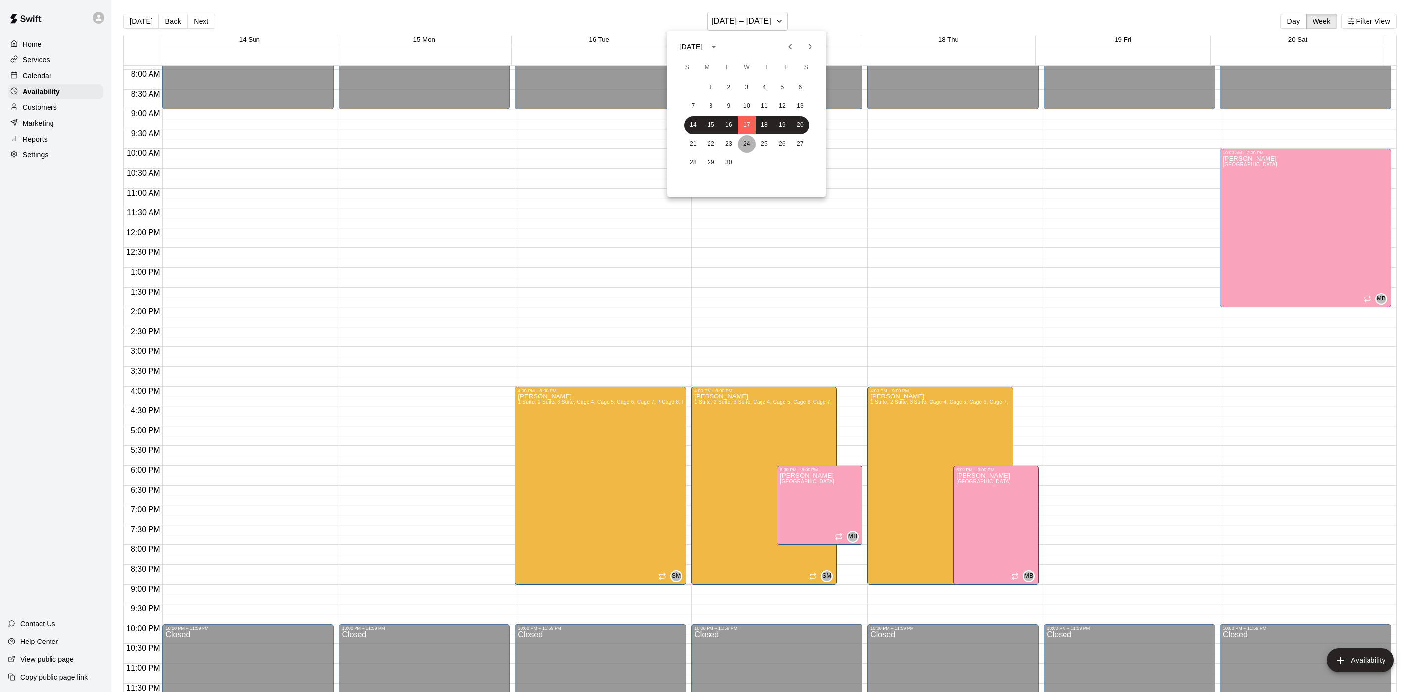
click at [751, 139] on button "24" at bounding box center [747, 144] width 18 height 18
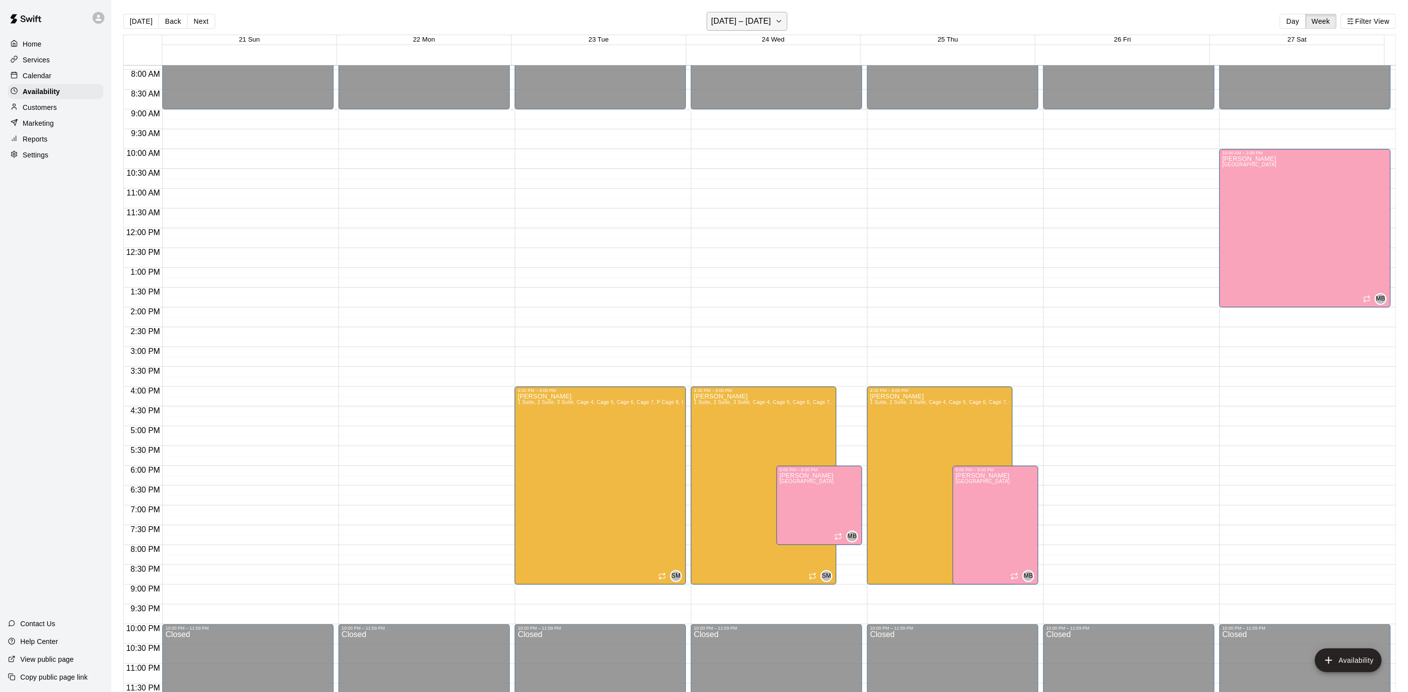
click at [771, 19] on h6 "September 21 – 27" at bounding box center [741, 21] width 60 height 14
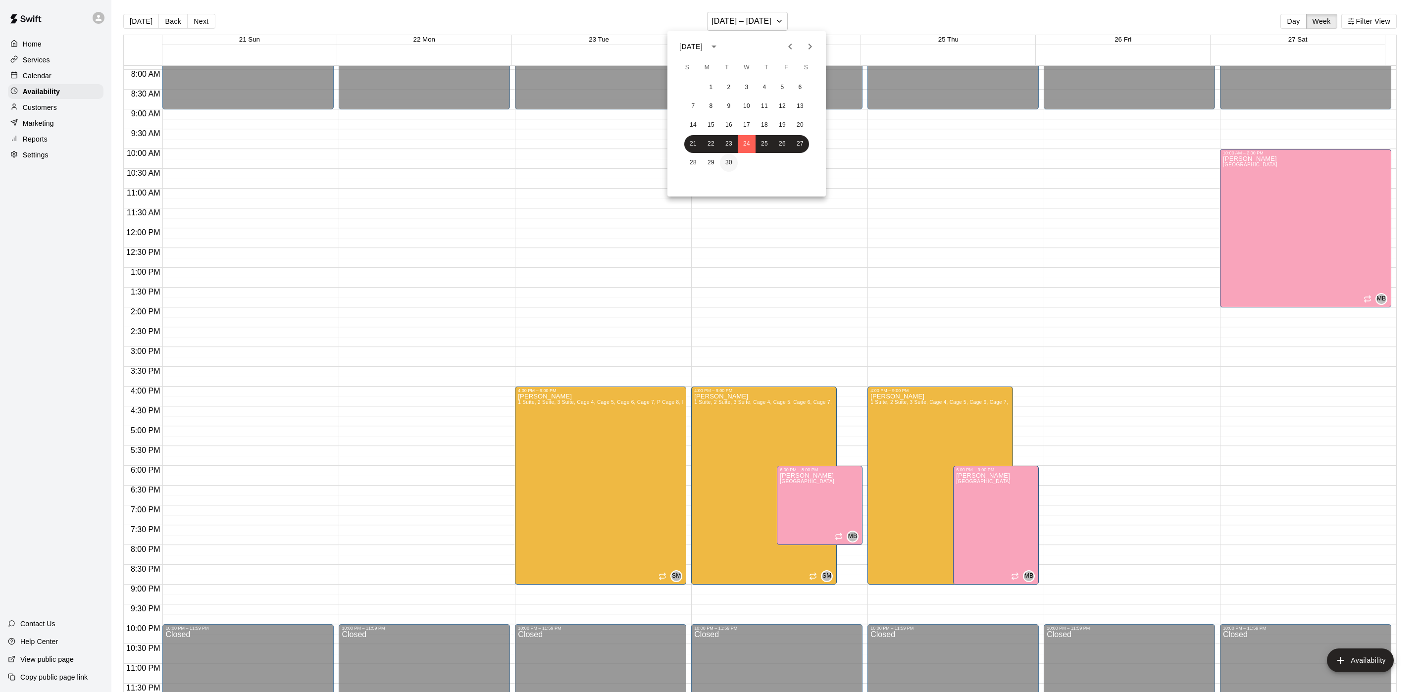
click at [727, 168] on button "30" at bounding box center [729, 163] width 18 height 18
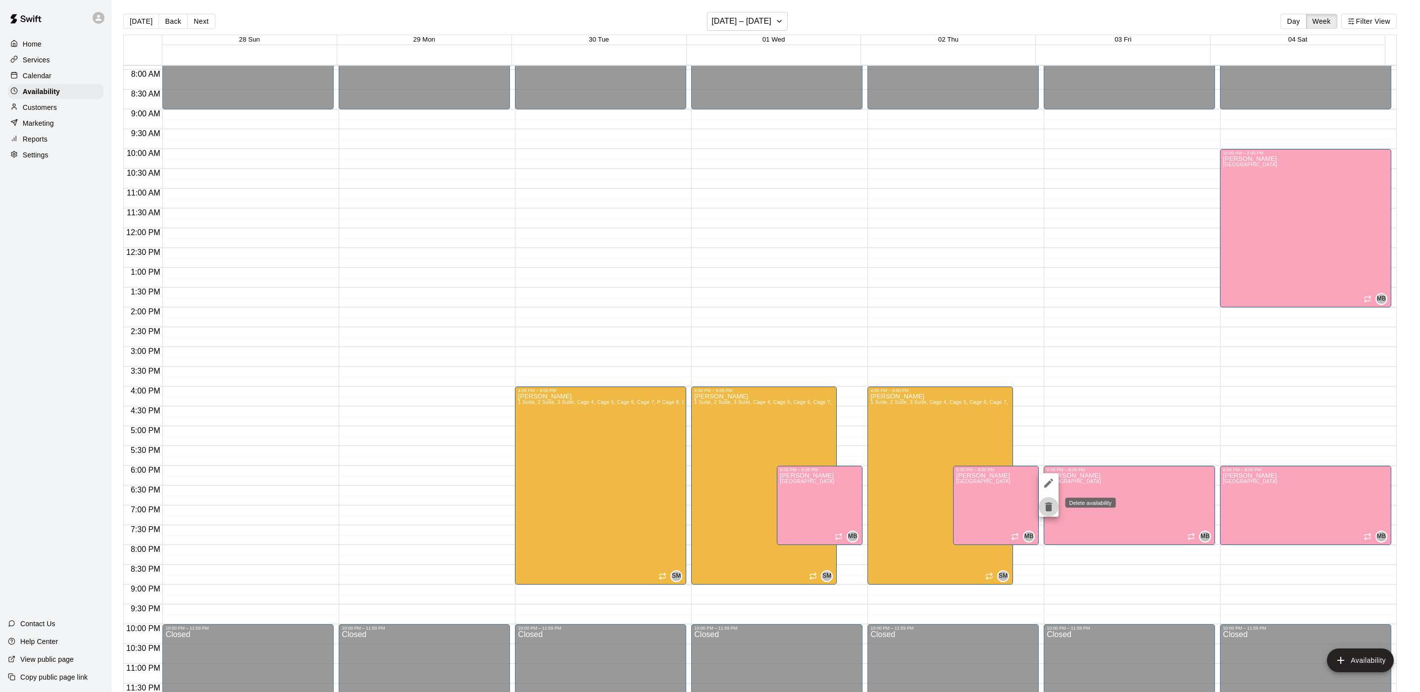
click at [1055, 503] on button "delete" at bounding box center [1049, 507] width 20 height 20
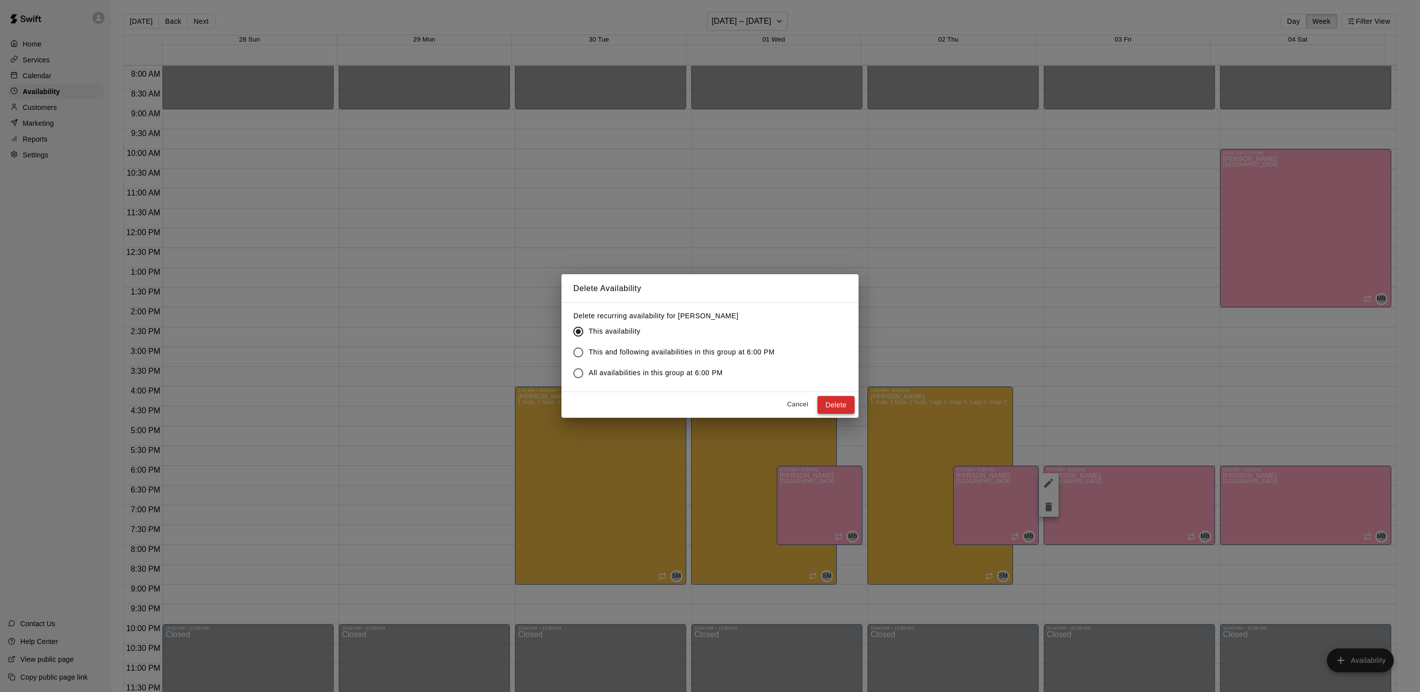
click at [849, 407] on button "Delete" at bounding box center [835, 405] width 37 height 18
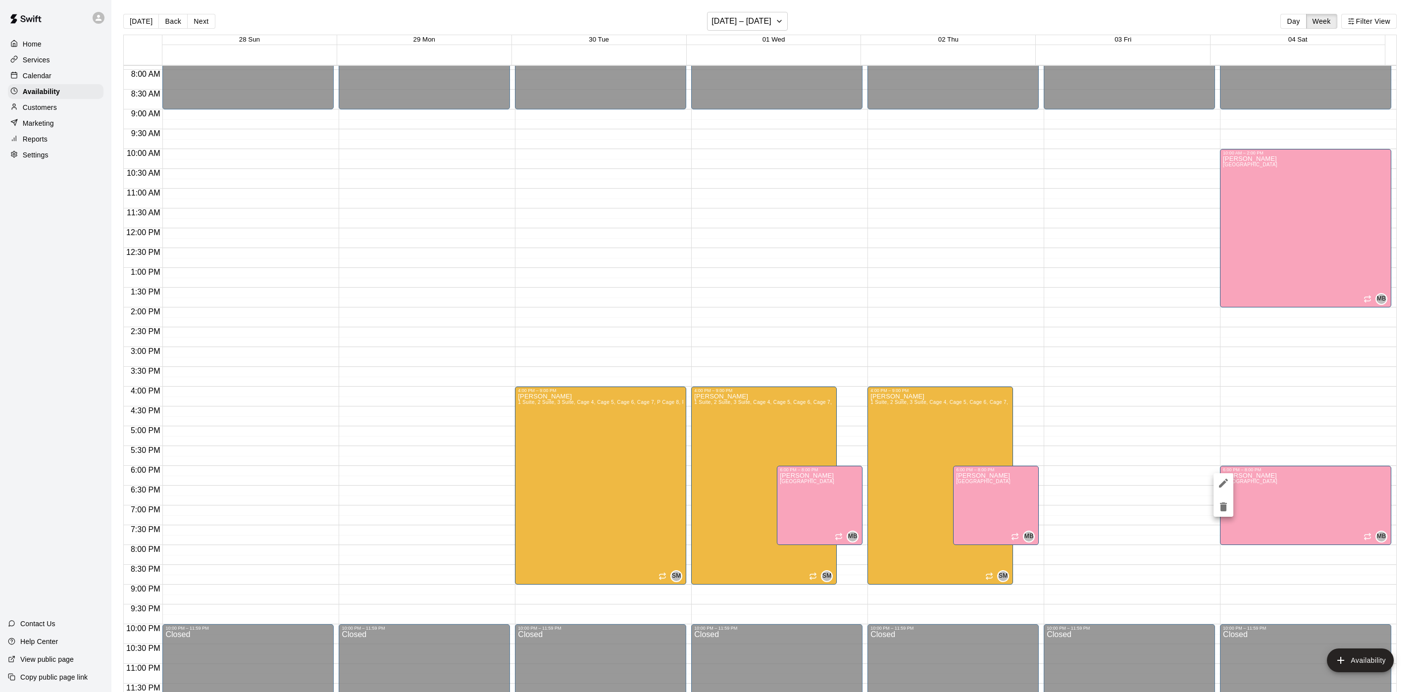
click at [1227, 503] on icon "delete" at bounding box center [1223, 507] width 12 height 12
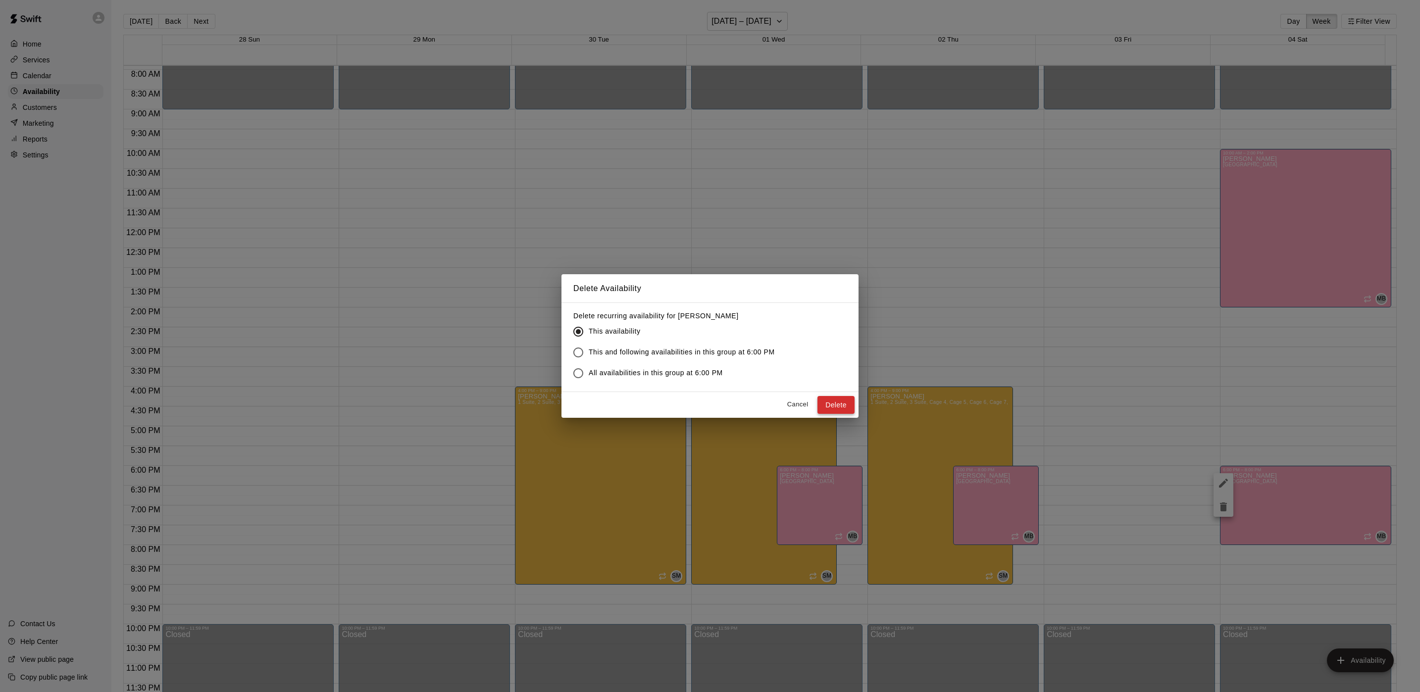
click at [843, 409] on button "Delete" at bounding box center [835, 405] width 37 height 18
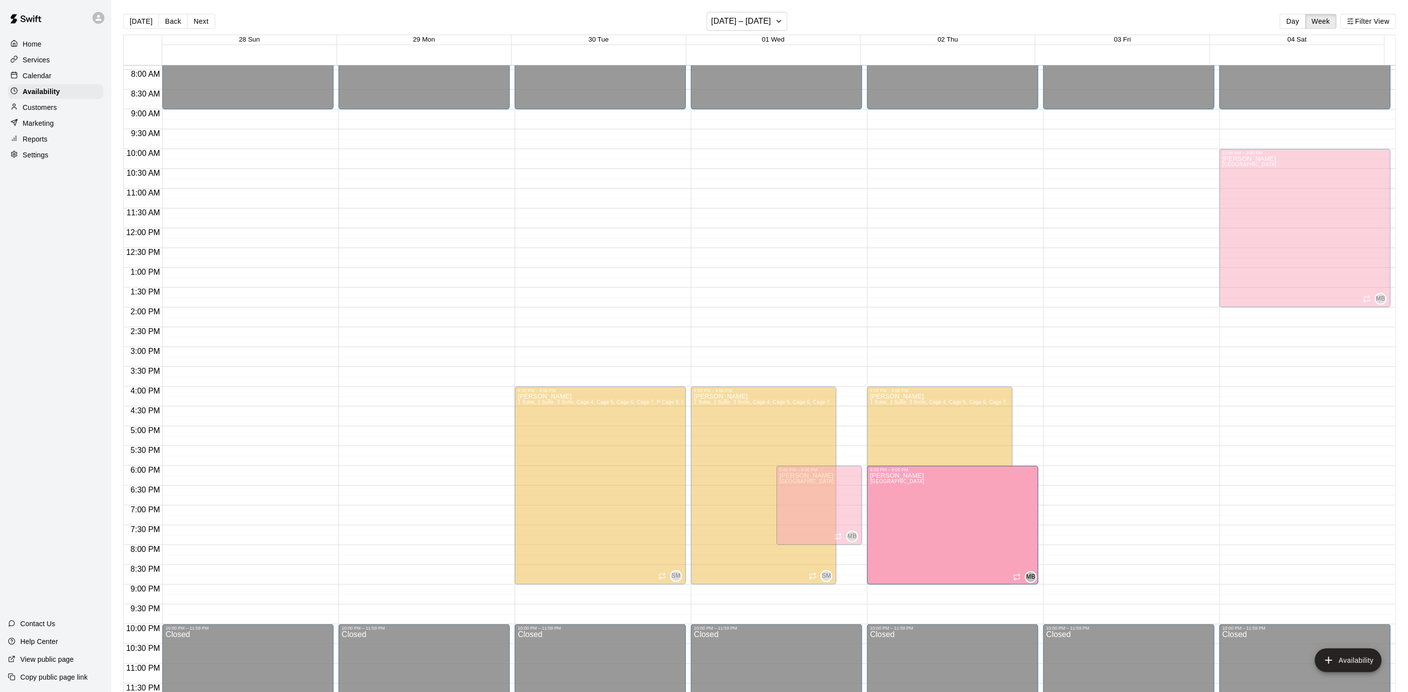
drag, startPoint x: 989, startPoint y: 542, endPoint x: 989, endPoint y: 585, distance: 43.1
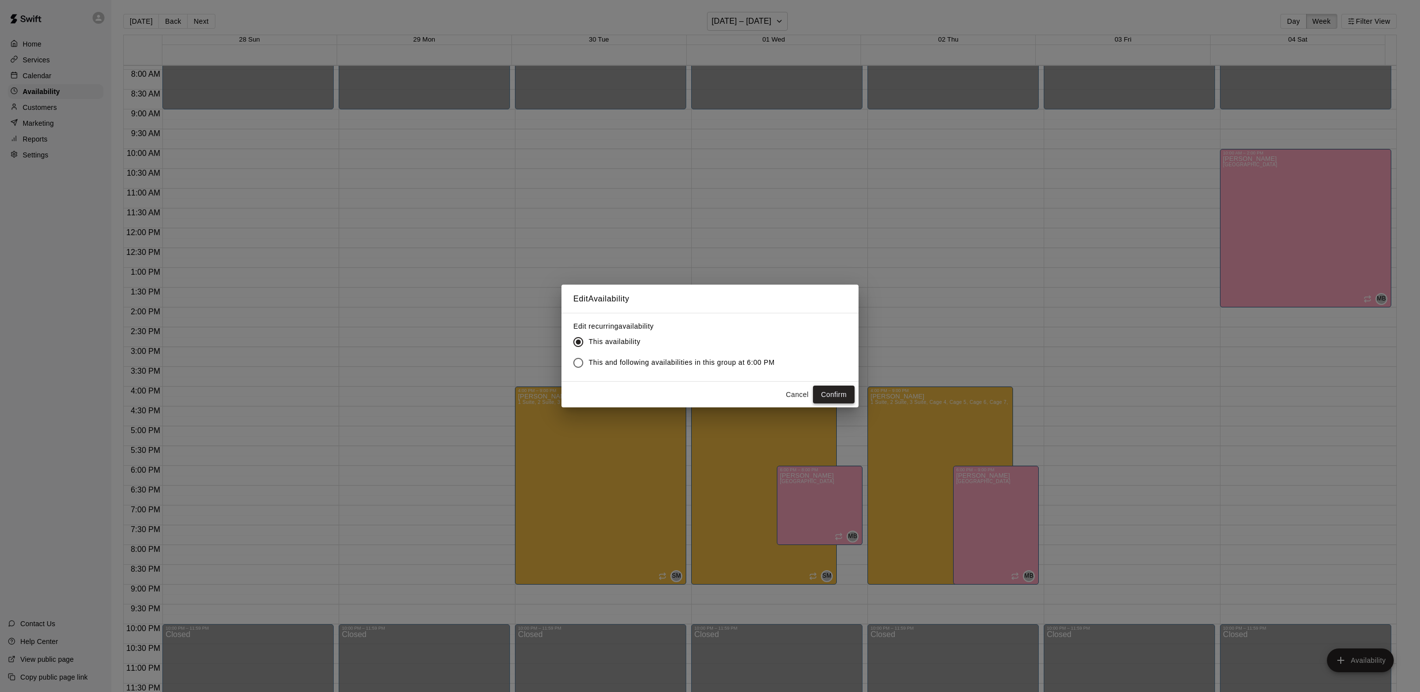
click at [845, 389] on button "Confirm" at bounding box center [834, 395] width 42 height 18
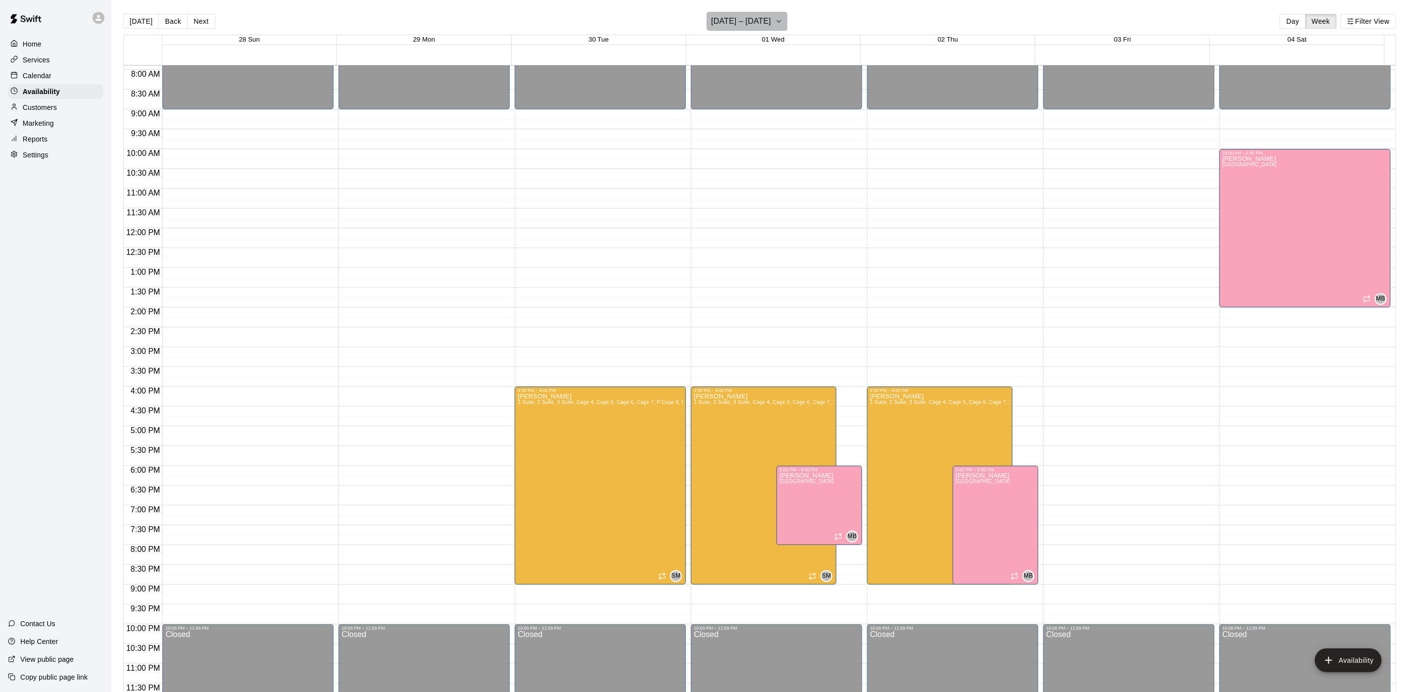
click at [752, 23] on h6 "September 28 – October 04" at bounding box center [741, 21] width 60 height 14
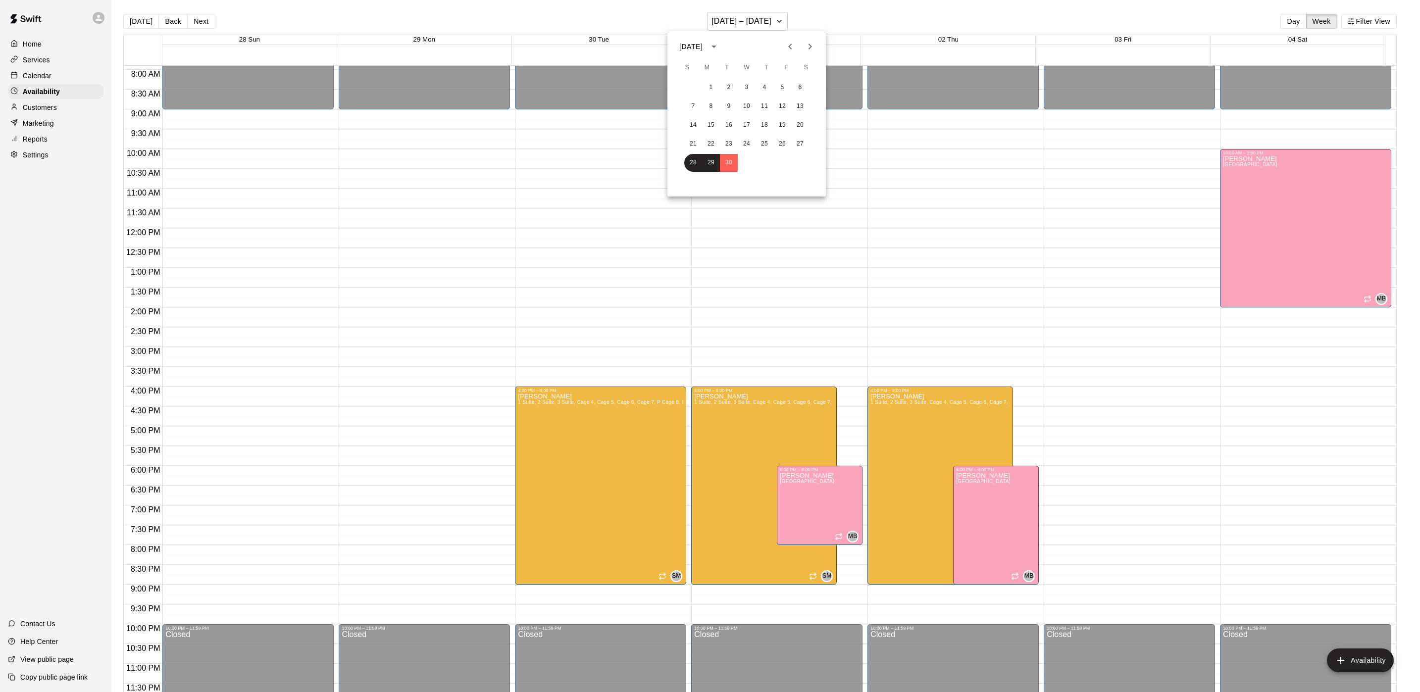
click at [811, 45] on icon "Next month" at bounding box center [810, 47] width 12 height 12
click at [799, 107] on button "8" at bounding box center [800, 107] width 18 height 18
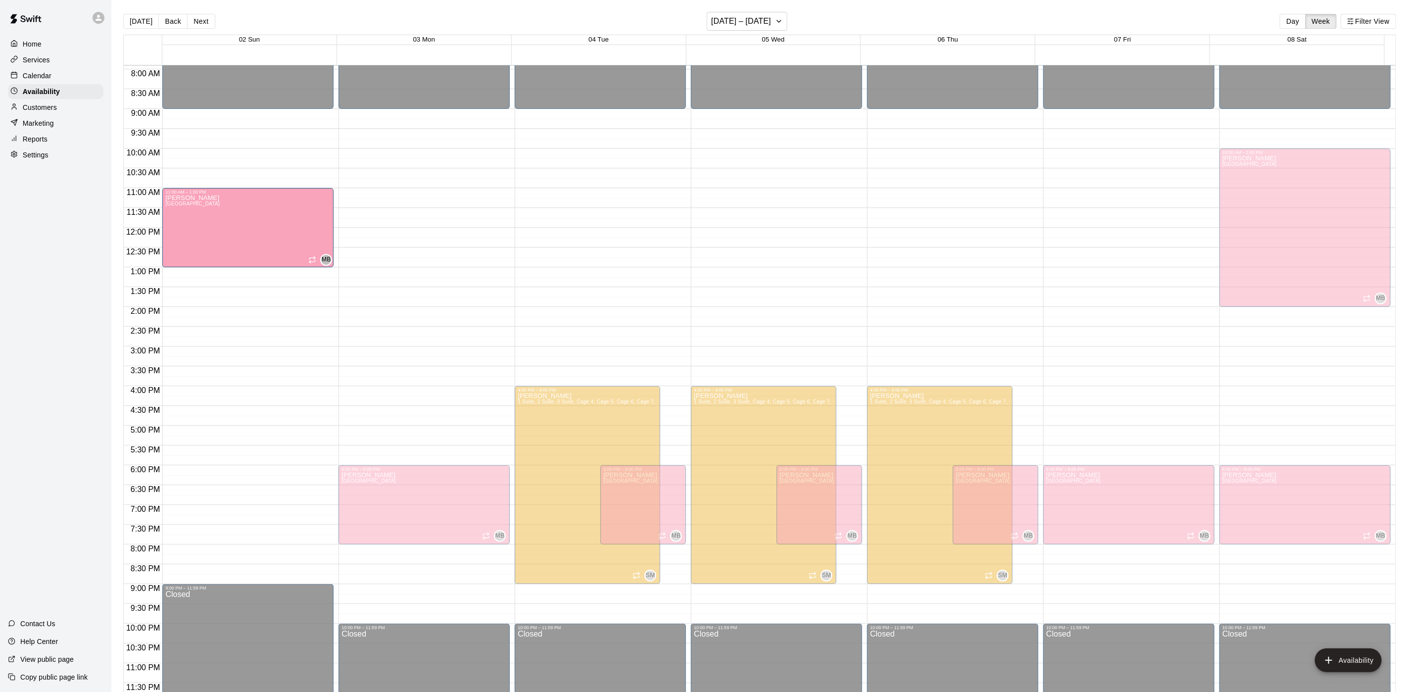
drag, startPoint x: 251, startPoint y: 511, endPoint x: 315, endPoint y: 243, distance: 276.2
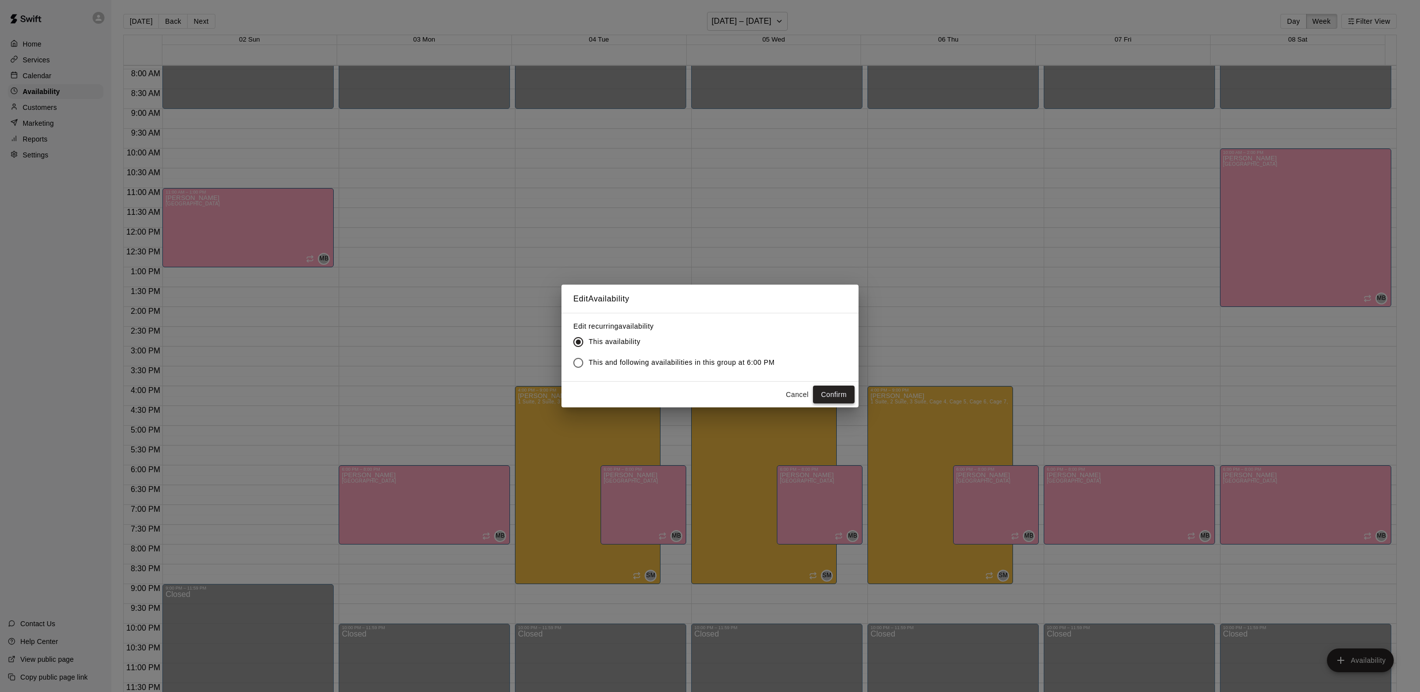
click at [828, 388] on button "Confirm" at bounding box center [834, 395] width 42 height 18
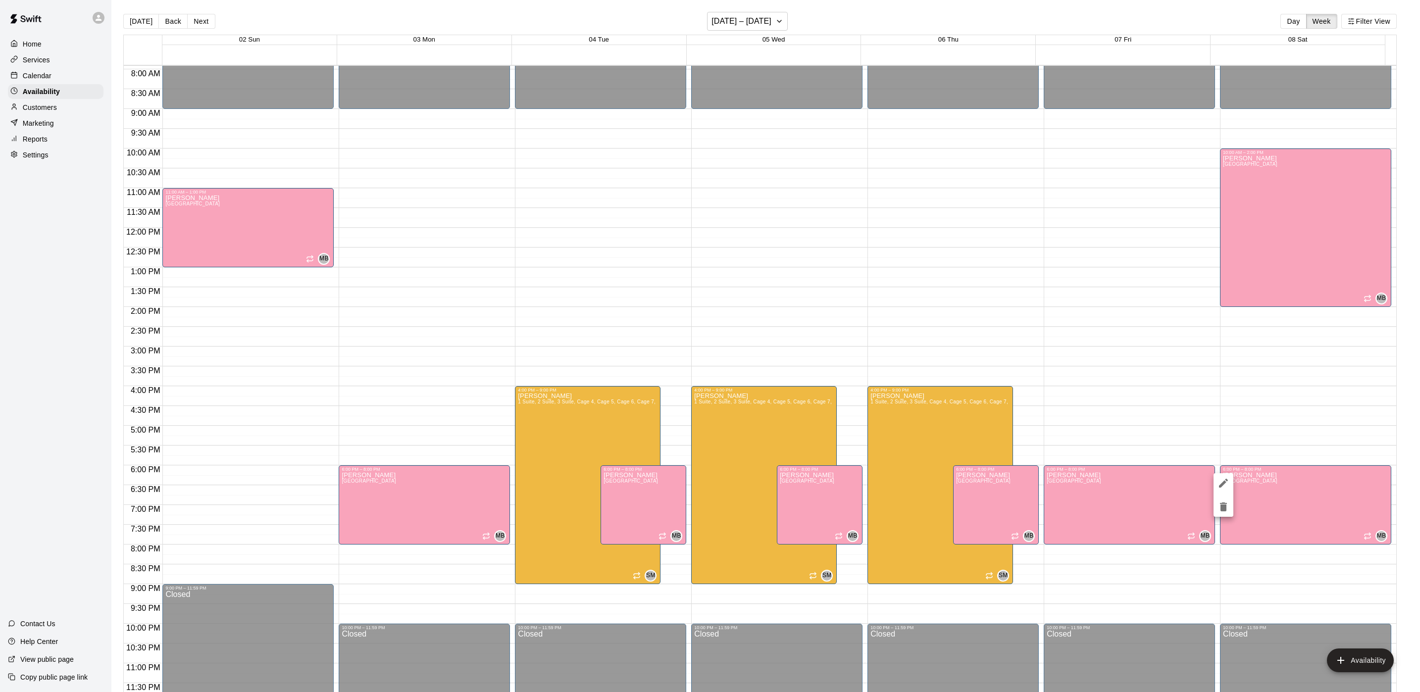
click at [1221, 501] on icon "delete" at bounding box center [1223, 507] width 12 height 12
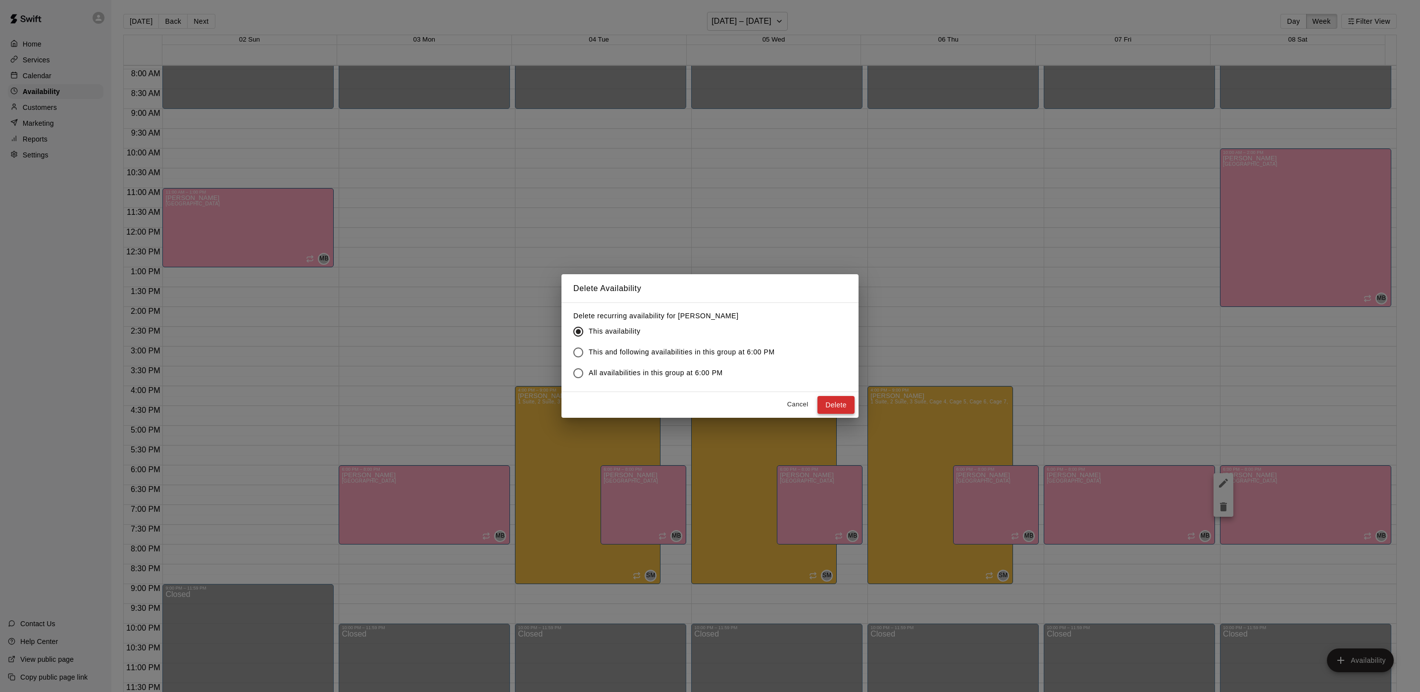
click at [831, 398] on button "Delete" at bounding box center [835, 405] width 37 height 18
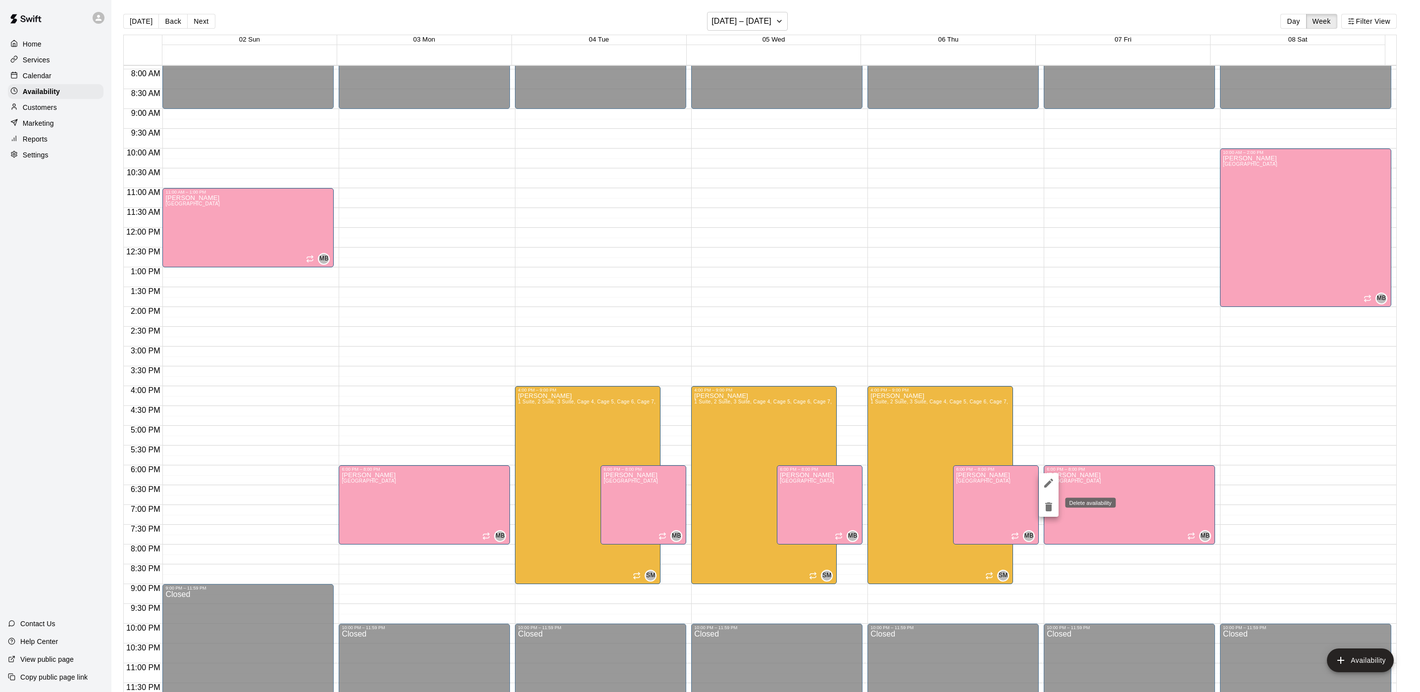
click at [1041, 506] on button "delete" at bounding box center [1049, 507] width 20 height 20
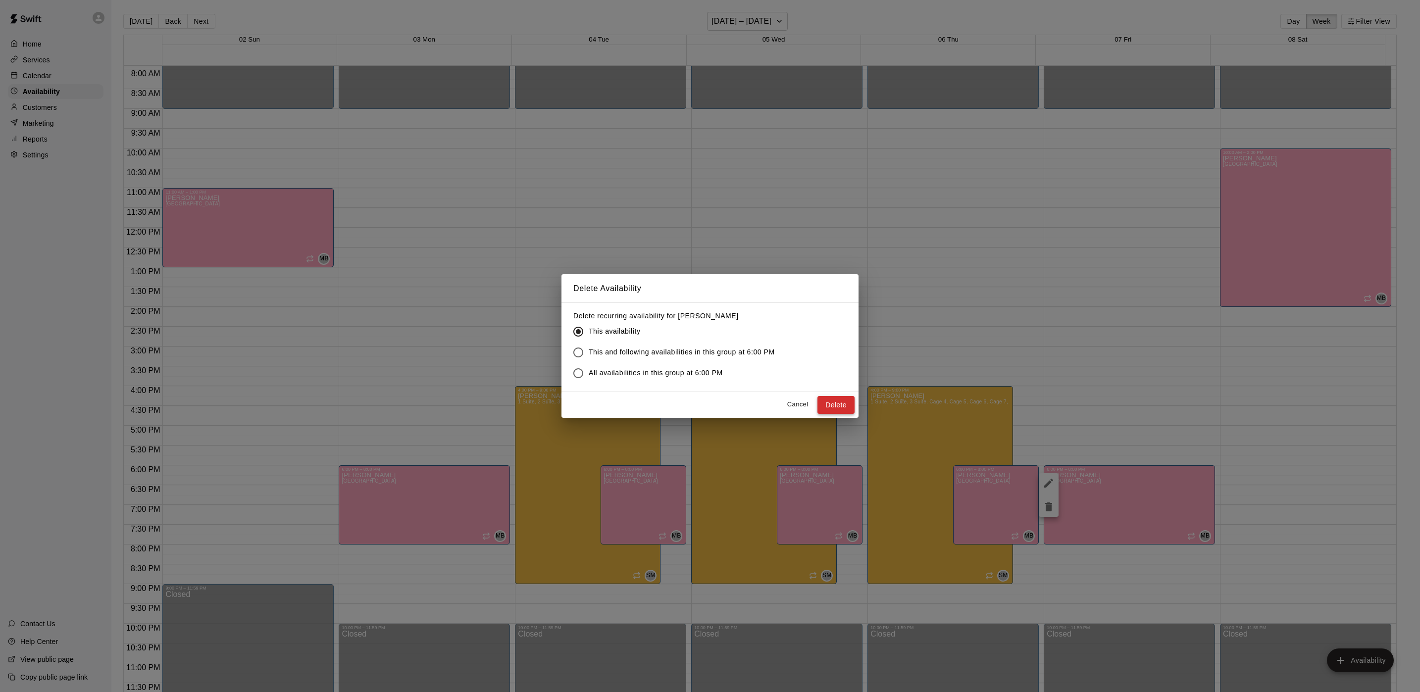
click at [848, 410] on button "Delete" at bounding box center [835, 405] width 37 height 18
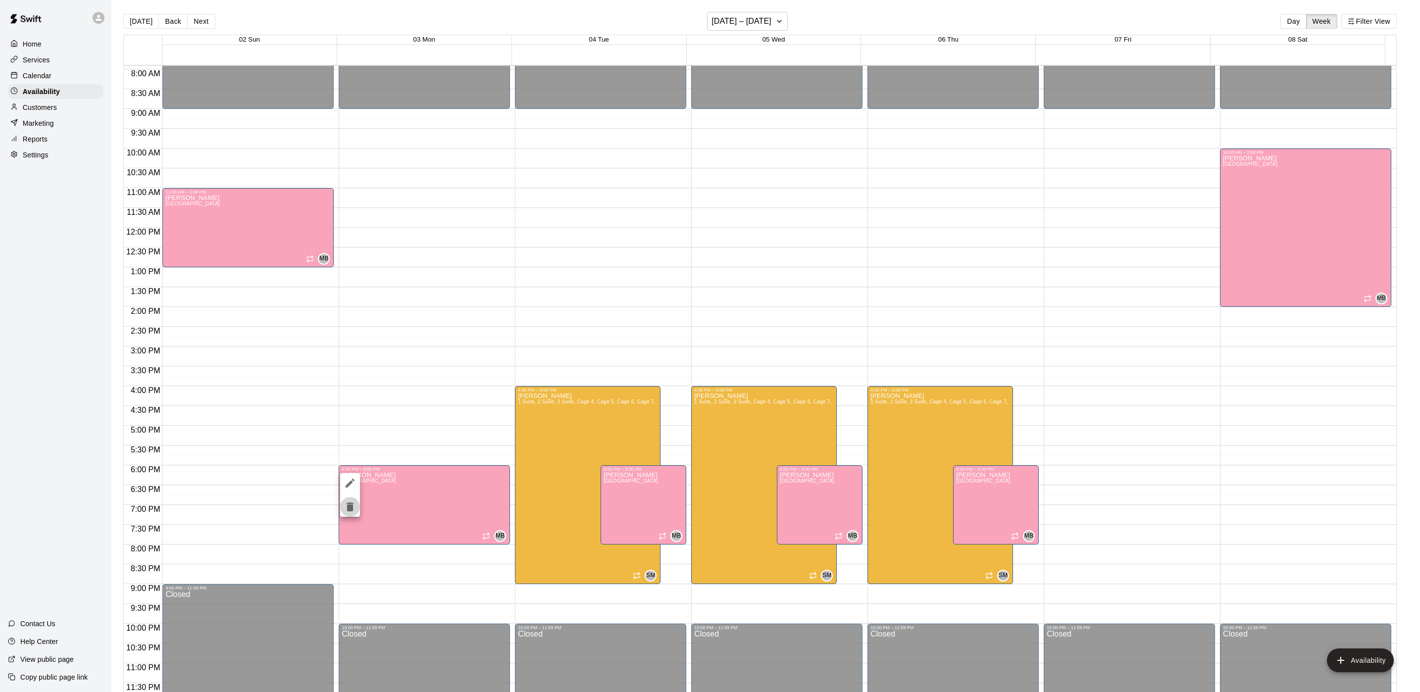
click at [346, 504] on icon "delete" at bounding box center [350, 507] width 12 height 12
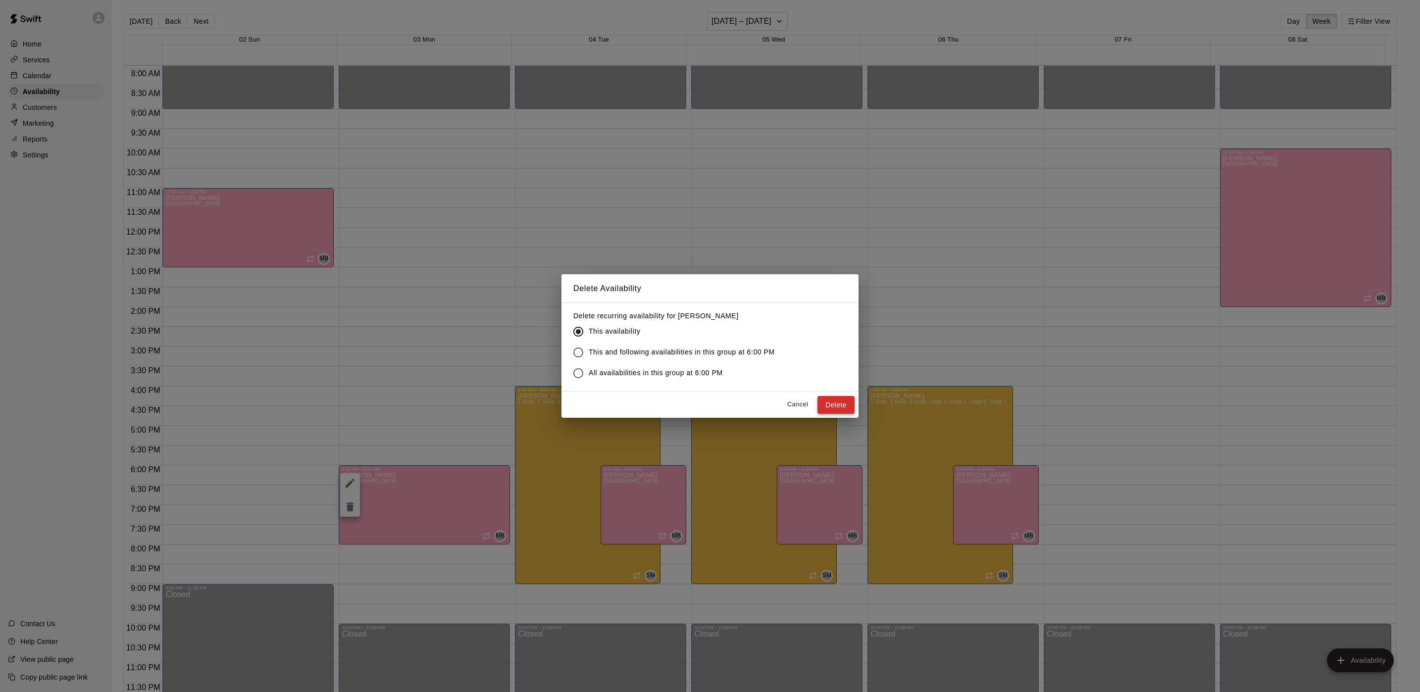
click at [830, 410] on button "Delete" at bounding box center [835, 405] width 37 height 18
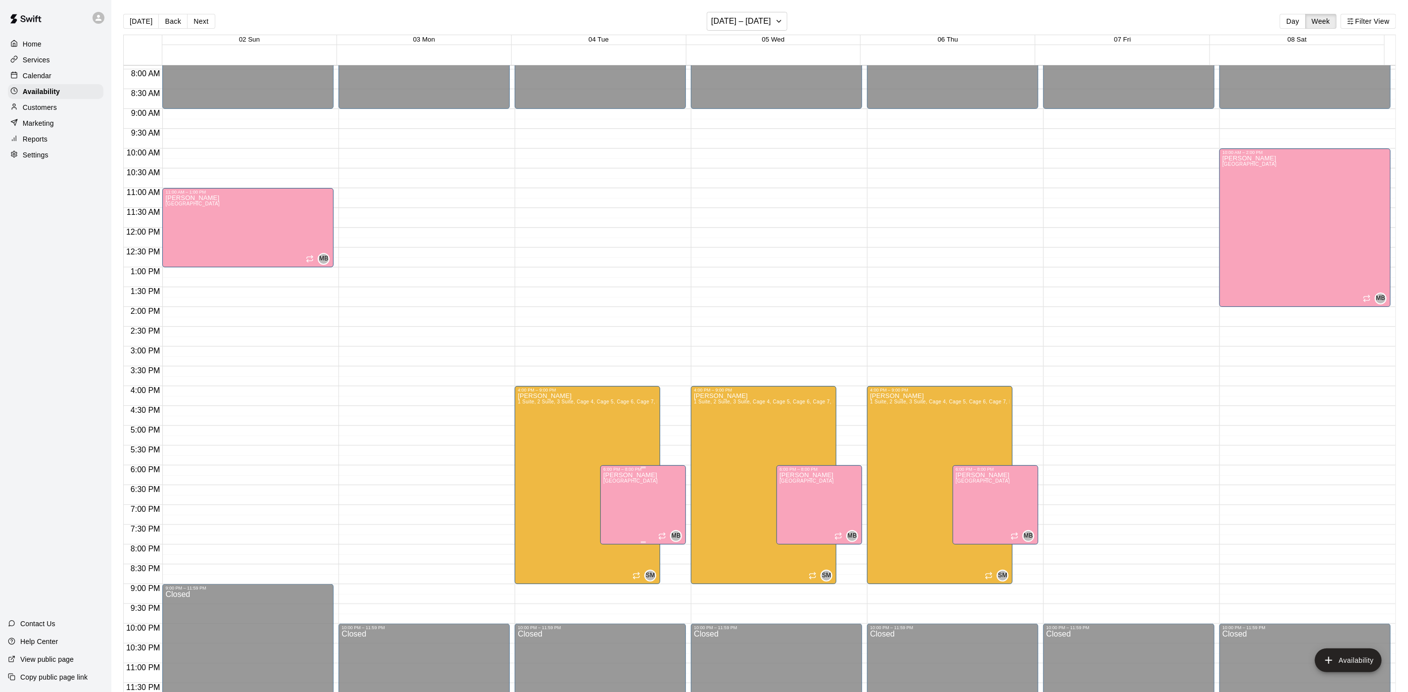
click at [642, 483] on span "[GEOGRAPHIC_DATA]" at bounding box center [630, 480] width 54 height 5
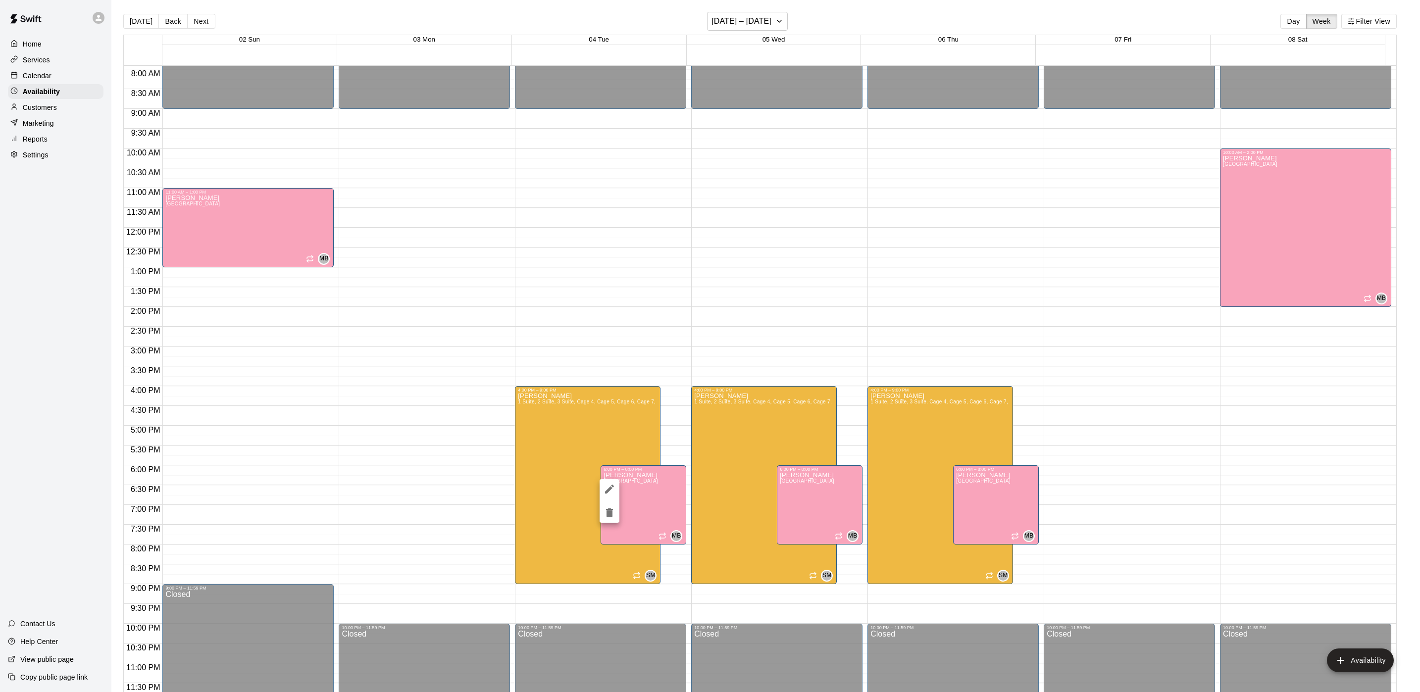
click at [610, 516] on icon "delete" at bounding box center [609, 512] width 7 height 9
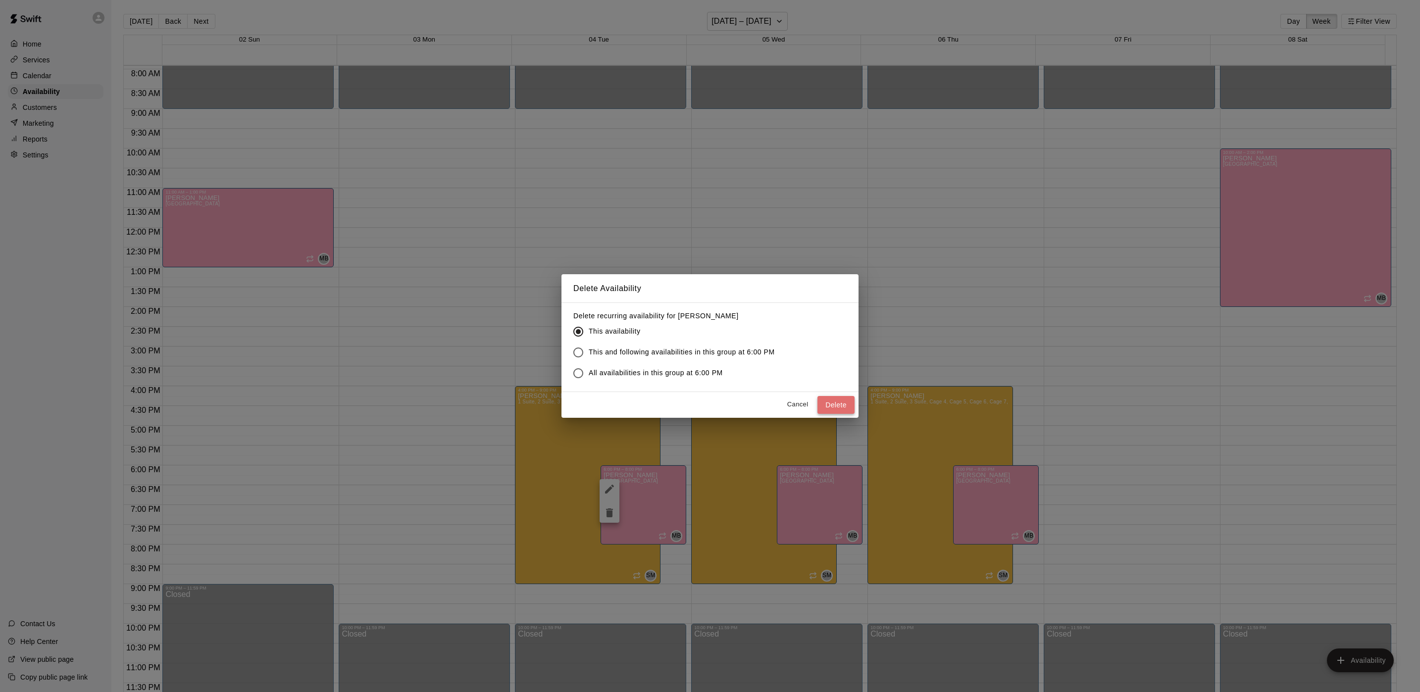
click at [830, 398] on button "Delete" at bounding box center [835, 405] width 37 height 18
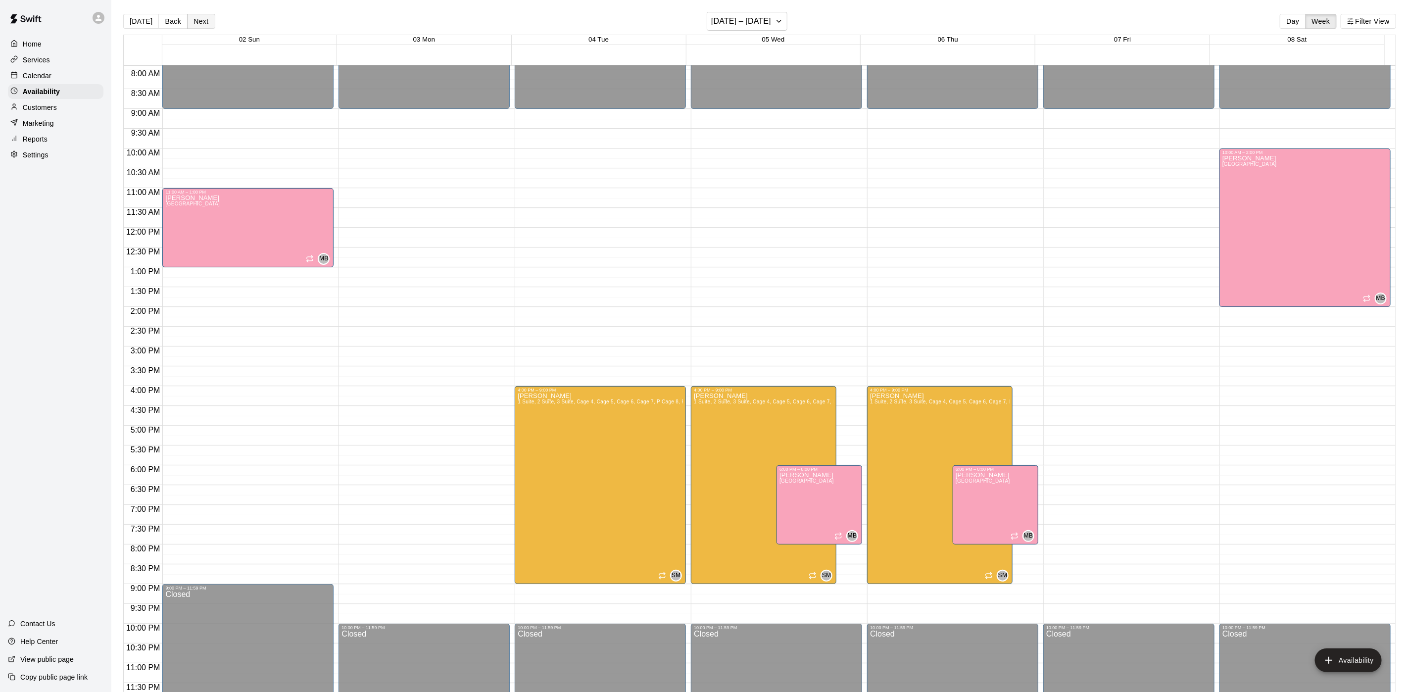
drag, startPoint x: 201, startPoint y: 34, endPoint x: 201, endPoint y: 28, distance: 5.9
click at [201, 30] on div "Today Back Next November 02 – 08 Day Week Filter View" at bounding box center [759, 23] width 1273 height 23
click at [201, 27] on button "Next" at bounding box center [201, 21] width 28 height 15
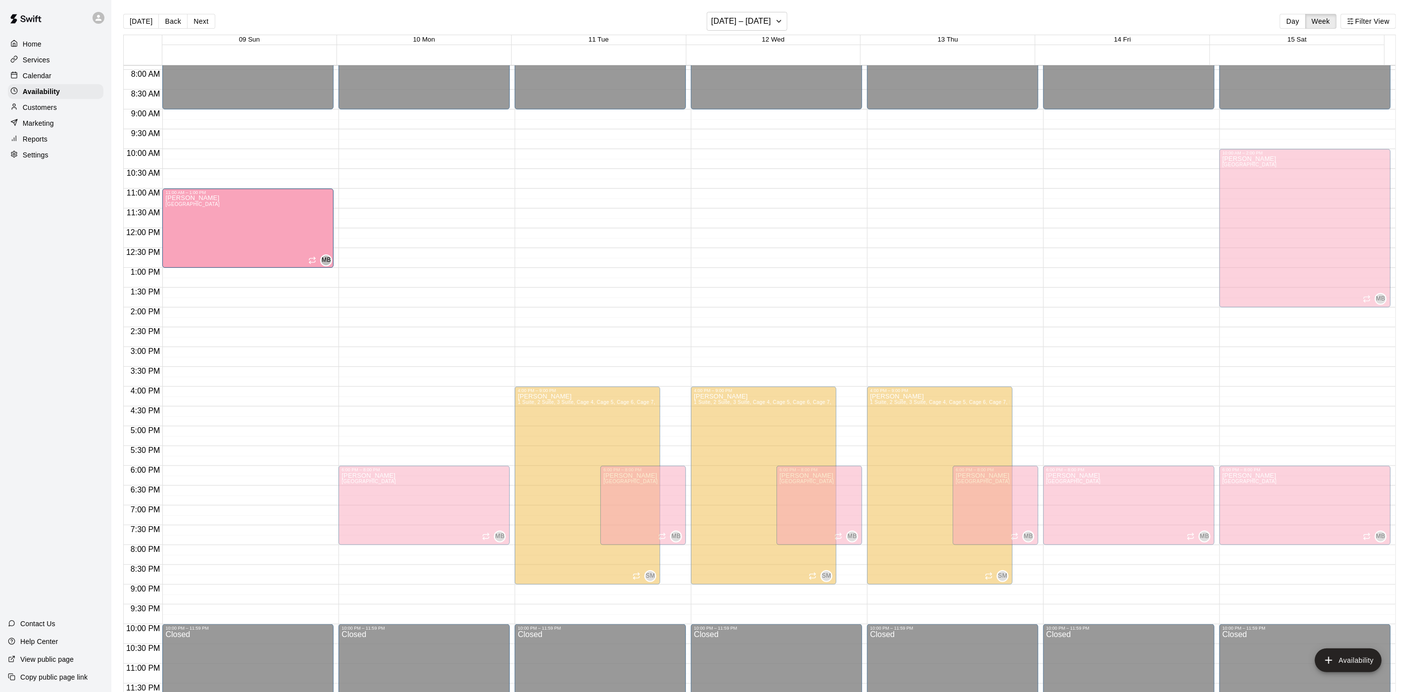
drag, startPoint x: 279, startPoint y: 489, endPoint x: 276, endPoint y: 235, distance: 254.4
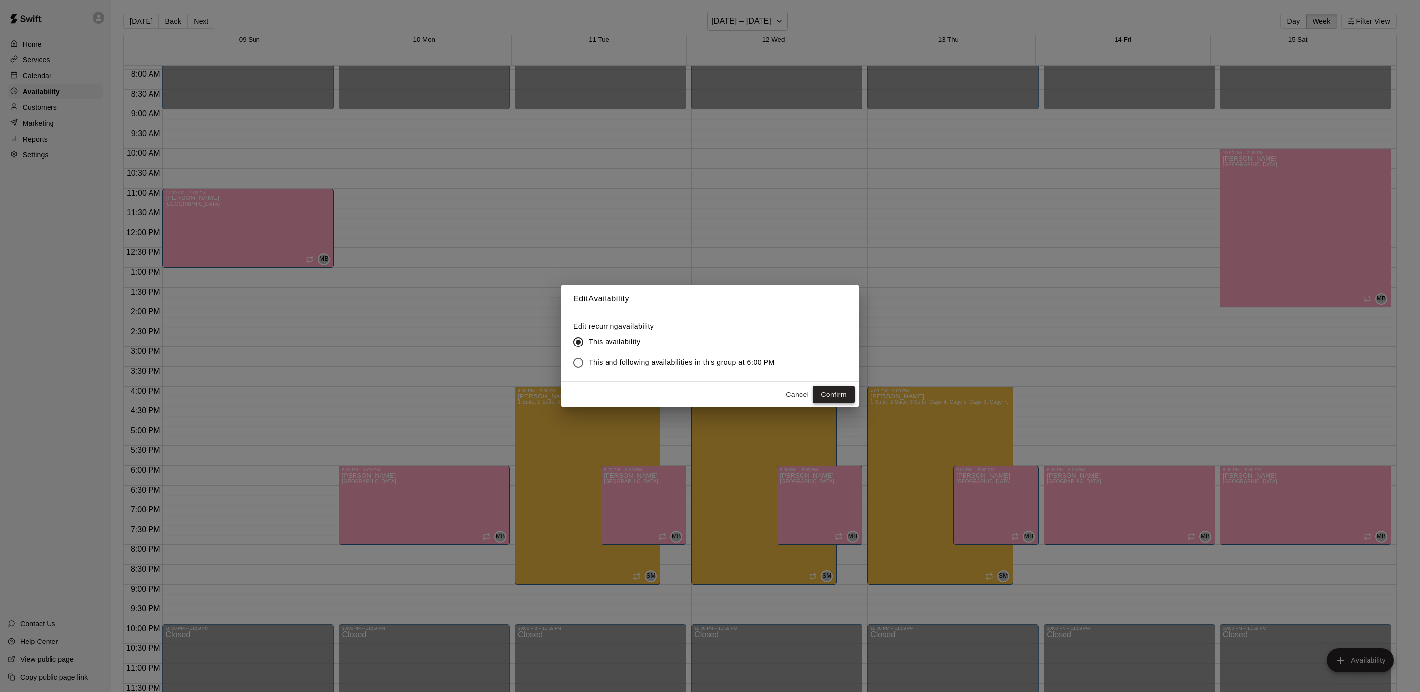
click at [828, 403] on button "Confirm" at bounding box center [834, 395] width 42 height 18
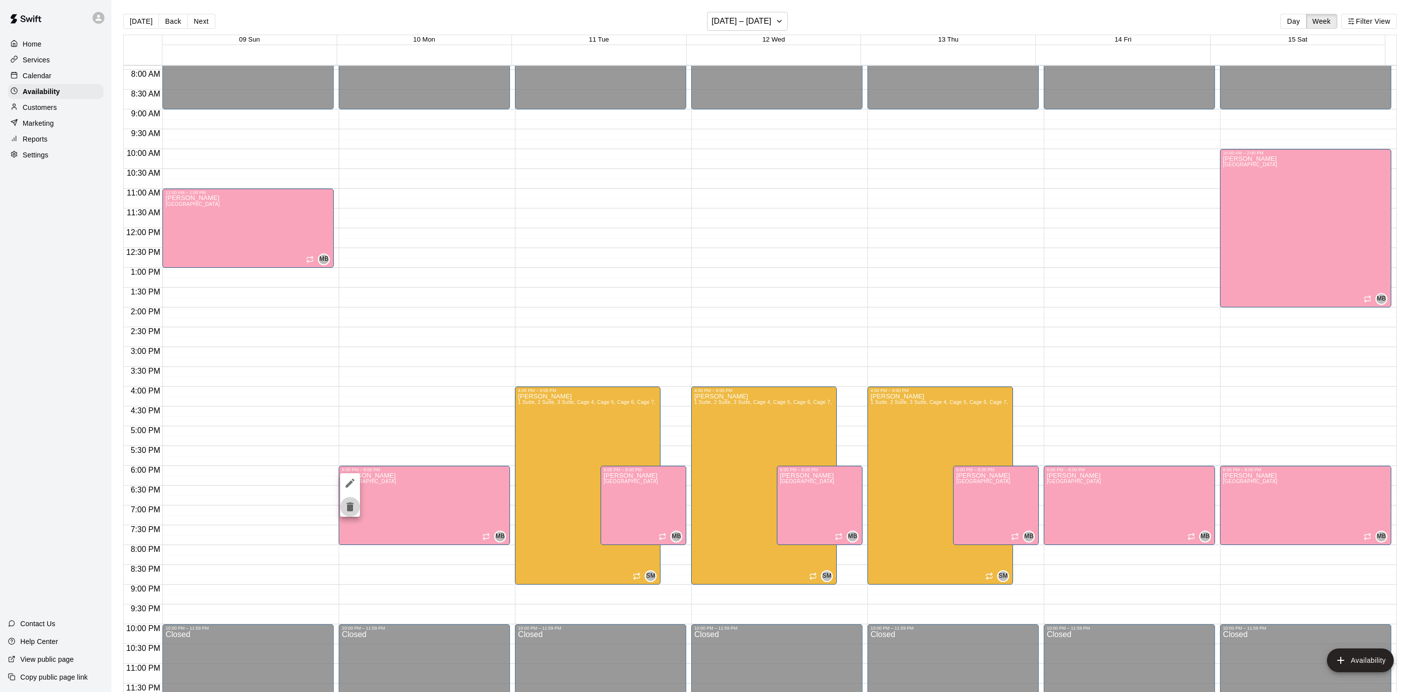
click at [355, 511] on icon "delete" at bounding box center [350, 507] width 12 height 12
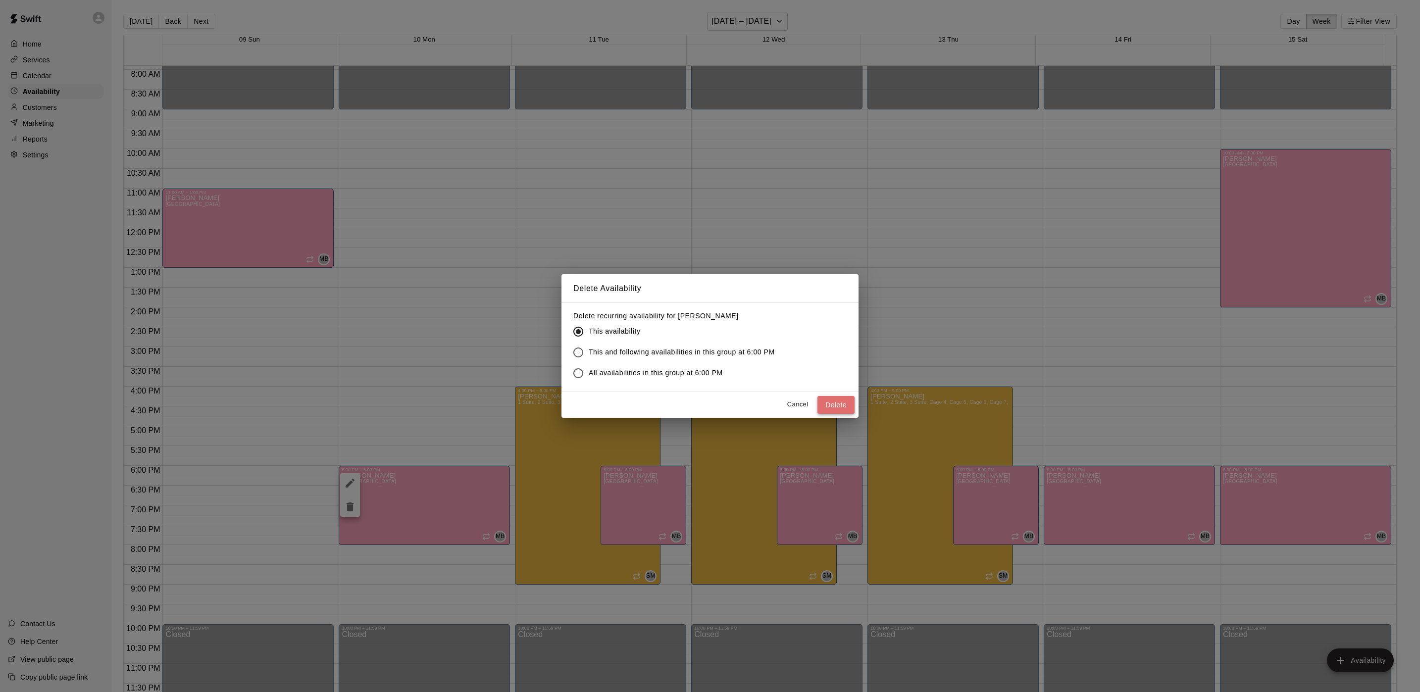
click at [834, 400] on button "Delete" at bounding box center [835, 405] width 37 height 18
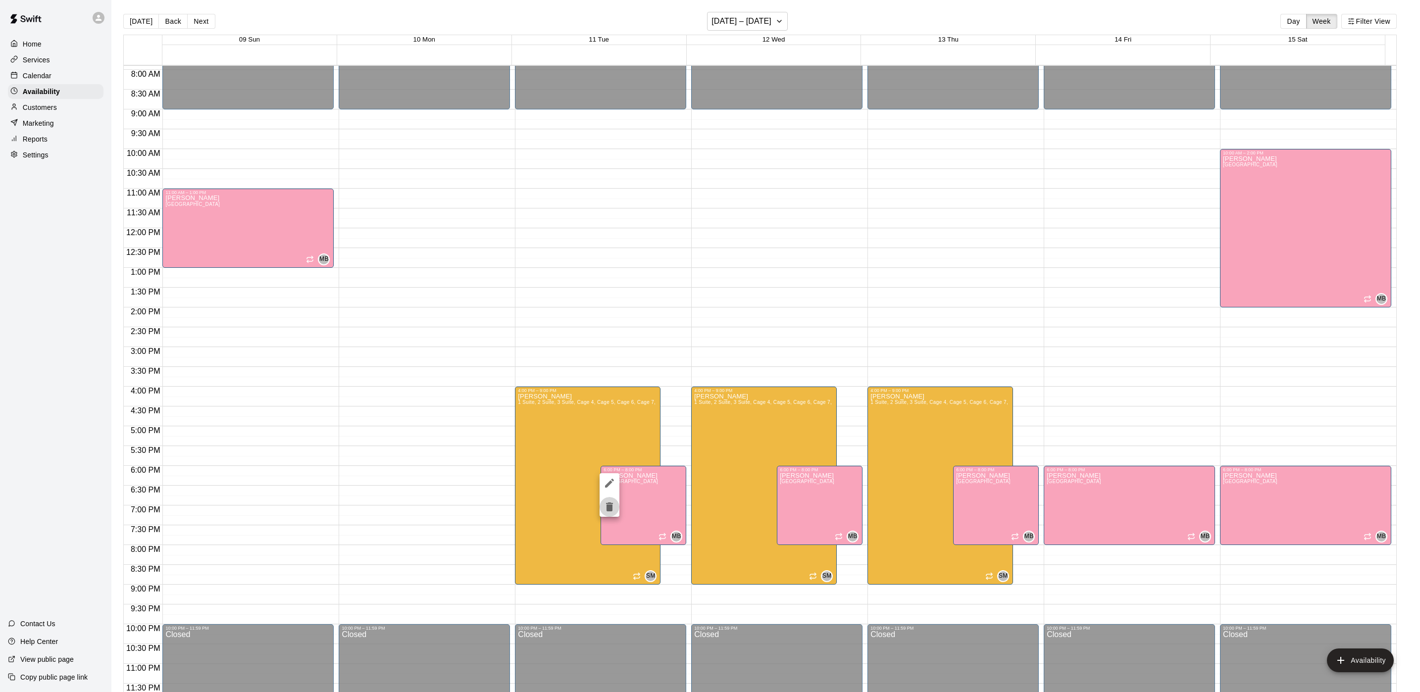
click at [603, 506] on icon "delete" at bounding box center [609, 507] width 12 height 12
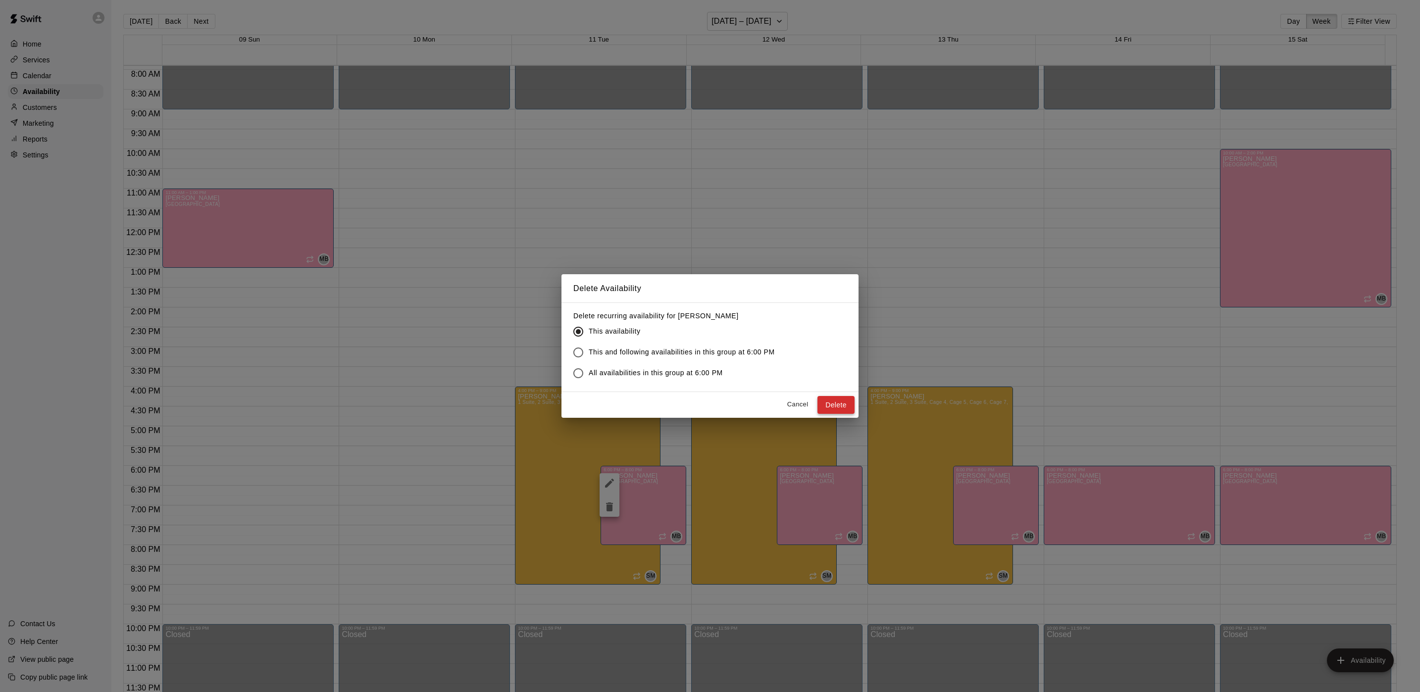
click at [842, 404] on button "Delete" at bounding box center [835, 405] width 37 height 18
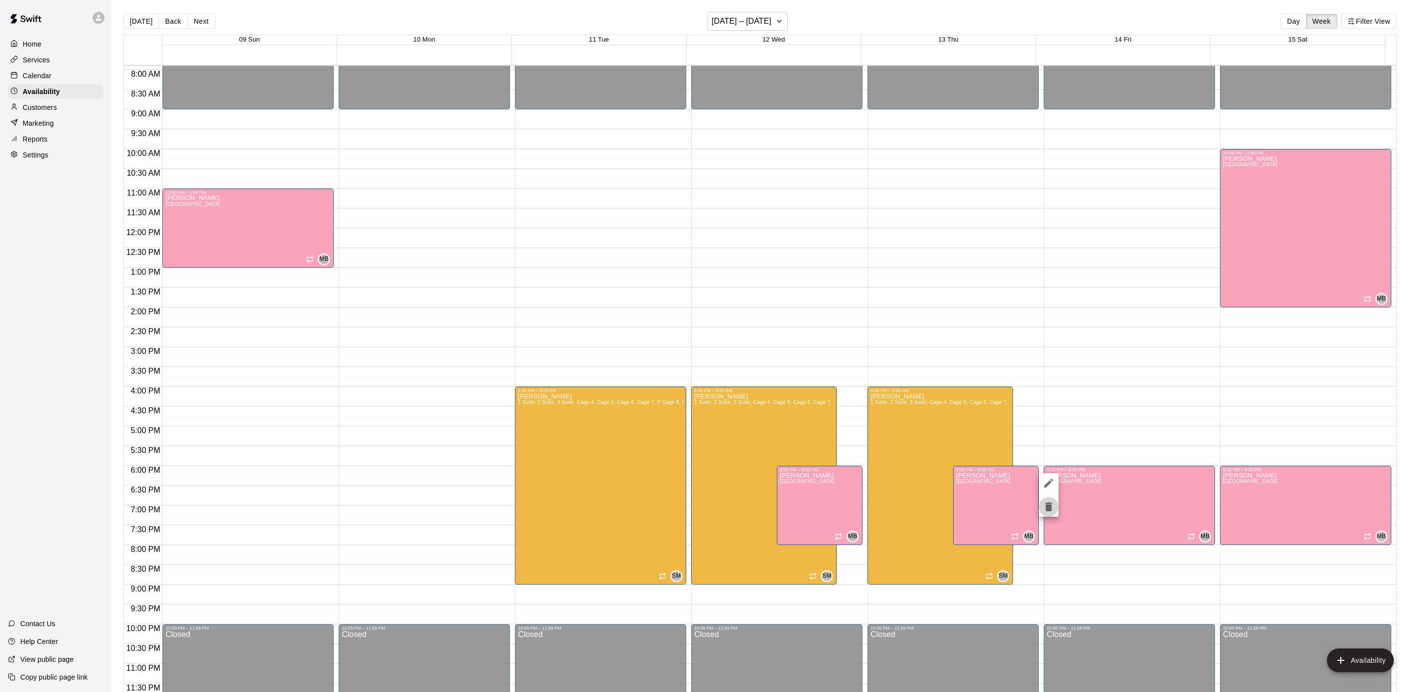
click at [1049, 509] on icon "delete" at bounding box center [1048, 506] width 7 height 9
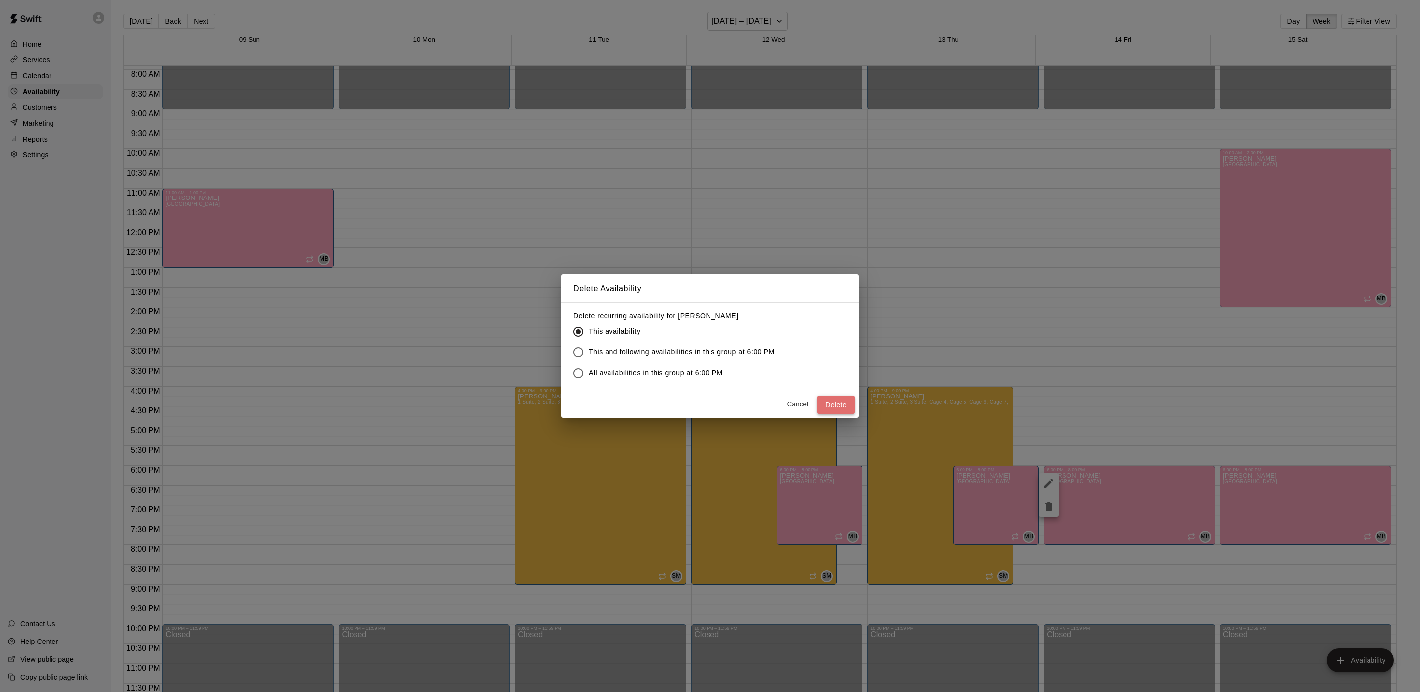
click at [844, 412] on button "Delete" at bounding box center [835, 405] width 37 height 18
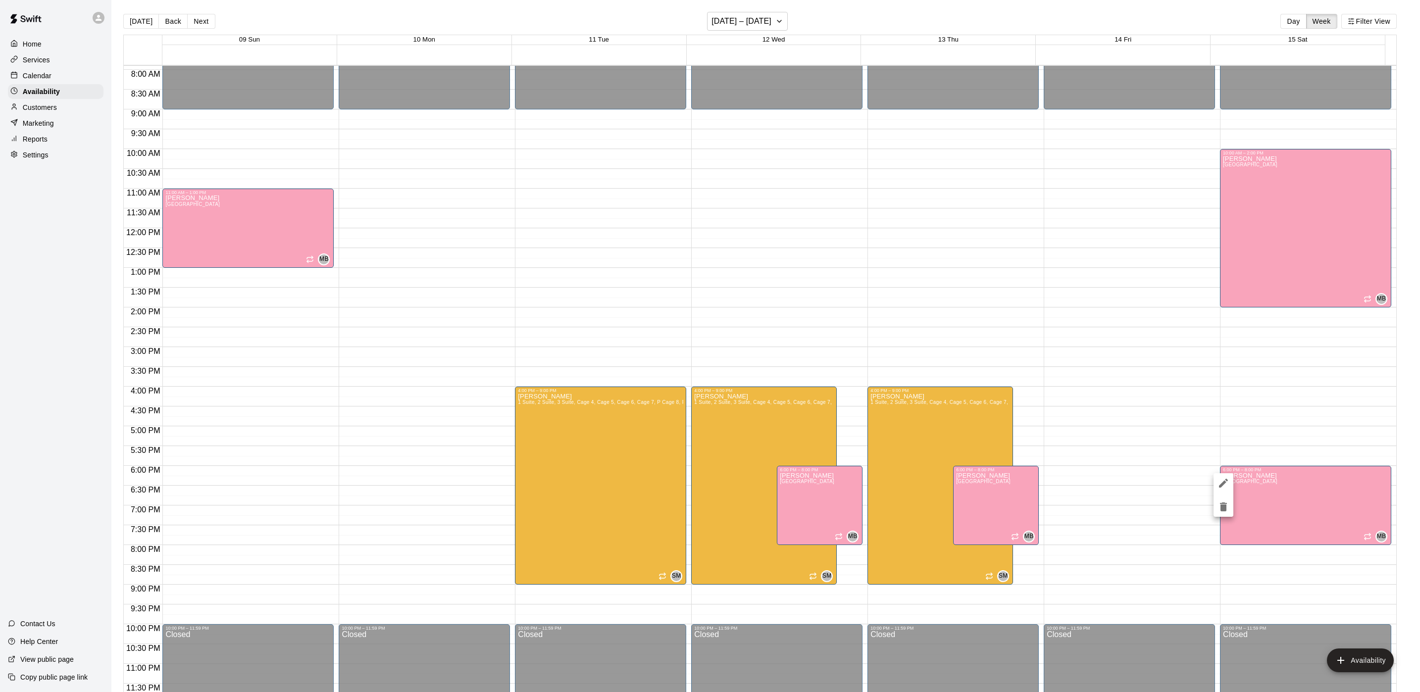
click at [1229, 502] on icon "delete" at bounding box center [1223, 507] width 12 height 12
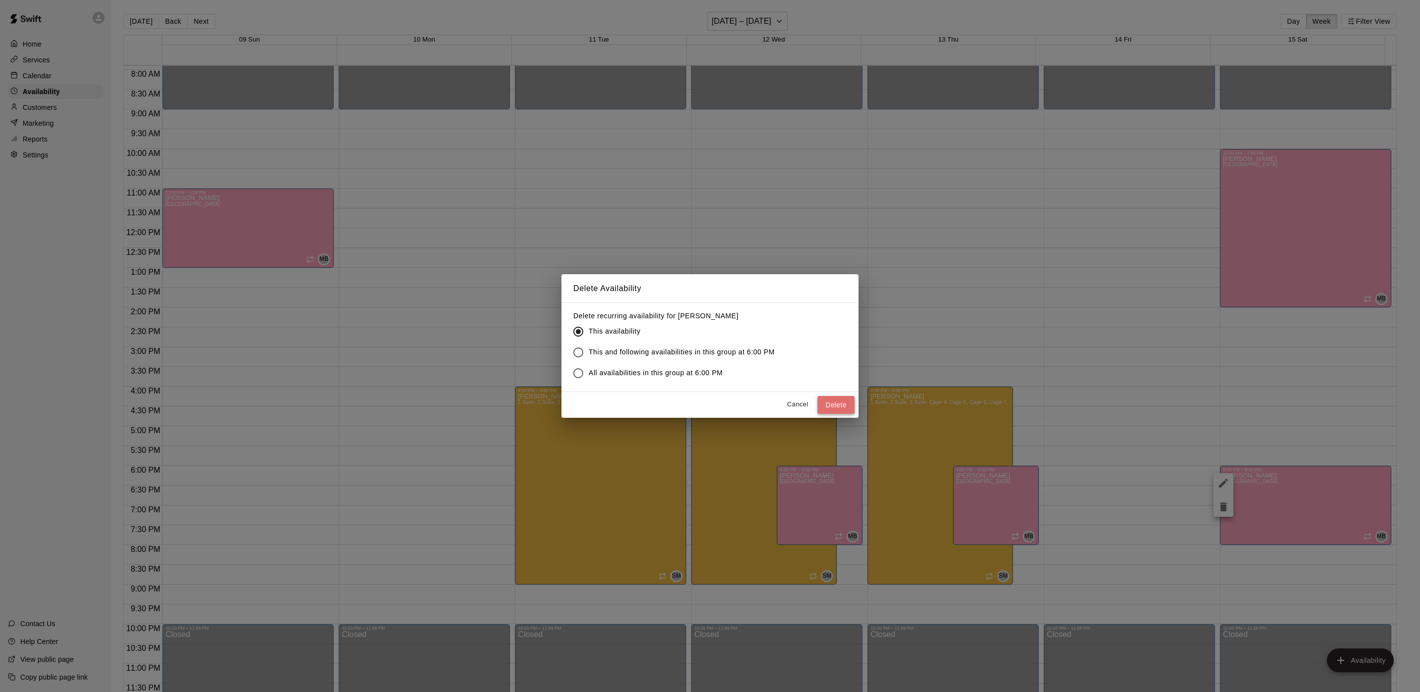
click at [823, 410] on button "Delete" at bounding box center [835, 405] width 37 height 18
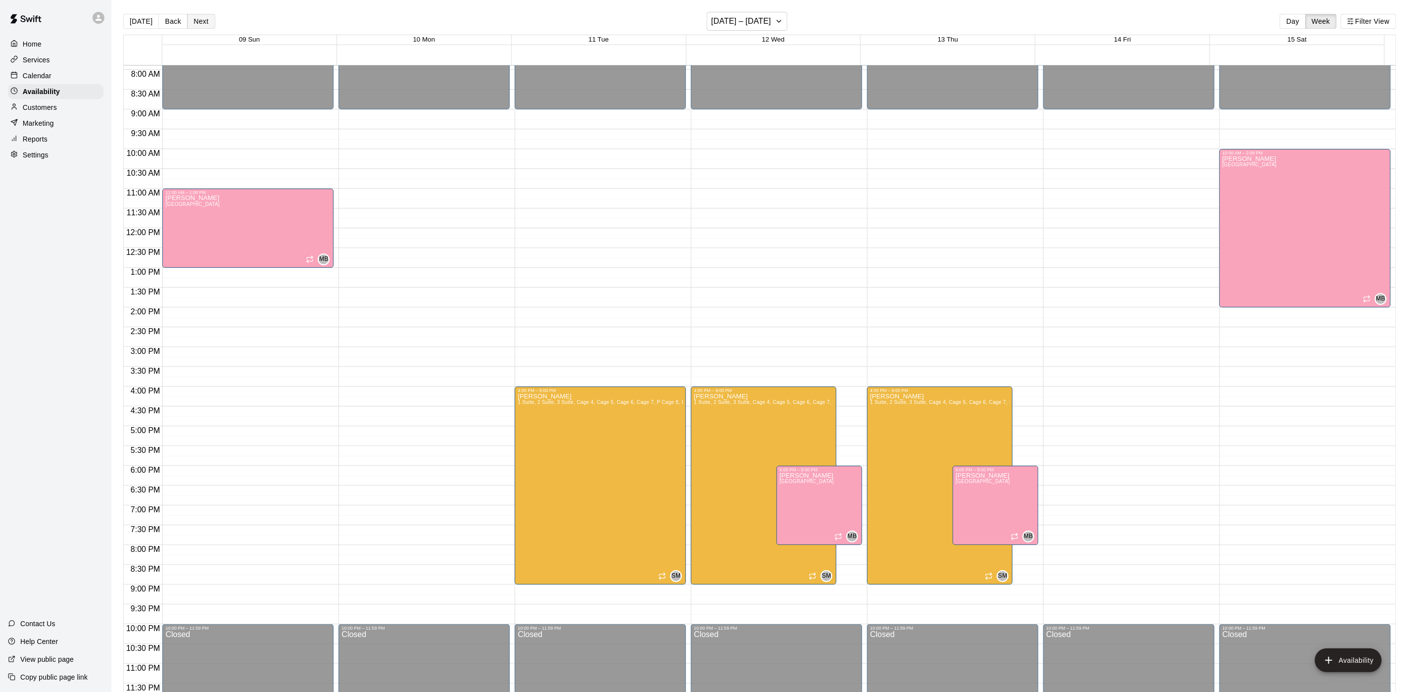
click at [207, 27] on button "Next" at bounding box center [201, 21] width 28 height 15
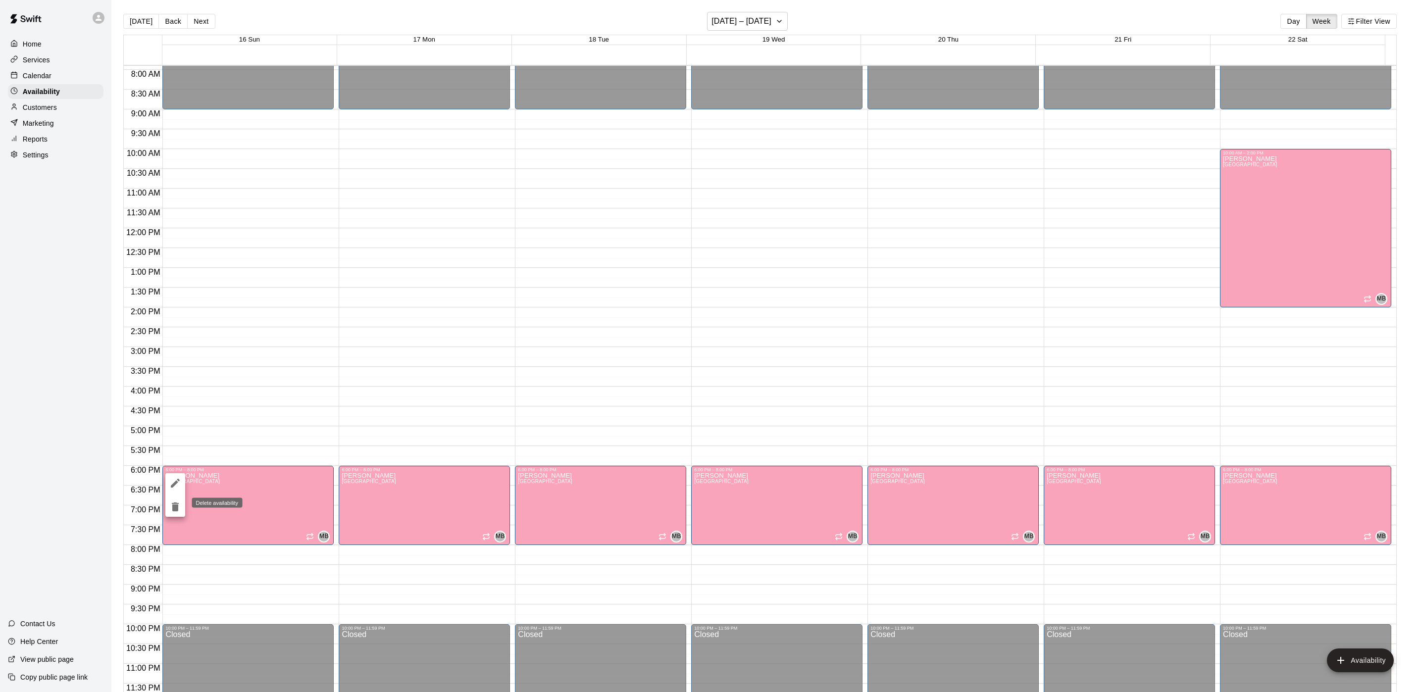
click at [273, 500] on div at bounding box center [710, 346] width 1420 height 692
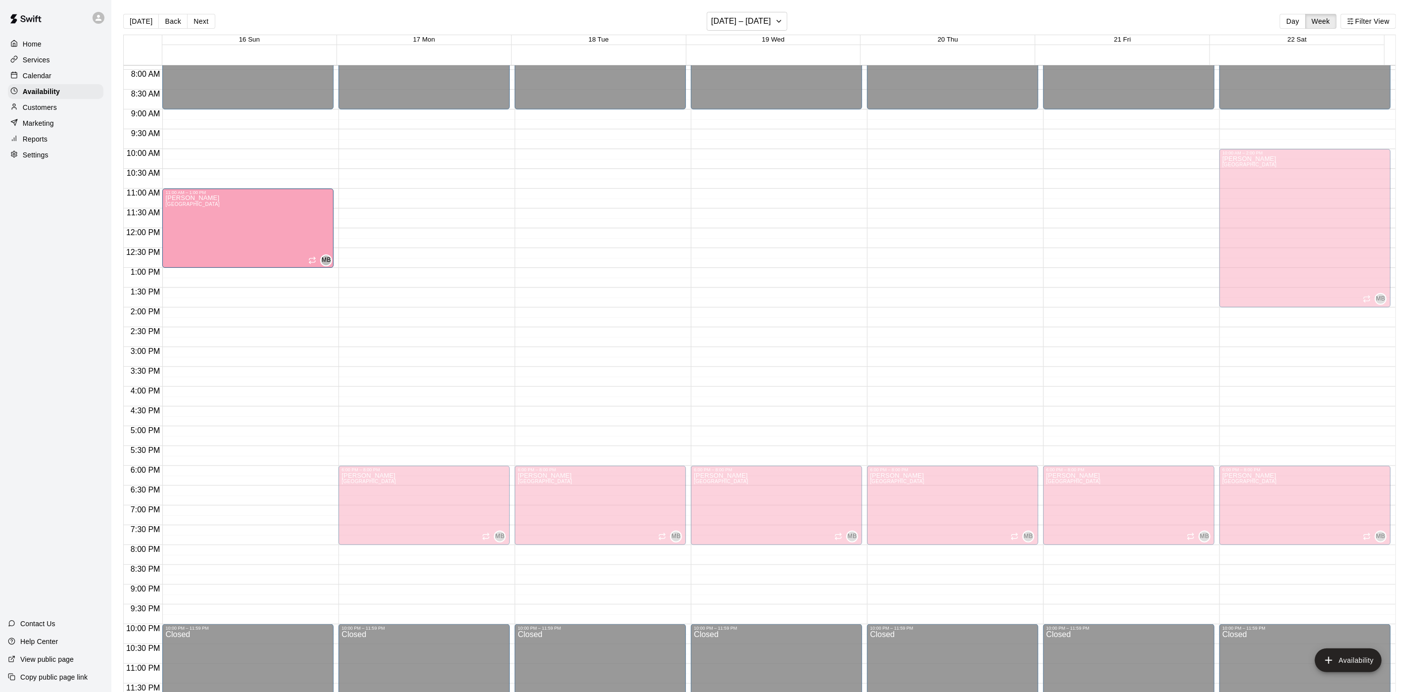
drag, startPoint x: 272, startPoint y: 501, endPoint x: 304, endPoint y: 228, distance: 275.2
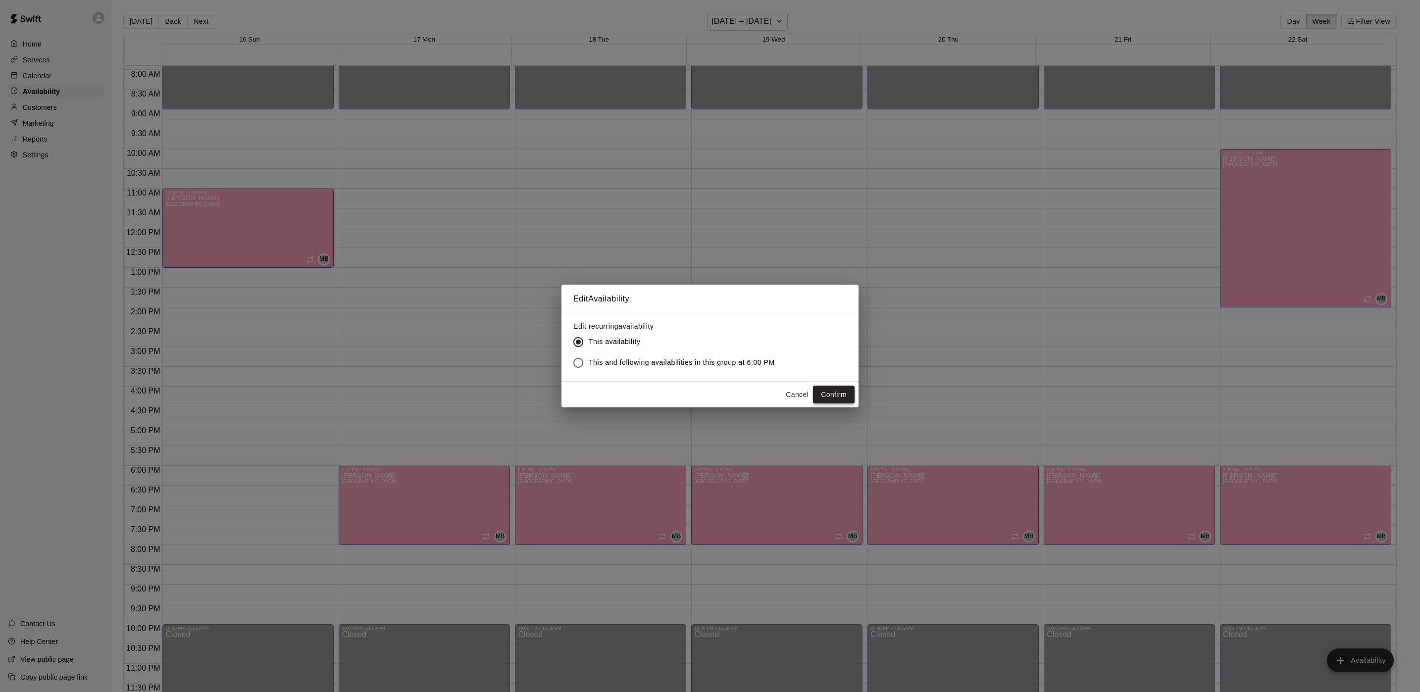
click at [832, 396] on button "Confirm" at bounding box center [834, 395] width 42 height 18
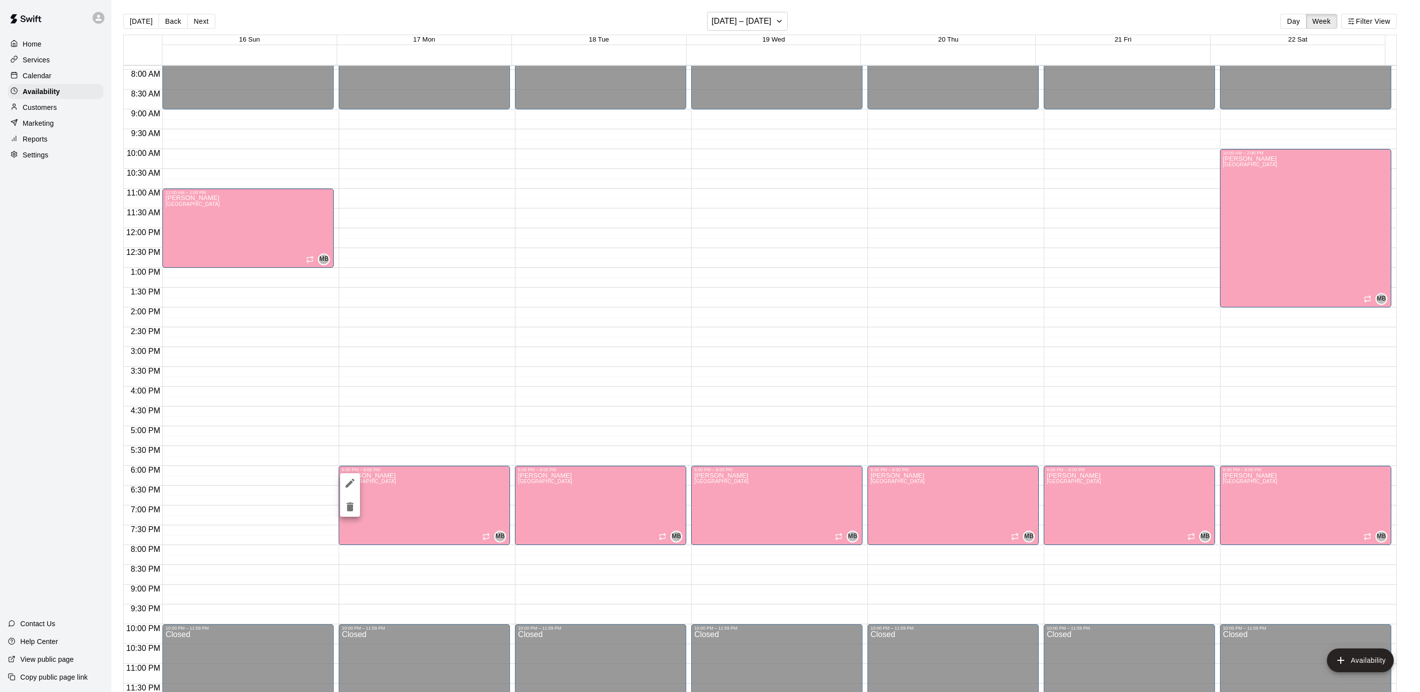
click at [359, 503] on button "delete" at bounding box center [350, 507] width 20 height 20
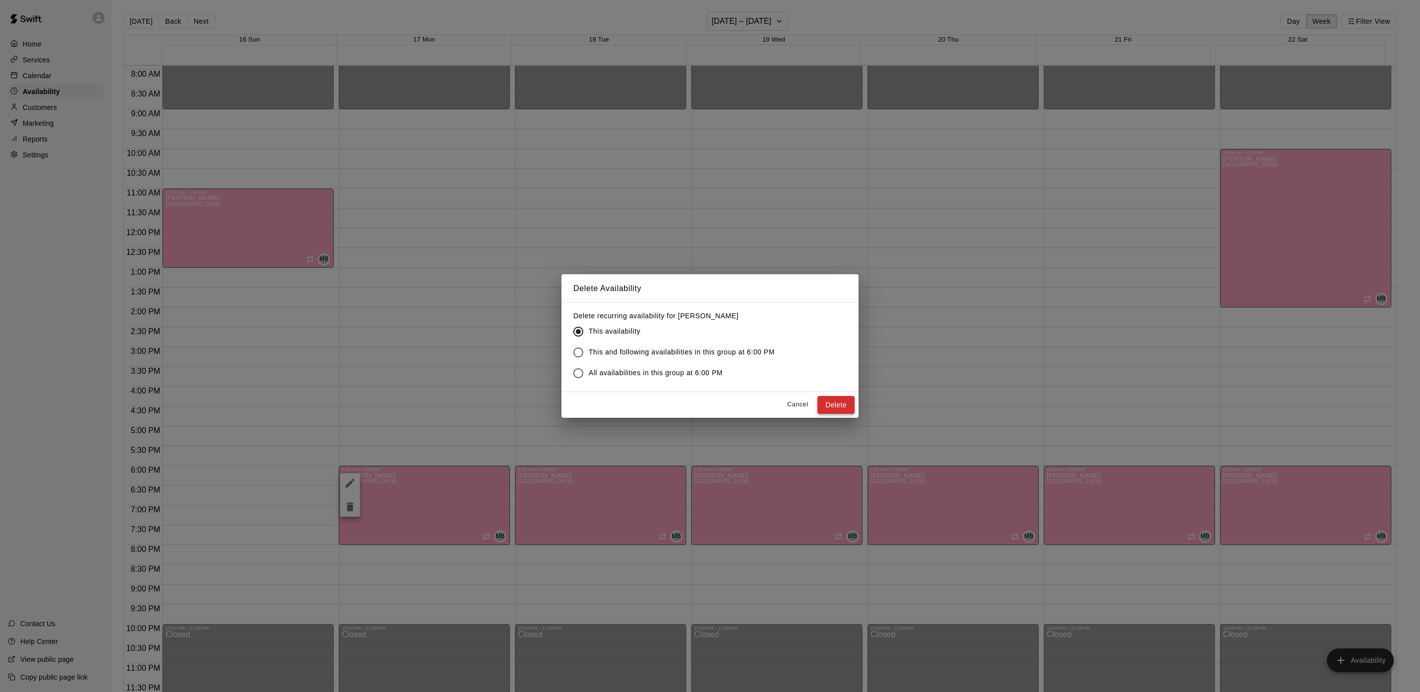
click at [853, 404] on button "Delete" at bounding box center [835, 405] width 37 height 18
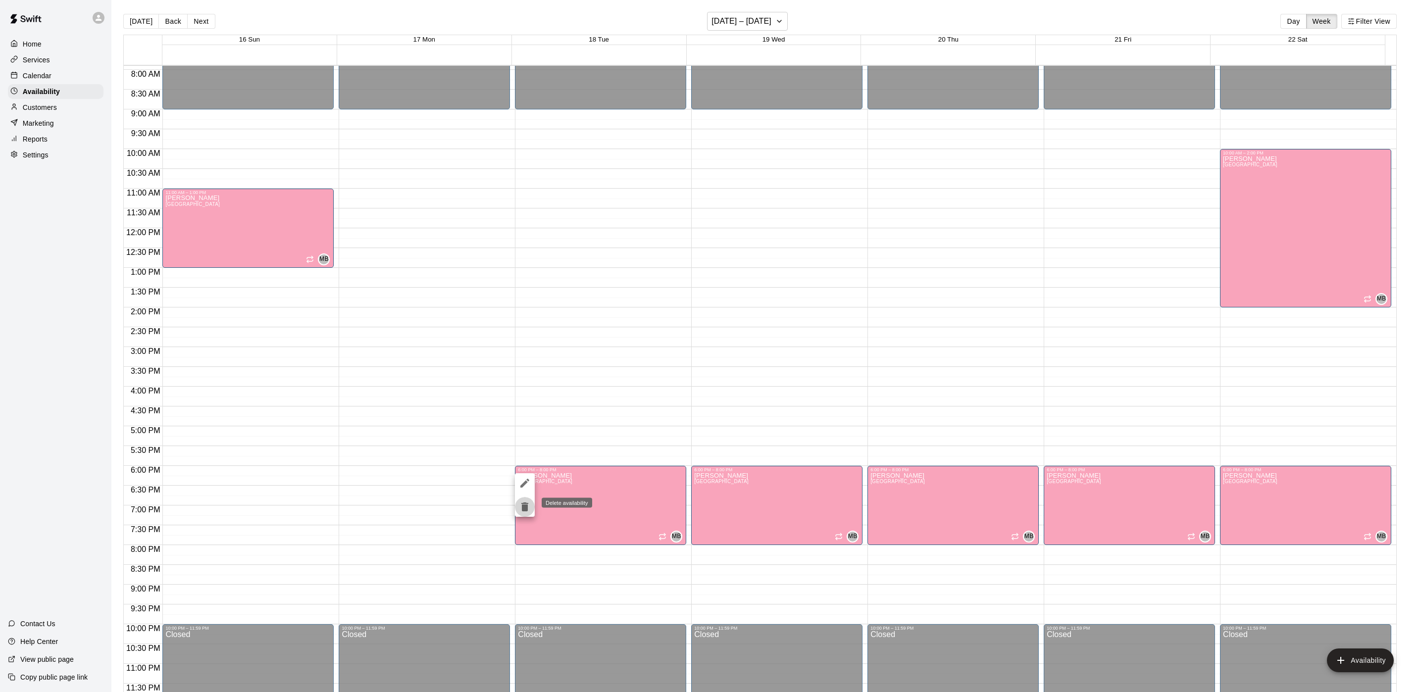
click at [526, 507] on icon "delete" at bounding box center [524, 506] width 7 height 9
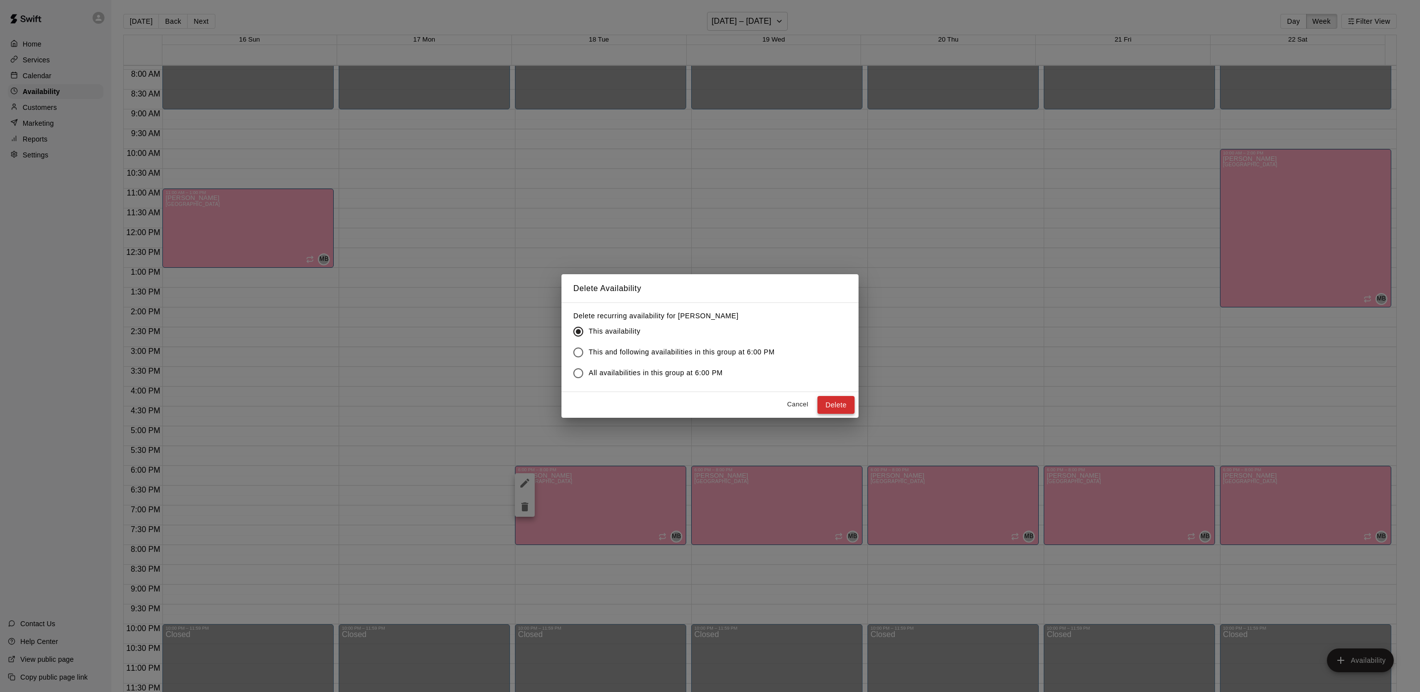
click at [831, 413] on button "Delete" at bounding box center [835, 405] width 37 height 18
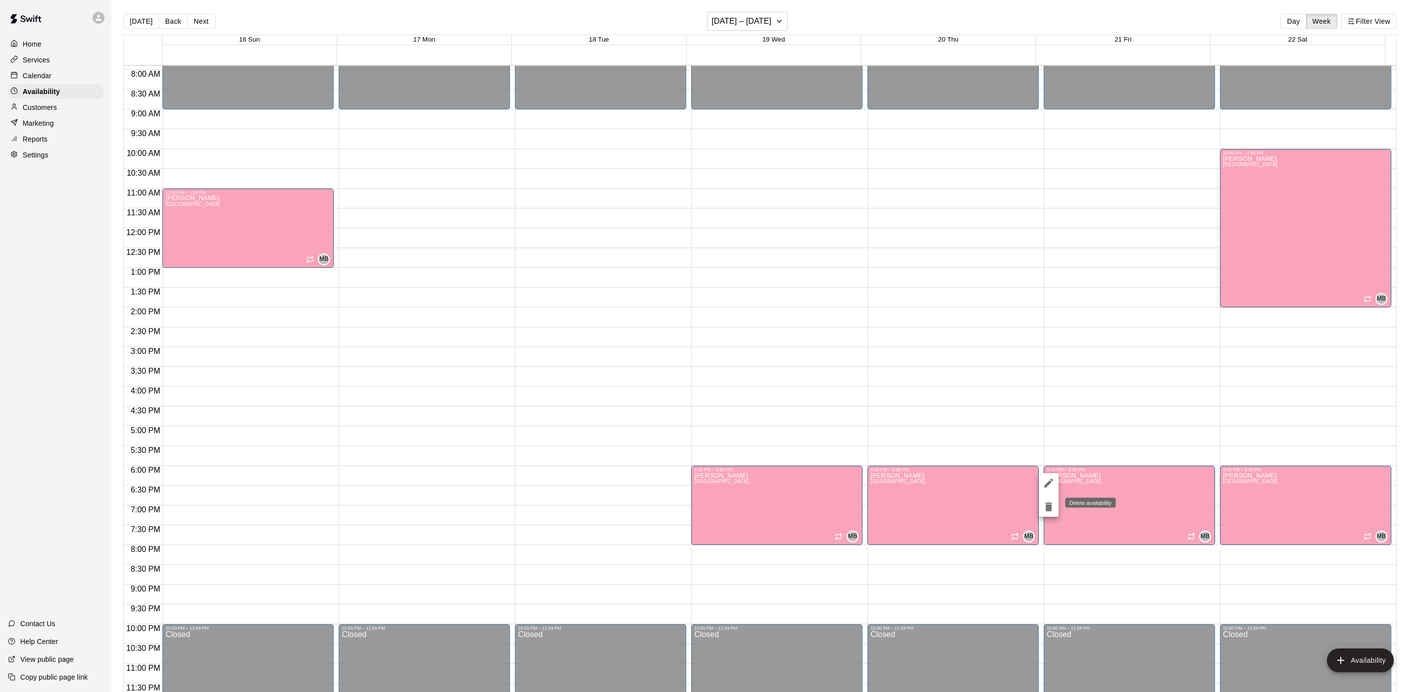
click at [1046, 508] on icon "delete" at bounding box center [1048, 506] width 7 height 9
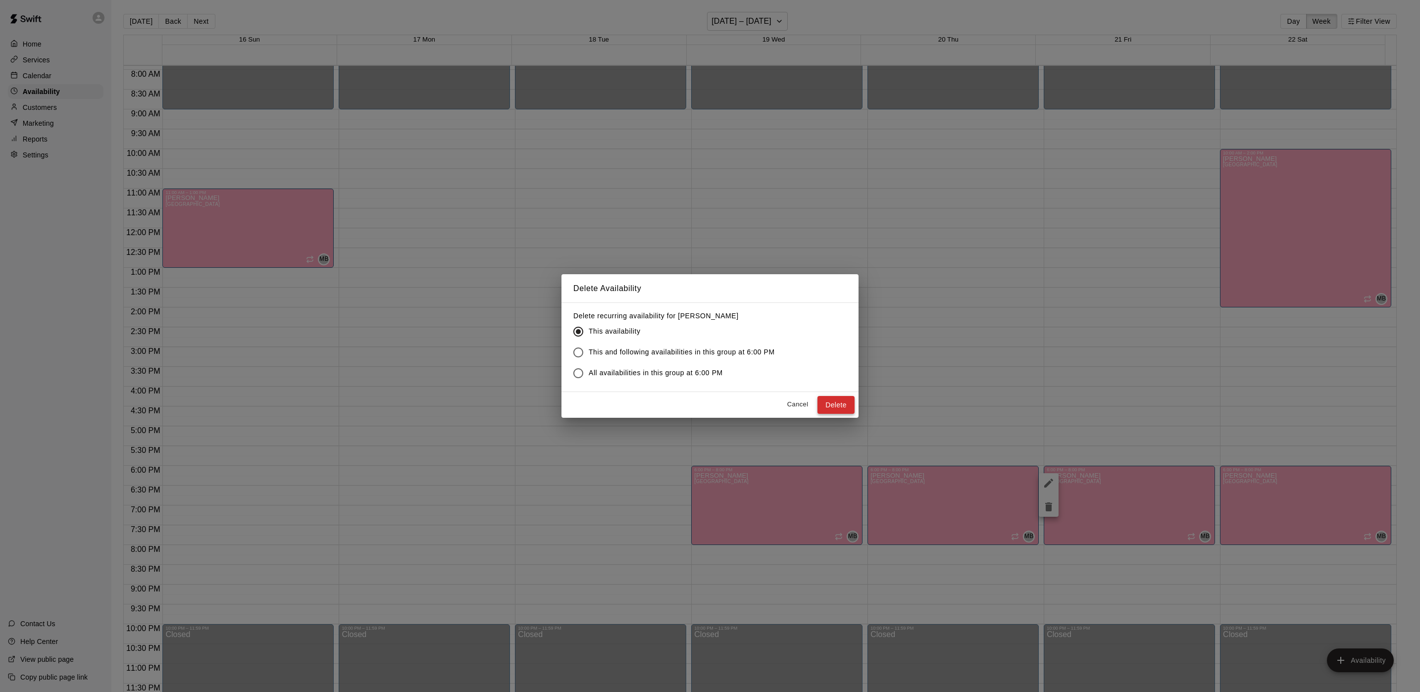
click at [849, 400] on button "Delete" at bounding box center [835, 405] width 37 height 18
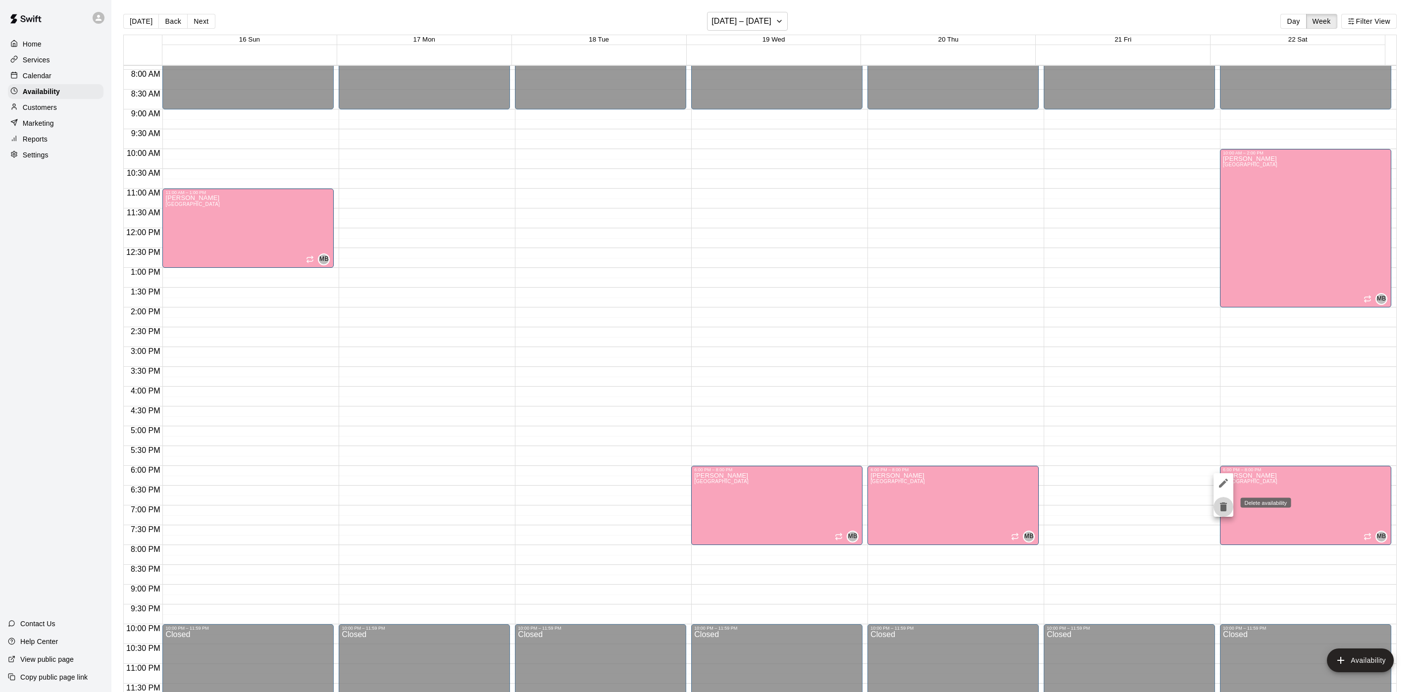
click at [1215, 503] on button "delete" at bounding box center [1223, 507] width 20 height 20
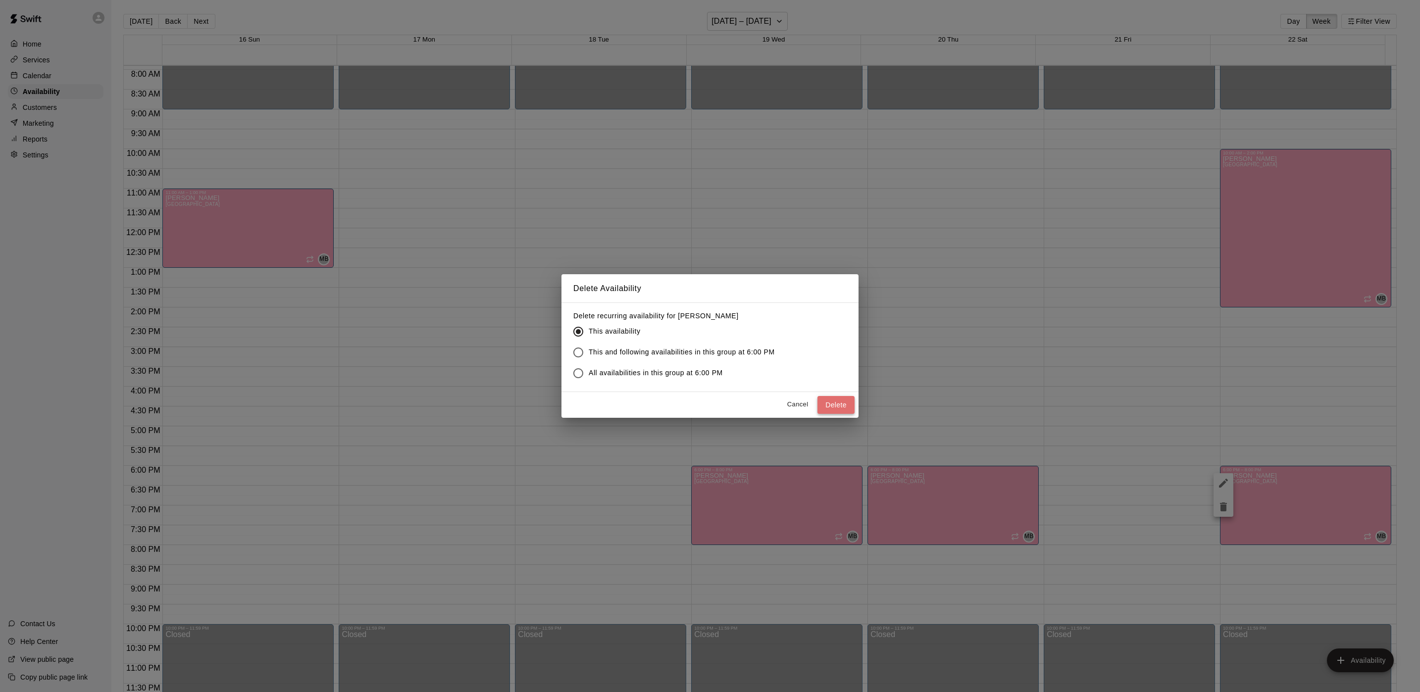
click at [846, 404] on button "Delete" at bounding box center [835, 405] width 37 height 18
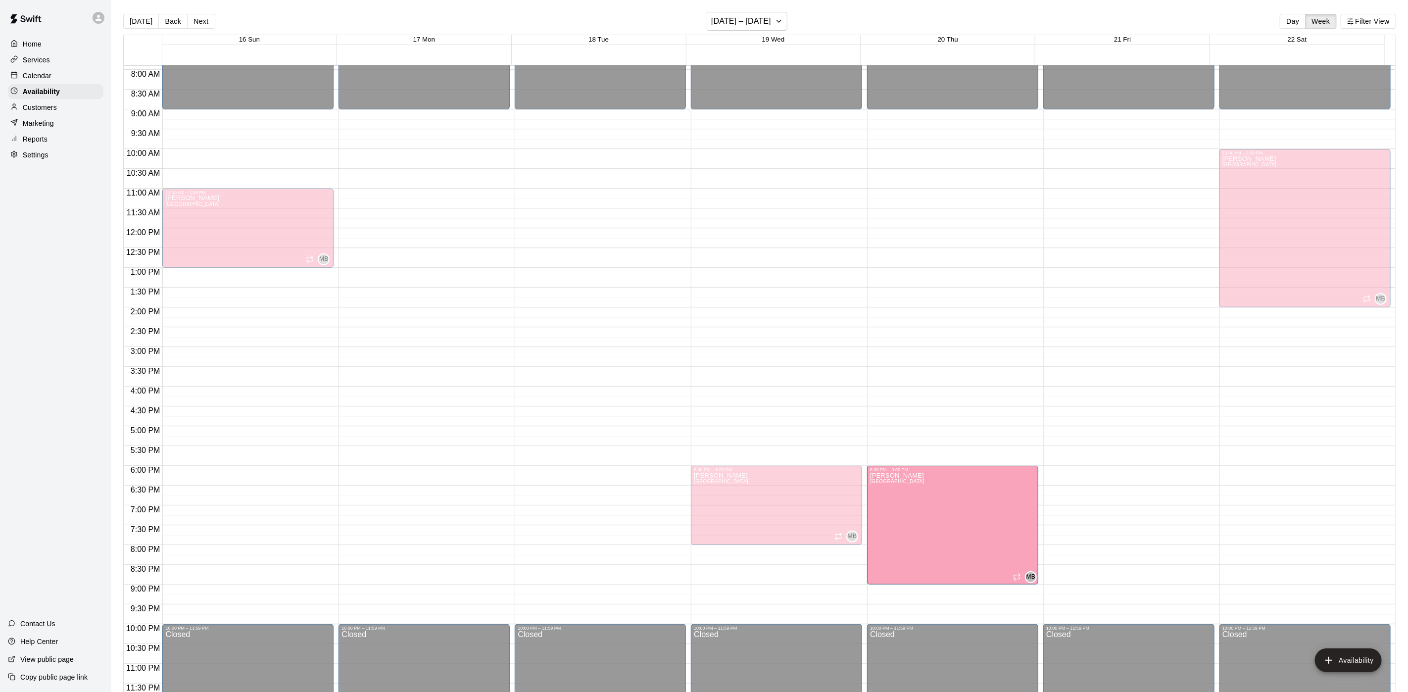
drag, startPoint x: 946, startPoint y: 542, endPoint x: 949, endPoint y: 587, distance: 44.6
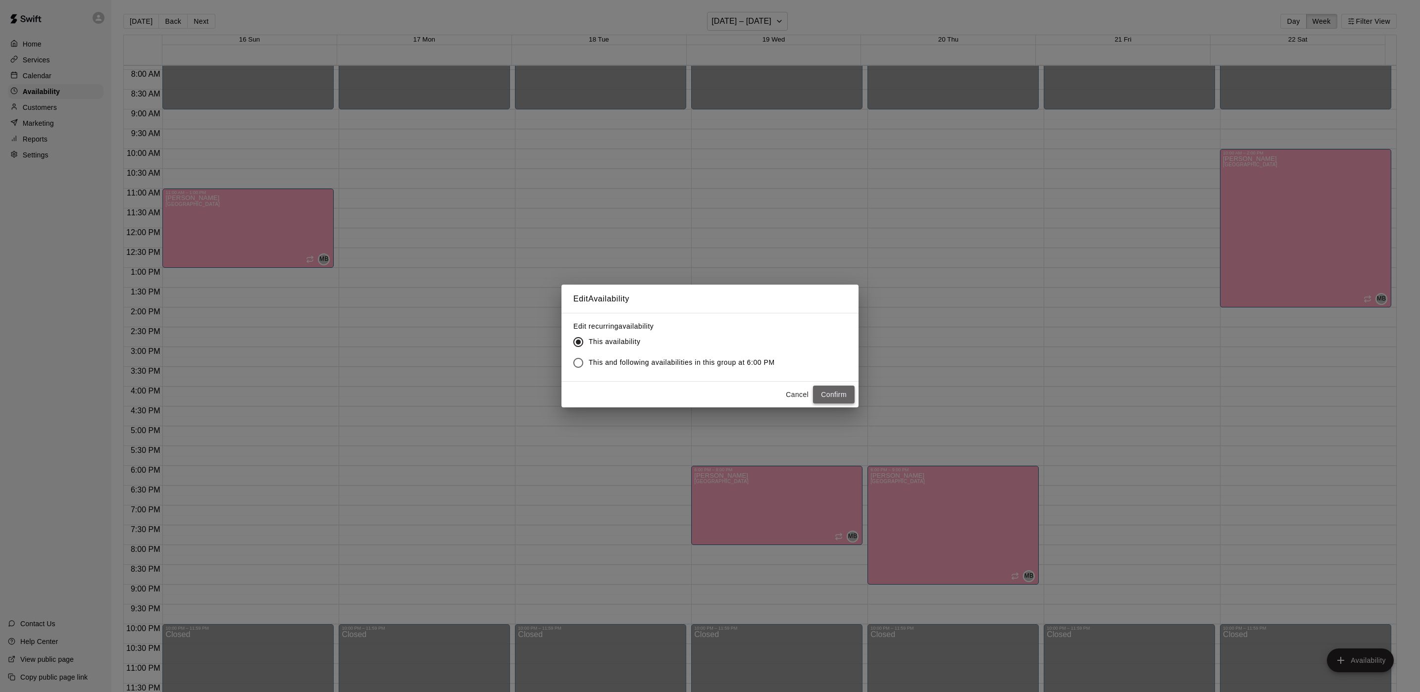
click at [832, 394] on button "Confirm" at bounding box center [834, 395] width 42 height 18
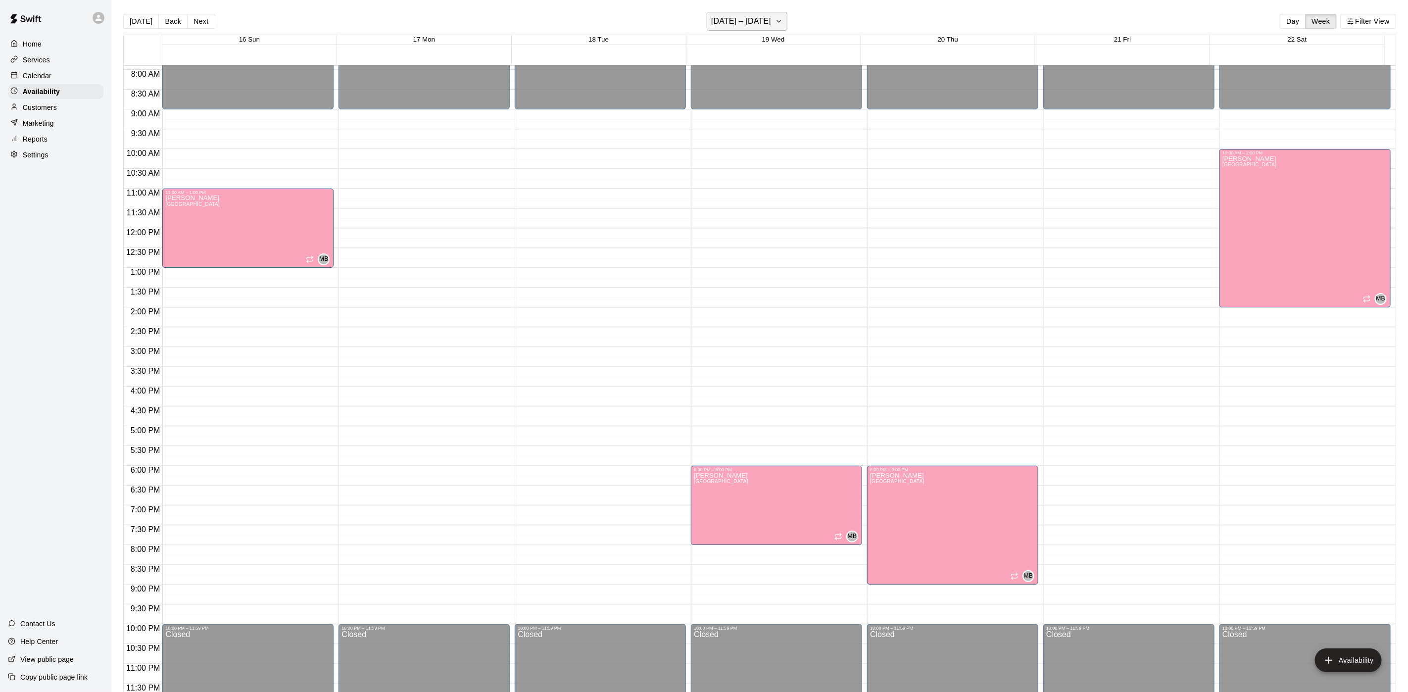
click at [767, 20] on h6 "November 16 – 22" at bounding box center [741, 21] width 60 height 14
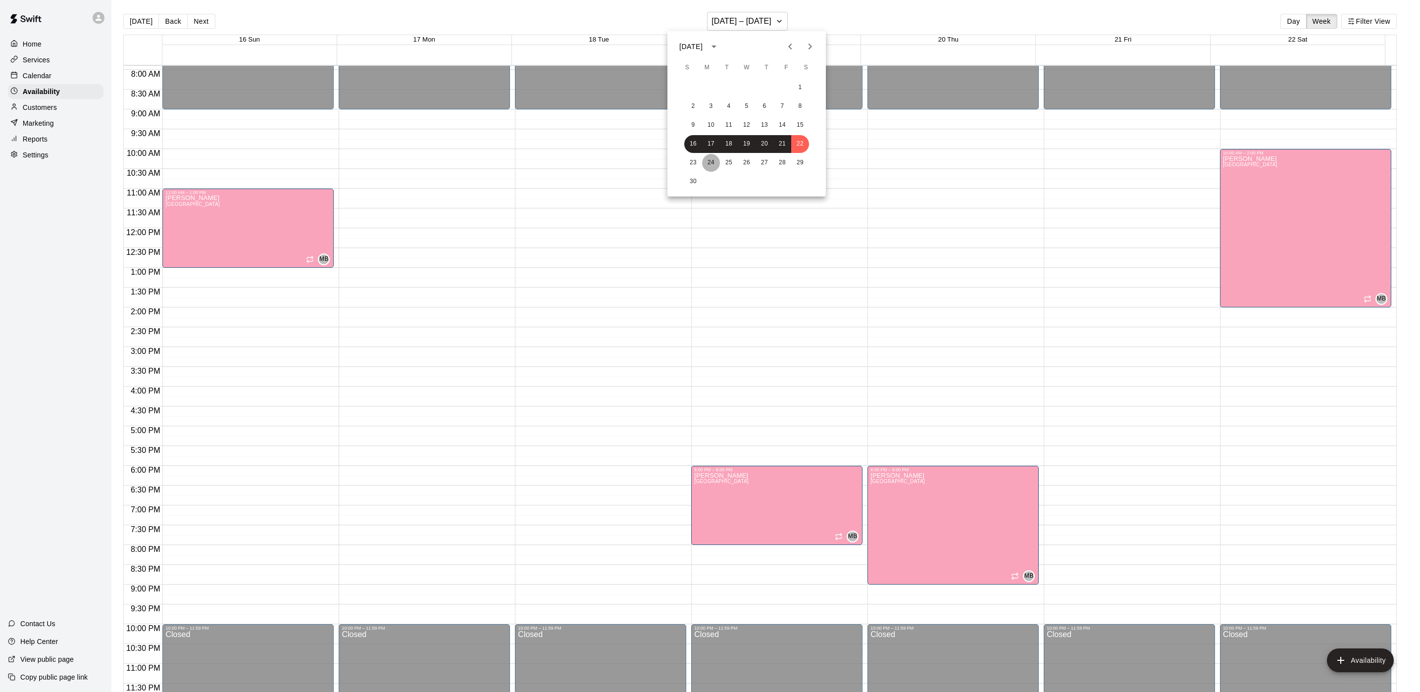
click at [714, 169] on button "24" at bounding box center [711, 163] width 18 height 18
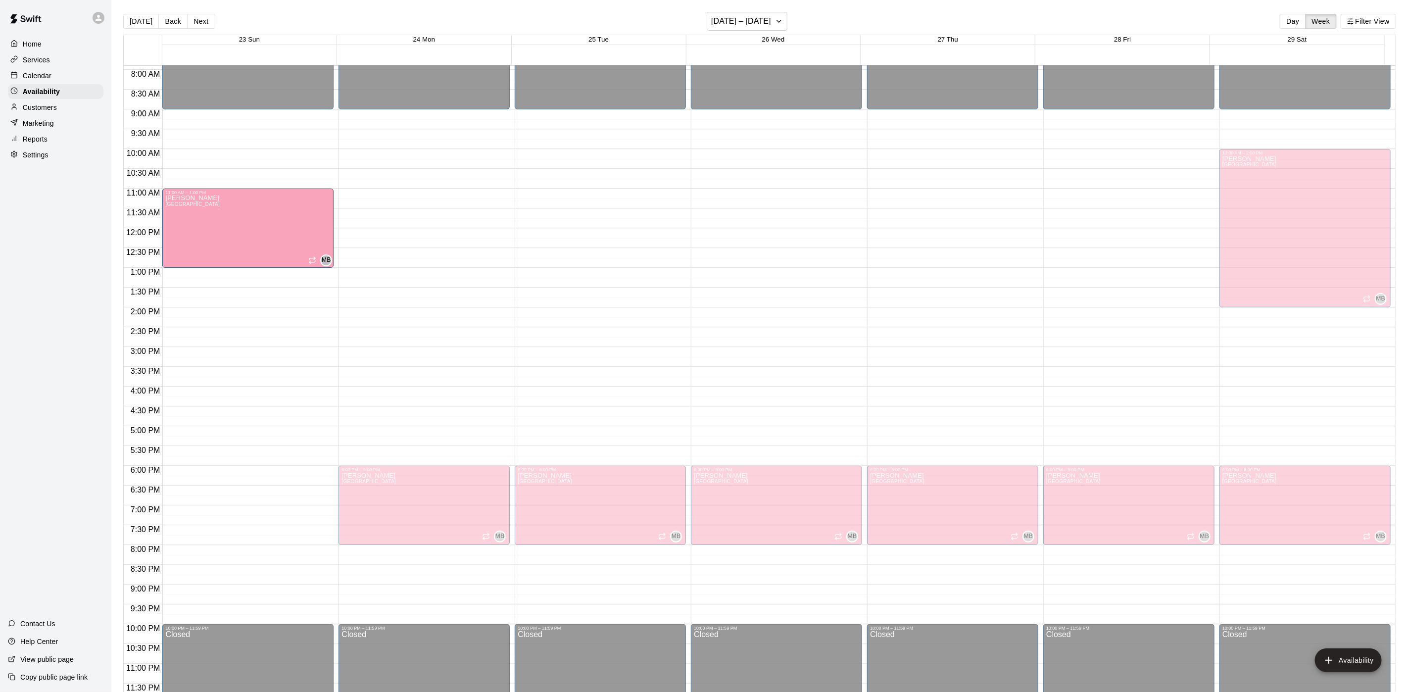
drag, startPoint x: 264, startPoint y: 391, endPoint x: 278, endPoint y: 237, distance: 155.0
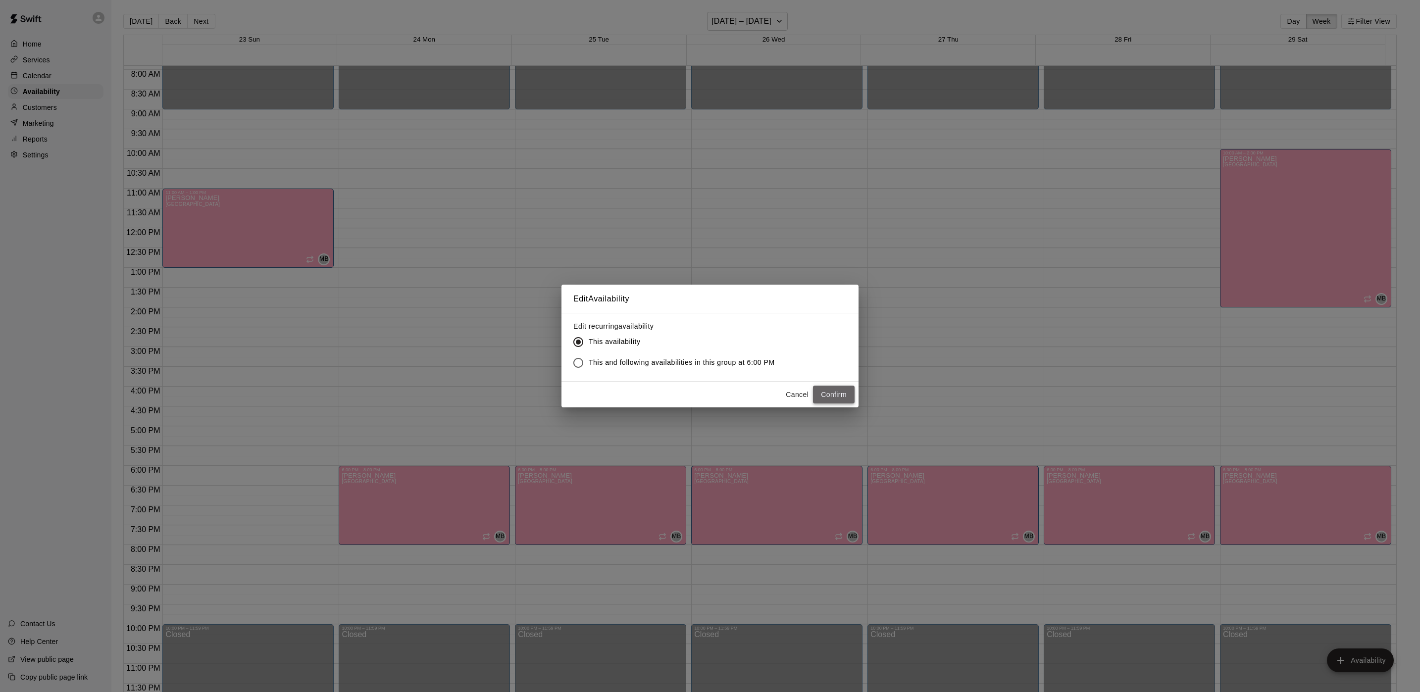
click at [836, 401] on button "Confirm" at bounding box center [834, 395] width 42 height 18
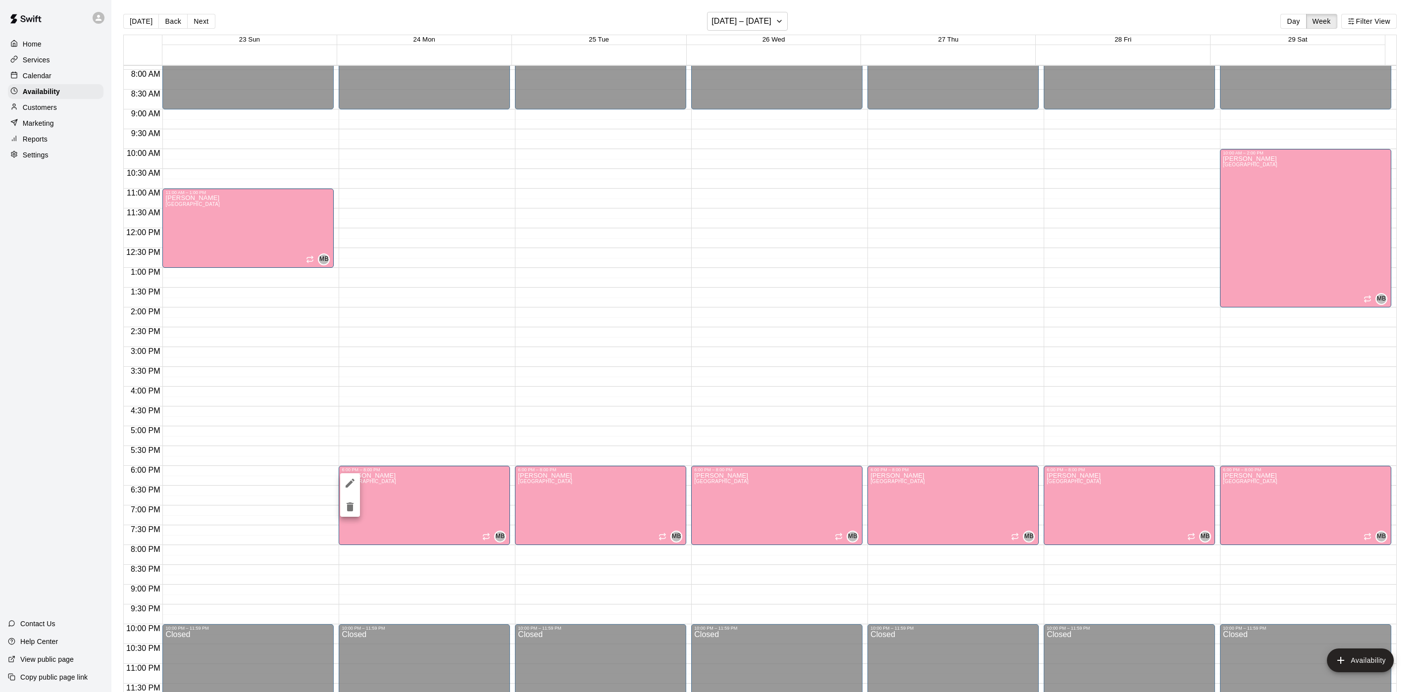
click at [356, 507] on button "delete" at bounding box center [350, 507] width 20 height 20
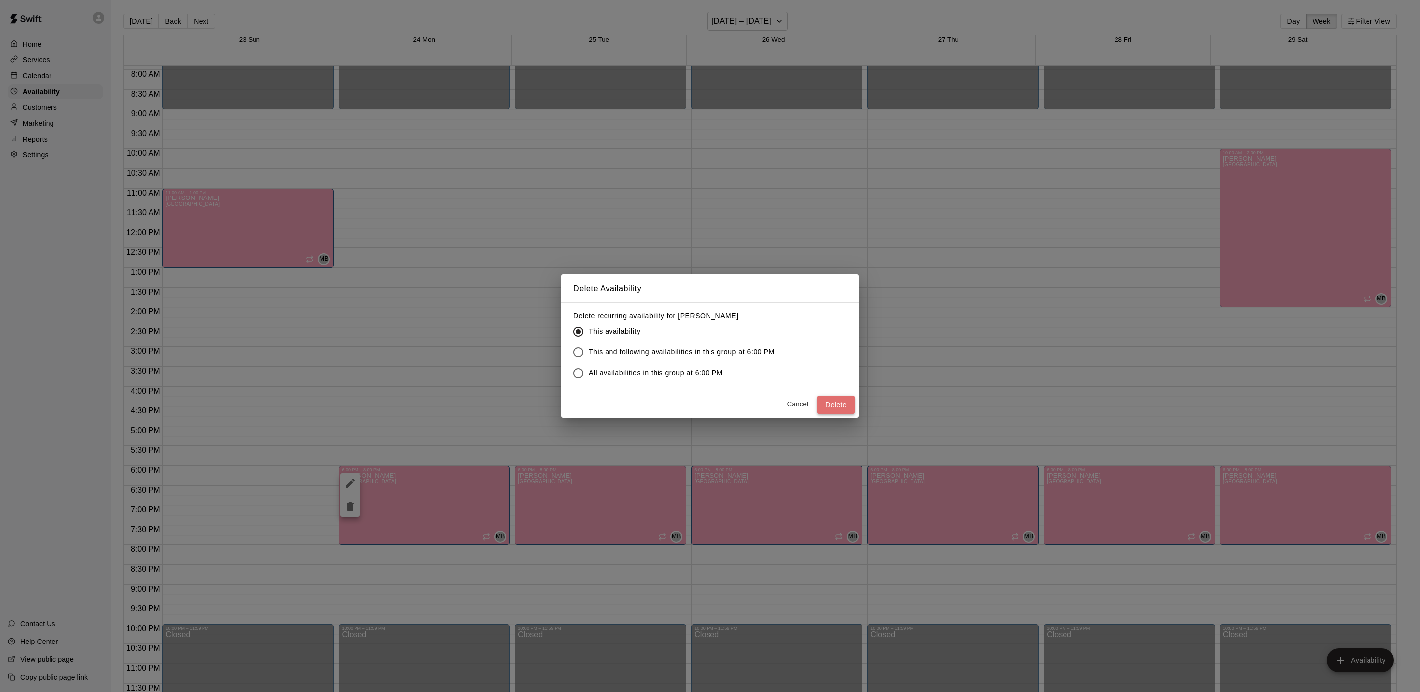
click at [837, 399] on button "Delete" at bounding box center [835, 405] width 37 height 18
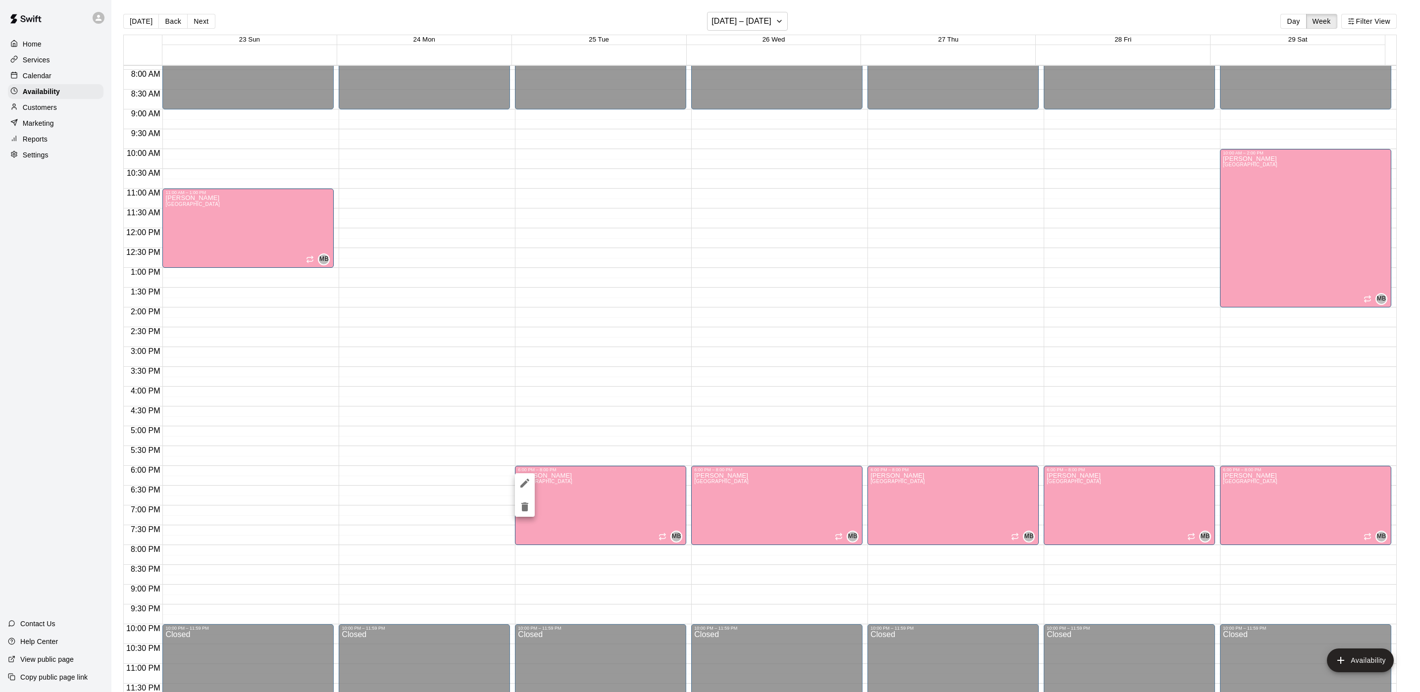
click at [528, 504] on icon "delete" at bounding box center [525, 507] width 12 height 12
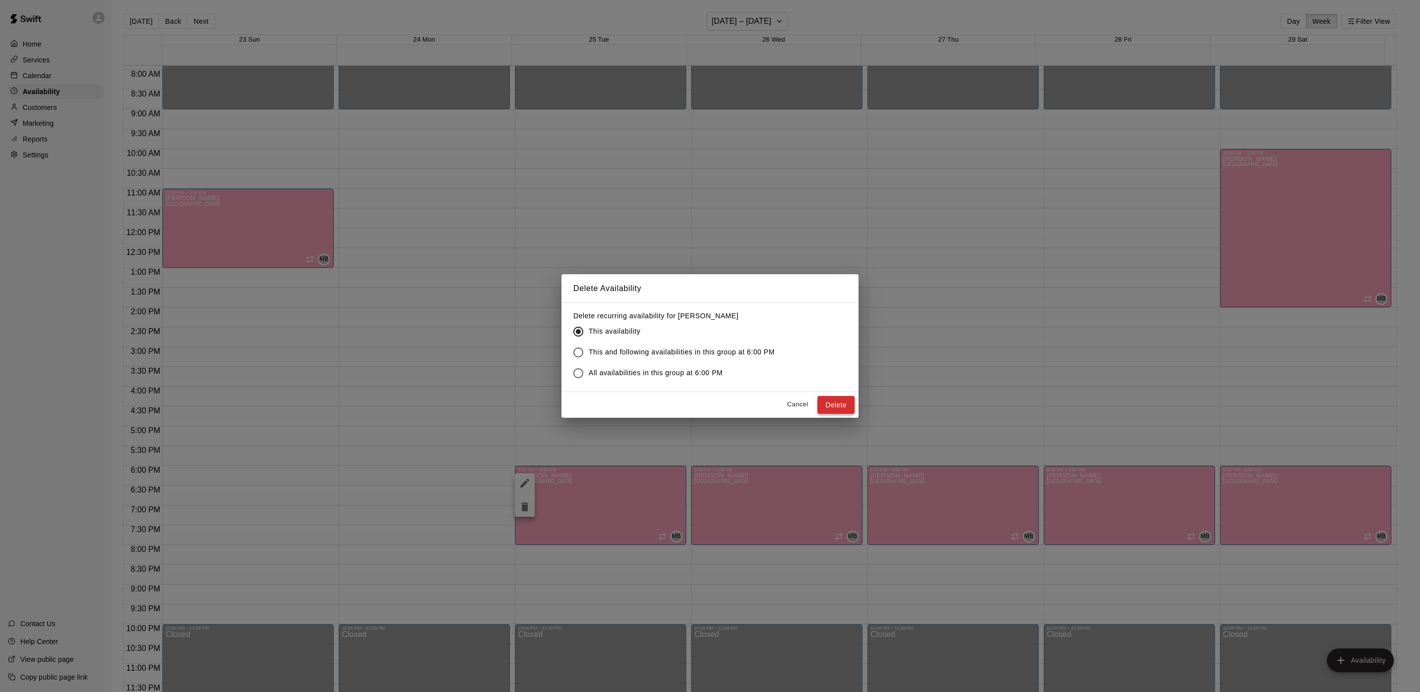
click at [840, 400] on button "Delete" at bounding box center [835, 405] width 37 height 18
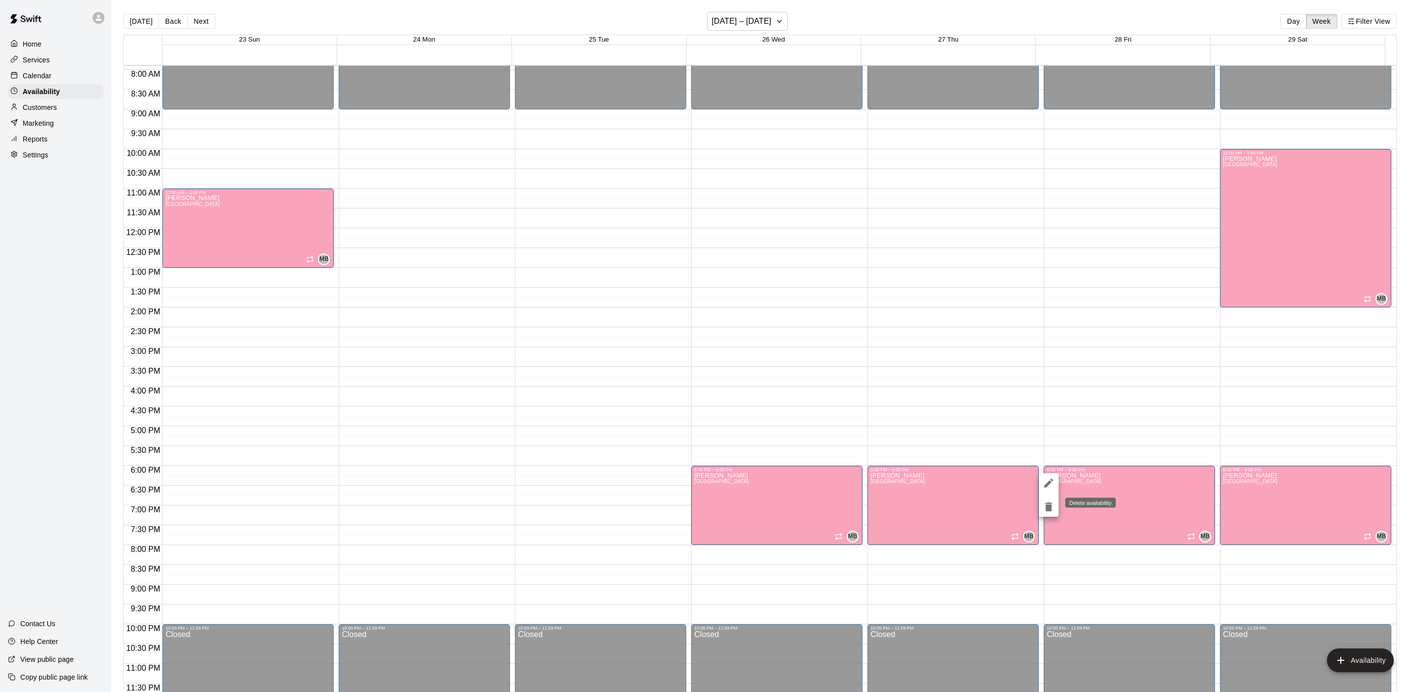
click at [1051, 503] on icon "delete" at bounding box center [1048, 506] width 7 height 9
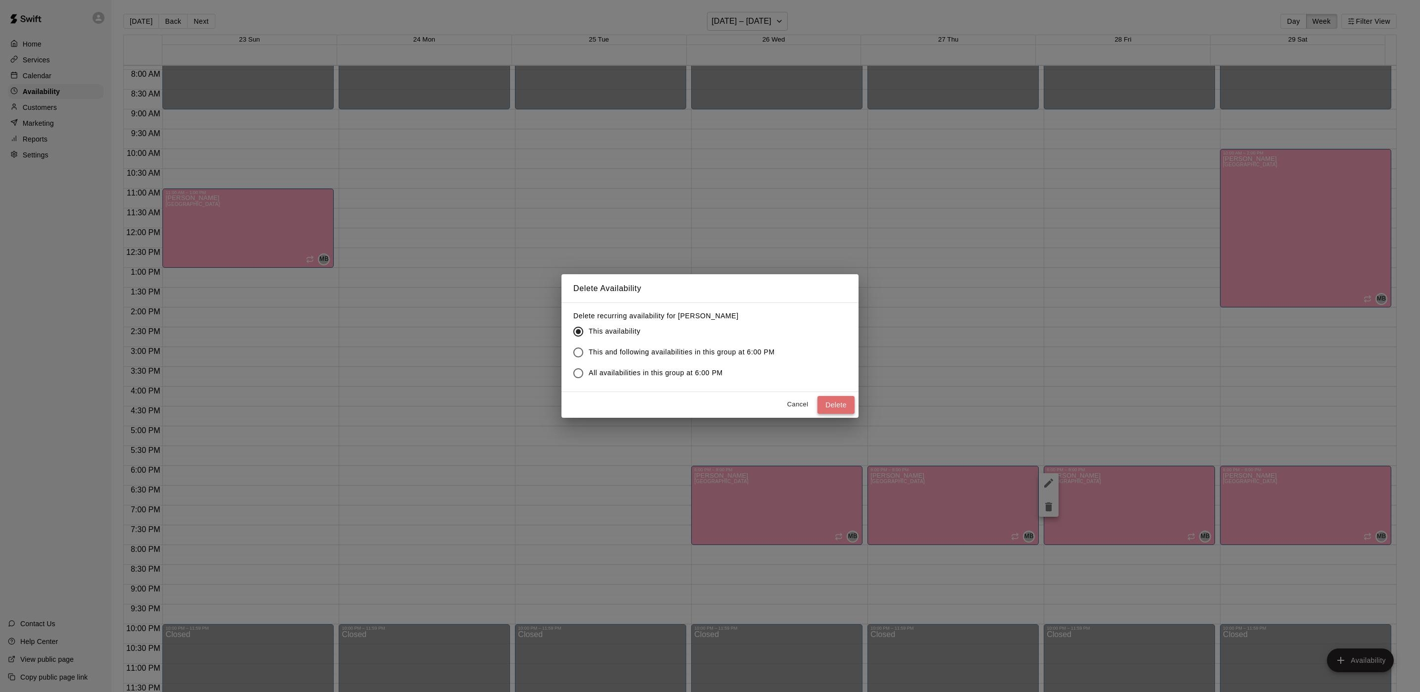
click at [845, 403] on button "Delete" at bounding box center [835, 405] width 37 height 18
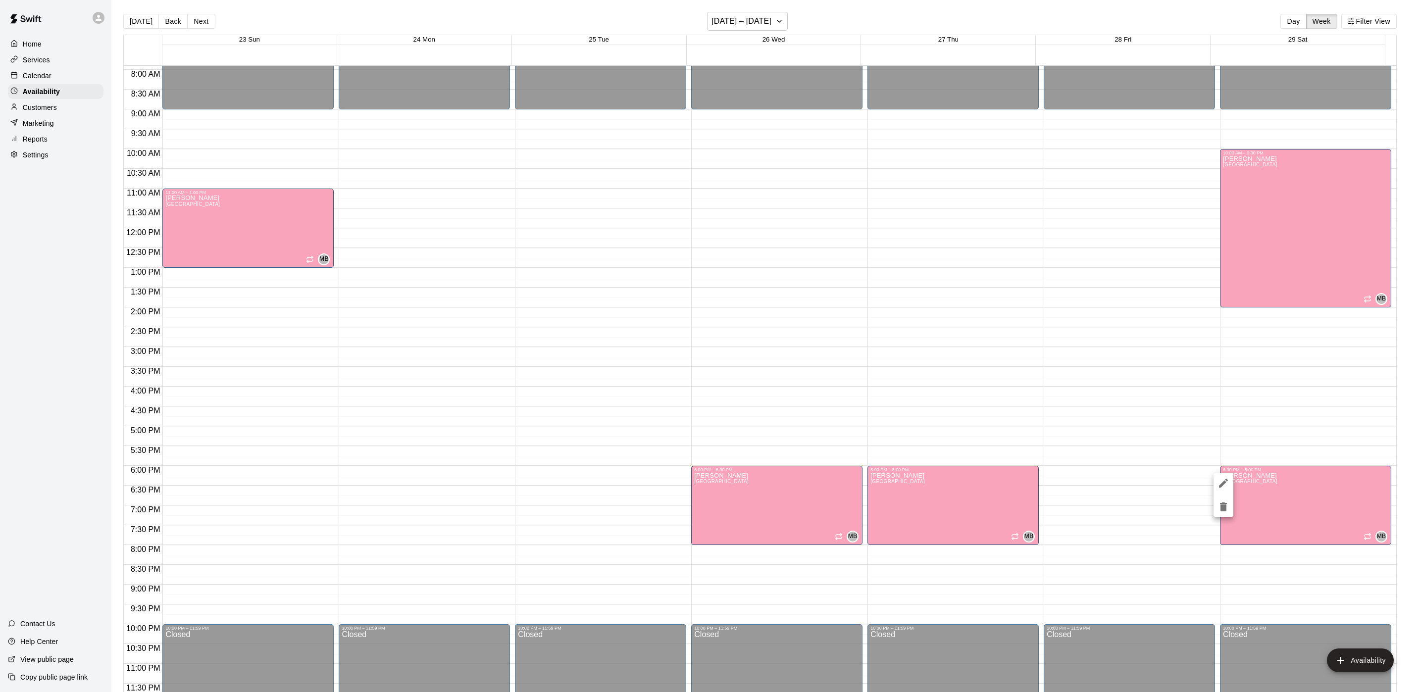
click at [1228, 506] on icon "delete" at bounding box center [1223, 507] width 12 height 12
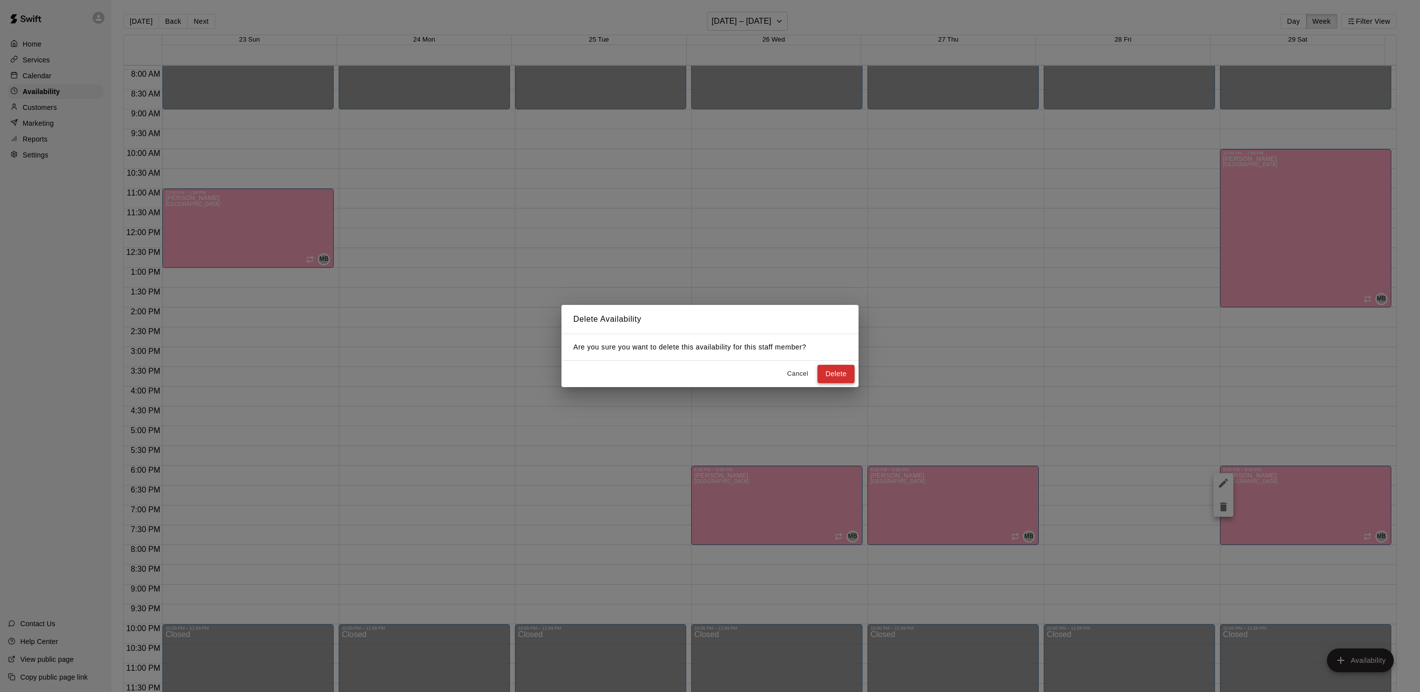
click at [840, 373] on button "Delete" at bounding box center [835, 374] width 37 height 18
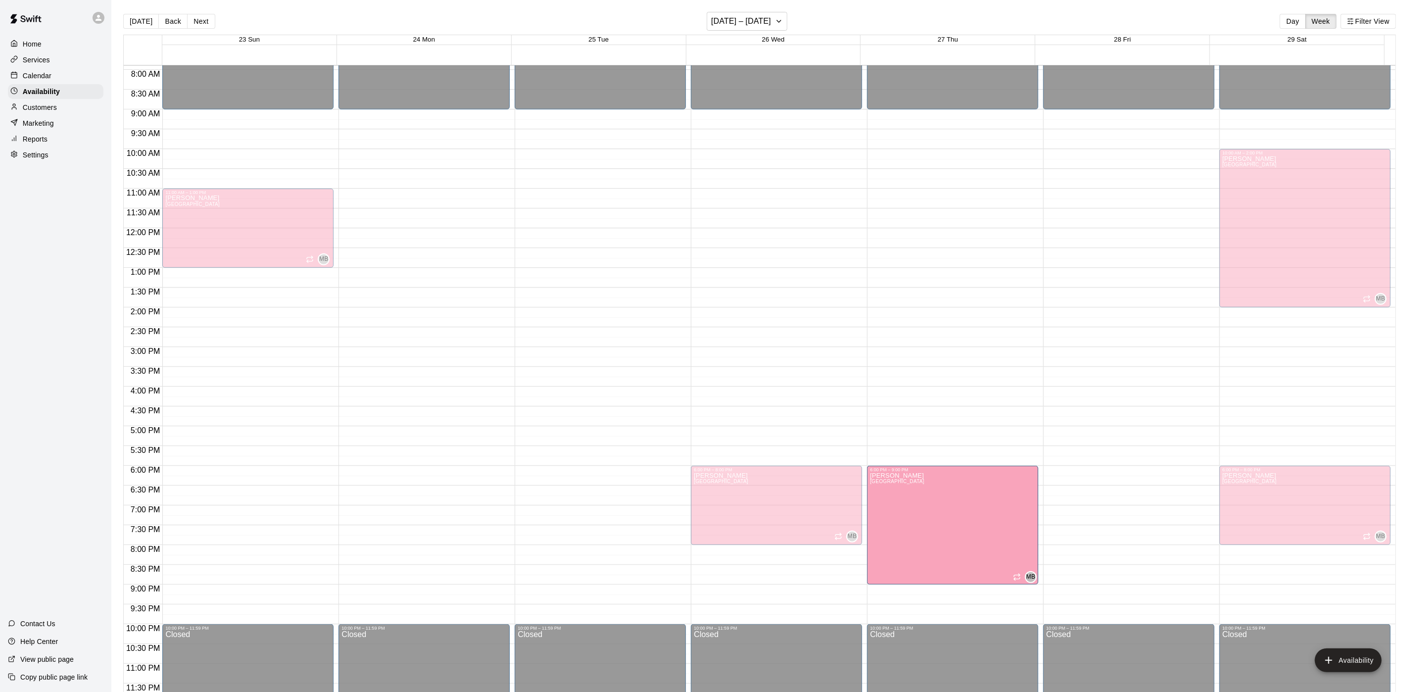
drag, startPoint x: 946, startPoint y: 542, endPoint x: 946, endPoint y: 588, distance: 46.0
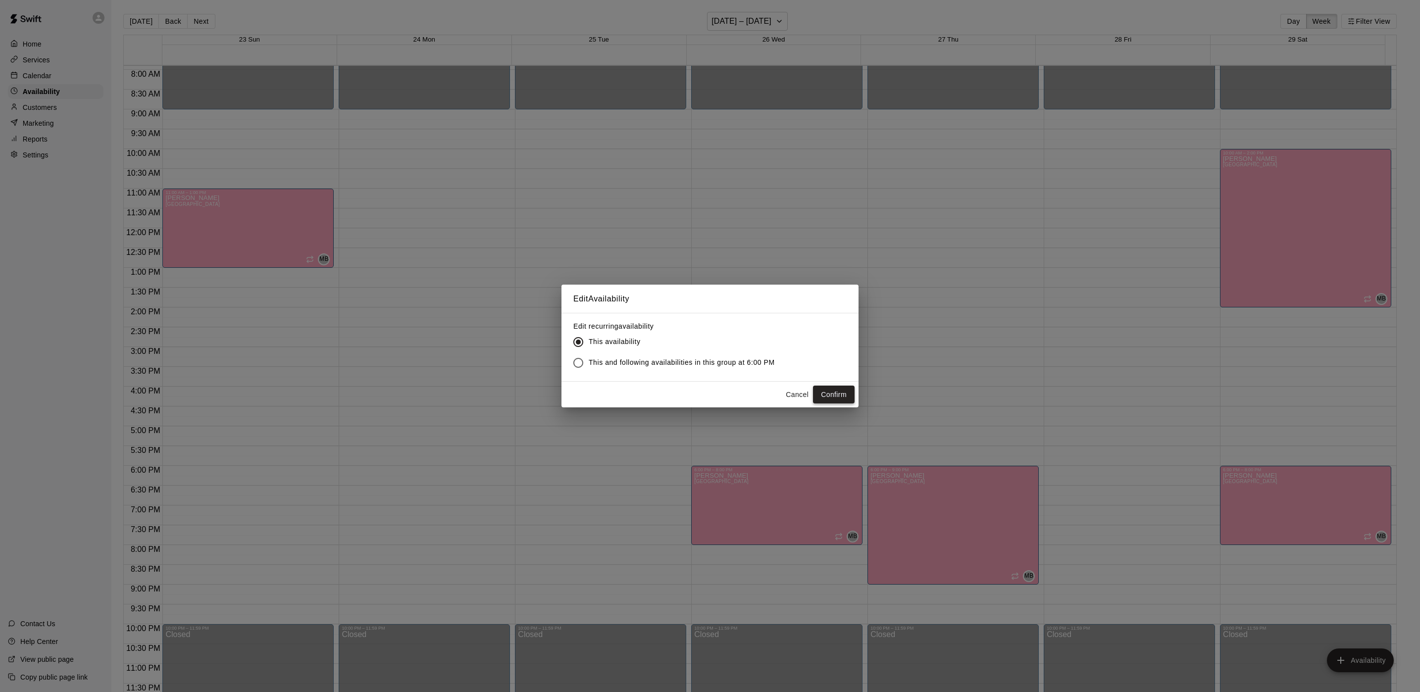
click at [850, 400] on button "Confirm" at bounding box center [834, 395] width 42 height 18
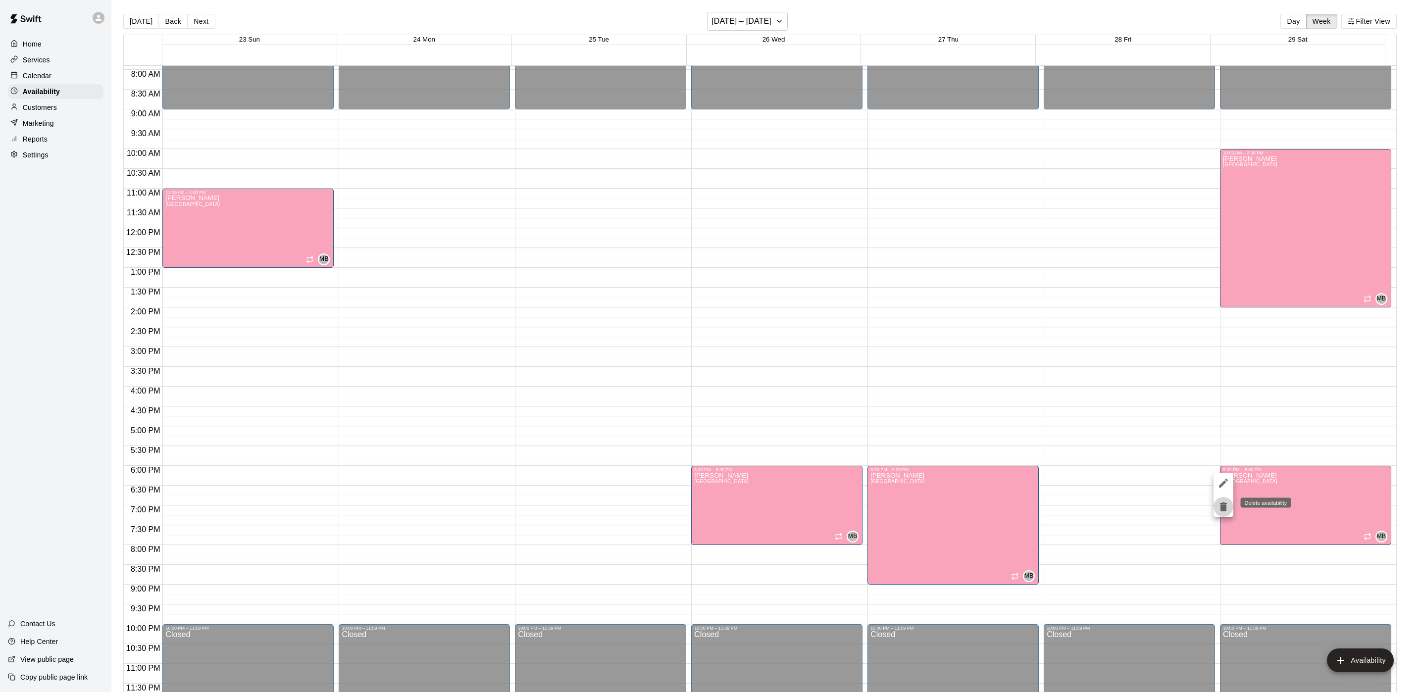
click at [1224, 507] on icon "delete" at bounding box center [1223, 506] width 7 height 9
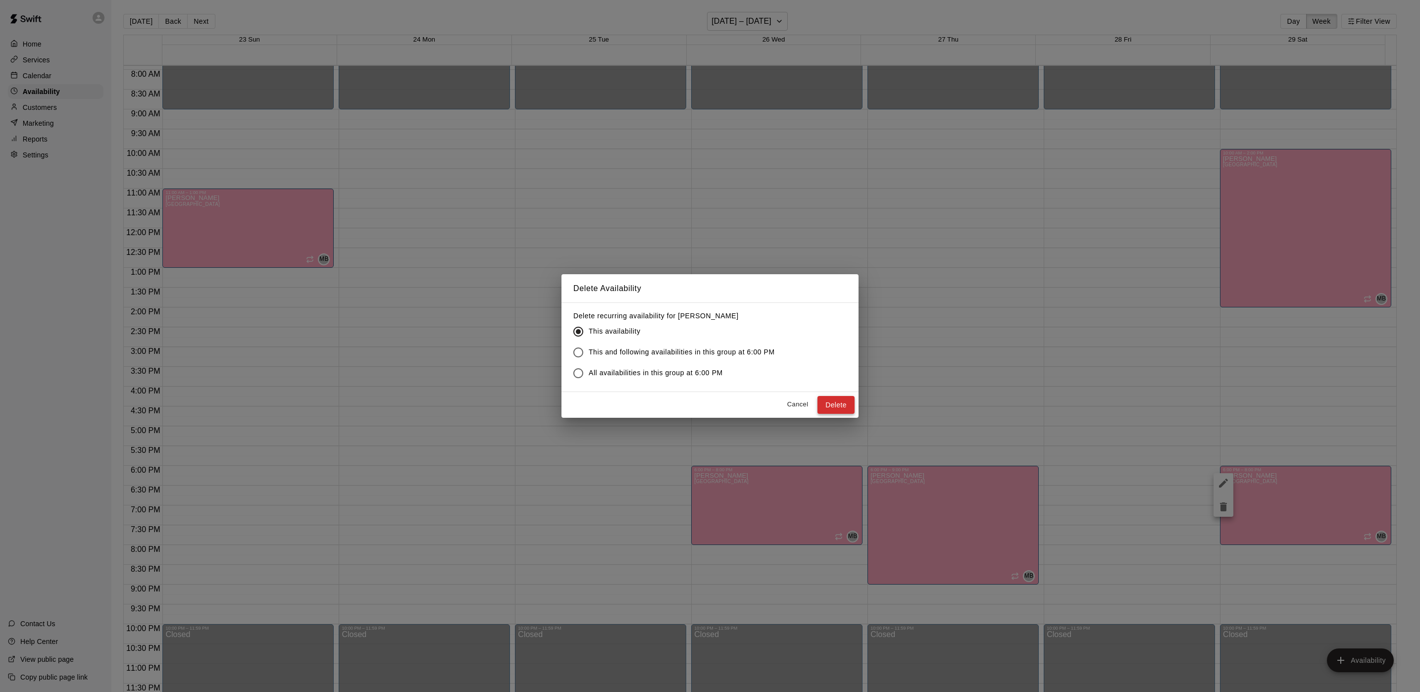
click at [841, 404] on button "Delete" at bounding box center [835, 405] width 37 height 18
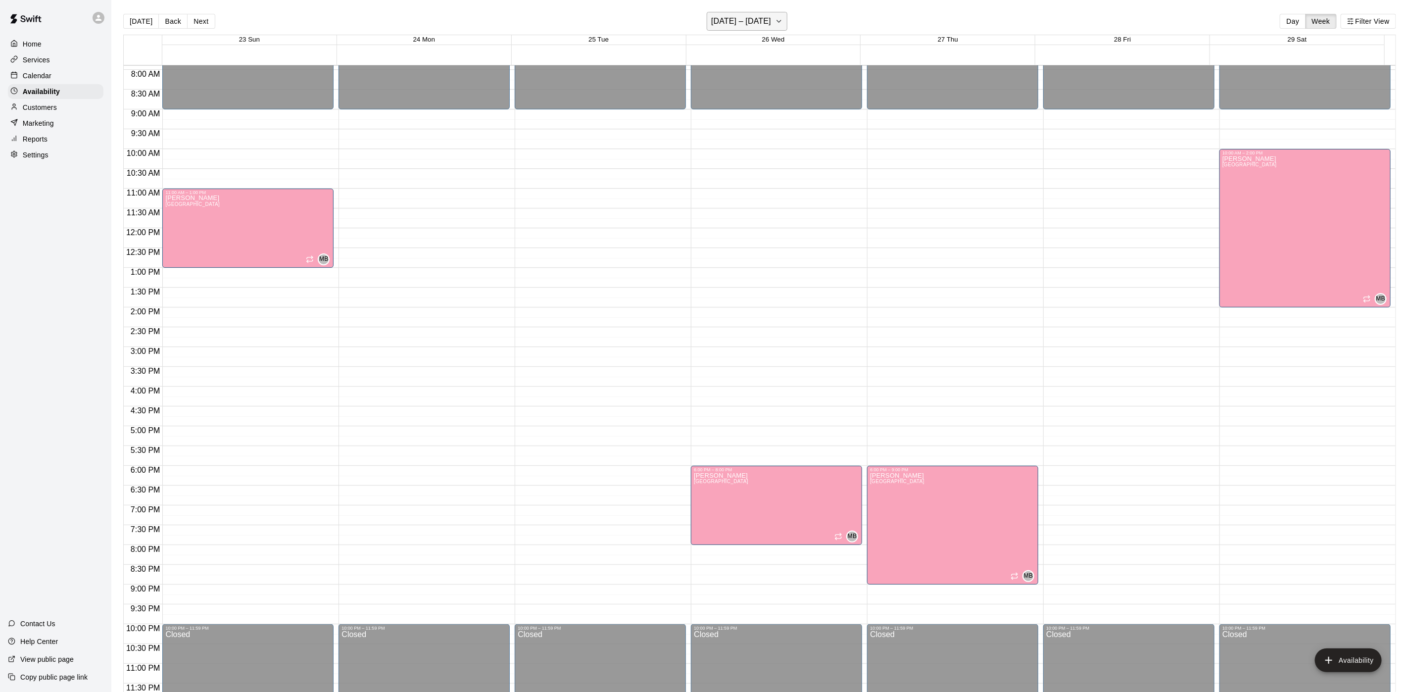
click at [745, 15] on h6 "November 23 – 29" at bounding box center [741, 21] width 60 height 14
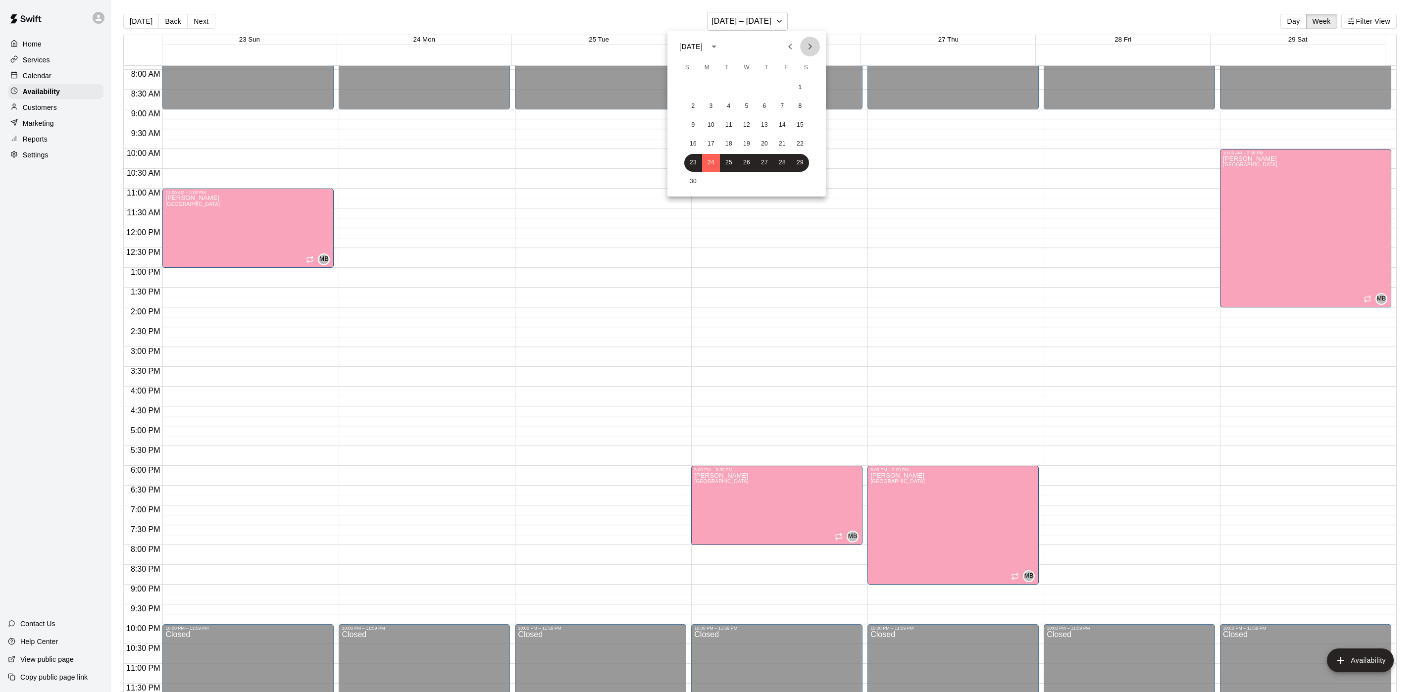
click at [808, 42] on icon "Next month" at bounding box center [810, 47] width 12 height 12
click at [724, 87] on button "2" at bounding box center [729, 88] width 18 height 18
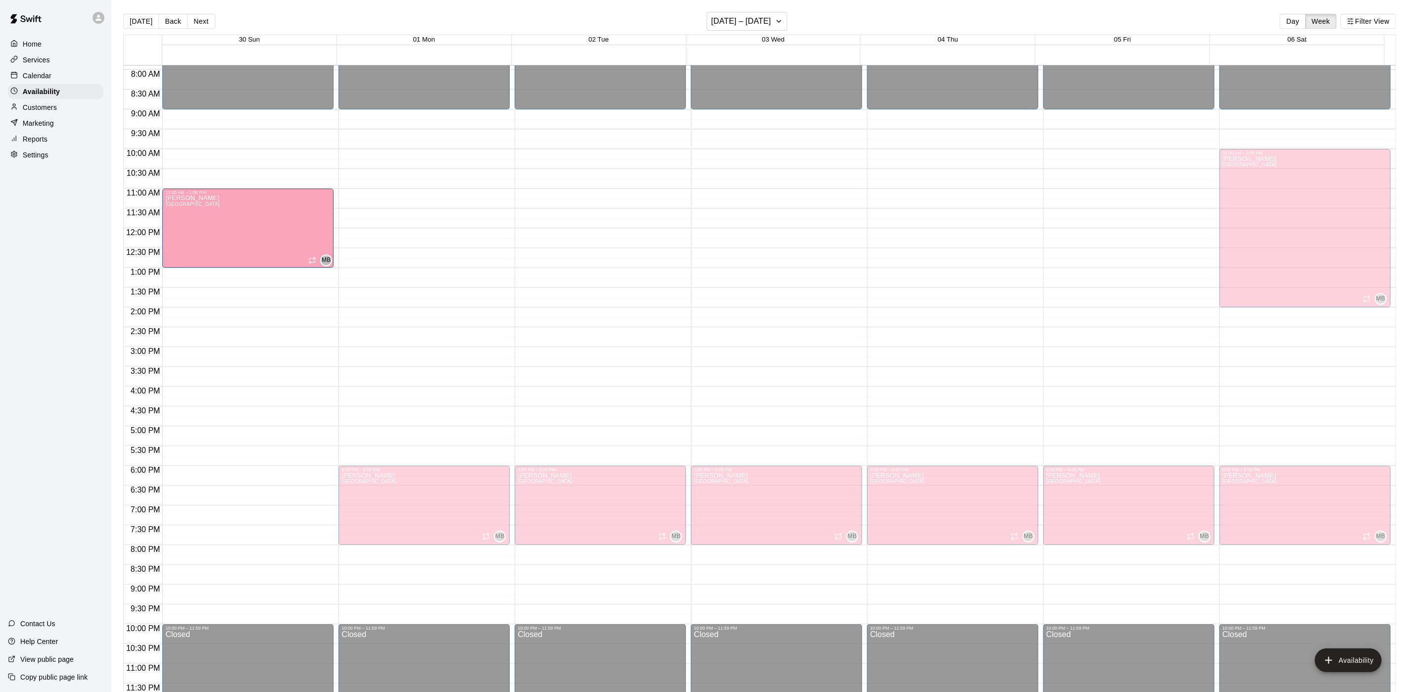
drag, startPoint x: 304, startPoint y: 503, endPoint x: 256, endPoint y: 232, distance: 275.6
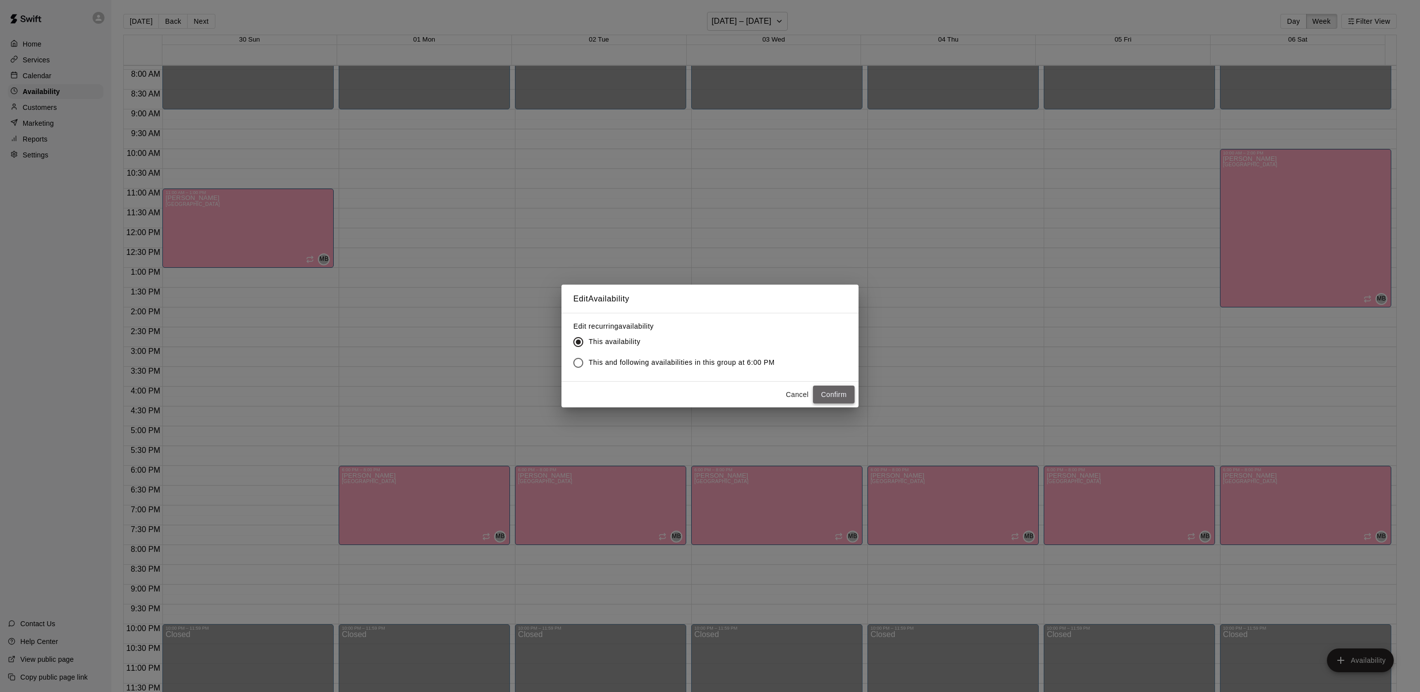
click at [827, 394] on button "Confirm" at bounding box center [834, 395] width 42 height 18
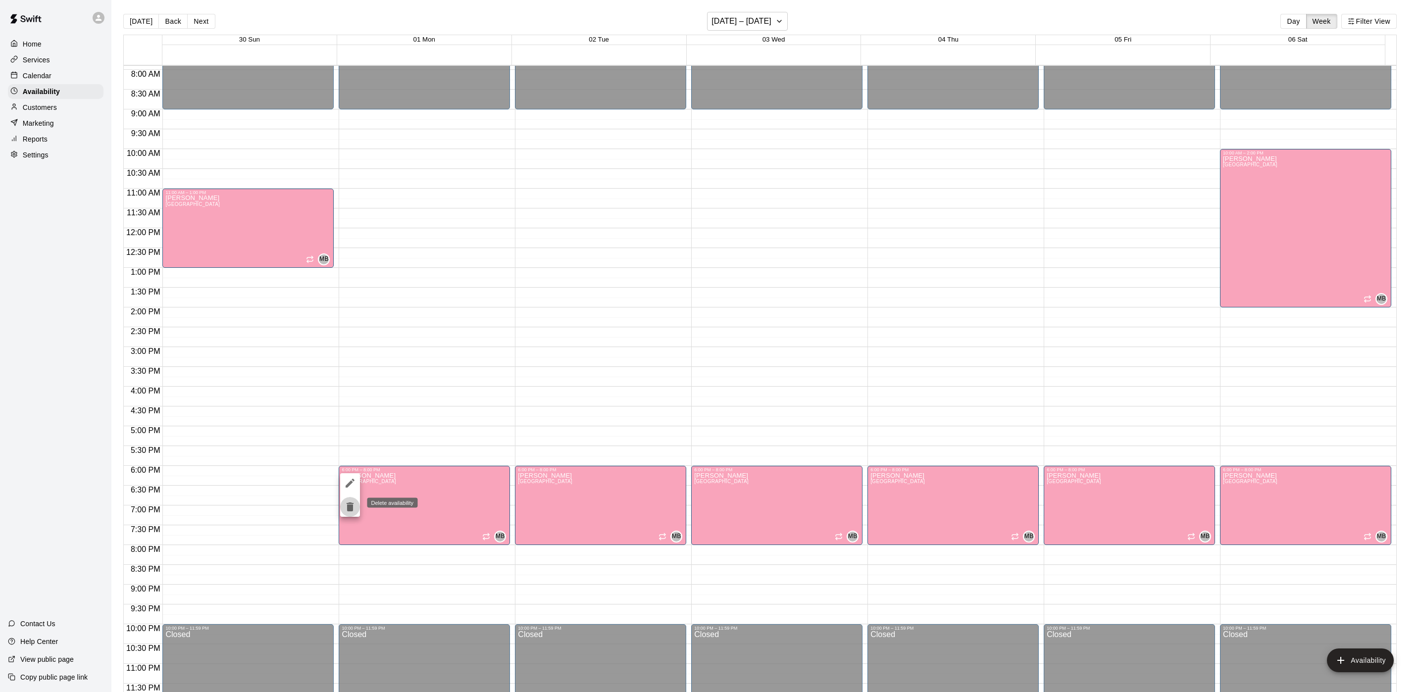
click at [353, 505] on icon "delete" at bounding box center [350, 507] width 12 height 12
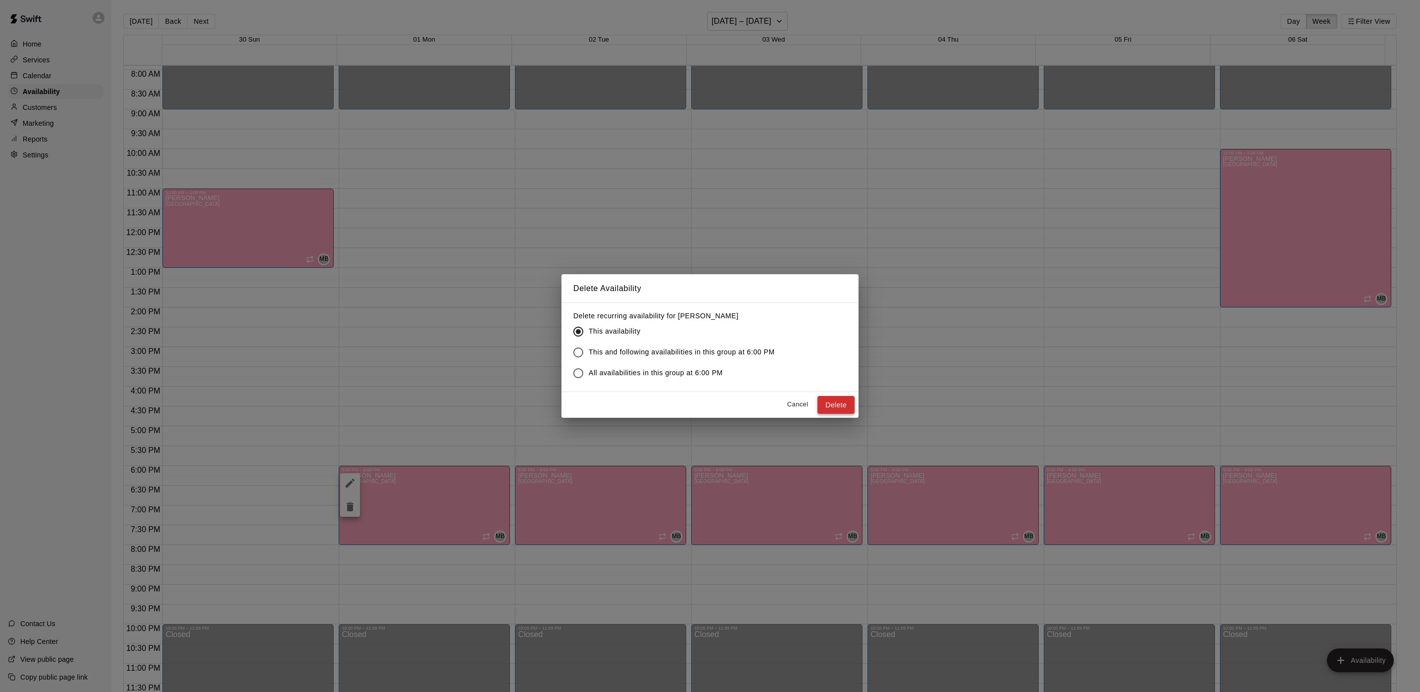
click at [845, 408] on button "Delete" at bounding box center [835, 405] width 37 height 18
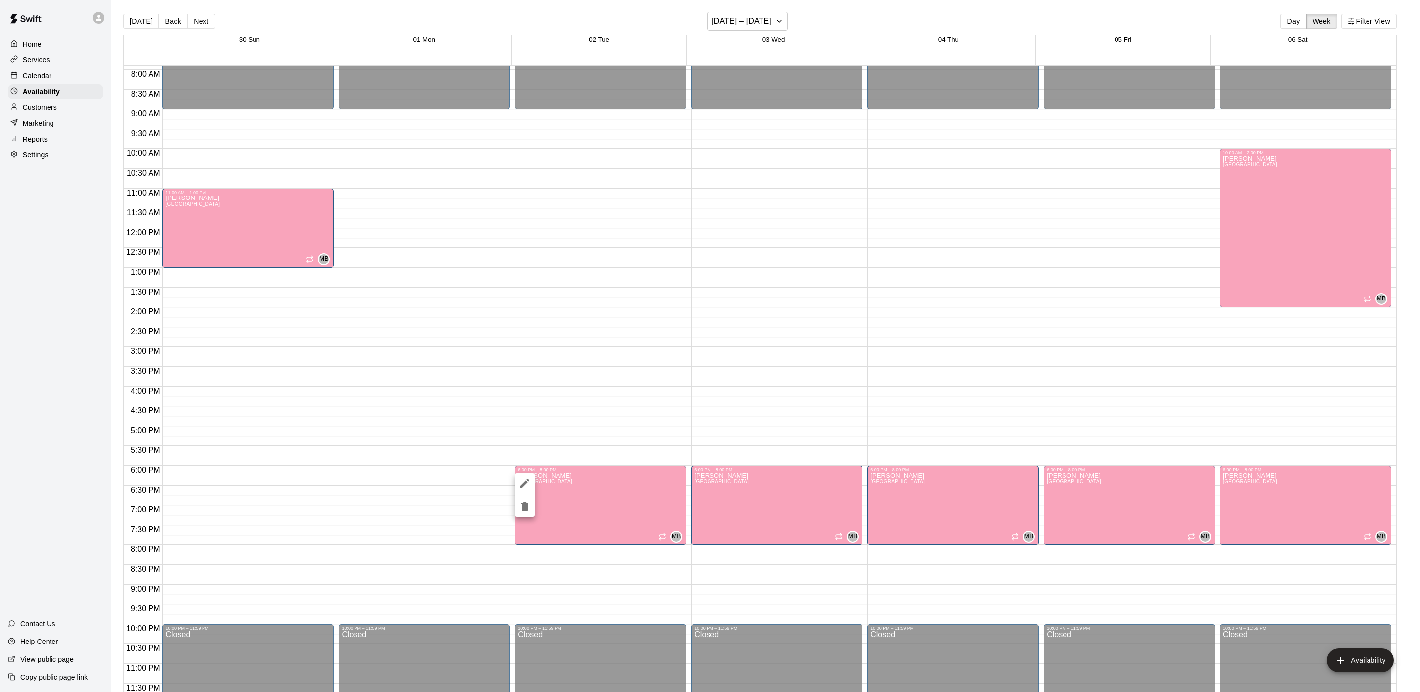
click at [528, 503] on icon "delete" at bounding box center [524, 506] width 7 height 9
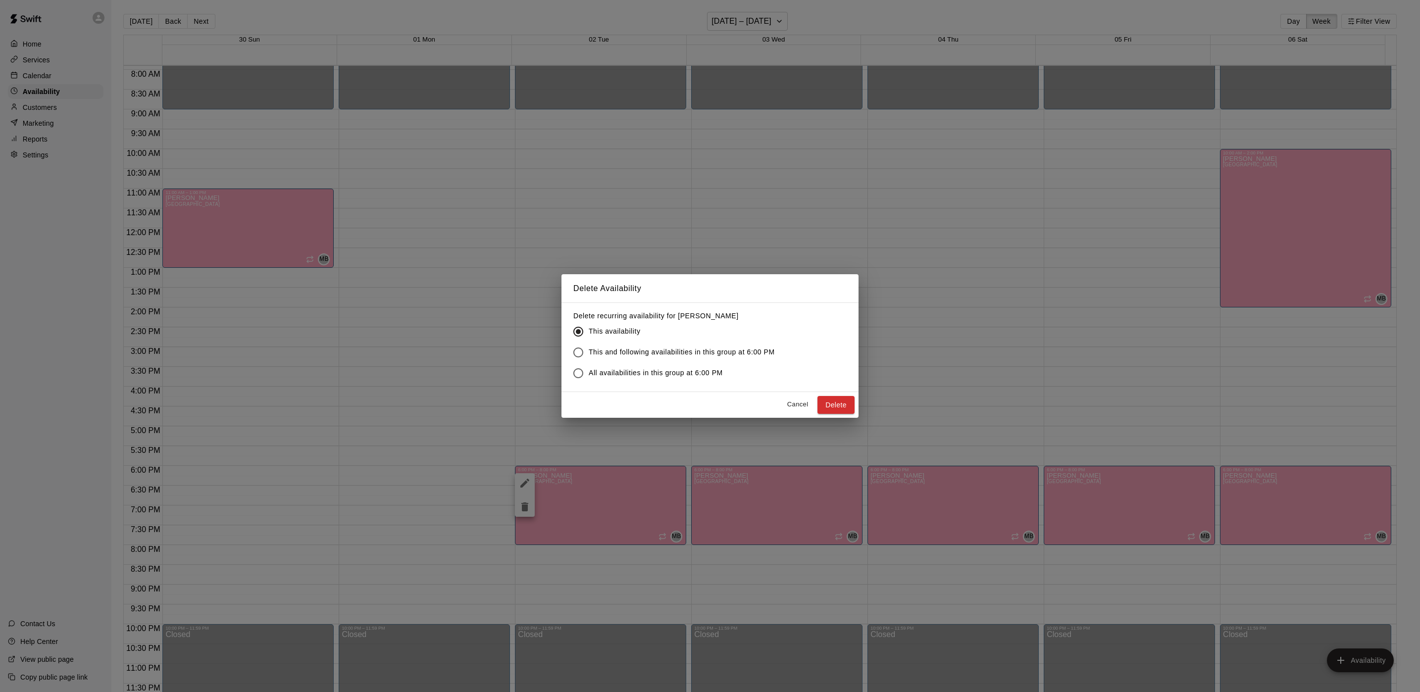
click at [851, 389] on div "Delete recurring availability for Mike Badala This availability This and follow…" at bounding box center [709, 346] width 297 height 89
click at [841, 399] on button "Delete" at bounding box center [835, 405] width 37 height 18
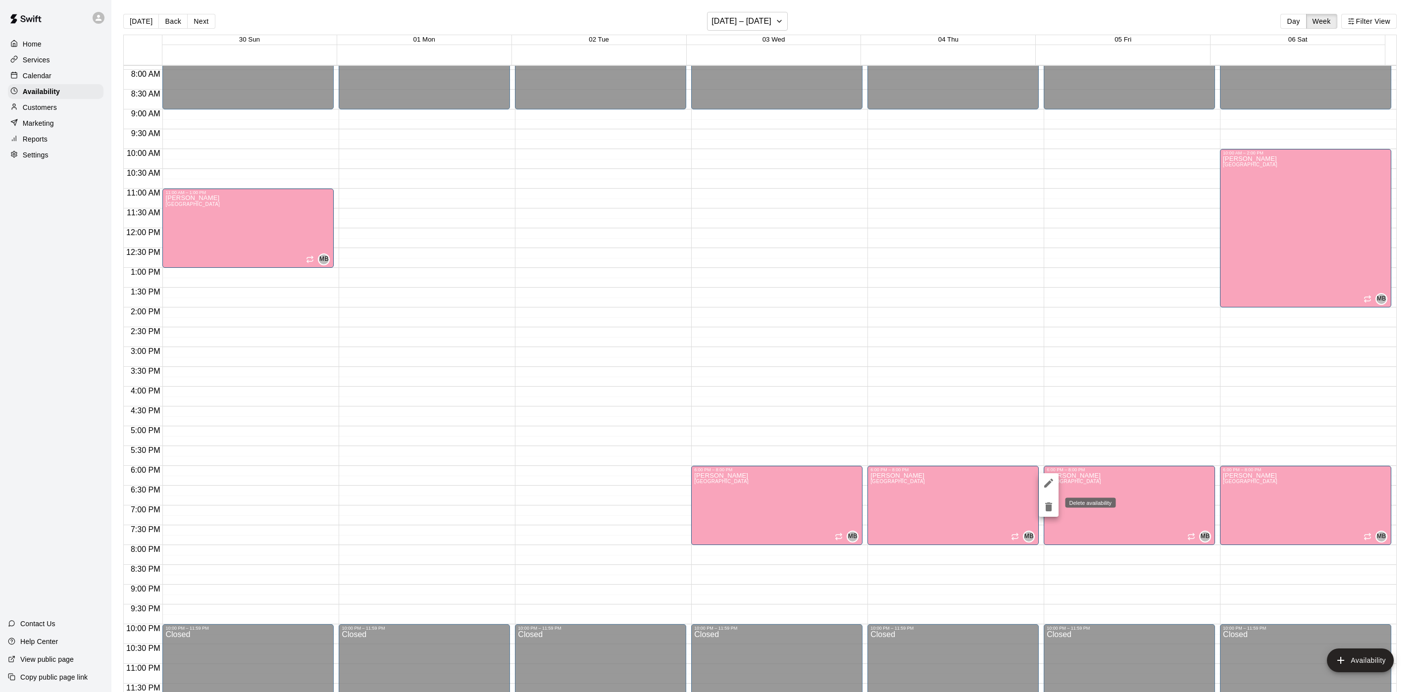
click at [1053, 509] on icon "delete" at bounding box center [1048, 507] width 12 height 12
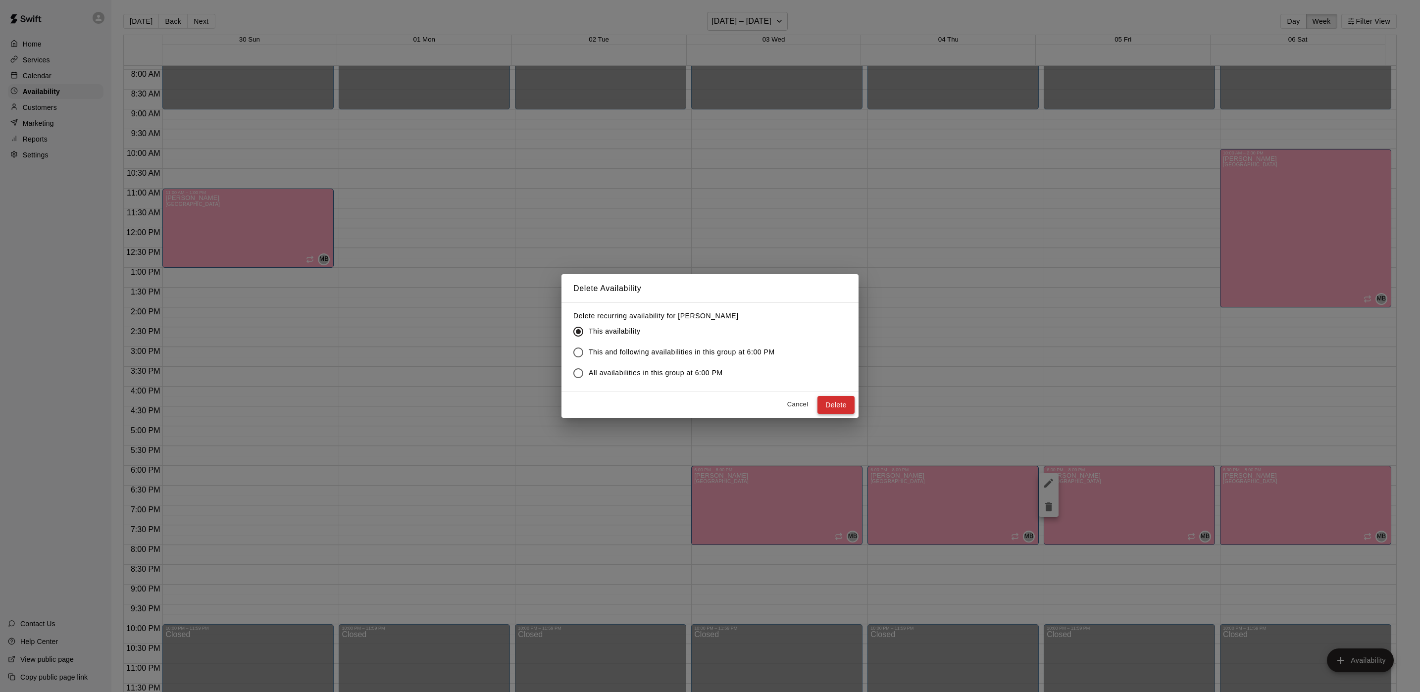
click at [845, 404] on button "Delete" at bounding box center [835, 405] width 37 height 18
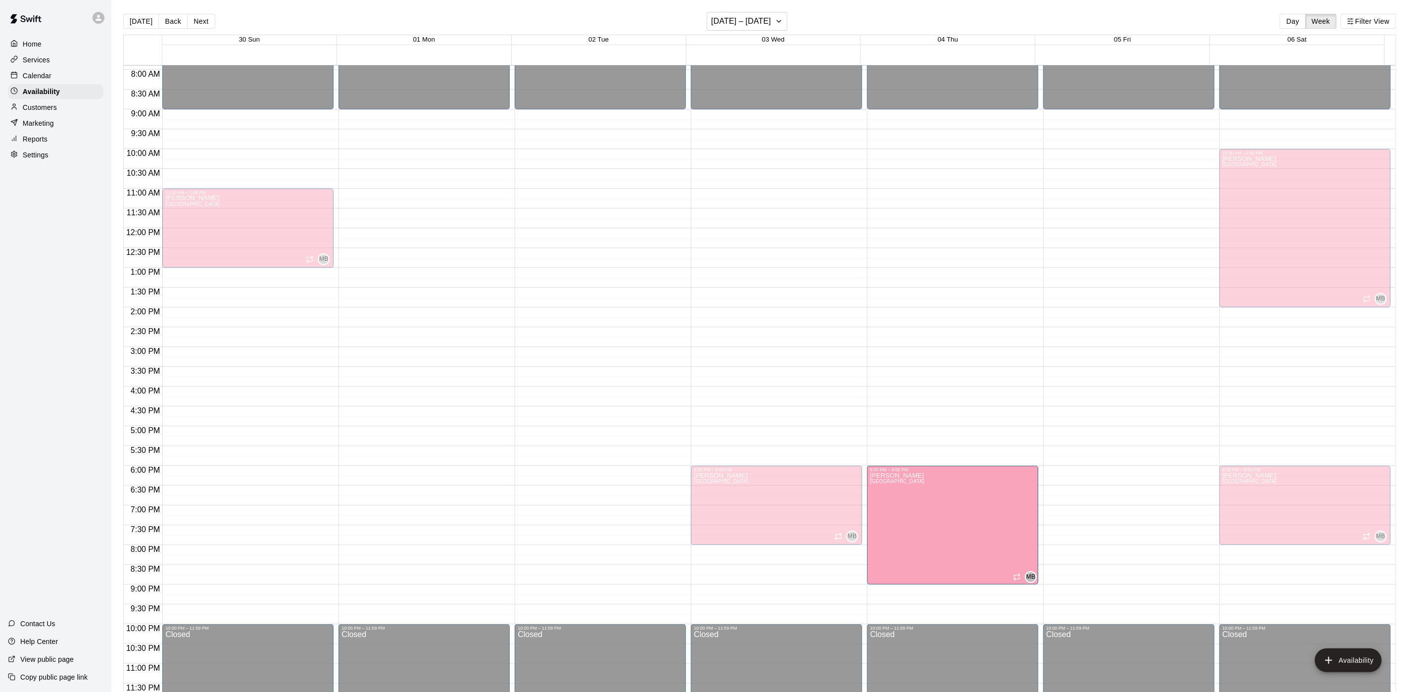
drag, startPoint x: 944, startPoint y: 541, endPoint x: 948, endPoint y: 591, distance: 50.1
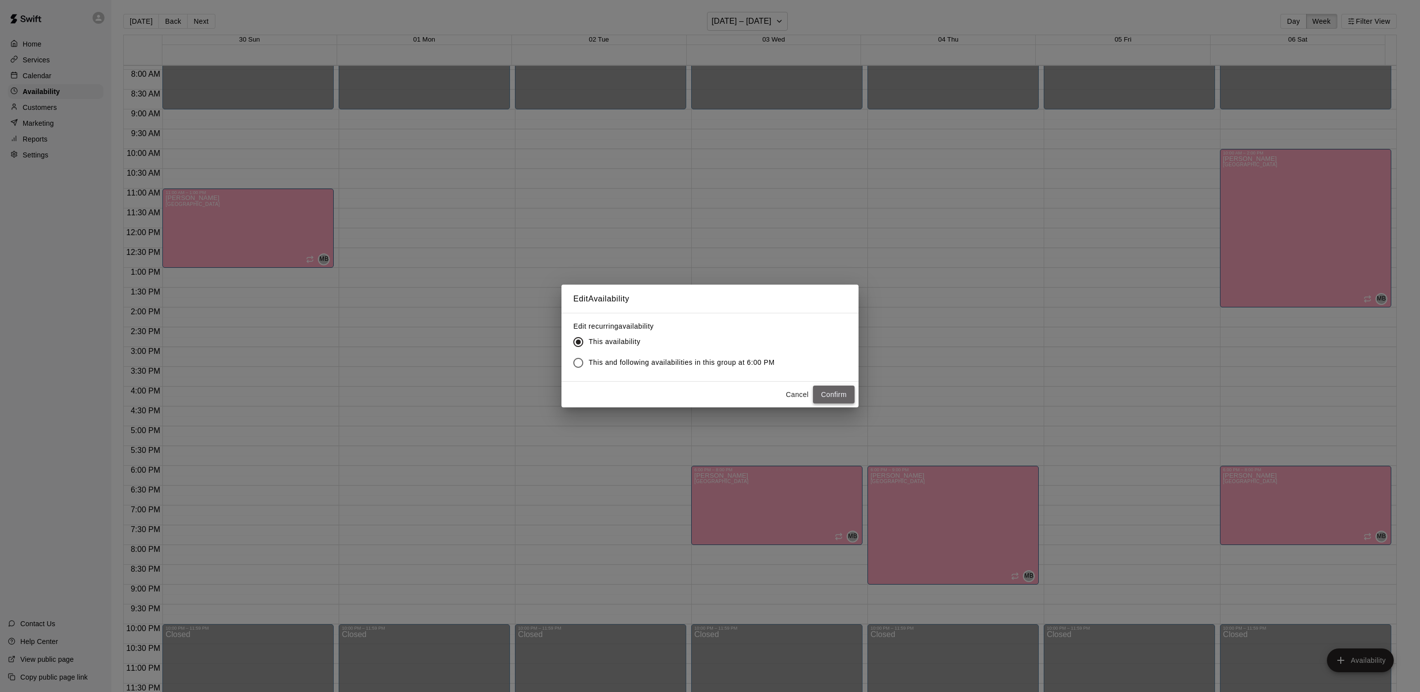
click at [845, 397] on button "Confirm" at bounding box center [834, 395] width 42 height 18
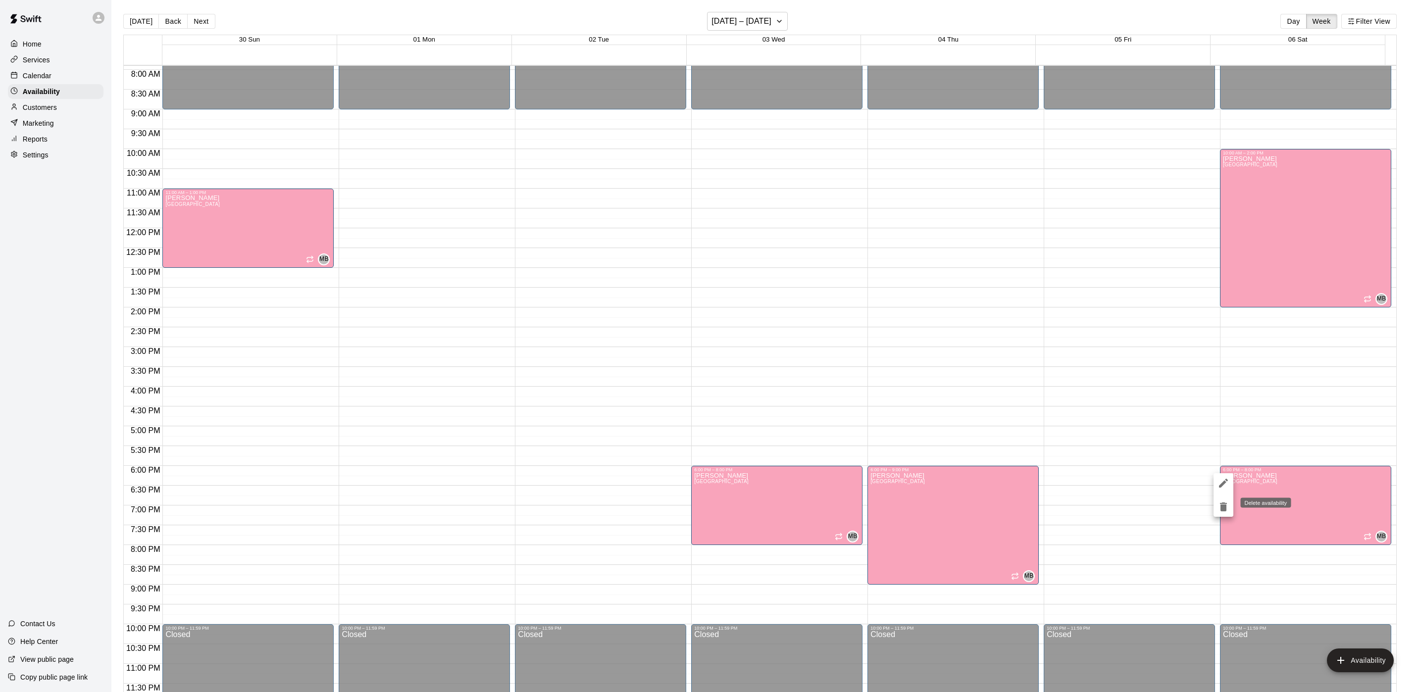
click at [1219, 509] on icon "delete" at bounding box center [1223, 507] width 12 height 12
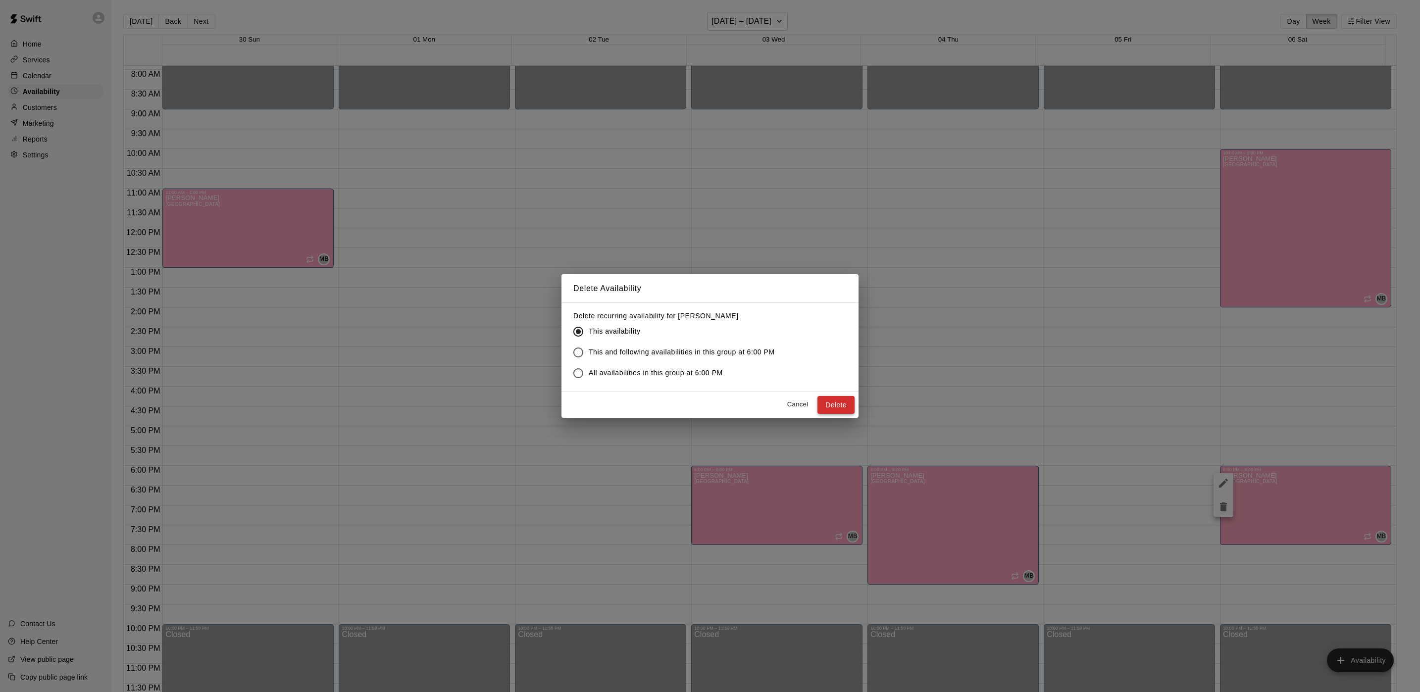
click at [836, 404] on button "Delete" at bounding box center [835, 405] width 37 height 18
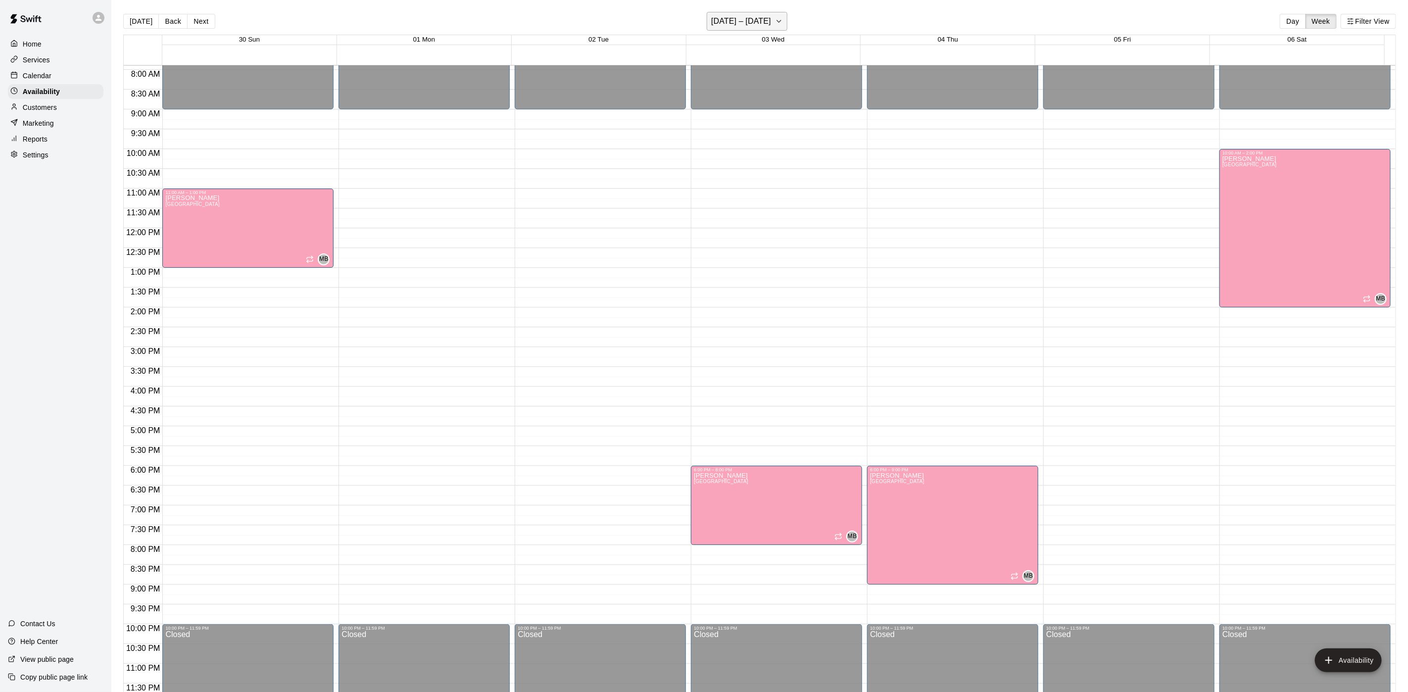
click at [750, 25] on h6 "November 30 – December 06" at bounding box center [741, 21] width 60 height 14
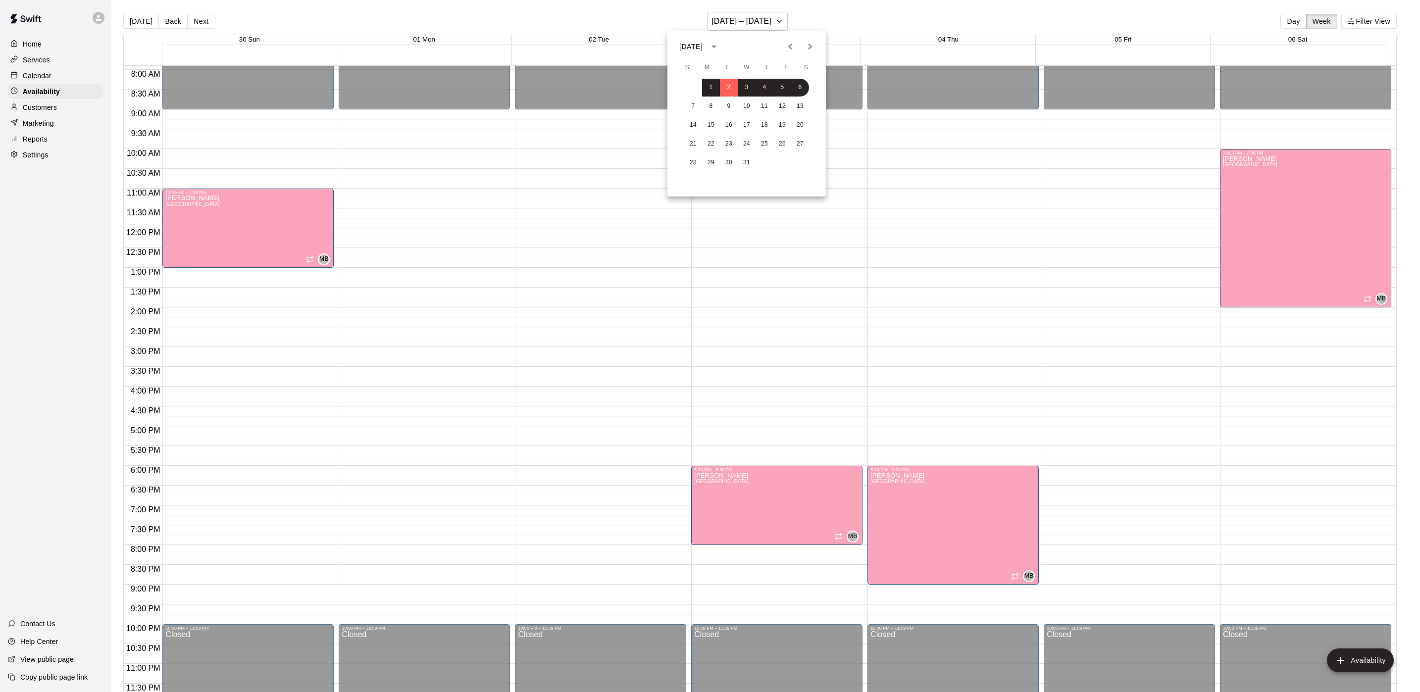
click at [796, 48] on button "Previous month" at bounding box center [790, 47] width 20 height 20
click at [793, 47] on icon "Previous month" at bounding box center [790, 47] width 12 height 12
click at [743, 143] on button "22" at bounding box center [747, 144] width 18 height 18
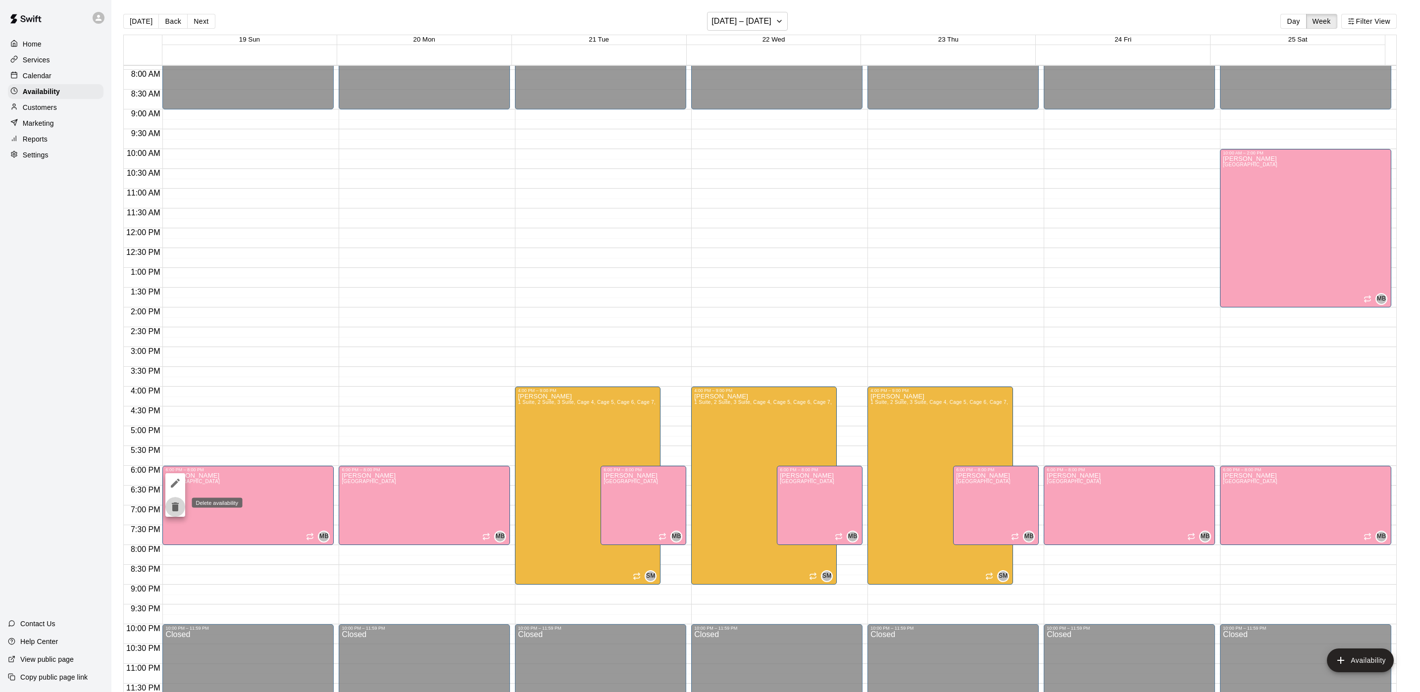
click at [182, 508] on button "delete" at bounding box center [175, 507] width 20 height 20
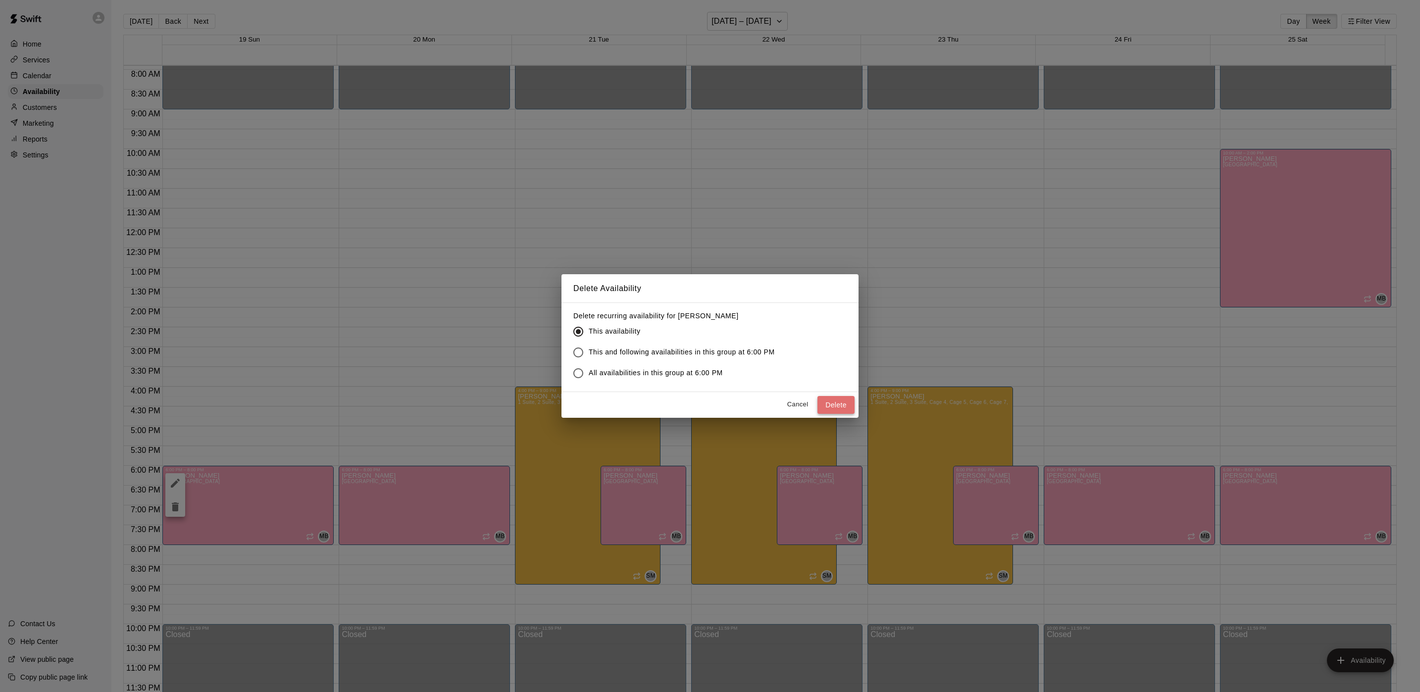
click at [841, 407] on button "Delete" at bounding box center [835, 405] width 37 height 18
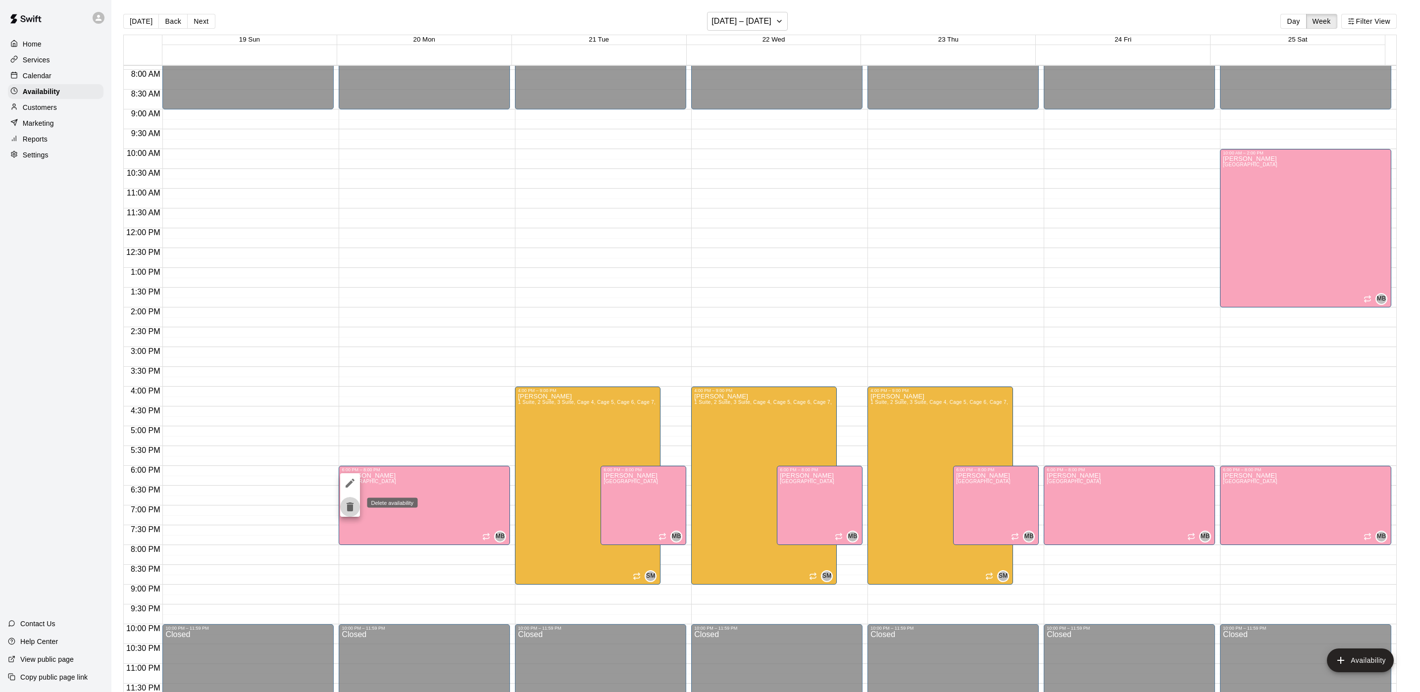
click at [355, 506] on icon "delete" at bounding box center [350, 507] width 12 height 12
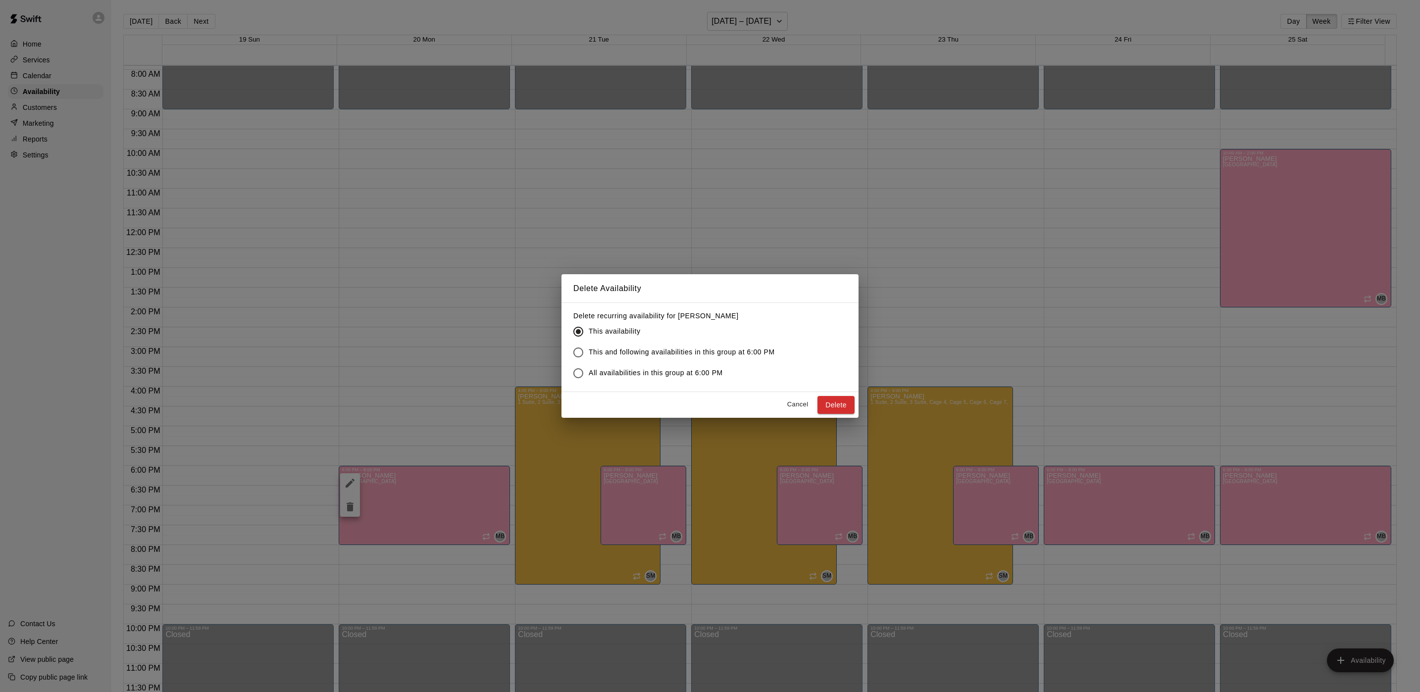
click at [832, 394] on div "Cancel Delete" at bounding box center [709, 405] width 297 height 26
click at [838, 407] on button "Delete" at bounding box center [835, 405] width 37 height 18
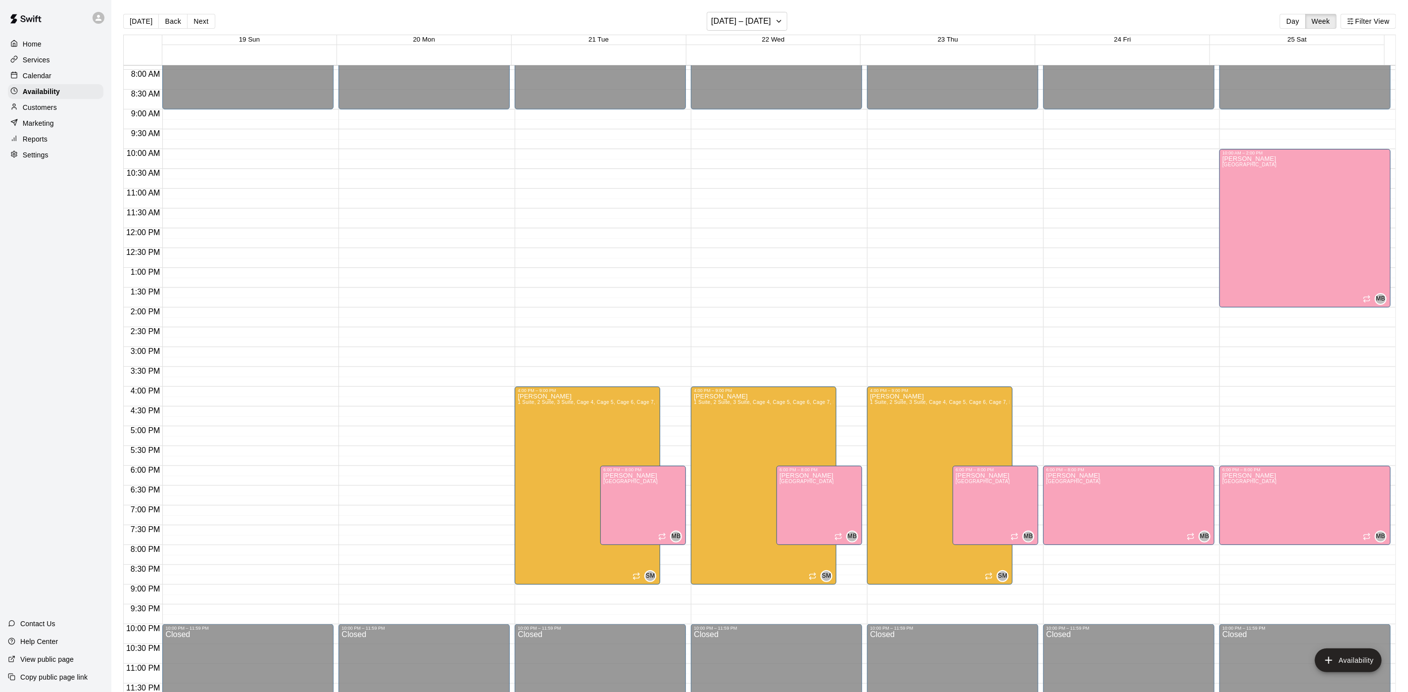
click at [70, 83] on div "Calendar" at bounding box center [56, 75] width 96 height 15
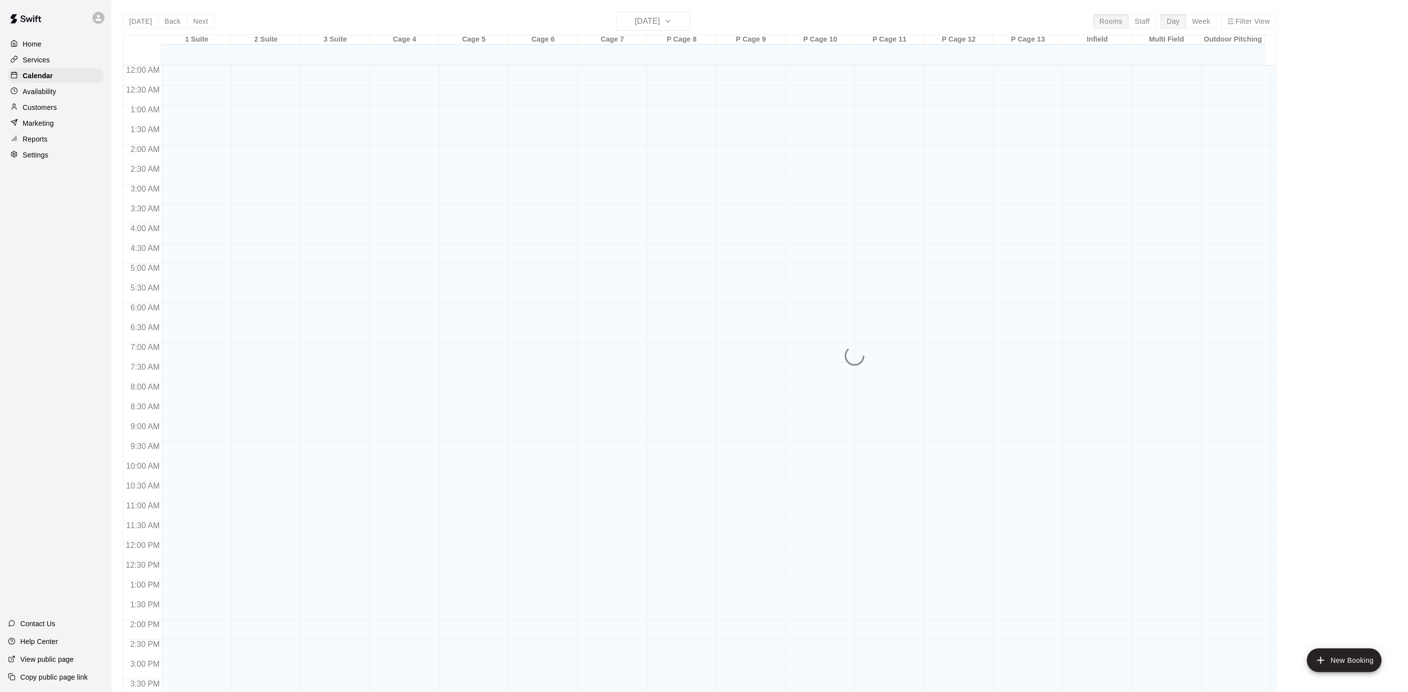
scroll to position [284, 0]
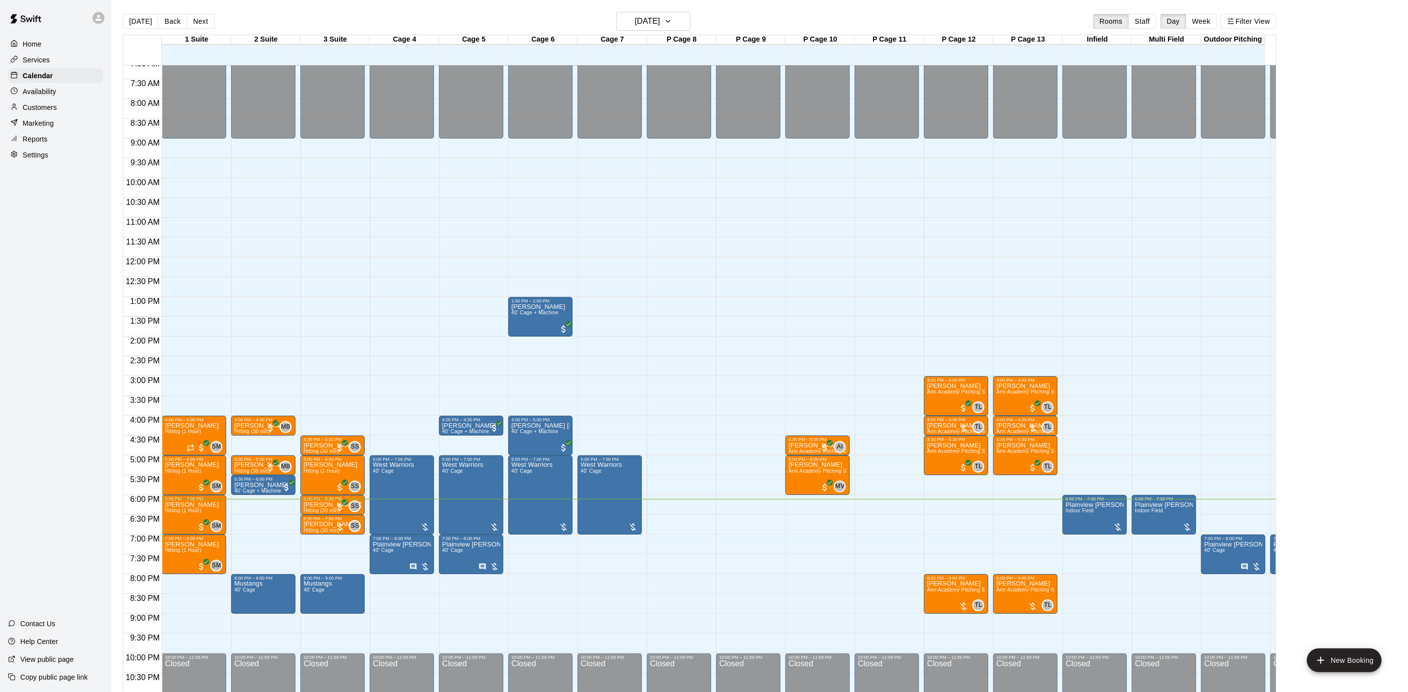
click at [66, 95] on div "Availability" at bounding box center [56, 91] width 96 height 15
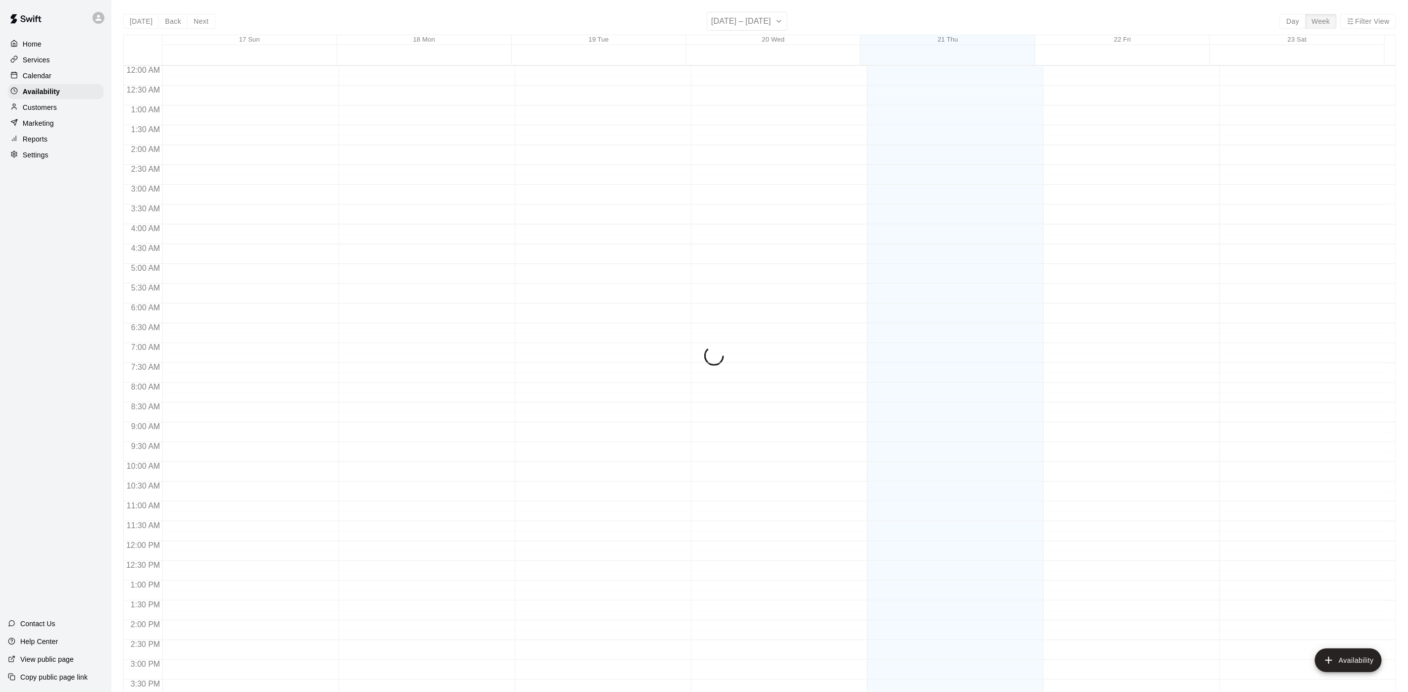
scroll to position [313, 0]
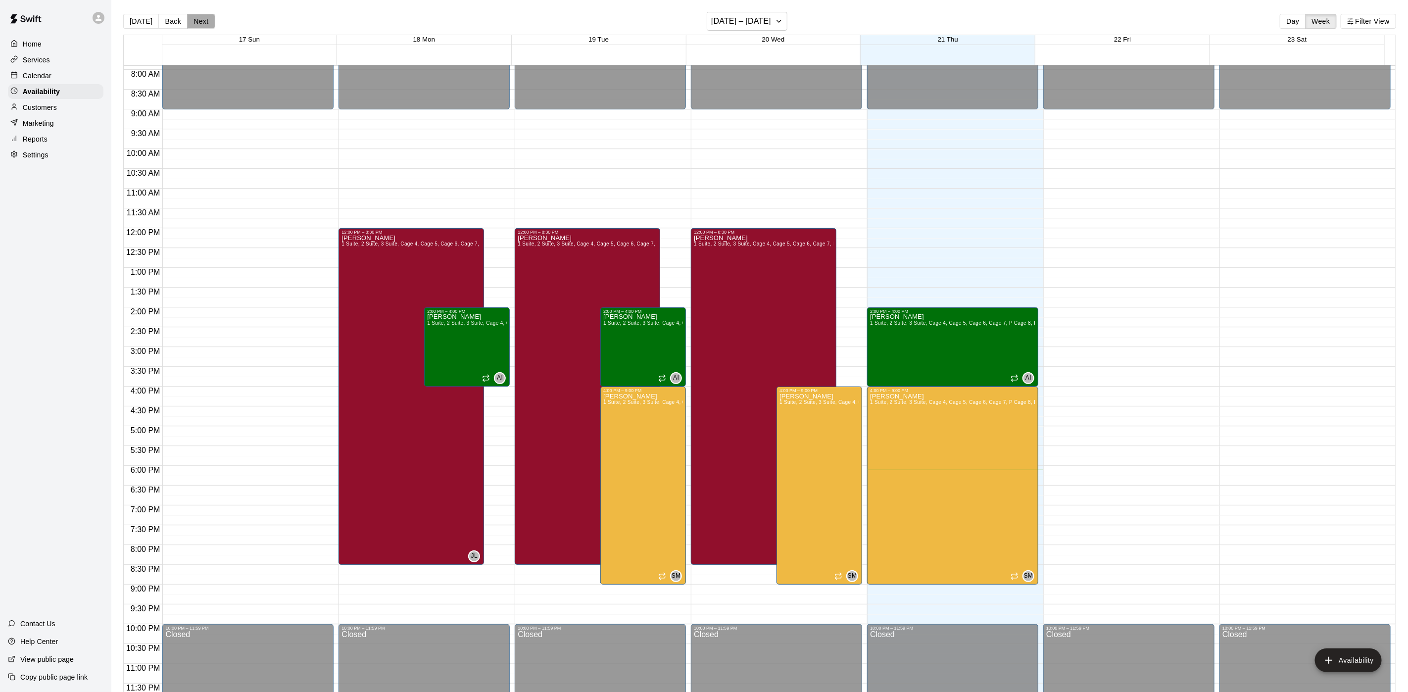
click at [202, 17] on button "Next" at bounding box center [201, 21] width 28 height 15
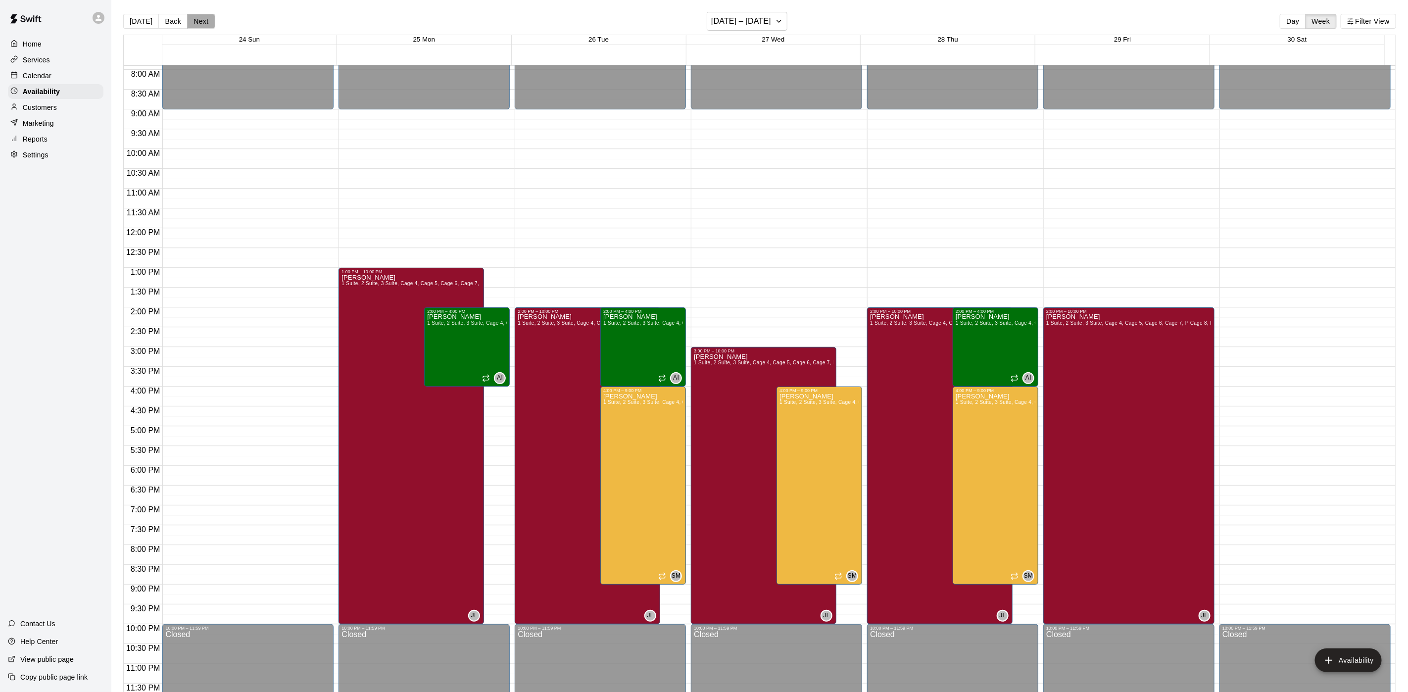
click at [203, 22] on button "Next" at bounding box center [201, 21] width 28 height 15
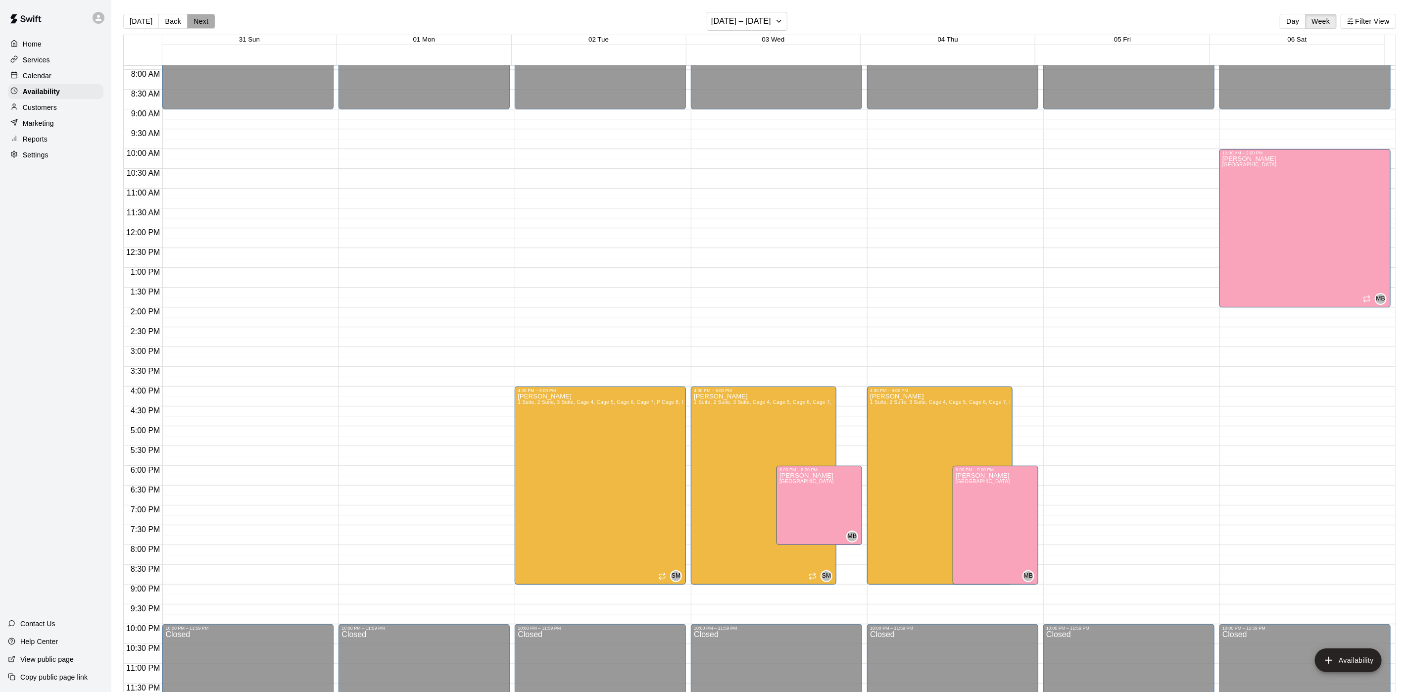
click at [203, 22] on button "Next" at bounding box center [201, 21] width 28 height 15
click at [203, 23] on button "Next" at bounding box center [201, 21] width 28 height 15
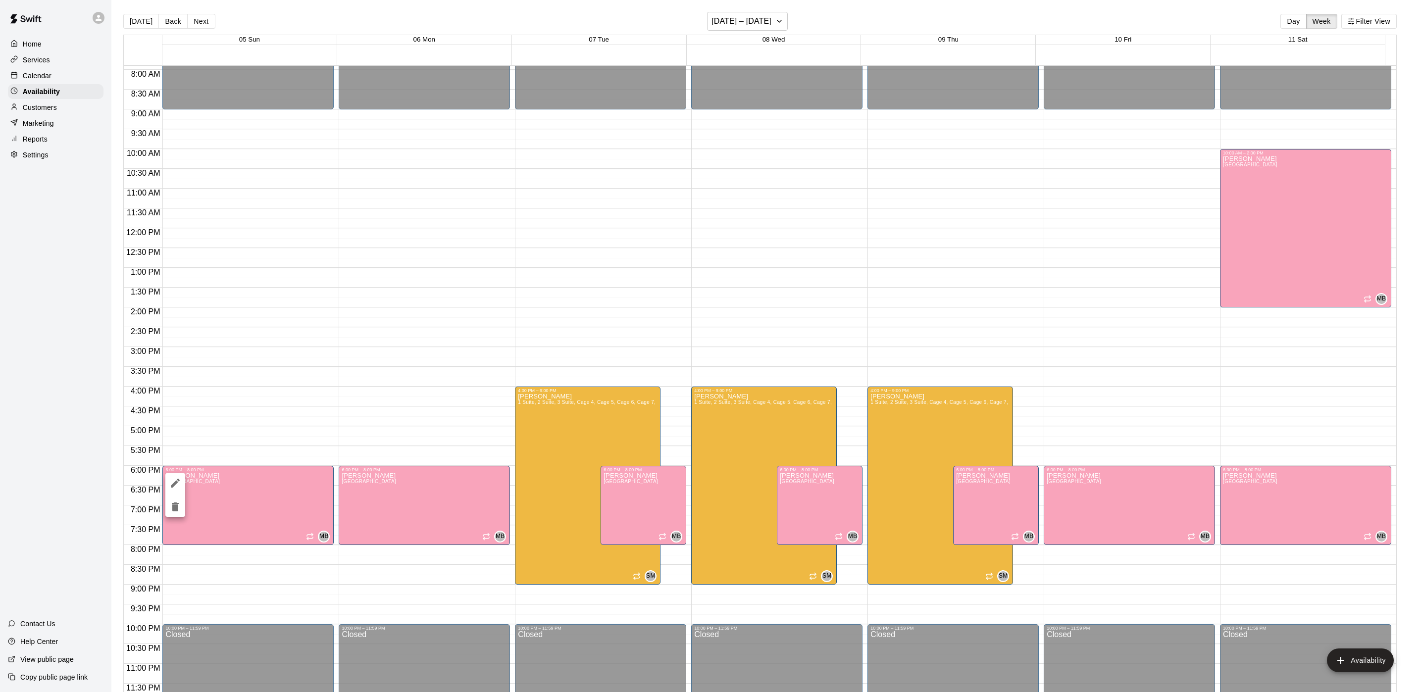
click at [177, 506] on icon "delete" at bounding box center [175, 506] width 7 height 9
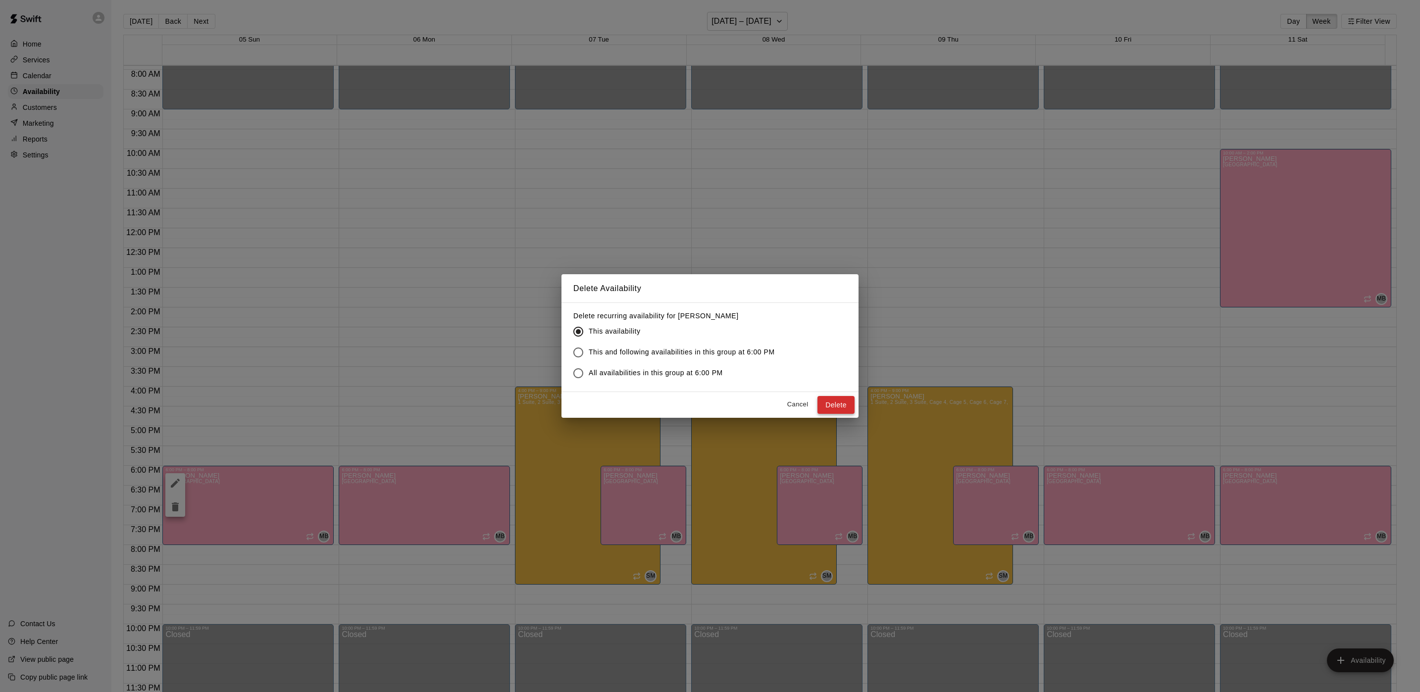
click at [853, 408] on button "Delete" at bounding box center [835, 405] width 37 height 18
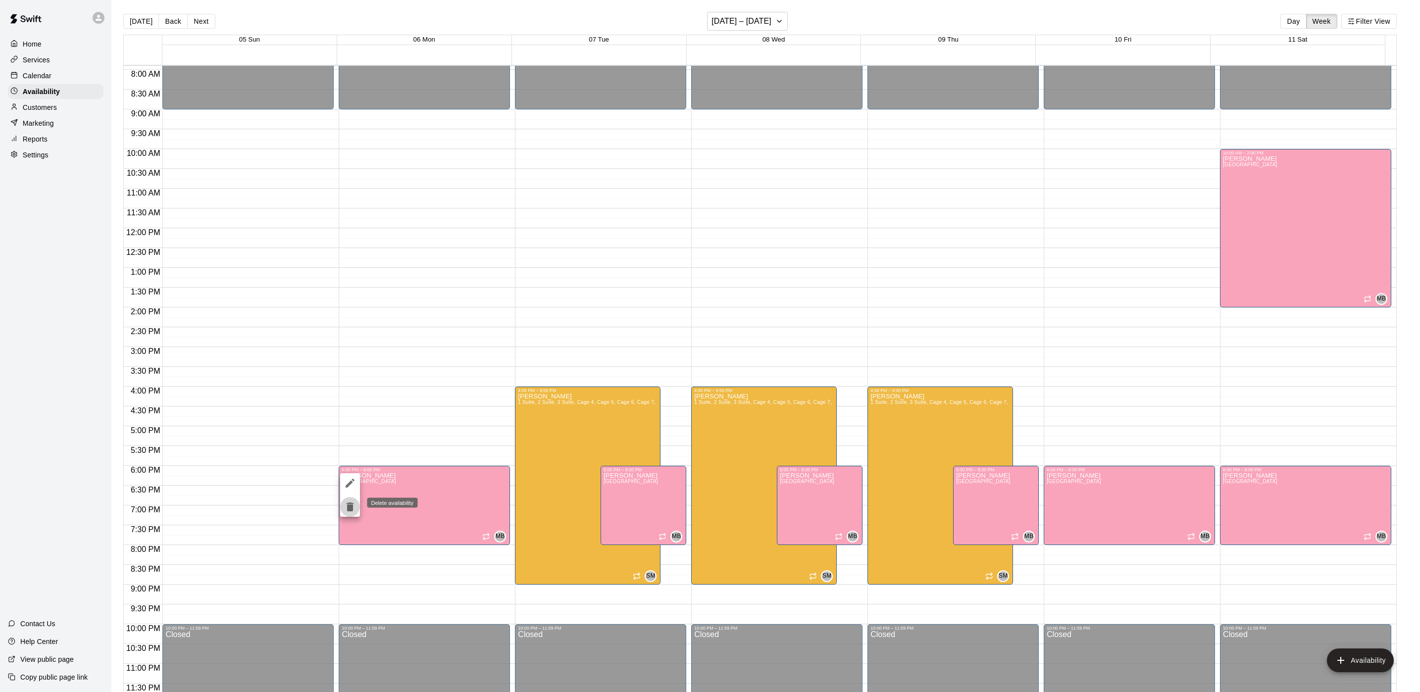
click at [352, 497] on button "delete" at bounding box center [350, 507] width 20 height 20
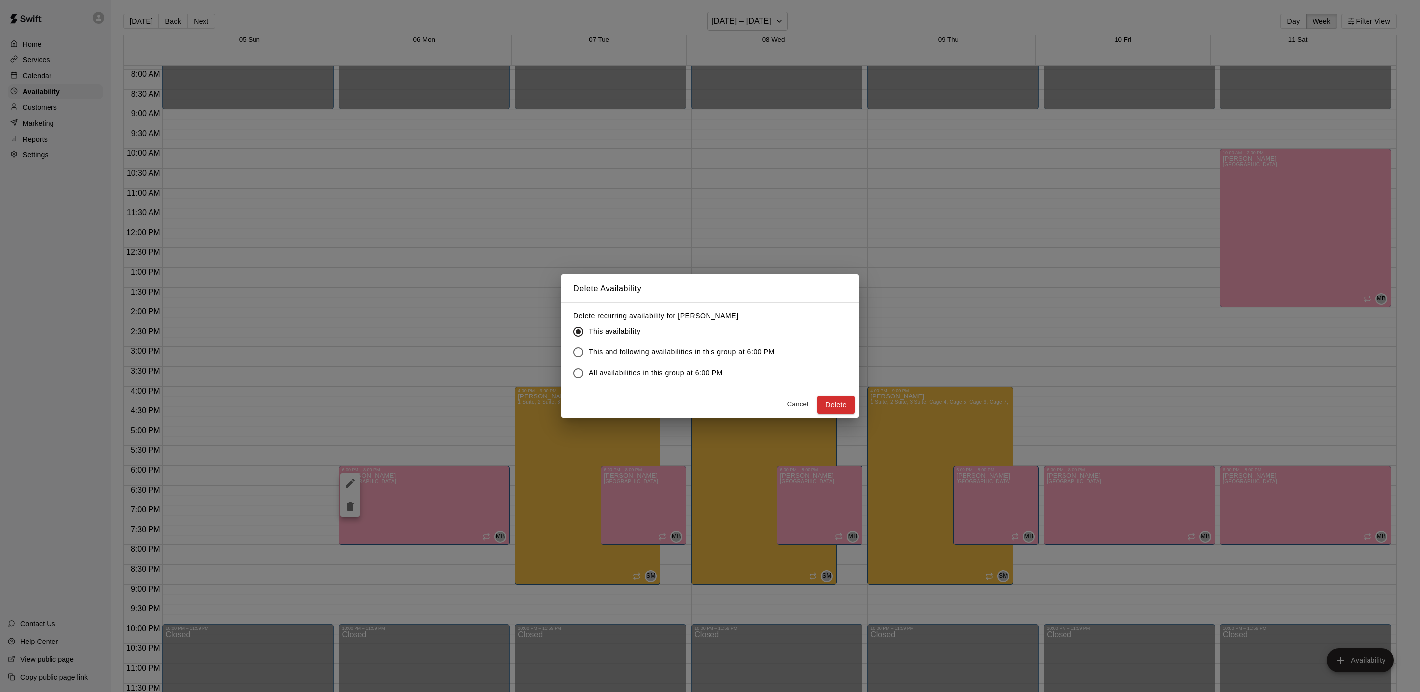
click at [832, 398] on button "Delete" at bounding box center [835, 405] width 37 height 18
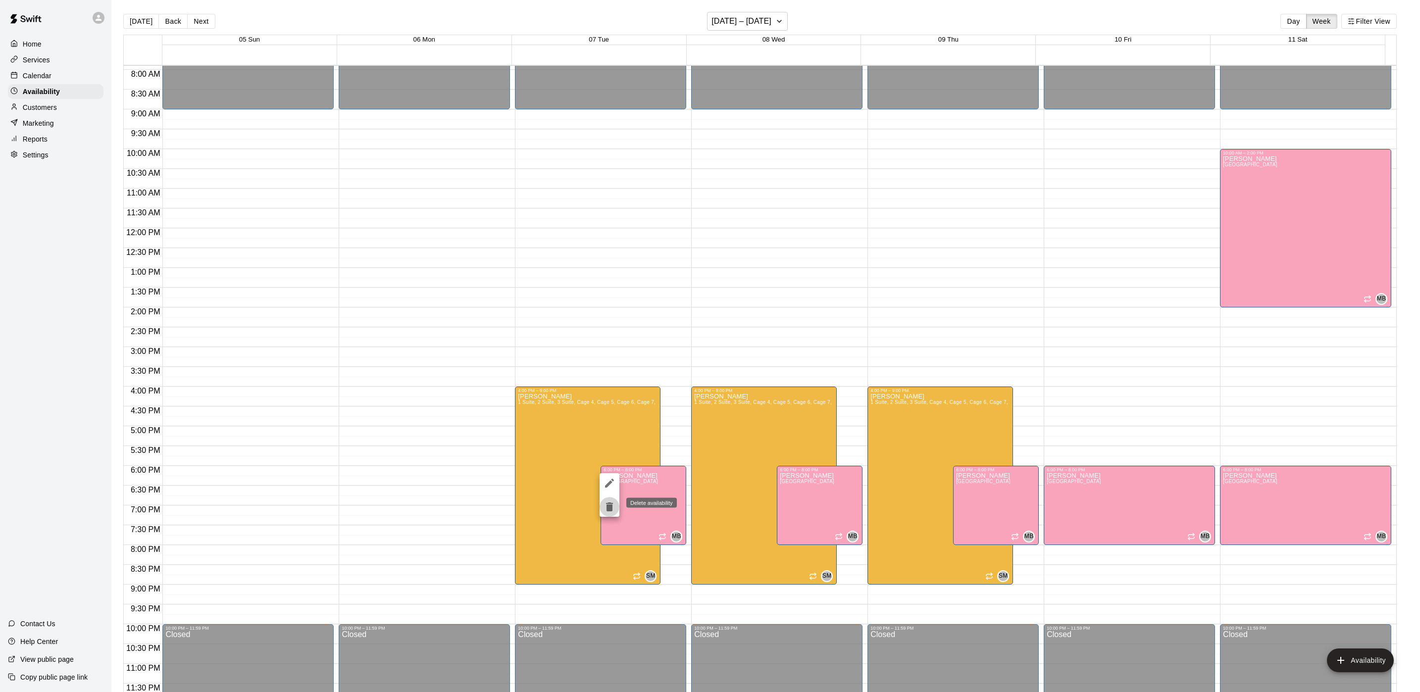
click at [609, 508] on icon "delete" at bounding box center [609, 506] width 7 height 9
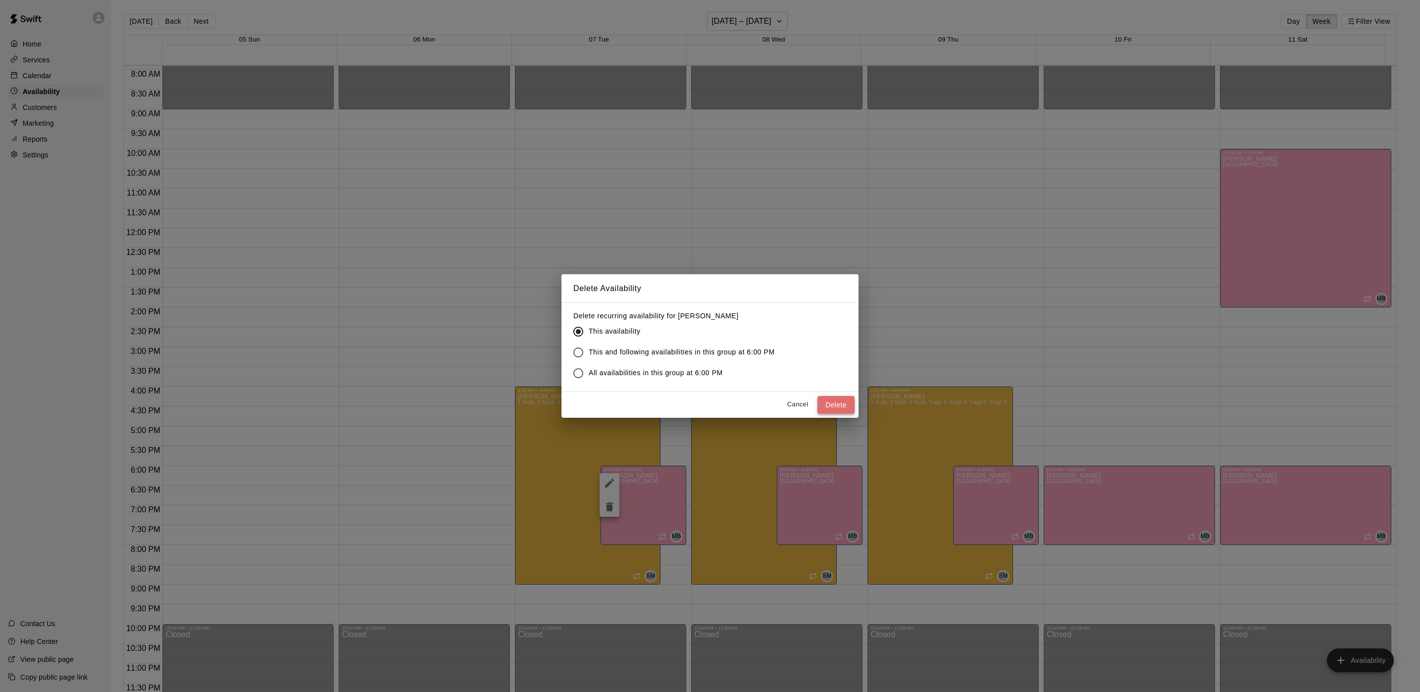
click at [836, 404] on button "Delete" at bounding box center [835, 405] width 37 height 18
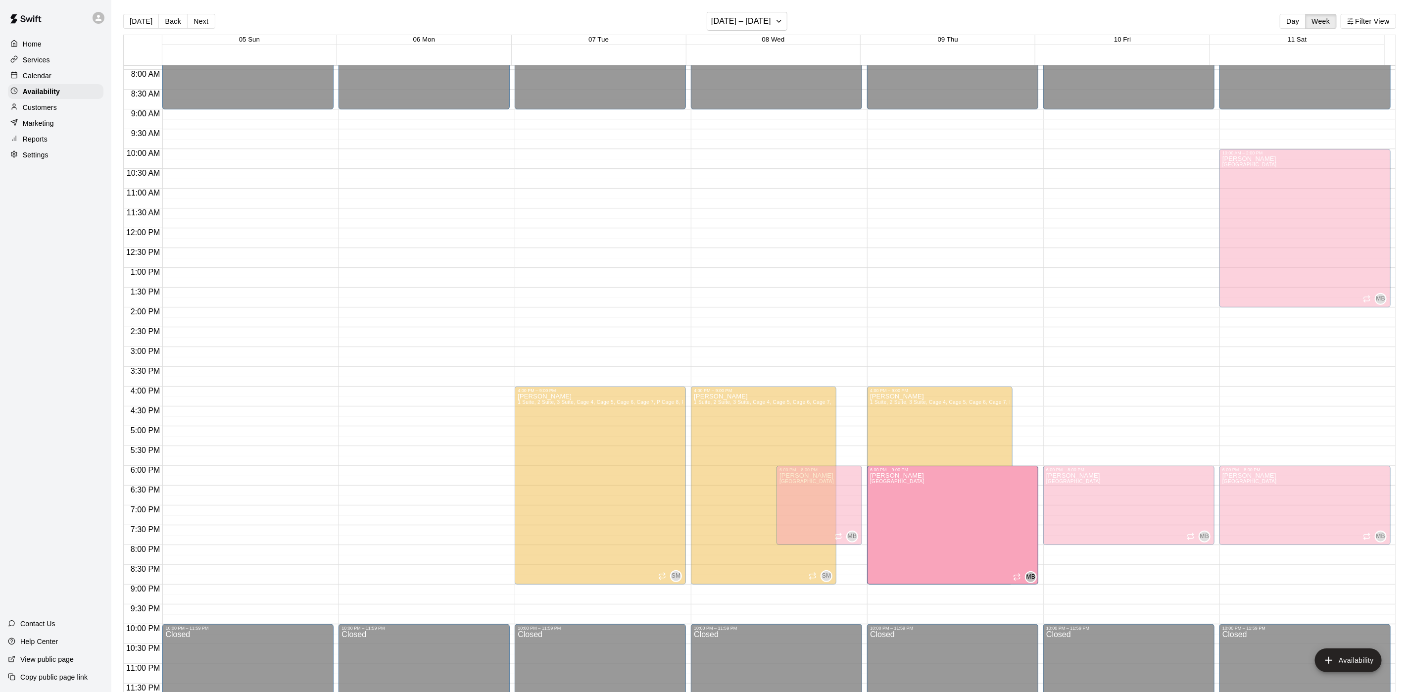
drag, startPoint x: 988, startPoint y: 541, endPoint x: 989, endPoint y: 586, distance: 44.6
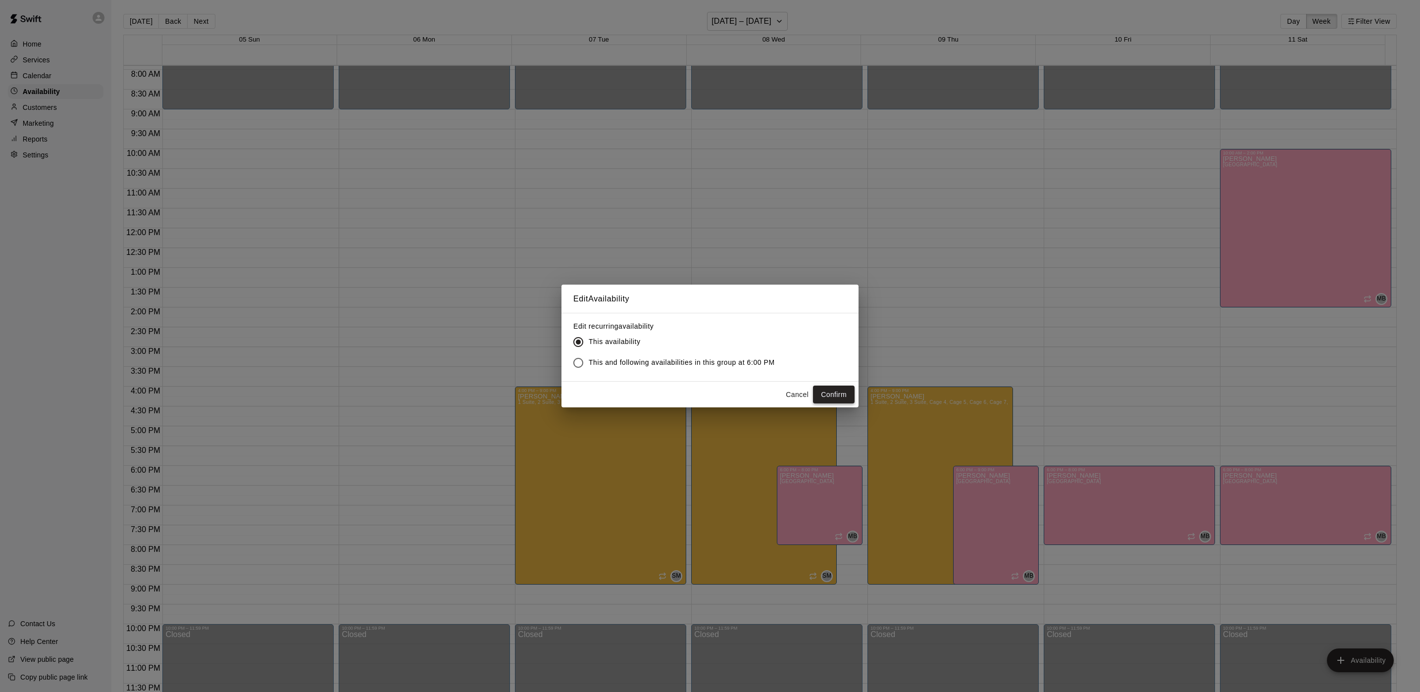
click at [832, 394] on button "Confirm" at bounding box center [834, 395] width 42 height 18
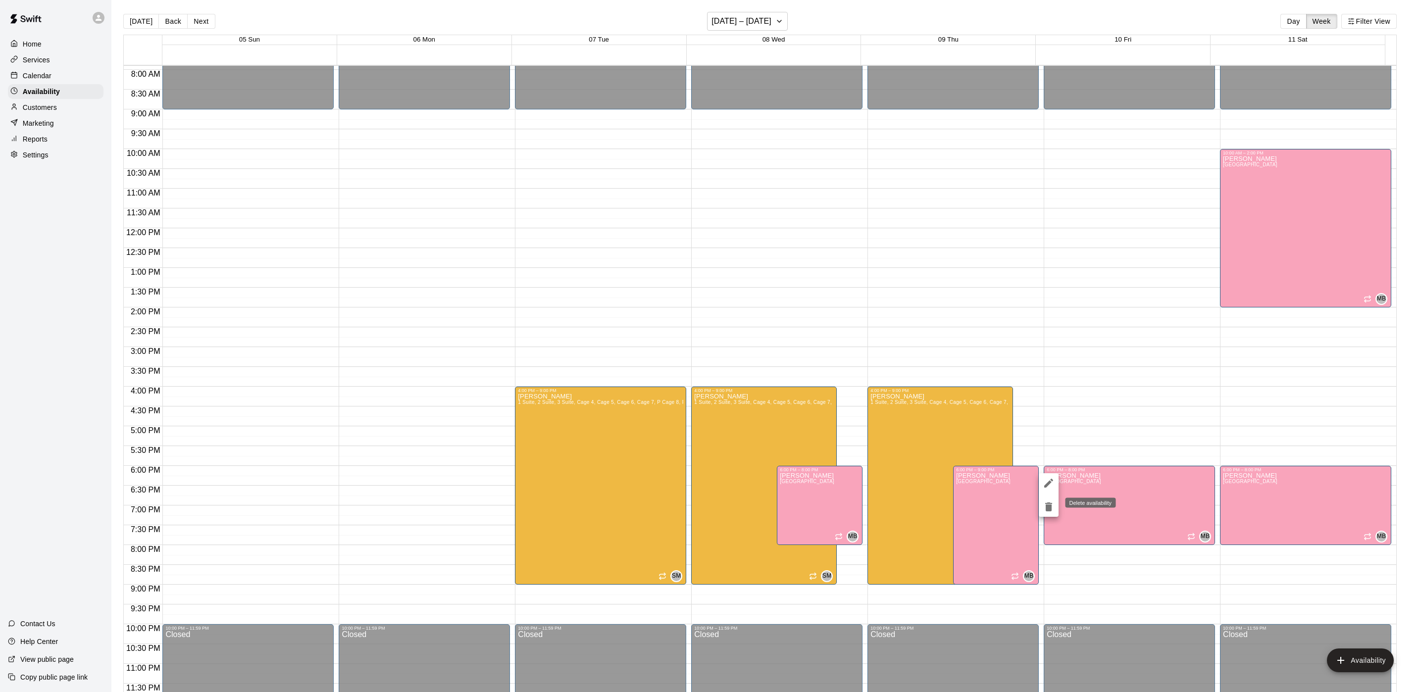
click at [1050, 505] on icon "delete" at bounding box center [1048, 506] width 7 height 9
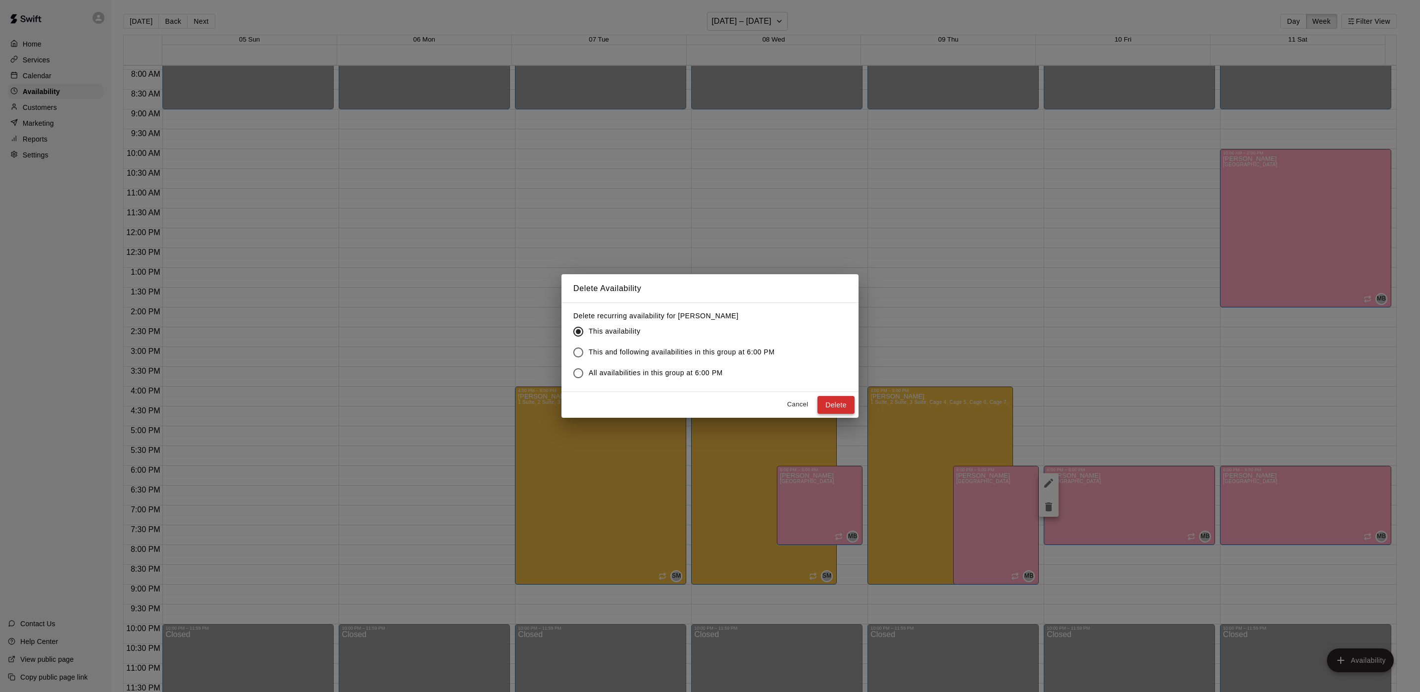
click at [845, 409] on button "Delete" at bounding box center [835, 405] width 37 height 18
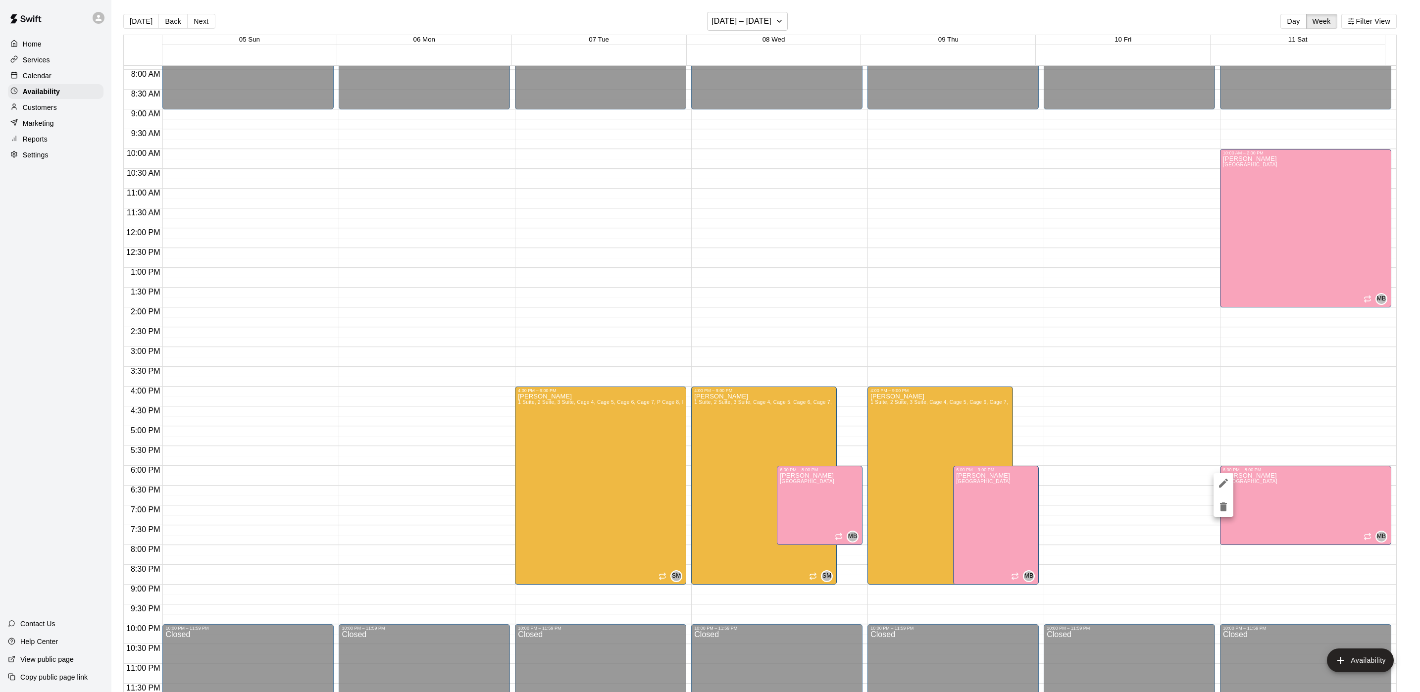
click at [1224, 504] on icon "delete" at bounding box center [1223, 507] width 12 height 12
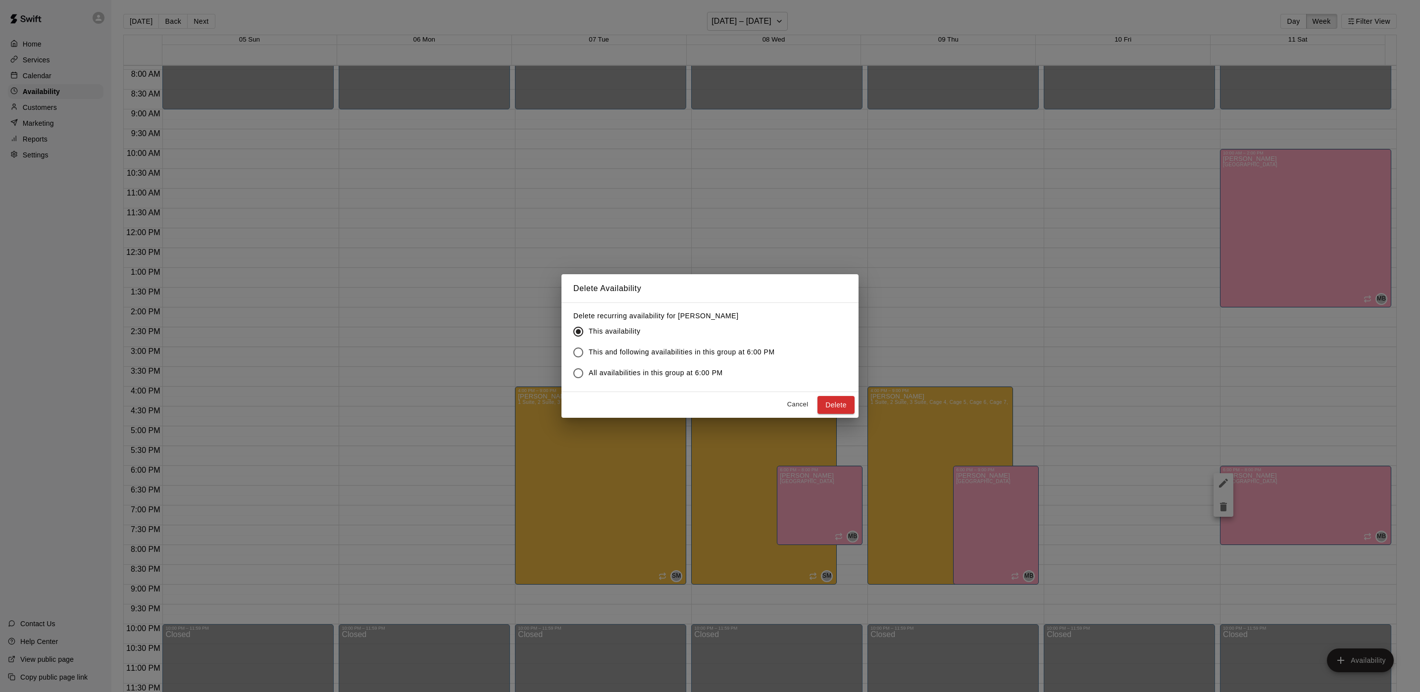
click at [841, 400] on button "Delete" at bounding box center [835, 405] width 37 height 18
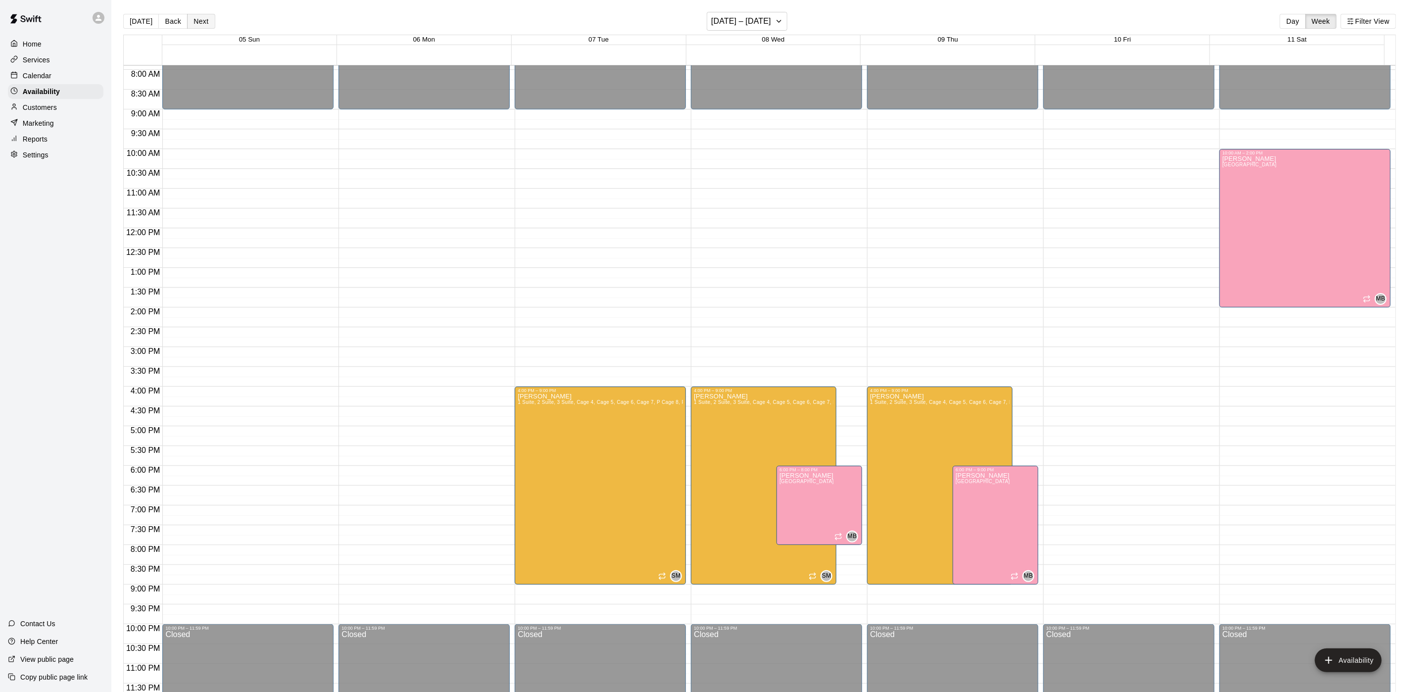
click at [200, 14] on button "Next" at bounding box center [201, 21] width 28 height 15
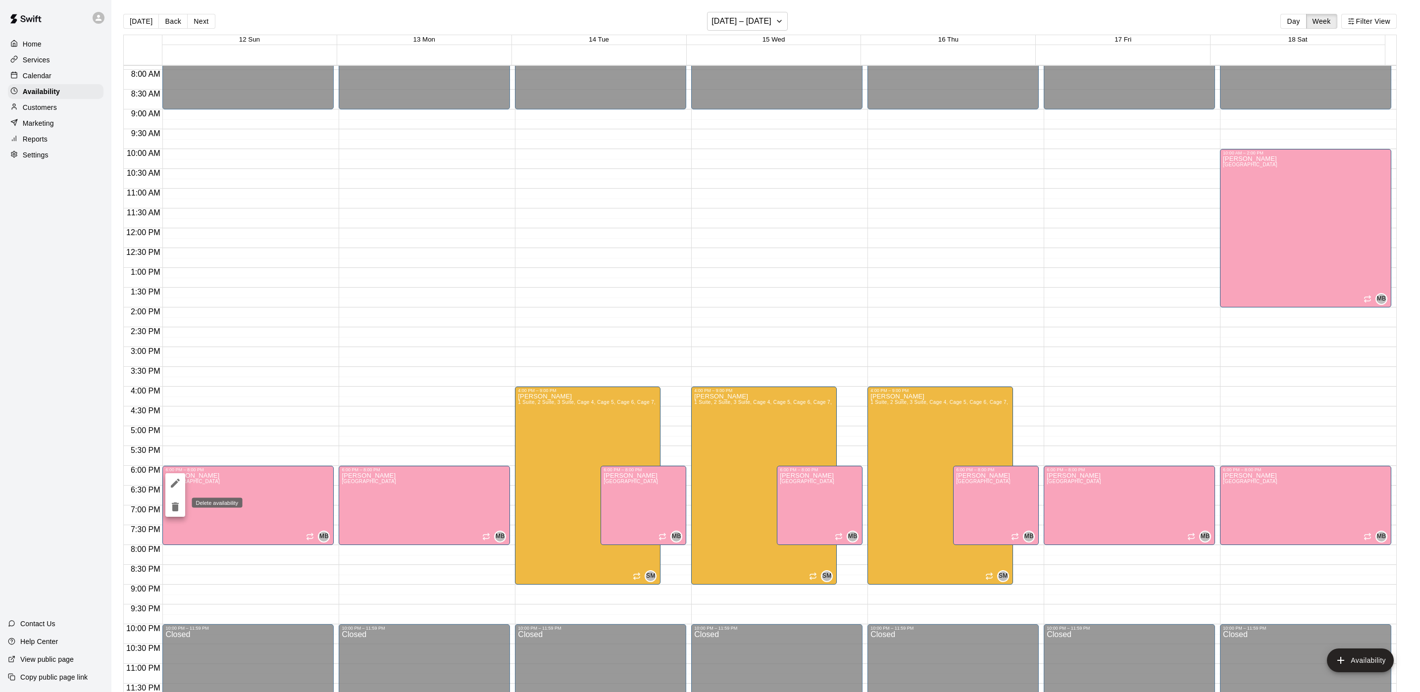
click at [183, 503] on button "delete" at bounding box center [175, 507] width 20 height 20
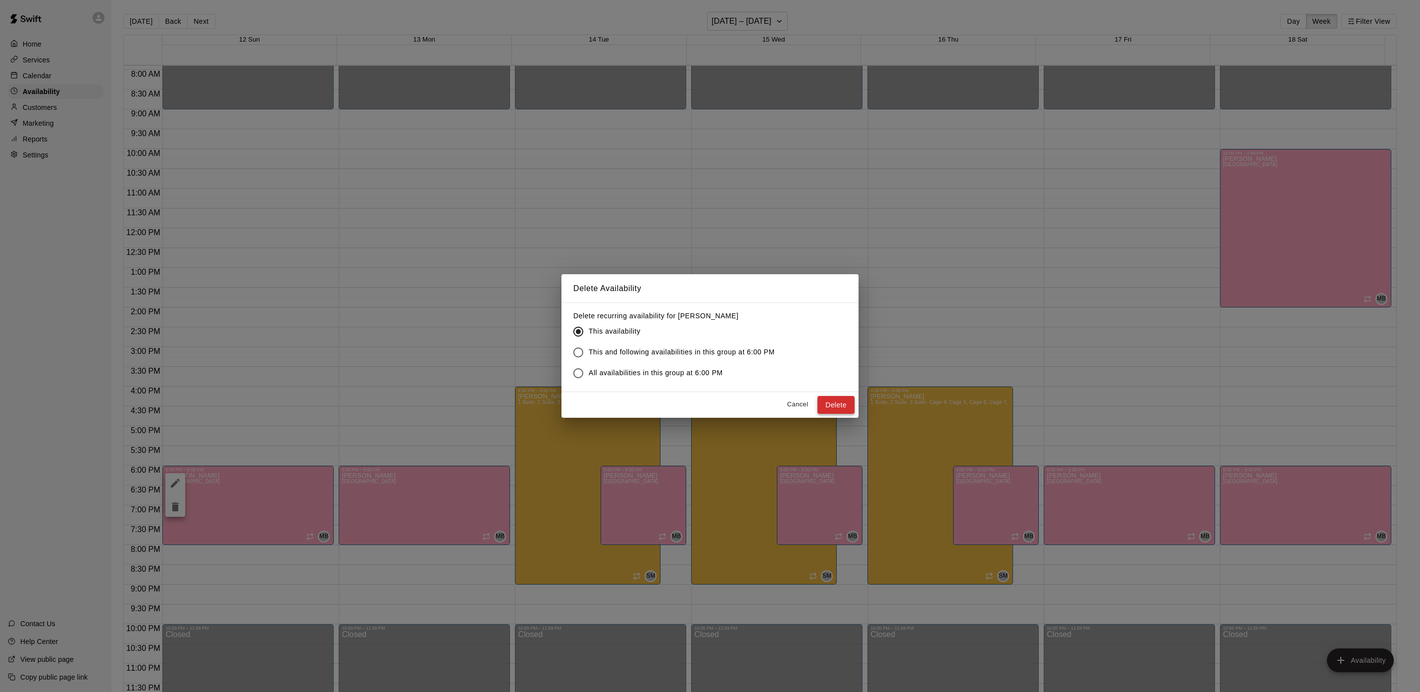
click at [835, 407] on button "Delete" at bounding box center [835, 405] width 37 height 18
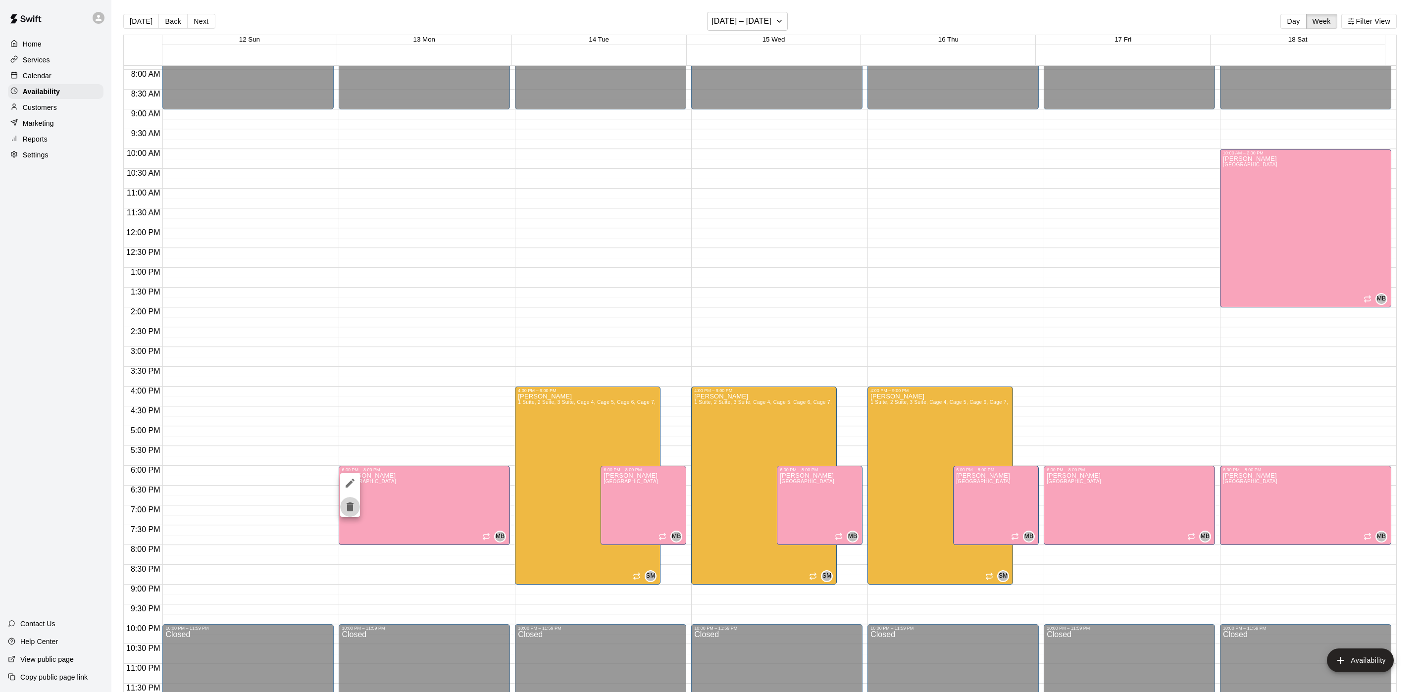
click at [355, 509] on icon "delete" at bounding box center [350, 507] width 12 height 12
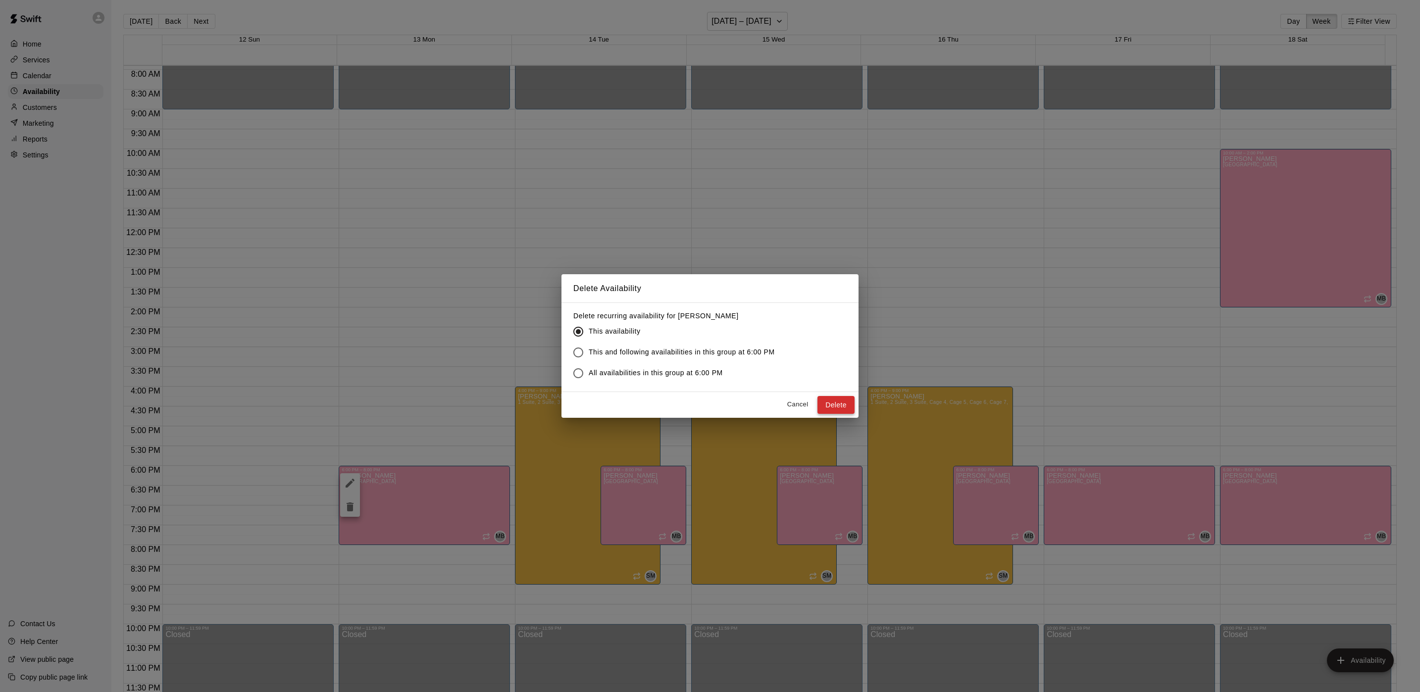
click at [838, 402] on button "Delete" at bounding box center [835, 405] width 37 height 18
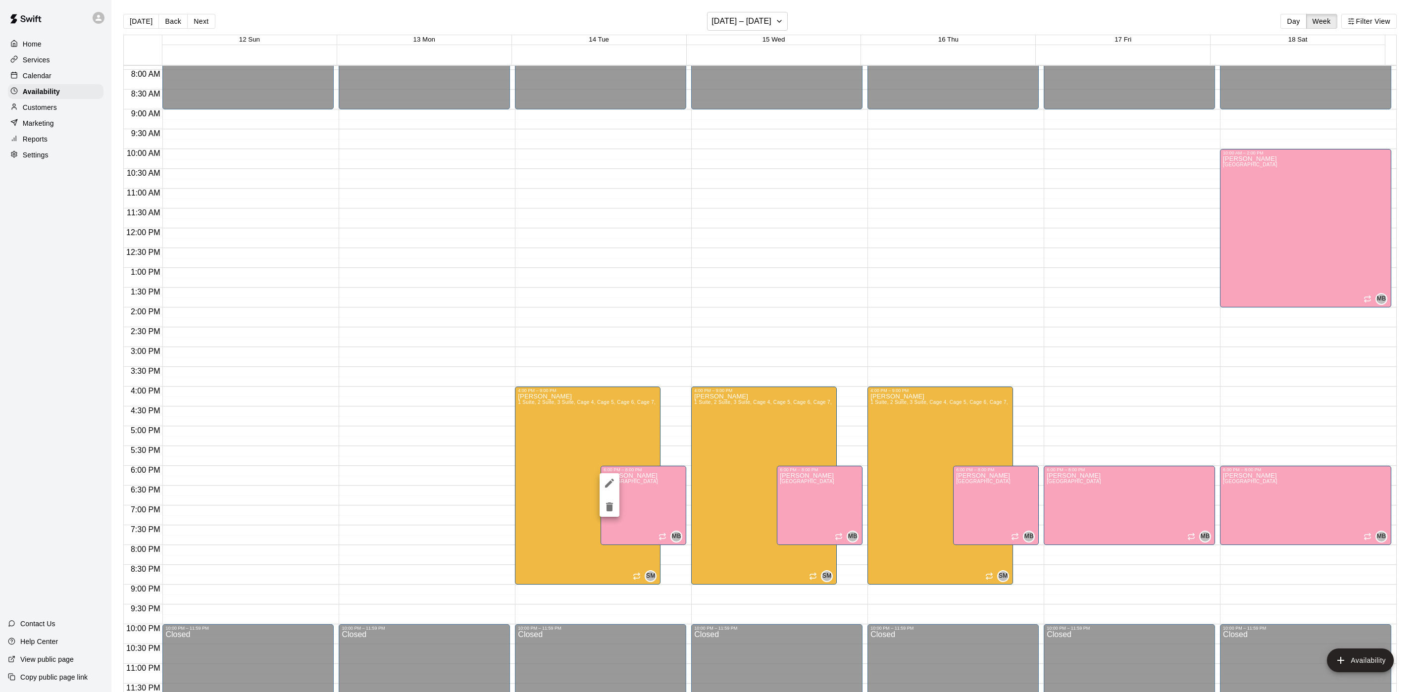
click at [609, 503] on icon "delete" at bounding box center [609, 506] width 7 height 9
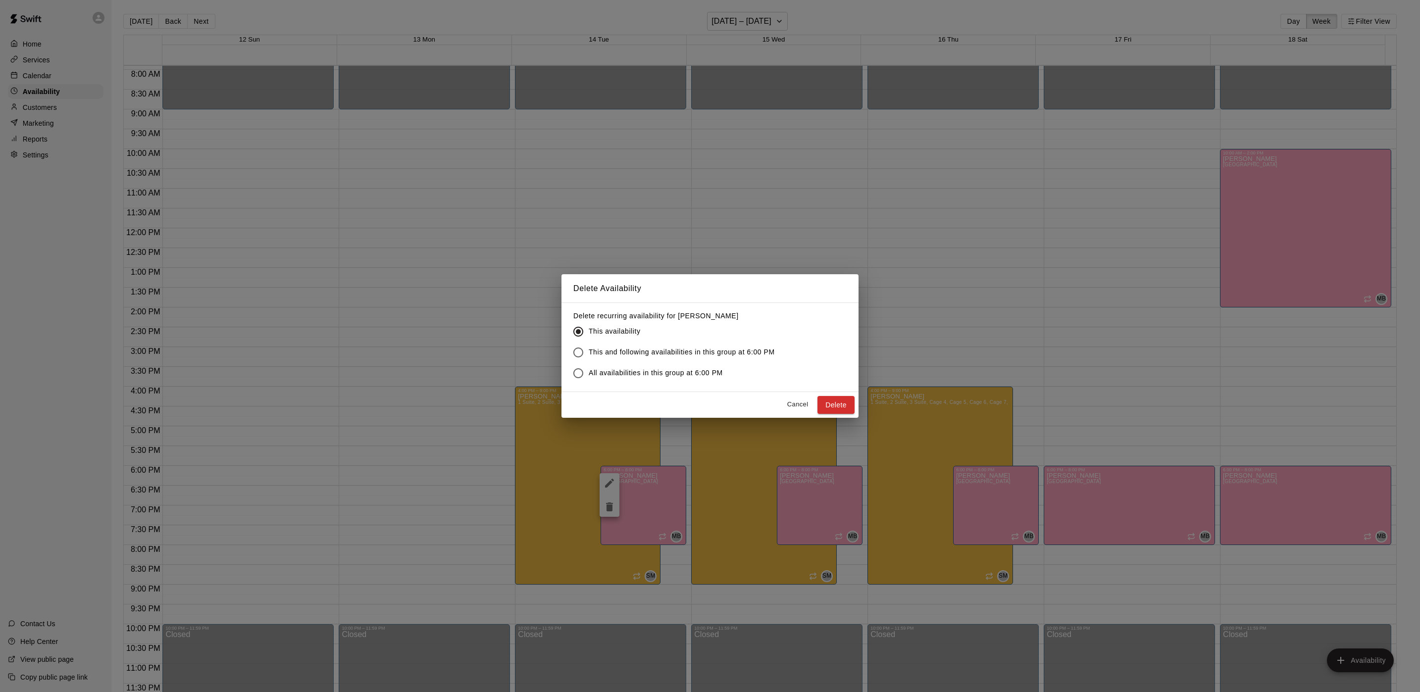
click at [837, 403] on button "Delete" at bounding box center [835, 405] width 37 height 18
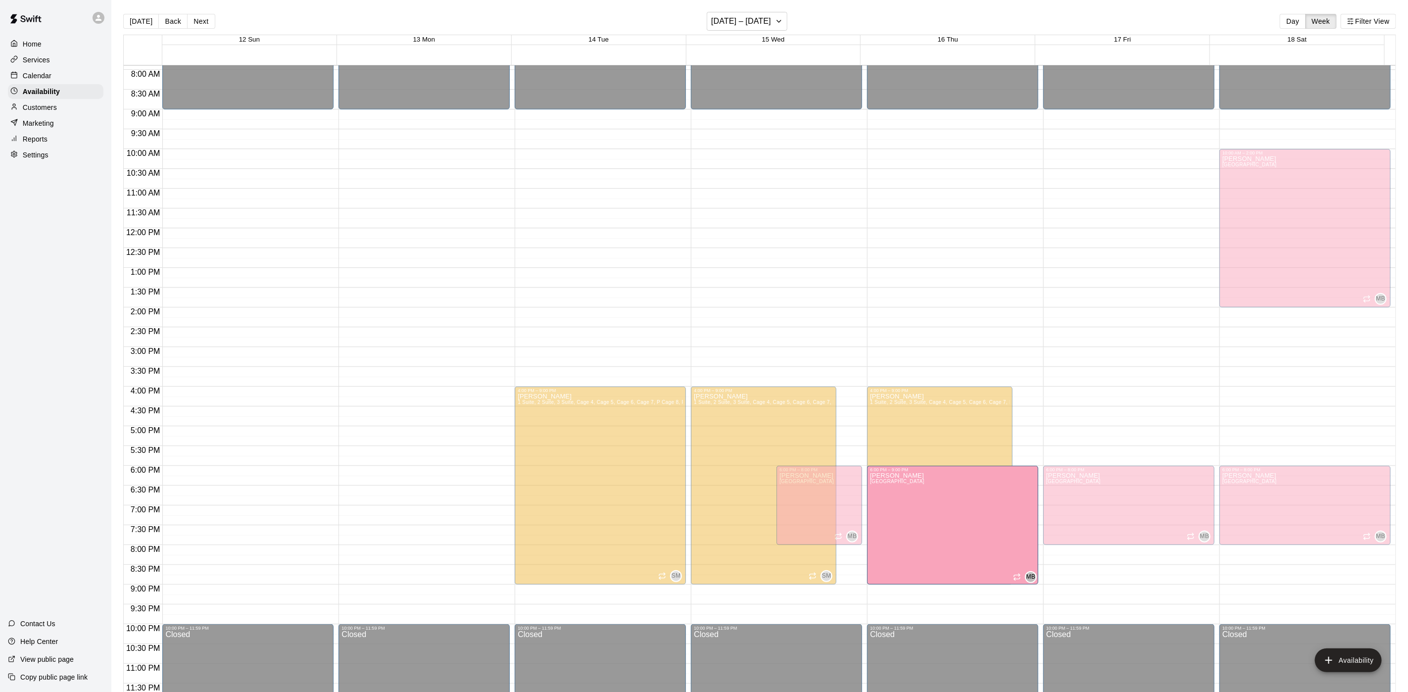
drag, startPoint x: 987, startPoint y: 541, endPoint x: 990, endPoint y: 587, distance: 46.2
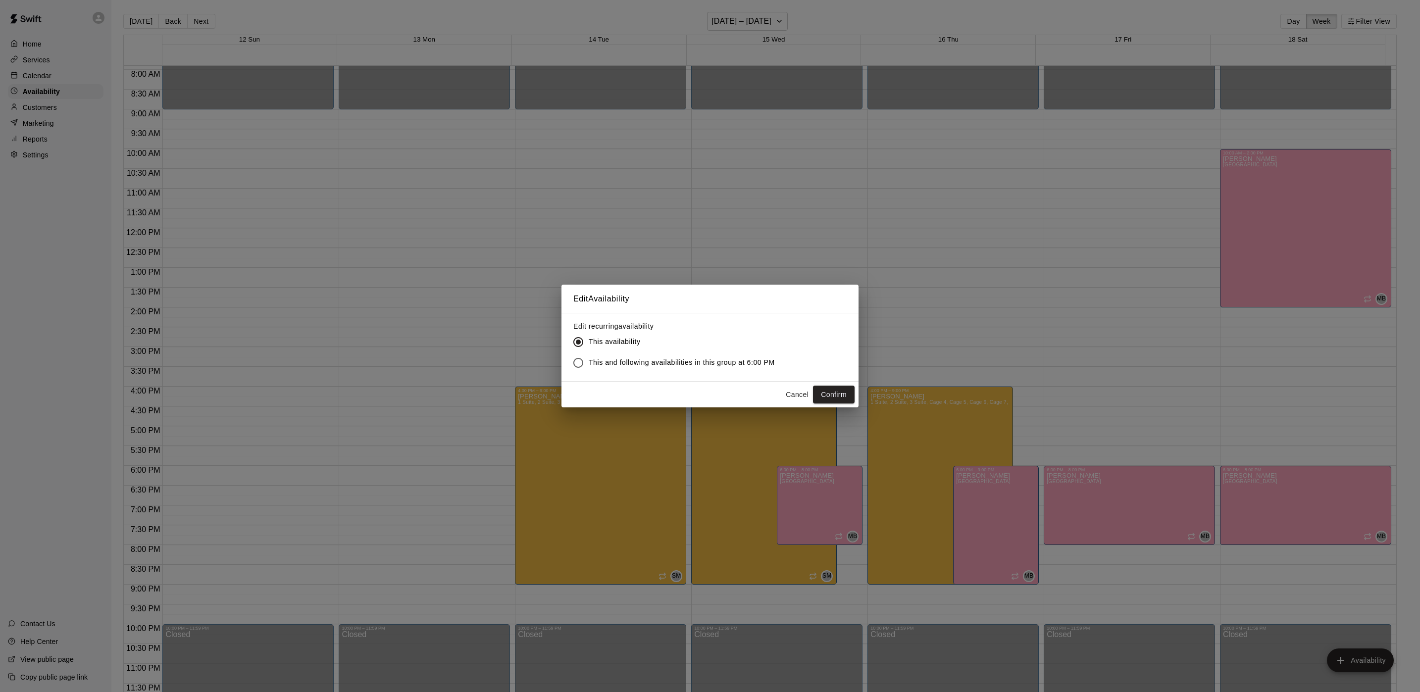
click at [831, 405] on div "Cancel Confirm" at bounding box center [709, 395] width 297 height 26
click at [829, 383] on div "Cancel Confirm" at bounding box center [709, 395] width 297 height 26
click at [830, 390] on button "Confirm" at bounding box center [834, 395] width 42 height 18
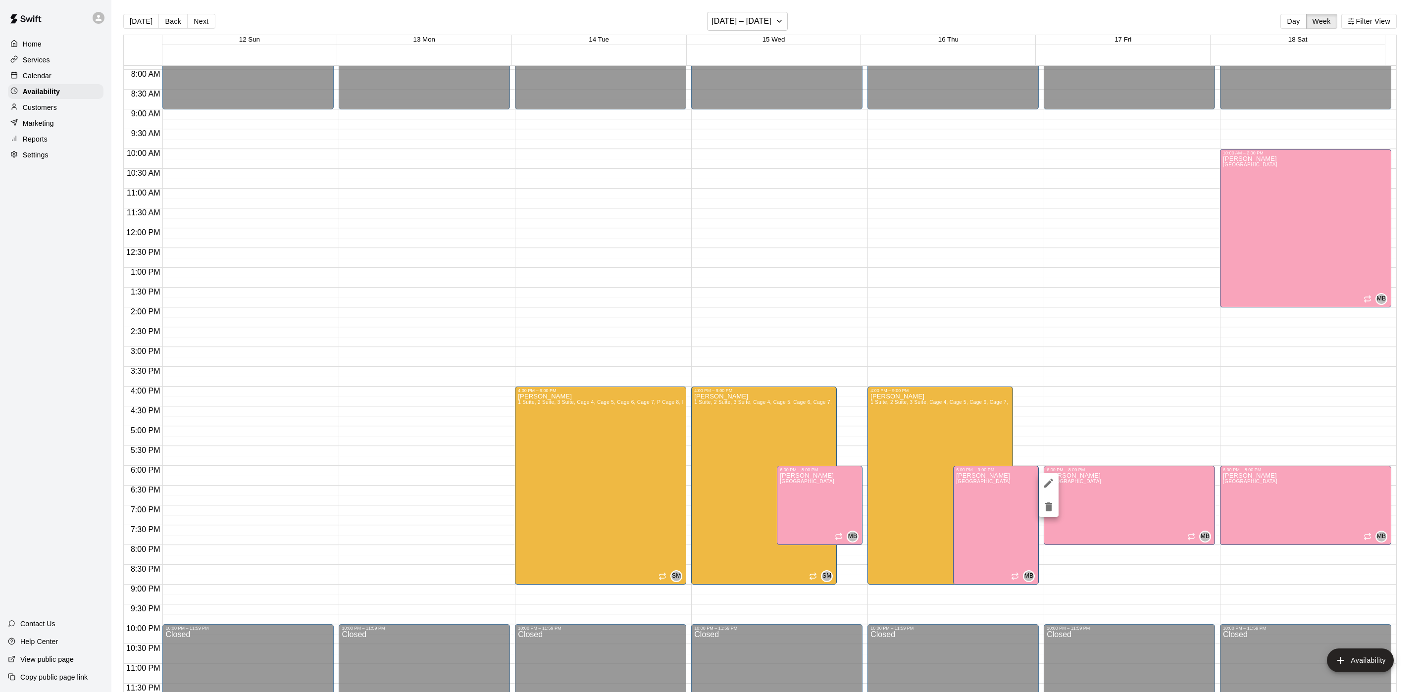
click at [1048, 510] on icon "delete" at bounding box center [1048, 506] width 7 height 9
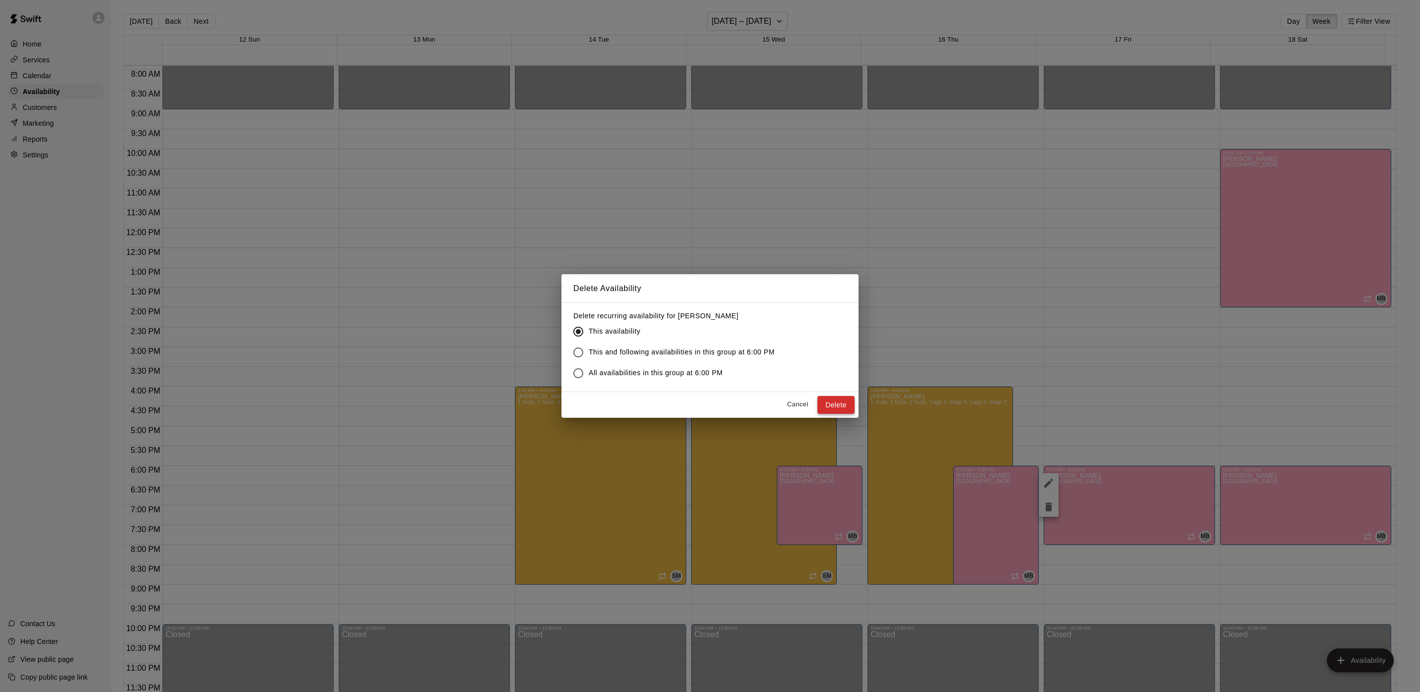
click at [849, 404] on button "Delete" at bounding box center [835, 405] width 37 height 18
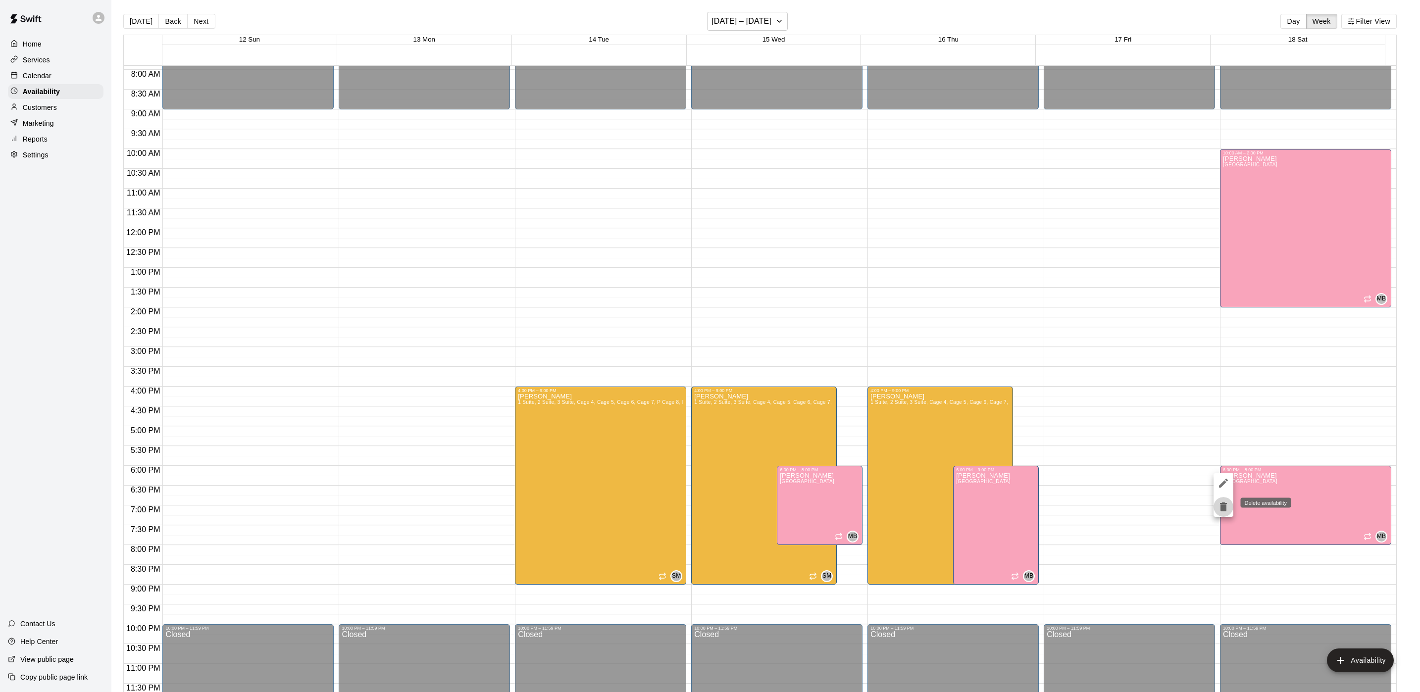
click at [1226, 505] on icon "delete" at bounding box center [1223, 506] width 7 height 9
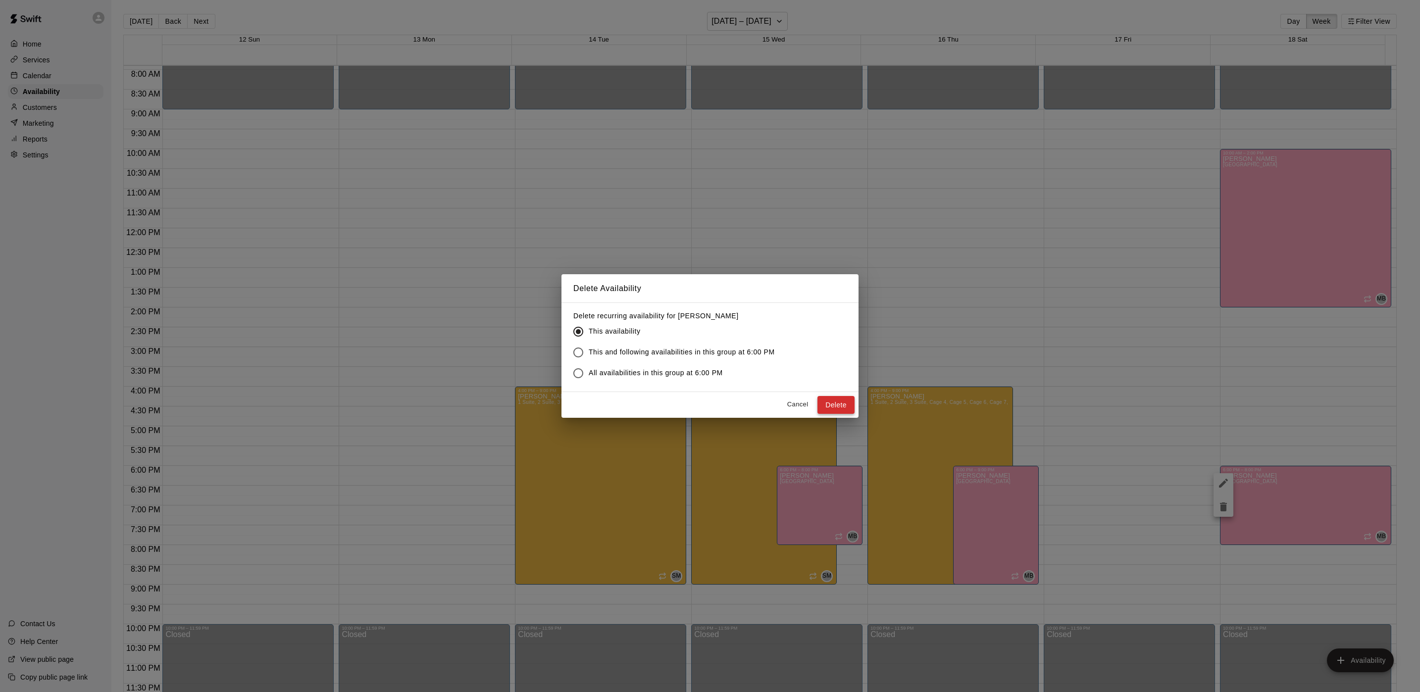
click at [842, 401] on button "Delete" at bounding box center [835, 405] width 37 height 18
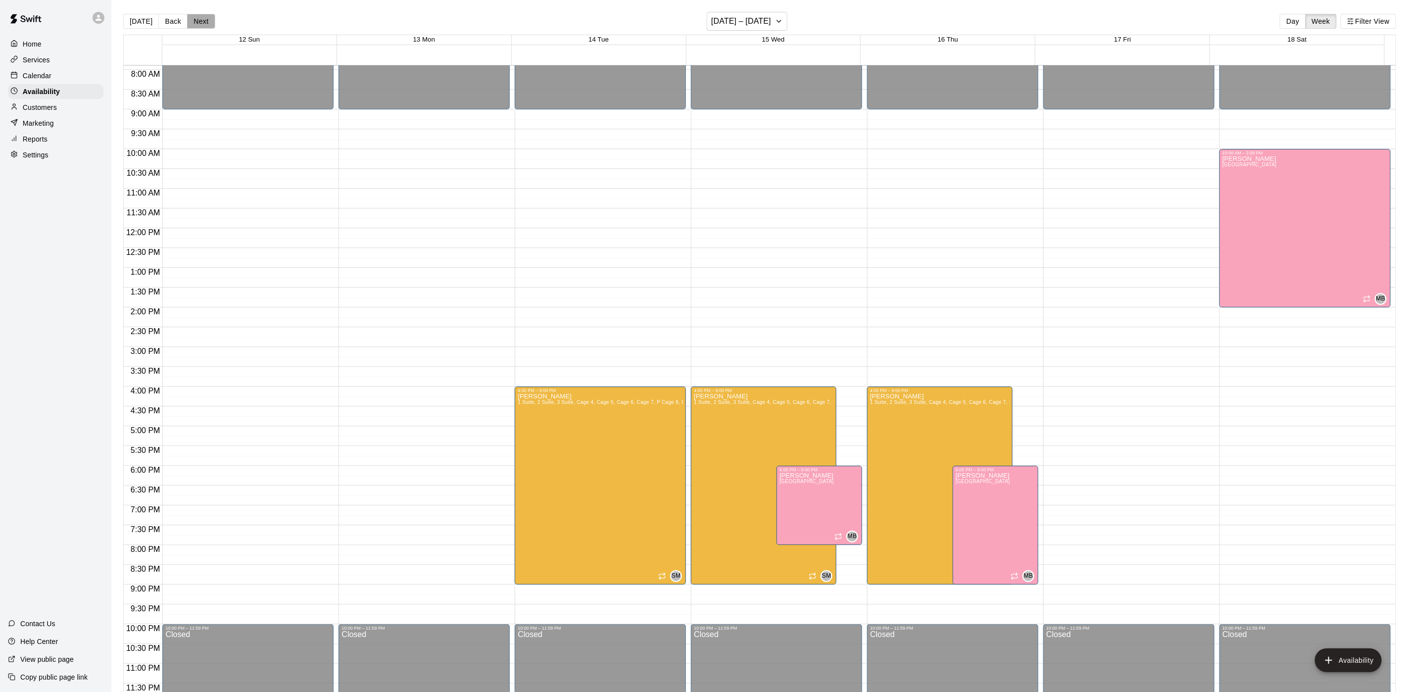
click at [211, 23] on button "Next" at bounding box center [201, 21] width 28 height 15
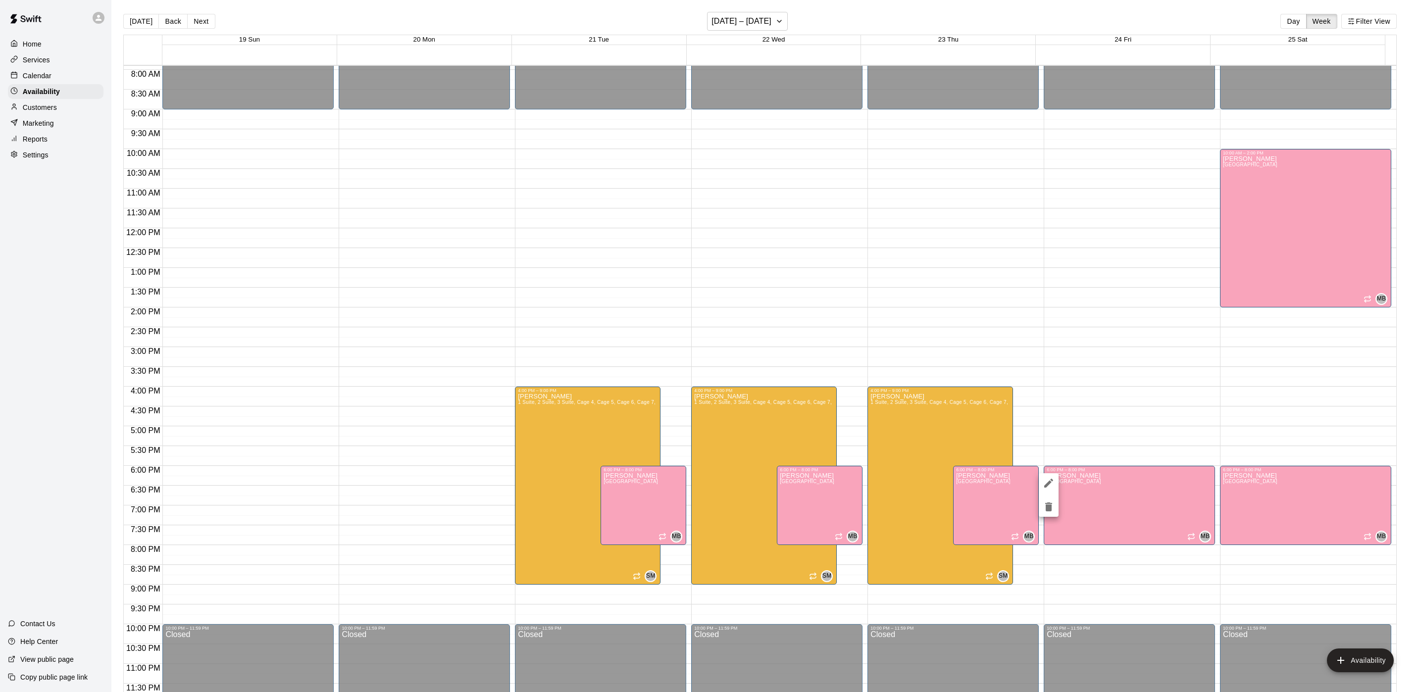
click at [1049, 511] on icon "delete" at bounding box center [1048, 507] width 12 height 12
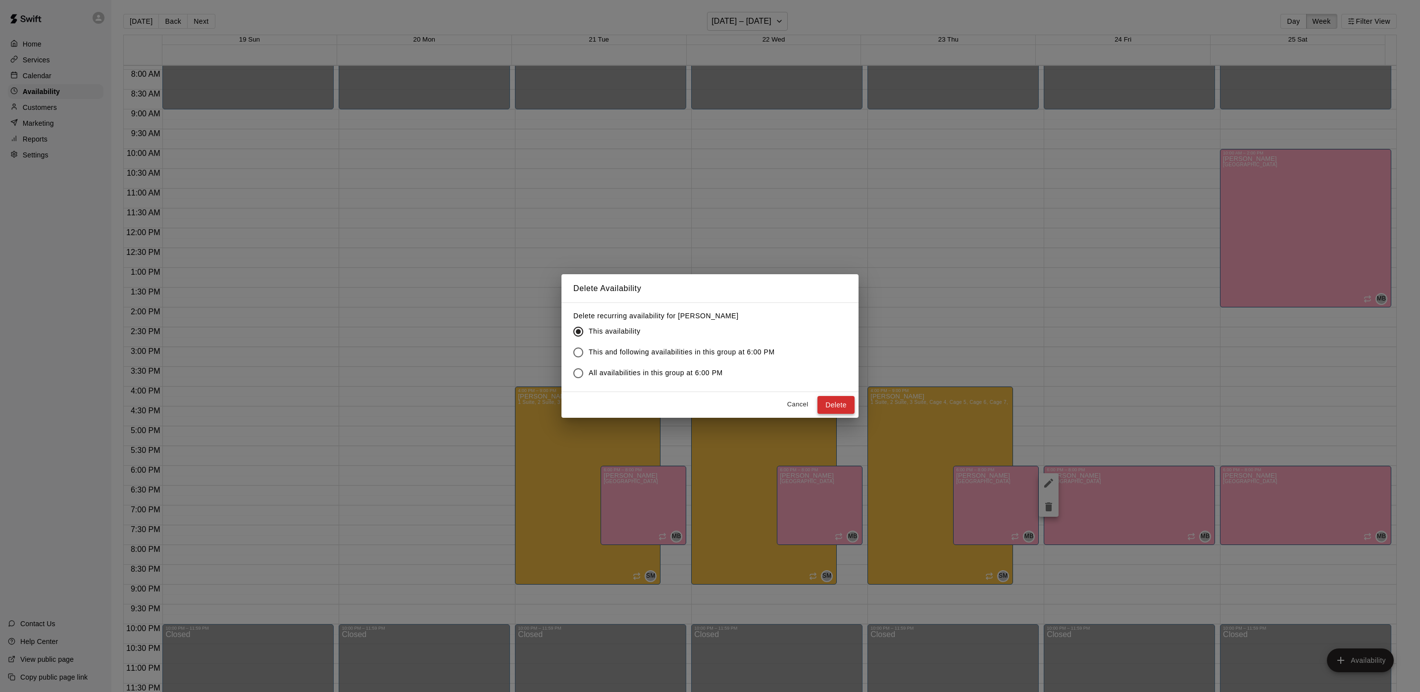
click at [835, 397] on button "Delete" at bounding box center [835, 405] width 37 height 18
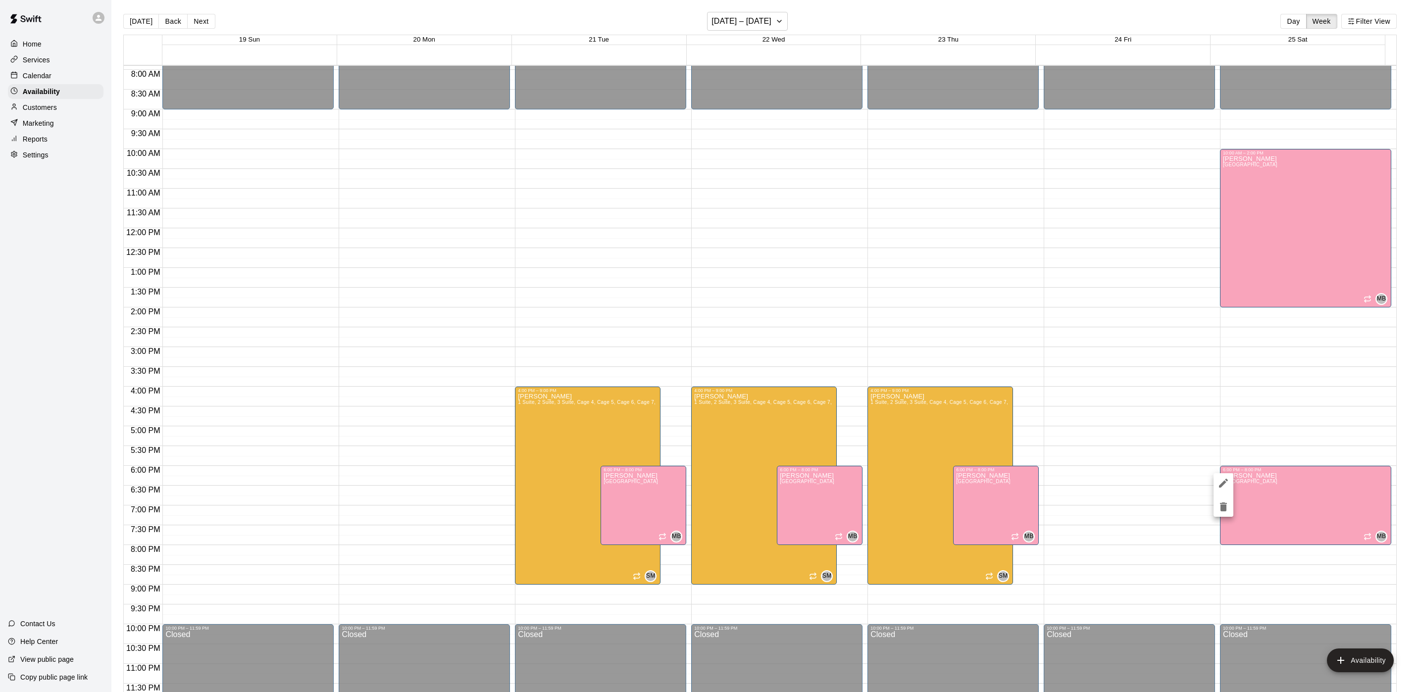
click at [1229, 508] on icon "delete" at bounding box center [1223, 507] width 12 height 12
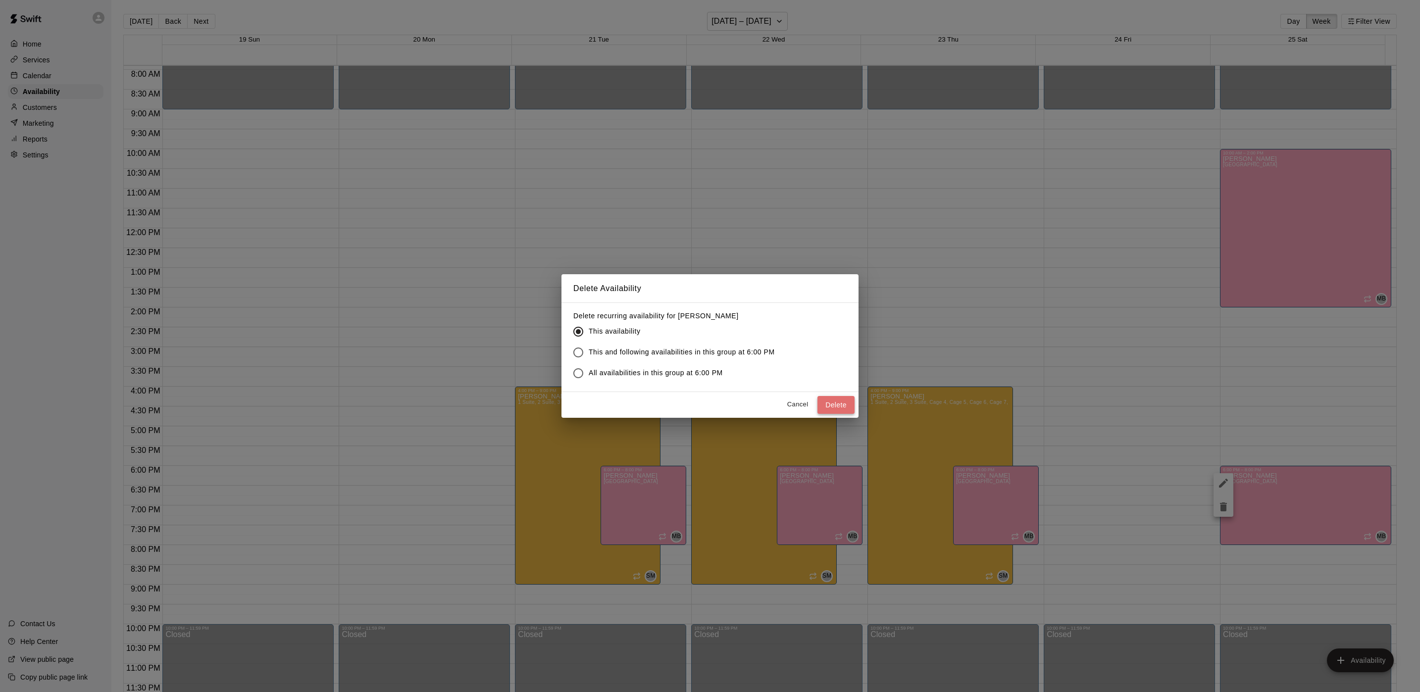
click at [847, 405] on button "Delete" at bounding box center [835, 405] width 37 height 18
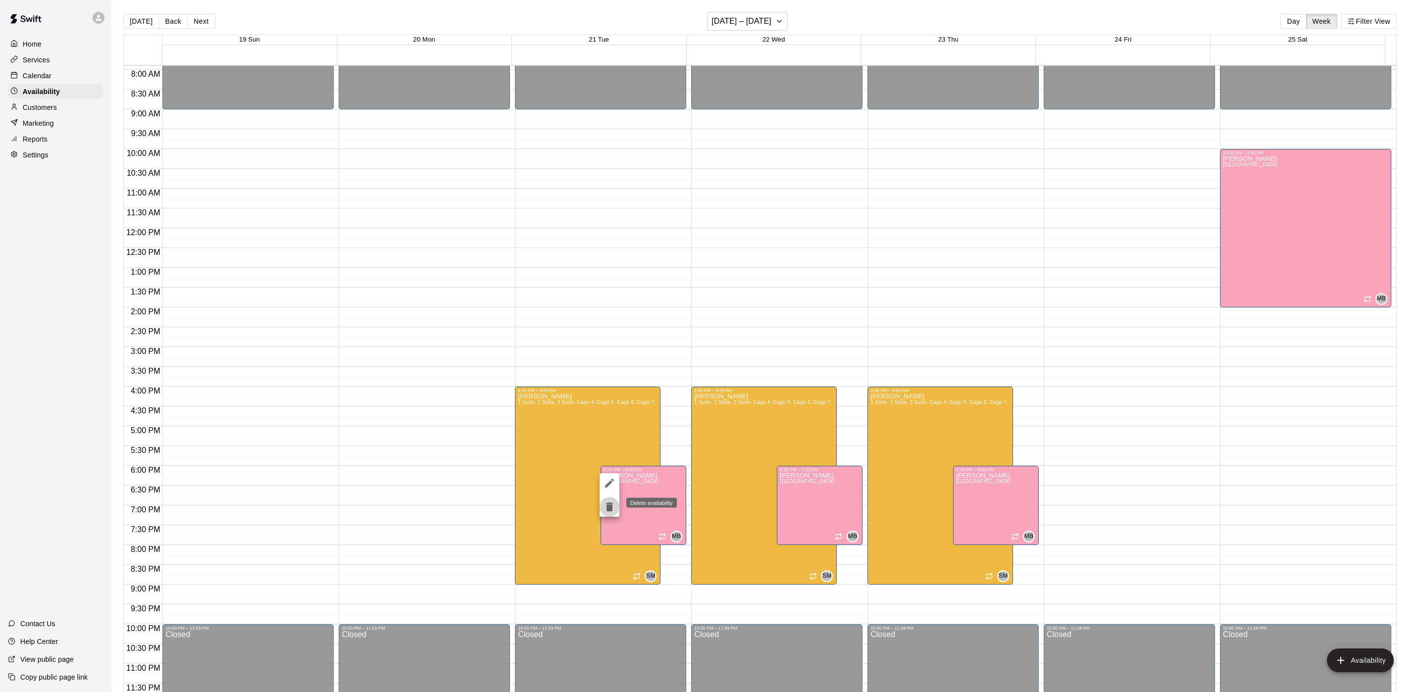
click at [612, 509] on icon "delete" at bounding box center [609, 506] width 7 height 9
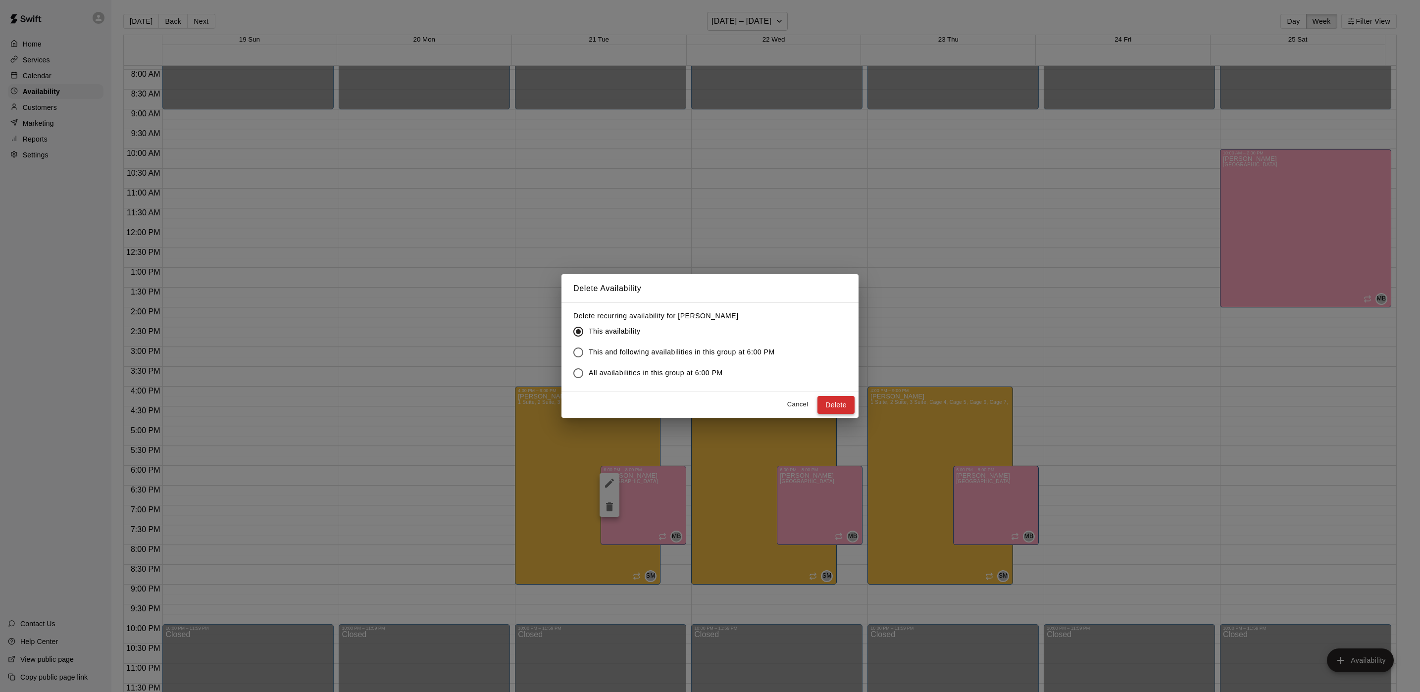
click at [827, 406] on button "Delete" at bounding box center [835, 405] width 37 height 18
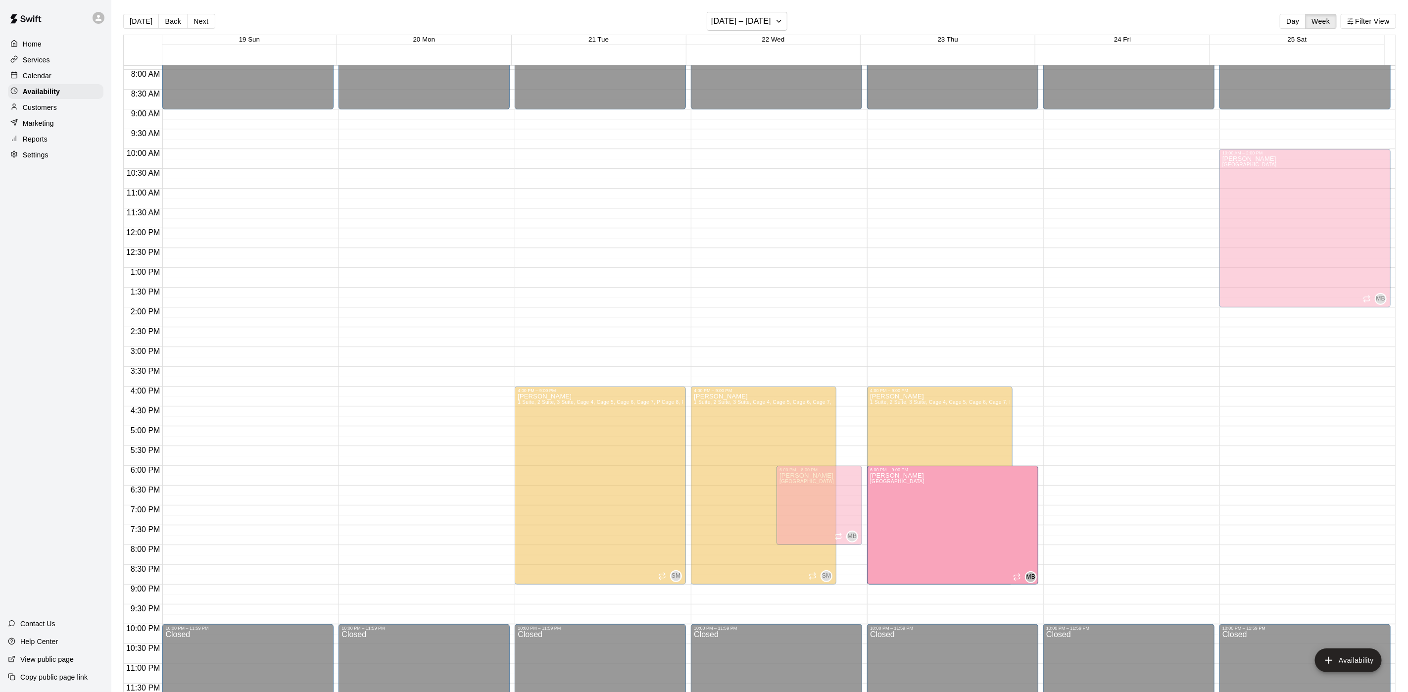
drag, startPoint x: 988, startPoint y: 542, endPoint x: 988, endPoint y: 588, distance: 46.0
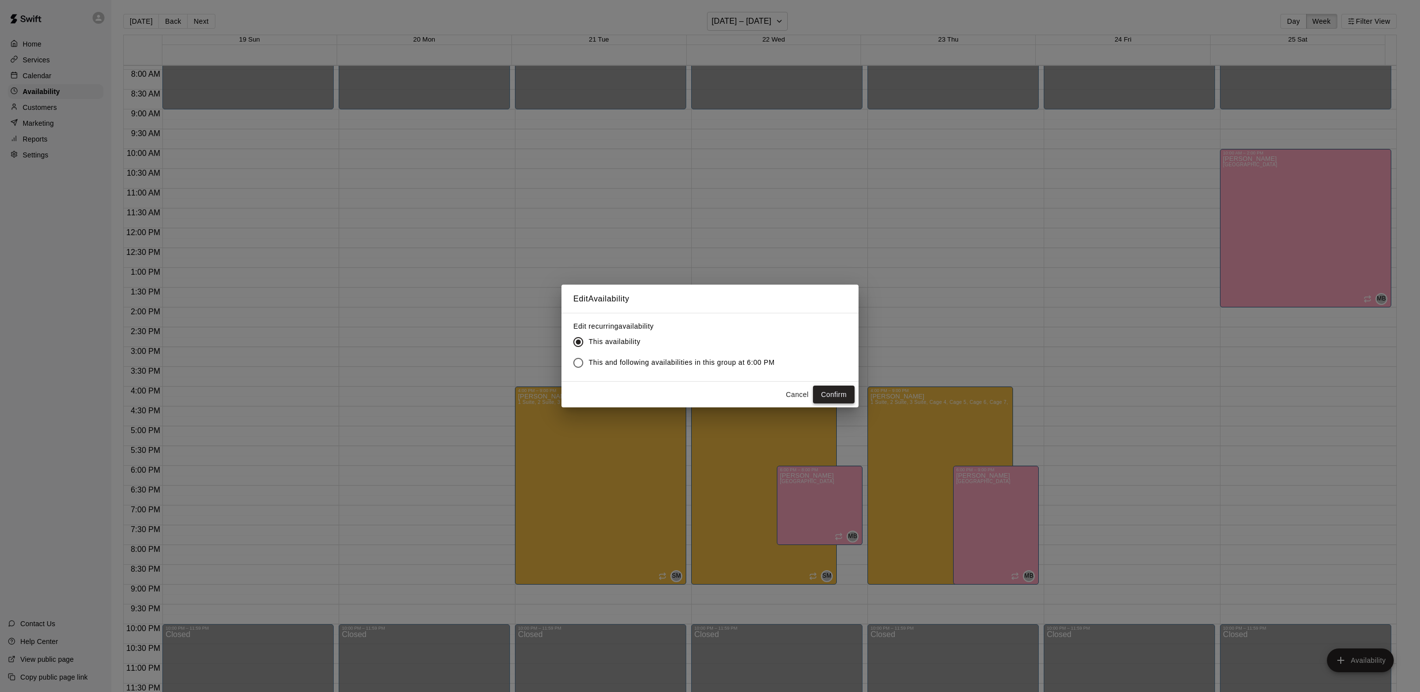
click at [824, 392] on button "Confirm" at bounding box center [834, 395] width 42 height 18
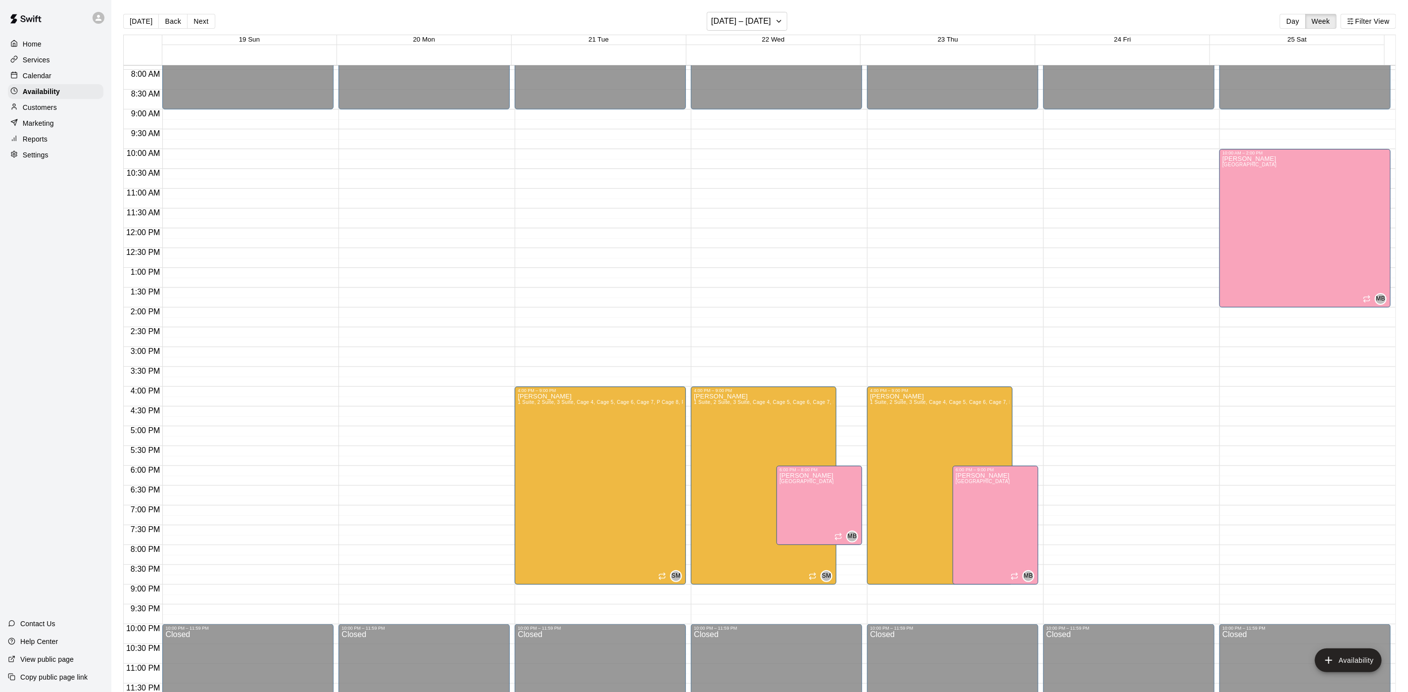
click at [214, 28] on div "Today Back Next October 19 – 25 Day Week Filter View" at bounding box center [759, 23] width 1273 height 23
click at [203, 18] on button "Next" at bounding box center [201, 21] width 28 height 15
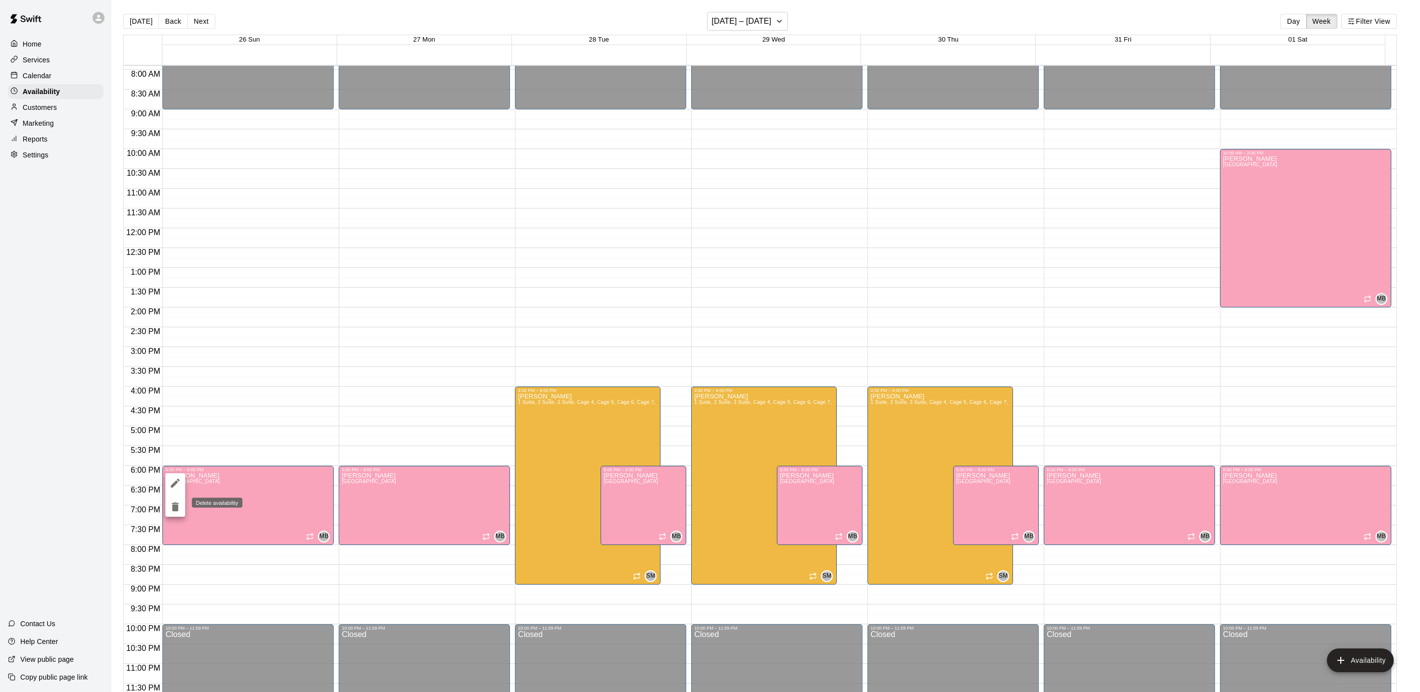
click at [169, 510] on icon "delete" at bounding box center [175, 507] width 12 height 12
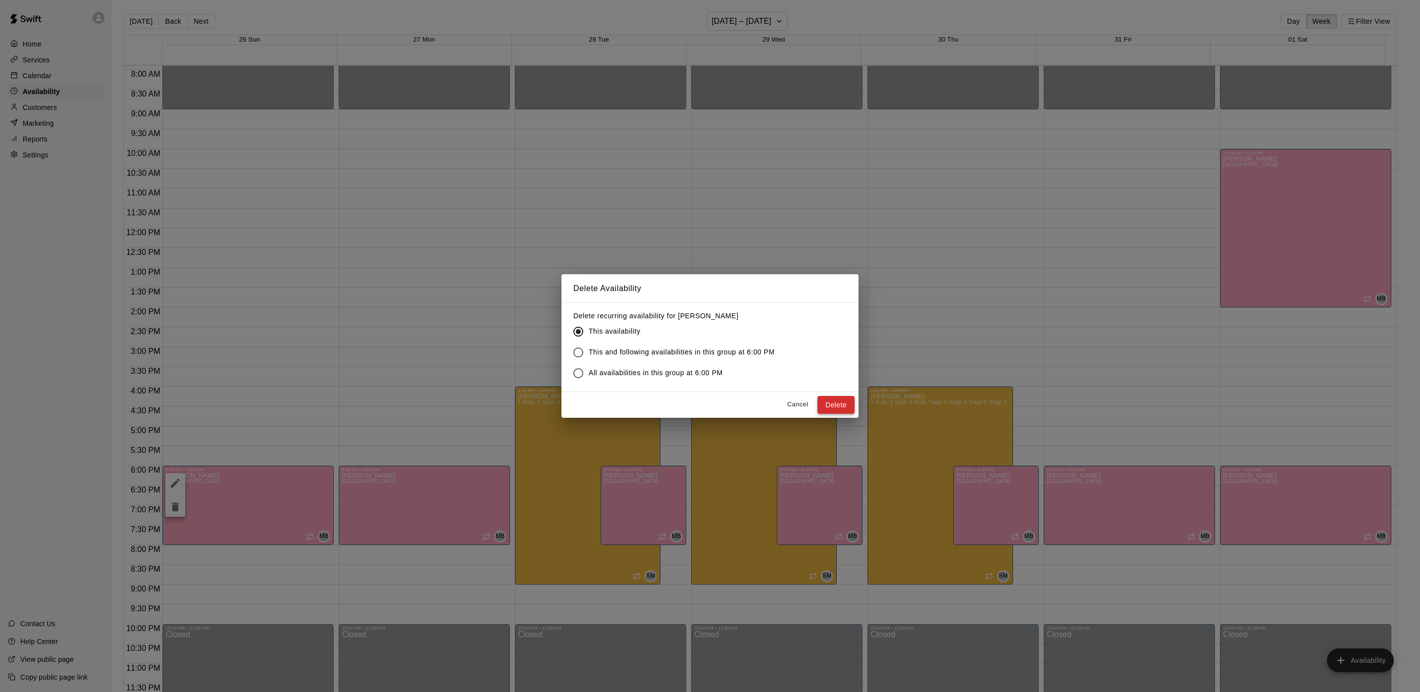
click at [843, 405] on button "Delete" at bounding box center [835, 405] width 37 height 18
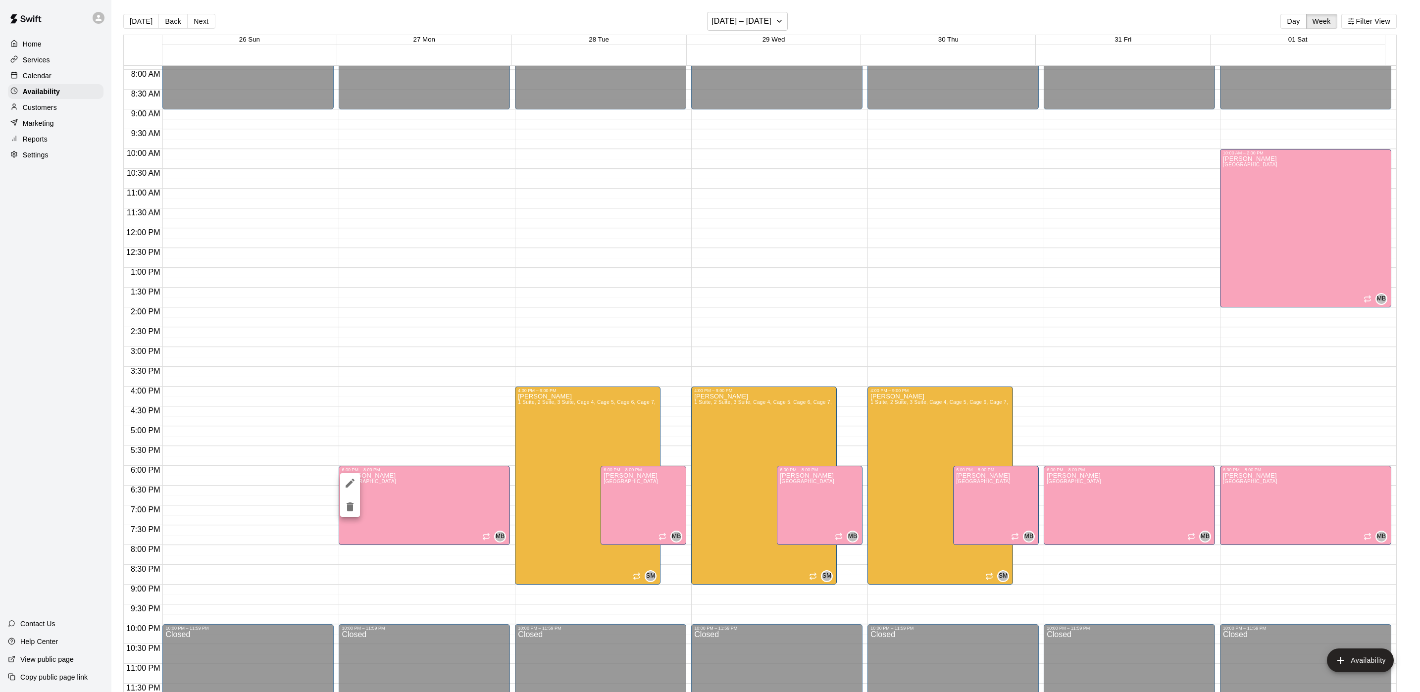
click at [351, 505] on icon "delete" at bounding box center [349, 506] width 7 height 9
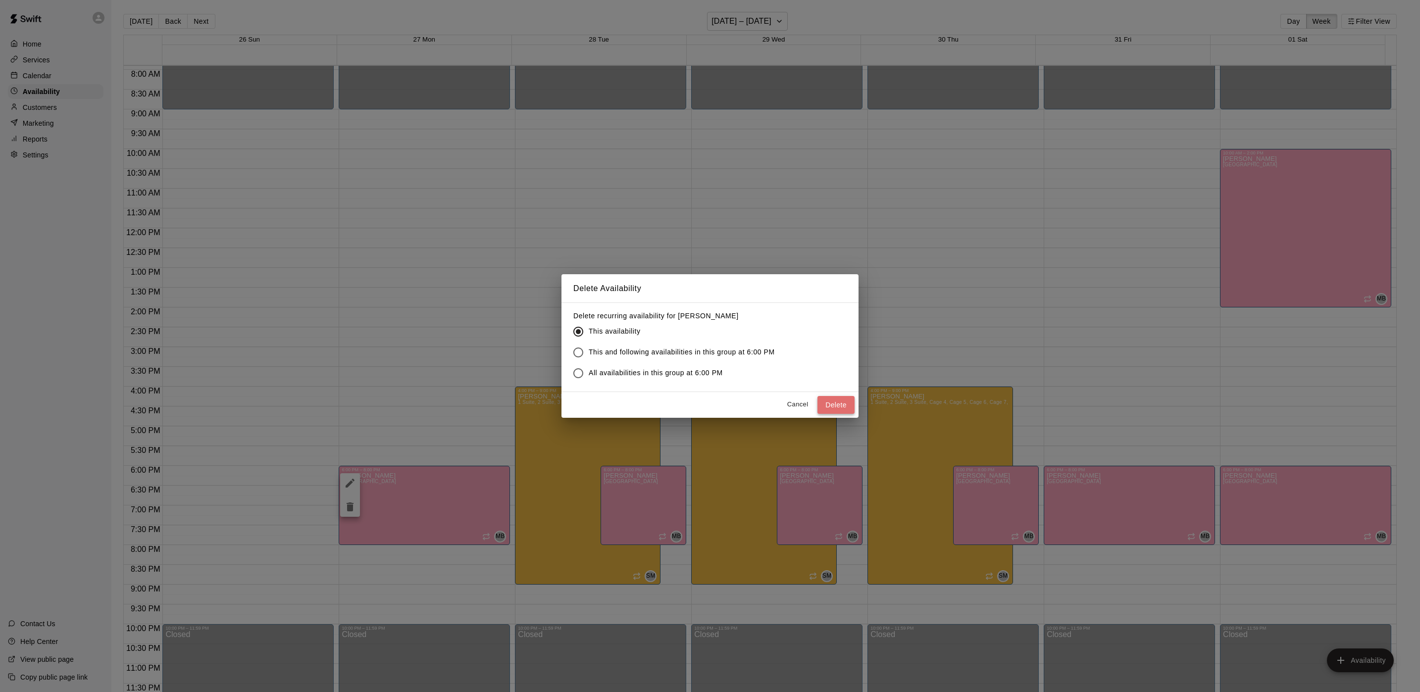
click at [851, 401] on button "Delete" at bounding box center [835, 405] width 37 height 18
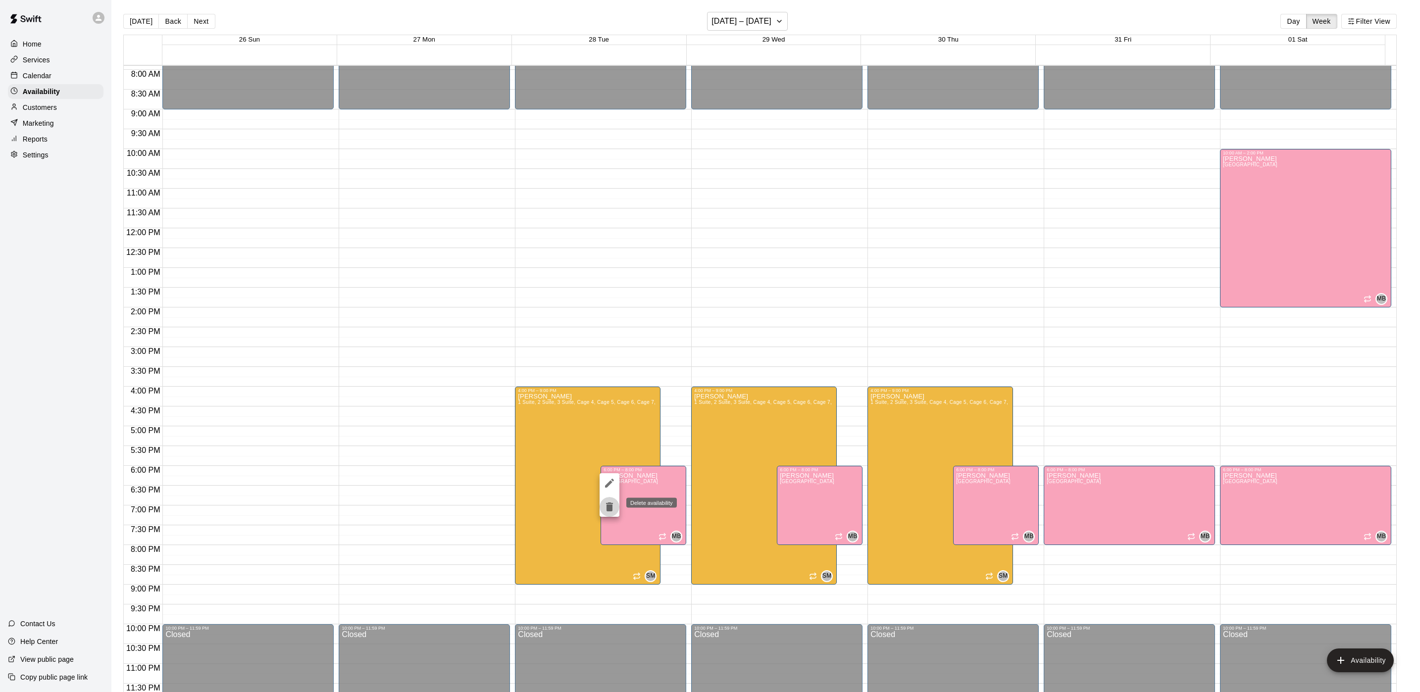
click at [611, 499] on button "delete" at bounding box center [609, 507] width 20 height 20
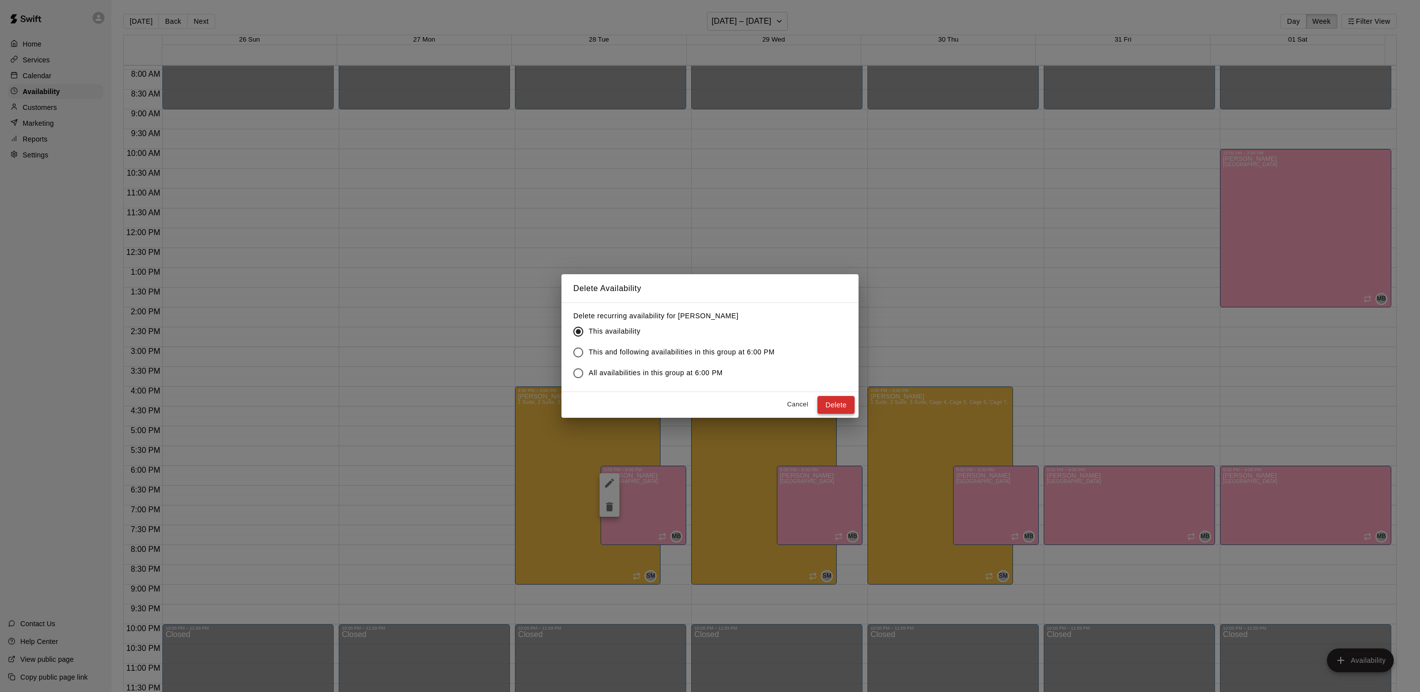
click at [840, 405] on button "Delete" at bounding box center [835, 405] width 37 height 18
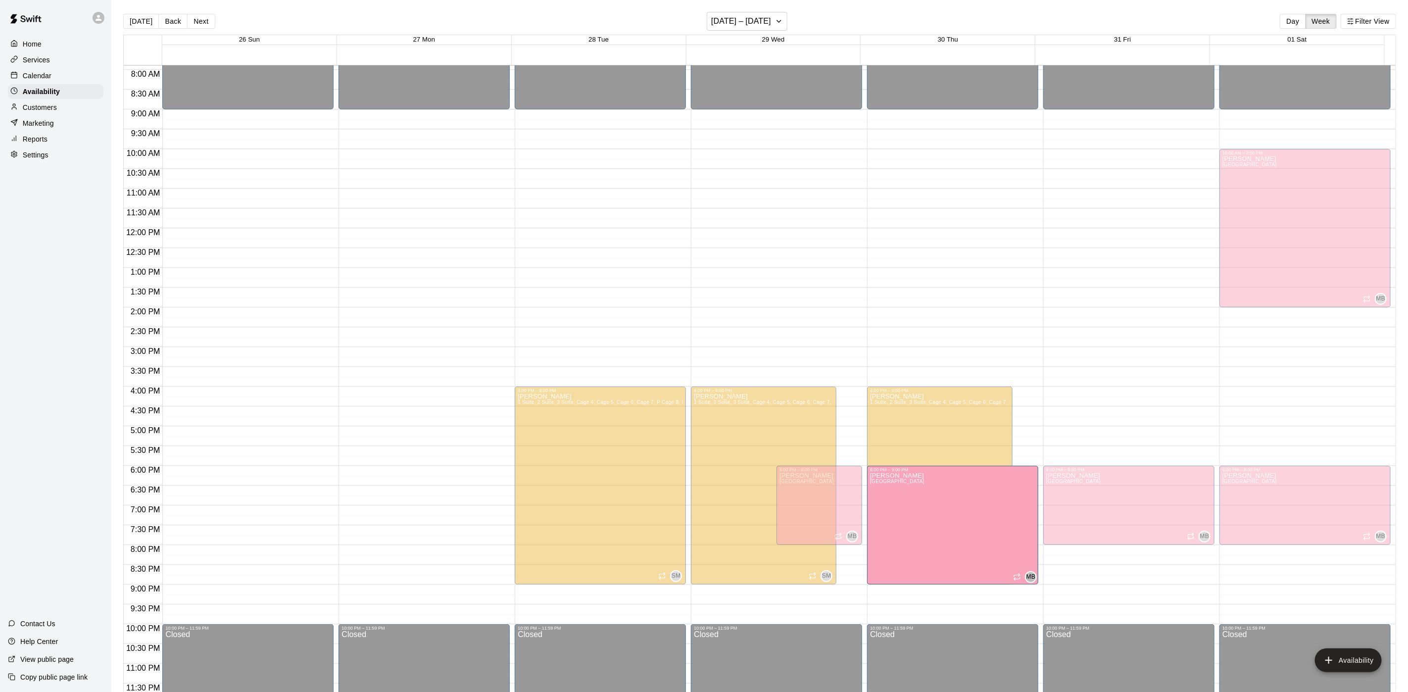
drag, startPoint x: 990, startPoint y: 542, endPoint x: 992, endPoint y: 587, distance: 45.1
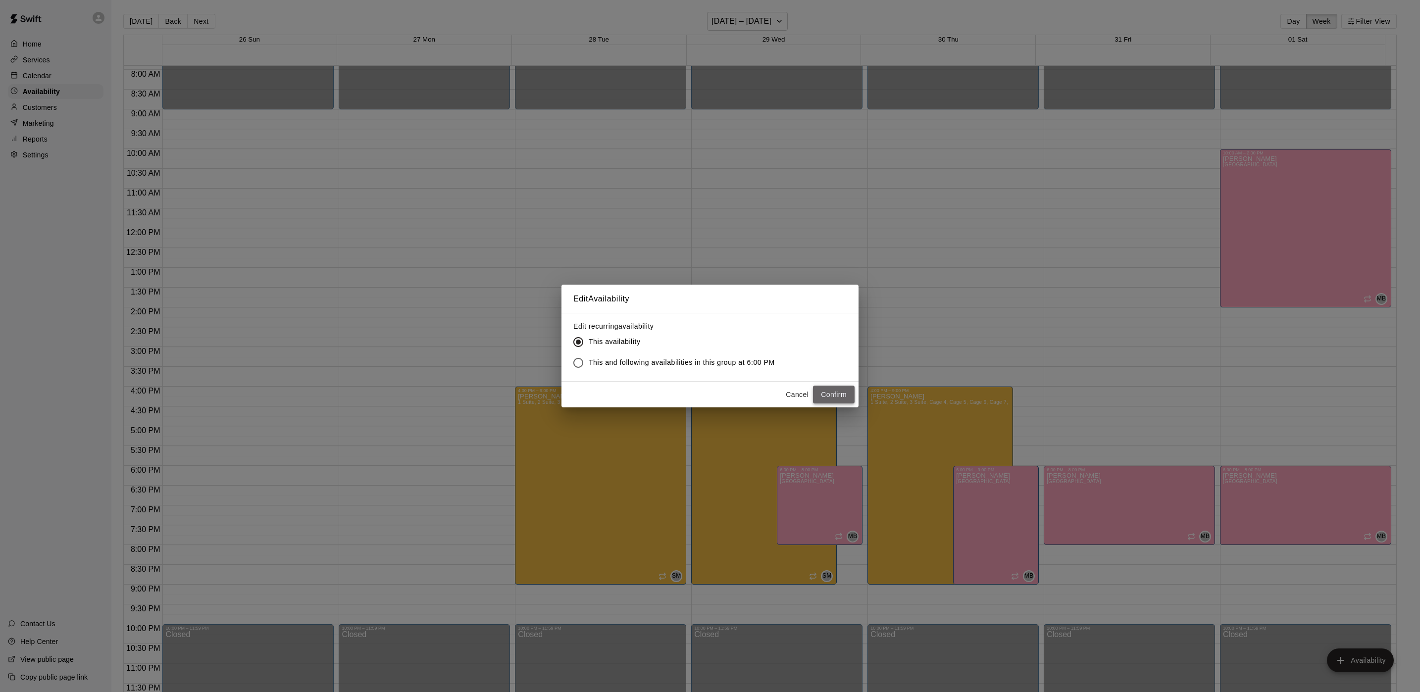
click at [839, 387] on button "Confirm" at bounding box center [834, 395] width 42 height 18
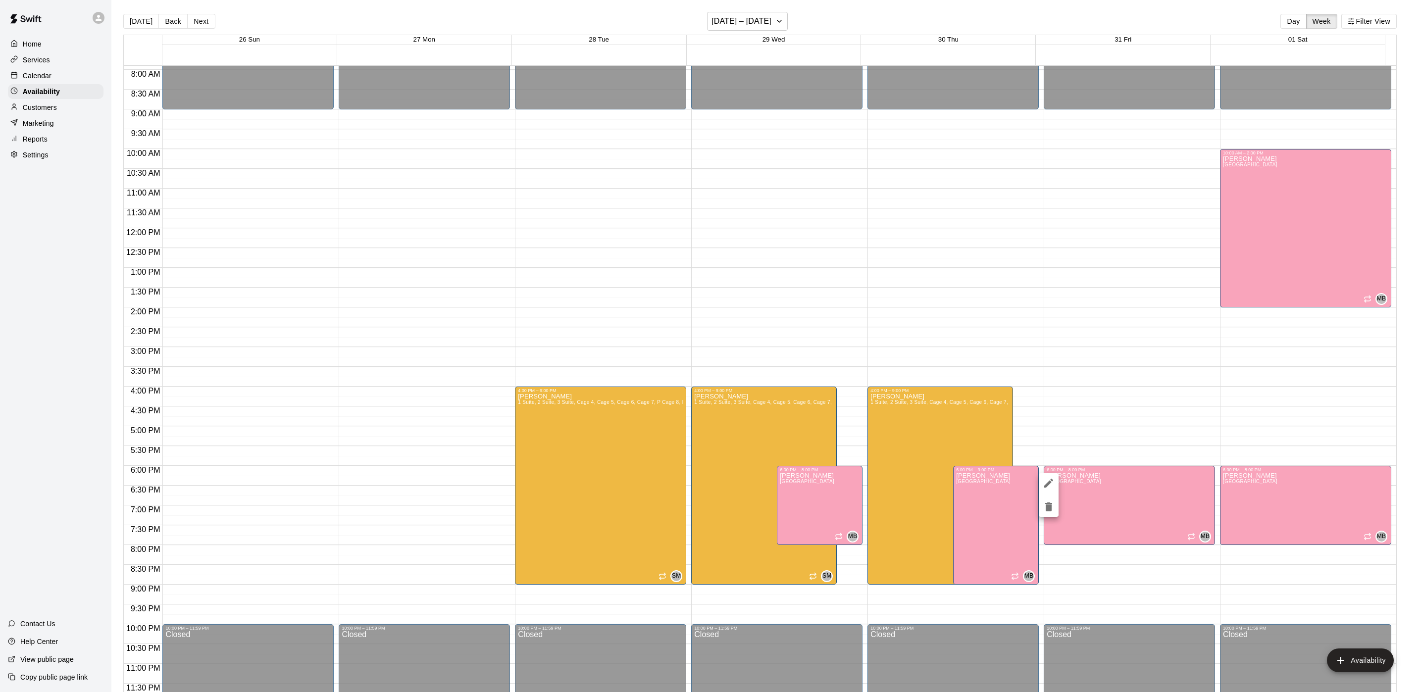
click at [1045, 518] on div at bounding box center [710, 346] width 1420 height 692
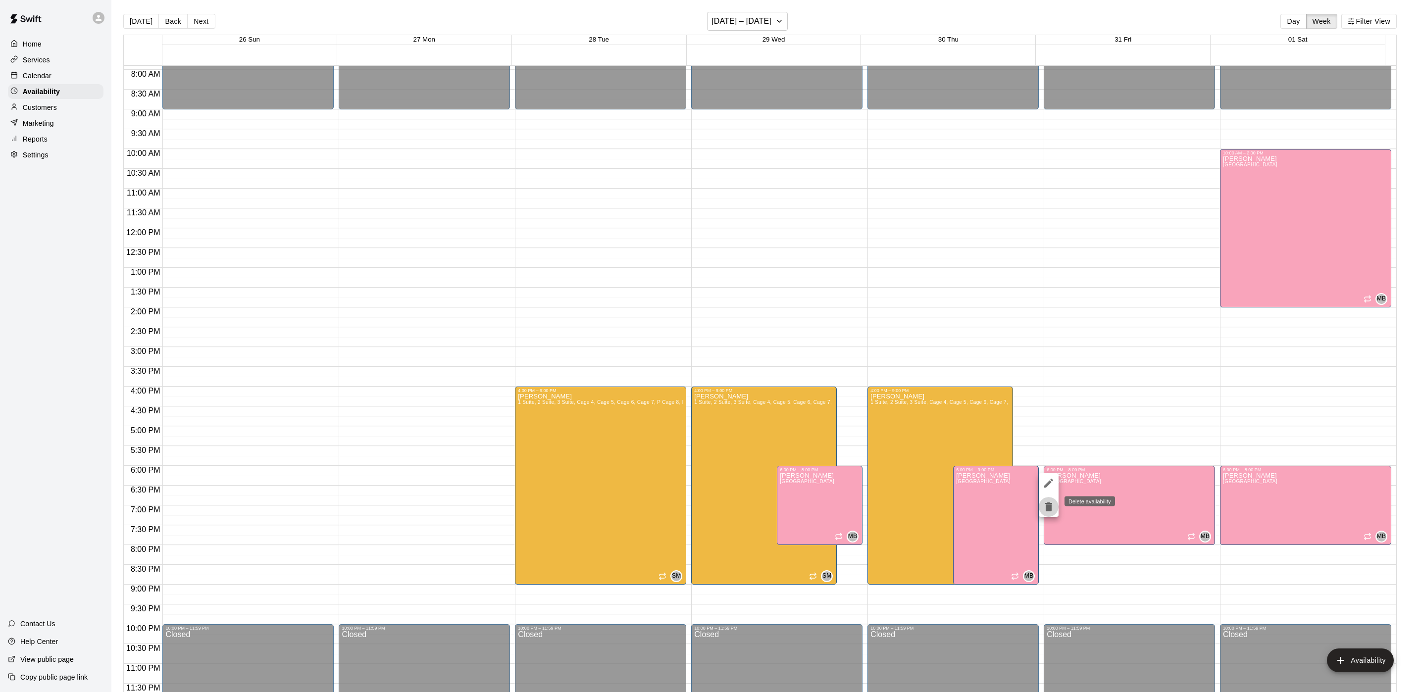
click at [1047, 507] on icon "delete" at bounding box center [1048, 506] width 7 height 9
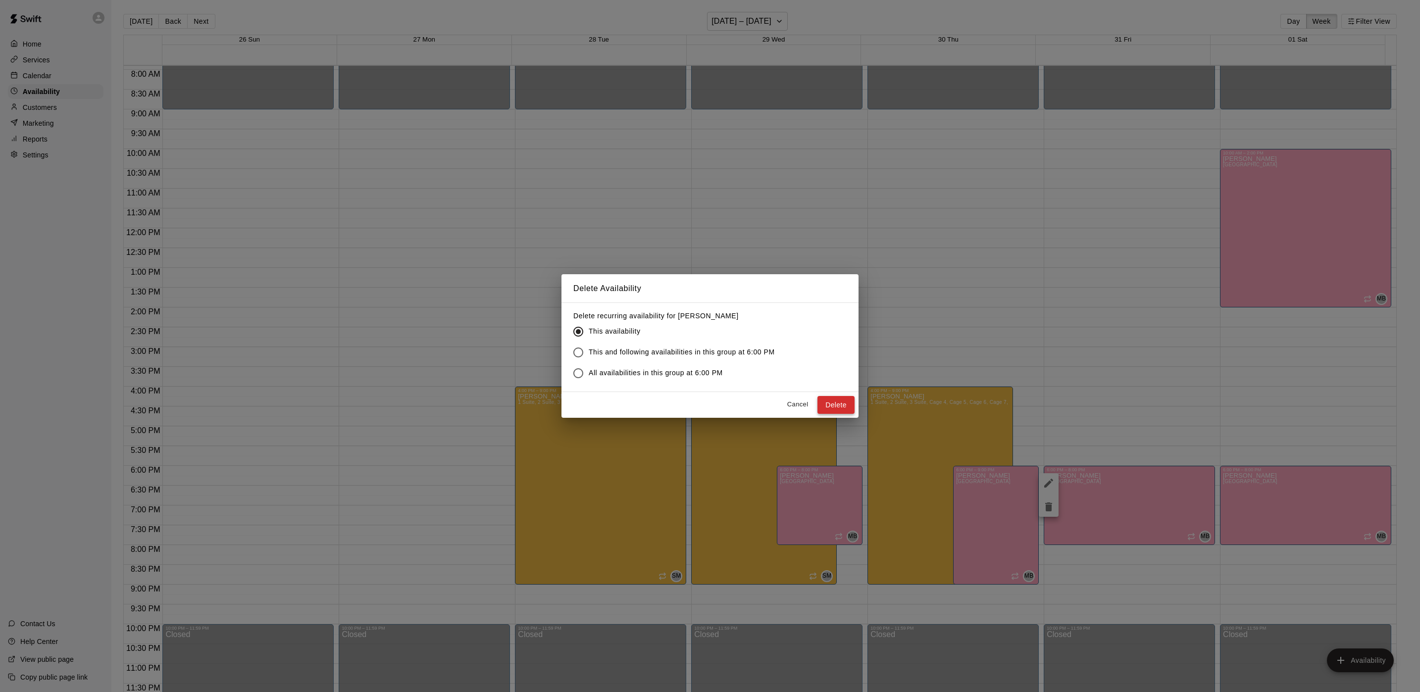
click at [842, 396] on button "Delete" at bounding box center [835, 405] width 37 height 18
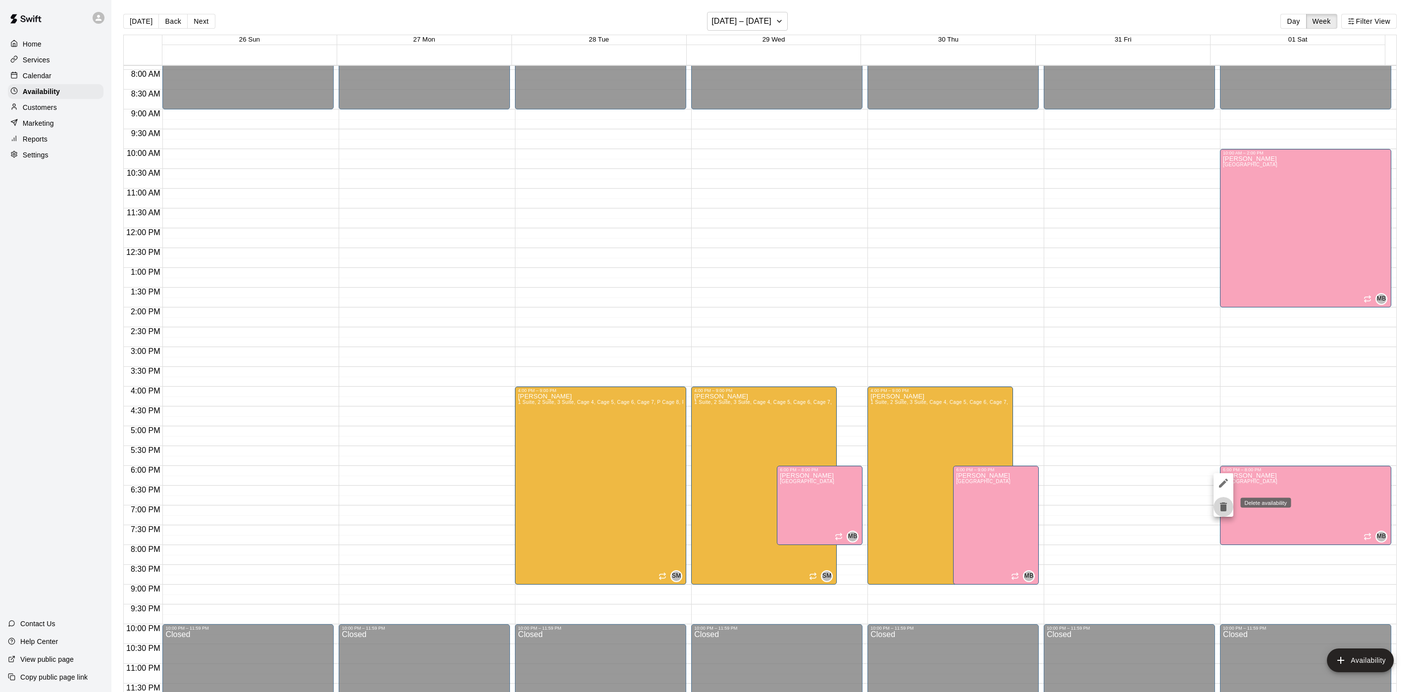
click at [1227, 505] on icon "delete" at bounding box center [1223, 507] width 12 height 12
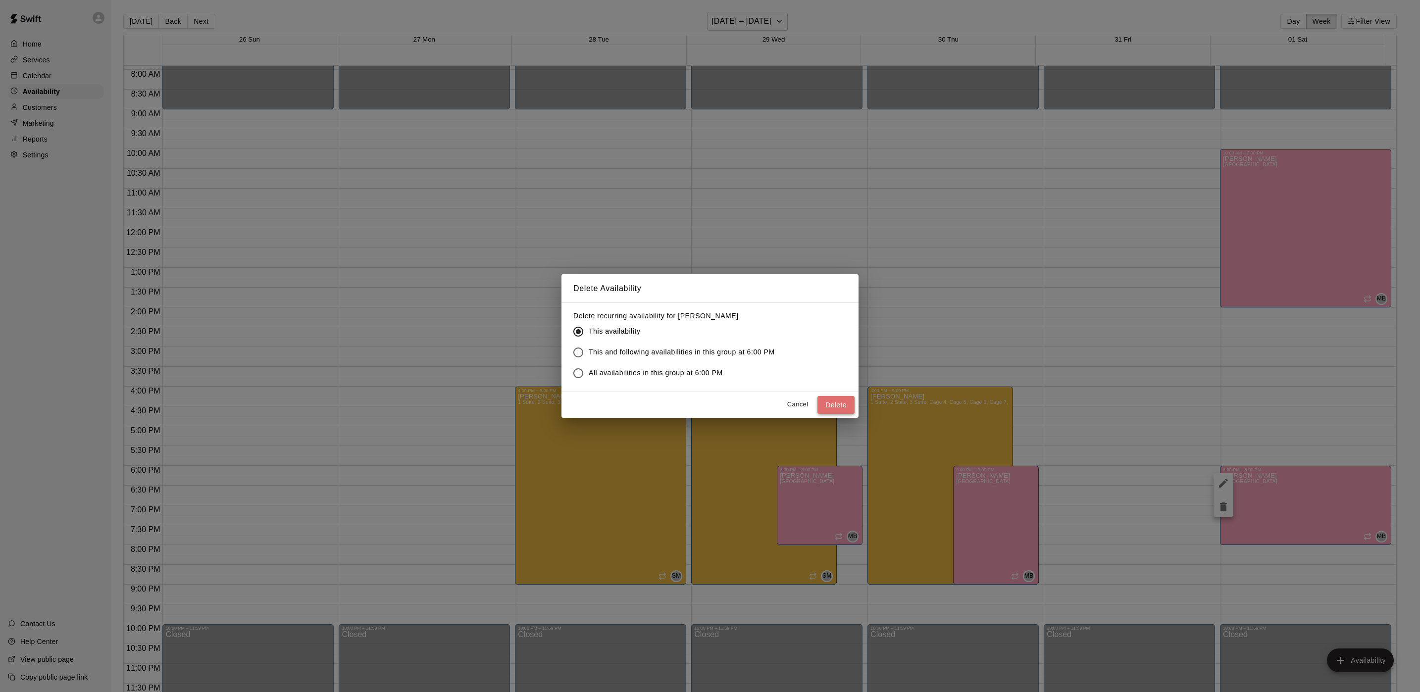
click at [826, 398] on button "Delete" at bounding box center [835, 405] width 37 height 18
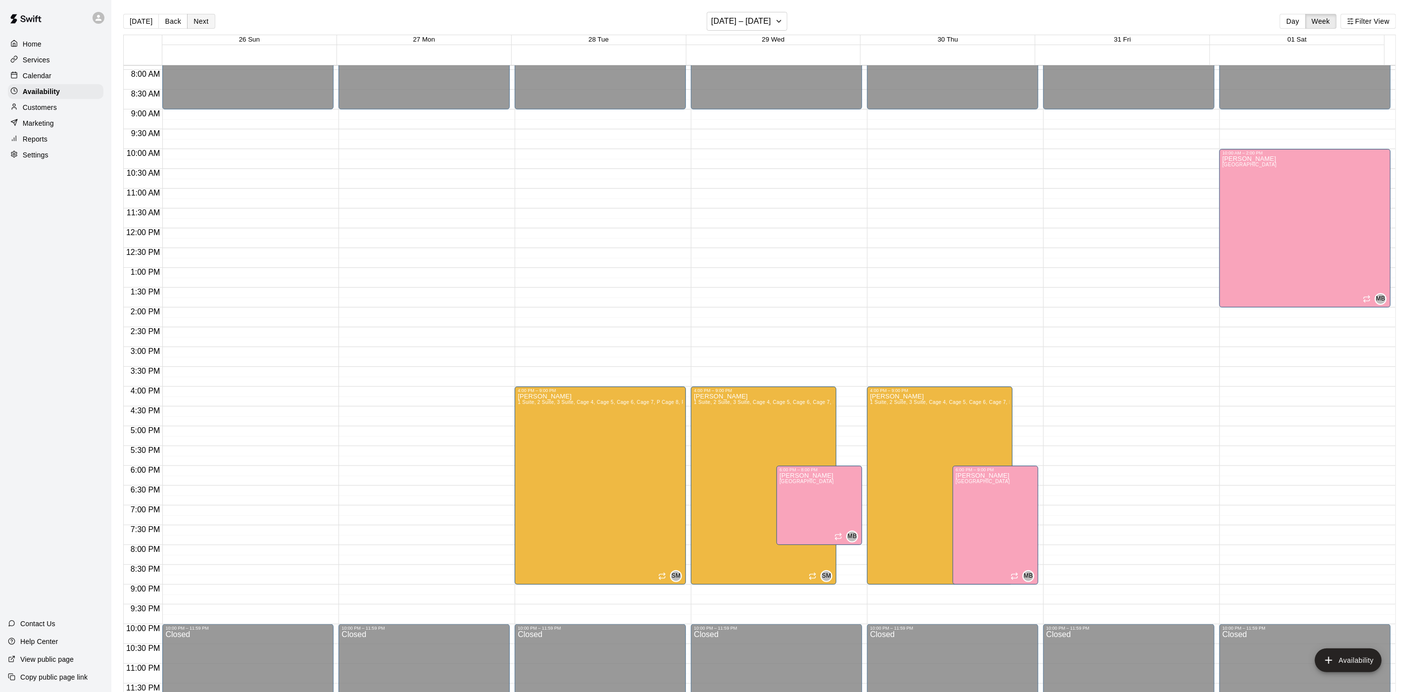
click at [203, 21] on button "Next" at bounding box center [201, 21] width 28 height 15
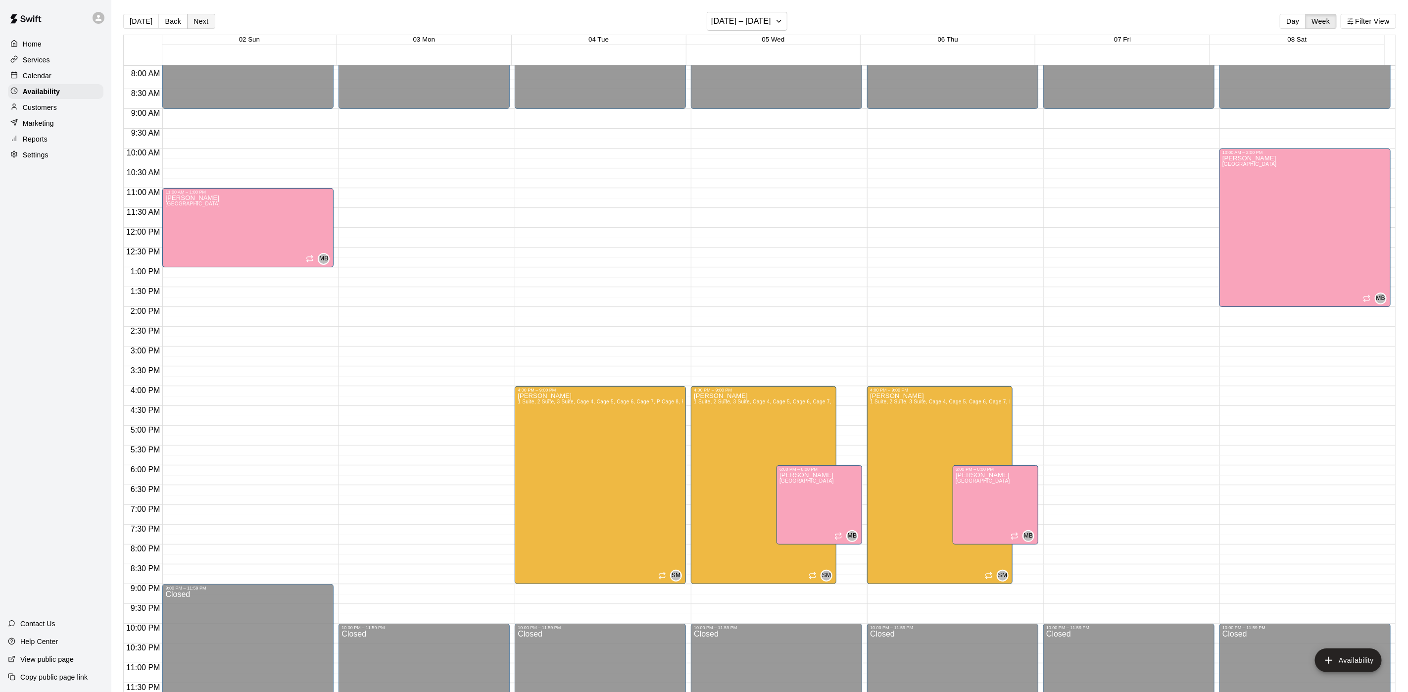
click at [200, 22] on button "Next" at bounding box center [201, 21] width 28 height 15
click at [205, 25] on button "Next" at bounding box center [201, 21] width 28 height 15
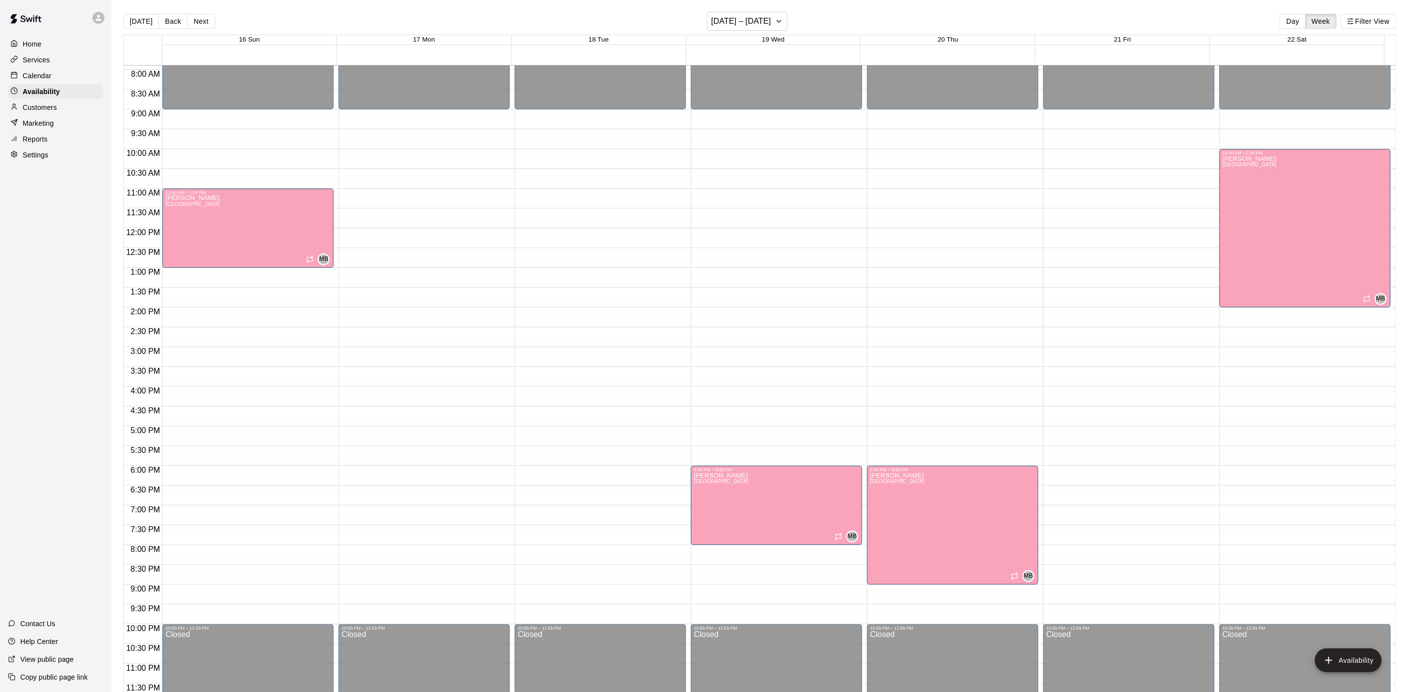
click at [203, 26] on button "Next" at bounding box center [201, 21] width 28 height 15
click at [200, 12] on div "Today Back Next November 30 – December 06 Day Week Filter View" at bounding box center [759, 23] width 1273 height 23
click at [202, 23] on button "Next" at bounding box center [201, 21] width 28 height 15
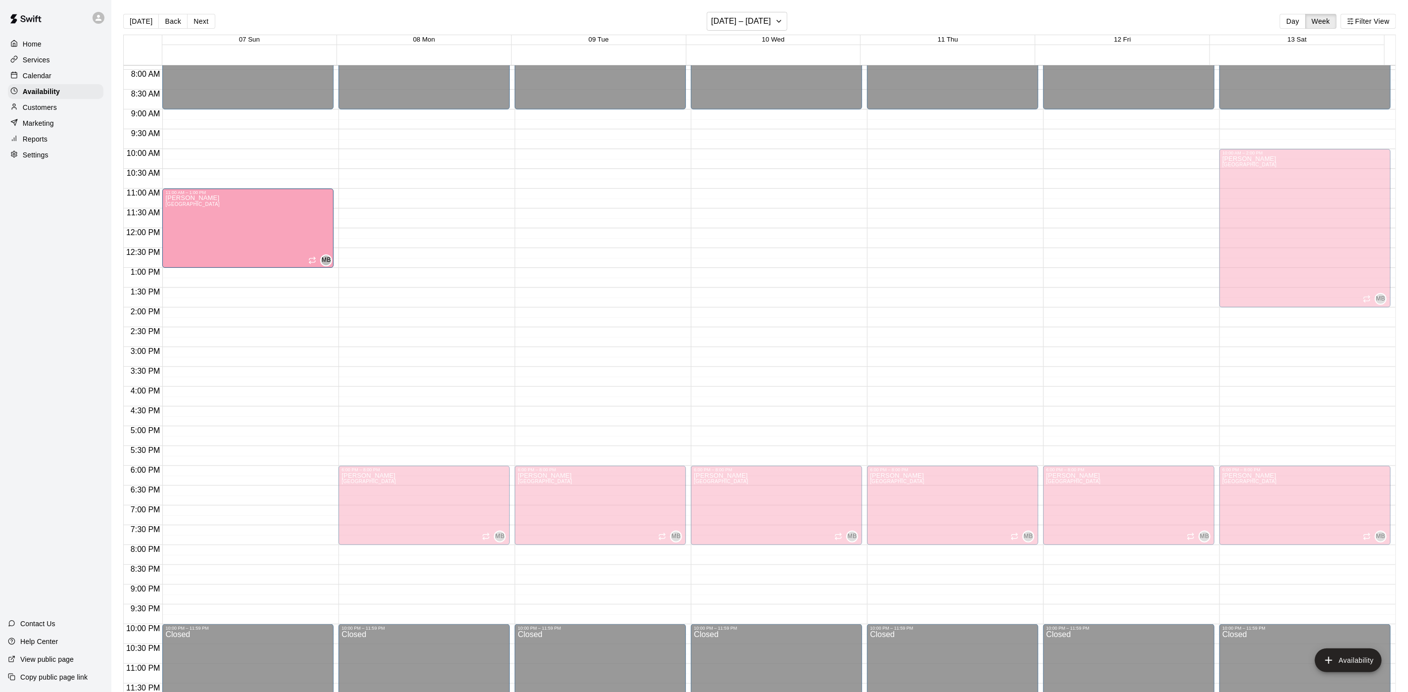
drag, startPoint x: 245, startPoint y: 502, endPoint x: 272, endPoint y: 230, distance: 273.6
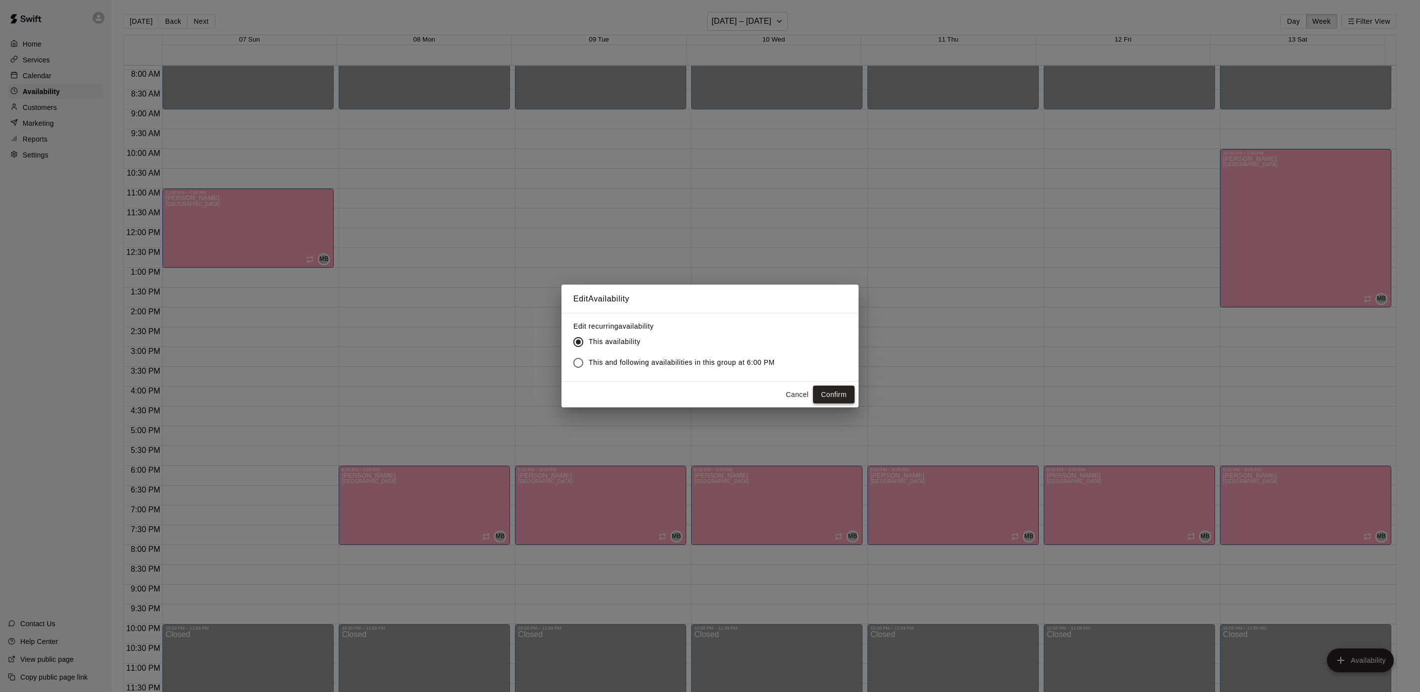
click at [845, 398] on button "Confirm" at bounding box center [834, 395] width 42 height 18
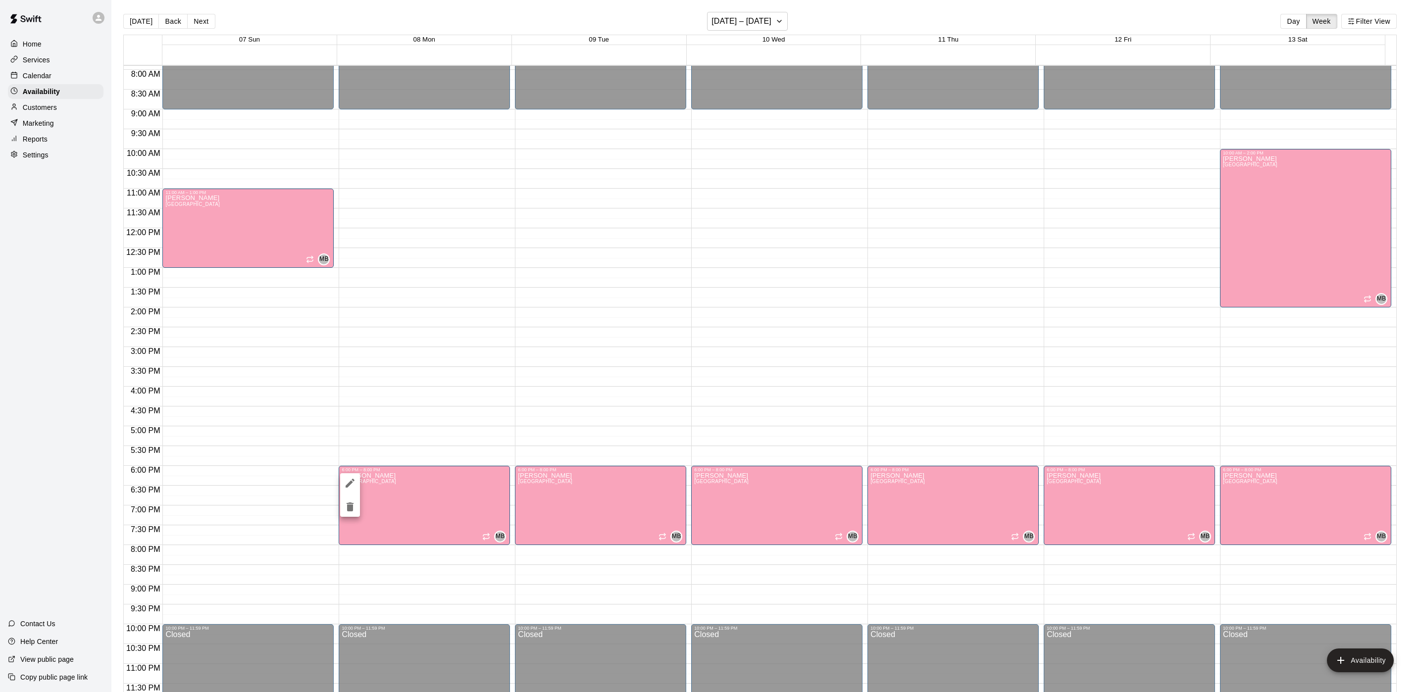
click at [337, 500] on div at bounding box center [710, 346] width 1420 height 692
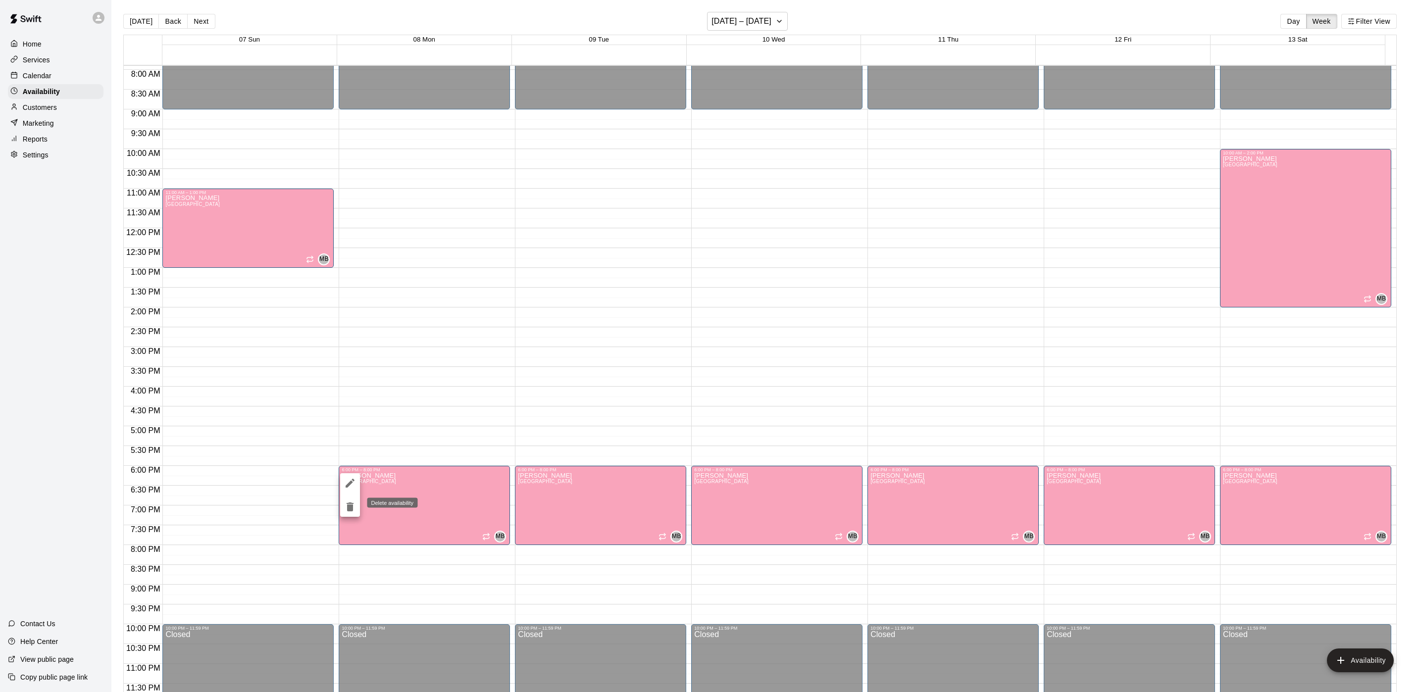
click at [354, 508] on icon "delete" at bounding box center [350, 507] width 12 height 12
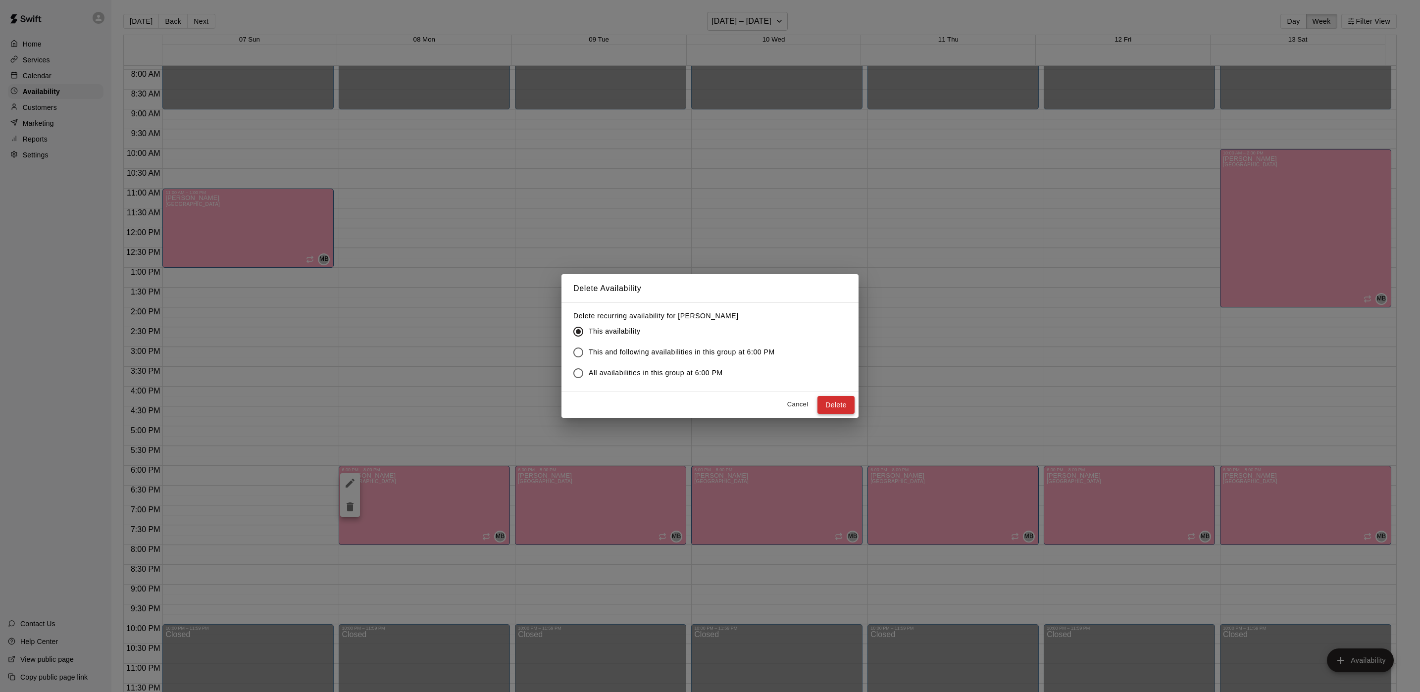
click at [830, 404] on button "Delete" at bounding box center [835, 405] width 37 height 18
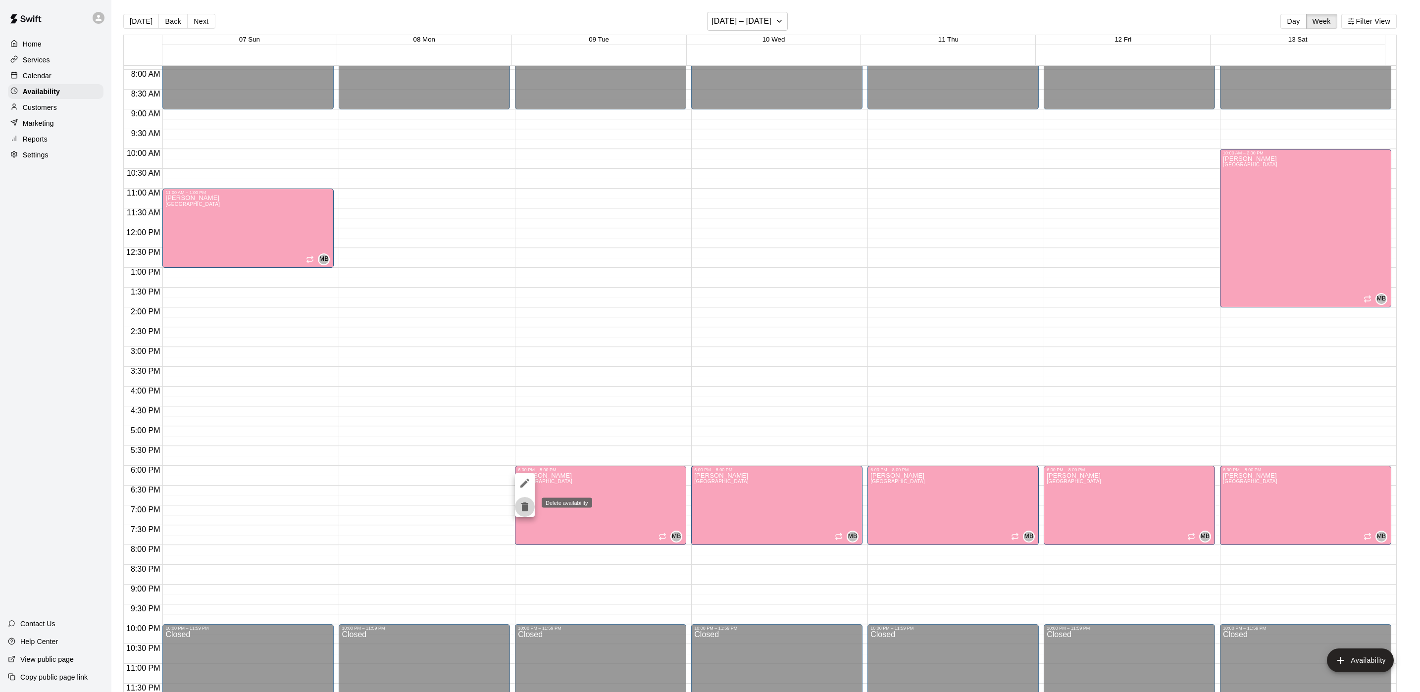
click at [529, 501] on icon "delete" at bounding box center [525, 507] width 12 height 12
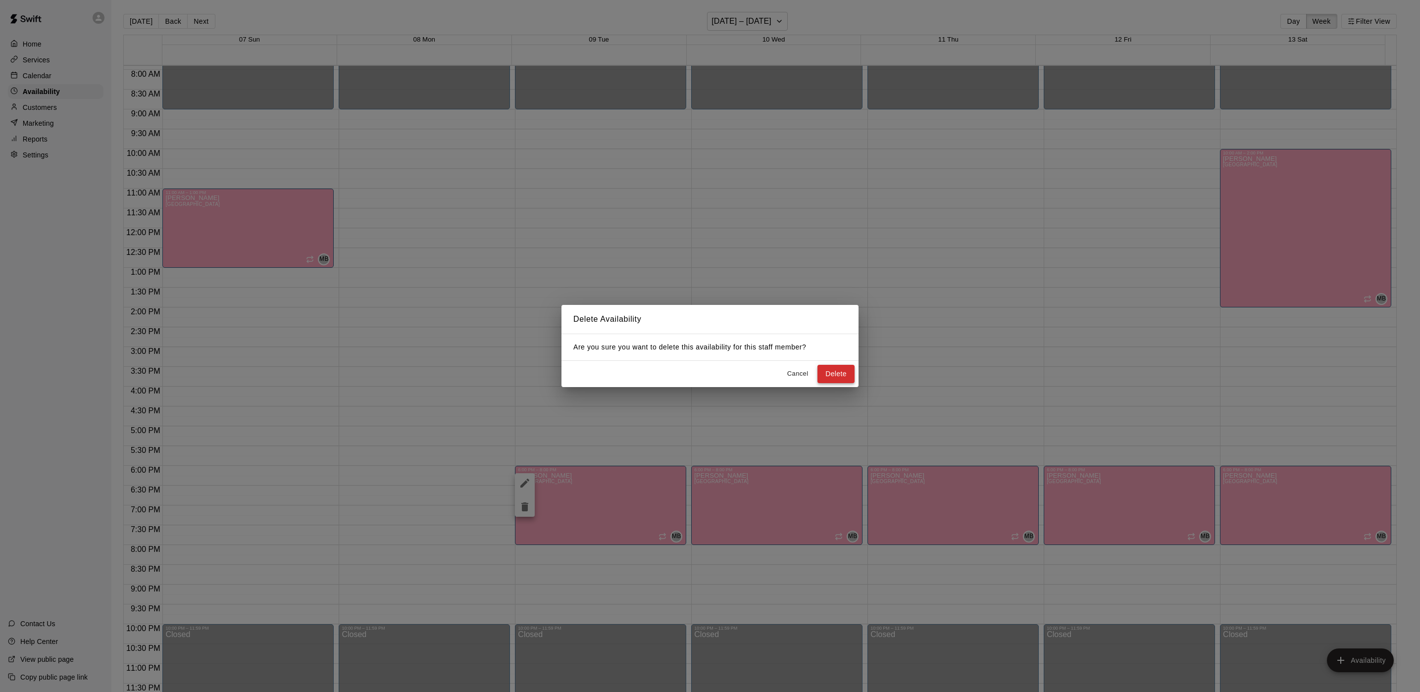
click at [841, 380] on button "Delete" at bounding box center [835, 374] width 37 height 18
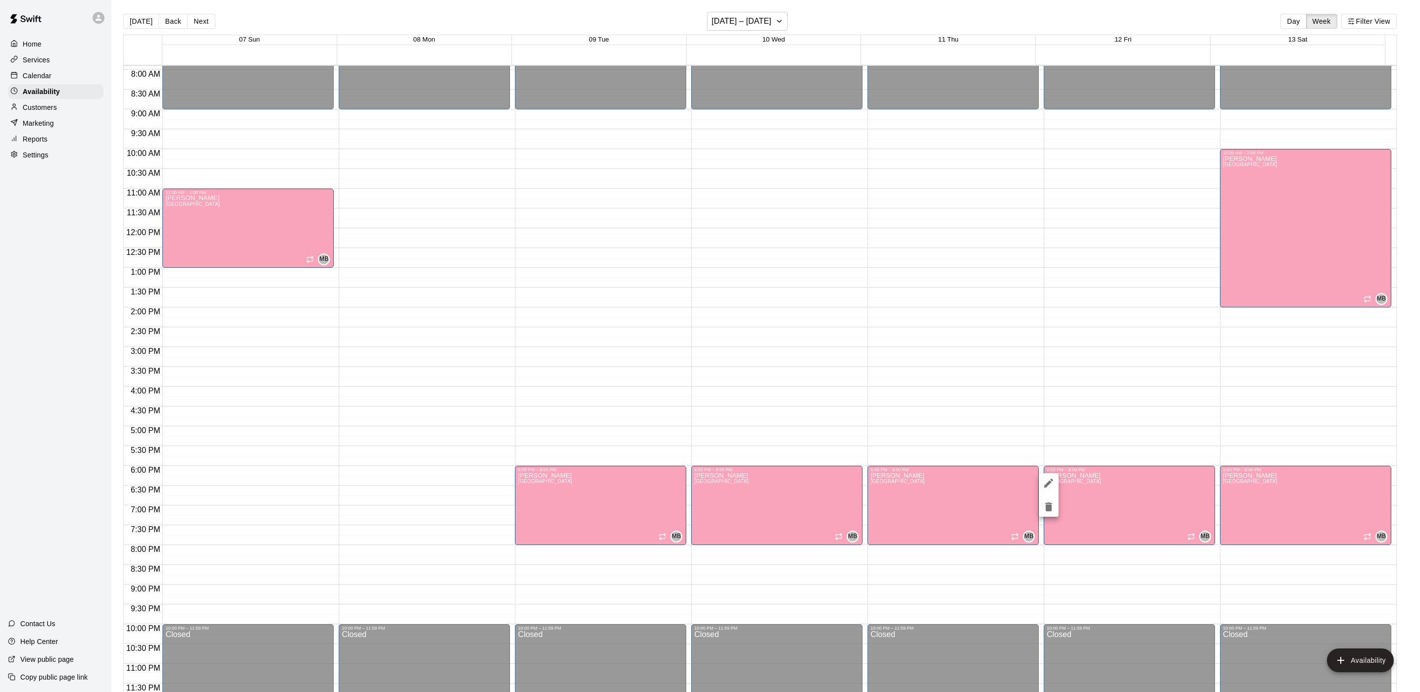
click at [1053, 509] on icon "delete" at bounding box center [1048, 507] width 12 height 12
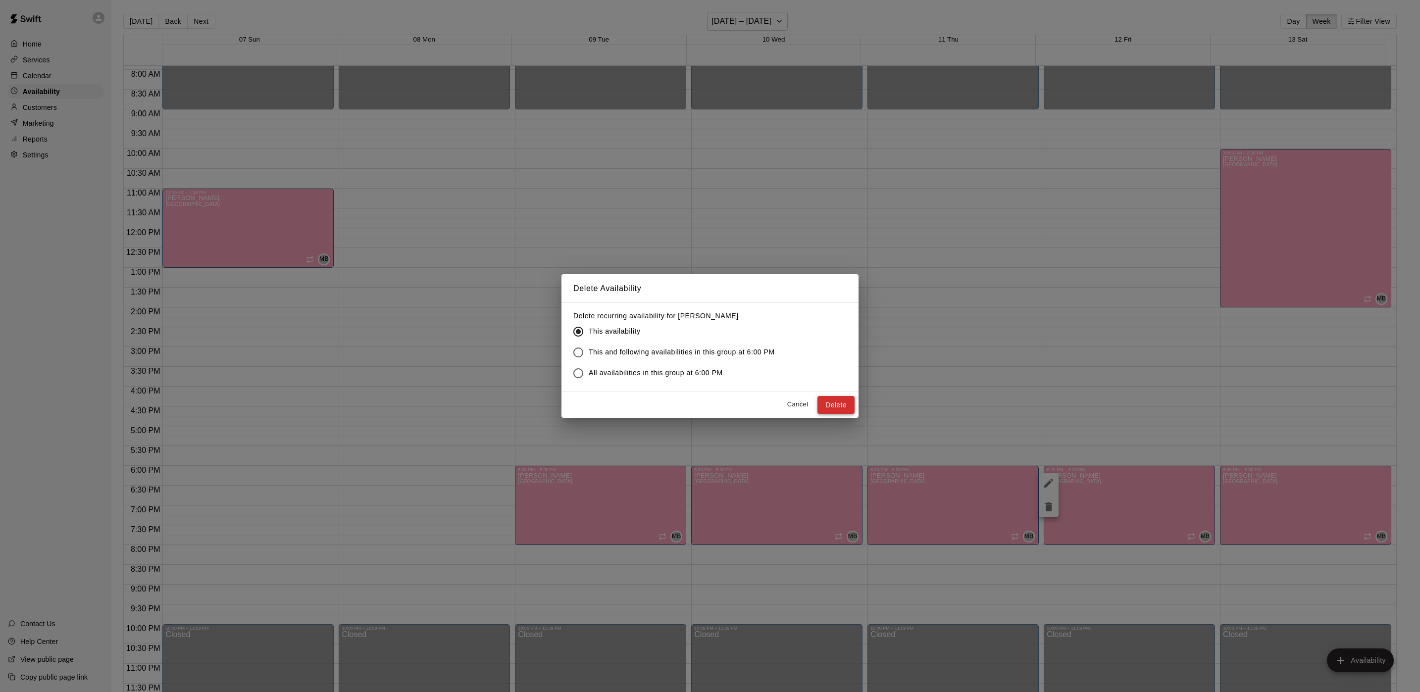
click at [841, 405] on button "Delete" at bounding box center [835, 405] width 37 height 18
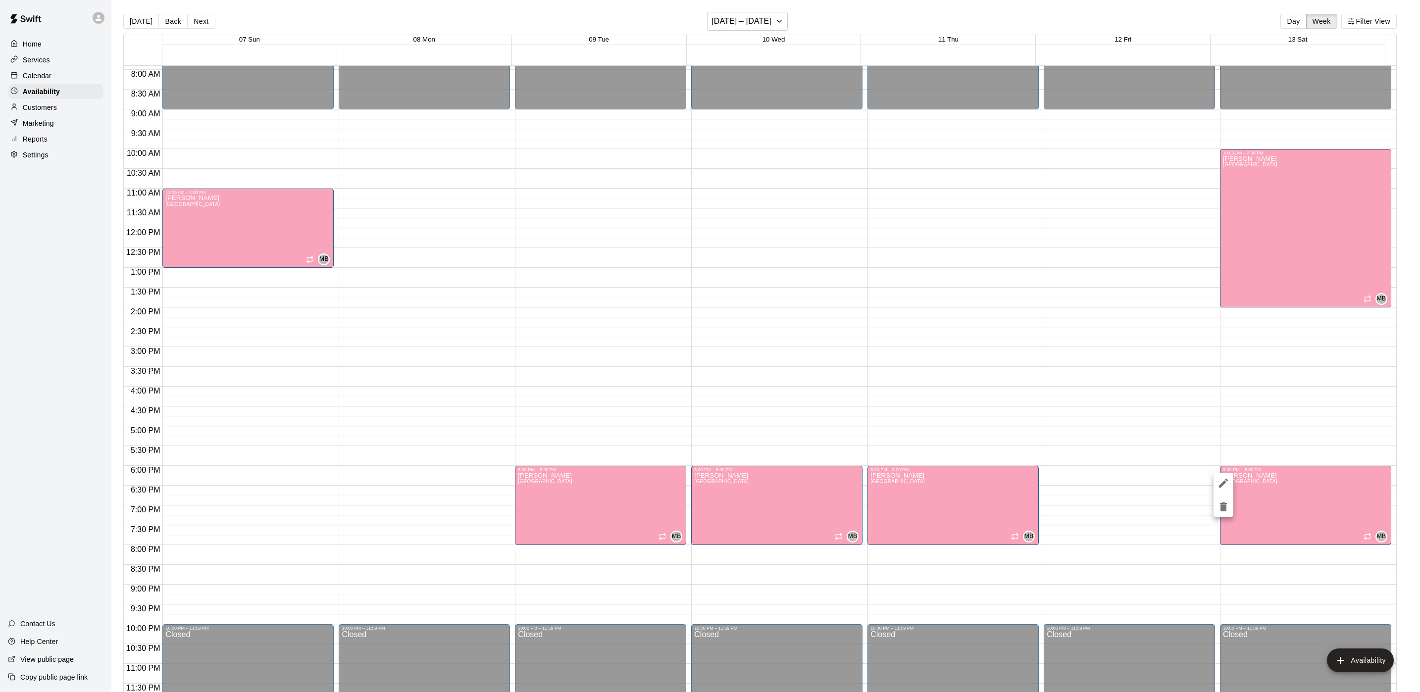
click at [1221, 513] on button "delete" at bounding box center [1223, 507] width 20 height 20
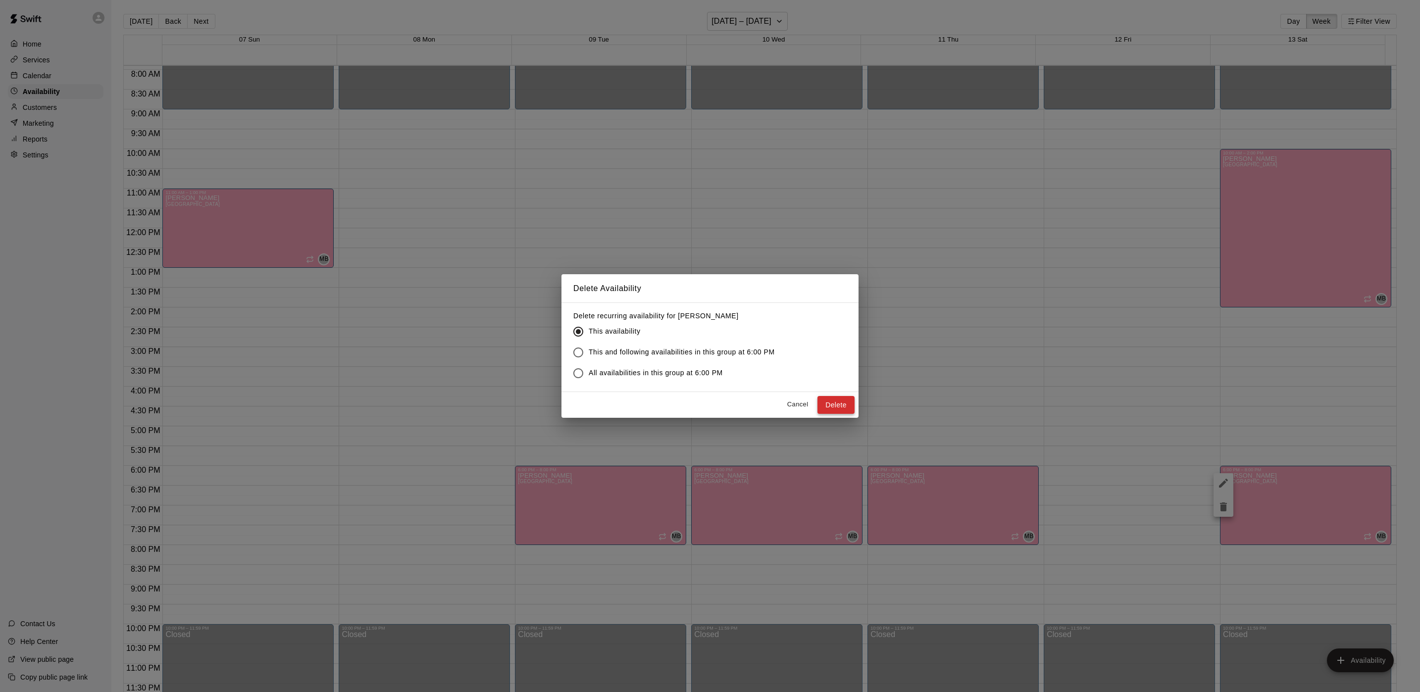
click at [824, 410] on button "Delete" at bounding box center [835, 405] width 37 height 18
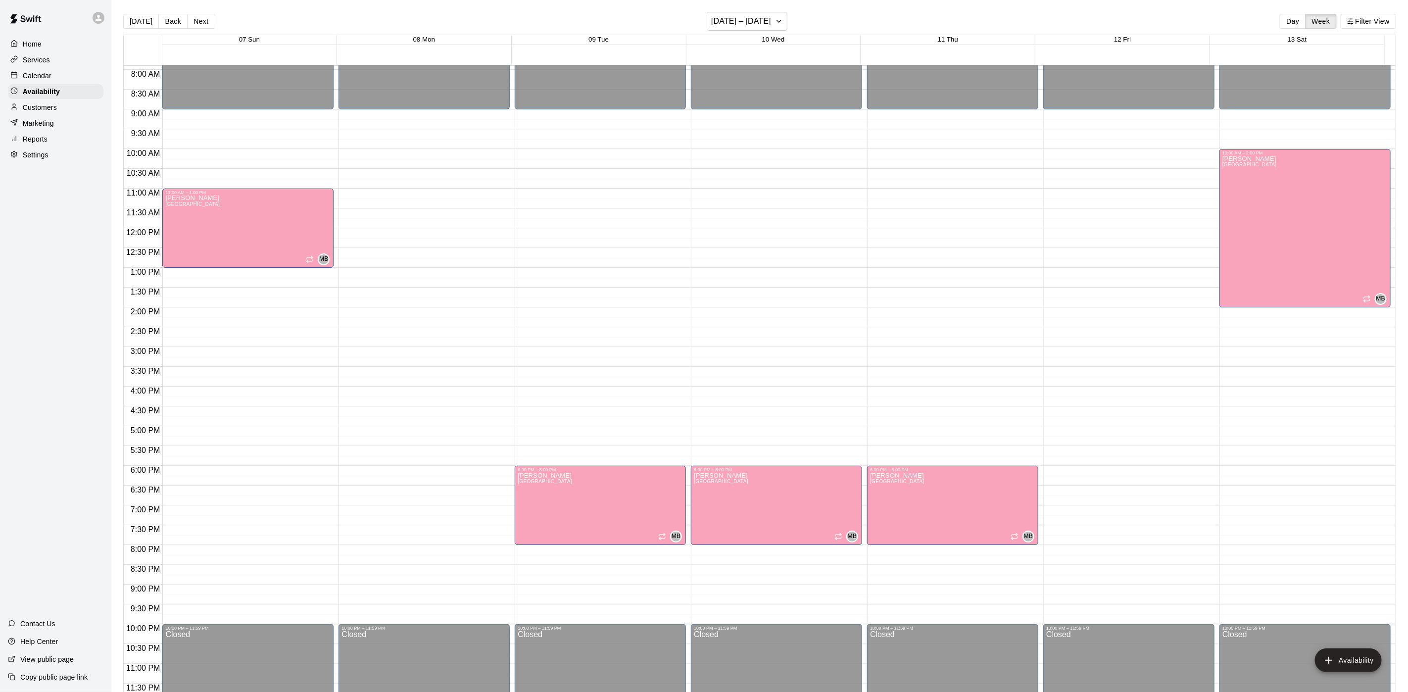
click at [67, 110] on div "Customers" at bounding box center [56, 107] width 96 height 15
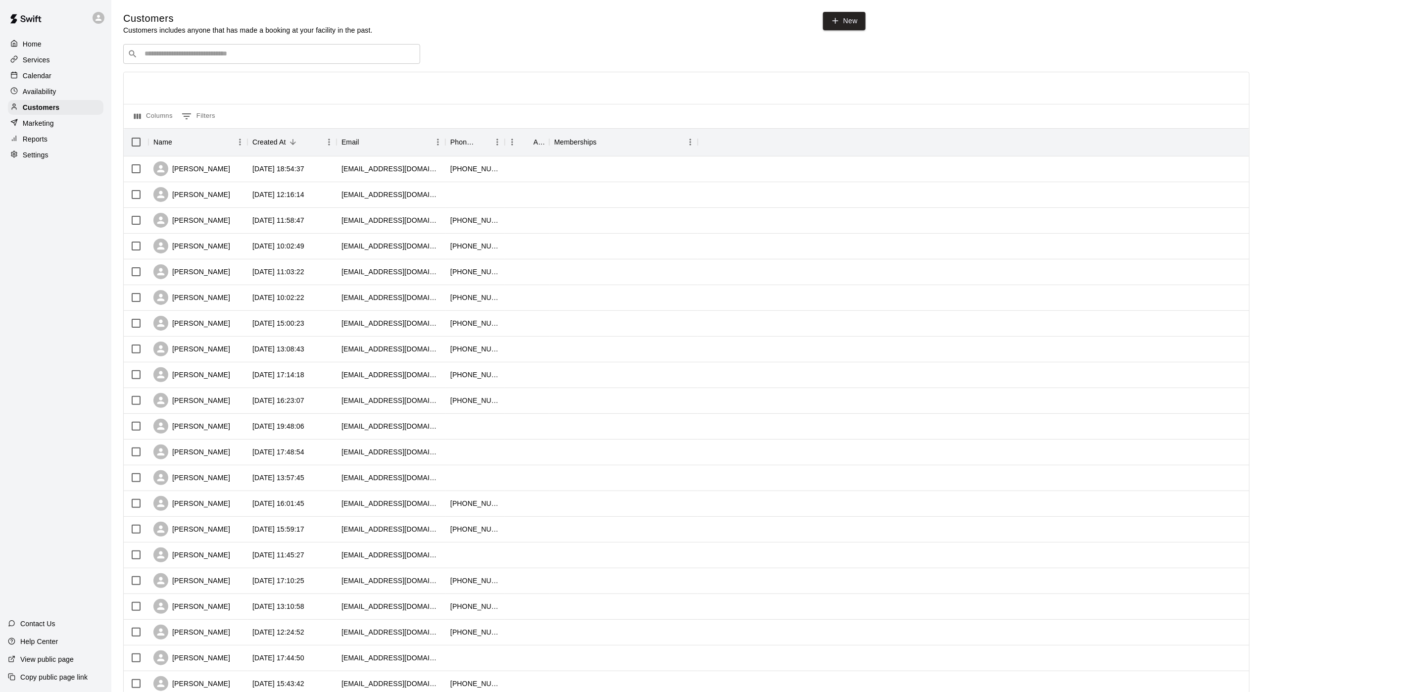
click at [67, 91] on div "Availability" at bounding box center [56, 91] width 96 height 15
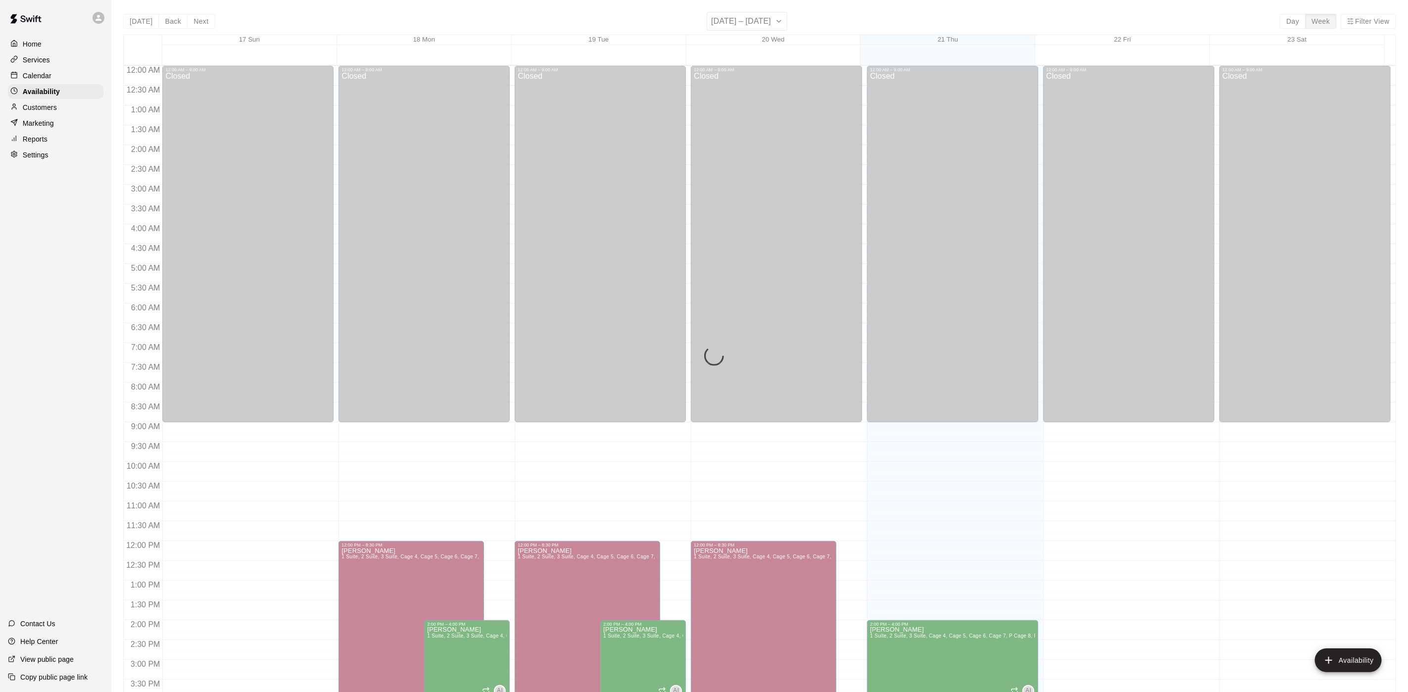
click at [67, 80] on div "Calendar" at bounding box center [56, 75] width 96 height 15
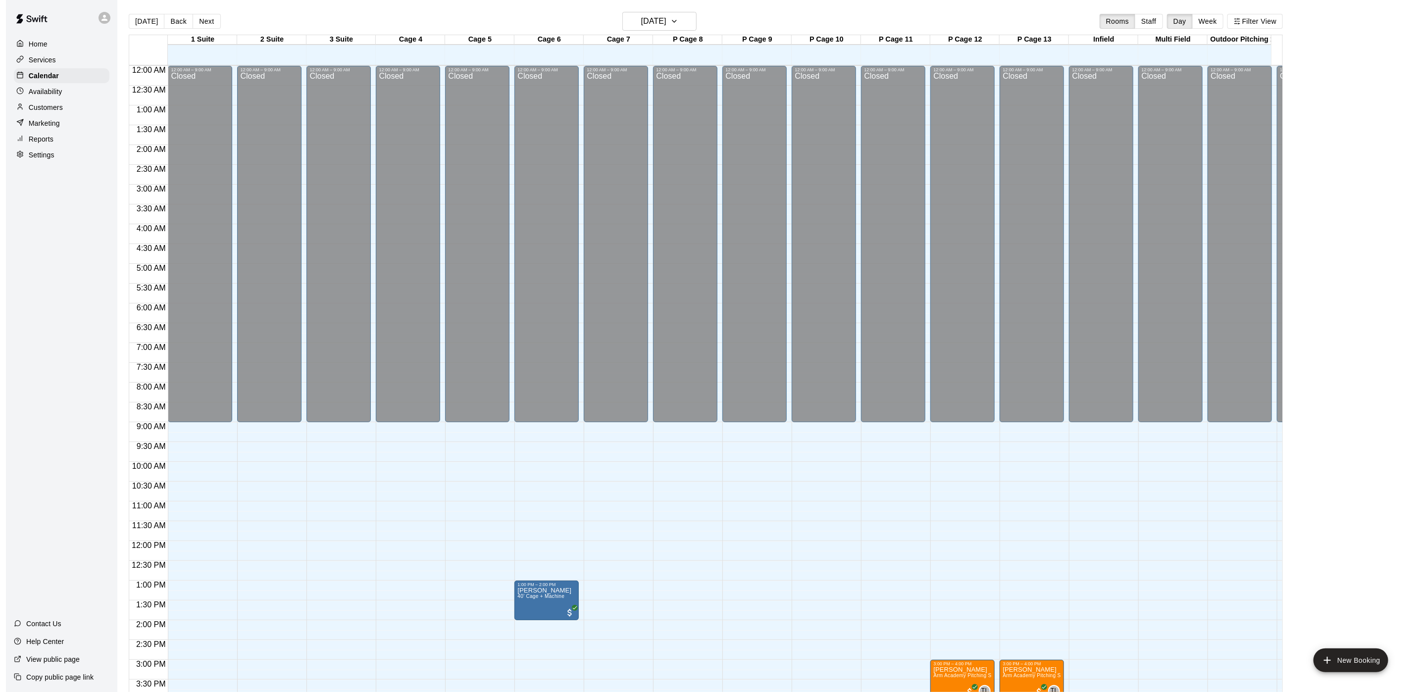
scroll to position [284, 0]
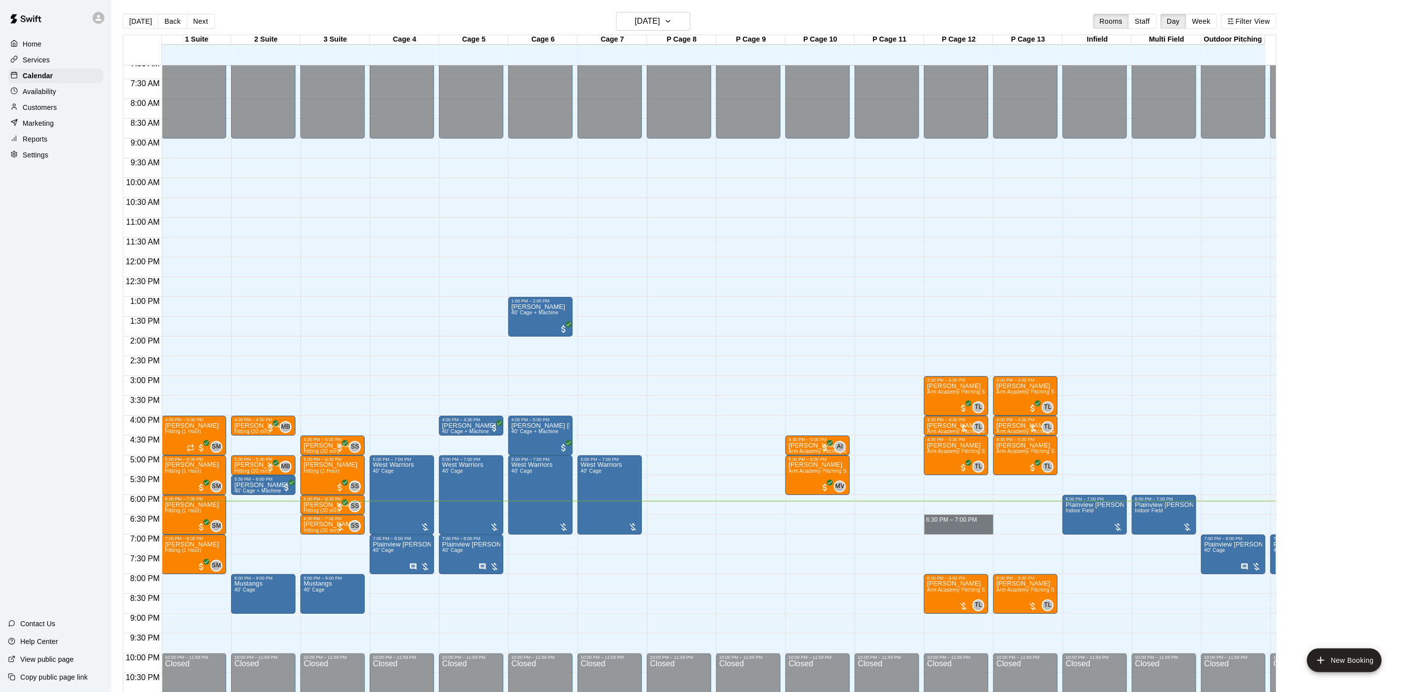
drag, startPoint x: 965, startPoint y: 521, endPoint x: 962, endPoint y: 529, distance: 8.0
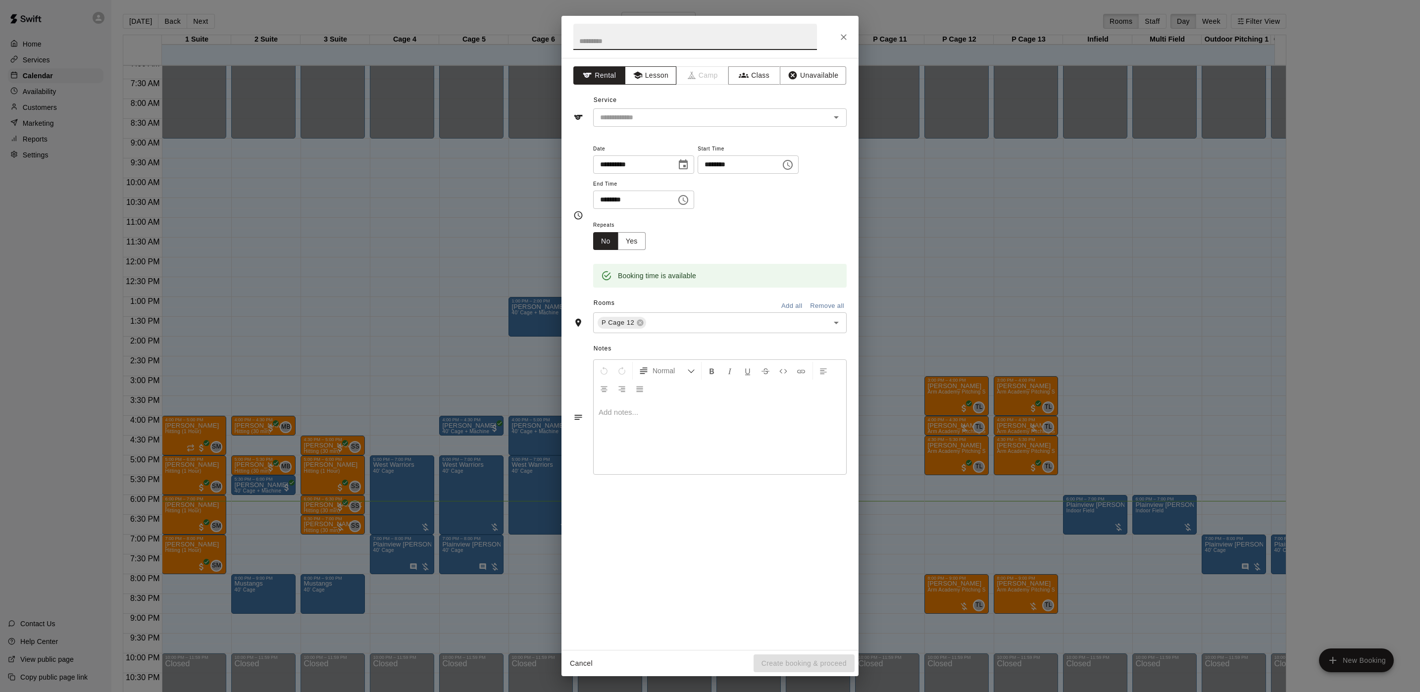
click at [646, 74] on button "Lesson" at bounding box center [651, 75] width 52 height 18
click at [643, 109] on div "​" at bounding box center [719, 117] width 253 height 18
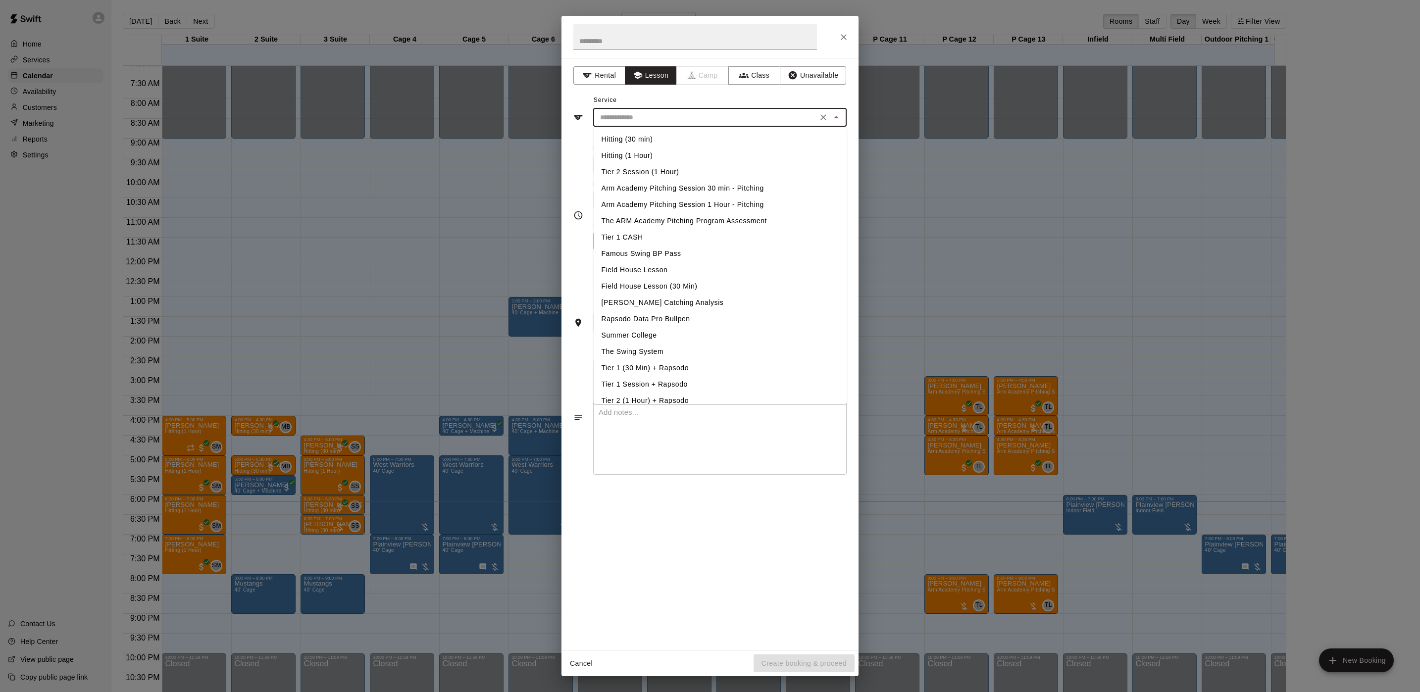
click at [667, 188] on li "Arm Academy Pitching Session 30 min - Pitching" at bounding box center [720, 188] width 253 height 16
type input "**********"
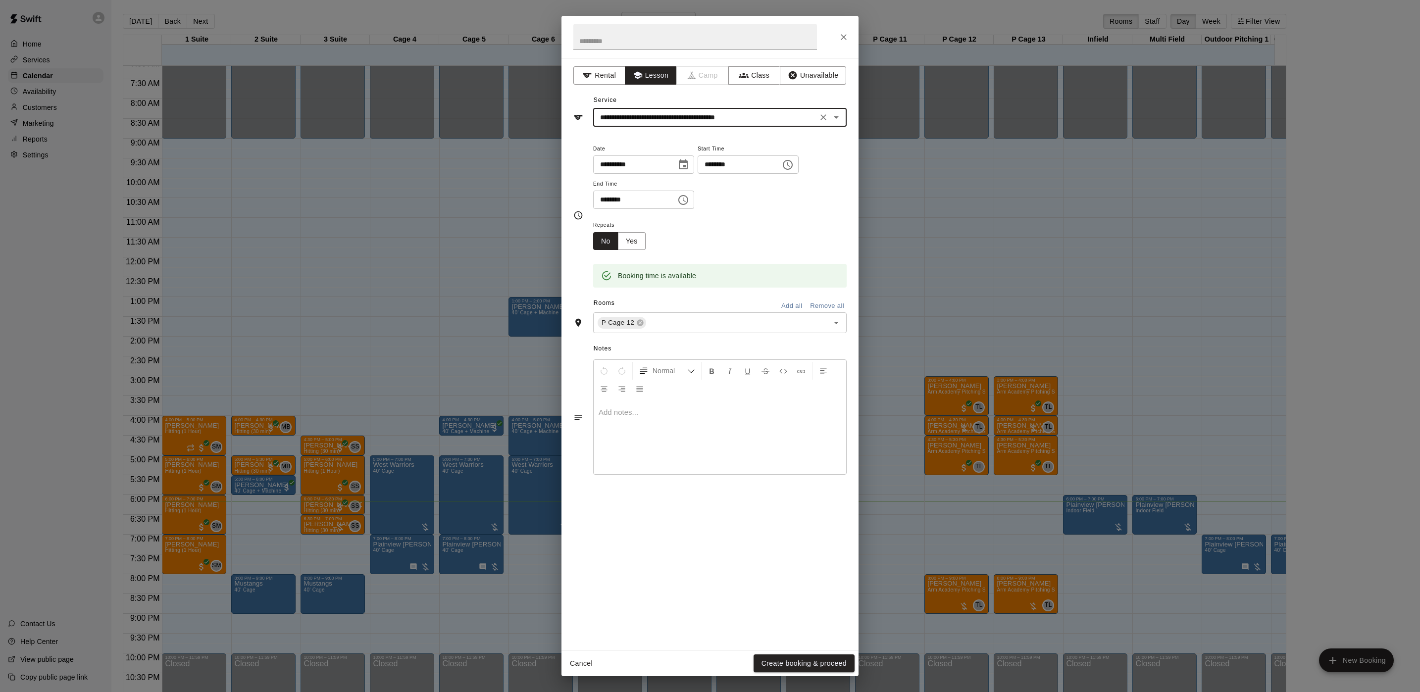
click at [832, 657] on button "Create booking & proceed" at bounding box center [803, 663] width 101 height 18
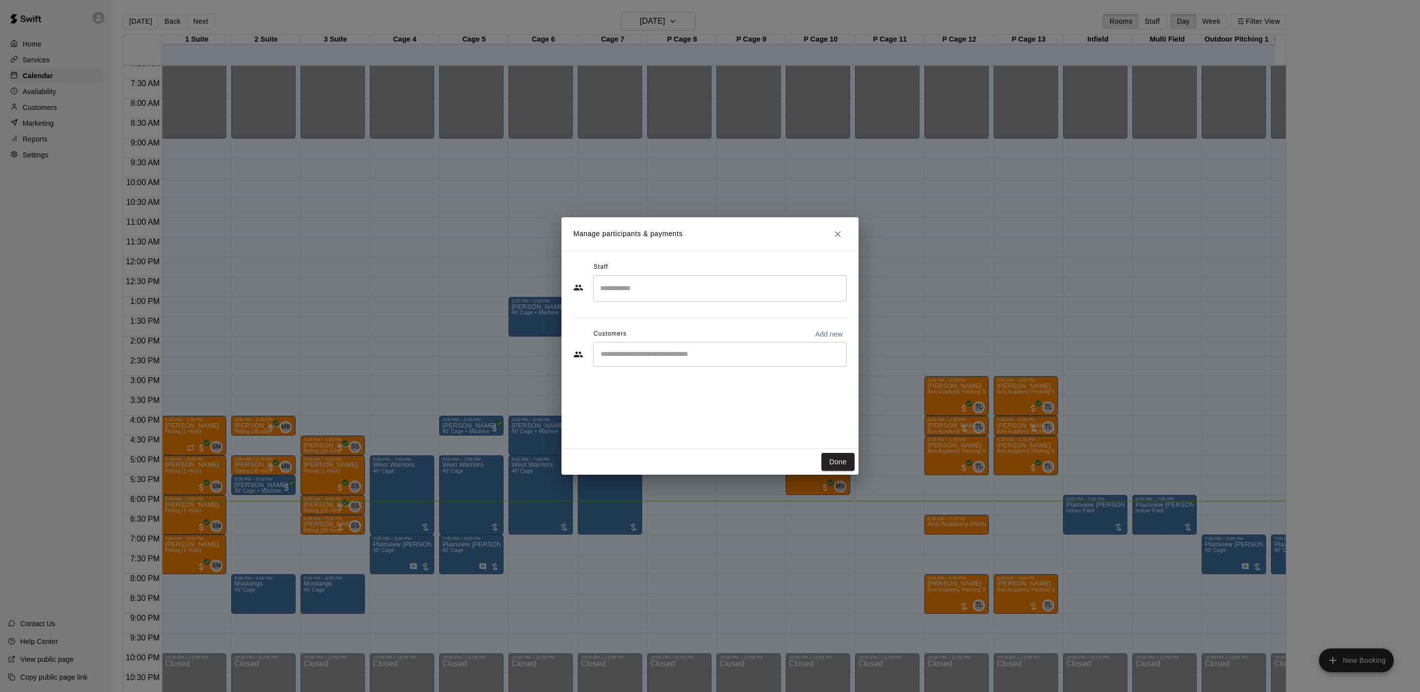
click at [714, 286] on input "Search staff" at bounding box center [719, 288] width 245 height 17
click at [782, 358] on div "Kyle Young Instructor" at bounding box center [728, 355] width 209 height 19
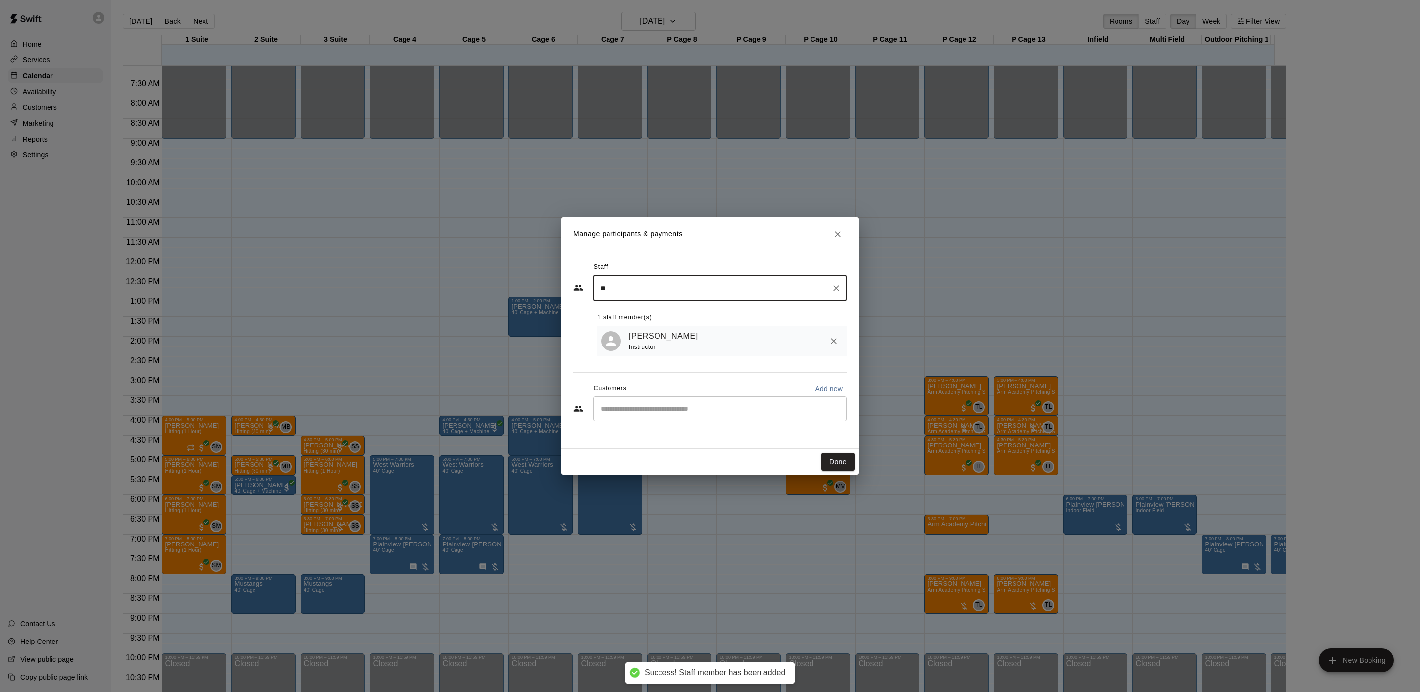
click at [765, 401] on div "​" at bounding box center [719, 408] width 253 height 25
type input "**"
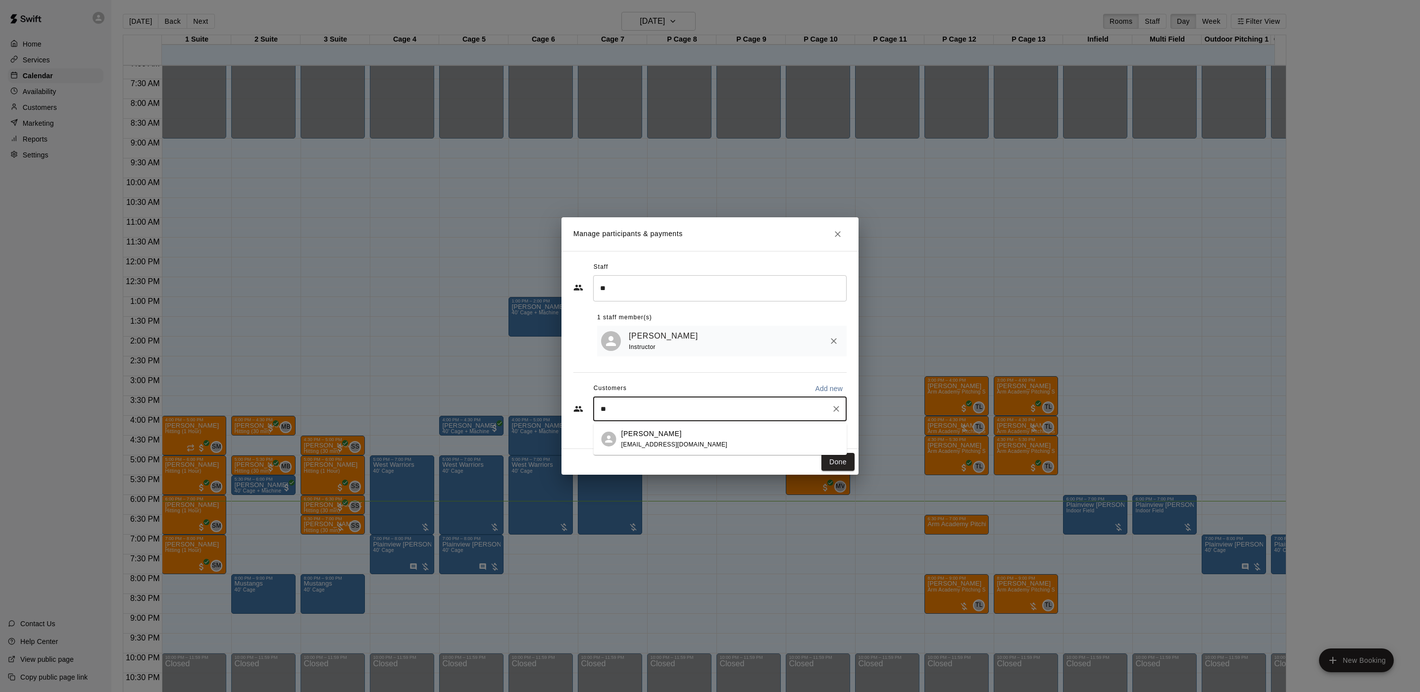
type input "*"
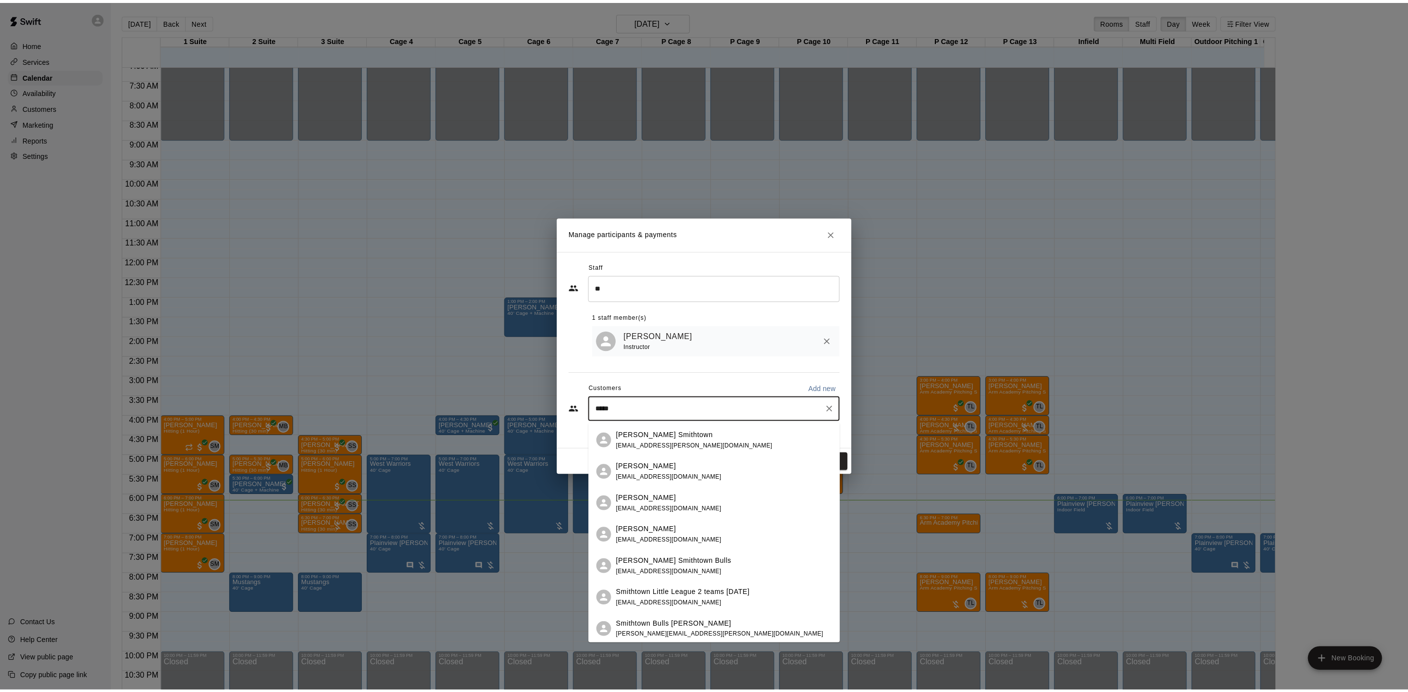
scroll to position [127, 0]
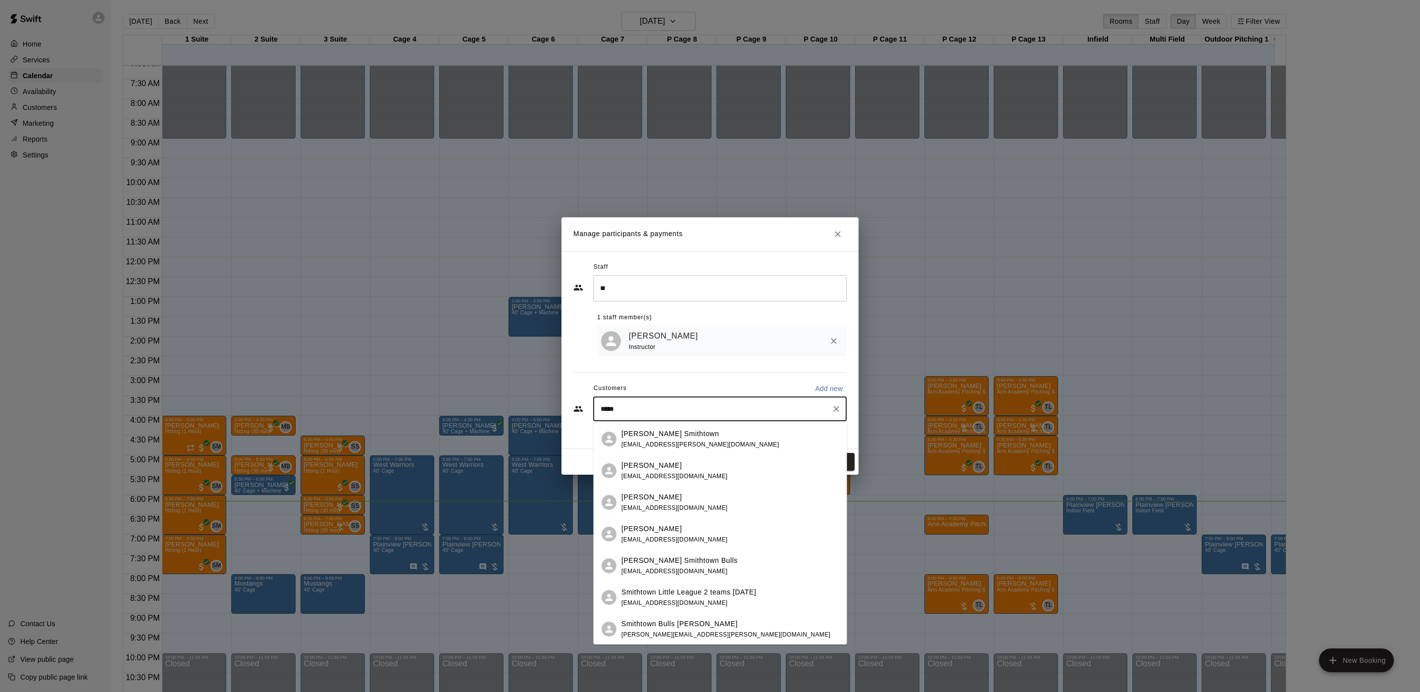
type input "*****"
drag, startPoint x: 841, startPoint y: 634, endPoint x: 786, endPoint y: 367, distance: 272.4
click at [786, 370] on div "Staff ** ​ 1 staff member(s) Kyle Young Instructor Customers Add new ***** ​" at bounding box center [709, 345] width 273 height 172
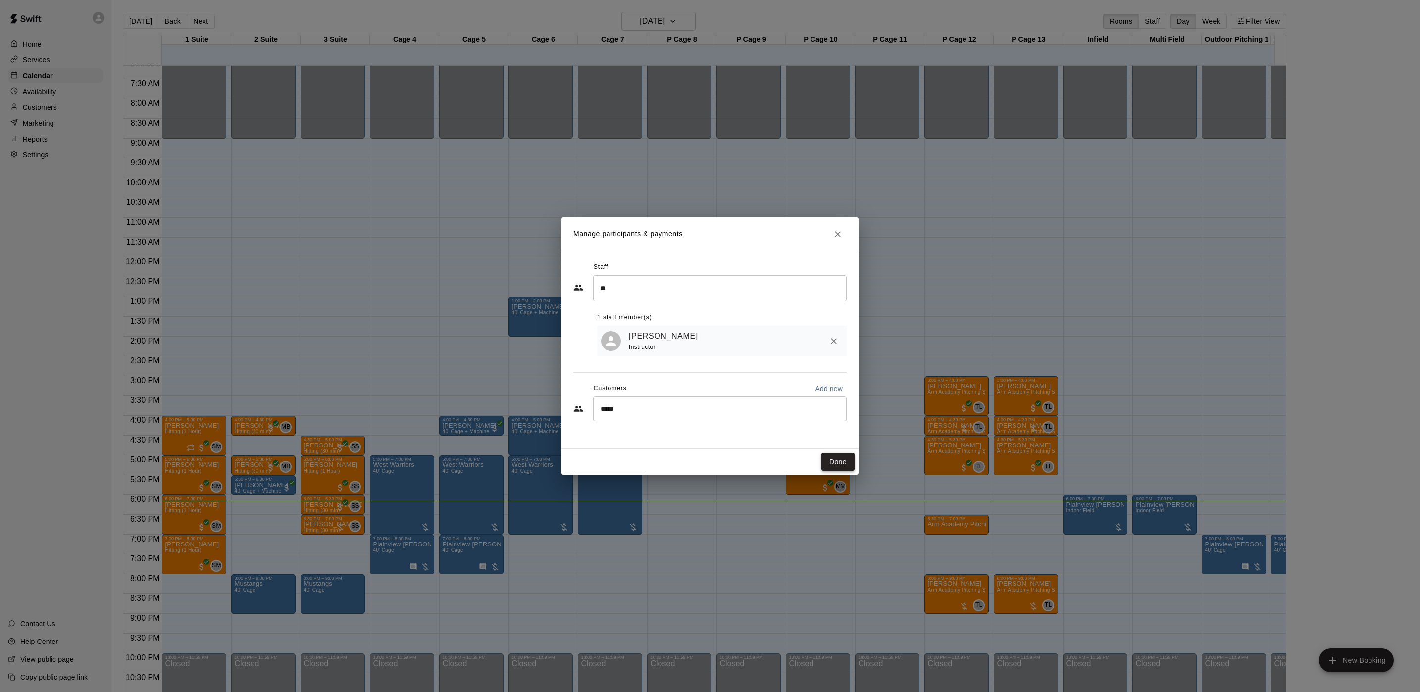
click at [829, 466] on button "Done" at bounding box center [837, 462] width 33 height 18
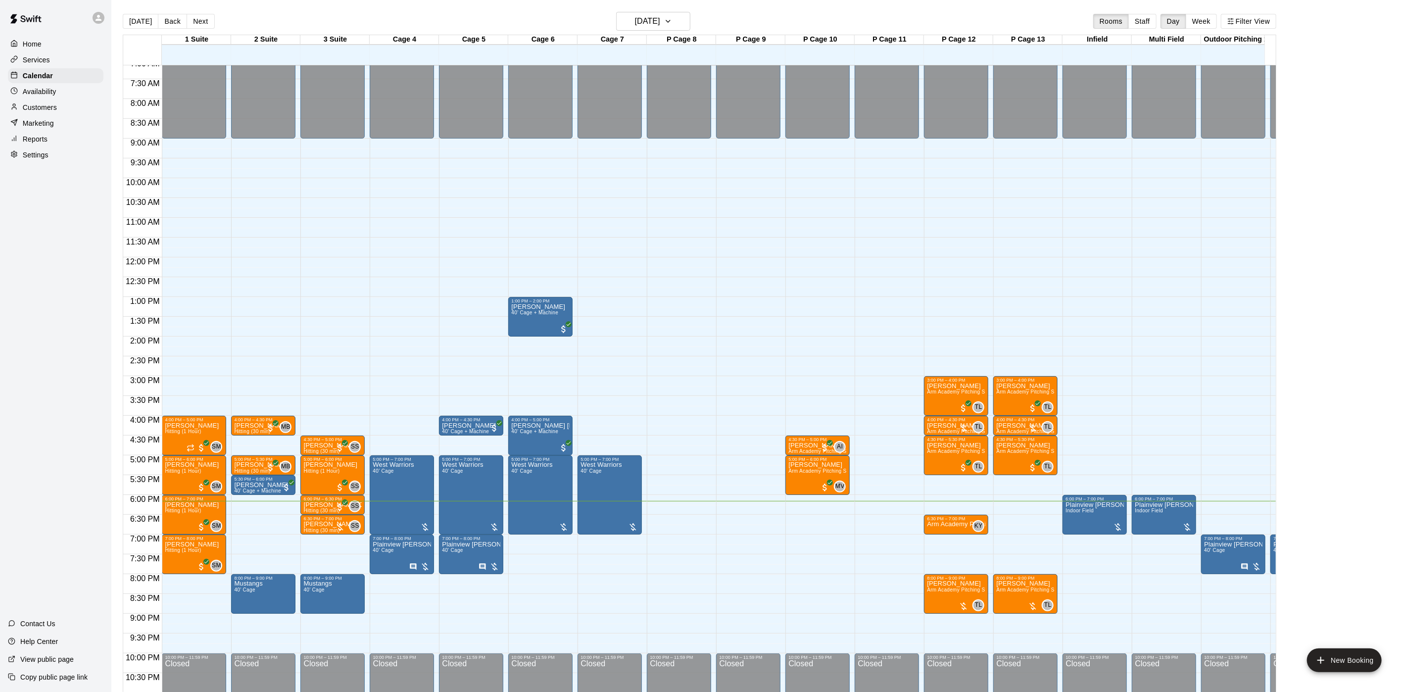
click at [49, 91] on p "Availability" at bounding box center [40, 92] width 34 height 10
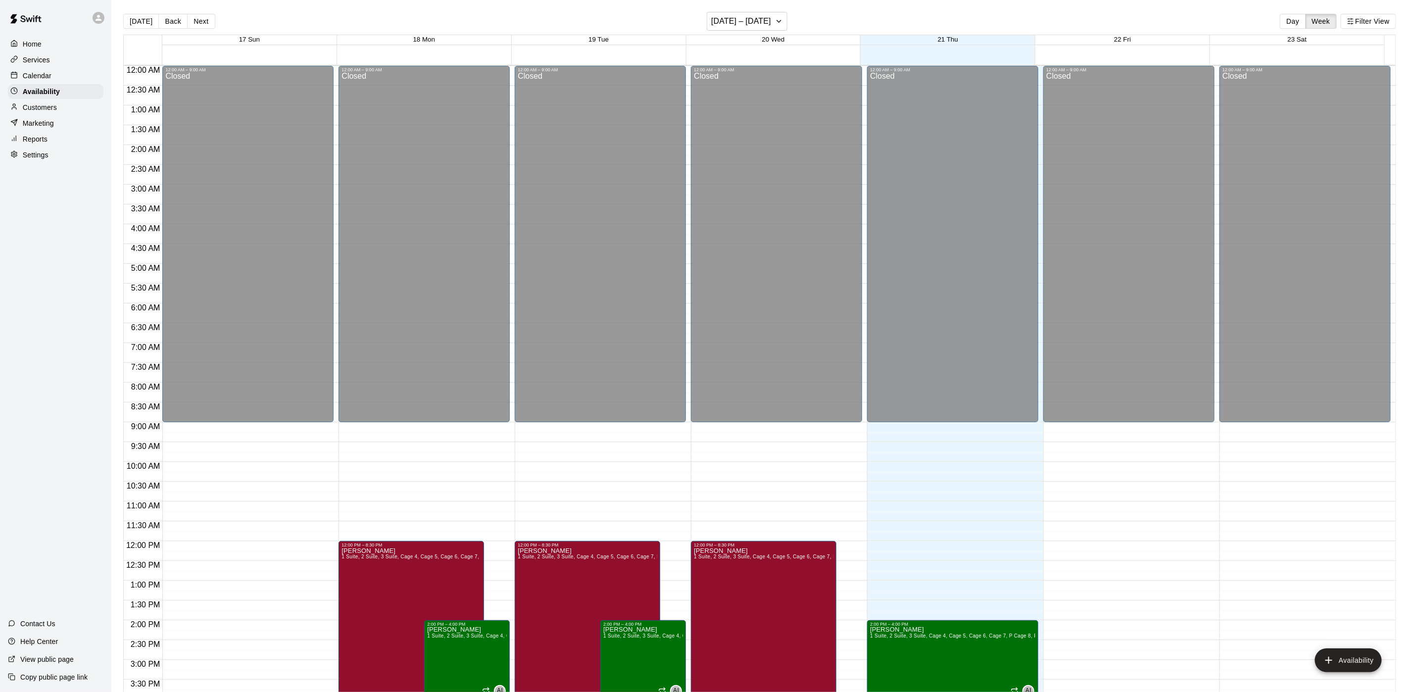
scroll to position [313, 0]
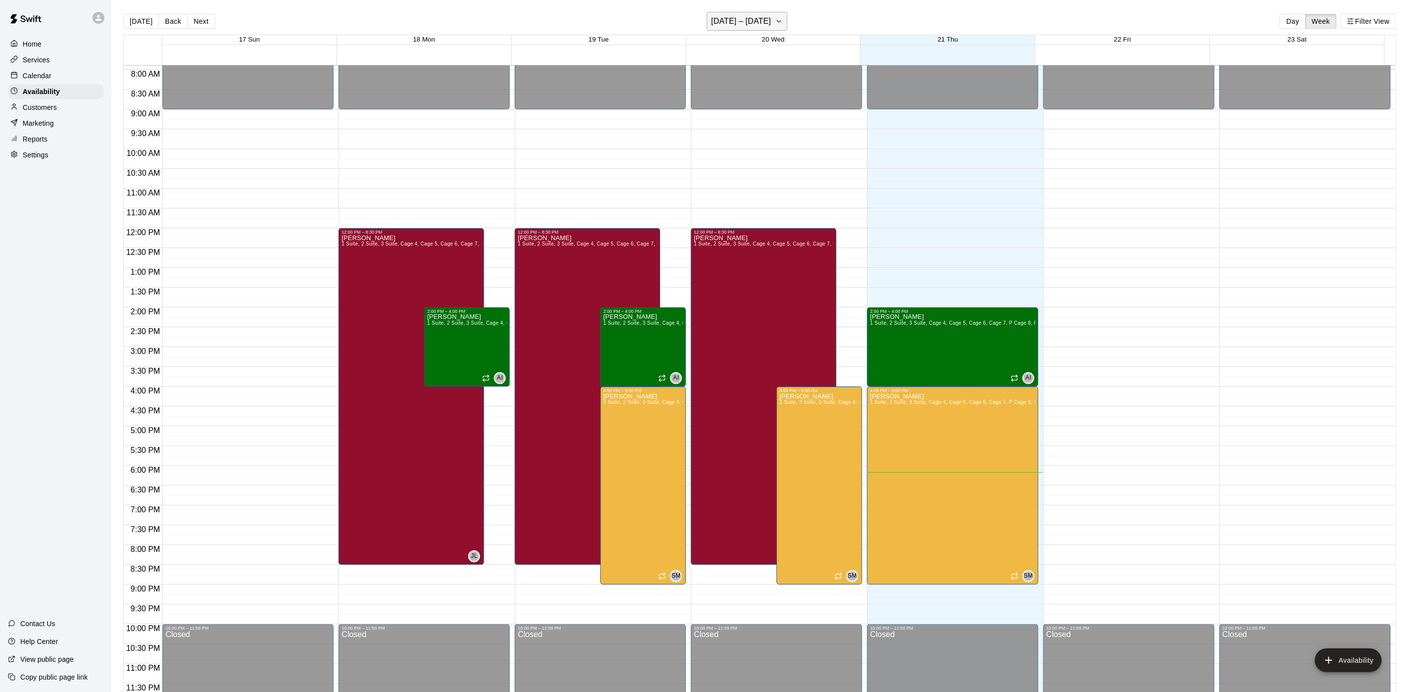
click at [774, 30] on button "[DATE] – [DATE]" at bounding box center [747, 21] width 81 height 19
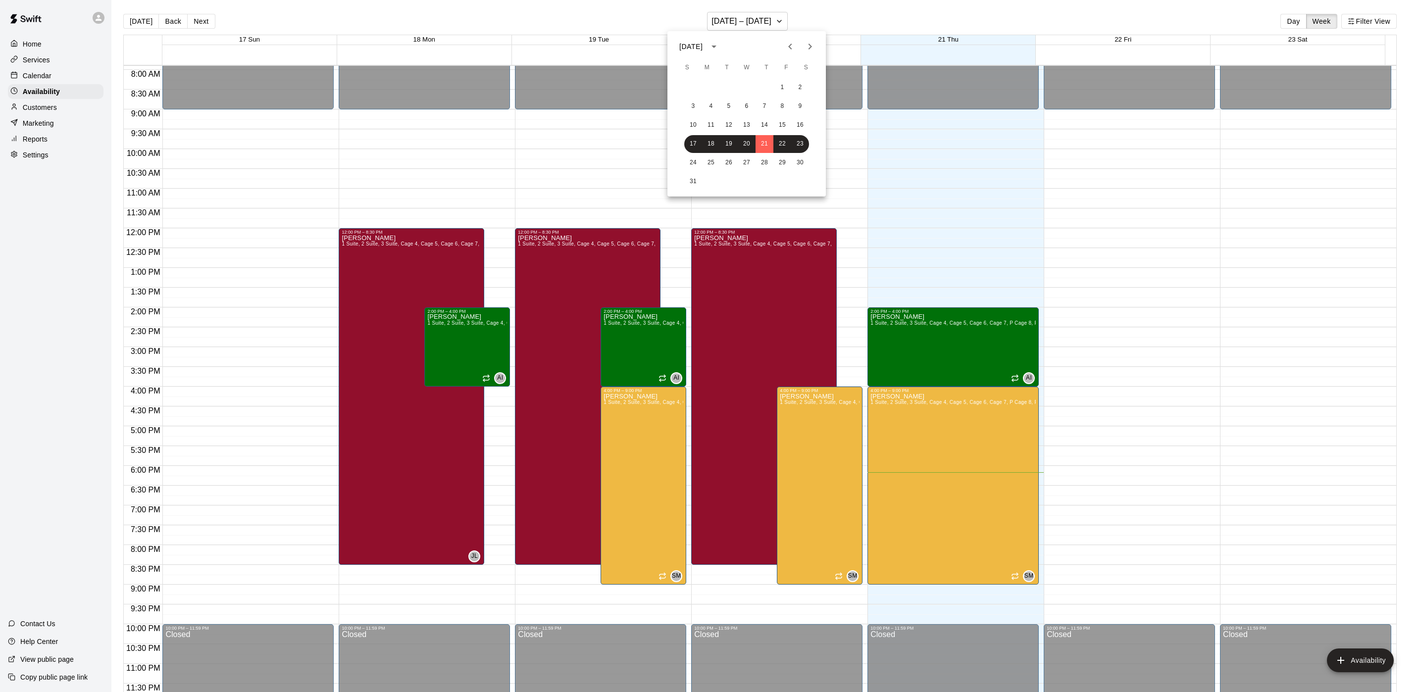
click at [808, 41] on icon "Next month" at bounding box center [810, 47] width 12 height 12
click at [807, 41] on icon "Next month" at bounding box center [810, 47] width 12 height 12
click at [813, 33] on div "November 2025 S M T W T F S 1 2 3 4 5 6 7 8 9 10 11 12 13 14 15 16 17 18 19 20 …" at bounding box center [746, 113] width 158 height 165
click at [814, 36] on div "November 2025 S M T W T F S 1 2 3 4 5 6 7 8 9 10 11 12 13 14 15 16 17 18 19 20 …" at bounding box center [746, 113] width 158 height 165
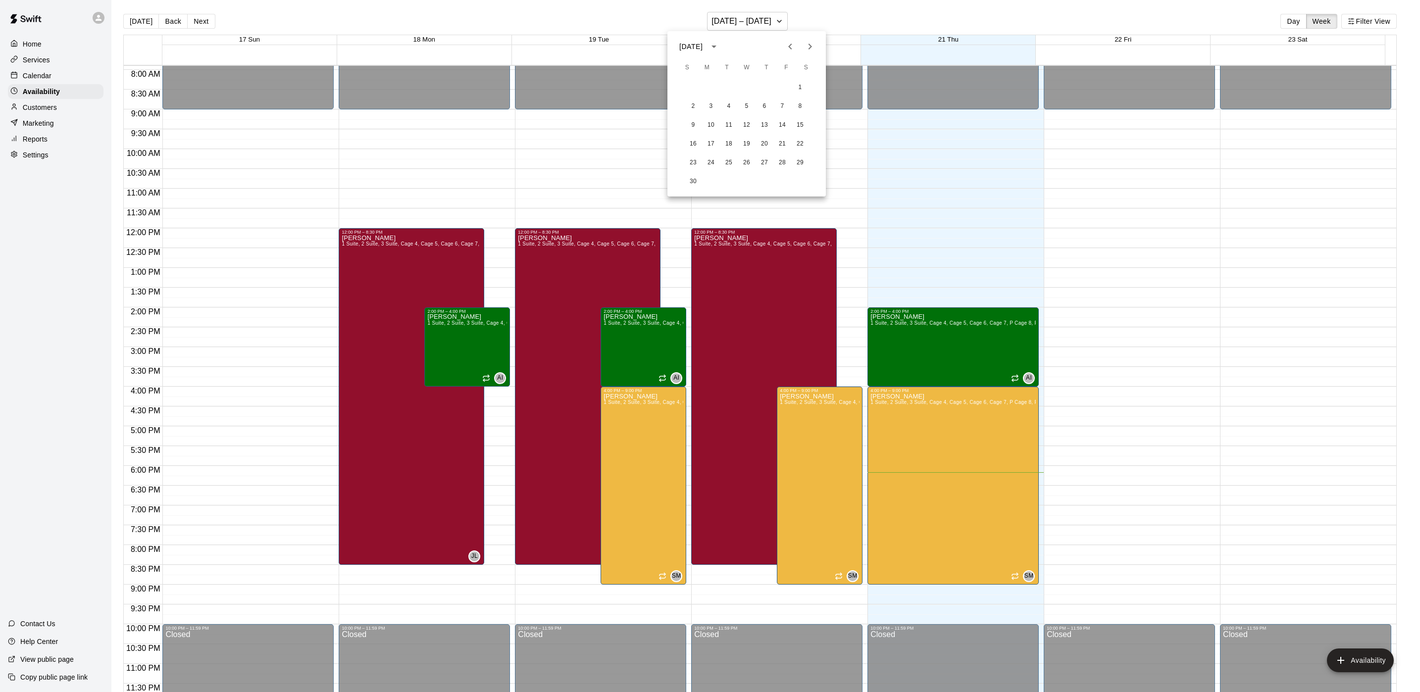
click at [806, 42] on icon "Next month" at bounding box center [810, 47] width 12 height 12
click at [737, 140] on div "21 22 23 24 25 26 27" at bounding box center [746, 144] width 158 height 18
click at [740, 127] on button "17" at bounding box center [747, 125] width 18 height 18
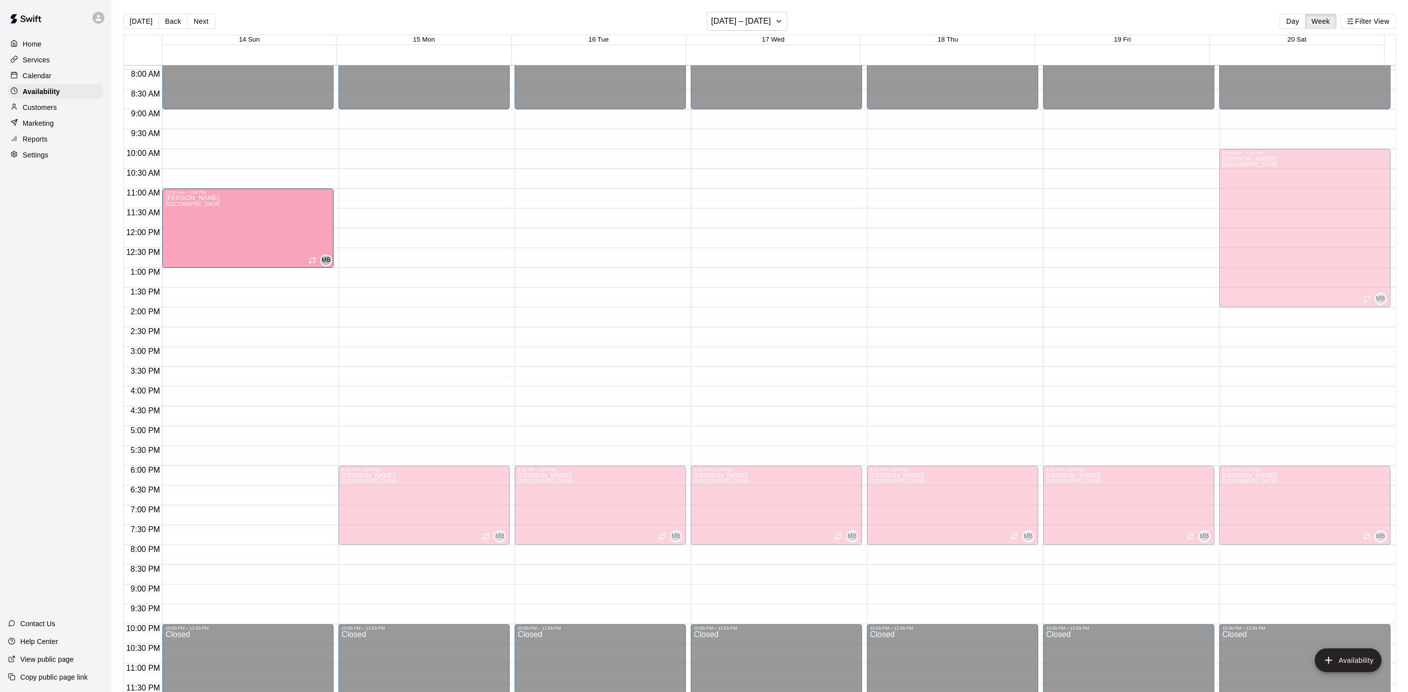
drag, startPoint x: 267, startPoint y: 499, endPoint x: 302, endPoint y: 223, distance: 278.9
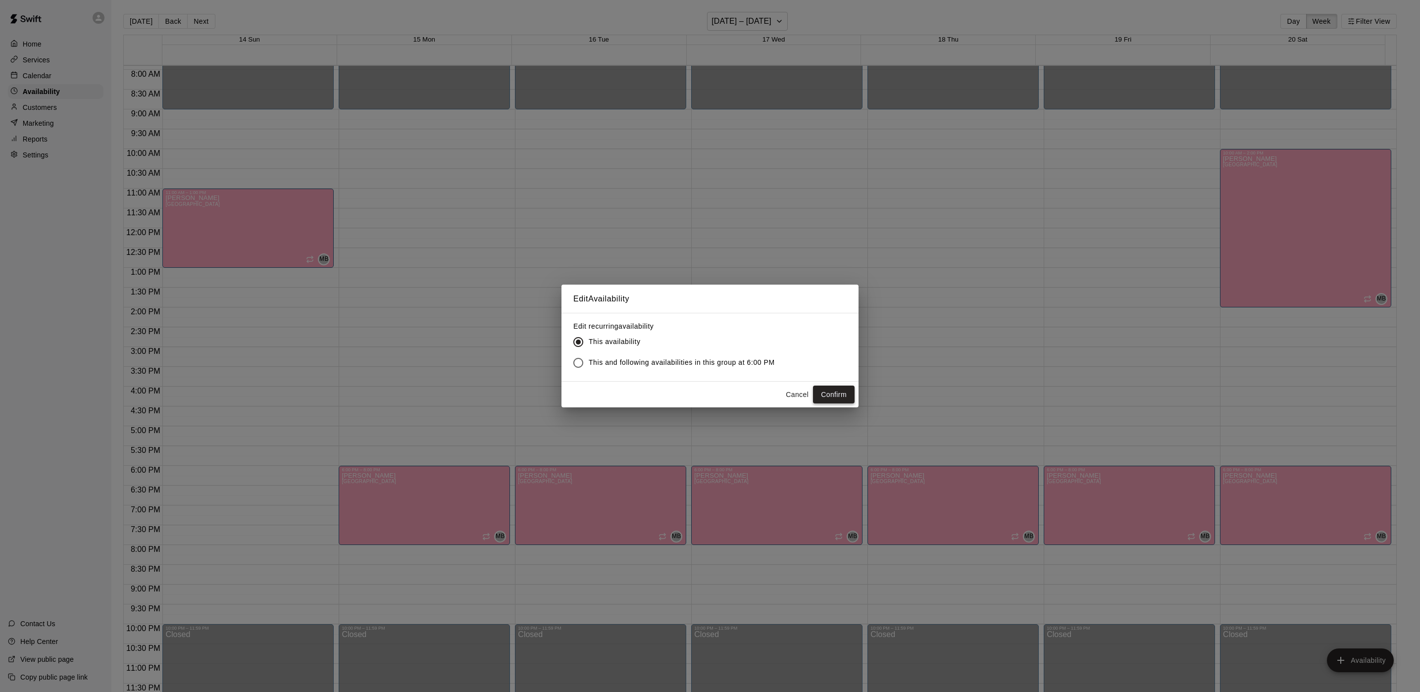
click at [835, 395] on button "Confirm" at bounding box center [834, 395] width 42 height 18
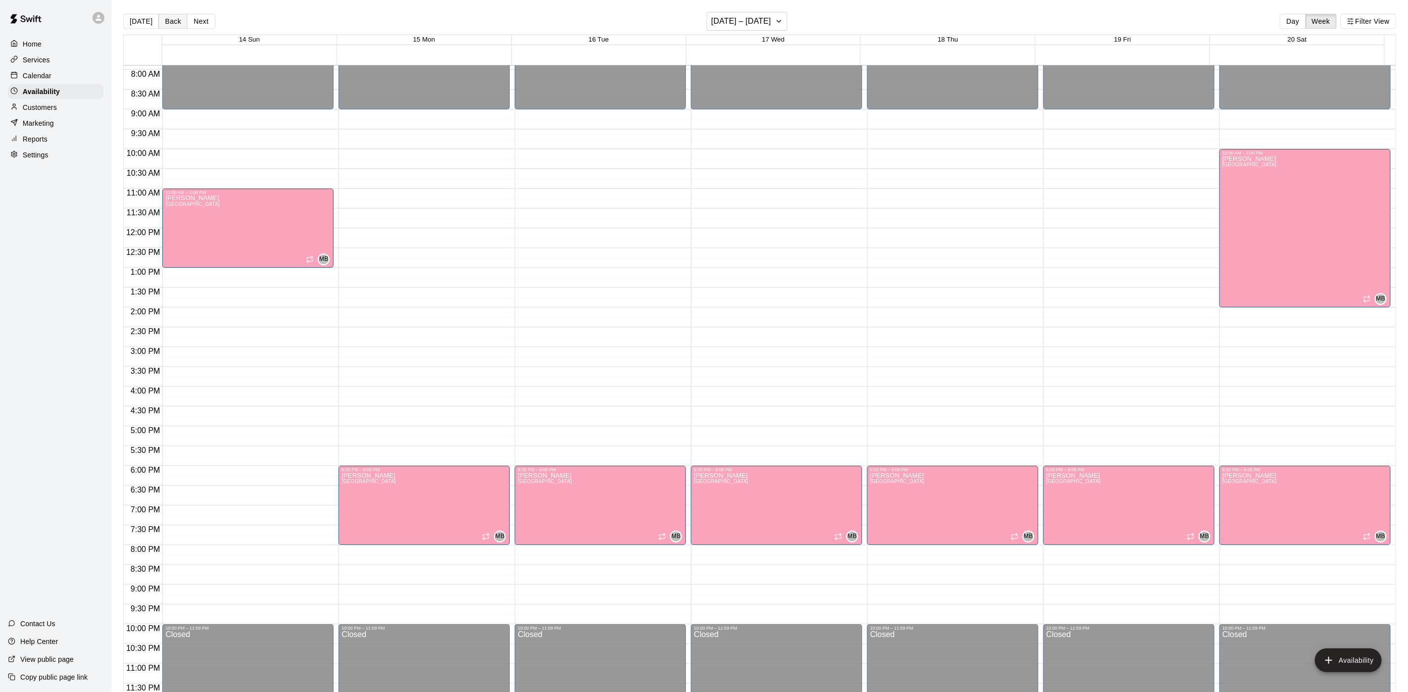
click at [177, 23] on button "Back" at bounding box center [172, 21] width 29 height 15
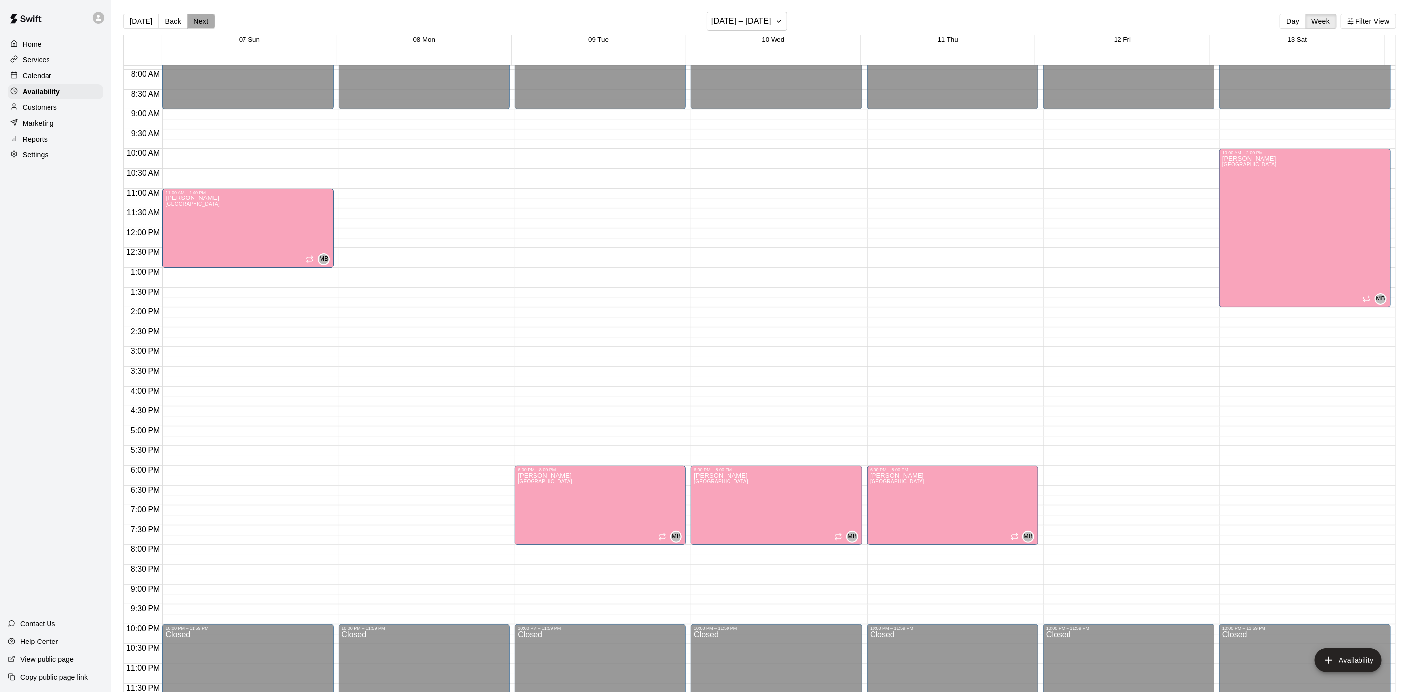
click at [202, 21] on button "Next" at bounding box center [201, 21] width 28 height 15
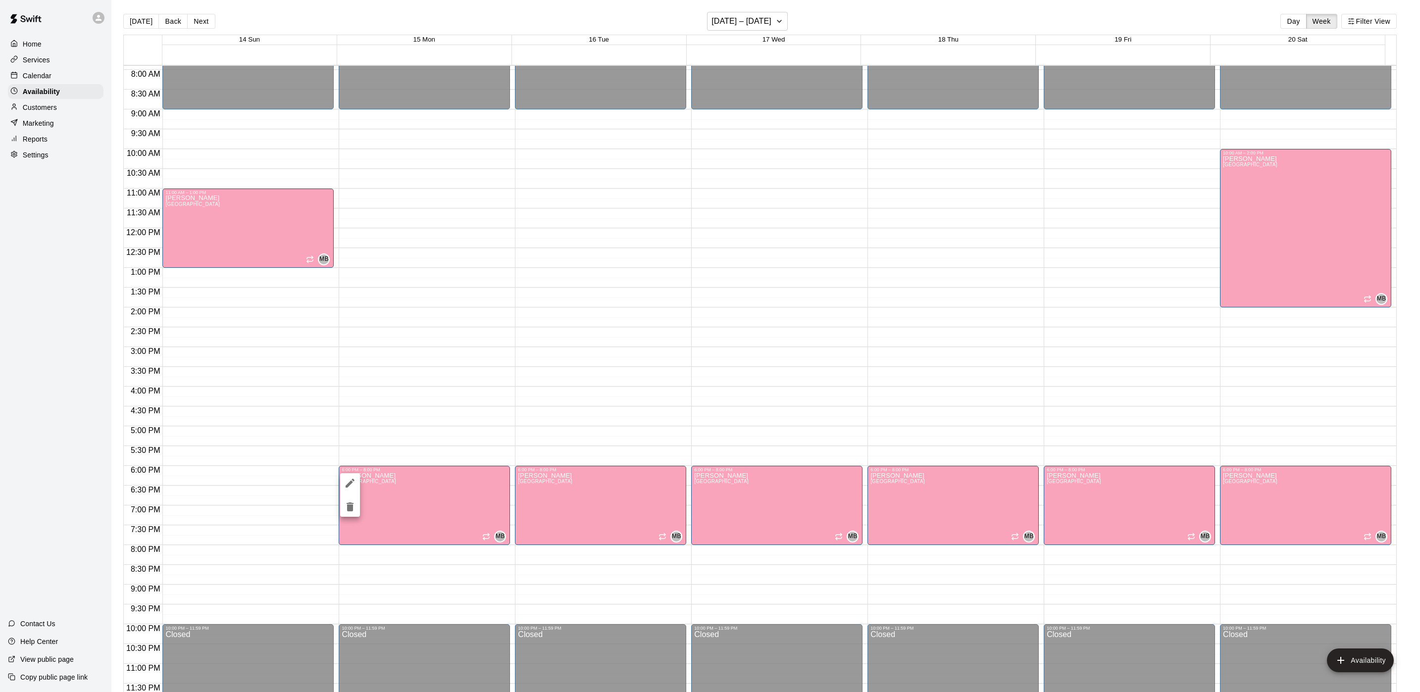
click at [356, 509] on button "delete" at bounding box center [350, 507] width 20 height 20
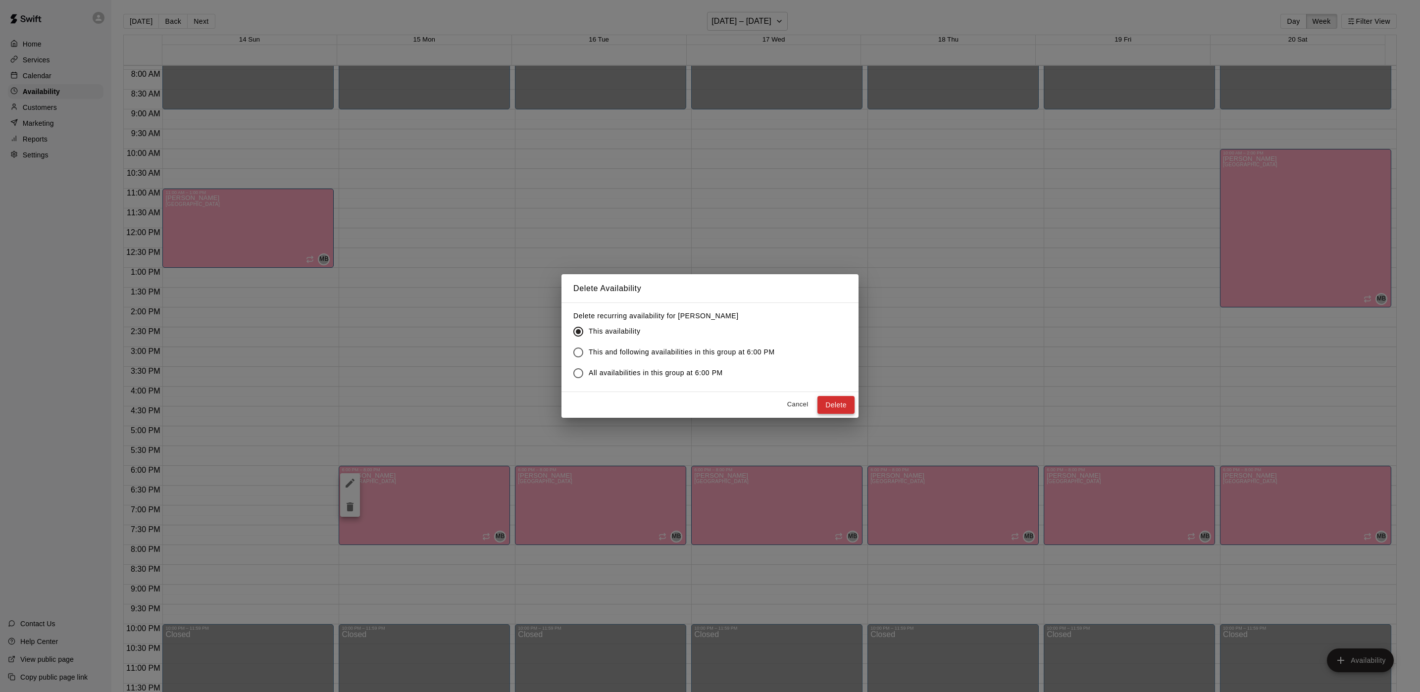
click at [853, 413] on button "Delete" at bounding box center [835, 405] width 37 height 18
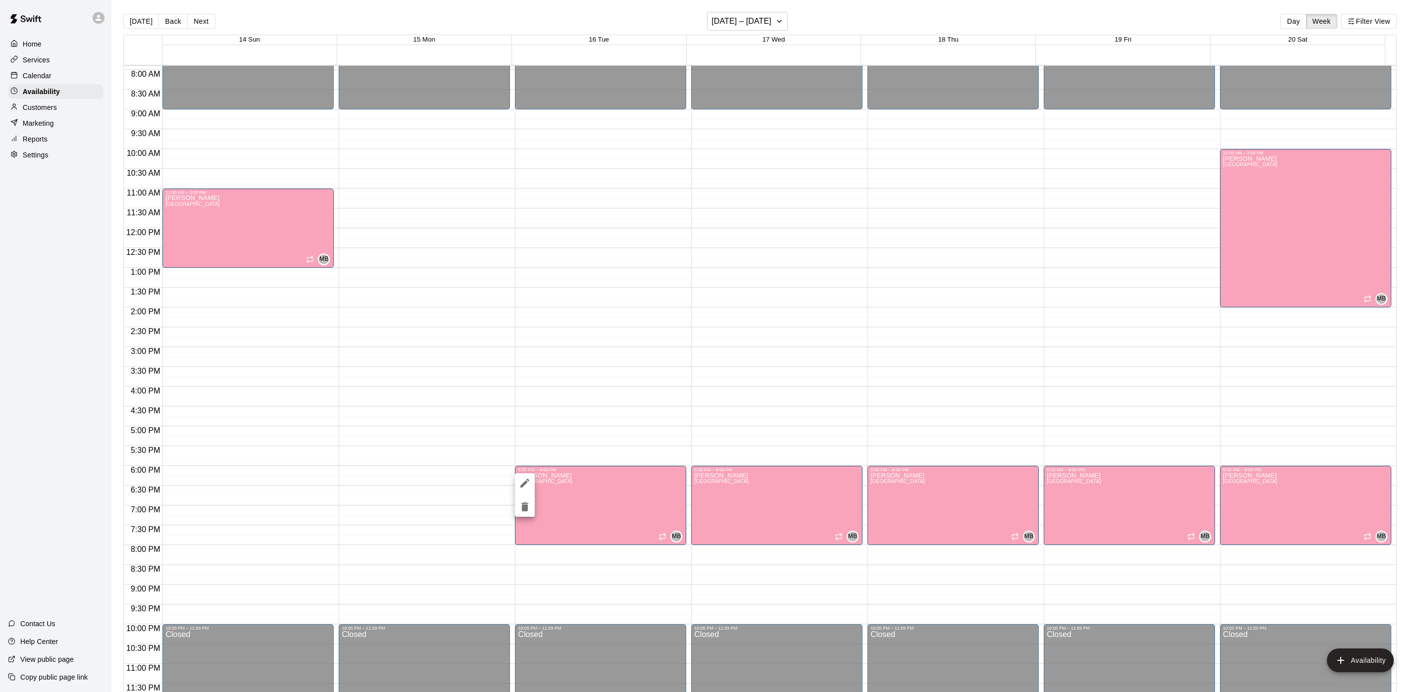
click at [525, 505] on icon "delete" at bounding box center [524, 506] width 7 height 9
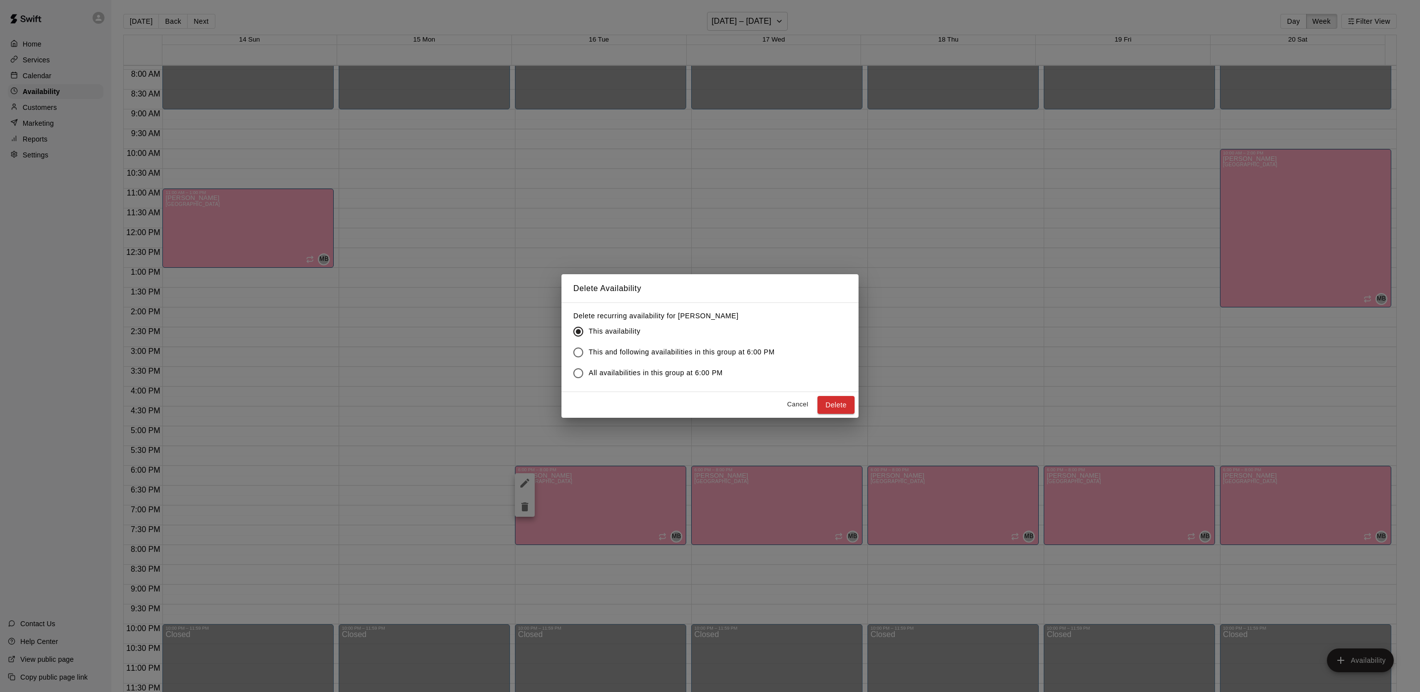
click at [832, 393] on div "Cancel Delete" at bounding box center [709, 405] width 297 height 26
click at [832, 405] on button "Delete" at bounding box center [835, 405] width 37 height 18
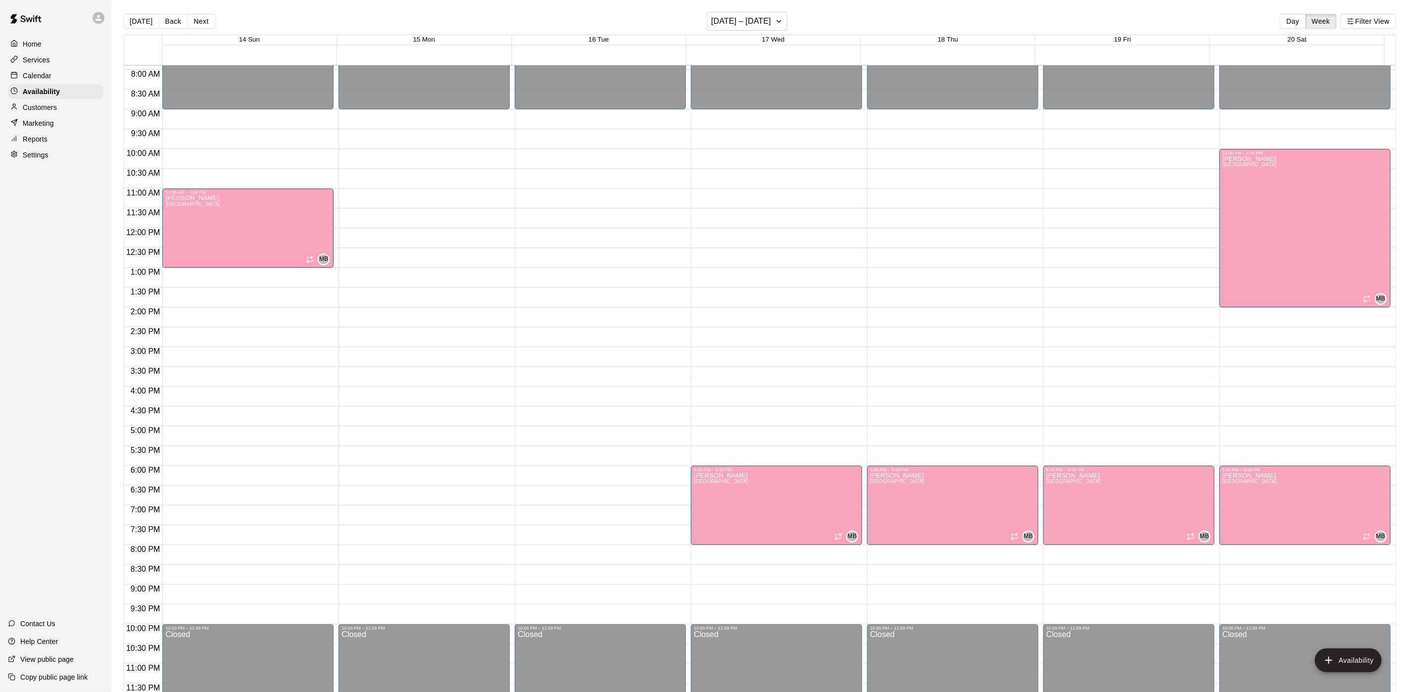
click at [1075, 484] on span "[GEOGRAPHIC_DATA]" at bounding box center [1073, 481] width 54 height 5
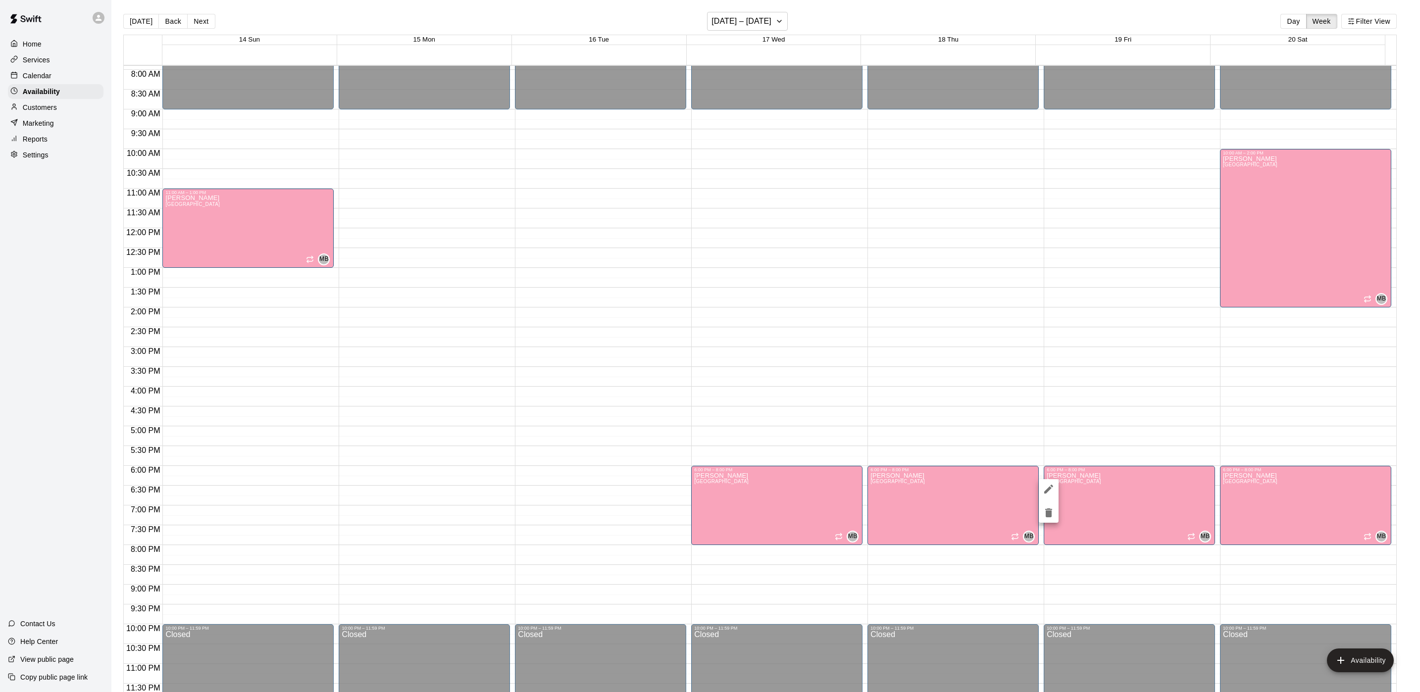
click at [1047, 512] on icon "delete" at bounding box center [1048, 512] width 7 height 9
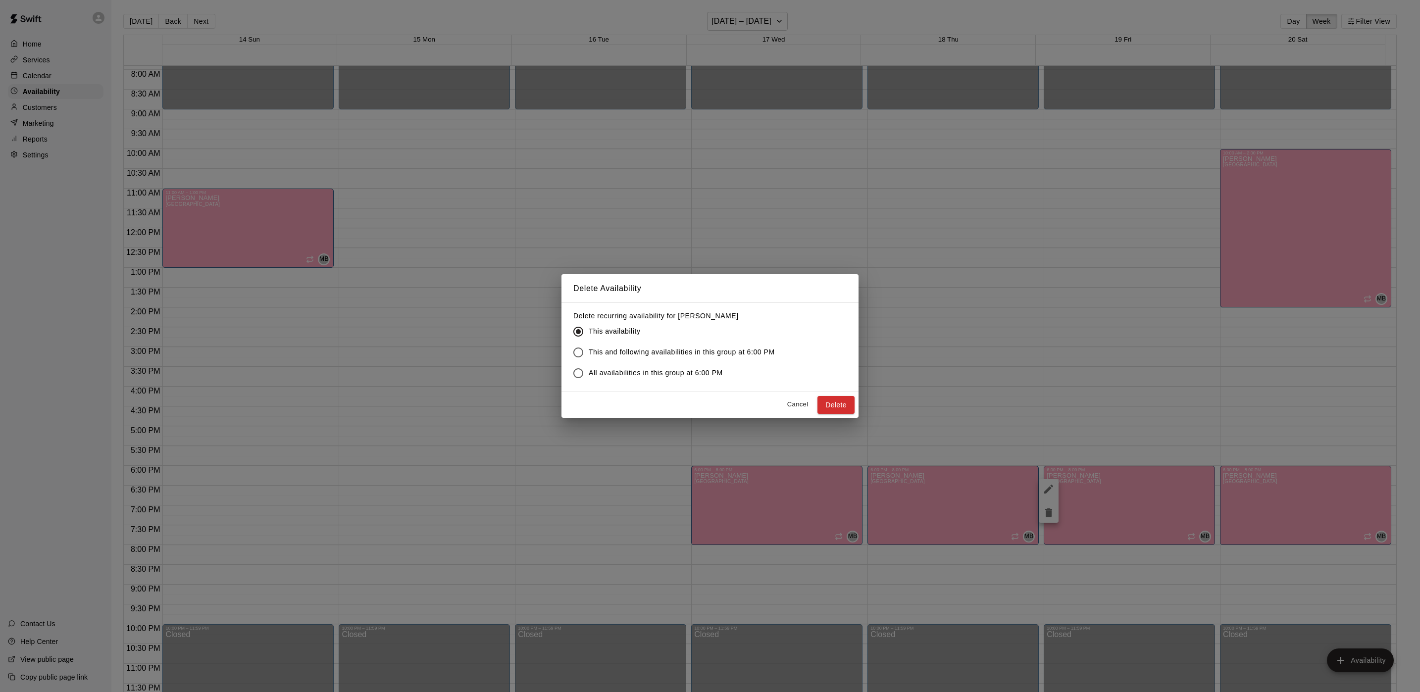
click at [838, 401] on button "Delete" at bounding box center [835, 405] width 37 height 18
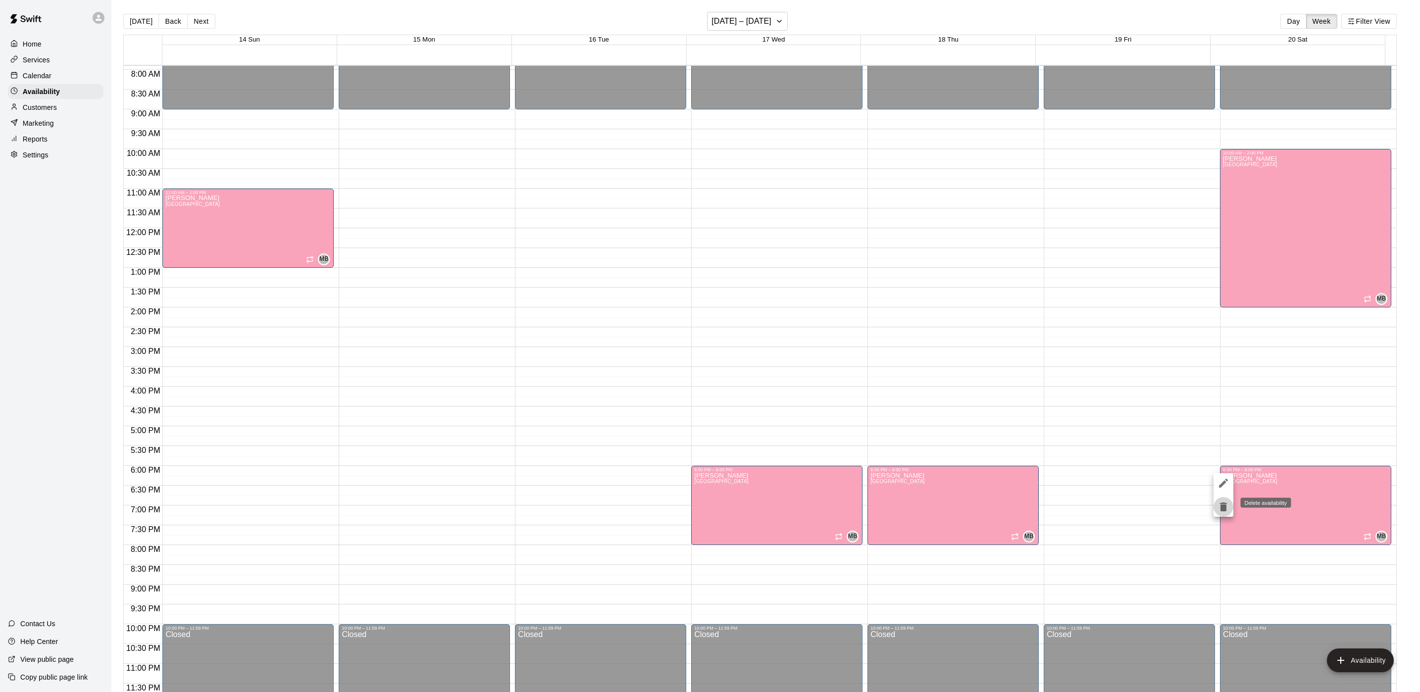
click at [1224, 511] on icon "delete" at bounding box center [1223, 507] width 12 height 12
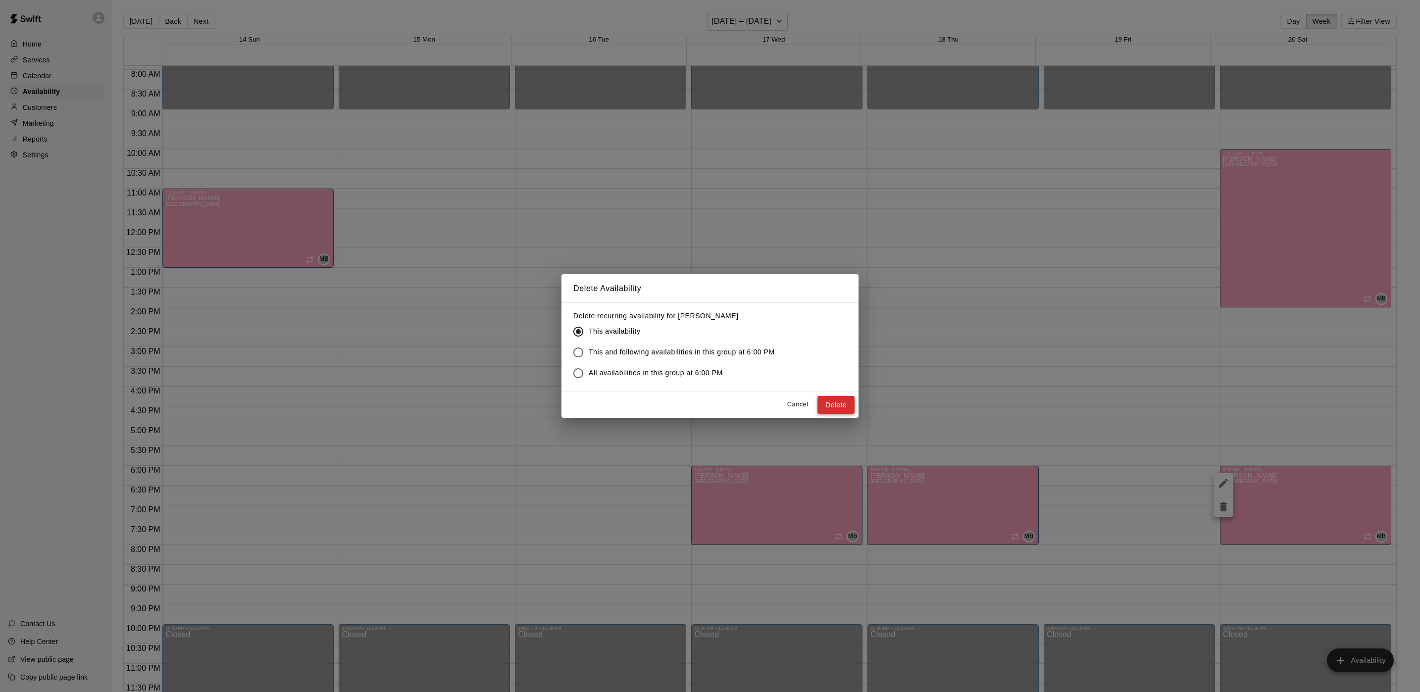
click at [829, 400] on button "Delete" at bounding box center [835, 405] width 37 height 18
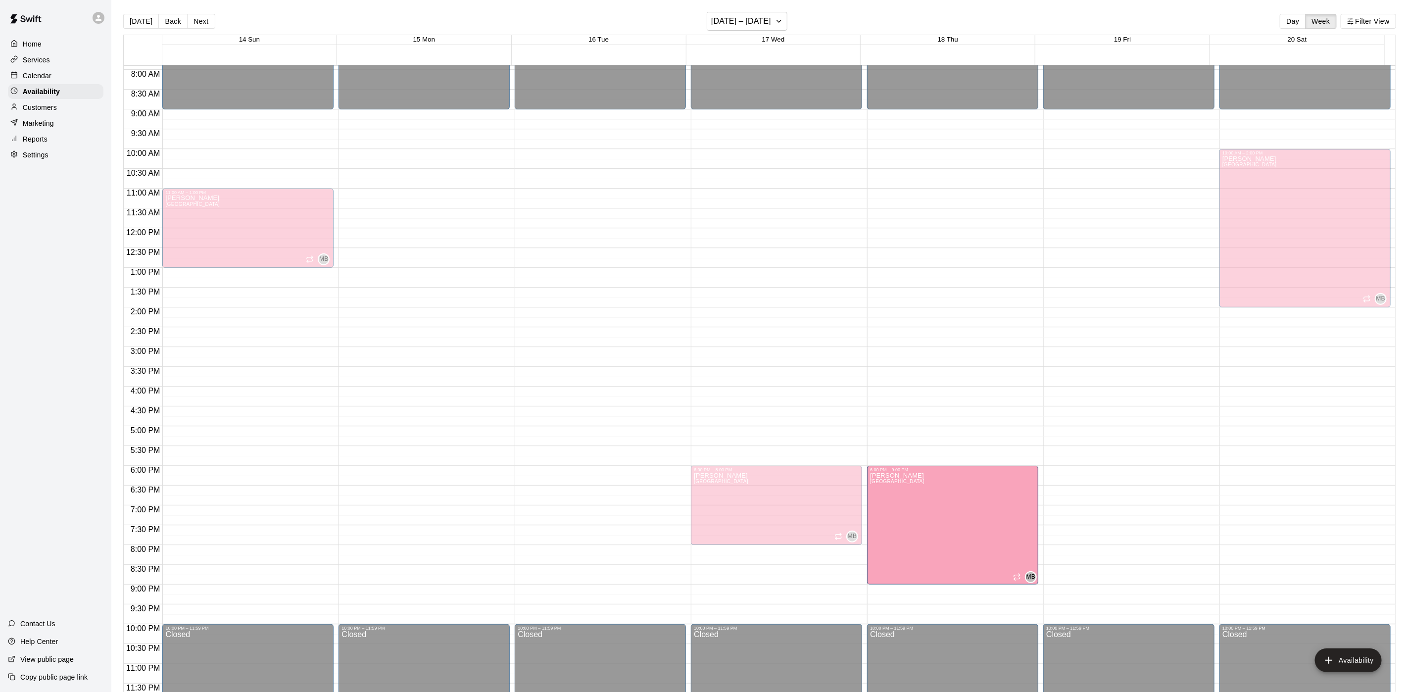
drag, startPoint x: 946, startPoint y: 542, endPoint x: 946, endPoint y: 585, distance: 43.1
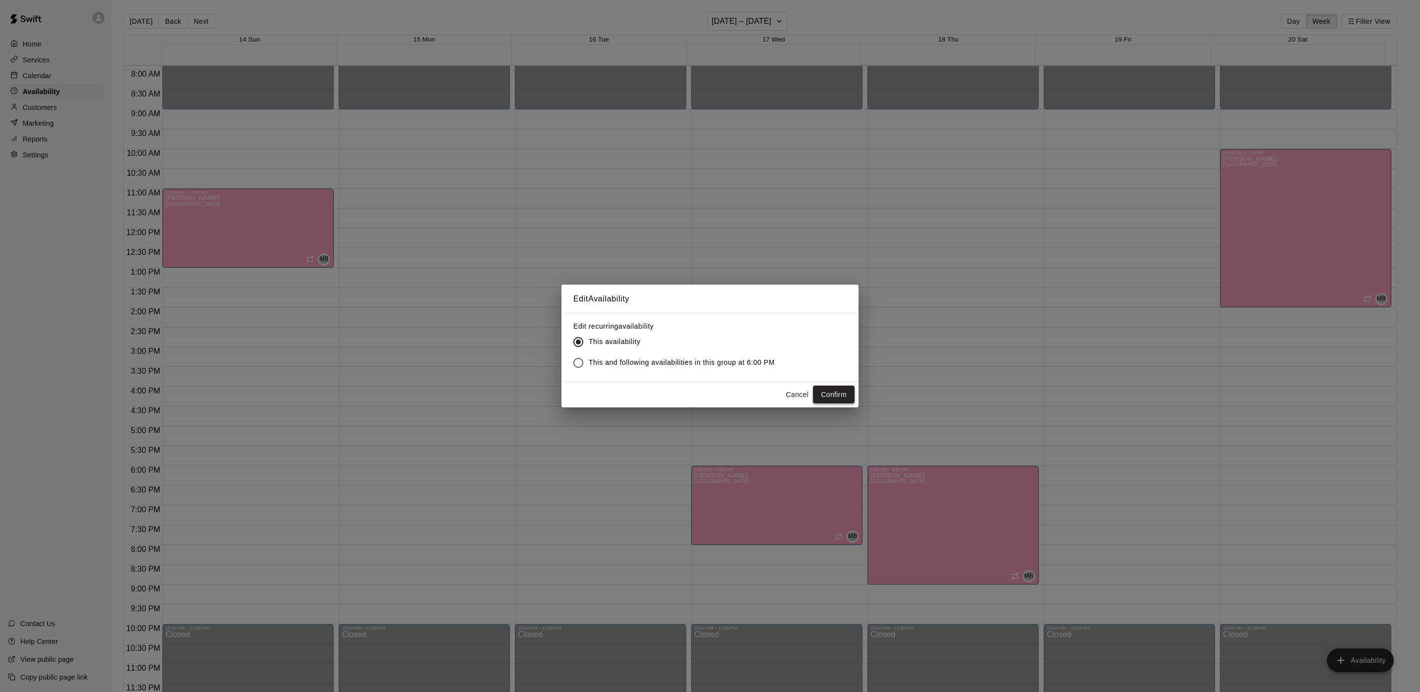
click at [842, 399] on button "Confirm" at bounding box center [834, 395] width 42 height 18
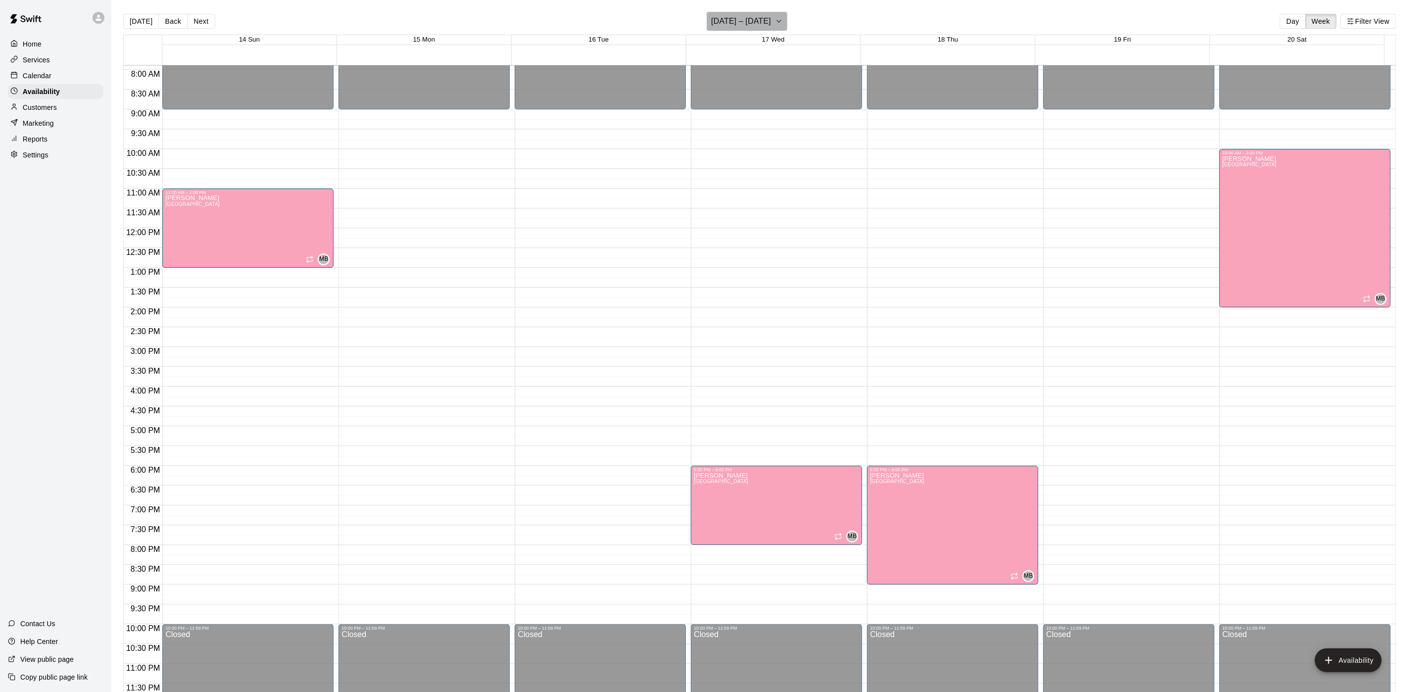
click at [750, 24] on h6 "December 14 – 20" at bounding box center [741, 21] width 60 height 14
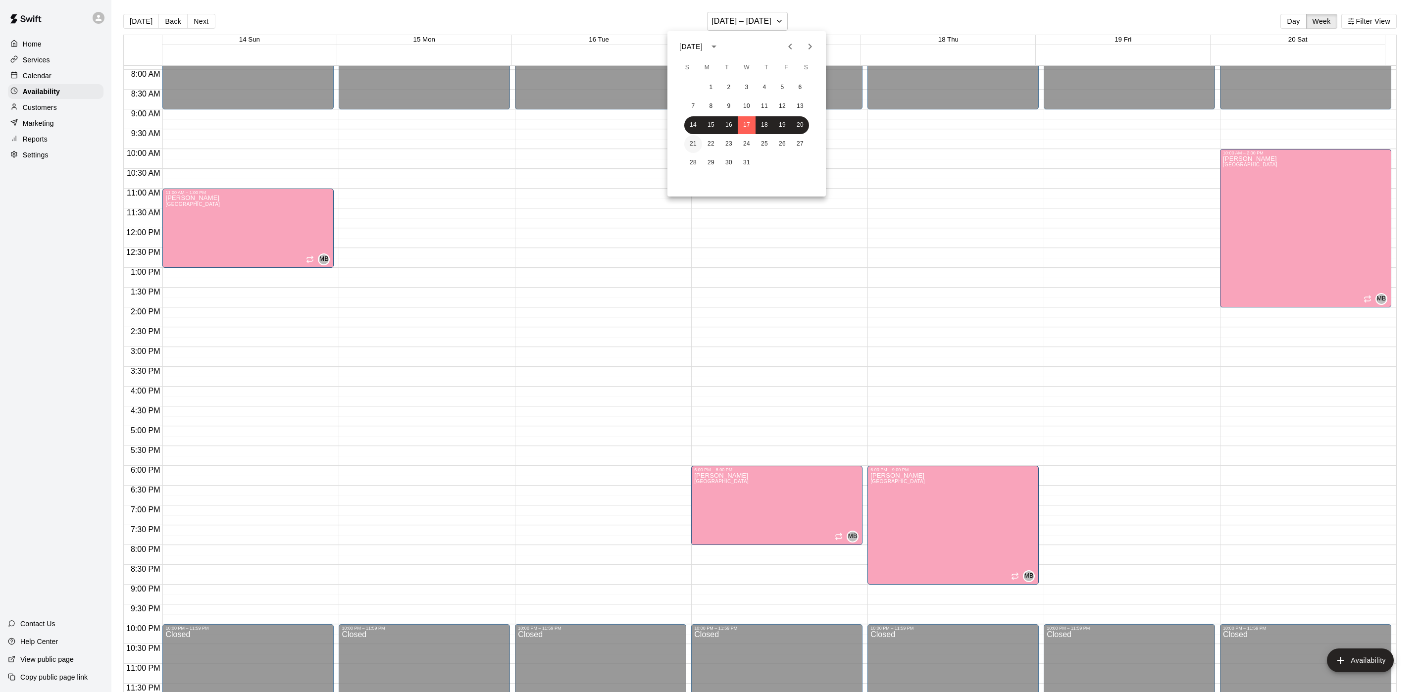
click at [697, 137] on button "21" at bounding box center [693, 144] width 18 height 18
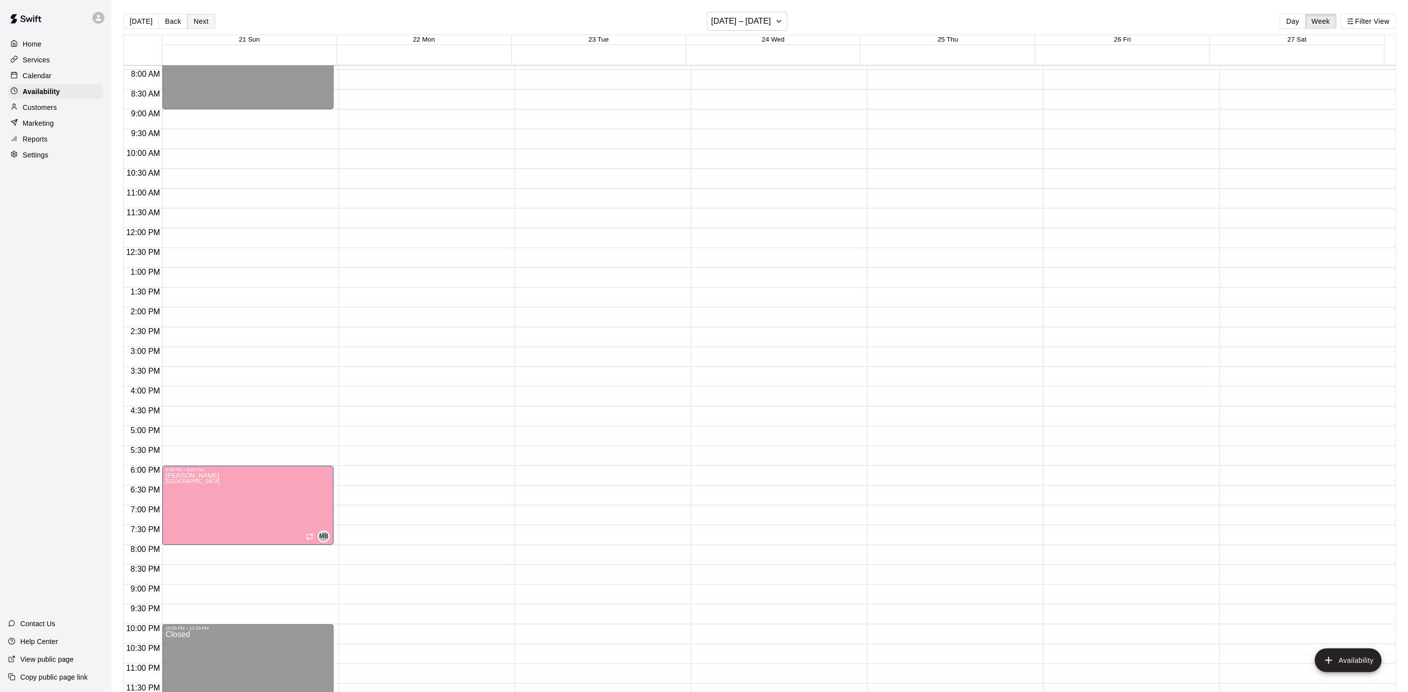
click at [195, 21] on button "Next" at bounding box center [201, 21] width 28 height 15
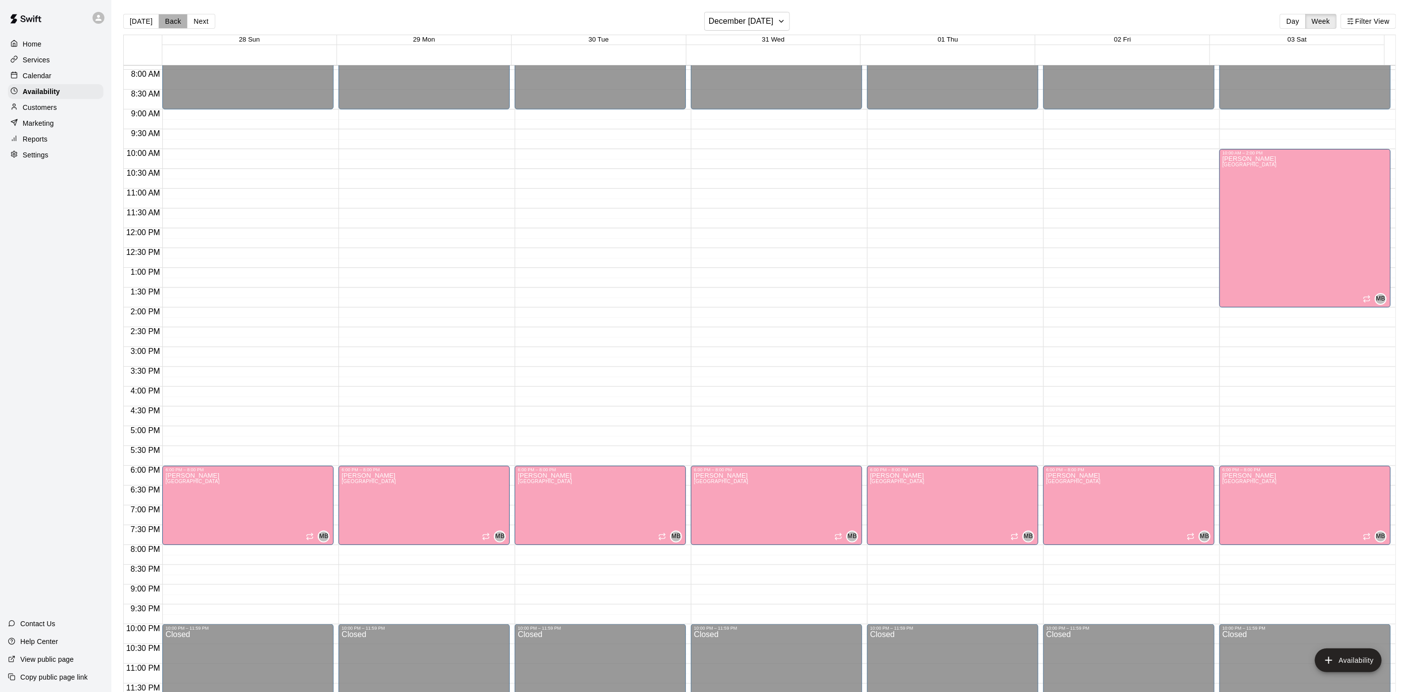
click at [175, 22] on button "Back" at bounding box center [172, 21] width 29 height 15
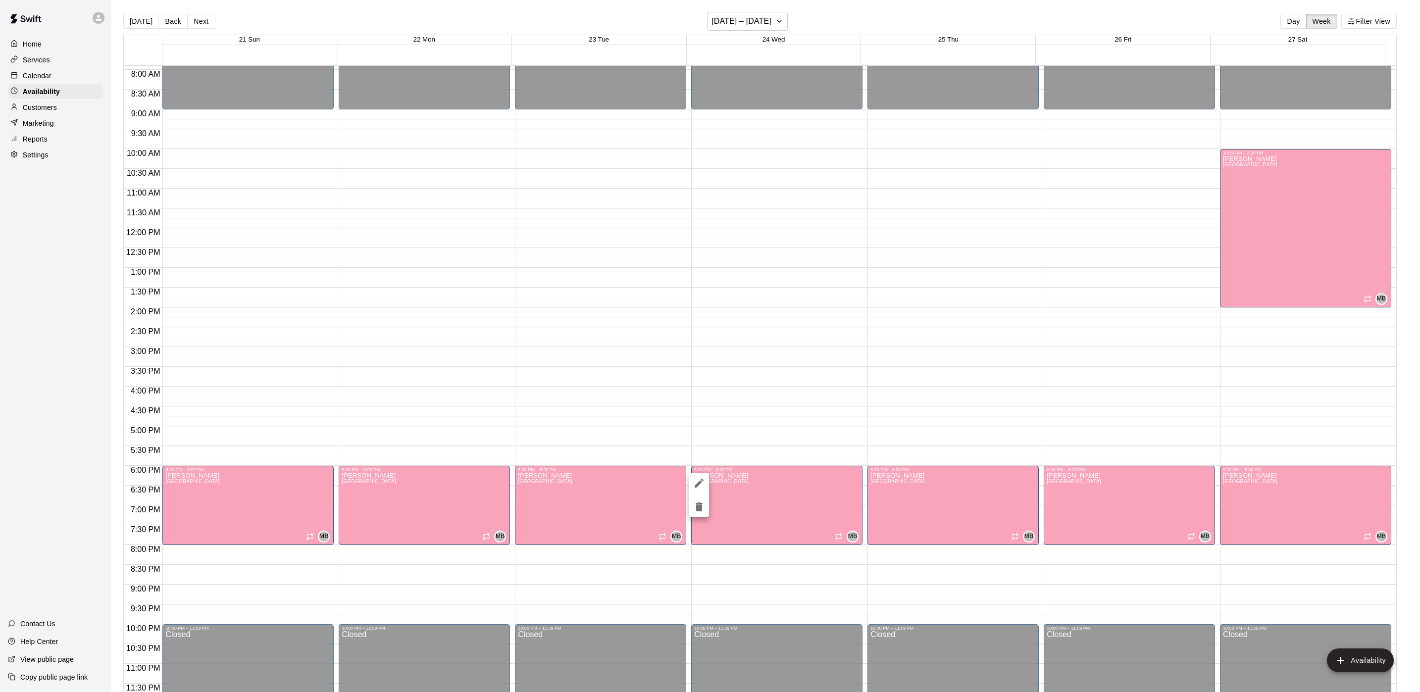
click at [690, 511] on button "delete" at bounding box center [699, 507] width 20 height 20
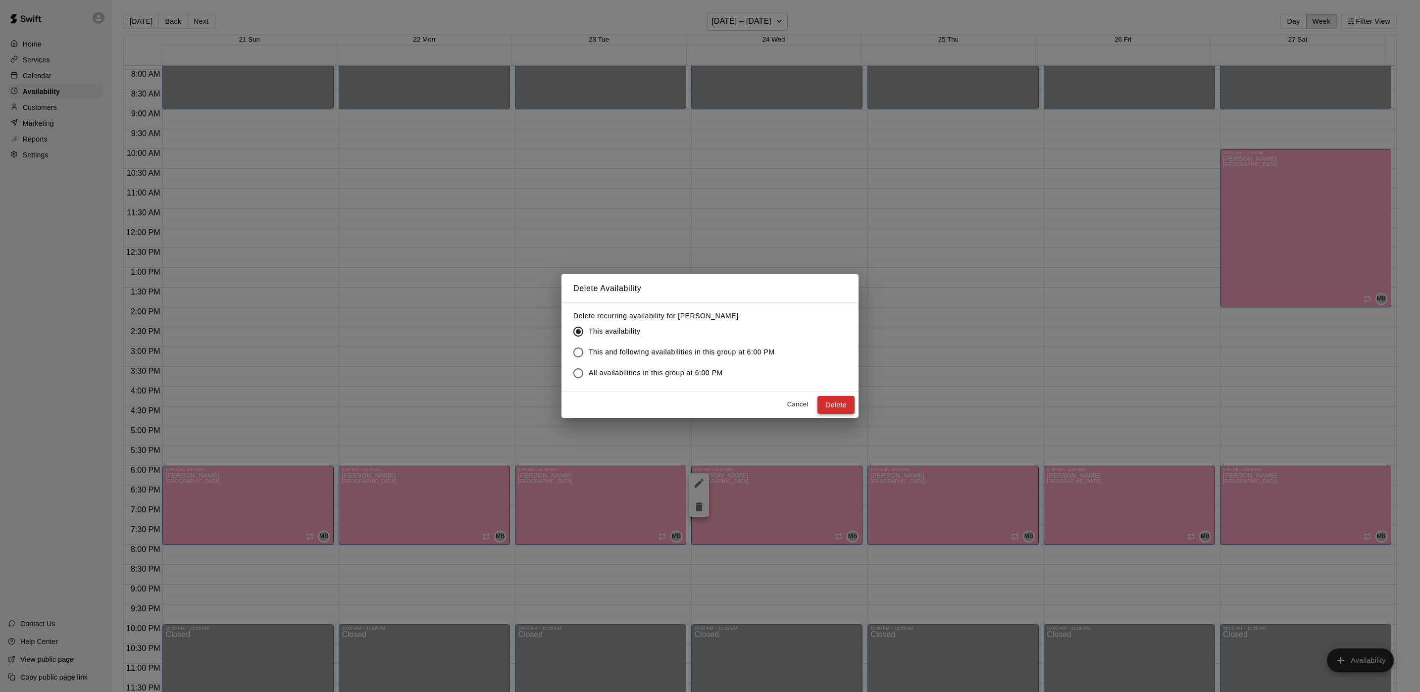
click at [821, 403] on button "Delete" at bounding box center [835, 405] width 37 height 18
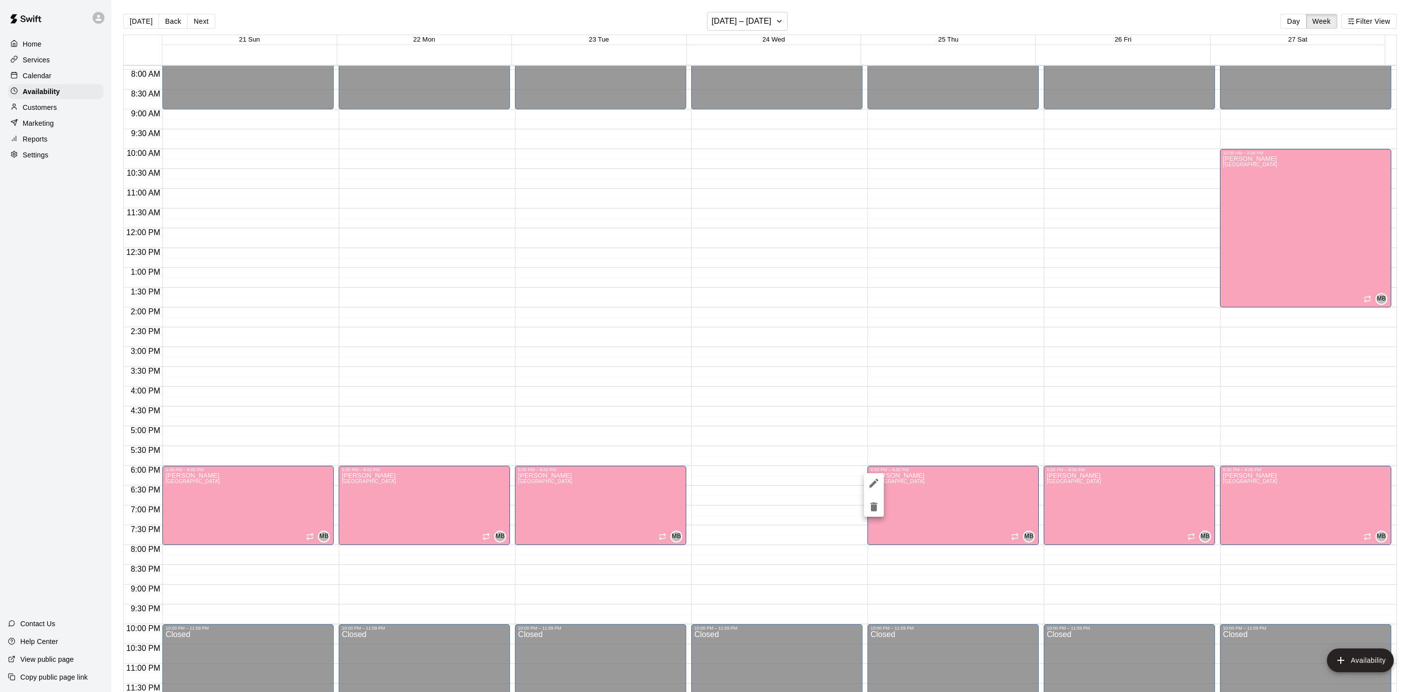
click at [869, 510] on icon "delete" at bounding box center [874, 507] width 12 height 12
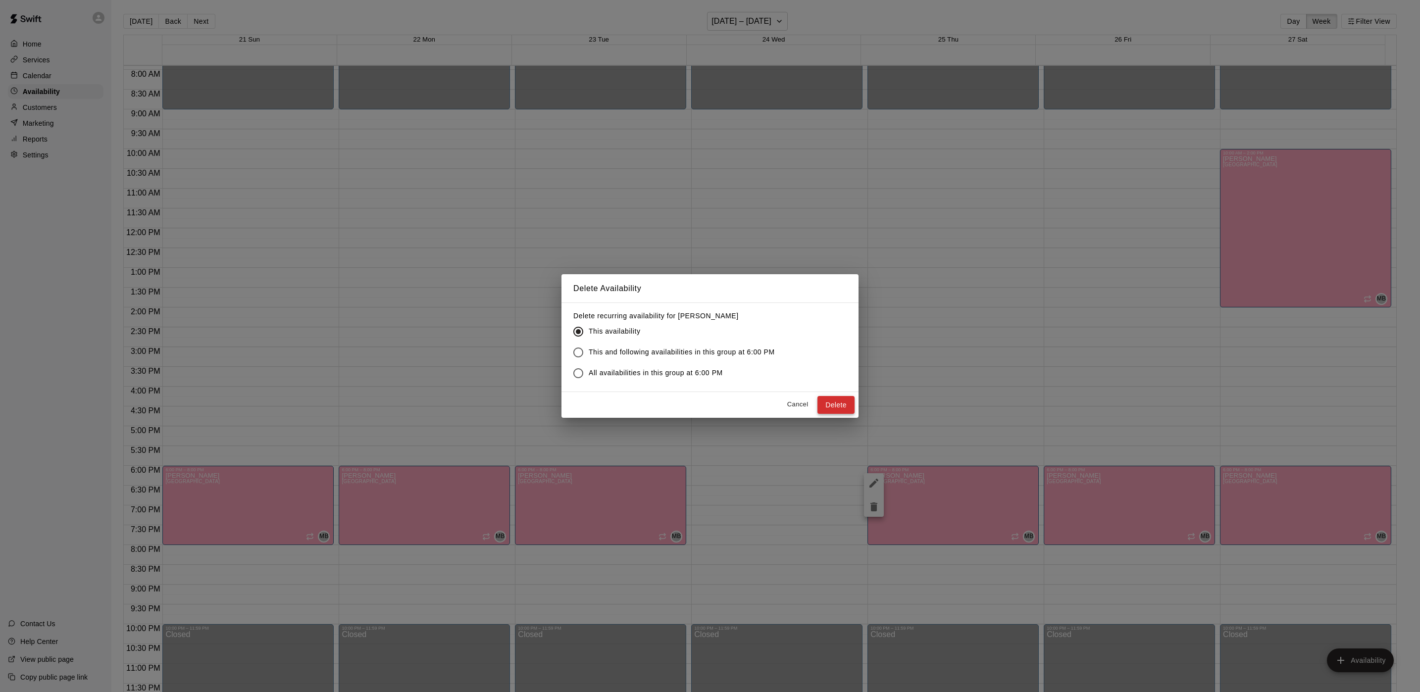
click at [843, 405] on button "Delete" at bounding box center [835, 405] width 37 height 18
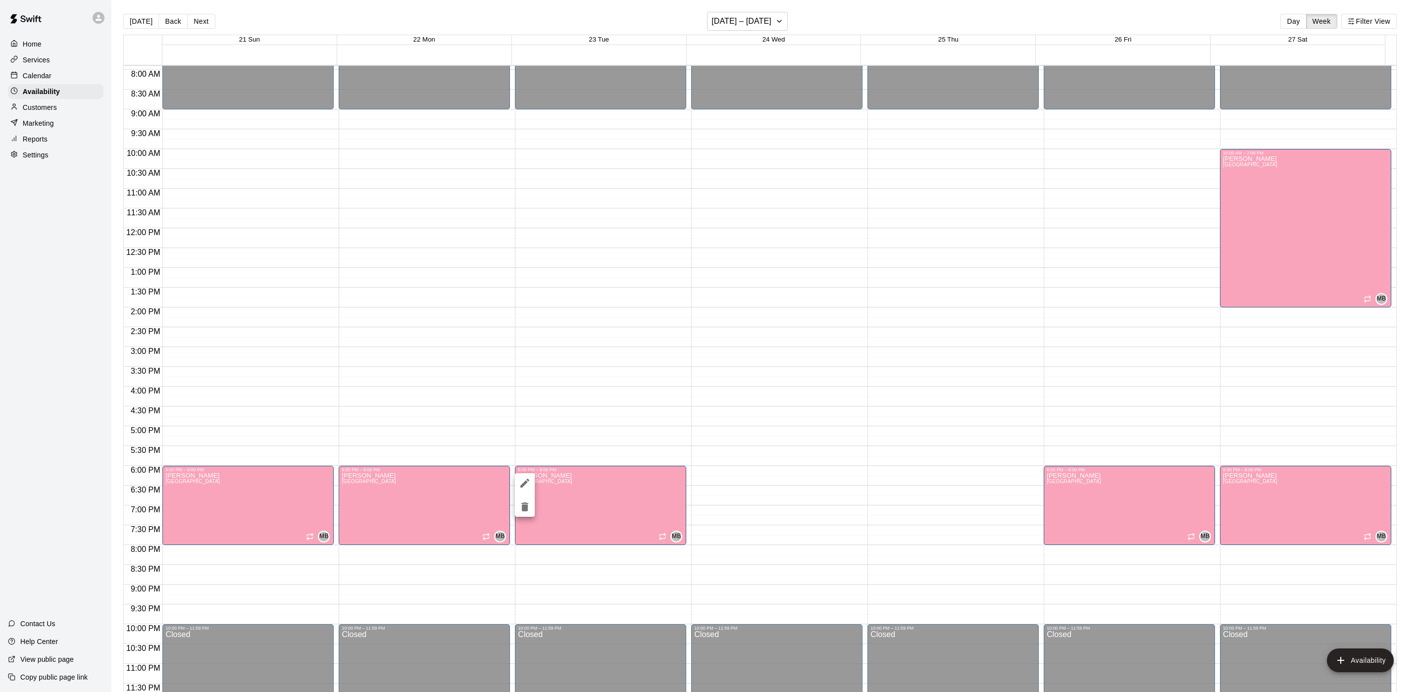
click at [249, 505] on div at bounding box center [710, 346] width 1420 height 692
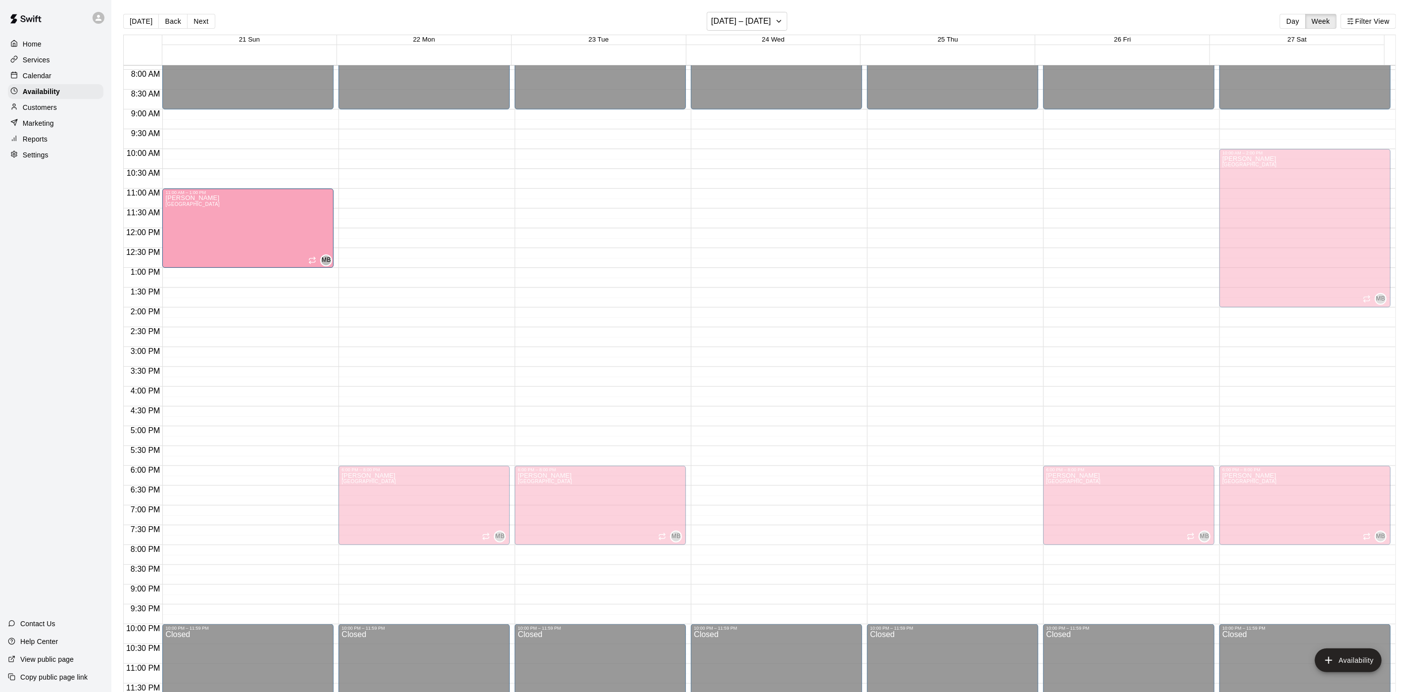
drag, startPoint x: 248, startPoint y: 495, endPoint x: 274, endPoint y: 220, distance: 276.4
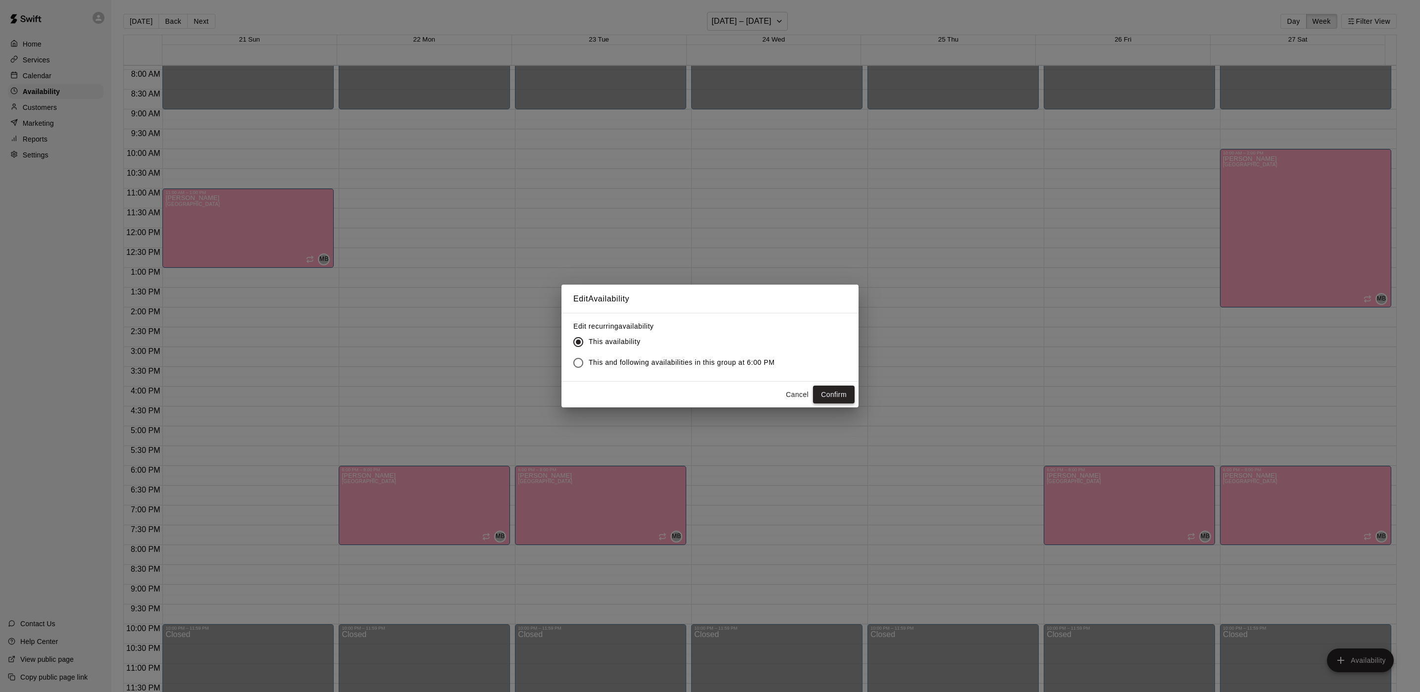
click at [846, 398] on button "Confirm" at bounding box center [834, 395] width 42 height 18
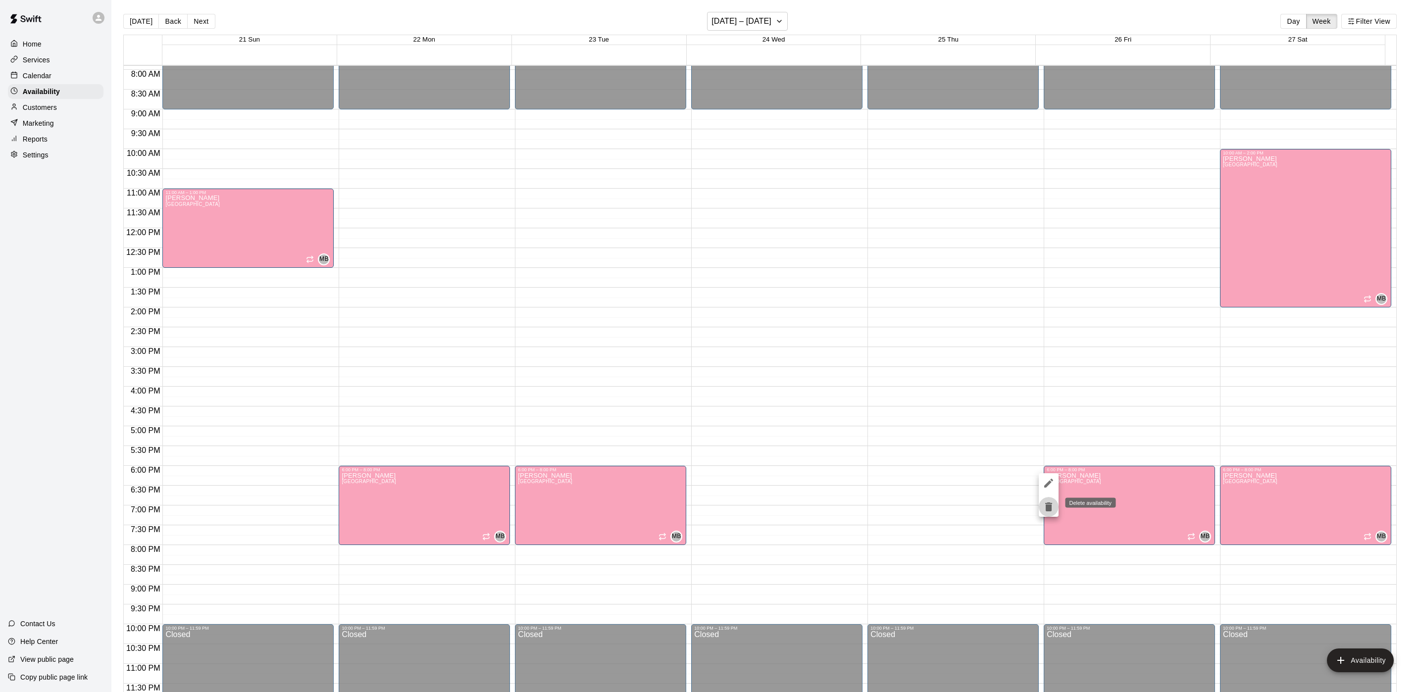
click at [1047, 506] on icon "delete" at bounding box center [1048, 506] width 7 height 9
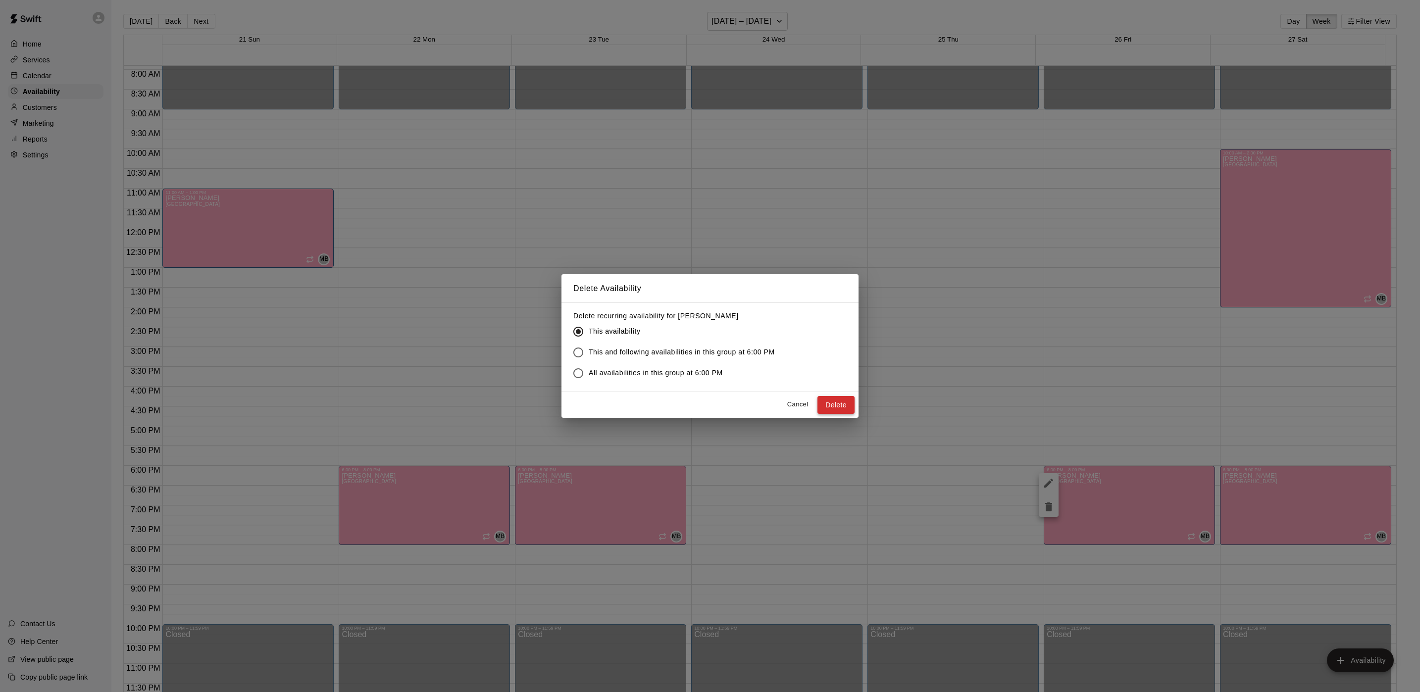
click at [825, 401] on button "Delete" at bounding box center [835, 405] width 37 height 18
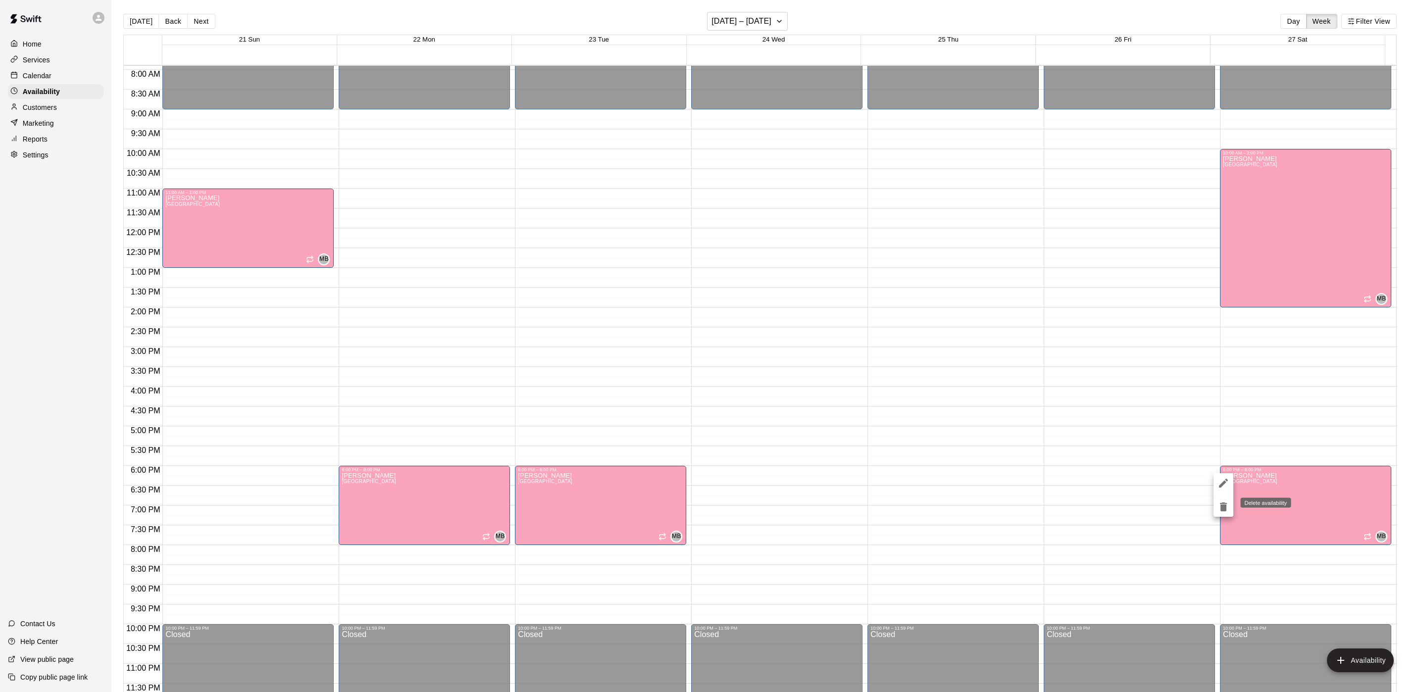
click at [1218, 506] on icon "delete" at bounding box center [1223, 507] width 12 height 12
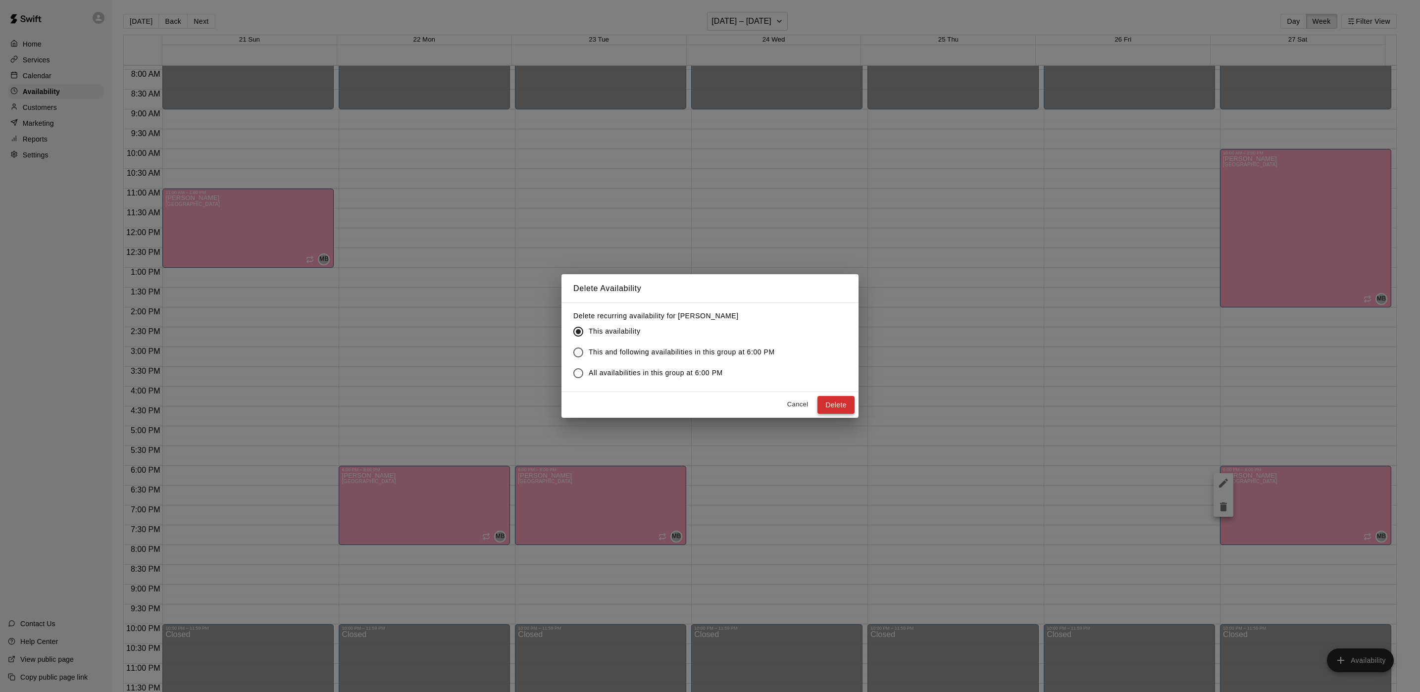
click at [827, 396] on button "Delete" at bounding box center [835, 405] width 37 height 18
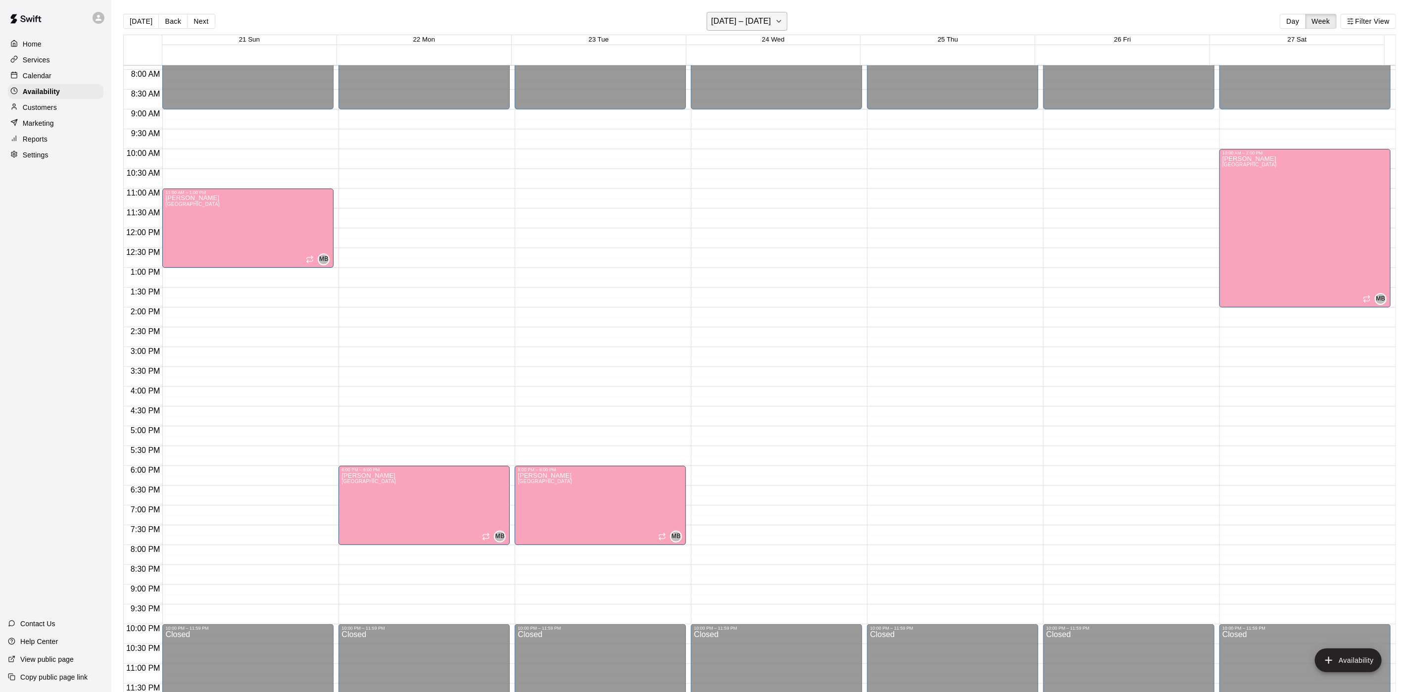
click at [781, 18] on icon "button" at bounding box center [779, 21] width 8 height 12
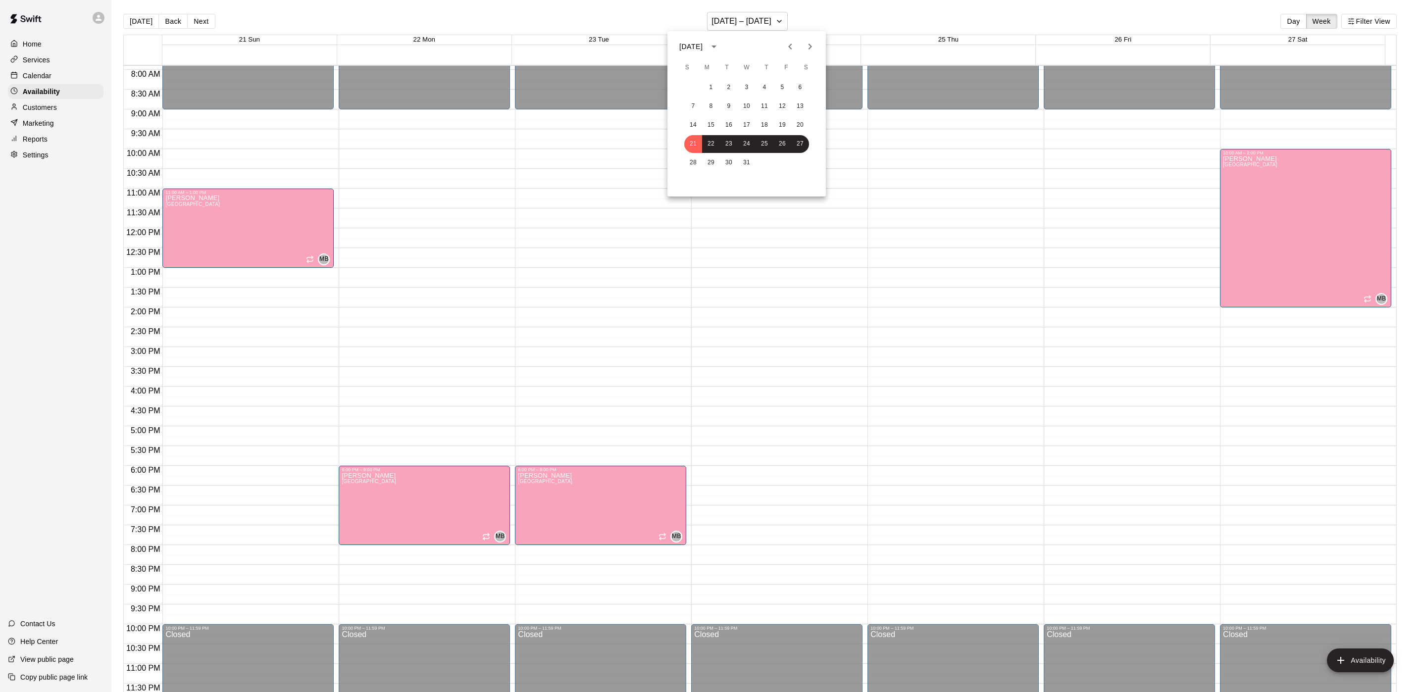
click at [784, 45] on icon "Previous month" at bounding box center [790, 47] width 12 height 12
click at [795, 45] on icon "Previous month" at bounding box center [790, 47] width 12 height 12
click at [792, 48] on icon "Previous month" at bounding box center [790, 47] width 12 height 12
click at [783, 42] on button "Previous month" at bounding box center [790, 47] width 20 height 20
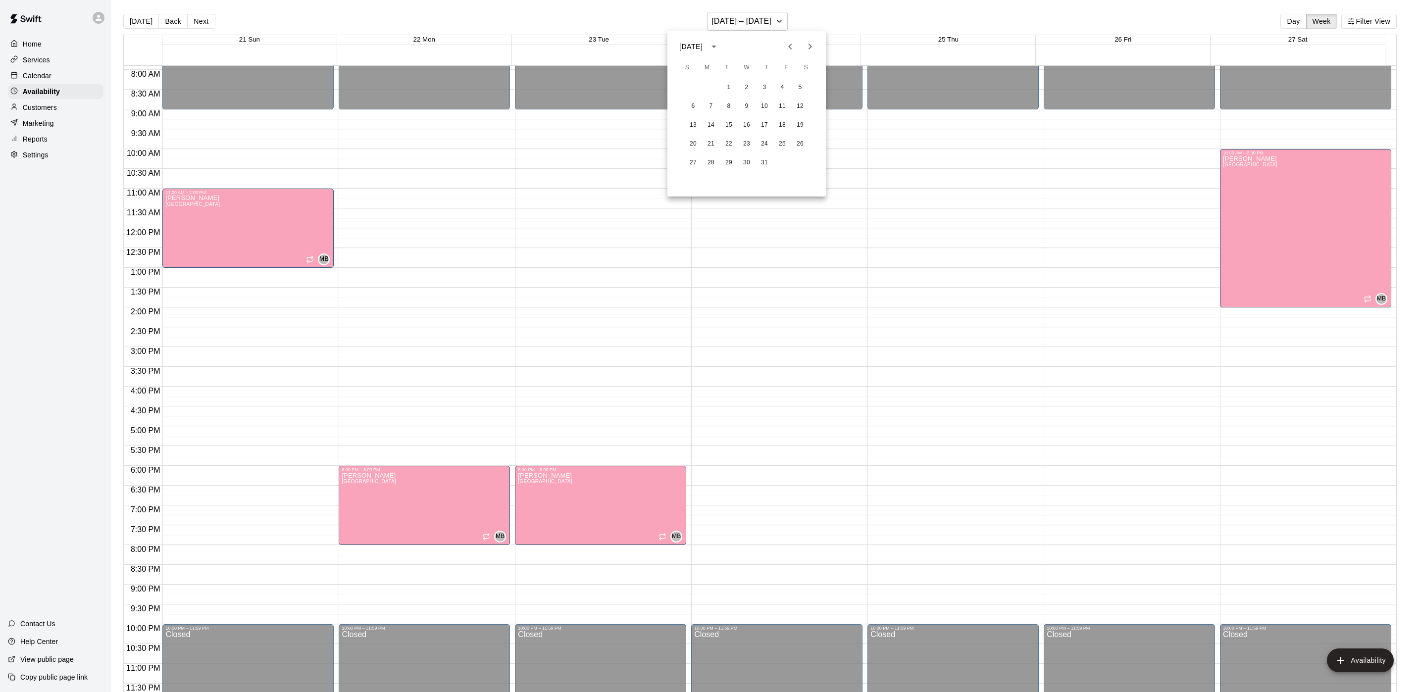
click at [783, 42] on button "Previous month" at bounding box center [790, 47] width 20 height 20
click at [793, 46] on icon "Previous month" at bounding box center [790, 47] width 12 height 12
click at [808, 45] on icon "Next month" at bounding box center [810, 47] width 12 height 12
click at [779, 24] on div at bounding box center [710, 346] width 1420 height 692
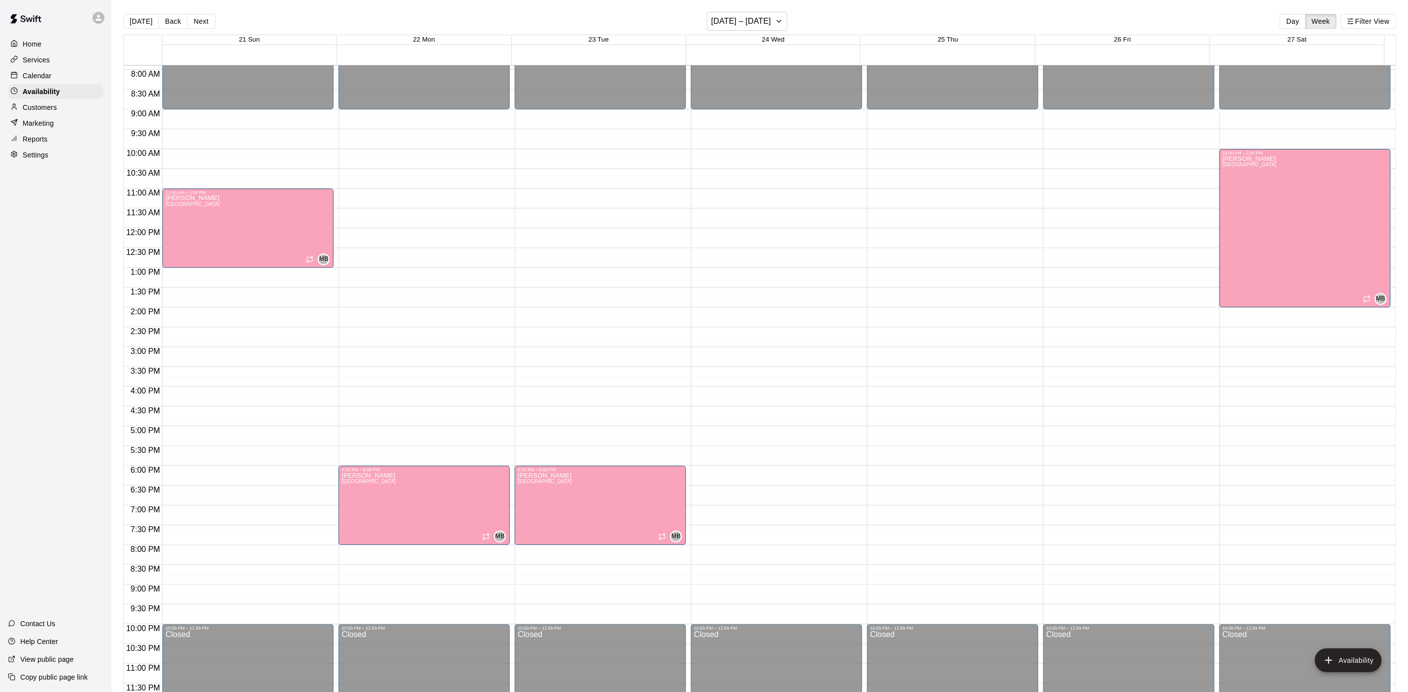
click at [56, 67] on div "Services" at bounding box center [56, 59] width 96 height 15
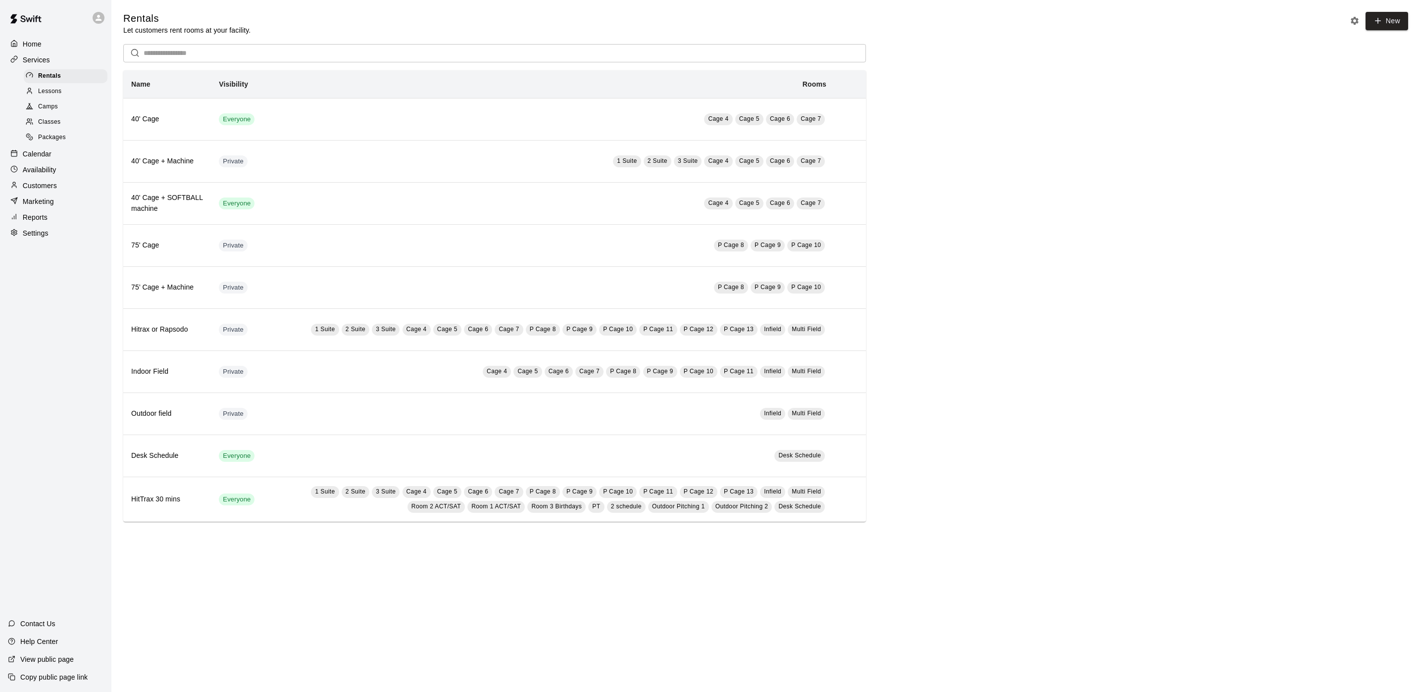
click at [55, 161] on div "Calendar" at bounding box center [56, 154] width 96 height 15
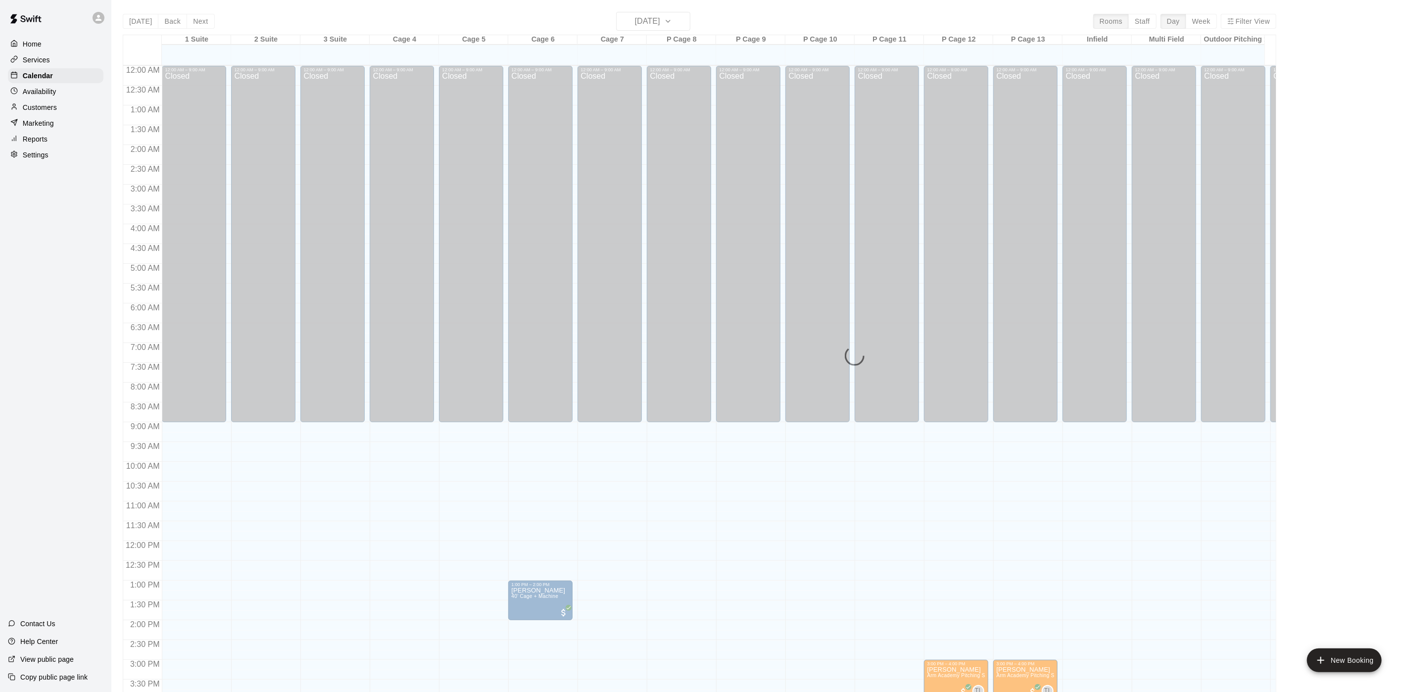
scroll to position [284, 0]
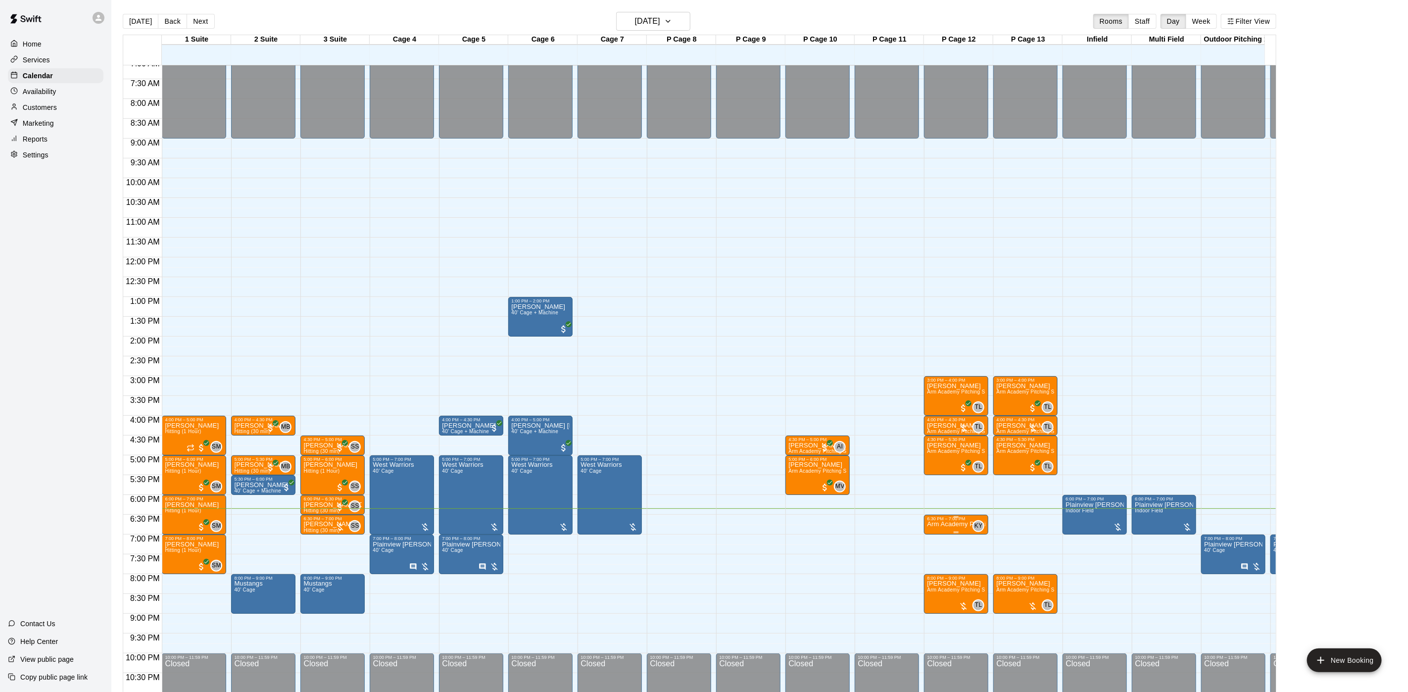
click at [955, 524] on p "Arm Academy Pitching Session 30 min - Pitching" at bounding box center [956, 524] width 58 height 0
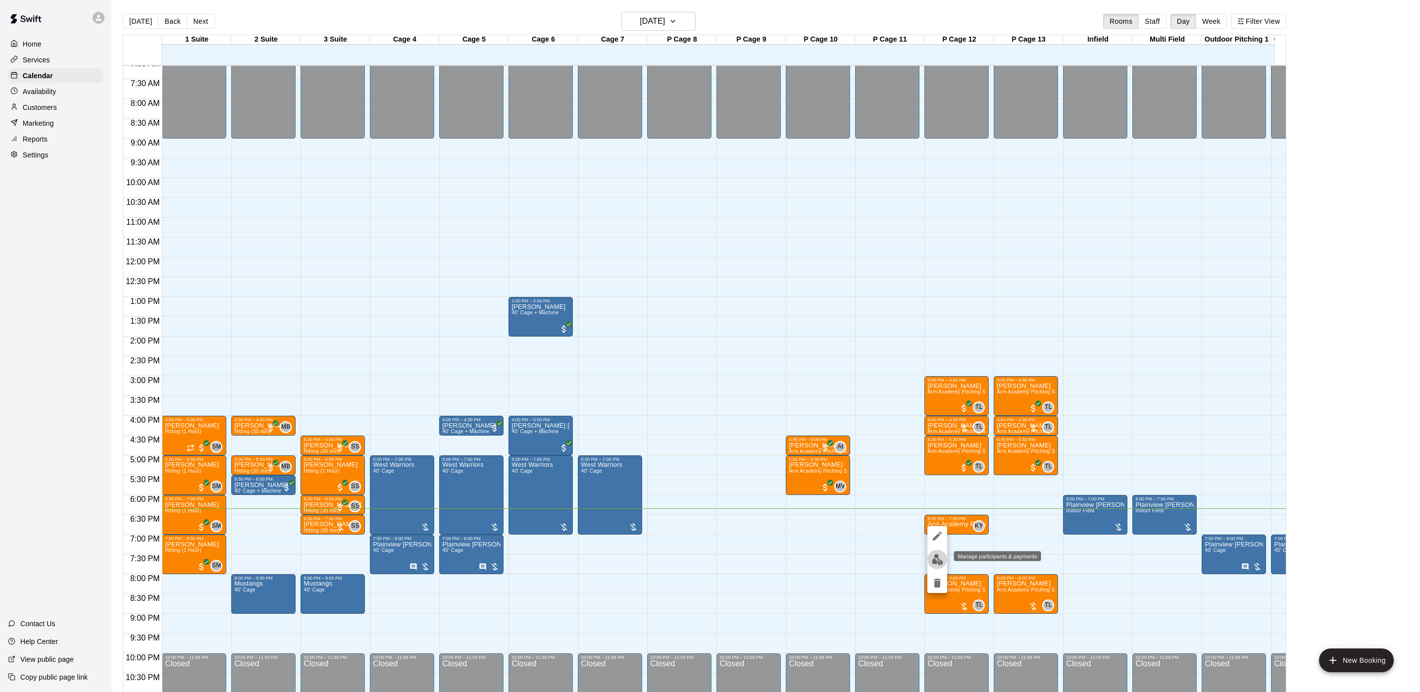
click at [936, 554] on img "edit" at bounding box center [937, 559] width 11 height 11
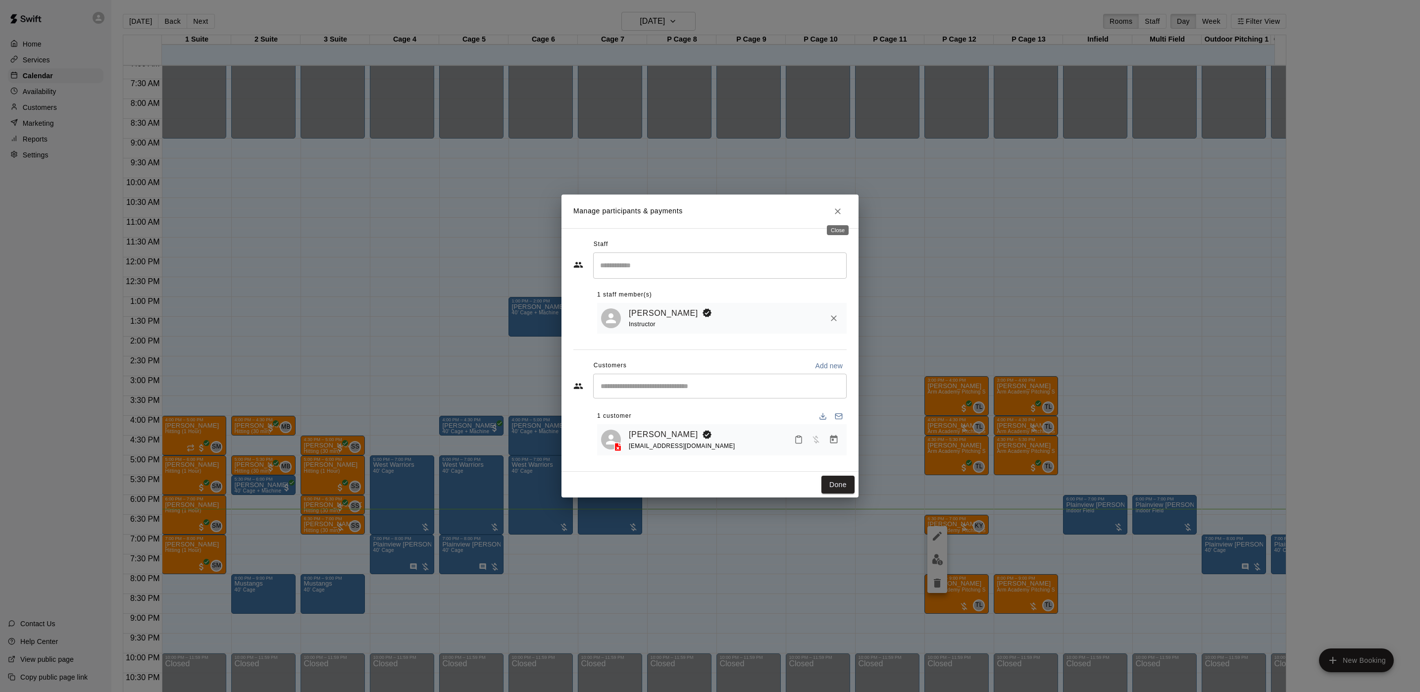
click at [831, 203] on button "Close" at bounding box center [838, 211] width 18 height 18
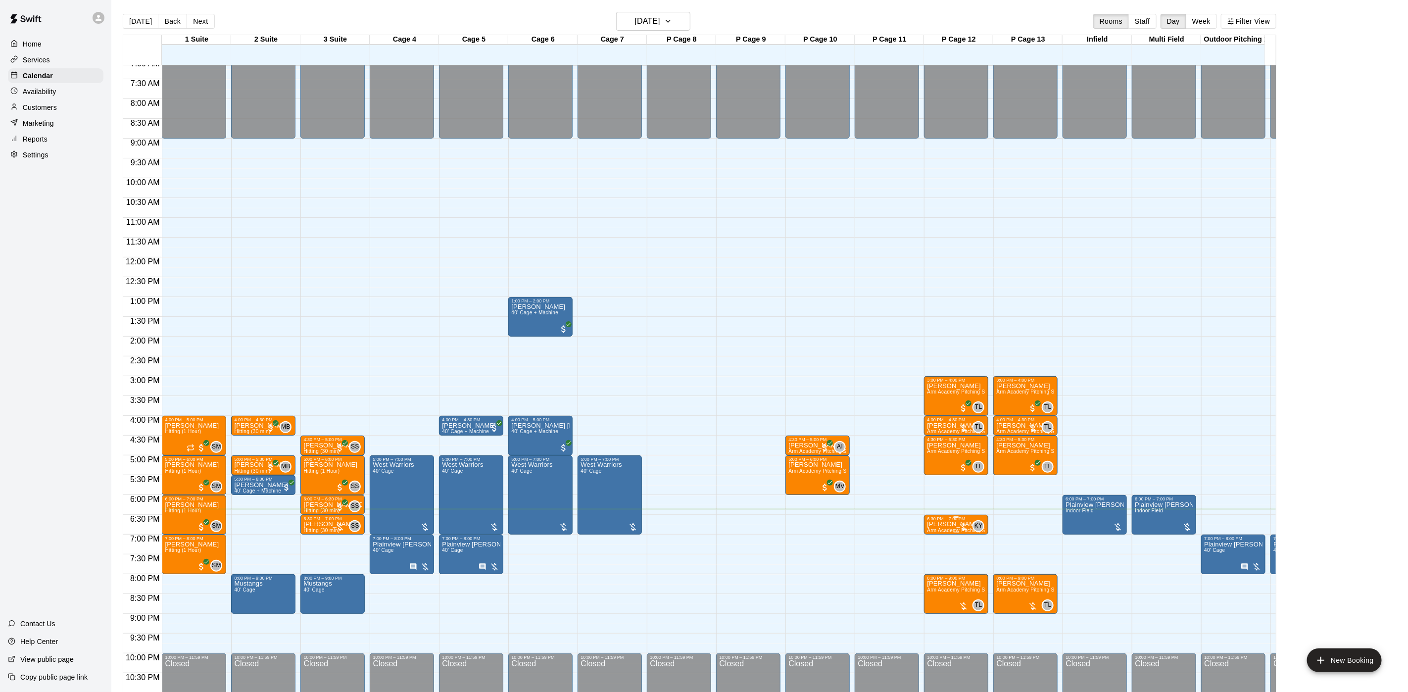
click at [946, 524] on p "[PERSON_NAME]" at bounding box center [956, 524] width 58 height 0
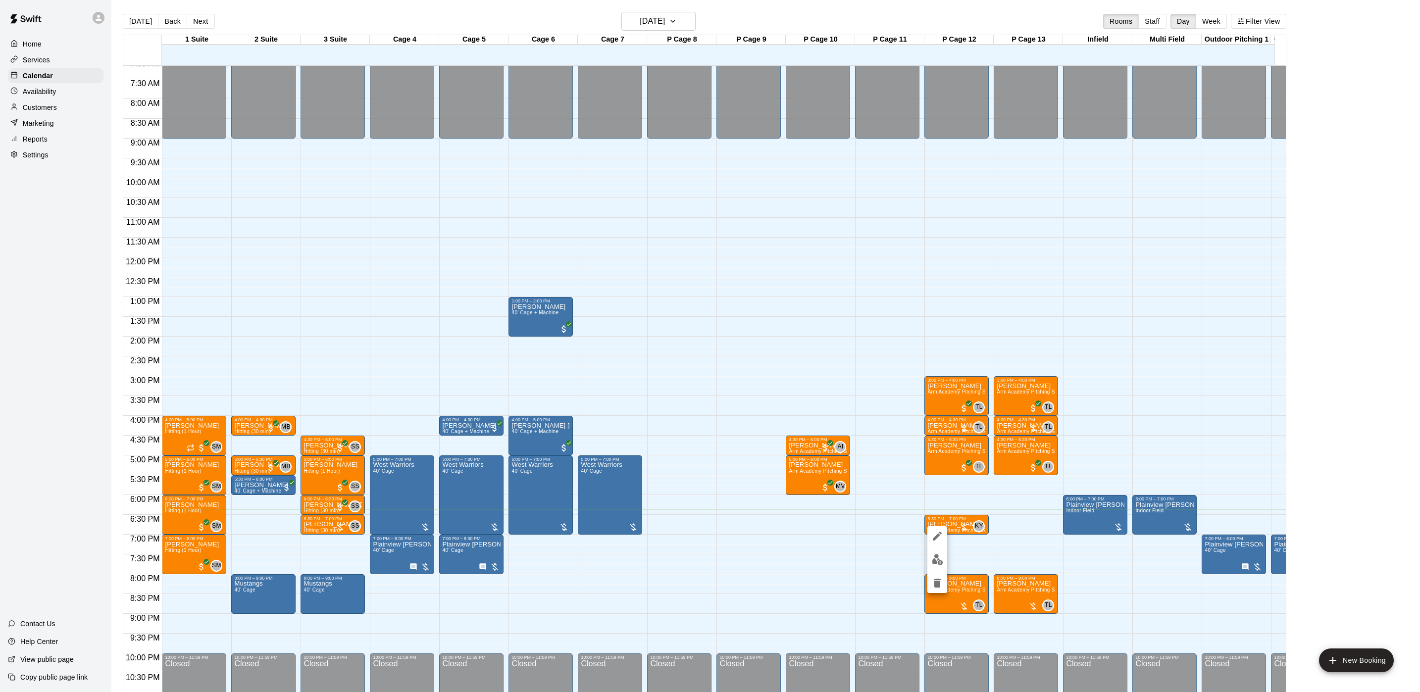
click at [932, 560] on img "edit" at bounding box center [937, 559] width 11 height 11
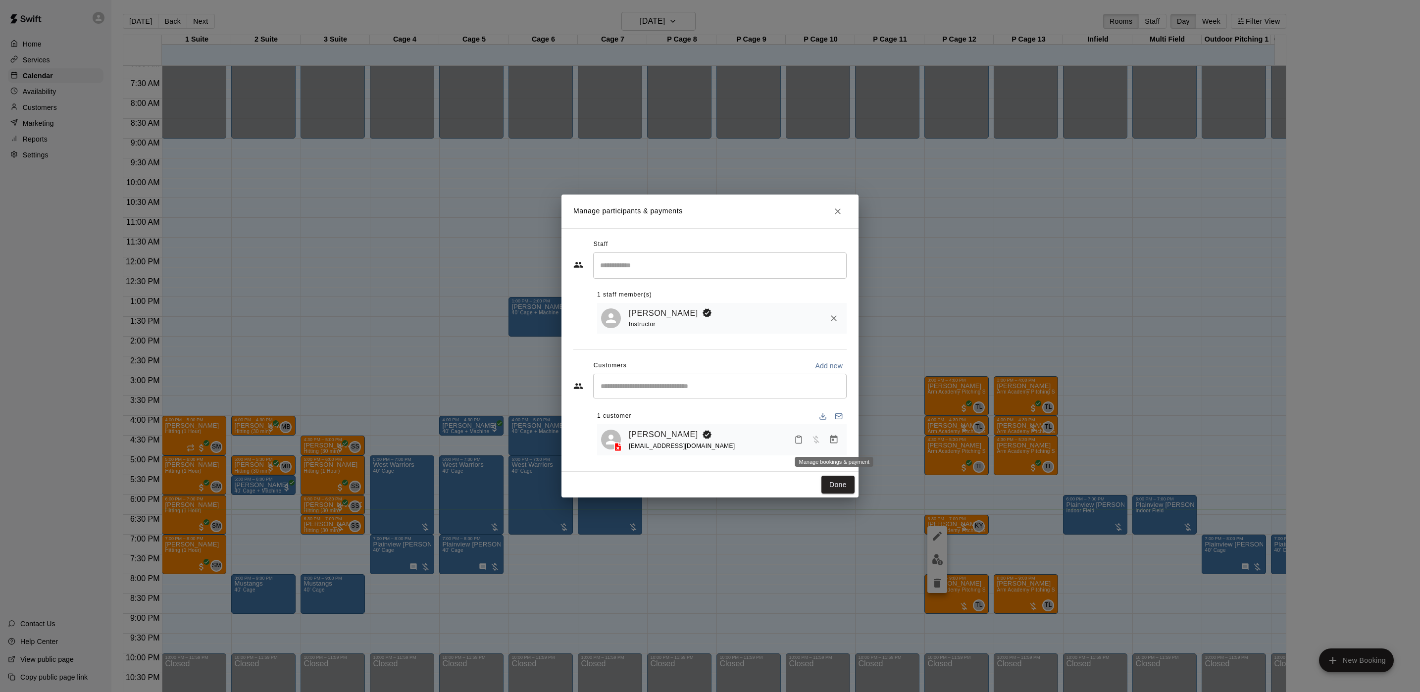
click at [835, 439] on icon "Manage bookings & payment" at bounding box center [833, 439] width 7 height 8
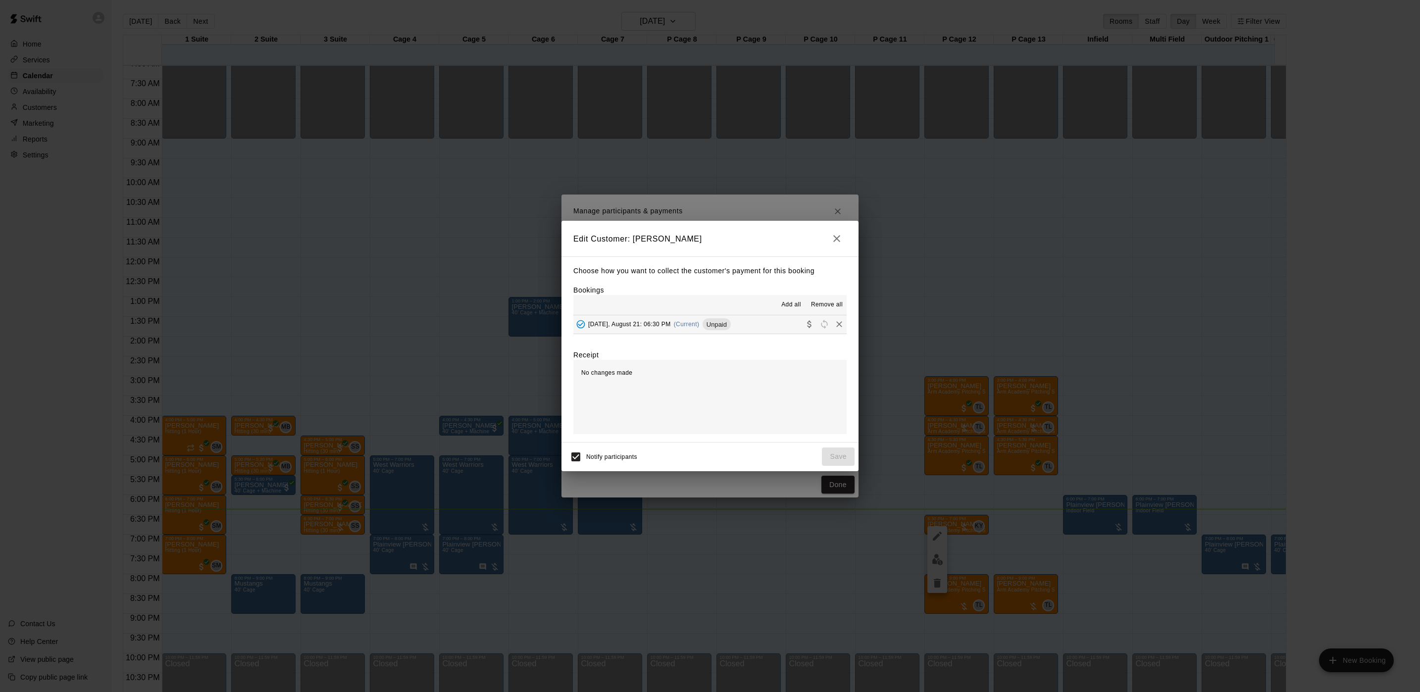
click at [657, 319] on div "Thursday, August 21: 06:30 PM (Current) Unpaid" at bounding box center [651, 324] width 157 height 15
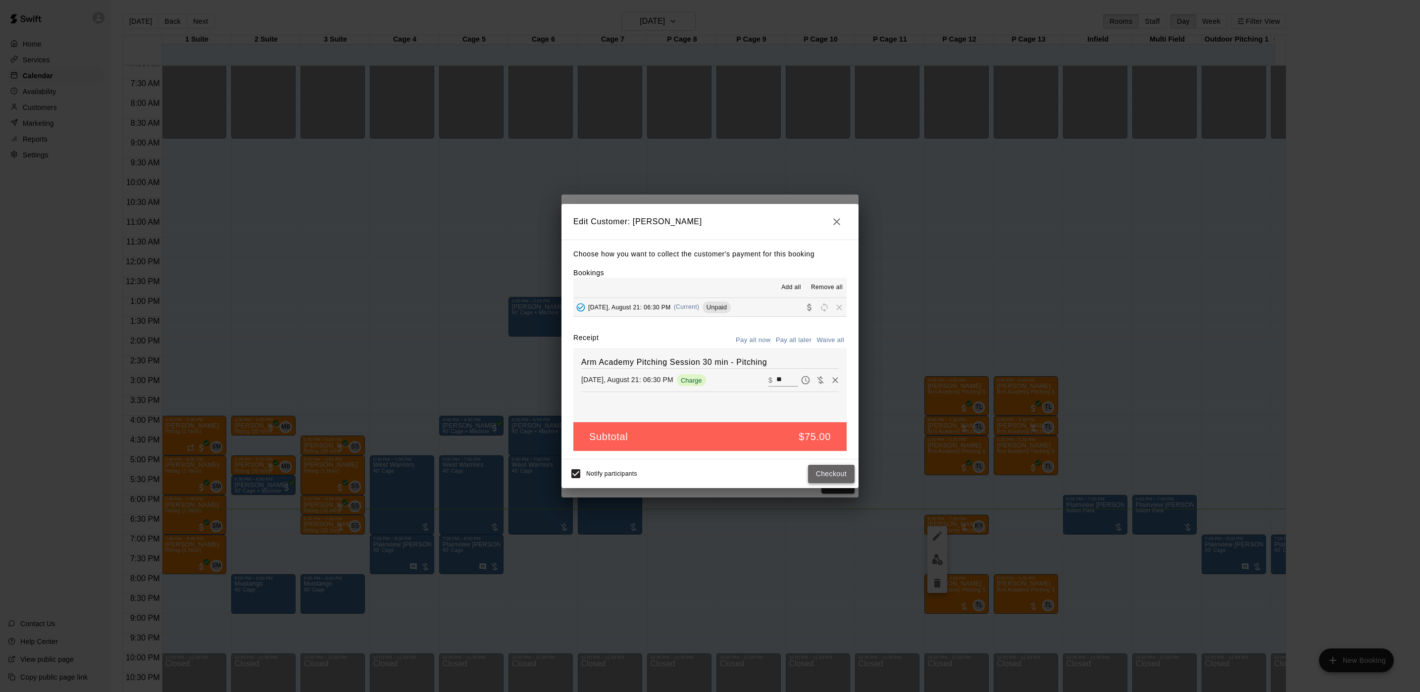
click at [820, 480] on button "Checkout" at bounding box center [831, 474] width 47 height 18
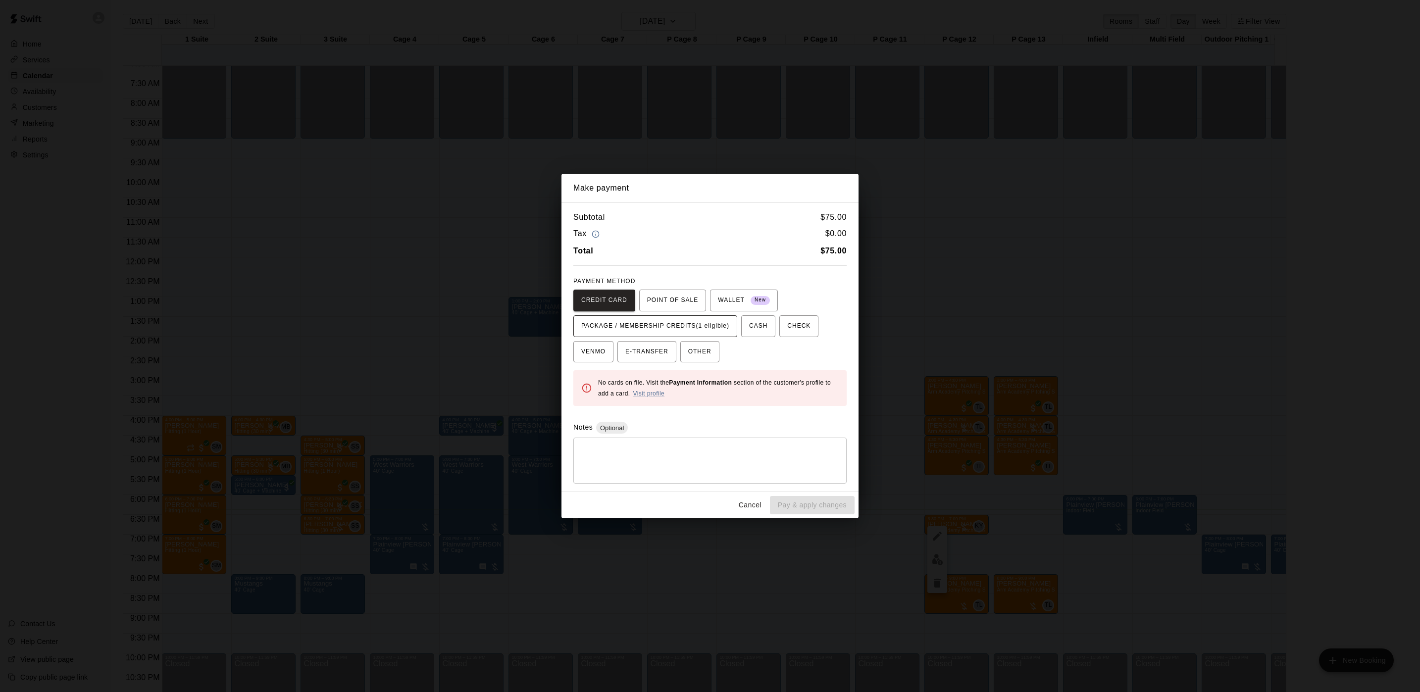
click at [634, 327] on span "PACKAGE / MEMBERSHIP CREDITS (1 eligible)" at bounding box center [655, 326] width 148 height 16
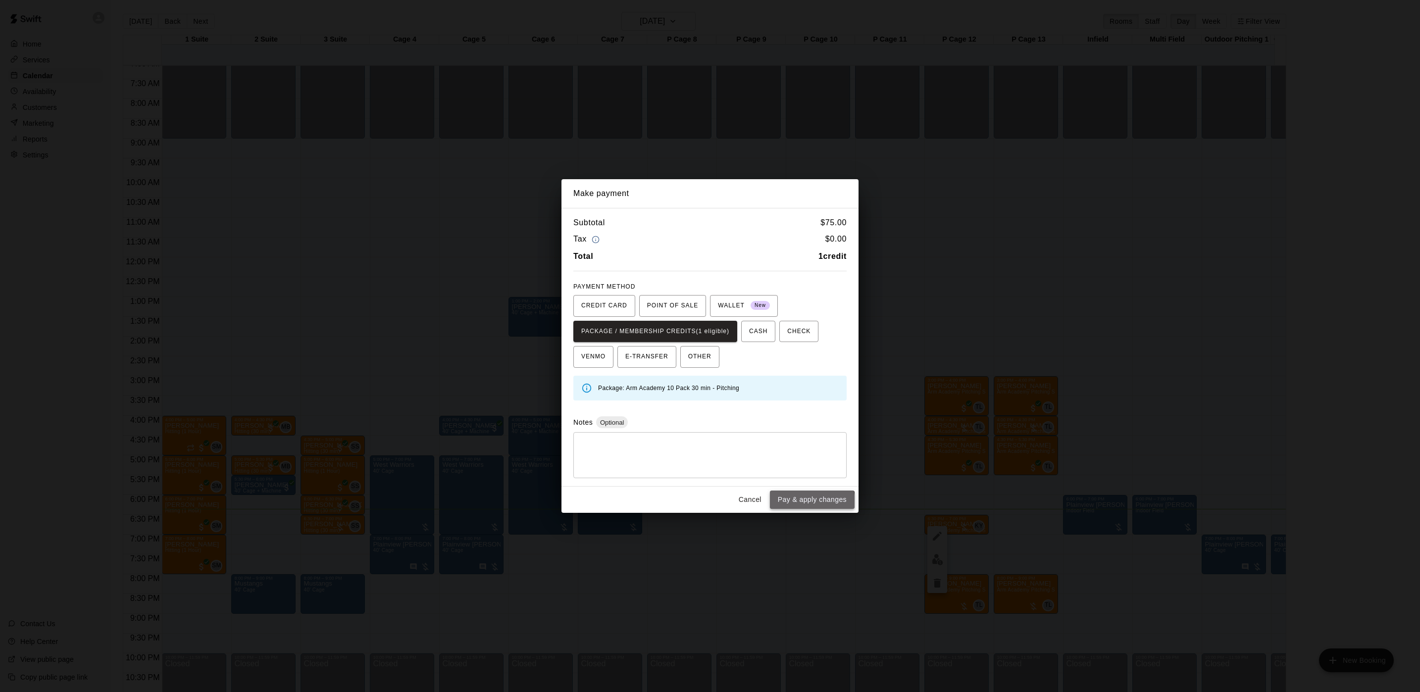
click at [808, 503] on button "Pay & apply changes" at bounding box center [812, 500] width 85 height 18
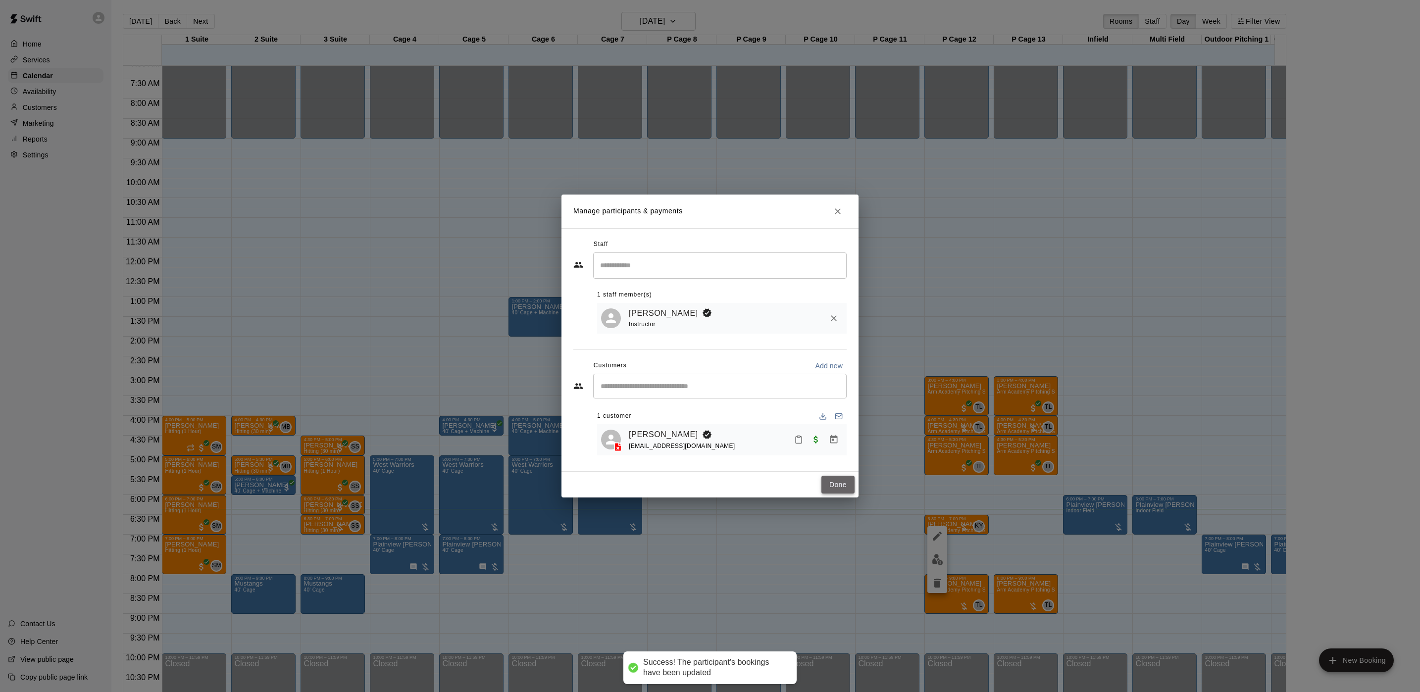
click at [853, 485] on button "Done" at bounding box center [837, 485] width 33 height 18
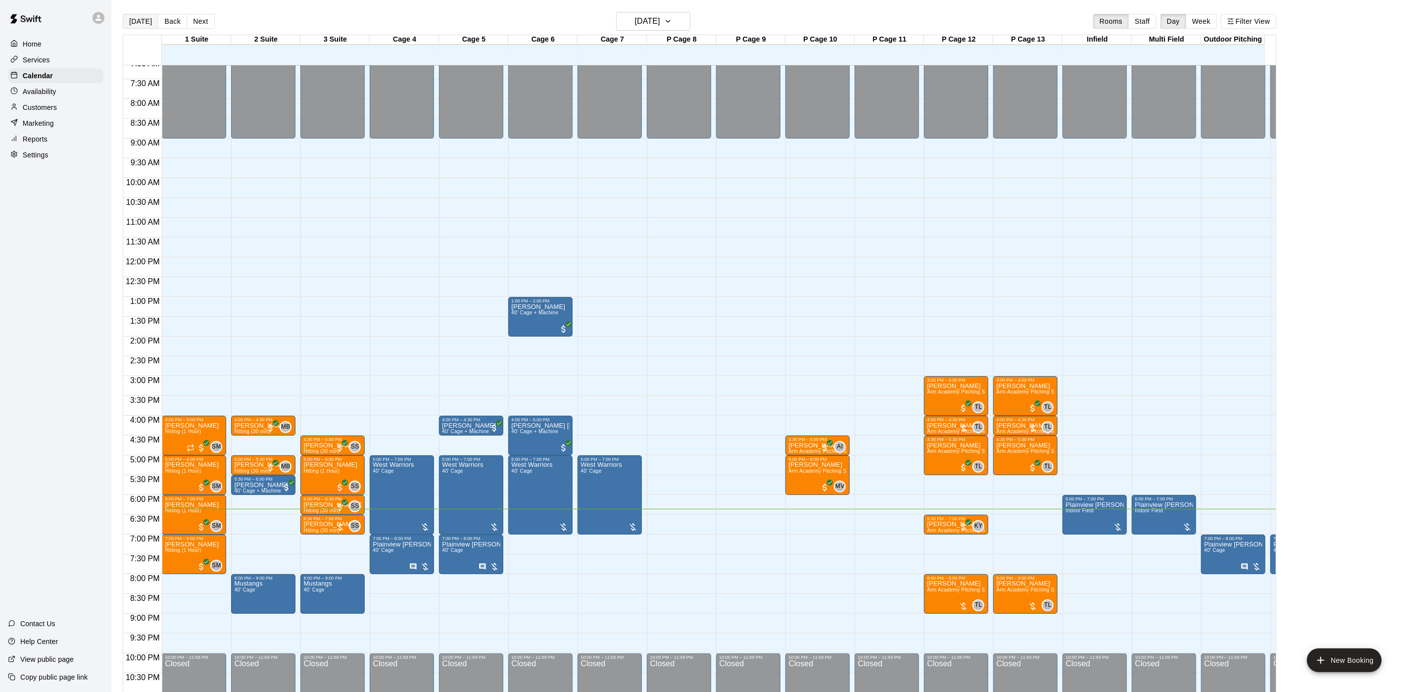
click at [134, 24] on button "[DATE]" at bounding box center [141, 21] width 36 height 15
click at [335, 524] on div at bounding box center [340, 527] width 10 height 10
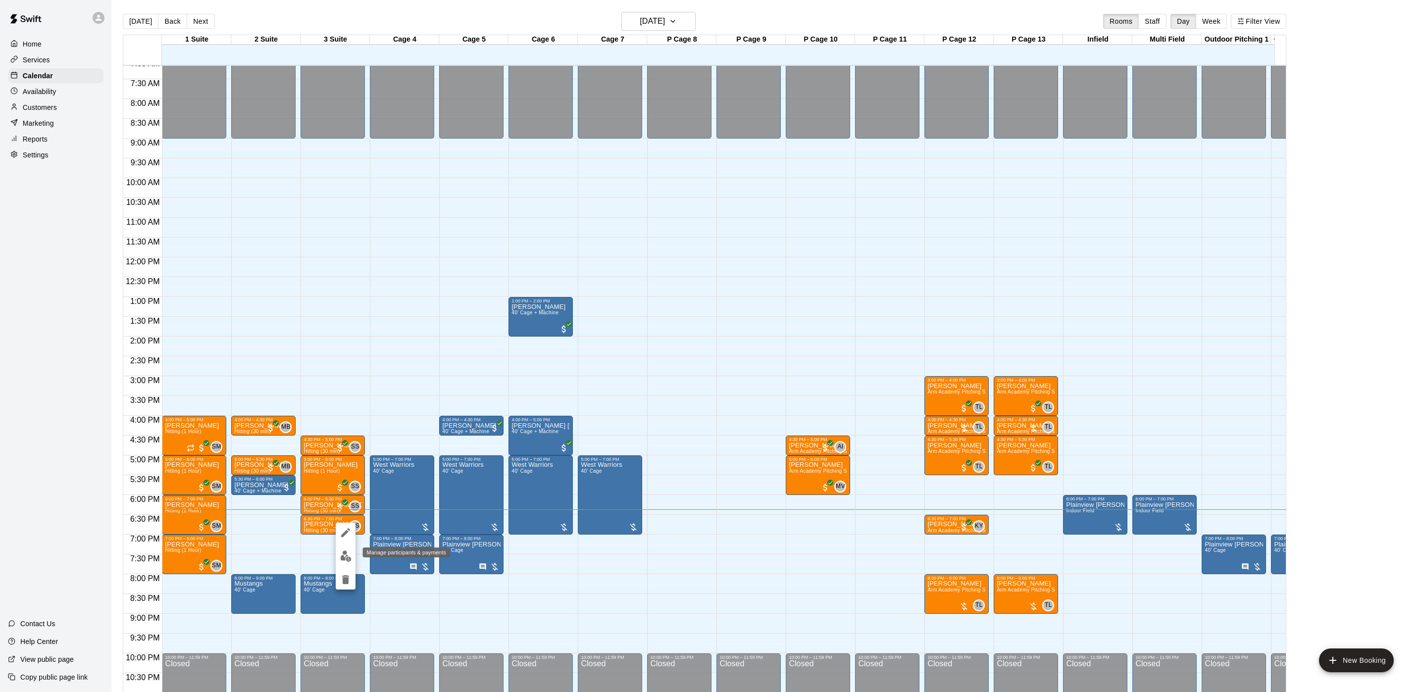
click at [346, 559] on img "edit" at bounding box center [345, 555] width 11 height 11
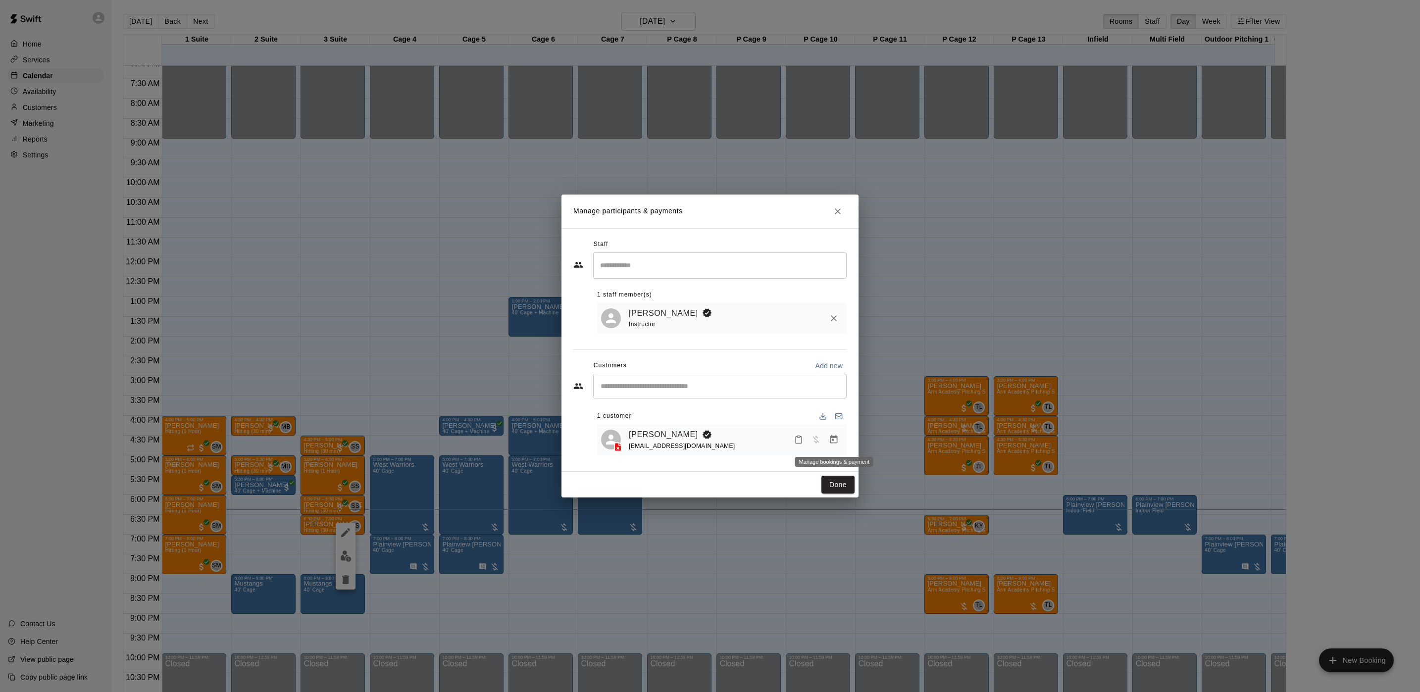
click at [829, 443] on icon "Manage bookings & payment" at bounding box center [834, 440] width 10 height 10
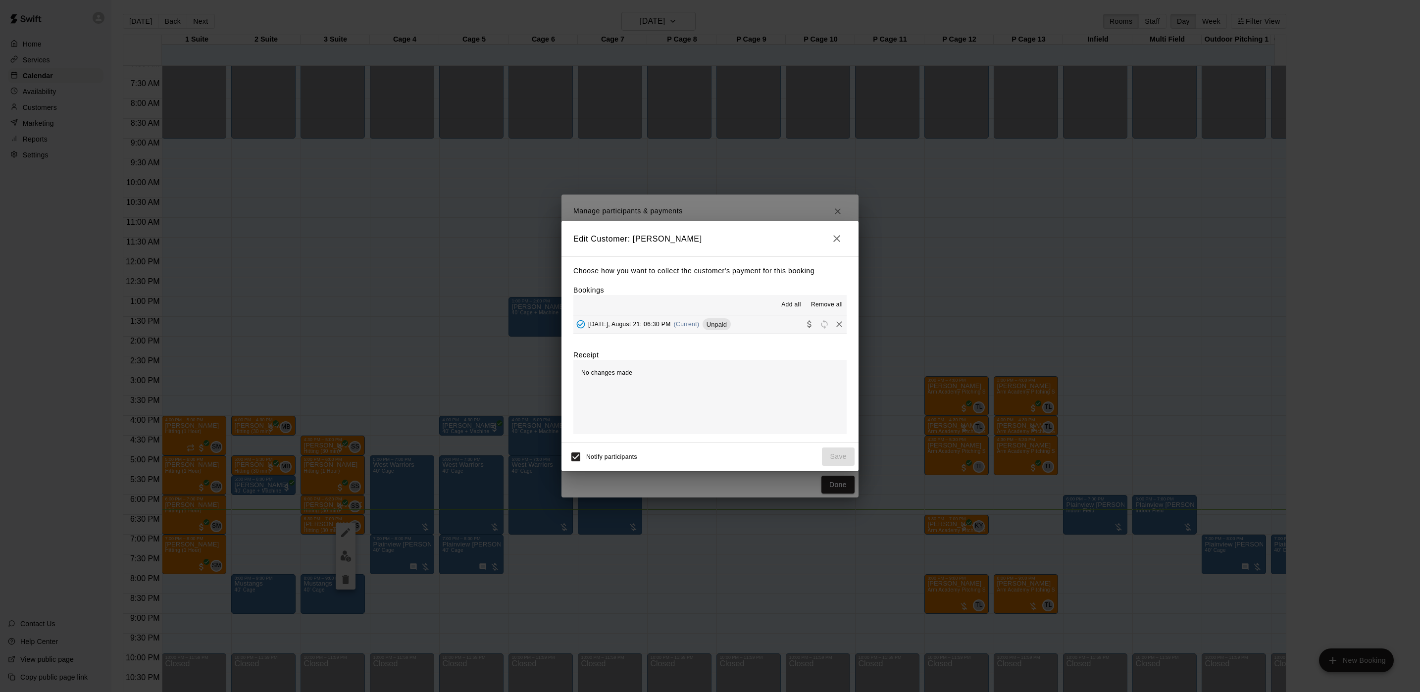
click at [638, 321] on span "Thursday, August 21: 06:30 PM" at bounding box center [629, 324] width 83 height 7
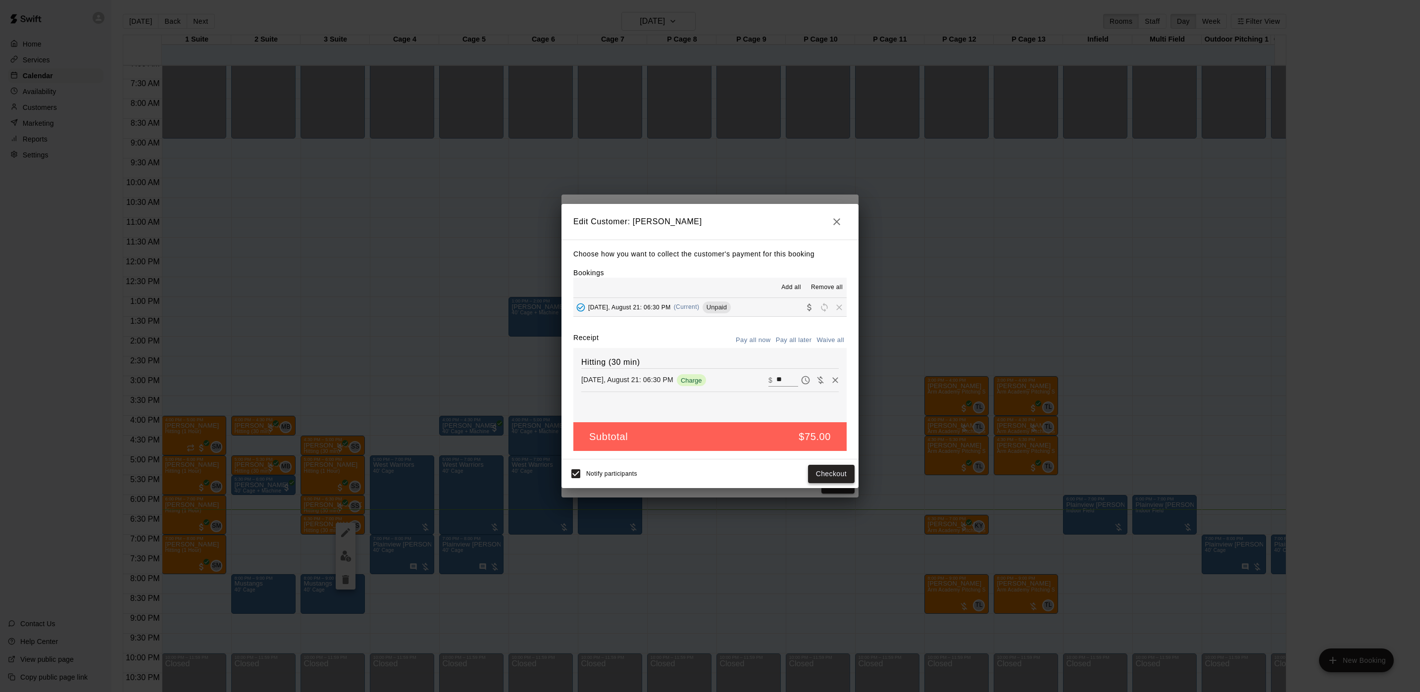
click at [816, 472] on button "Checkout" at bounding box center [831, 474] width 47 height 18
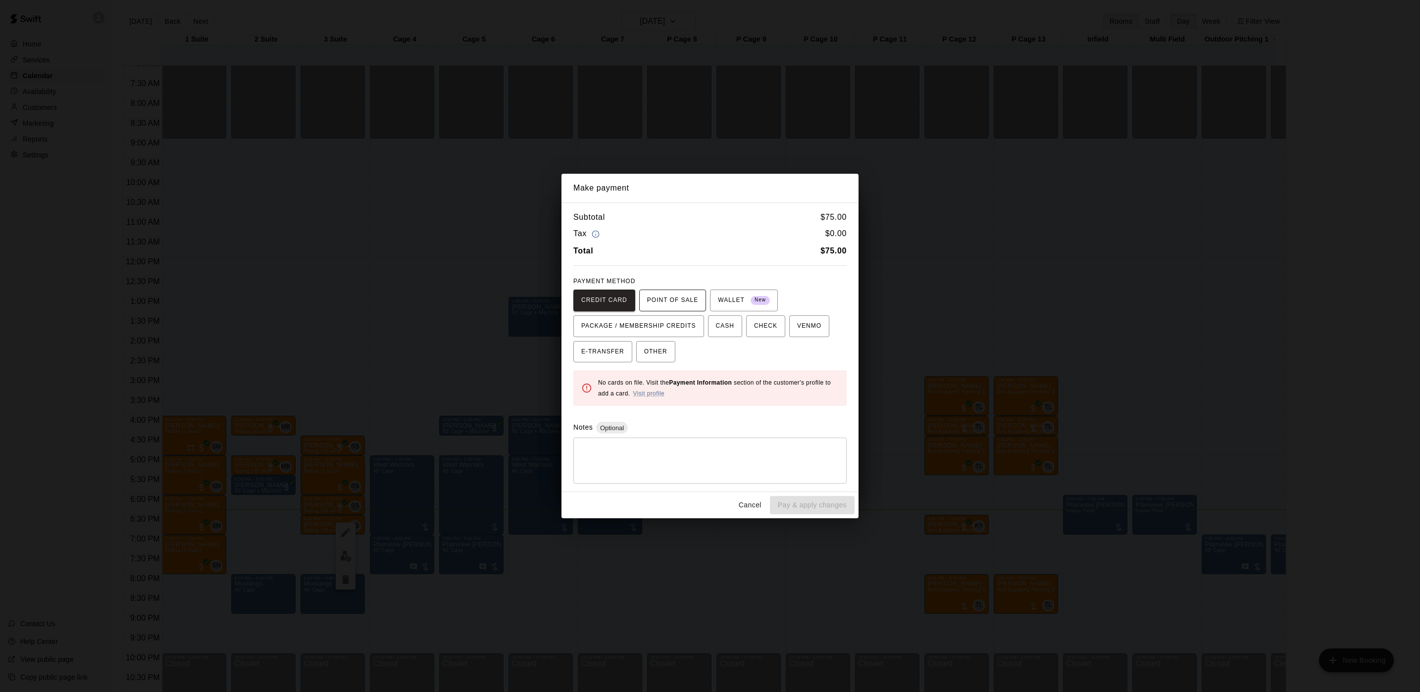
click at [670, 298] on span "POINT OF SALE" at bounding box center [672, 301] width 51 height 16
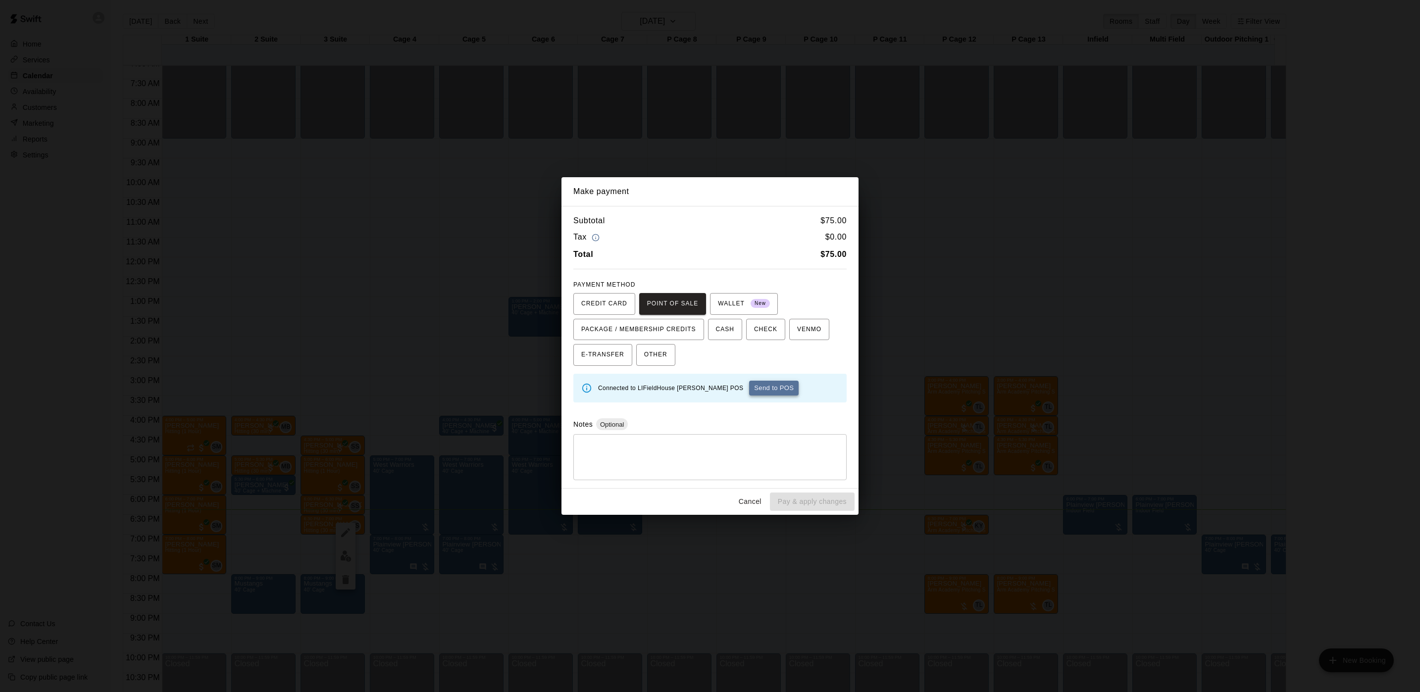
click at [749, 391] on button "Send to POS" at bounding box center [773, 388] width 49 height 15
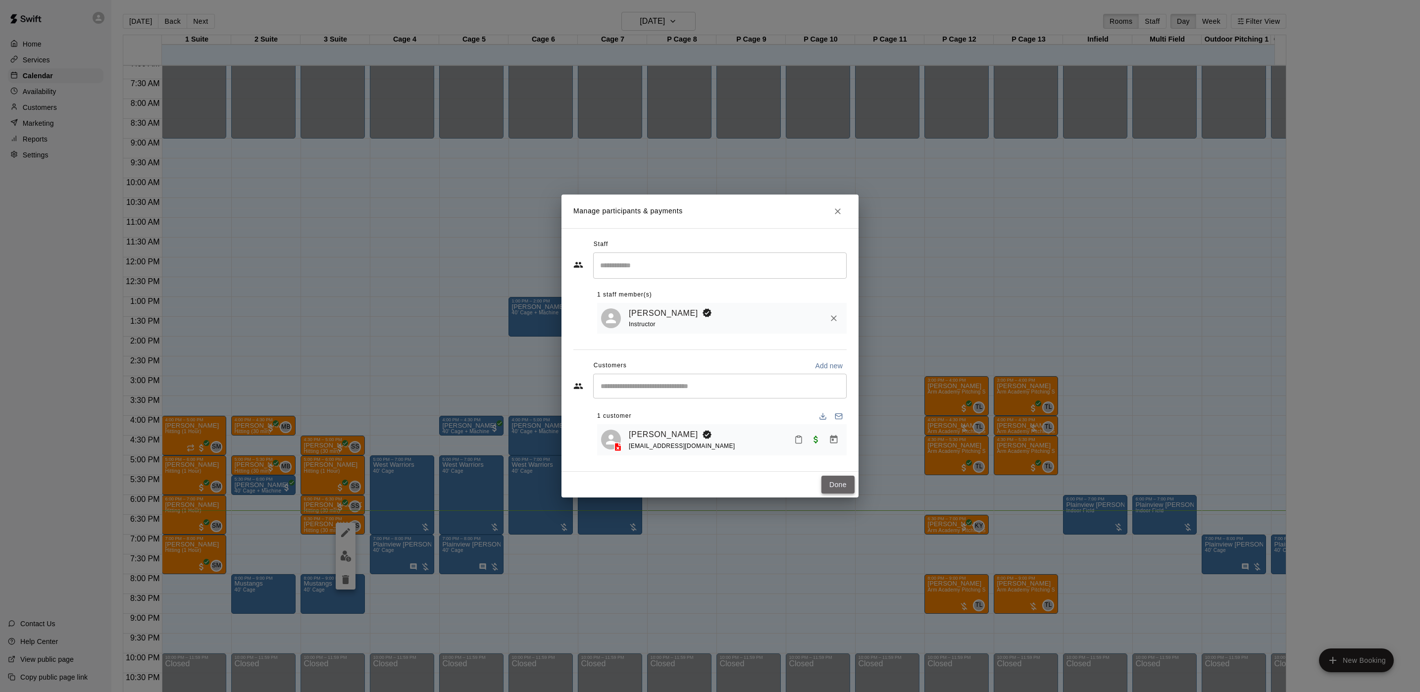
click at [832, 485] on button "Done" at bounding box center [837, 485] width 33 height 18
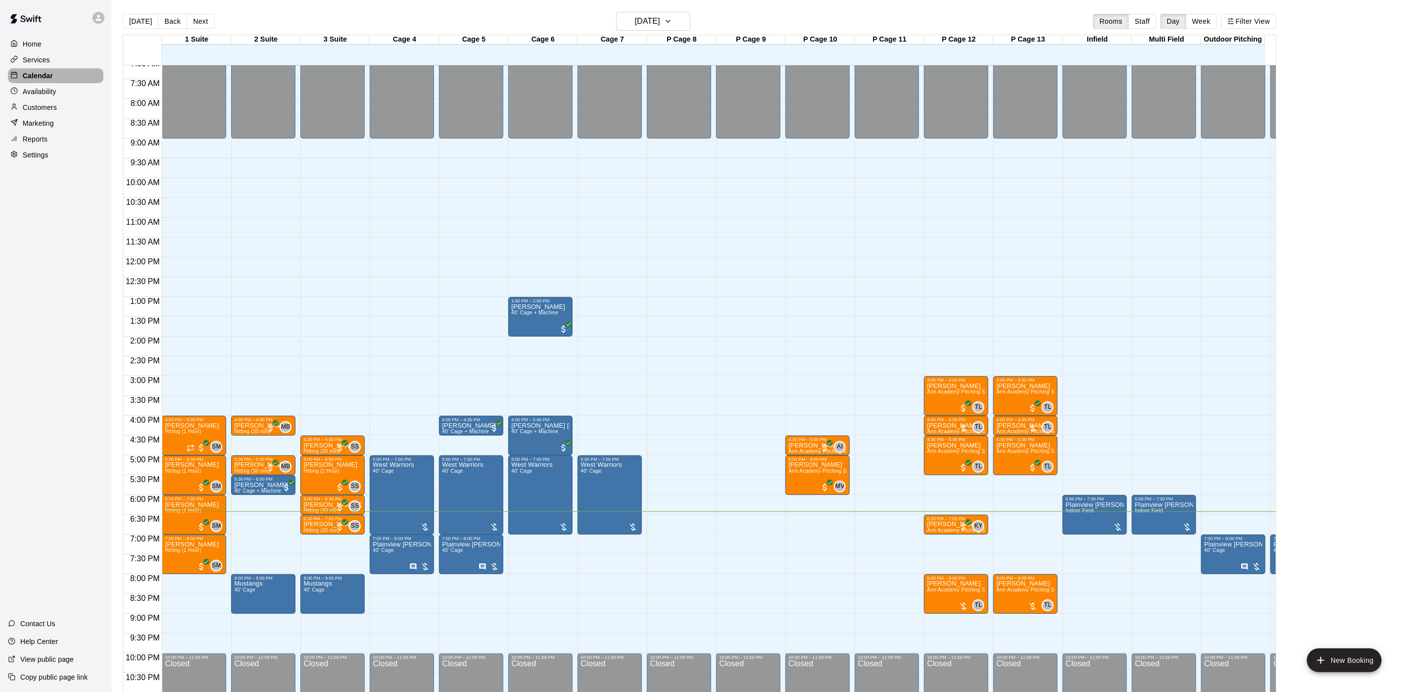
click at [28, 76] on p "Calendar" at bounding box center [38, 76] width 30 height 10
click at [682, 18] on button "[DATE]" at bounding box center [653, 21] width 74 height 19
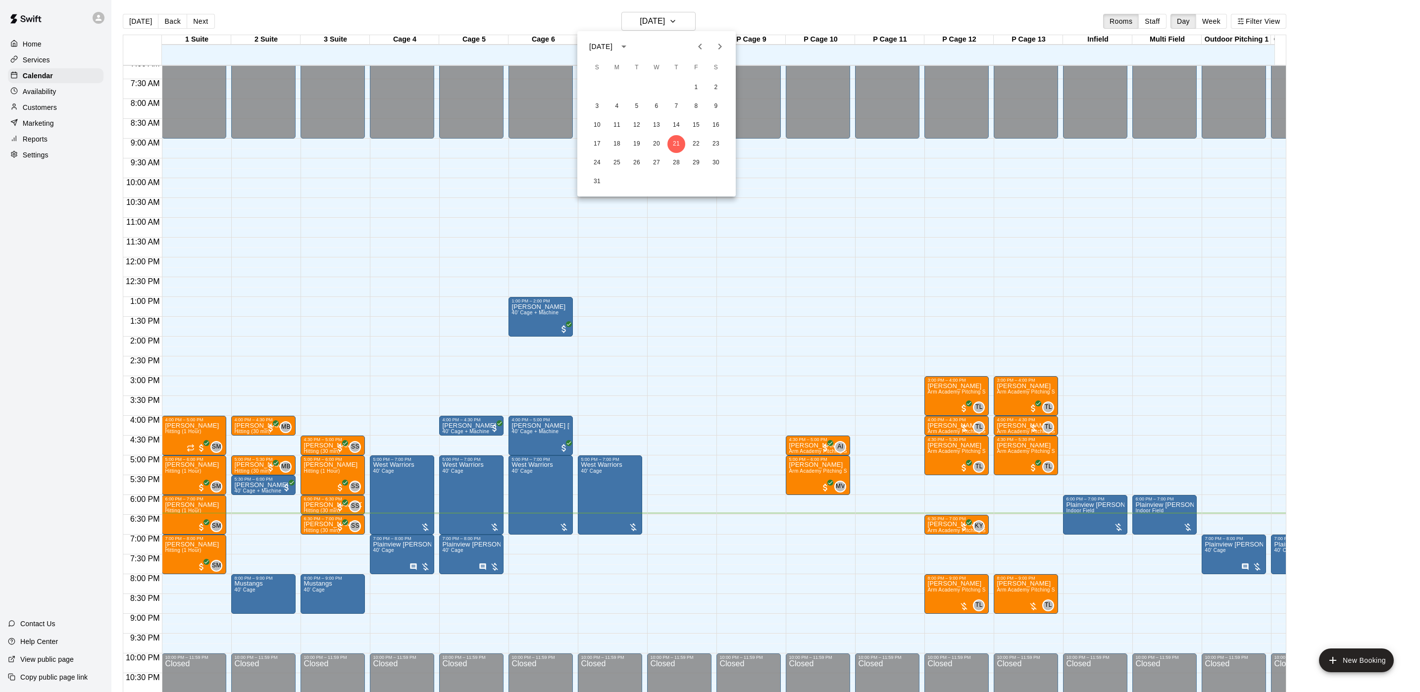
click at [707, 44] on button "Previous month" at bounding box center [700, 47] width 20 height 20
click at [678, 125] on button "17" at bounding box center [676, 125] width 18 height 18
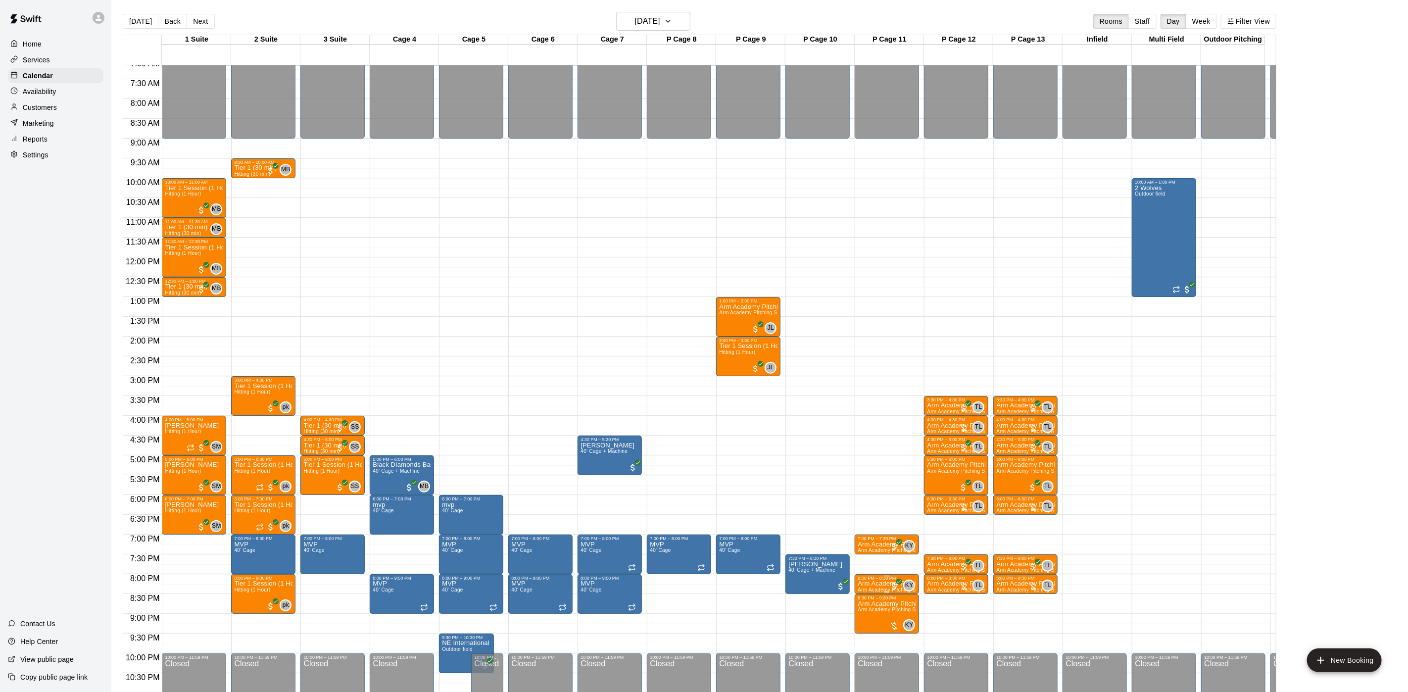
click at [868, 584] on p "Arm Academy Pitching Session 30 min" at bounding box center [887, 584] width 58 height 0
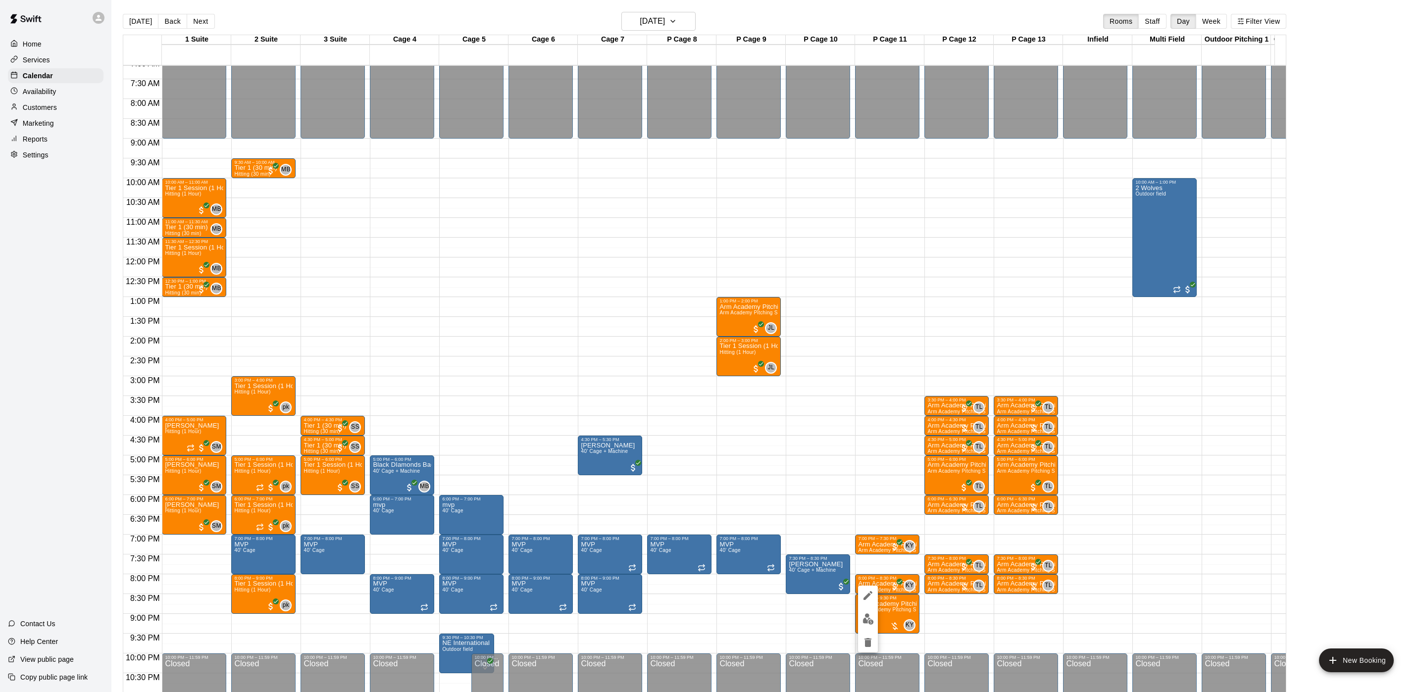
click at [816, 504] on div at bounding box center [710, 346] width 1420 height 692
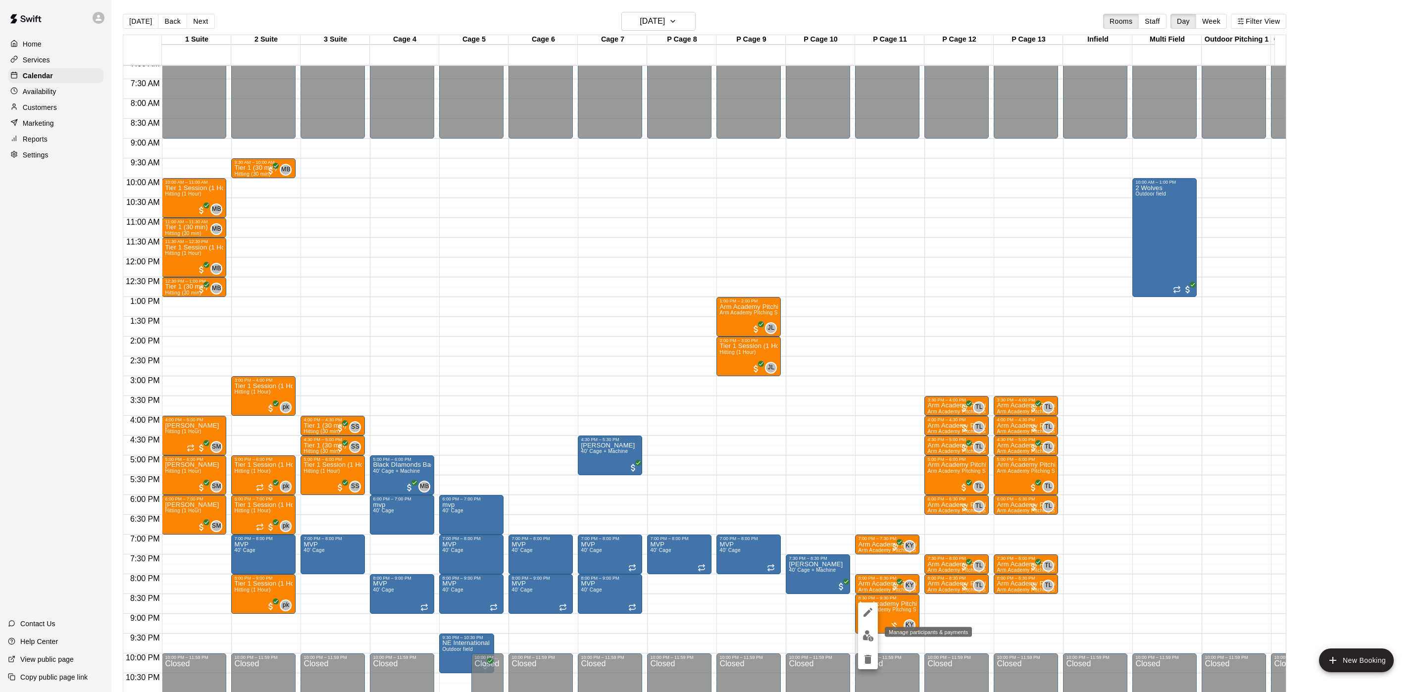
click at [871, 632] on img "edit" at bounding box center [867, 635] width 11 height 11
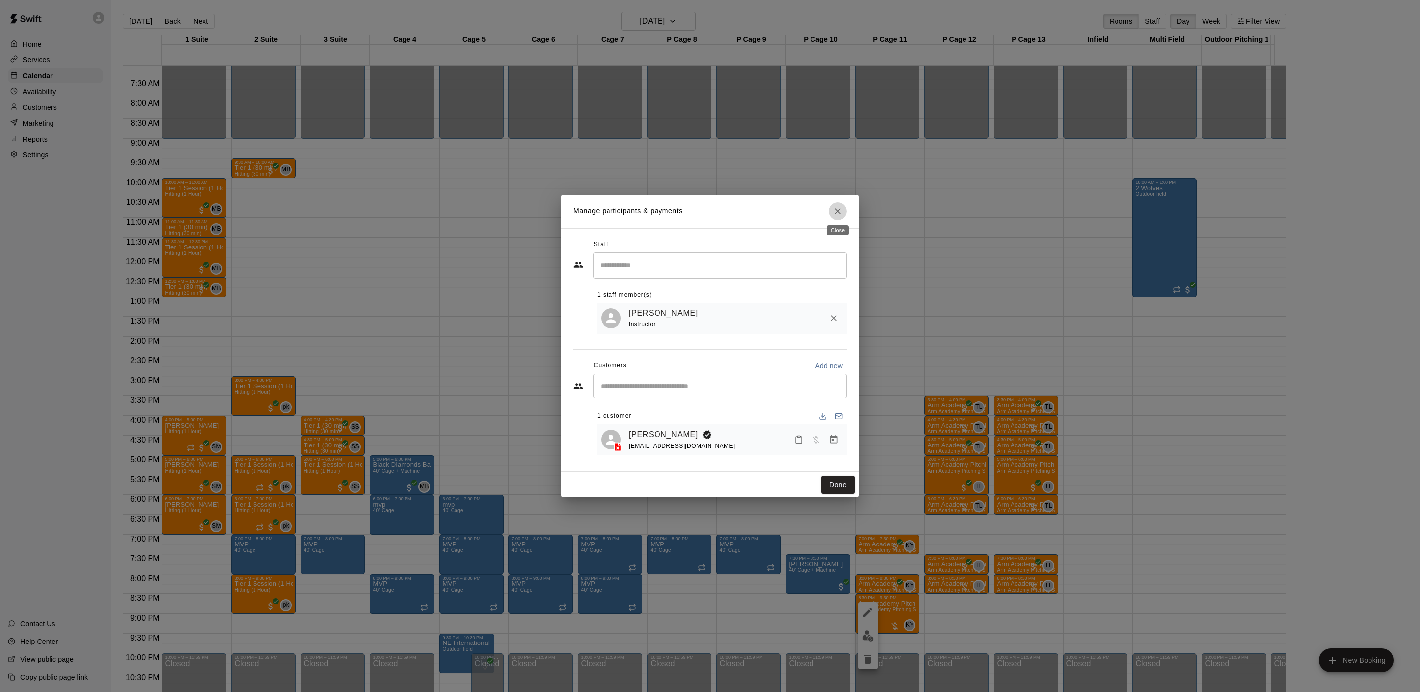
click at [842, 206] on icon "Close" at bounding box center [838, 211] width 10 height 10
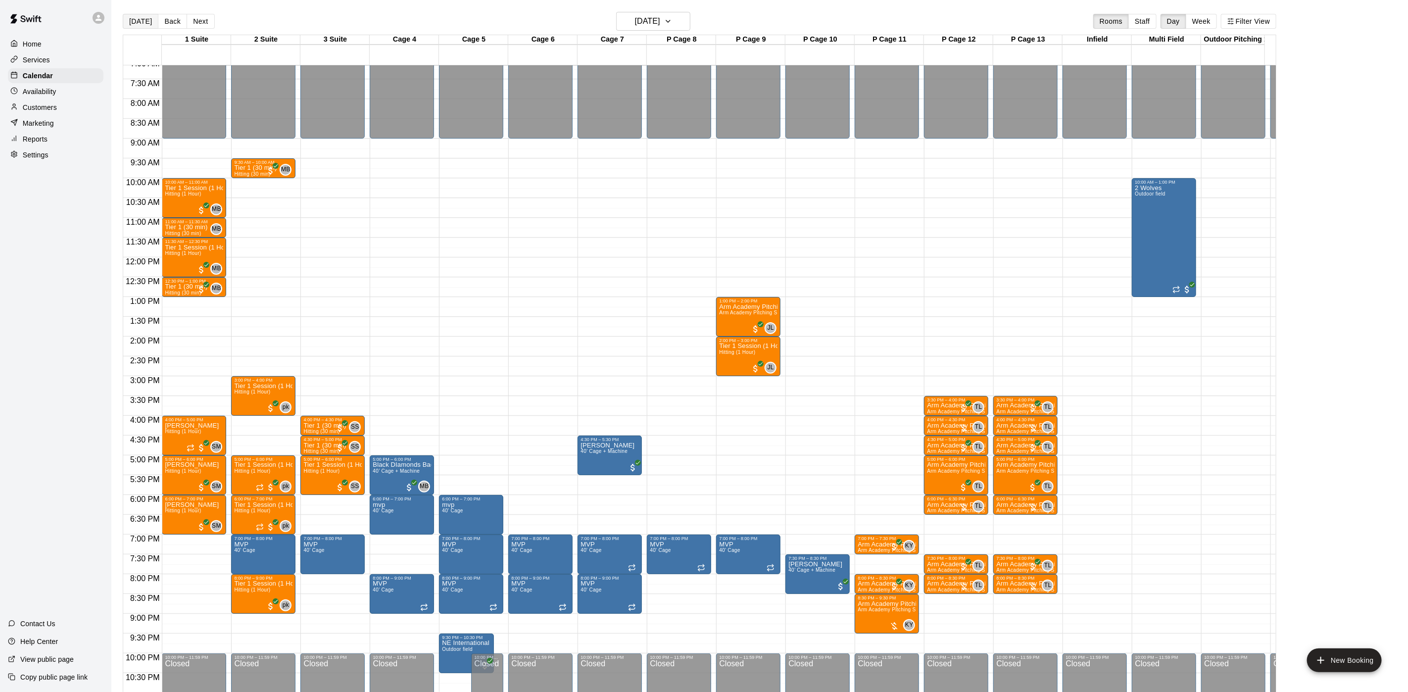
click at [133, 23] on button "[DATE]" at bounding box center [141, 21] width 36 height 15
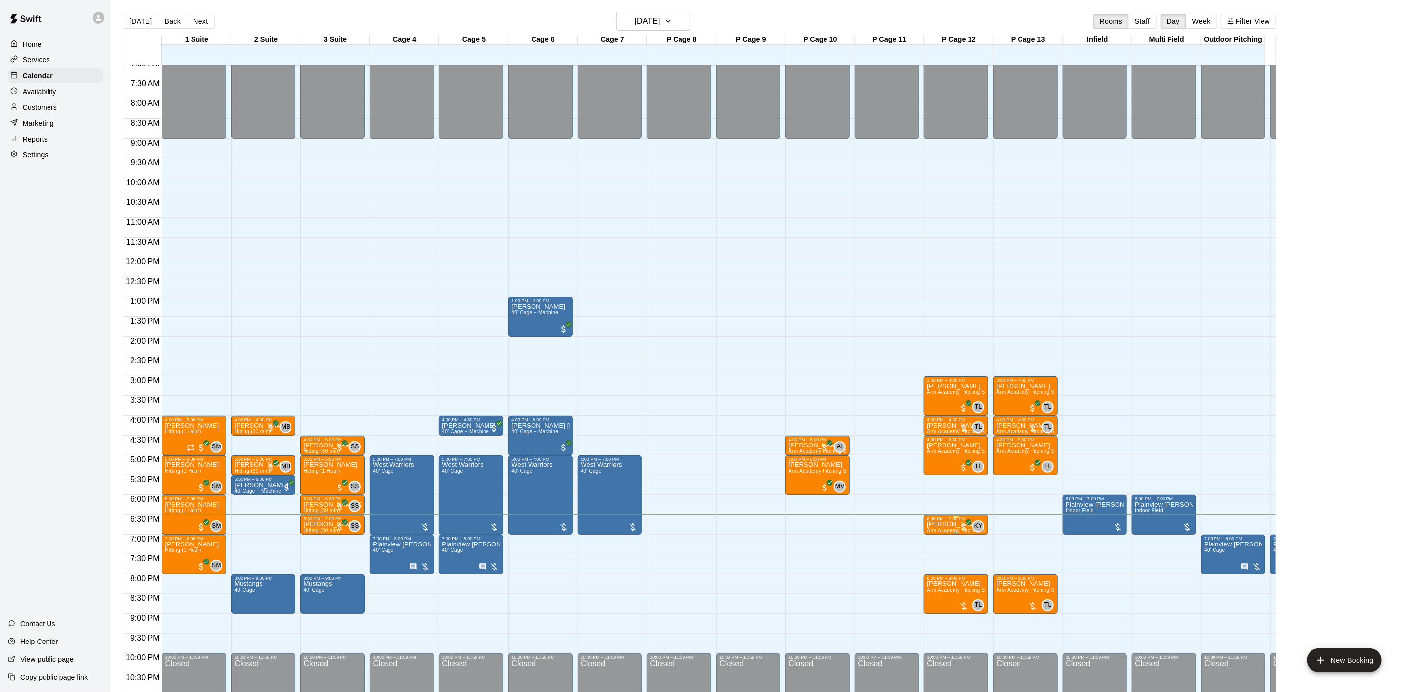
click at [938, 524] on p "[PERSON_NAME]" at bounding box center [956, 524] width 58 height 0
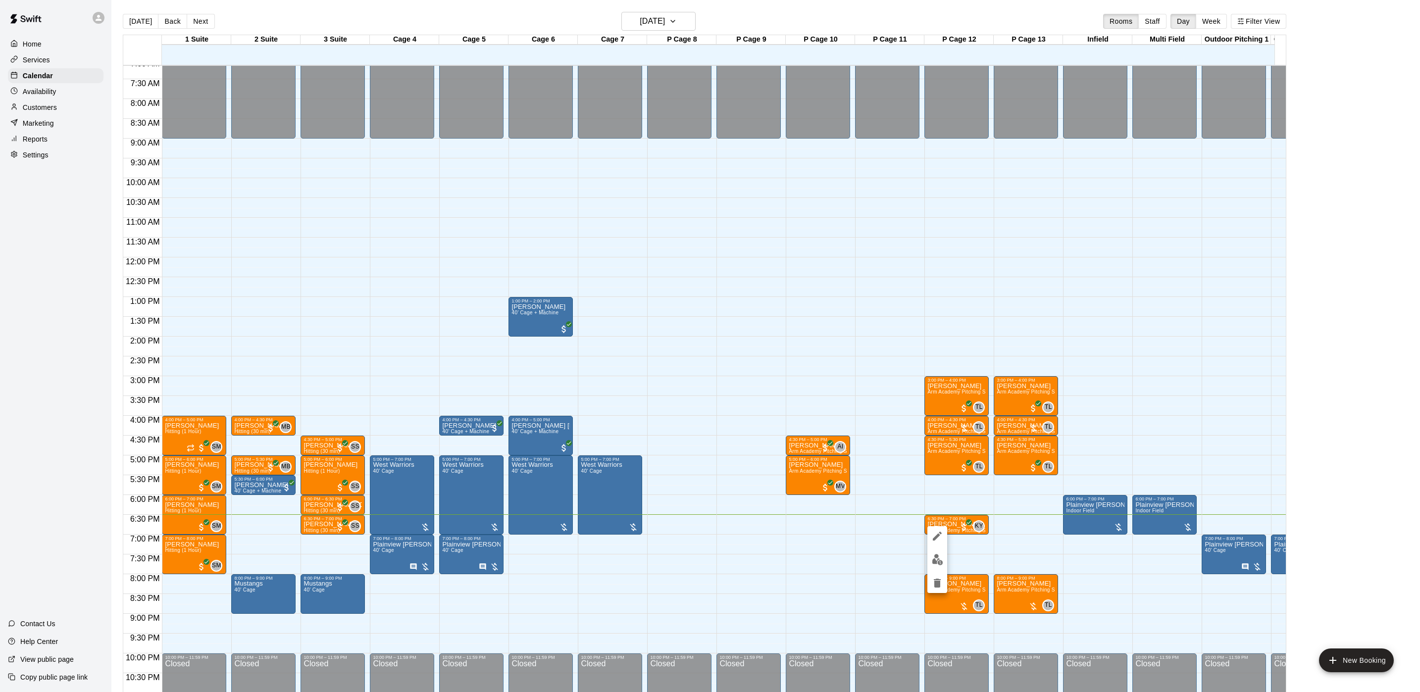
click at [941, 568] on button "edit" at bounding box center [937, 559] width 20 height 19
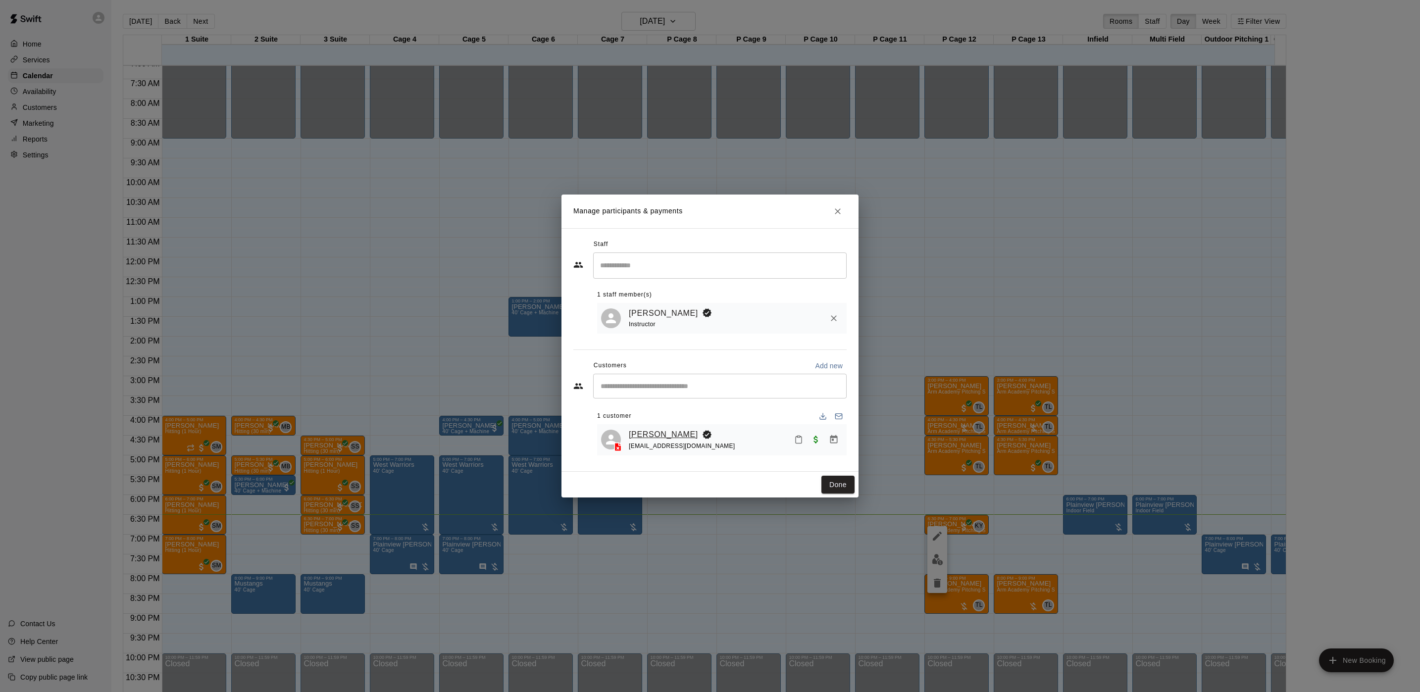
click at [679, 428] on link "[PERSON_NAME]" at bounding box center [663, 434] width 69 height 13
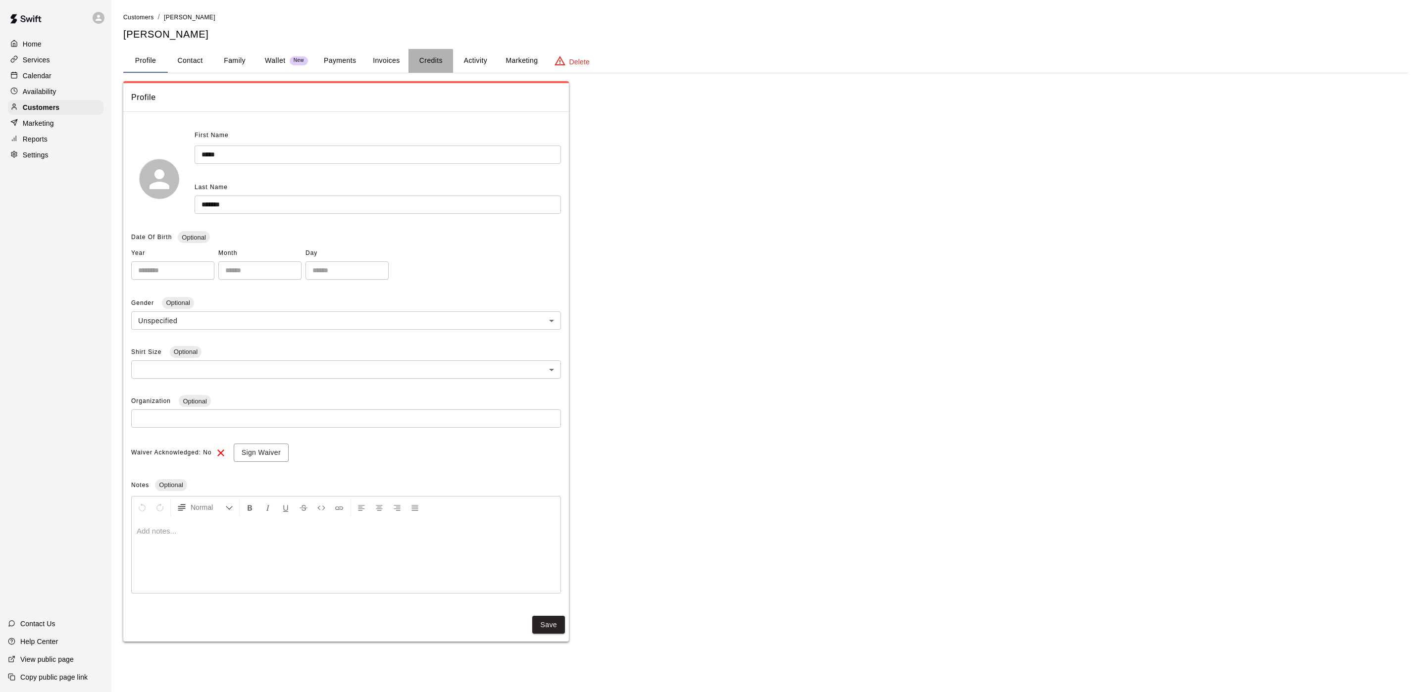
click at [422, 65] on button "Credits" at bounding box center [430, 61] width 45 height 24
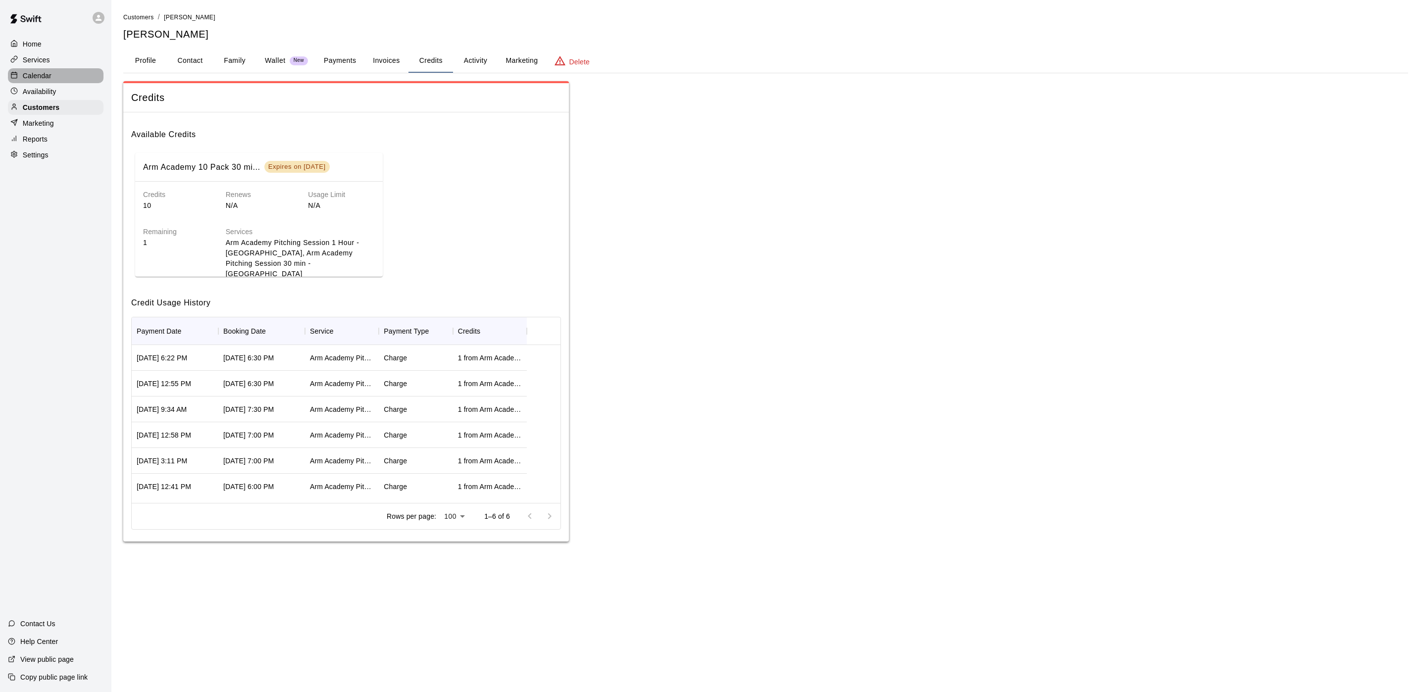
click at [55, 83] on div "Calendar" at bounding box center [56, 75] width 96 height 15
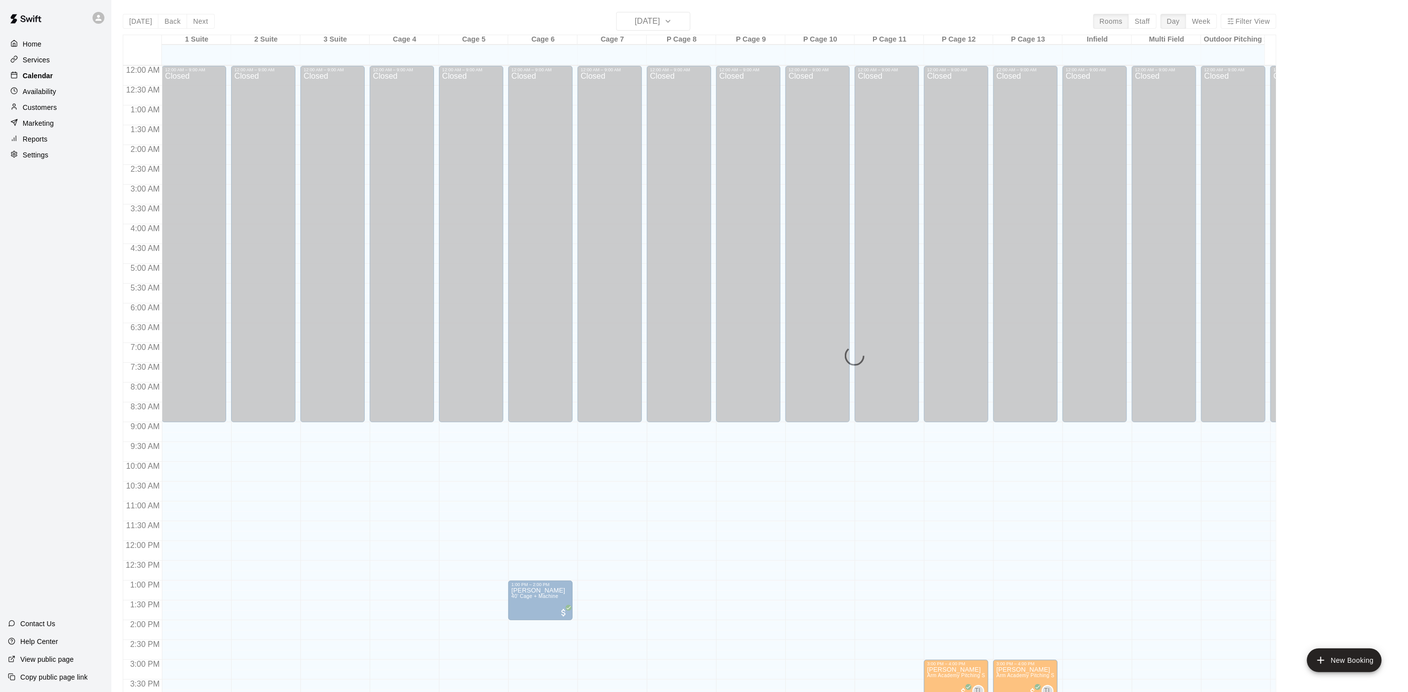
scroll to position [284, 0]
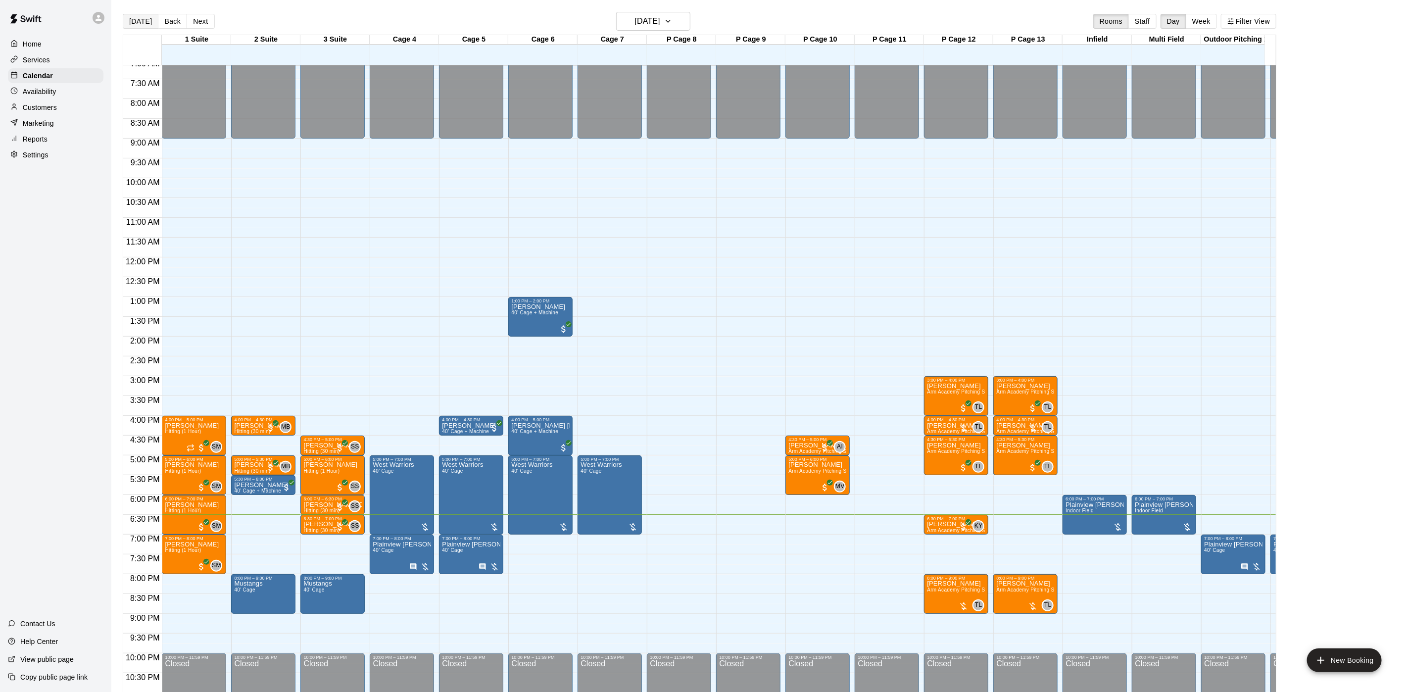
click at [140, 18] on button "[DATE]" at bounding box center [141, 21] width 36 height 15
click at [193, 24] on button "Next" at bounding box center [201, 21] width 28 height 15
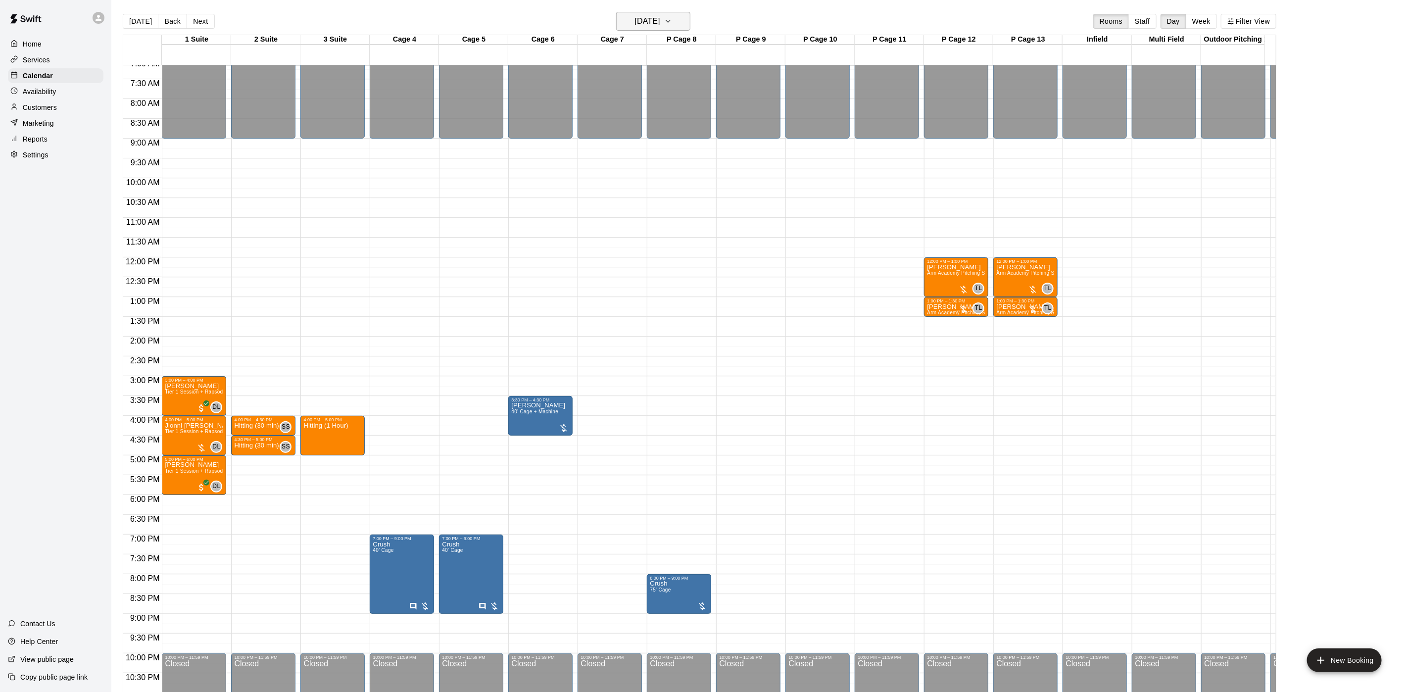
click at [652, 17] on h6 "Friday Aug 22" at bounding box center [647, 21] width 25 height 14
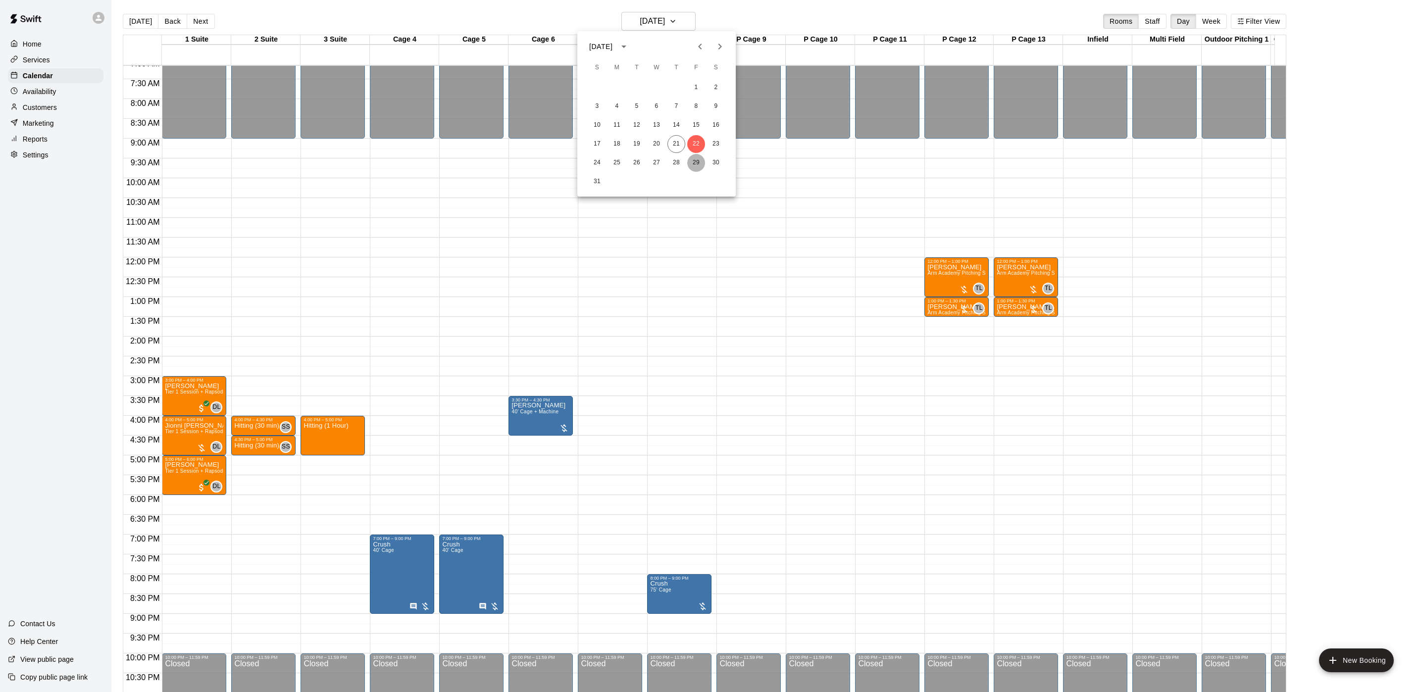
click at [695, 165] on button "29" at bounding box center [696, 163] width 18 height 18
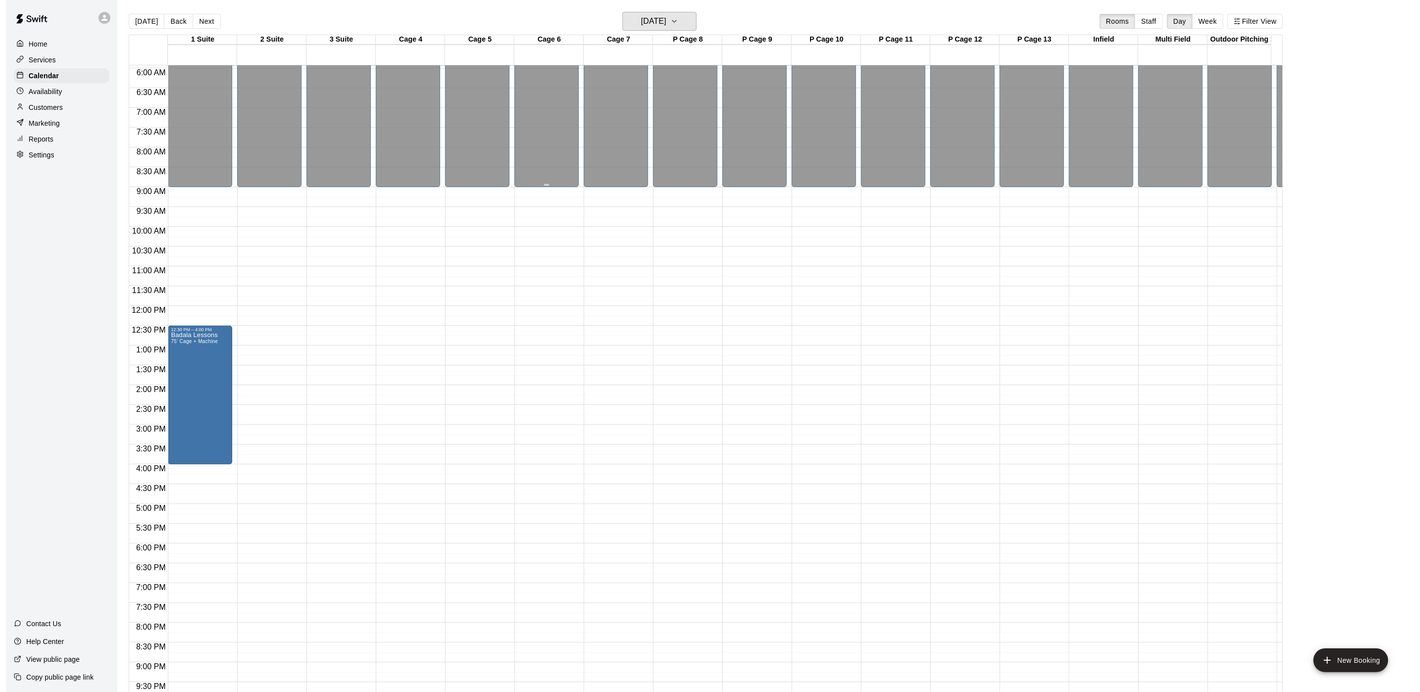
scroll to position [209, 0]
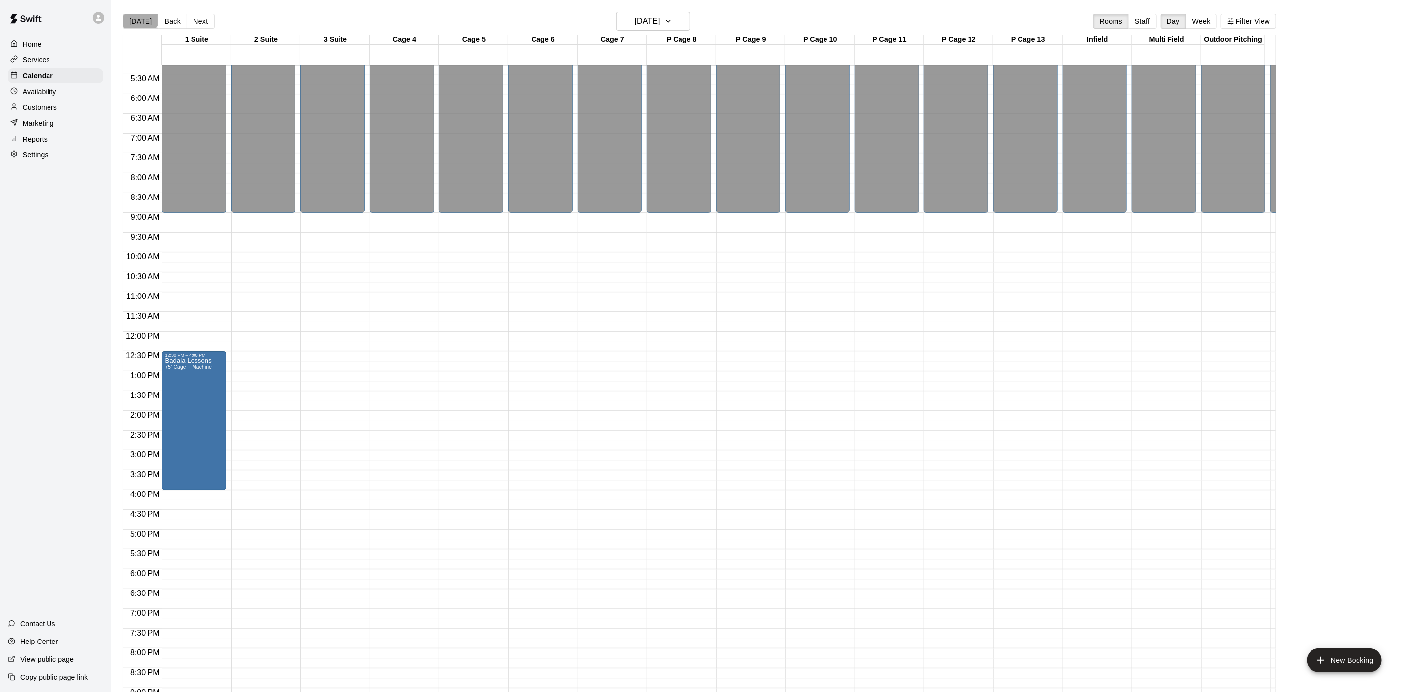
click at [137, 14] on button "[DATE]" at bounding box center [141, 21] width 36 height 15
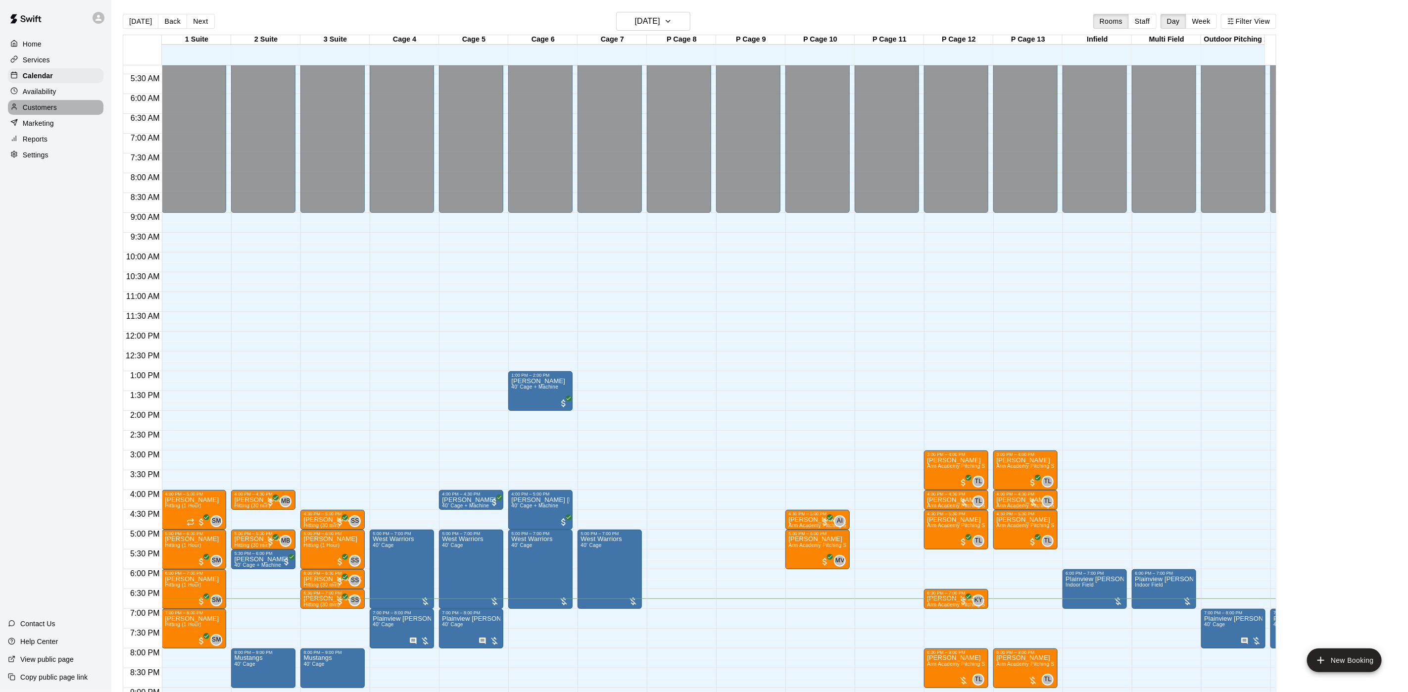
click at [46, 112] on p "Customers" at bounding box center [40, 107] width 34 height 10
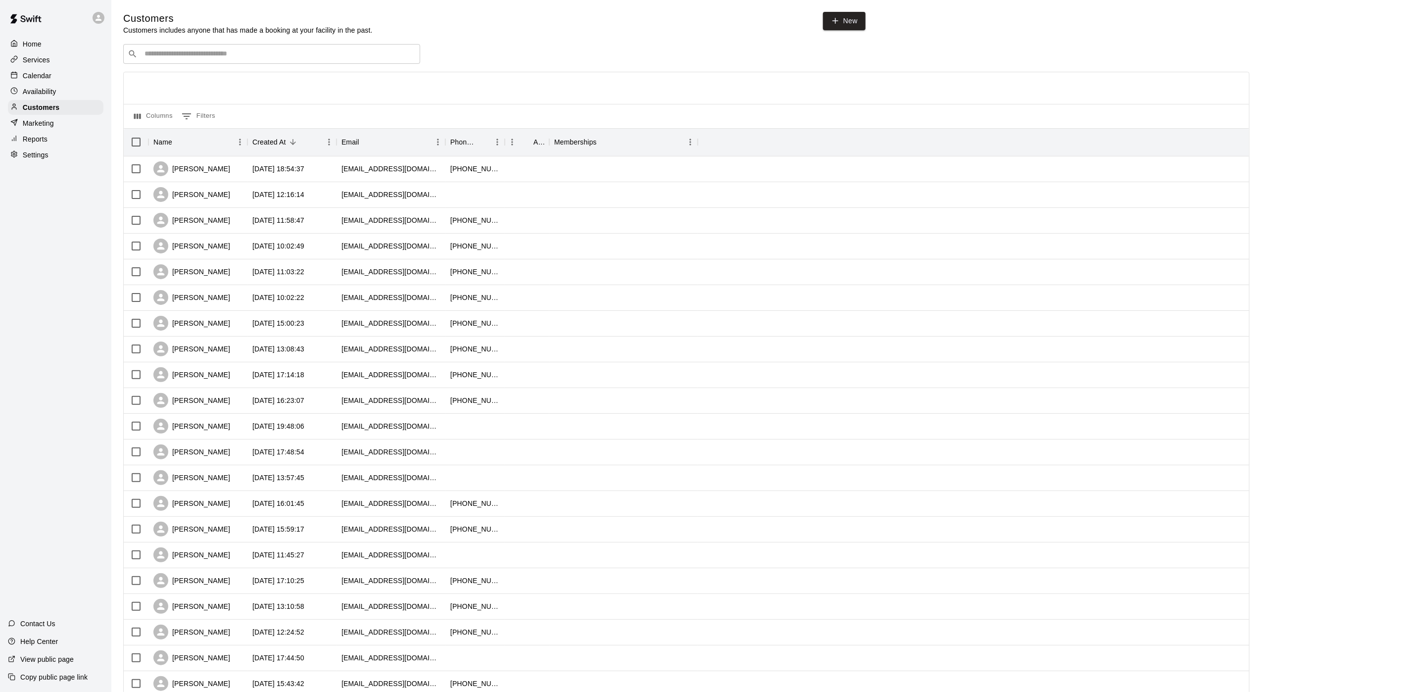
click at [285, 52] on input "Search customers by name or email" at bounding box center [279, 54] width 274 height 10
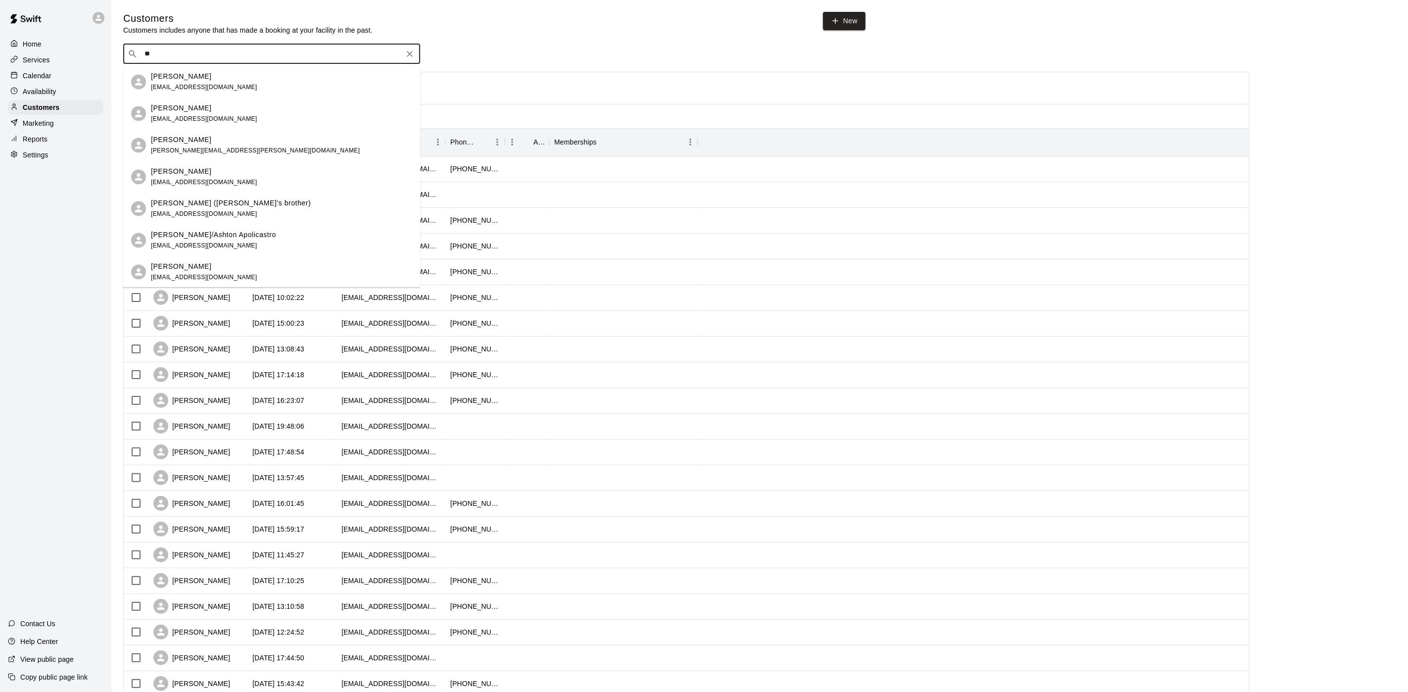
type input "*"
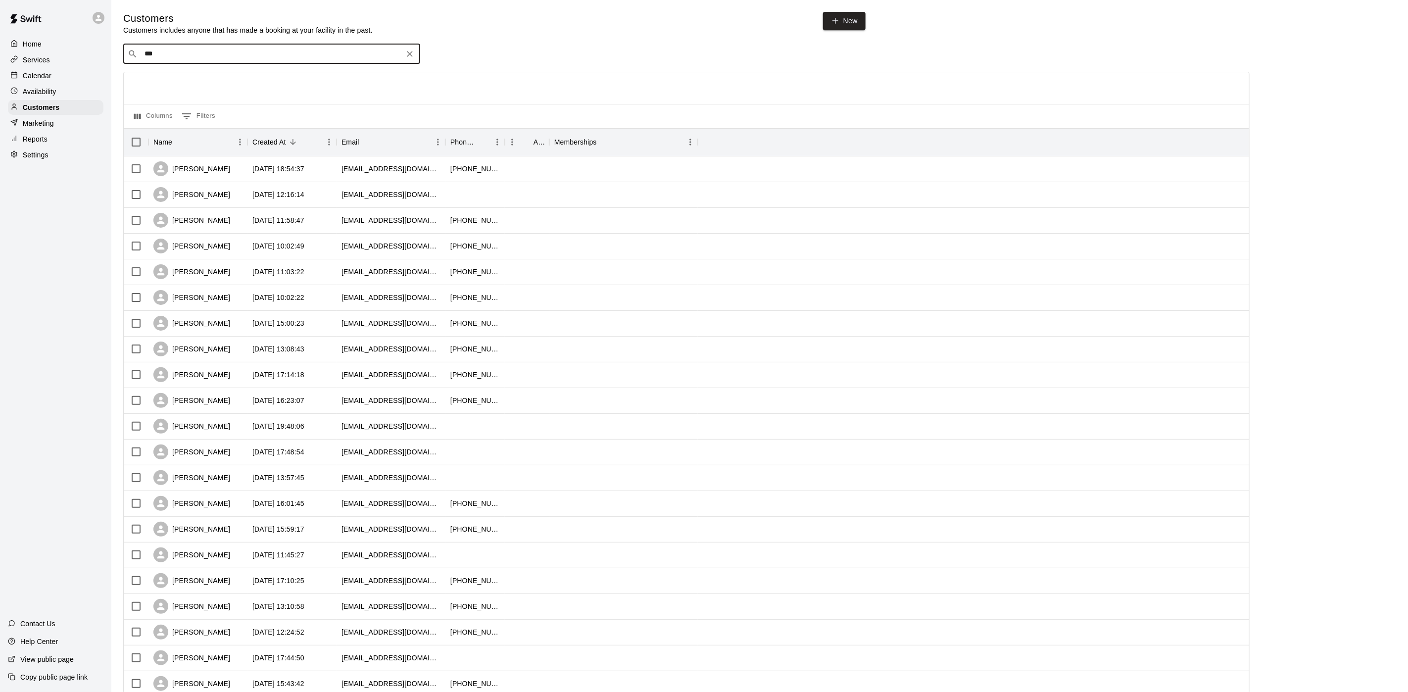
type input "****"
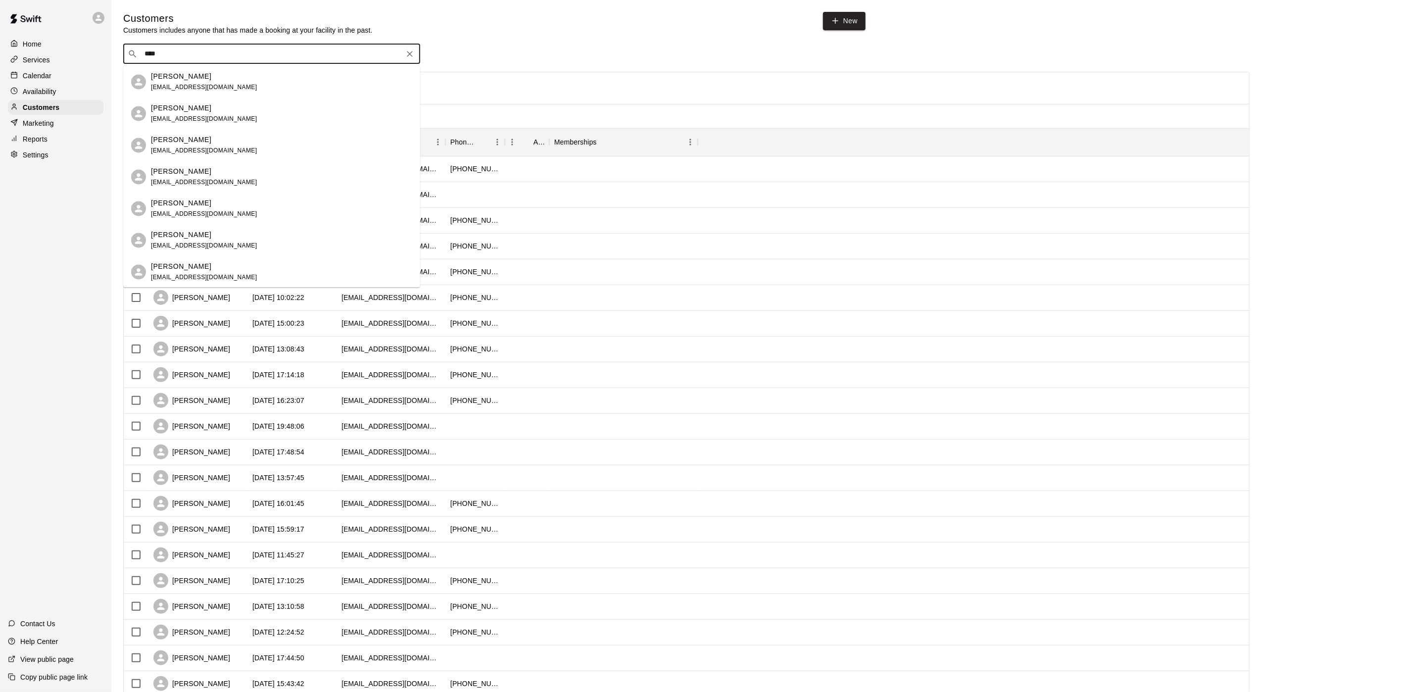
click at [227, 79] on div "Luke Aguiar-Madey evie049@yahoo.com" at bounding box center [281, 81] width 261 height 21
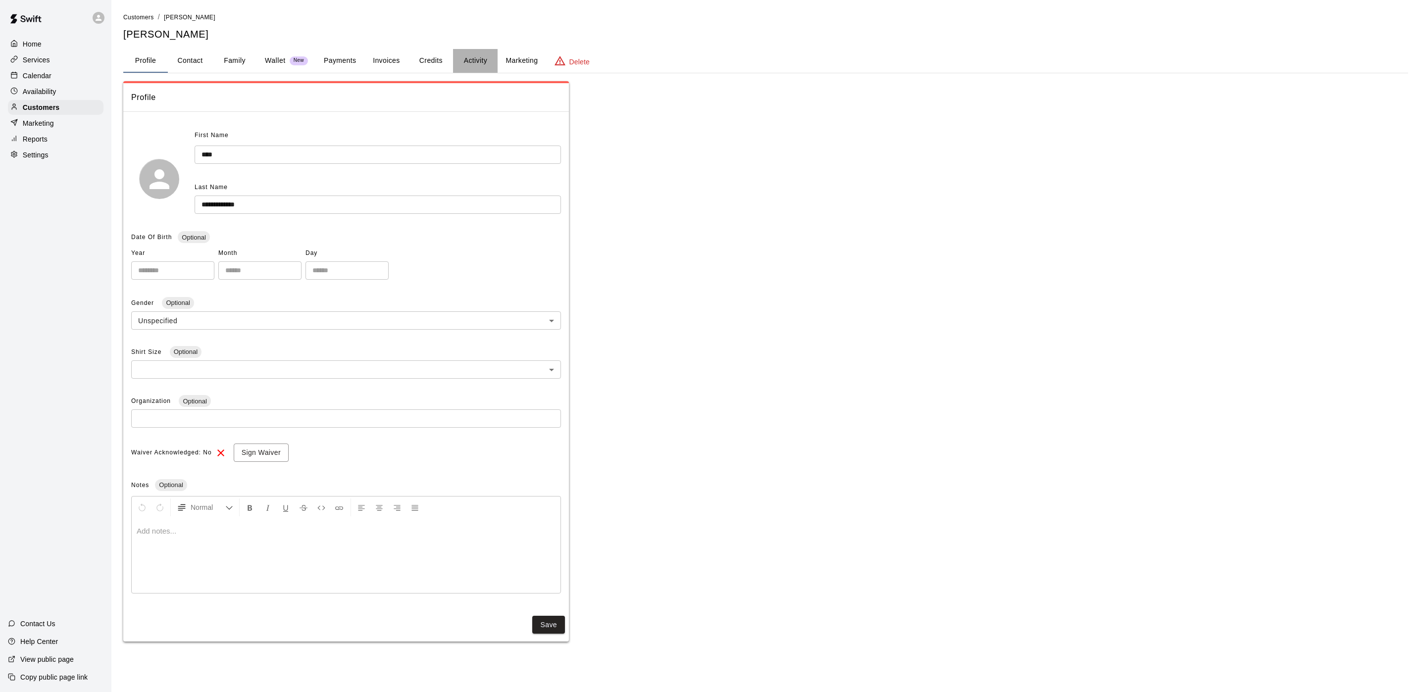
click at [459, 62] on button "Activity" at bounding box center [475, 61] width 45 height 24
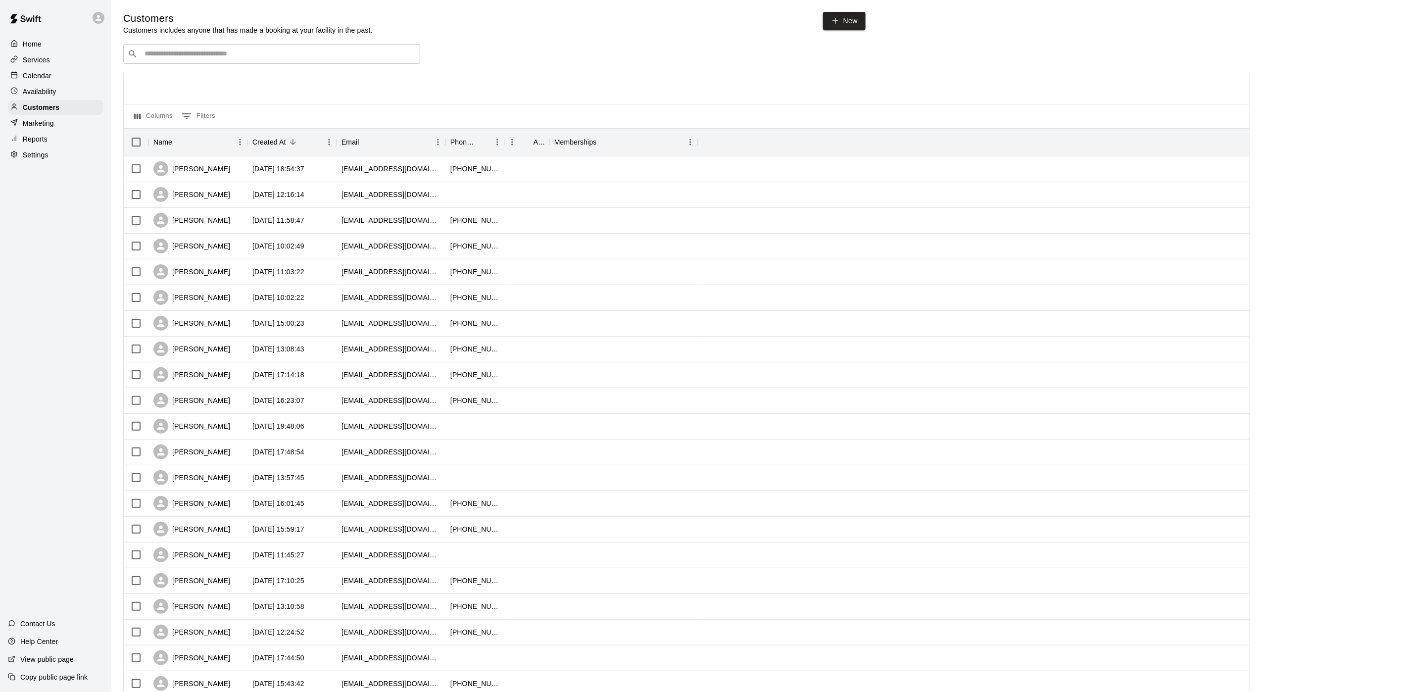
click at [49, 81] on p "Calendar" at bounding box center [37, 76] width 29 height 10
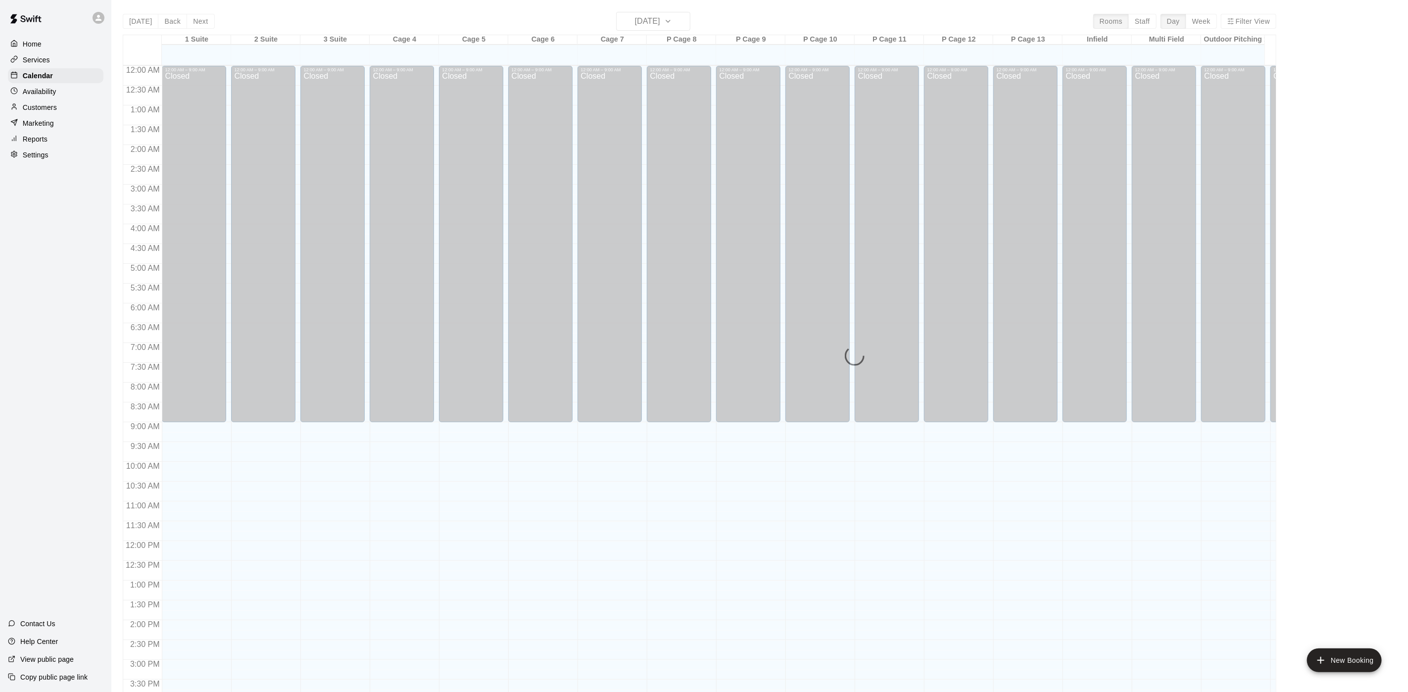
scroll to position [284, 0]
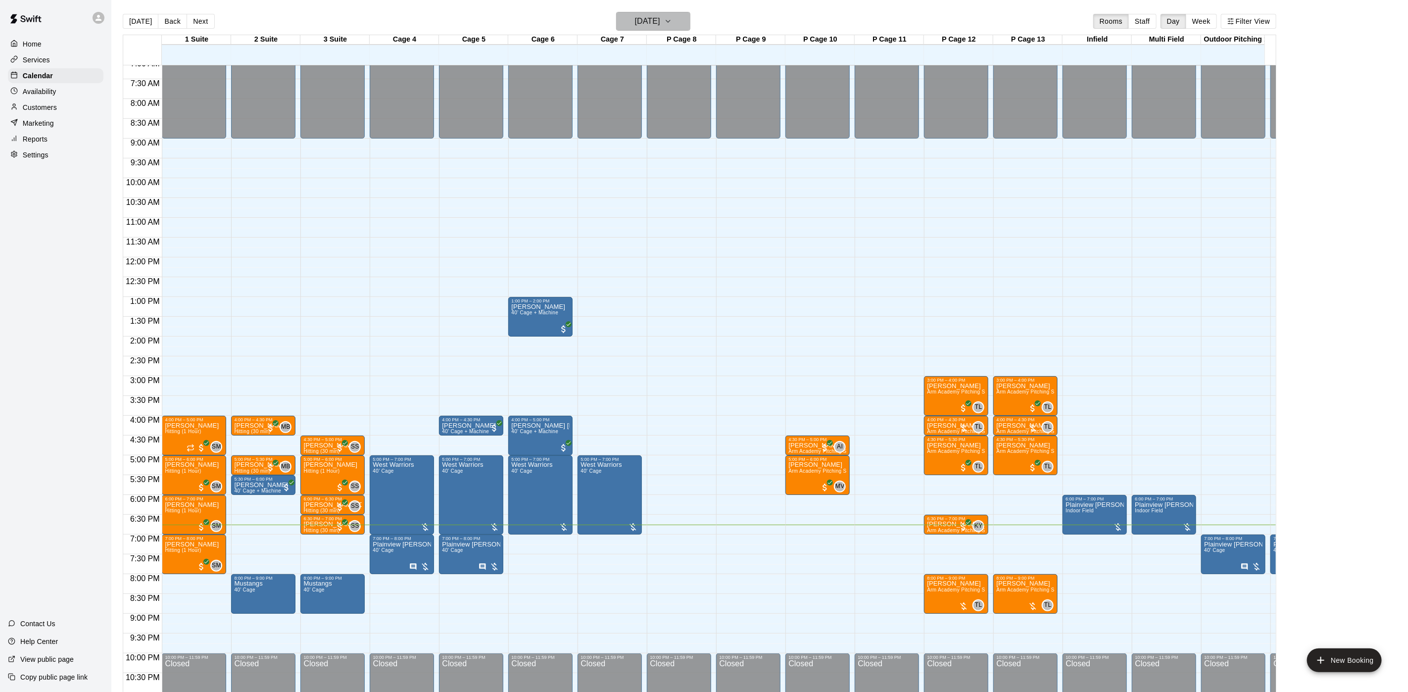
click at [635, 26] on h6 "[DATE]" at bounding box center [647, 21] width 25 height 14
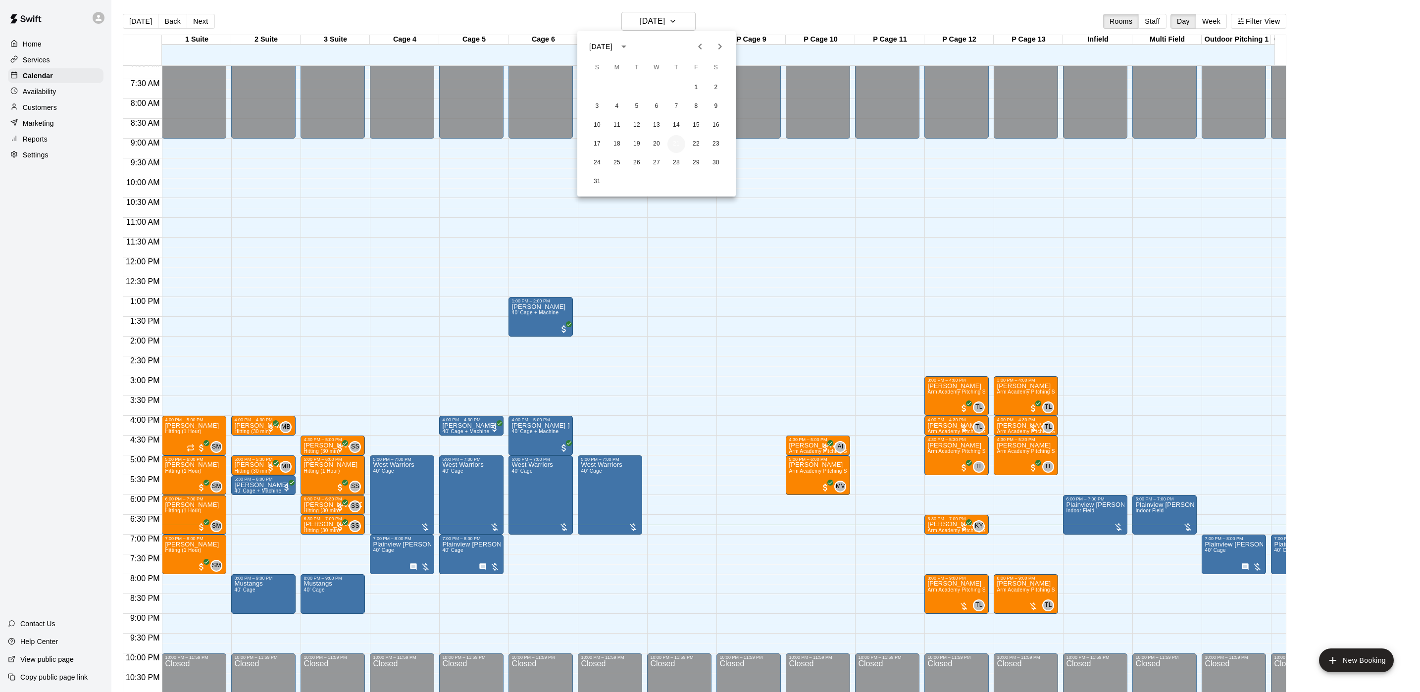
click at [682, 143] on button "21" at bounding box center [676, 144] width 18 height 18
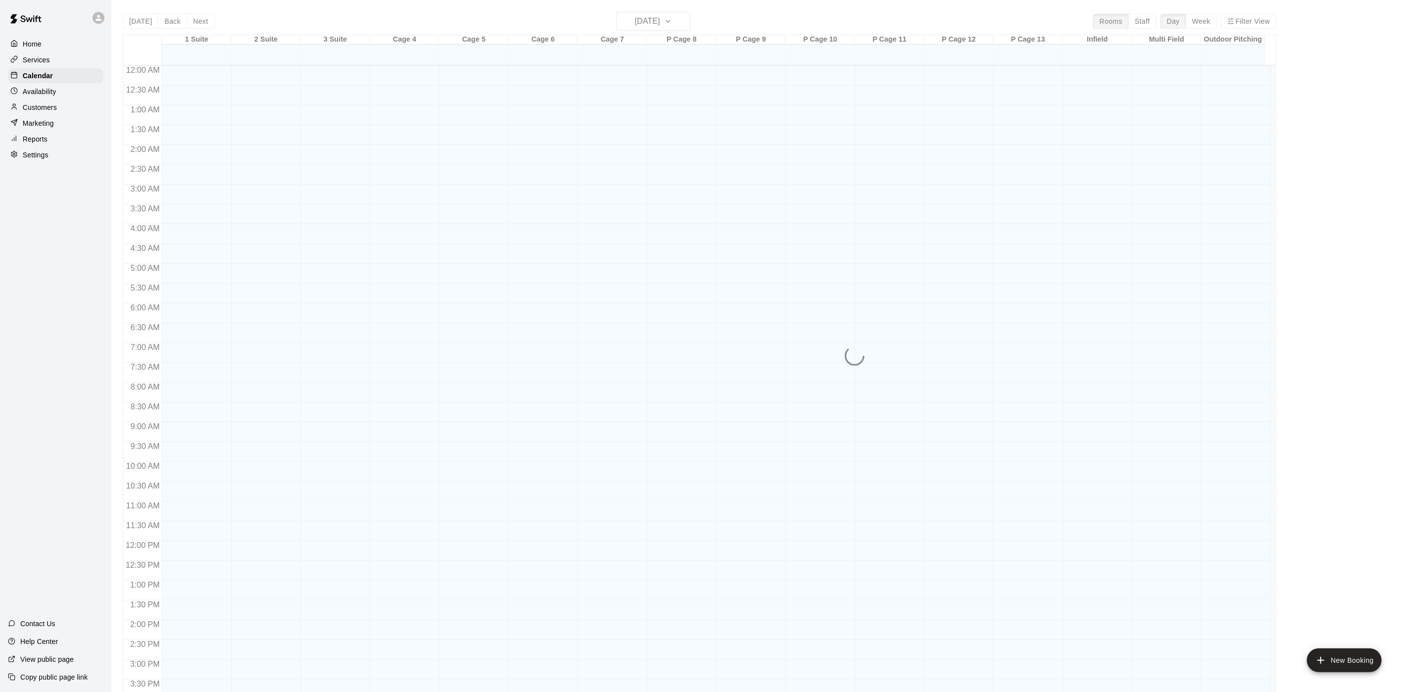
scroll to position [284, 0]
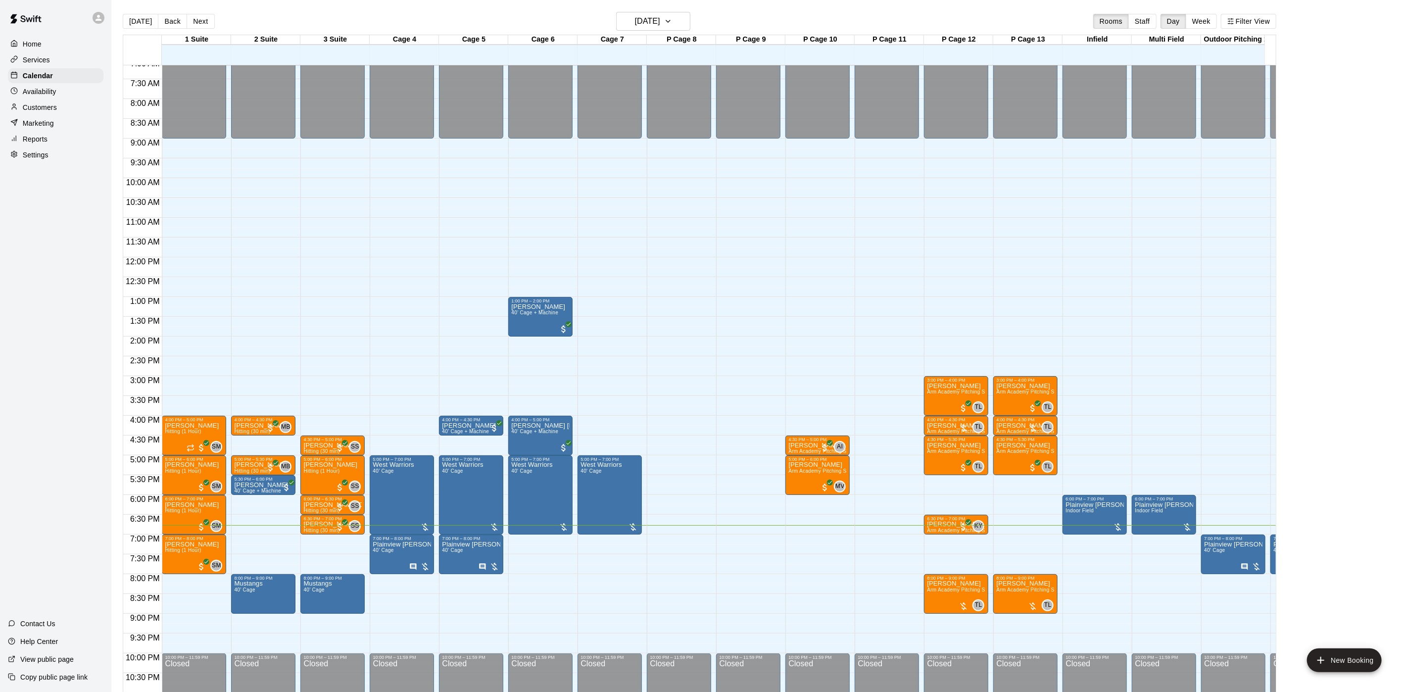
click at [581, 26] on div "[DATE] Back [DATE][DATE] Rooms Staff Day Week Filter View" at bounding box center [700, 23] width 1154 height 23
click at [637, 24] on h6 "[DATE]" at bounding box center [647, 21] width 25 height 14
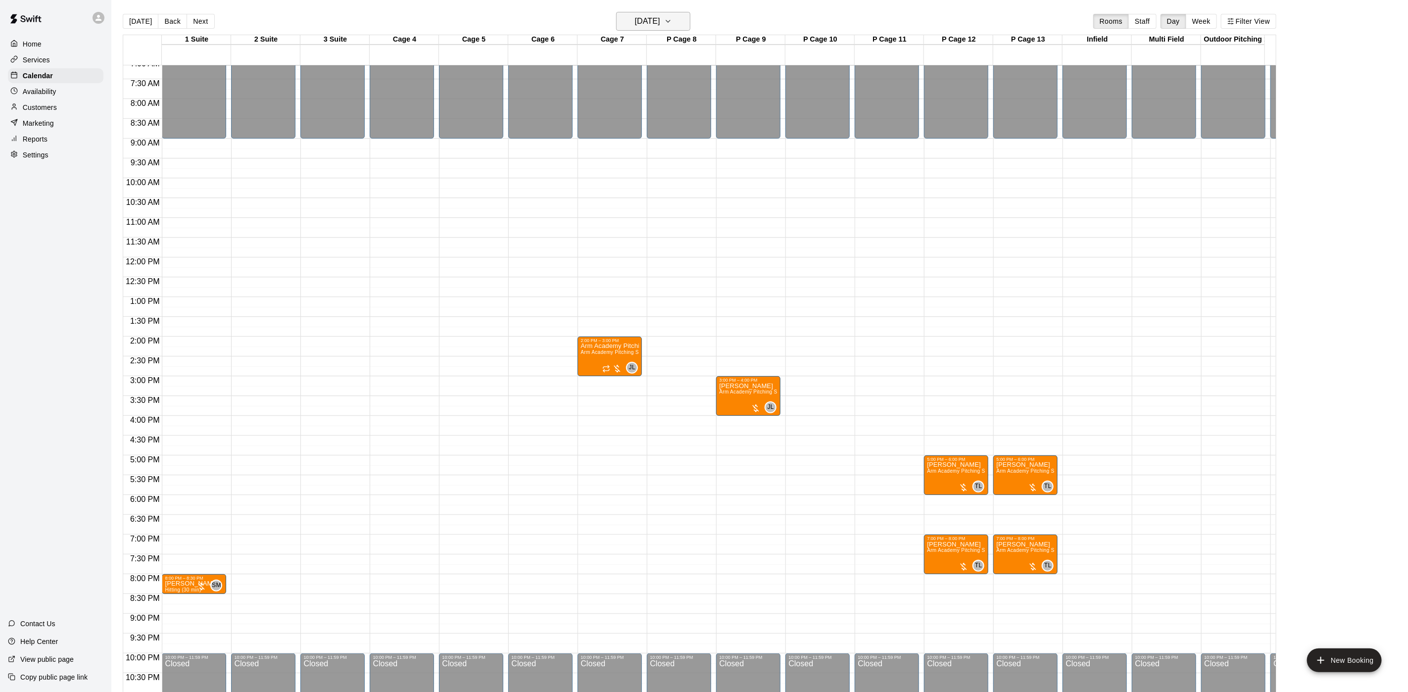
click at [659, 18] on h6 "[DATE]" at bounding box center [647, 21] width 25 height 14
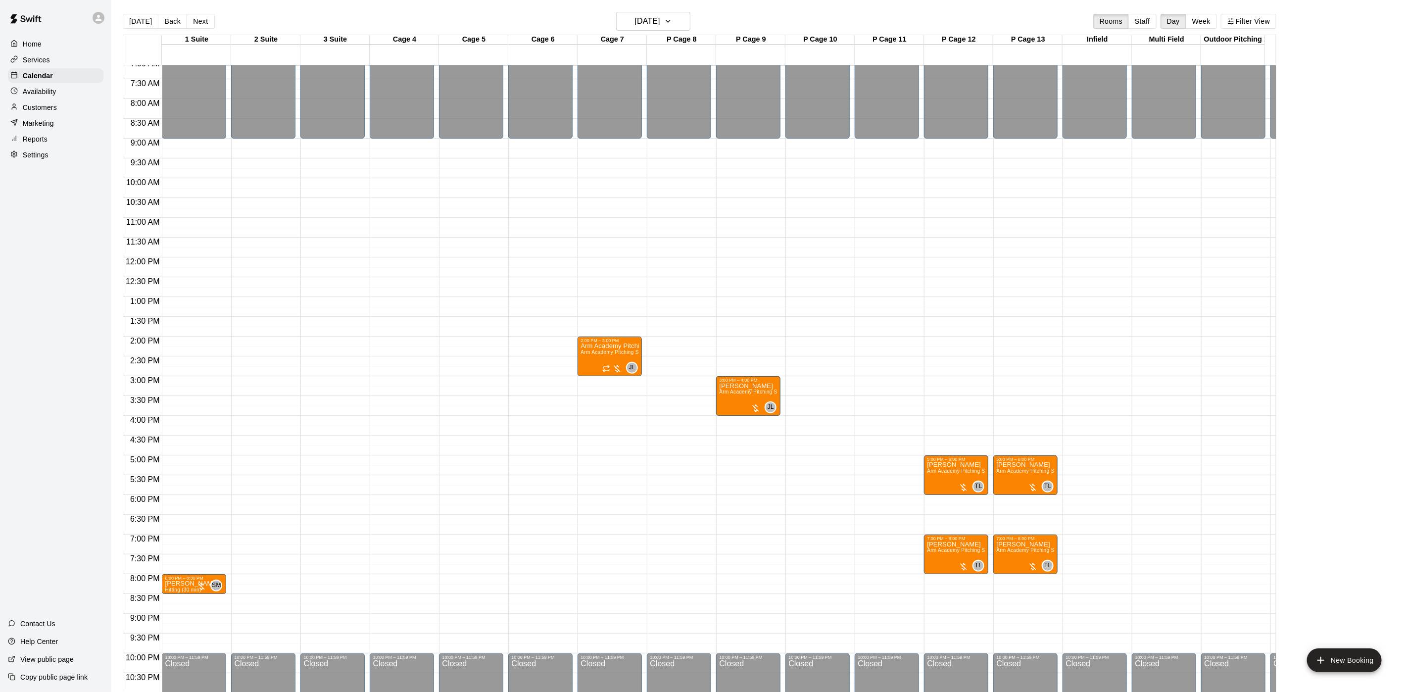
click at [758, 3] on main "Today Back Next Tuesday Aug 26 Rooms Staff Day Week Filter View 1 Suite 26 Tue …" at bounding box center [759, 354] width 1297 height 708
drag, startPoint x: 947, startPoint y: 146, endPoint x: 946, endPoint y: 199, distance: 53.0
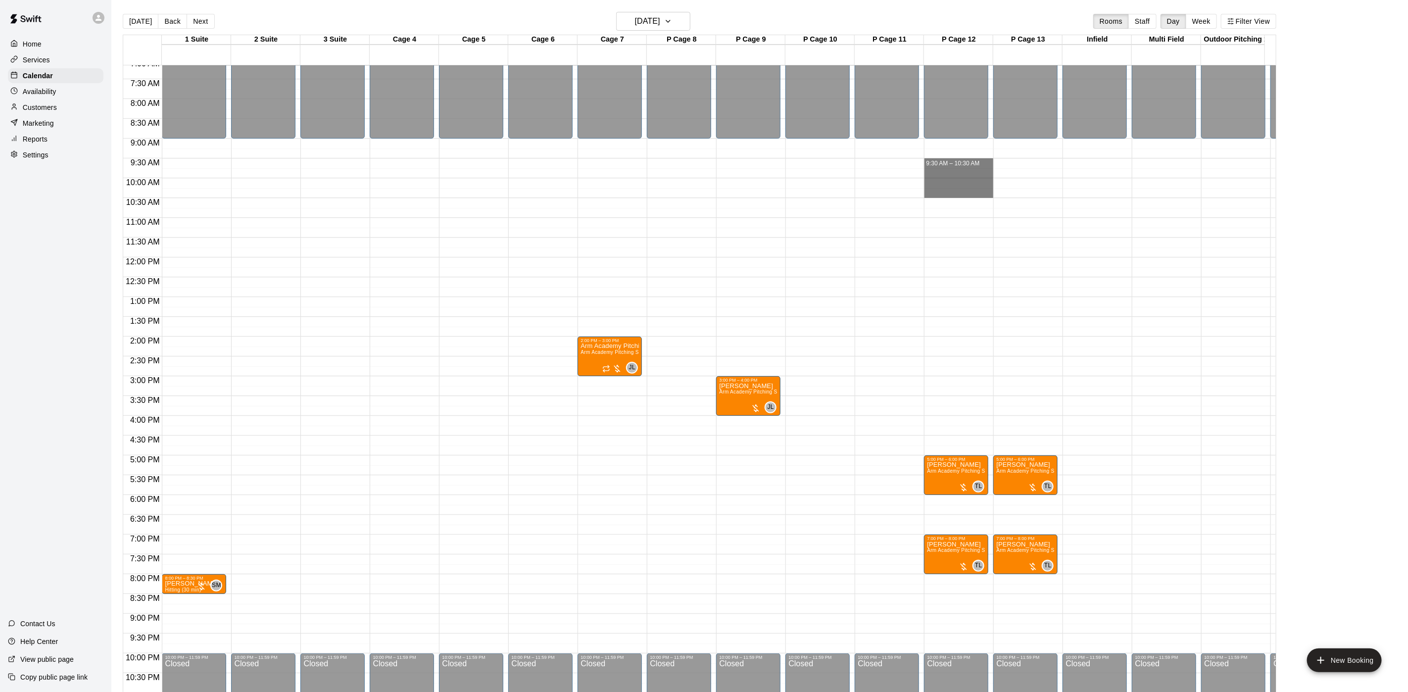
drag, startPoint x: 951, startPoint y: 161, endPoint x: 954, endPoint y: 197, distance: 35.8
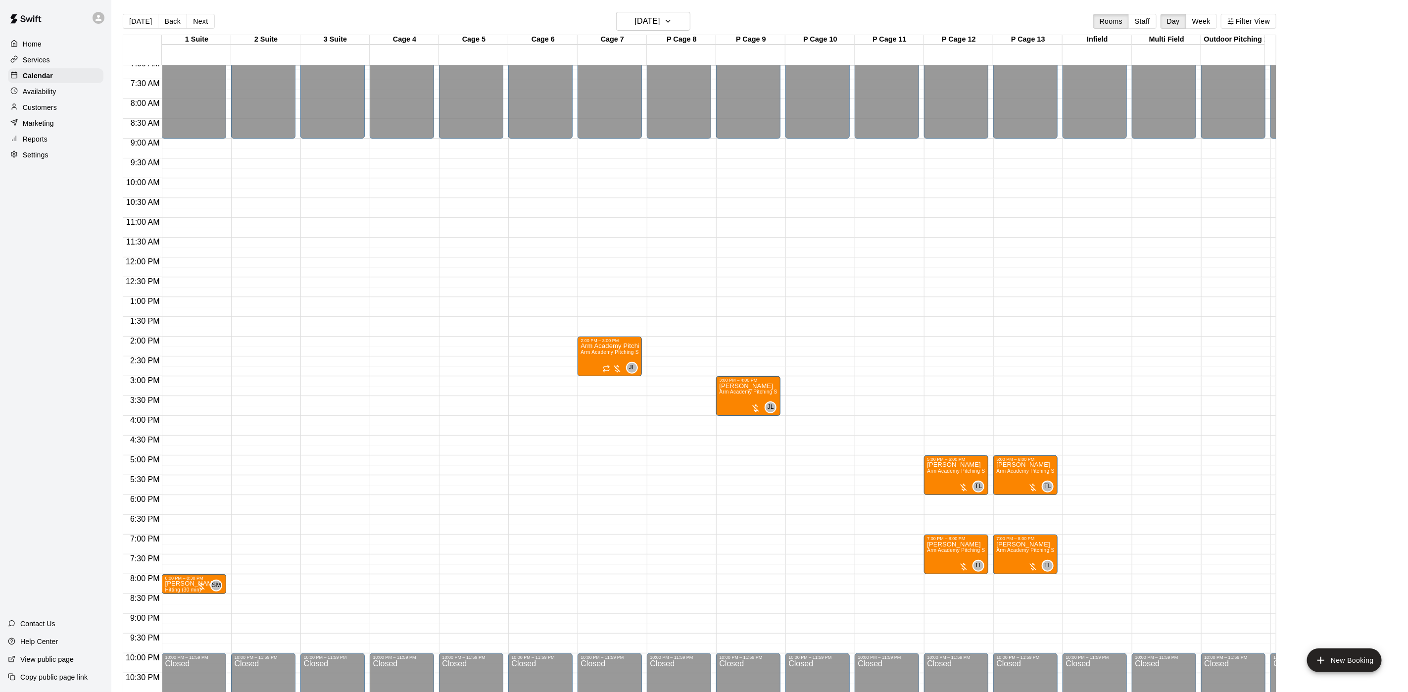
click at [49, 89] on div "Availability" at bounding box center [56, 91] width 96 height 15
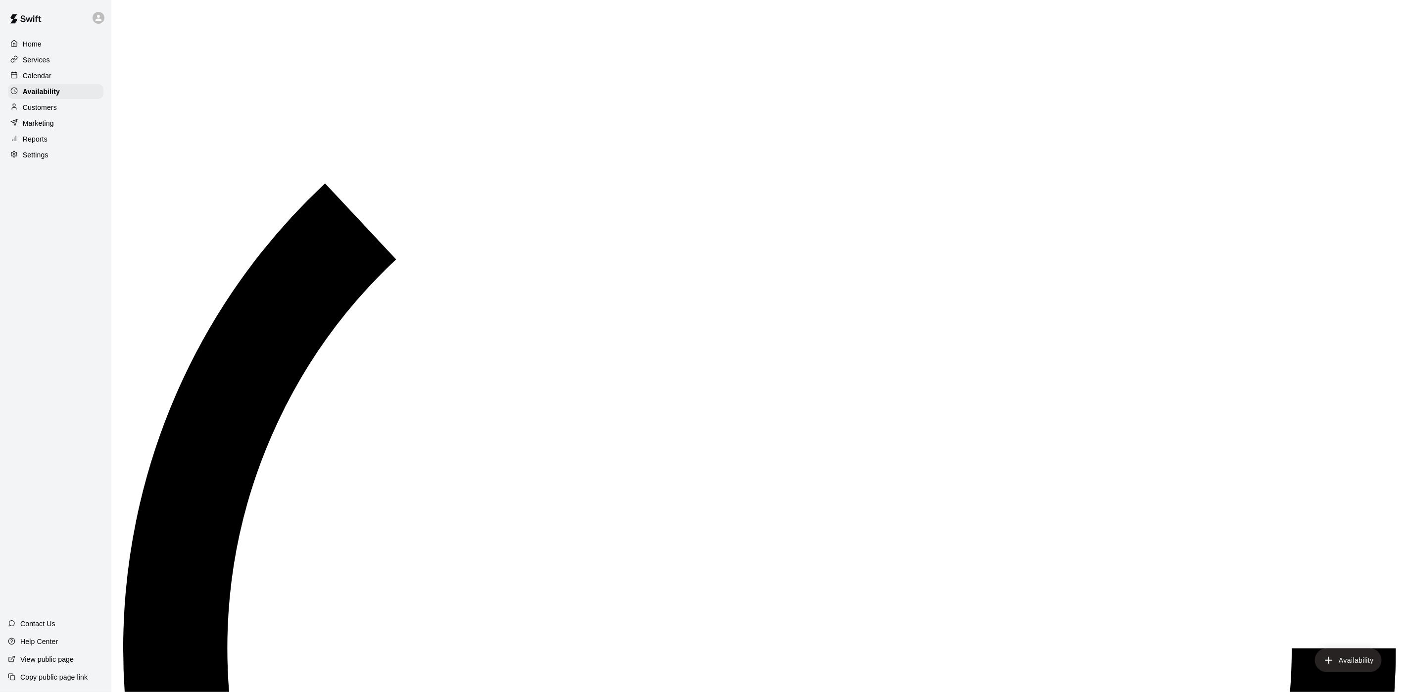
scroll to position [313, 0]
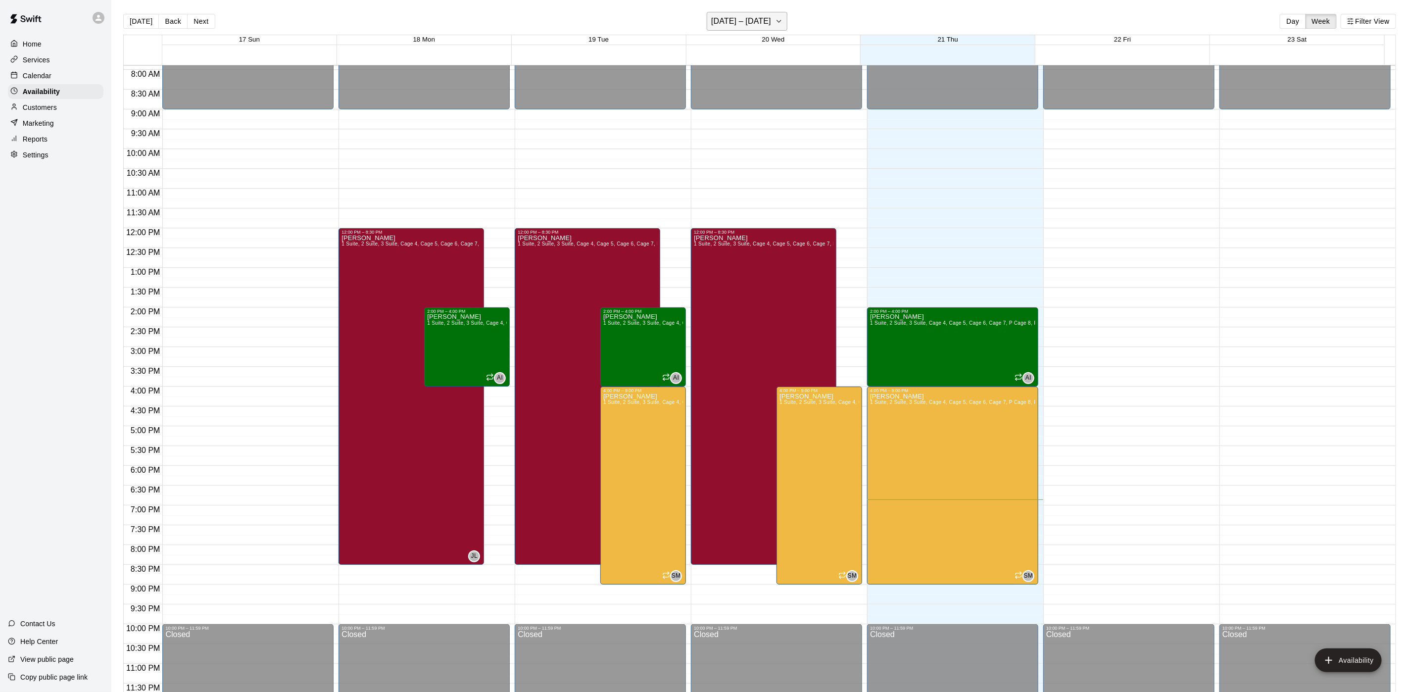
click at [760, 21] on h6 "[DATE] – [DATE]" at bounding box center [741, 21] width 60 height 14
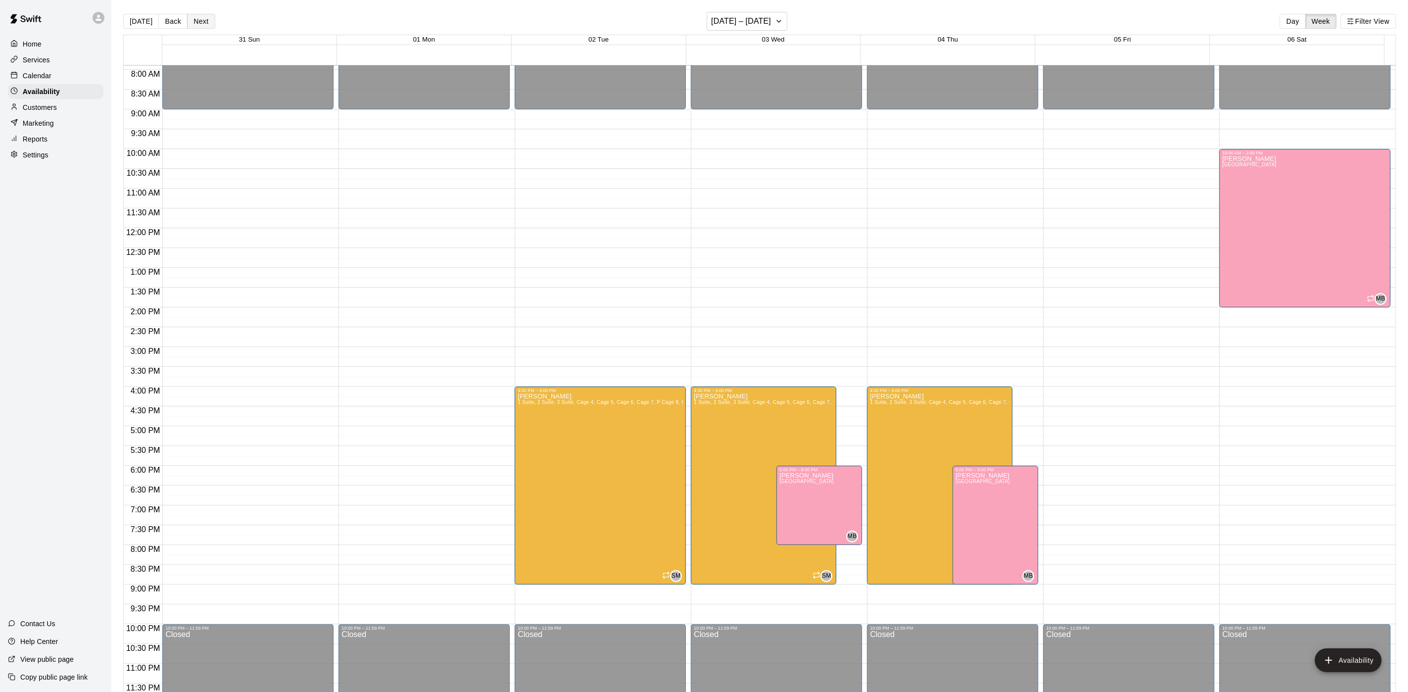
click at [207, 23] on button "Next" at bounding box center [201, 21] width 28 height 15
click at [202, 24] on button "Next" at bounding box center [201, 21] width 28 height 15
click at [196, 19] on button "Next" at bounding box center [201, 21] width 28 height 15
click at [46, 80] on p "Calendar" at bounding box center [37, 76] width 29 height 10
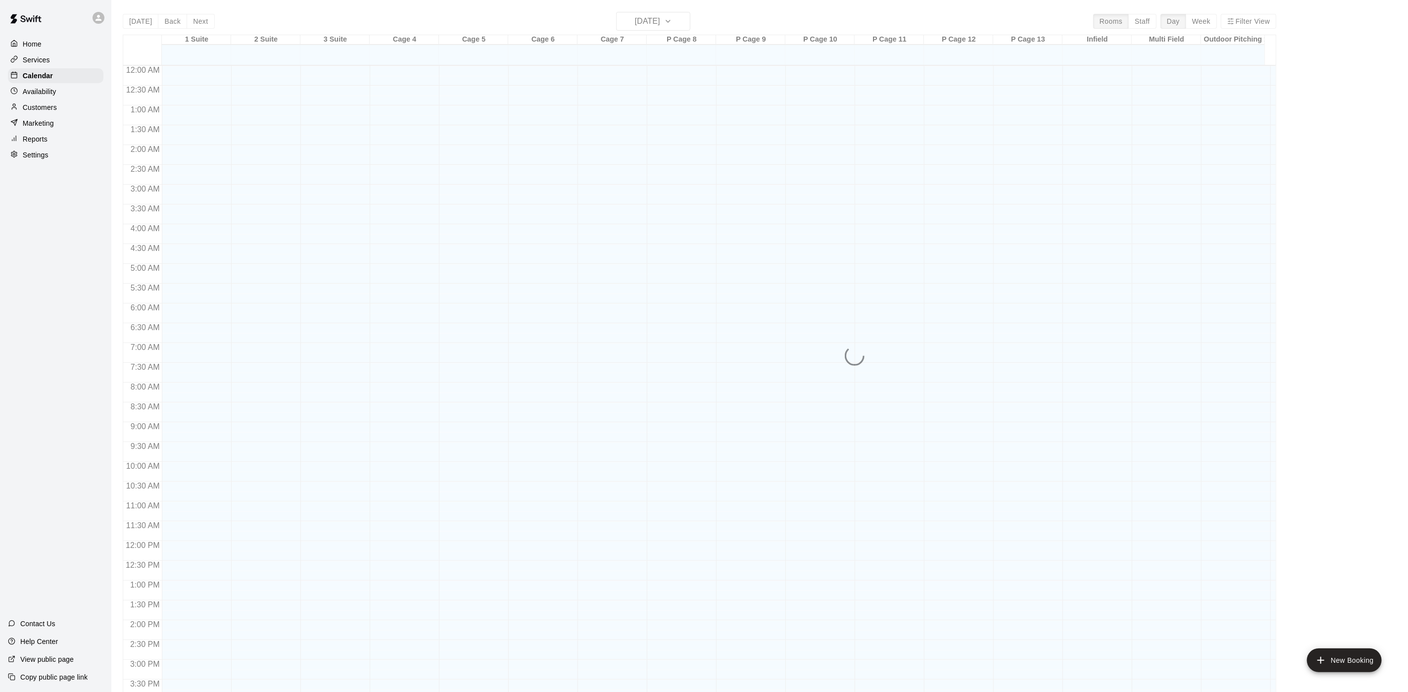
scroll to position [284, 0]
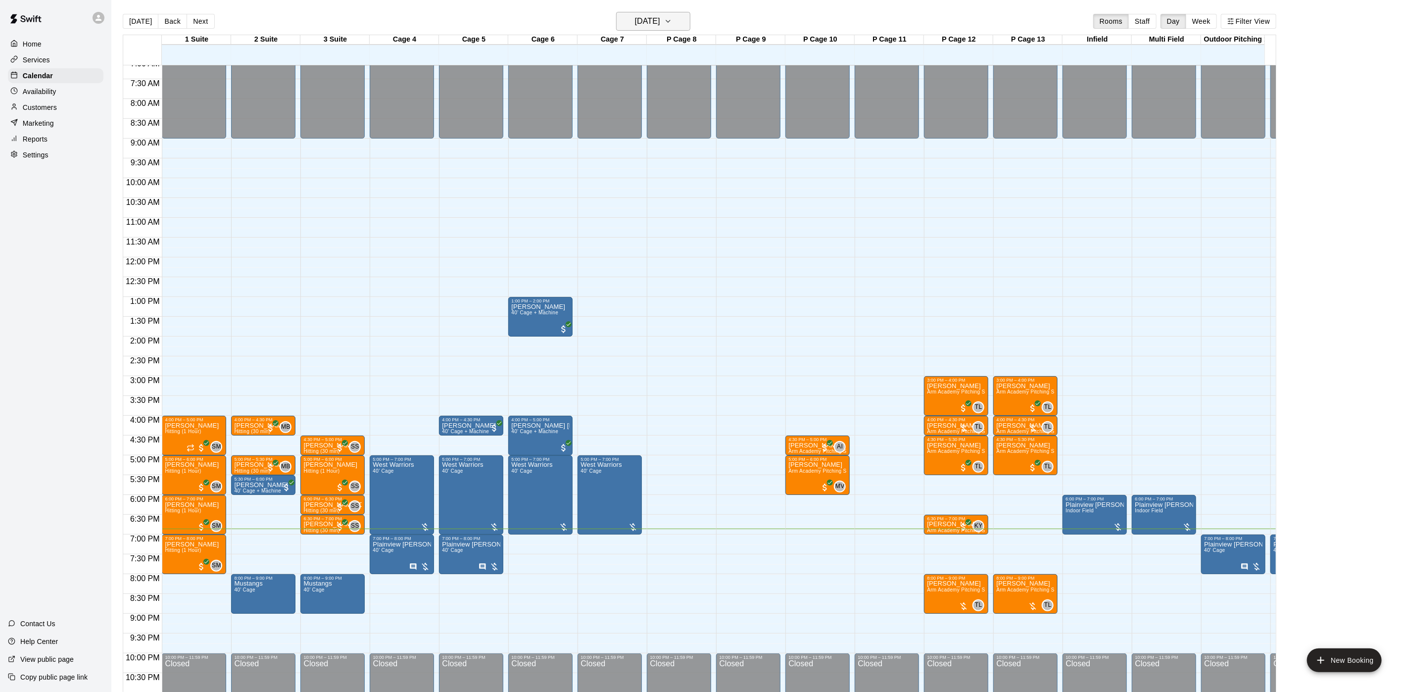
click at [636, 20] on h6 "[DATE]" at bounding box center [647, 21] width 25 height 14
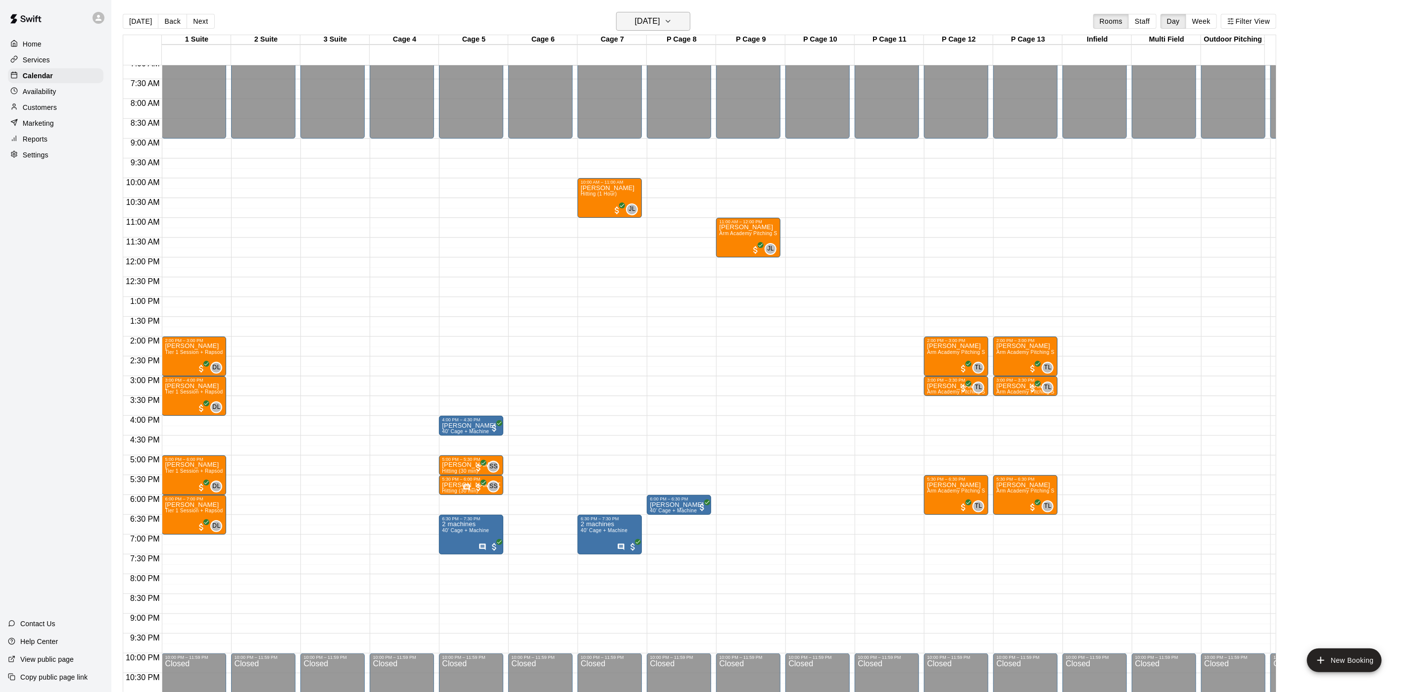
click at [660, 21] on h6 "Friday Aug 15" at bounding box center [647, 21] width 25 height 14
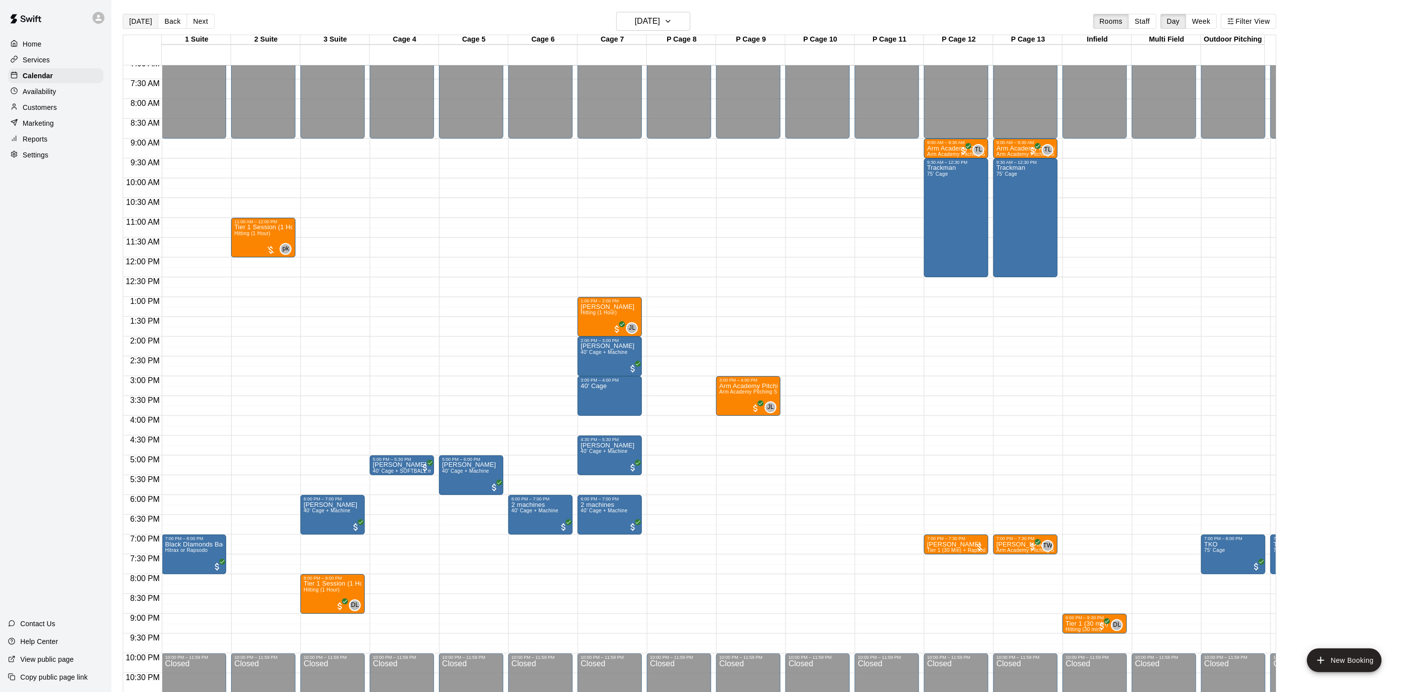
click at [143, 21] on button "[DATE]" at bounding box center [141, 21] width 36 height 15
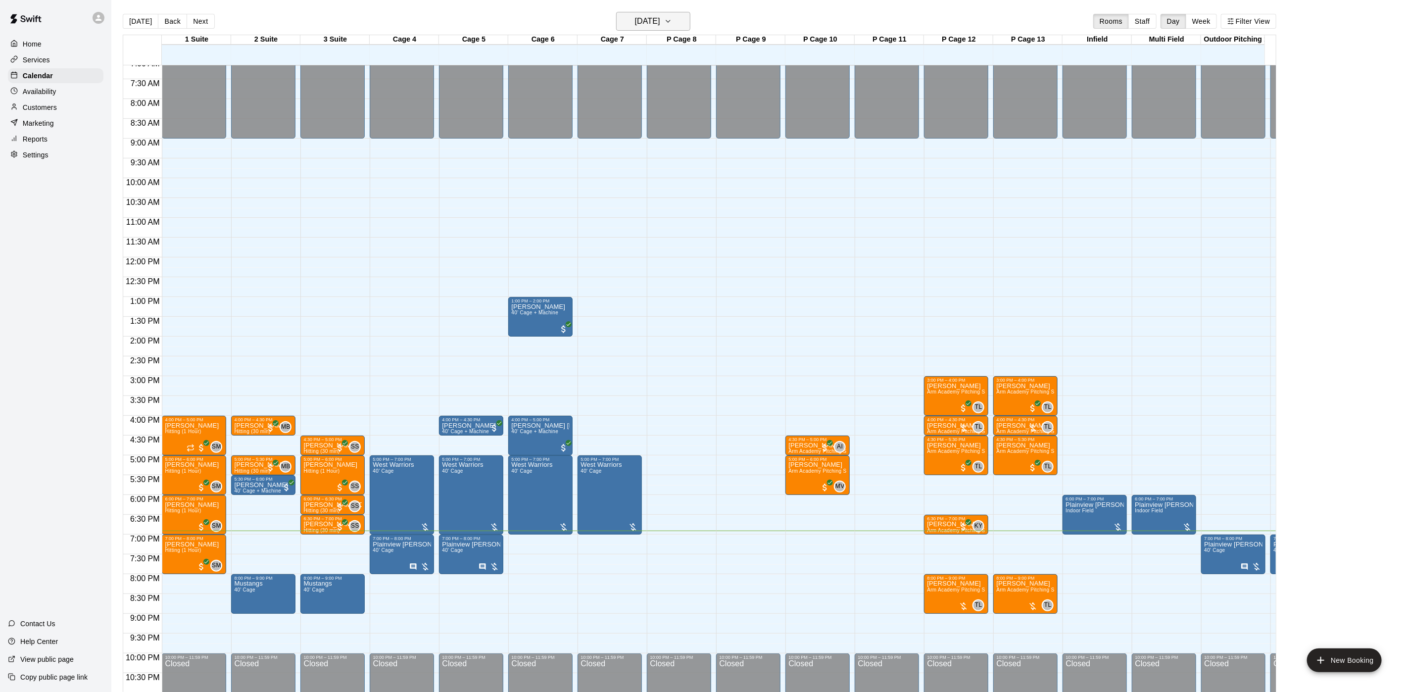
click at [660, 17] on h6 "[DATE]" at bounding box center [647, 21] width 25 height 14
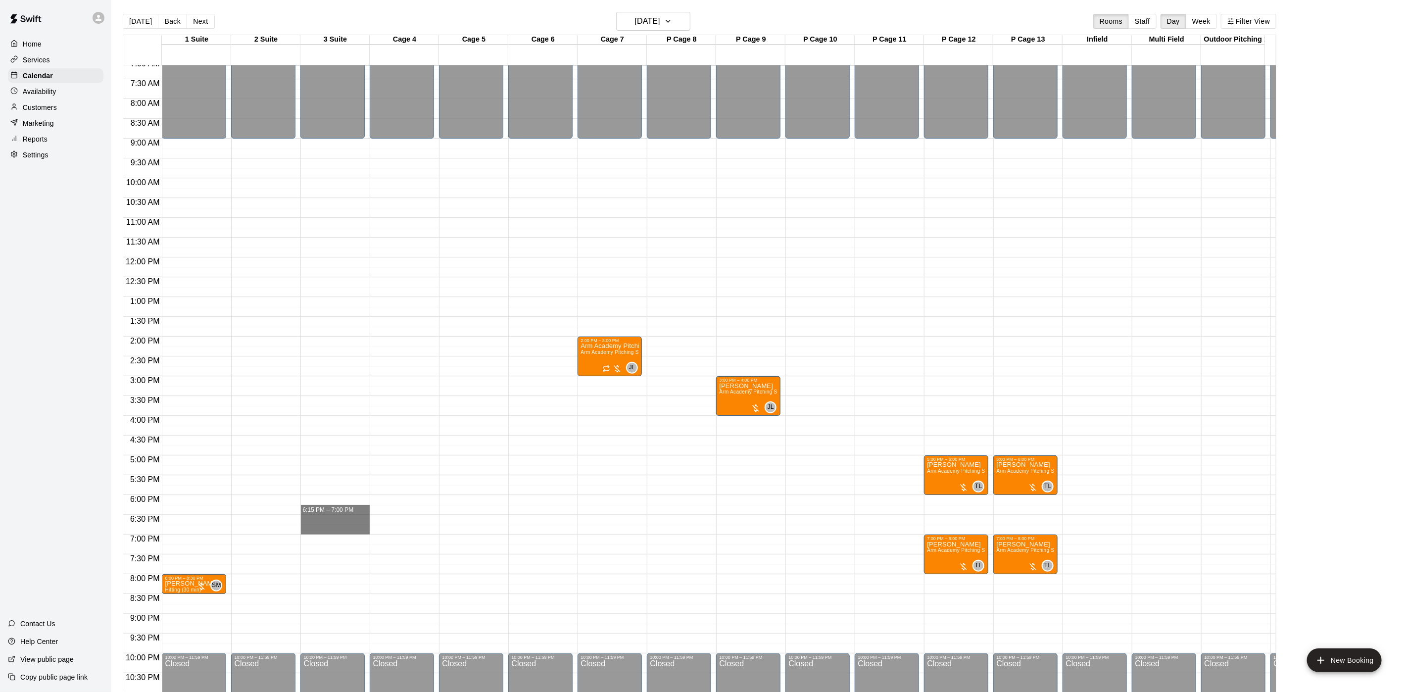
drag, startPoint x: 325, startPoint y: 515, endPoint x: 325, endPoint y: 535, distance: 19.8
click at [325, 535] on div "12:00 AM – 9:00 AM Closed 10:00 PM – 11:59 PM Closed" at bounding box center [332, 257] width 64 height 950
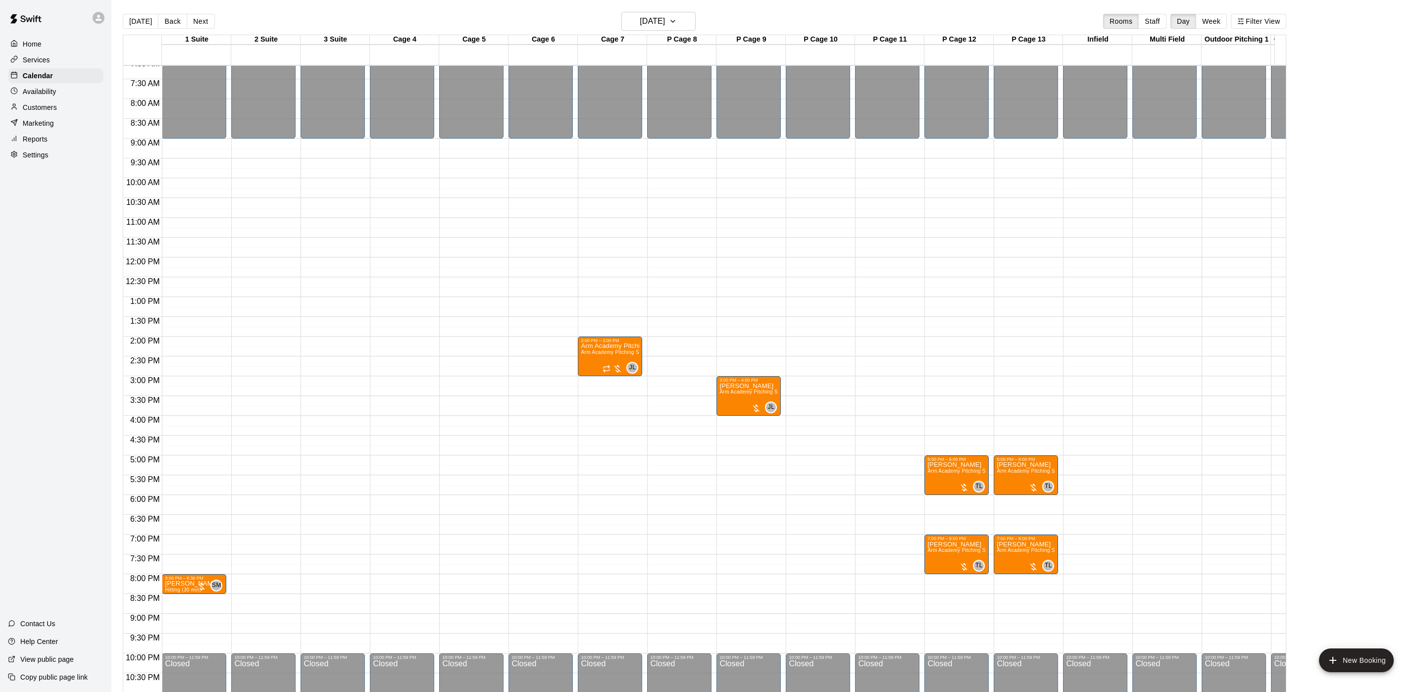
type input "********"
click at [286, 137] on li "Hitting (1 Hour)" at bounding box center [169, 132] width 234 height 9
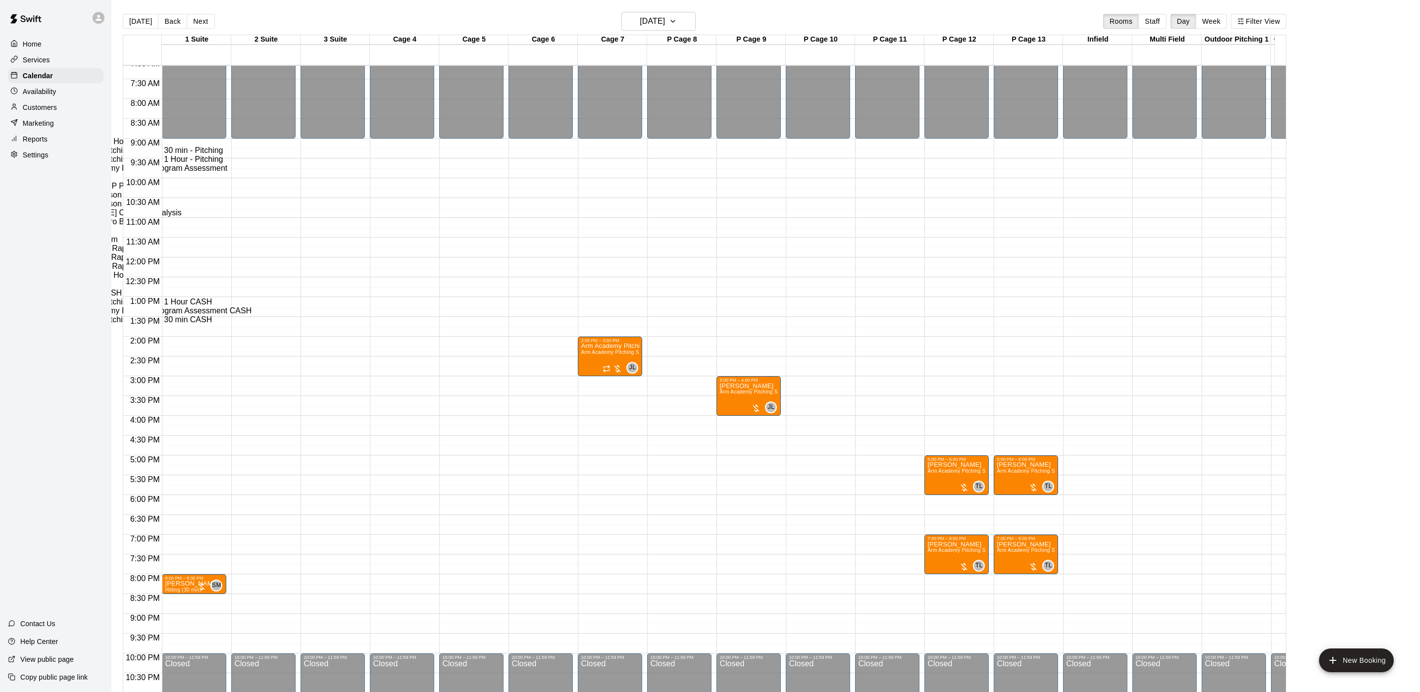
type input "**********"
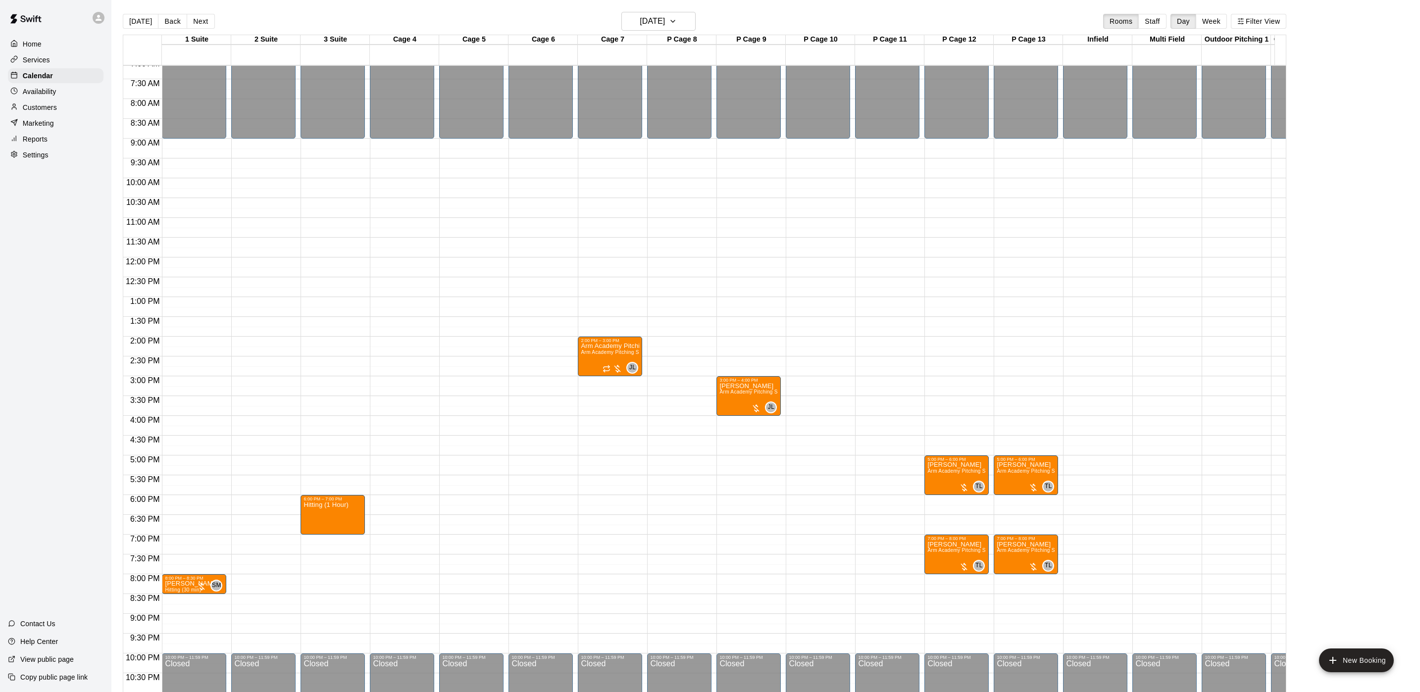
click at [274, 245] on p "[PERSON_NAME]" at bounding box center [157, 240] width 234 height 9
type input "*****"
select select "**"
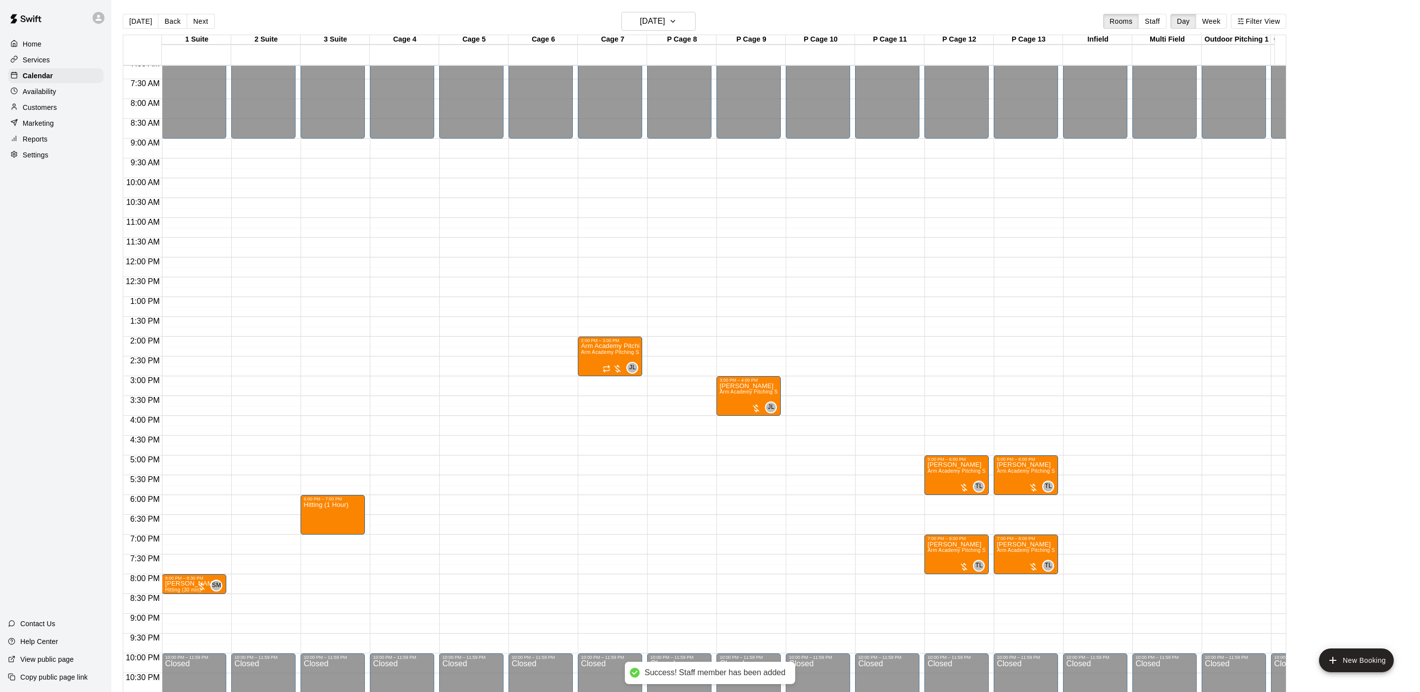
select select "**"
type input "*****"
type input "**********"
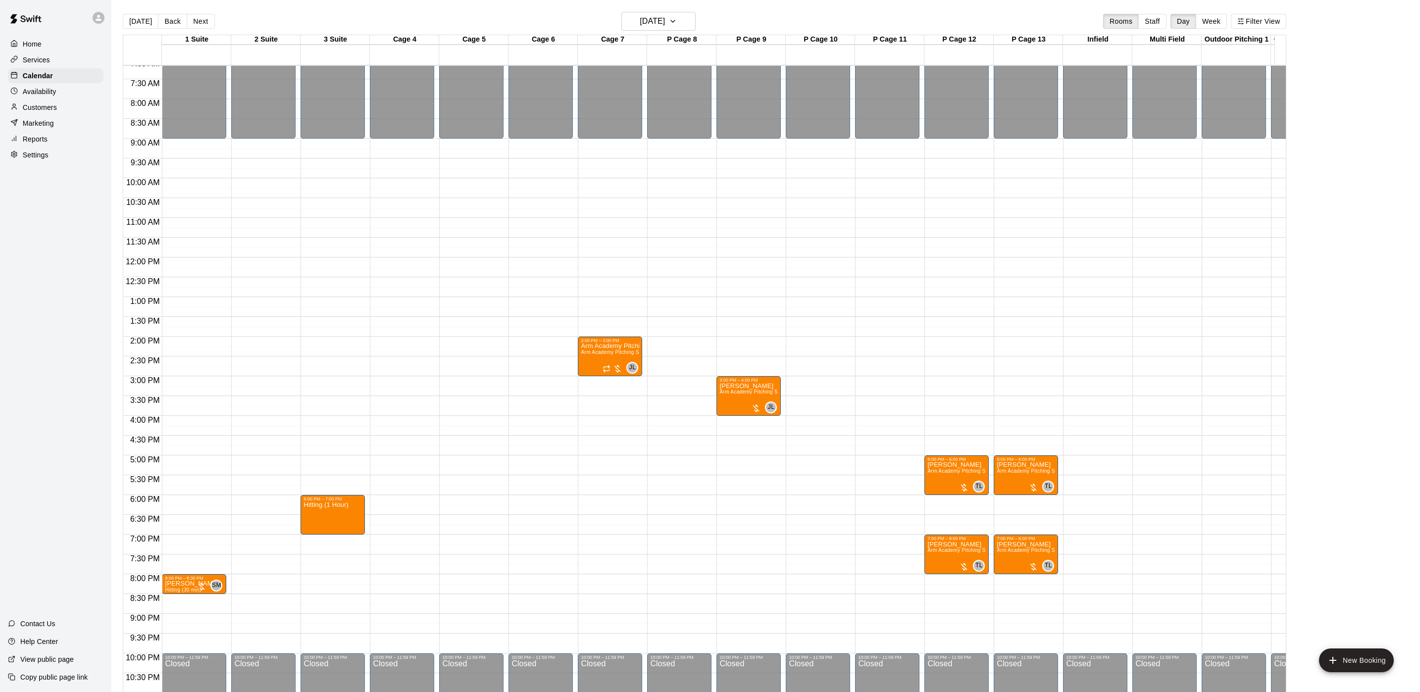
type input "**********"
drag, startPoint x: 824, startPoint y: 513, endPoint x: 817, endPoint y: 510, distance: 8.0
select select "**"
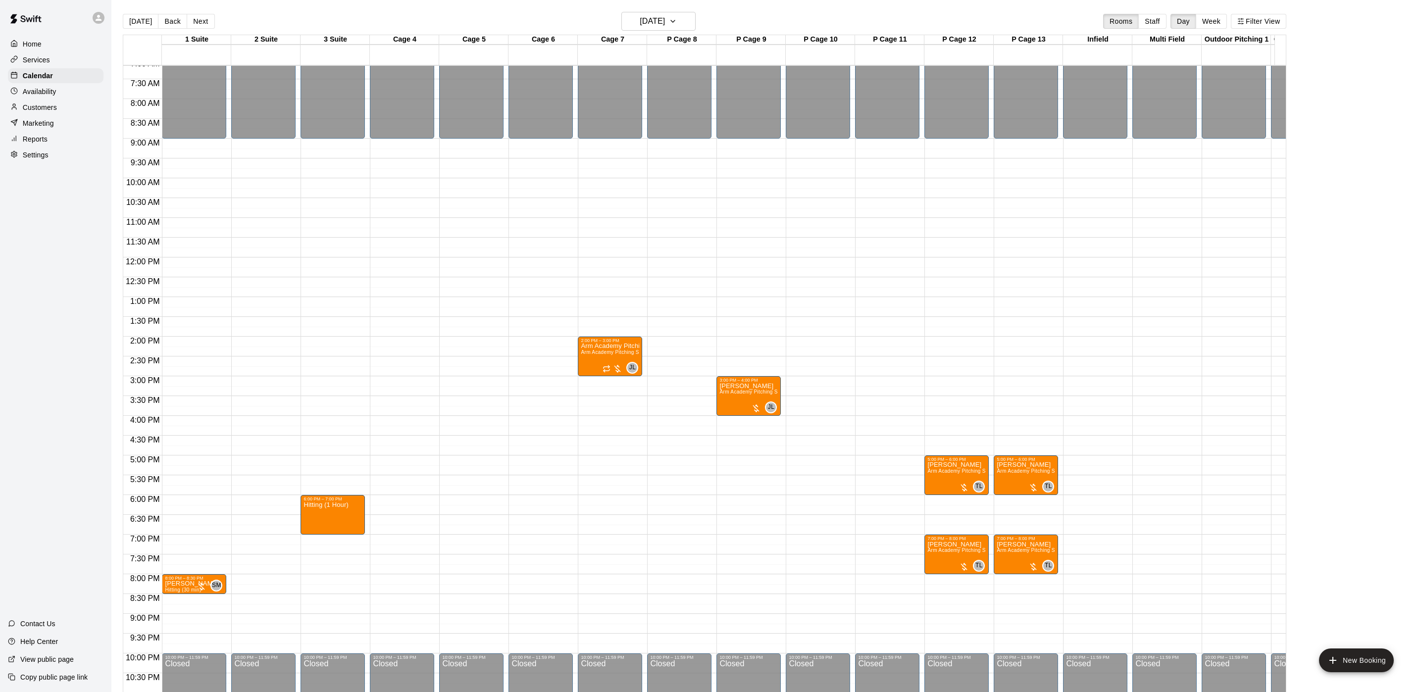
select select "**"
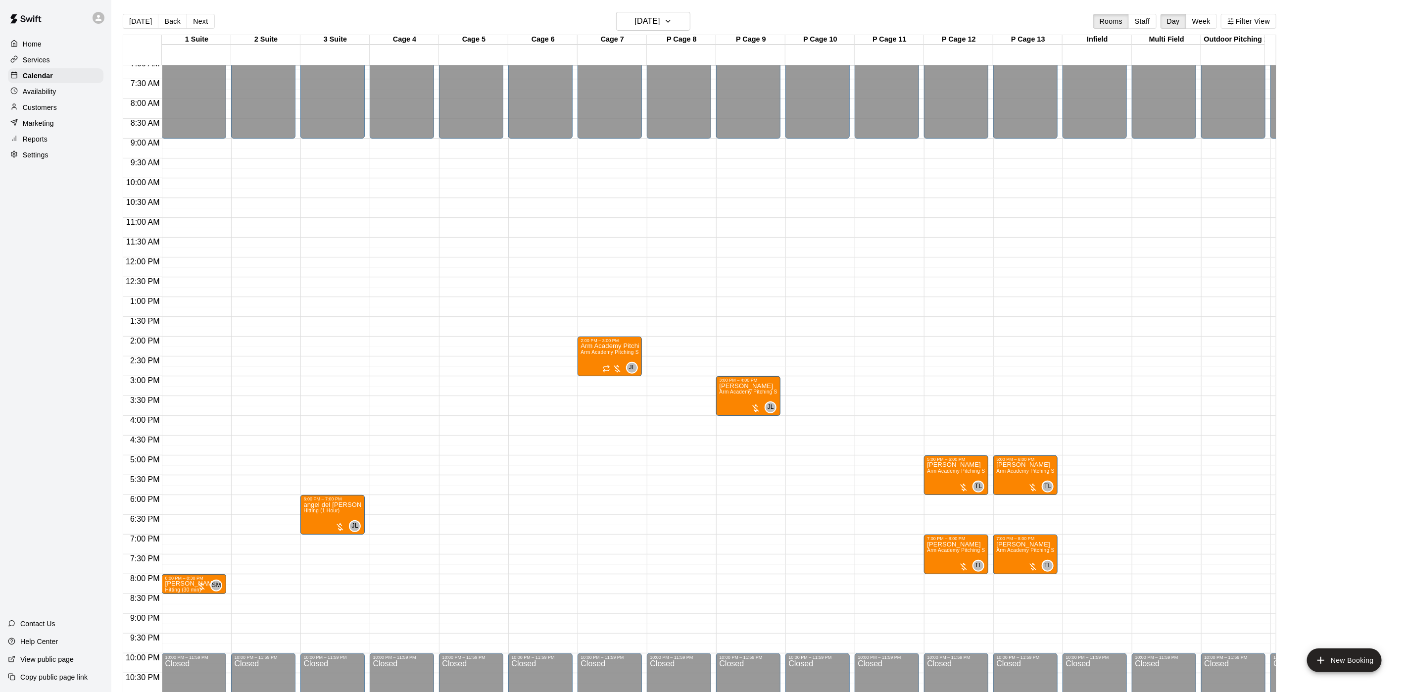
click at [143, 27] on button "[DATE]" at bounding box center [141, 21] width 36 height 15
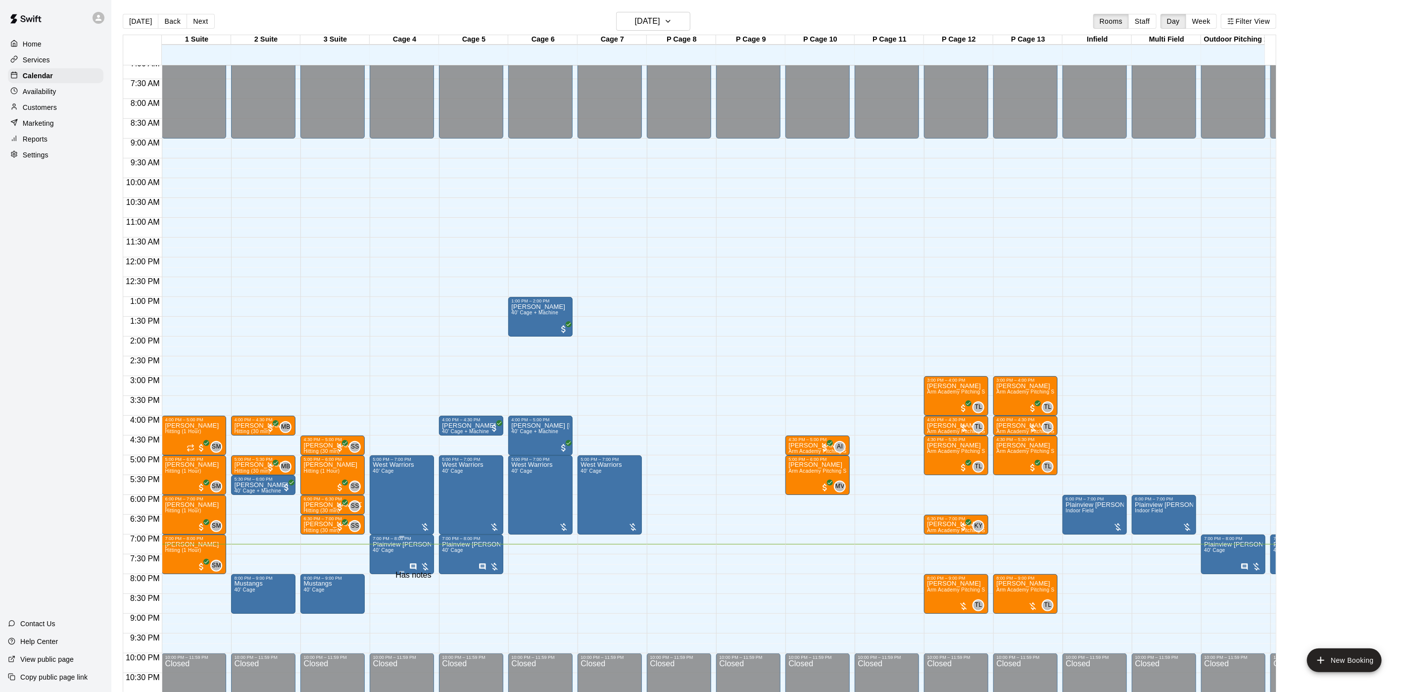
click at [416, 566] on icon "Has notes" at bounding box center [413, 566] width 6 height 6
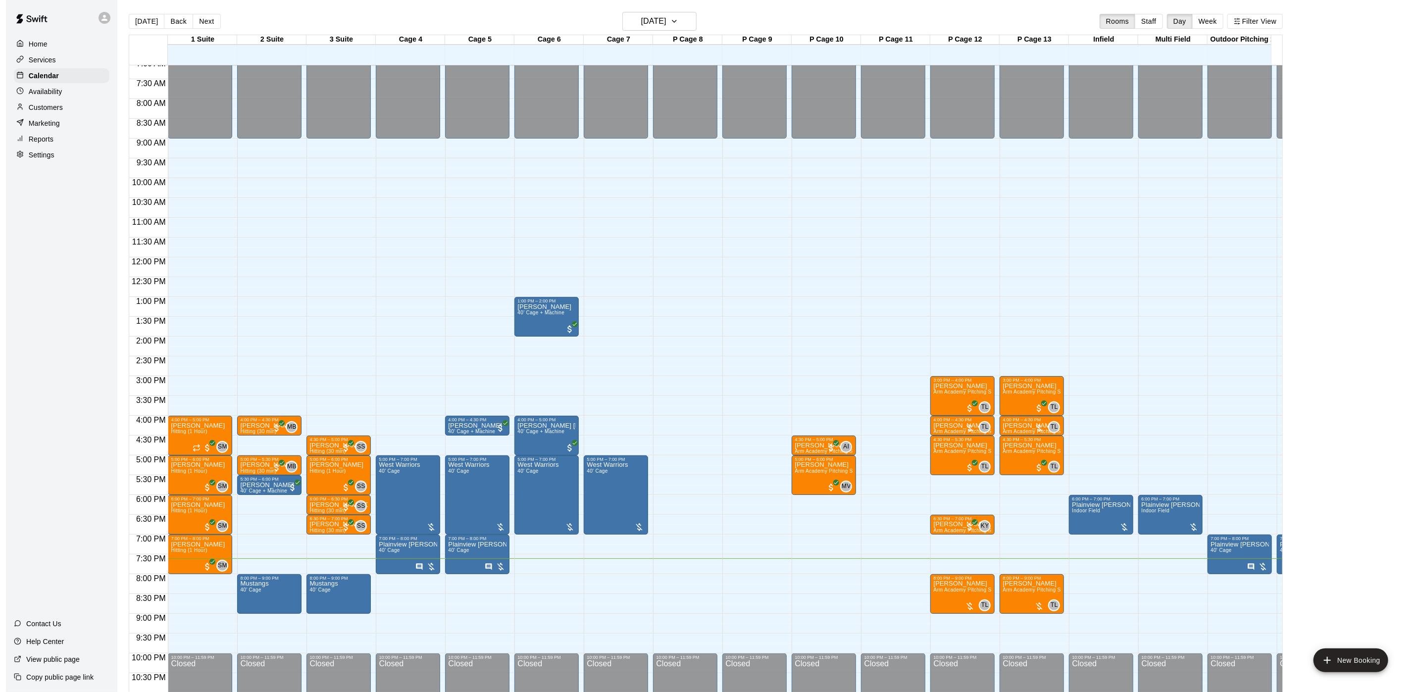
scroll to position [15, 0]
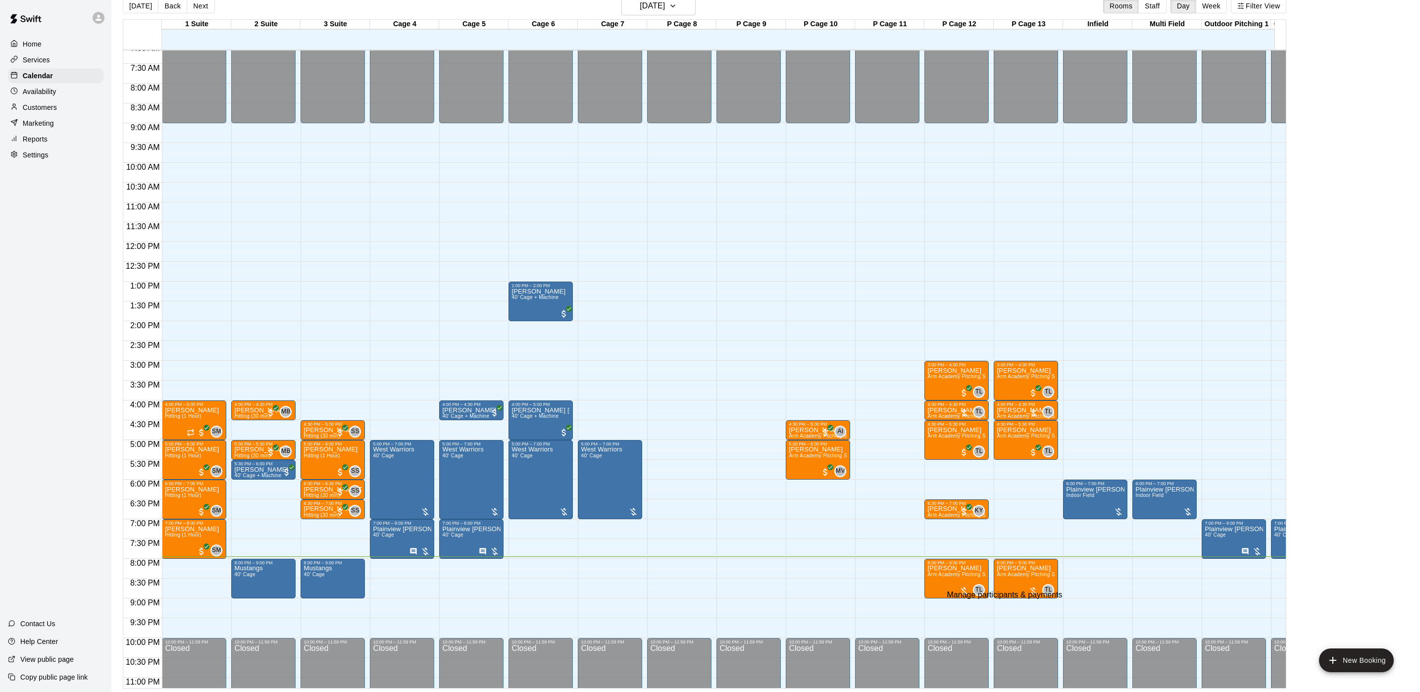
click at [23, 692] on img "edit" at bounding box center [17, 699] width 11 height 11
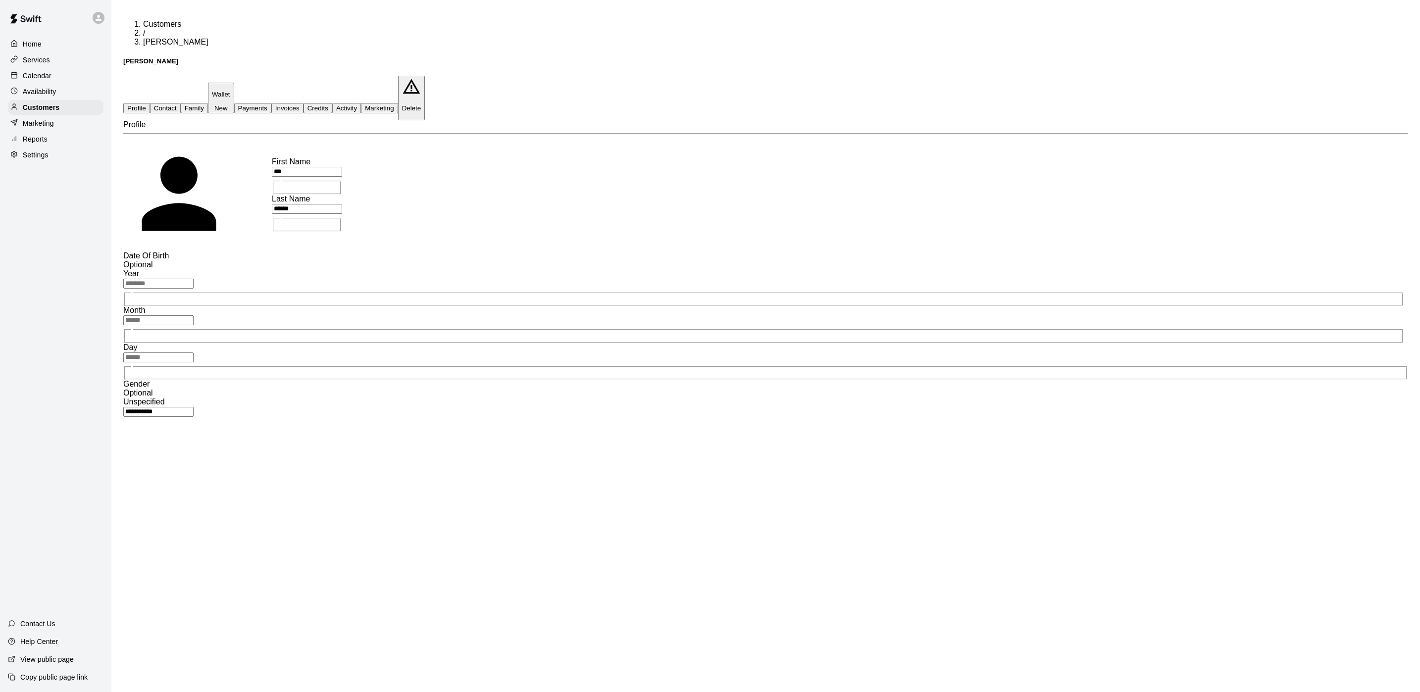
click at [208, 103] on button "Family" at bounding box center [194, 108] width 27 height 10
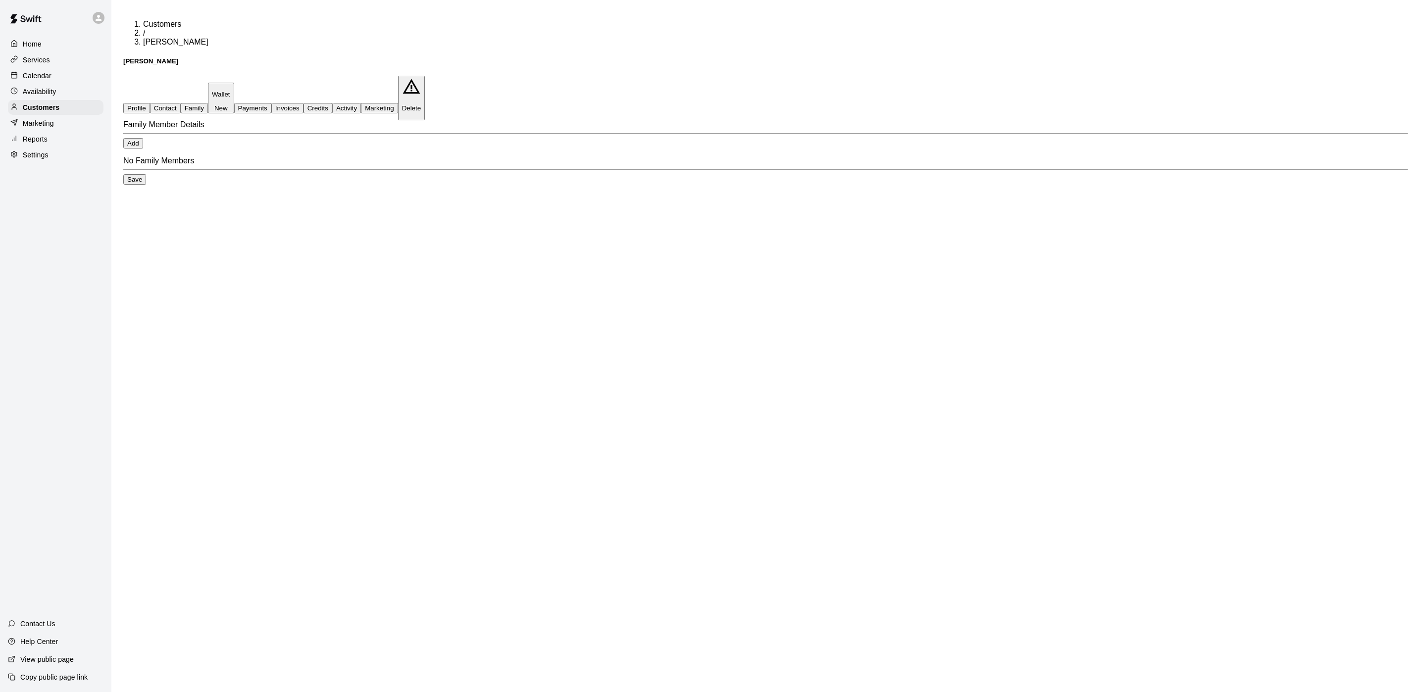
click at [271, 103] on button "Payments" at bounding box center [252, 108] width 37 height 10
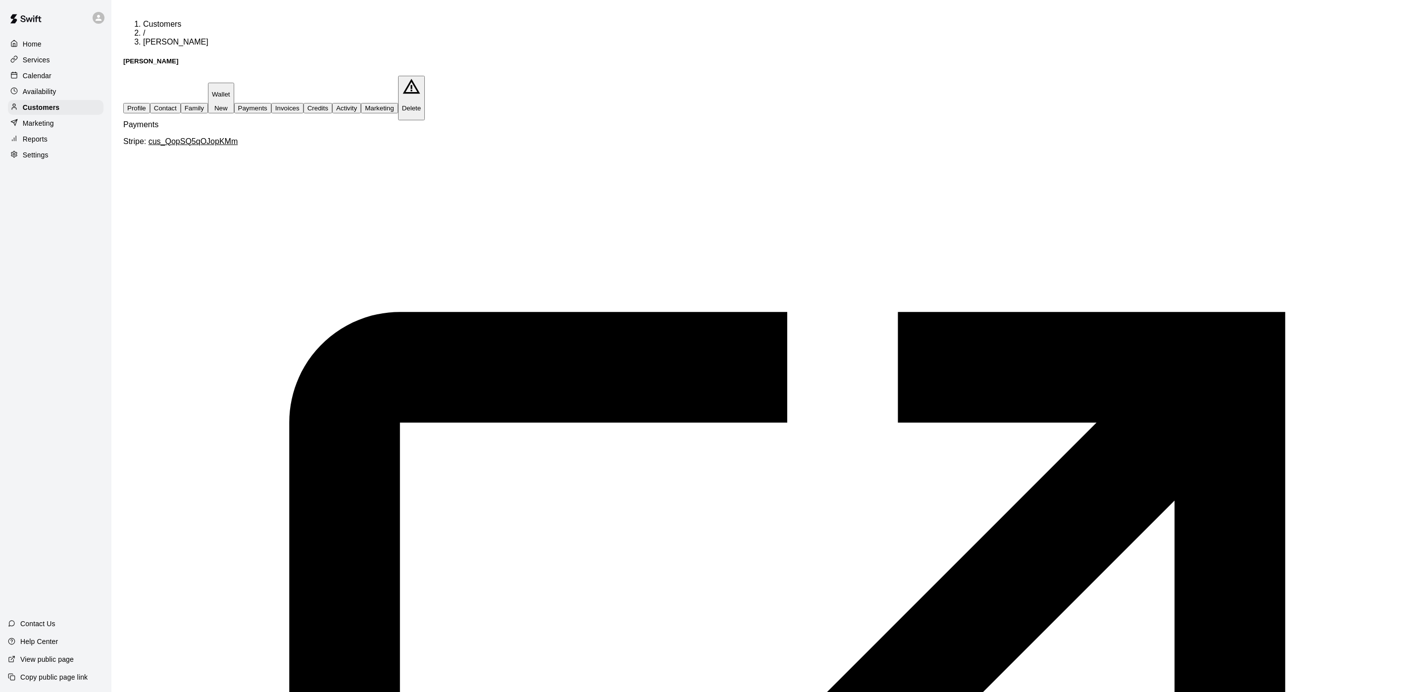
click at [332, 103] on button "Credits" at bounding box center [317, 108] width 29 height 10
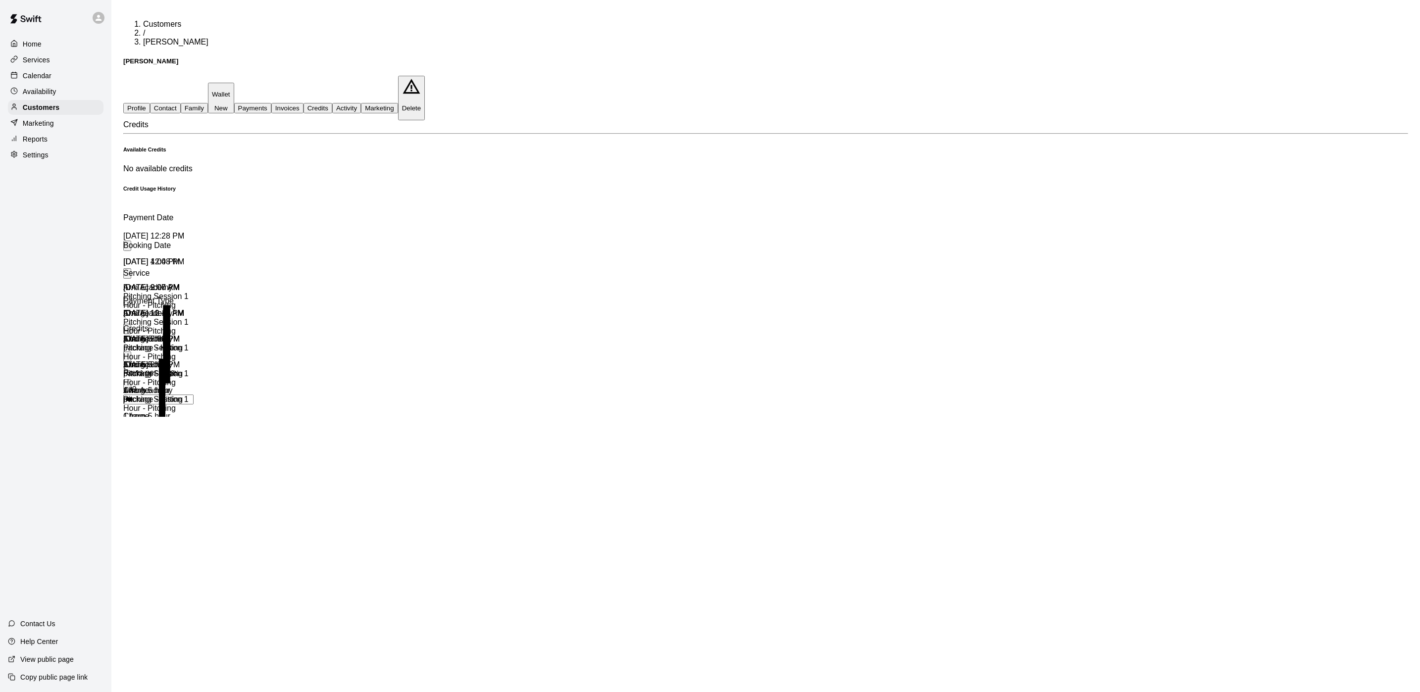
click at [28, 79] on p "Calendar" at bounding box center [37, 76] width 29 height 10
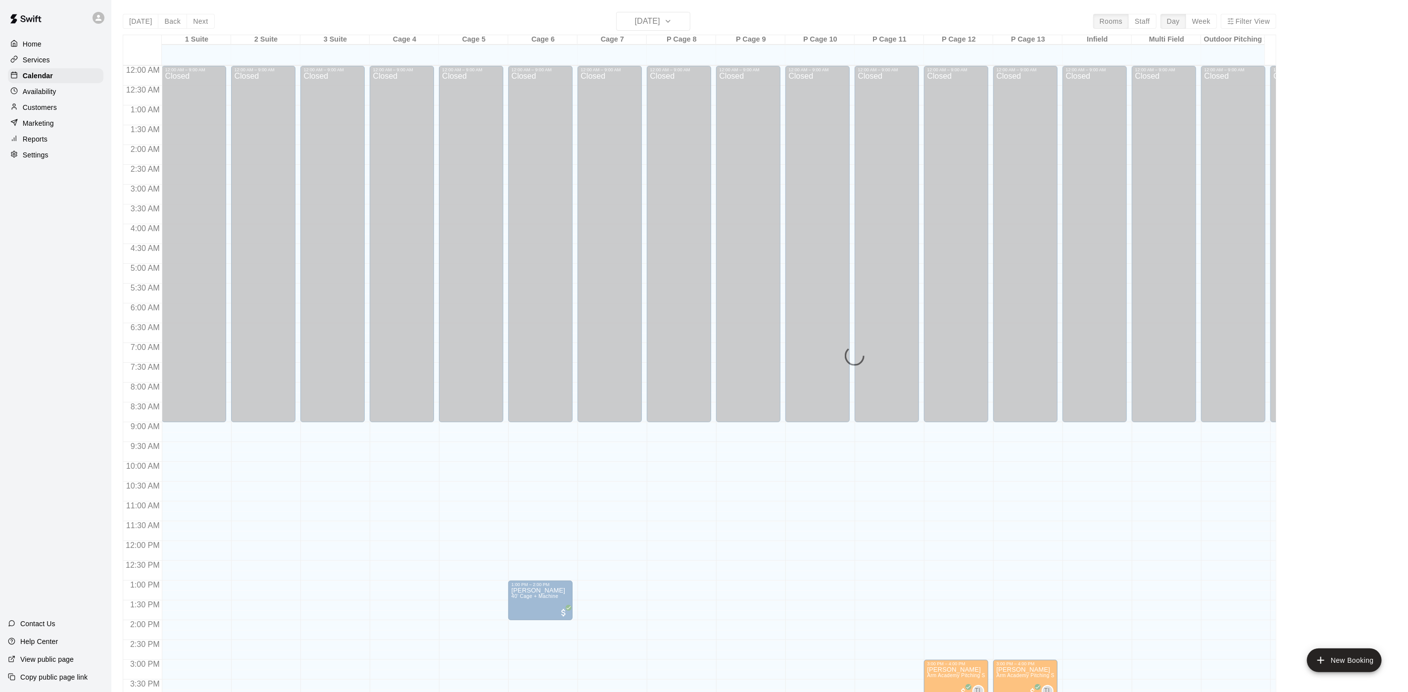
scroll to position [284, 0]
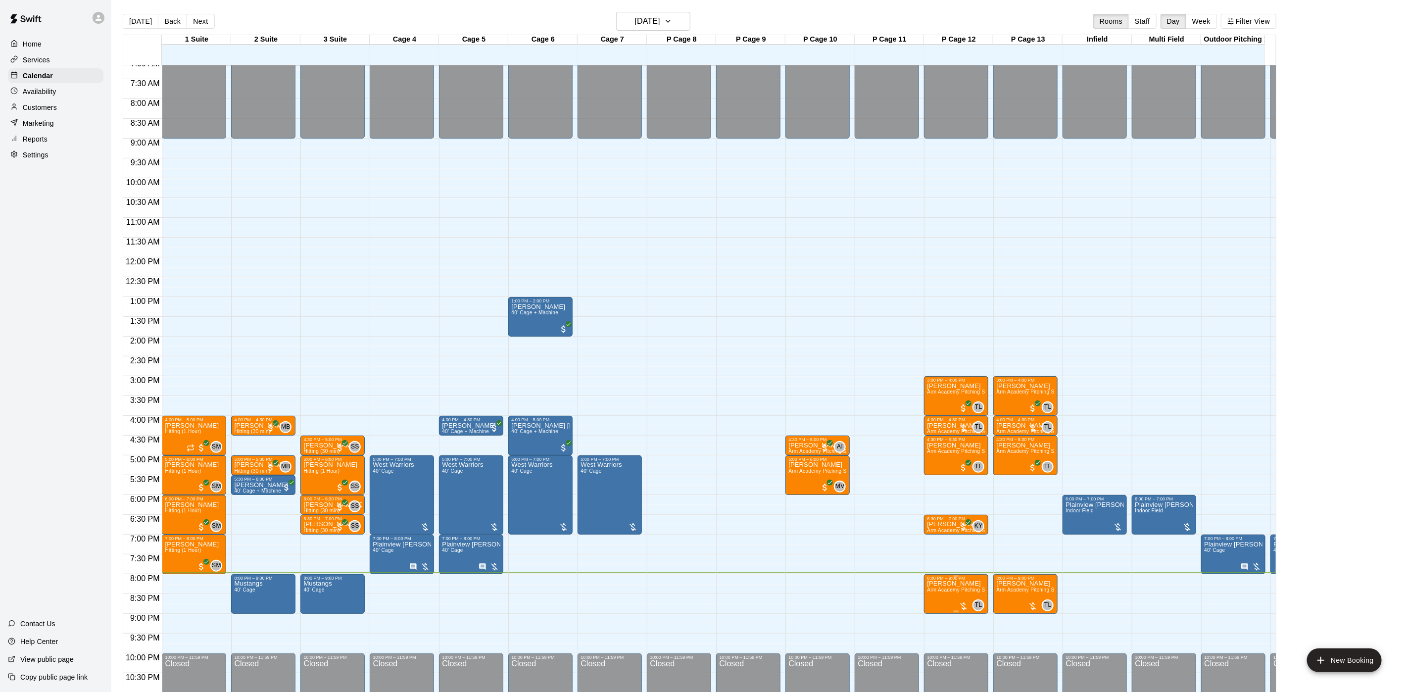
click at [958, 584] on p "[PERSON_NAME]" at bounding box center [956, 584] width 58 height 0
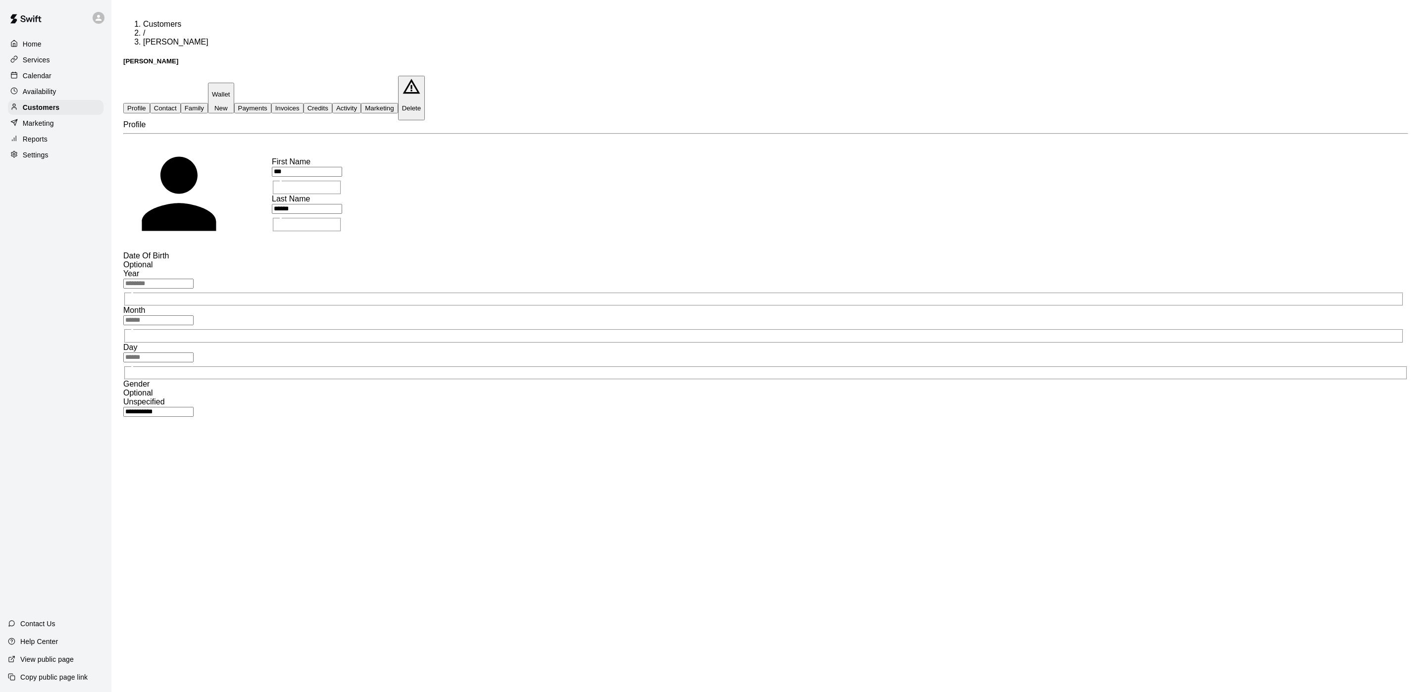
click at [271, 103] on button "Payments" at bounding box center [252, 108] width 37 height 10
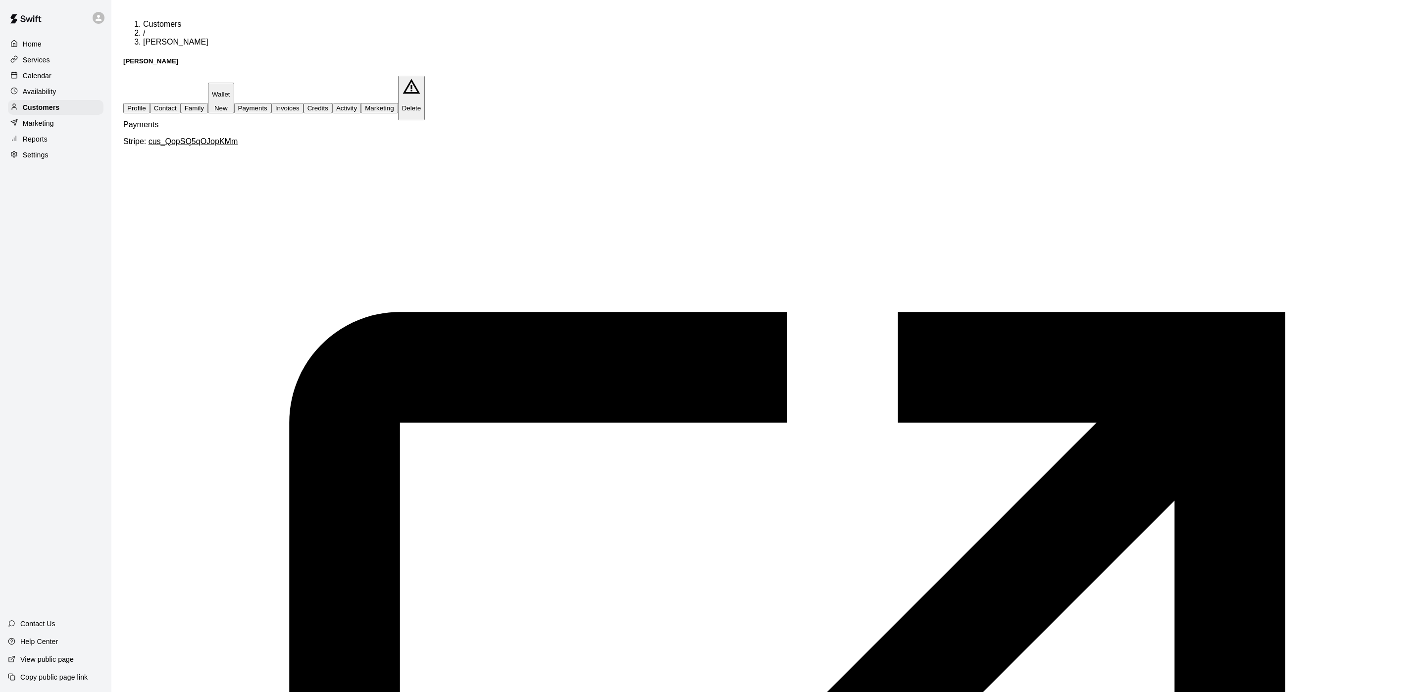
click at [361, 103] on button "Activity" at bounding box center [346, 108] width 29 height 10
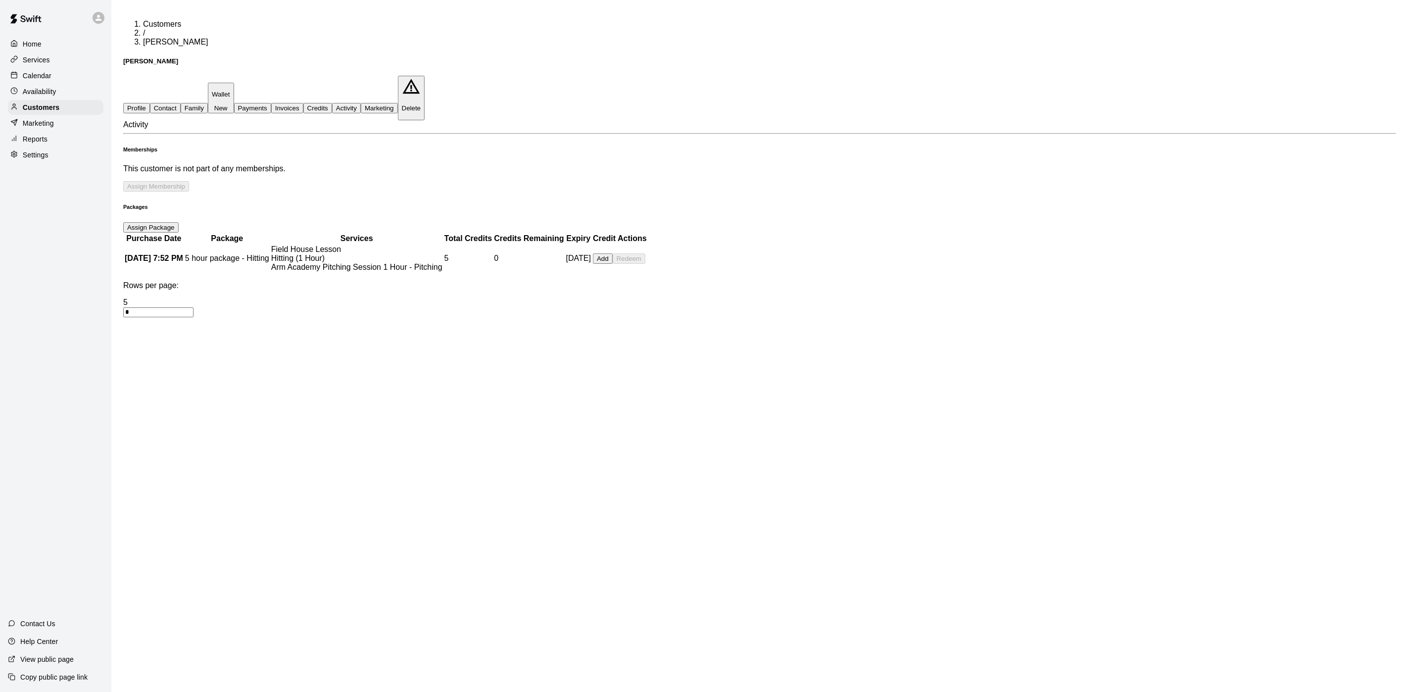
click at [179, 222] on button "Assign Package" at bounding box center [150, 227] width 55 height 10
type input "**********"
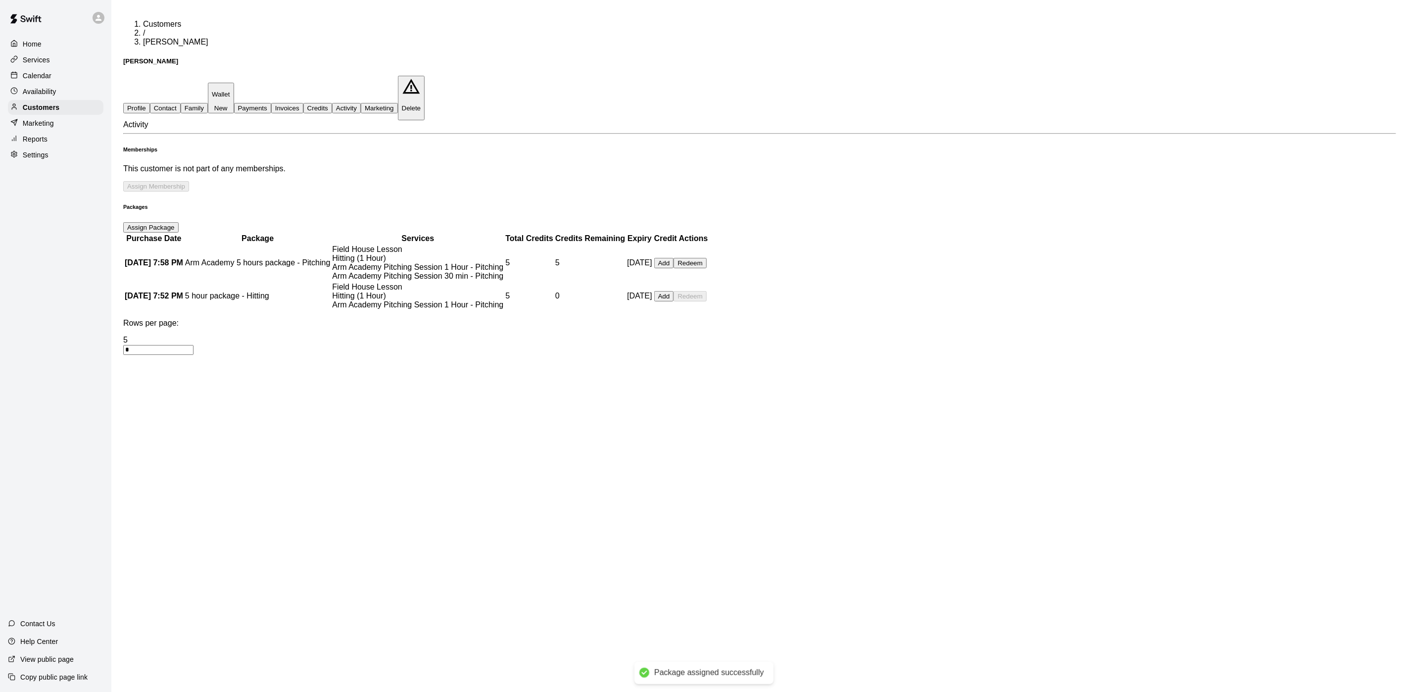
drag, startPoint x: 25, startPoint y: 77, endPoint x: 1419, endPoint y: 254, distance: 1404.6
click at [25, 77] on p "Calendar" at bounding box center [37, 76] width 29 height 10
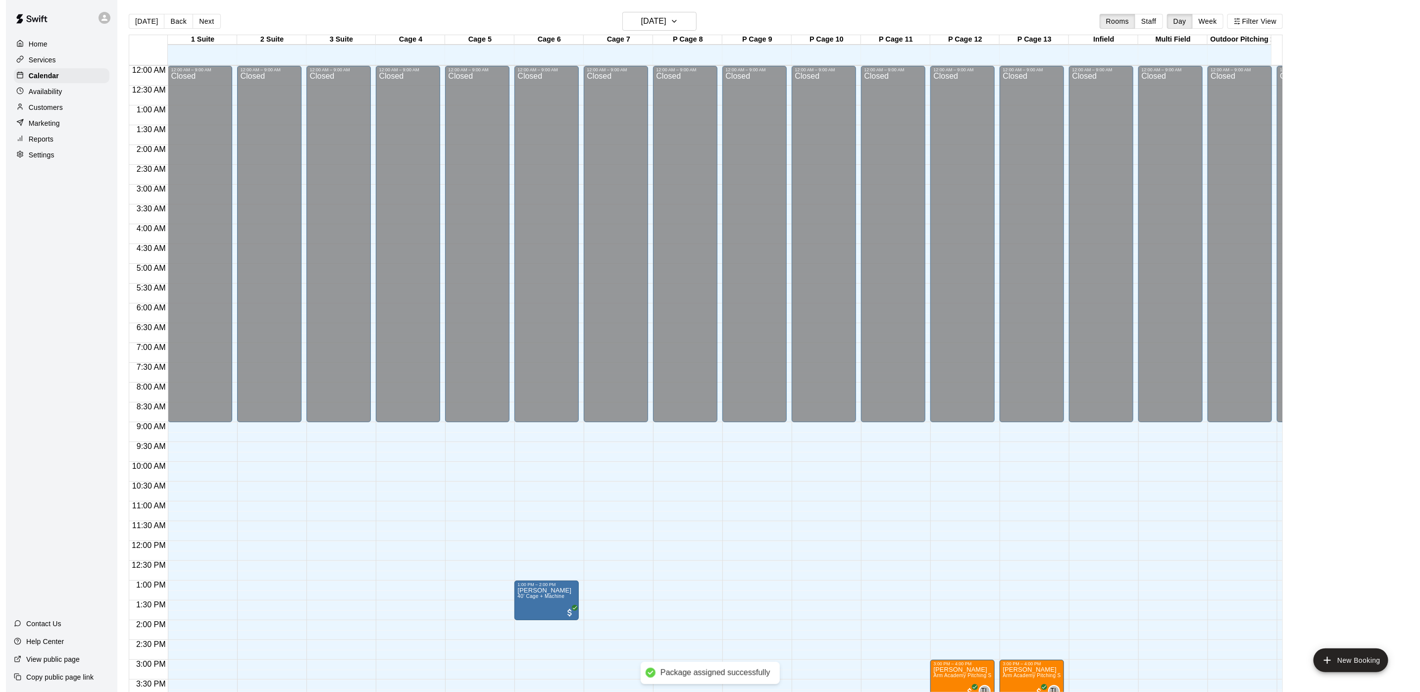
scroll to position [284, 0]
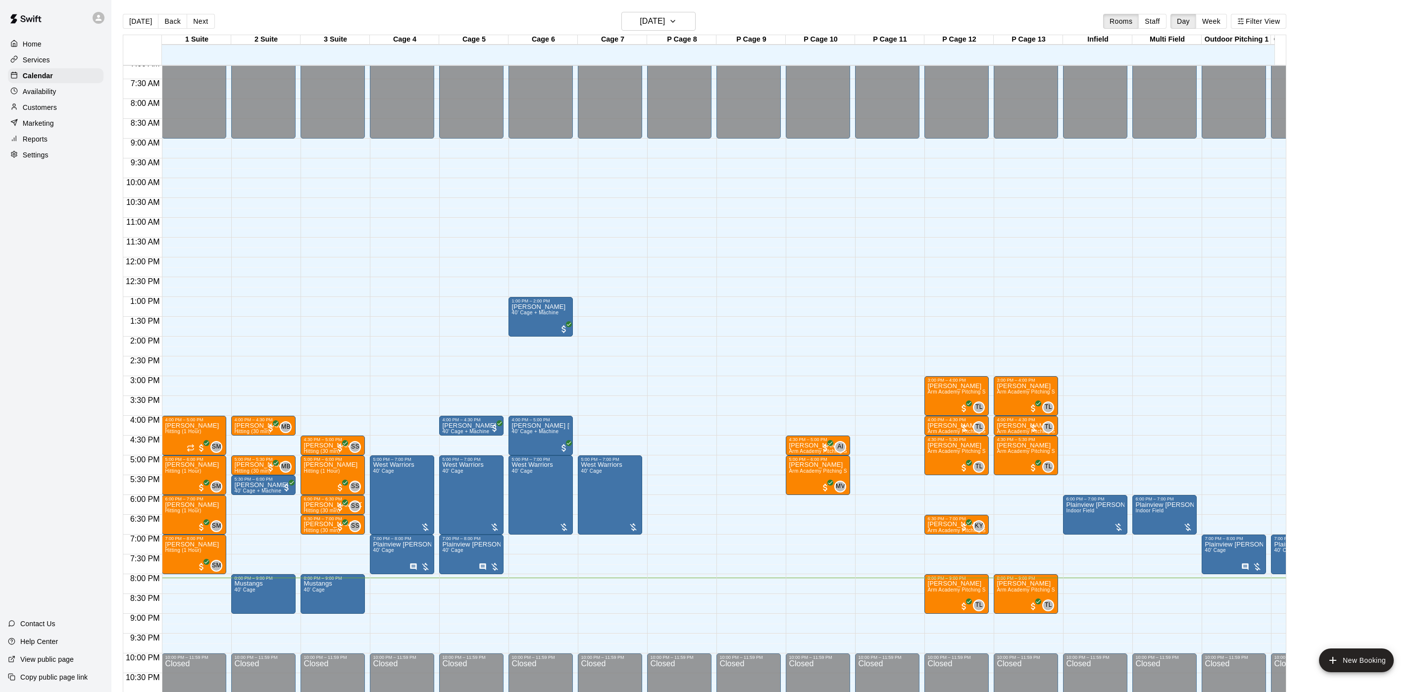
type input "***"
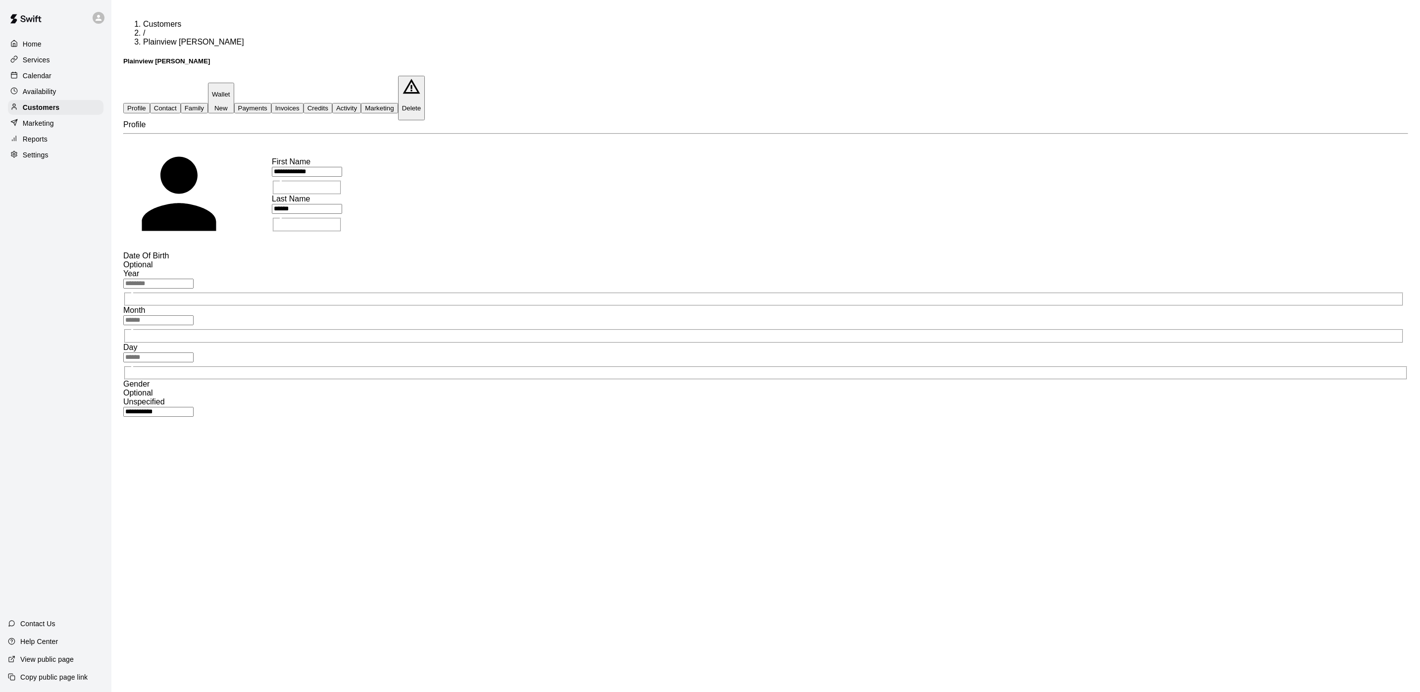
click at [271, 103] on button "Payments" at bounding box center [252, 108] width 37 height 10
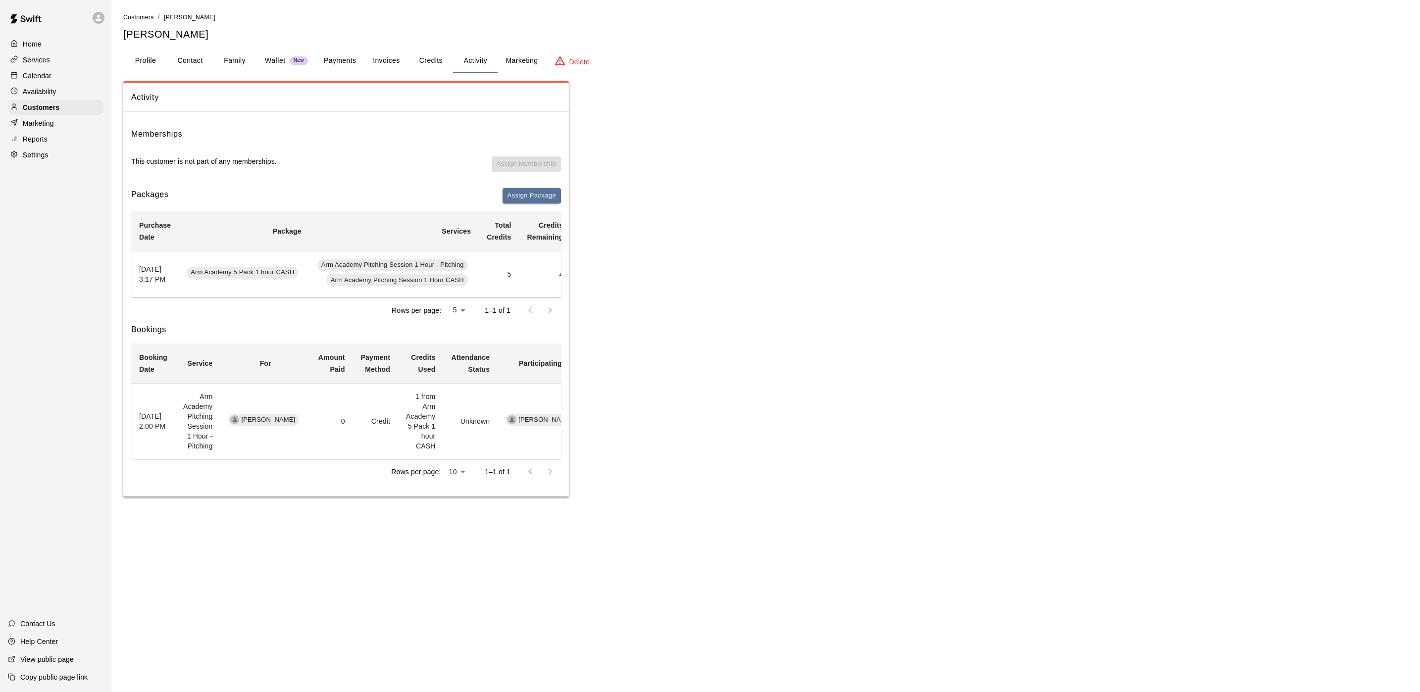
click at [38, 77] on p "Calendar" at bounding box center [37, 76] width 29 height 10
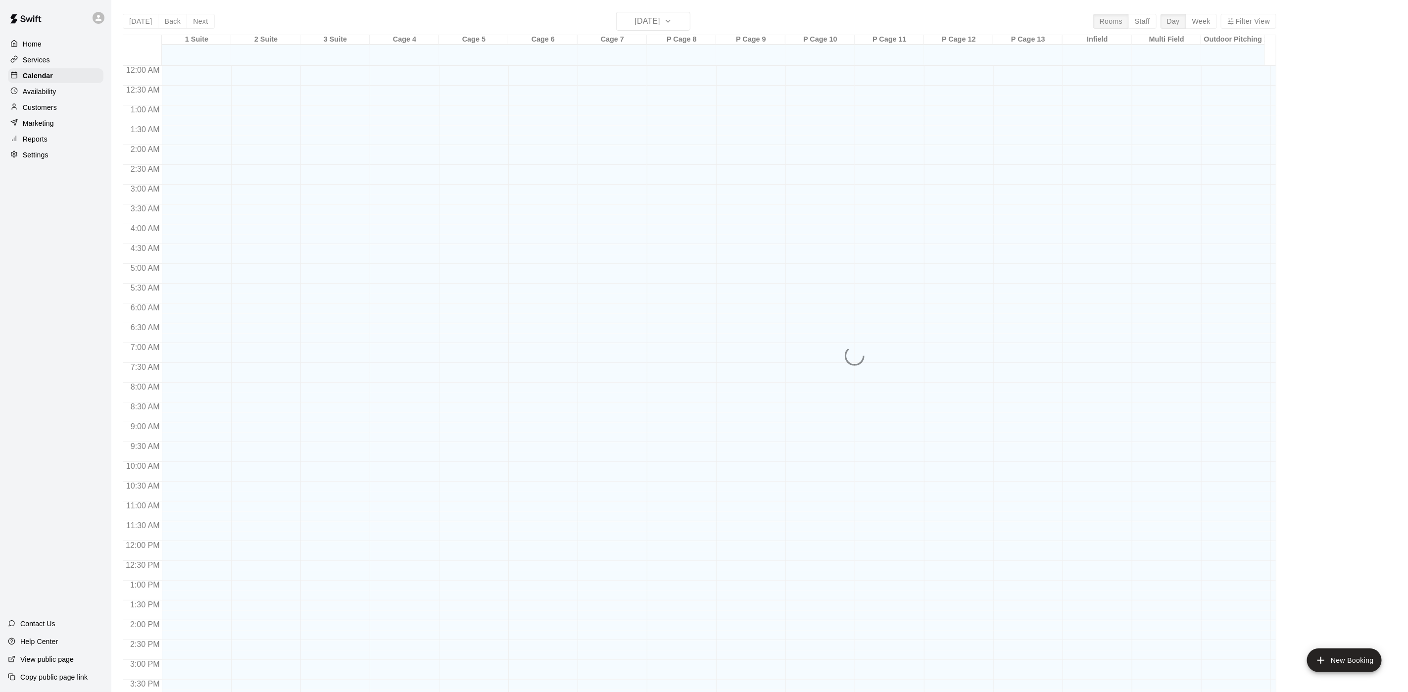
scroll to position [284, 0]
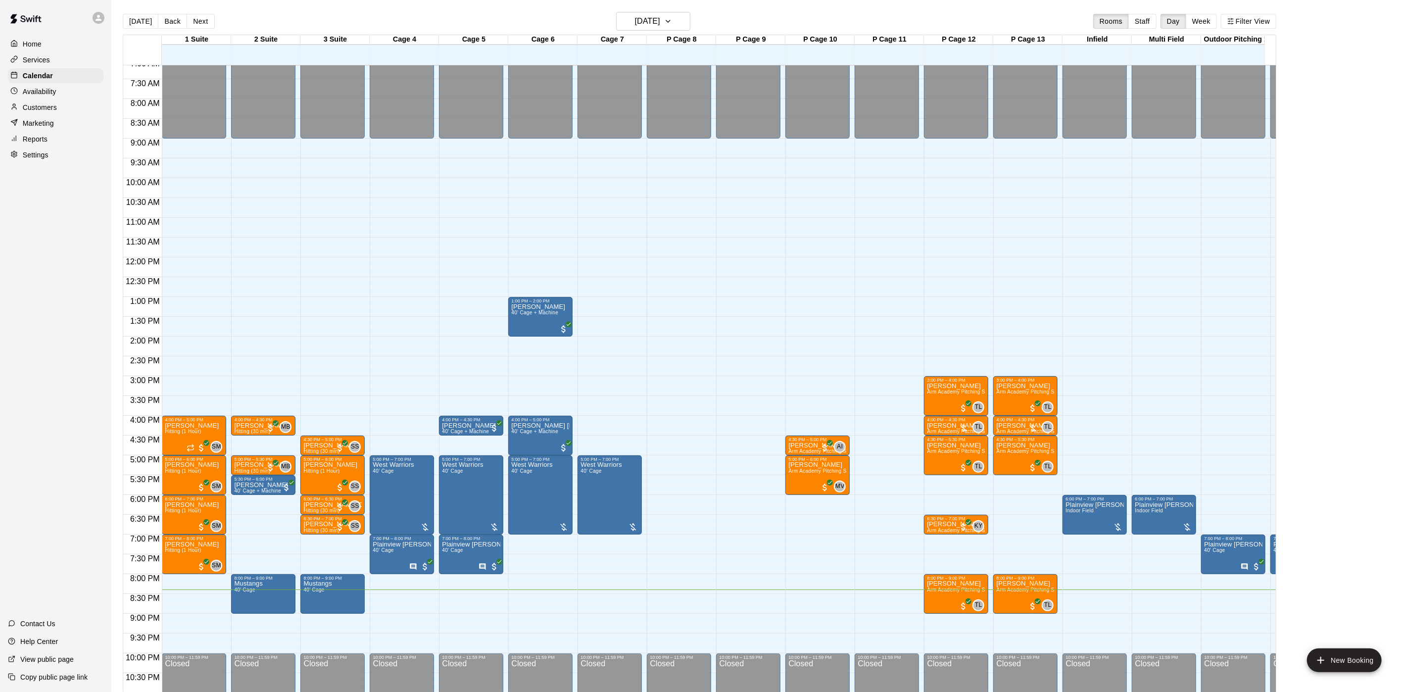
drag, startPoint x: 762, startPoint y: 387, endPoint x: 671, endPoint y: 434, distance: 102.1
click at [682, 435] on div "12:00 AM 12:30 AM 1:00 AM 1:30 AM 2:00 AM 2:30 AM 3:00 AM 3:30 AM 4:00 AM 4:30 …" at bounding box center [699, 384] width 1153 height 639
click at [42, 97] on p "Availability" at bounding box center [40, 92] width 34 height 10
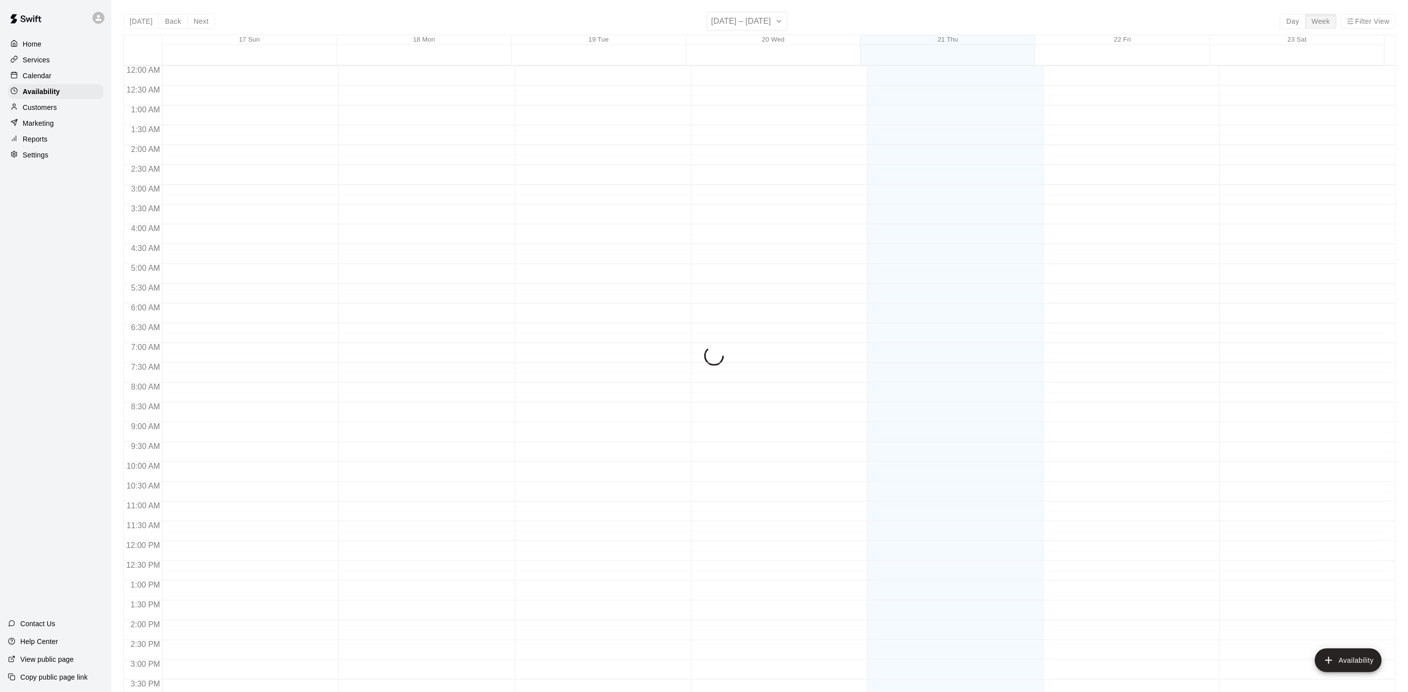
scroll to position [313, 0]
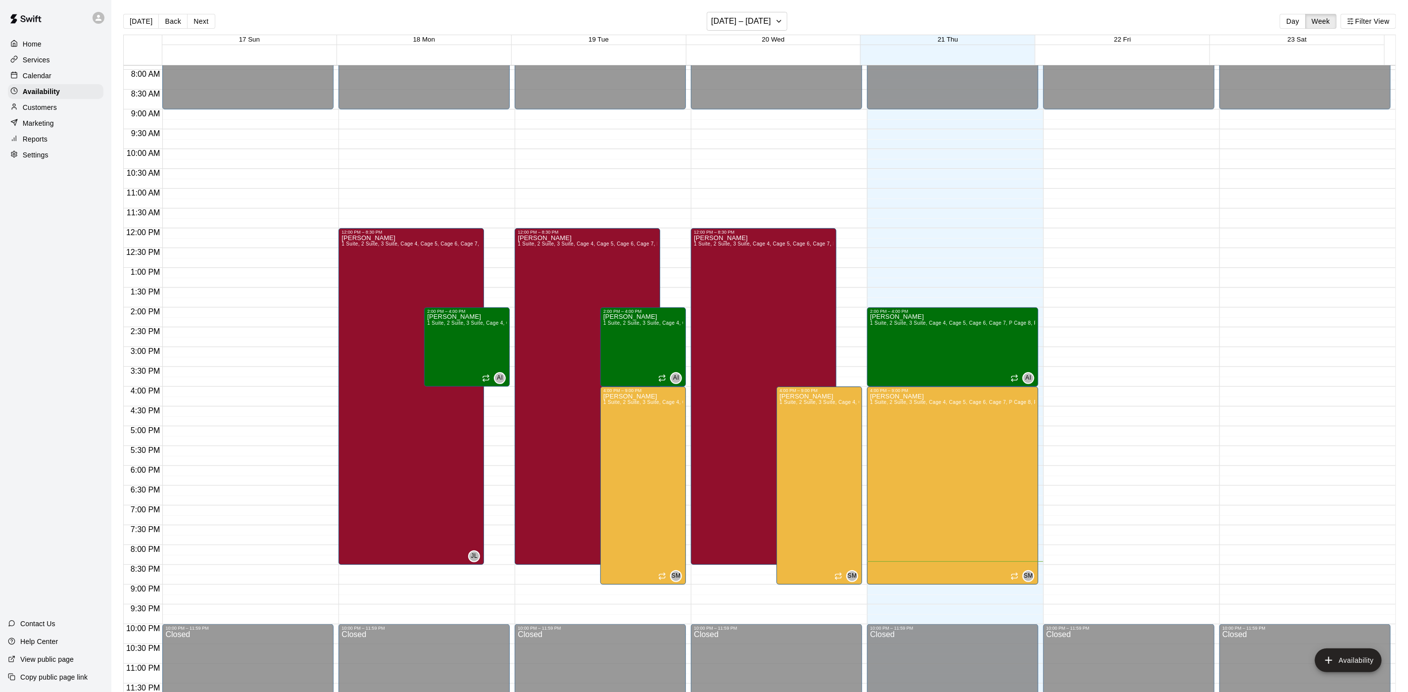
click at [50, 112] on p "Customers" at bounding box center [40, 107] width 34 height 10
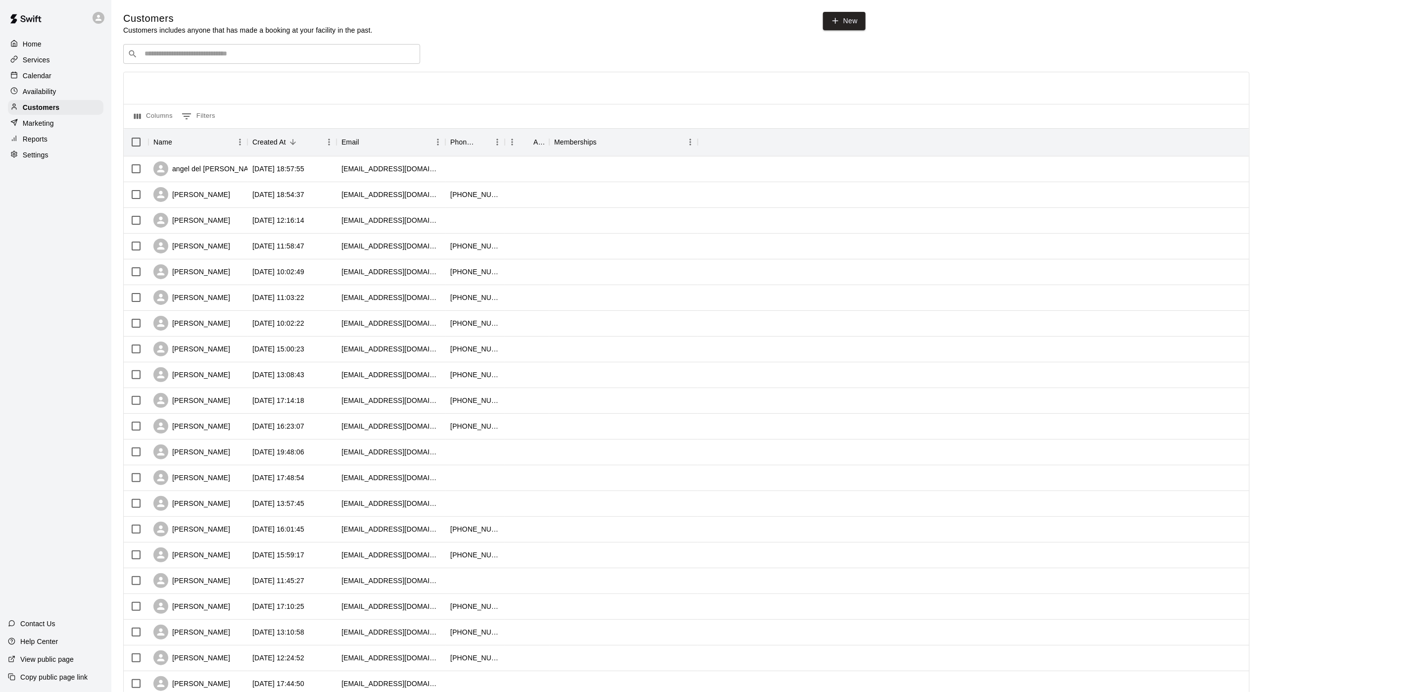
click at [242, 50] on input "Search customers by name or email" at bounding box center [279, 54] width 274 height 10
type input "*******"
click at [208, 73] on div "[PERSON_NAME]" at bounding box center [204, 76] width 106 height 10
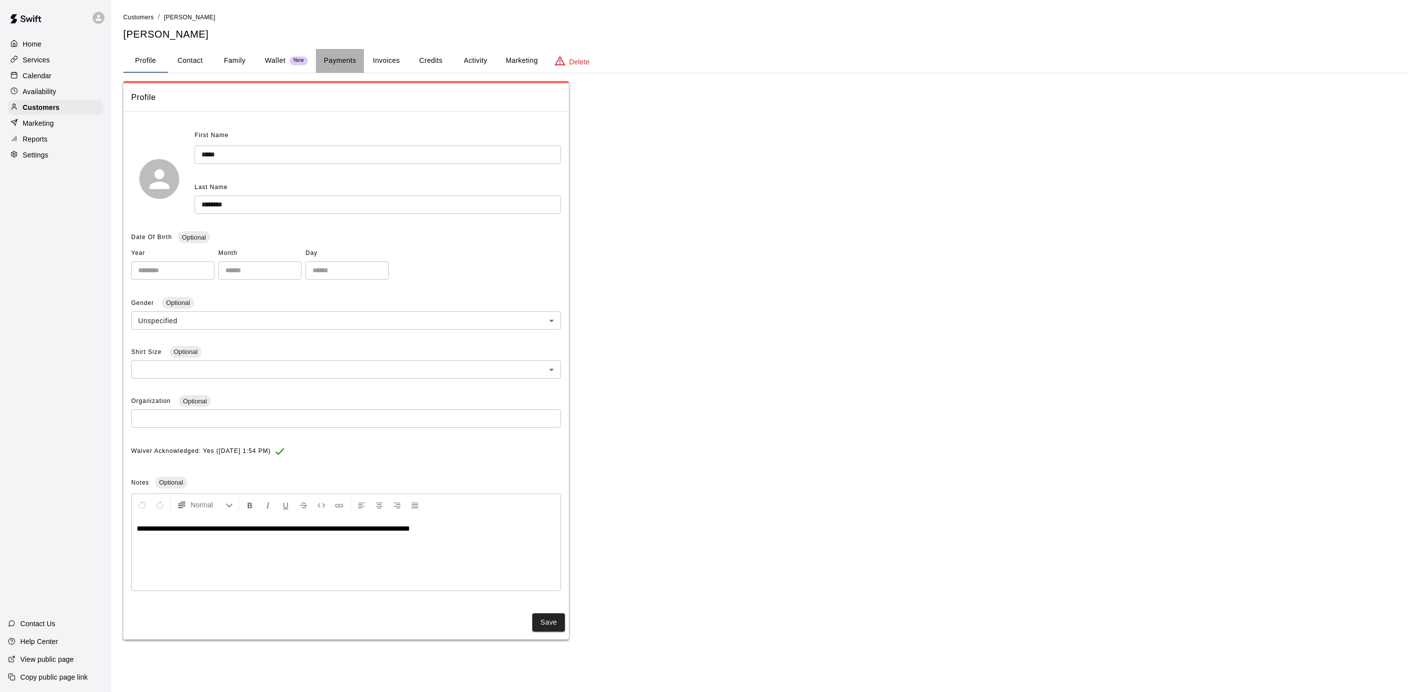
click at [330, 61] on button "Payments" at bounding box center [340, 61] width 48 height 24
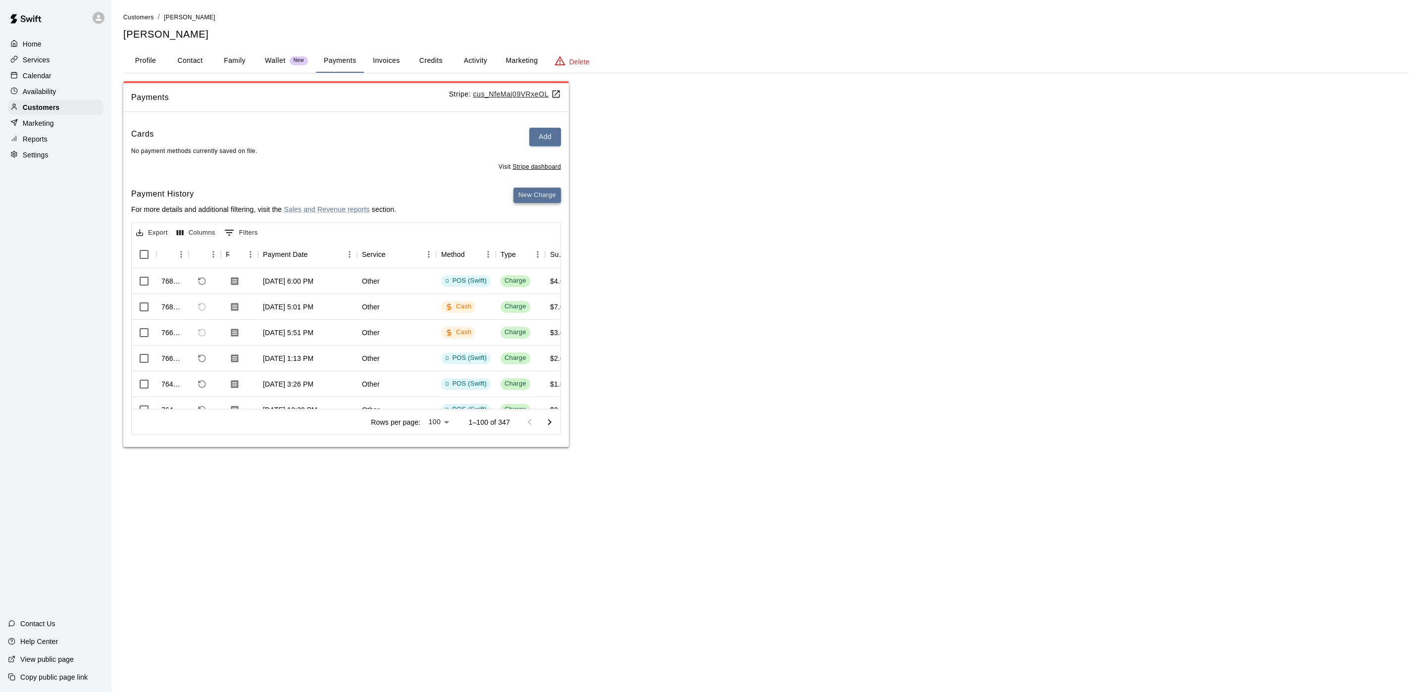
click at [545, 195] on button "New Charge" at bounding box center [537, 195] width 48 height 15
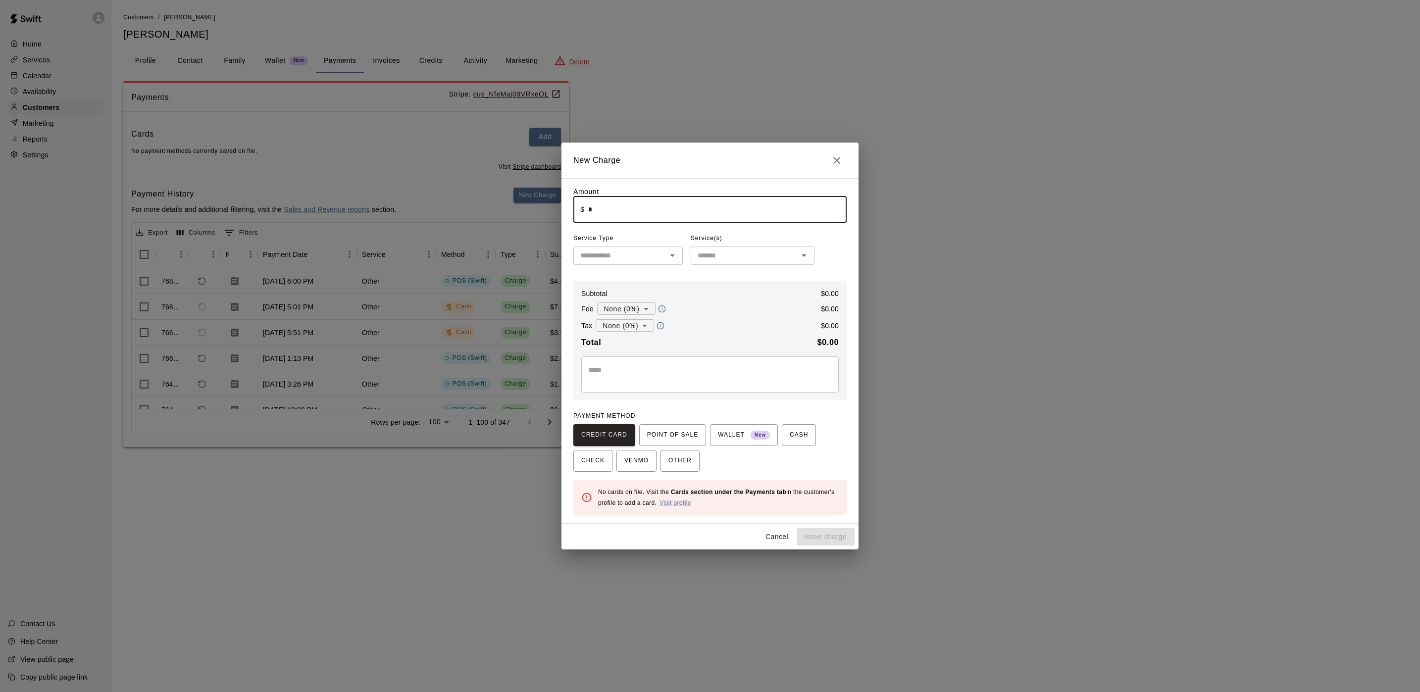
click at [604, 220] on input "*" at bounding box center [717, 210] width 258 height 26
click at [660, 437] on span "POINT OF SALE" at bounding box center [672, 435] width 51 height 16
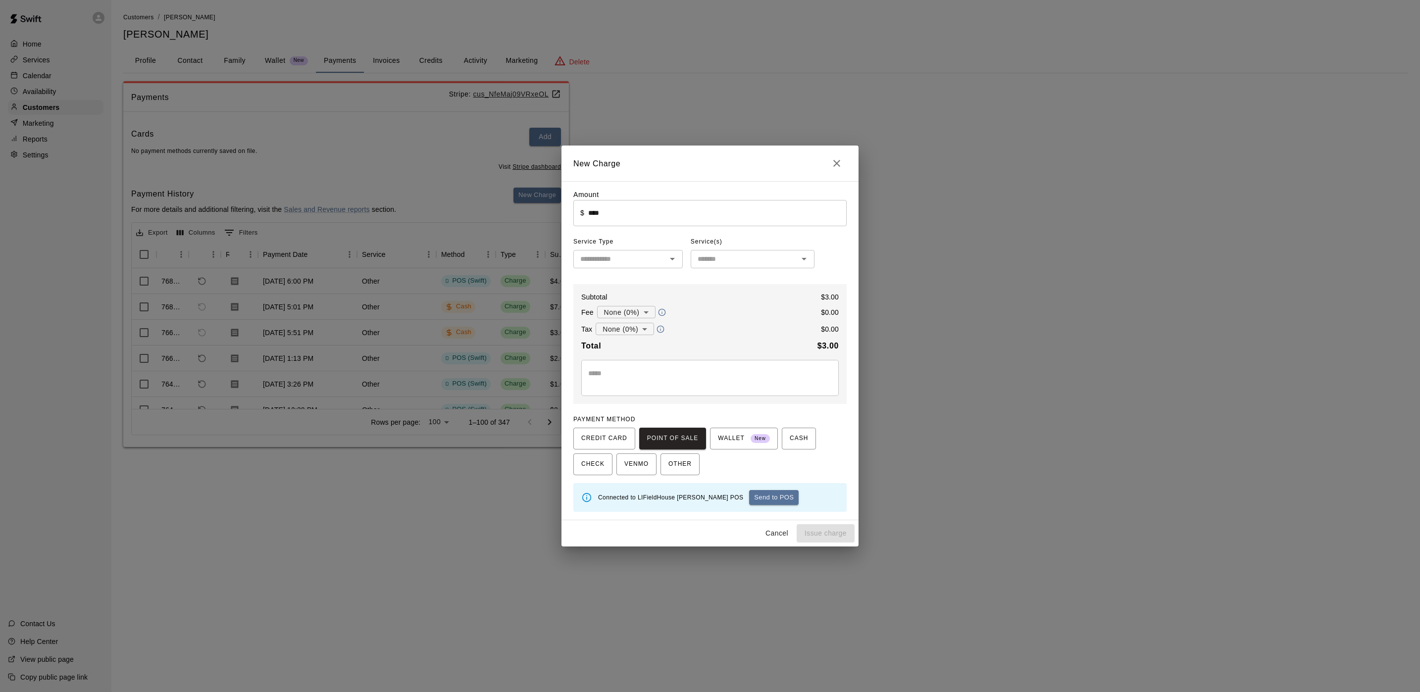
click at [749, 502] on button "Send to POS" at bounding box center [773, 497] width 49 height 15
type input "*"
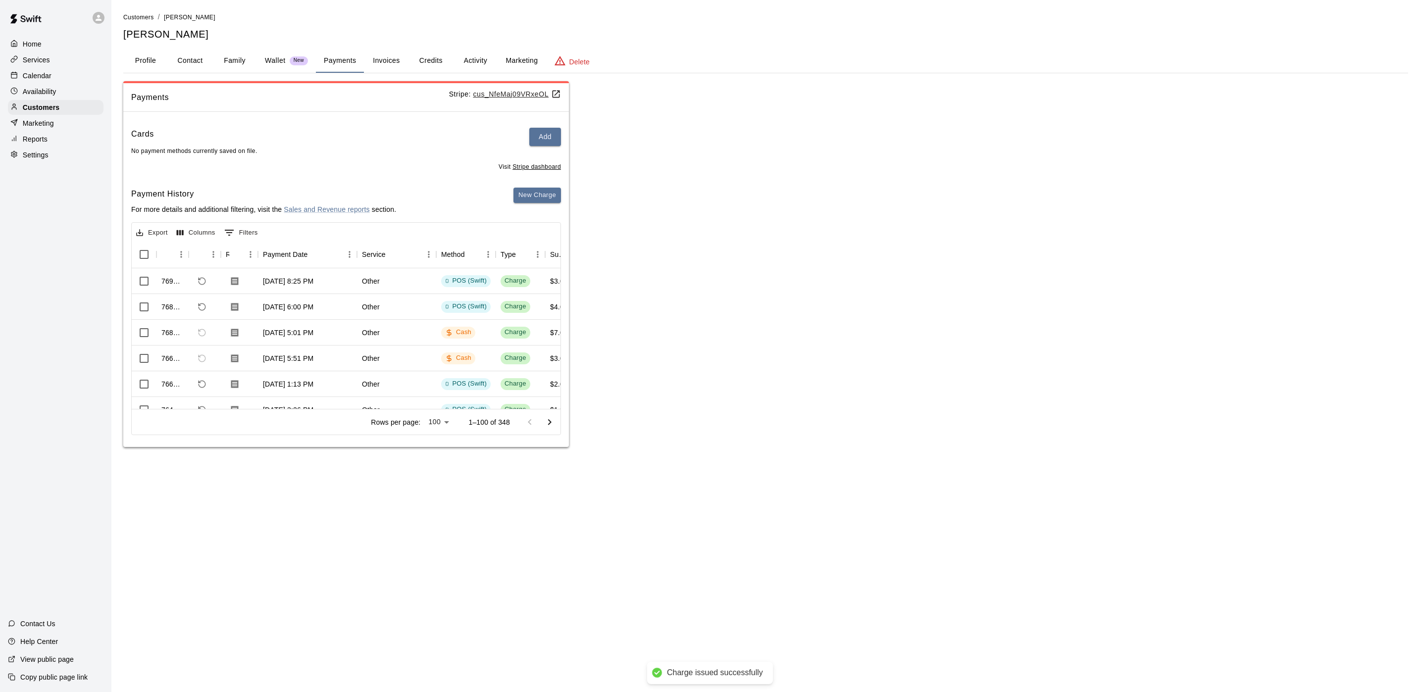
drag, startPoint x: 63, startPoint y: 82, endPoint x: 1419, endPoint y: 553, distance: 1435.4
click at [63, 82] on div "Calendar" at bounding box center [56, 75] width 96 height 15
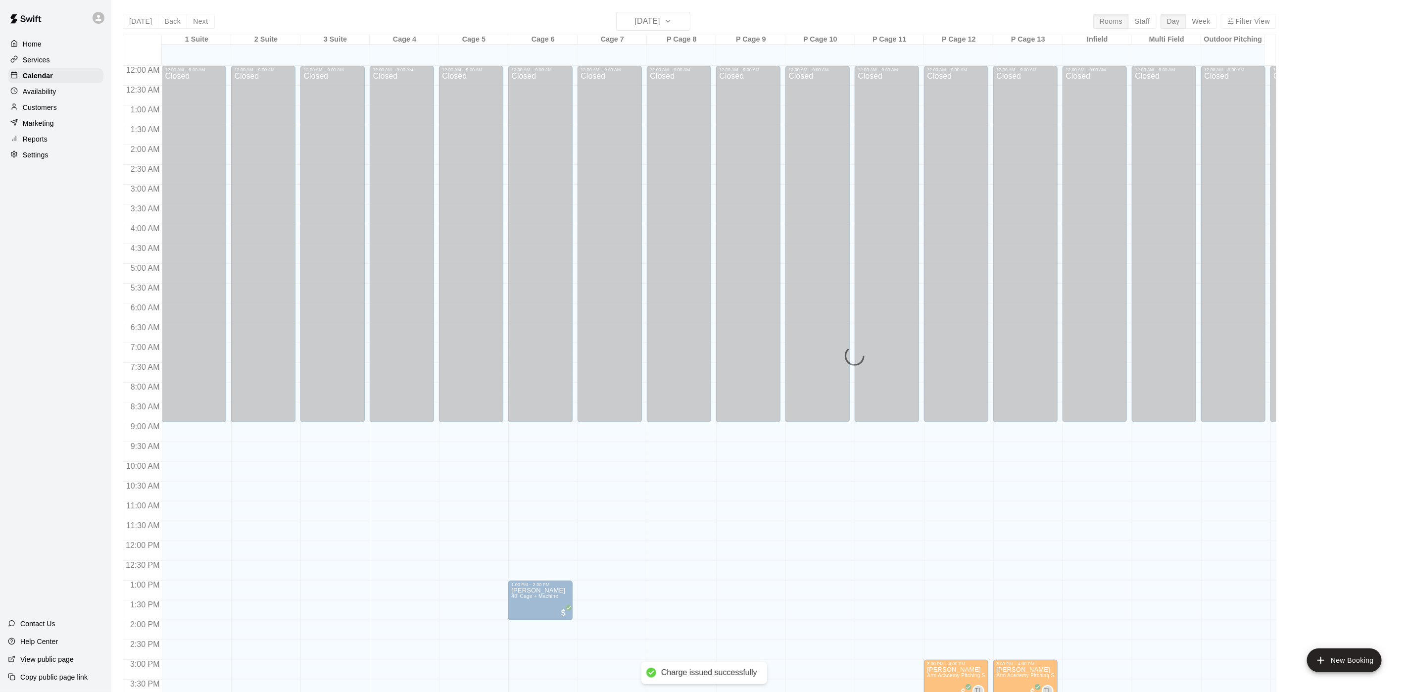
scroll to position [284, 0]
